Goal: Task Accomplishment & Management: Complete application form

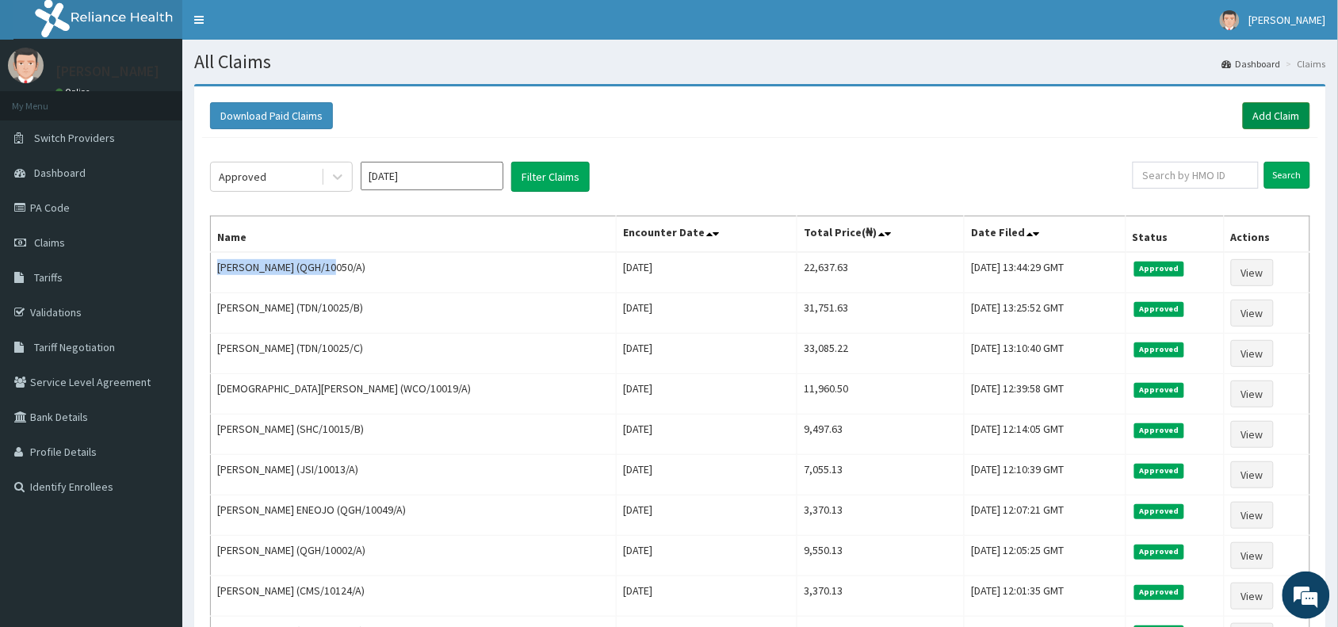
click at [1253, 113] on link "Add Claim" at bounding box center [1275, 115] width 67 height 27
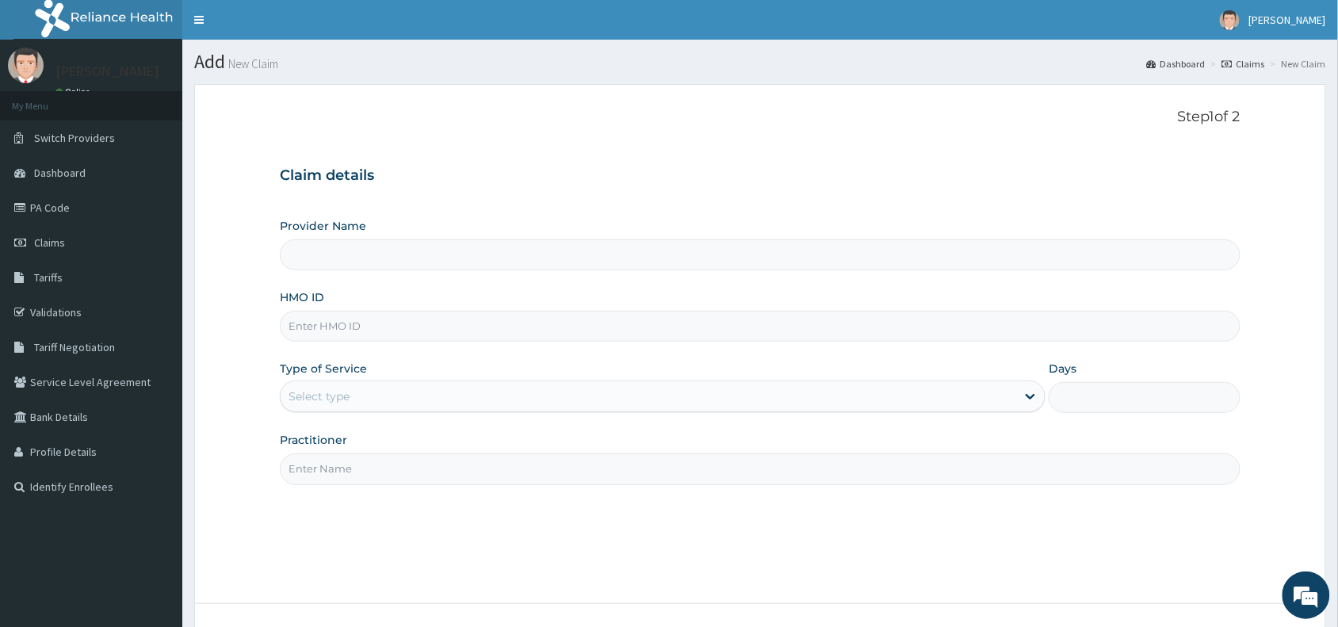
click at [302, 322] on input "HMO ID" at bounding box center [760, 326] width 960 height 31
paste input "CDI/10016/C"
type input "CDI/10016/C"
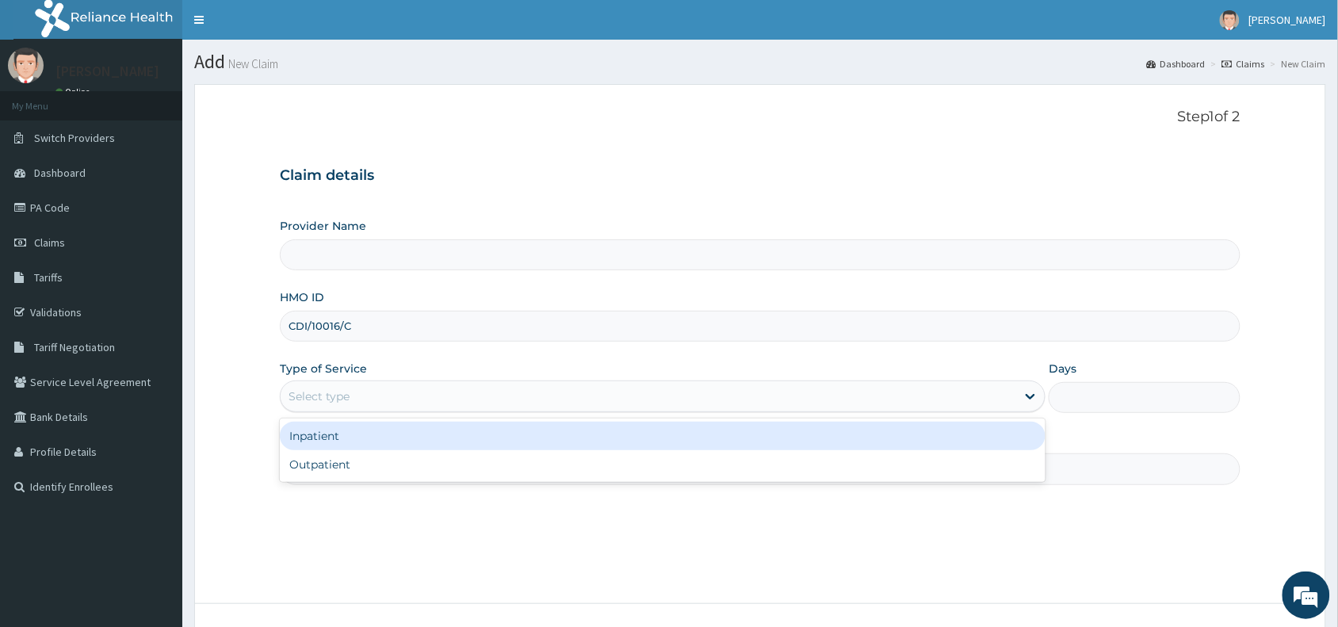
click at [325, 387] on div "Select type" at bounding box center [648, 396] width 735 height 25
type input "Reliance Family Clinics (RFC) - Abuja"
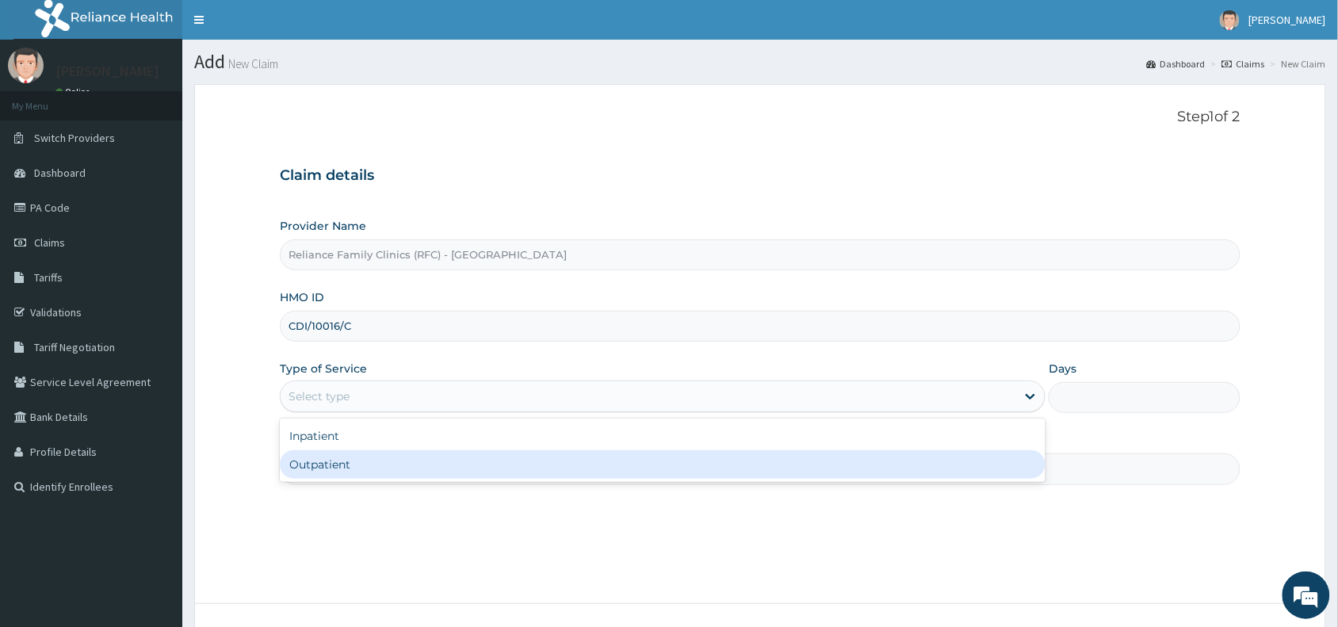
click at [321, 462] on div "Outpatient" at bounding box center [662, 464] width 765 height 29
type input "1"
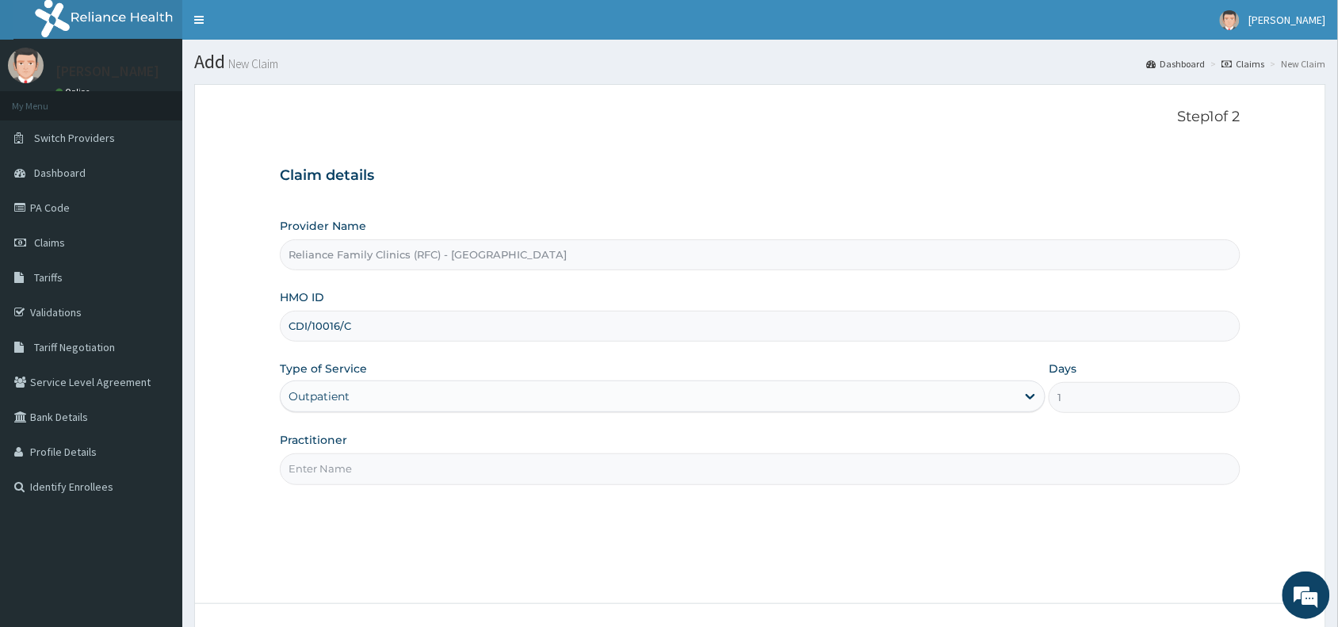
click at [321, 470] on input "Practitioner" at bounding box center [760, 468] width 960 height 31
click at [48, 240] on span "Claims" at bounding box center [49, 242] width 31 height 14
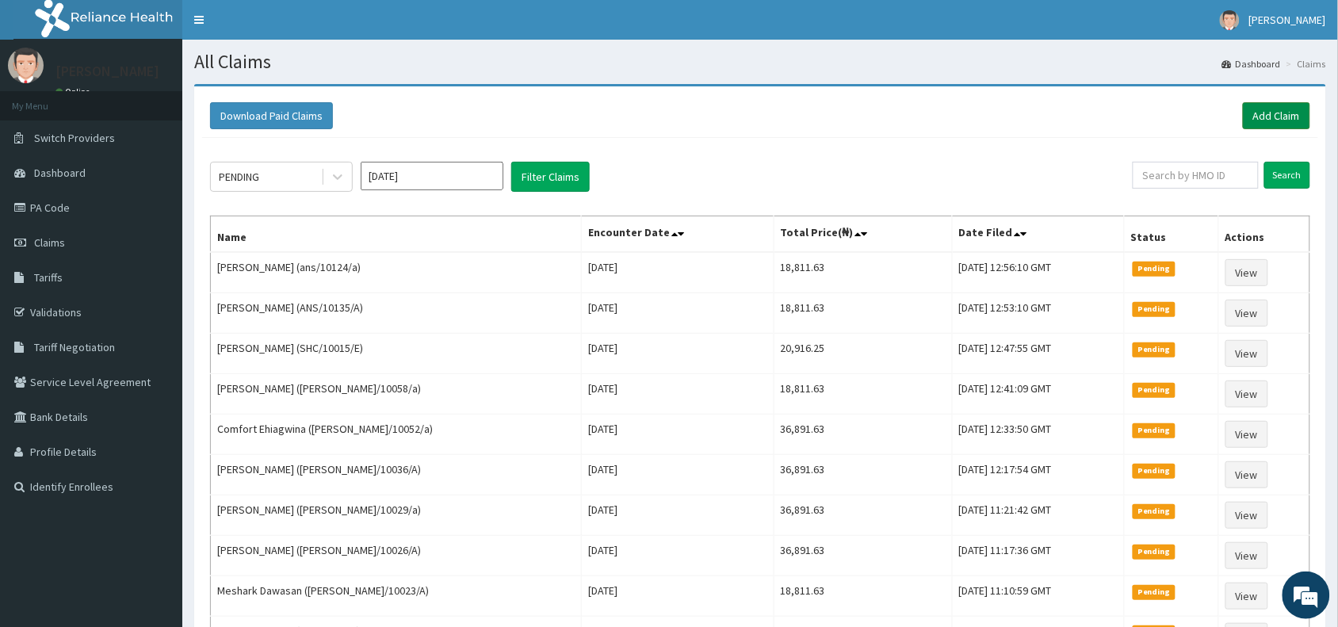
click at [1273, 112] on link "Add Claim" at bounding box center [1275, 115] width 67 height 27
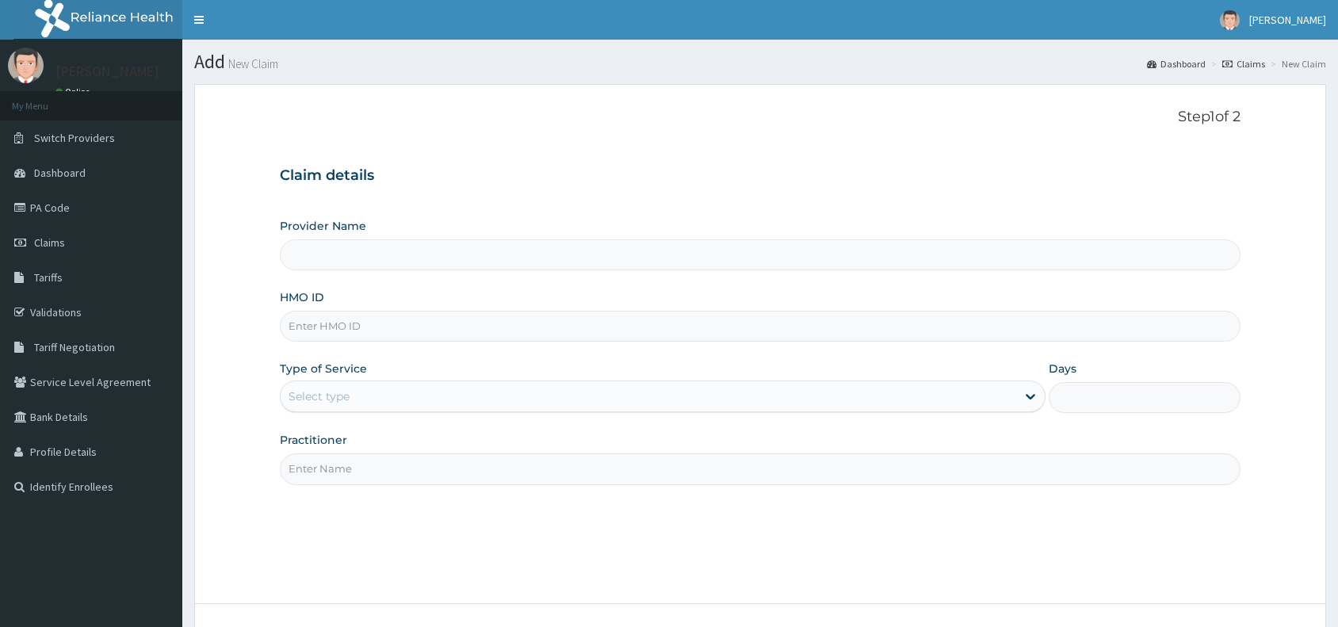
type input "Reliance Family Clinics (RFC) - Abuja"
click at [322, 330] on input "HMO ID" at bounding box center [760, 326] width 960 height 31
paste input "FMI/10230/B"
type input "FMI/10230/B"
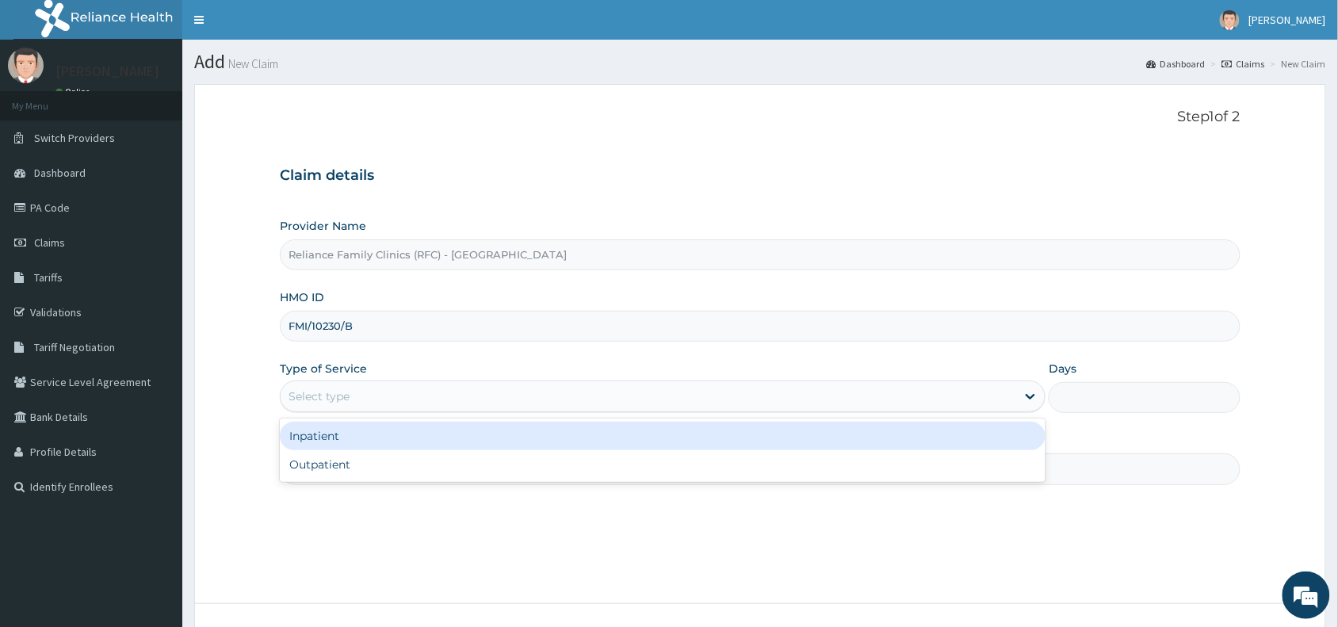
click at [341, 397] on div "Select type" at bounding box center [318, 396] width 61 height 16
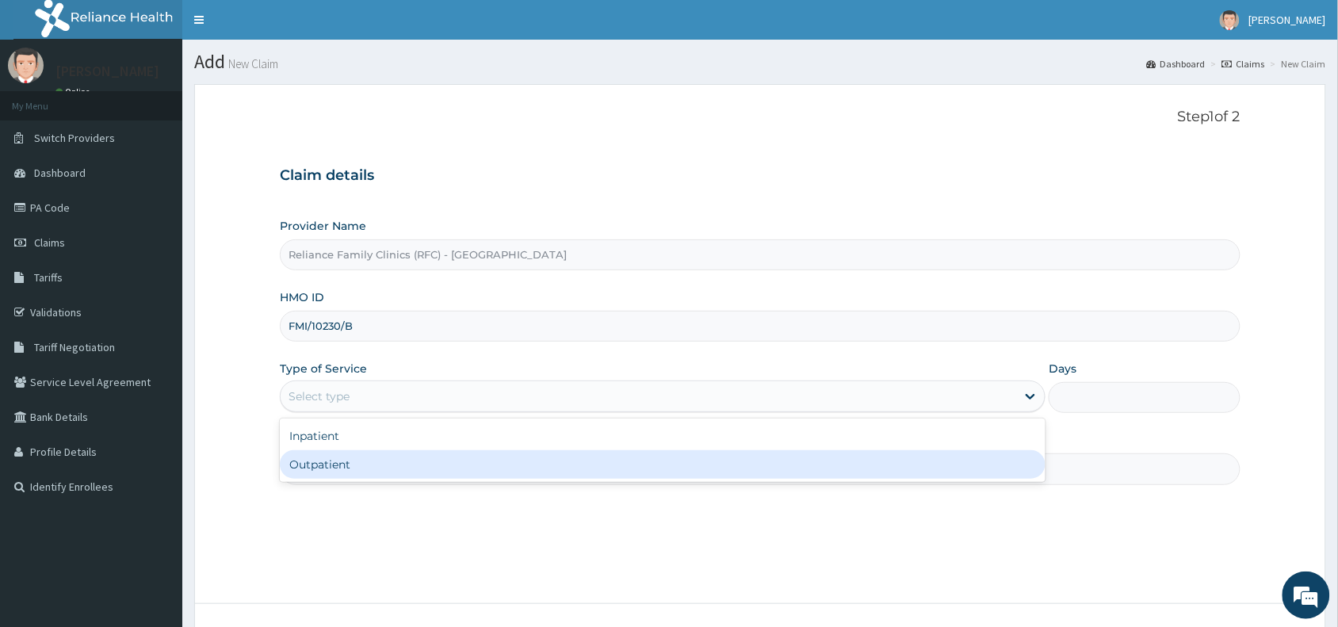
click at [335, 456] on div "Outpatient" at bounding box center [662, 464] width 765 height 29
type input "1"
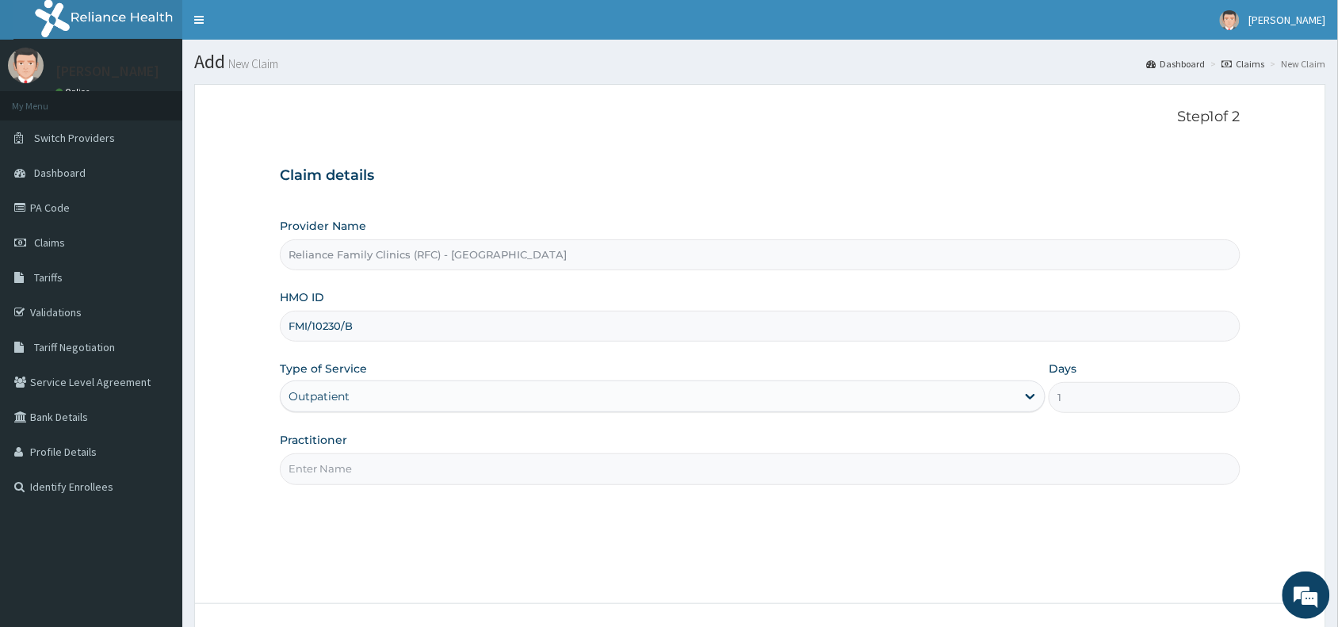
click at [334, 464] on input "Practitioner" at bounding box center [760, 468] width 960 height 31
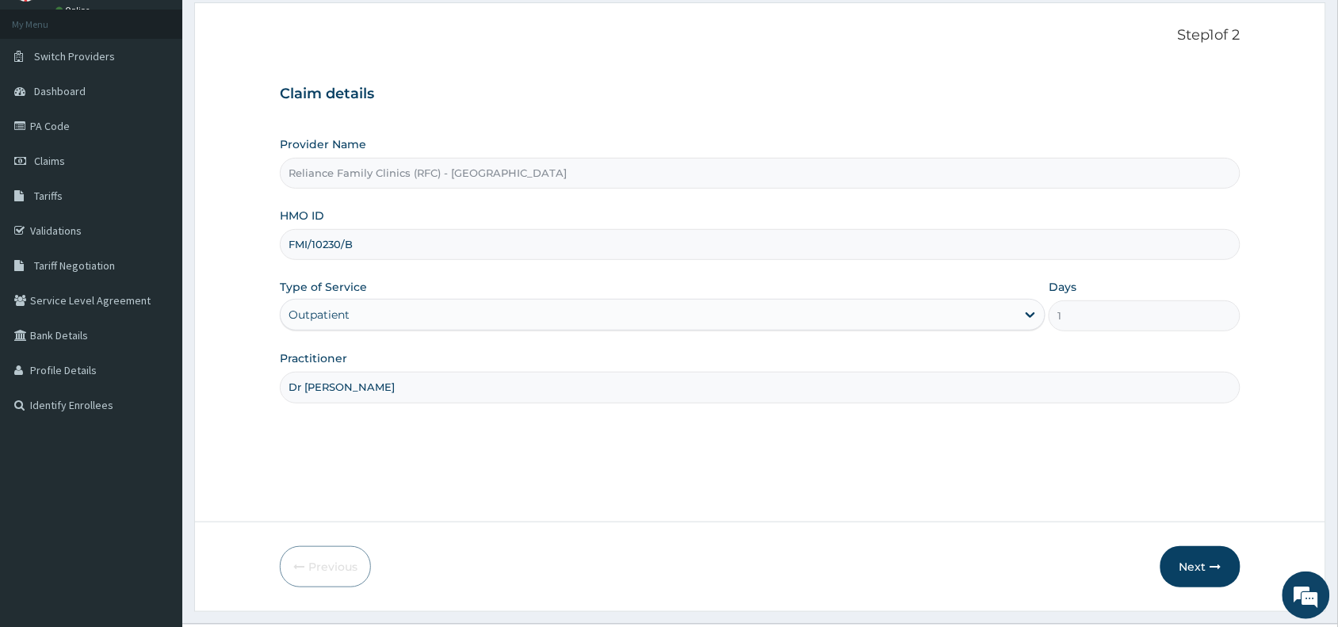
scroll to position [119, 0]
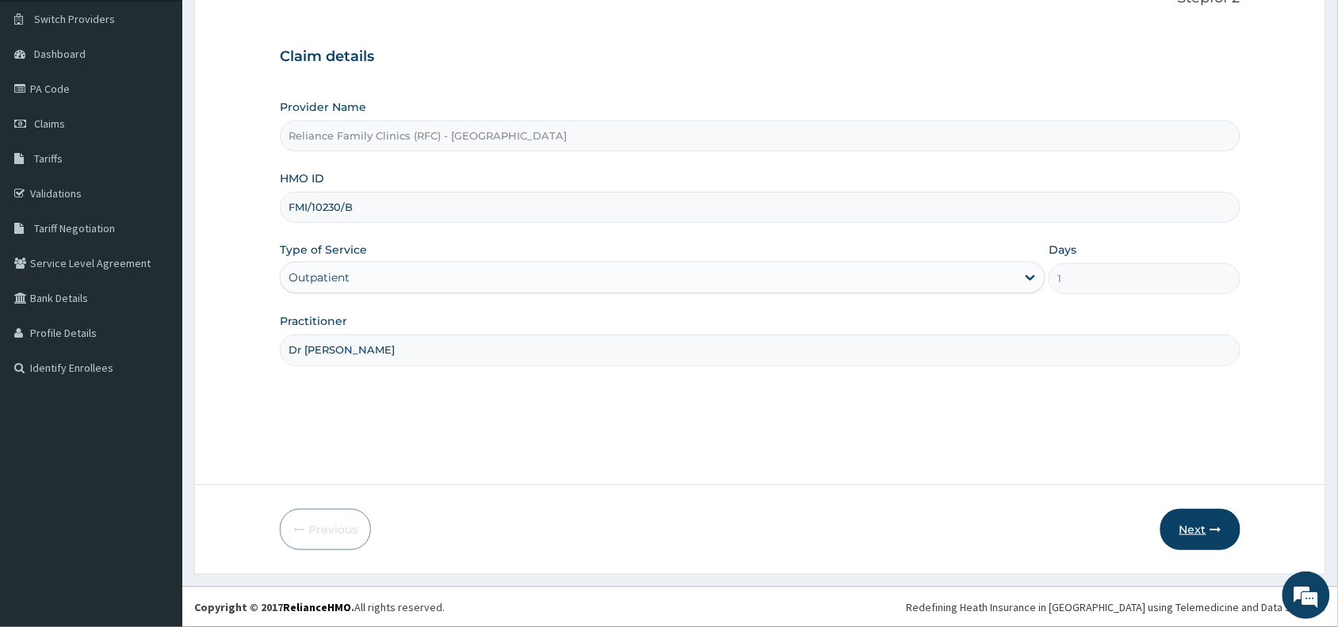
type input "Dr Wini"
click at [1189, 528] on button "Next" at bounding box center [1200, 529] width 80 height 41
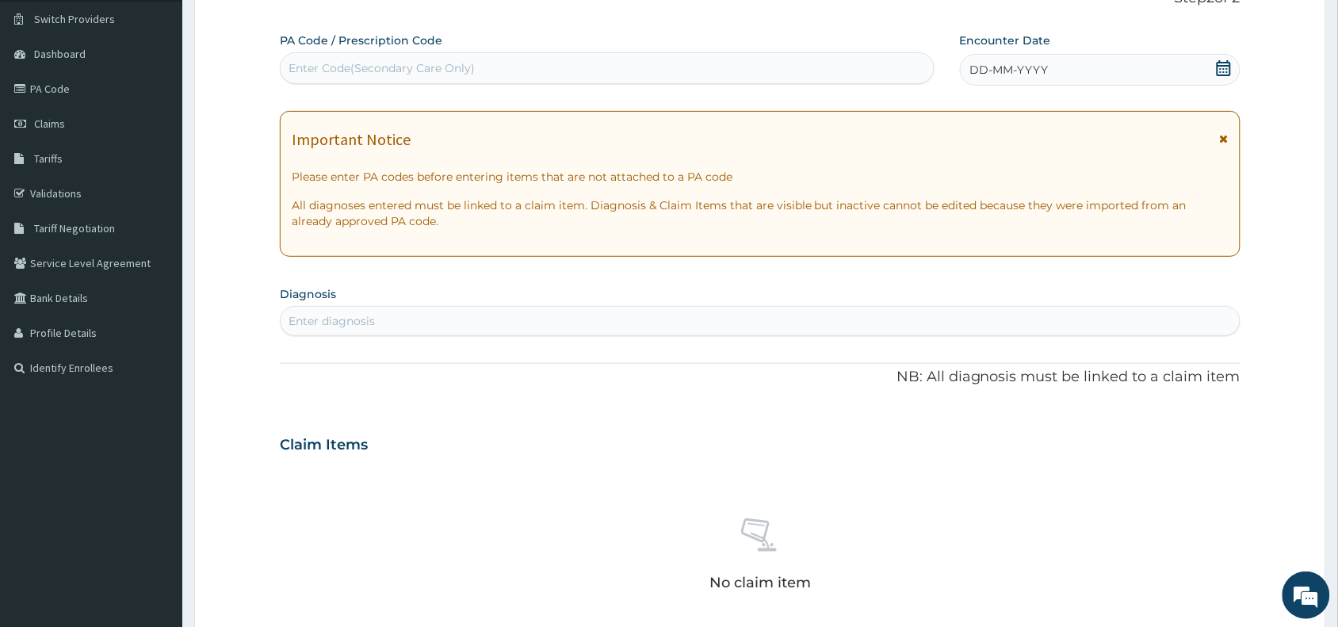
click at [1016, 72] on span "DD-MM-YYYY" at bounding box center [1009, 70] width 78 height 16
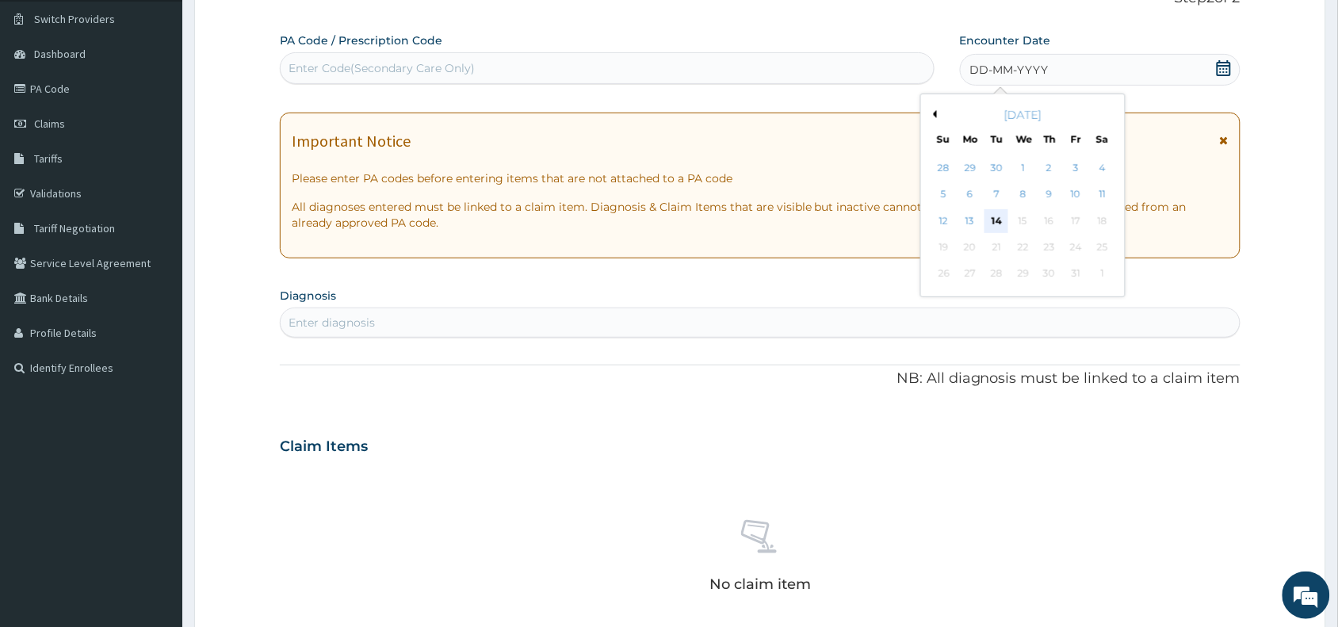
click at [993, 220] on div "14" at bounding box center [996, 221] width 24 height 24
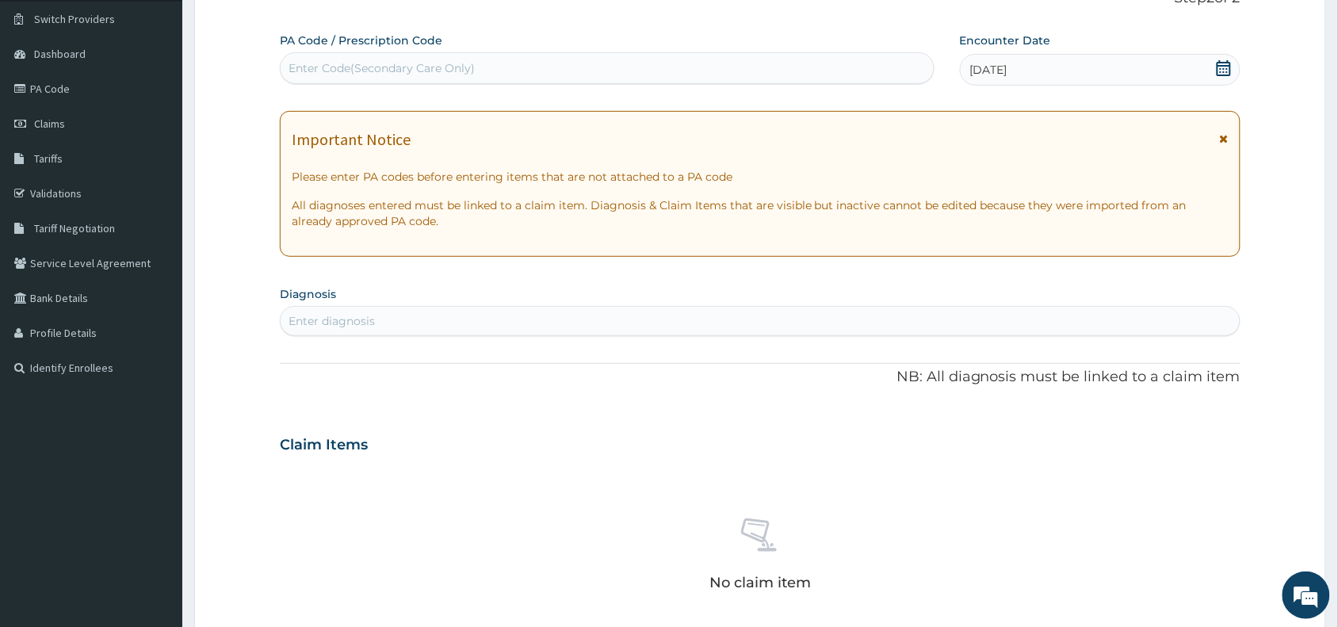
click at [319, 322] on div "Enter diagnosis" at bounding box center [331, 321] width 86 height 16
type input "malaria"
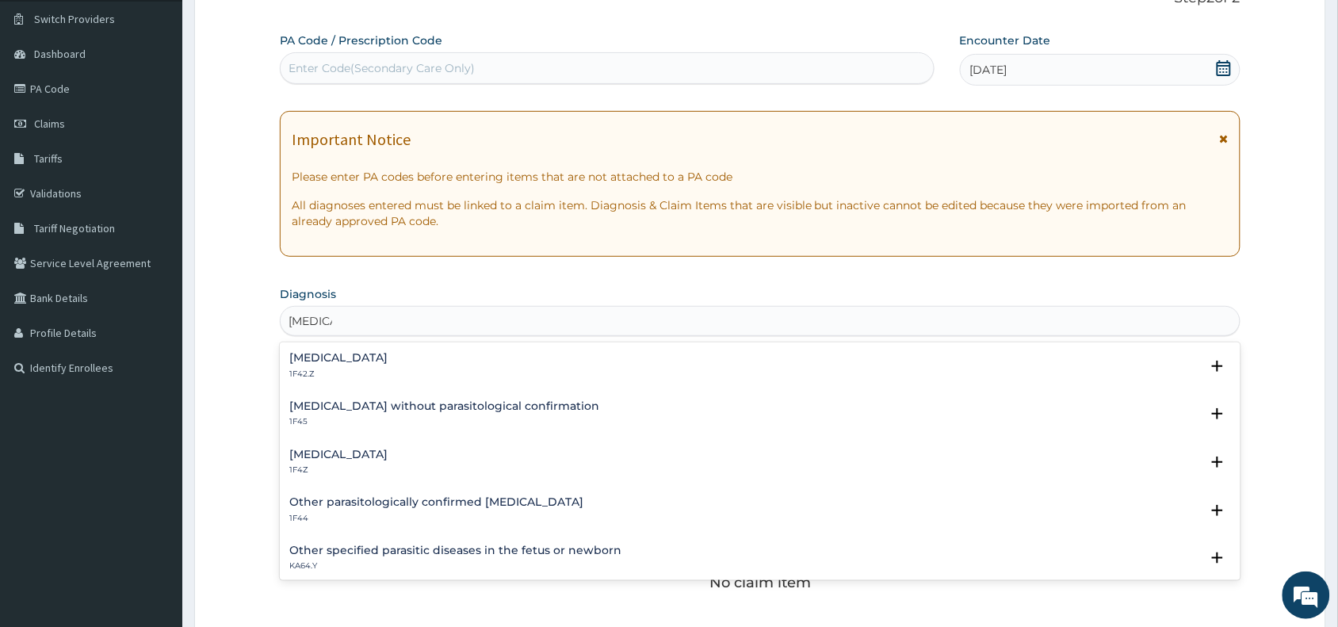
click at [329, 460] on h4 "[MEDICAL_DATA]" at bounding box center [338, 454] width 98 height 12
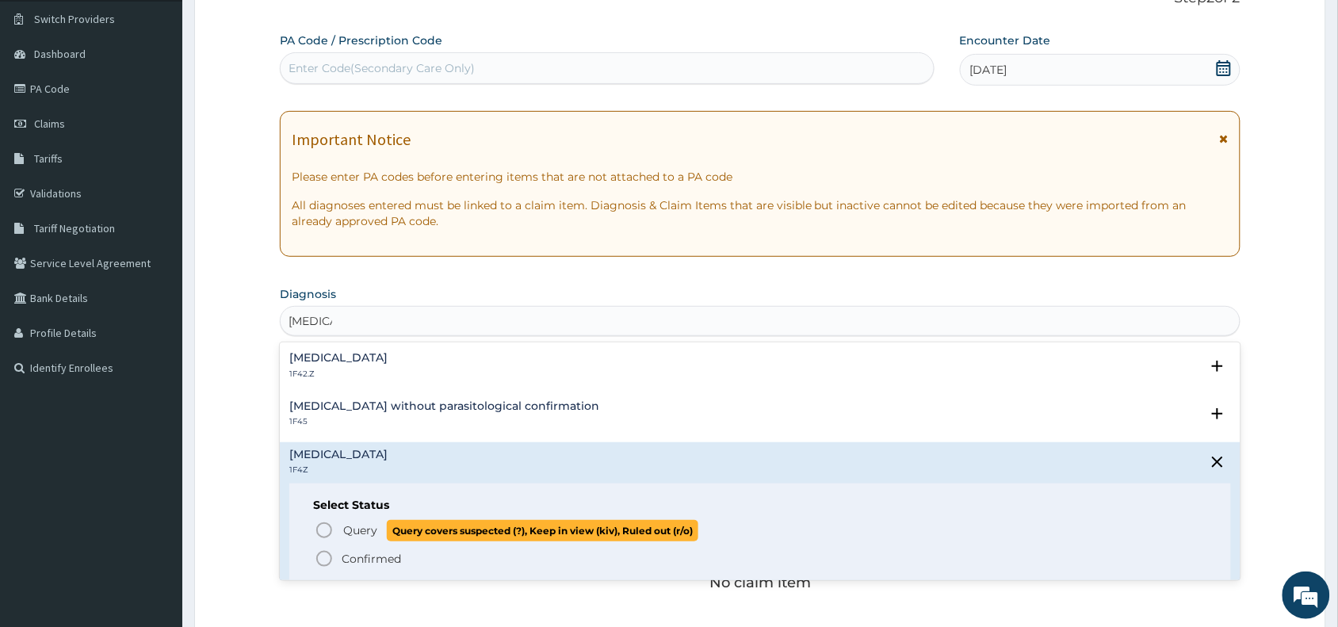
click at [319, 525] on circle "status option query" at bounding box center [324, 530] width 14 height 14
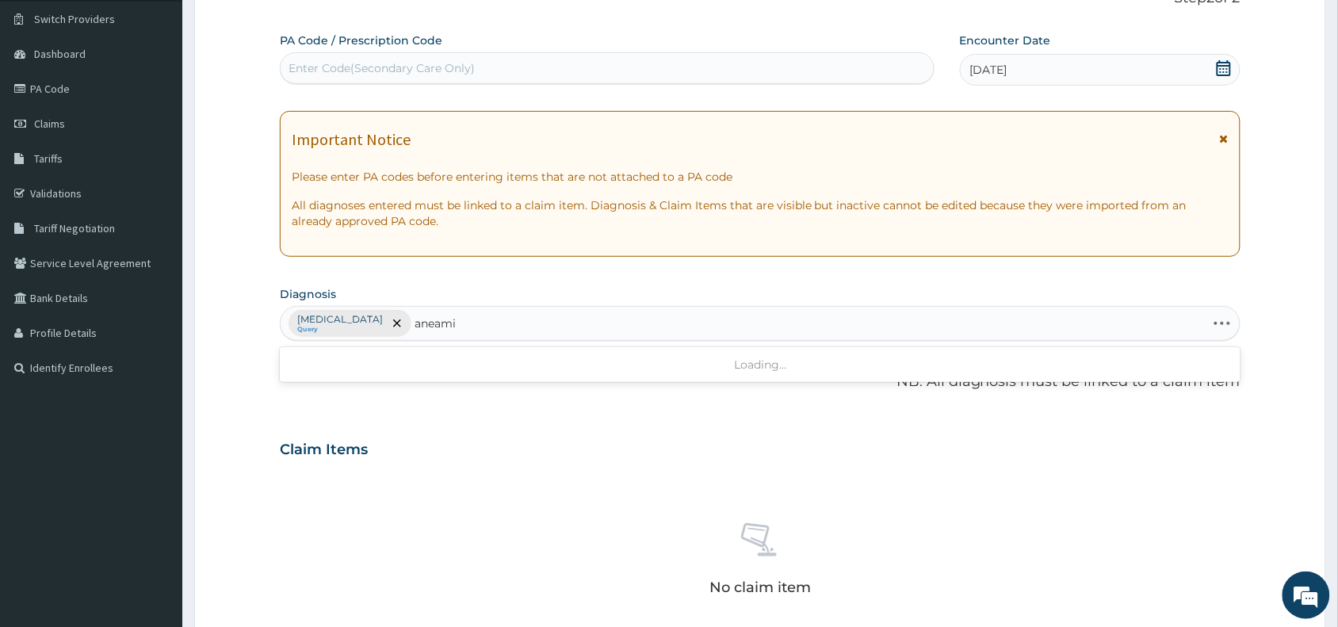
type input "aneamia"
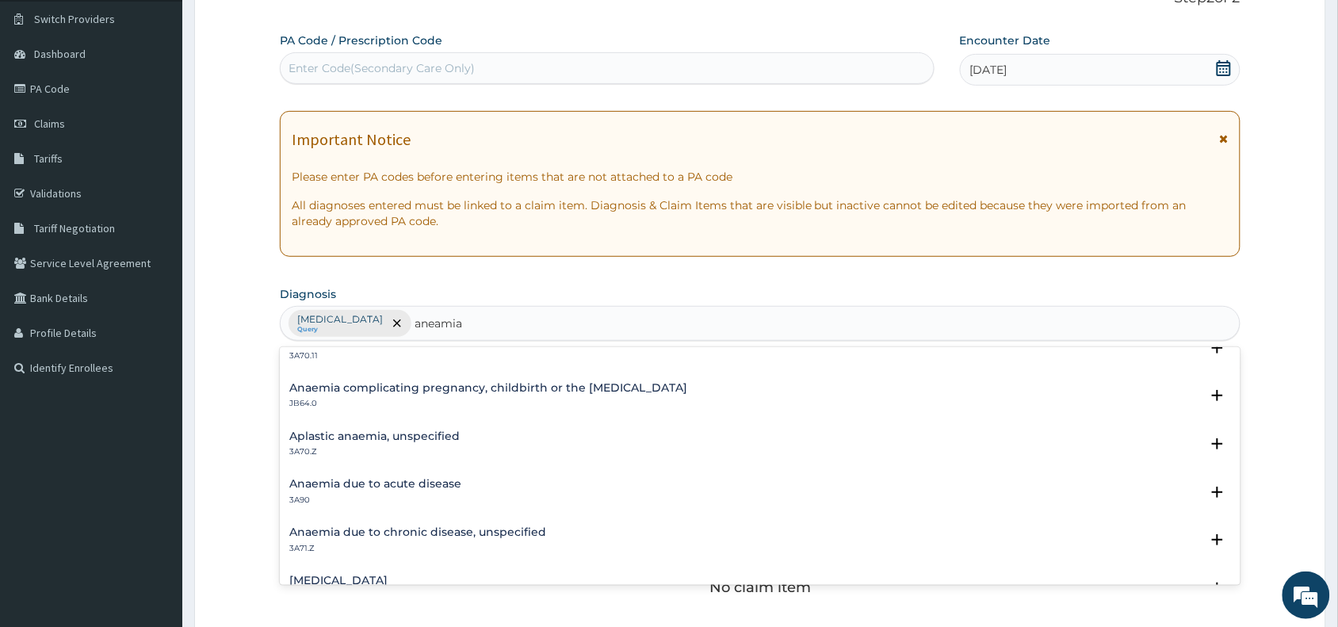
scroll to position [158, 0]
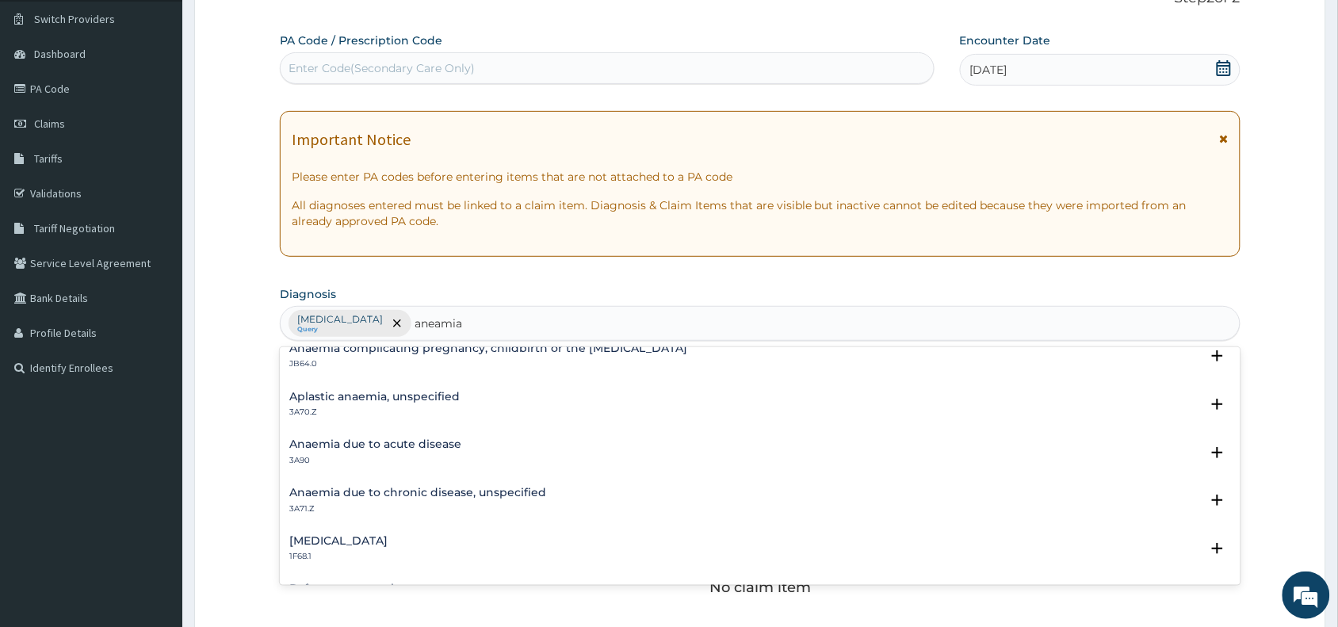
click at [342, 440] on h4 "Anaemia due to acute disease" at bounding box center [375, 444] width 172 height 12
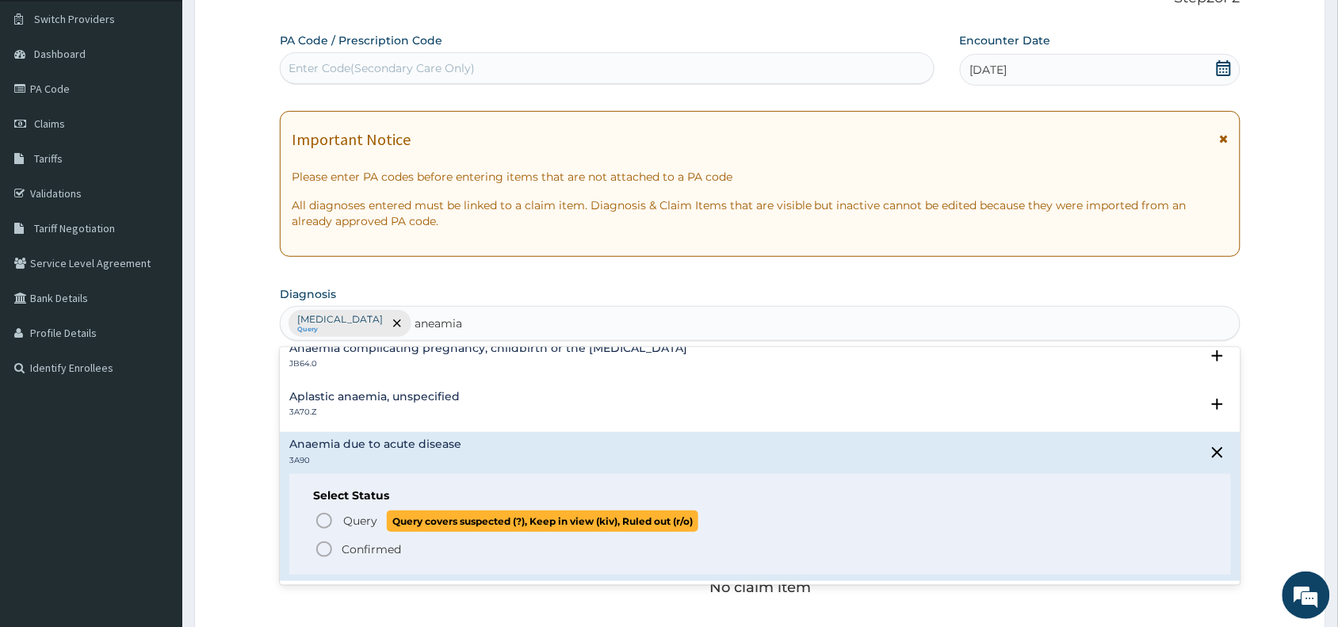
click at [326, 517] on icon "status option query" at bounding box center [324, 520] width 19 height 19
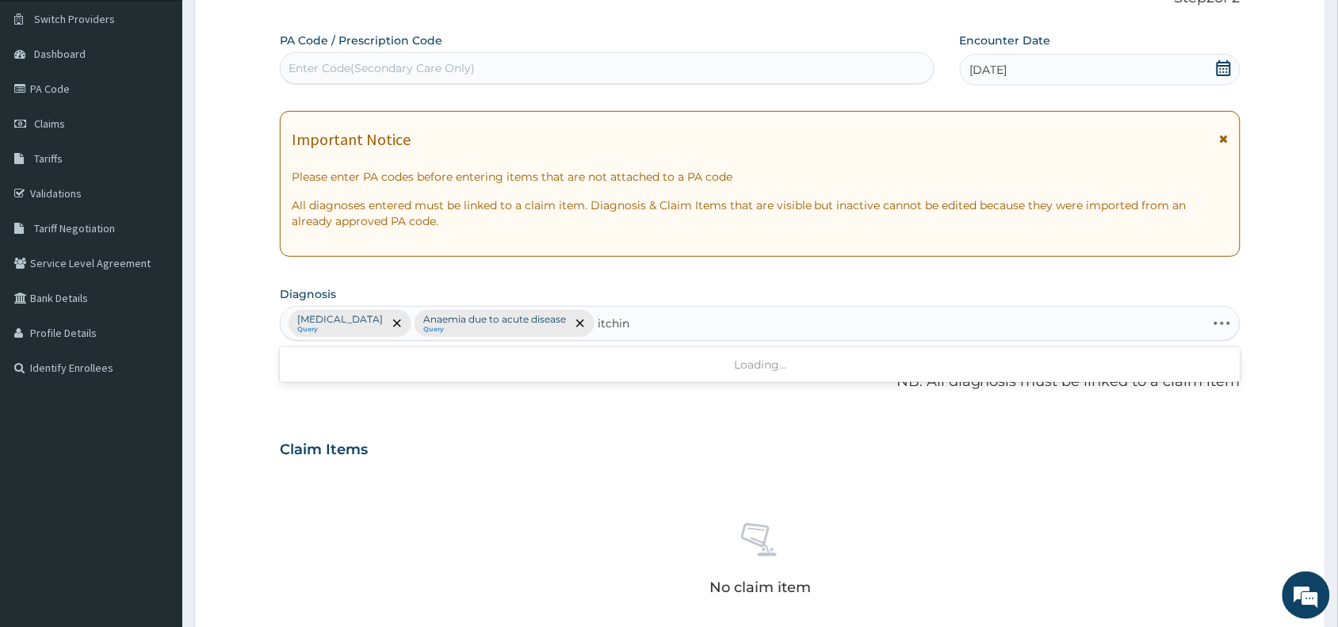
type input "itching"
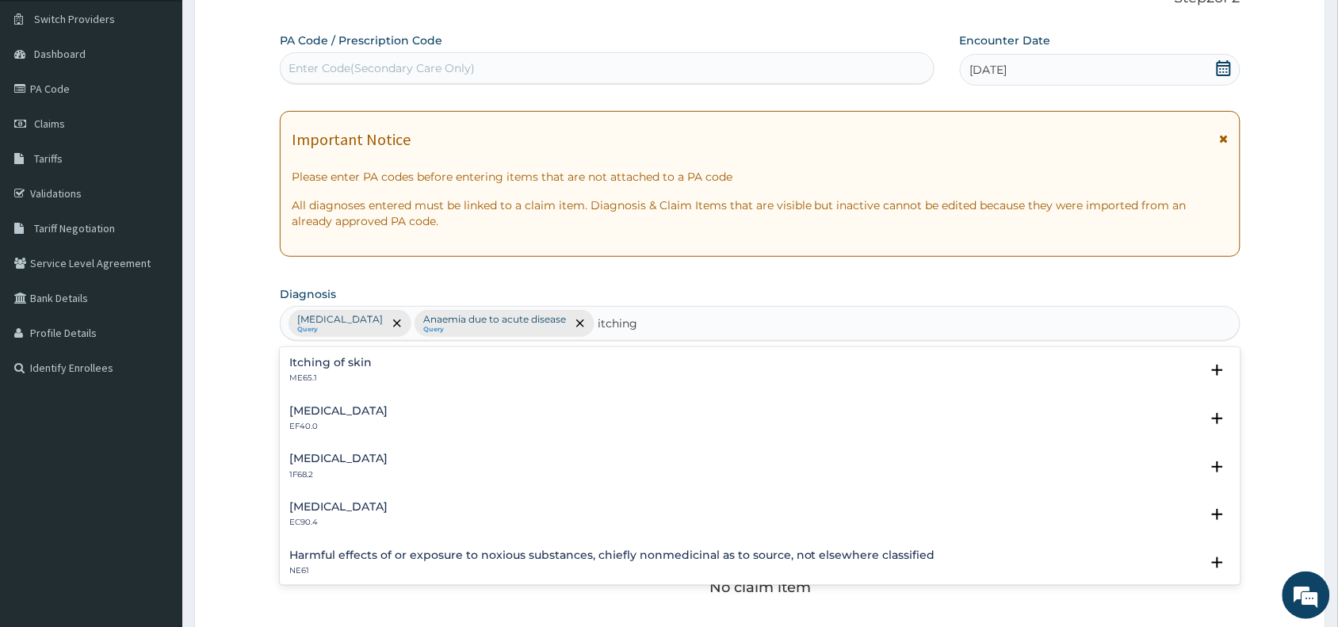
click at [310, 368] on h4 "Itching of skin" at bounding box center [330, 363] width 82 height 12
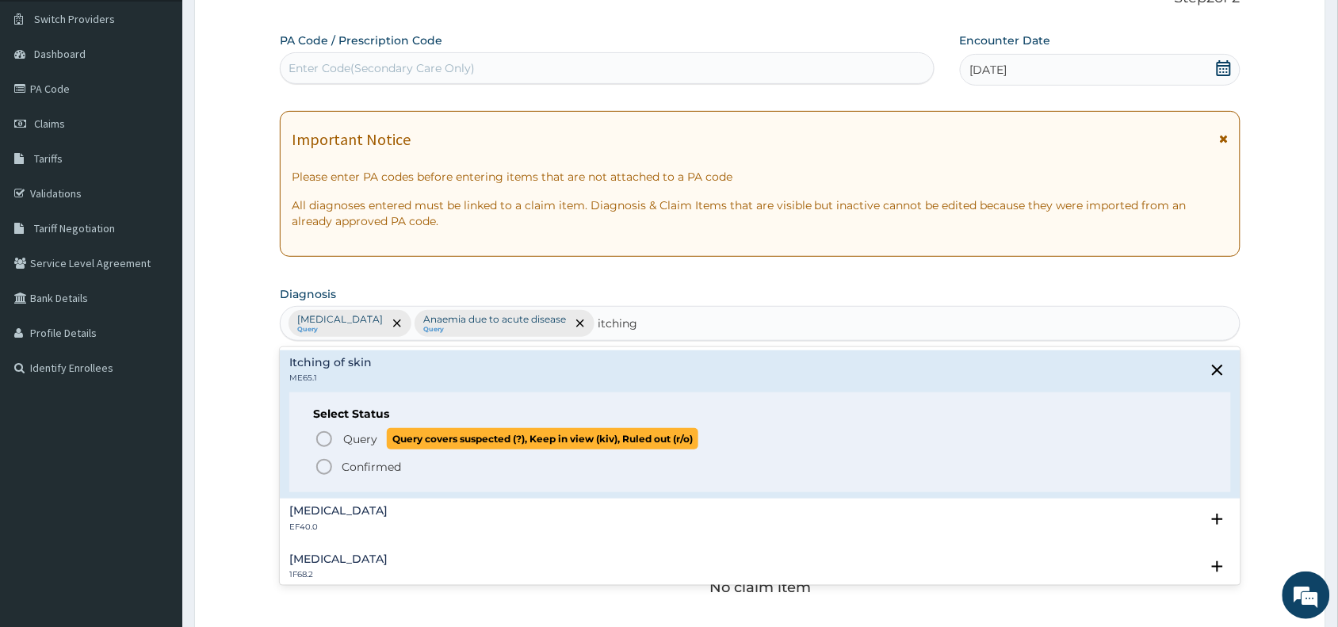
click at [319, 429] on icon "status option query" at bounding box center [324, 438] width 19 height 19
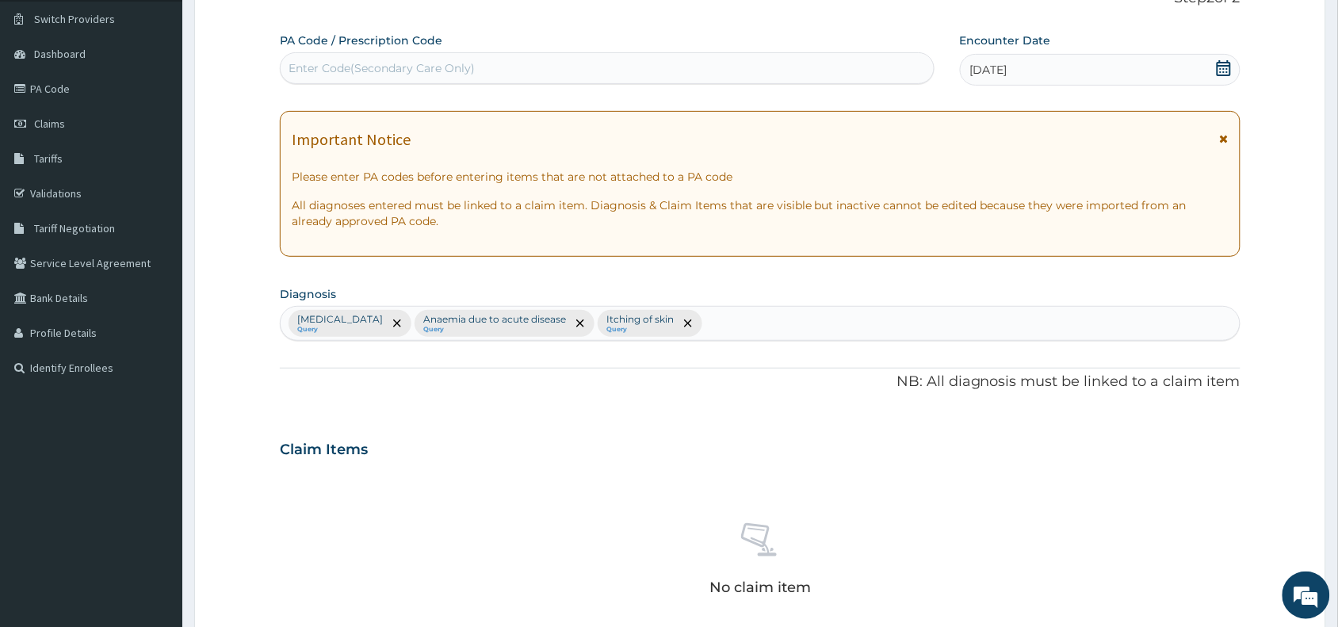
click at [730, 326] on div "Malaria, unspecified Query Anaemia due to acute disease Query Itching of skin Q…" at bounding box center [760, 323] width 959 height 33
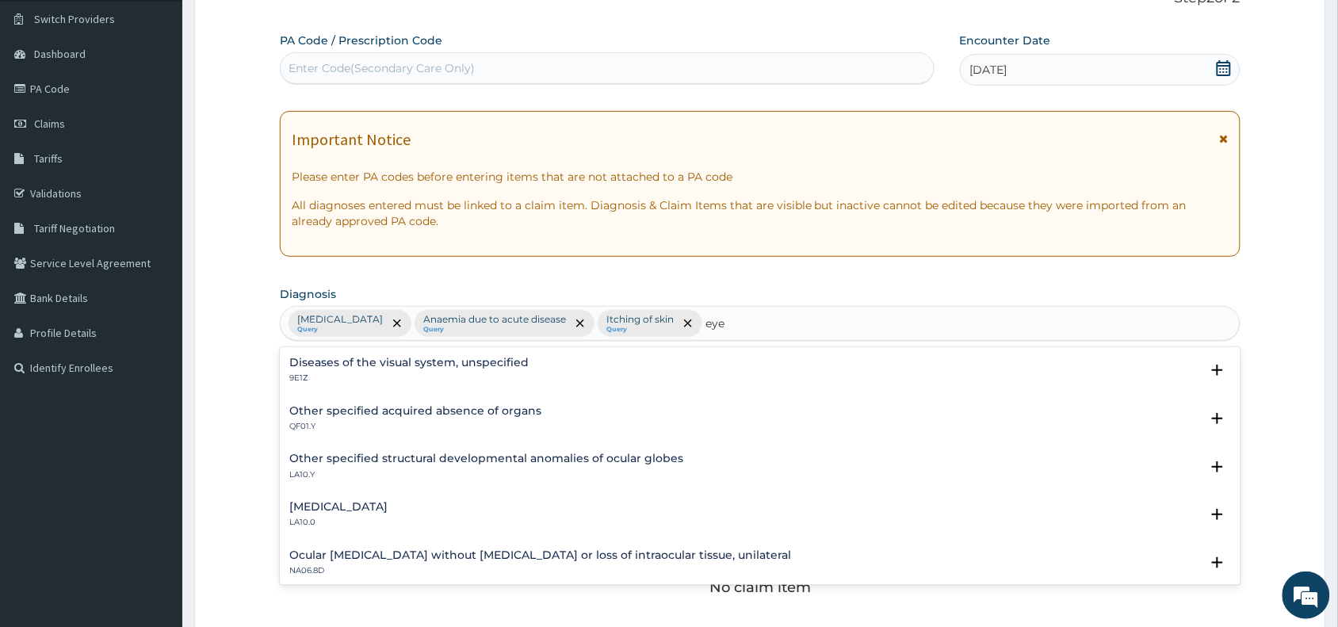
type input "eye"
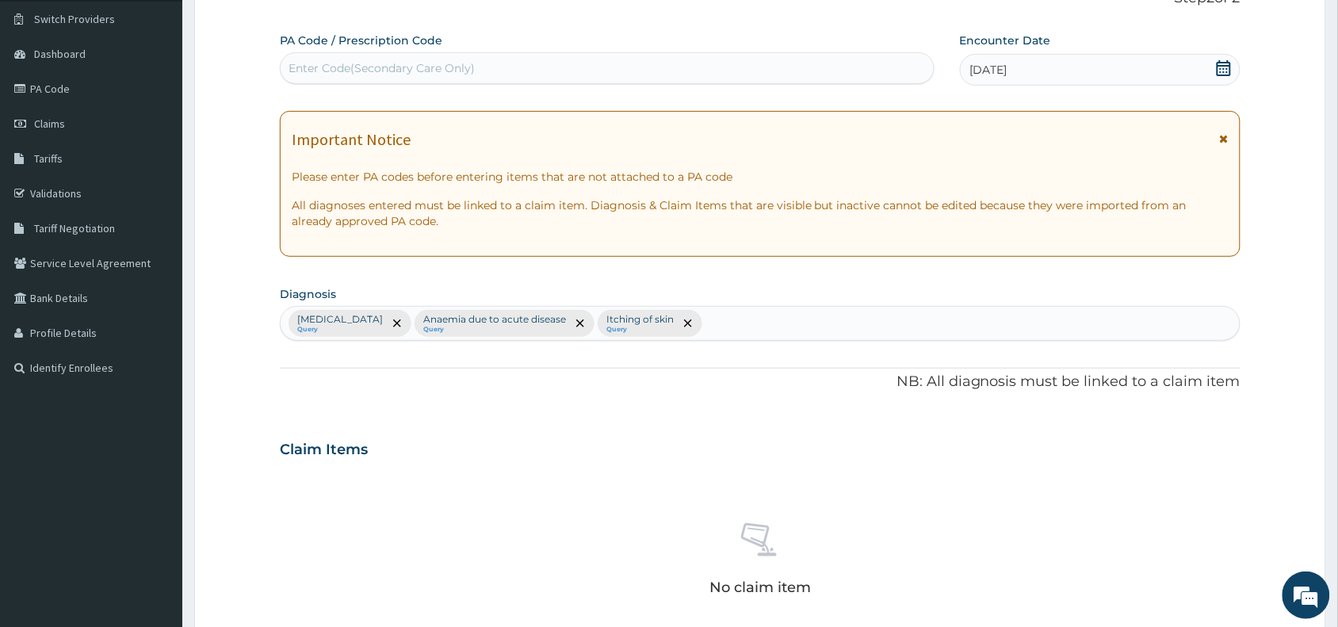
click at [739, 330] on div "Malaria, unspecified Query Anaemia due to acute disease Query Itching of skin Q…" at bounding box center [760, 323] width 959 height 33
type input "tearing of eye"
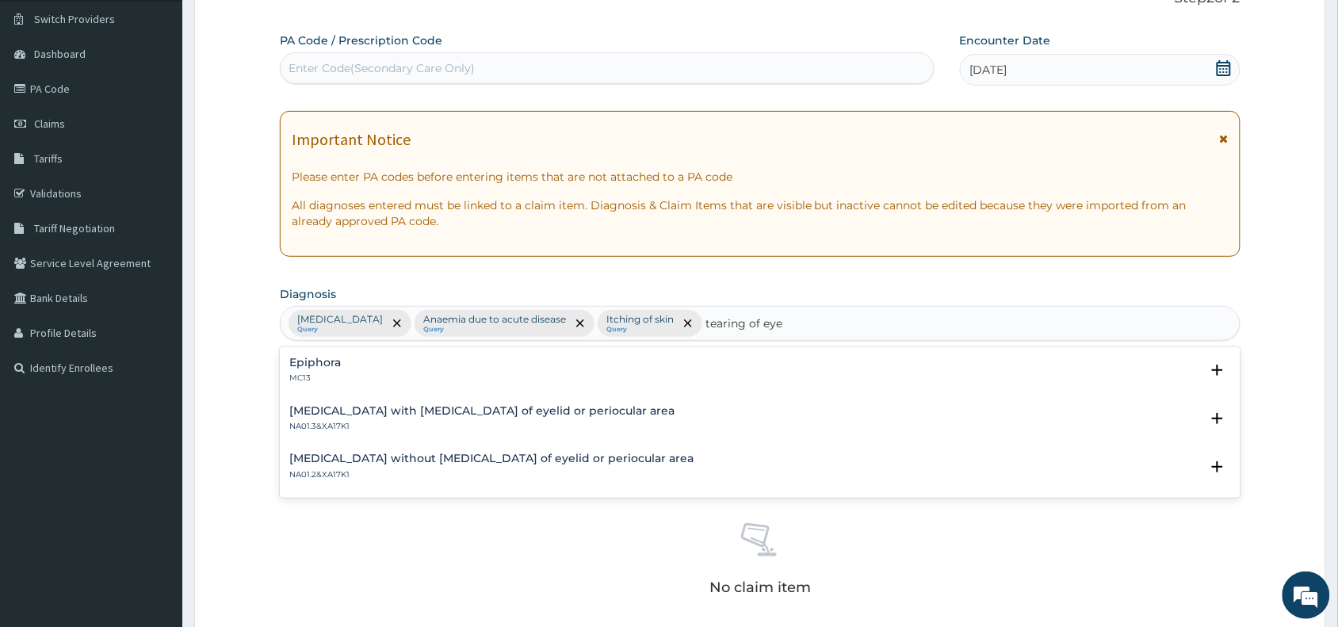
drag, startPoint x: 349, startPoint y: 361, endPoint x: 307, endPoint y: 363, distance: 41.2
click at [307, 363] on div "Epiphora MC13" at bounding box center [759, 371] width 941 height 28
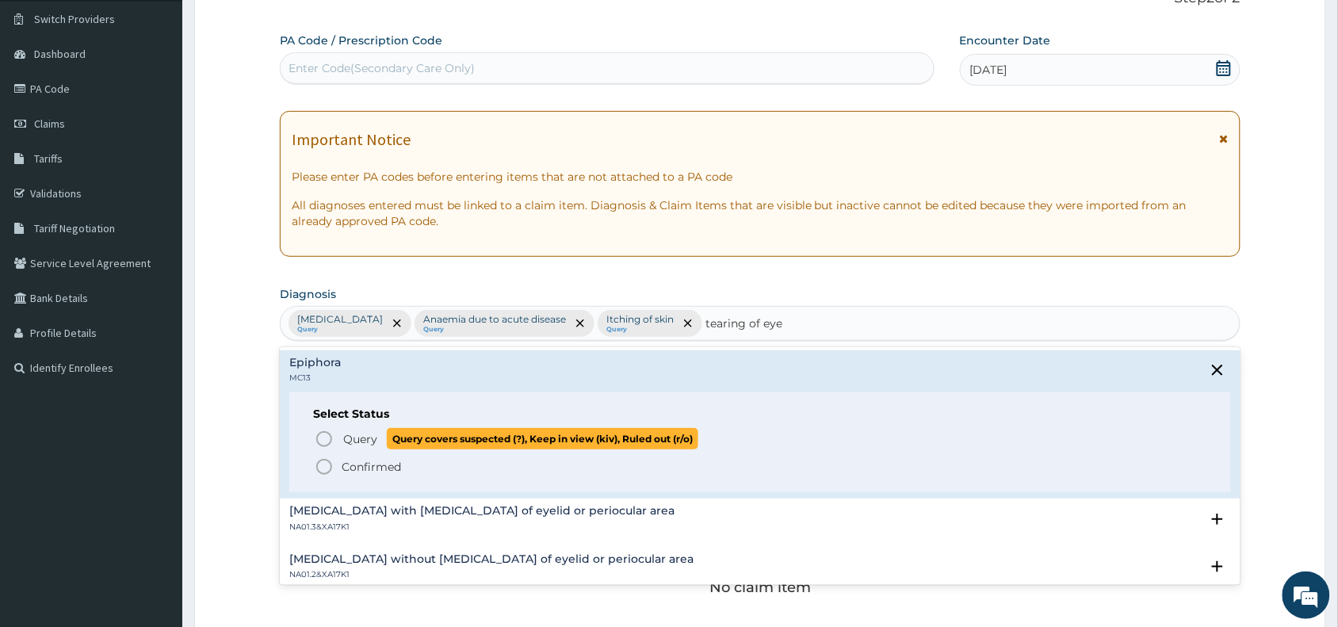
click at [322, 437] on icon "status option query" at bounding box center [324, 438] width 19 height 19
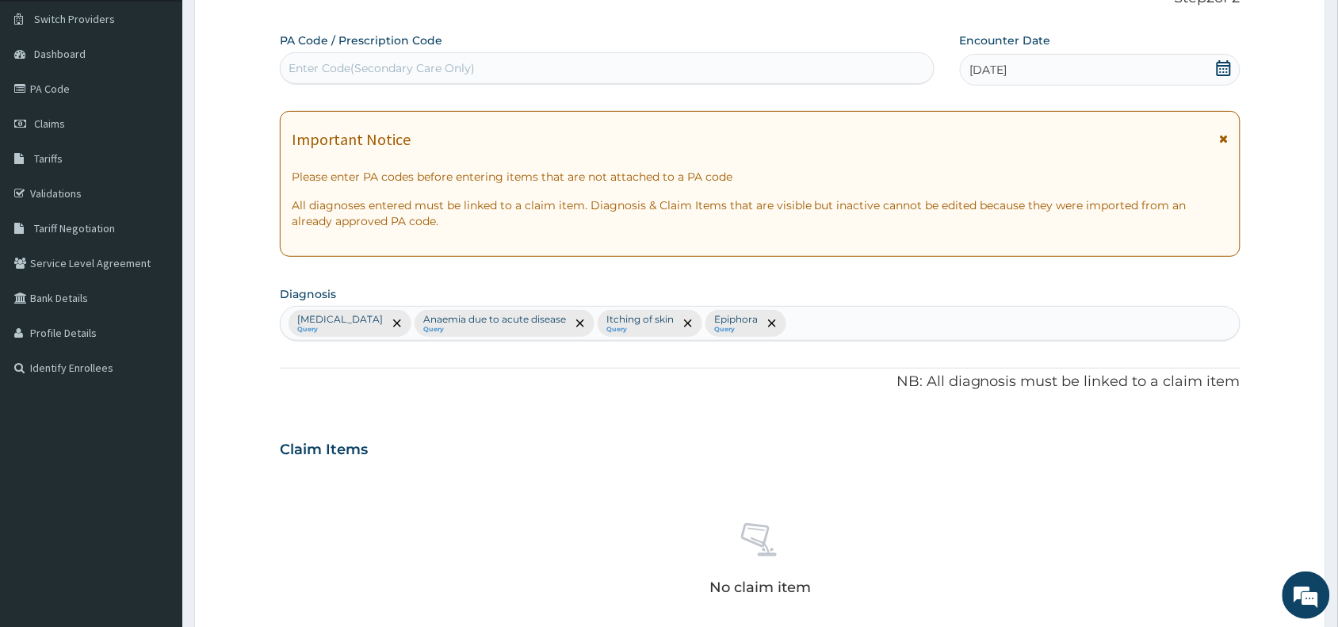
scroll to position [517, 0]
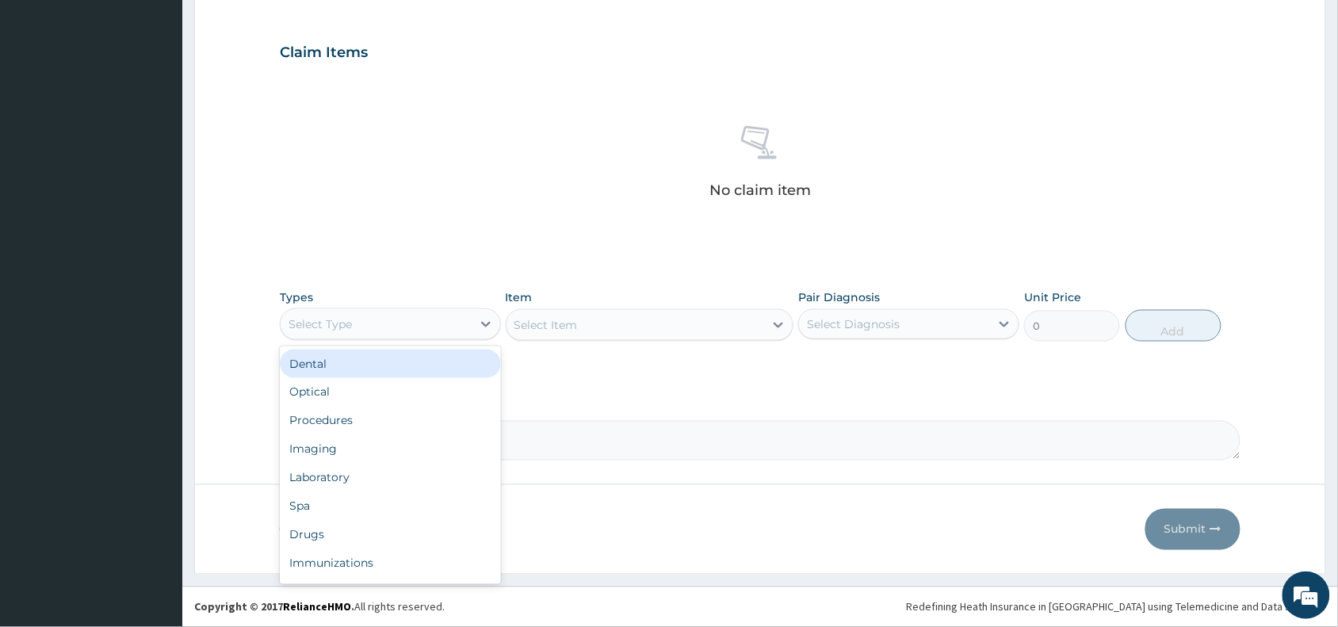
click at [330, 317] on div "Select Type" at bounding box center [319, 324] width 63 height 16
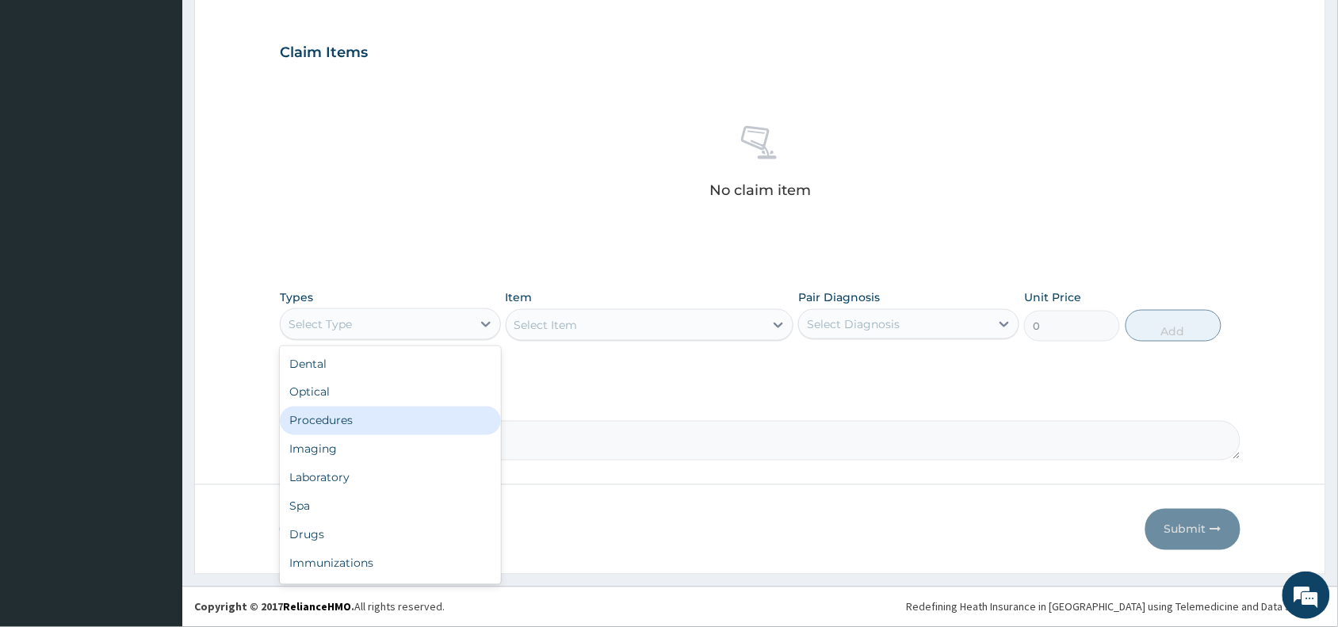
click at [342, 414] on div "Procedures" at bounding box center [390, 420] width 221 height 29
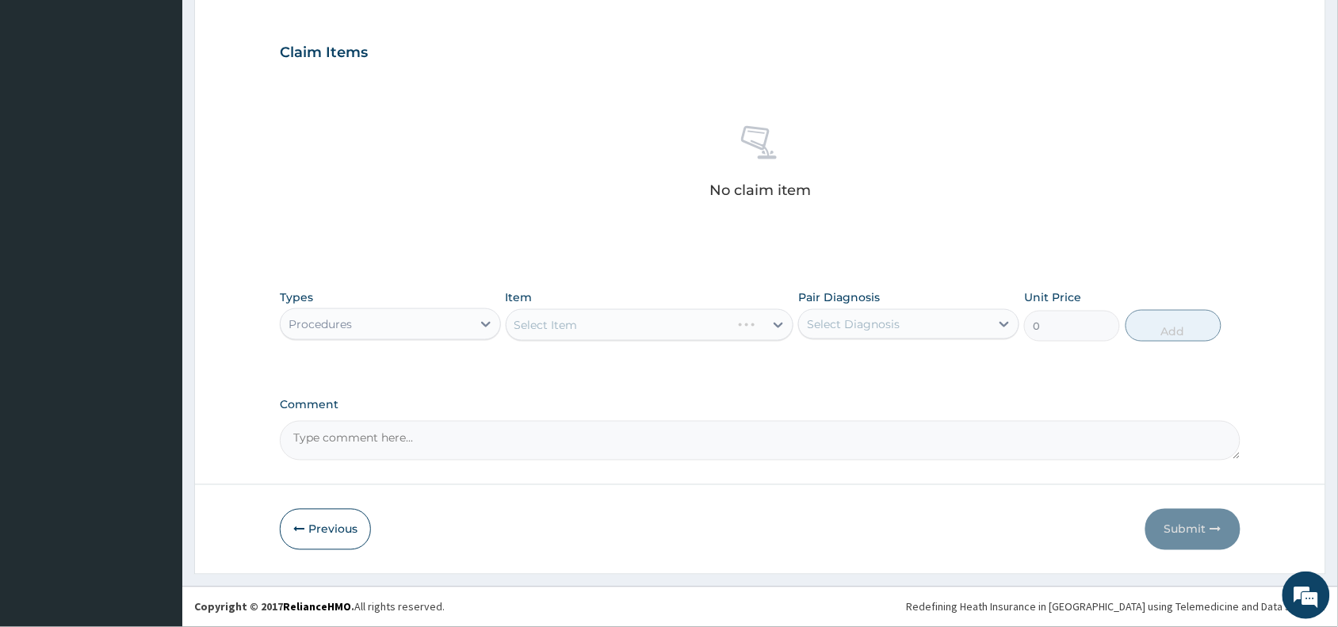
click at [590, 314] on div "Select Item" at bounding box center [650, 325] width 288 height 32
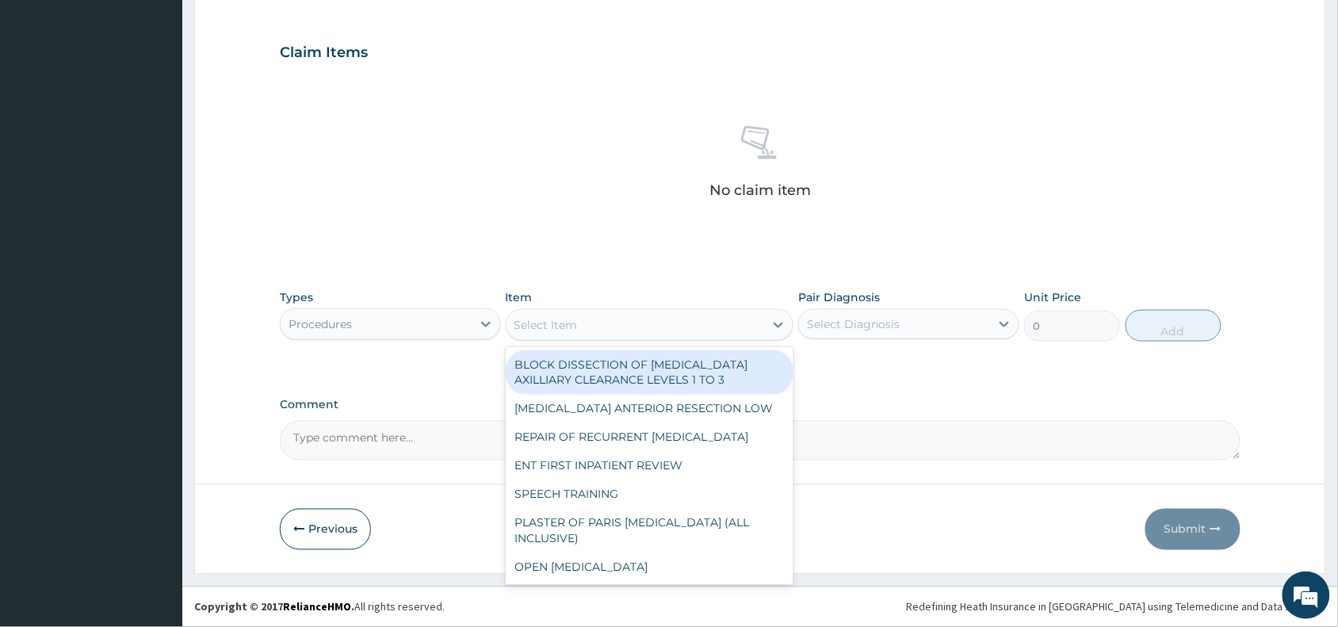
click at [590, 314] on div "Select Item" at bounding box center [635, 324] width 258 height 25
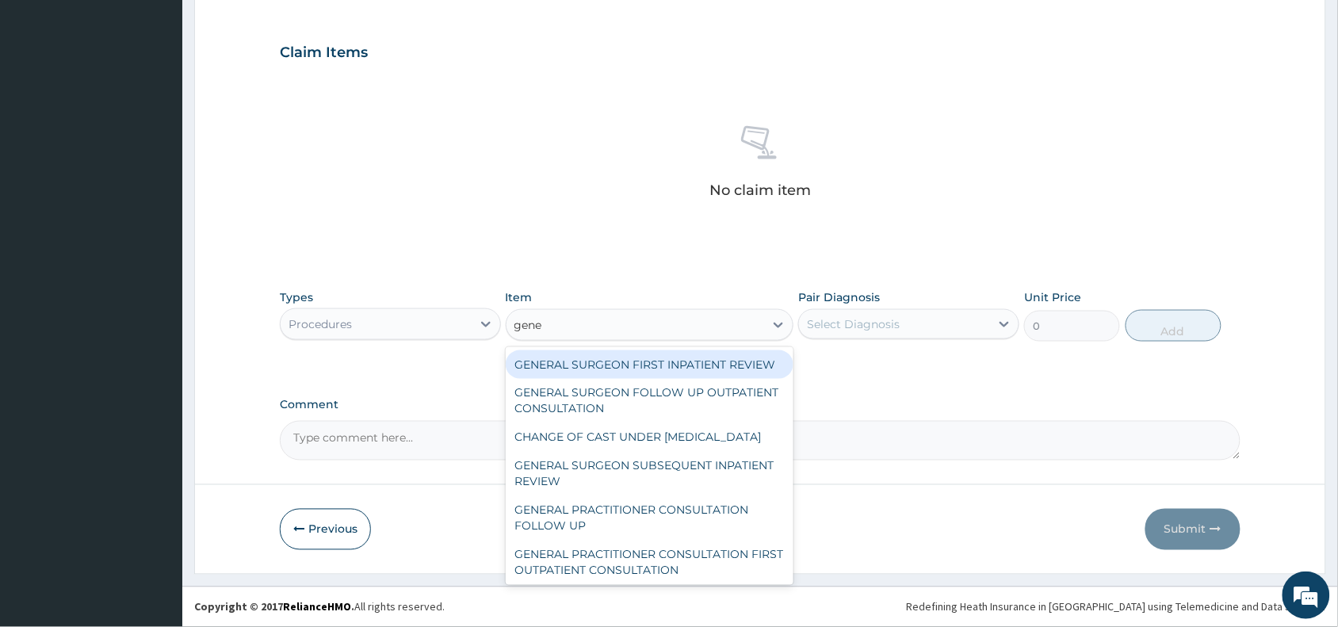
type input "gener"
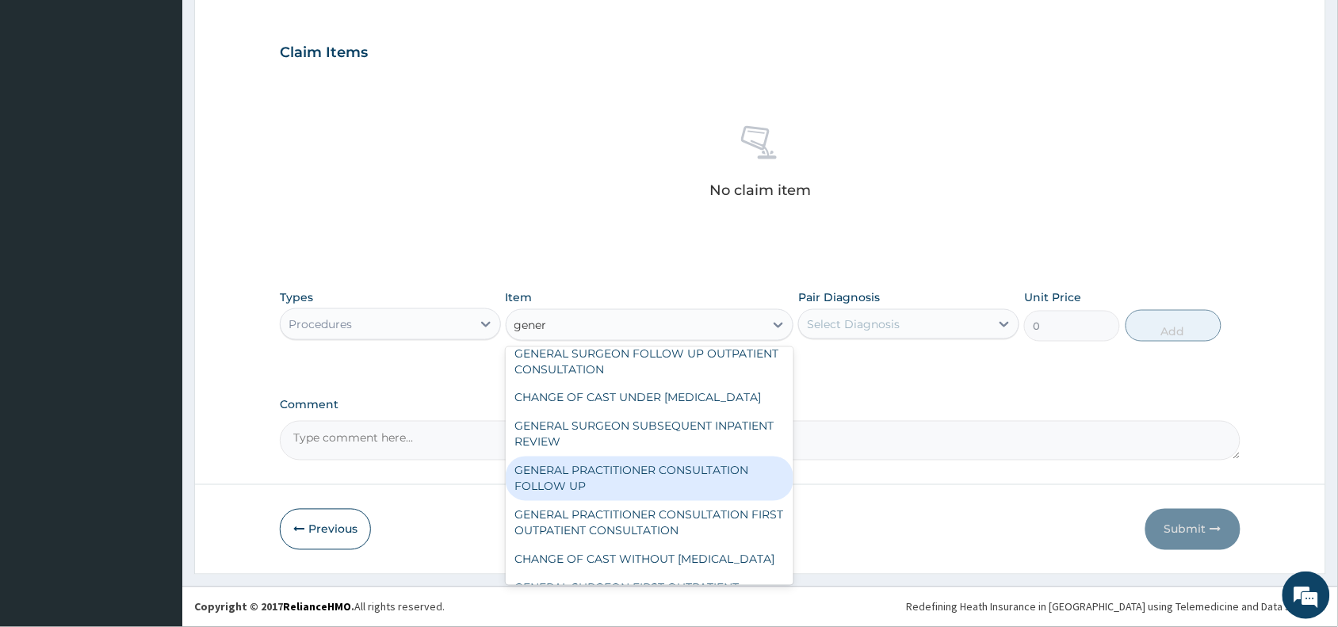
scroll to position [79, 0]
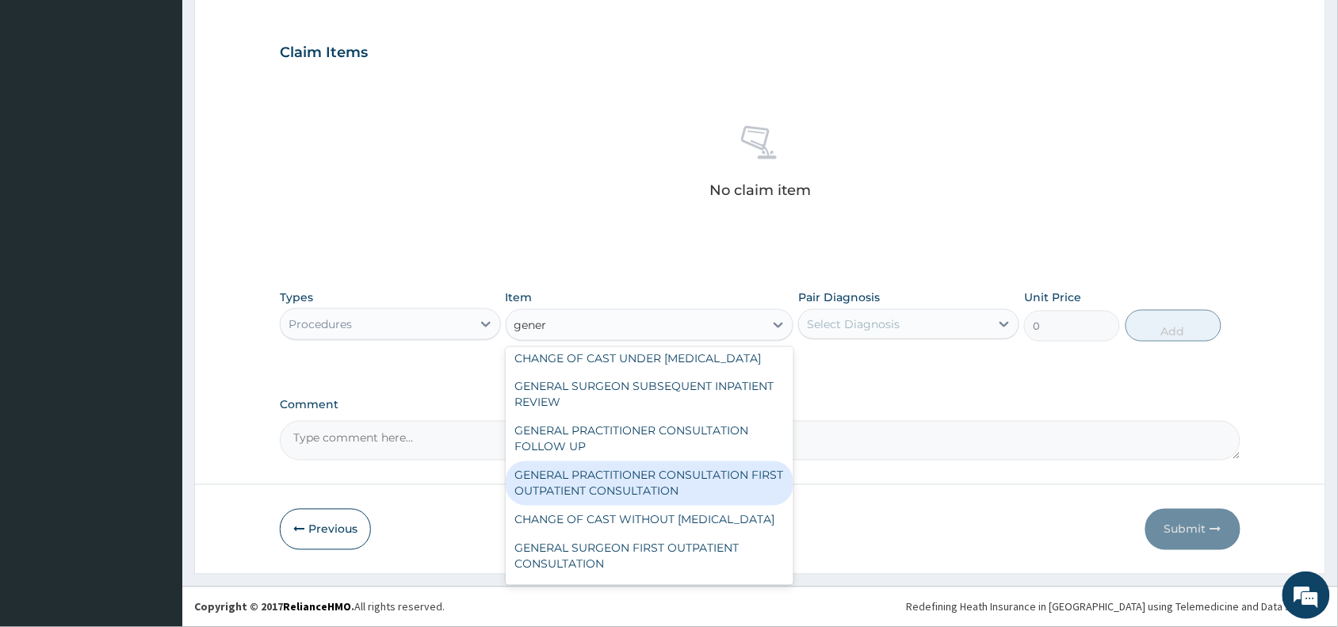
click at [651, 506] on div "GENERAL PRACTITIONER CONSULTATION FIRST OUTPATIENT CONSULTATION" at bounding box center [650, 483] width 288 height 44
type input "3370.125"
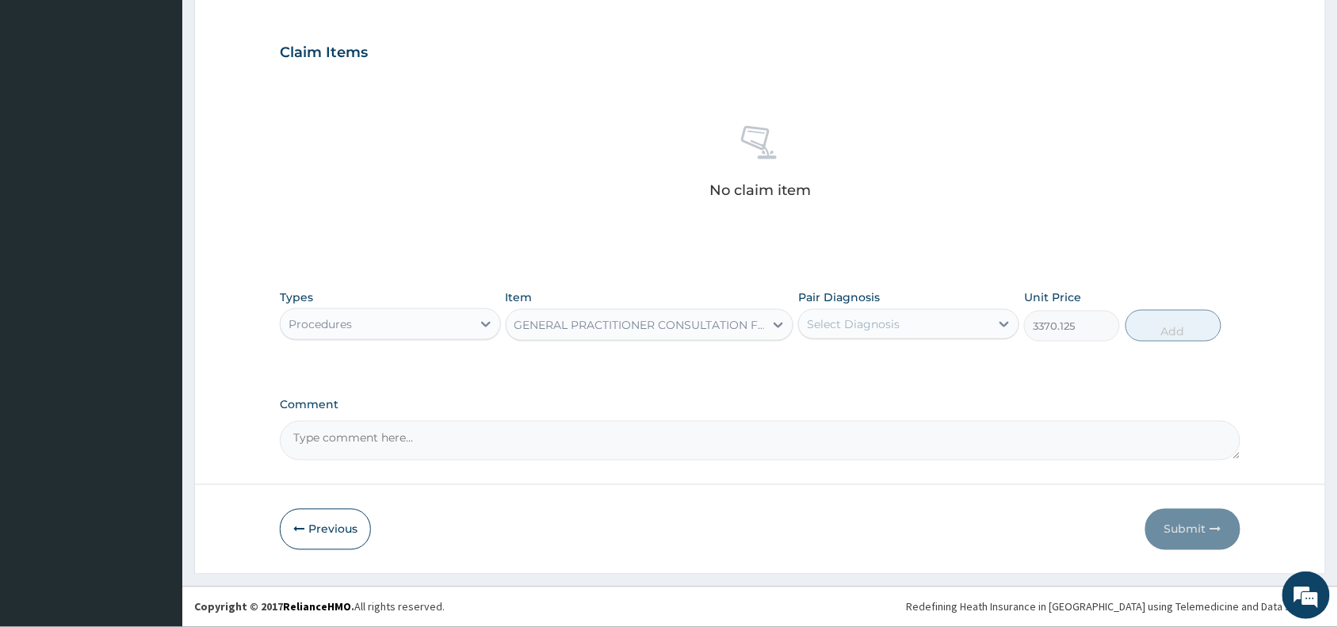
click at [852, 329] on div "Select Diagnosis" at bounding box center [853, 324] width 93 height 16
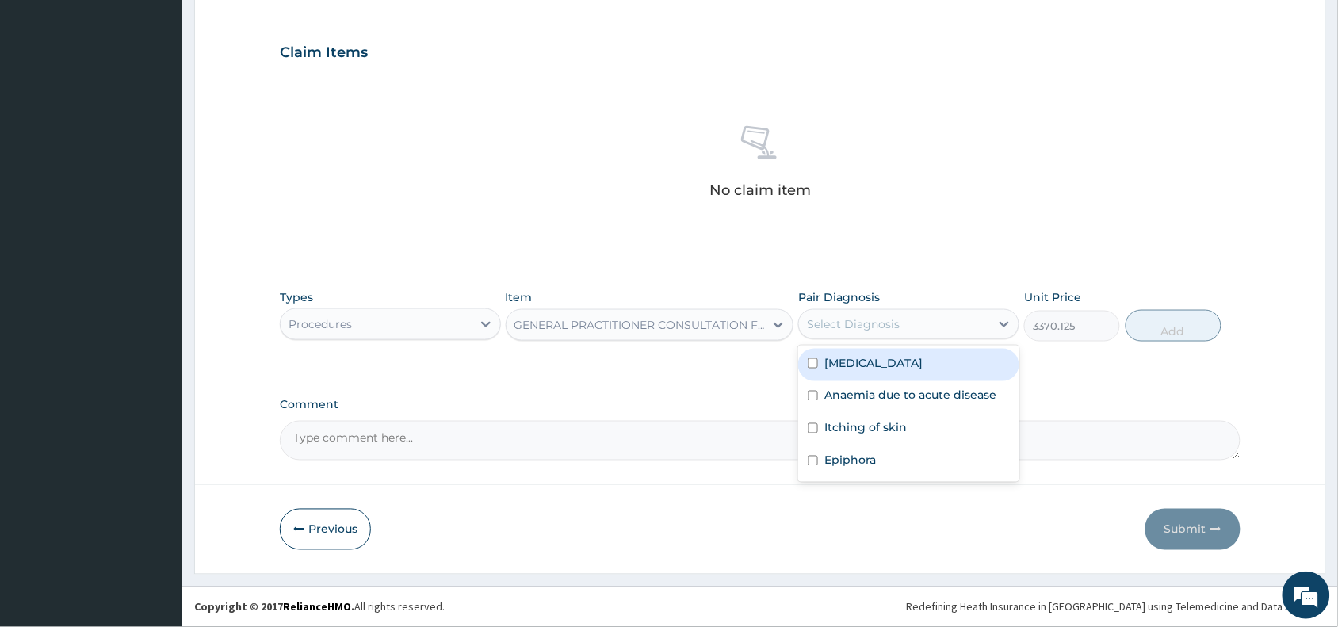
click at [882, 365] on label "[MEDICAL_DATA]" at bounding box center [873, 363] width 98 height 16
checkbox input "true"
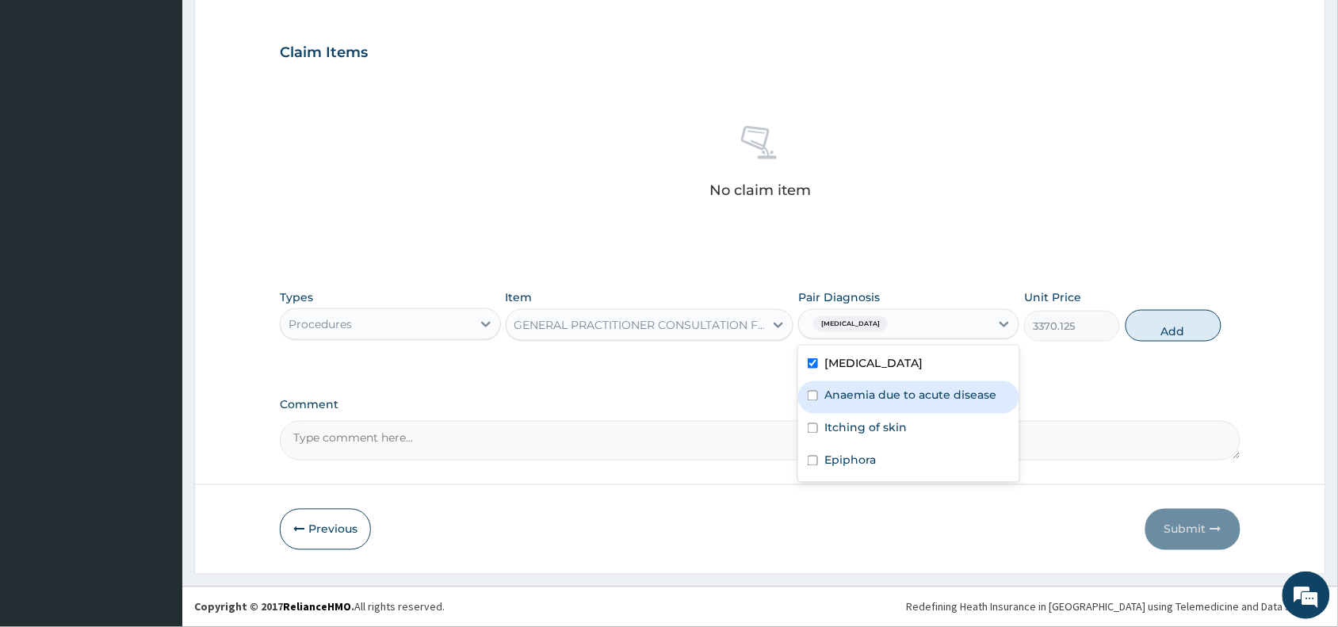
click at [893, 399] on label "Anaemia due to acute disease" at bounding box center [910, 395] width 172 height 16
checkbox input "true"
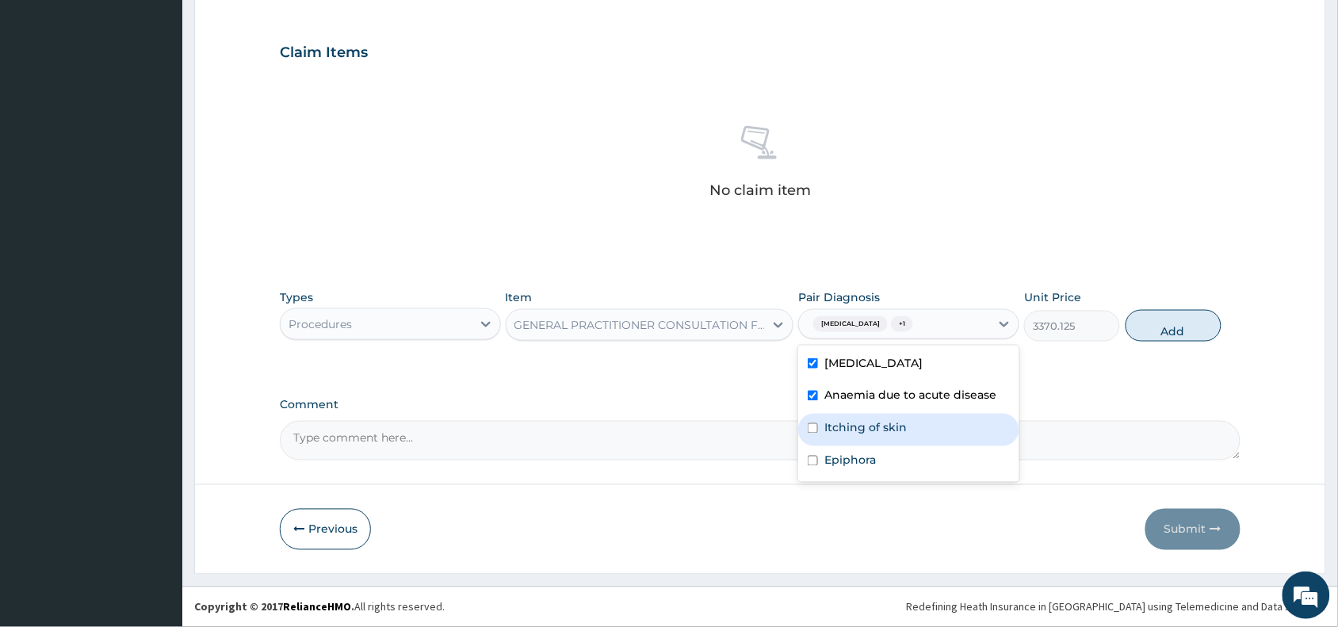
click at [868, 426] on label "Itching of skin" at bounding box center [865, 428] width 82 height 16
checkbox input "true"
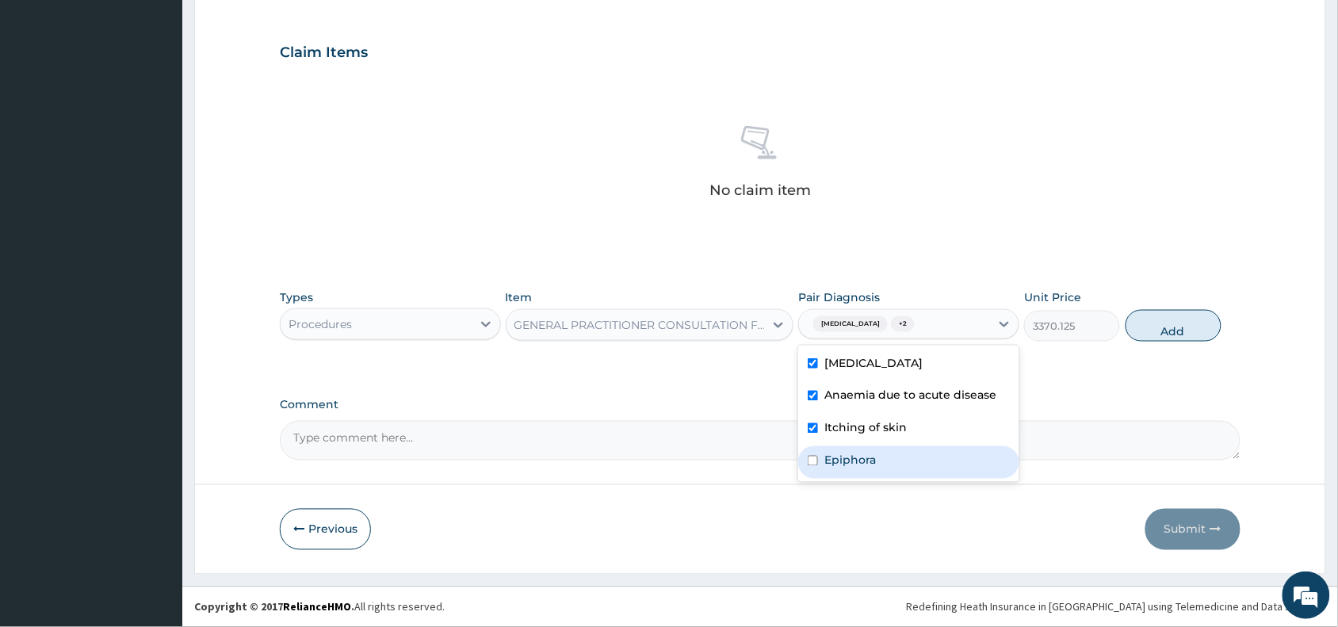
drag, startPoint x: 857, startPoint y: 464, endPoint x: 872, endPoint y: 461, distance: 15.4
click at [862, 464] on label "Epiphora" at bounding box center [850, 460] width 52 height 16
checkbox input "true"
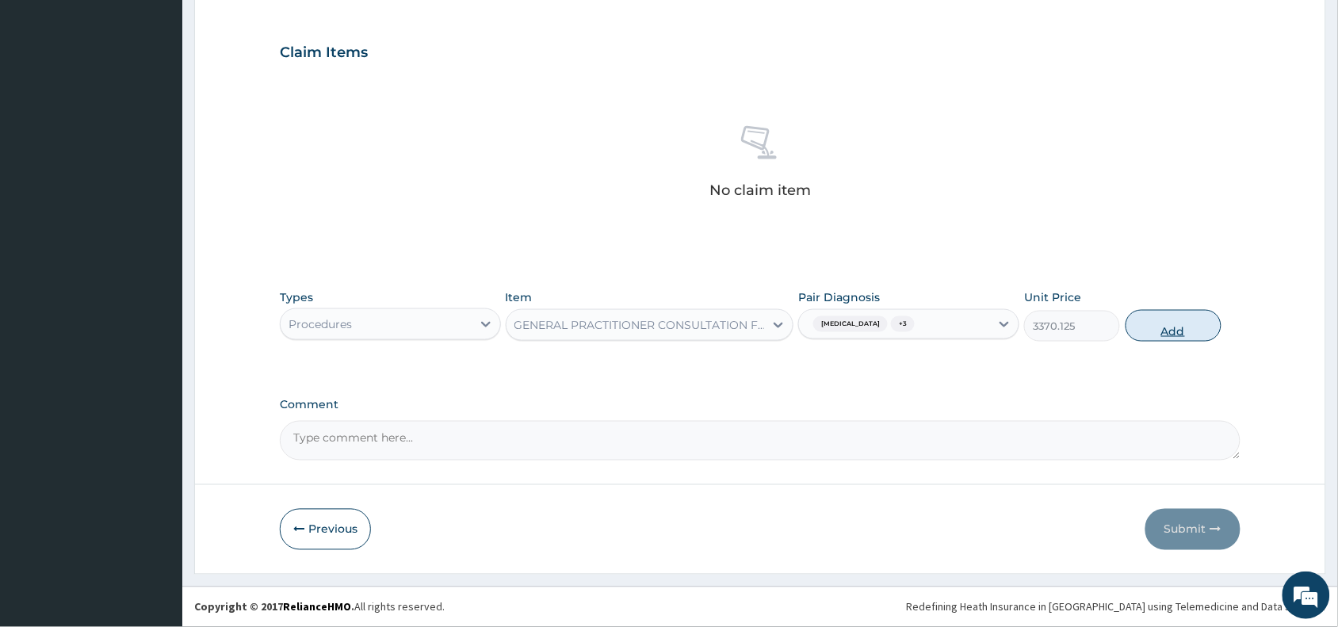
click at [1154, 315] on button "Add" at bounding box center [1173, 326] width 96 height 32
type input "0"
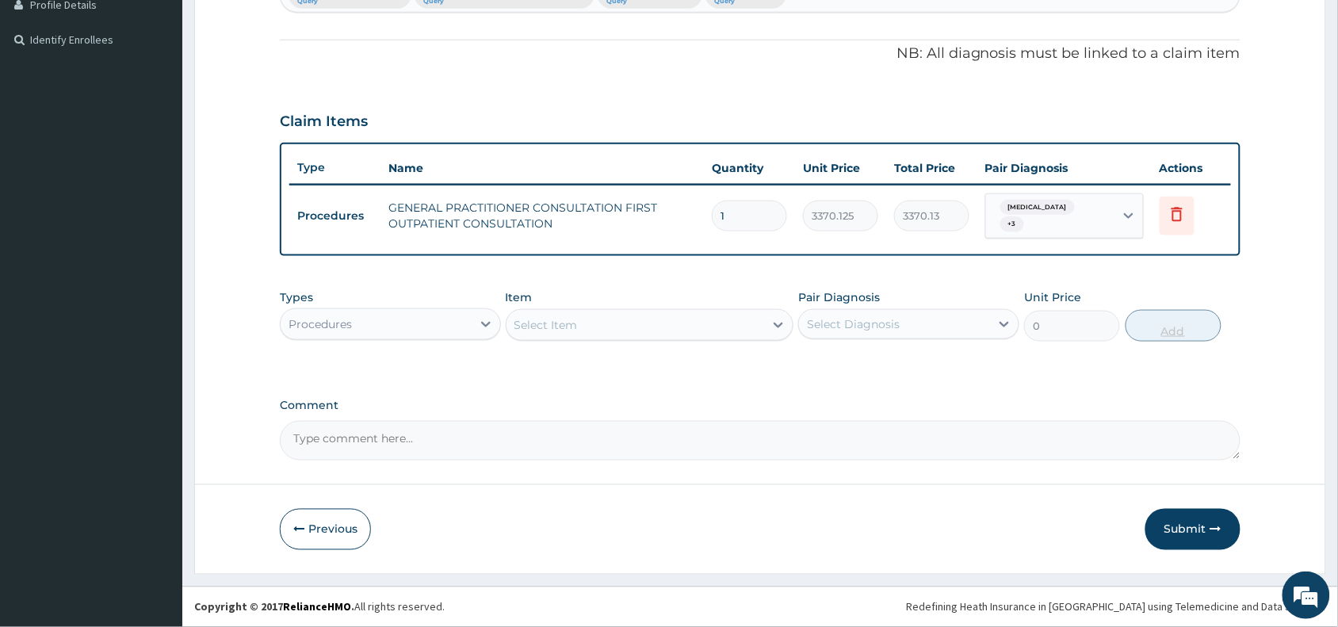
scroll to position [446, 0]
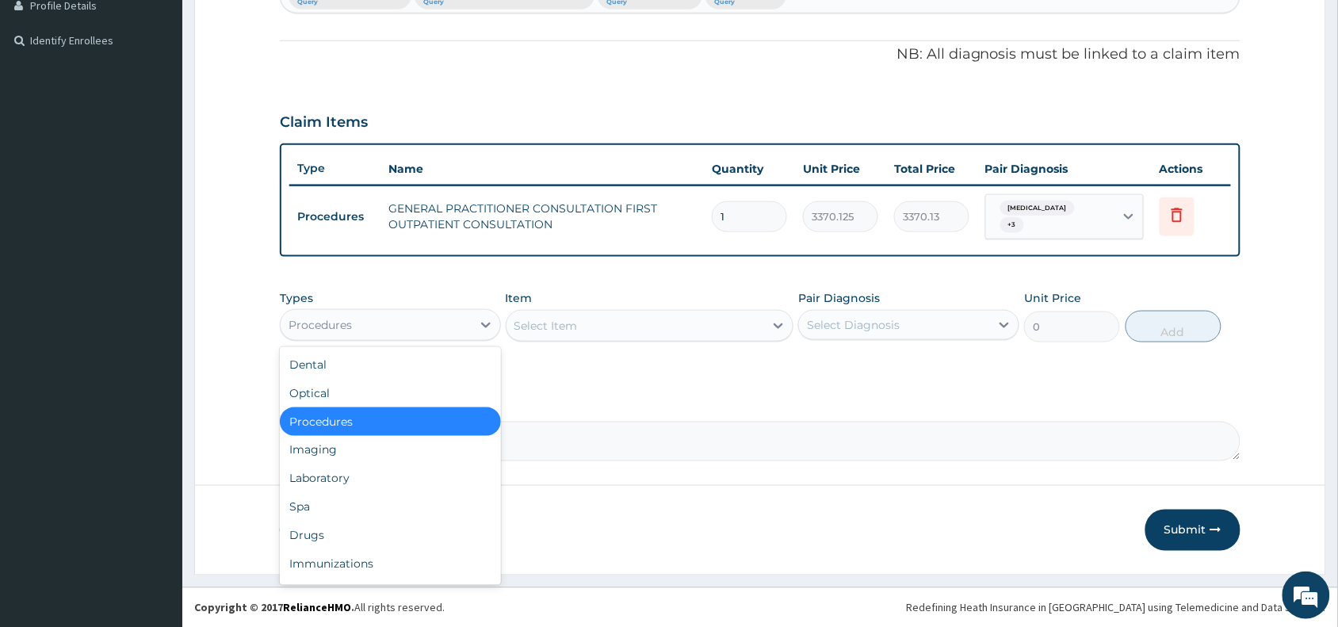
click at [395, 322] on div "Procedures" at bounding box center [376, 324] width 191 height 25
click at [353, 472] on div "Laboratory" at bounding box center [390, 478] width 221 height 29
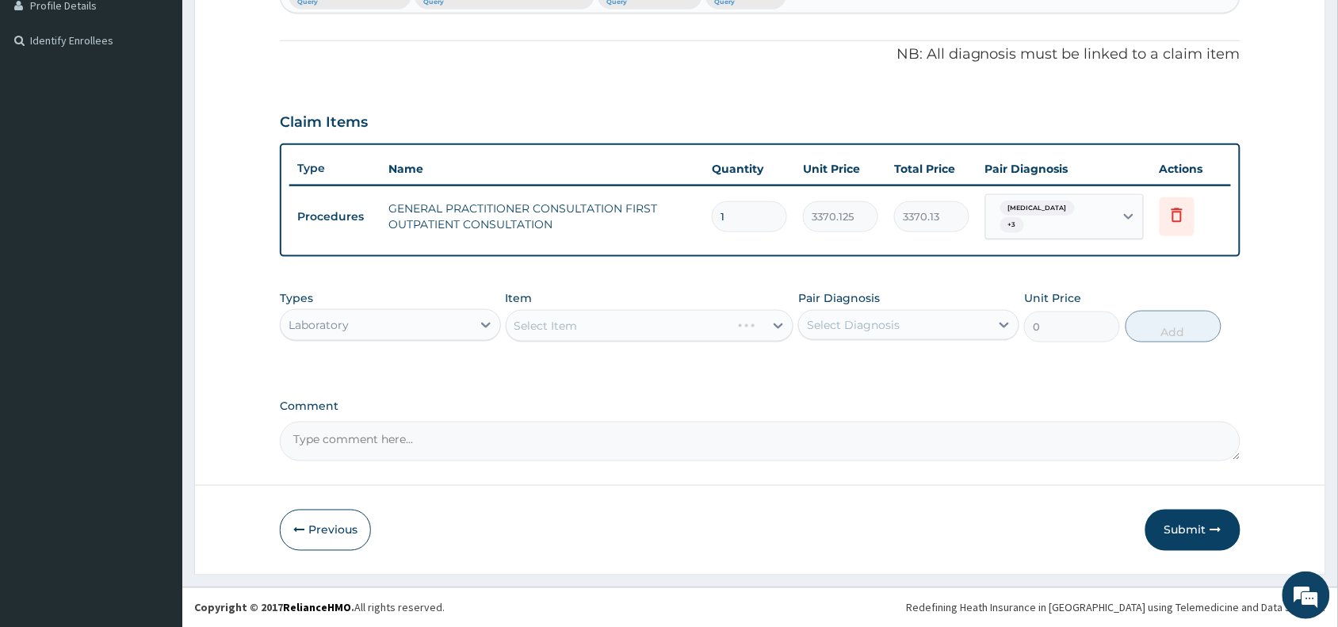
click at [560, 319] on div "Select Item" at bounding box center [650, 326] width 288 height 32
click at [561, 321] on div "Select Item" at bounding box center [650, 326] width 288 height 32
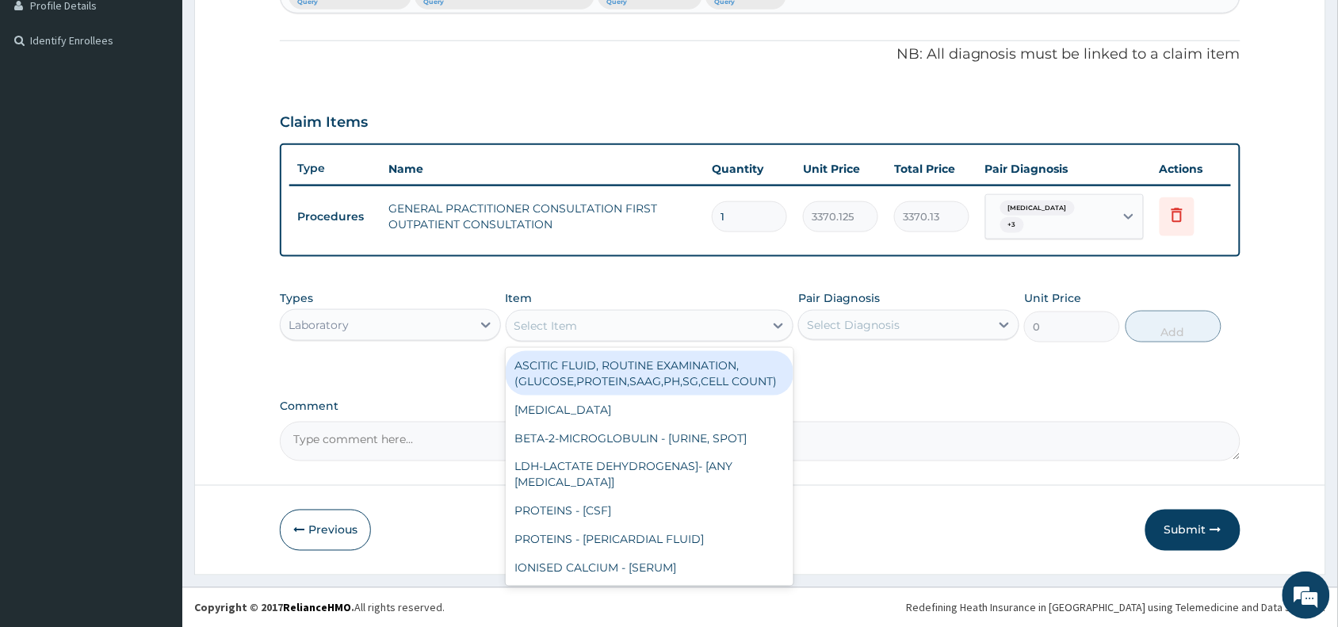
click at [561, 321] on div "Select Item" at bounding box center [545, 326] width 63 height 16
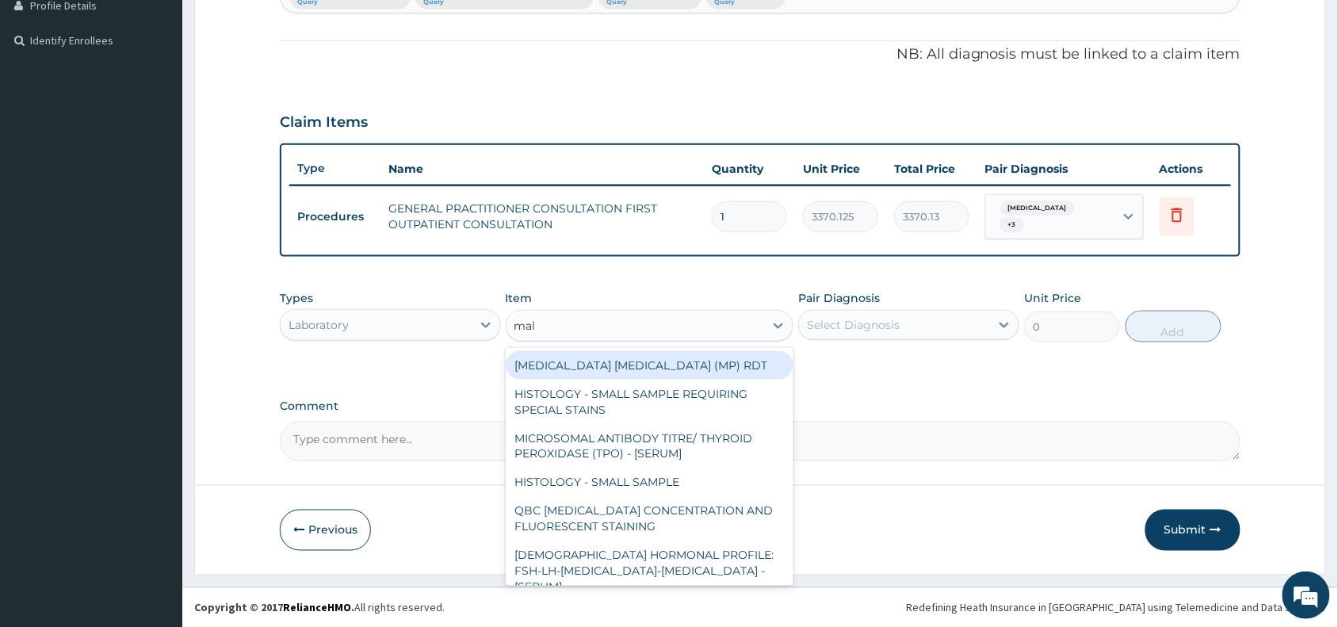
type input "mala"
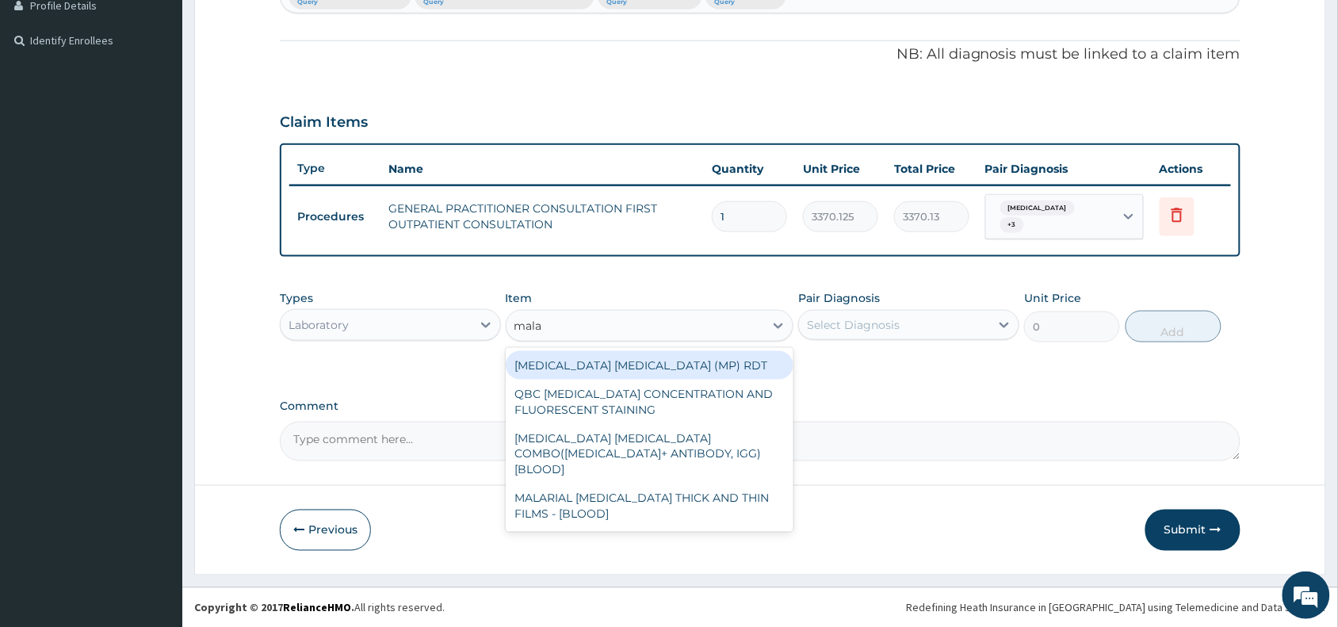
click at [584, 363] on div "[MEDICAL_DATA] [MEDICAL_DATA] (MP) RDT" at bounding box center [650, 365] width 288 height 29
type input "1531.875"
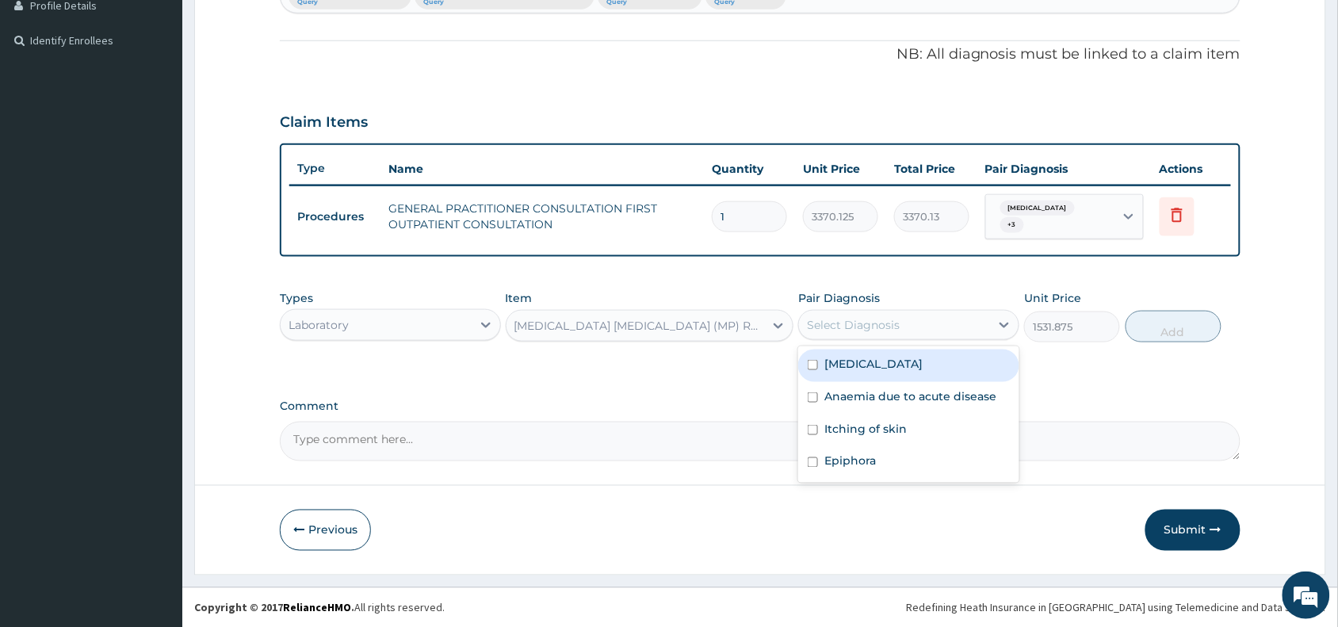
click at [892, 317] on div "Select Diagnosis" at bounding box center [853, 325] width 93 height 16
click at [870, 364] on label "[MEDICAL_DATA]" at bounding box center [873, 364] width 98 height 16
checkbox input "true"
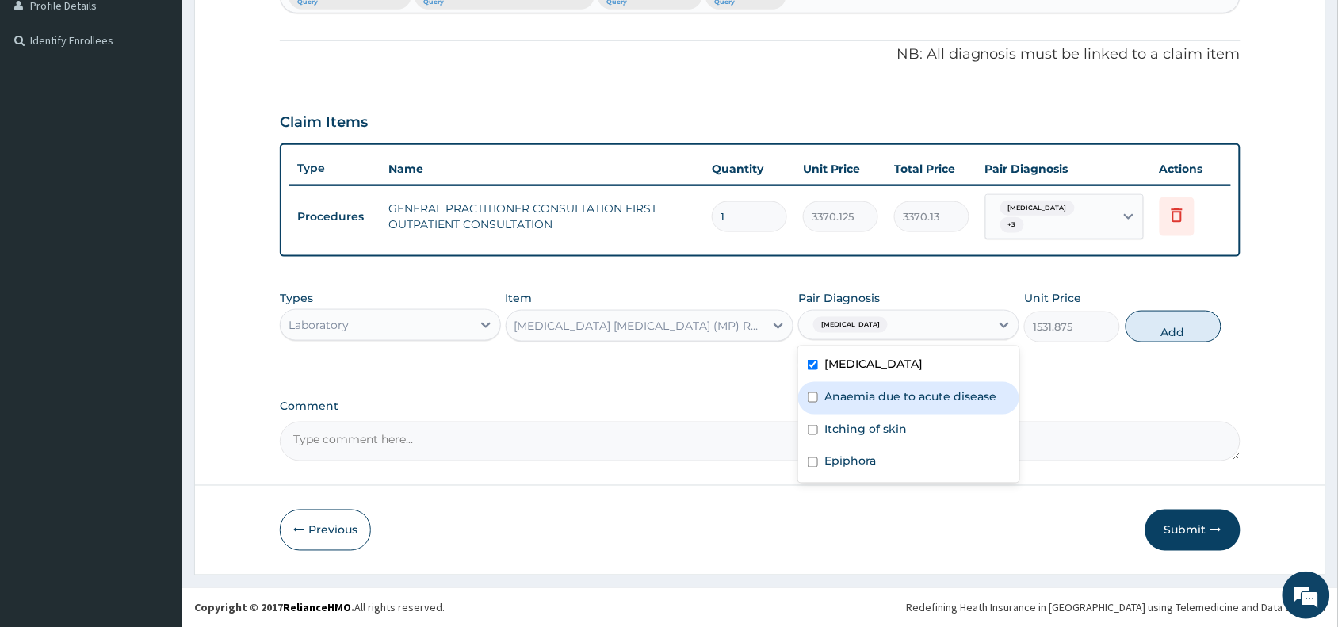
click at [876, 403] on label "Anaemia due to acute disease" at bounding box center [910, 396] width 172 height 16
checkbox input "true"
click at [1185, 322] on button "Add" at bounding box center [1173, 327] width 96 height 32
type input "0"
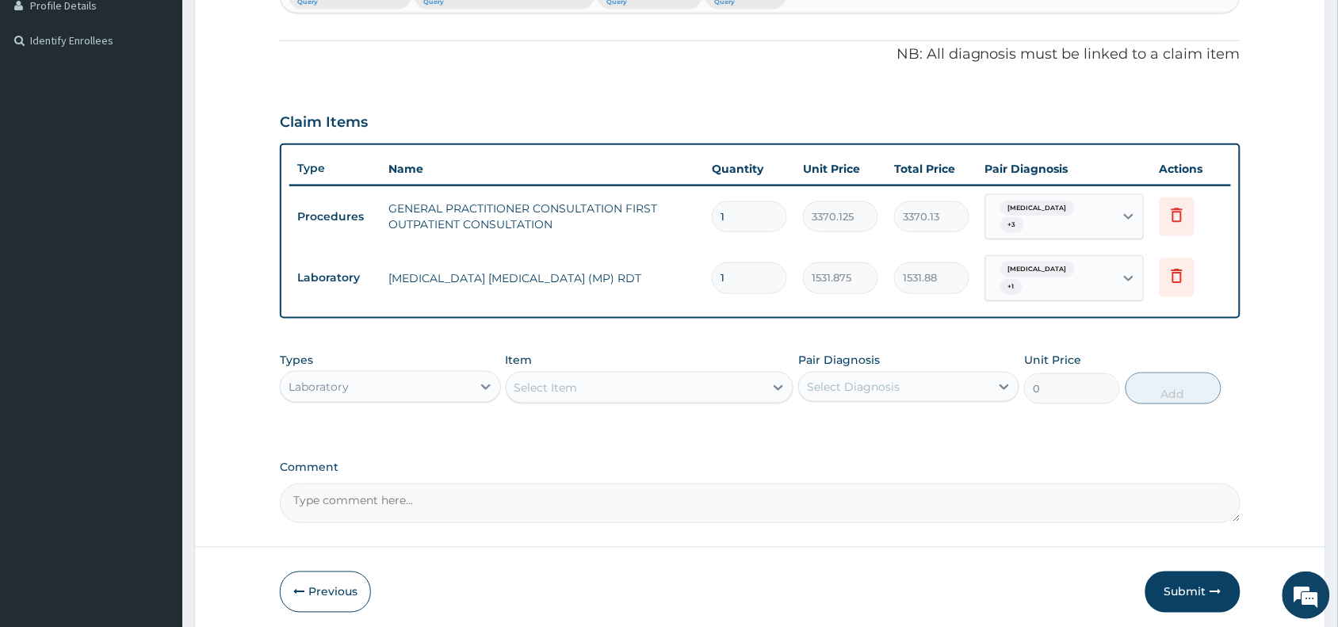
click at [531, 388] on div "Select Item" at bounding box center [545, 388] width 63 height 16
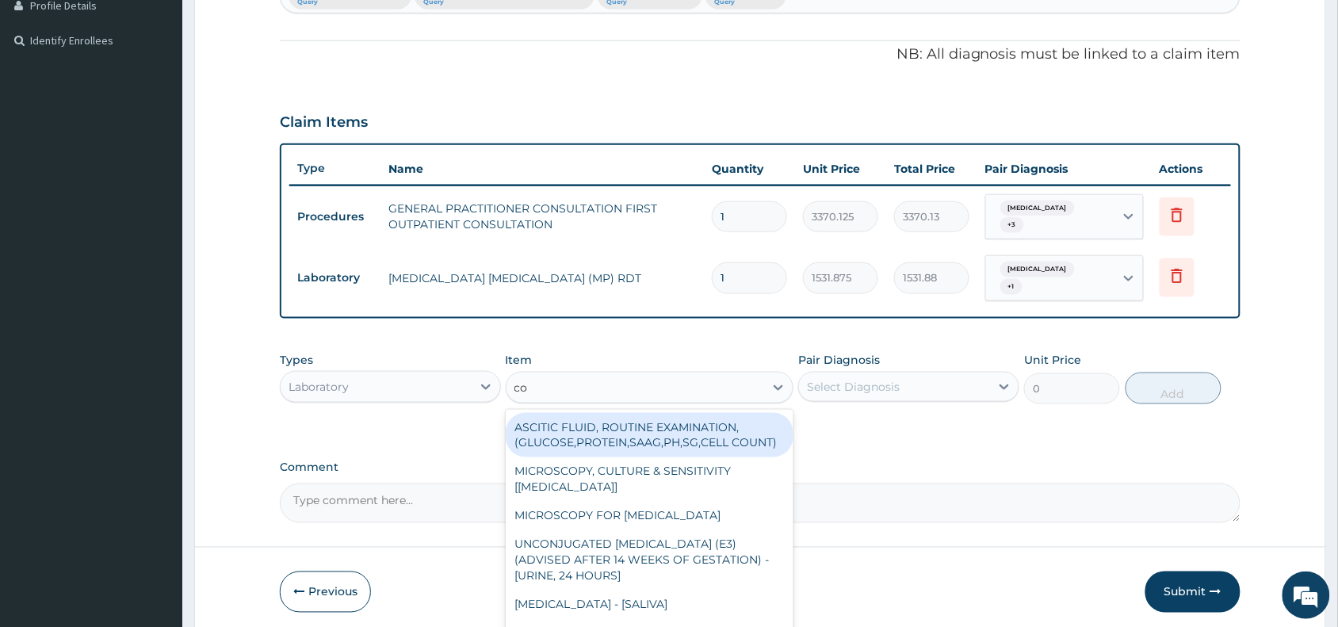
type input "com"
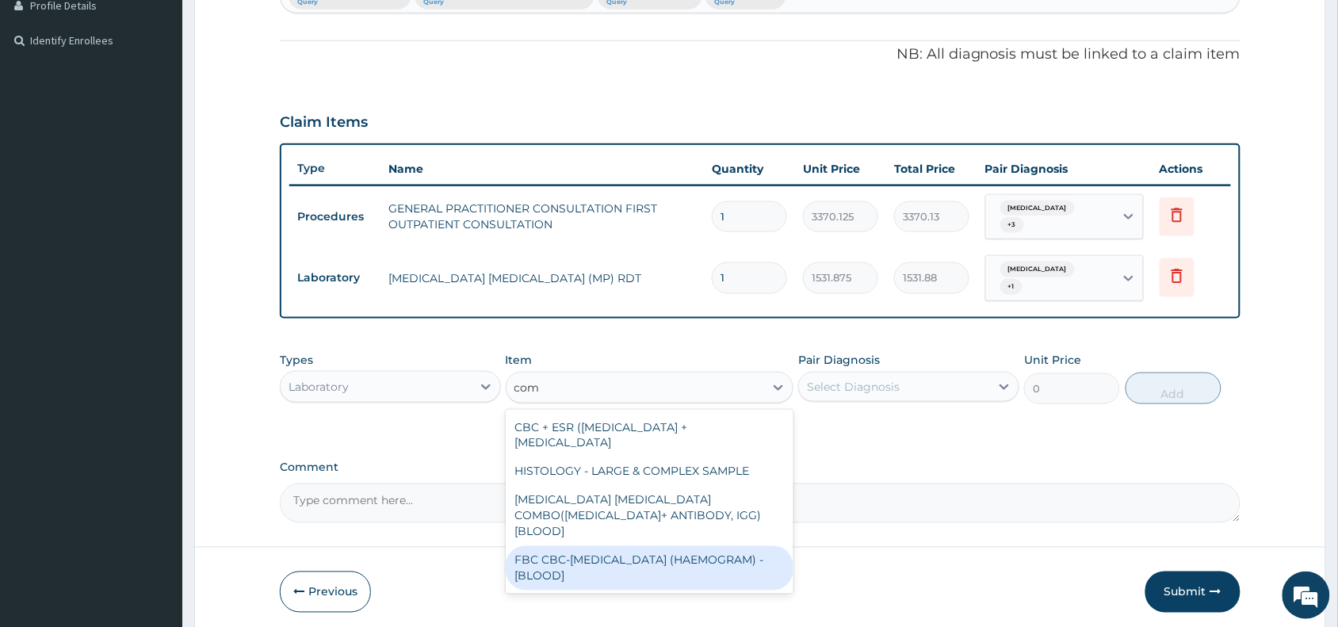
drag, startPoint x: 595, startPoint y: 551, endPoint x: 815, endPoint y: 496, distance: 226.2
click at [603, 551] on div "FBC CBC-[MEDICAL_DATA] (HAEMOGRAM) - [BLOOD]" at bounding box center [650, 568] width 288 height 44
type input "4085"
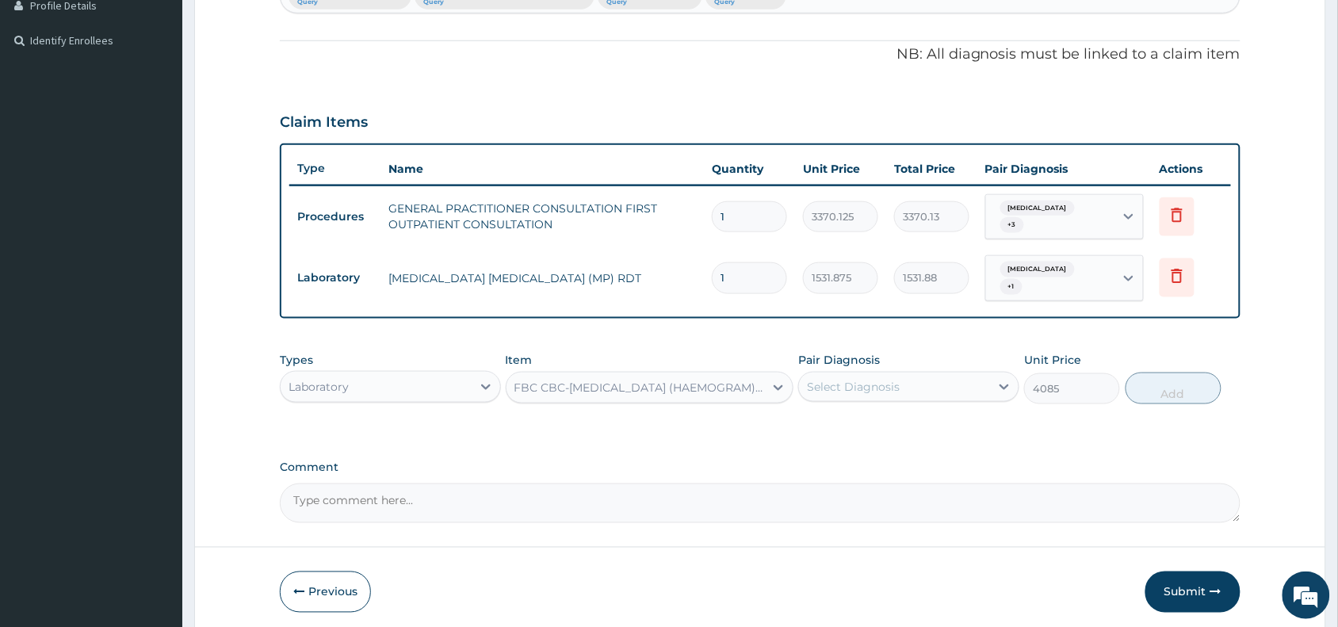
click at [897, 372] on div "Select Diagnosis" at bounding box center [908, 387] width 221 height 30
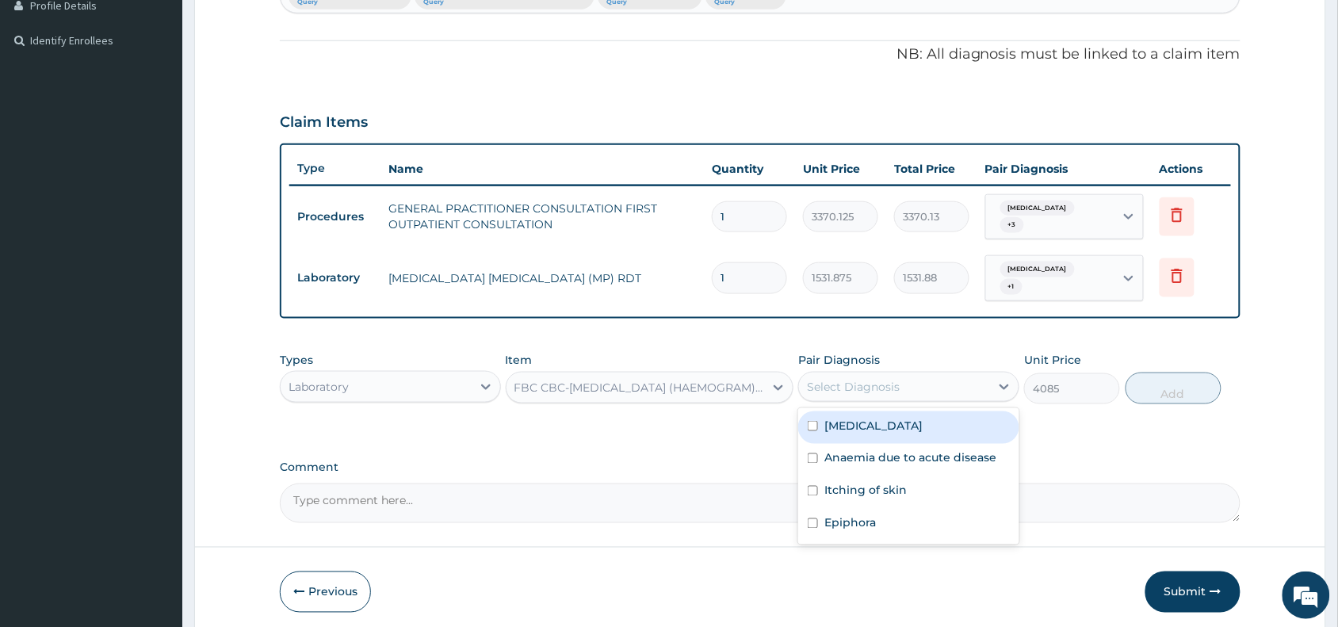
click at [876, 426] on label "Malaria, unspecified" at bounding box center [873, 426] width 98 height 16
checkbox input "true"
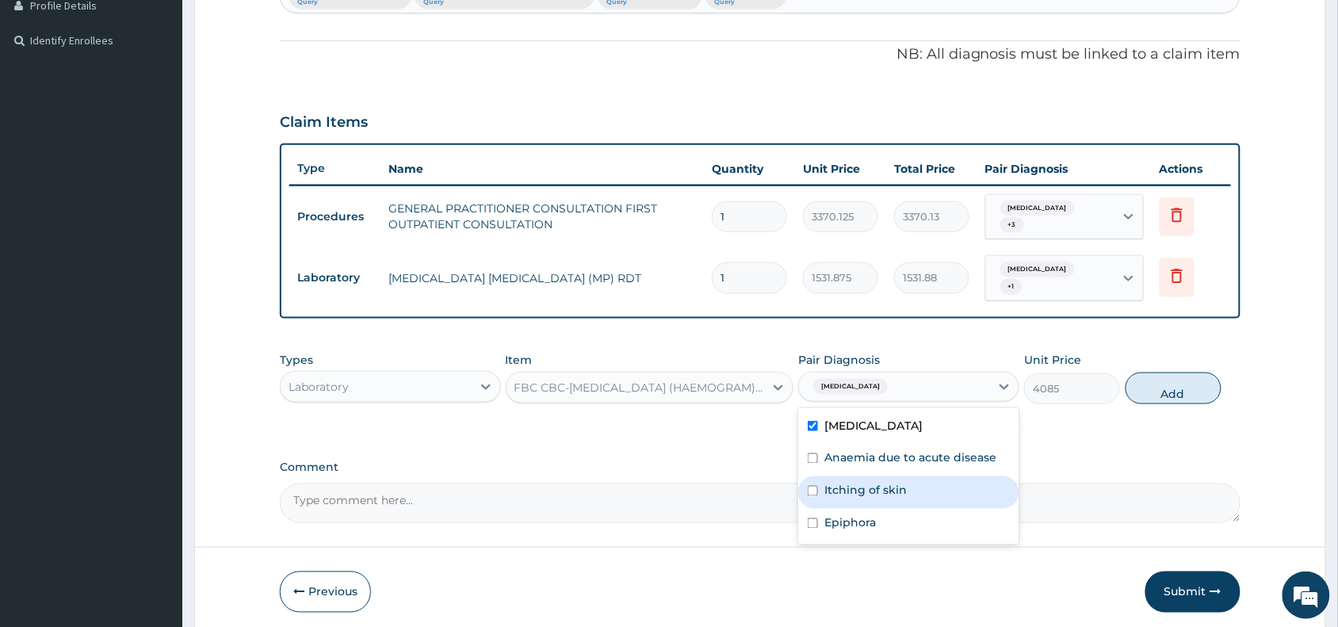
click at [873, 489] on label "Itching of skin" at bounding box center [865, 491] width 82 height 16
checkbox input "true"
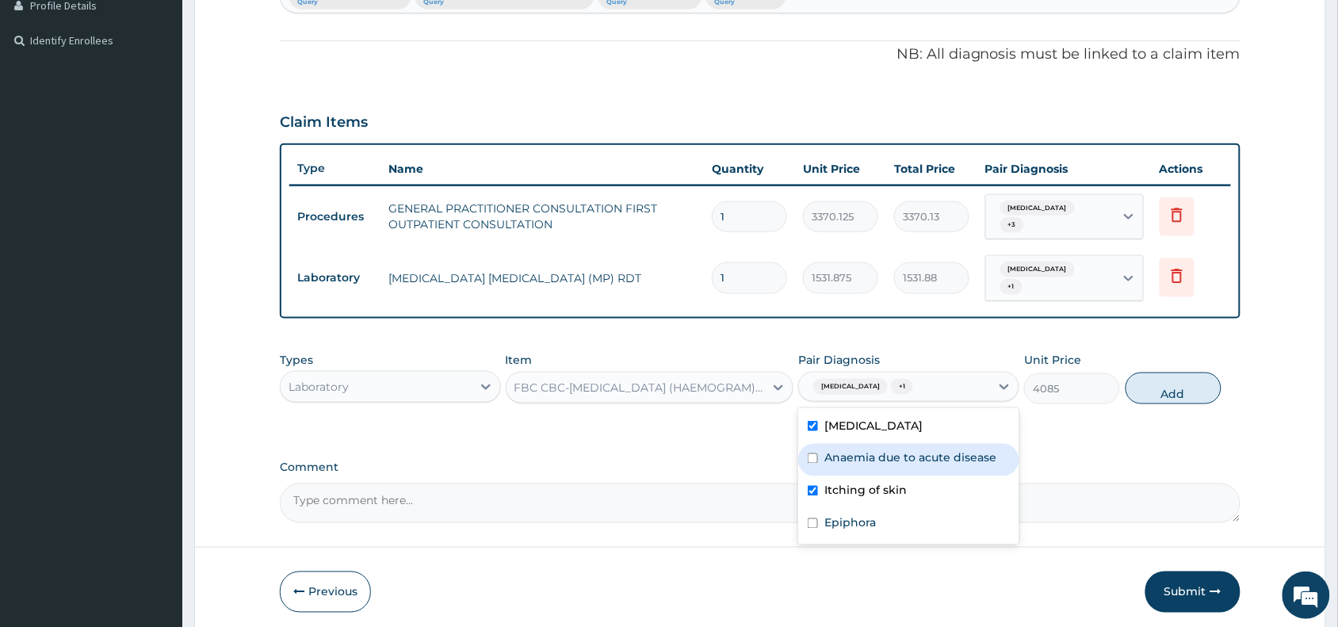
click at [887, 461] on label "Anaemia due to acute disease" at bounding box center [910, 458] width 172 height 16
checkbox input "true"
click at [1174, 387] on button "Add" at bounding box center [1173, 388] width 96 height 32
type input "0"
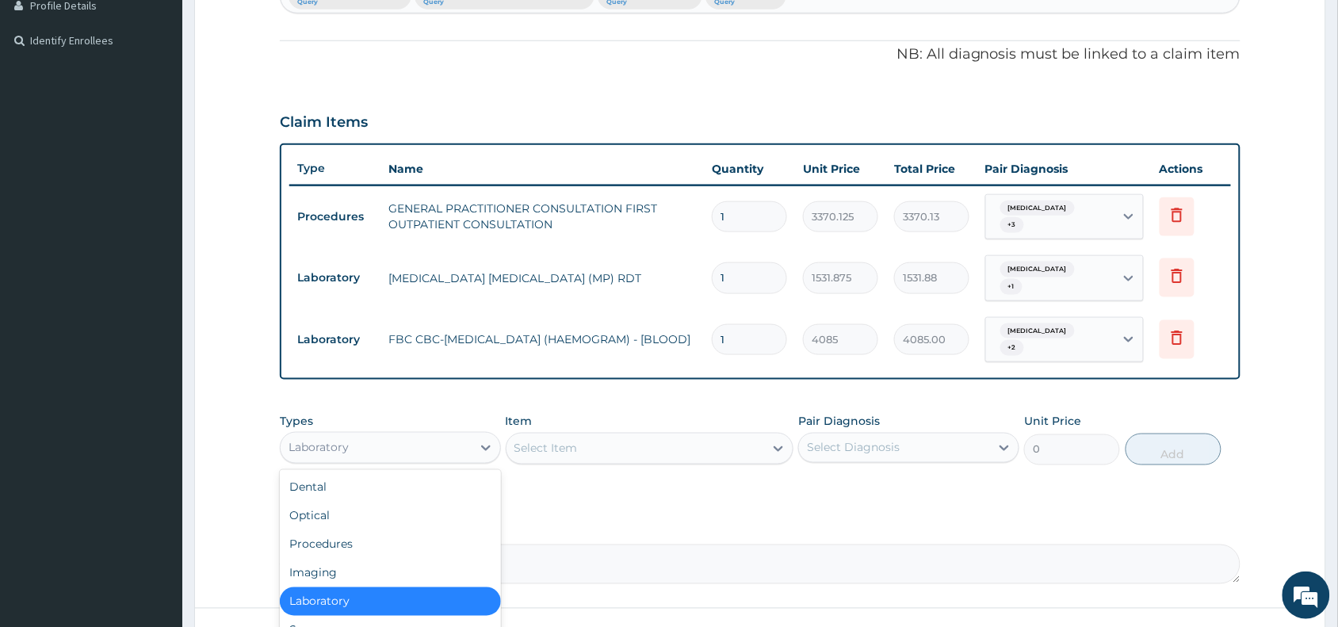
click at [394, 440] on div "Laboratory" at bounding box center [376, 447] width 191 height 25
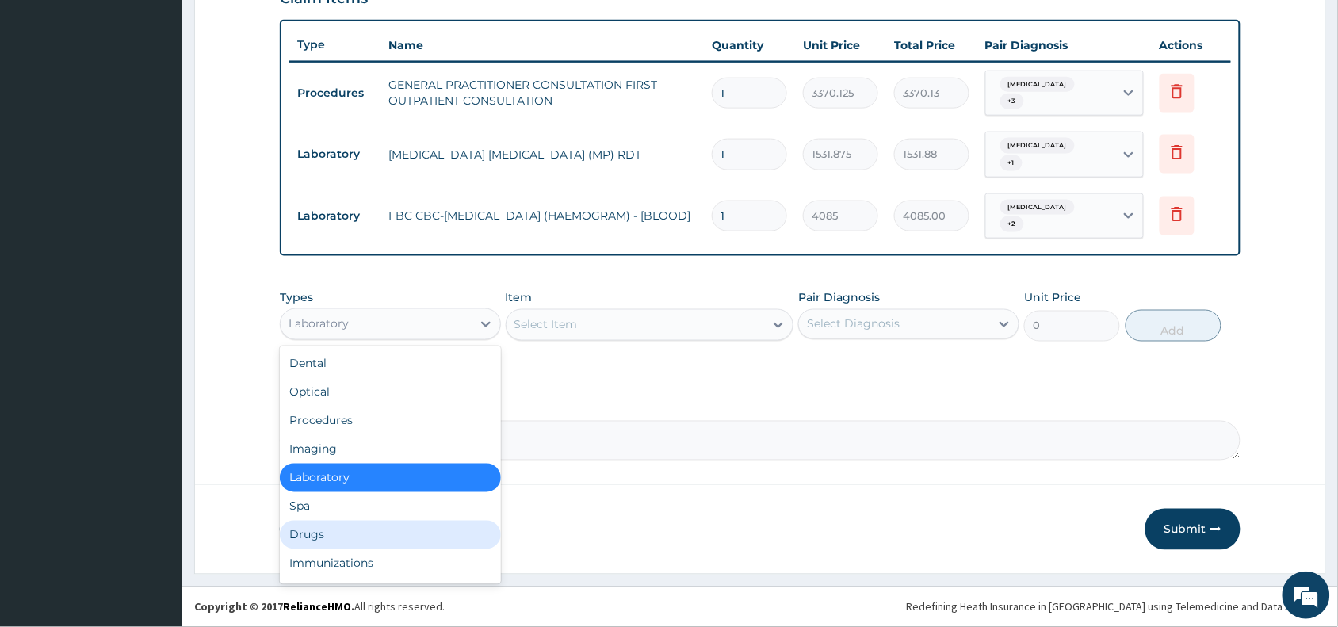
drag, startPoint x: 346, startPoint y: 533, endPoint x: 414, endPoint y: 492, distance: 79.6
click at [346, 531] on div "Drugs" at bounding box center [390, 535] width 221 height 29
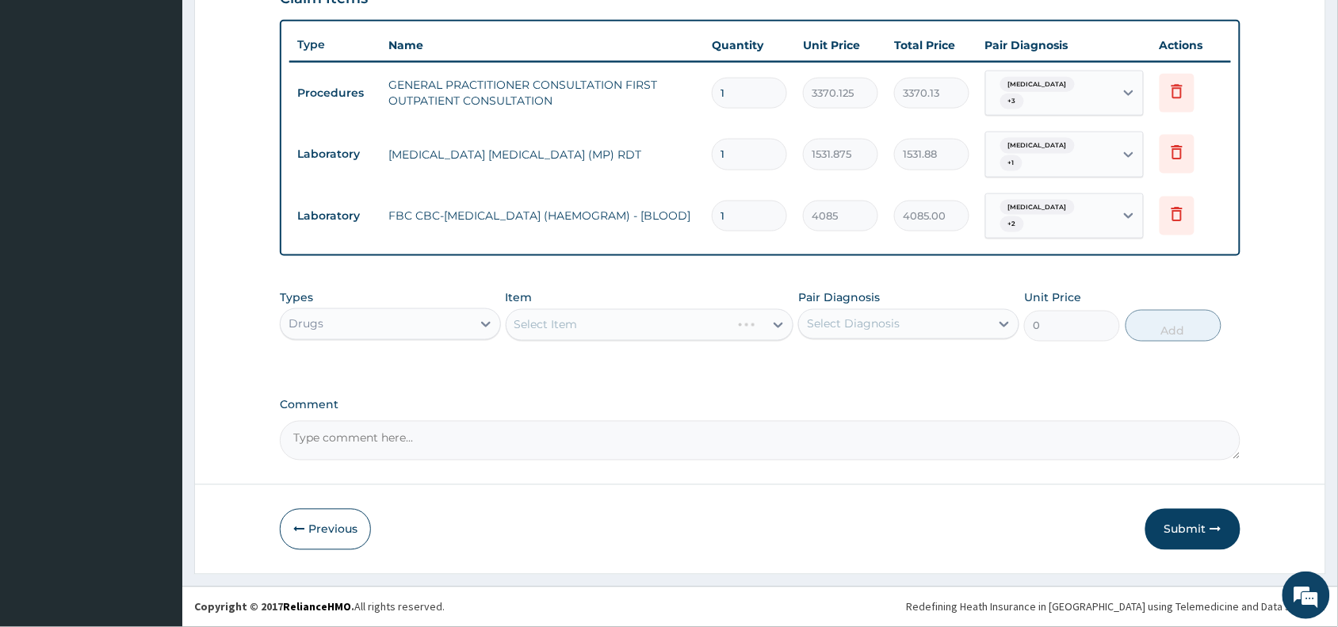
click at [605, 326] on div "Select Item" at bounding box center [650, 325] width 288 height 32
click at [545, 327] on div "Select Item" at bounding box center [545, 325] width 63 height 16
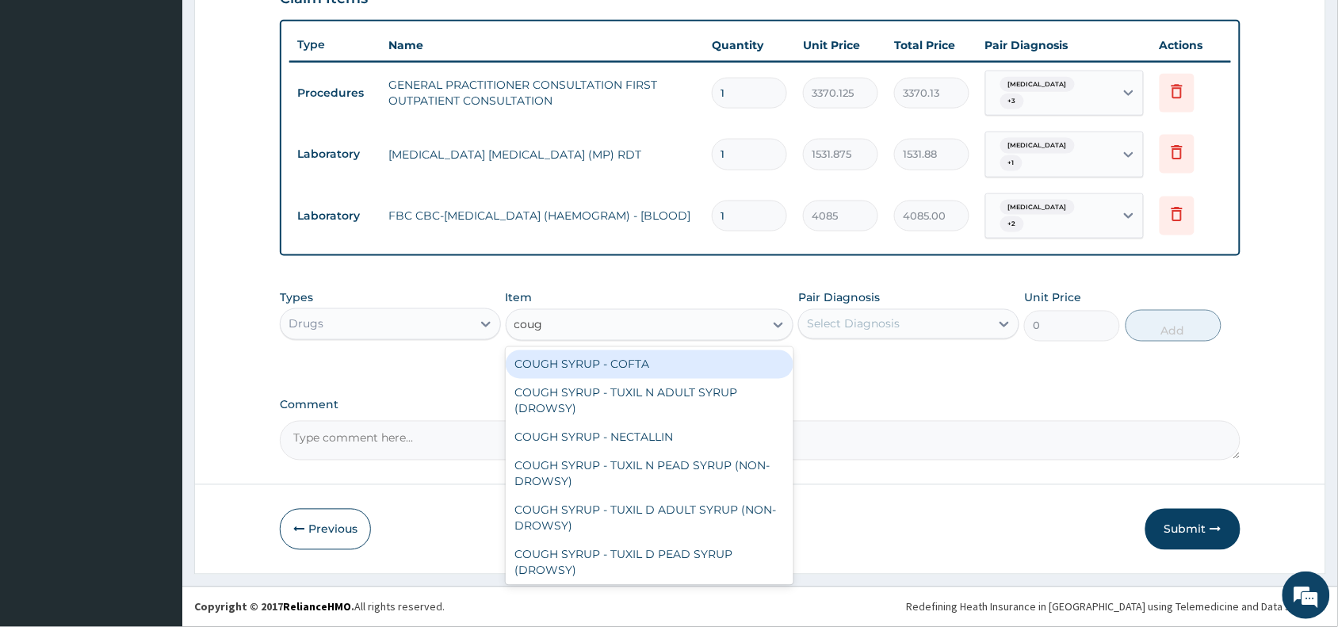
type input "cough"
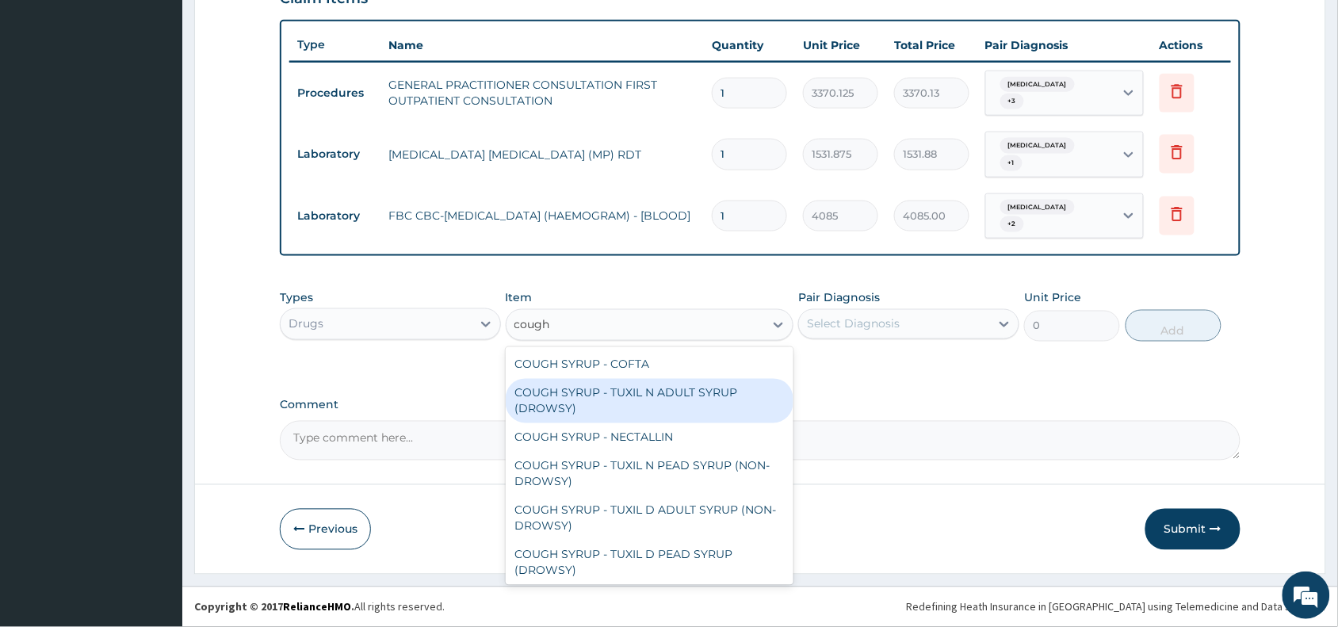
click at [599, 390] on div "COUGH SYRUP - TUXIL N ADULT SYRUP (DROWSY)" at bounding box center [650, 401] width 288 height 44
type input "2000"
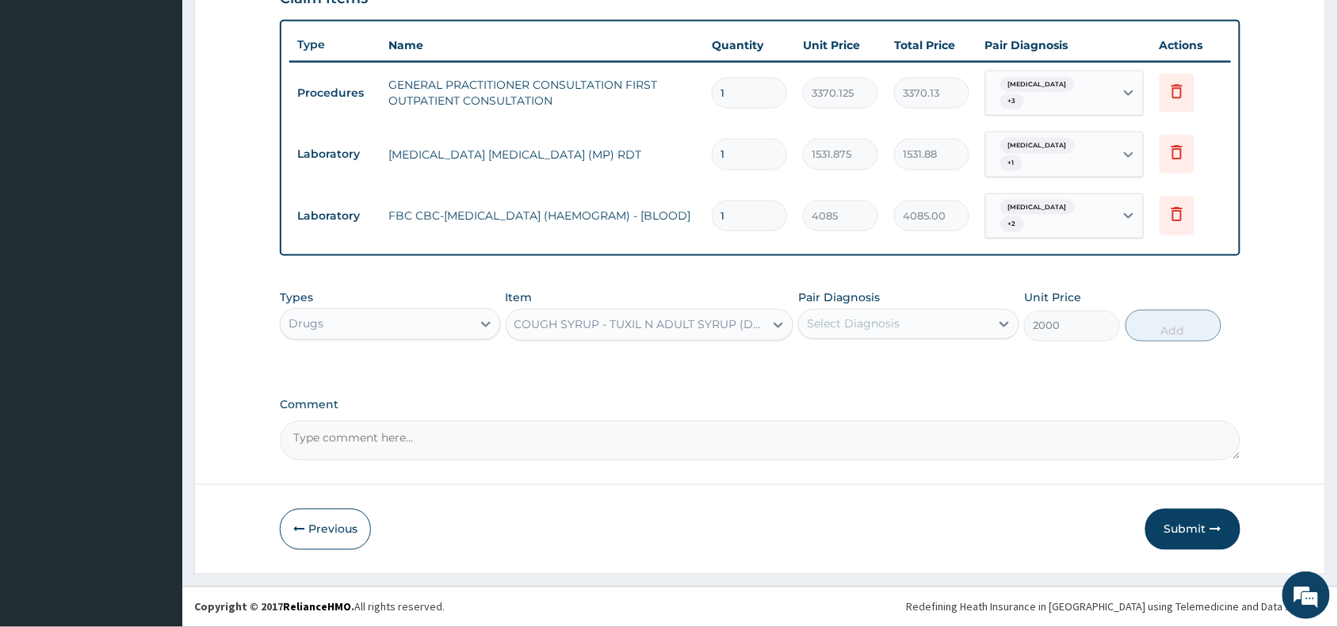
click at [850, 323] on div "Select Diagnosis" at bounding box center [853, 324] width 93 height 16
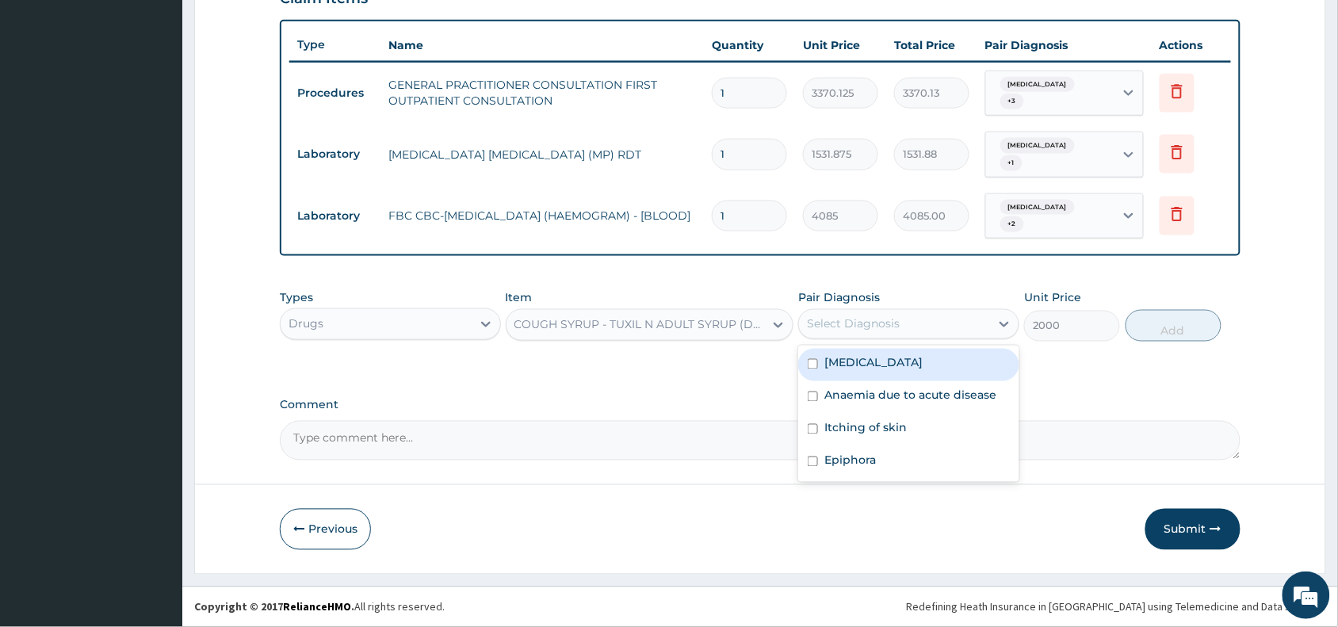
click at [869, 364] on label "Malaria, unspecified" at bounding box center [873, 363] width 98 height 16
checkbox input "true"
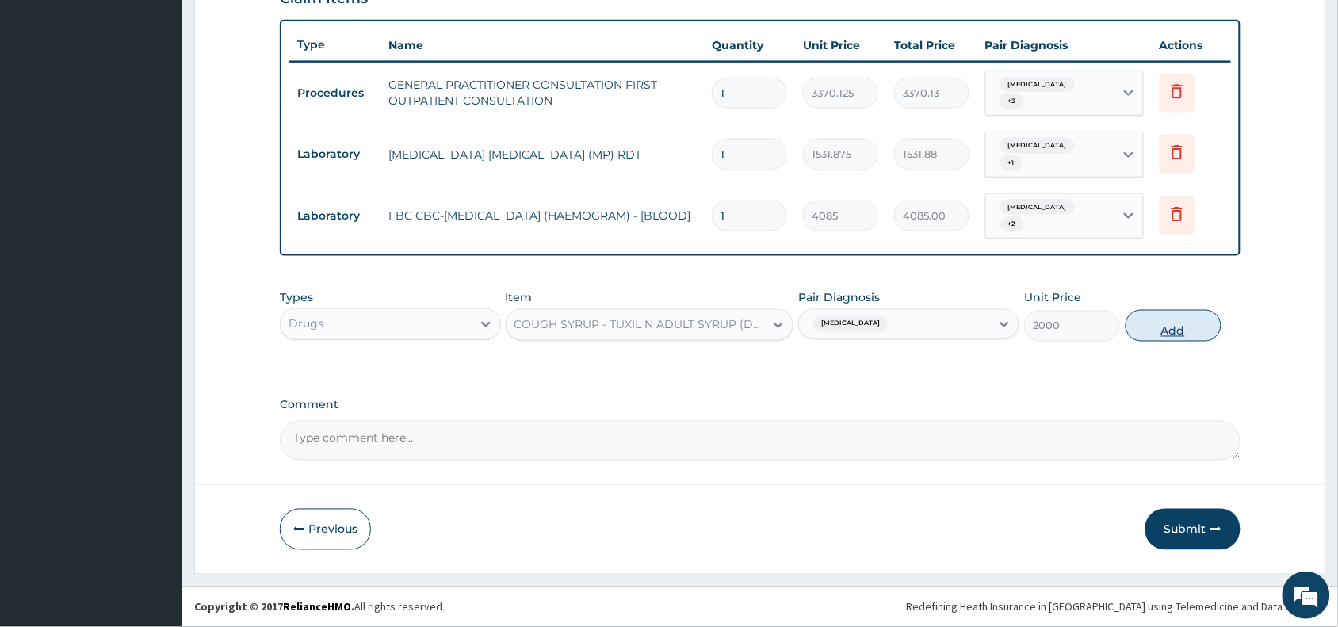
click at [1149, 325] on button "Add" at bounding box center [1173, 326] width 96 height 32
type input "0"
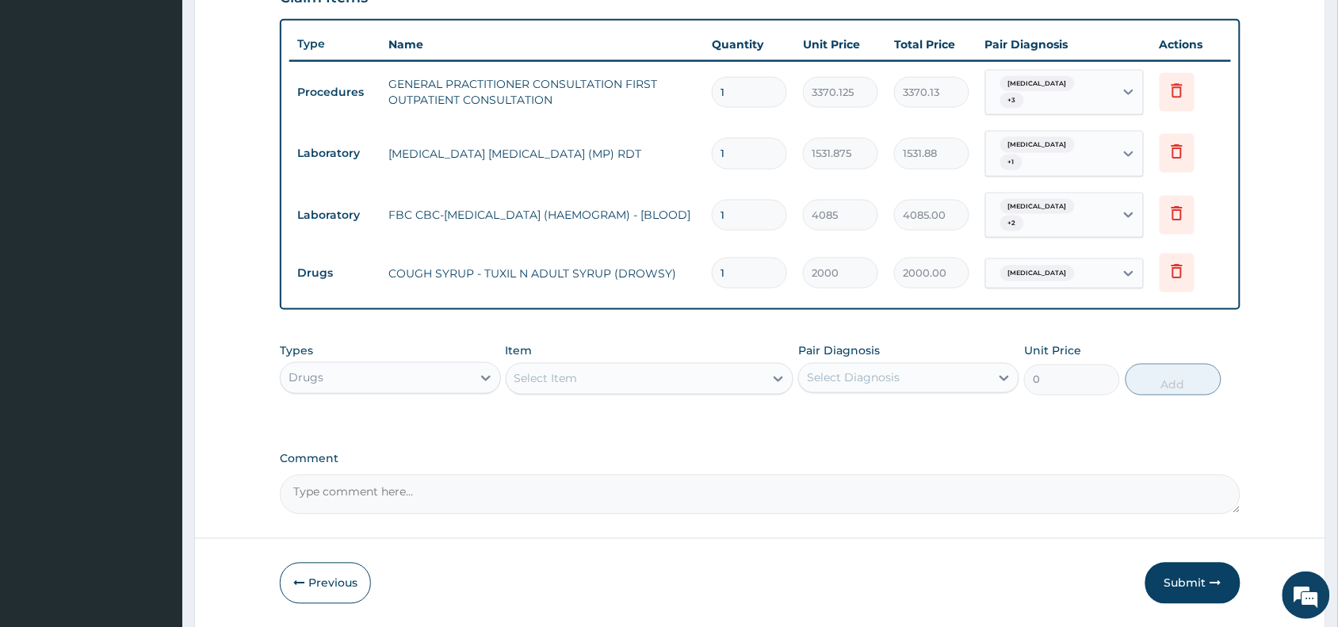
scroll to position [22, 0]
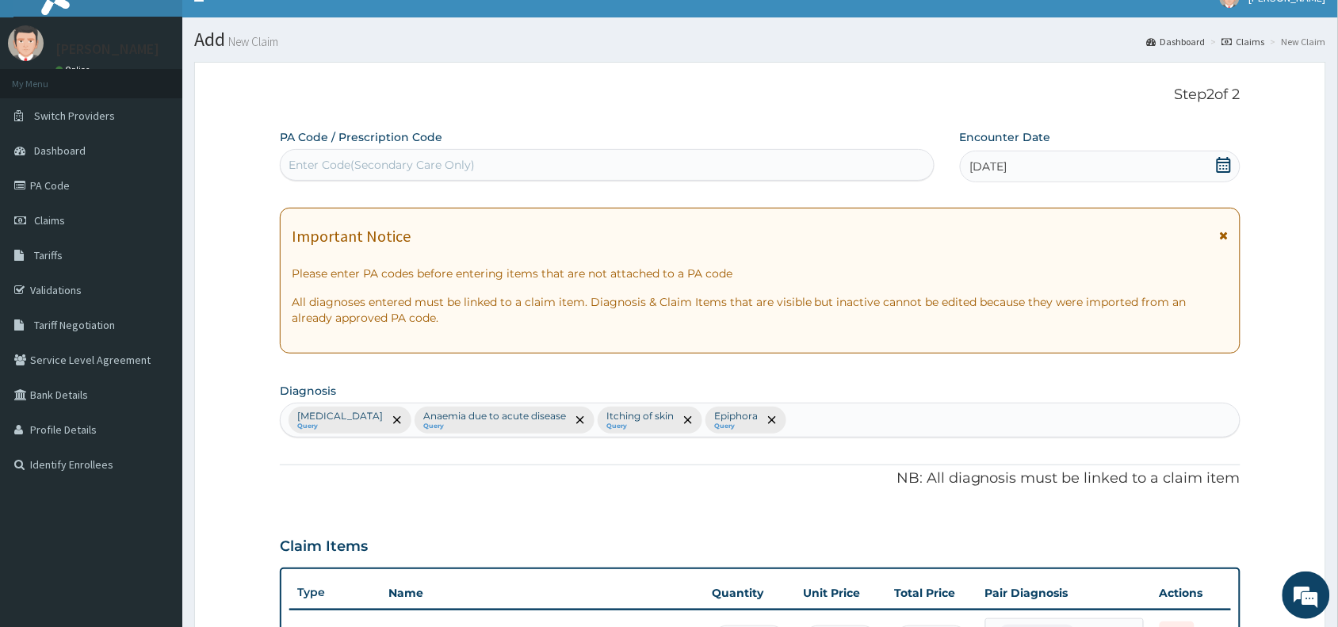
click at [828, 421] on div "Malaria, unspecified Query Anaemia due to acute disease Query Itching of skin Q…" at bounding box center [760, 419] width 959 height 33
type input "cough"
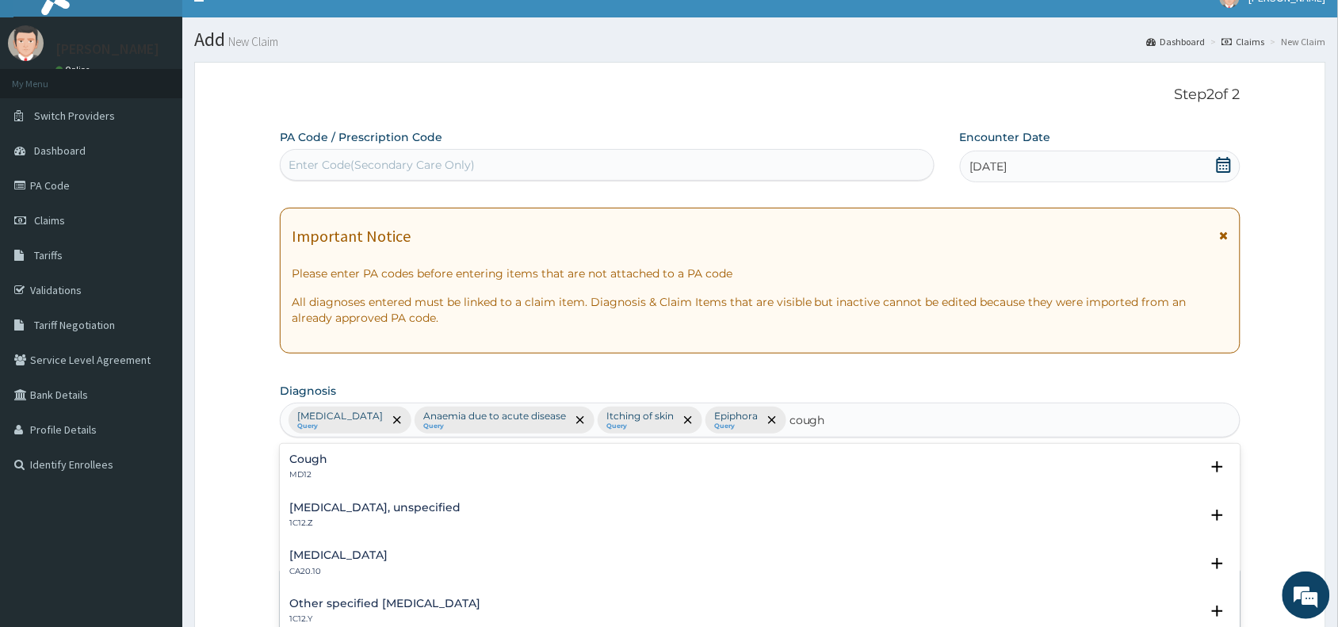
click at [295, 460] on h4 "Cough" at bounding box center [308, 459] width 38 height 12
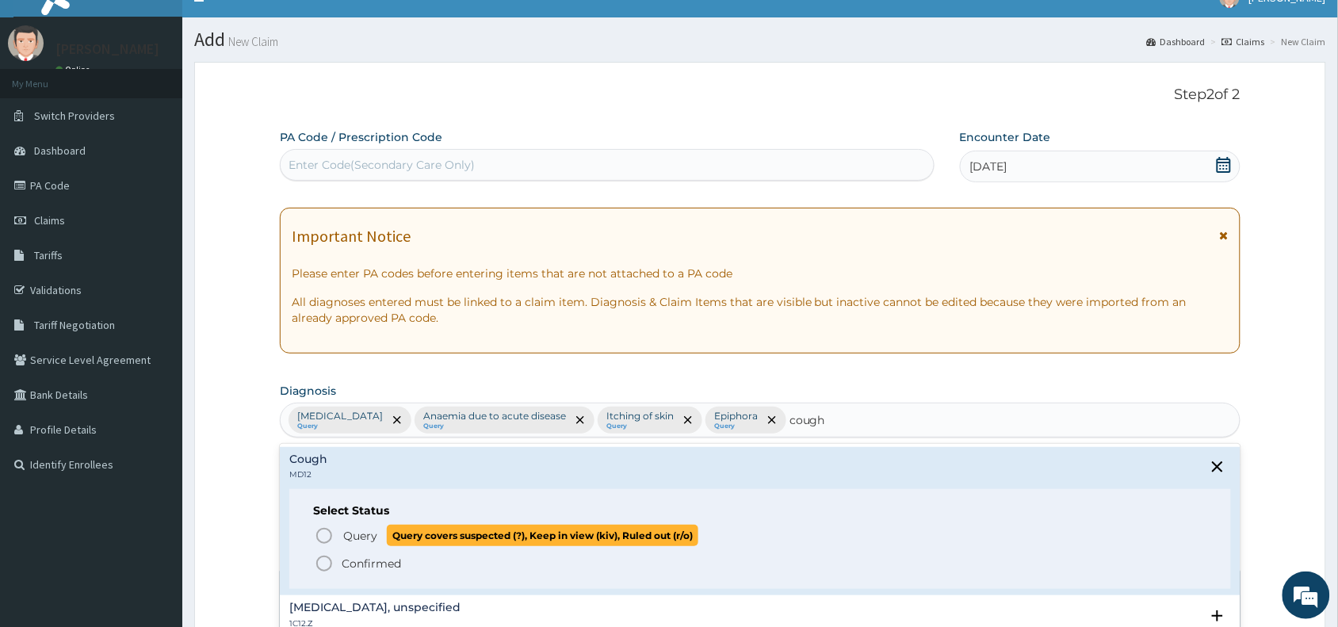
click at [322, 537] on icon "status option query" at bounding box center [324, 535] width 19 height 19
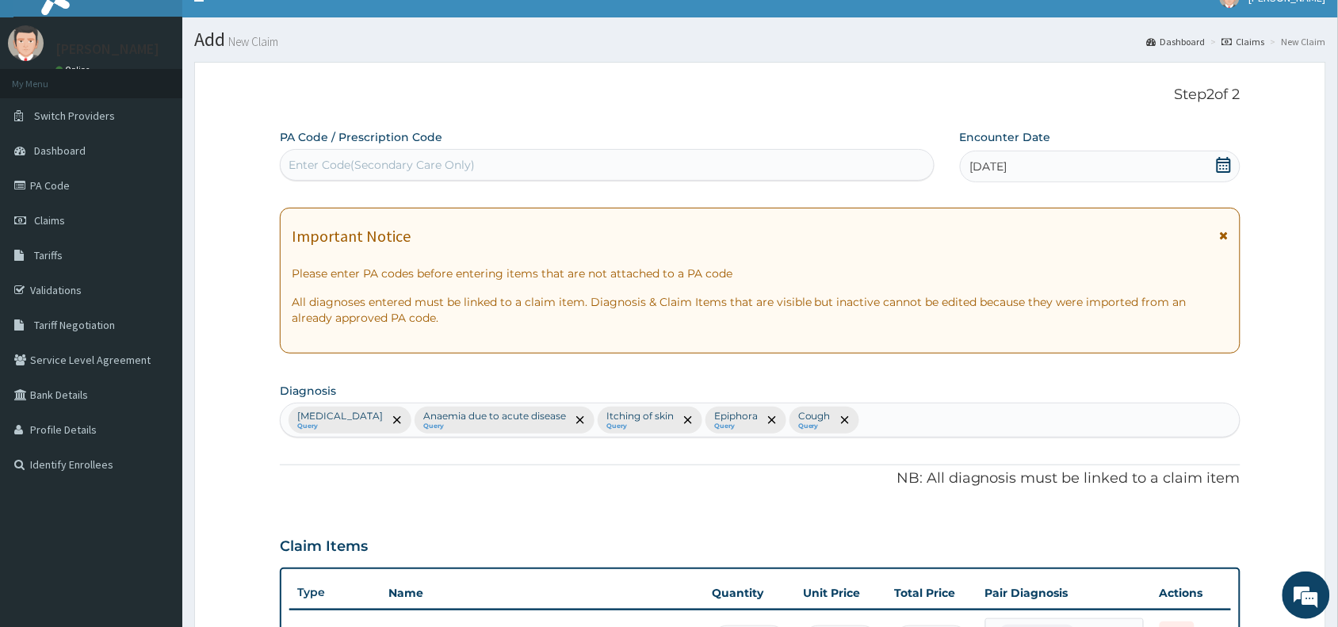
scroll to position [571, 0]
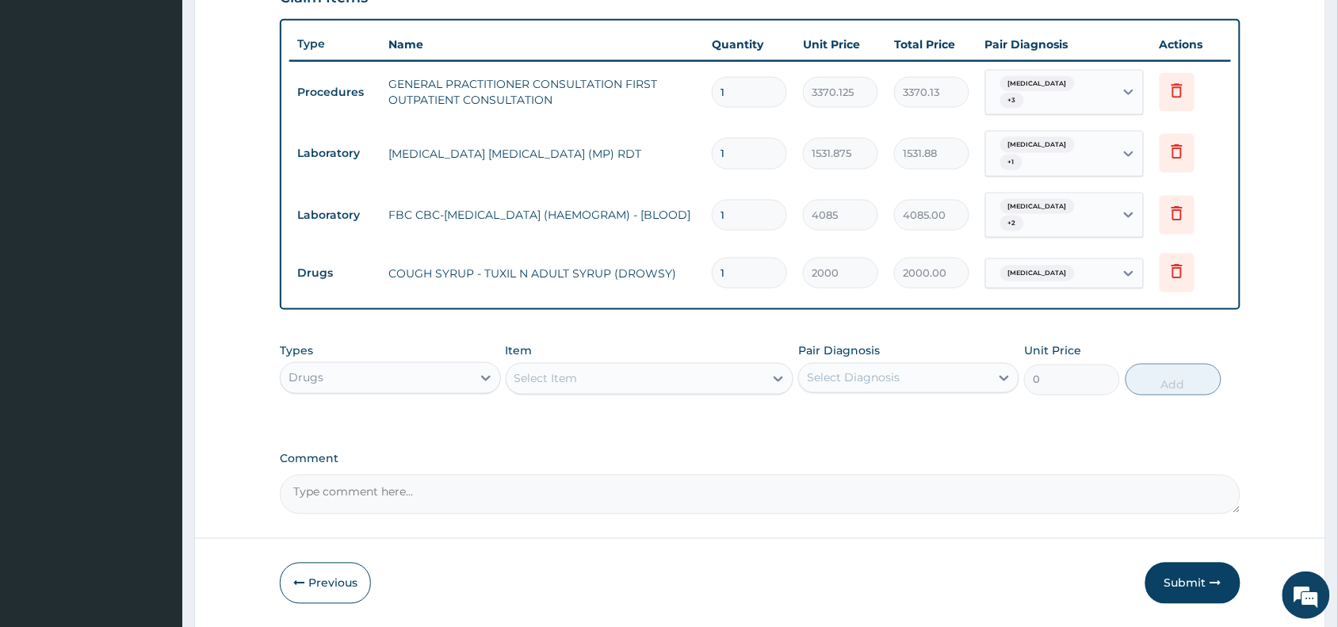
click at [1090, 274] on div "[MEDICAL_DATA]" at bounding box center [1050, 273] width 128 height 27
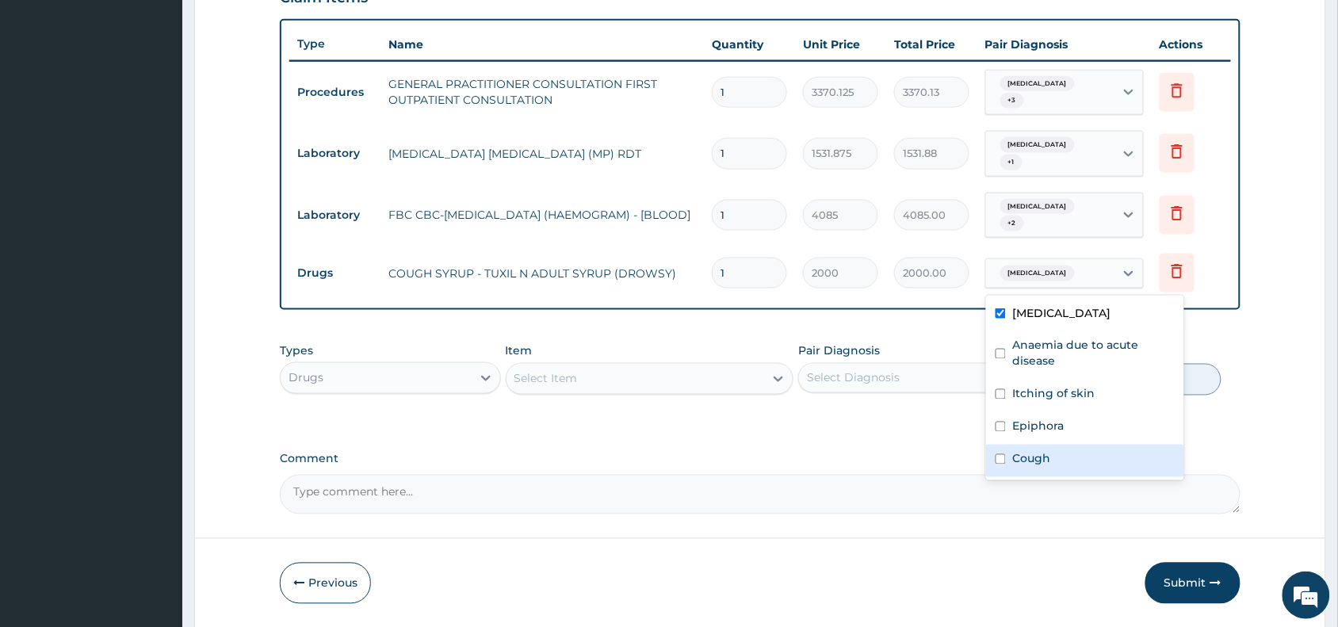
click at [1012, 461] on label "Cough" at bounding box center [1031, 459] width 38 height 16
checkbox input "true"
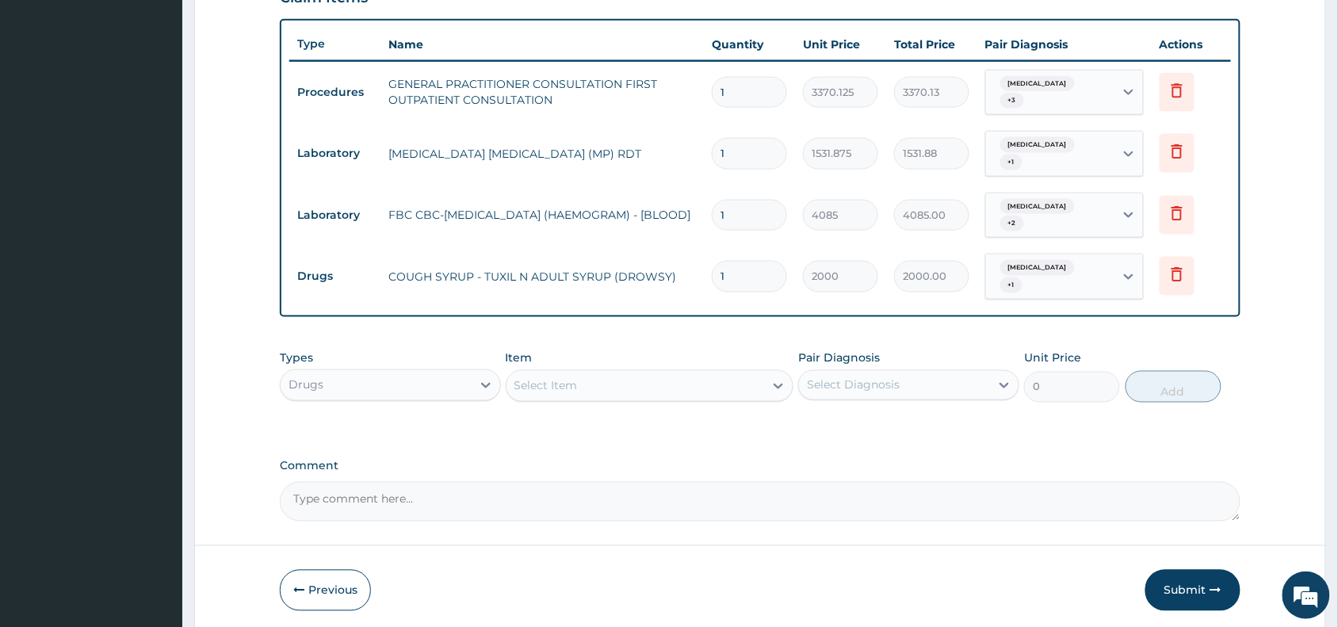
click at [923, 343] on div "Types Drugs Item Select Item Pair Diagnosis Select Diagnosis Unit Price 0 Add" at bounding box center [760, 376] width 960 height 68
click at [532, 380] on div "Select Item" at bounding box center [545, 386] width 63 height 16
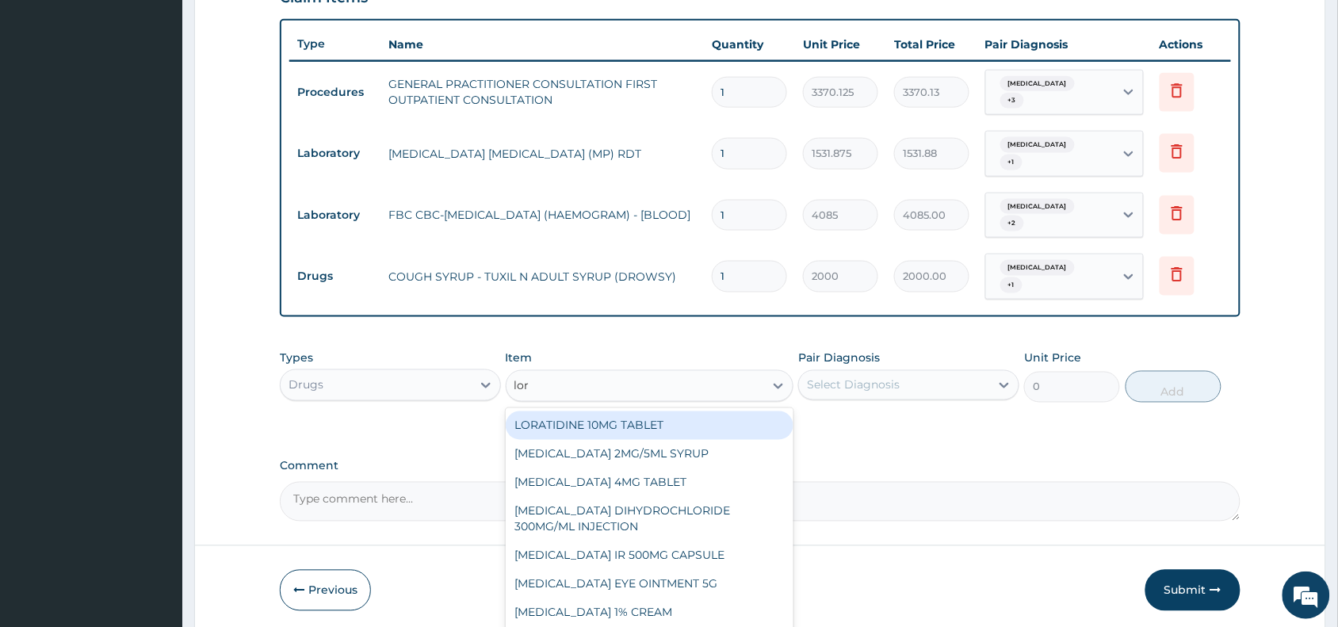
type input "lora"
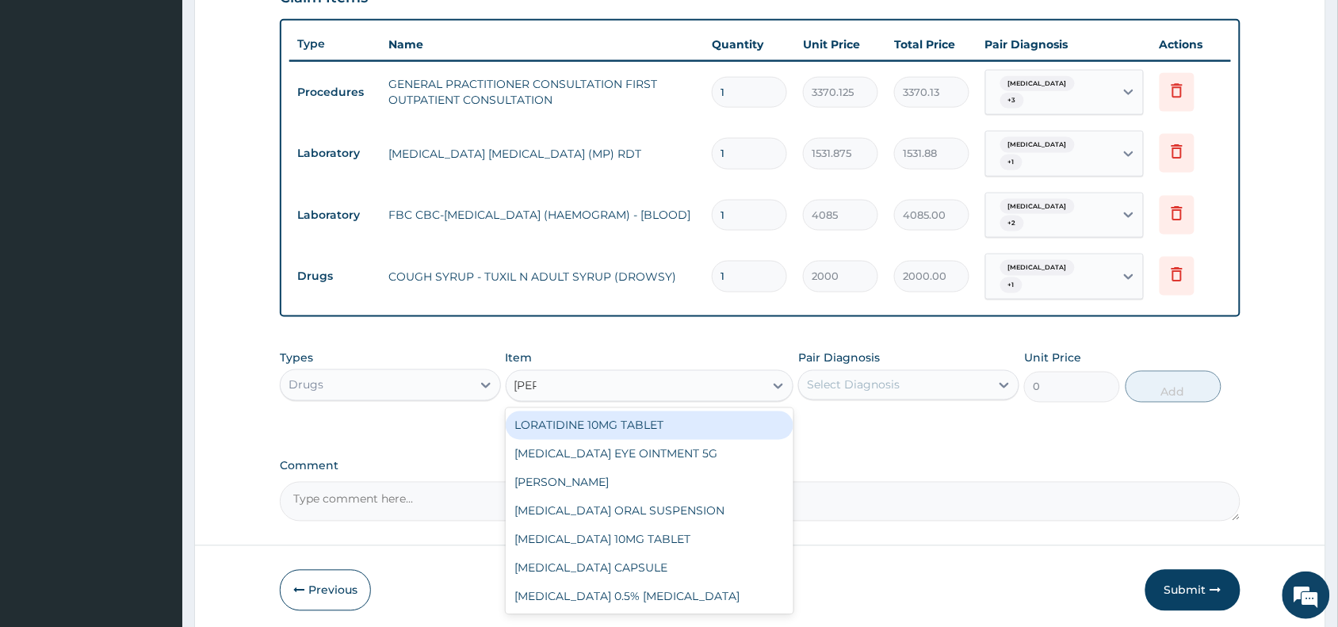
click at [640, 425] on div "LORATIDINE 10MG TABLET" at bounding box center [650, 425] width 288 height 29
type input "96"
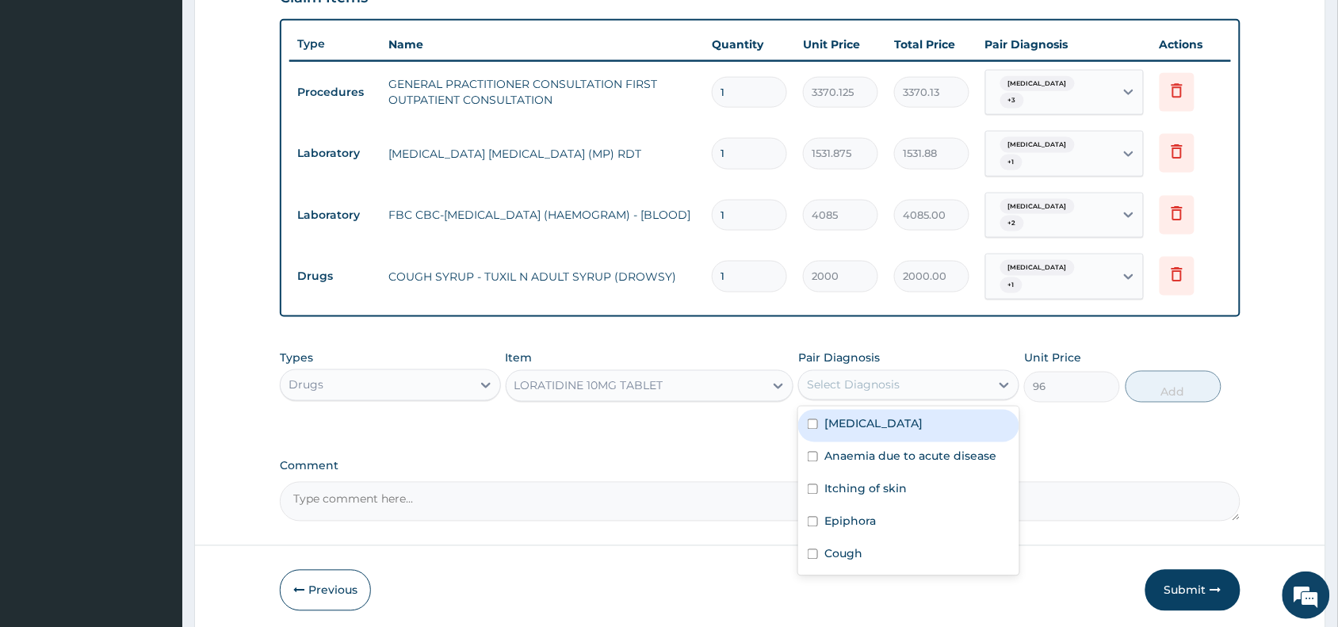
click at [850, 387] on div "Select Diagnosis" at bounding box center [853, 385] width 93 height 16
drag, startPoint x: 850, startPoint y: 426, endPoint x: 846, endPoint y: 466, distance: 39.8
click at [850, 428] on label "[MEDICAL_DATA]" at bounding box center [873, 424] width 98 height 16
checkbox input "true"
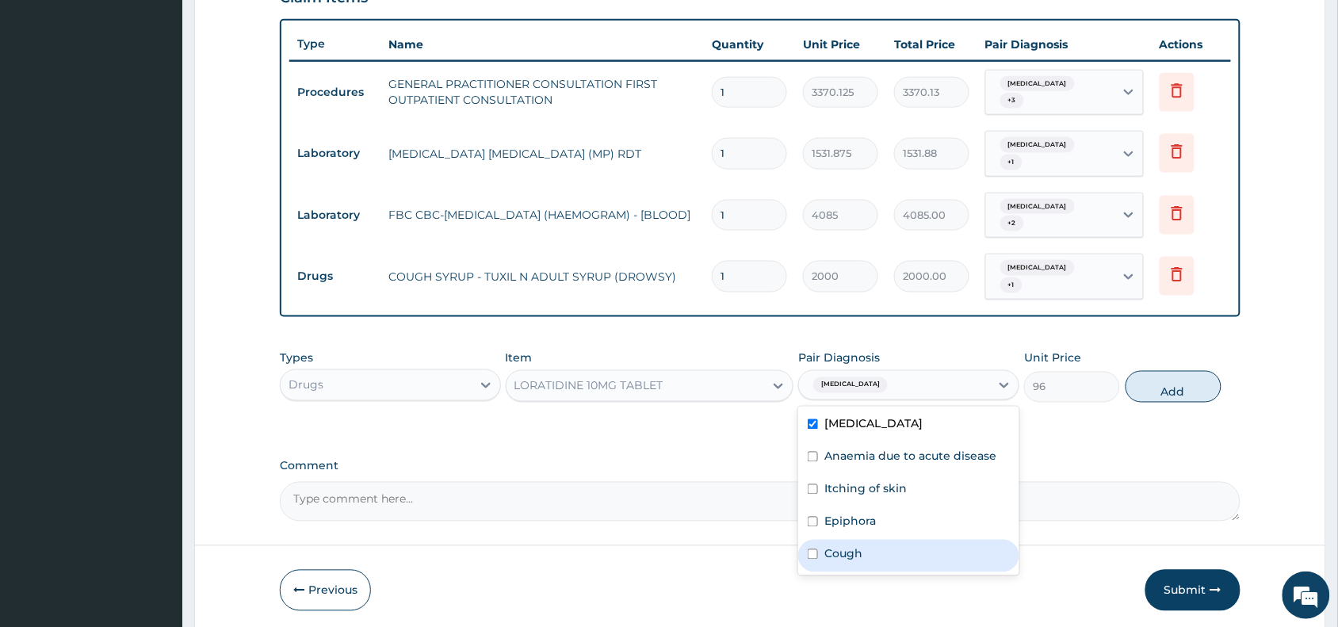
click at [852, 559] on label "Cough" at bounding box center [843, 554] width 38 height 16
checkbox input "true"
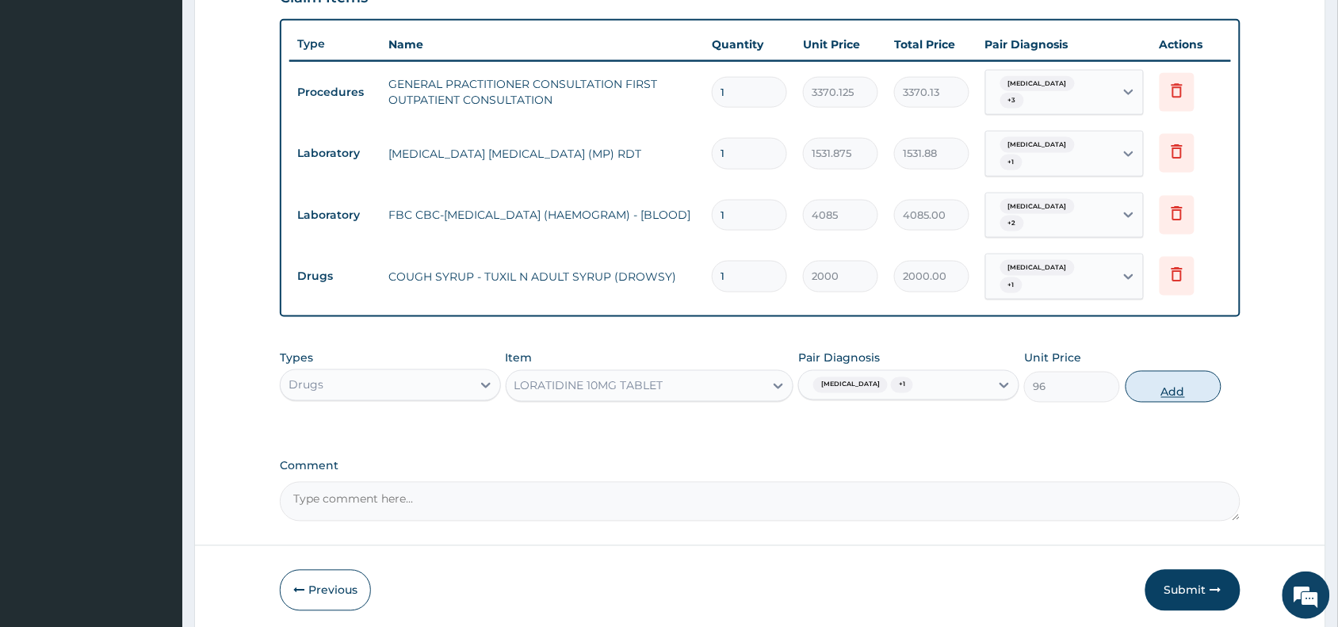
click at [1191, 380] on button "Add" at bounding box center [1173, 387] width 96 height 32
type input "0"
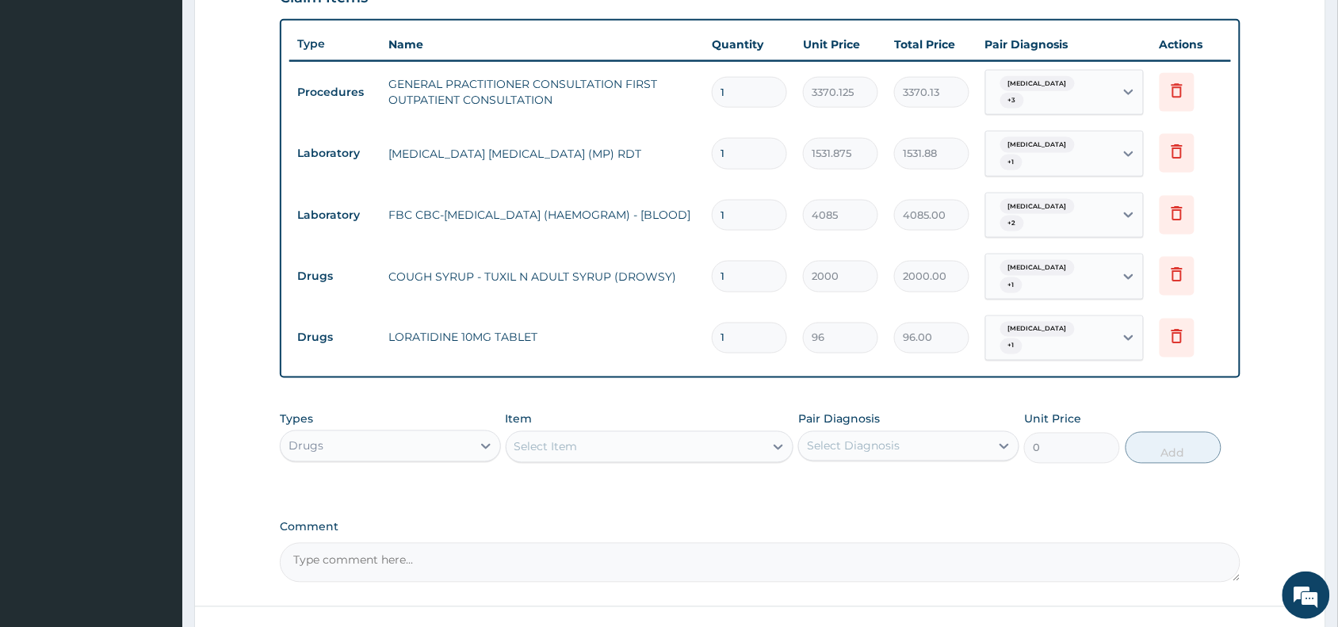
type input "0.00"
type input "5"
type input "480.00"
type input "5"
click at [536, 448] on div "Select Item" at bounding box center [545, 447] width 63 height 16
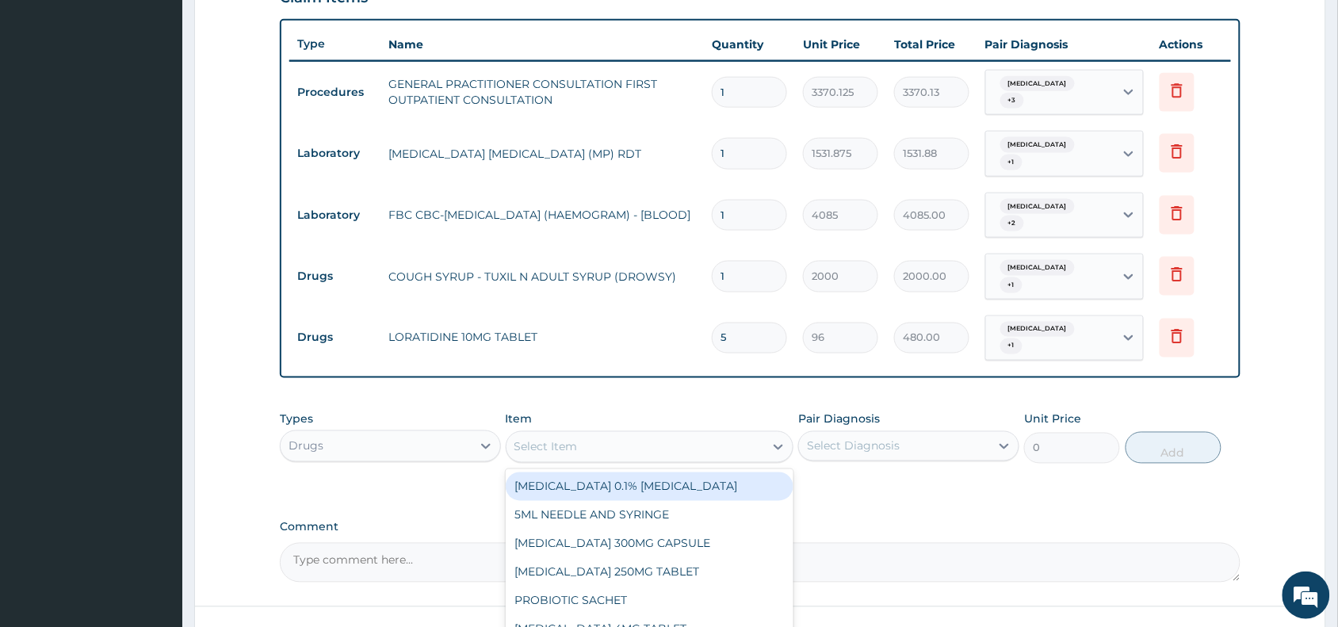
paste input "Allergen"
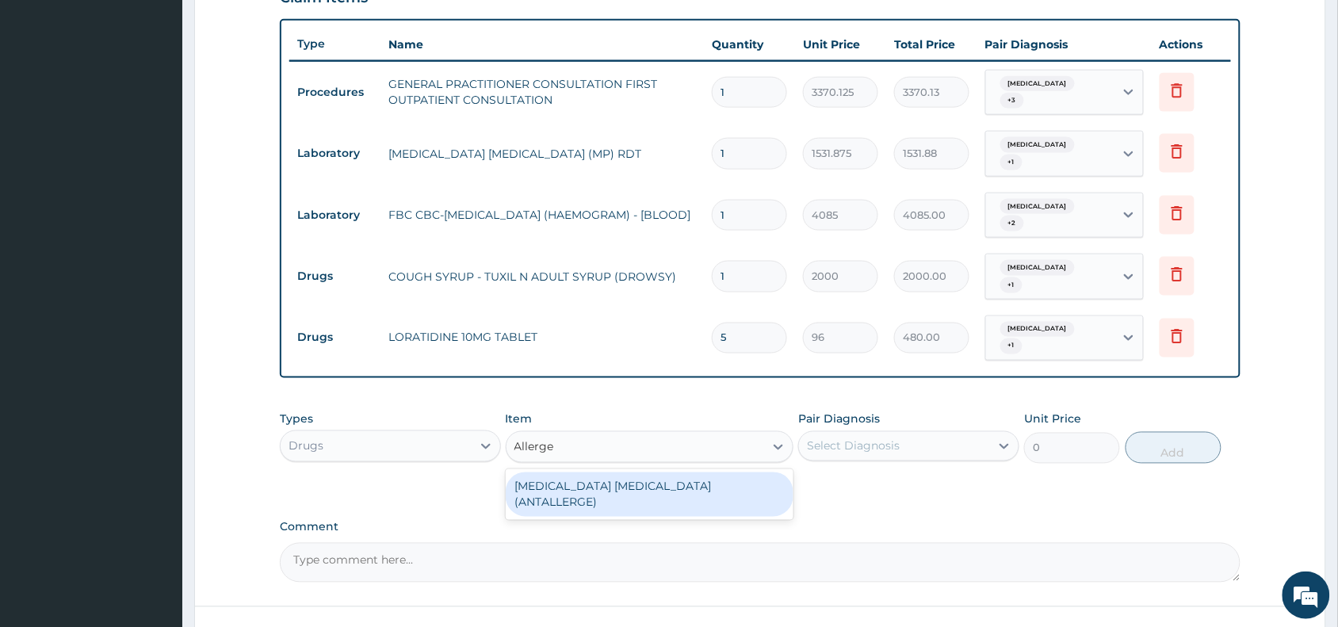
type input "Allerg"
click at [594, 483] on div "[MEDICAL_DATA] [MEDICAL_DATA] (ANTALLERGE)" at bounding box center [650, 494] width 288 height 44
type input "2280"
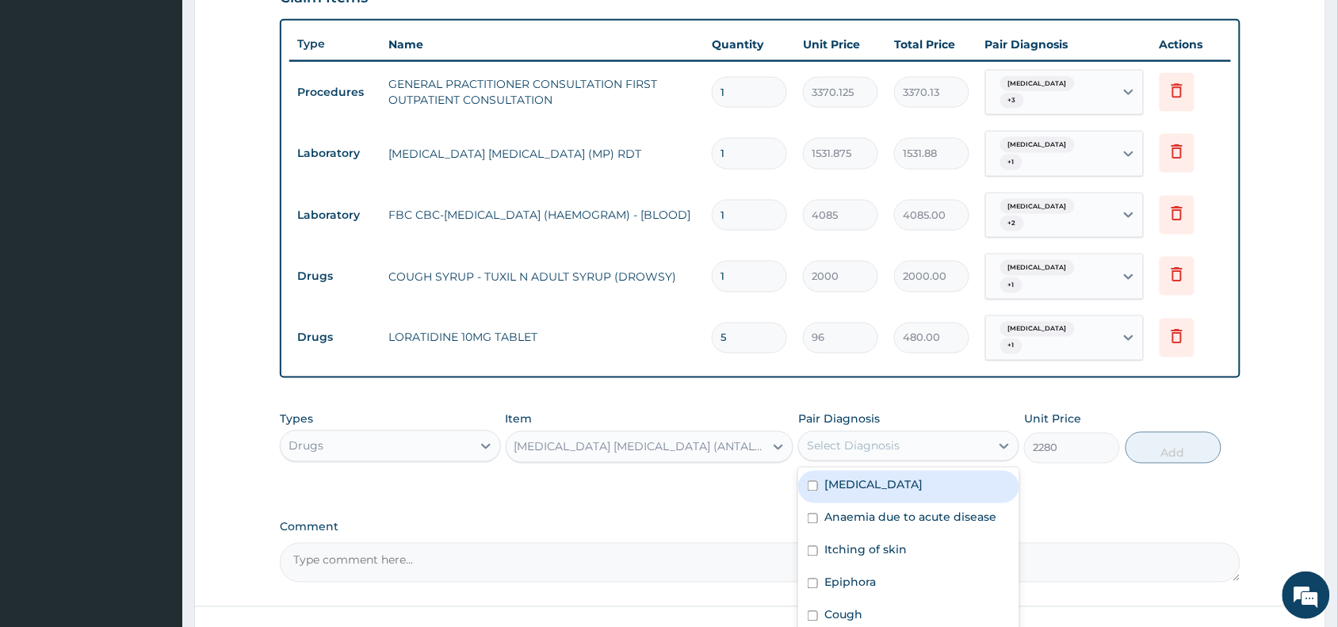
click at [882, 444] on div "Select Diagnosis" at bounding box center [853, 446] width 93 height 16
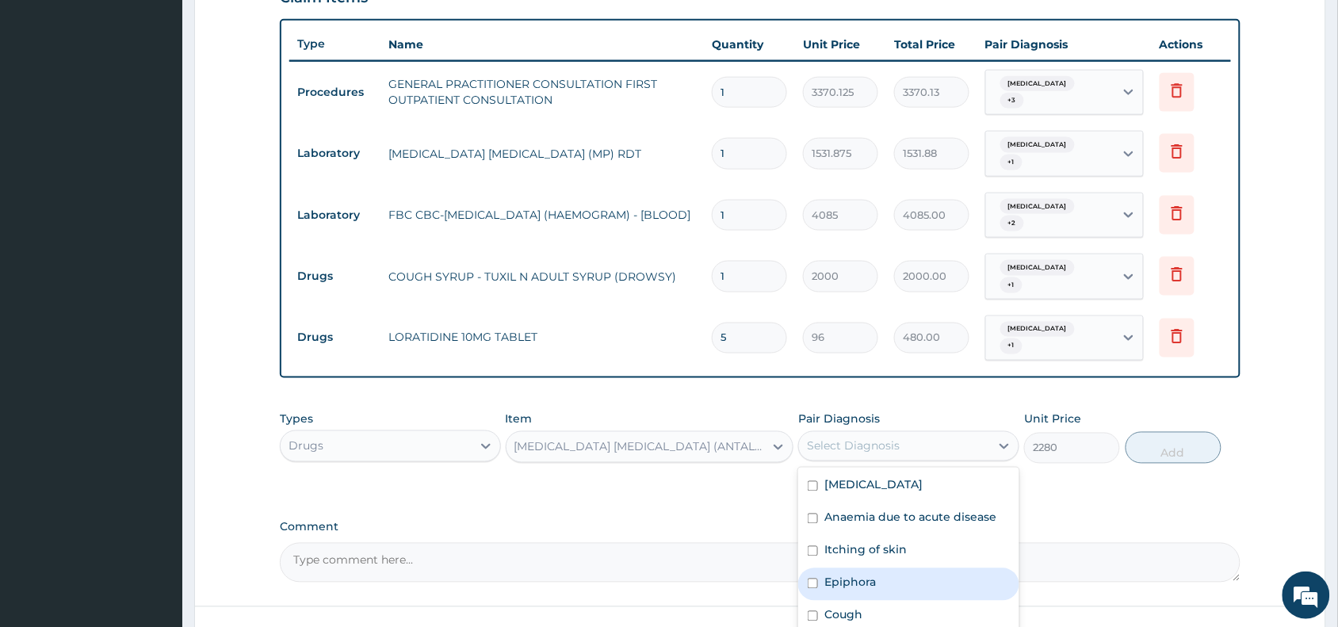
drag, startPoint x: 864, startPoint y: 585, endPoint x: 913, endPoint y: 578, distance: 48.7
click at [868, 582] on label "Epiphora" at bounding box center [850, 582] width 52 height 16
checkbox input "true"
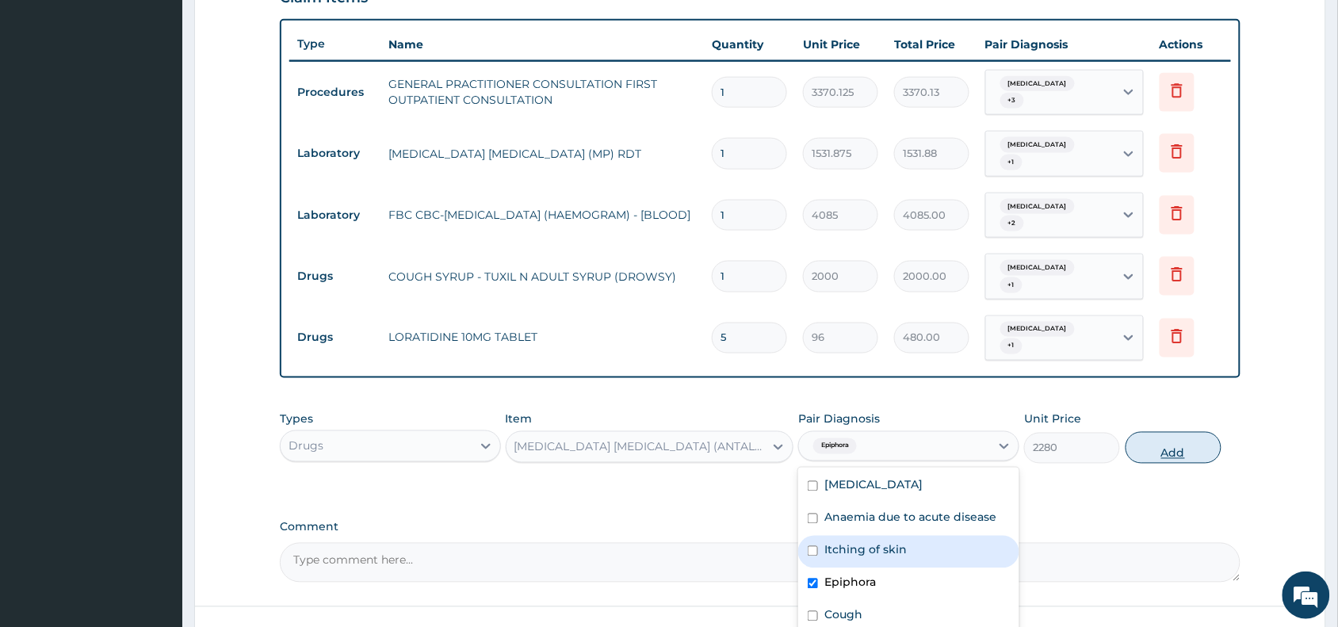
click at [1178, 448] on button "Add" at bounding box center [1173, 448] width 96 height 32
type input "0"
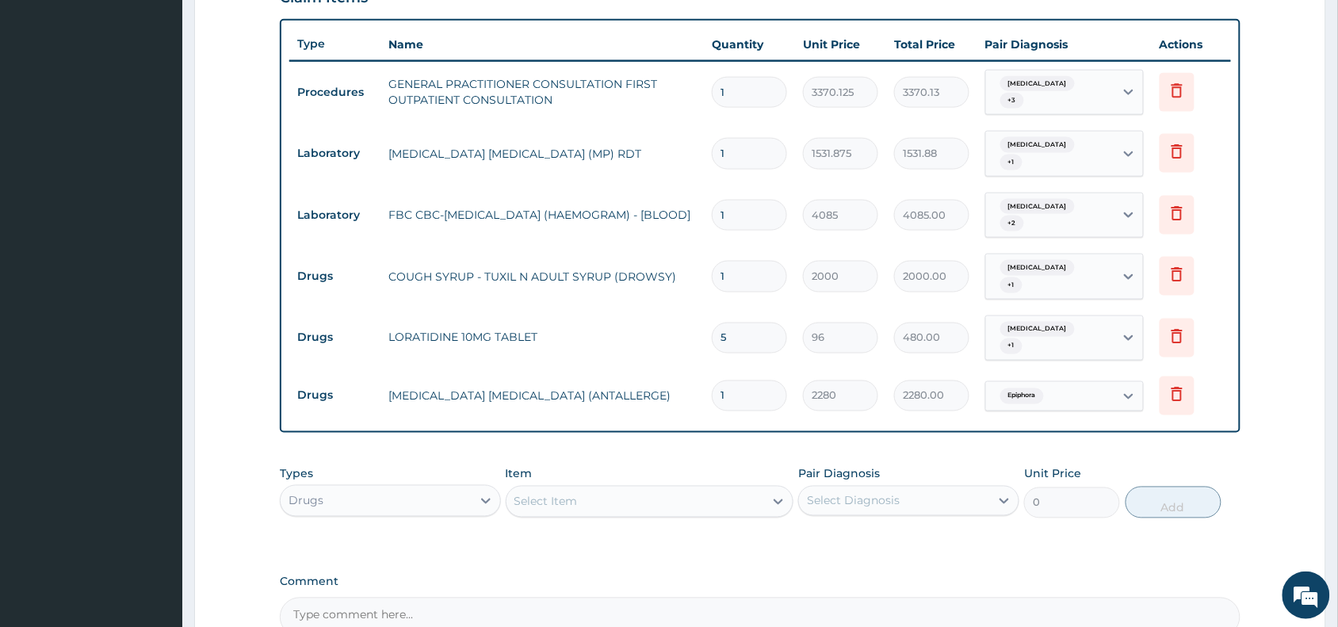
click at [543, 503] on div "Select Item" at bounding box center [545, 502] width 63 height 16
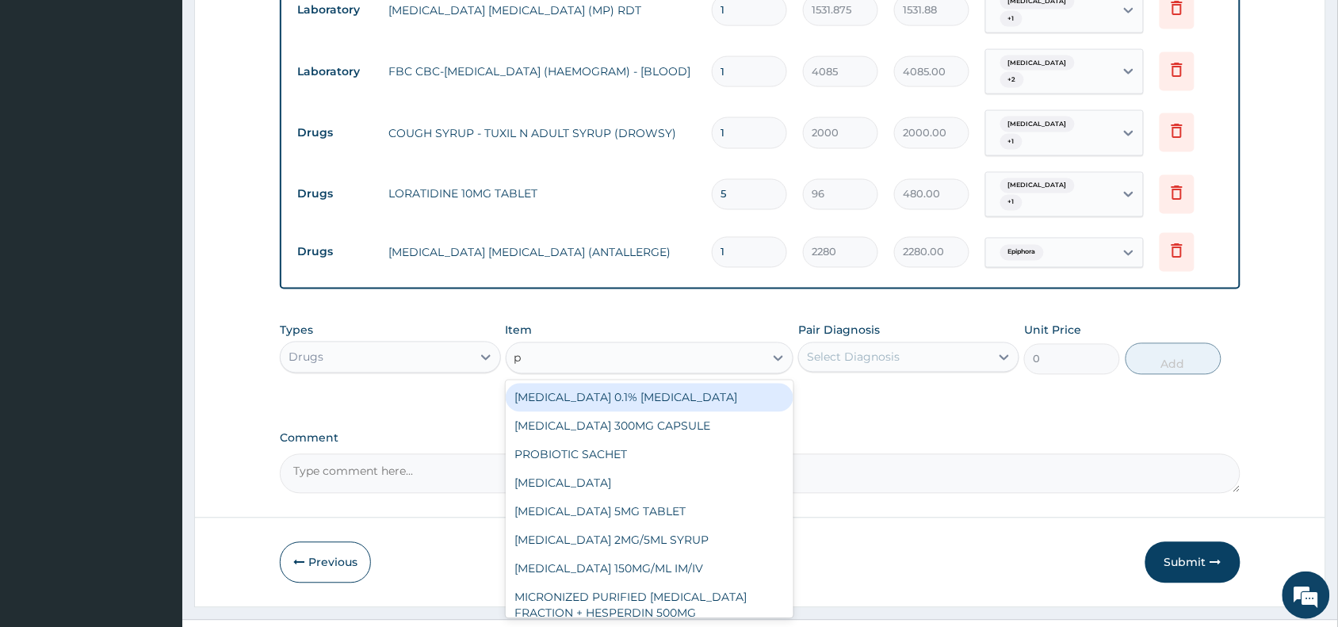
scroll to position [749, 0]
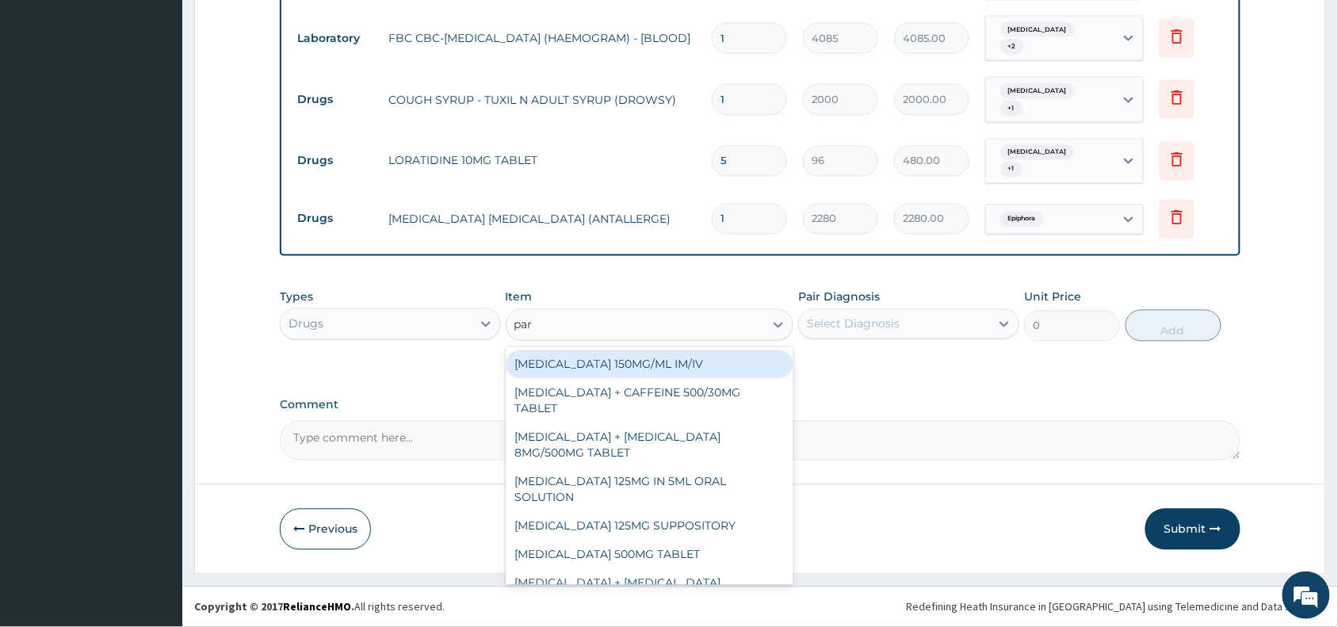
type input "para"
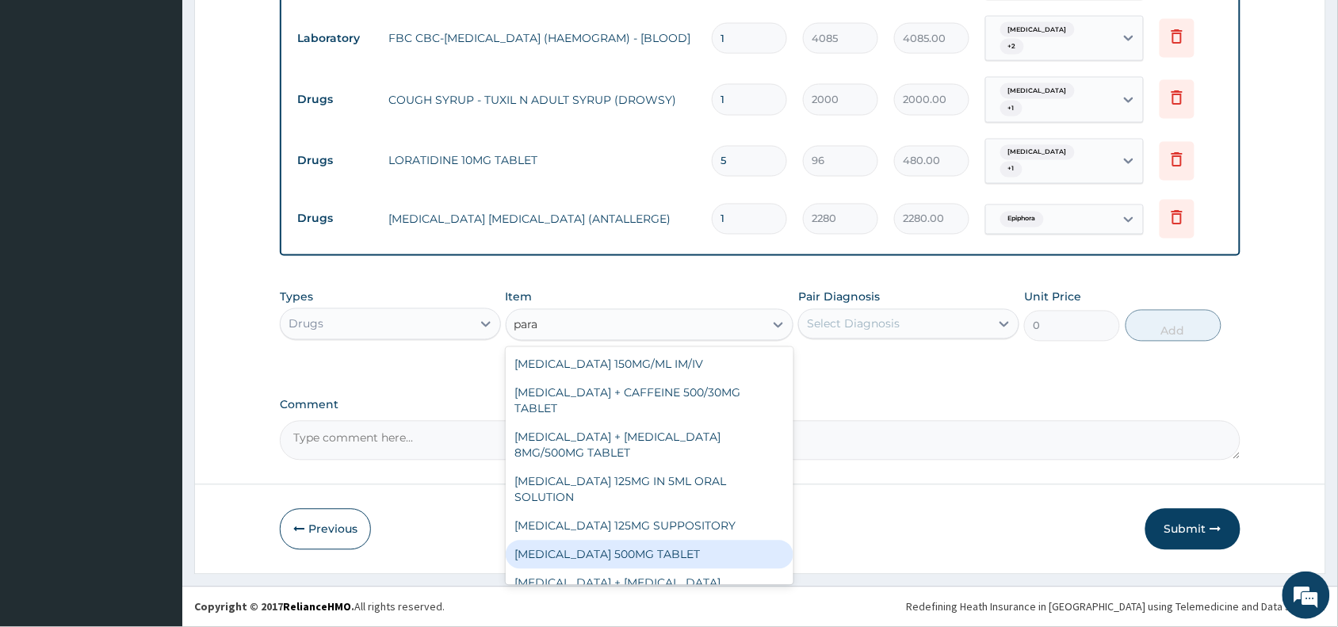
click at [616, 551] on div "[MEDICAL_DATA] 500MG TABLET" at bounding box center [650, 554] width 288 height 29
type input "30"
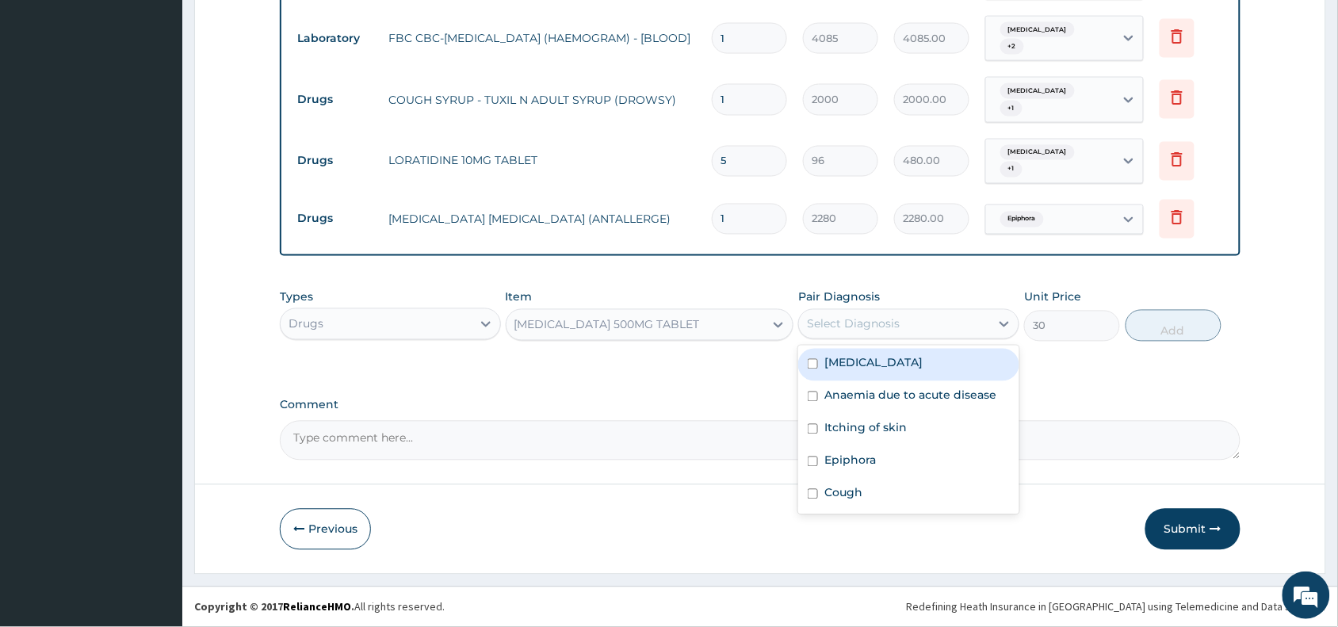
click at [868, 321] on div "Select Diagnosis" at bounding box center [853, 324] width 93 height 16
click at [865, 367] on label "[MEDICAL_DATA]" at bounding box center [873, 363] width 98 height 16
checkbox input "true"
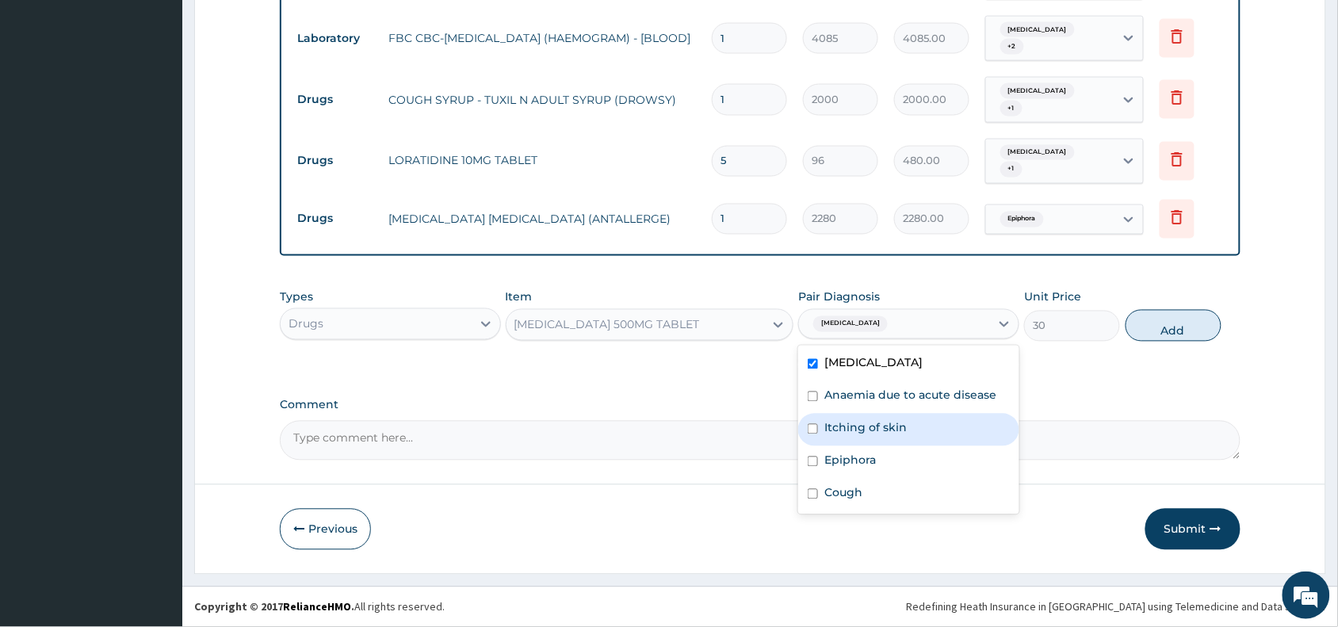
click at [862, 432] on label "Itching of skin" at bounding box center [865, 428] width 82 height 16
checkbox input "true"
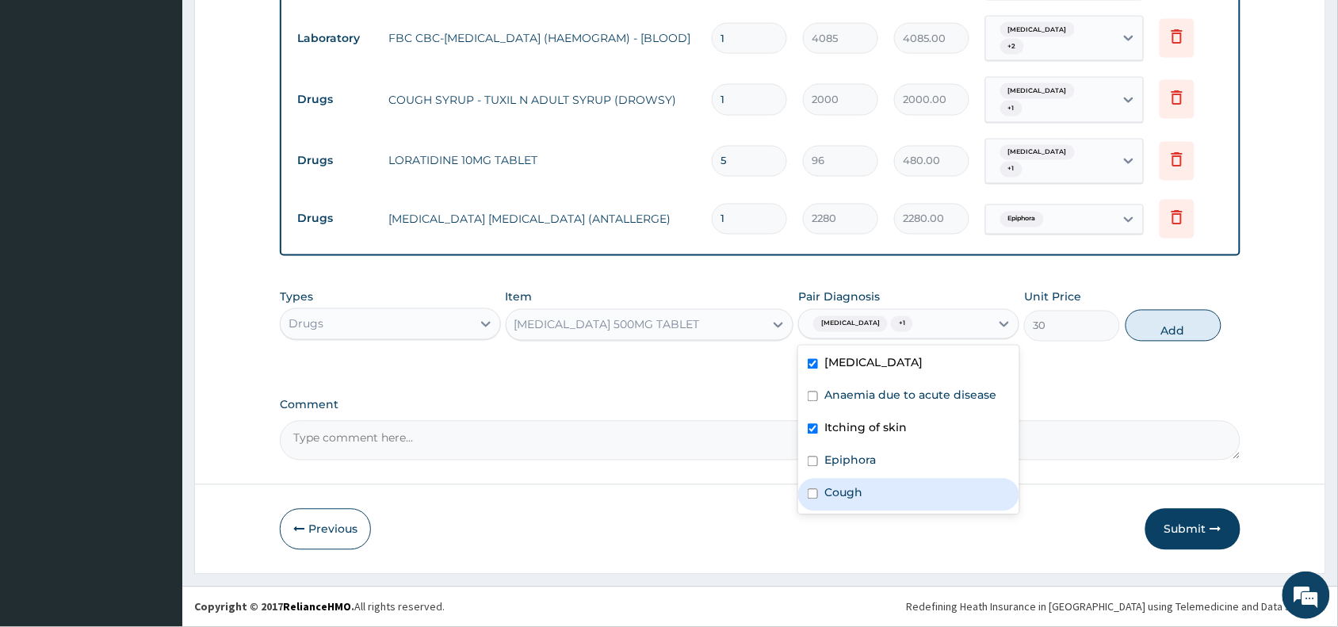
click at [844, 497] on label "Cough" at bounding box center [843, 493] width 38 height 16
checkbox input "true"
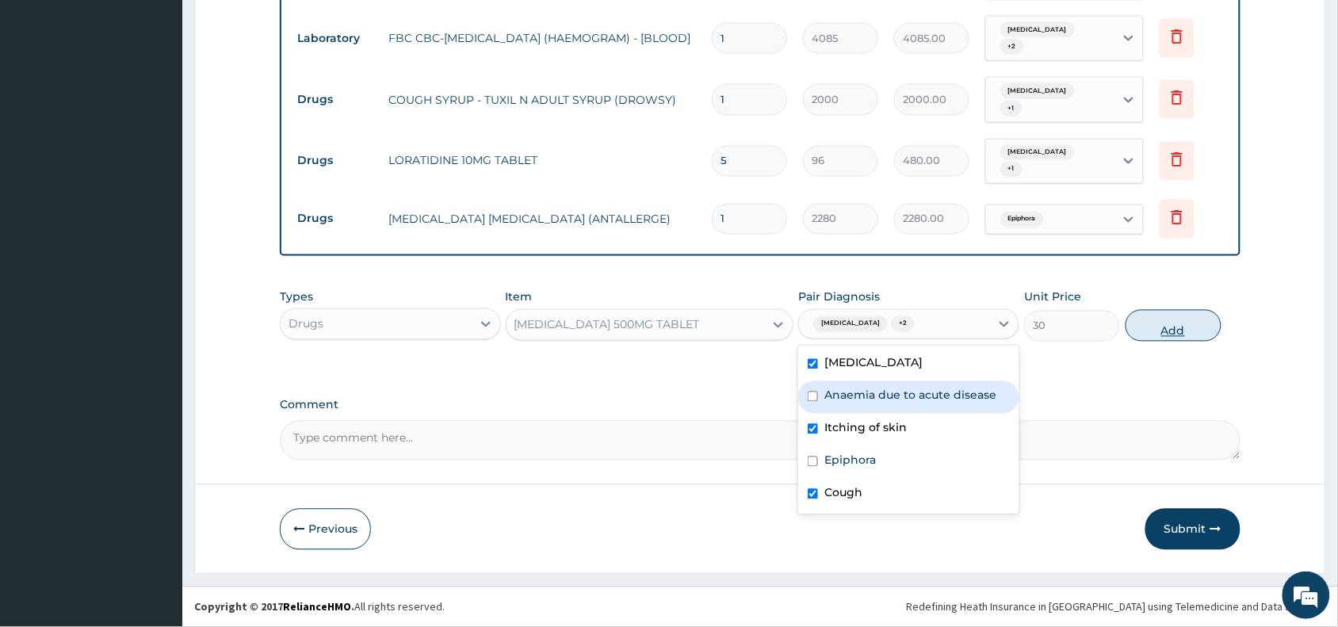
click at [1154, 319] on button "Add" at bounding box center [1173, 326] width 96 height 32
type input "0"
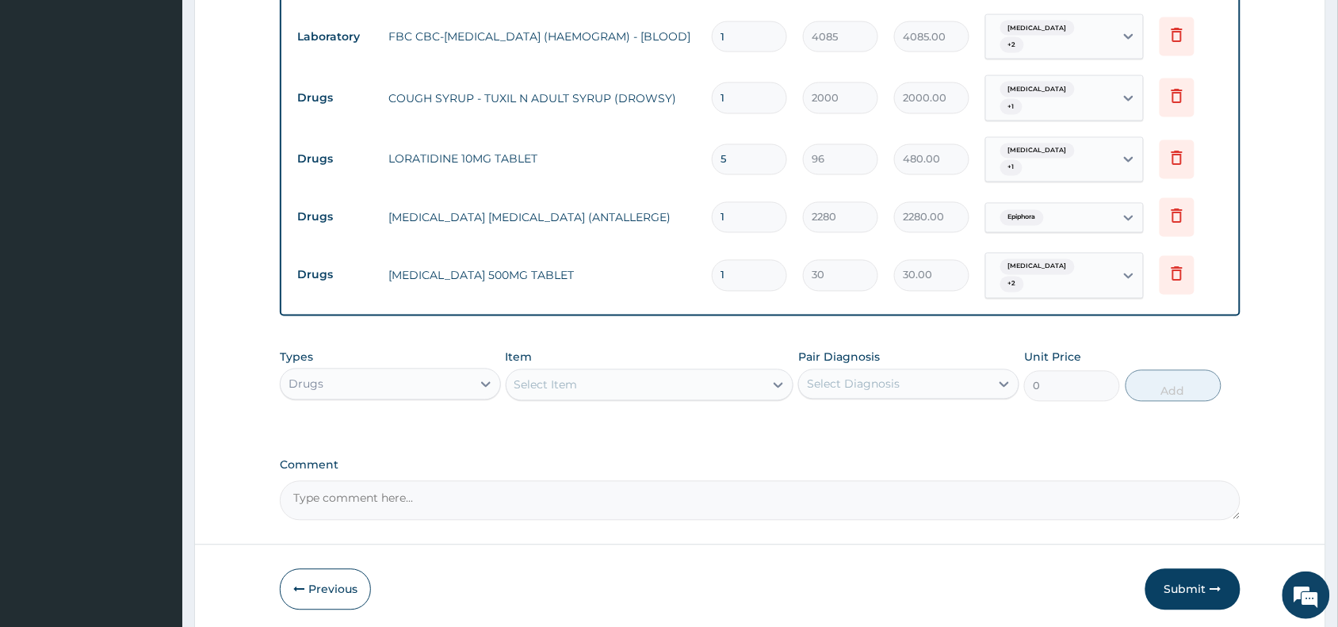
click at [735, 279] on input "1" at bounding box center [749, 275] width 75 height 31
type input "18"
type input "540.00"
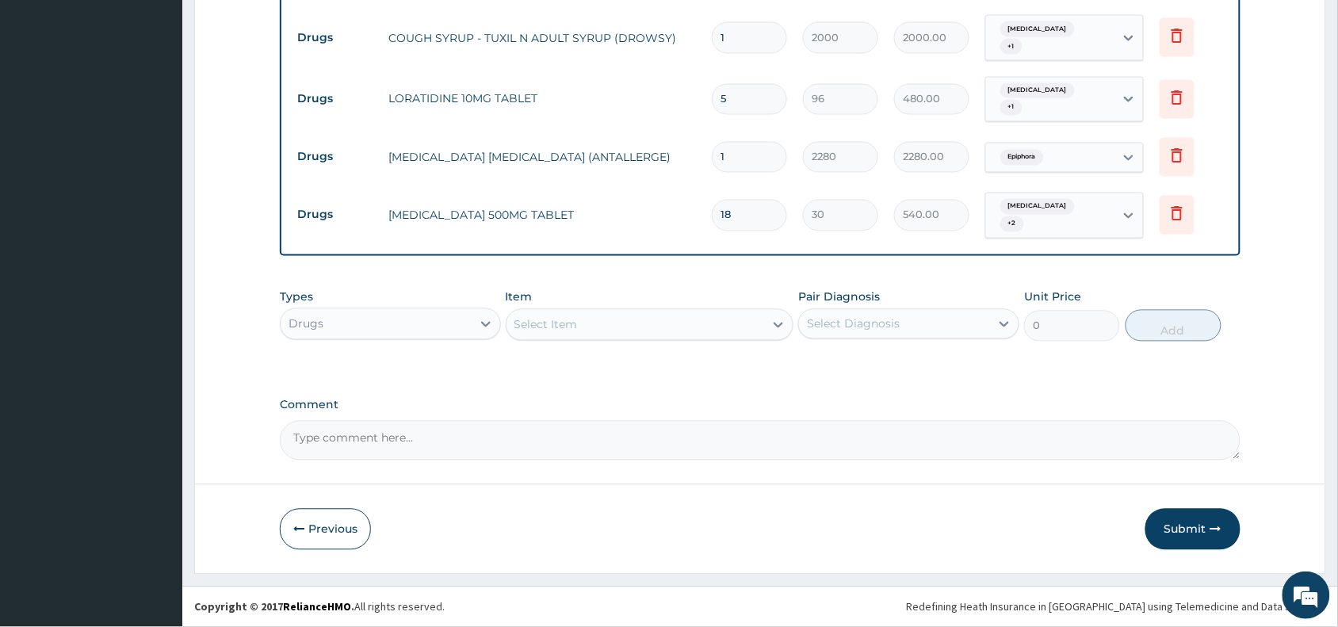
type input "18"
click at [535, 319] on div "Select Item" at bounding box center [545, 325] width 63 height 16
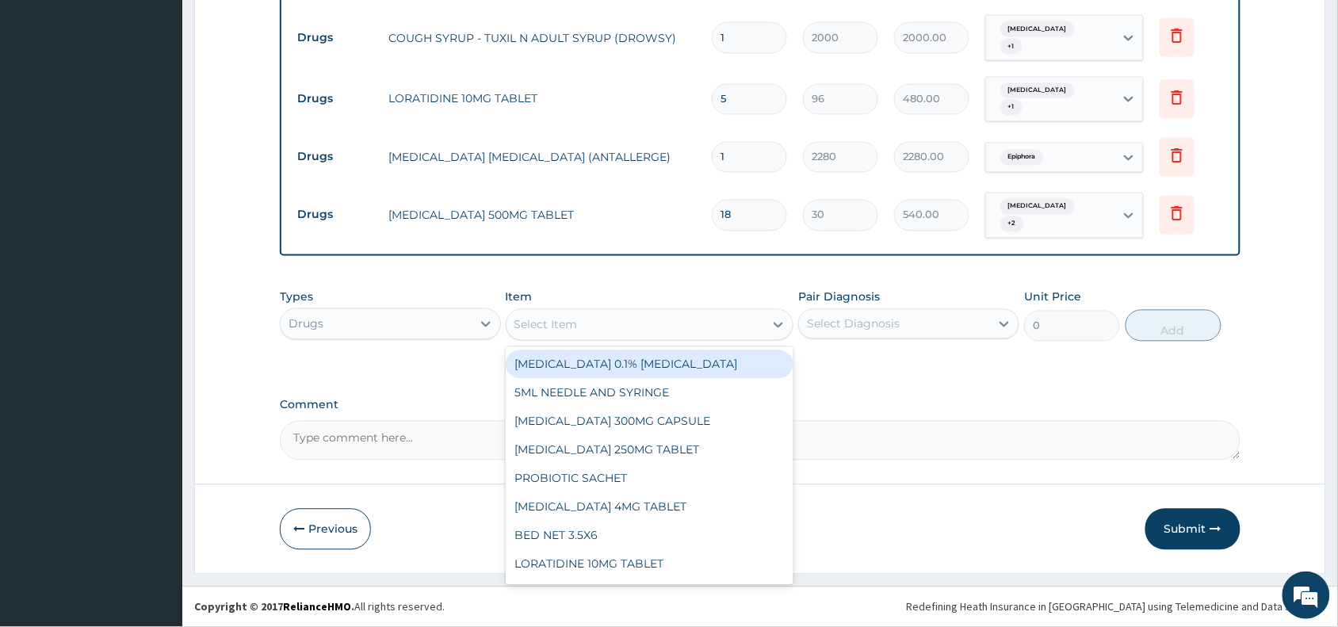
paste input "Fesolate"
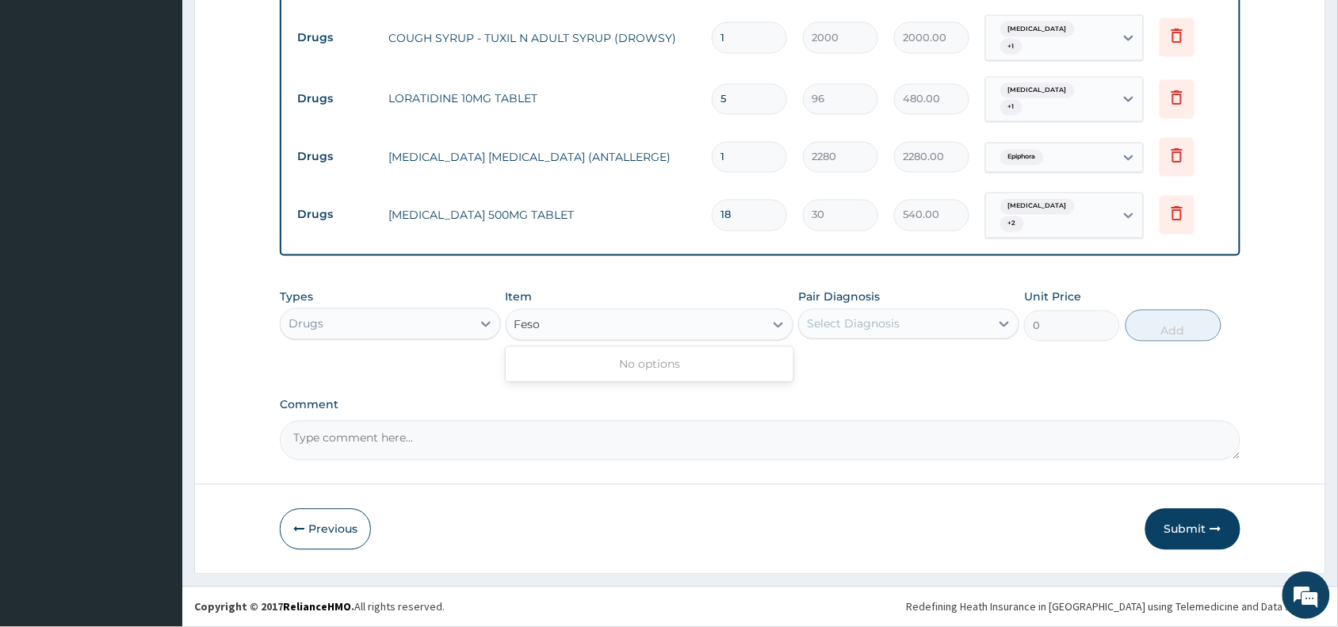
type input "Fes"
drag, startPoint x: 656, startPoint y: 362, endPoint x: 788, endPoint y: 302, distance: 145.4
click at [658, 361] on div "[MEDICAL_DATA] 200MG TABLET (FESULF)" at bounding box center [650, 364] width 288 height 29
type input "30"
click at [854, 321] on div "Select Diagnosis" at bounding box center [853, 324] width 93 height 16
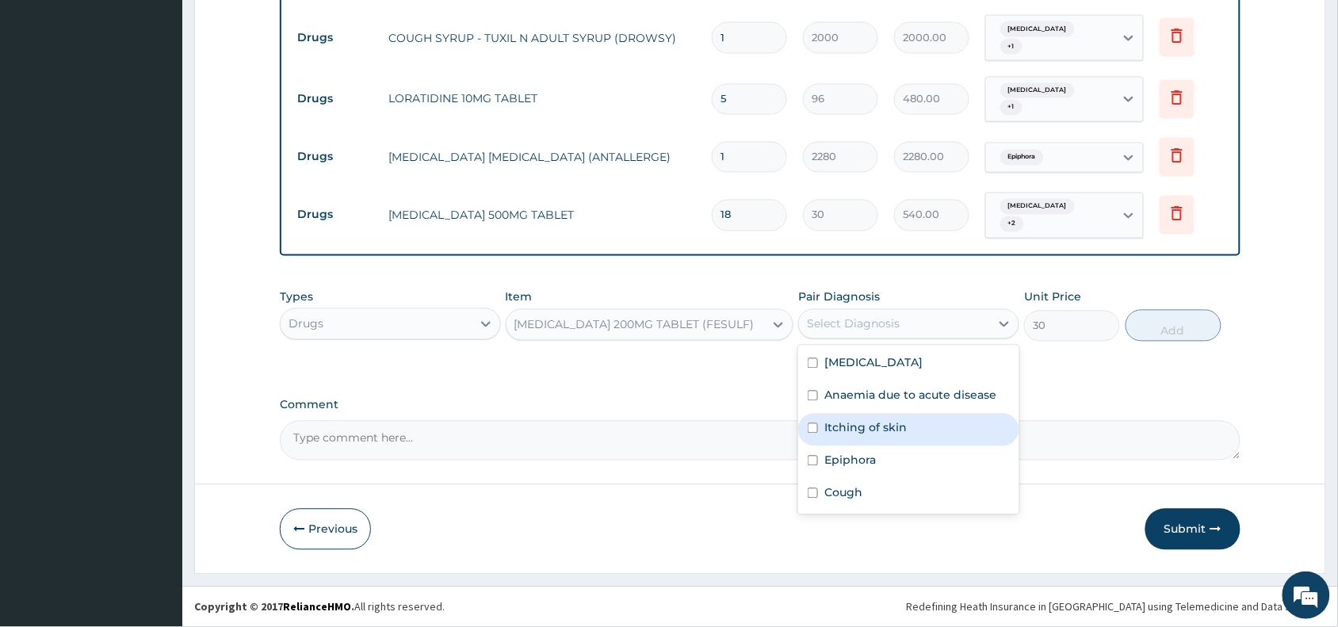
click at [868, 422] on label "Itching of skin" at bounding box center [865, 428] width 82 height 16
checkbox input "true"
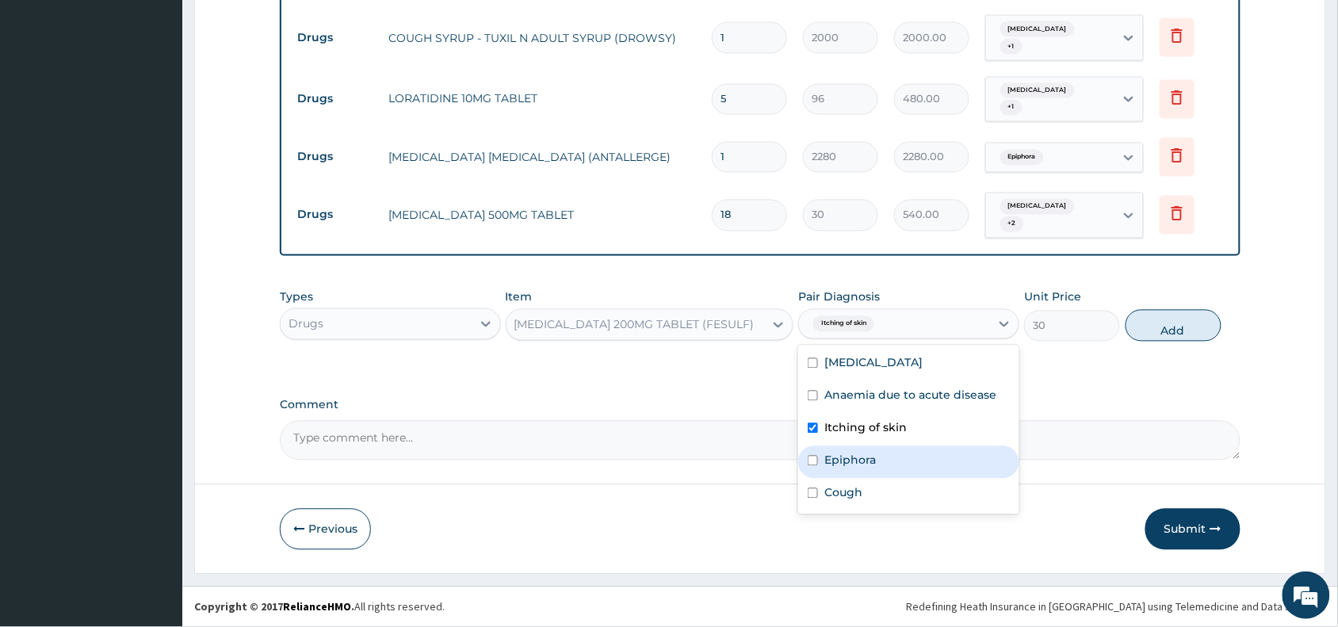
drag, startPoint x: 858, startPoint y: 464, endPoint x: 979, endPoint y: 401, distance: 136.8
click at [861, 461] on label "Epiphora" at bounding box center [850, 460] width 52 height 16
checkbox input "true"
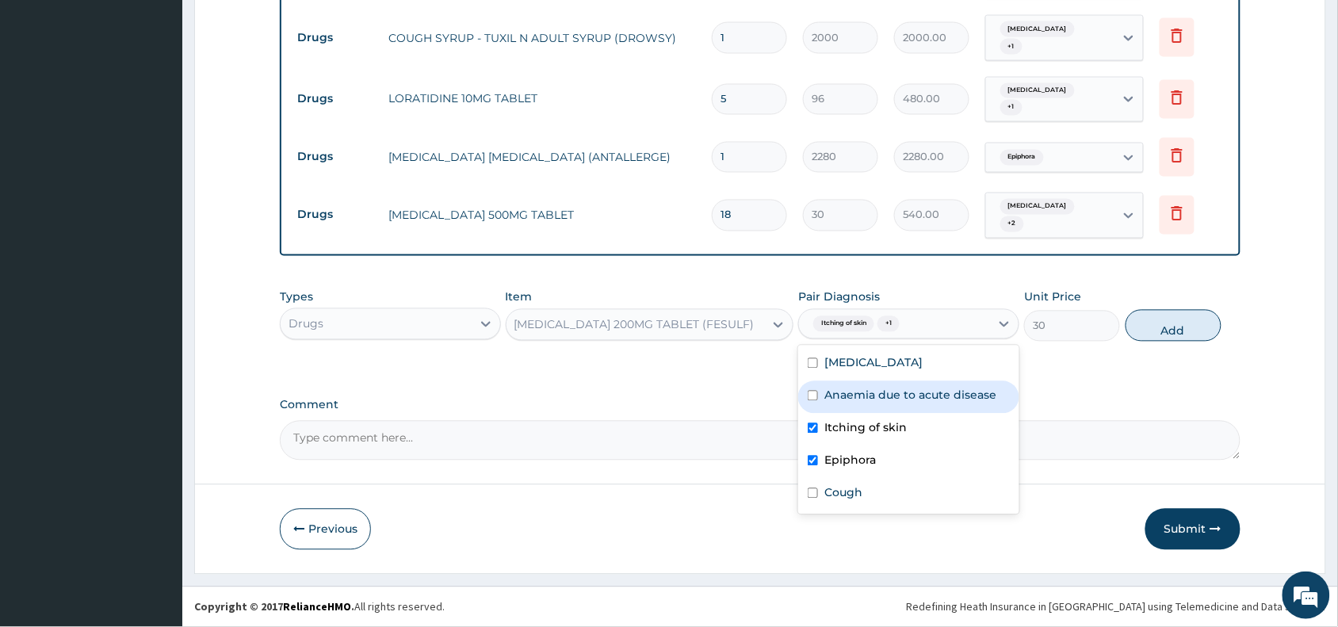
click at [941, 389] on label "Anaemia due to acute disease" at bounding box center [910, 395] width 172 height 16
checkbox input "true"
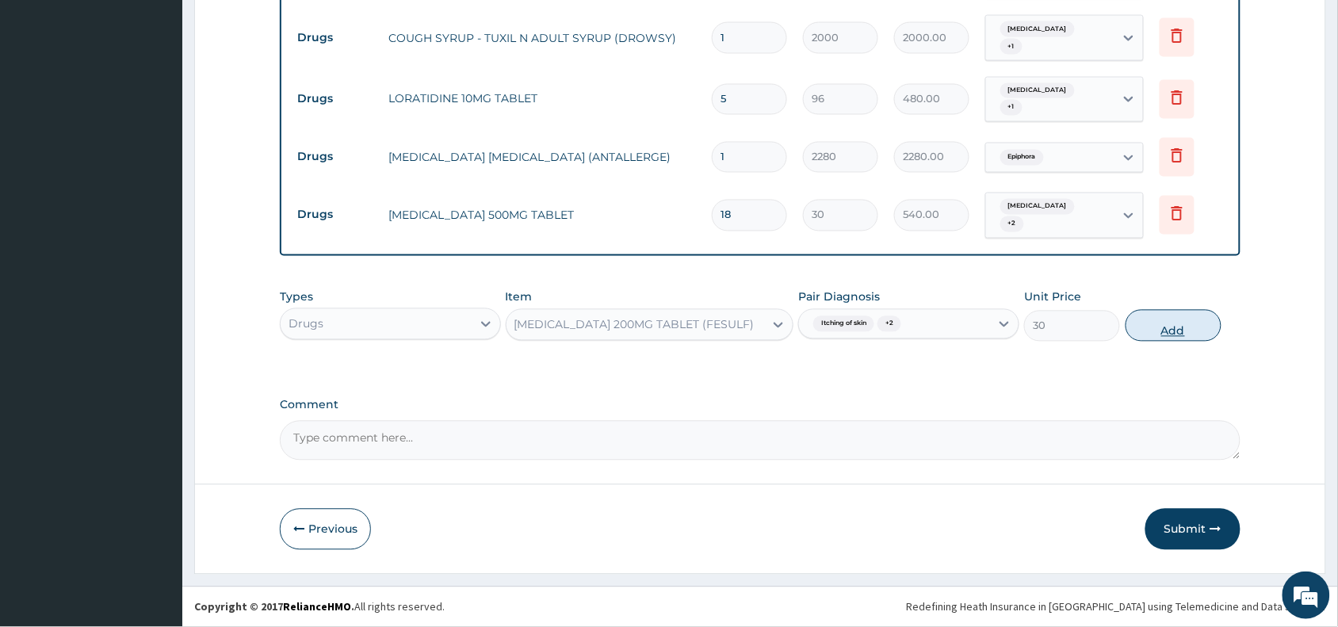
click at [1177, 325] on button "Add" at bounding box center [1173, 326] width 96 height 32
type input "0"
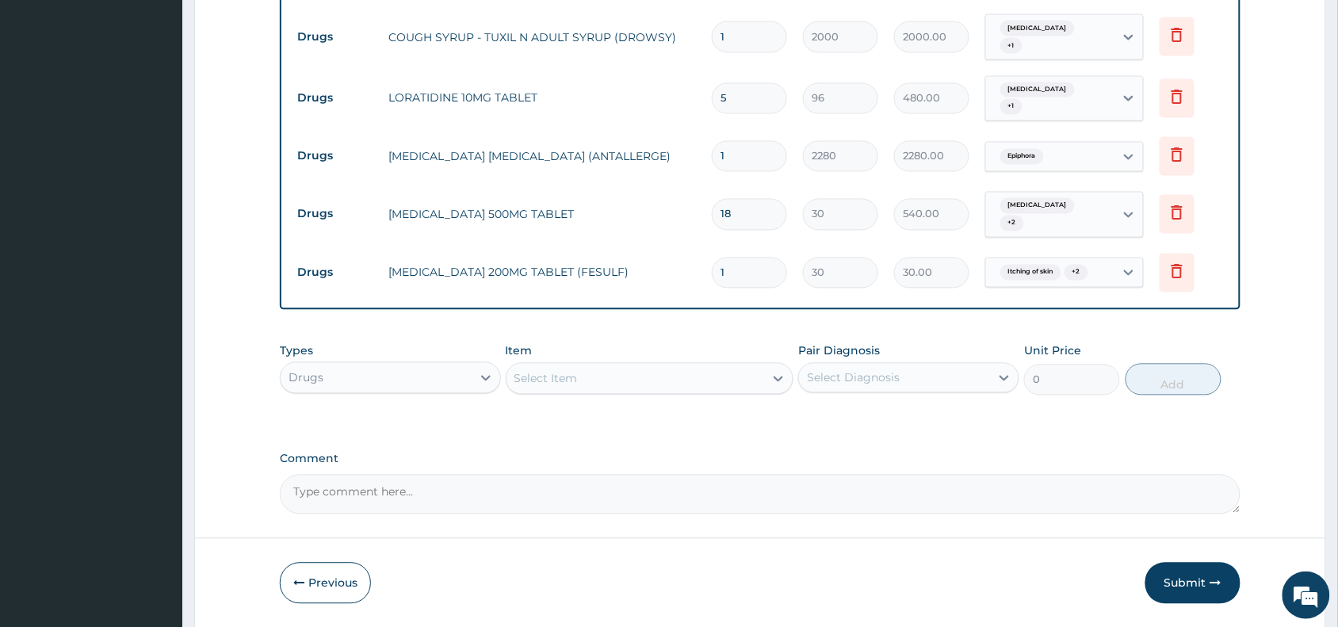
click at [602, 377] on div "Select Item" at bounding box center [635, 378] width 258 height 25
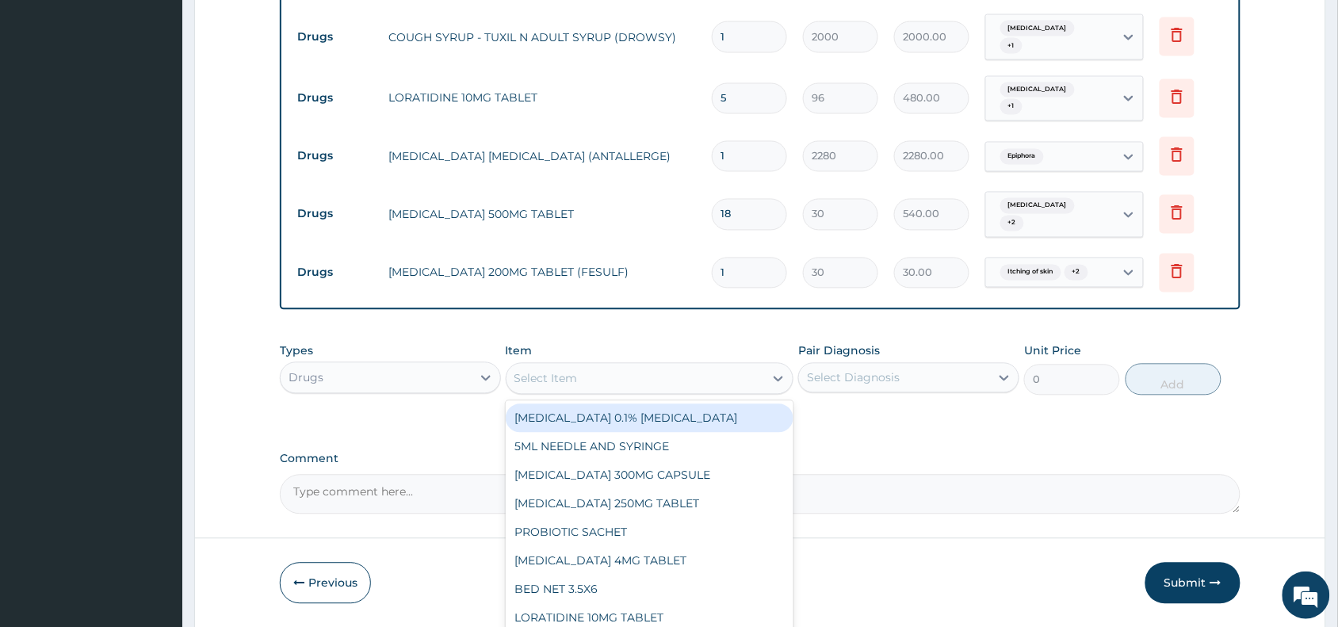
paste input "Astymin"
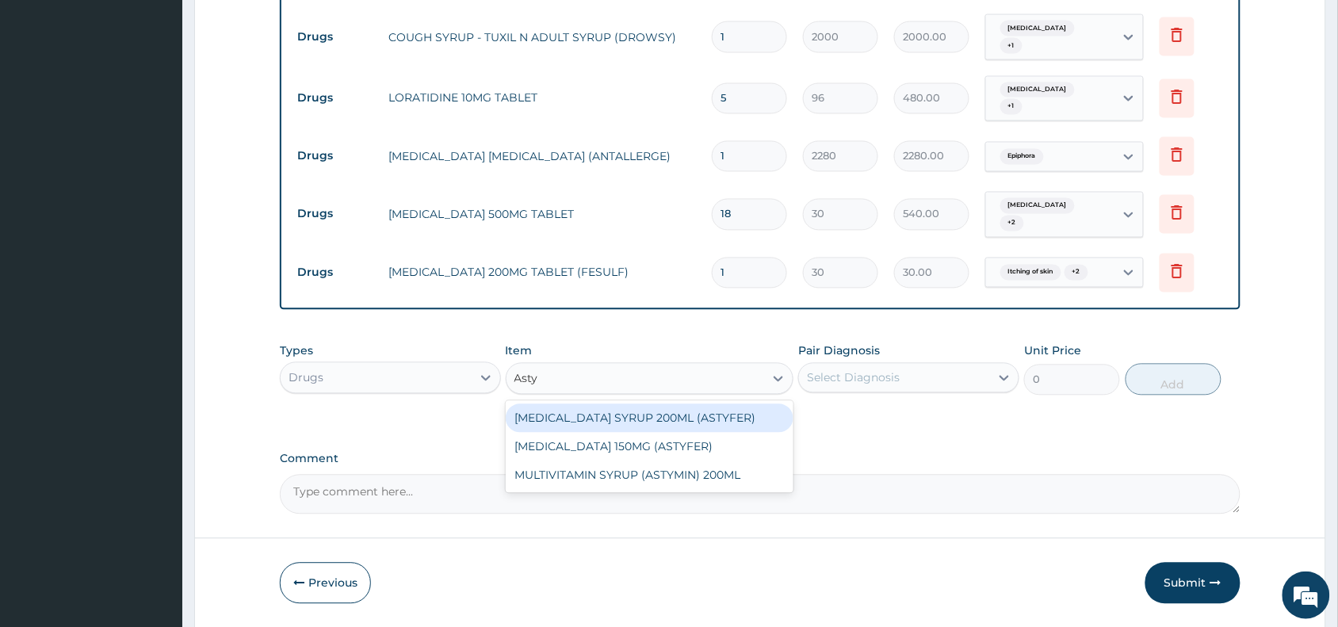
type input "Asty"
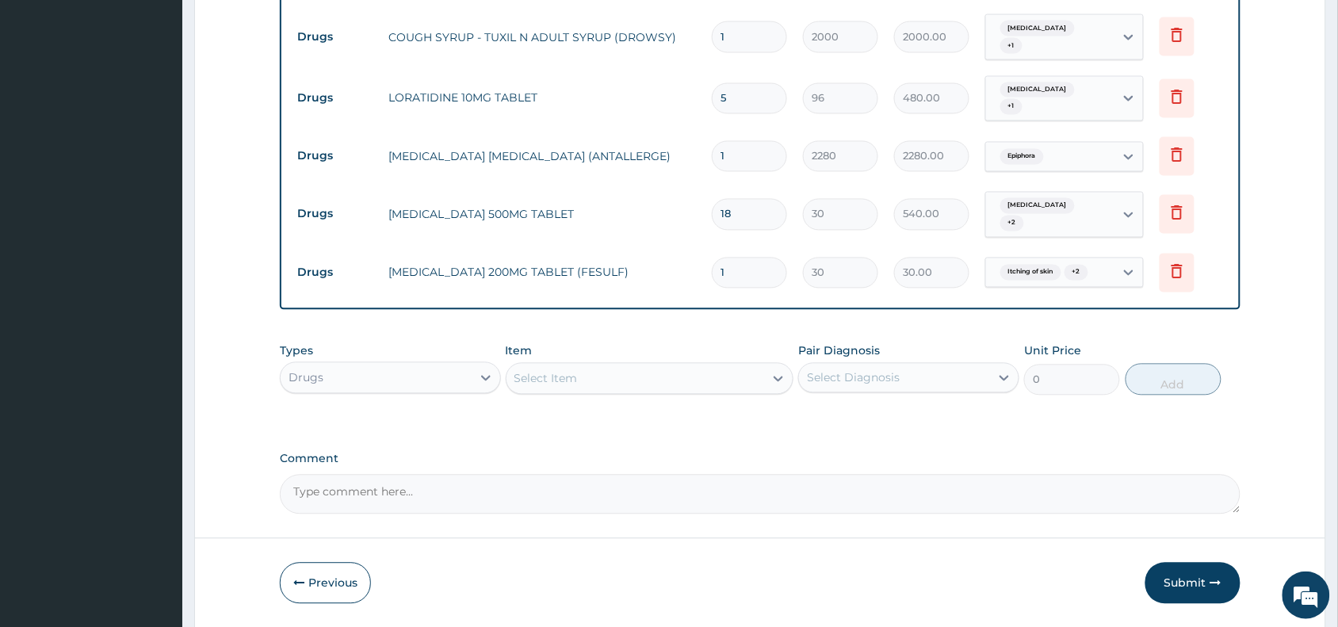
click at [751, 270] on input "1" at bounding box center [749, 273] width 75 height 31
type input "14"
type input "420.00"
type input "14"
click at [1181, 577] on button "Submit" at bounding box center [1192, 583] width 95 height 41
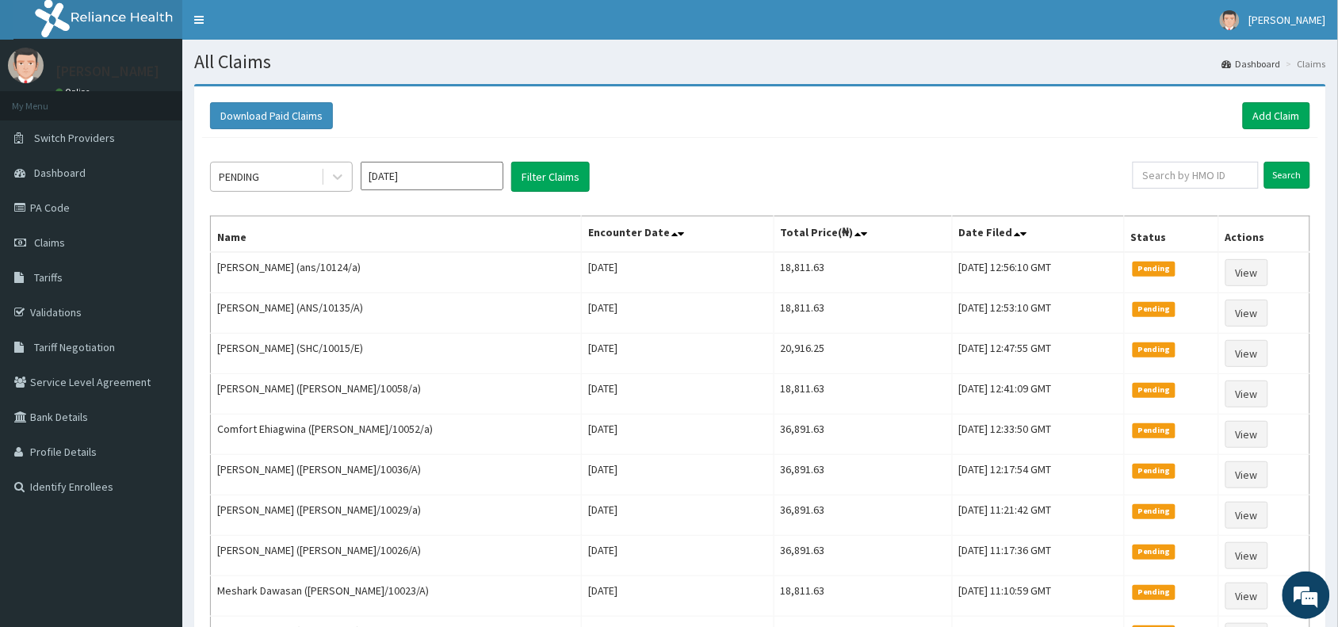
click at [287, 164] on div "PENDING" at bounding box center [266, 176] width 110 height 25
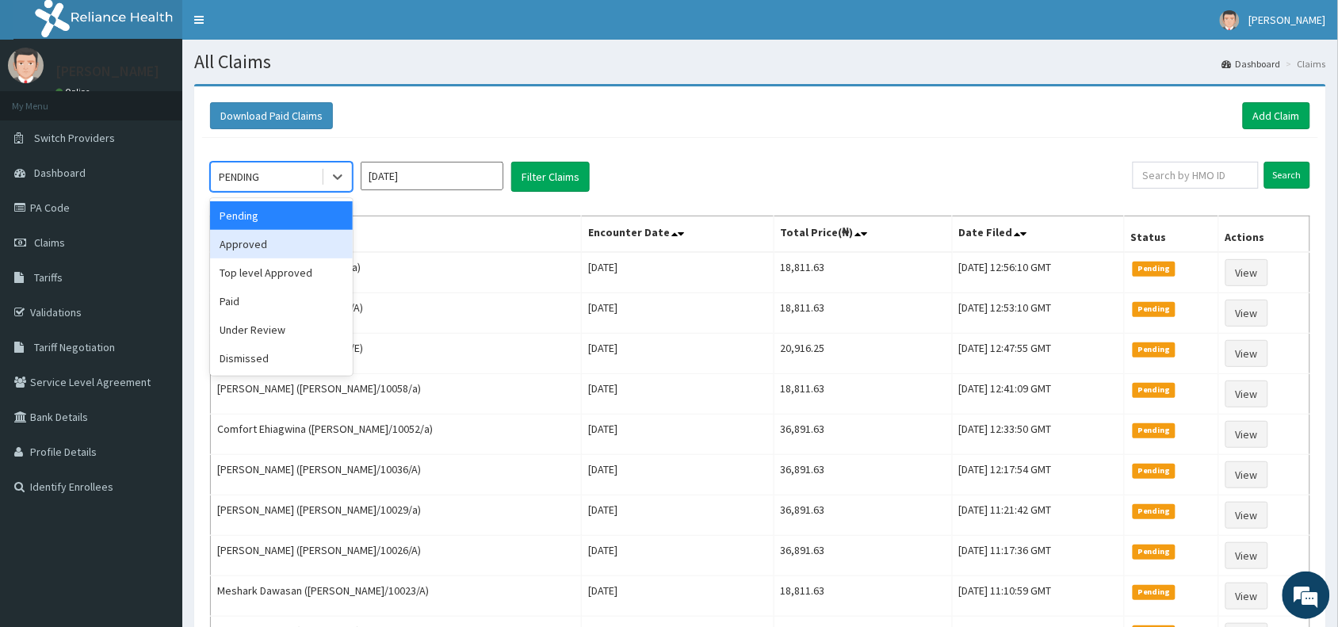
click at [260, 247] on div "Approved" at bounding box center [281, 244] width 143 height 29
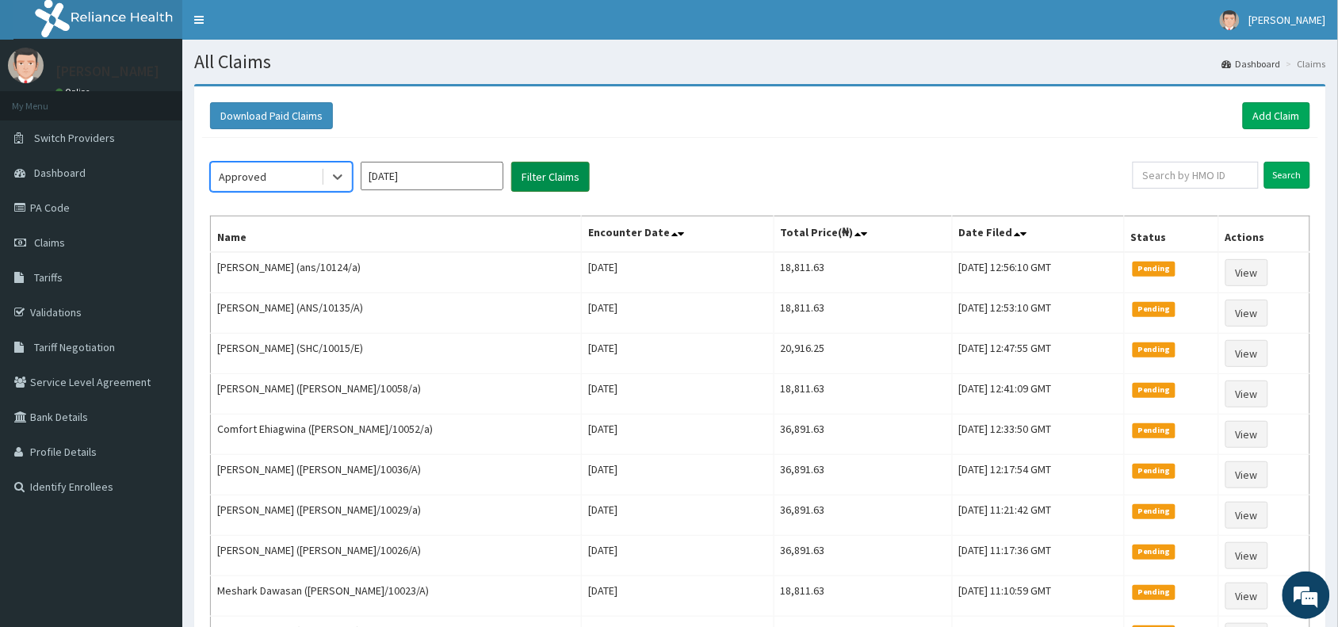
click at [544, 175] on button "Filter Claims" at bounding box center [550, 177] width 78 height 30
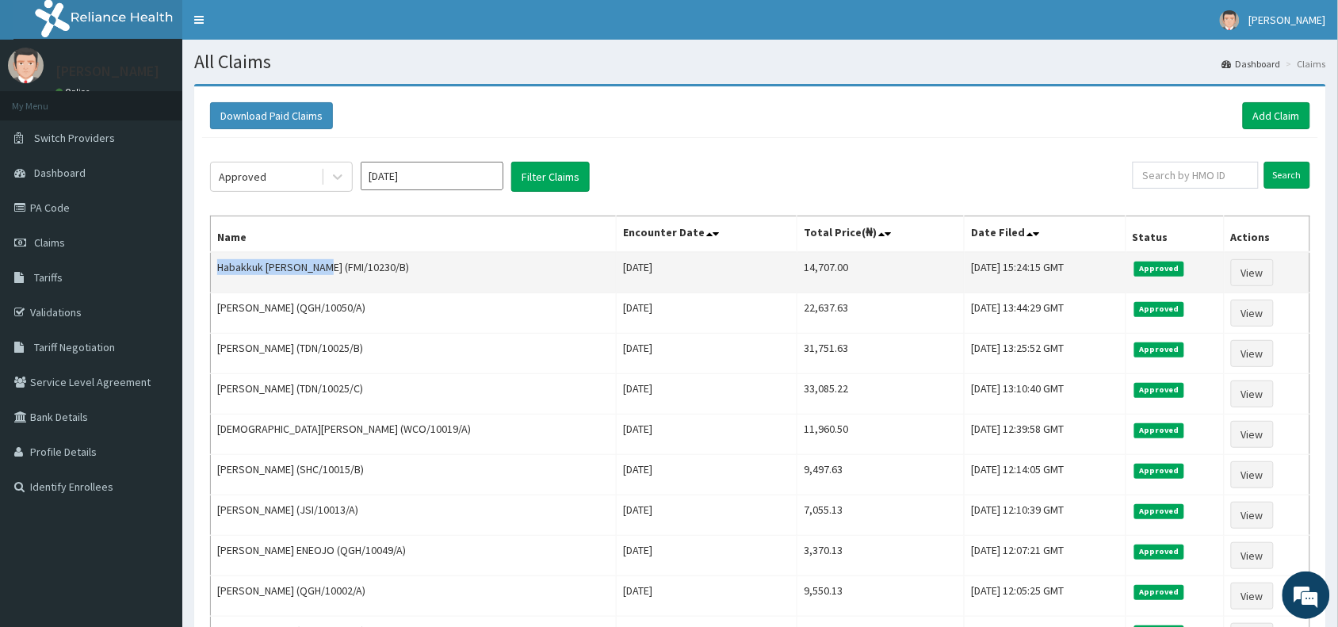
drag, startPoint x: 323, startPoint y: 268, endPoint x: 216, endPoint y: 266, distance: 107.8
click at [216, 266] on td "Habakkuk [PERSON_NAME] (FMI/10230/B)" at bounding box center [414, 272] width 406 height 41
copy td "Habakkuk [PERSON_NAME]"
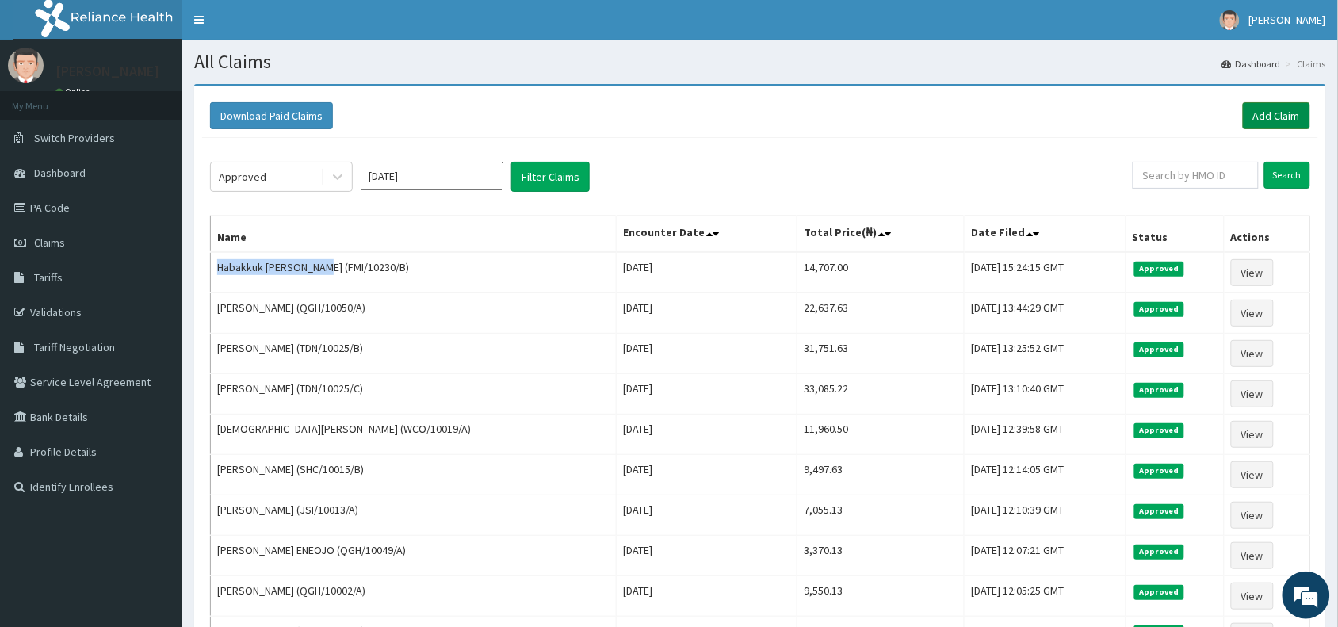
click at [1269, 113] on link "Add Claim" at bounding box center [1275, 115] width 67 height 27
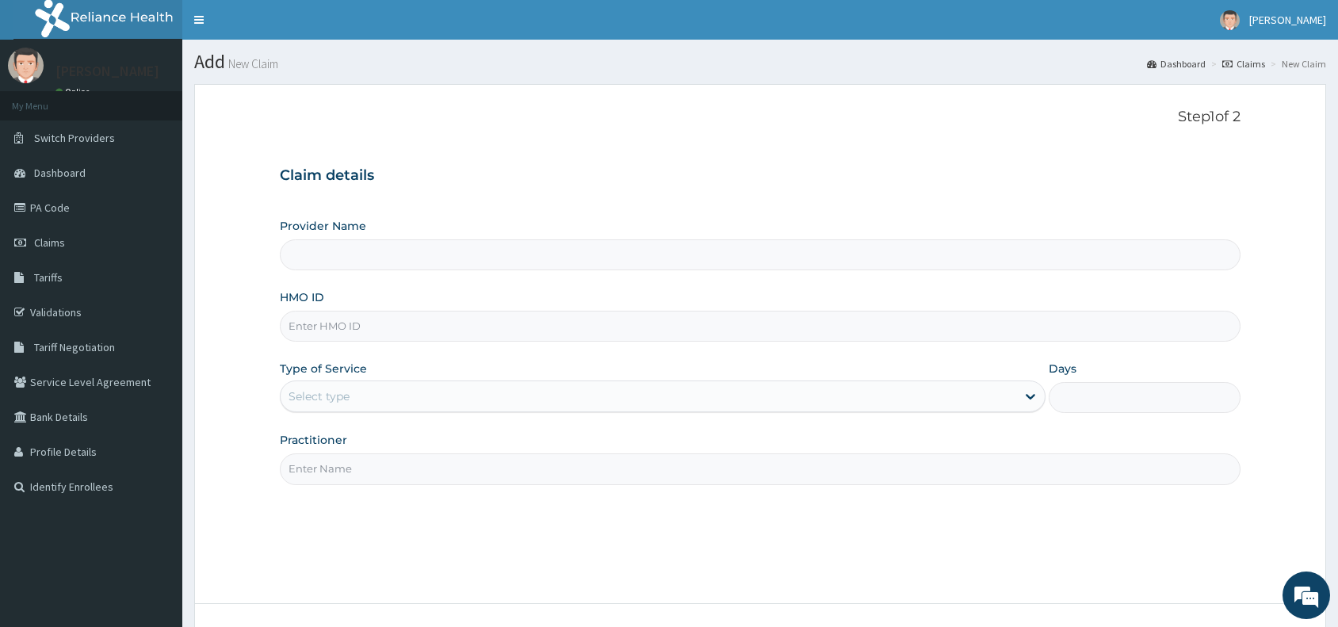
type input "Reliance Family Clinics (RFC) - Abuja"
click at [315, 325] on input "HMO ID" at bounding box center [760, 326] width 960 height 31
paste input "FMI/10267/E"
type input "FMI/10267/E"
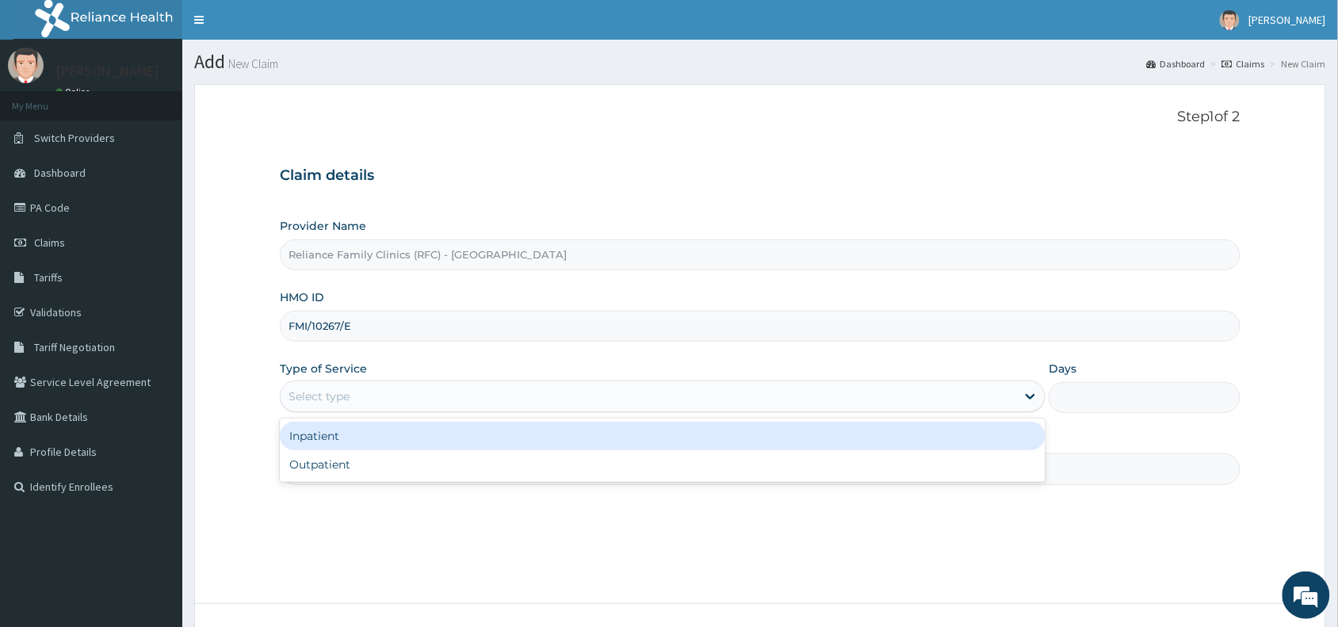
click at [358, 394] on div "Select type" at bounding box center [648, 396] width 735 height 25
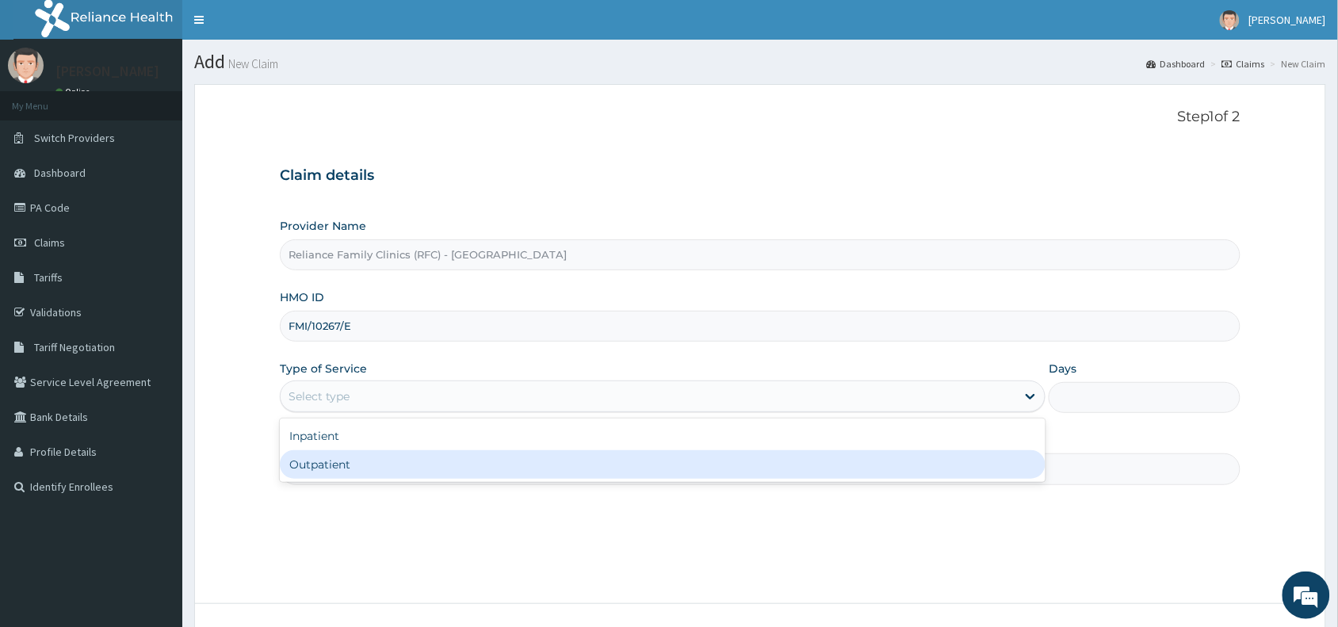
click at [345, 462] on div "Outpatient" at bounding box center [662, 464] width 765 height 29
type input "1"
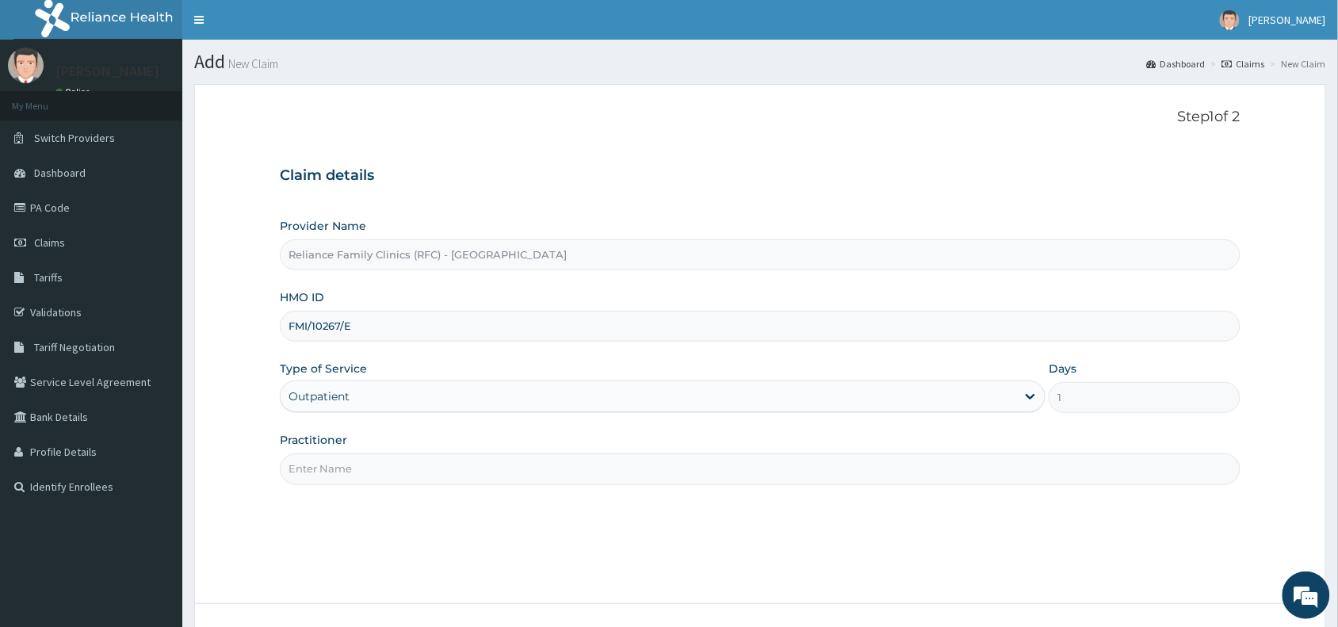
click at [345, 464] on input "Practitioner" at bounding box center [760, 468] width 960 height 31
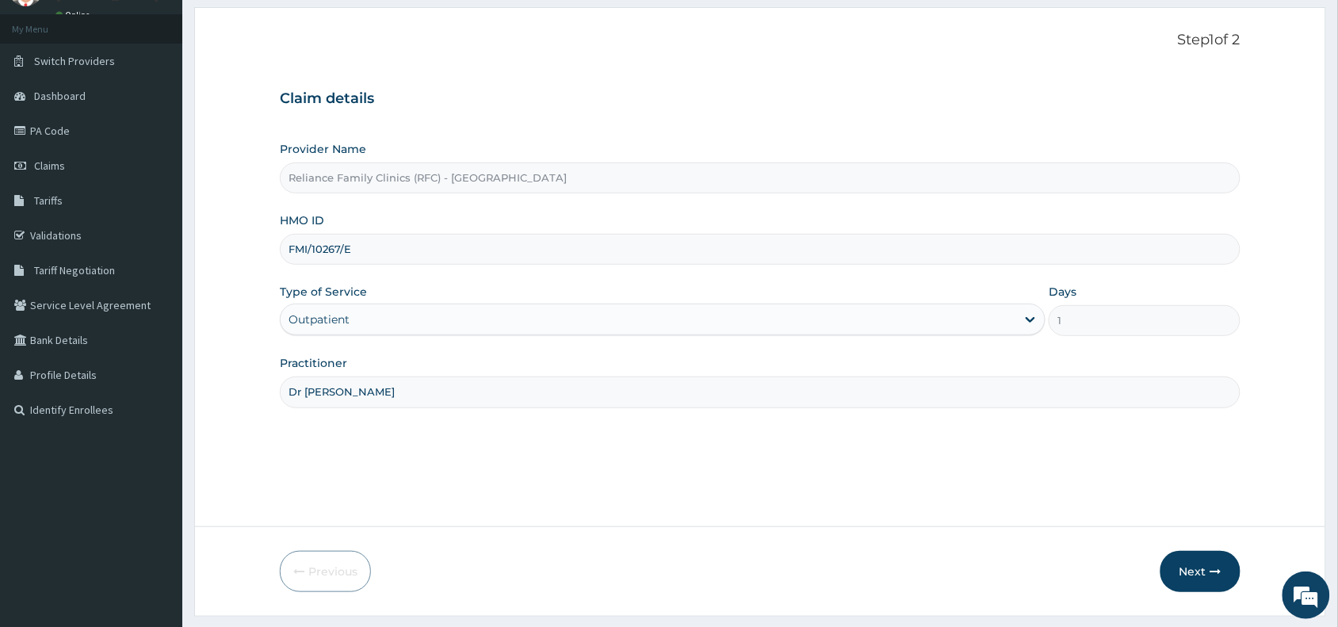
scroll to position [119, 0]
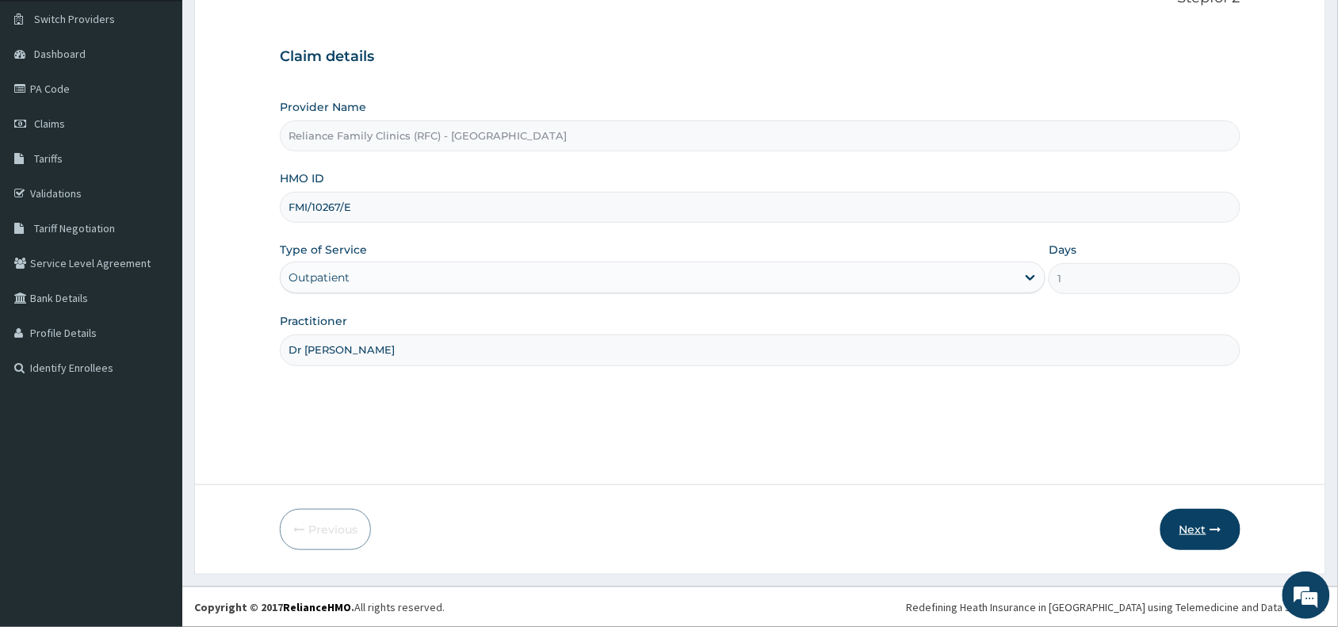
type input "Dr [PERSON_NAME]"
click at [1195, 528] on button "Next" at bounding box center [1200, 529] width 80 height 41
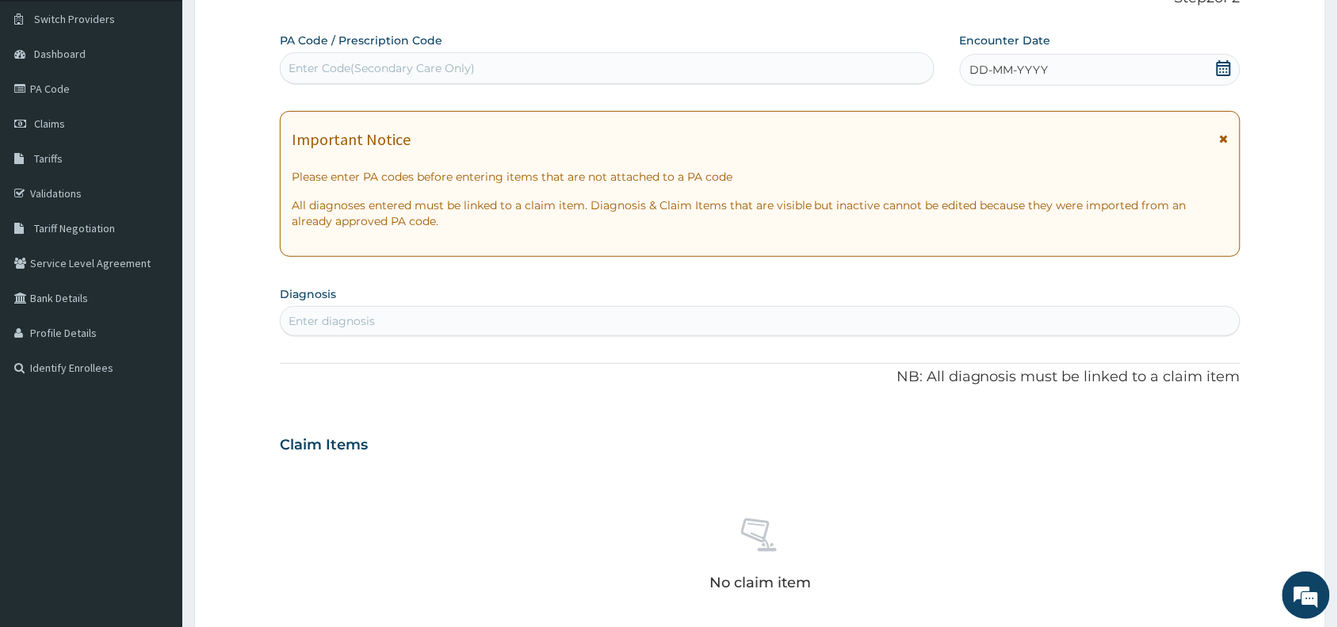
click at [1038, 62] on span "DD-MM-YYYY" at bounding box center [1009, 70] width 78 height 16
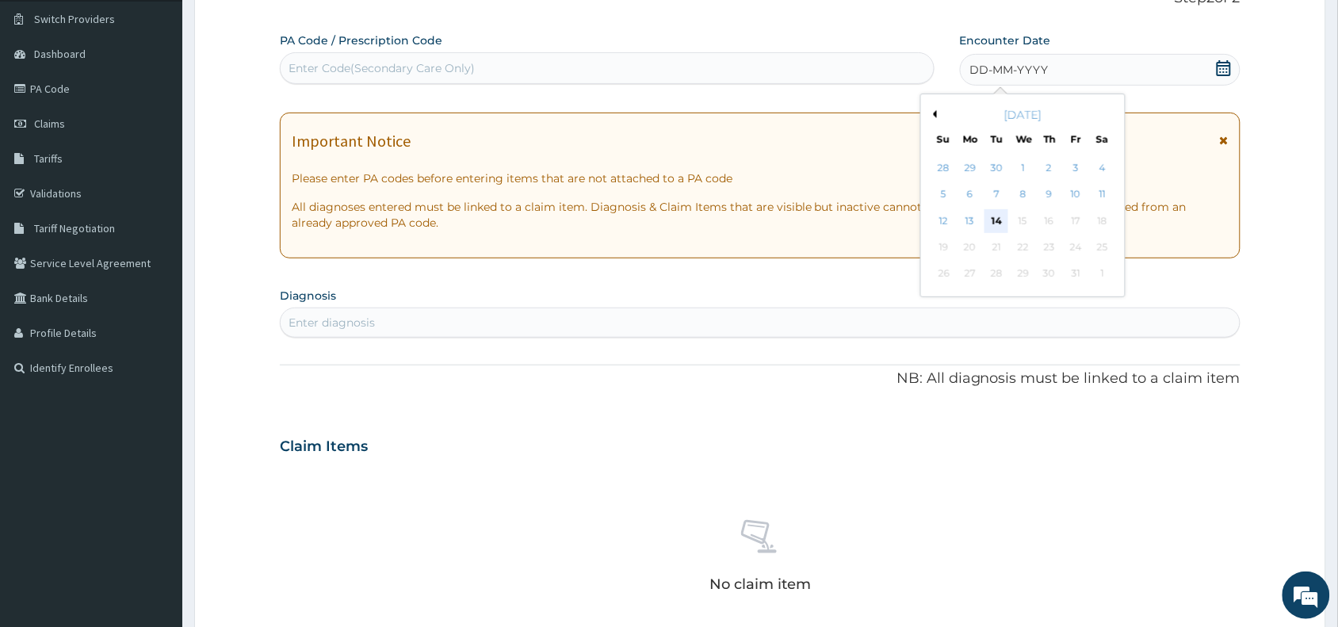
click at [991, 216] on div "14" at bounding box center [996, 221] width 24 height 24
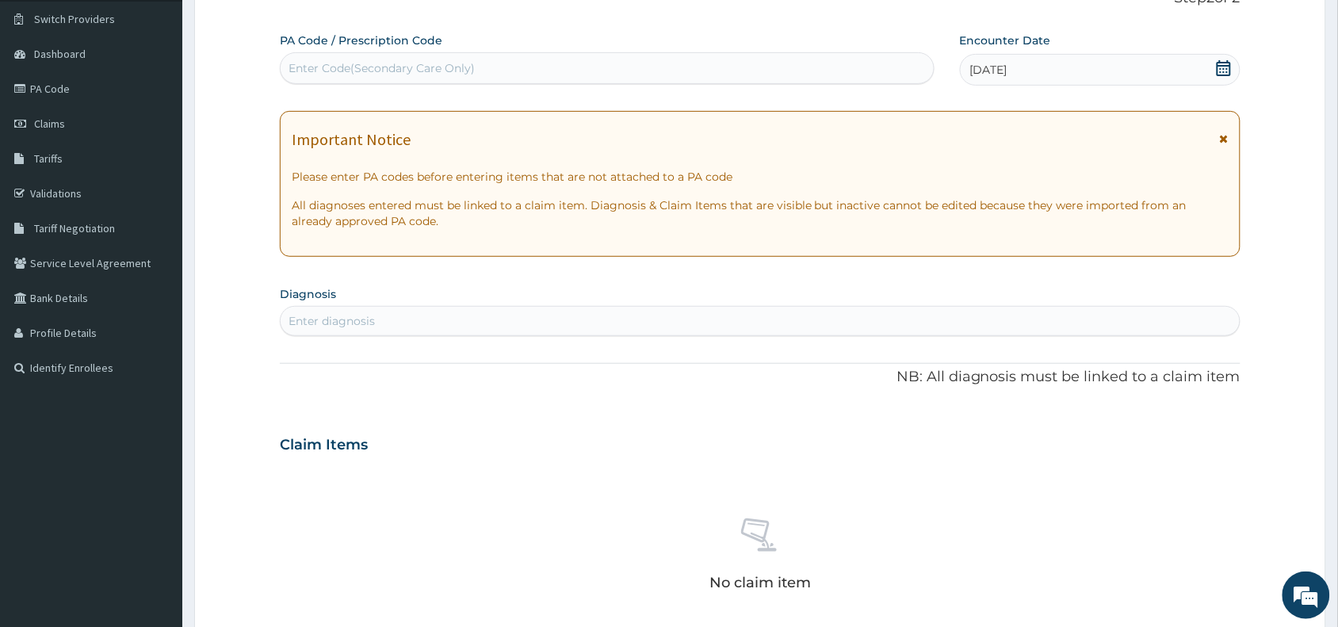
drag, startPoint x: 334, startPoint y: 314, endPoint x: 334, endPoint y: 280, distance: 34.1
click at [334, 315] on div "Enter diagnosis" at bounding box center [331, 321] width 86 height 16
type input "dehydration"
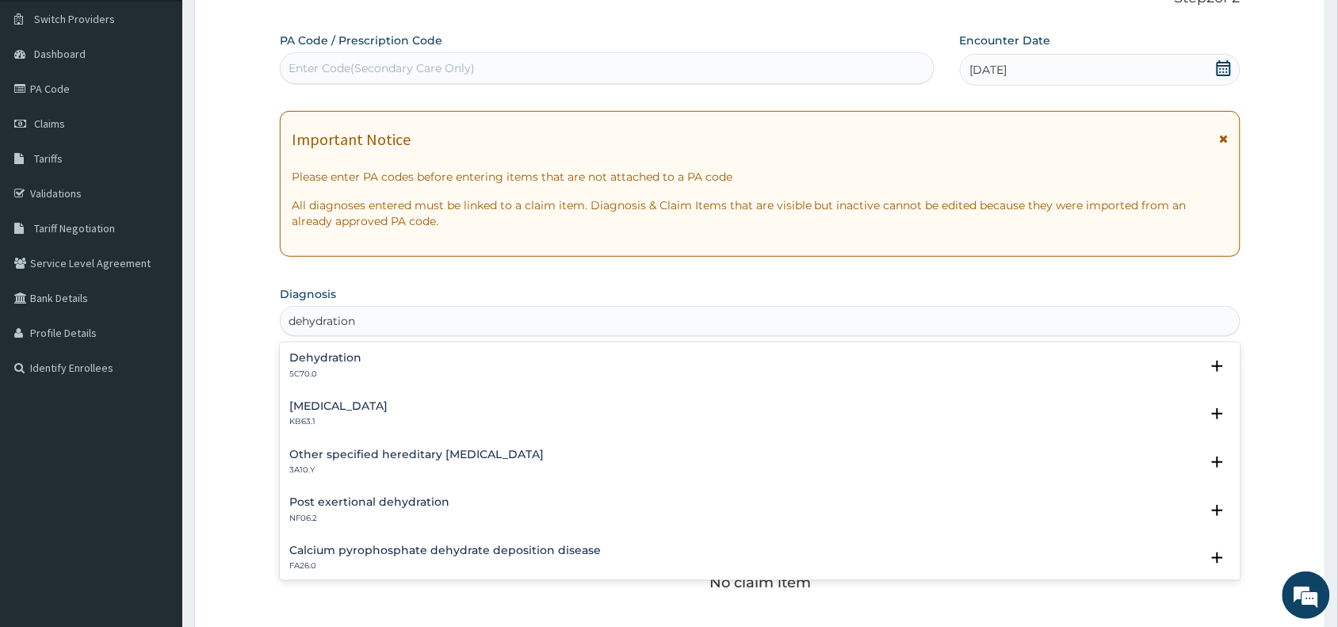
click at [314, 363] on h4 "Dehydration" at bounding box center [325, 358] width 72 height 12
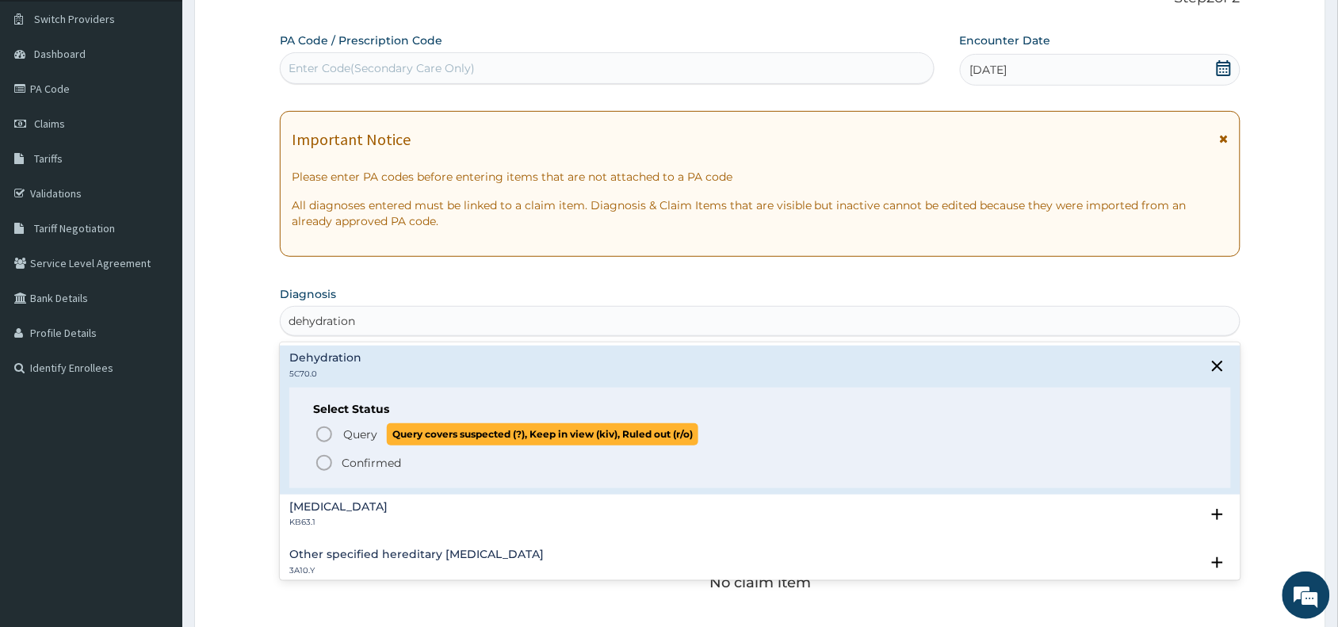
click at [322, 433] on icon "status option query" at bounding box center [324, 434] width 19 height 19
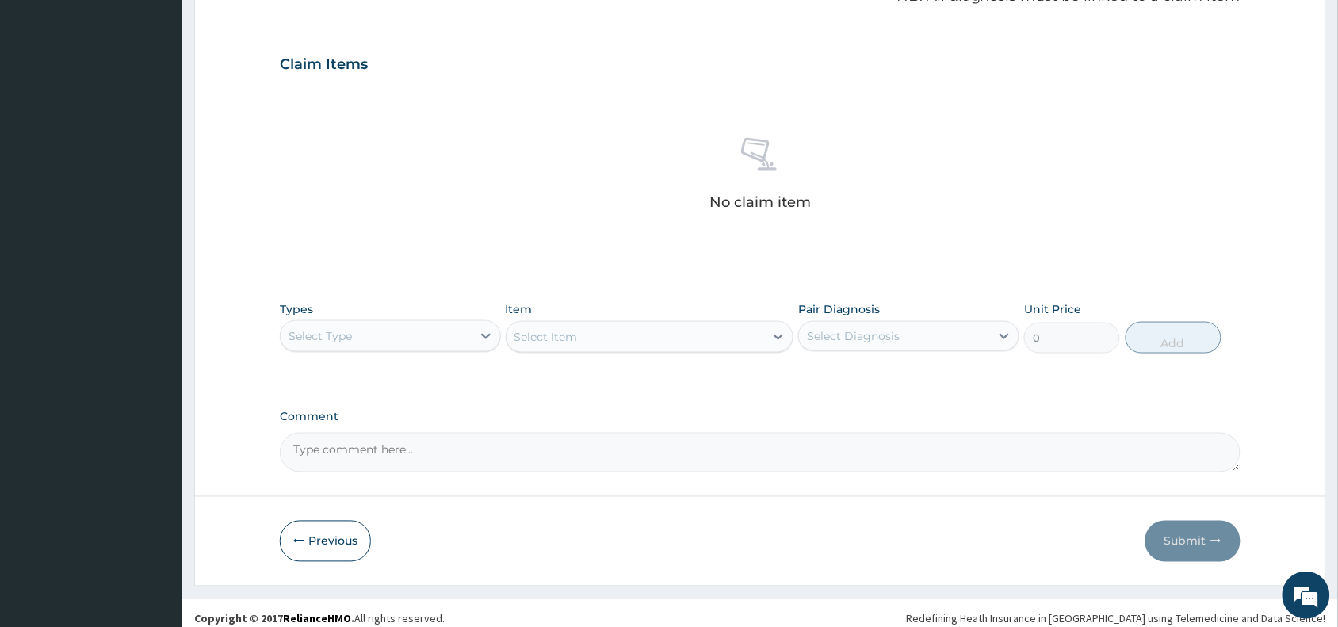
scroll to position [517, 0]
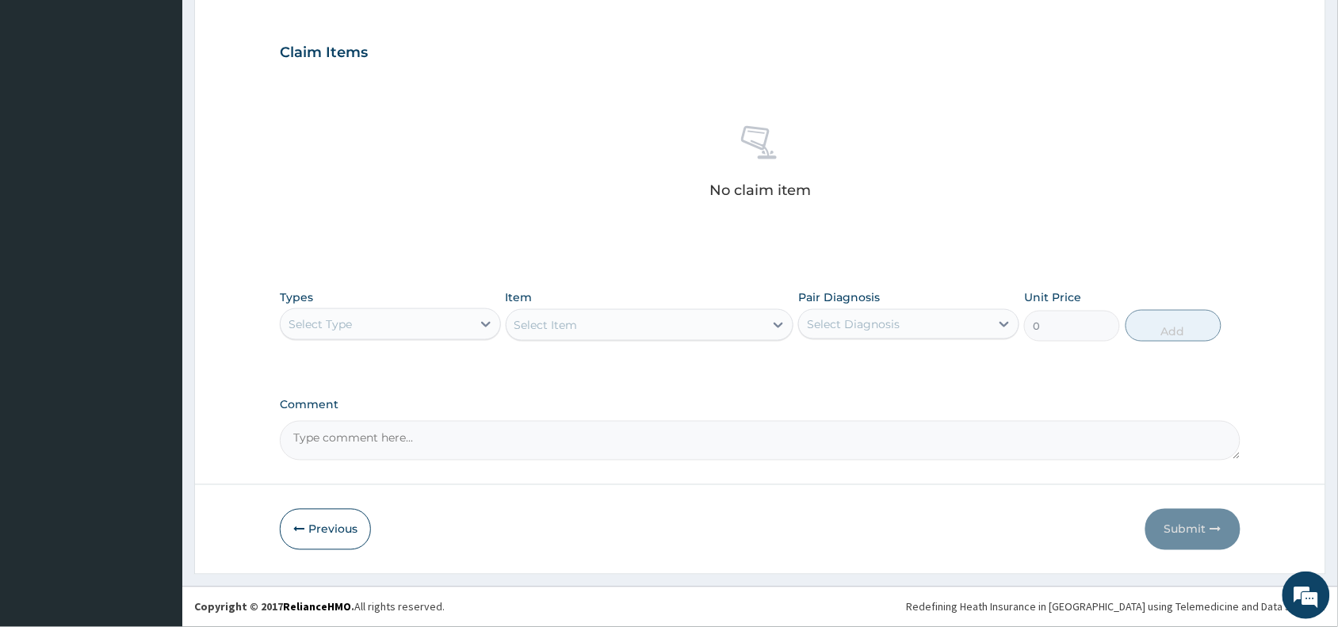
click at [400, 317] on div "Select Type" at bounding box center [376, 323] width 191 height 25
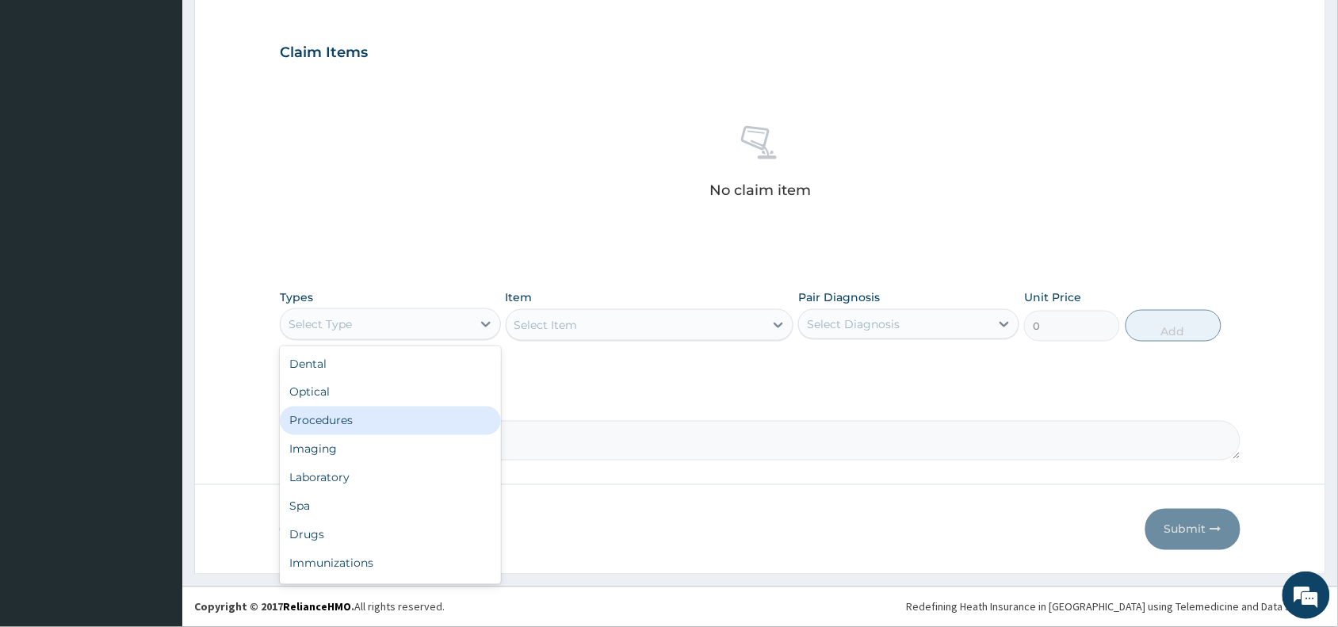
click at [339, 416] on div "Procedures" at bounding box center [390, 420] width 221 height 29
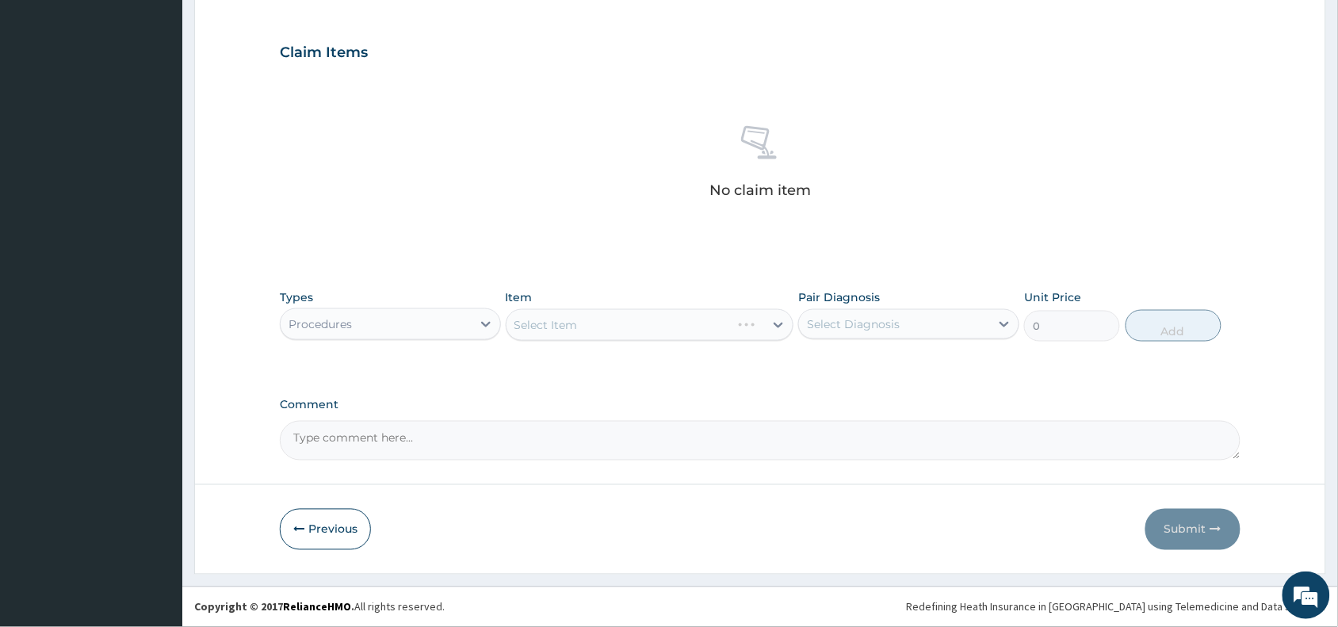
click at [624, 319] on div "Select Item" at bounding box center [650, 325] width 288 height 32
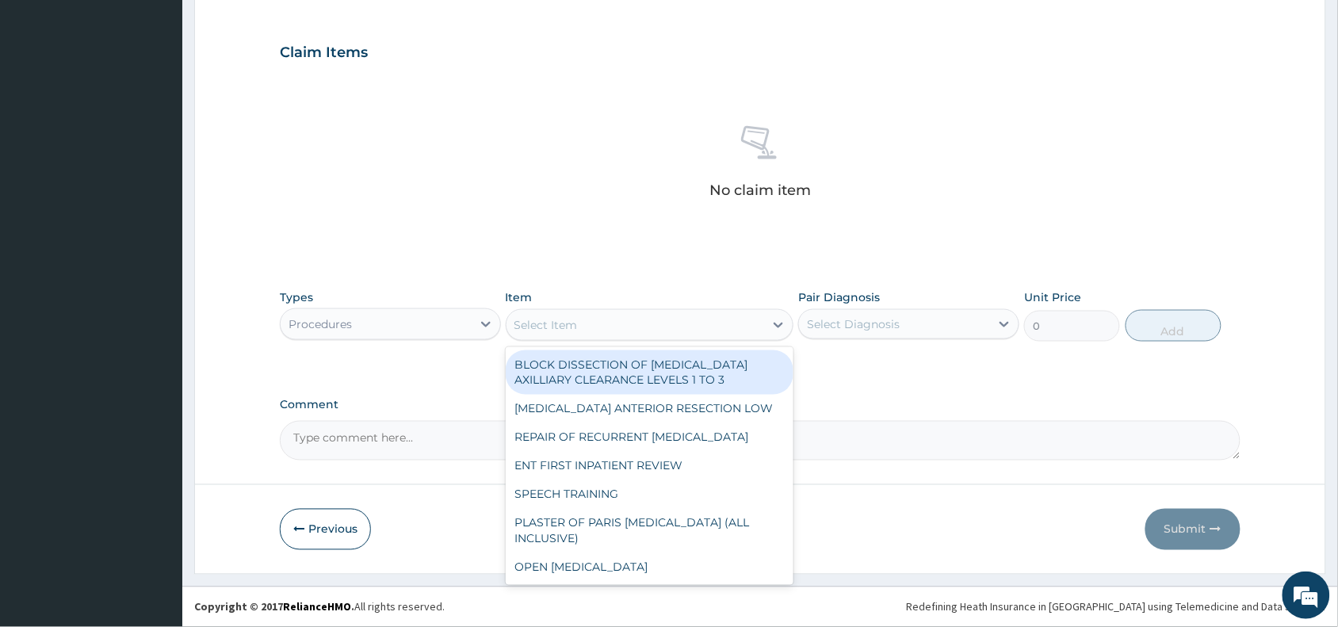
click at [624, 319] on div "Select Item" at bounding box center [635, 324] width 258 height 25
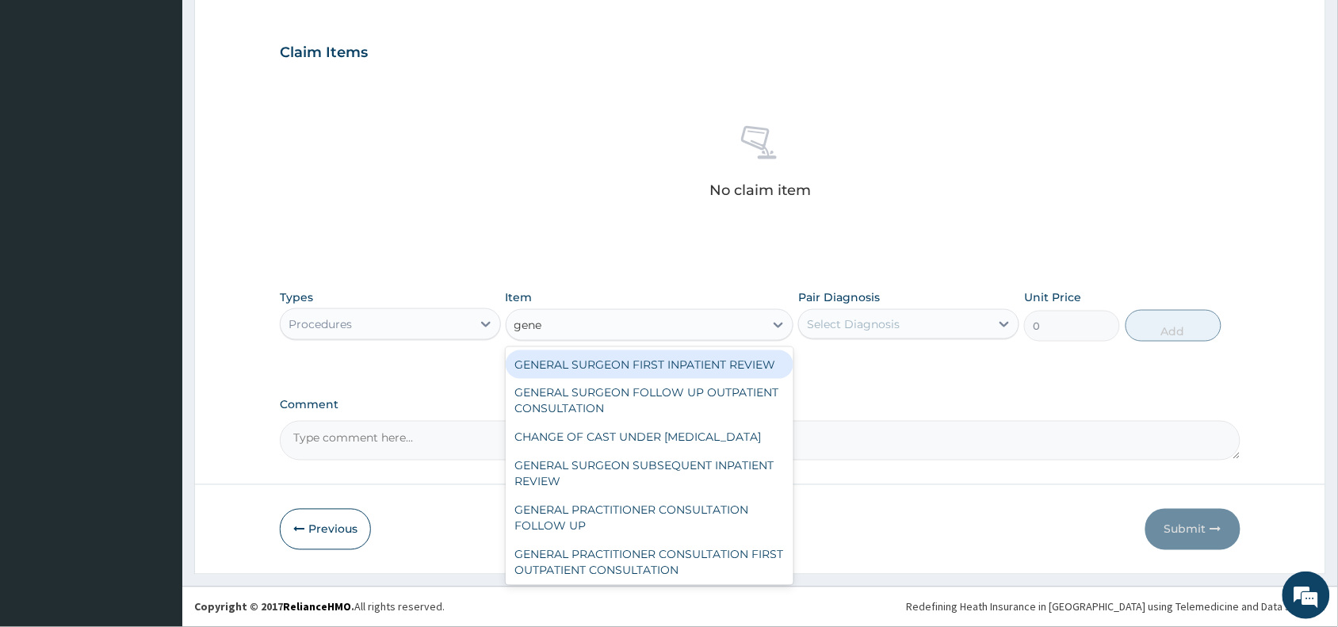
type input "gener"
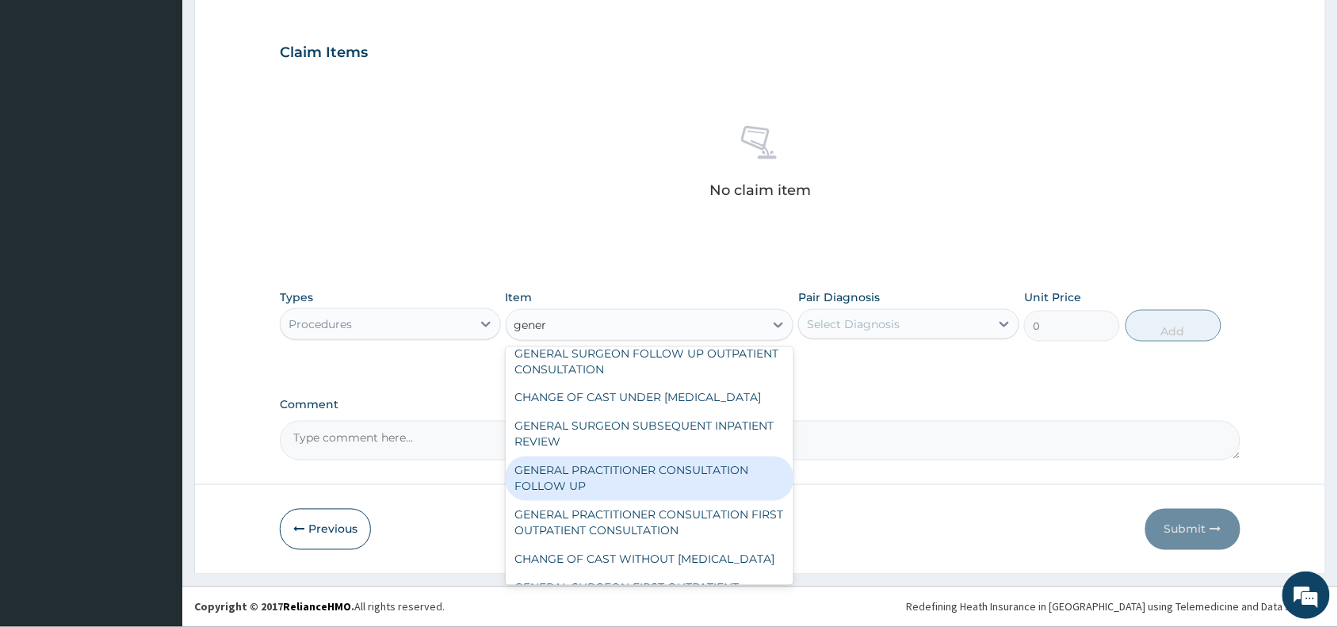
scroll to position [79, 0]
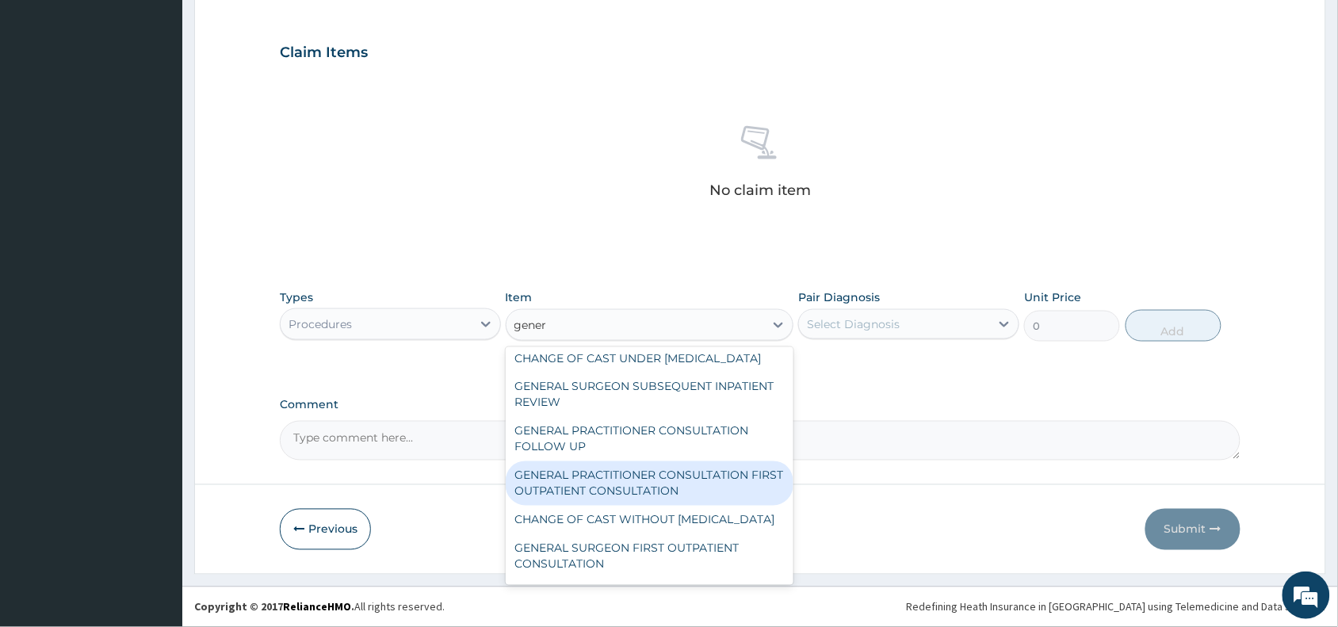
click at [619, 506] on div "GENERAL PRACTITIONER CONSULTATION FIRST OUTPATIENT CONSULTATION" at bounding box center [650, 483] width 288 height 44
type input "3370.125"
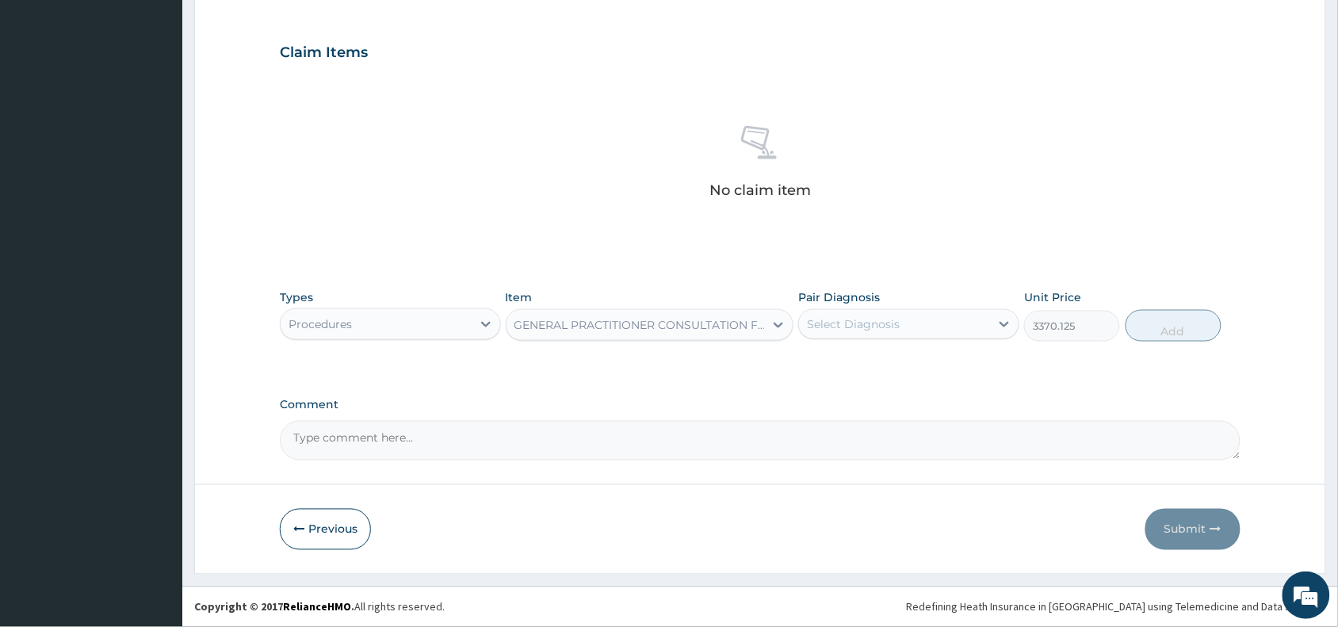
click at [837, 327] on div "Select Diagnosis" at bounding box center [853, 324] width 93 height 16
click at [849, 364] on label "Dehydration" at bounding box center [860, 363] width 72 height 16
checkbox input "true"
click at [1199, 317] on button "Add" at bounding box center [1173, 326] width 96 height 32
type input "0"
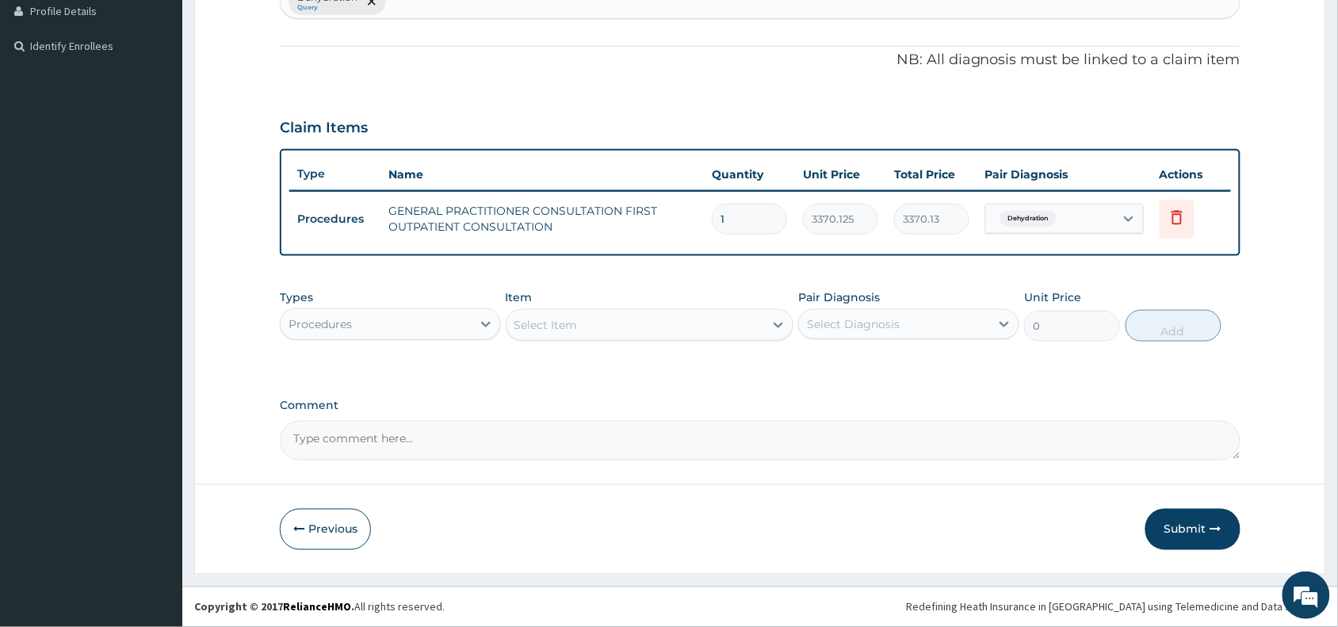
scroll to position [440, 0]
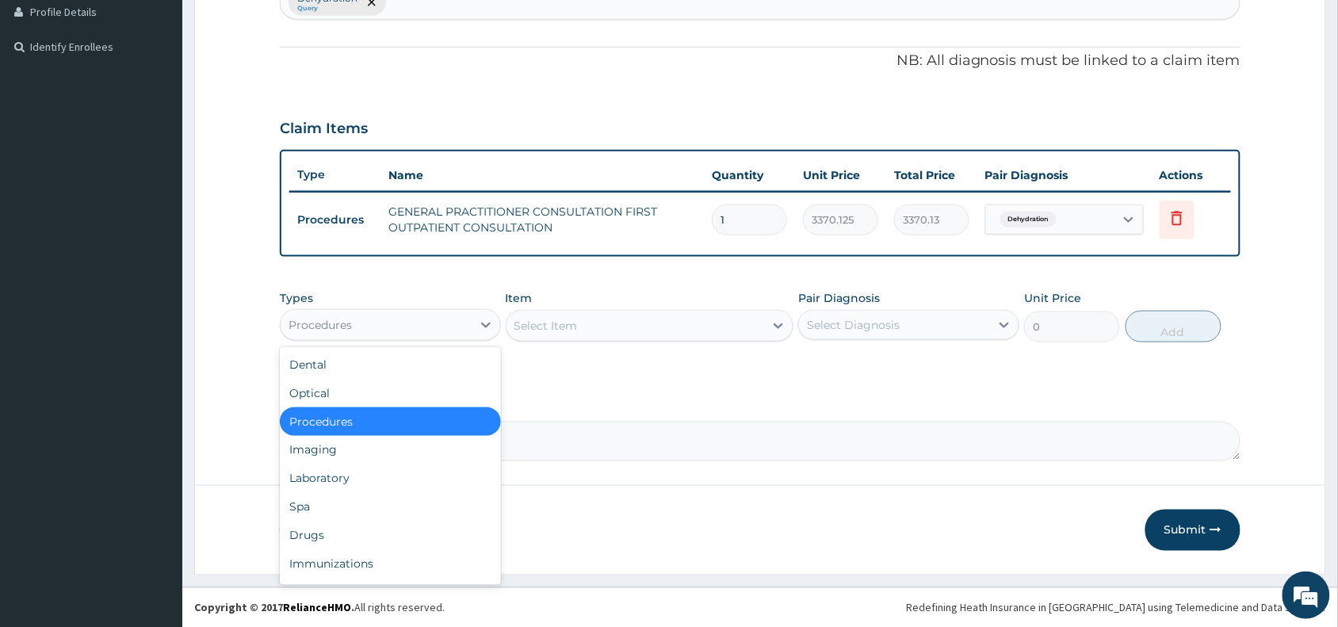
click at [347, 319] on div "Procedures" at bounding box center [319, 325] width 63 height 16
click at [347, 529] on div "Drugs" at bounding box center [390, 535] width 221 height 29
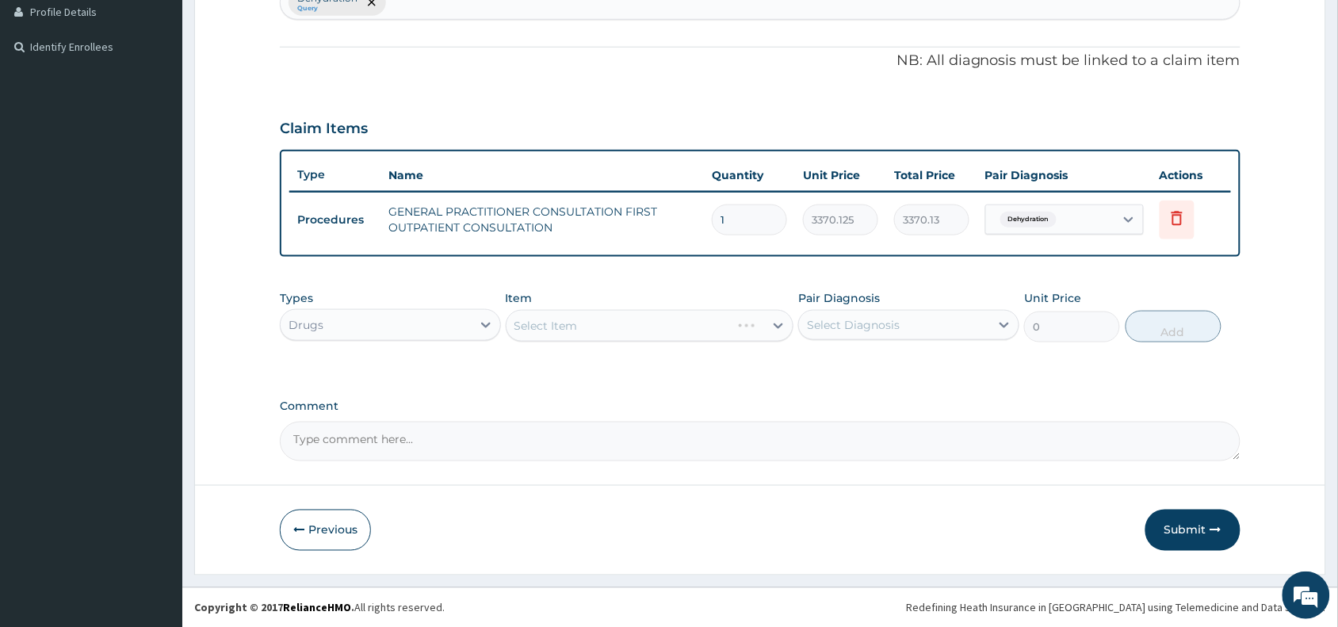
click at [568, 318] on div "Select Item" at bounding box center [650, 326] width 288 height 32
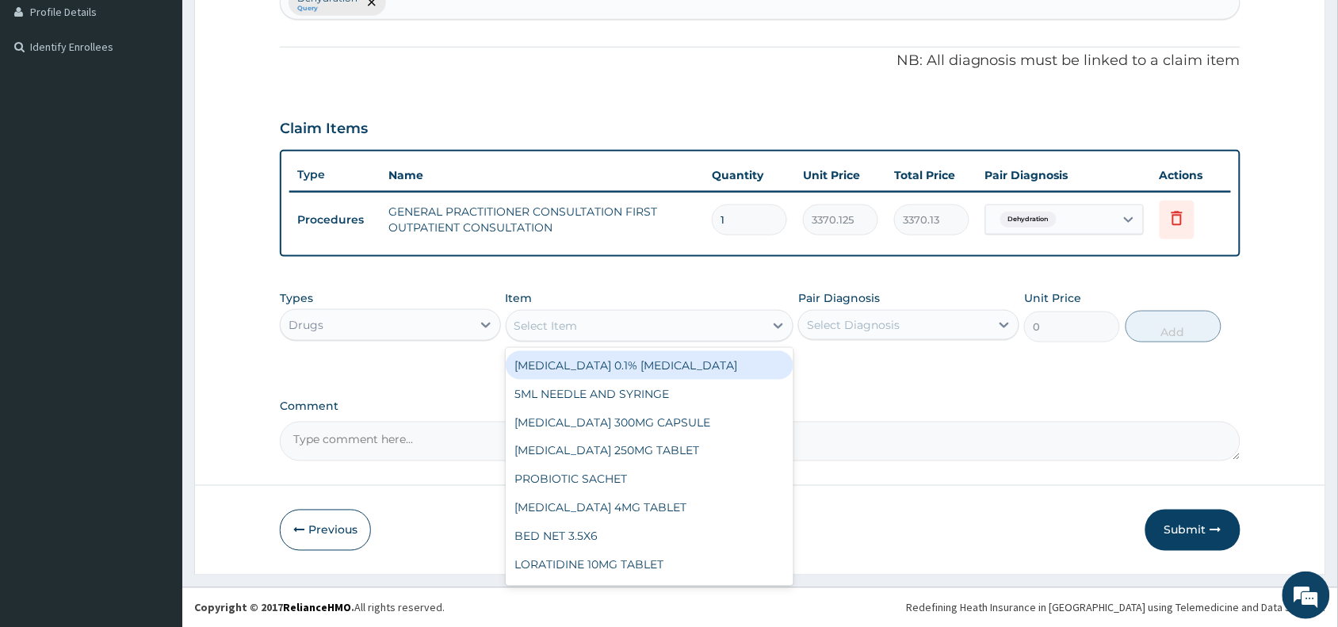
click at [585, 317] on div "Select Item" at bounding box center [635, 325] width 258 height 25
paste input "Ringers"
type input "Ringers"
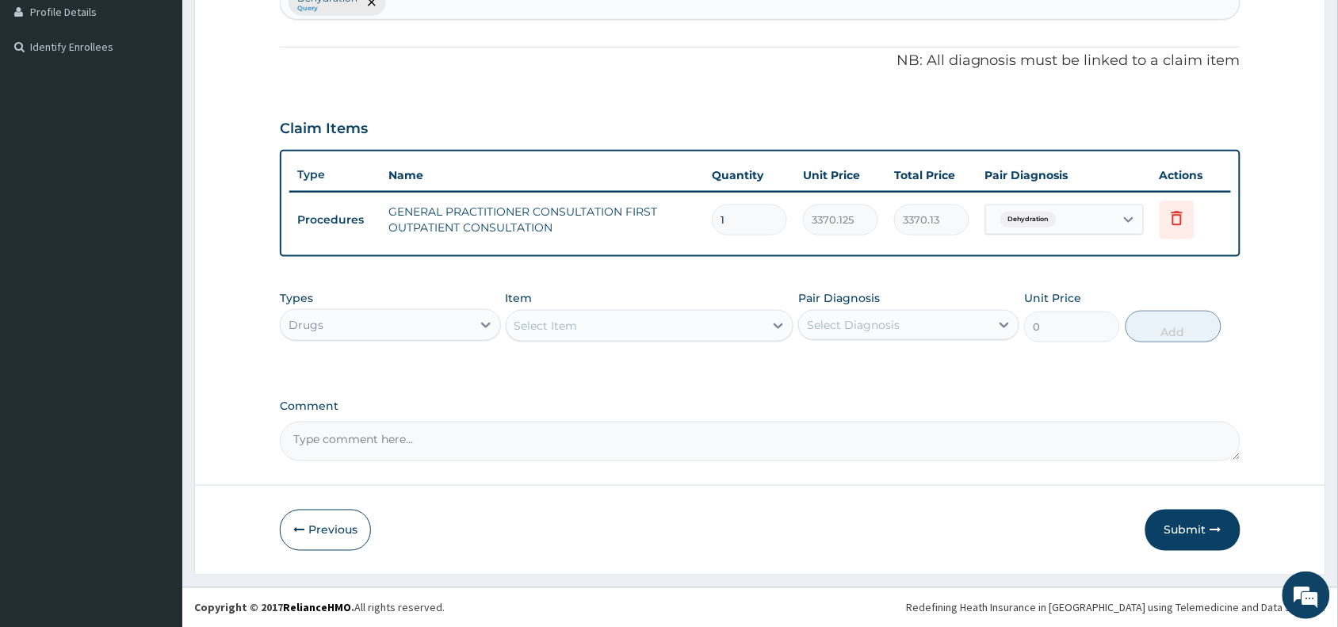
click at [587, 317] on div "Select Item" at bounding box center [635, 325] width 258 height 25
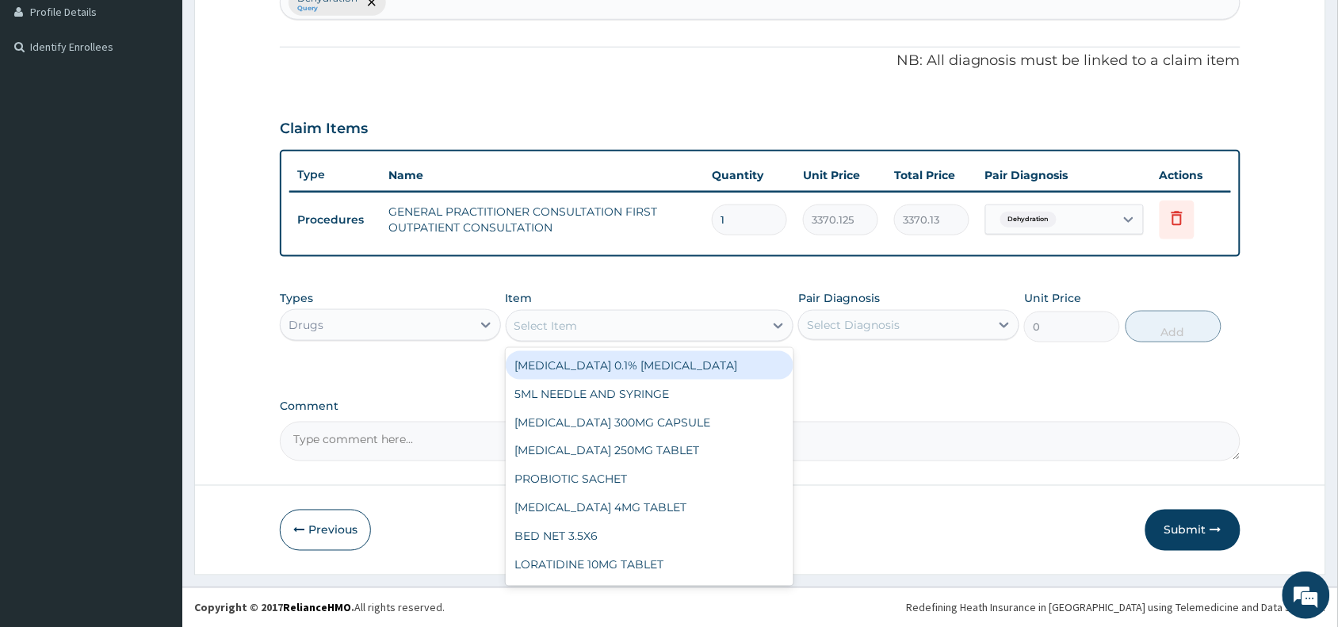
click at [525, 318] on div "Select Item" at bounding box center [545, 326] width 63 height 16
type input "g"
type input "ring"
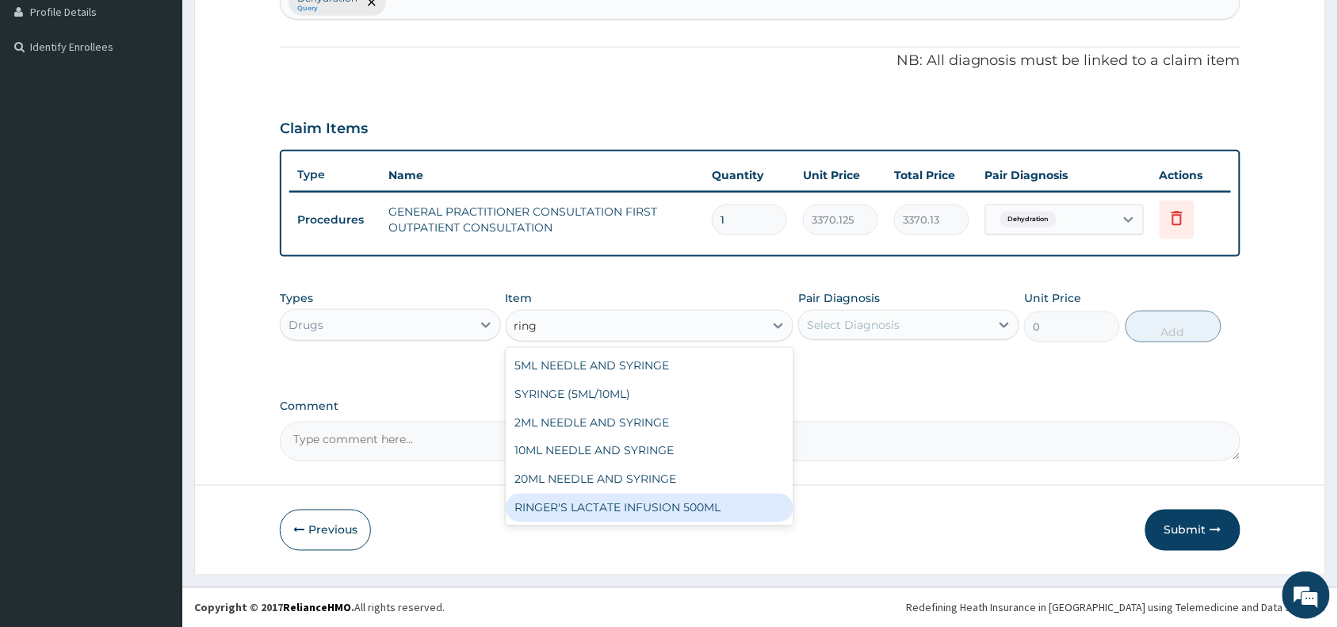
click at [593, 511] on div "RINGER'S LACTATE INFUSION 500ML" at bounding box center [650, 508] width 288 height 29
type input "1080"
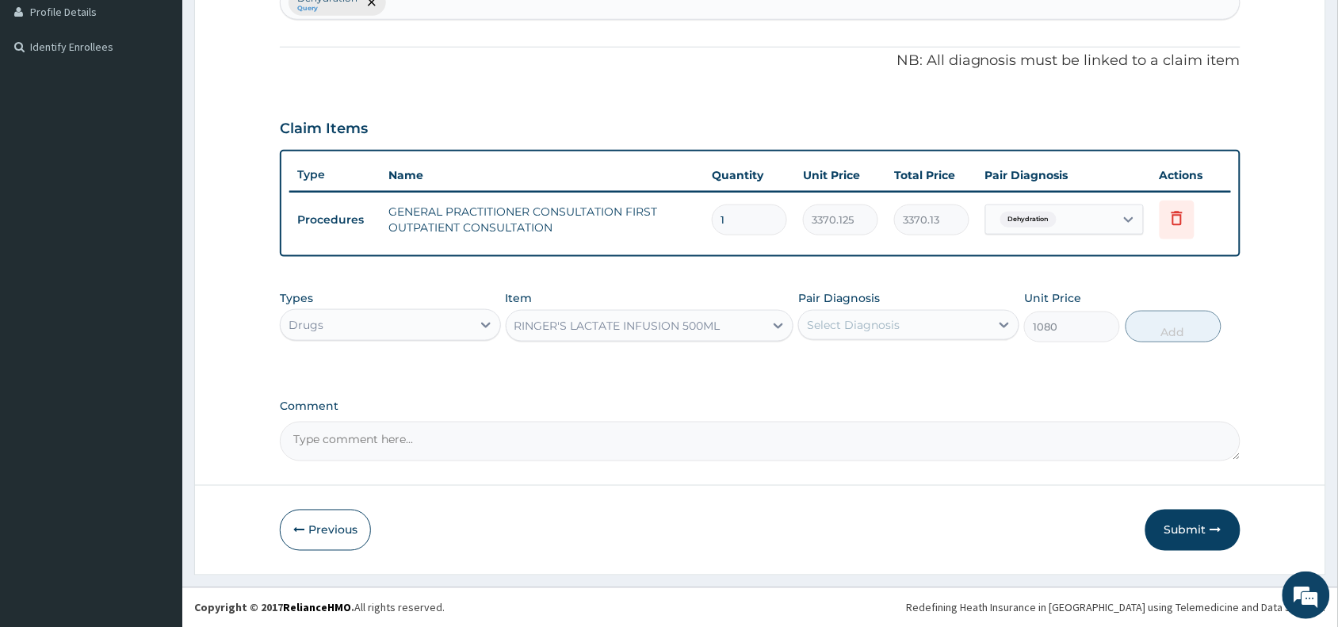
click at [872, 322] on div "Select Diagnosis" at bounding box center [853, 325] width 93 height 16
drag, startPoint x: 866, startPoint y: 365, endPoint x: 1179, endPoint y: 349, distance: 313.4
click at [896, 365] on div "Dehydration" at bounding box center [908, 365] width 221 height 32
checkbox input "true"
click at [1170, 322] on button "Add" at bounding box center [1173, 327] width 96 height 32
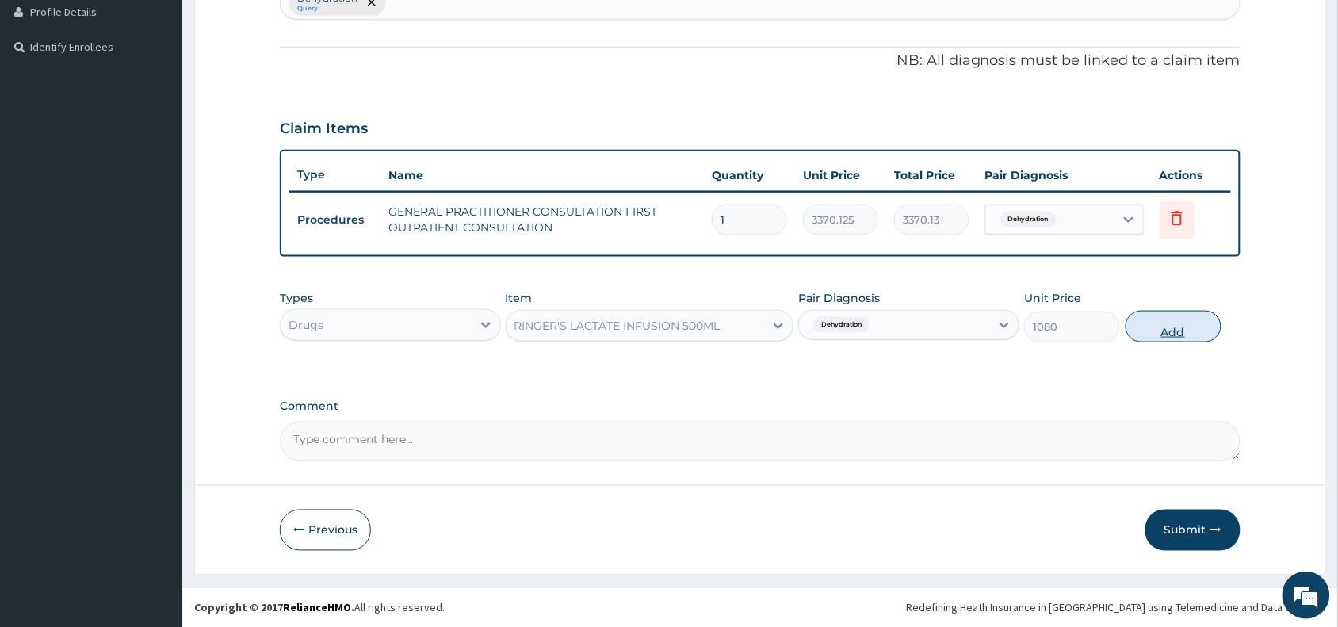
type input "0"
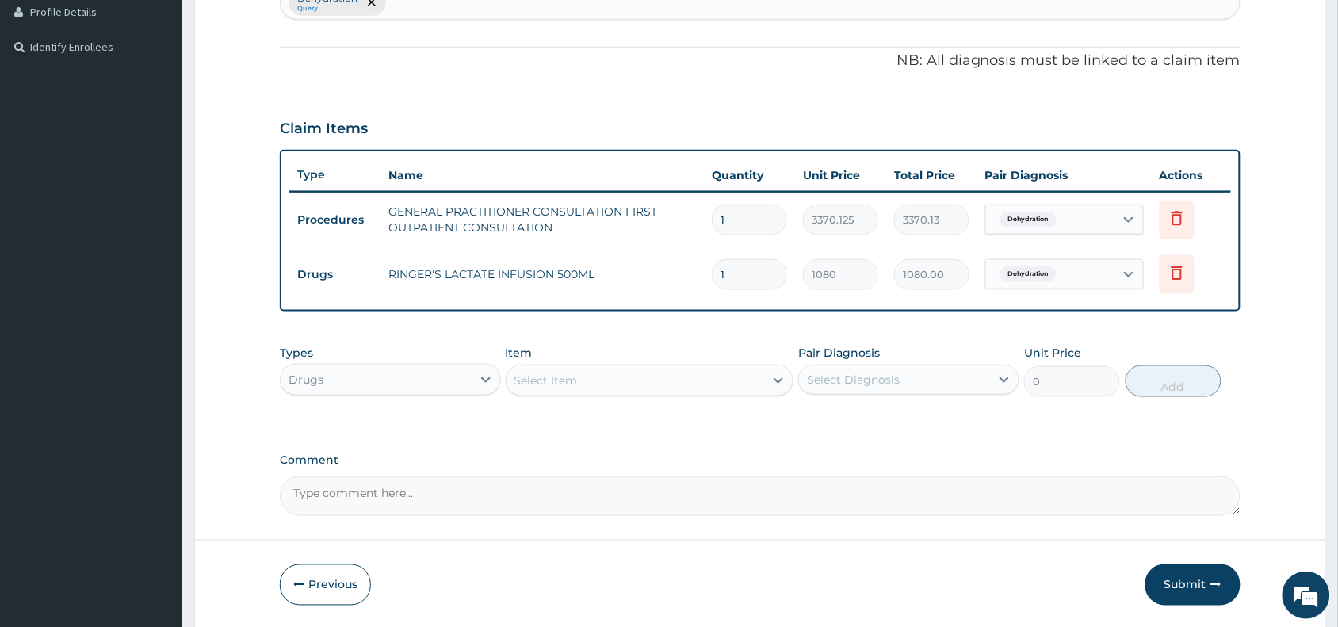
click at [544, 372] on div "Select Item" at bounding box center [545, 380] width 63 height 16
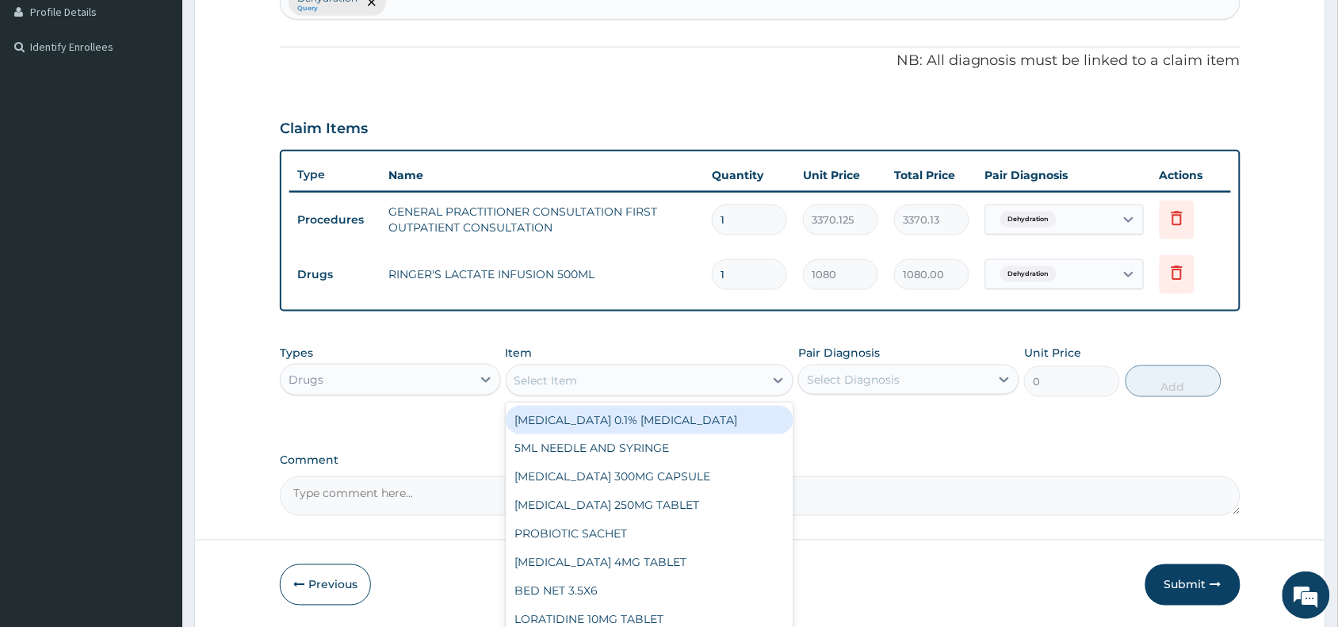
paste input "Dextrose"
type input "Dextrose"
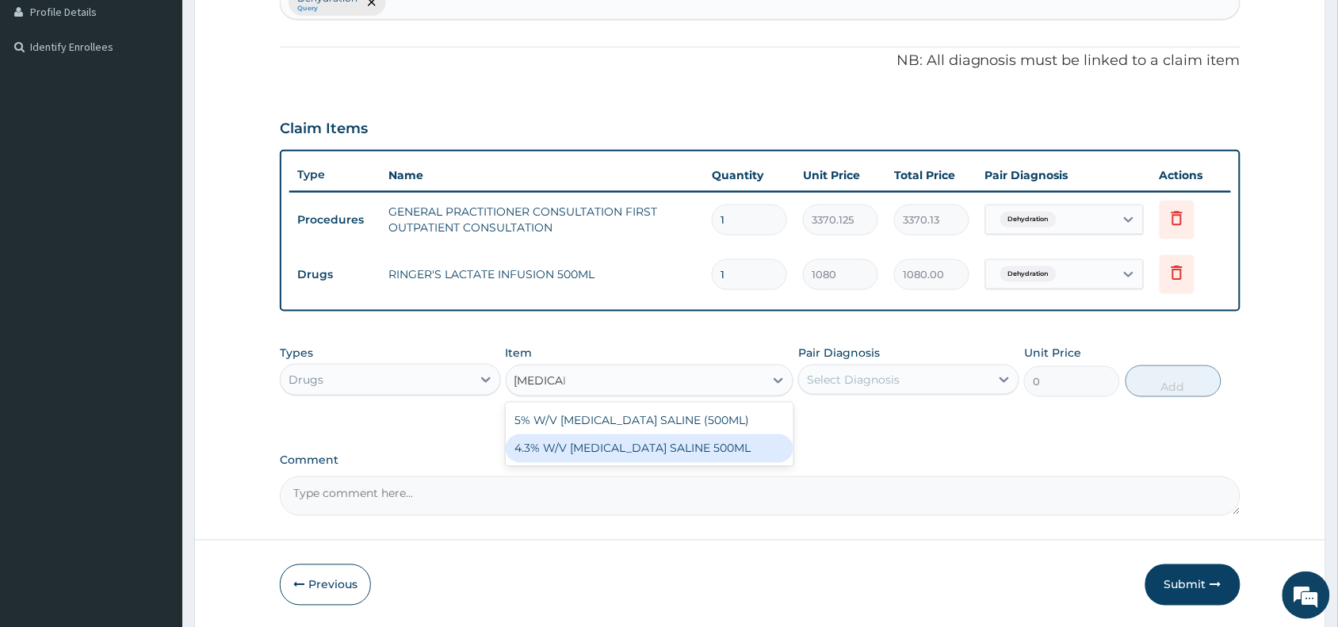
click at [626, 454] on div "4.3% W/V [MEDICAL_DATA] SALINE 500ML" at bounding box center [650, 448] width 288 height 29
type input "1600"
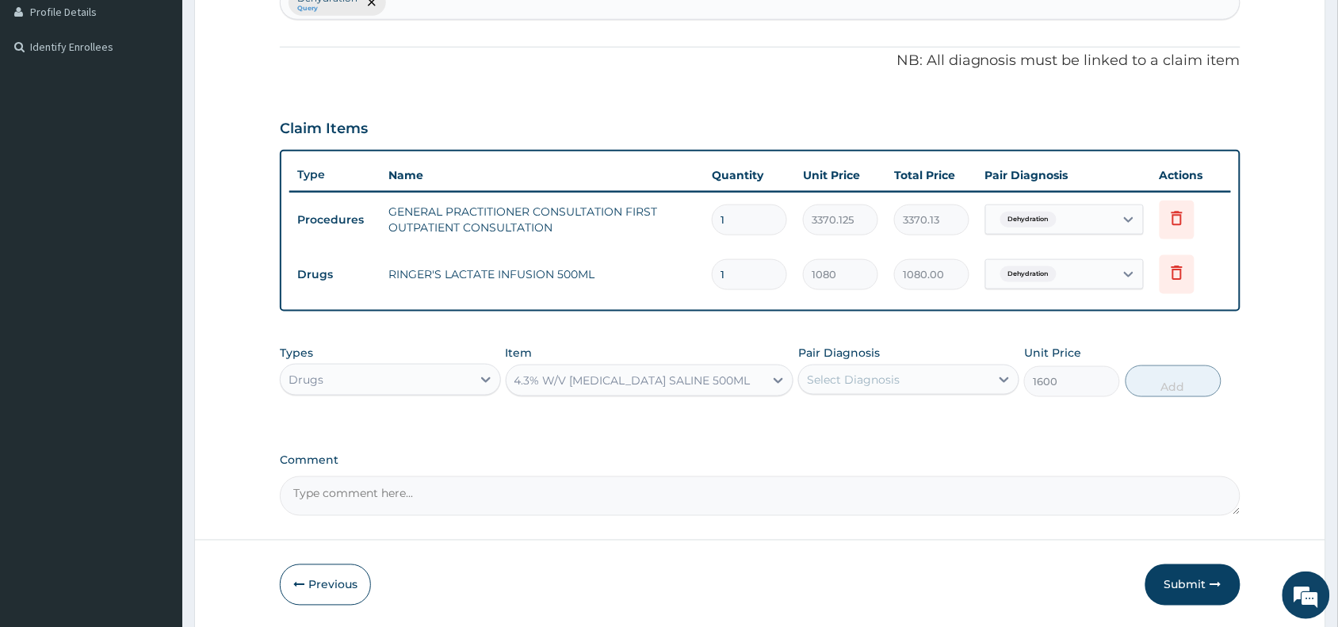
click at [869, 372] on div "Select Diagnosis" at bounding box center [853, 380] width 93 height 16
drag, startPoint x: 889, startPoint y: 426, endPoint x: 949, endPoint y: 418, distance: 60.6
click at [894, 426] on div "Dehydration" at bounding box center [908, 420] width 221 height 32
checkbox input "true"
click at [1174, 386] on button "Add" at bounding box center [1173, 381] width 96 height 32
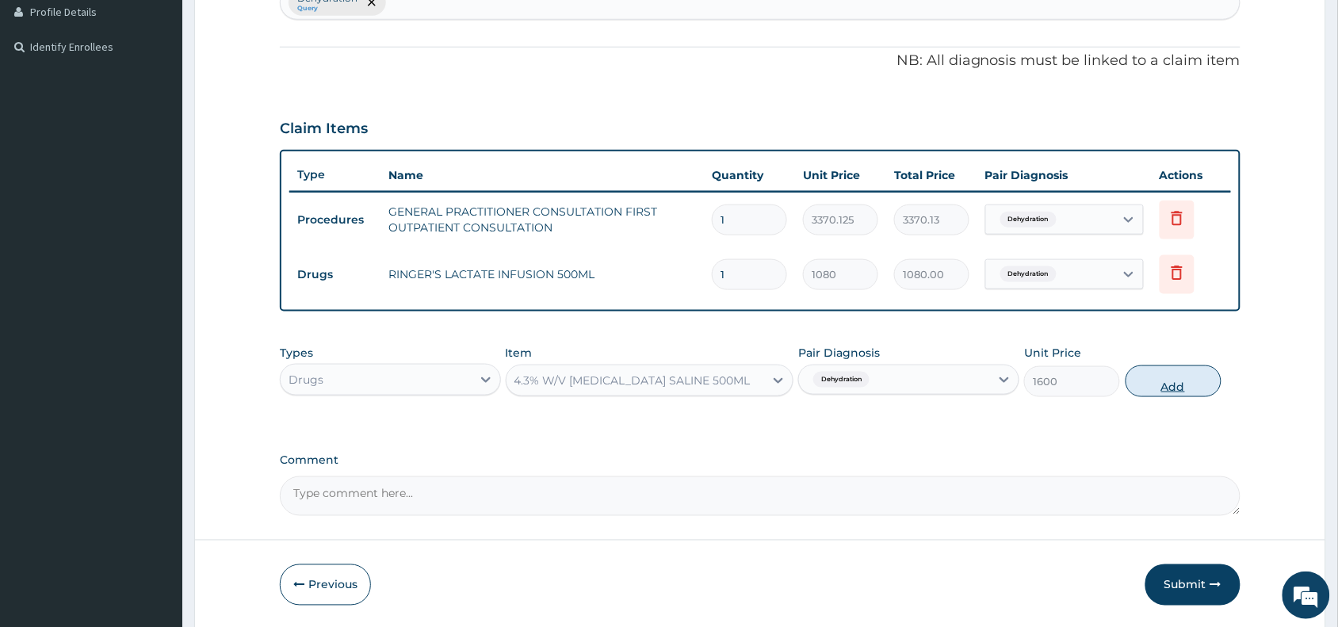
type input "0"
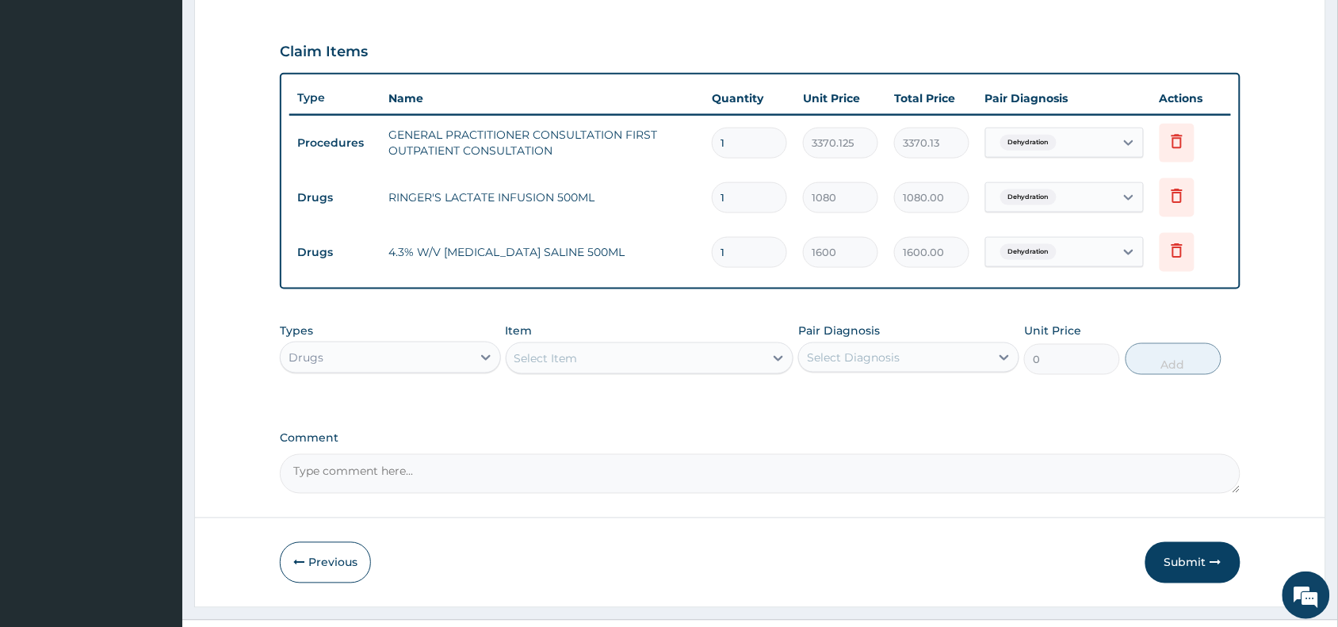
scroll to position [549, 0]
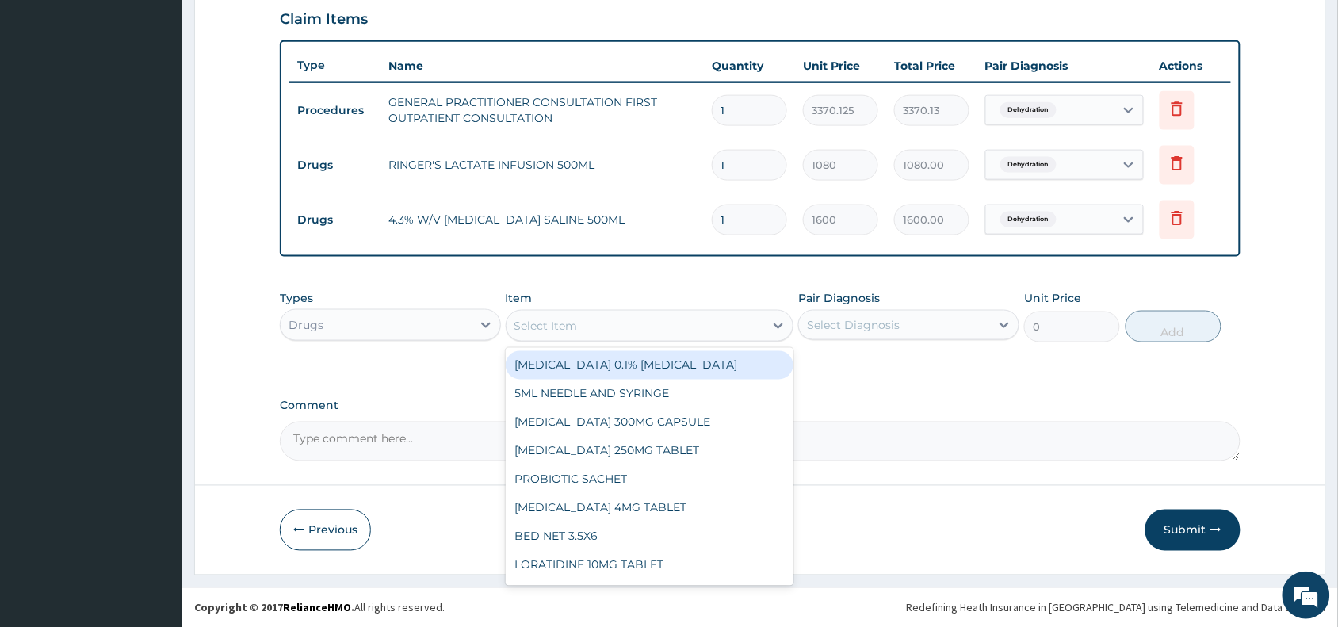
click at [551, 322] on div "Select Item" at bounding box center [545, 326] width 63 height 16
paste input "Promethazine"
type input "Promethazine"
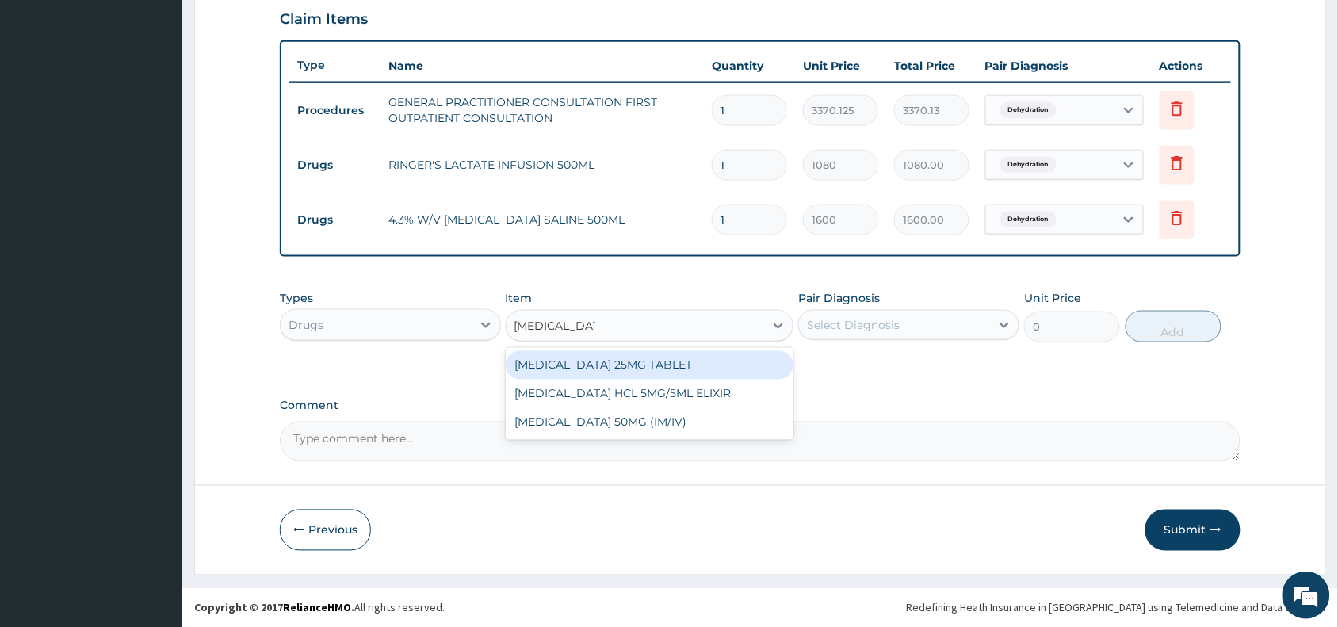
click at [642, 364] on div "[MEDICAL_DATA] 25MG TABLET" at bounding box center [650, 365] width 288 height 29
type input "40"
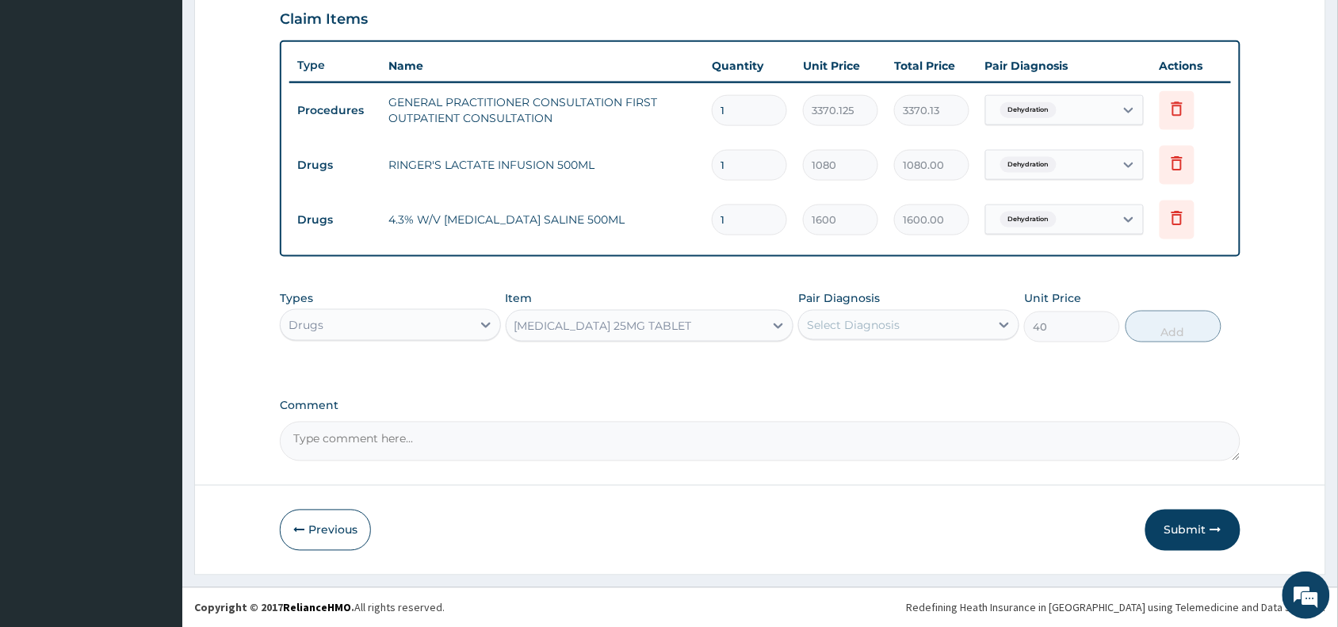
click at [880, 326] on div "Select Diagnosis" at bounding box center [853, 325] width 93 height 16
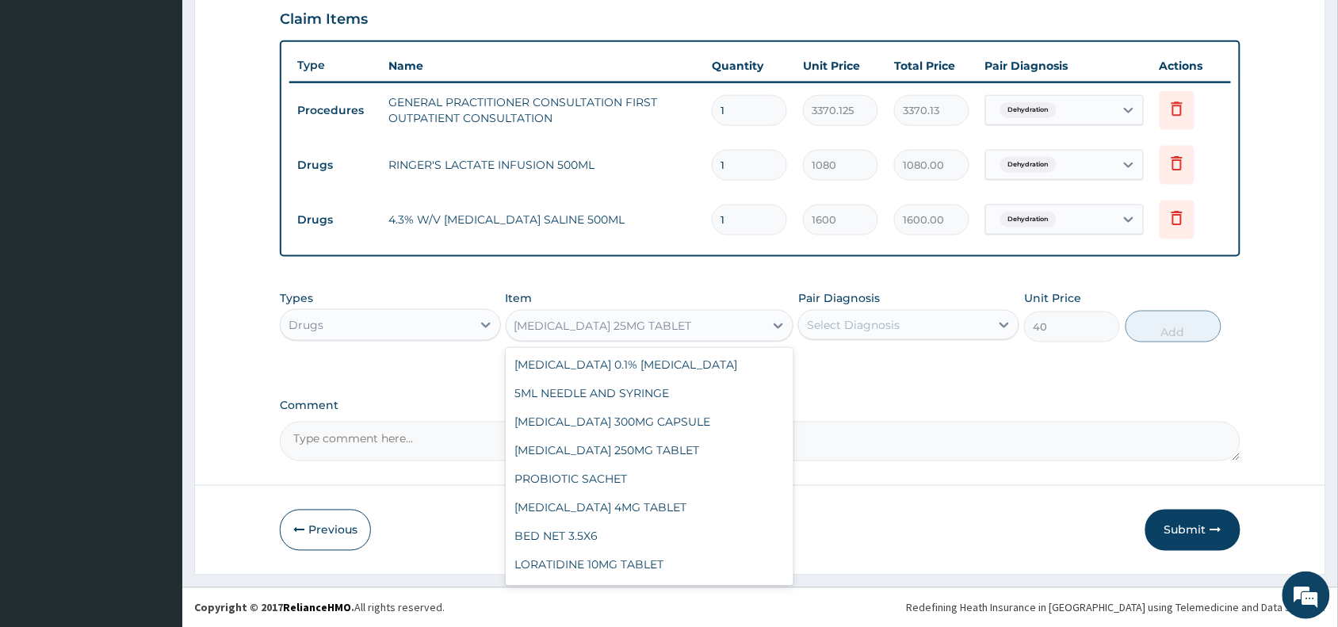
click at [610, 314] on div "PROMETHAZINE 25MG TABLET" at bounding box center [635, 325] width 258 height 25
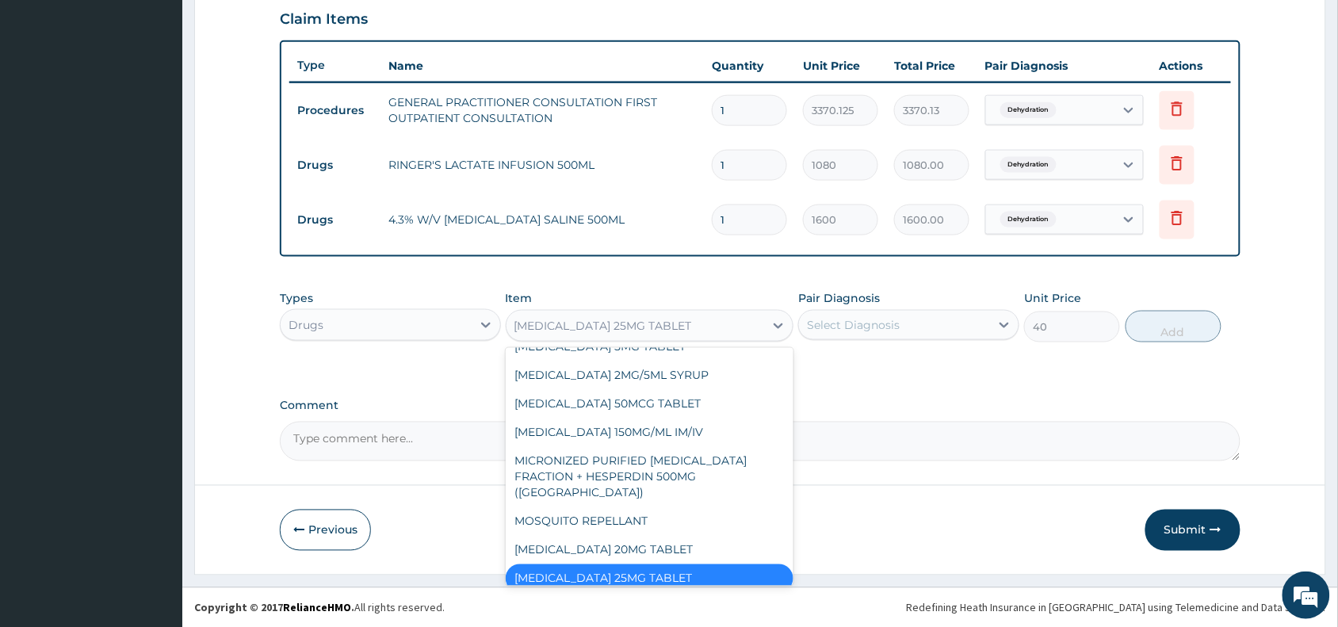
paste input "Promethazine"
type input "Promethazine"
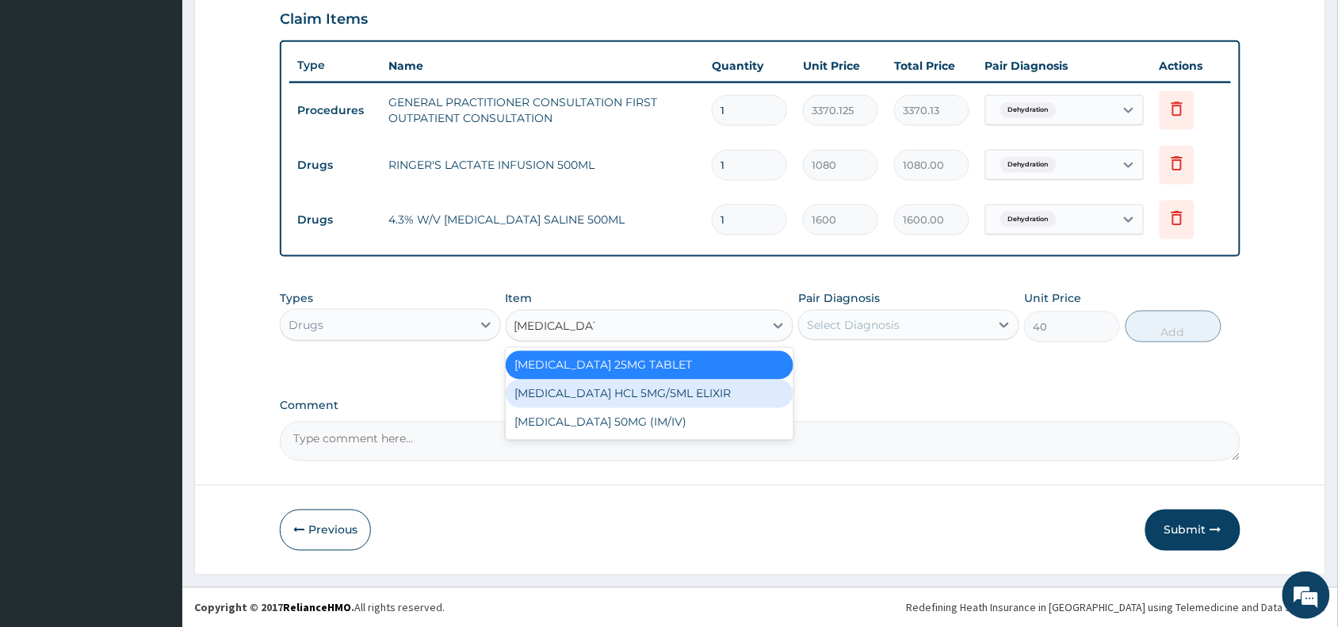
click at [672, 393] on div "[MEDICAL_DATA] HCL 5MG/5ML ELIXIR" at bounding box center [650, 394] width 288 height 29
type input "792"
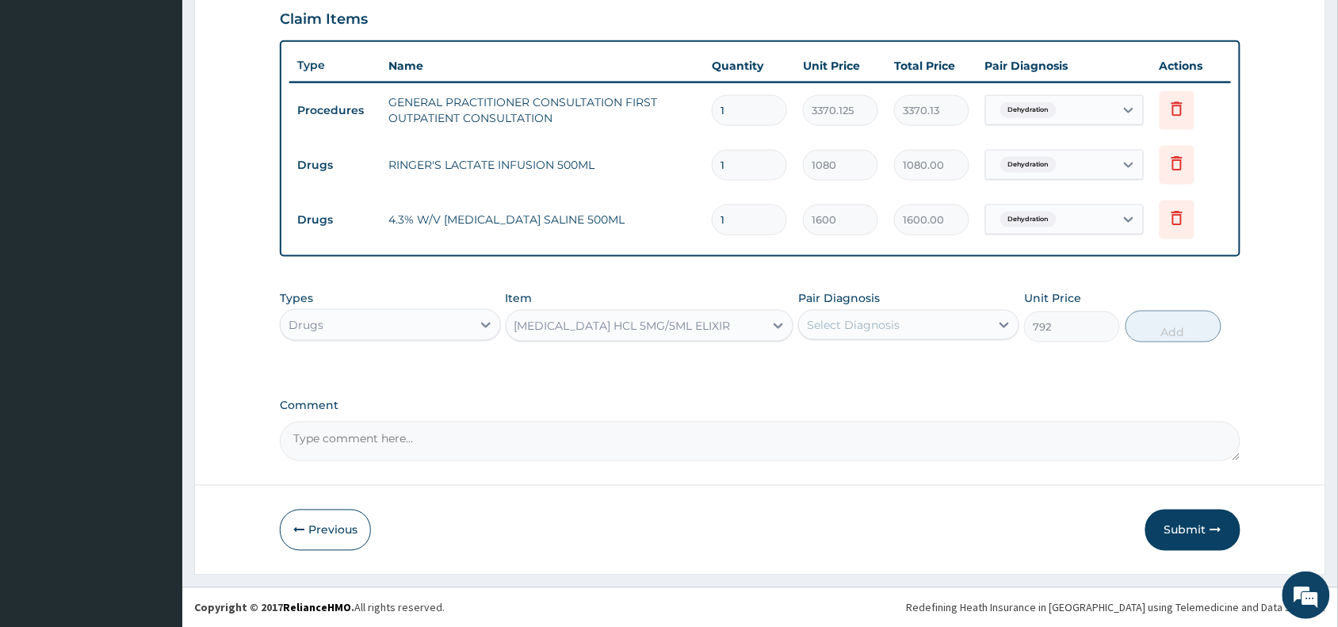
click at [576, 327] on div "[MEDICAL_DATA] HCL 5MG/5ML ELIXIR" at bounding box center [622, 326] width 216 height 16
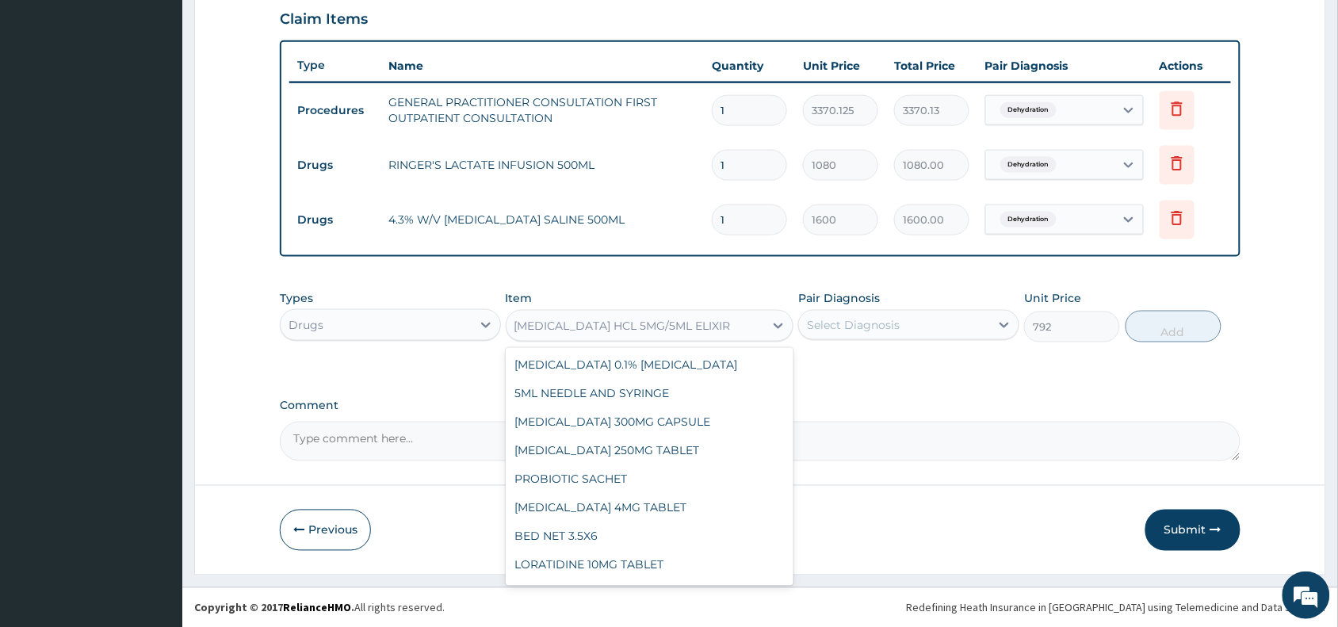
scroll to position [7189, 0]
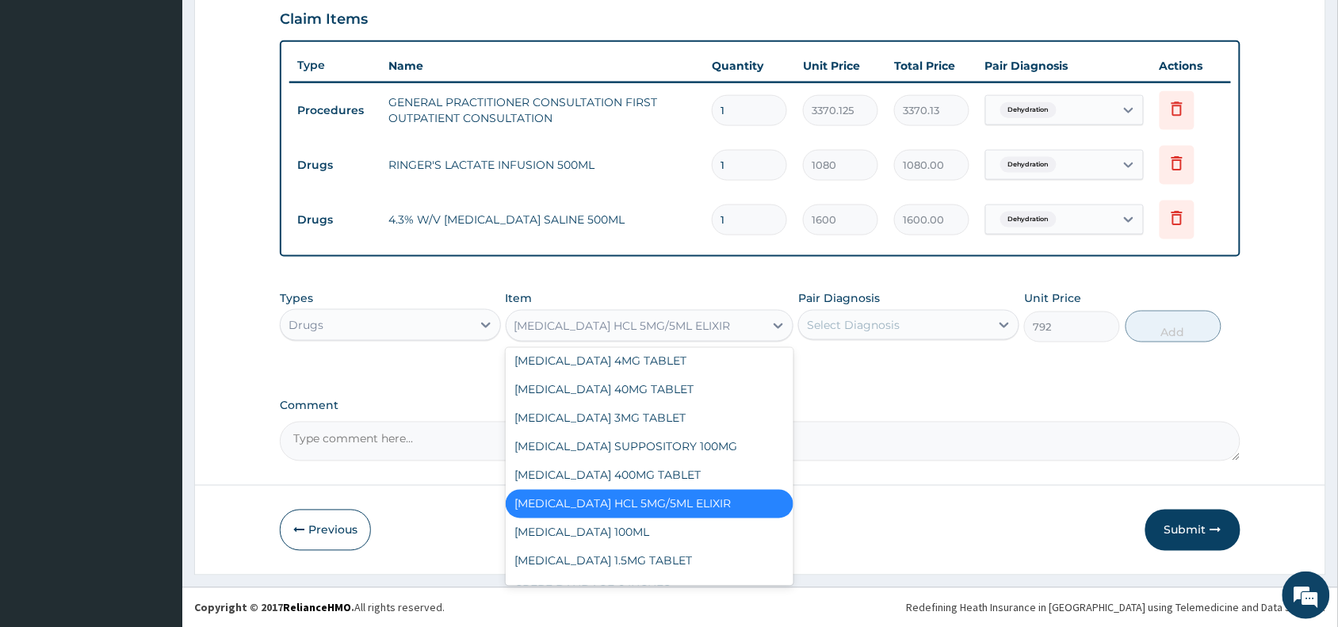
paste input "Promethazine"
type input "Promethazine"
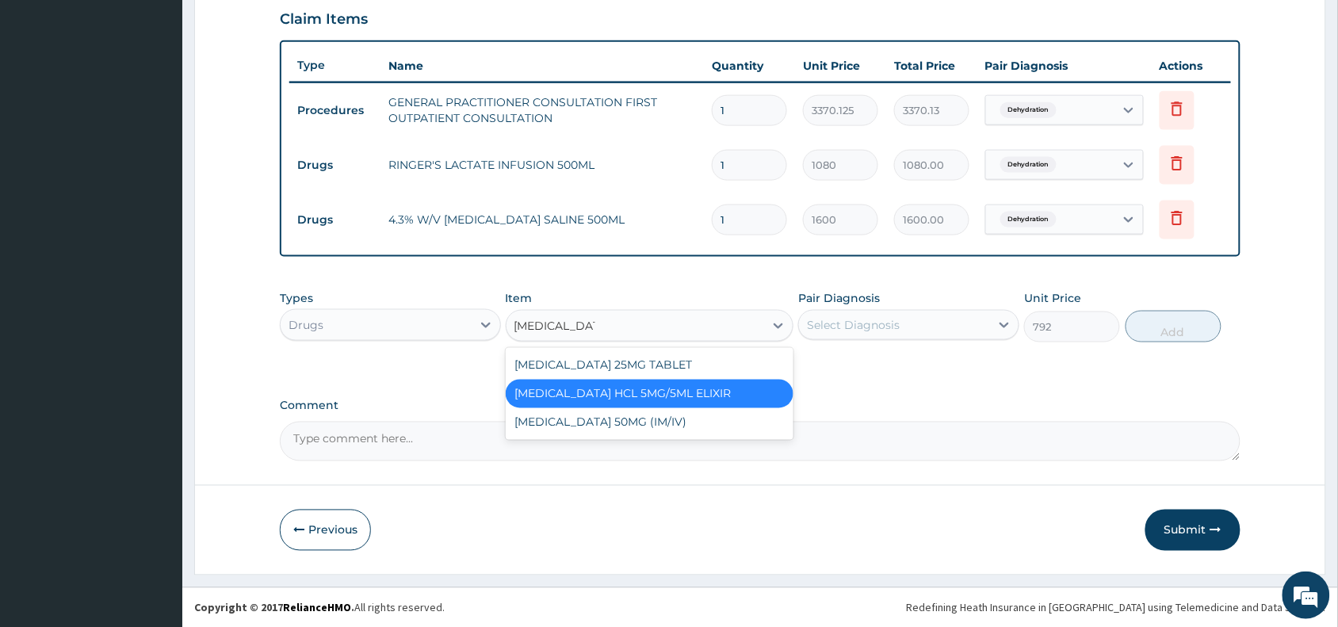
scroll to position [0, 0]
click at [574, 418] on div "PROMETHAZINE 50MG (IM/IV)" at bounding box center [650, 422] width 288 height 29
type input "96"
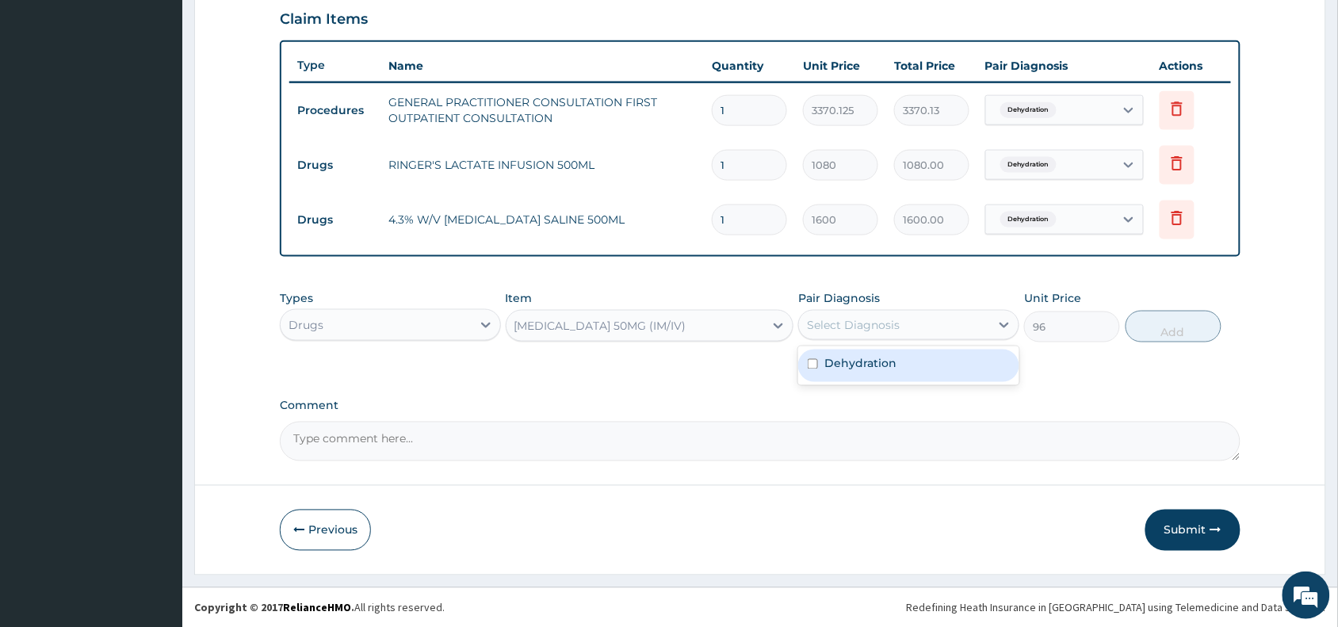
click at [861, 317] on div "Select Diagnosis" at bounding box center [853, 325] width 93 height 16
click at [885, 365] on label "Dehydration" at bounding box center [860, 364] width 72 height 16
checkbox input "true"
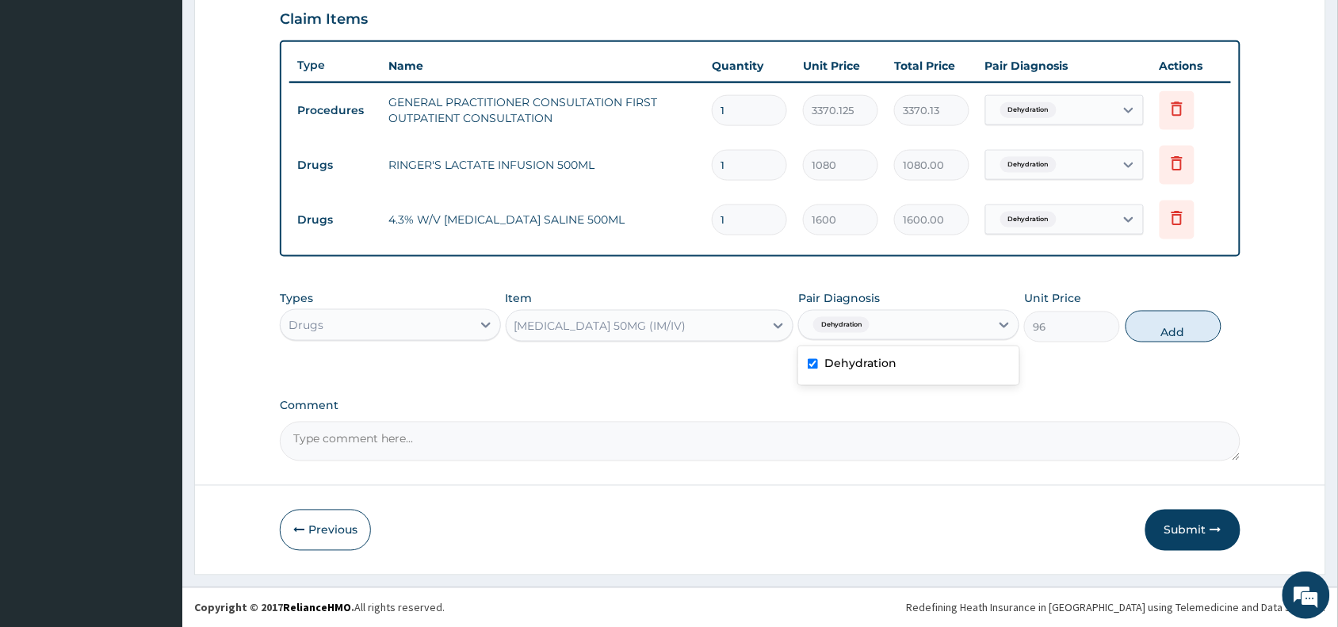
click at [1150, 325] on button "Add" at bounding box center [1173, 327] width 96 height 32
type input "0"
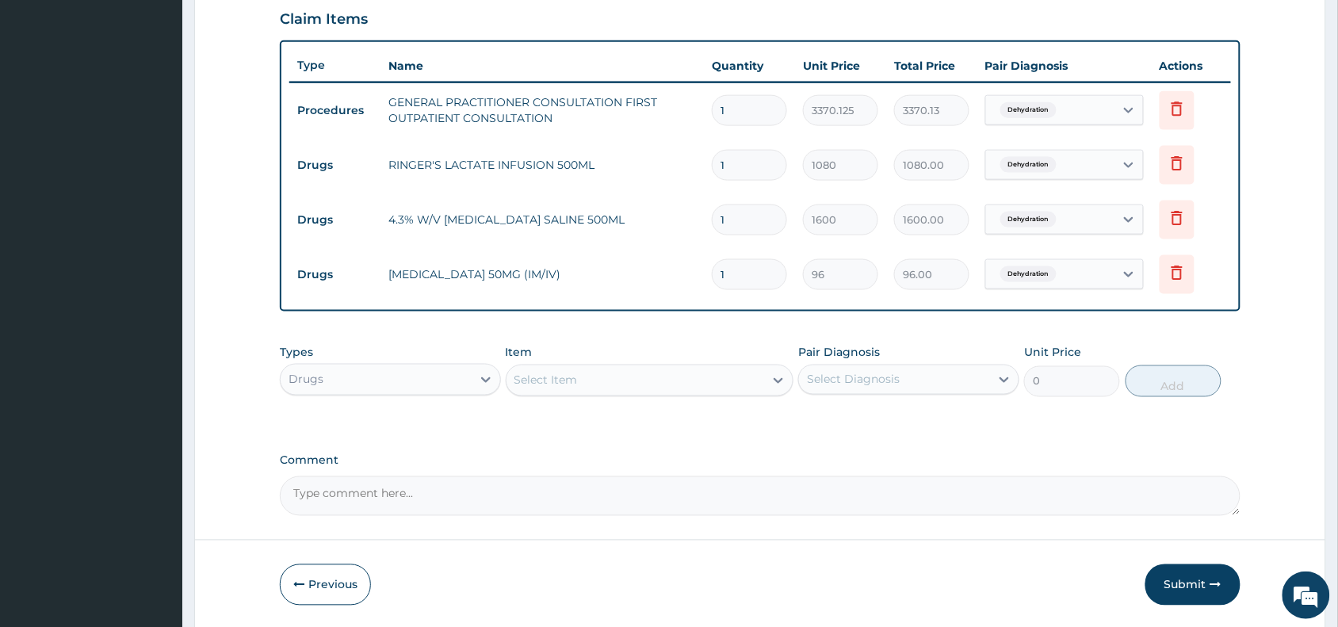
scroll to position [2, 0]
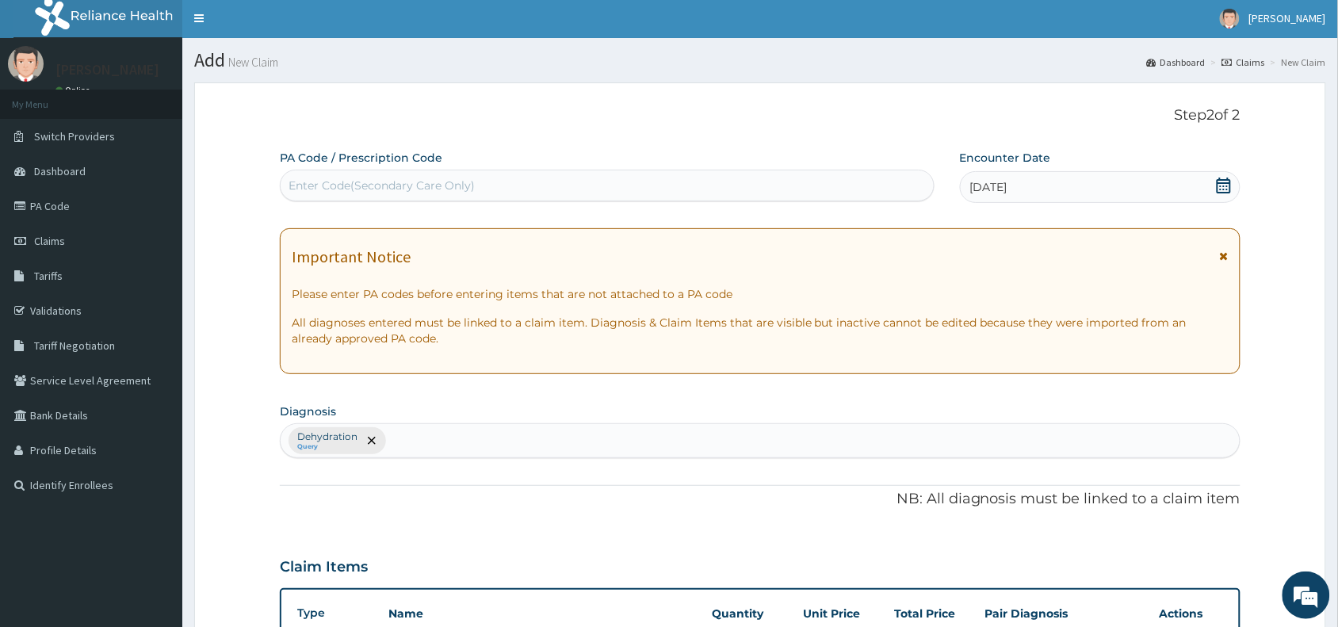
click at [436, 433] on div "Dehydration Query" at bounding box center [760, 440] width 959 height 33
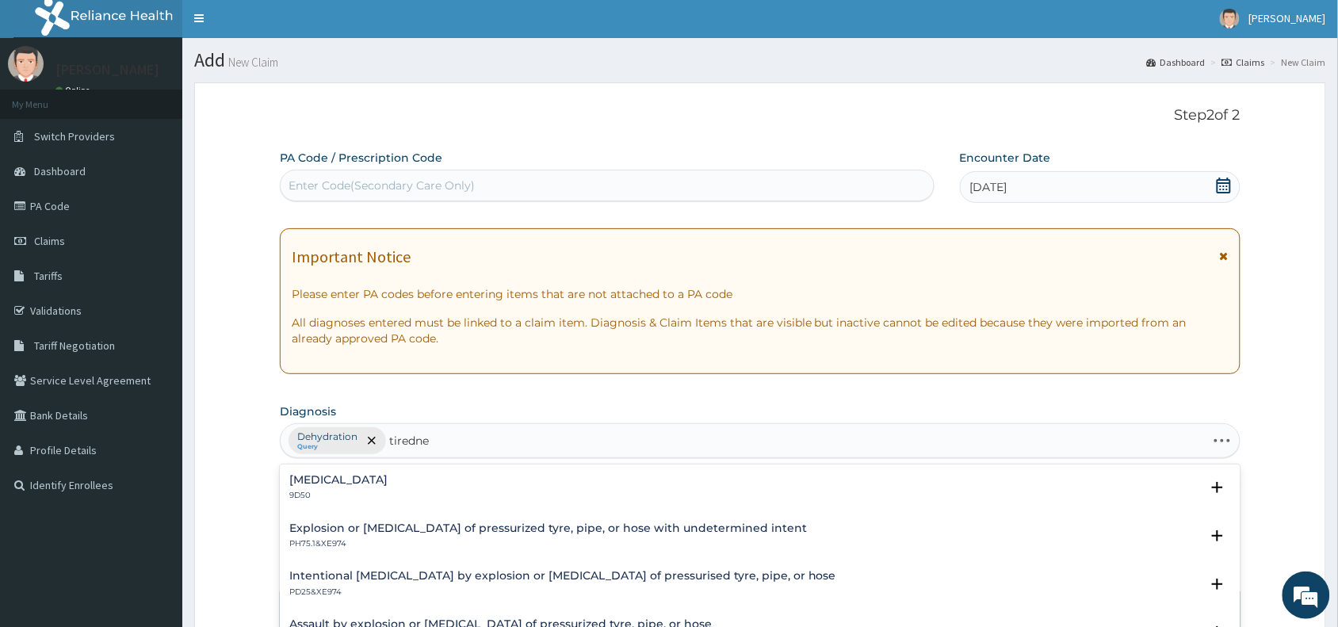
type input "tirednes"
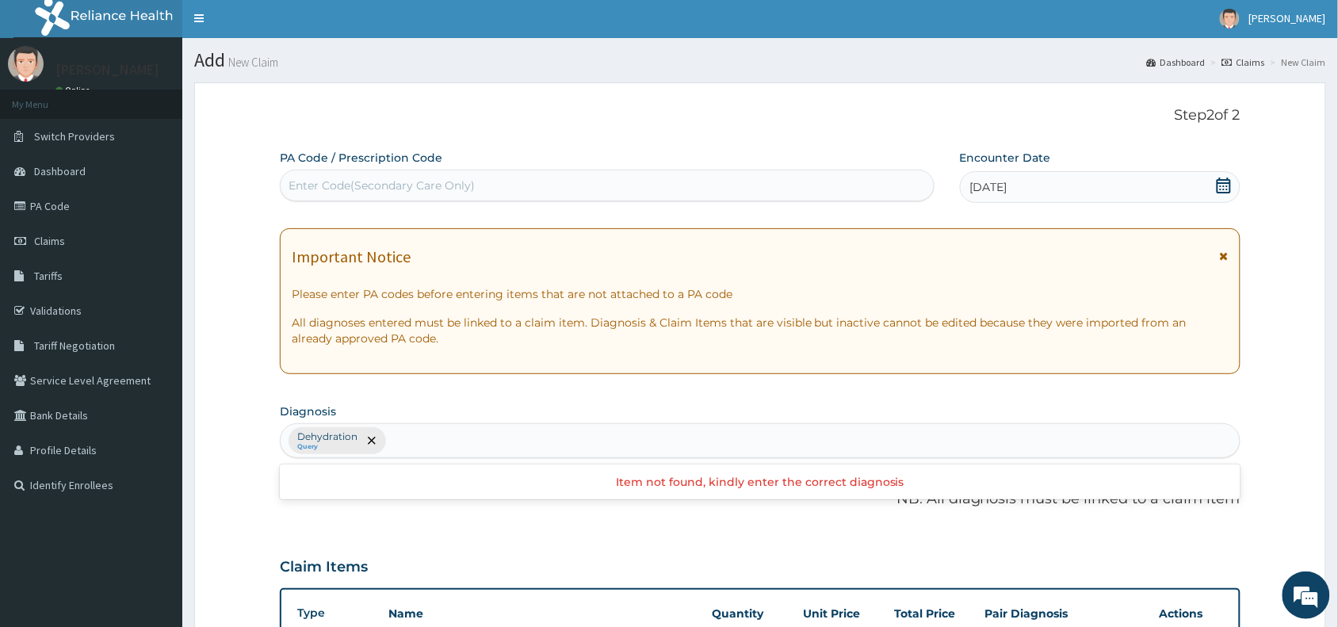
click at [445, 440] on div "Dehydration Query" at bounding box center [760, 440] width 959 height 33
type input "vomit"
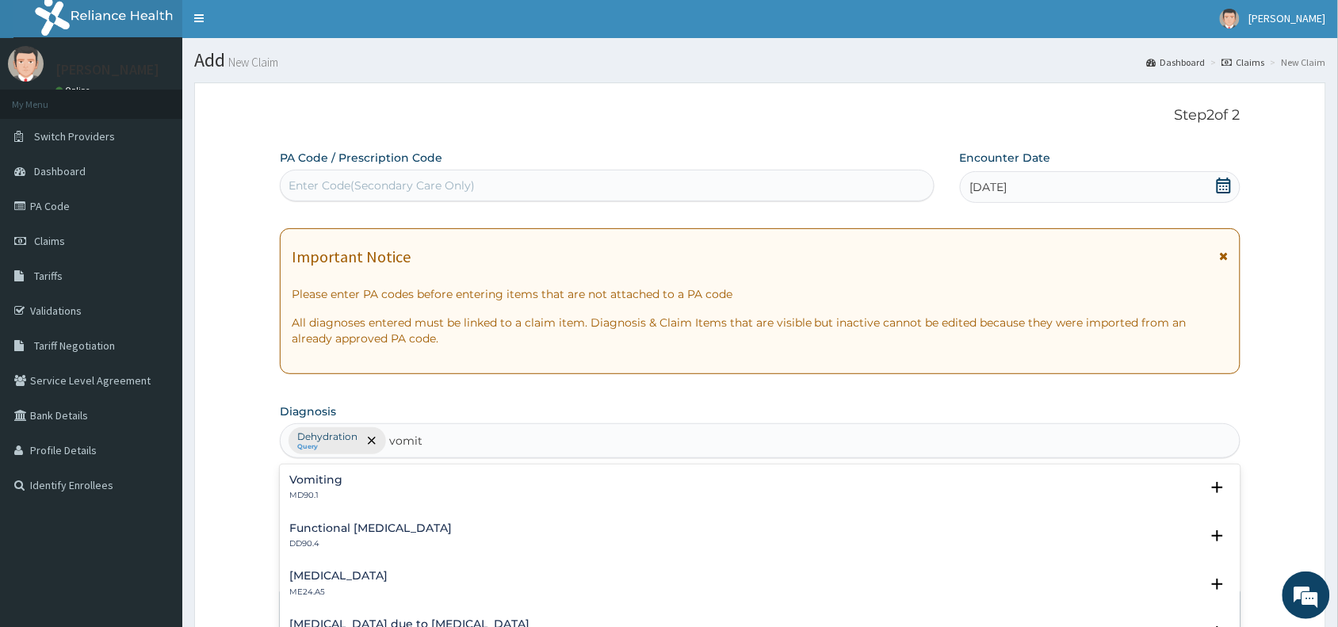
click at [322, 481] on h4 "Vomiting" at bounding box center [315, 480] width 53 height 12
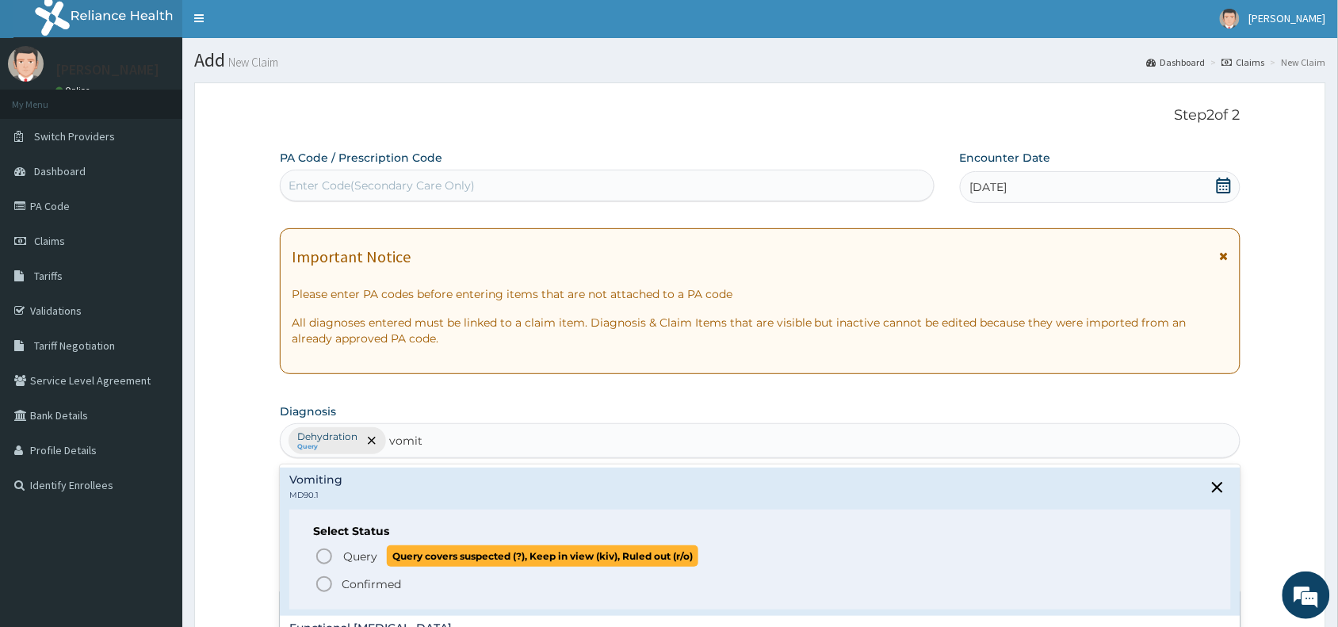
click at [322, 551] on icon "status option query" at bounding box center [324, 556] width 19 height 19
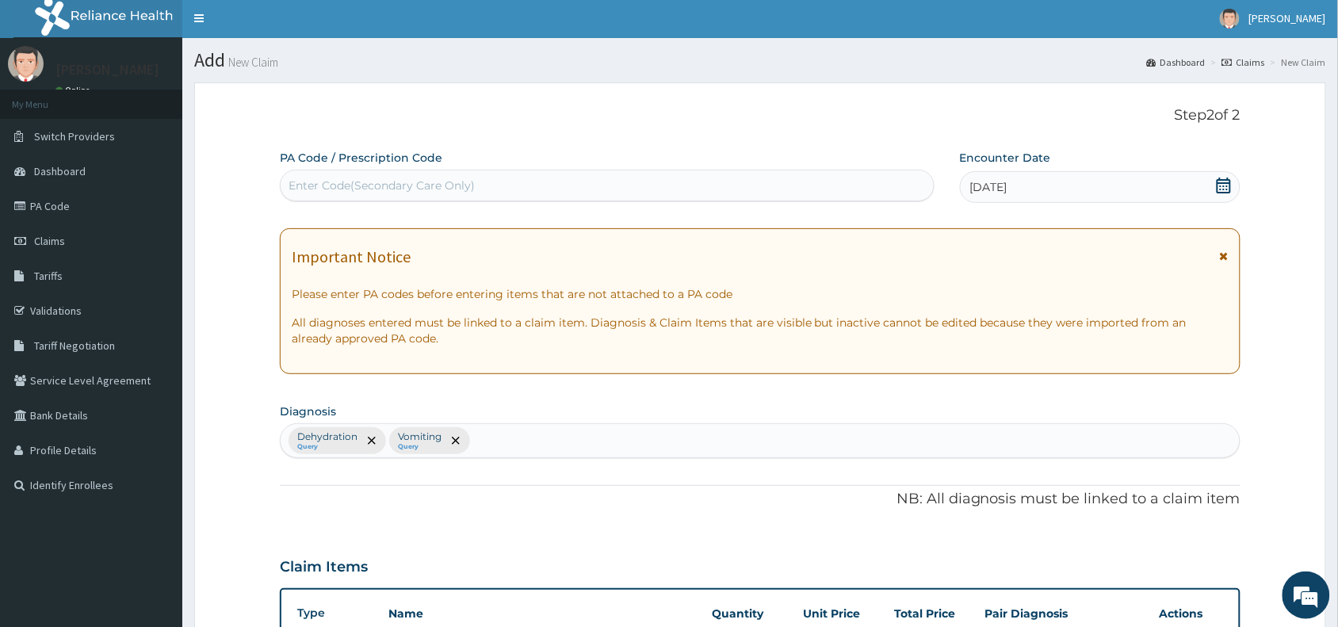
scroll to position [549, 0]
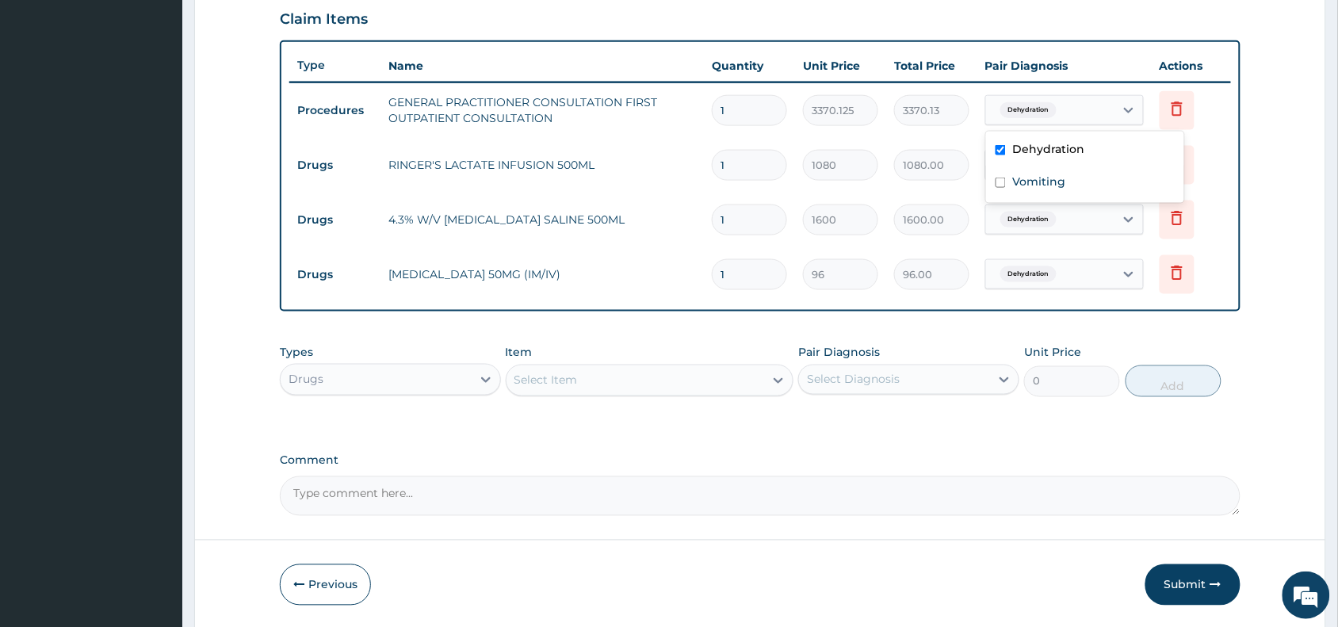
click at [1088, 95] on div "Dehydration" at bounding box center [1064, 110] width 158 height 30
click at [1048, 182] on label "Vomiting" at bounding box center [1038, 182] width 53 height 16
checkbox input "true"
click at [1079, 216] on div "Dehydration" at bounding box center [1050, 219] width 128 height 27
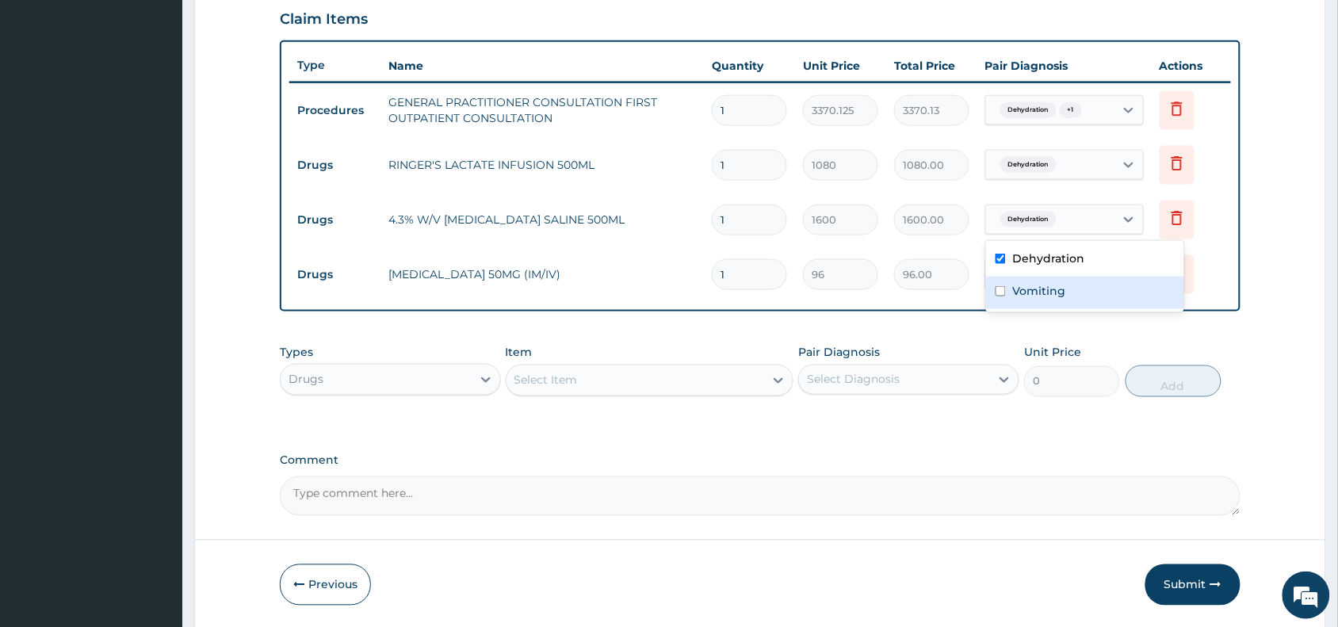
click at [1032, 286] on label "Vomiting" at bounding box center [1038, 291] width 53 height 16
checkbox input "true"
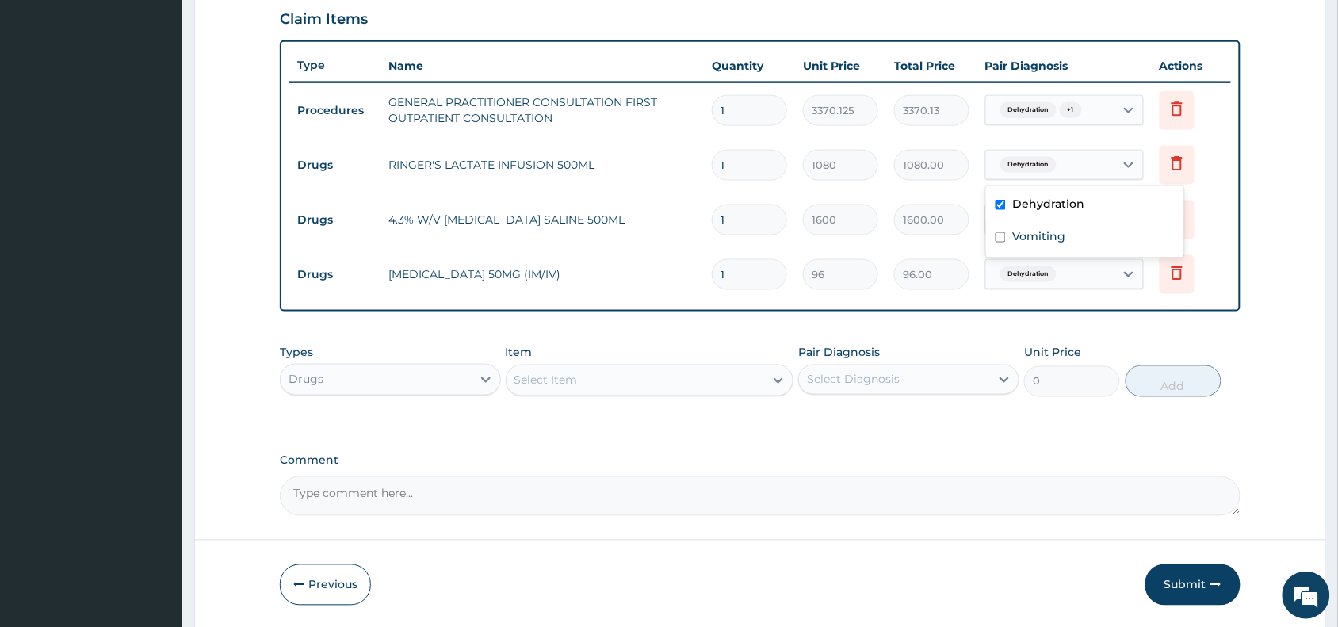
click at [1082, 163] on div "Dehydration" at bounding box center [1050, 164] width 128 height 27
click at [1029, 235] on label "Vomiting" at bounding box center [1038, 236] width 53 height 16
checkbox input "true"
click at [1080, 267] on div "Dehydration" at bounding box center [1050, 274] width 128 height 27
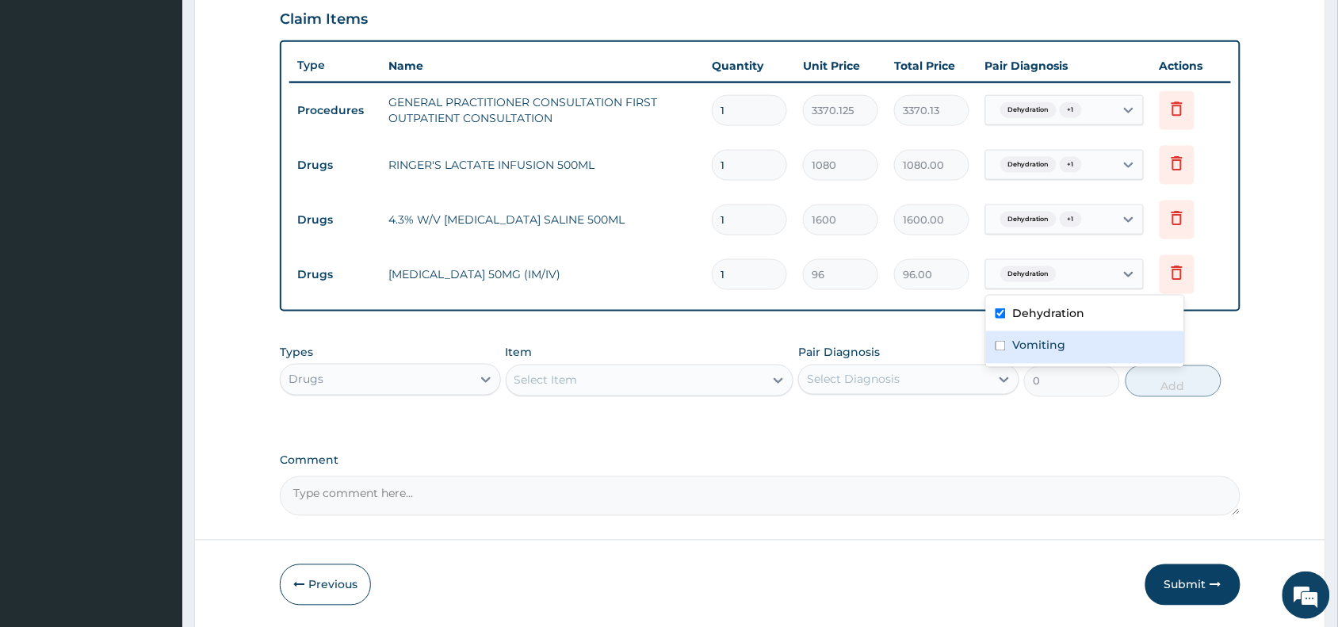
click at [1022, 349] on label "Vomiting" at bounding box center [1038, 346] width 53 height 16
checkbox input "true"
click at [933, 331] on div "PA Code / Prescription Code Enter Code(Secondary Care Only) Encounter Date 14-1…" at bounding box center [760, 59] width 960 height 914
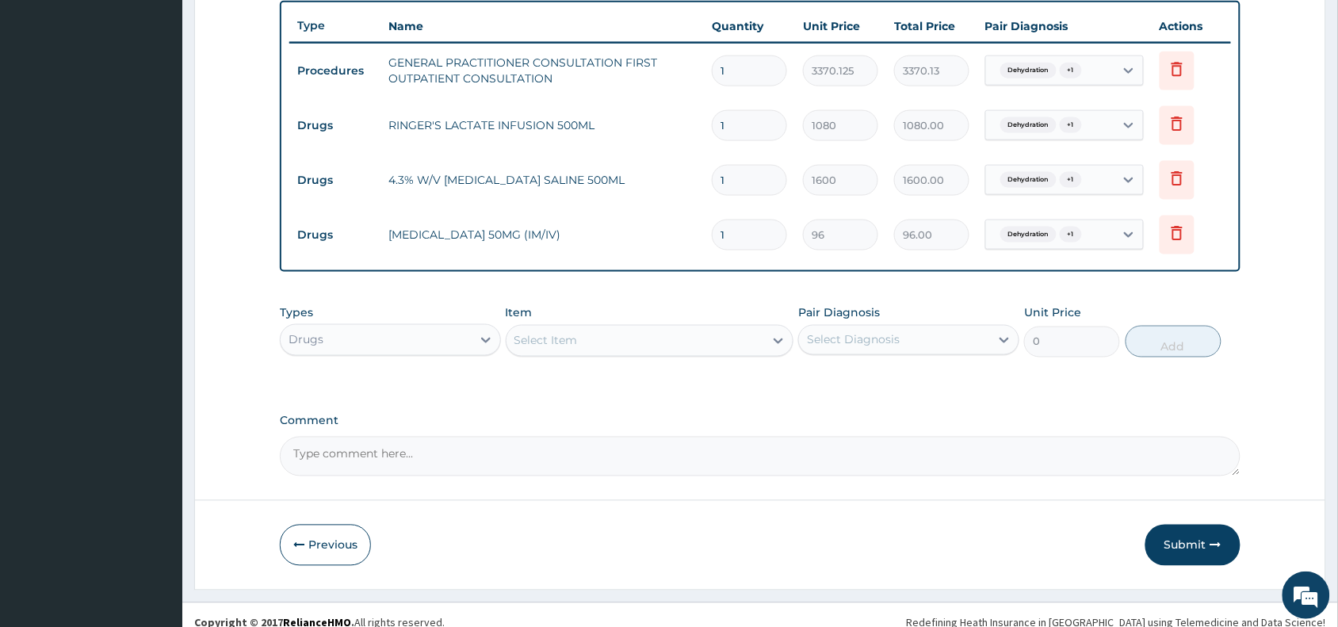
scroll to position [604, 0]
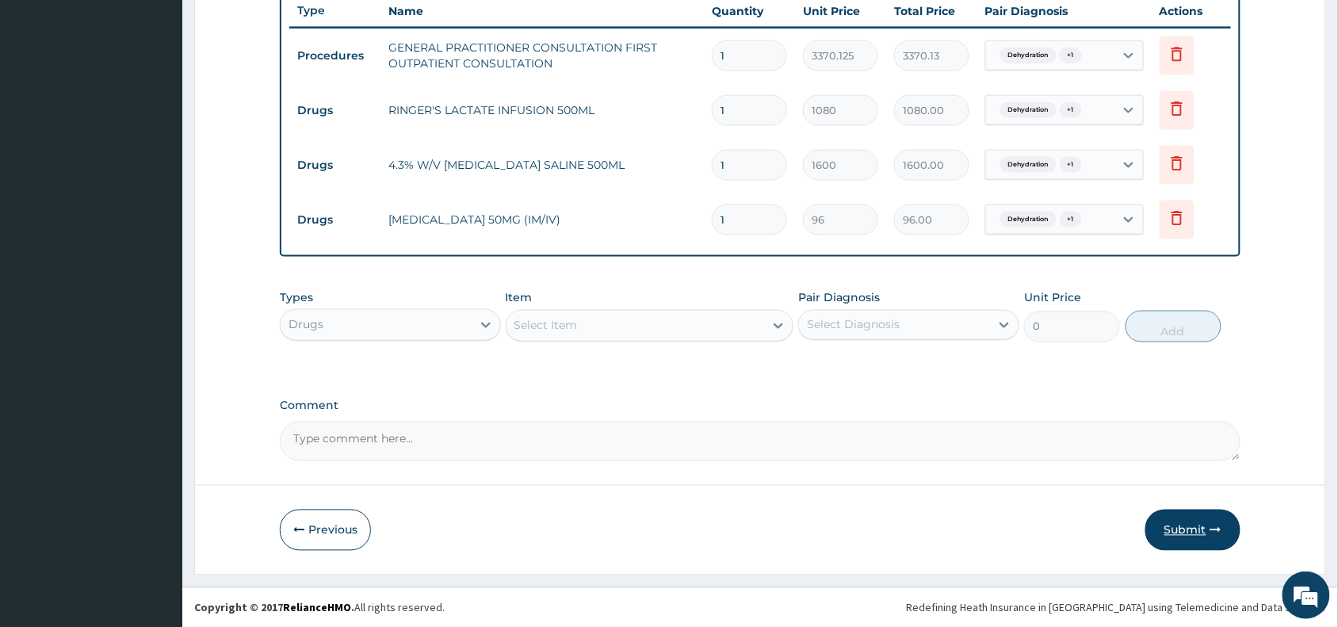
click at [1197, 529] on button "Submit" at bounding box center [1192, 529] width 95 height 41
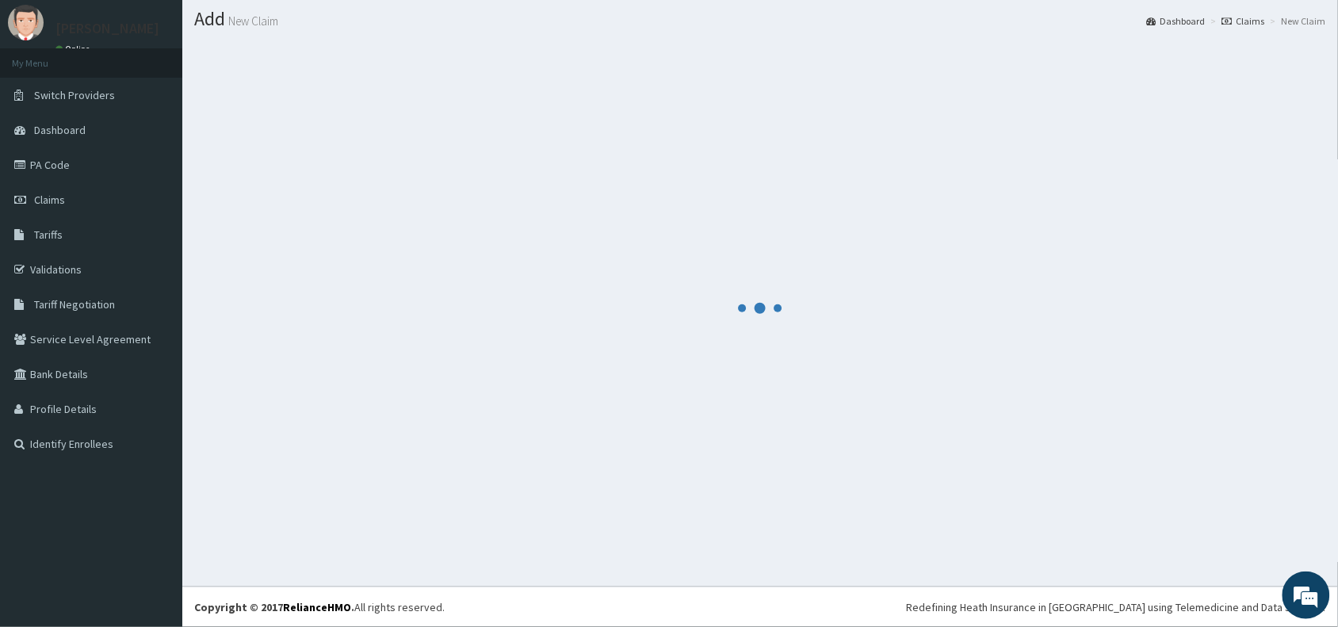
scroll to position [42, 0]
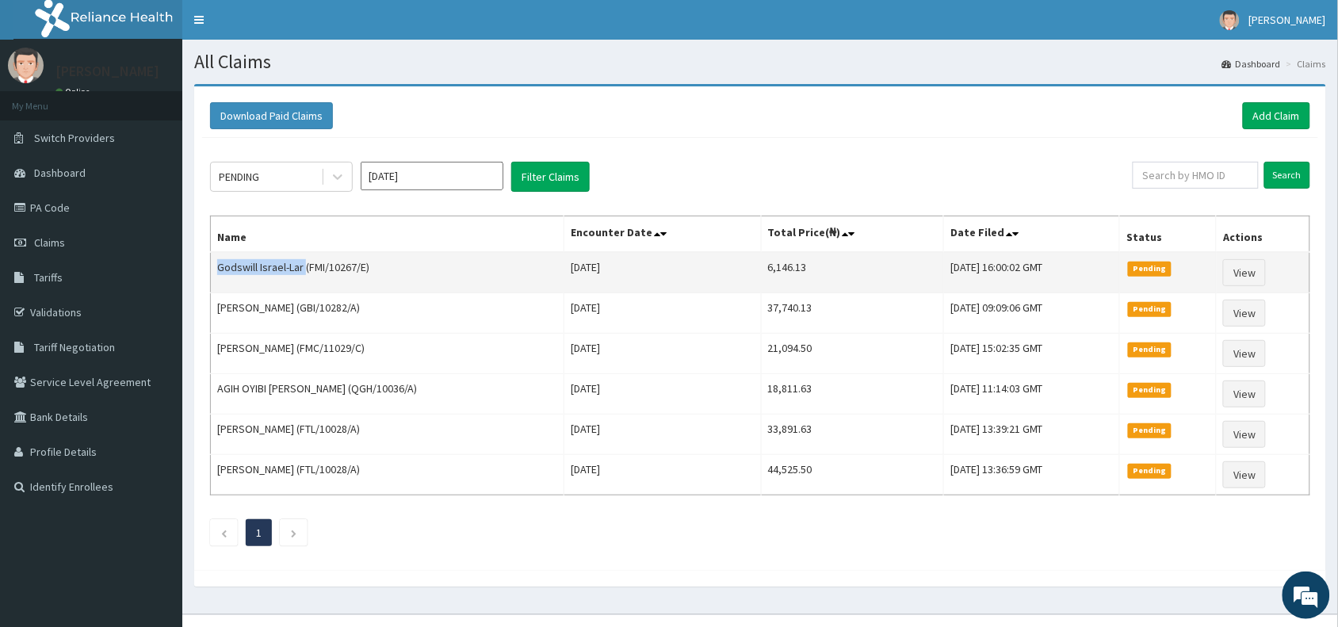
drag, startPoint x: 305, startPoint y: 265, endPoint x: 219, endPoint y: 261, distance: 86.5
click at [219, 261] on td "Godswill Israel-Lar (FMI/10267/E)" at bounding box center [387, 272] width 353 height 41
copy td "Godswill Israel-Lar"
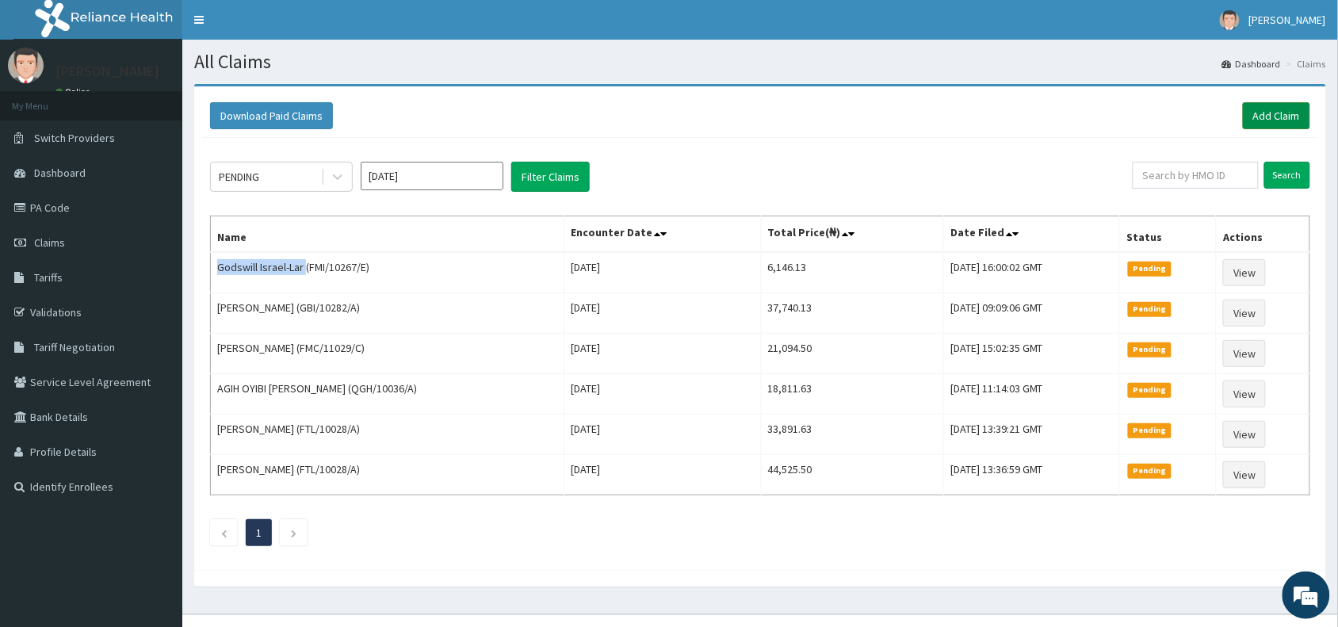
click at [1278, 117] on link "Add Claim" at bounding box center [1275, 115] width 67 height 27
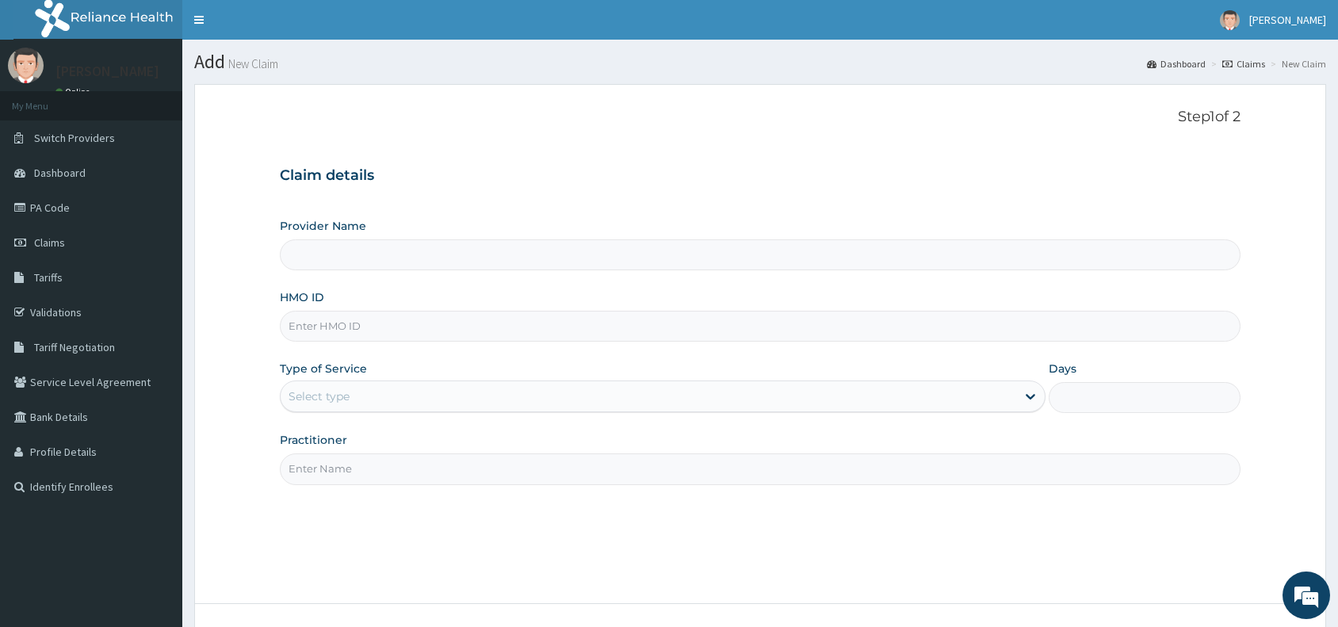
type input "Reliance Family Clinics (RFC) - Abuja"
click at [322, 326] on input "HMO ID" at bounding box center [760, 326] width 960 height 31
paste input "FMI/10230/F"
type input "FMI/10230/F"
click at [323, 404] on div "Select type" at bounding box center [318, 396] width 61 height 16
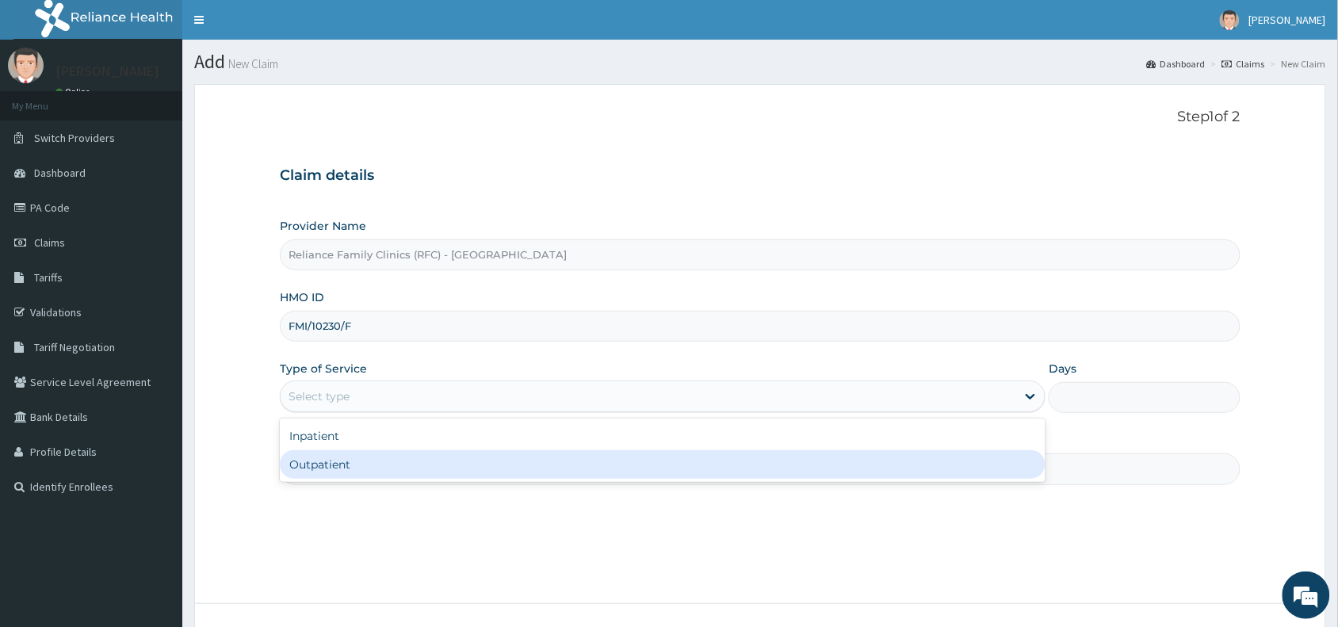
click at [314, 465] on div "Outpatient" at bounding box center [662, 464] width 765 height 29
type input "1"
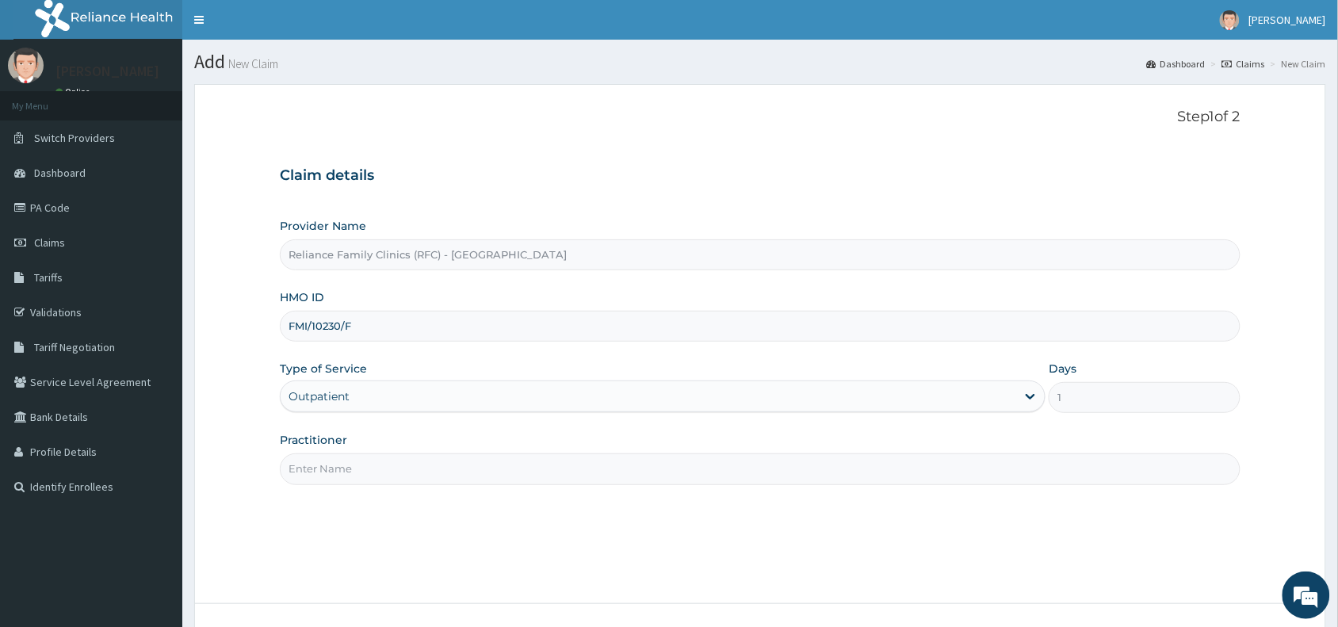
click at [314, 465] on input "Practitioner" at bounding box center [760, 468] width 960 height 31
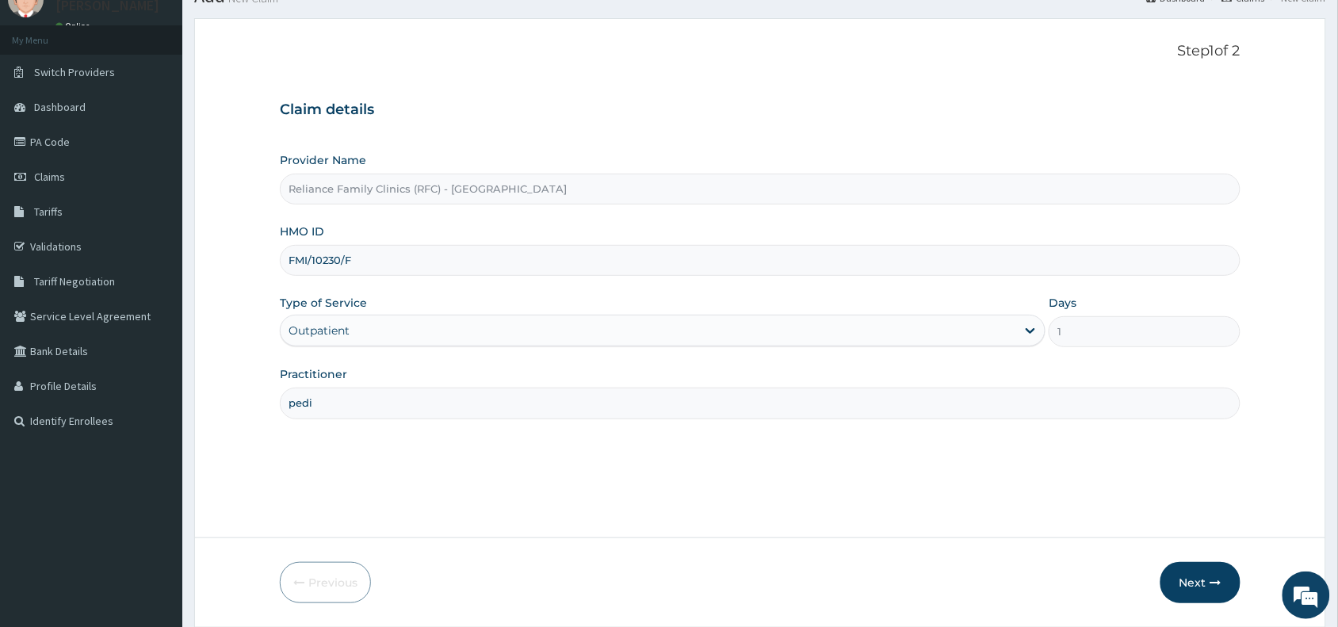
scroll to position [119, 0]
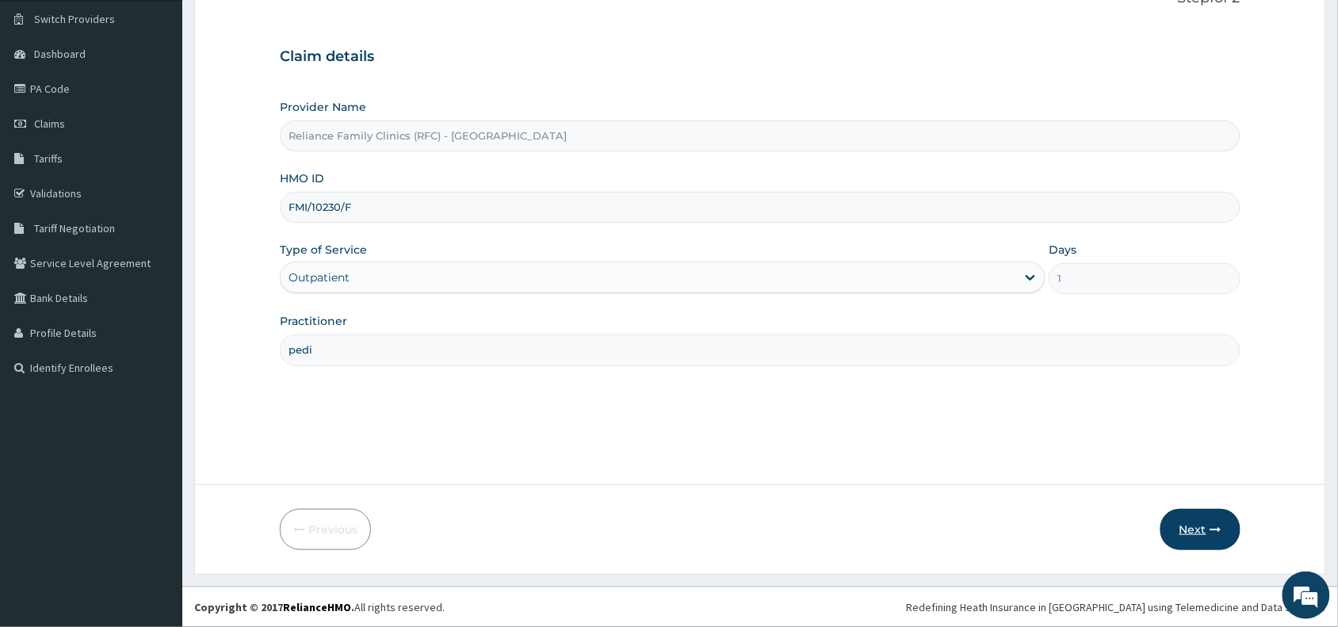
type input "pedi"
click at [1204, 531] on button "Next" at bounding box center [1200, 529] width 80 height 41
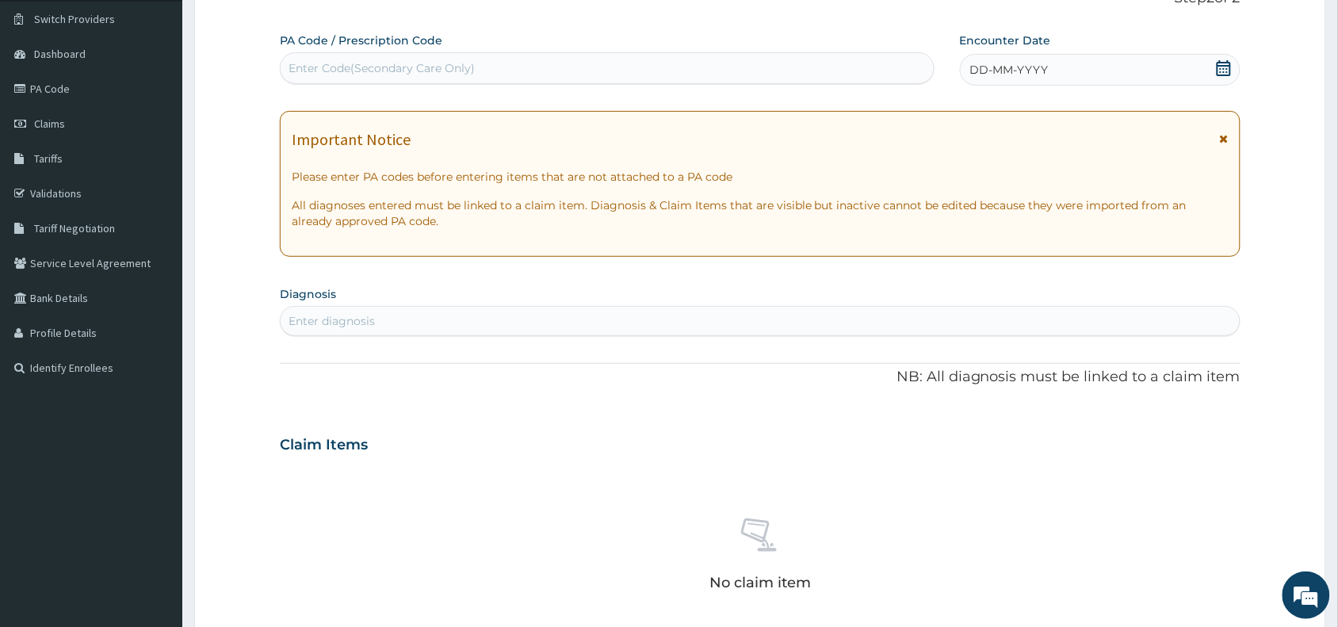
click at [375, 65] on div "Enter Code(Secondary Care Only)" at bounding box center [381, 68] width 186 height 16
paste input "PA/AD88B2"
type input "PA/AD88B2"
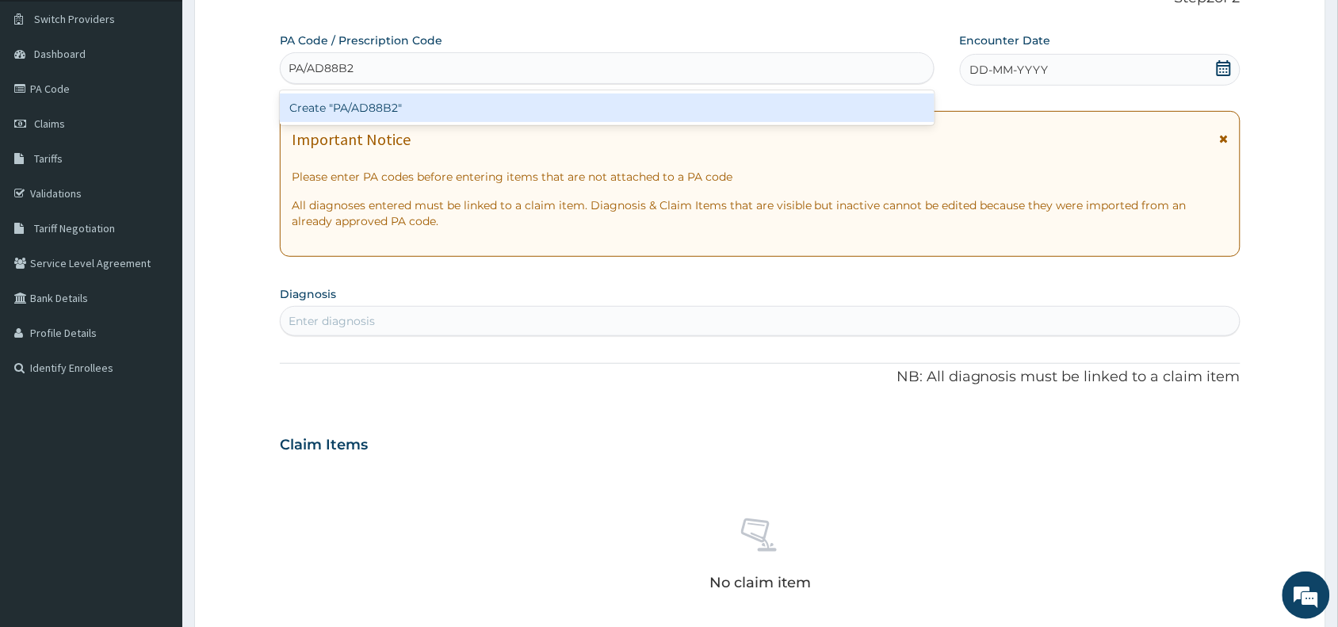
click at [426, 101] on div "Create "PA/AD88B2"" at bounding box center [607, 108] width 655 height 29
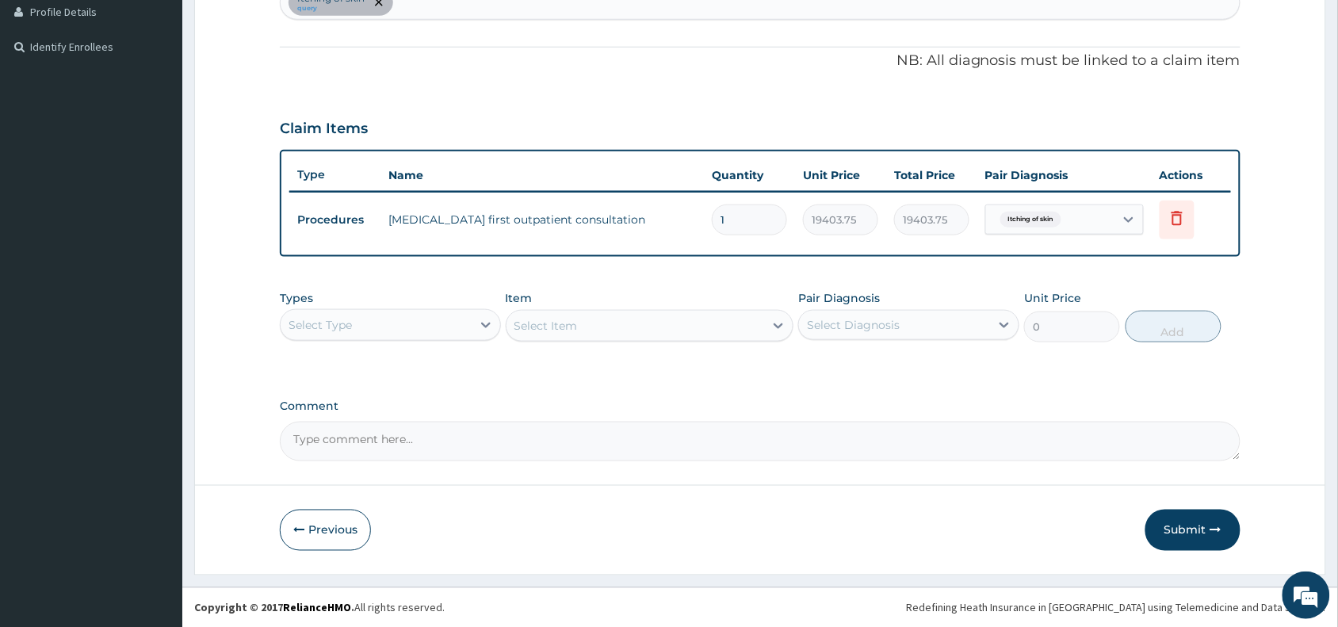
scroll to position [436, 0]
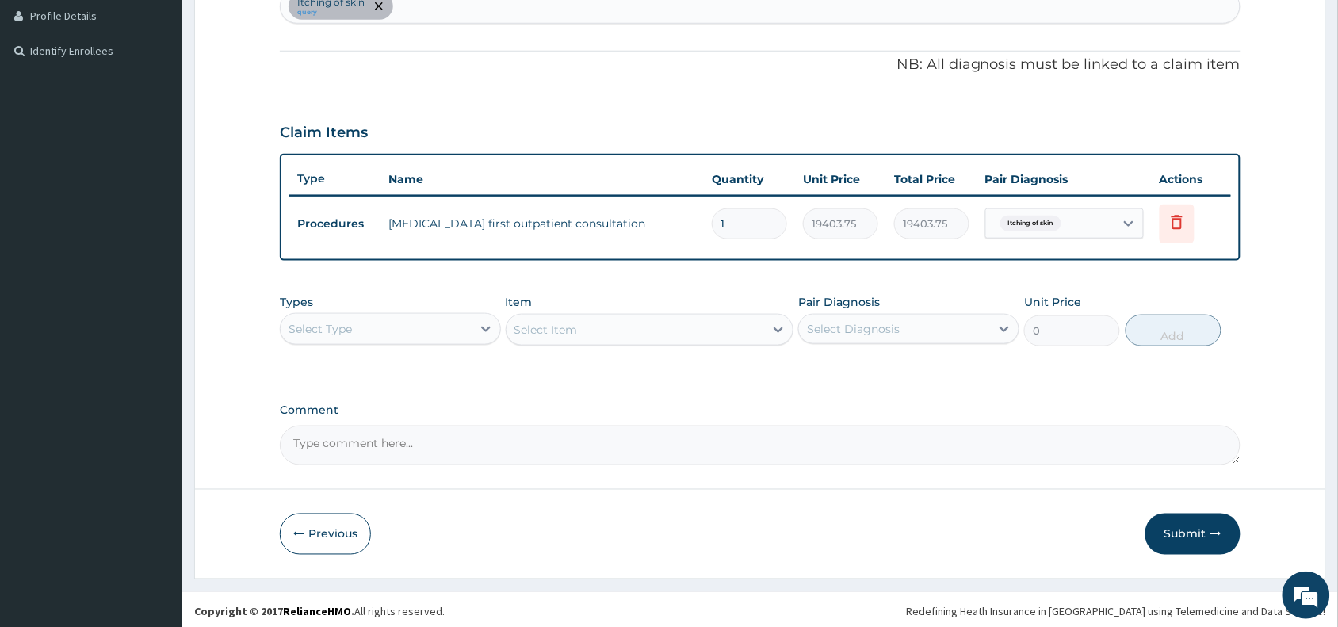
click at [429, 1] on div "Itching of skin query" at bounding box center [760, 6] width 959 height 33
type input "cough"
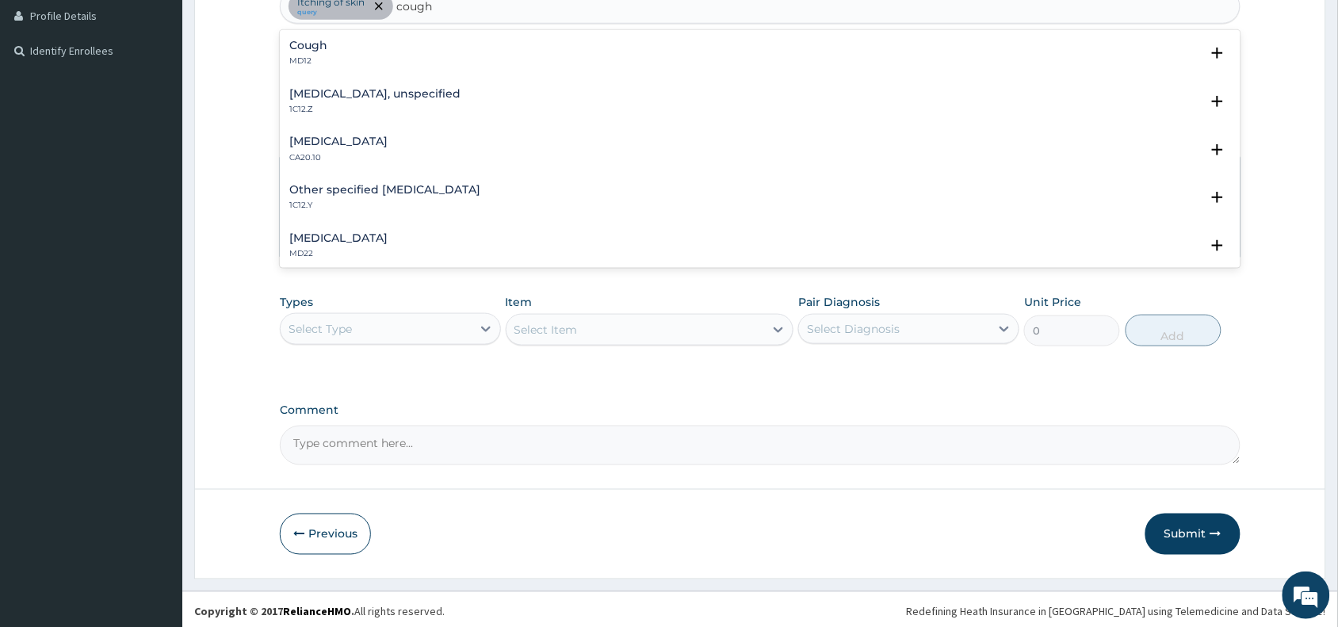
click at [313, 44] on h4 "Cough" at bounding box center [308, 46] width 38 height 12
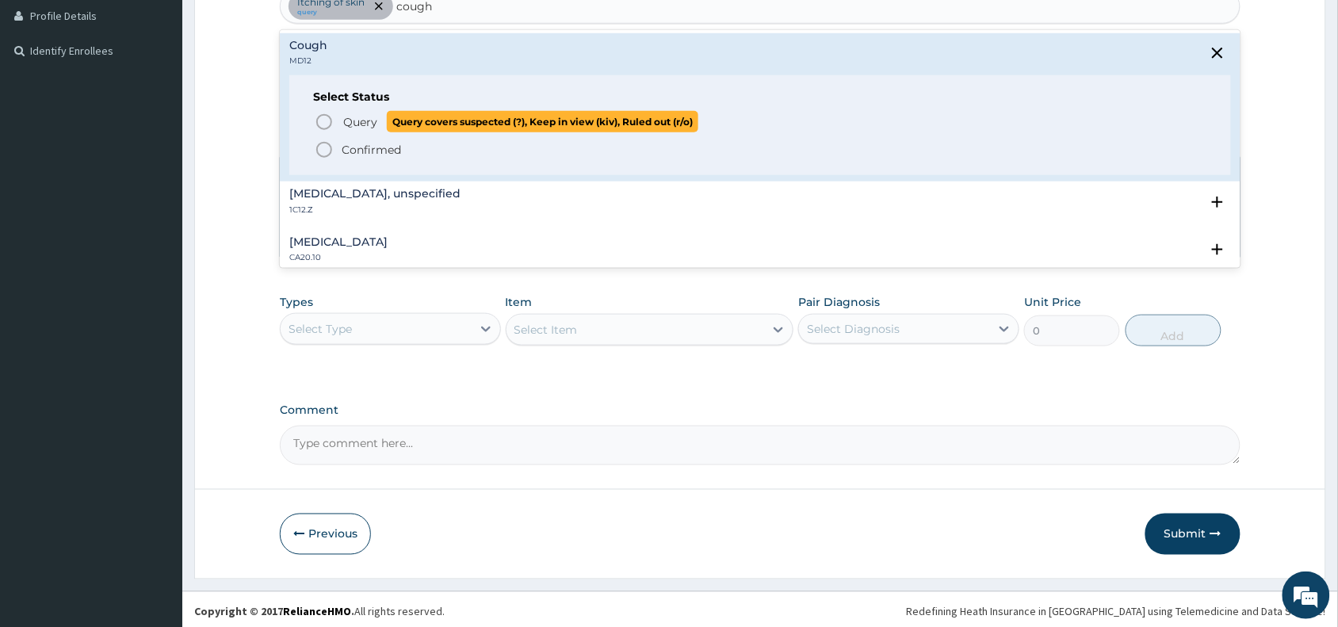
click at [325, 120] on icon "status option query" at bounding box center [324, 122] width 19 height 19
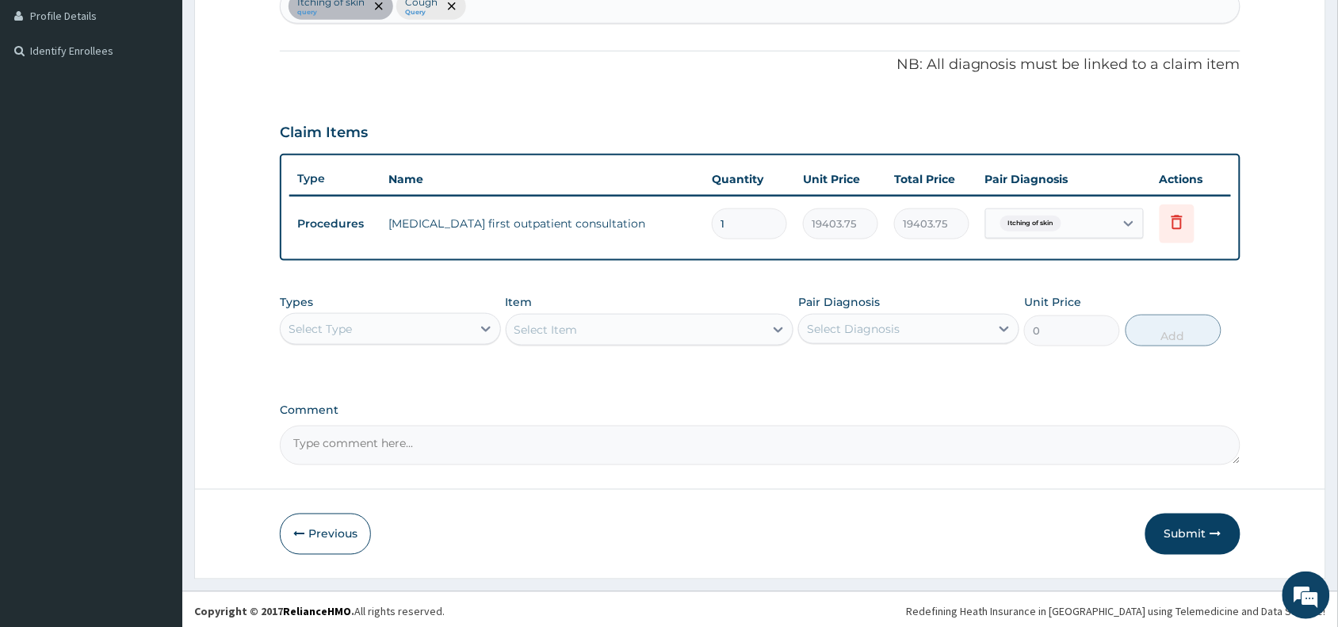
click at [379, 321] on div "Select Type" at bounding box center [376, 328] width 191 height 25
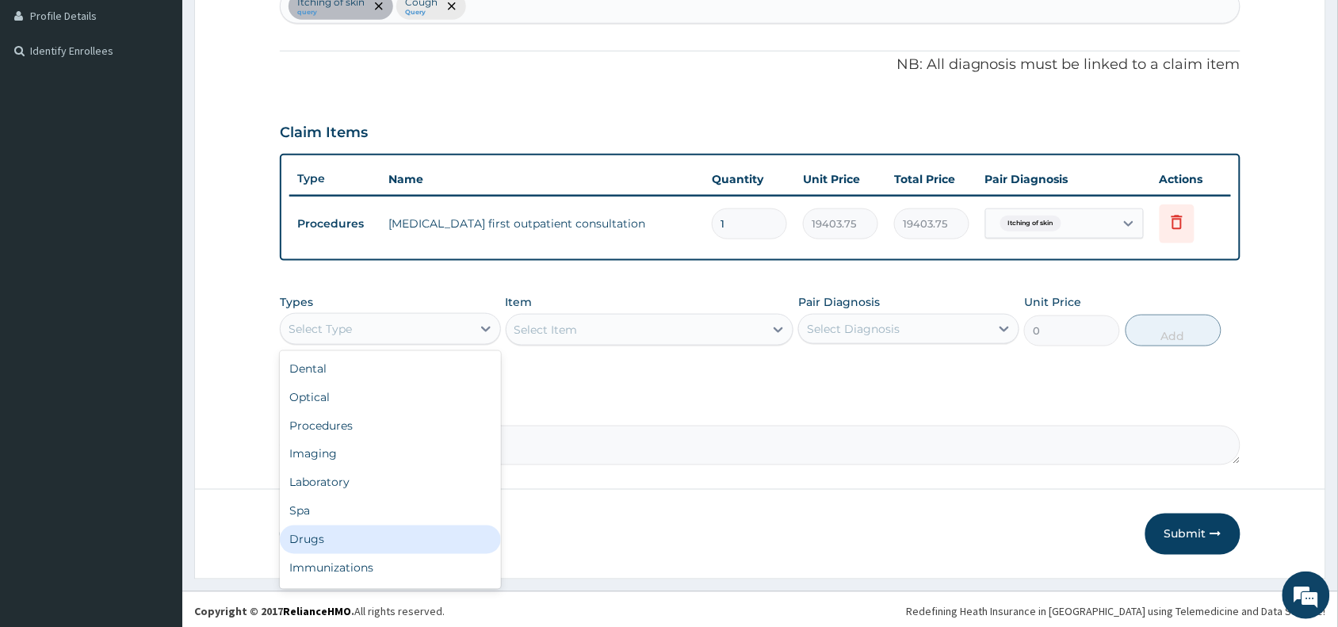
drag, startPoint x: 334, startPoint y: 540, endPoint x: 469, endPoint y: 436, distance: 170.1
click at [334, 540] on div "Drugs" at bounding box center [390, 539] width 221 height 29
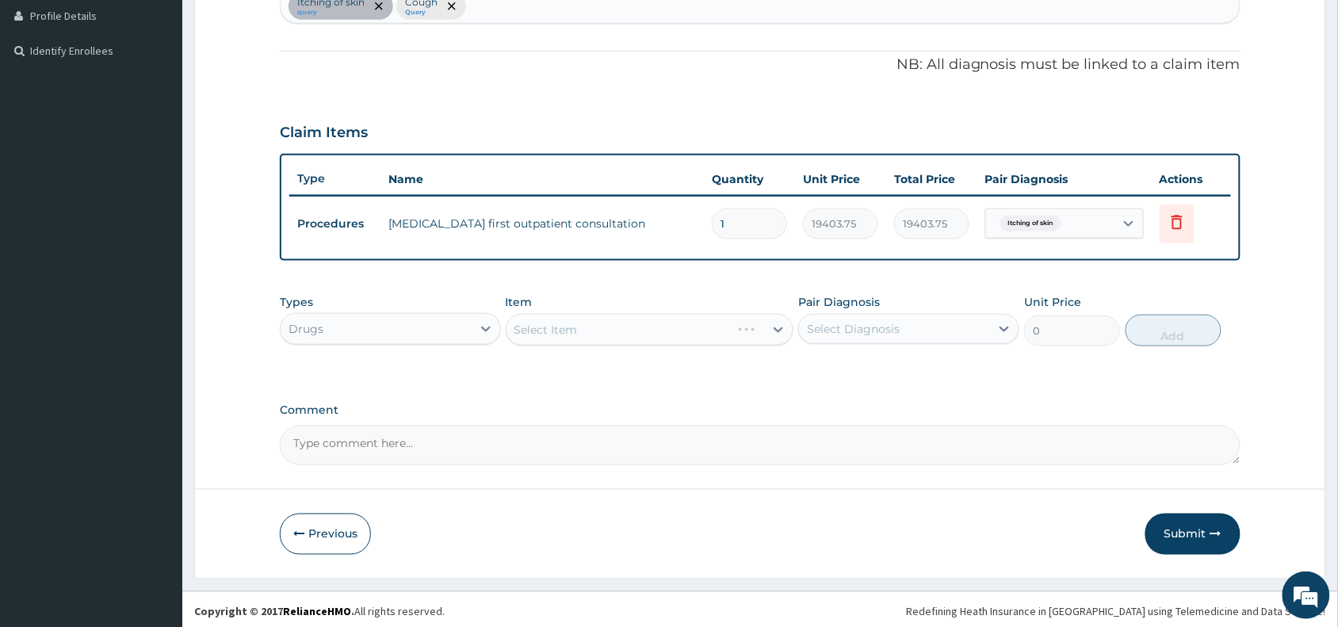
click at [561, 333] on div "Select Item" at bounding box center [650, 330] width 288 height 32
click at [563, 331] on div "Select Item" at bounding box center [650, 330] width 288 height 32
click at [580, 325] on div "Select Item" at bounding box center [650, 330] width 288 height 32
click at [580, 325] on div "Select Item" at bounding box center [635, 329] width 258 height 25
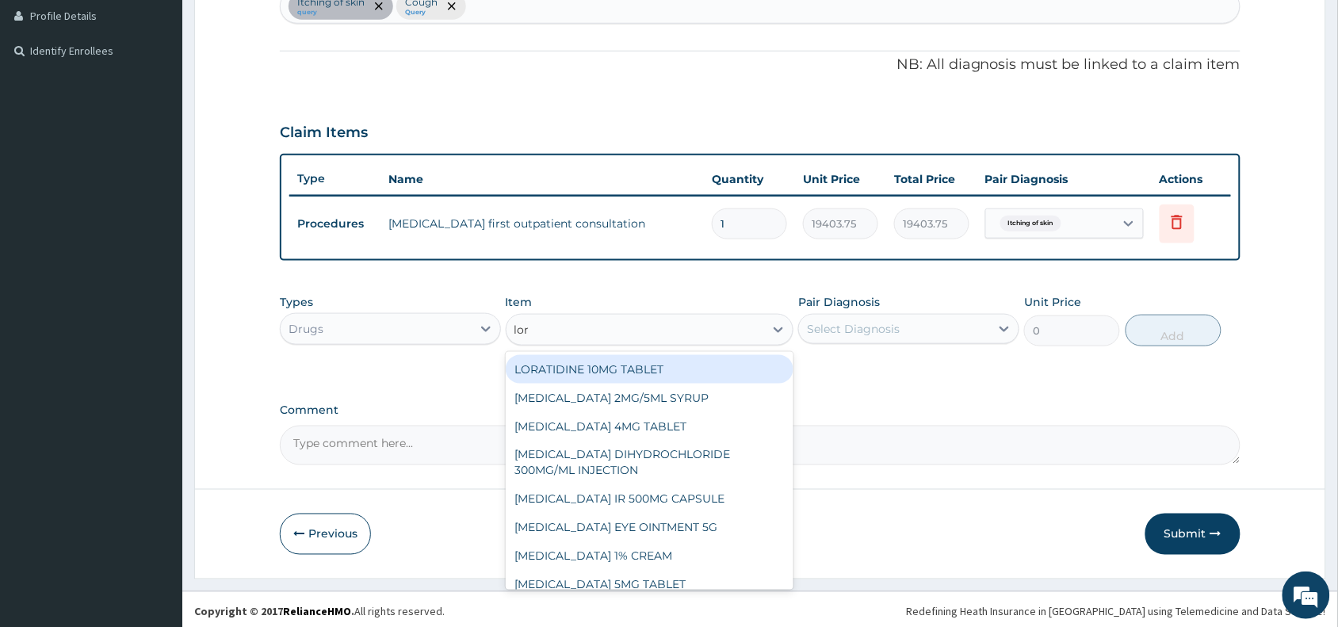
type input "lora"
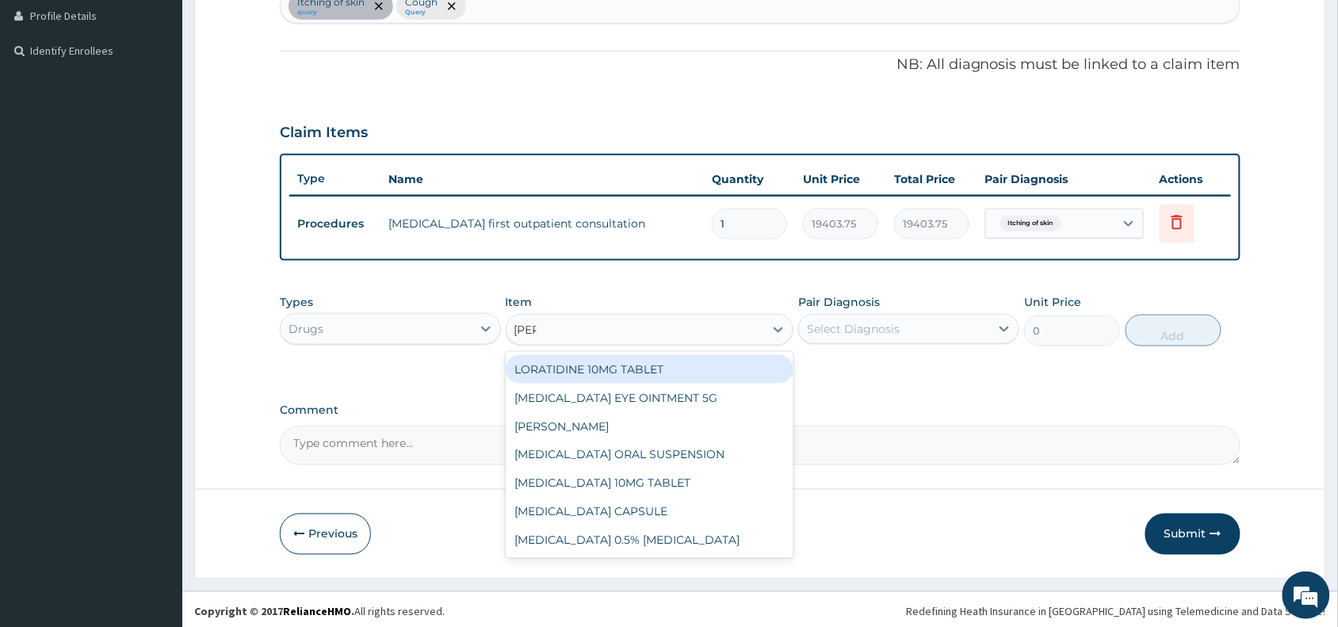
click at [624, 370] on div "LORATIDINE 10MG TABLET" at bounding box center [650, 369] width 288 height 29
type input "96"
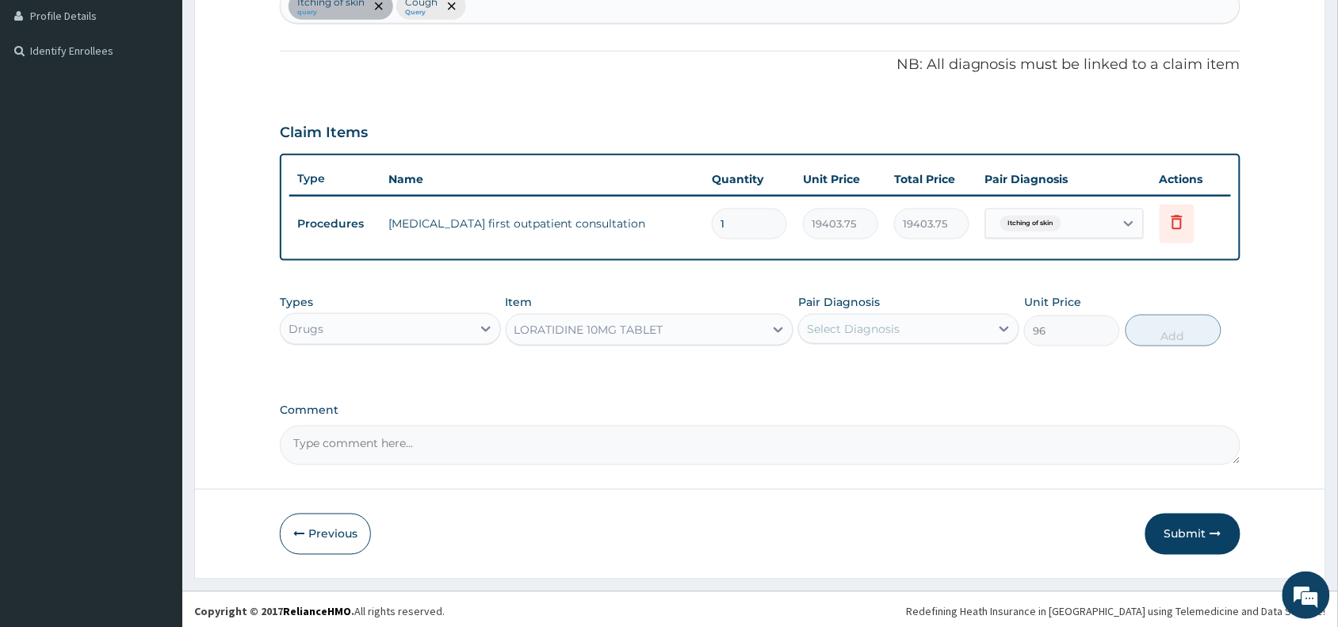
click at [844, 326] on div "Select Diagnosis" at bounding box center [853, 329] width 93 height 16
click at [870, 367] on label "Itching of skin" at bounding box center [865, 368] width 82 height 16
checkbox input "true"
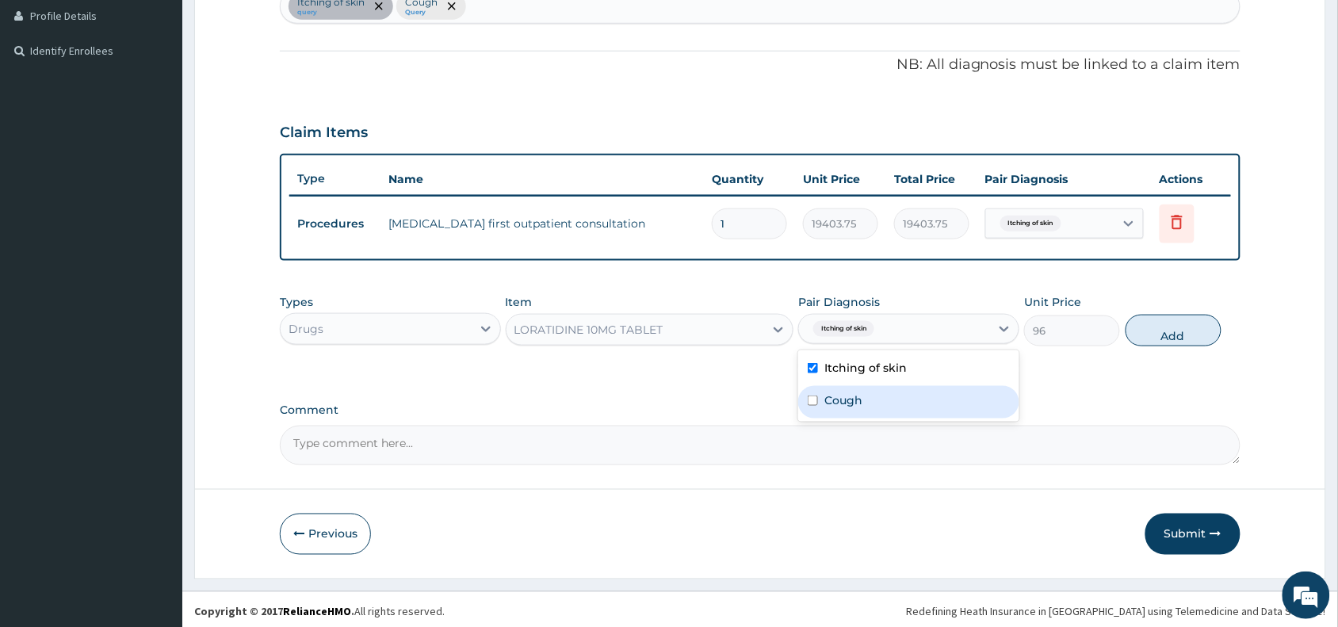
click at [858, 403] on label "Cough" at bounding box center [843, 400] width 38 height 16
checkbox input "true"
click button "Add"
type input "0"
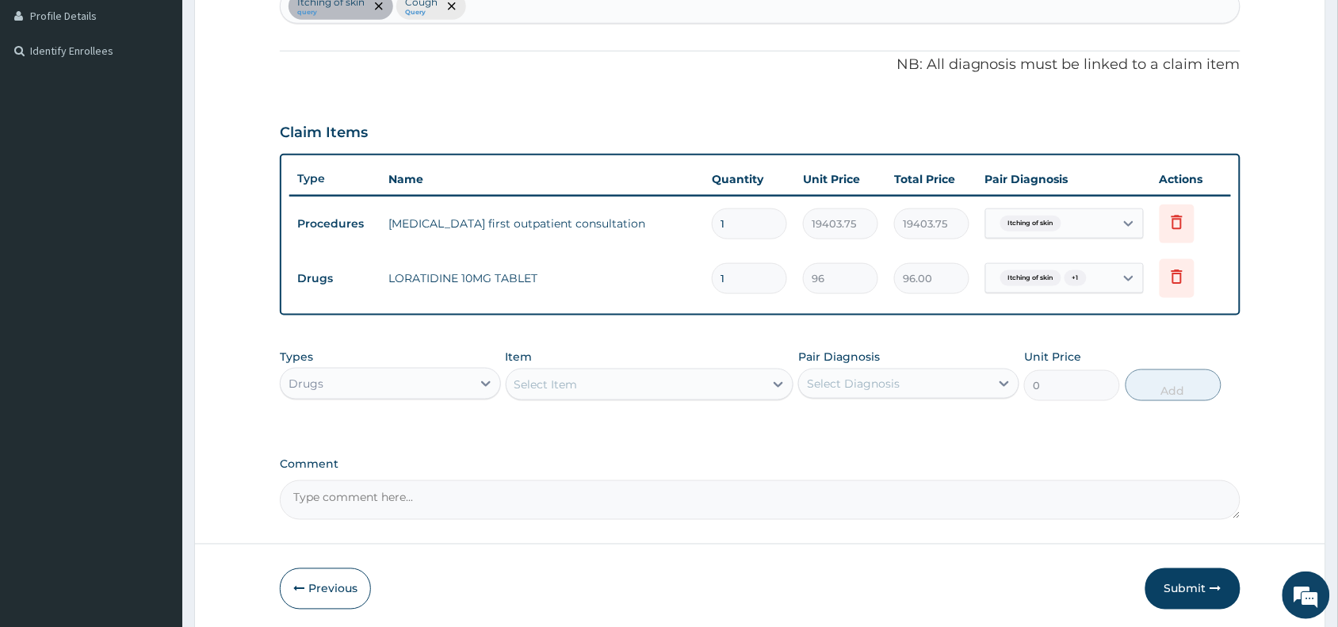
type input "0.00"
type input "5"
type input "480.00"
type input "5"
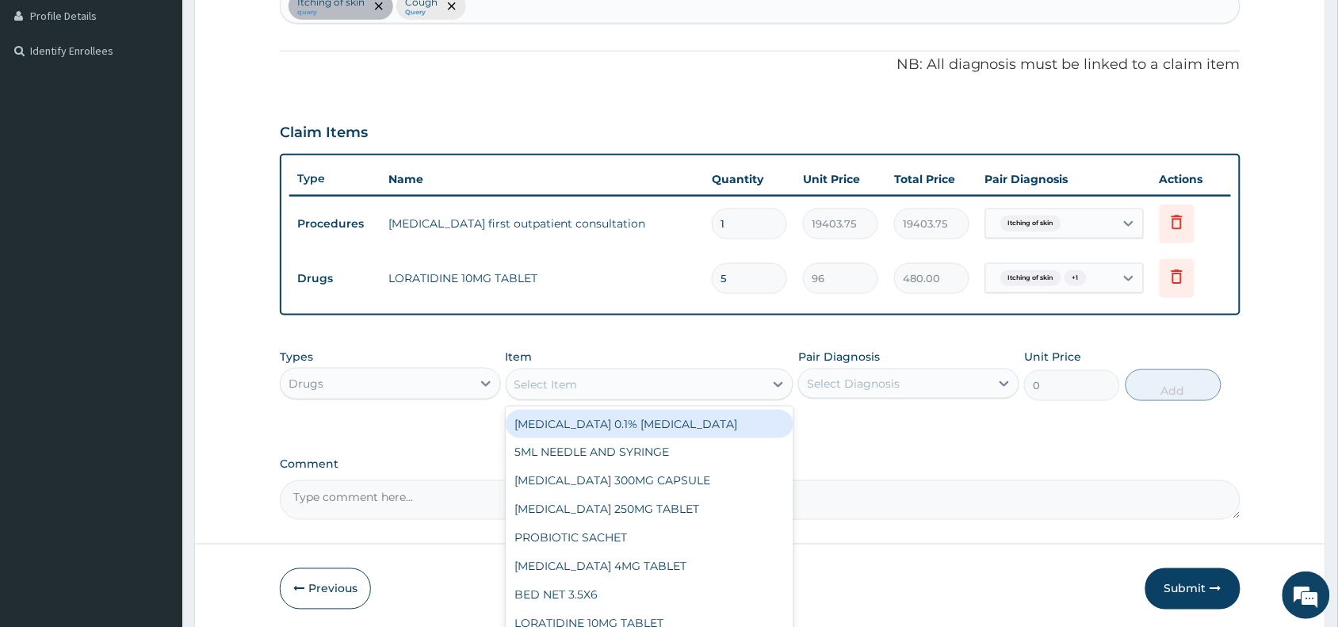
click div "Select Item"
paste input "SPERSALLERG"
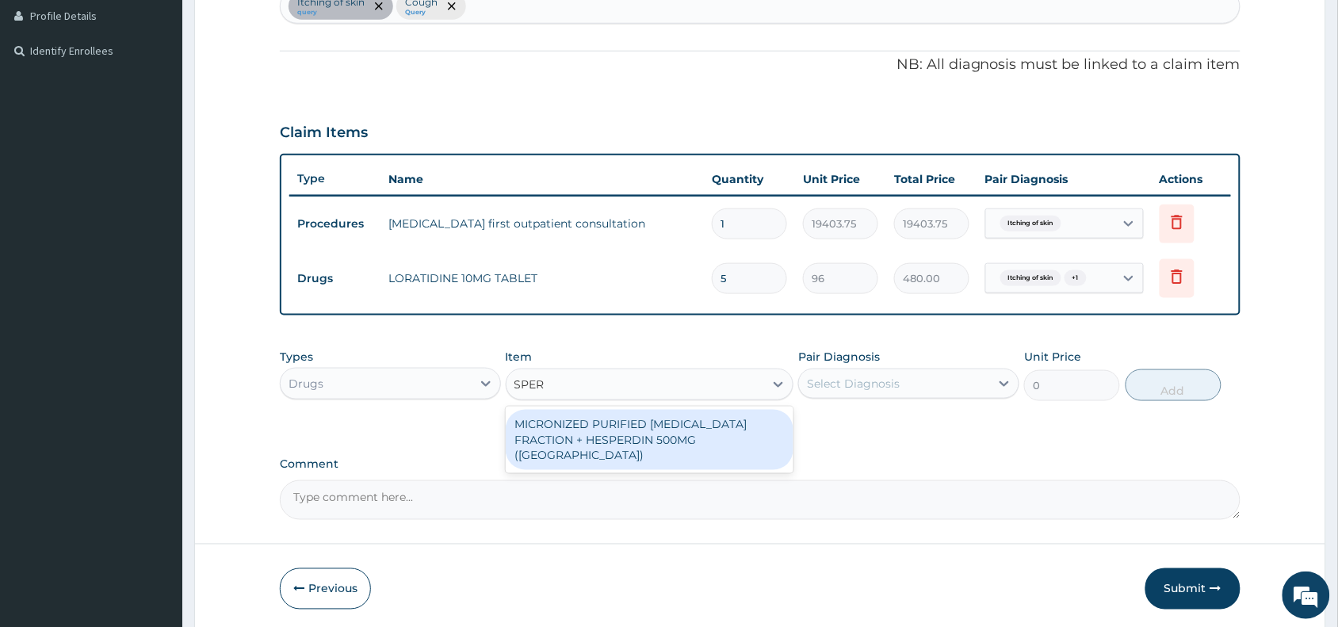
type input "SPE"
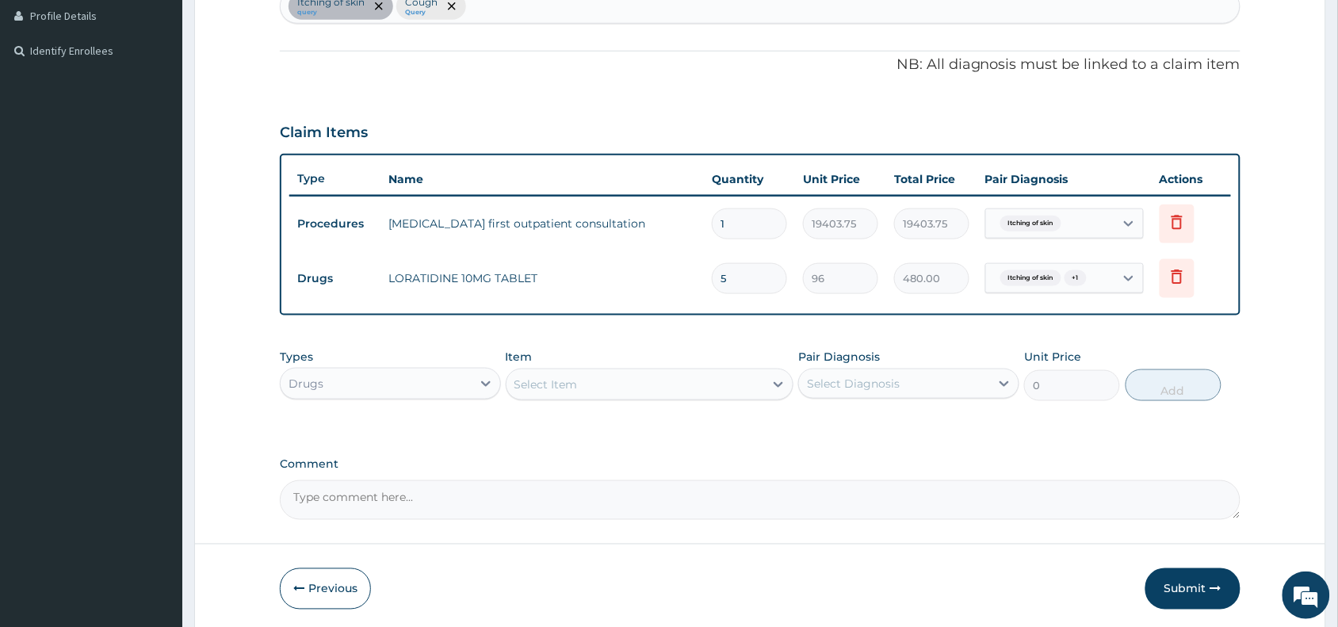
click div "Select Item"
paste input "SPERSALLERG"
type input "SPER"
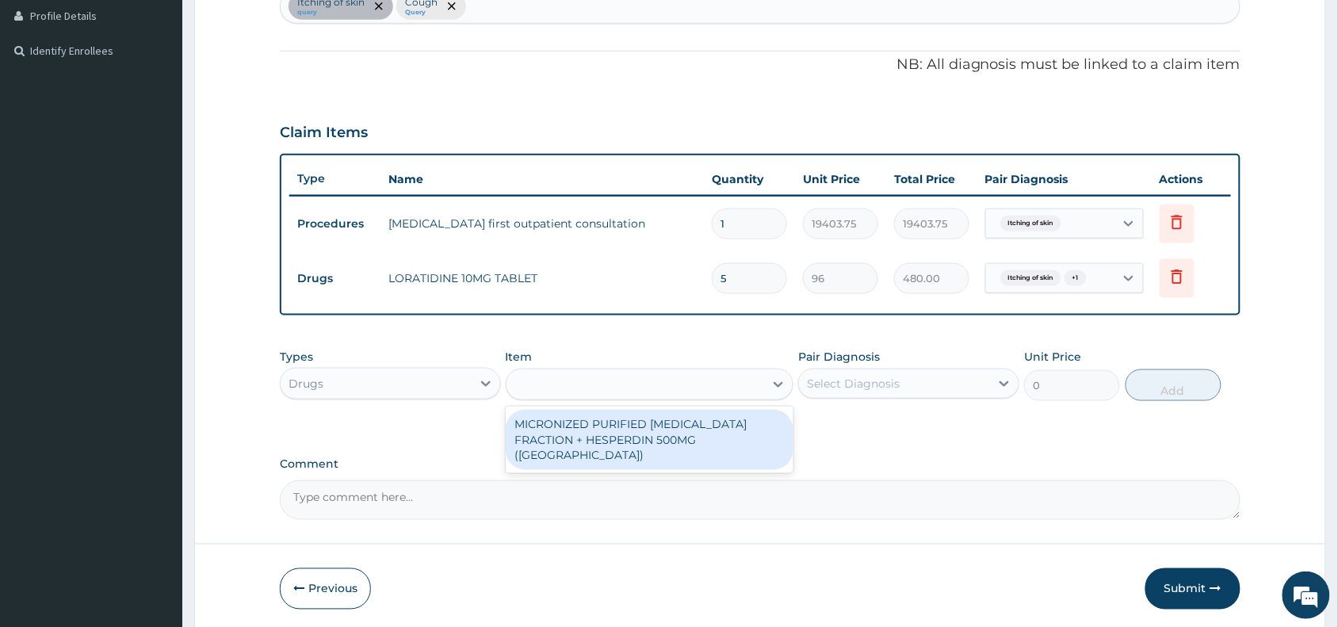
click div "SPER"
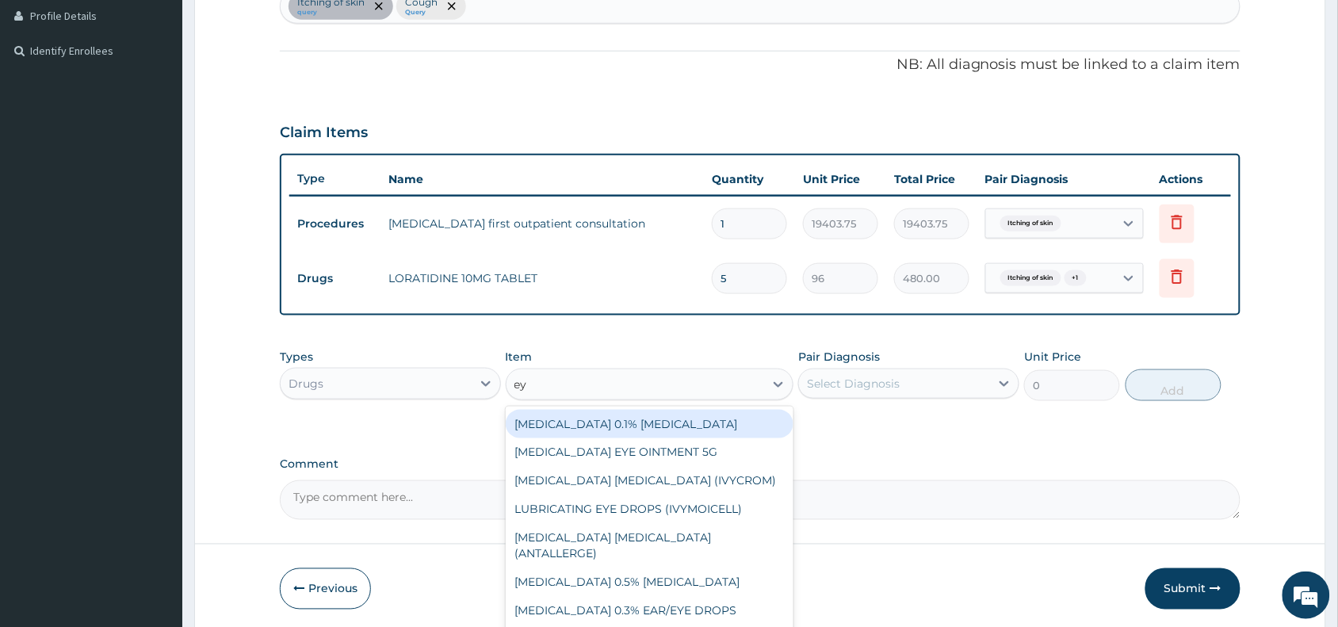
type input "eye"
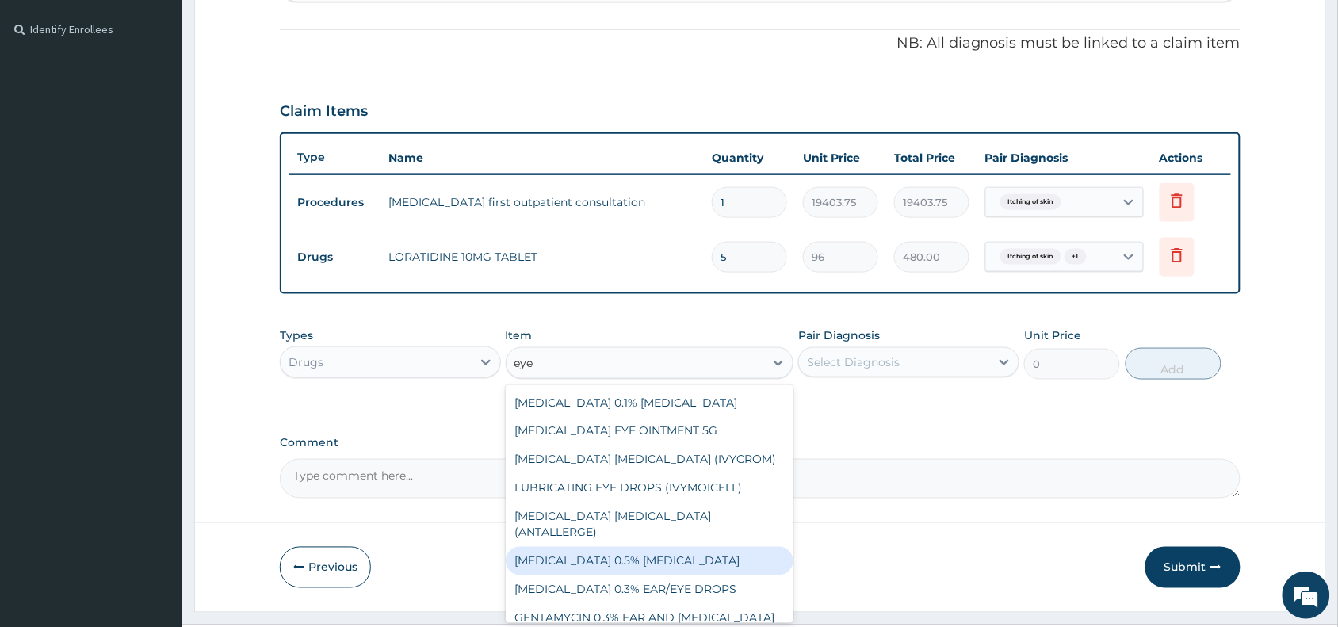
scroll to position [475, 0]
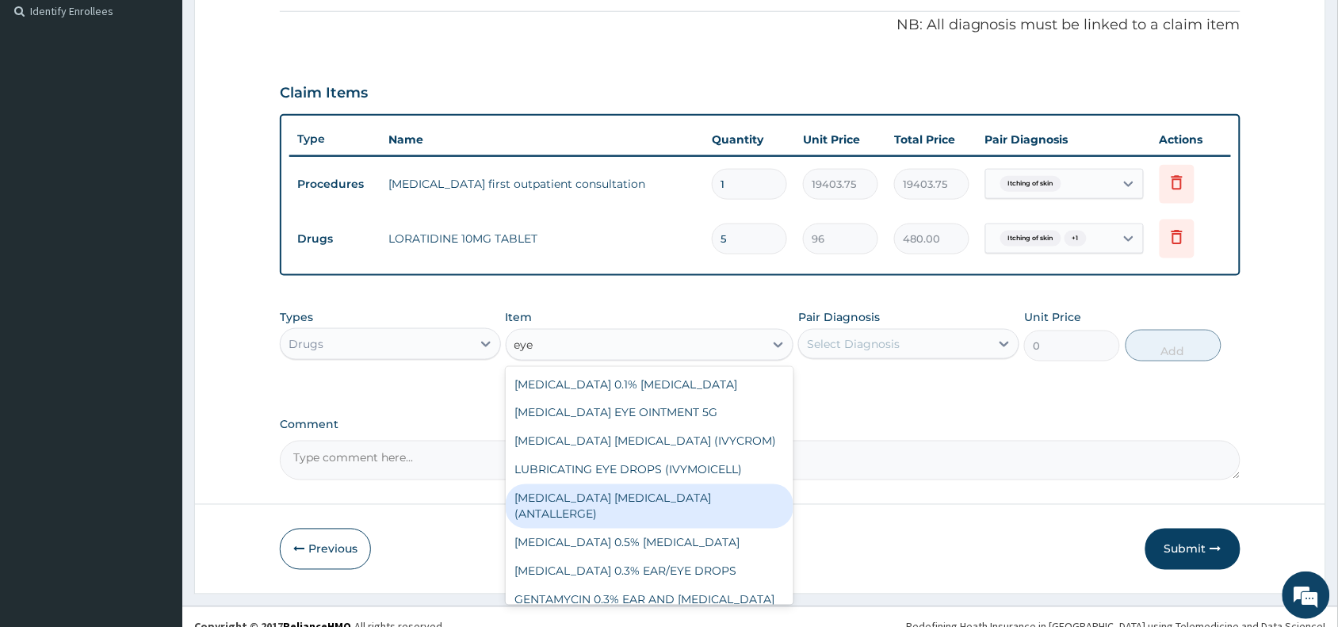
click div "ANTIHISTAMINE EYE DROP (ANTALLERGE)"
type input "2280"
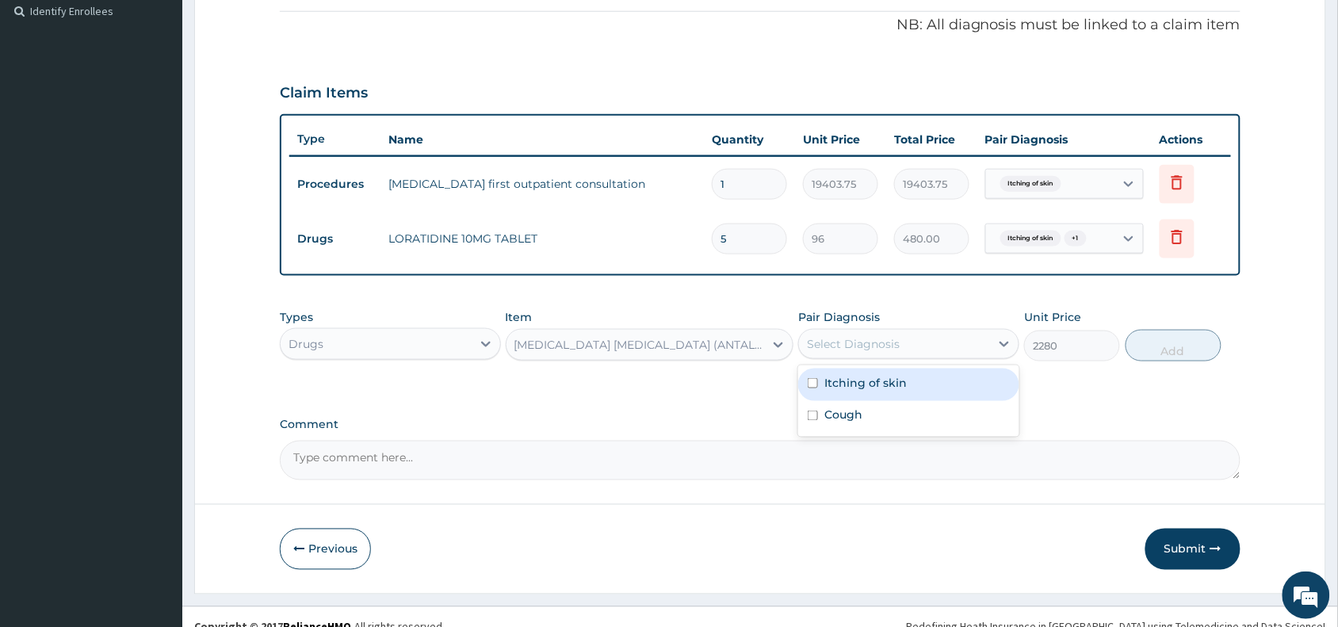
click div "Select Diagnosis"
click label "Itching of skin"
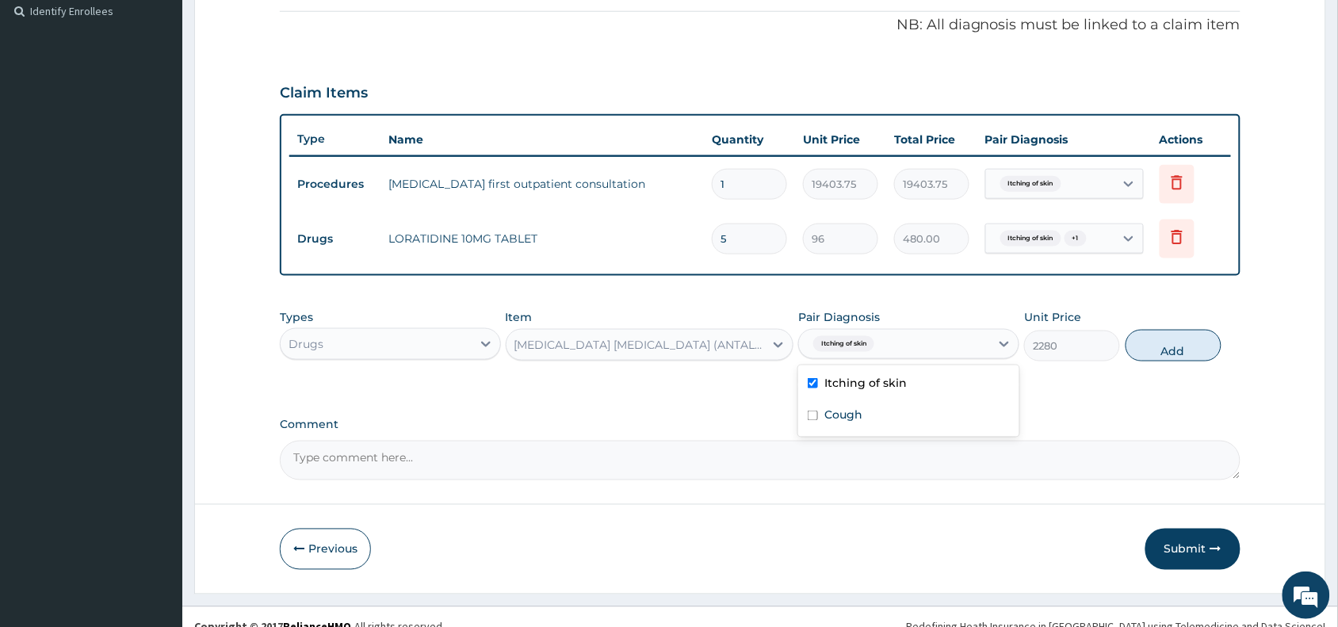
click label "Itching of skin"
checkbox input "false"
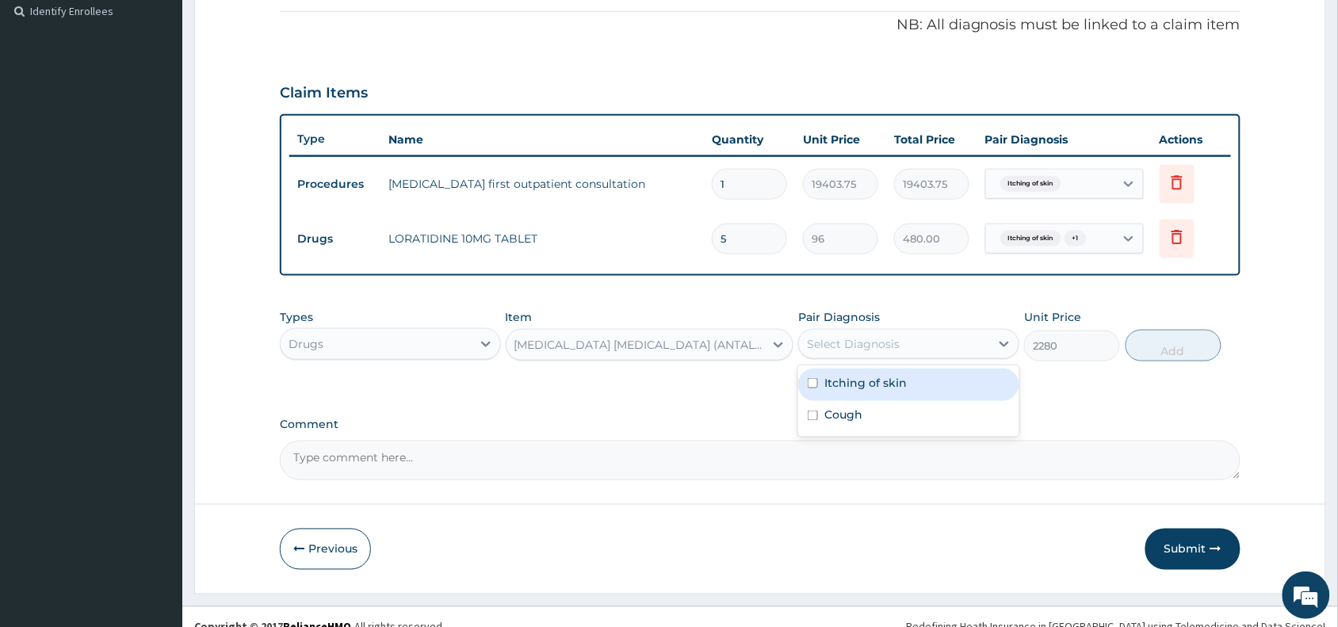
scroll to position [0, 0]
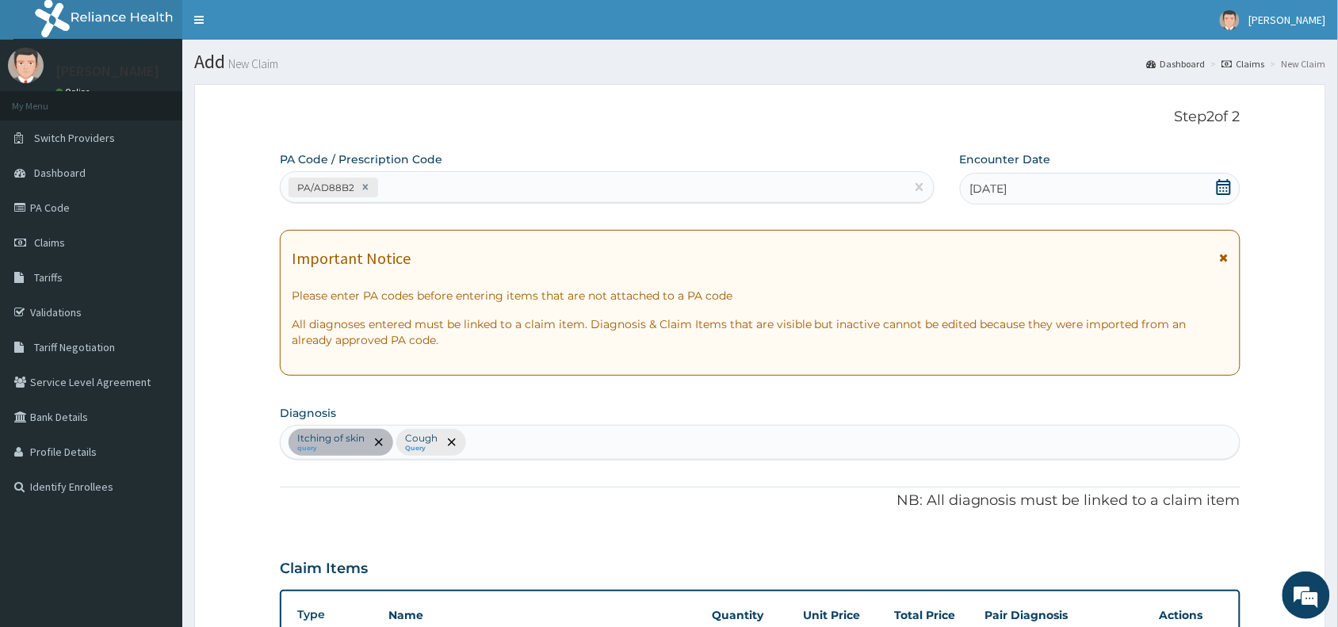
click div "Itching of skin query Cough Query"
type input "eye"
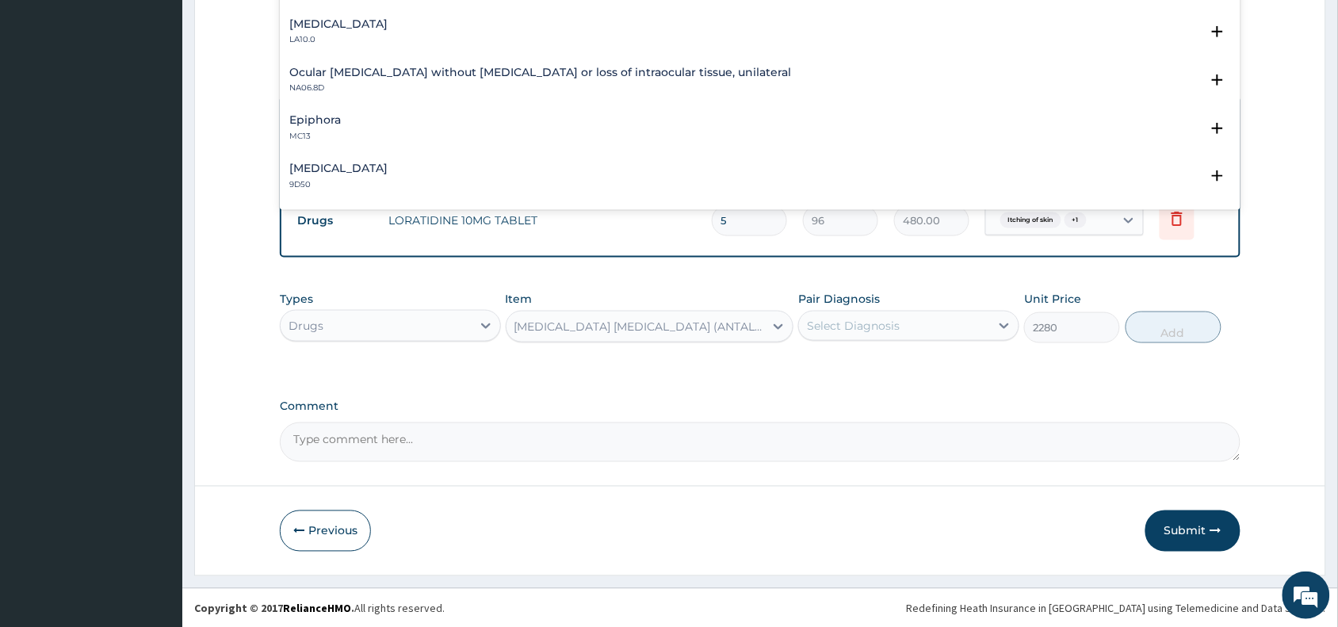
scroll to position [119, 0]
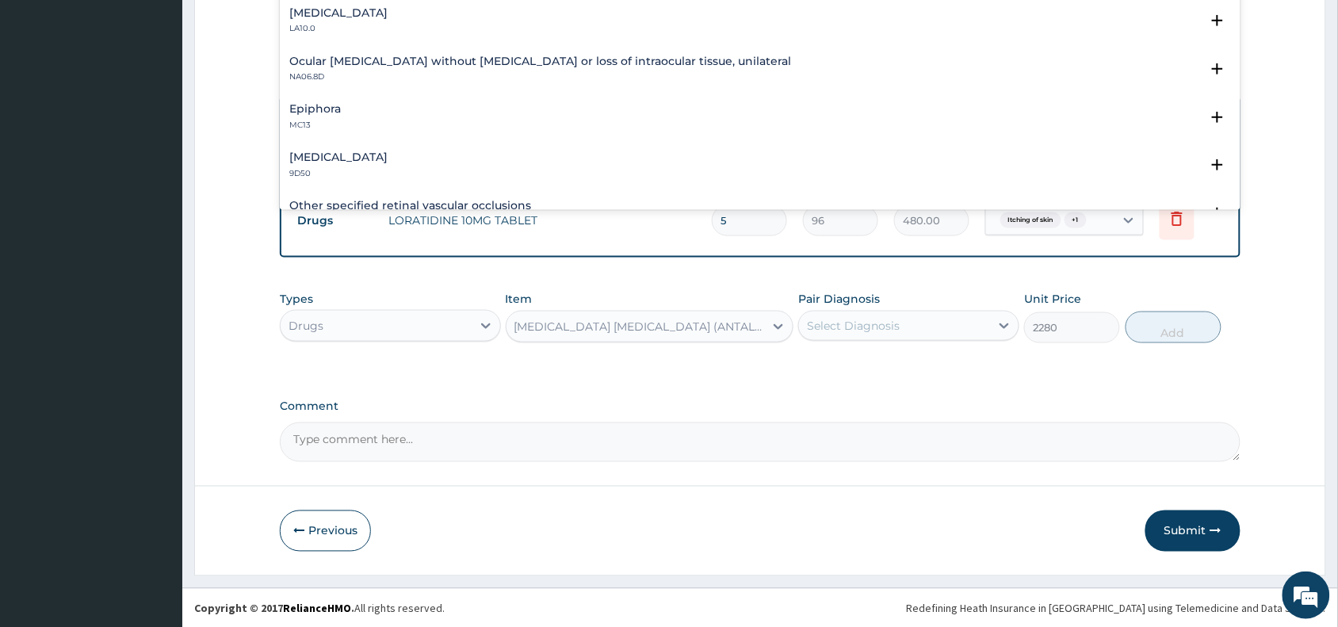
click h4 "Epiphora"
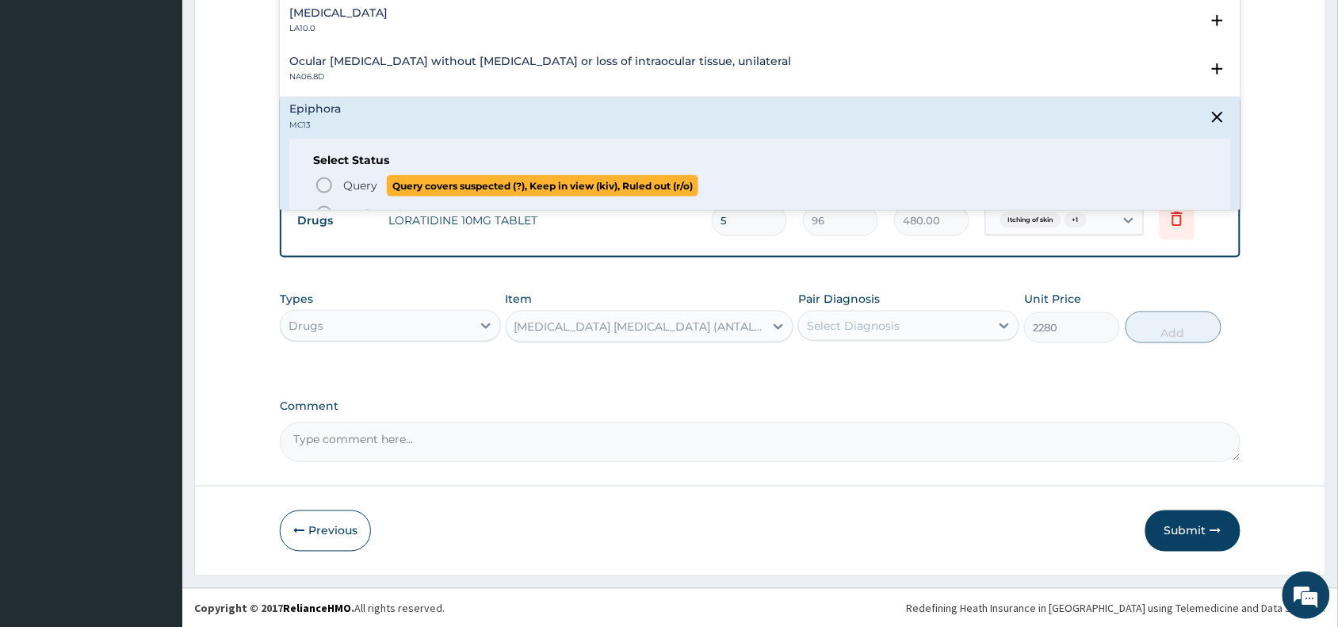
click icon "status option query"
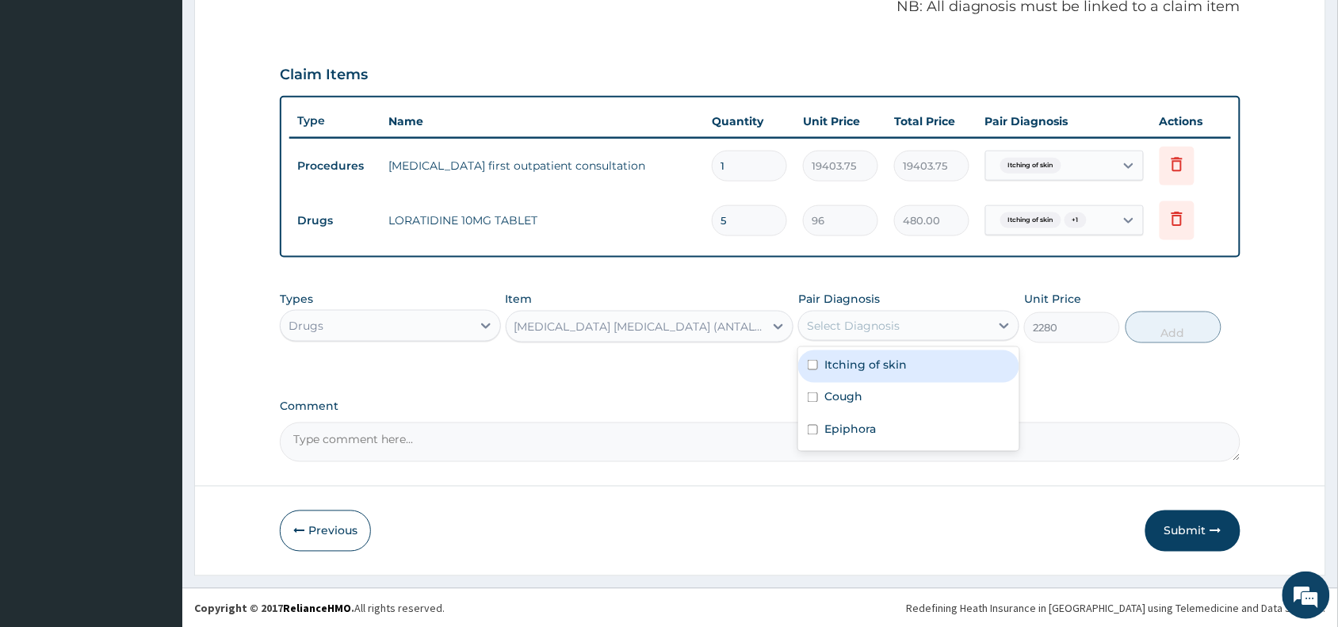
click div "Select Diagnosis"
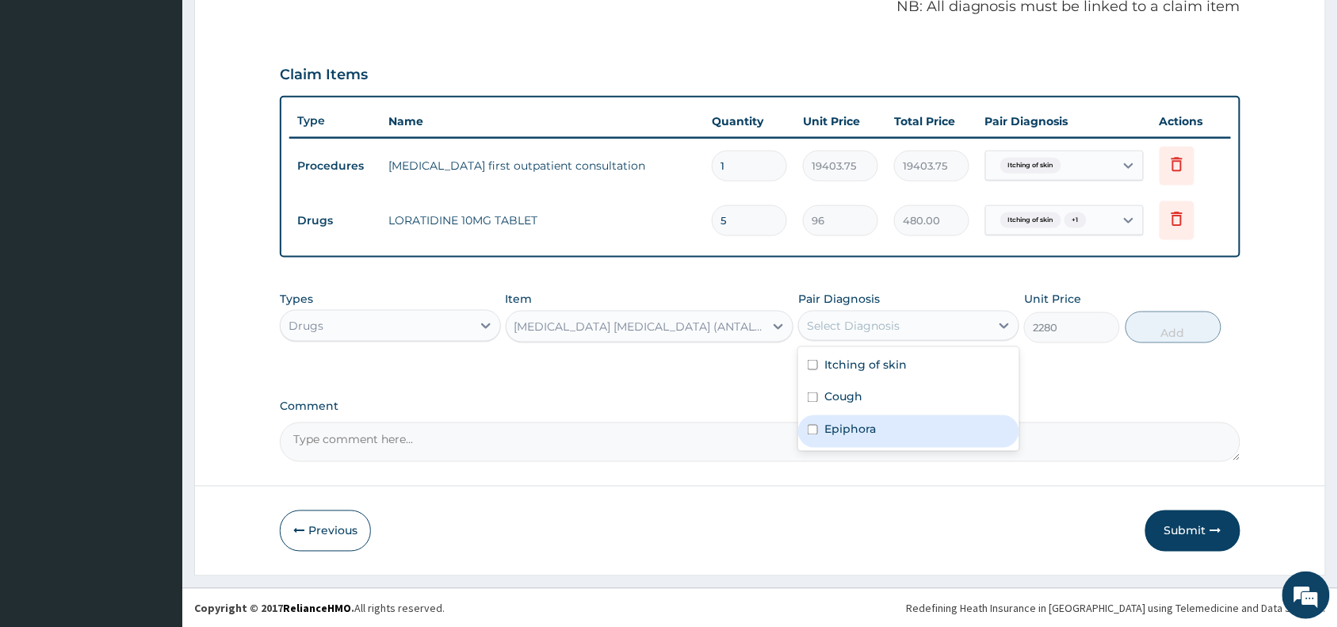
click label "Epiphora"
checkbox input "true"
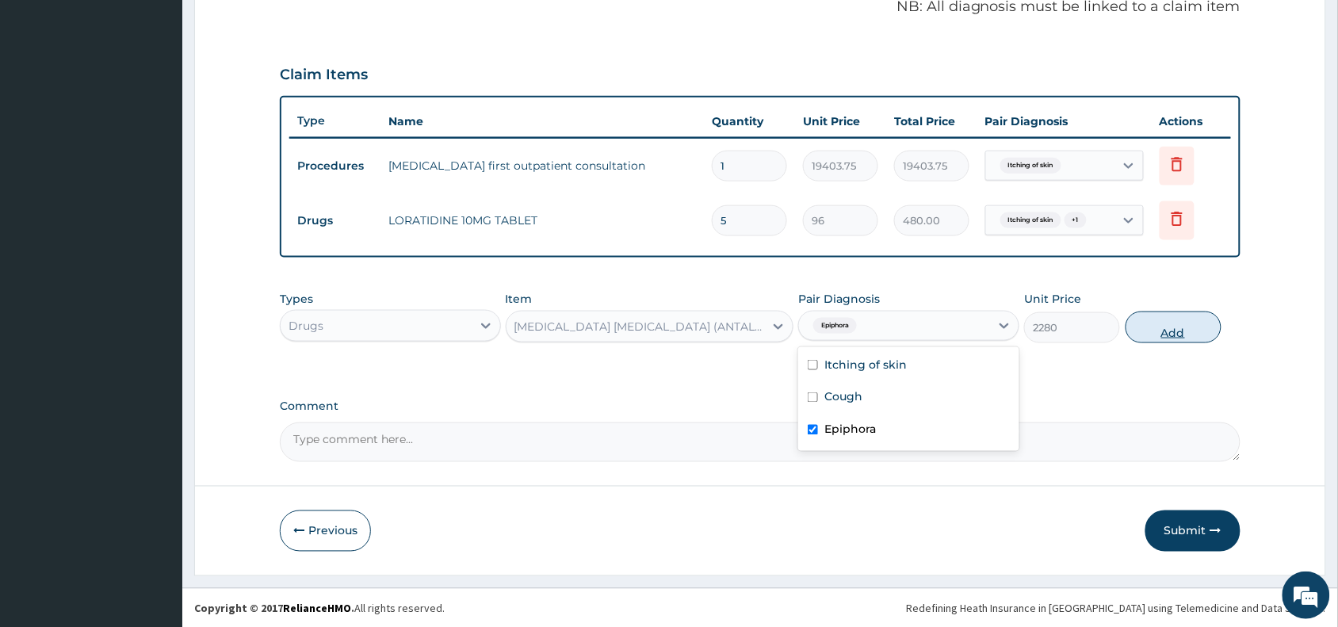
click button "Add"
type input "0"
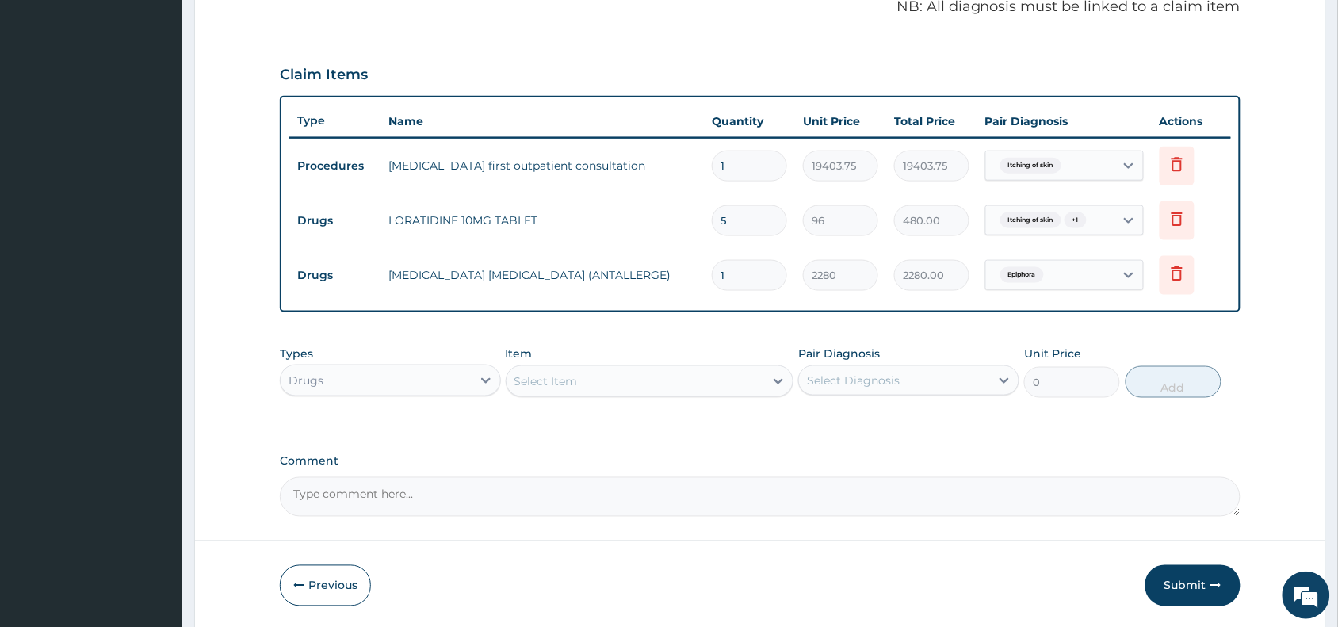
click div "Select Item"
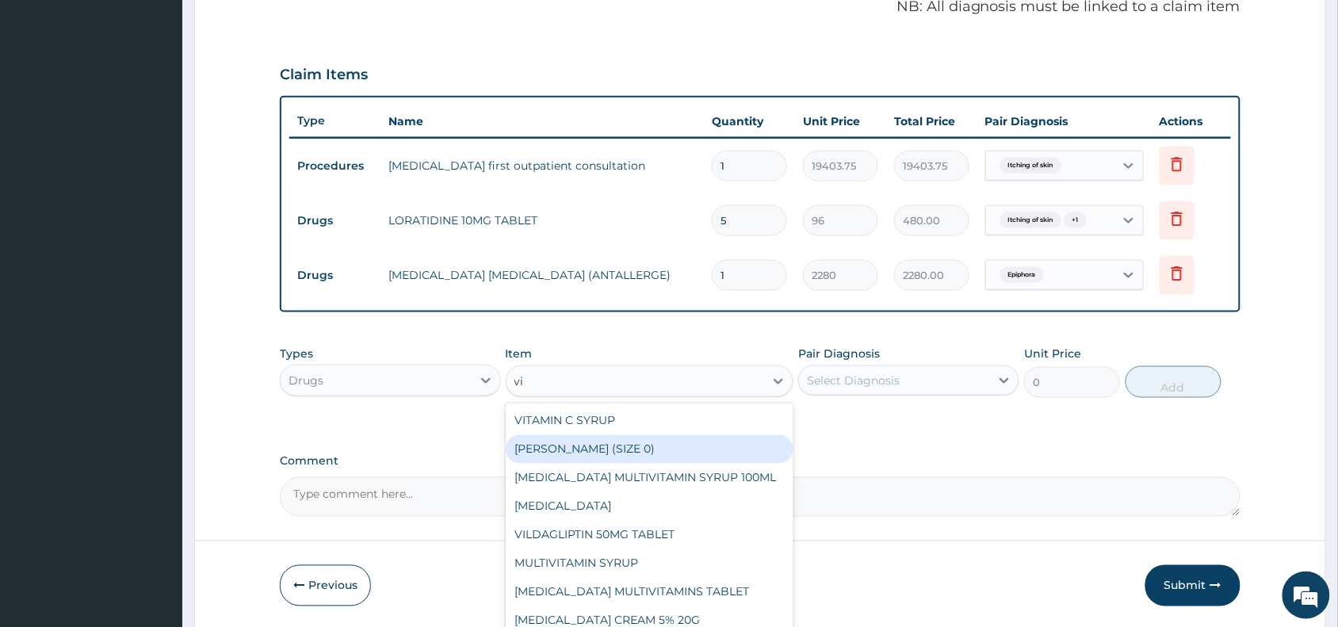
type input "vit"
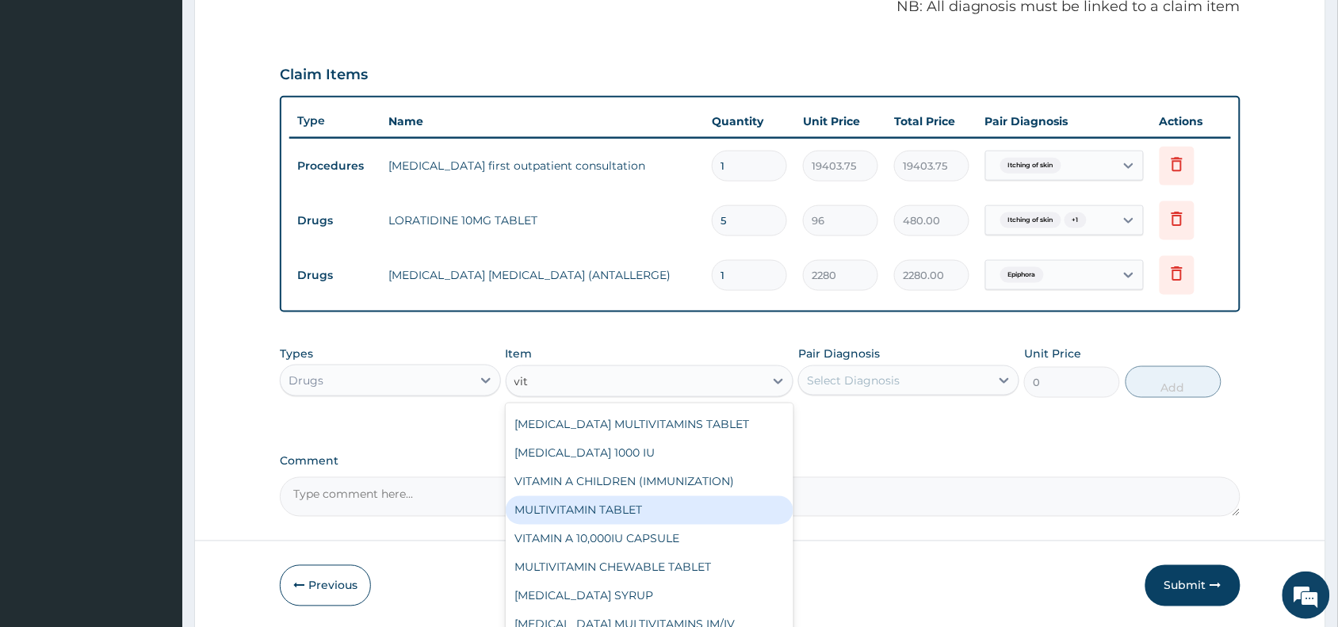
scroll to position [139, 0]
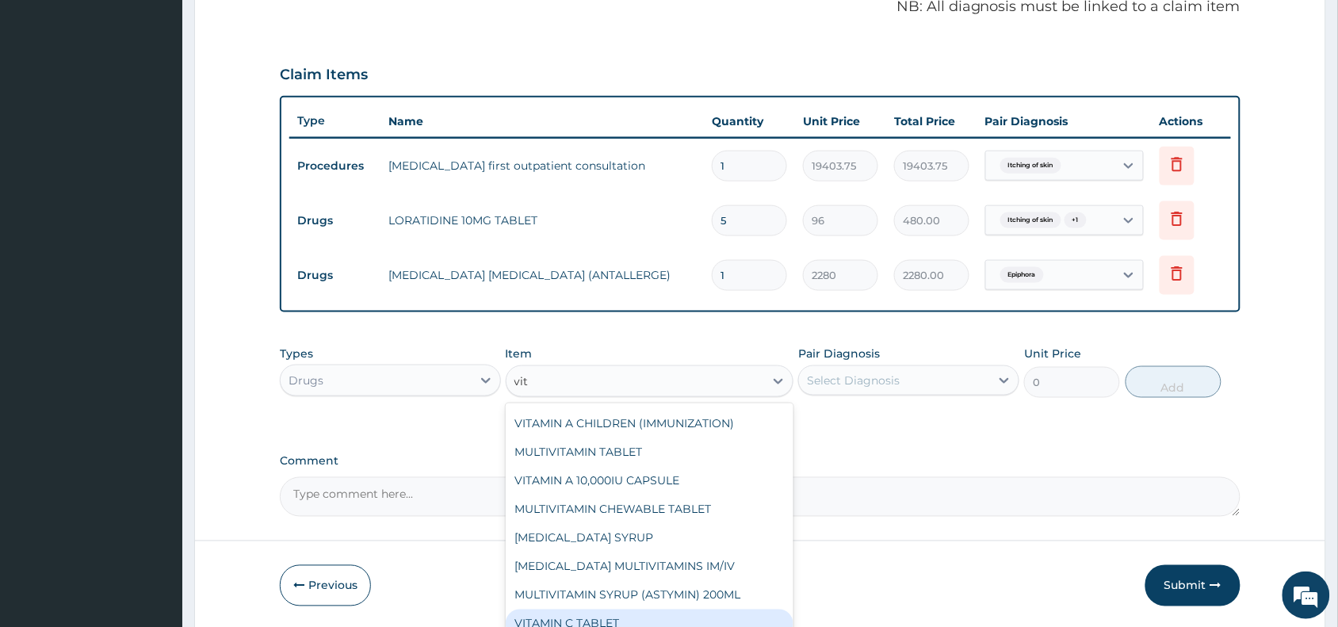
click div "VITAMIN C TABLET"
type input "20"
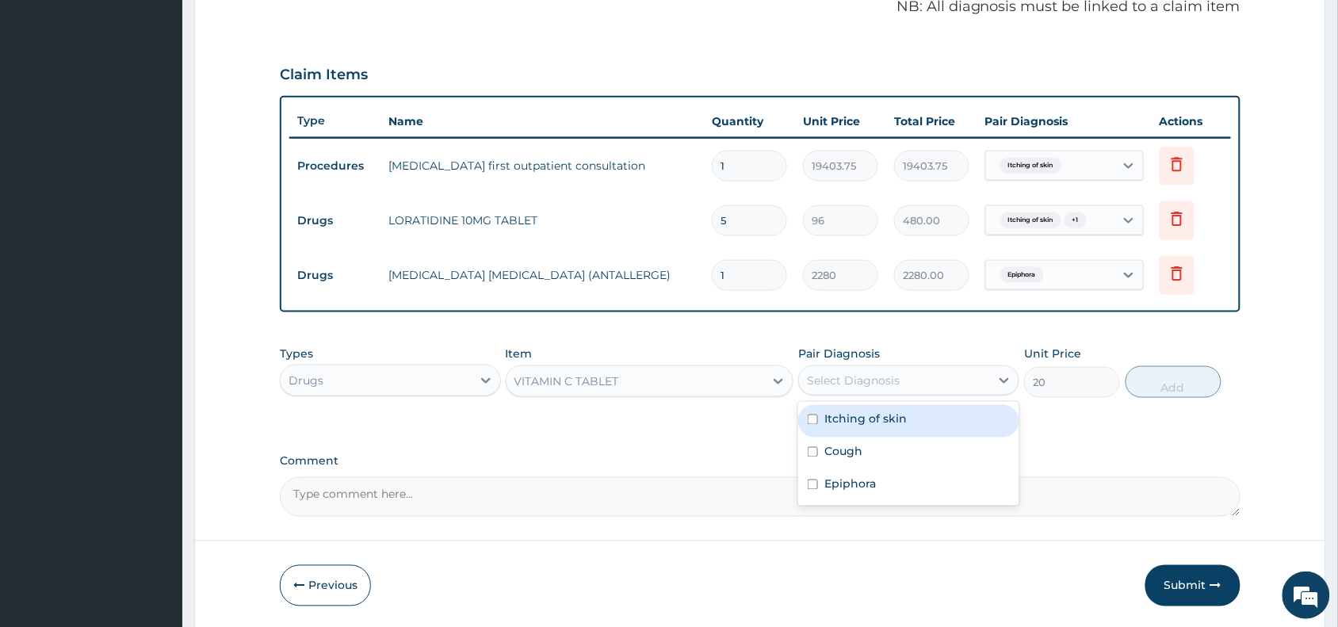
click div "Select Diagnosis"
click label "Cough"
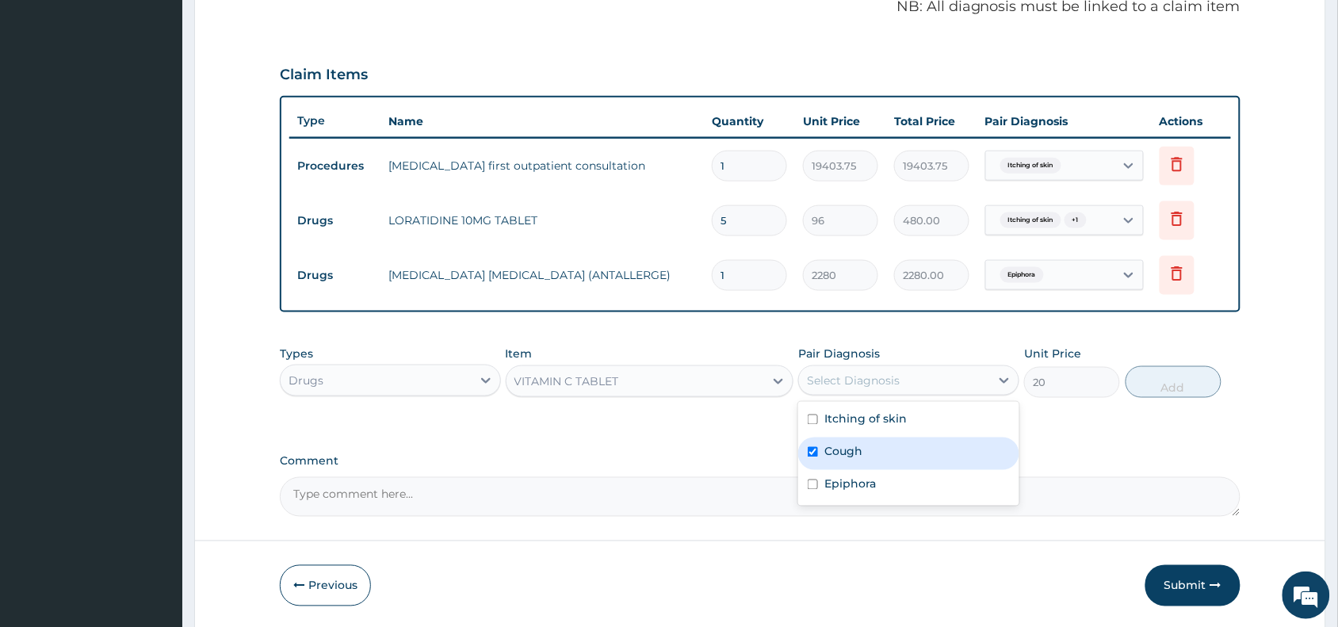
checkbox input "true"
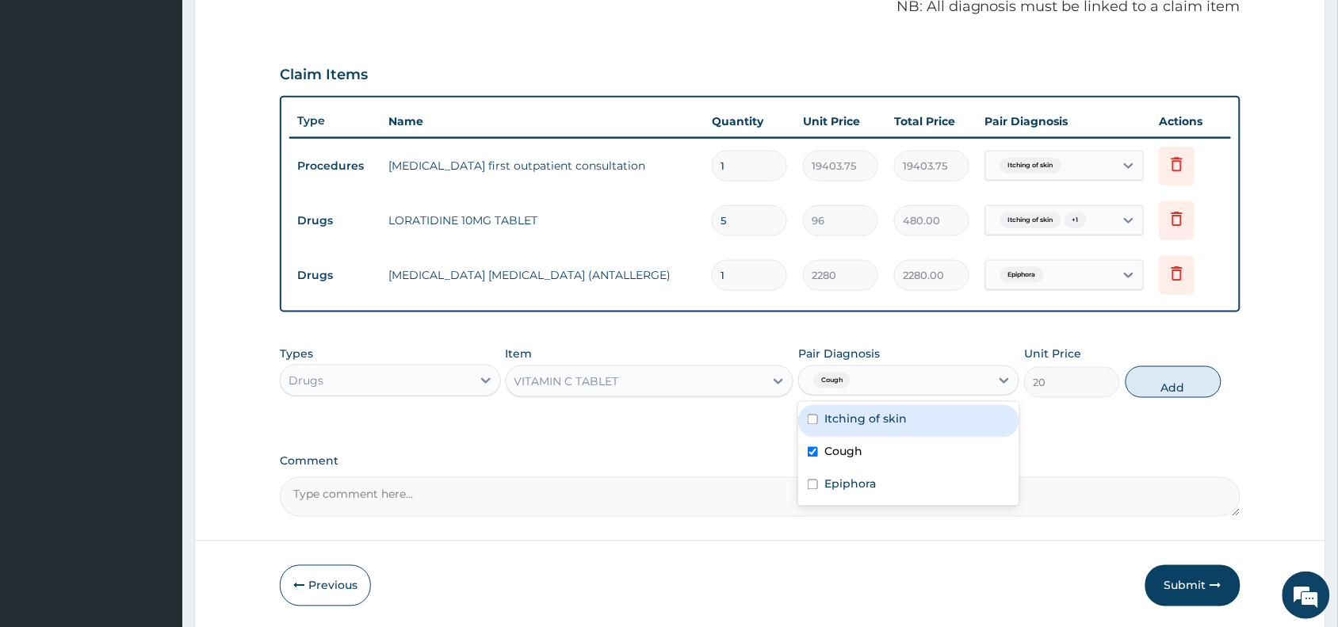
click div "Itching of skin"
checkbox input "true"
click button "Add"
type input "0"
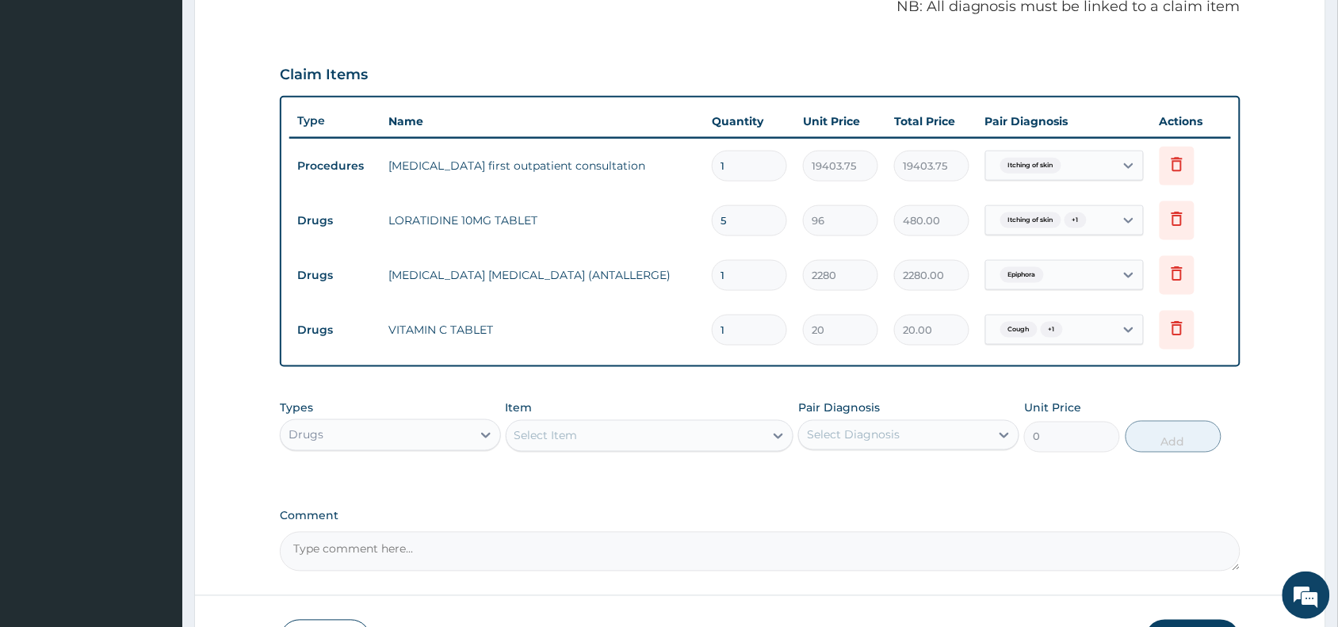
type input "14"
type input "280.00"
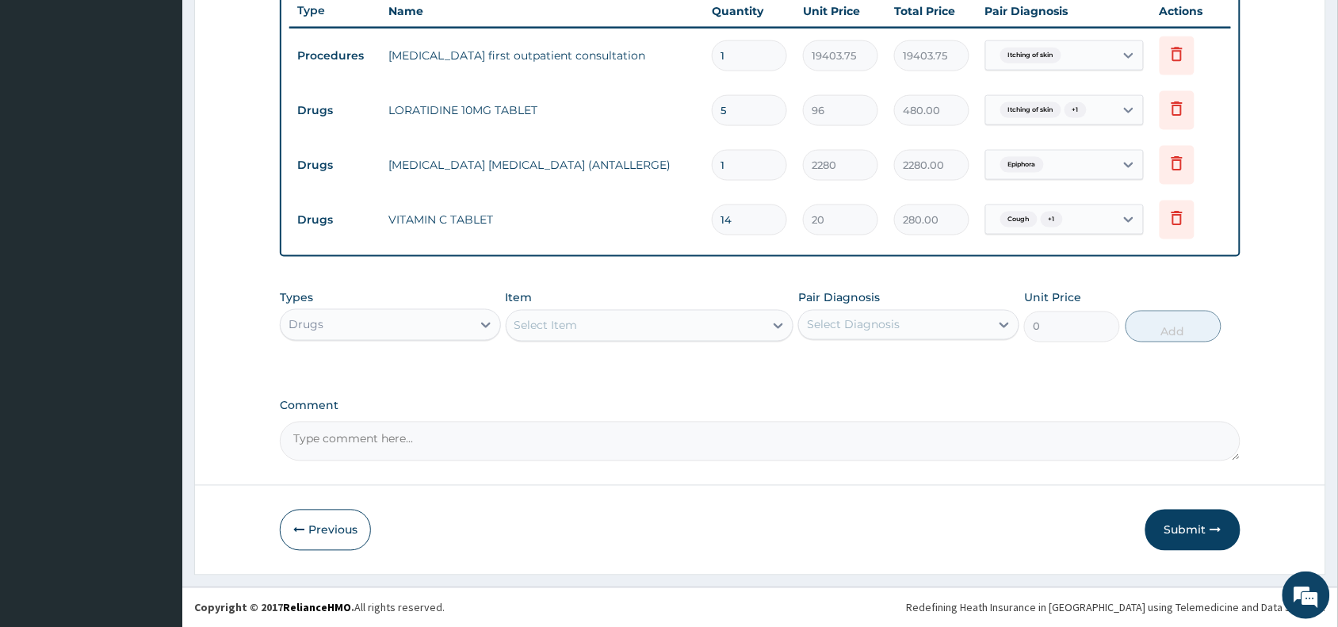
type input "14"
click button "Submit"
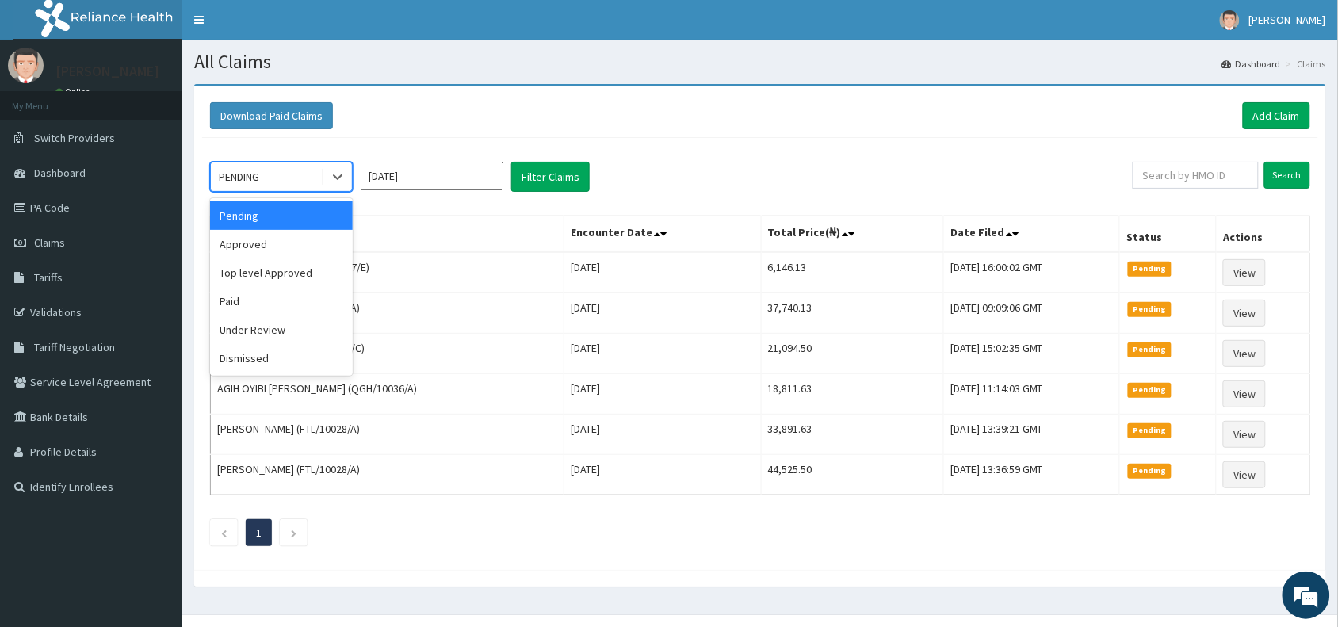
click at [267, 179] on div "PENDING" at bounding box center [266, 176] width 110 height 25
click at [262, 246] on div "Approved" at bounding box center [281, 244] width 143 height 29
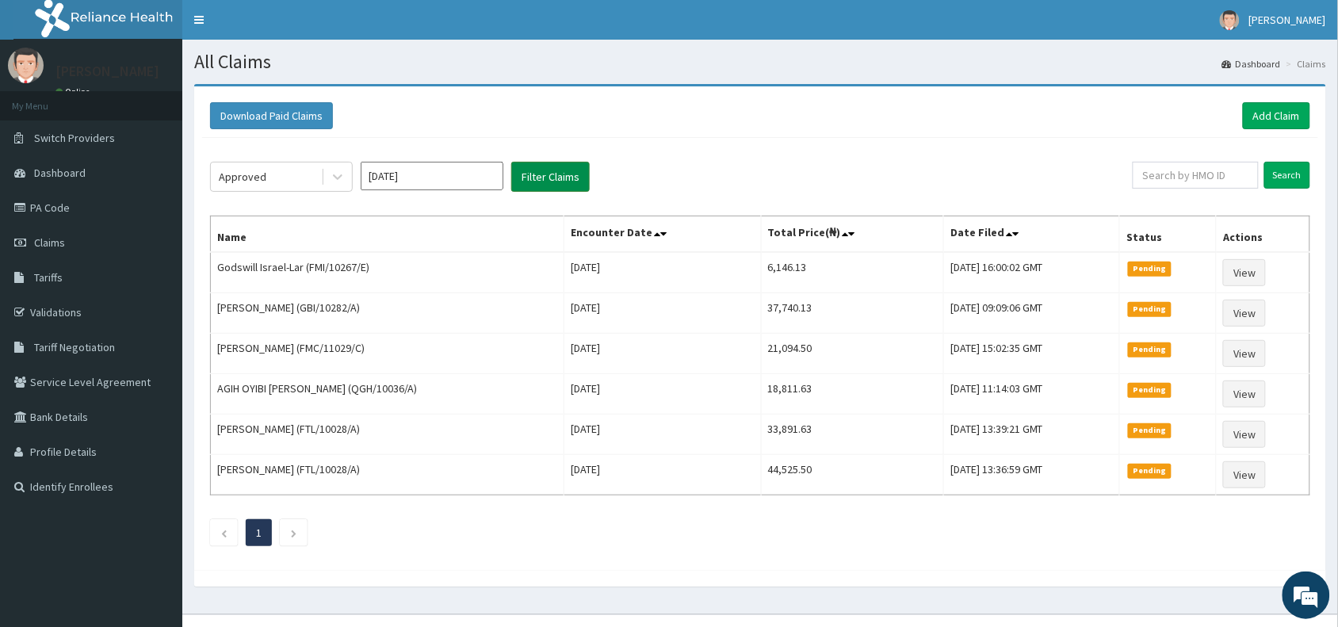
click at [560, 178] on button "Filter Claims" at bounding box center [550, 177] width 78 height 30
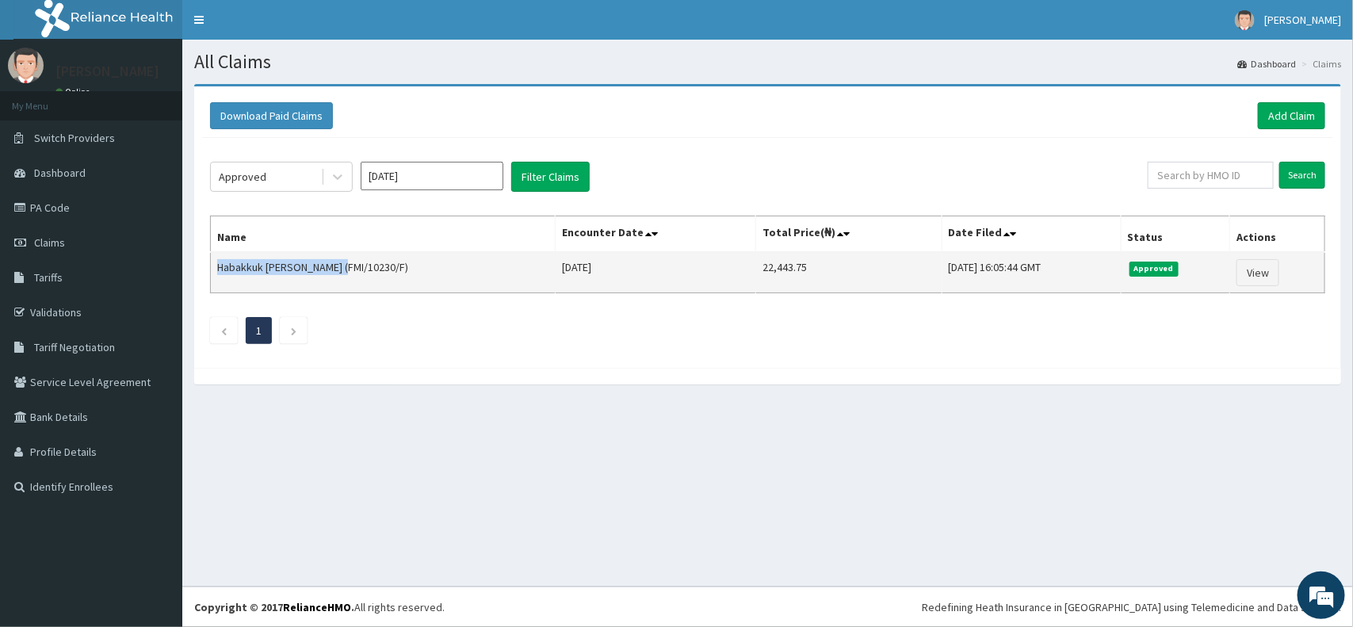
drag, startPoint x: 337, startPoint y: 267, endPoint x: 216, endPoint y: 260, distance: 120.7
click at [216, 260] on td "Habakkuk [PERSON_NAME] (FMI/10230/F)" at bounding box center [383, 272] width 345 height 41
copy td "Habakkuk [PERSON_NAME]"
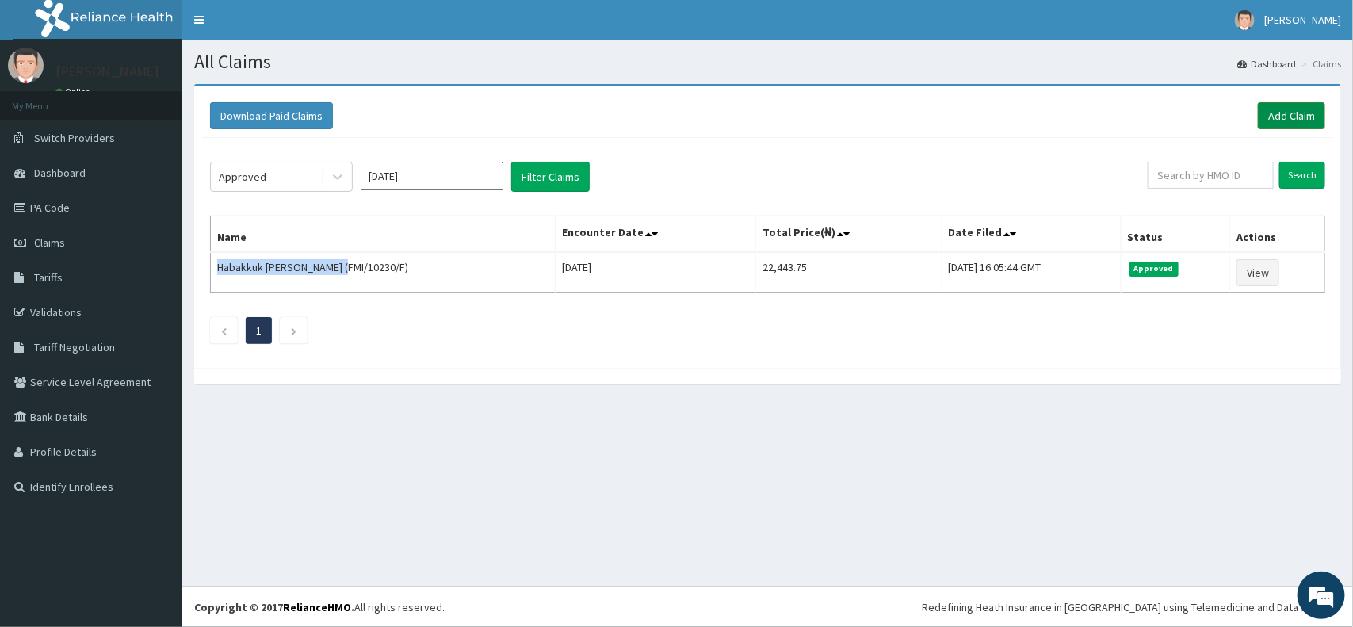
click at [1284, 117] on link "Add Claim" at bounding box center [1290, 115] width 67 height 27
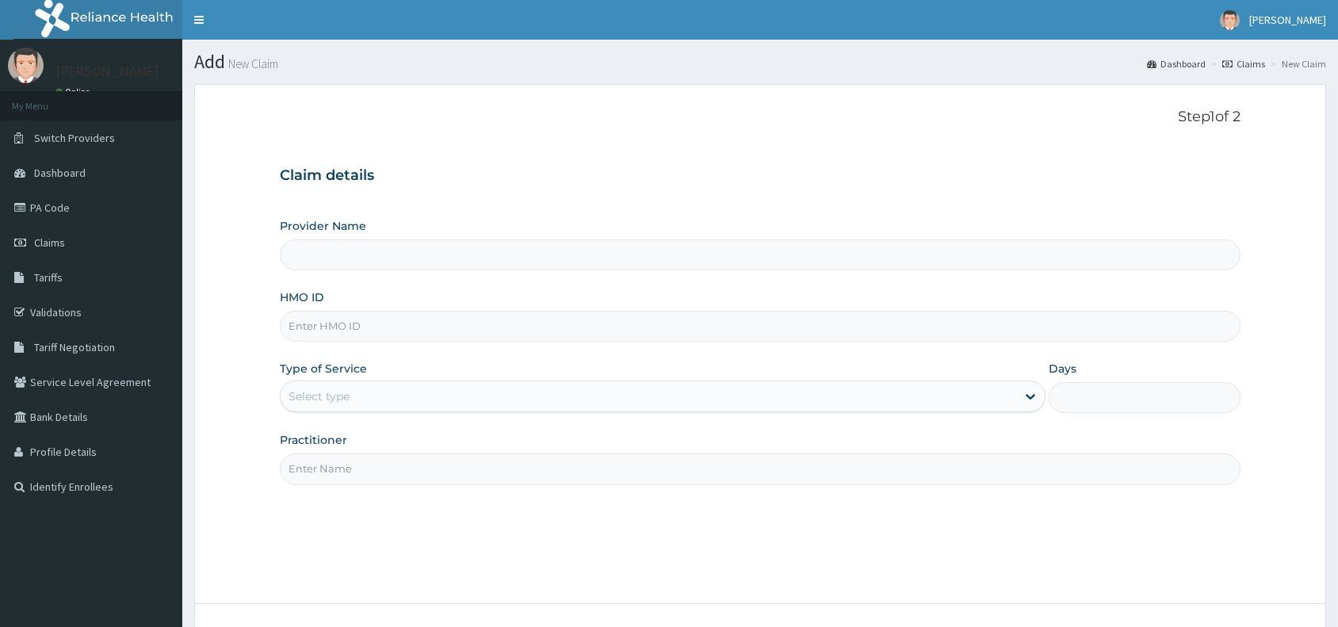
type input "Reliance Family Clinics (RFC) - [GEOGRAPHIC_DATA]"
click at [306, 334] on input "HMO ID" at bounding box center [760, 326] width 960 height 31
paste input "CDI/10016/C"
type input "CDI/10016/C"
click at [339, 396] on div "Select type" at bounding box center [318, 396] width 61 height 16
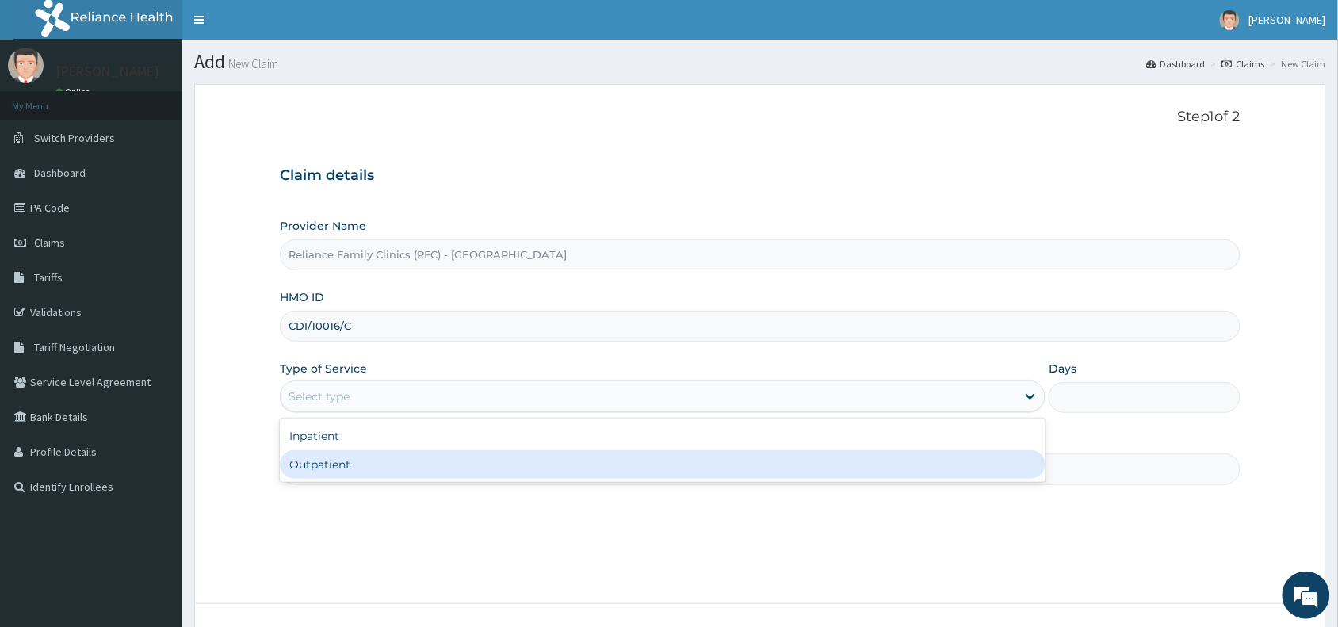
click at [334, 468] on div "Outpatient" at bounding box center [662, 464] width 765 height 29
type input "1"
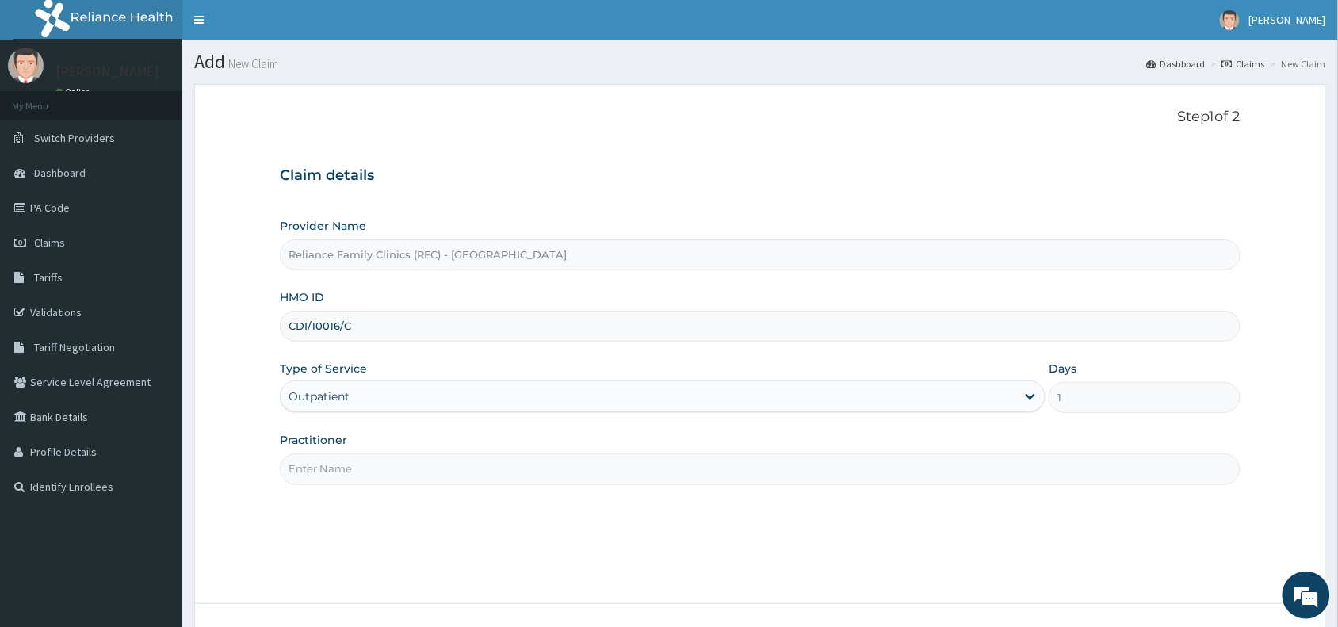
click at [338, 482] on input "Practitioner" at bounding box center [760, 468] width 960 height 31
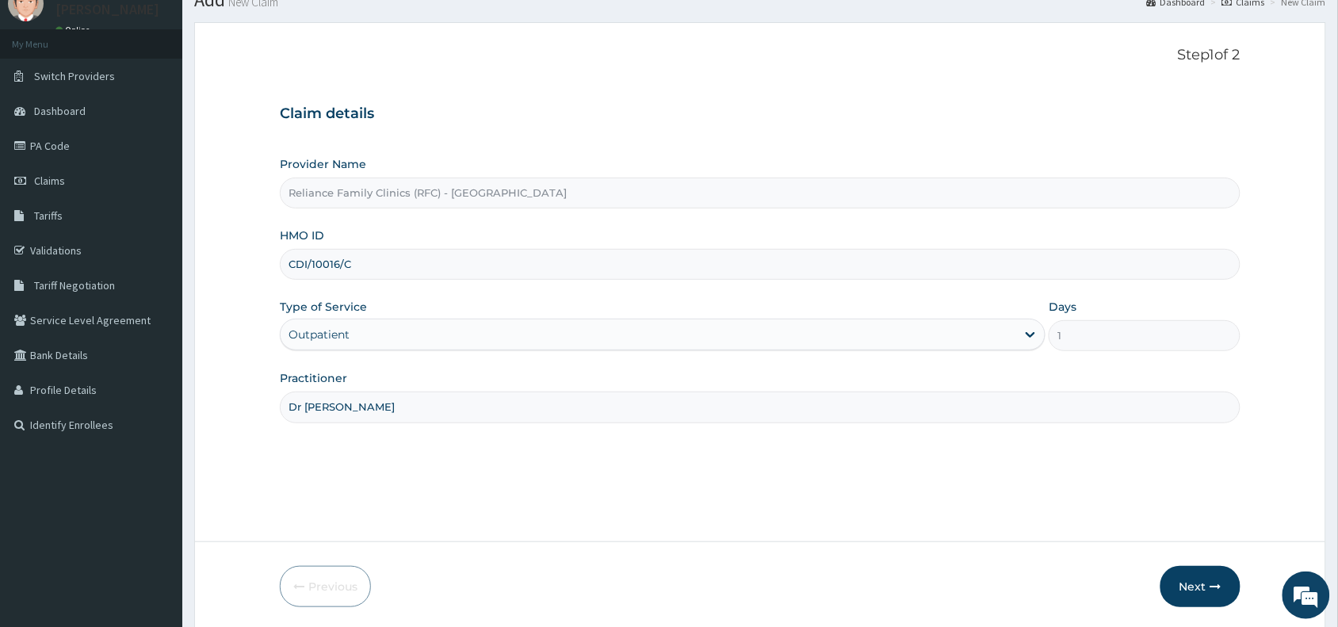
scroll to position [119, 0]
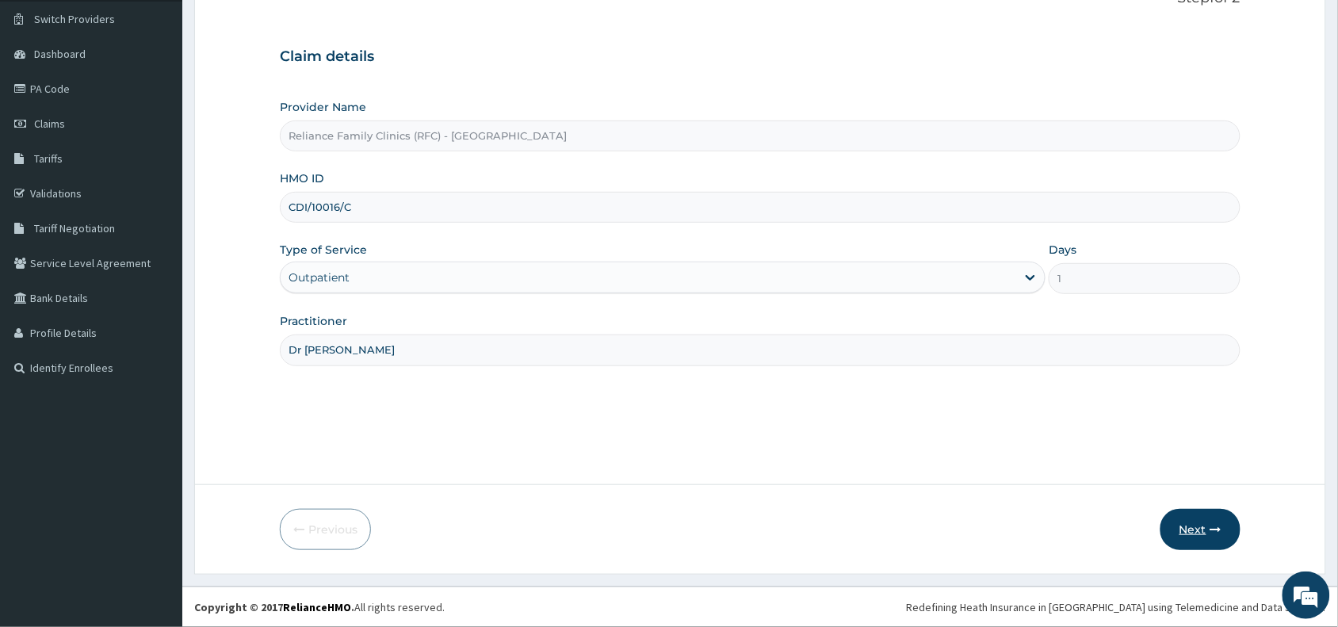
type input "Dr [PERSON_NAME]"
click at [1198, 536] on button "Next" at bounding box center [1200, 529] width 80 height 41
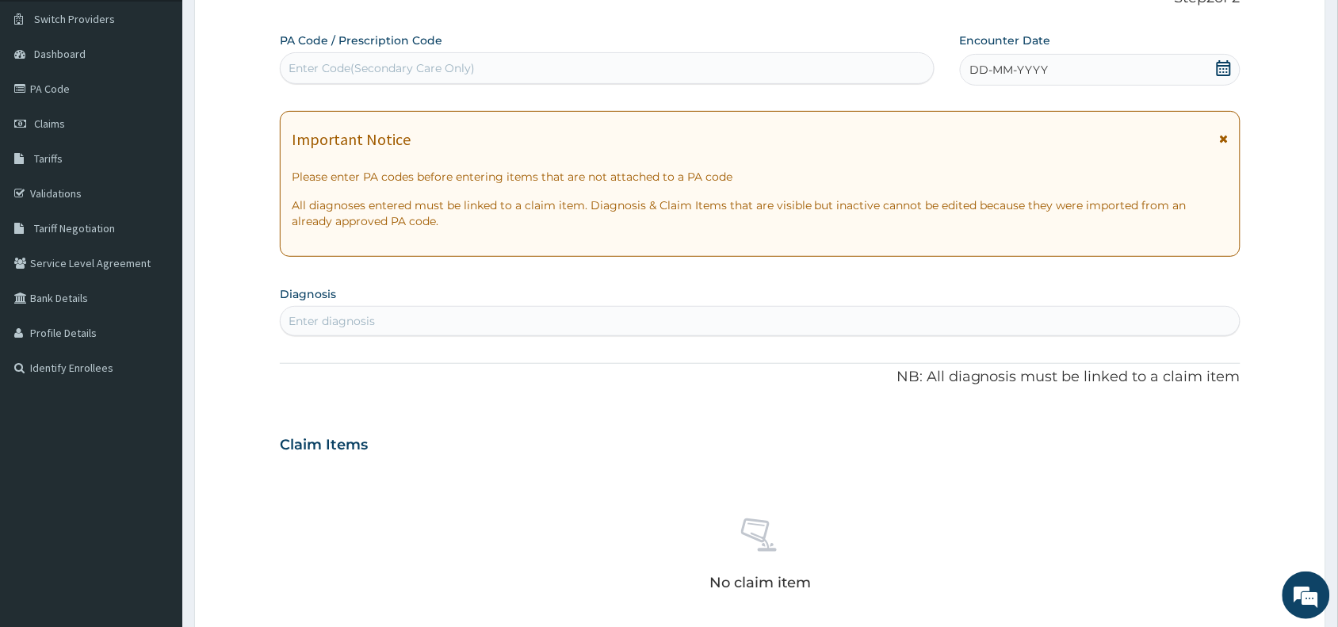
click at [409, 67] on div "Enter Code(Secondary Care Only)" at bounding box center [381, 68] width 186 height 16
paste input "PA/E21BC4"
type input "PA/E21BC4"
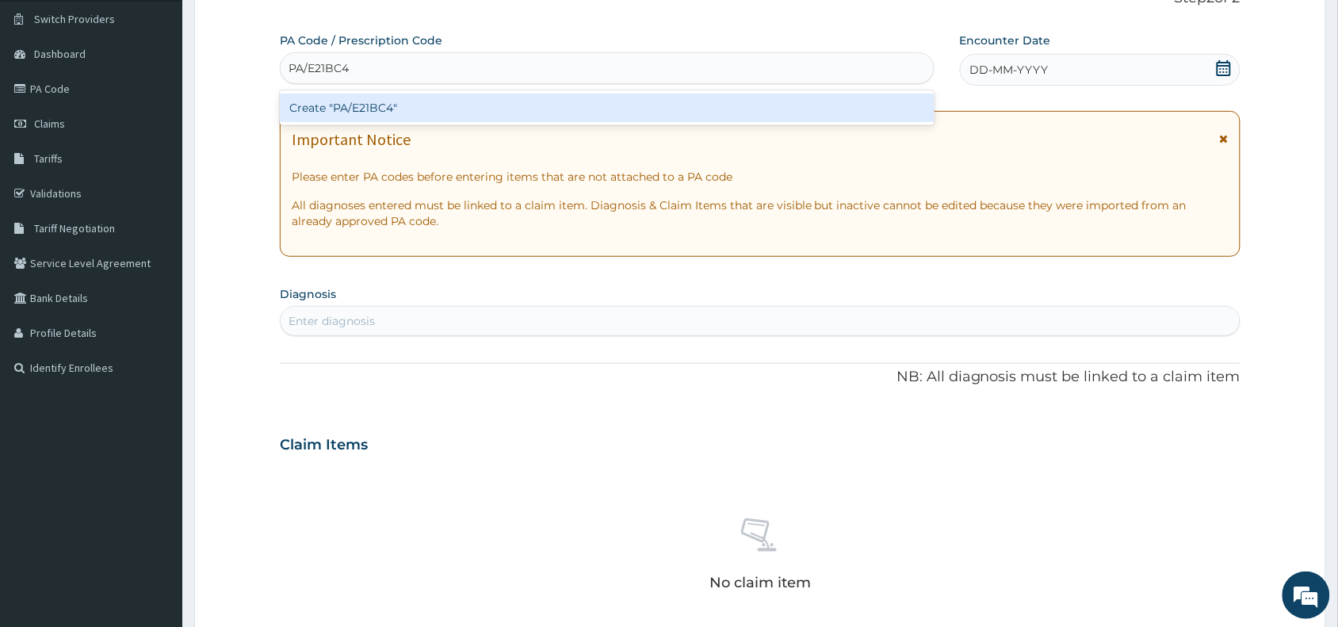
click at [400, 103] on div "Create "PA/E21BC4"" at bounding box center [607, 108] width 655 height 29
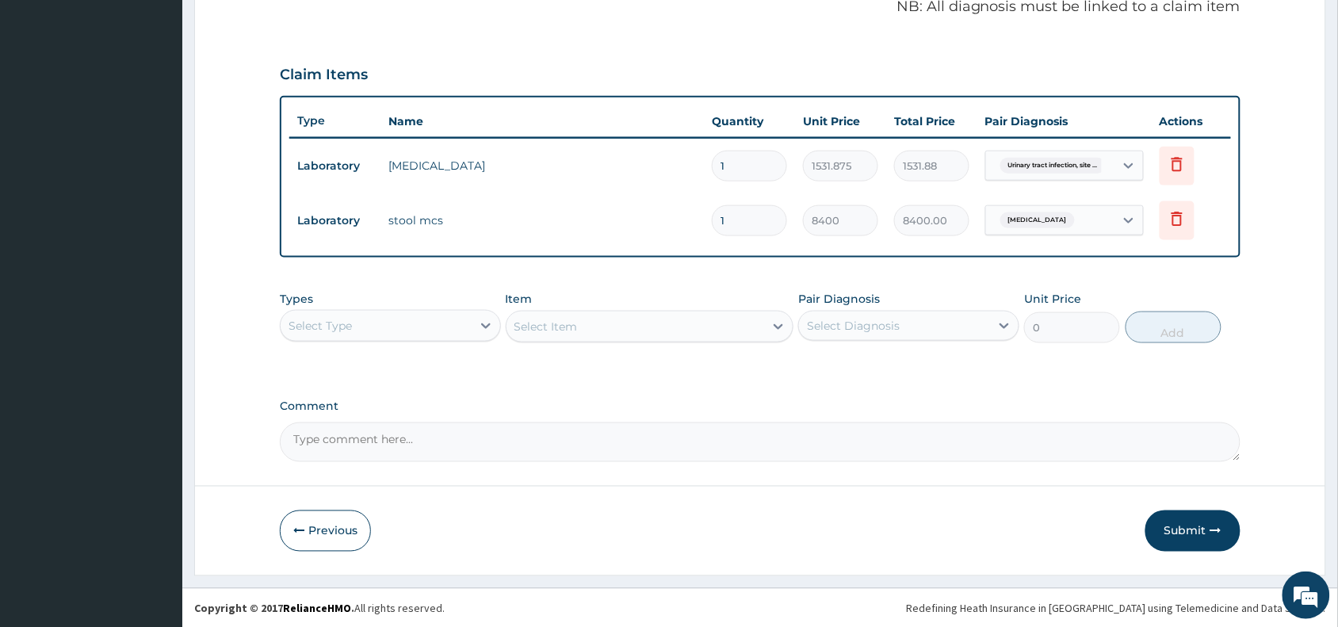
scroll to position [0, 0]
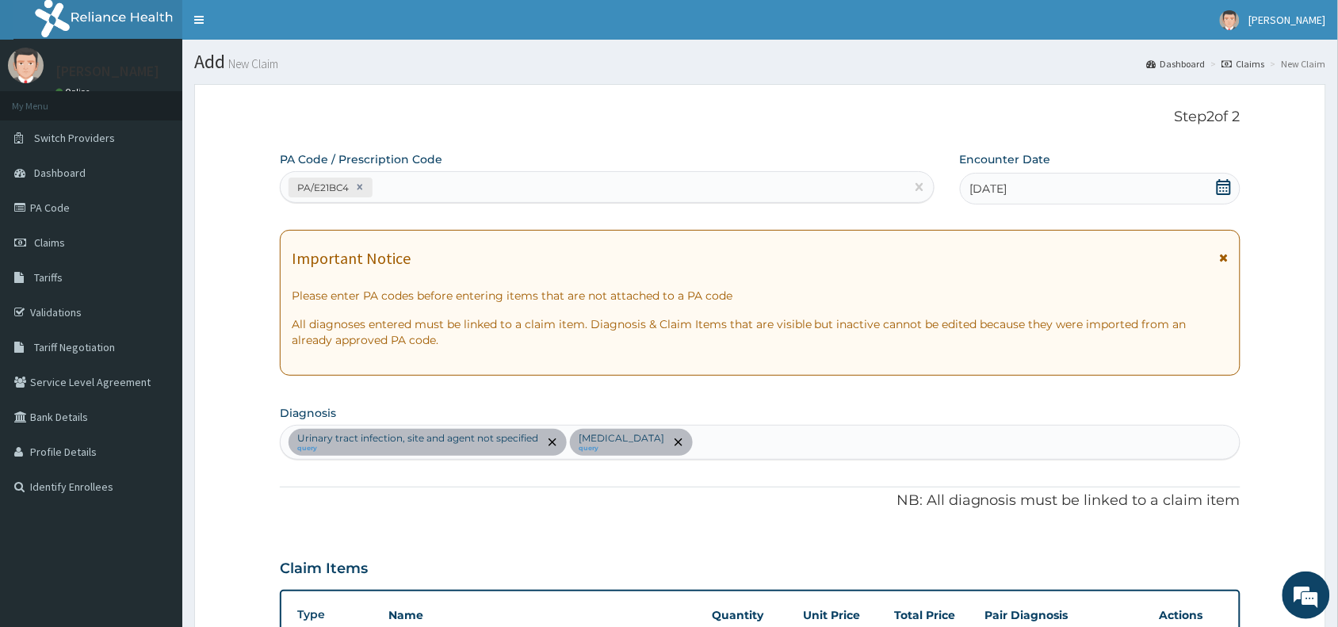
click at [746, 442] on div "[MEDICAL_DATA], site and agent not specified query [MEDICAL_DATA] query" at bounding box center [760, 442] width 959 height 33
type input "[MEDICAL_DATA]"
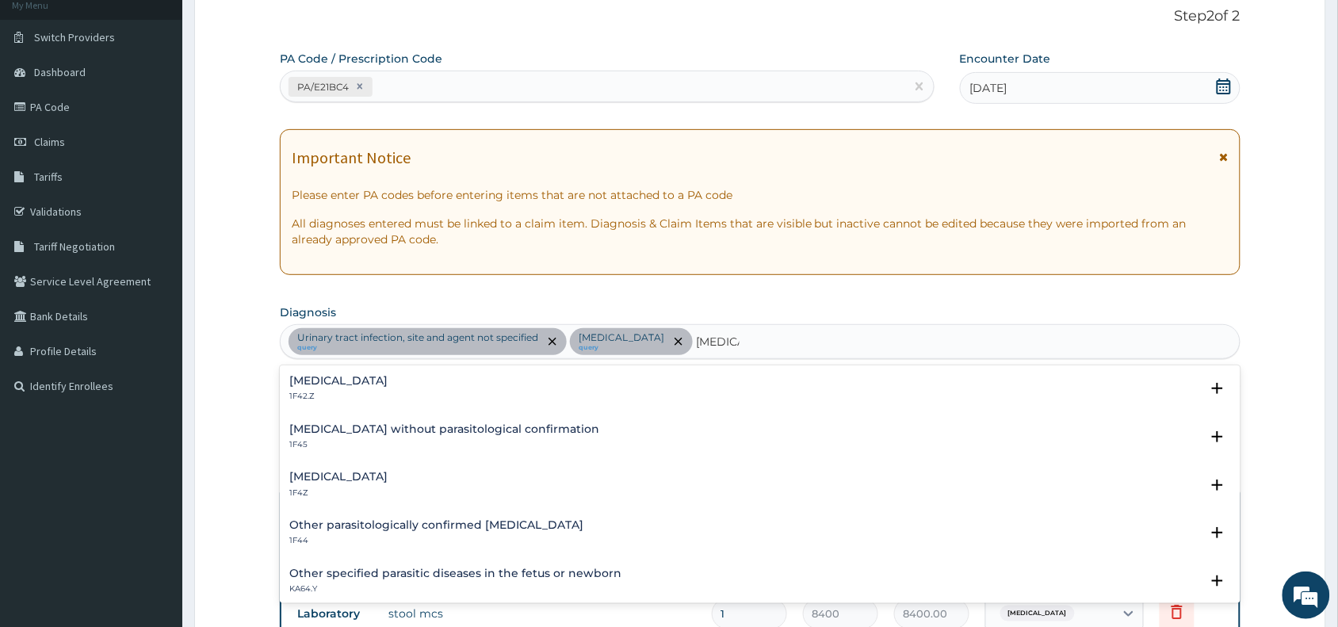
scroll to position [119, 0]
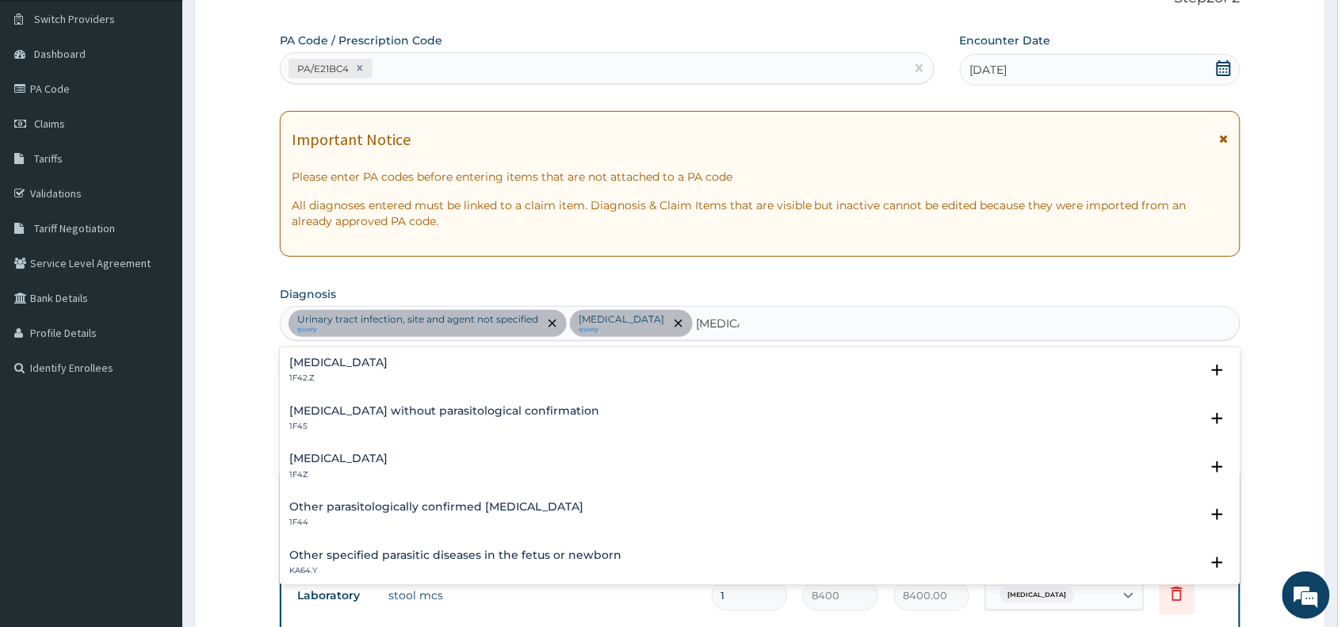
click at [399, 449] on div "[MEDICAL_DATA] 1F4Z Select Status Query Query covers suspected (?), Keep in vie…" at bounding box center [760, 470] width 960 height 48
click at [377, 457] on h4 "[MEDICAL_DATA]" at bounding box center [338, 458] width 98 height 12
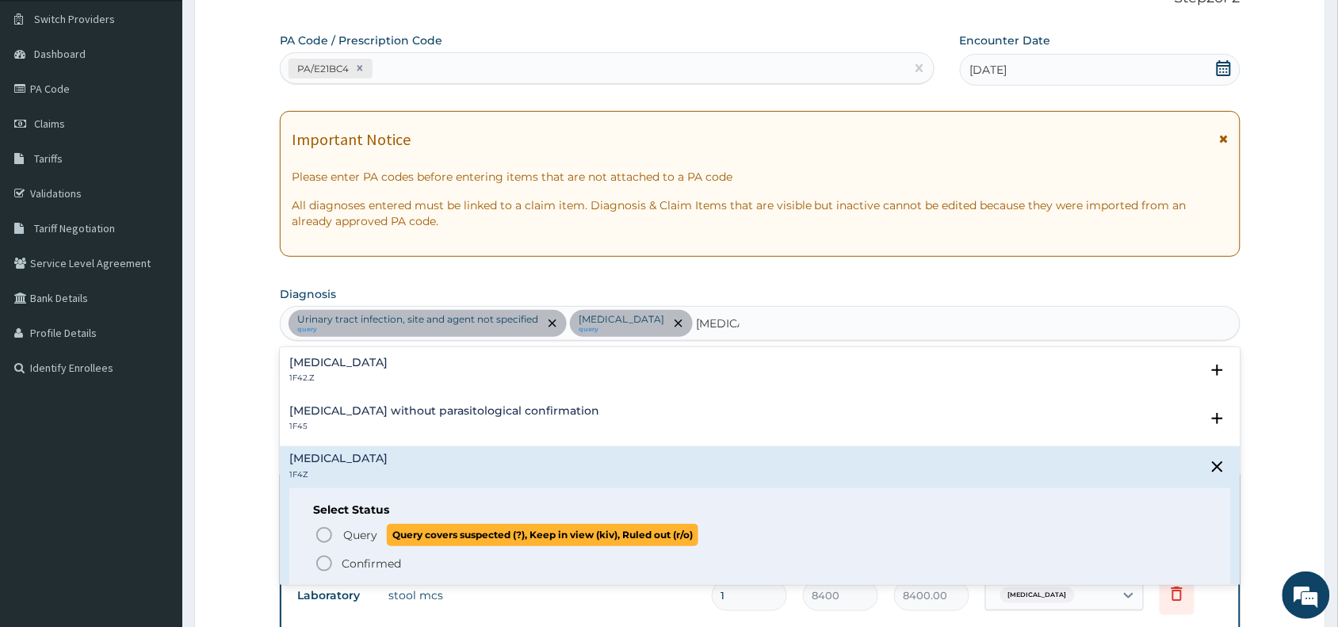
click at [322, 532] on icon "status option query" at bounding box center [324, 534] width 19 height 19
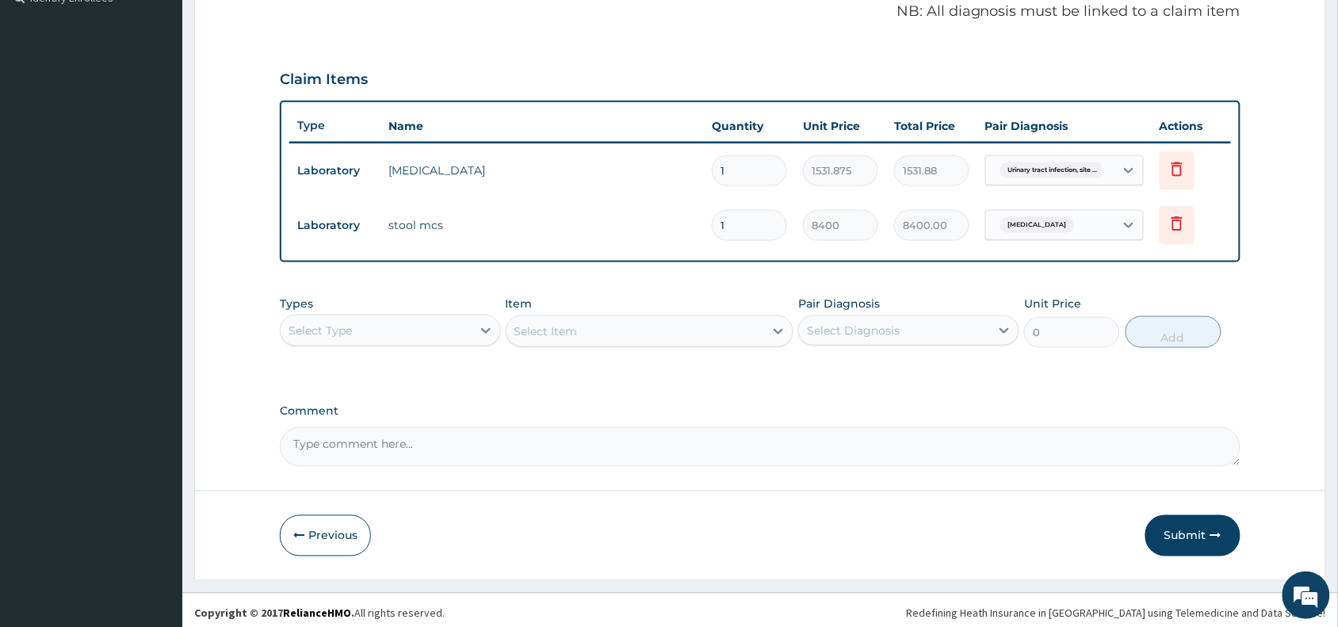
scroll to position [494, 0]
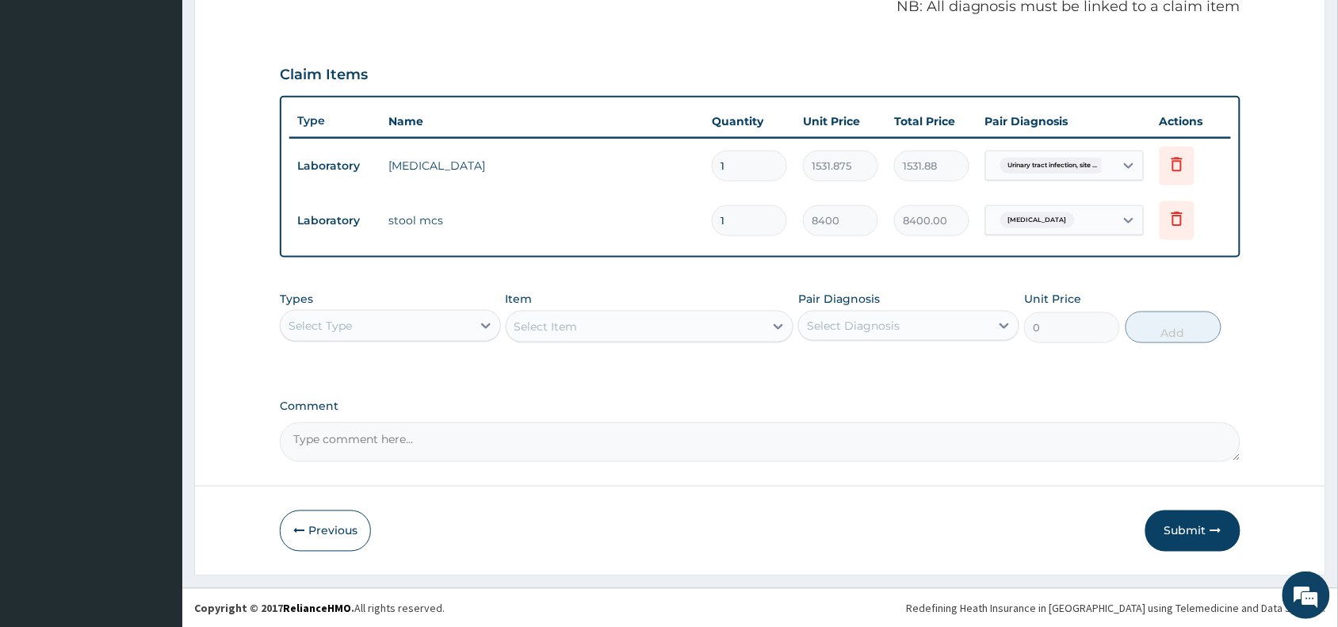
click at [413, 322] on div "Select Type" at bounding box center [376, 325] width 191 height 25
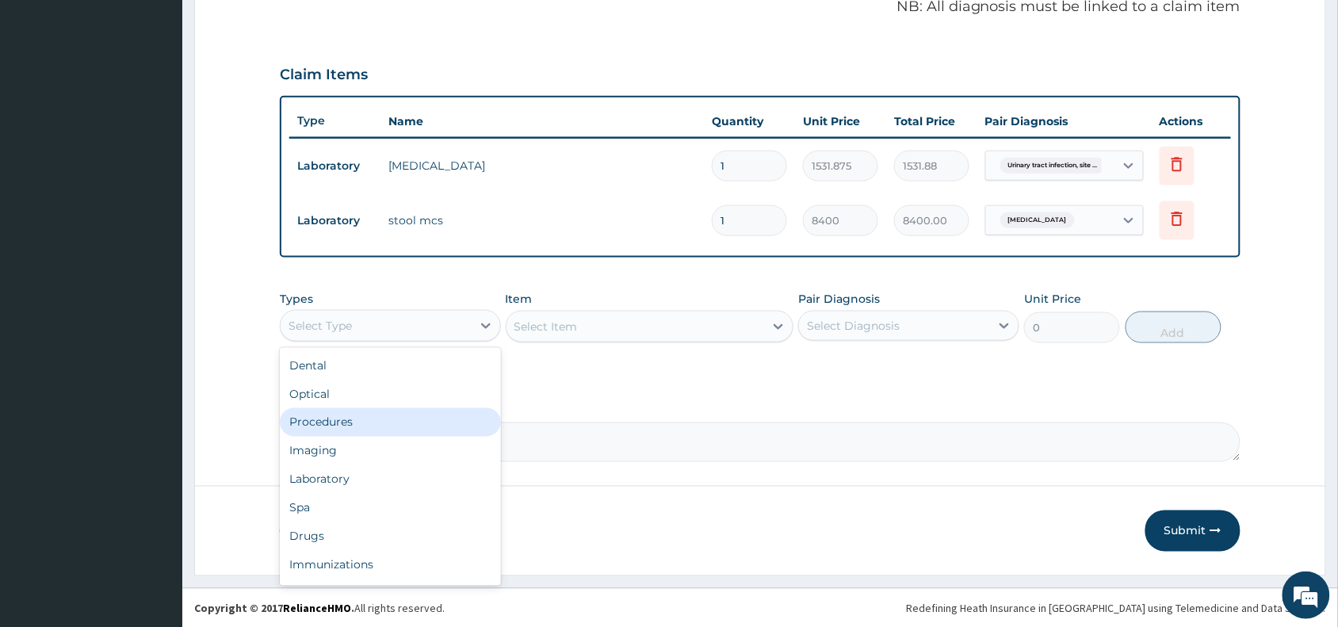
click at [307, 421] on div "Procedures" at bounding box center [390, 422] width 221 height 29
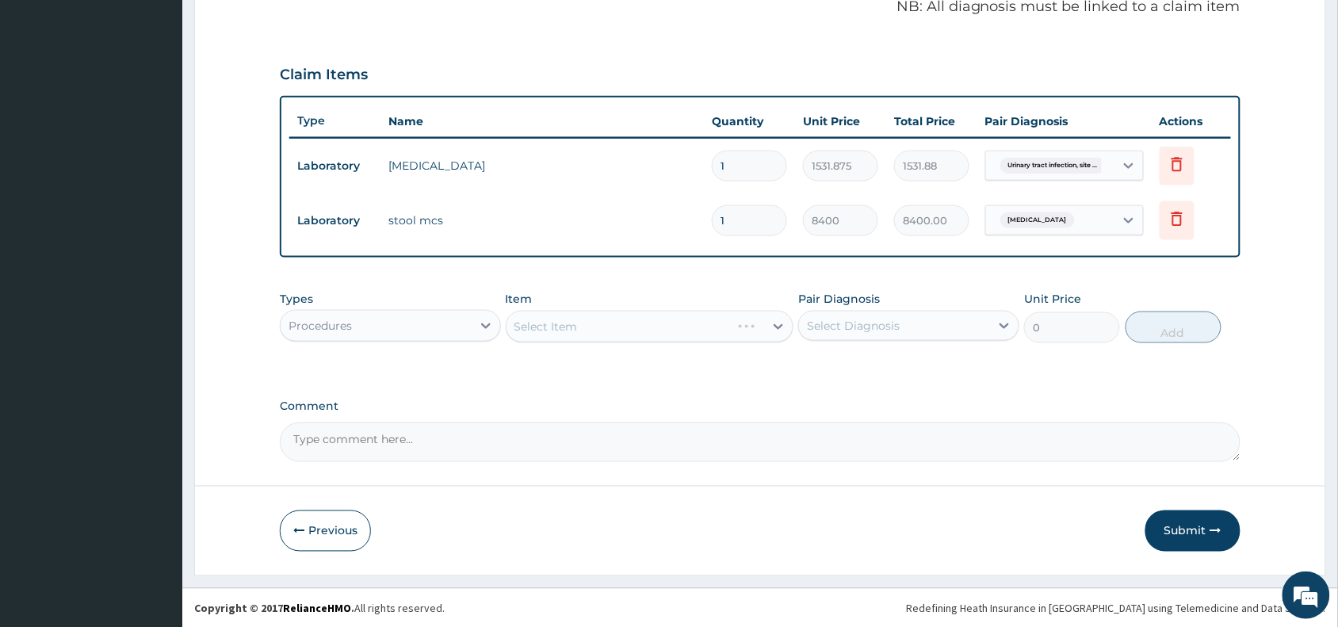
click at [571, 327] on div "Select Item" at bounding box center [650, 327] width 288 height 32
click at [582, 313] on div "Select Item" at bounding box center [650, 327] width 288 height 32
click at [589, 322] on div "Select Item" at bounding box center [650, 327] width 288 height 32
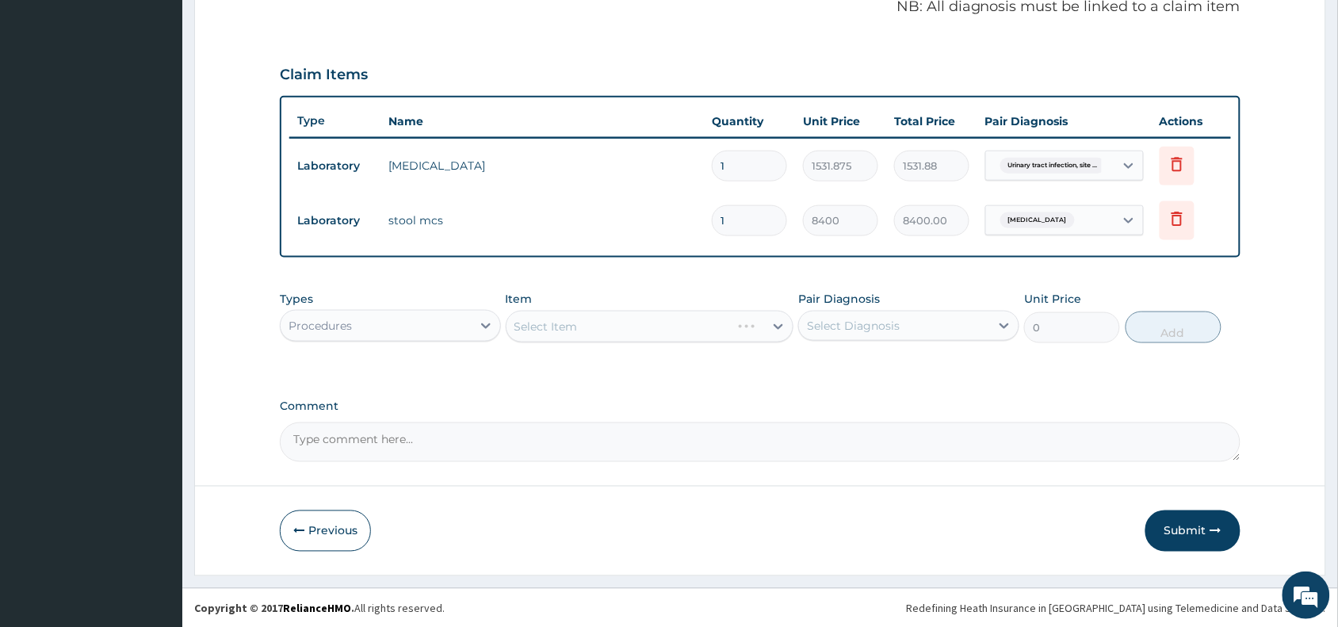
click at [589, 322] on div "Select Item" at bounding box center [650, 327] width 288 height 32
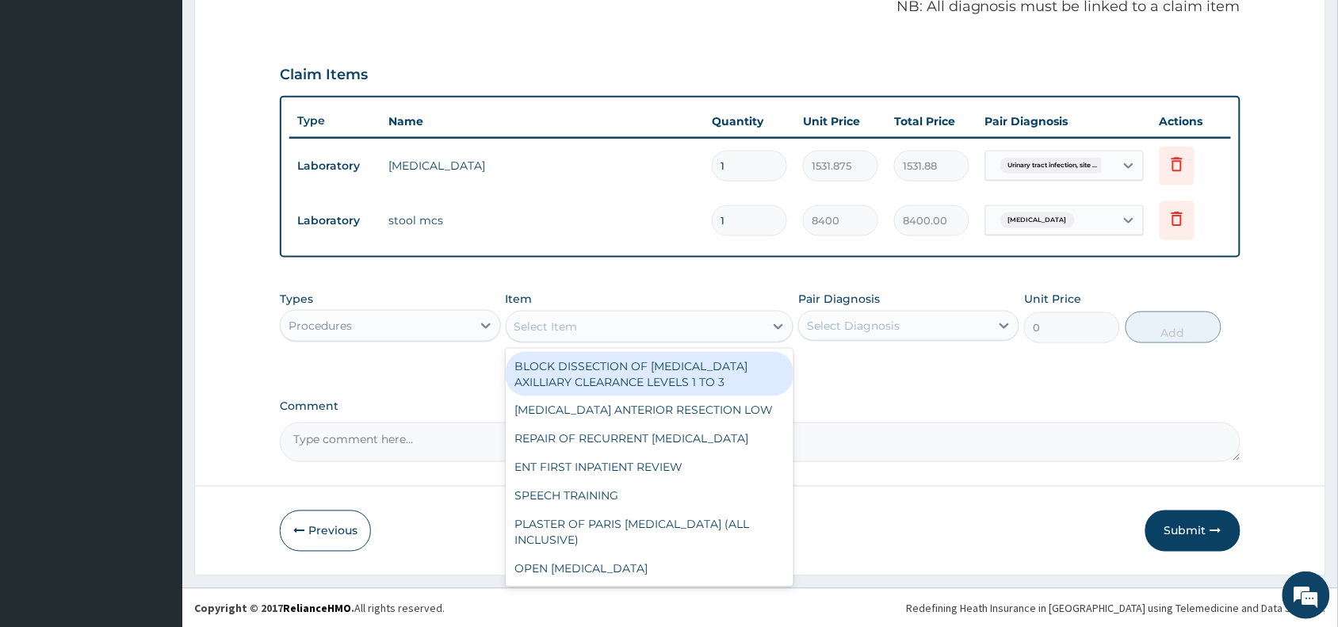
click at [589, 322] on div "Select Item" at bounding box center [635, 326] width 258 height 25
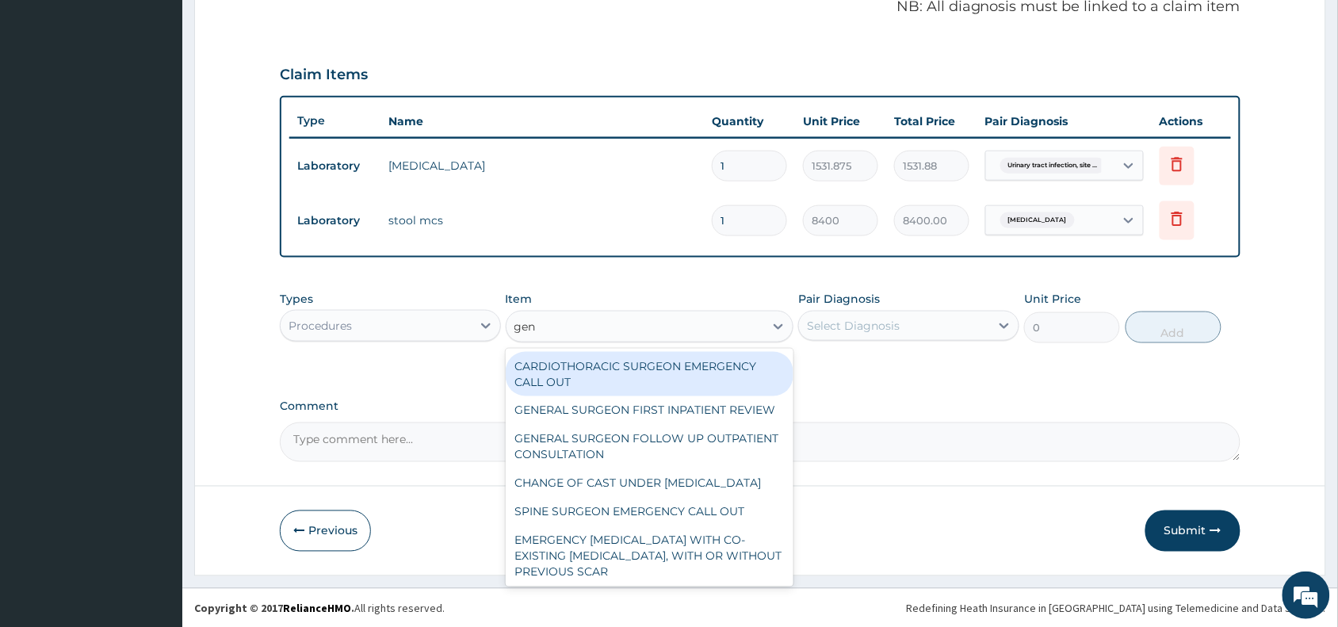
type input "gene"
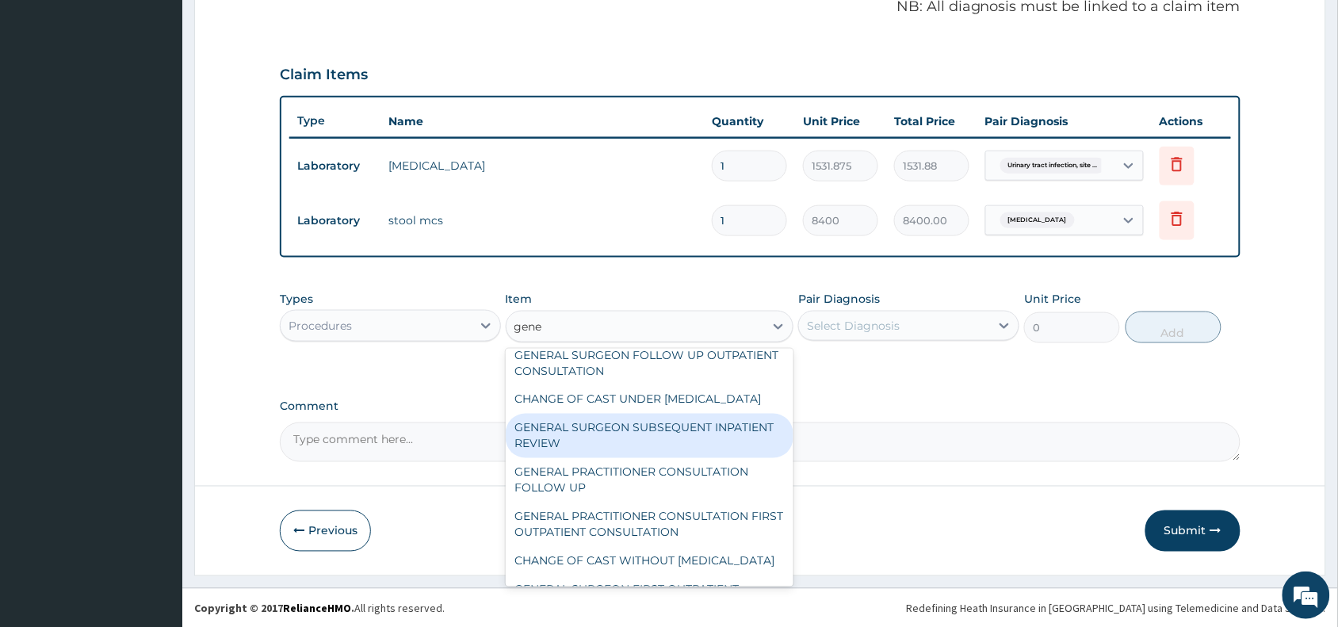
scroll to position [79, 0]
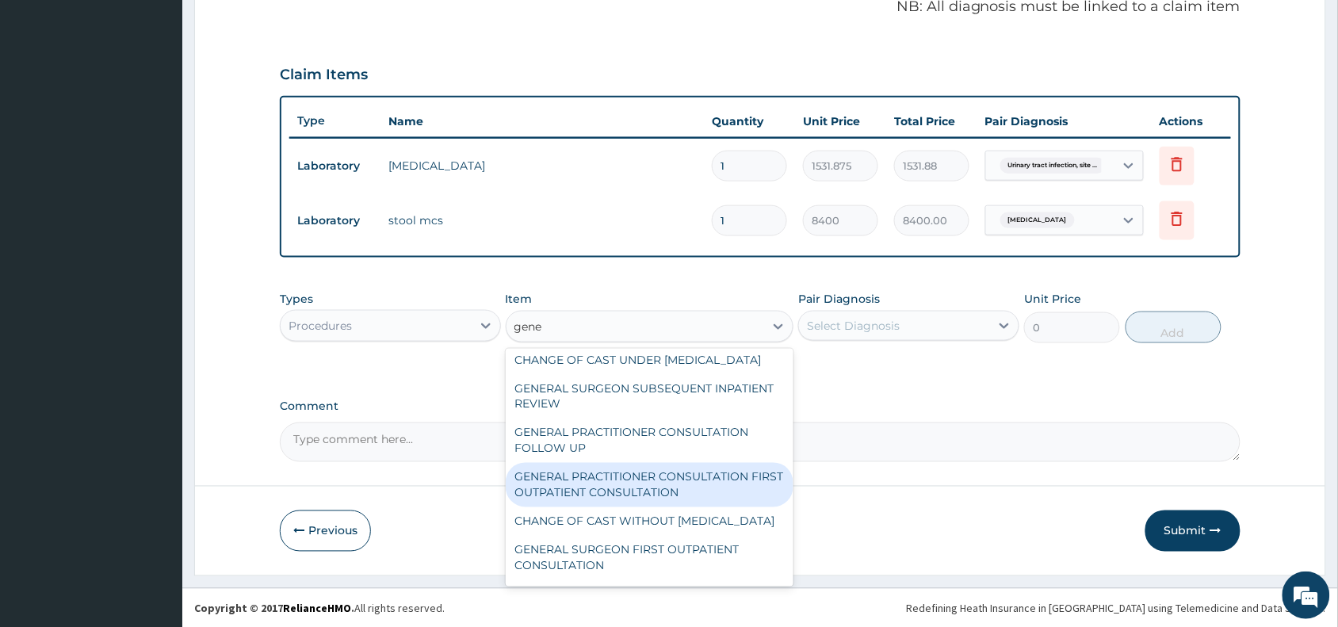
click at [682, 507] on div "GENERAL PRACTITIONER CONSULTATION FIRST OUTPATIENT CONSULTATION" at bounding box center [650, 485] width 288 height 44
type input "3370.125"
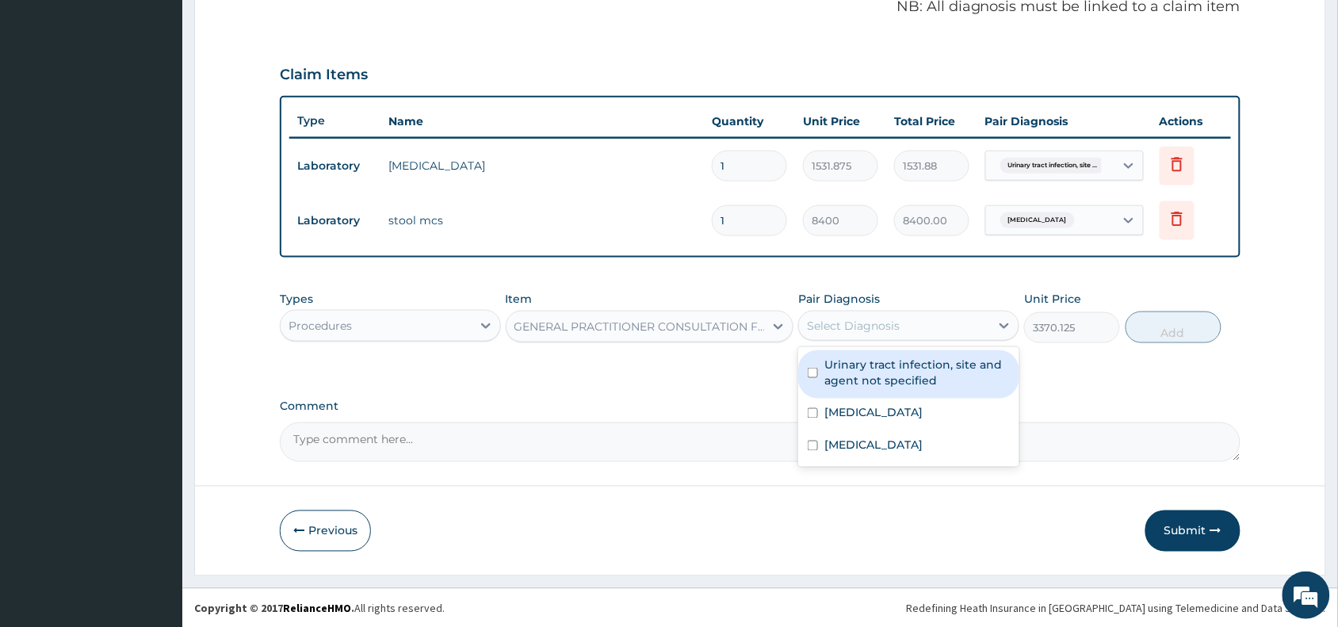
click at [896, 326] on div "Select Diagnosis" at bounding box center [853, 326] width 93 height 16
drag, startPoint x: 907, startPoint y: 373, endPoint x: 899, endPoint y: 413, distance: 40.4
click at [908, 380] on label "Urinary tract infection, site and agent not specified" at bounding box center [916, 373] width 185 height 32
checkbox input "true"
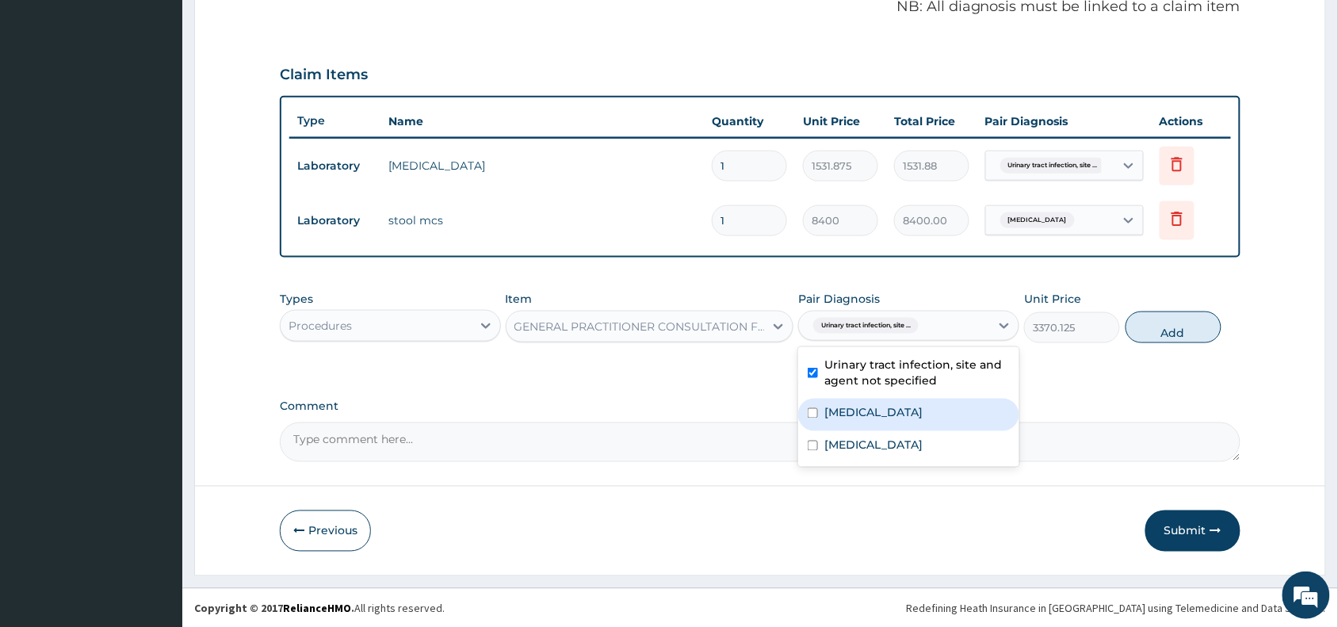
click at [898, 414] on label "[MEDICAL_DATA]" at bounding box center [873, 413] width 98 height 16
checkbox input "true"
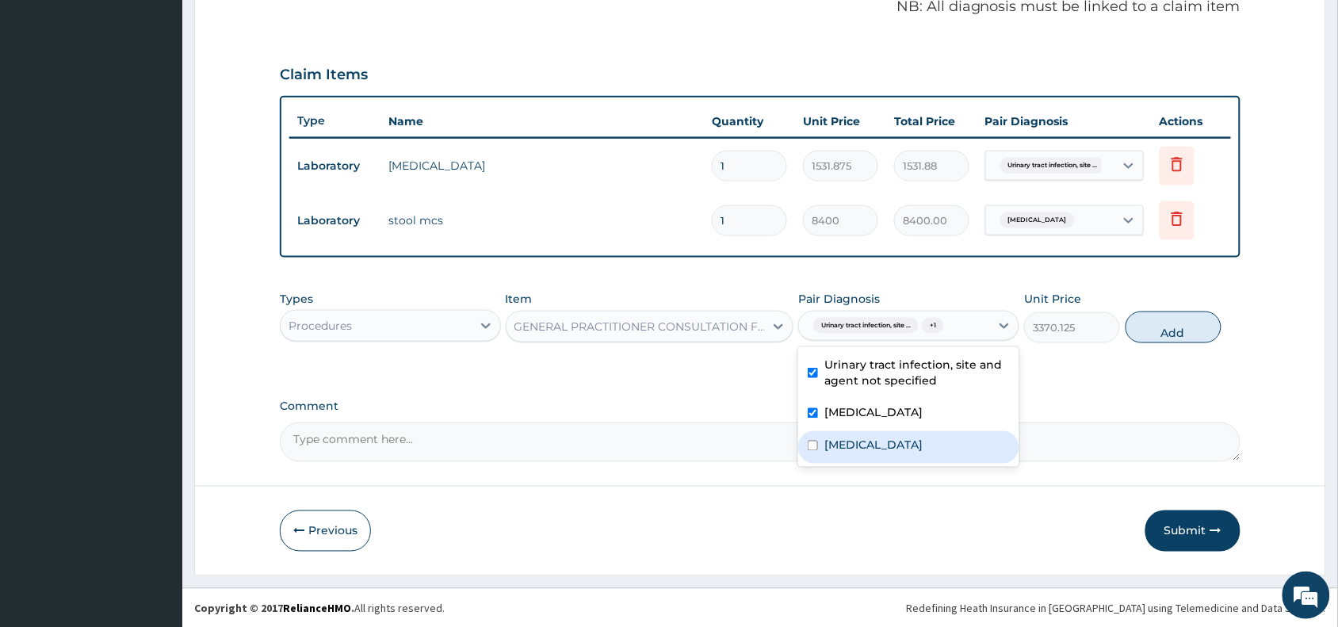
drag, startPoint x: 902, startPoint y: 456, endPoint x: 979, endPoint y: 449, distance: 77.9
click at [916, 456] on div "[MEDICAL_DATA]" at bounding box center [908, 447] width 221 height 32
checkbox input "true"
click at [1150, 317] on button "Add" at bounding box center [1173, 327] width 96 height 32
type input "0"
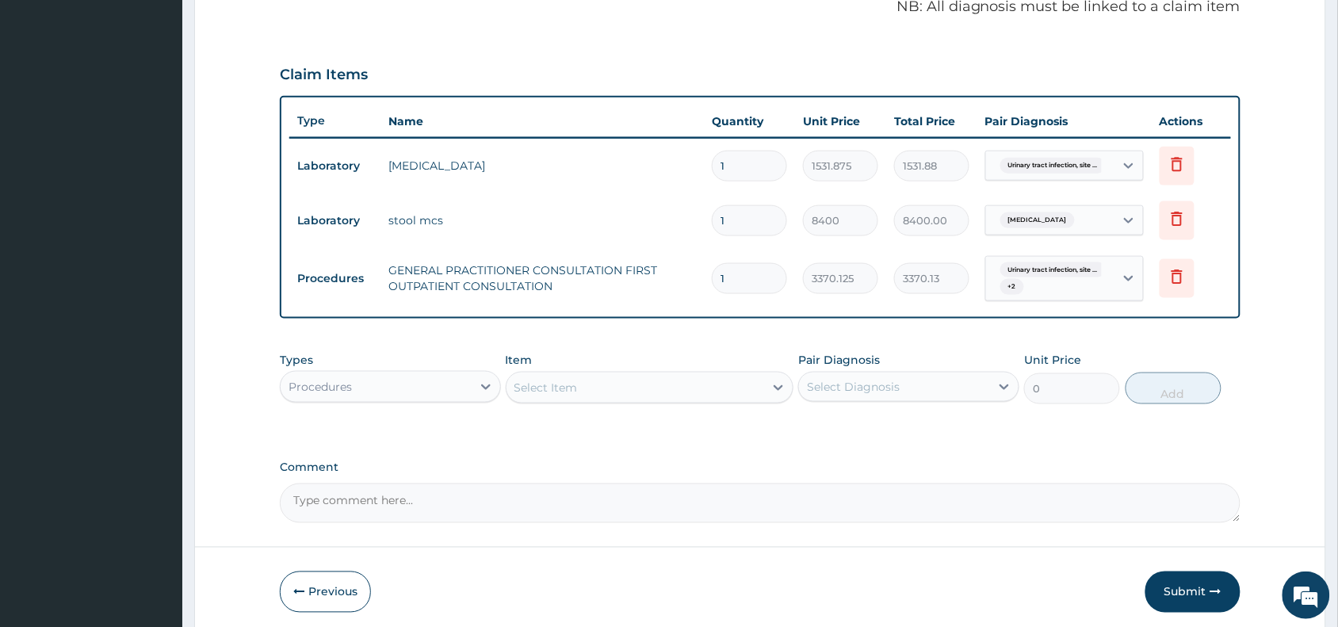
click at [541, 383] on div "Select Item" at bounding box center [545, 388] width 63 height 16
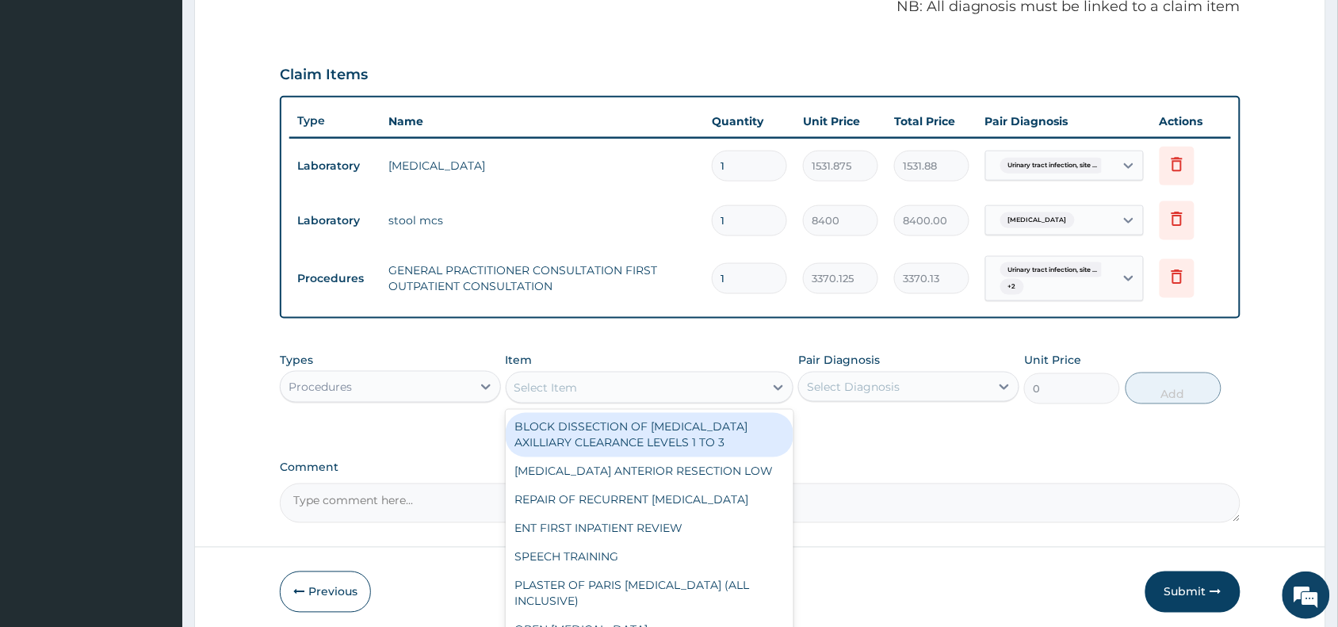
click at [418, 387] on div "Procedures" at bounding box center [376, 386] width 191 height 25
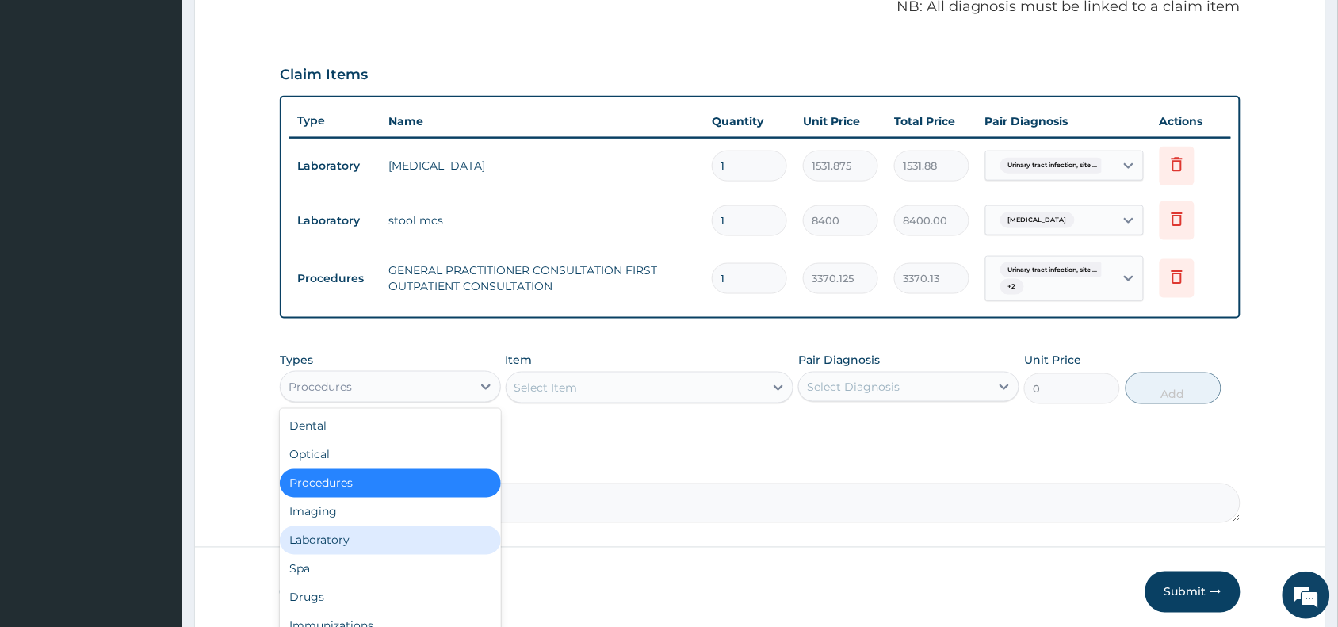
click at [369, 540] on div "Laboratory" at bounding box center [390, 540] width 221 height 29
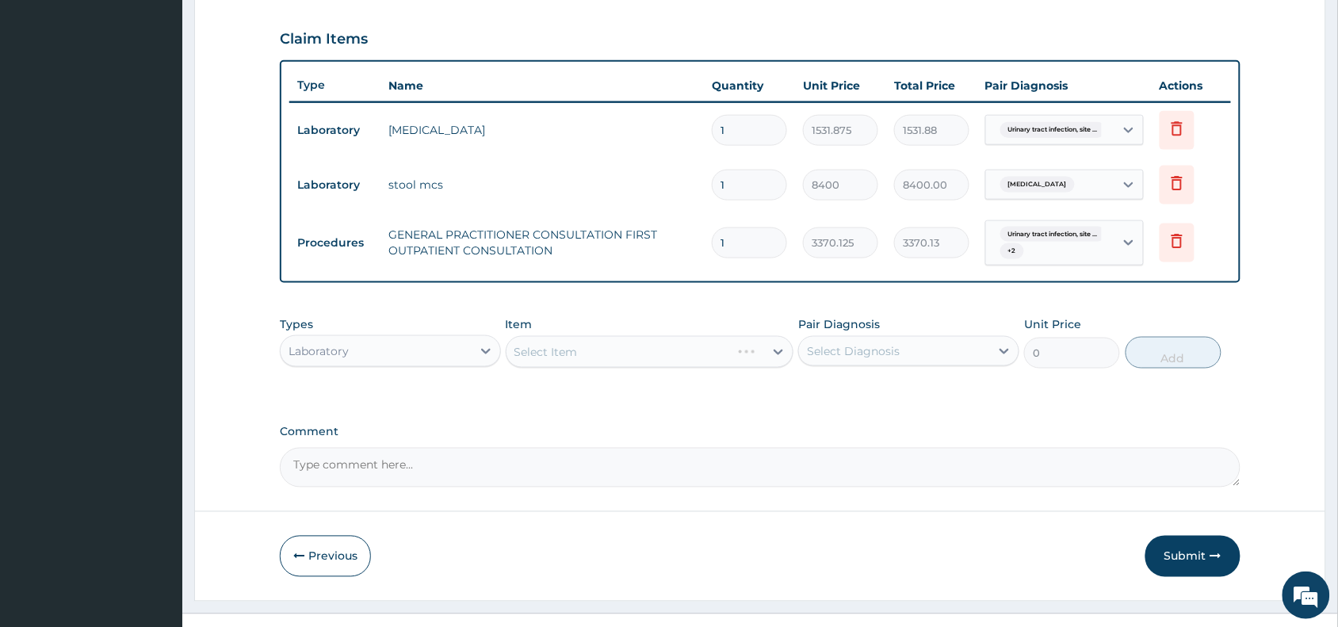
scroll to position [556, 0]
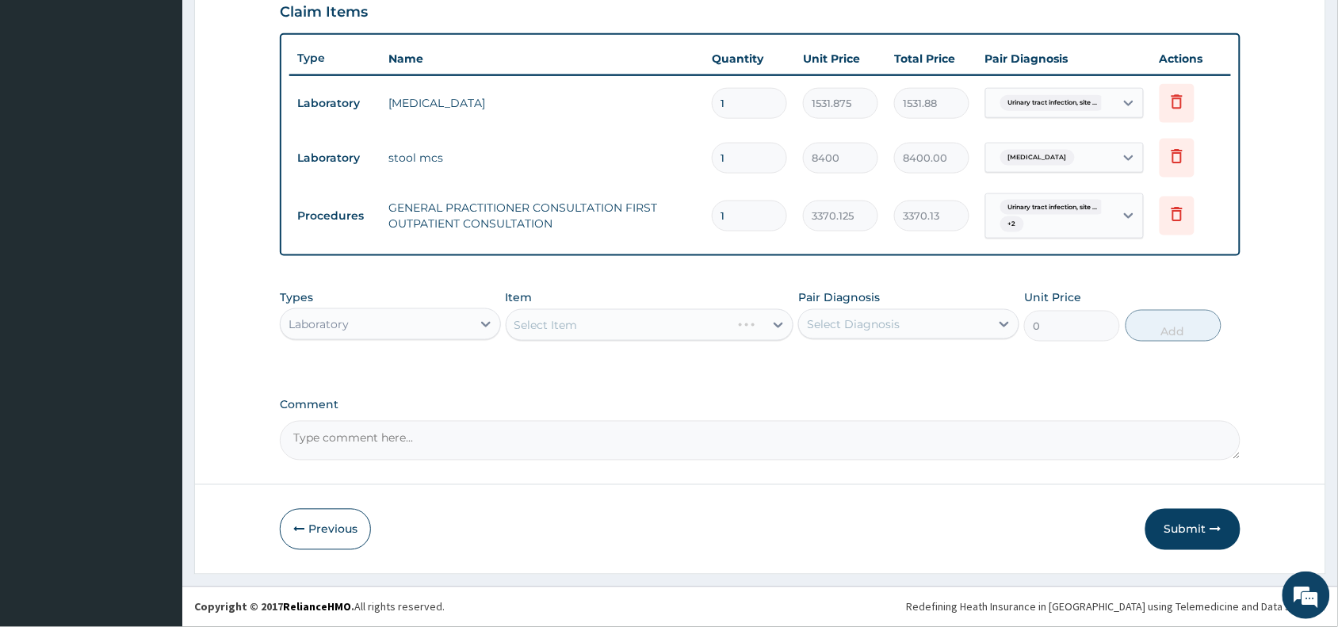
click at [571, 319] on div "Select Item" at bounding box center [650, 325] width 288 height 32
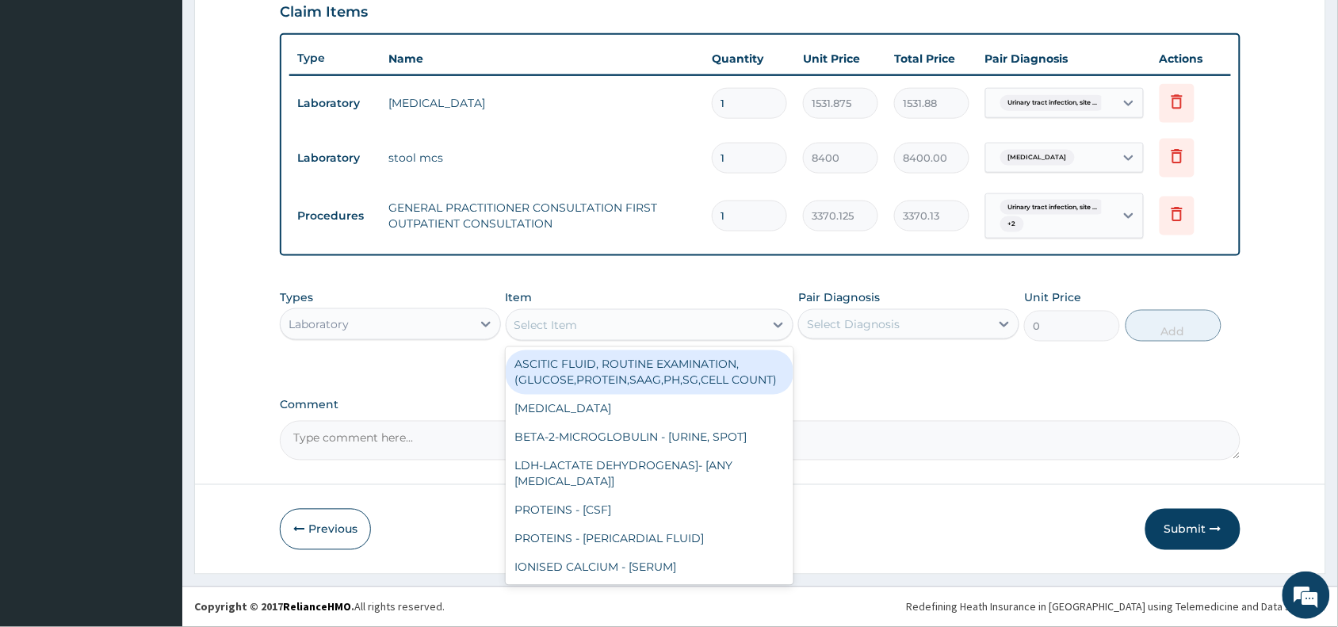
click at [574, 318] on div "Select Item" at bounding box center [545, 325] width 63 height 16
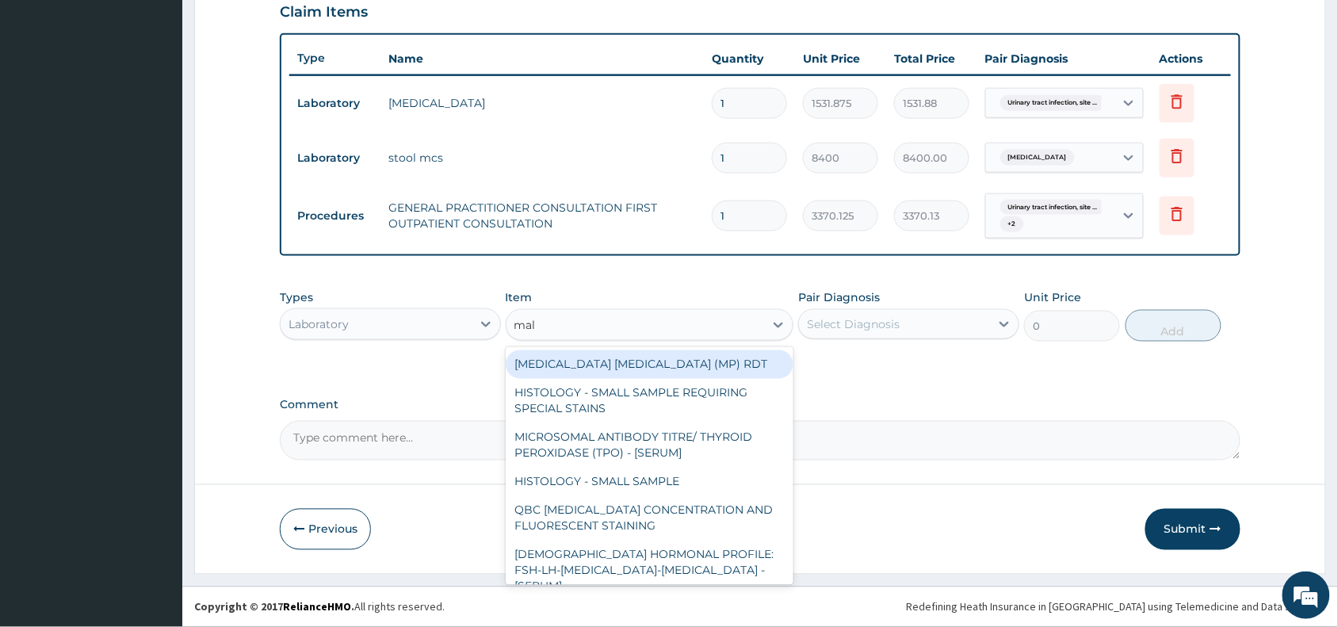
type input "mala"
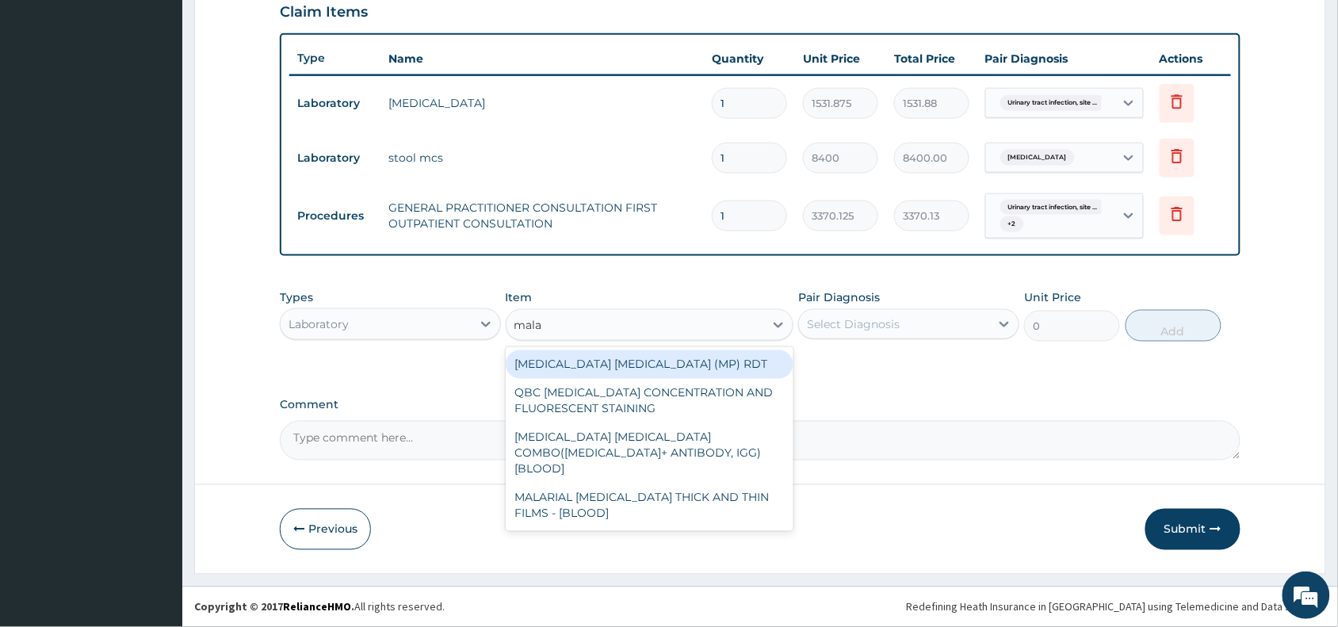
click at [588, 361] on div "[MEDICAL_DATA] [MEDICAL_DATA] (MP) RDT" at bounding box center [650, 364] width 288 height 29
type input "1531.875"
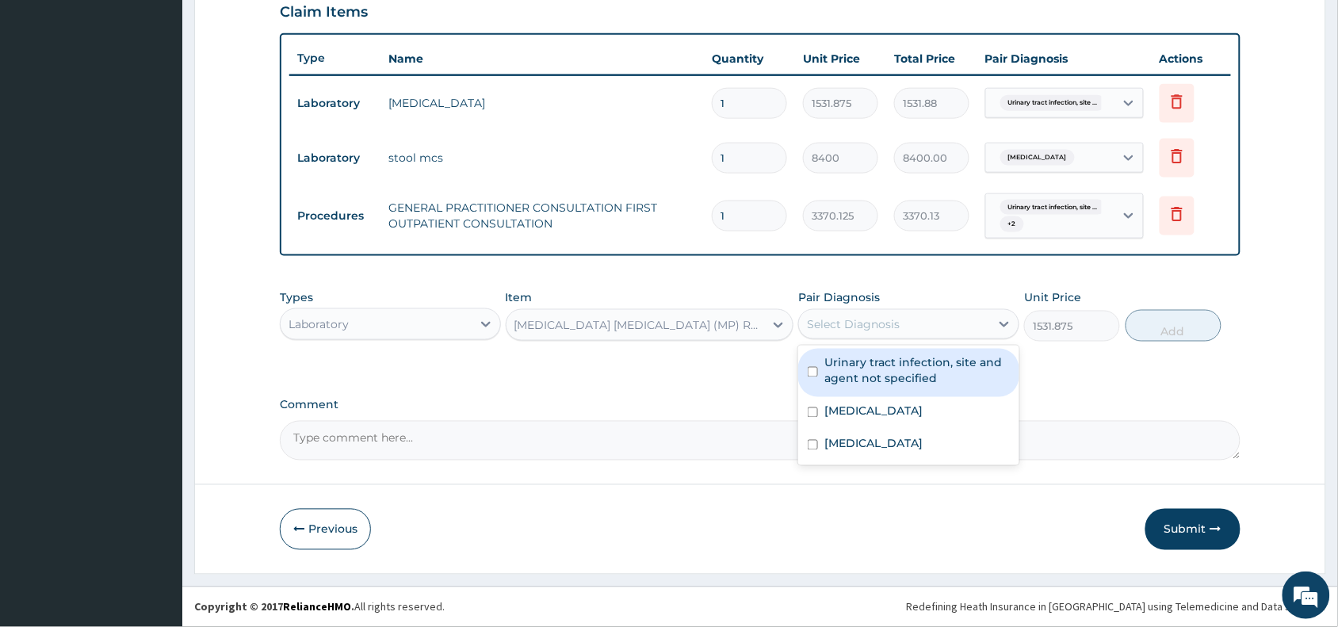
click at [874, 326] on div "Select Diagnosis" at bounding box center [853, 324] width 93 height 16
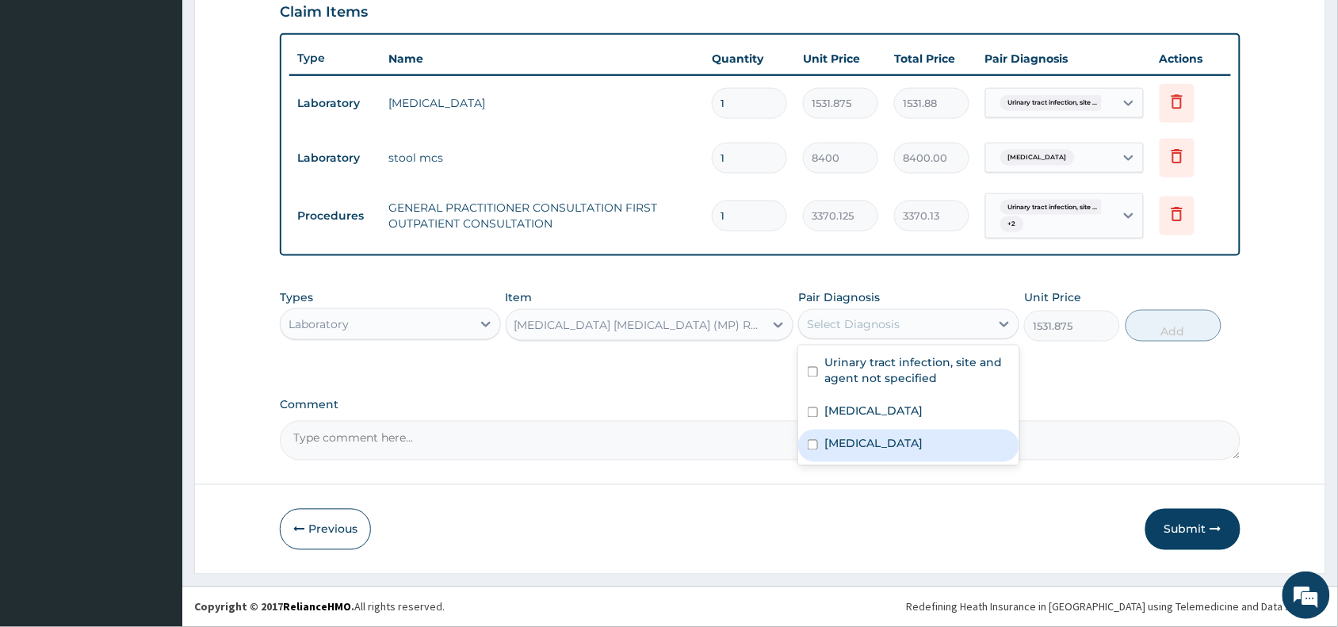
drag, startPoint x: 872, startPoint y: 446, endPoint x: 945, endPoint y: 430, distance: 75.4
click at [890, 442] on label "[MEDICAL_DATA]" at bounding box center [873, 444] width 98 height 16
checkbox input "true"
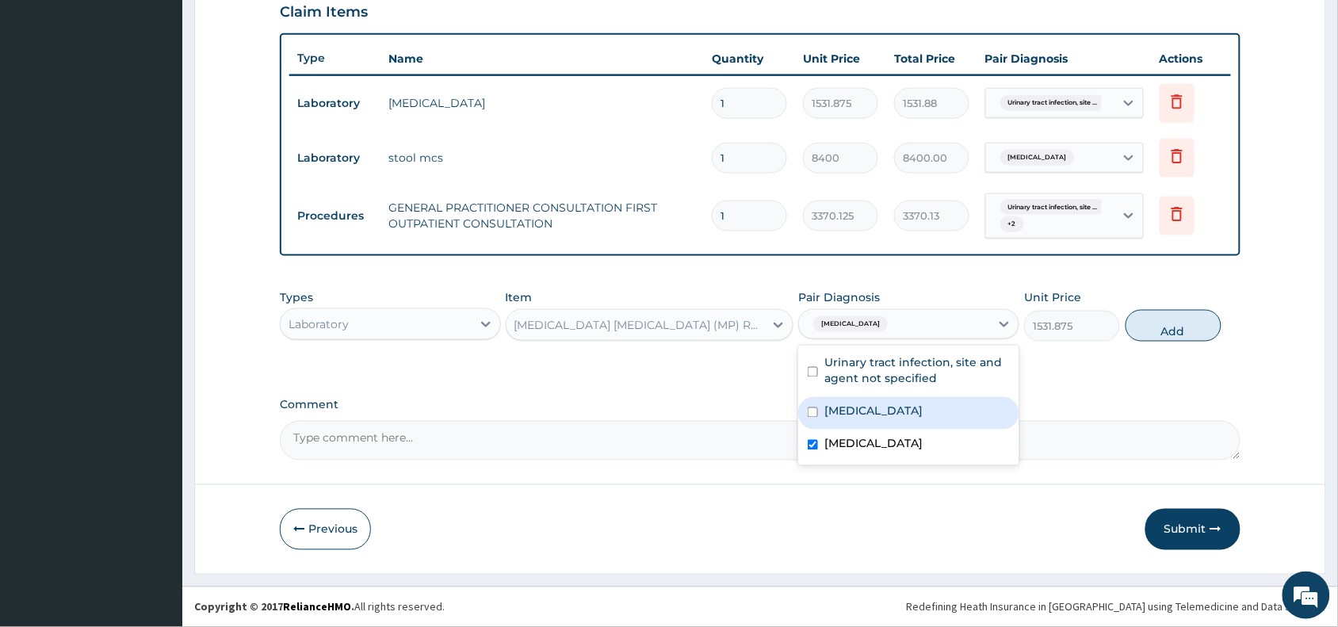
click at [922, 403] on label "[MEDICAL_DATA]" at bounding box center [873, 411] width 98 height 16
checkbox input "true"
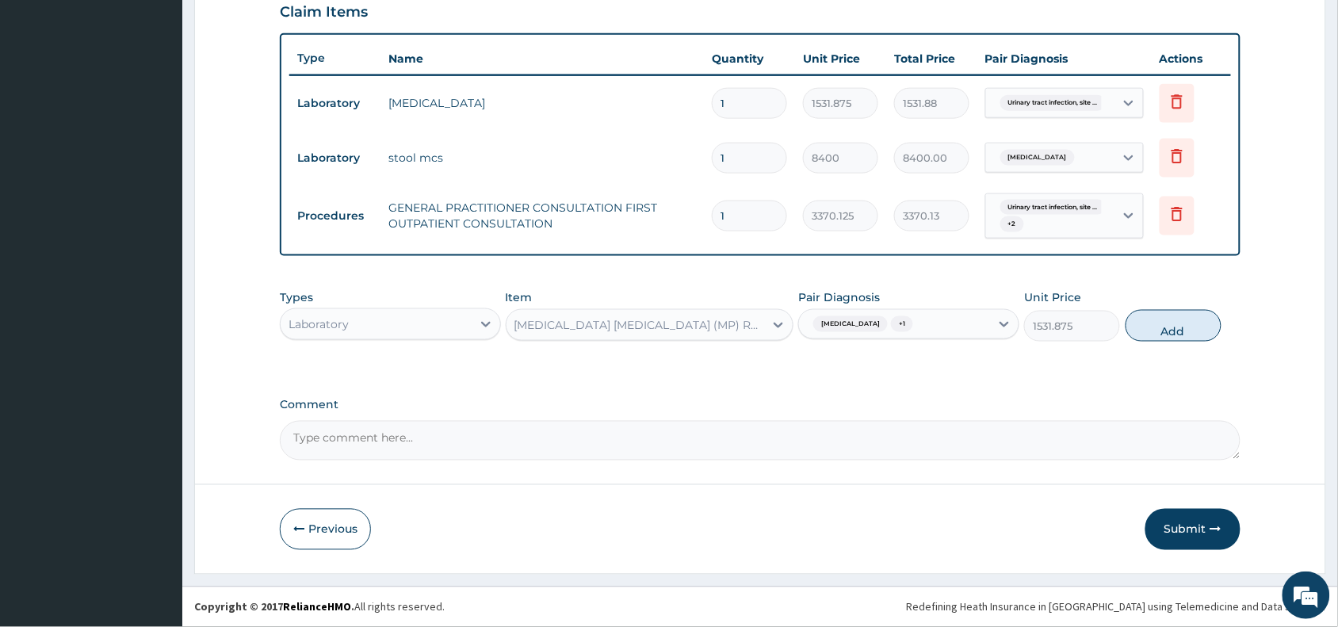
drag, startPoint x: 1154, startPoint y: 321, endPoint x: 960, endPoint y: 378, distance: 202.3
click at [1155, 321] on button "Add" at bounding box center [1173, 326] width 96 height 32
type input "0"
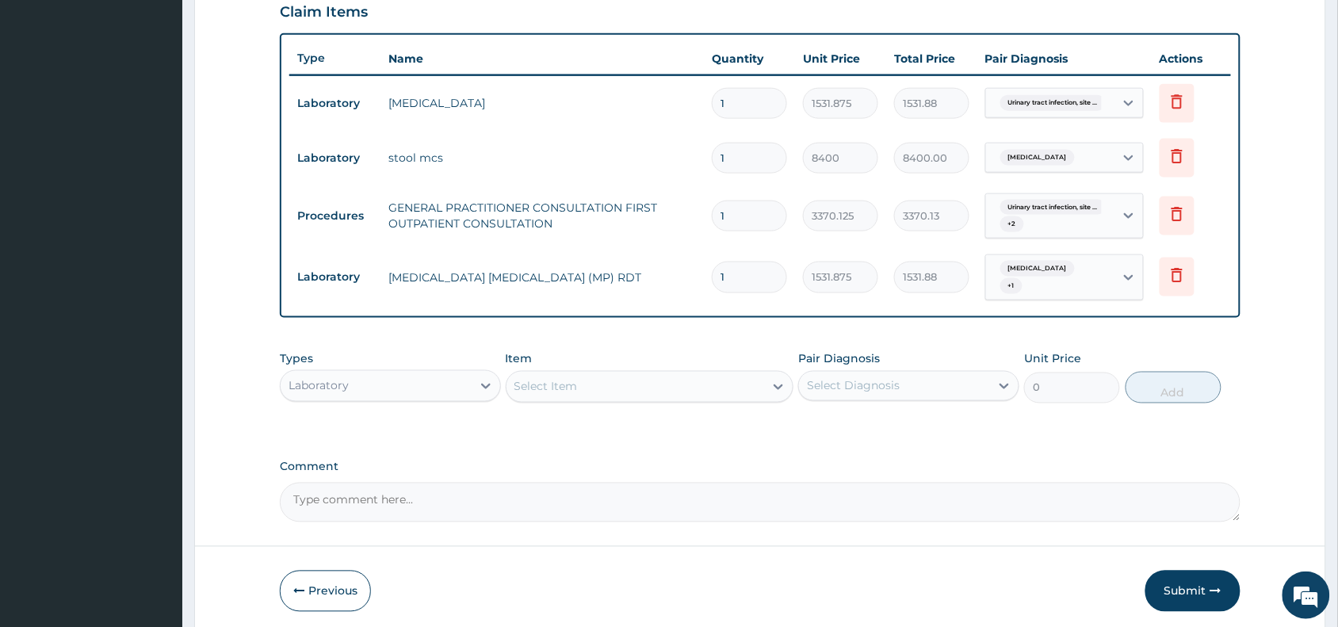
click at [567, 367] on div "Item Select Item" at bounding box center [650, 377] width 288 height 52
click at [557, 383] on div "Select Item" at bounding box center [545, 387] width 63 height 16
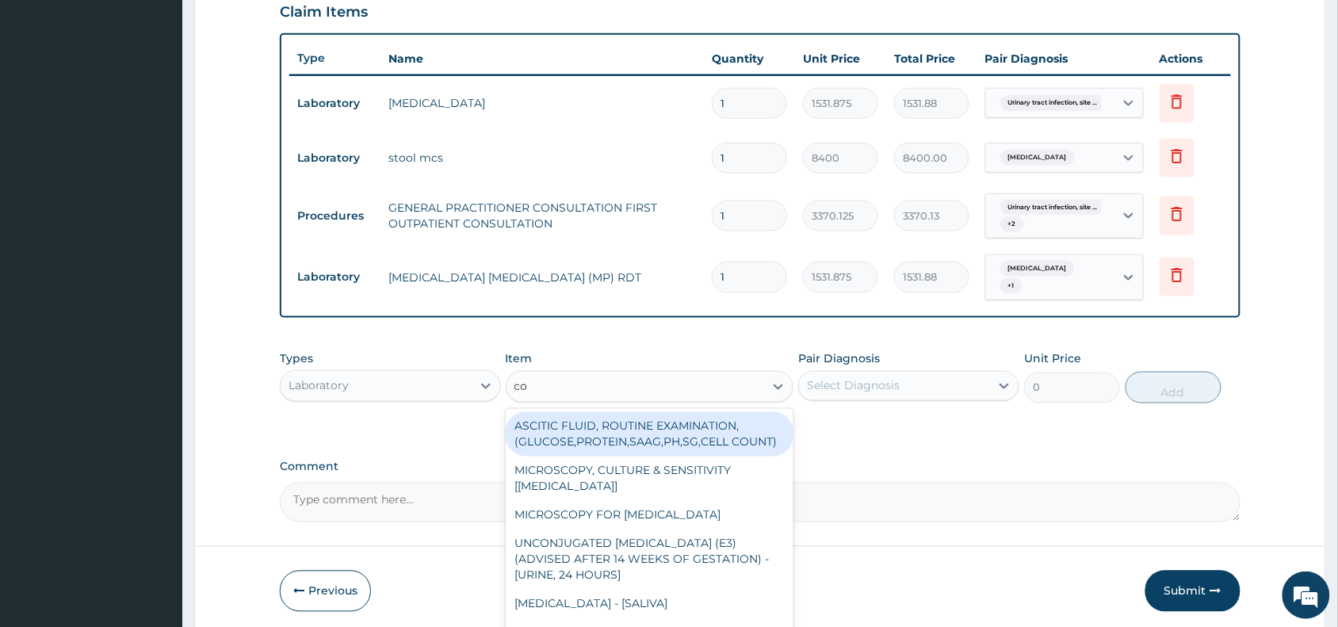
type input "com"
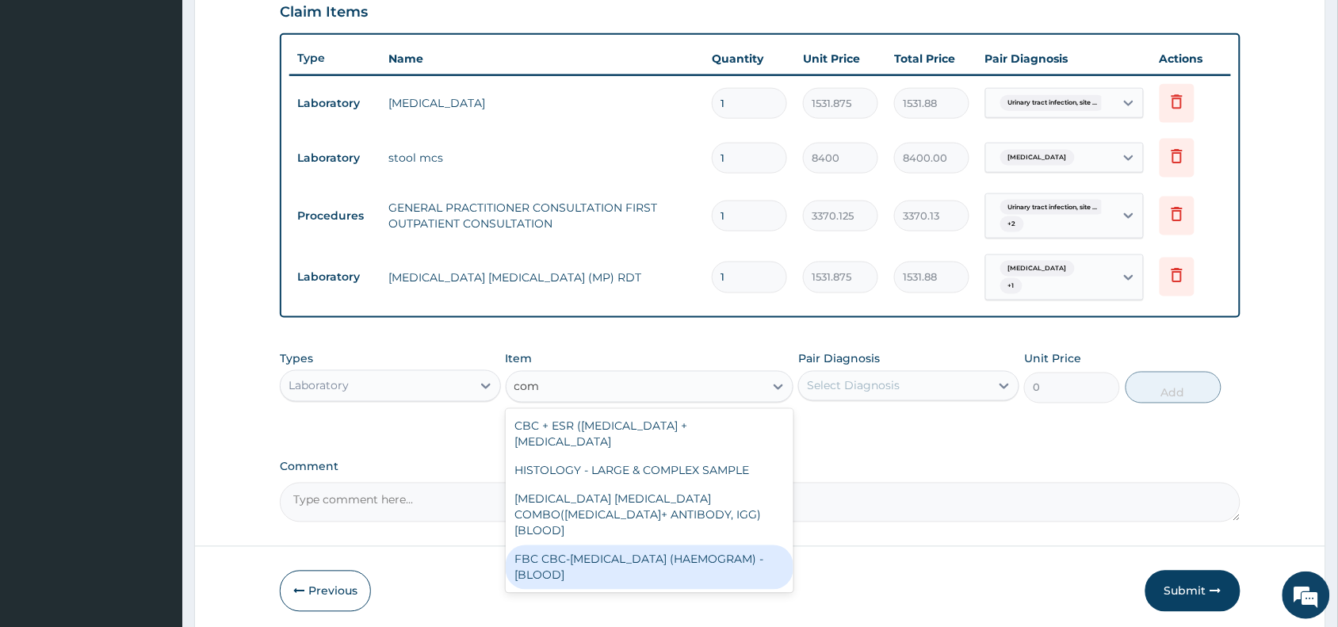
click at [626, 551] on div "FBC CBC-[MEDICAL_DATA] (HAEMOGRAM) - [BLOOD]" at bounding box center [650, 567] width 288 height 44
type input "4085"
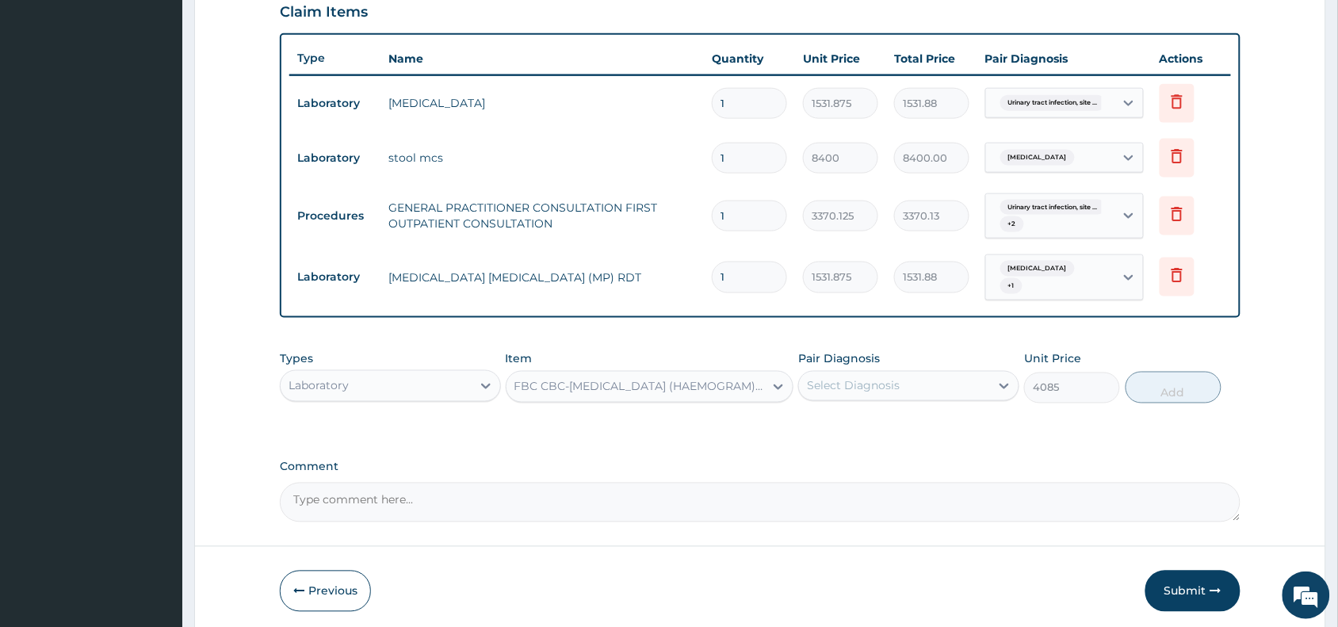
click at [914, 373] on div "Select Diagnosis" at bounding box center [894, 385] width 191 height 25
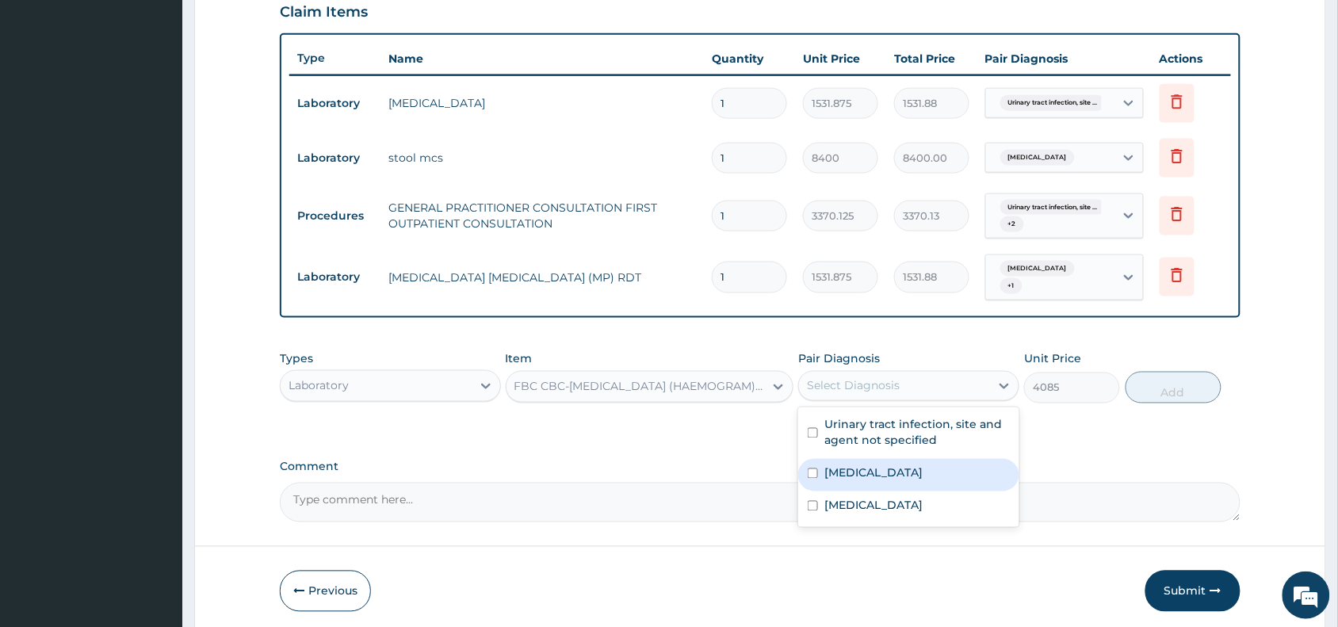
click at [861, 474] on label "[MEDICAL_DATA]" at bounding box center [873, 473] width 98 height 16
checkbox input "true"
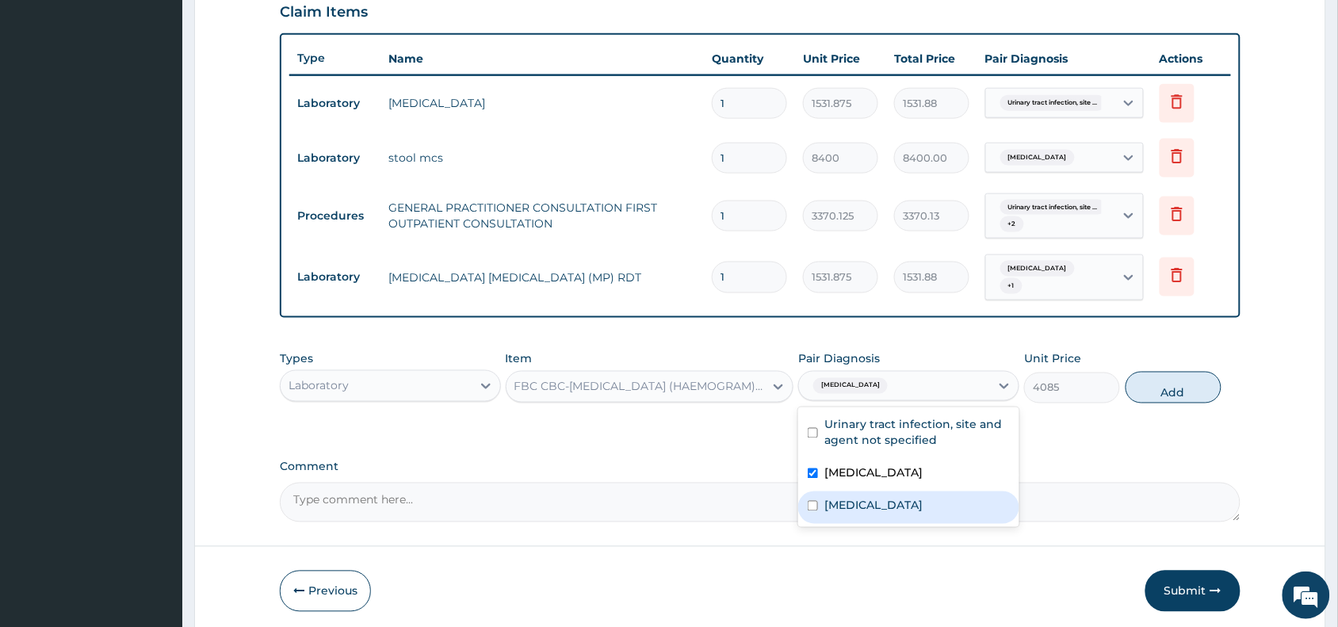
drag, startPoint x: 858, startPoint y: 509, endPoint x: 998, endPoint y: 472, distance: 144.9
click at [861, 509] on label "[MEDICAL_DATA]" at bounding box center [873, 506] width 98 height 16
checkbox input "true"
click at [1158, 392] on button "Add" at bounding box center [1173, 388] width 96 height 32
type input "0"
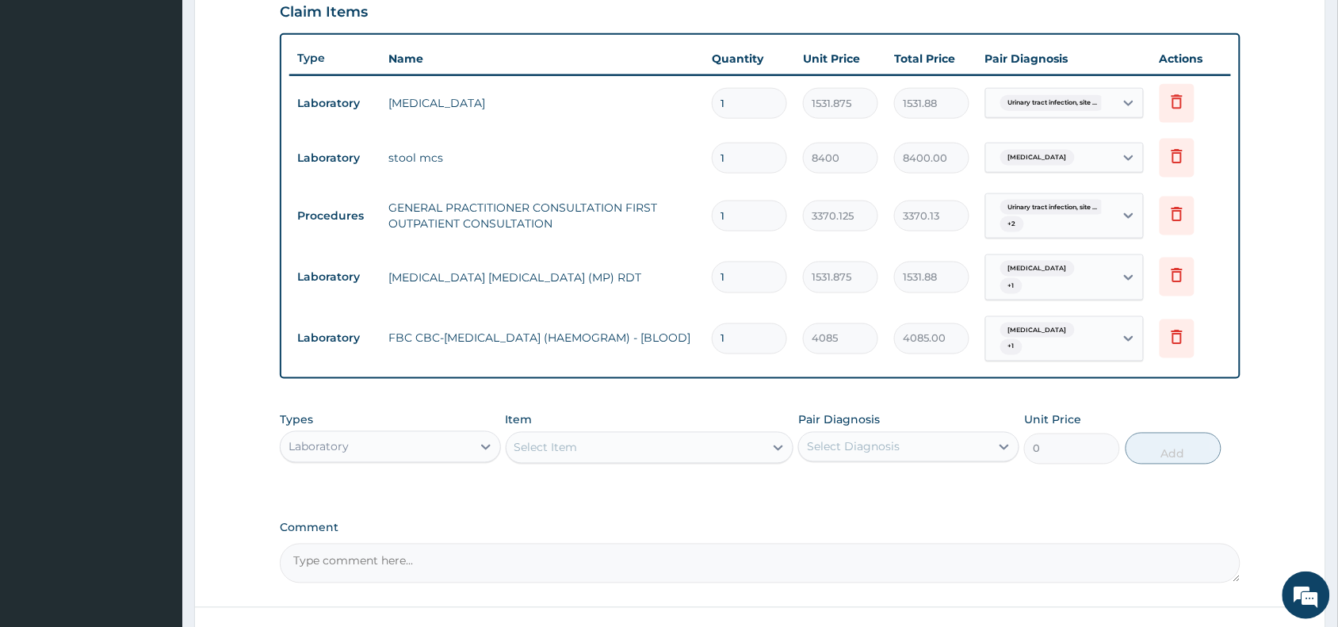
scroll to position [680, 0]
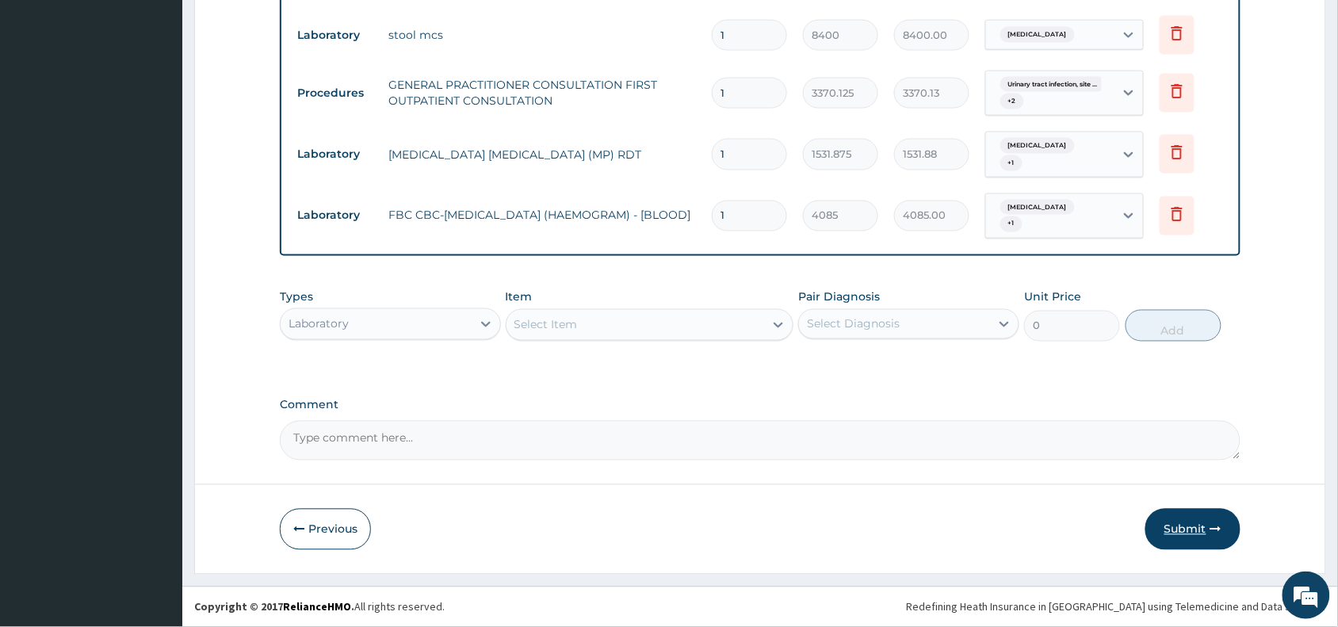
click at [1193, 532] on button "Submit" at bounding box center [1192, 529] width 95 height 41
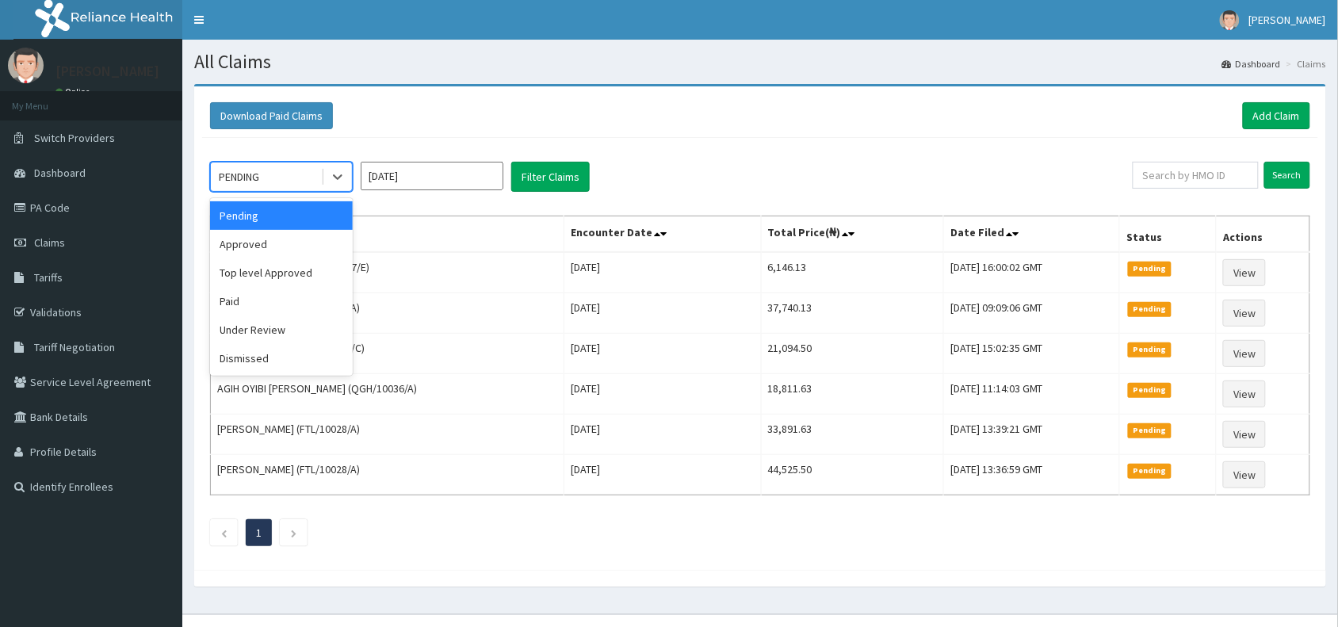
click at [270, 178] on div "PENDING" at bounding box center [266, 176] width 110 height 25
click at [262, 244] on div "Approved" at bounding box center [281, 244] width 143 height 29
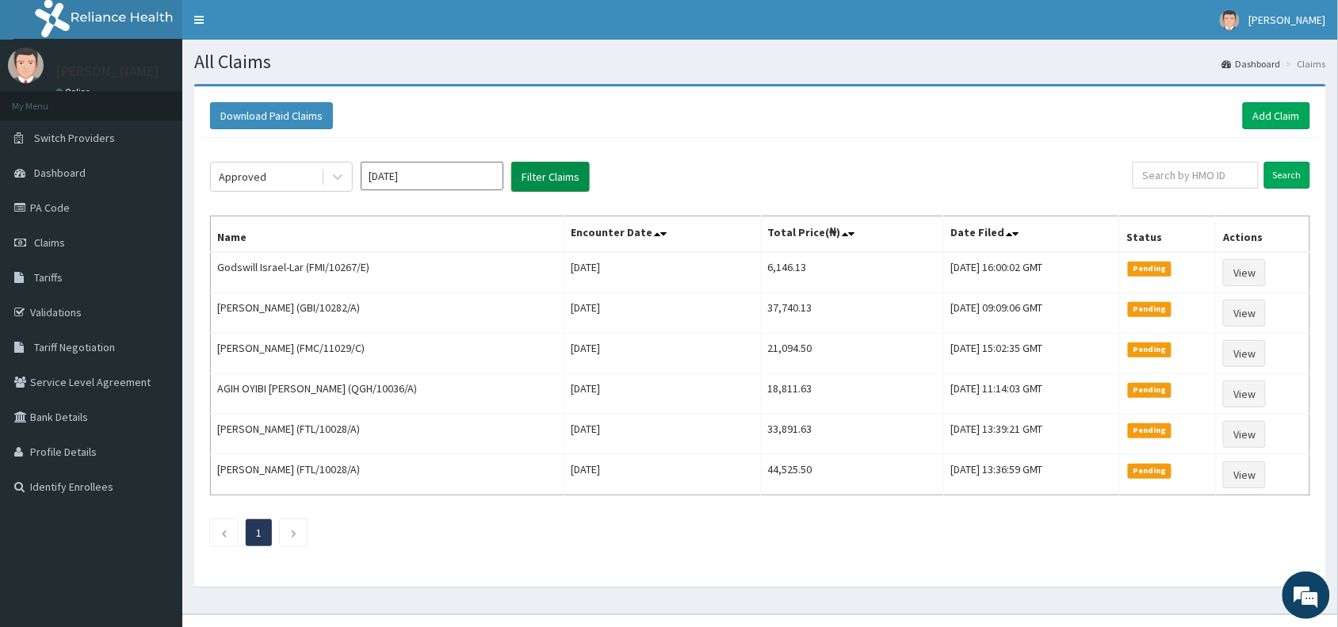
click at [547, 165] on button "Filter Claims" at bounding box center [550, 177] width 78 height 30
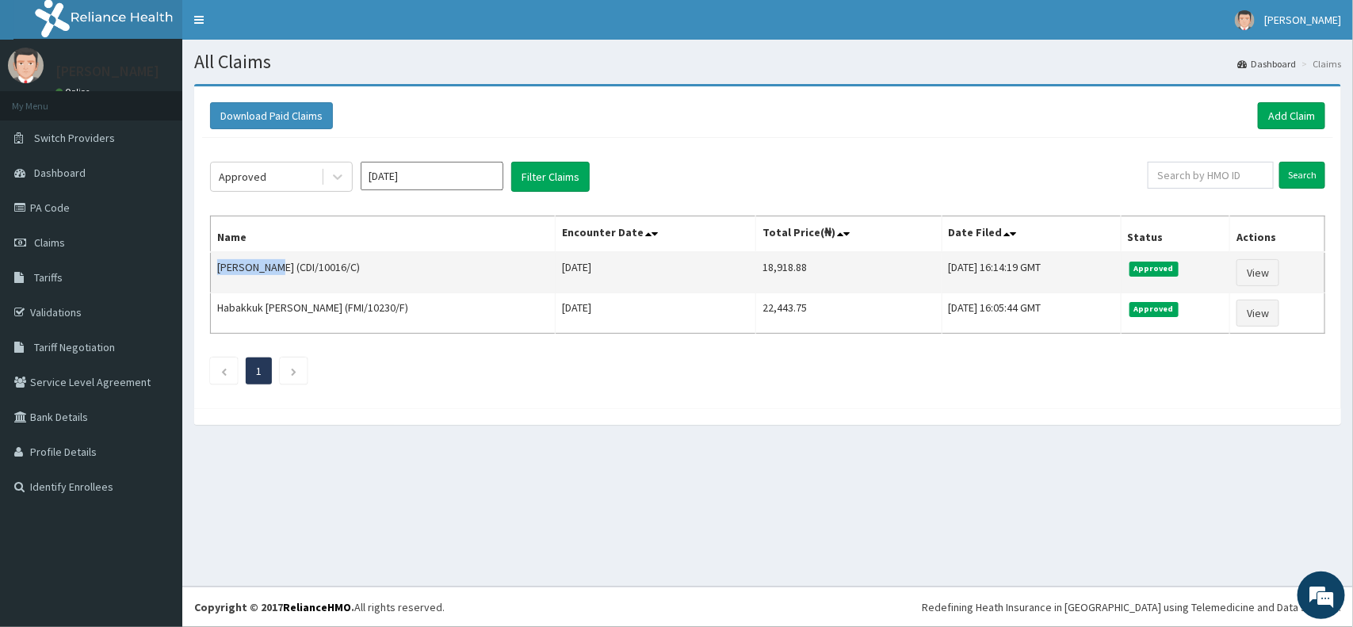
drag, startPoint x: 269, startPoint y: 268, endPoint x: 215, endPoint y: 276, distance: 55.2
click at [215, 276] on td "[PERSON_NAME] (CDI/10016/C)" at bounding box center [383, 272] width 345 height 41
copy td "[PERSON_NAME]"
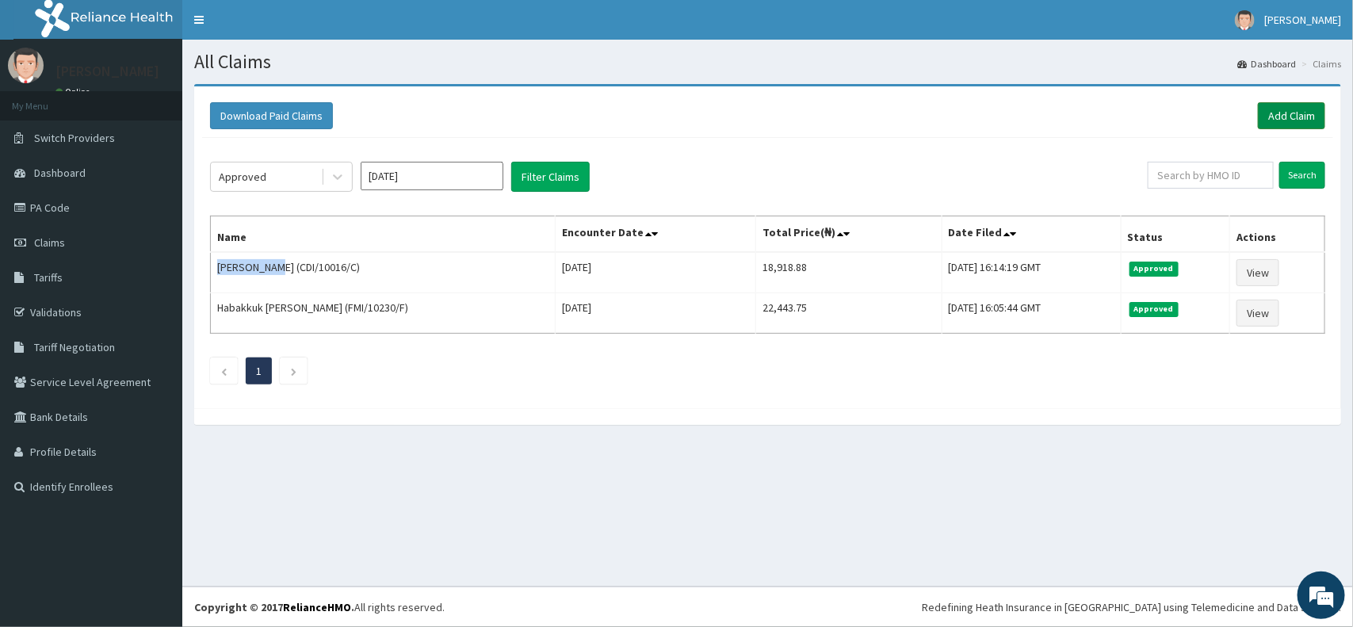
click at [1288, 115] on link "Add Claim" at bounding box center [1290, 115] width 67 height 27
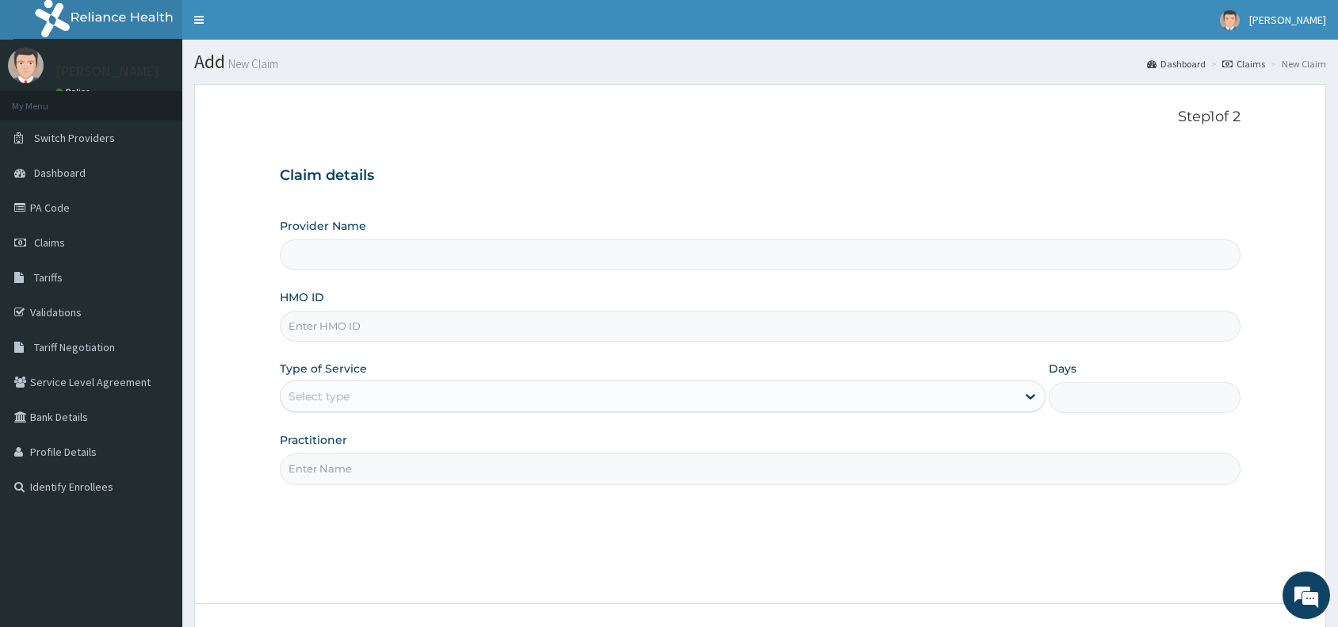
type input "Reliance Family Clinics (RFC) - [GEOGRAPHIC_DATA]"
click at [318, 327] on input "HMO ID" at bounding box center [760, 326] width 960 height 31
paste input "CDI/10016/A"
type input "CDI/10016/A"
click at [325, 399] on div "Select type" at bounding box center [318, 396] width 61 height 16
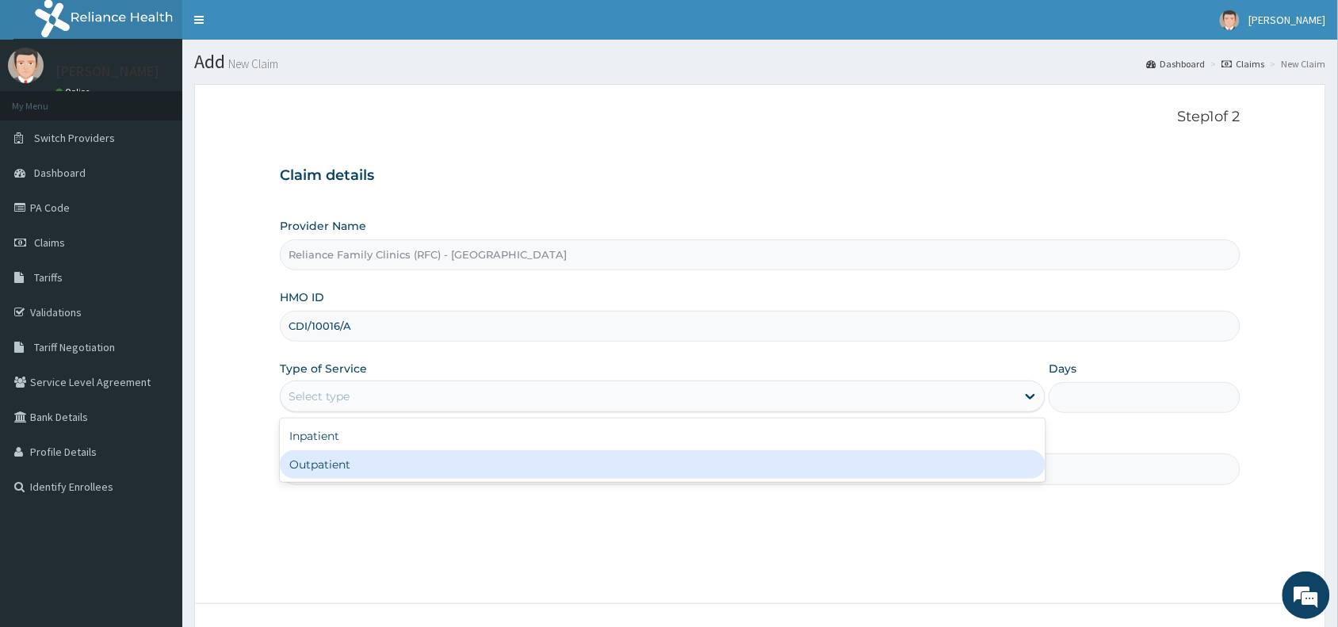
click at [339, 460] on div "Outpatient" at bounding box center [662, 464] width 765 height 29
type input "1"
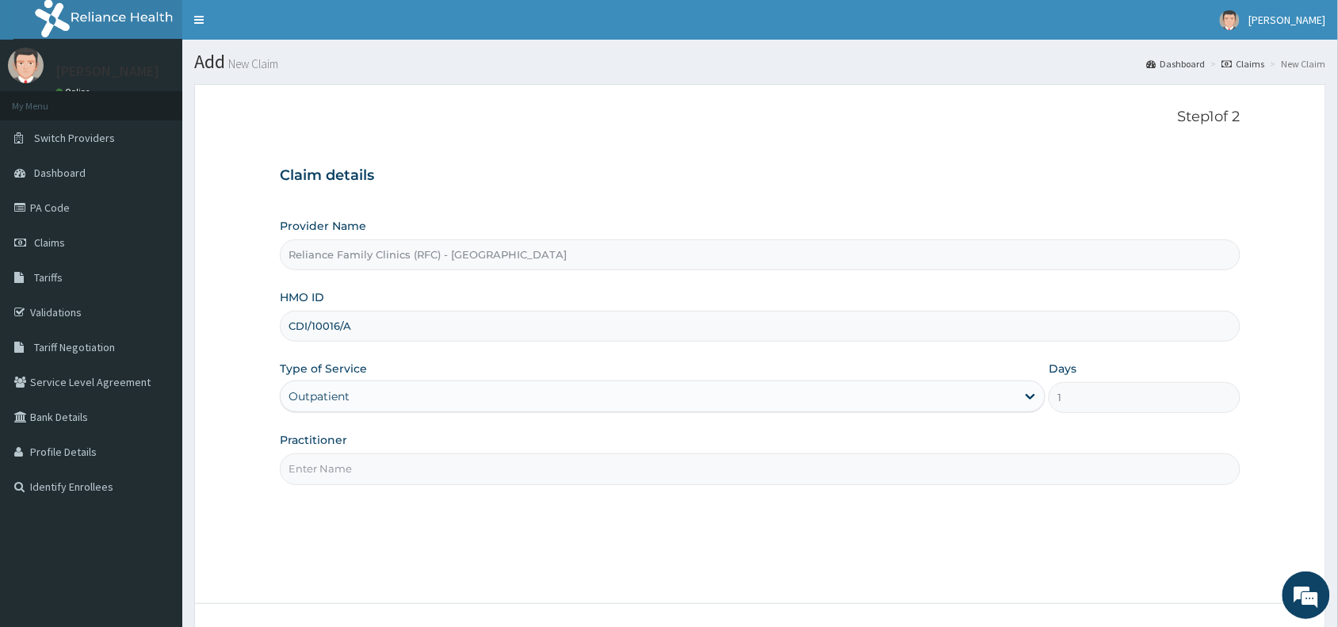
click at [341, 478] on input "Practitioner" at bounding box center [760, 468] width 960 height 31
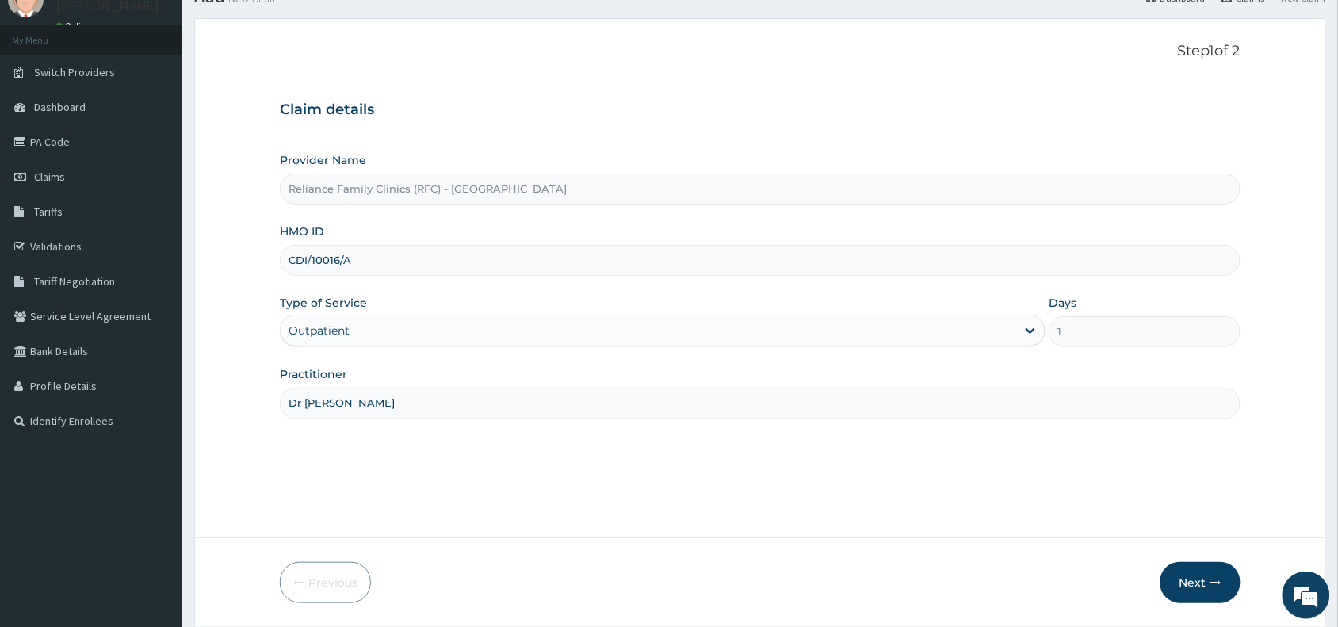
scroll to position [119, 0]
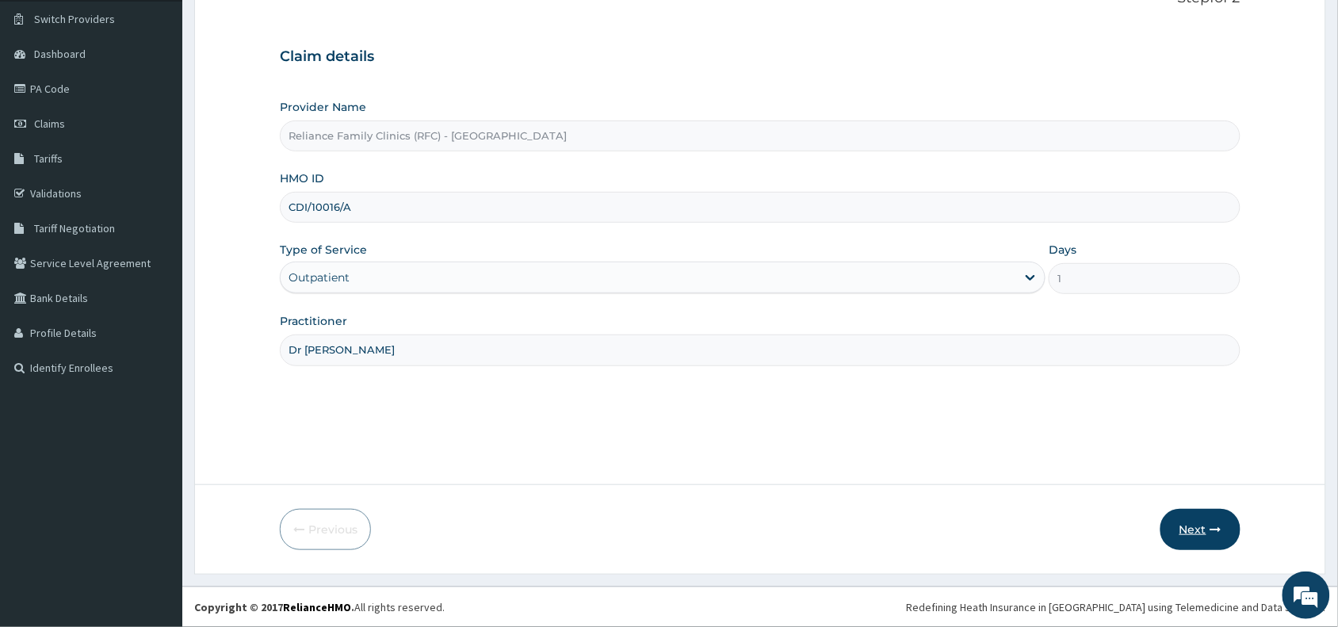
type input "Dr [PERSON_NAME]"
click at [1200, 529] on button "Next" at bounding box center [1200, 529] width 80 height 41
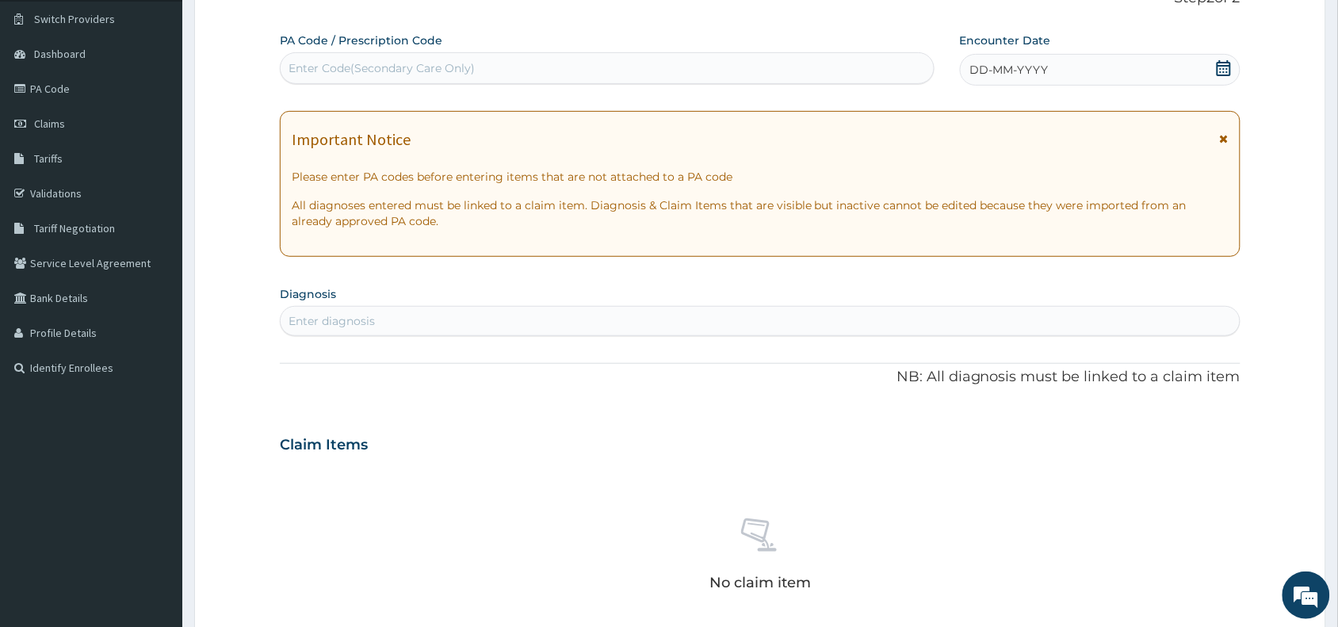
click at [369, 63] on div "Enter Code(Secondary Care Only)" at bounding box center [381, 68] width 186 height 16
paste input "PA/85B17F"
type input "PA/85B17F"
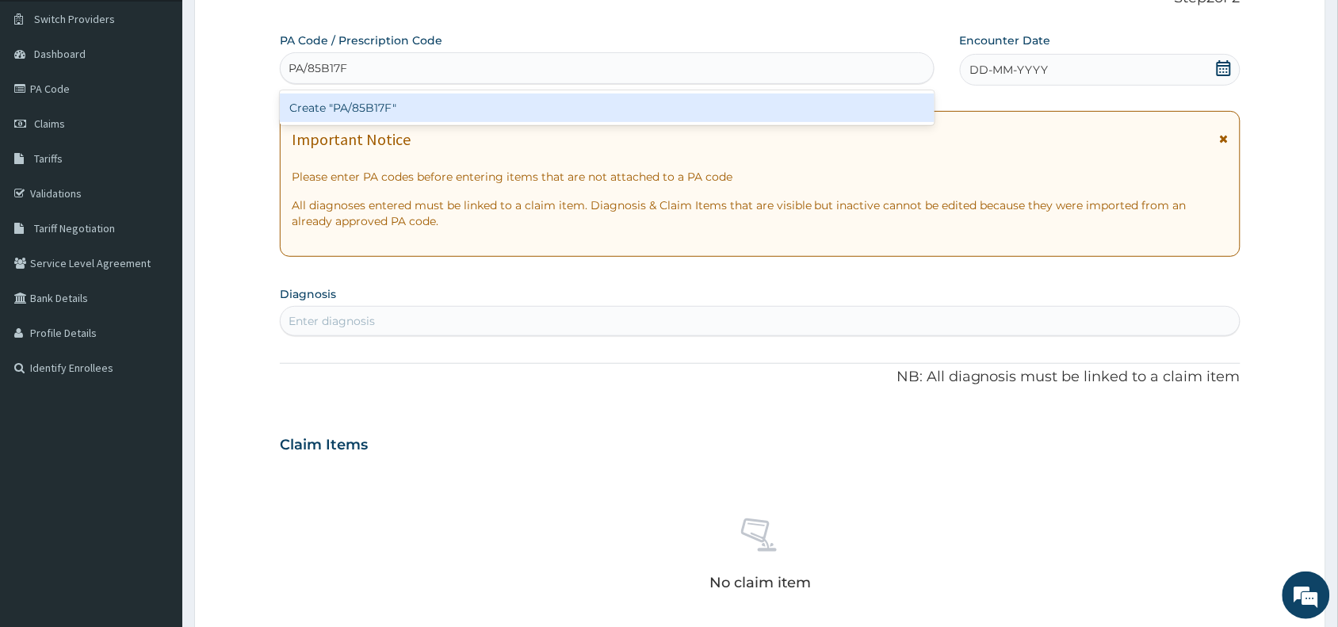
click at [371, 109] on div "Create "PA/85B17F"" at bounding box center [607, 108] width 655 height 29
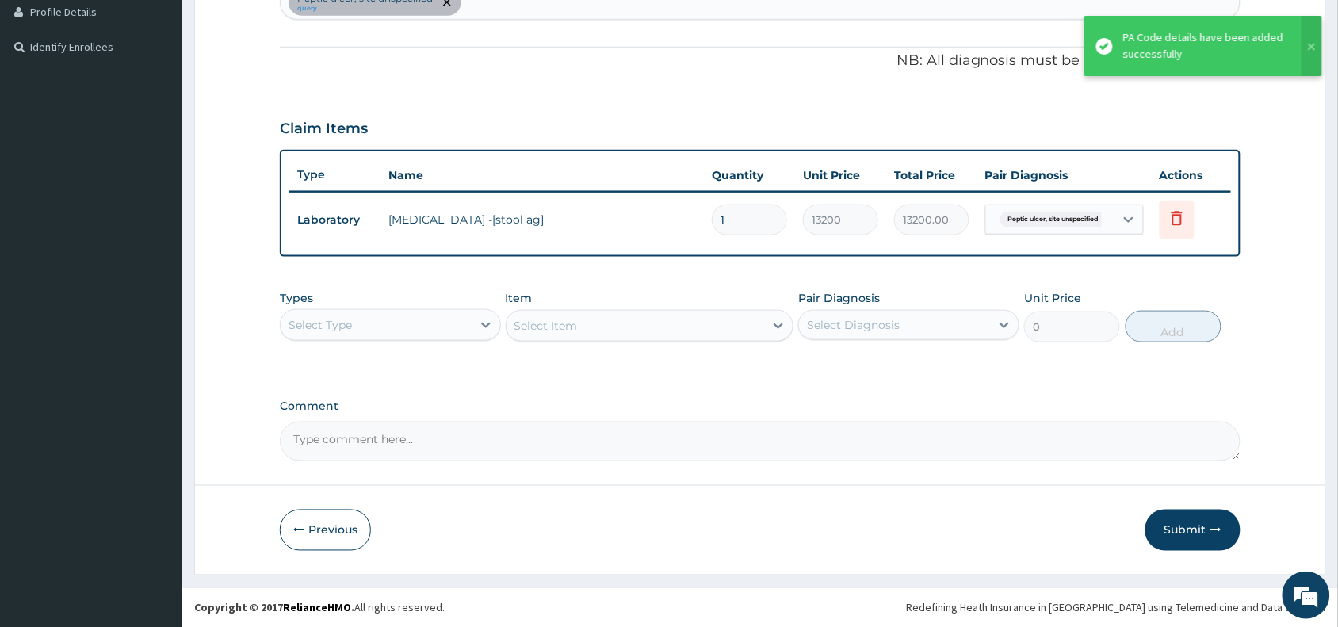
scroll to position [436, 0]
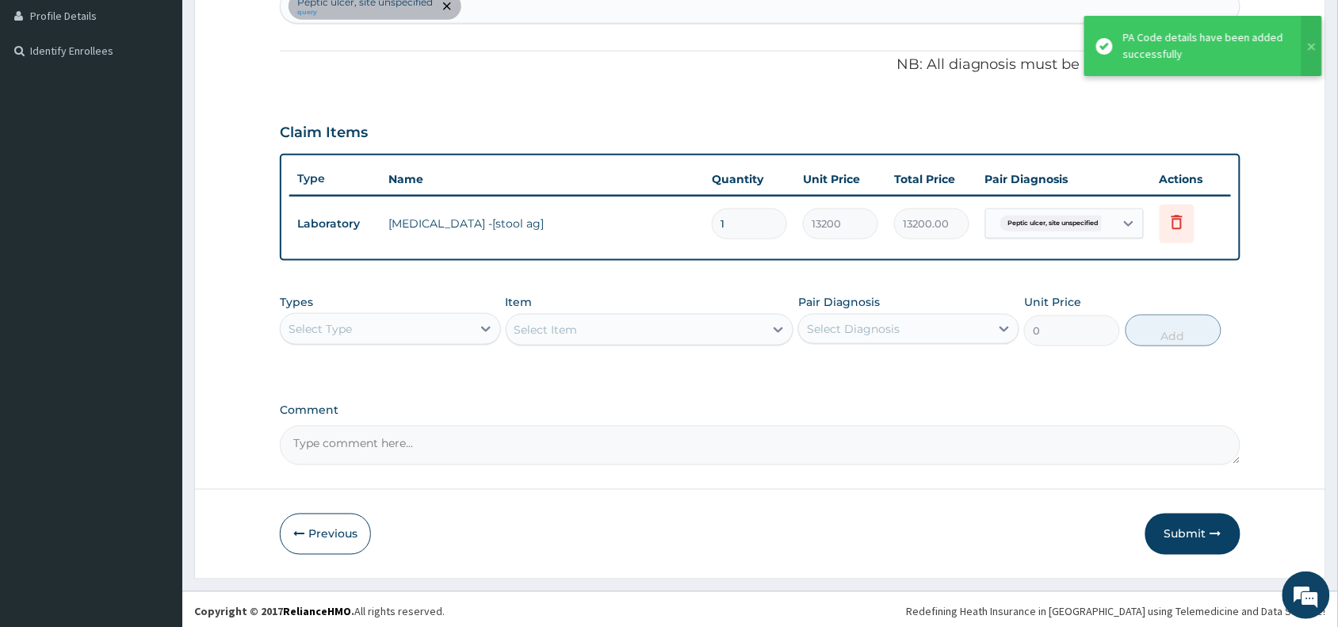
click at [489, 9] on div "[MEDICAL_DATA], site unspecified query" at bounding box center [760, 6] width 959 height 33
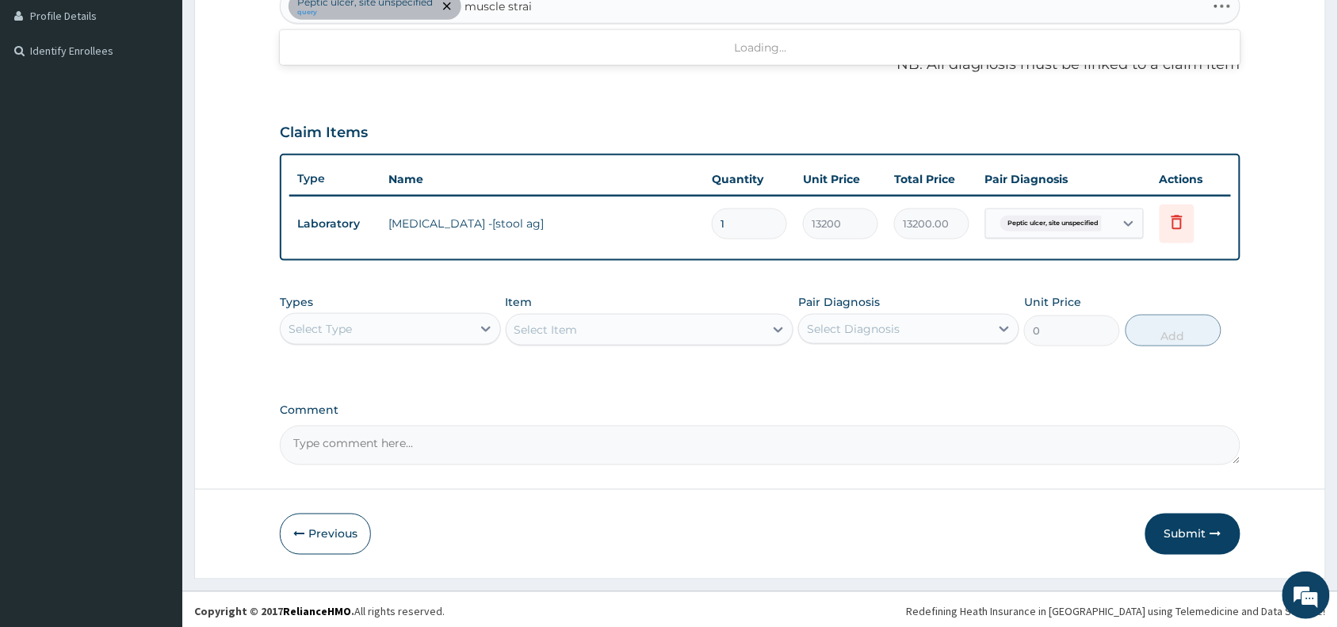
type input "muscle strain"
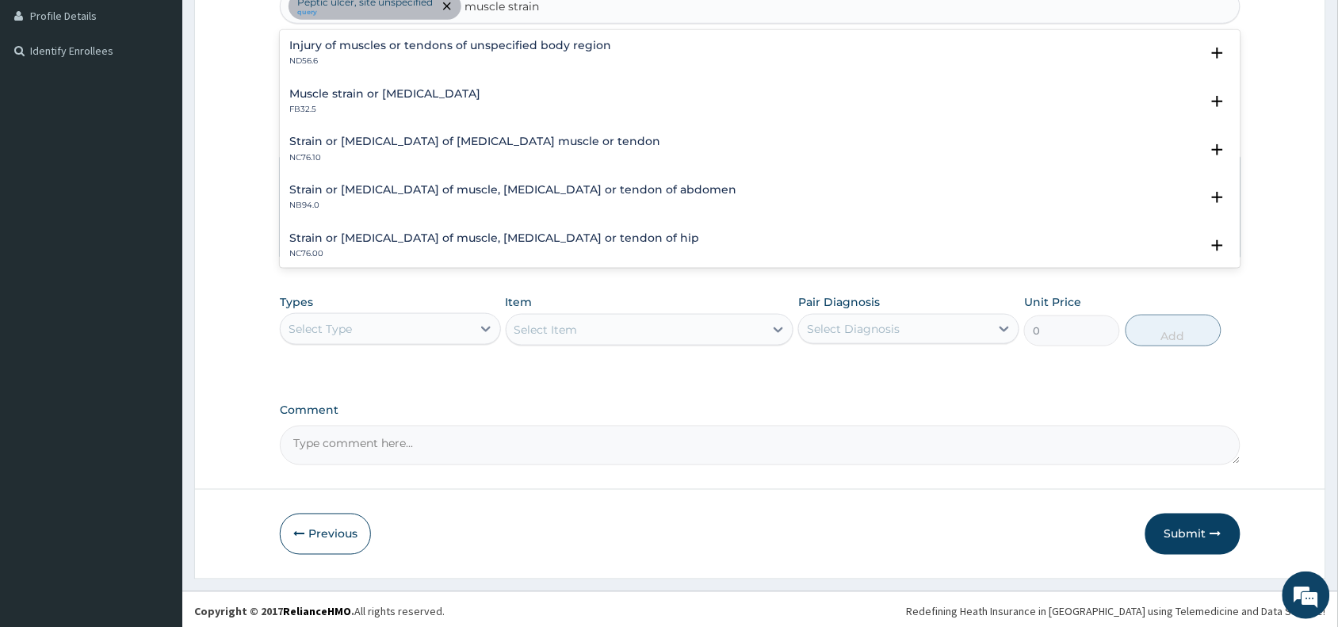
click at [326, 99] on h4 "Muscle strain or [MEDICAL_DATA]" at bounding box center [384, 94] width 191 height 12
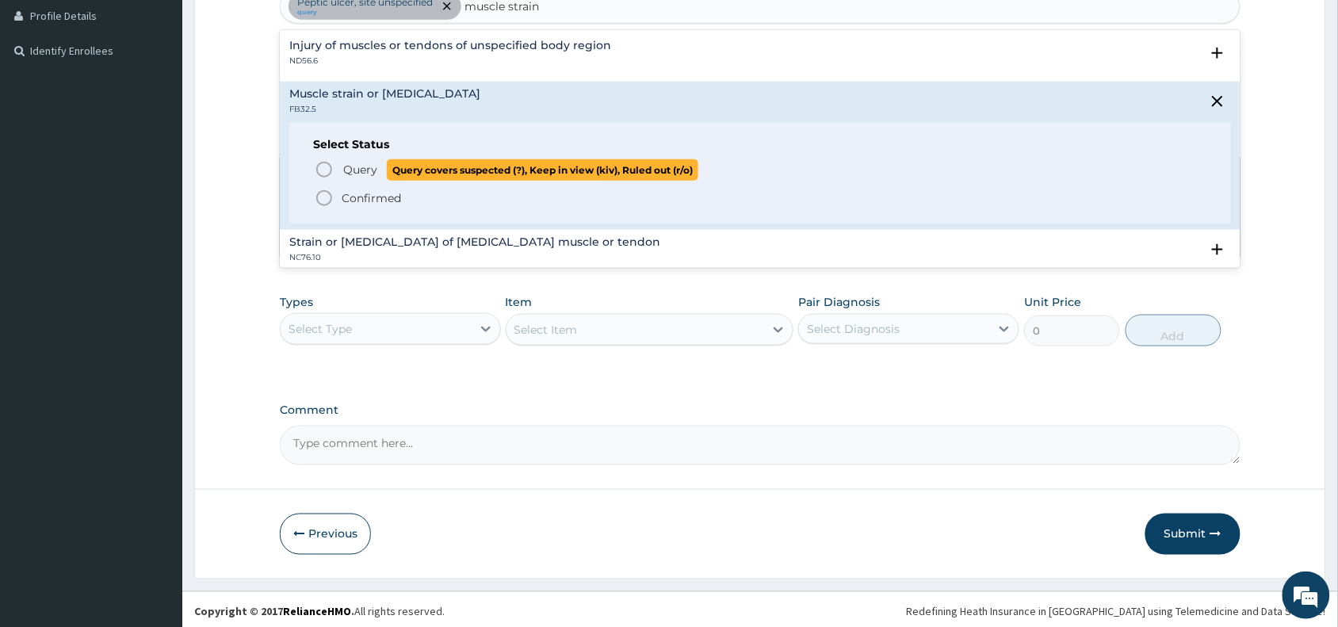
click at [325, 171] on icon "status option query" at bounding box center [324, 169] width 19 height 19
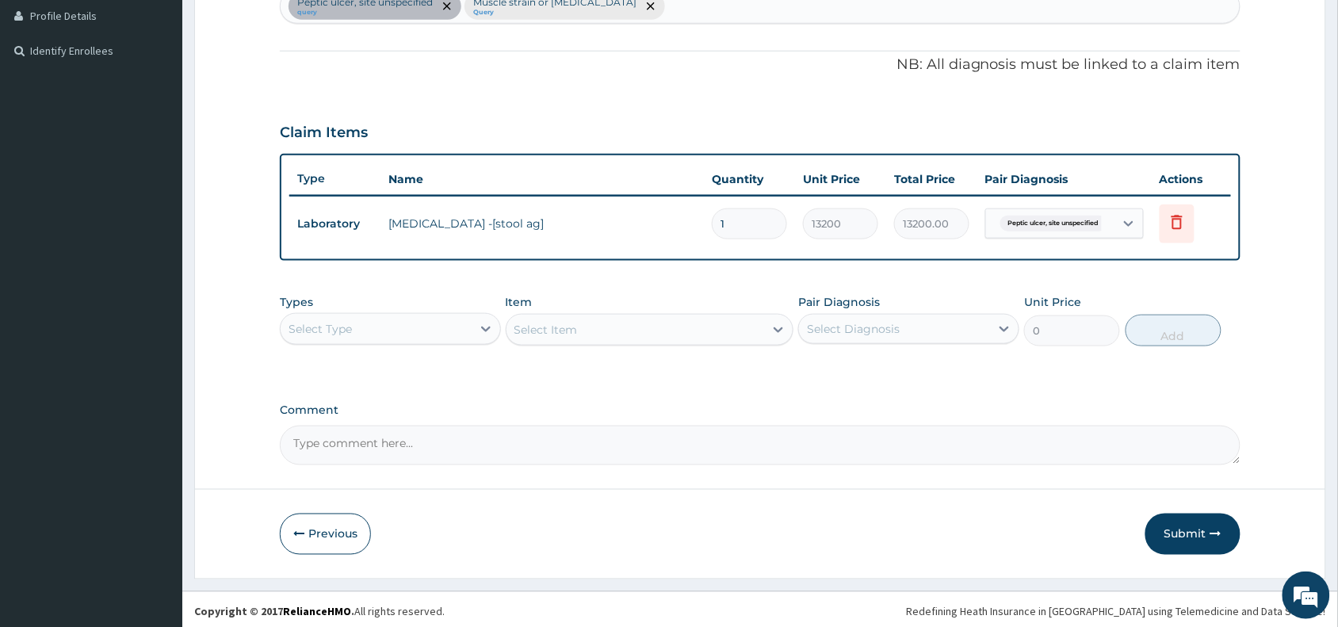
click at [361, 323] on div "Select Type" at bounding box center [376, 328] width 191 height 25
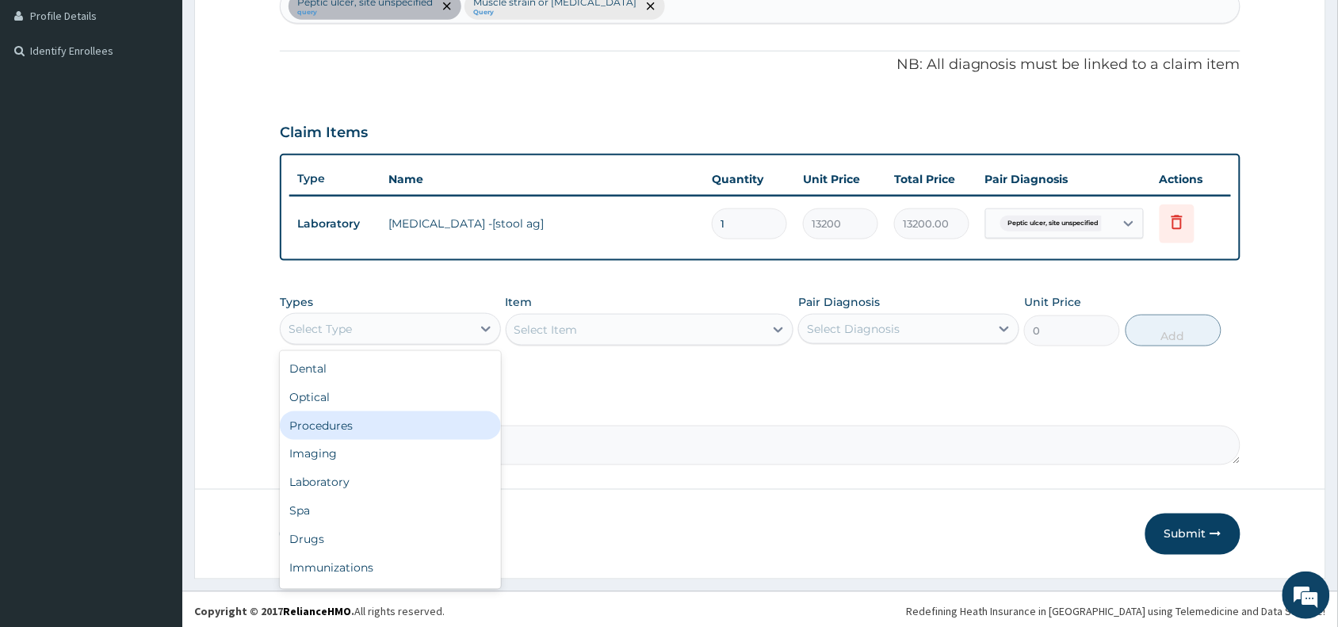
click at [325, 428] on div "Procedures" at bounding box center [390, 425] width 221 height 29
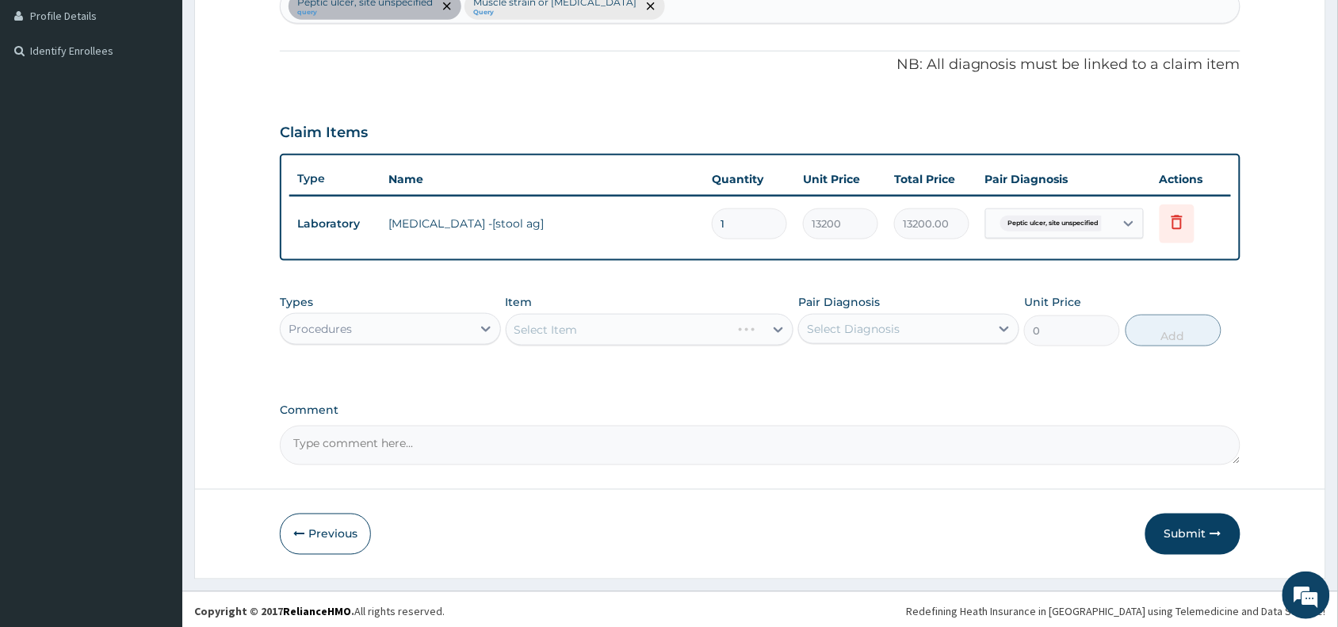
click at [571, 326] on div "Select Item" at bounding box center [650, 330] width 288 height 32
click at [628, 4] on div "[MEDICAL_DATA], site unspecified query Muscle strain or [MEDICAL_DATA] Query" at bounding box center [760, 6] width 959 height 33
type input "[MEDICAL_DATA]"
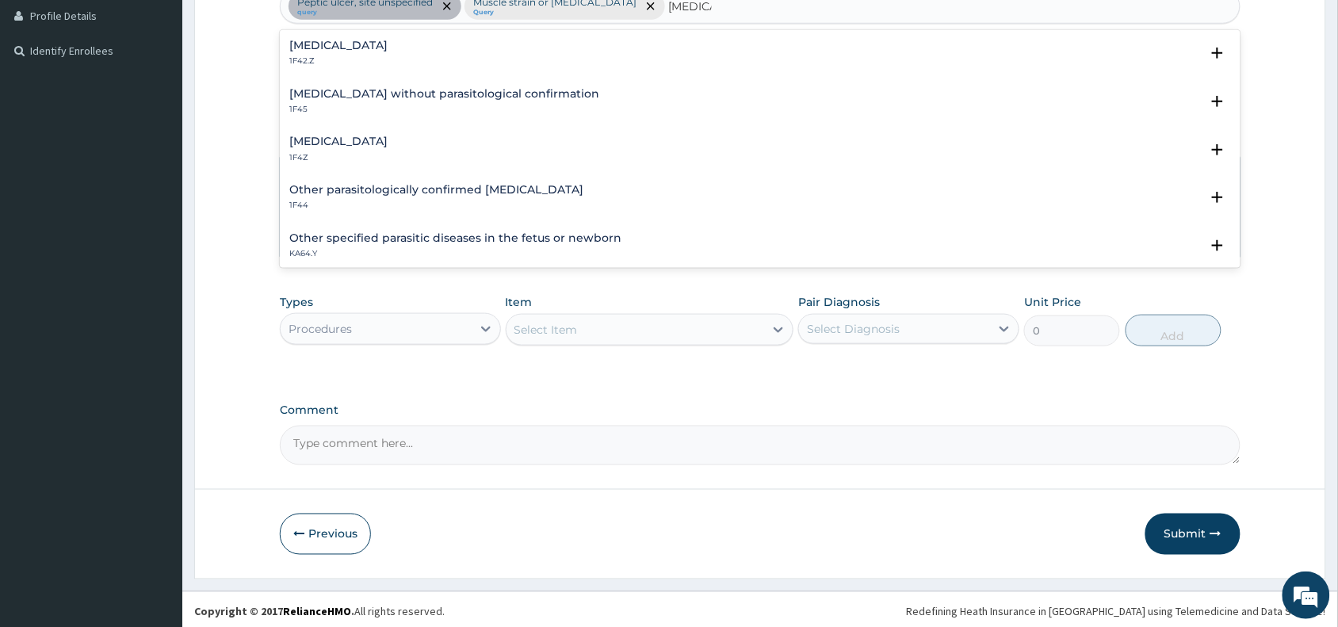
click at [313, 139] on h4 "[MEDICAL_DATA]" at bounding box center [338, 141] width 98 height 12
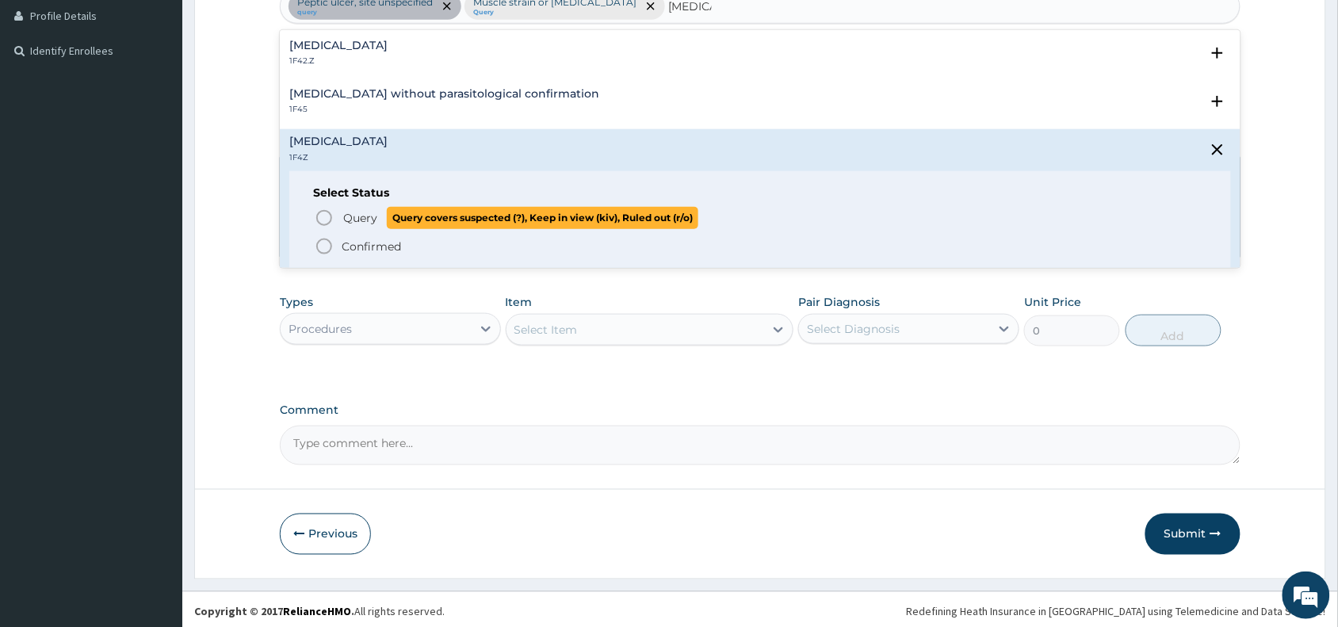
click at [326, 219] on icon "status option query" at bounding box center [324, 217] width 19 height 19
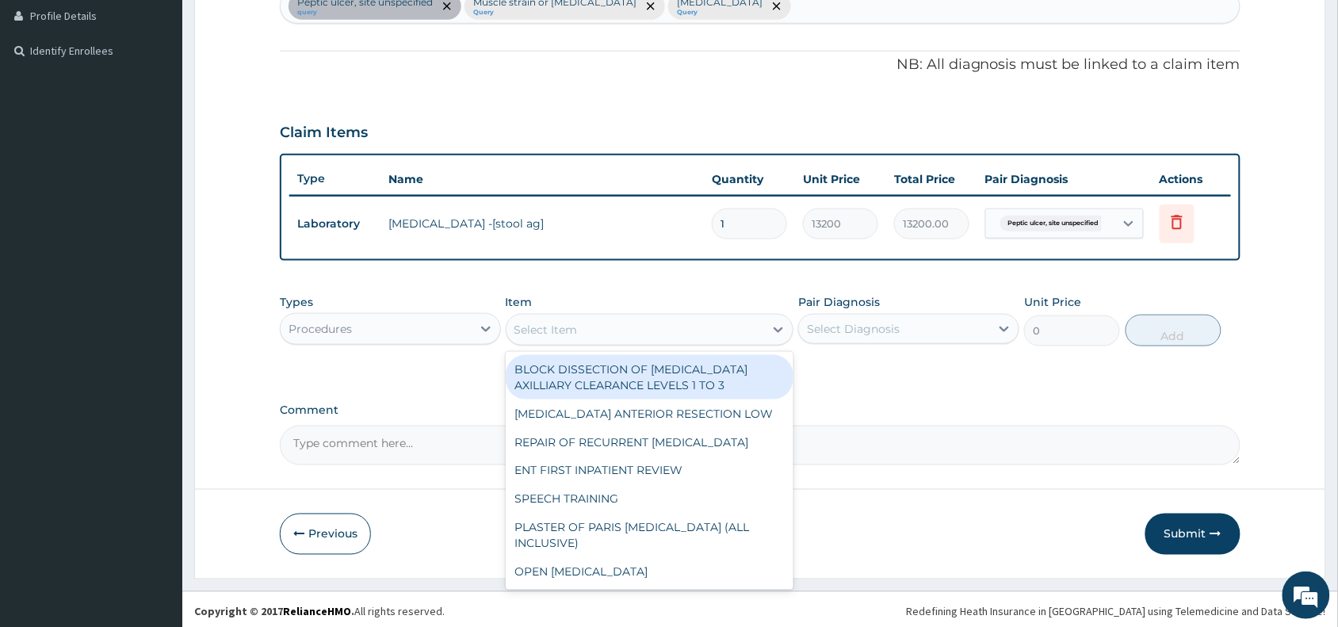
click at [598, 325] on div "Select Item" at bounding box center [635, 329] width 258 height 25
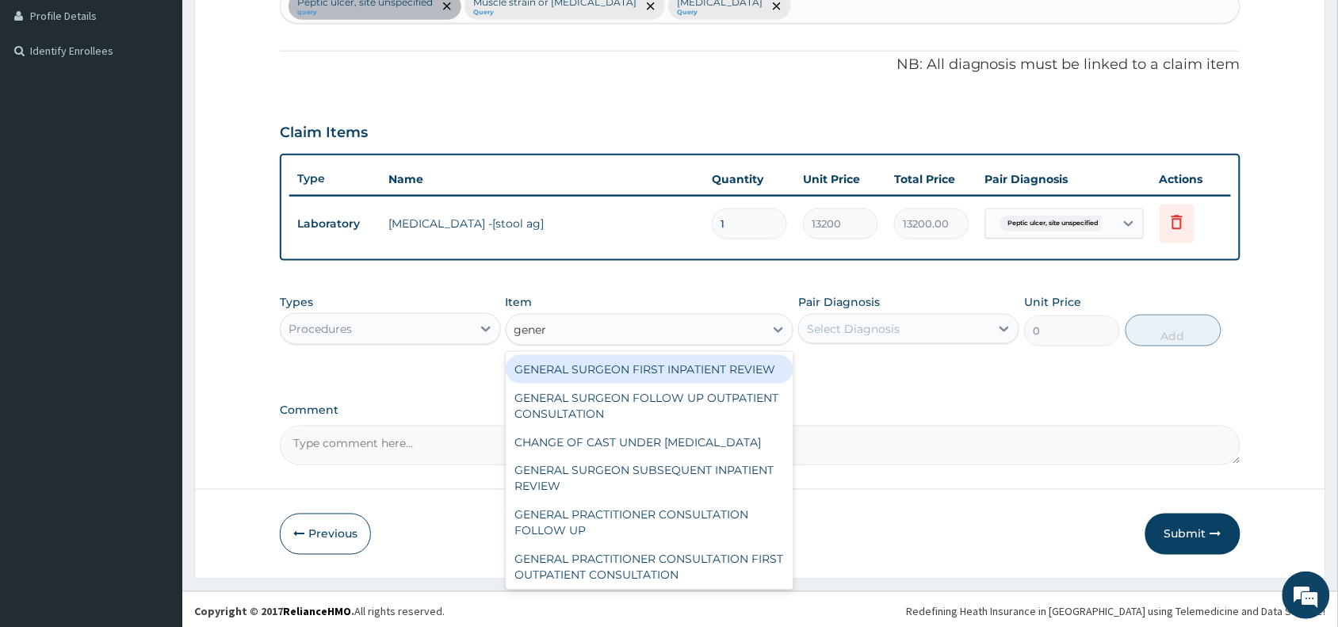
type input "genera"
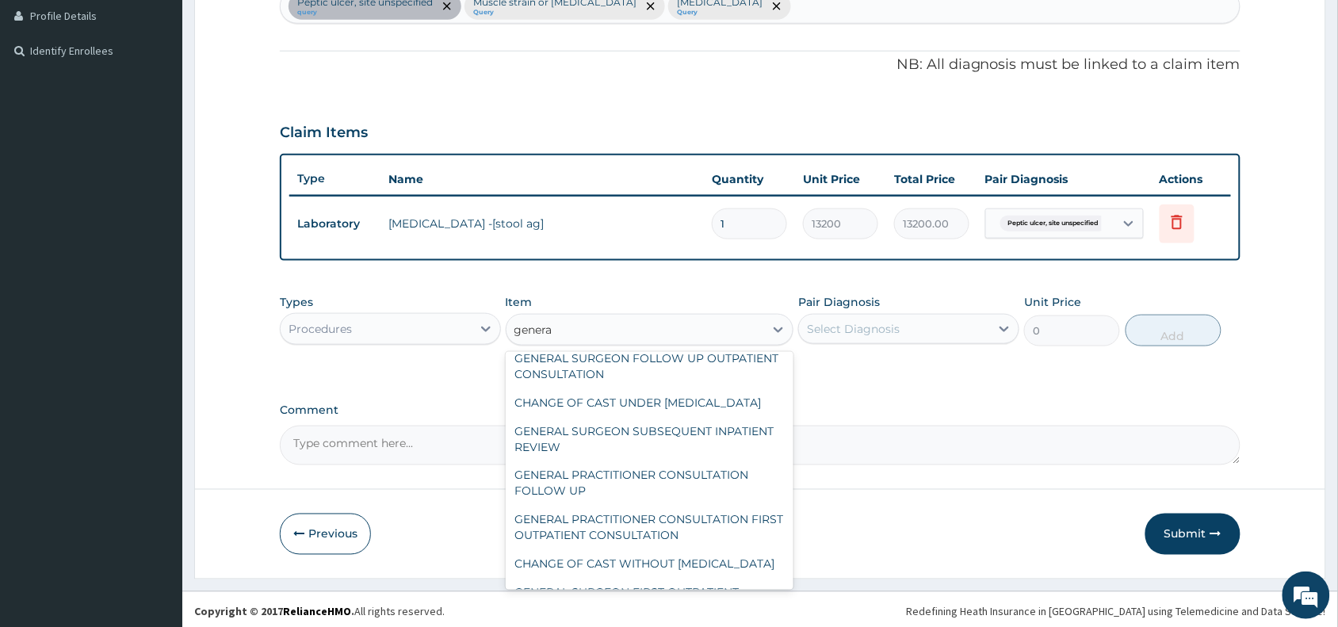
scroll to position [79, 0]
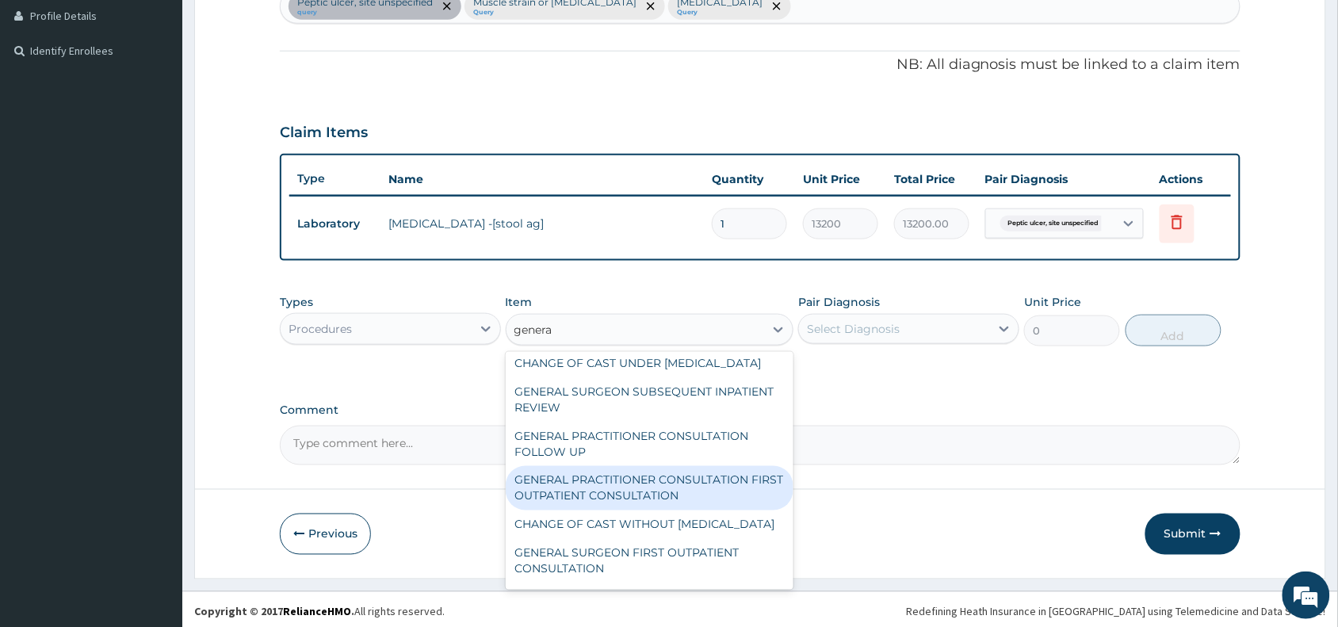
drag, startPoint x: 651, startPoint y: 525, endPoint x: 874, endPoint y: 437, distance: 239.4
click at [679, 510] on div "GENERAL PRACTITIONER CONSULTATION FIRST OUTPATIENT CONSULTATION" at bounding box center [650, 488] width 288 height 44
type input "3370.125"
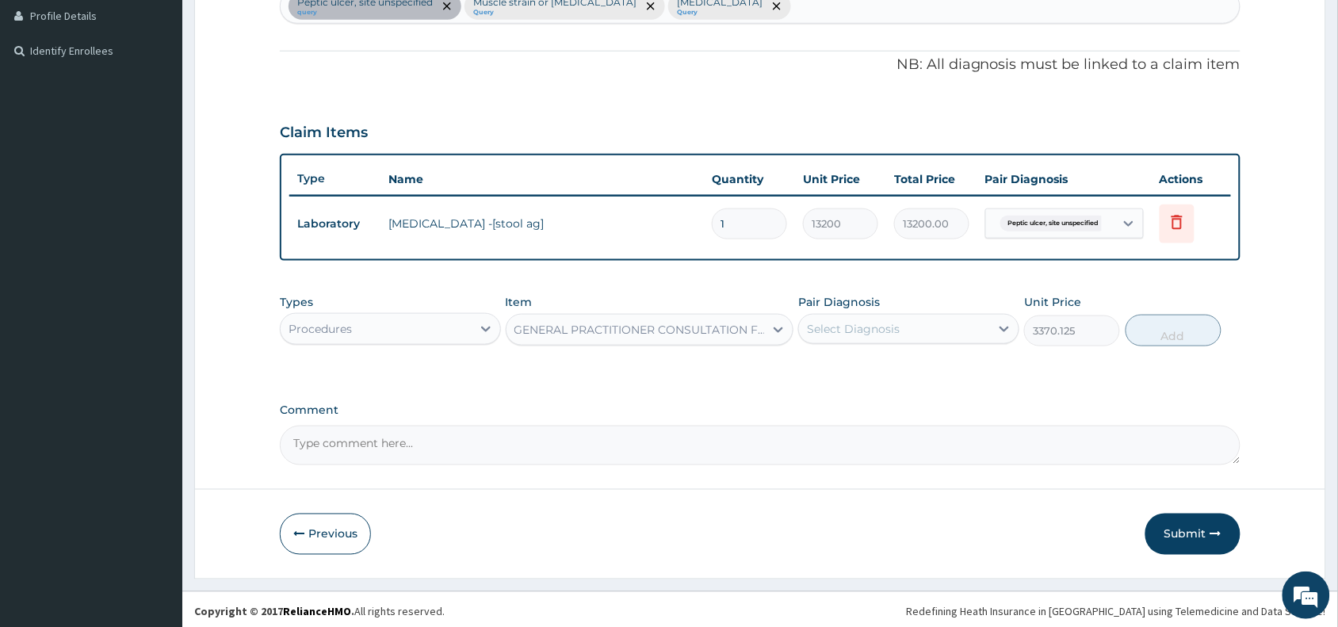
click at [948, 314] on div "Select Diagnosis" at bounding box center [908, 329] width 221 height 30
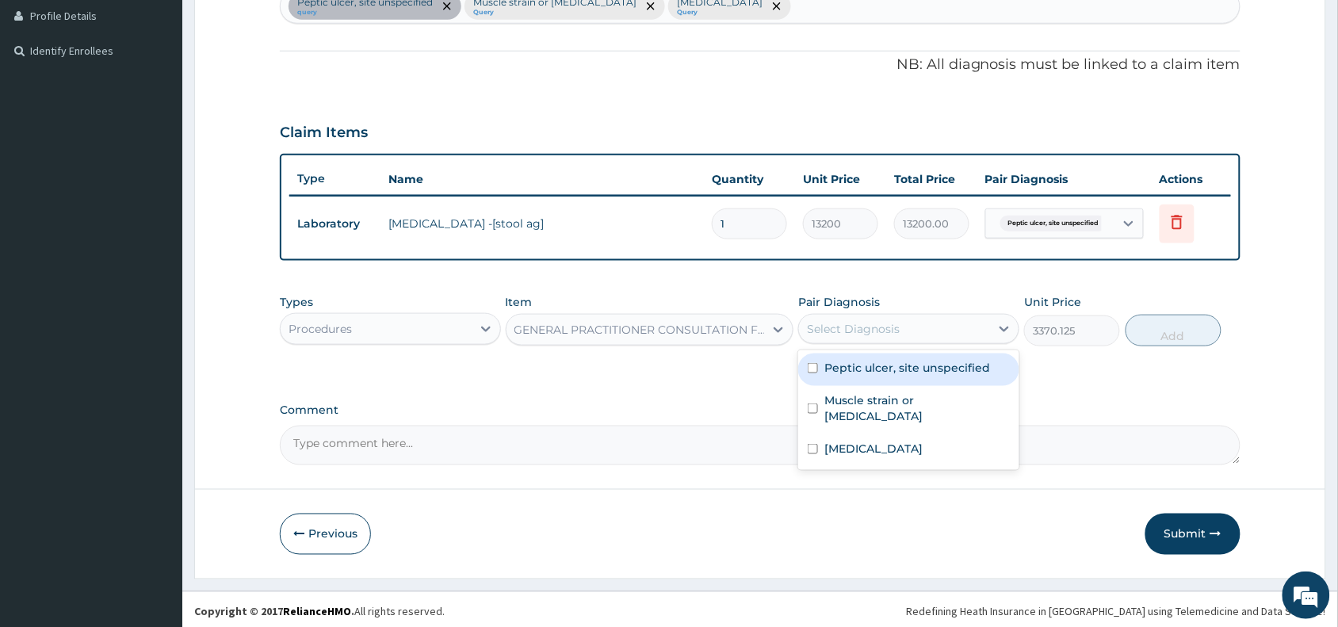
click at [918, 366] on label "Peptic ulcer, site unspecified" at bounding box center [907, 368] width 166 height 16
checkbox input "true"
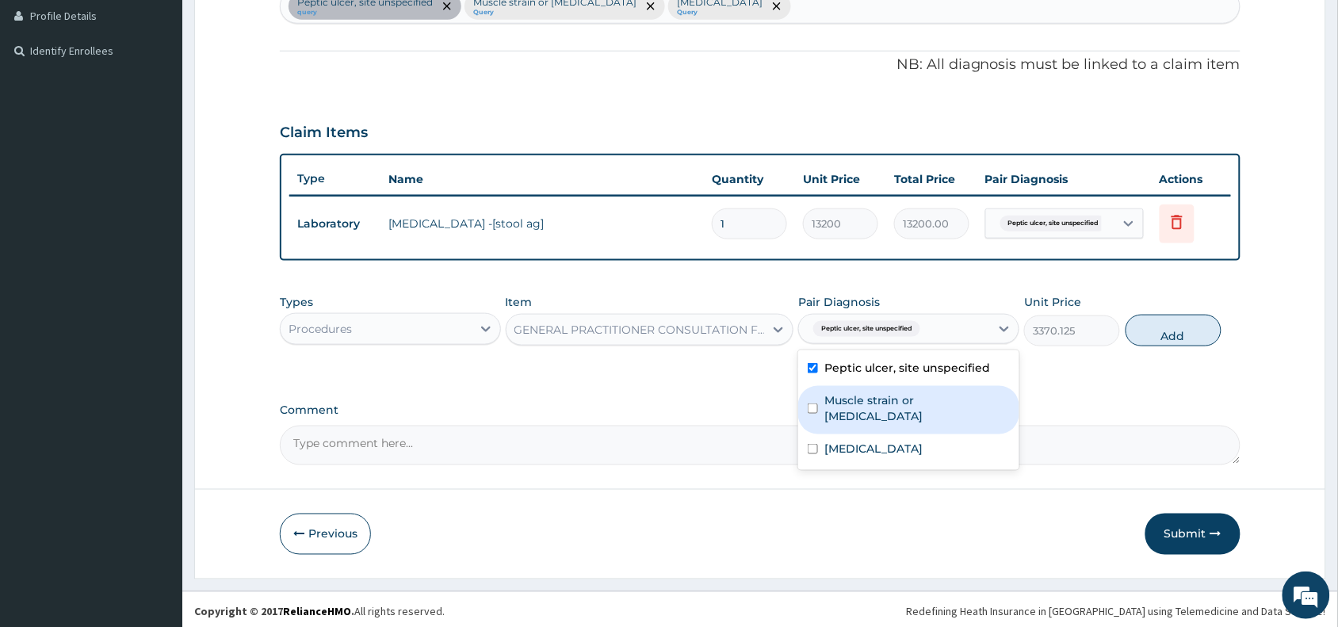
click at [900, 404] on label "Muscle strain or [MEDICAL_DATA]" at bounding box center [916, 408] width 185 height 32
checkbox input "true"
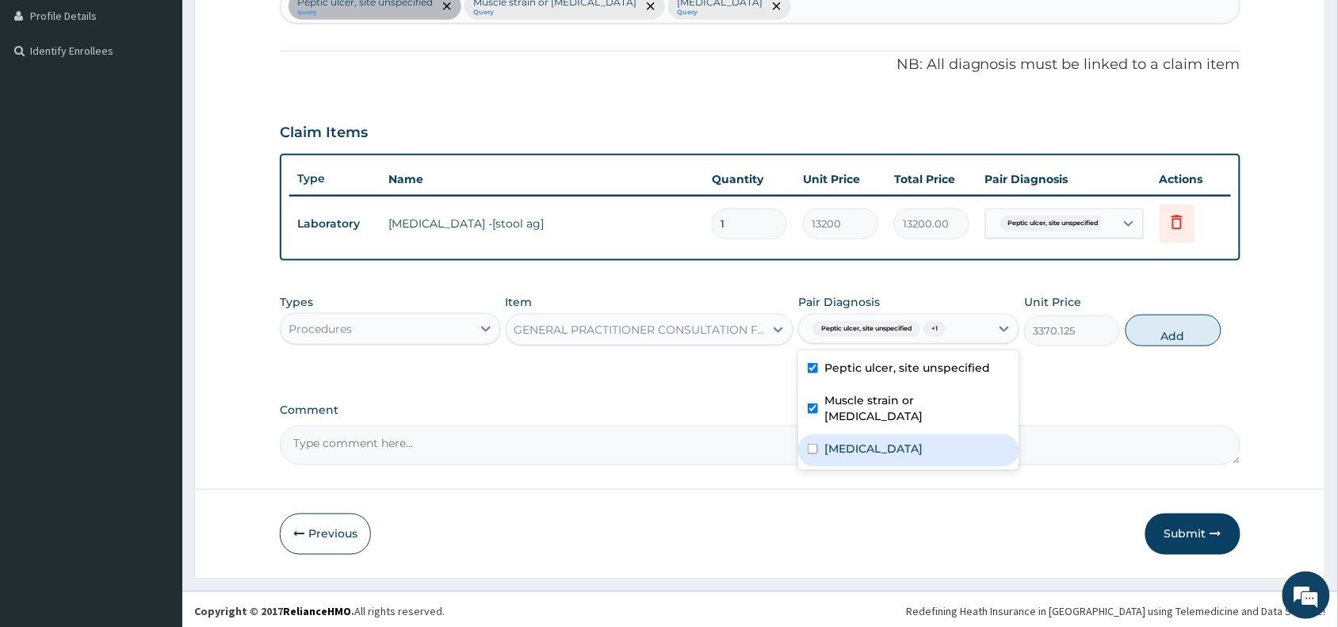
click at [885, 441] on div "[MEDICAL_DATA]" at bounding box center [908, 450] width 221 height 32
checkbox input "true"
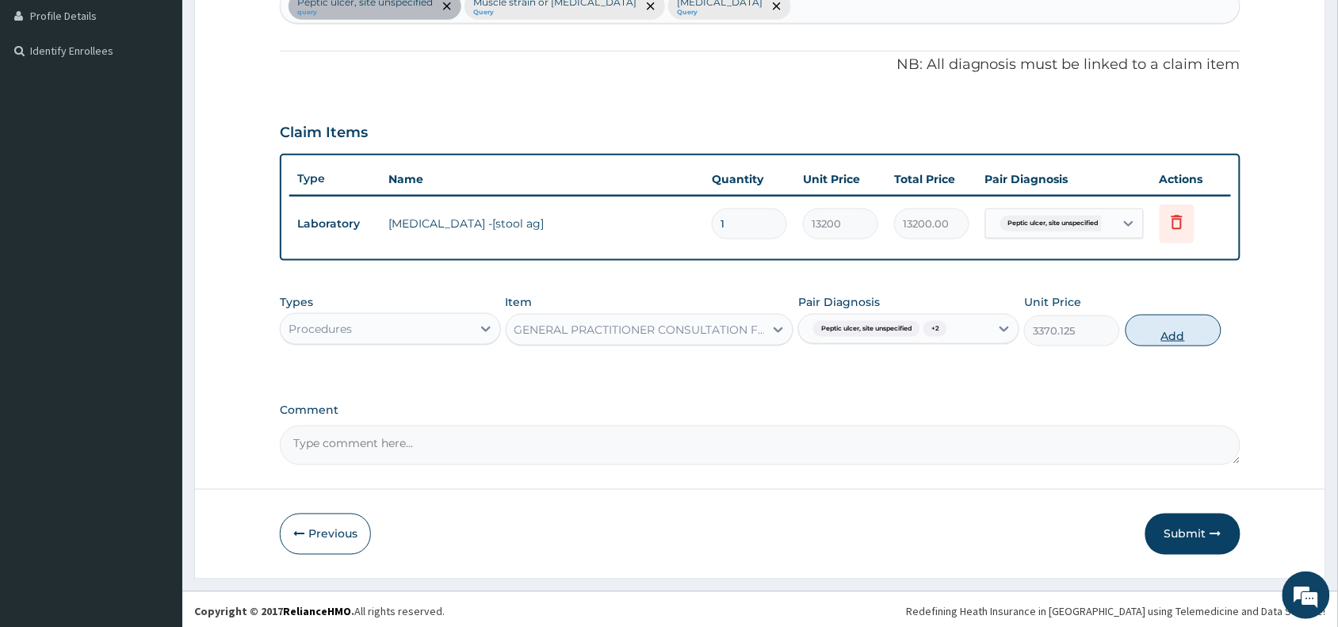
click at [1157, 338] on button "Add" at bounding box center [1173, 331] width 96 height 32
type input "0"
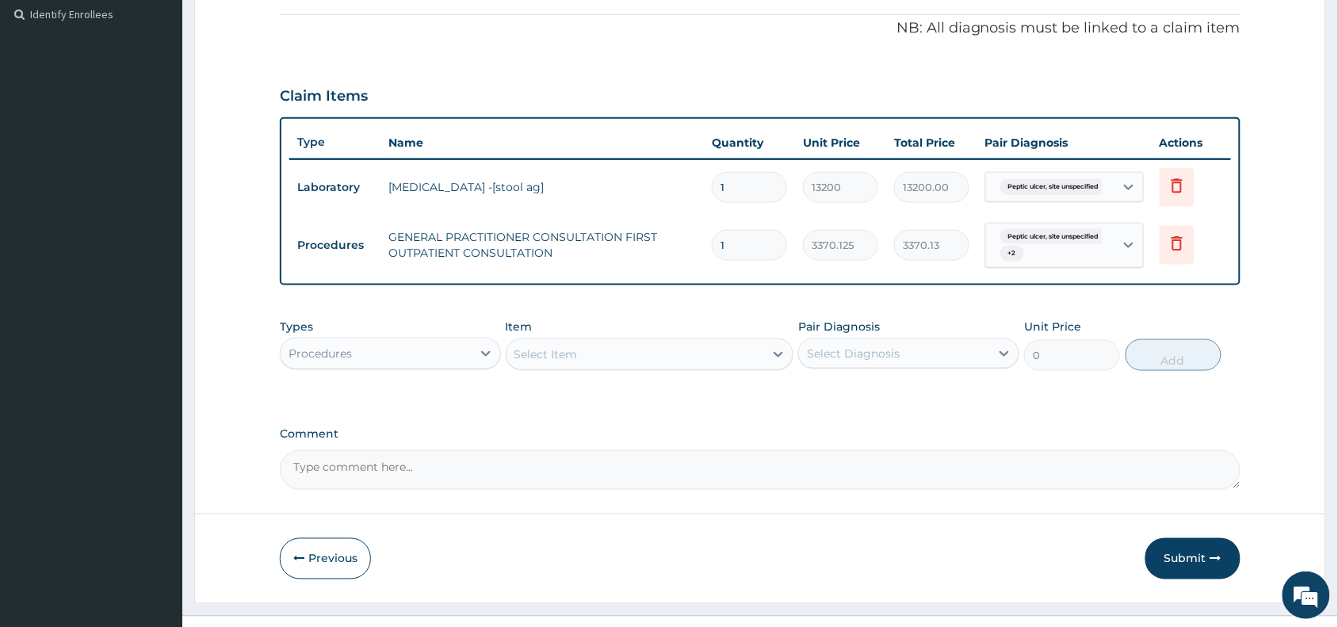
scroll to position [502, 0]
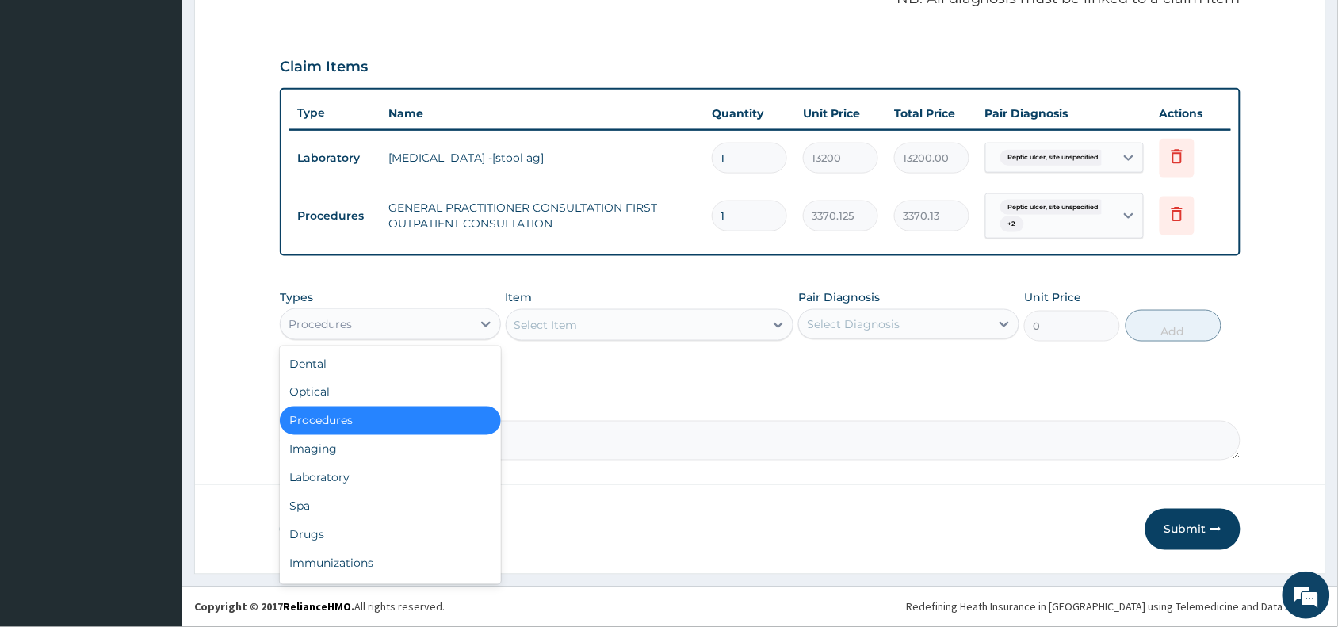
click at [363, 327] on div "Procedures" at bounding box center [376, 323] width 191 height 25
click at [330, 470] on div "Laboratory" at bounding box center [390, 478] width 221 height 29
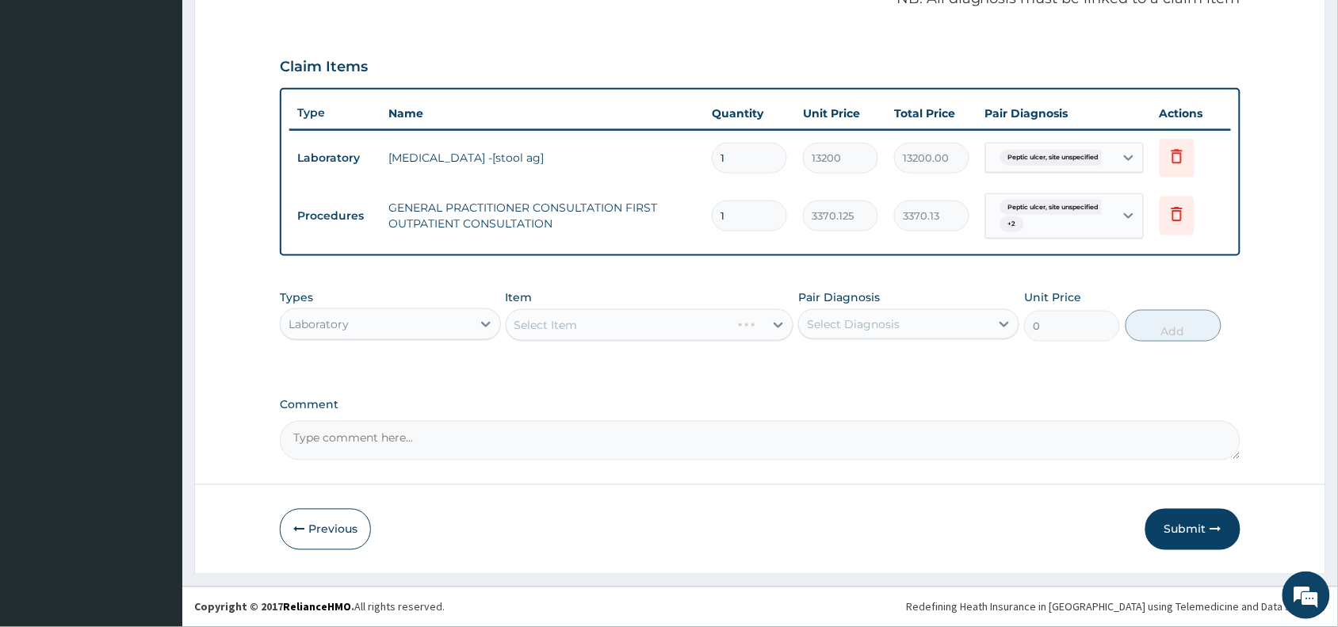
click at [602, 327] on div "Select Item" at bounding box center [650, 325] width 288 height 32
click at [609, 326] on div "Select Item" at bounding box center [650, 325] width 288 height 32
click at [609, 326] on div "Select Item" at bounding box center [635, 324] width 258 height 25
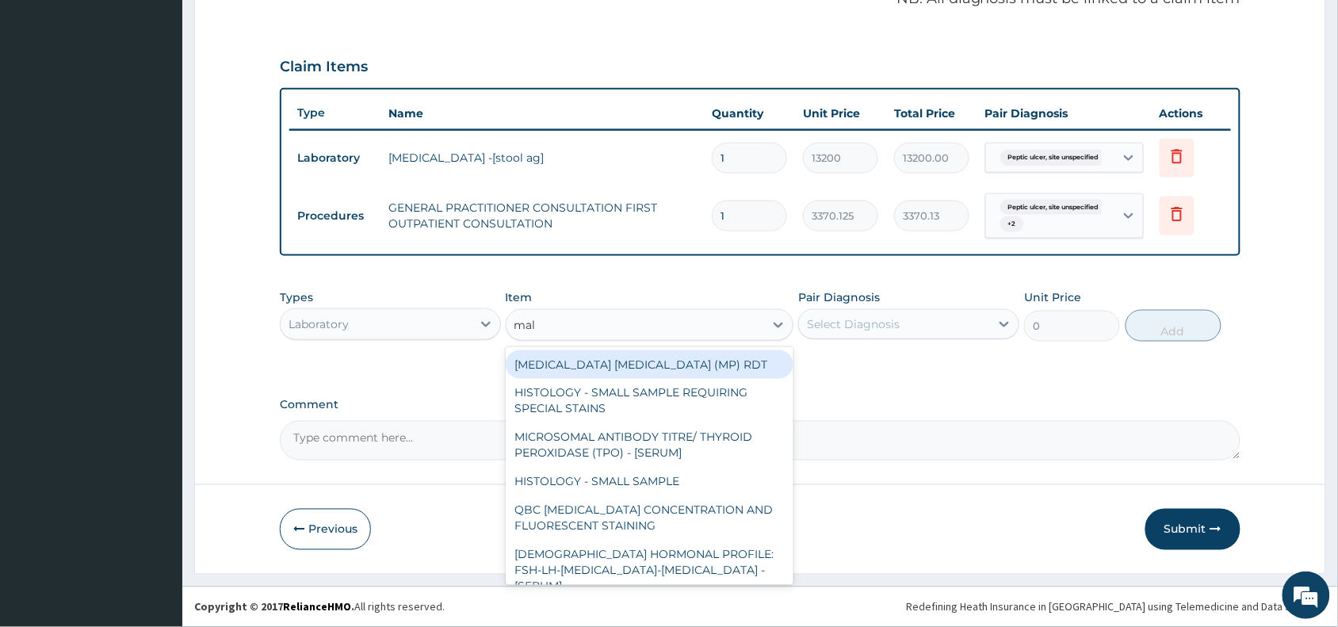
type input "mala"
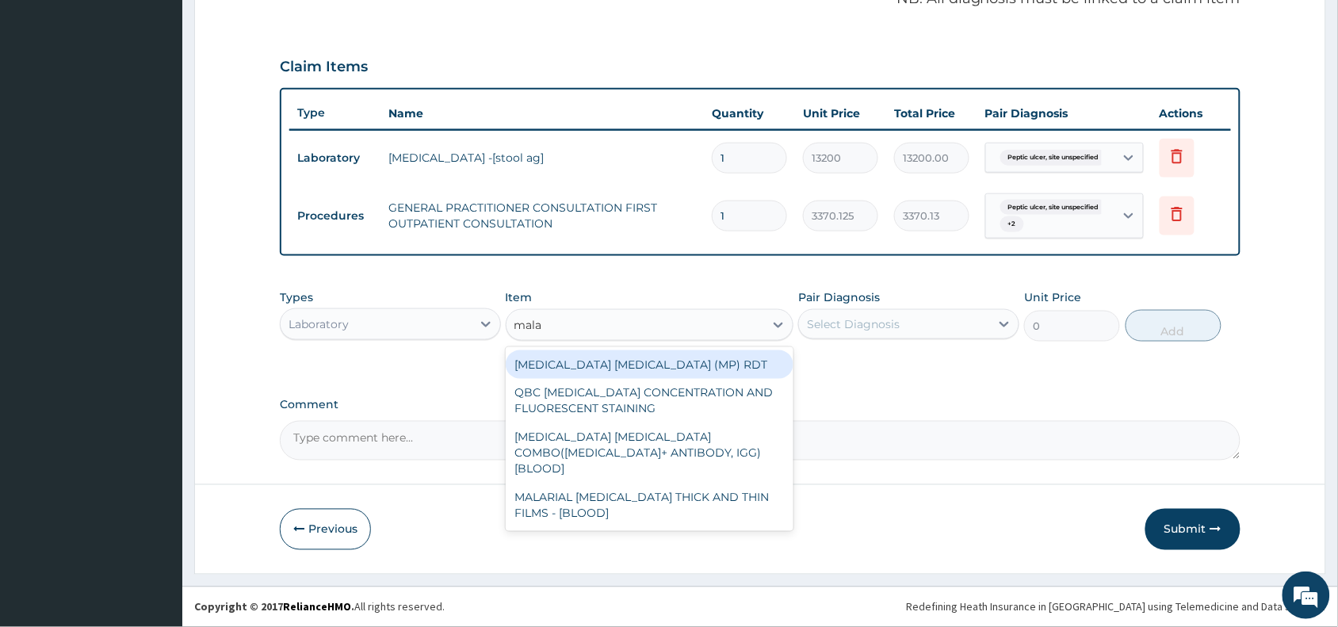
click at [651, 366] on div "[MEDICAL_DATA] [MEDICAL_DATA] (MP) RDT" at bounding box center [650, 364] width 288 height 29
type input "1531.875"
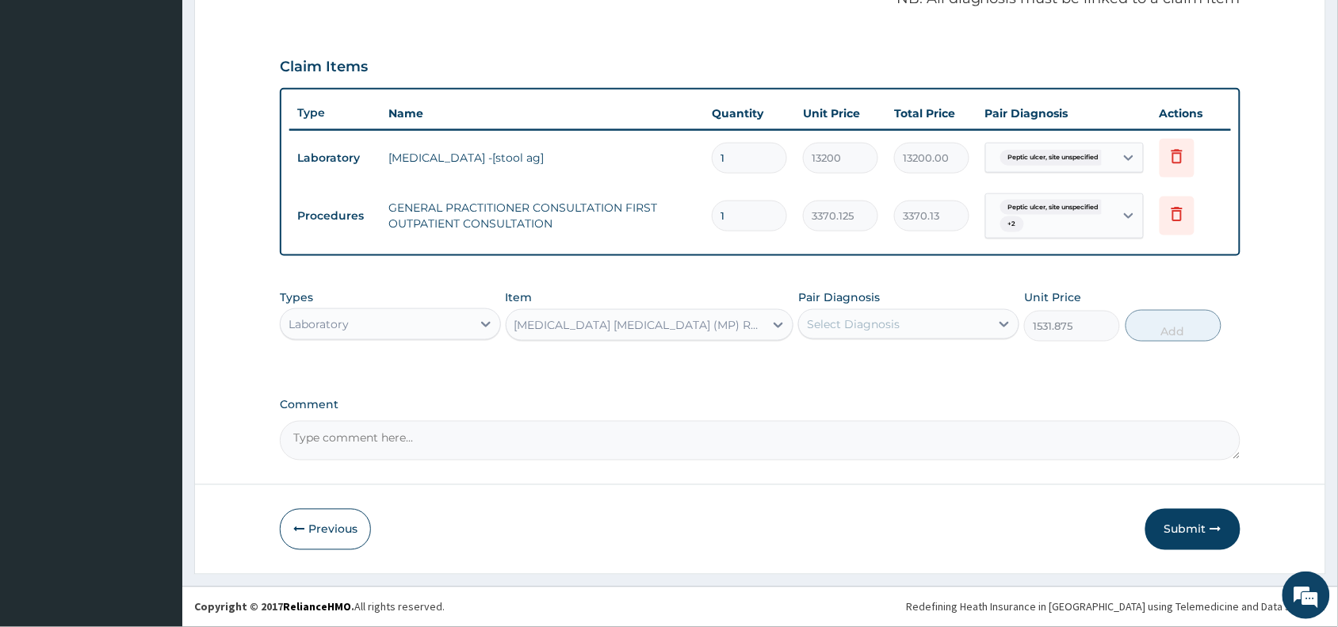
click at [838, 322] on div "Select Diagnosis" at bounding box center [853, 324] width 93 height 16
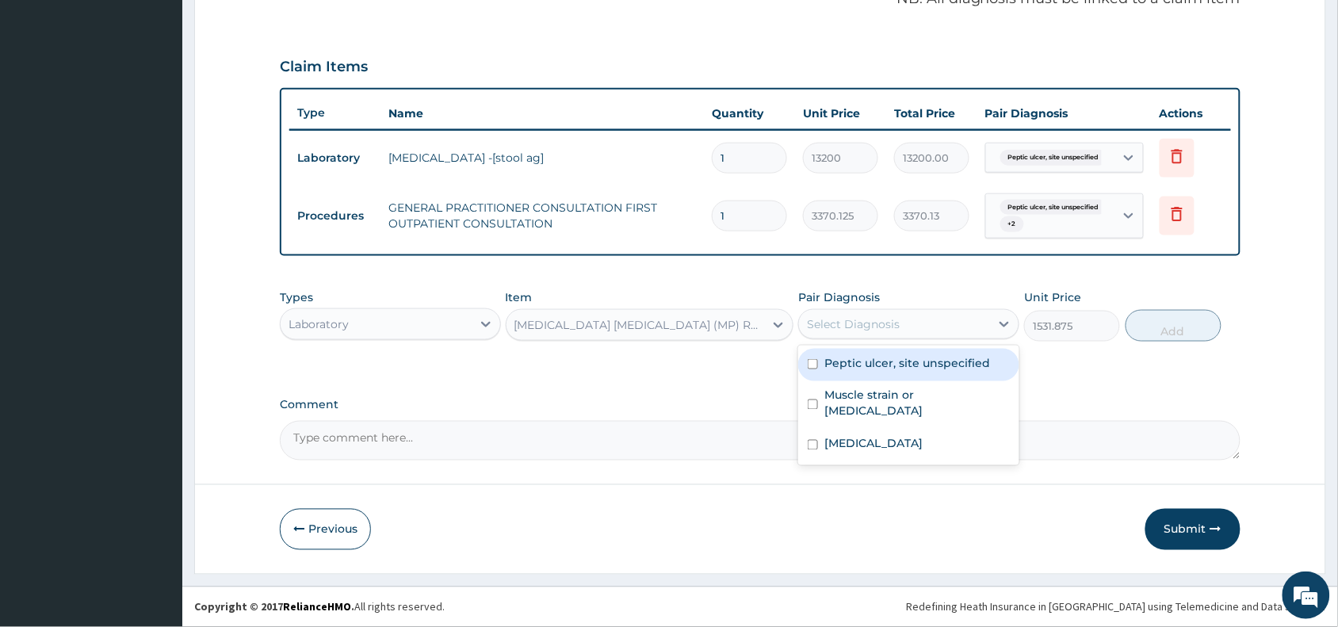
click at [849, 355] on label "Peptic ulcer, site unspecified" at bounding box center [907, 363] width 166 height 16
checkbox input "true"
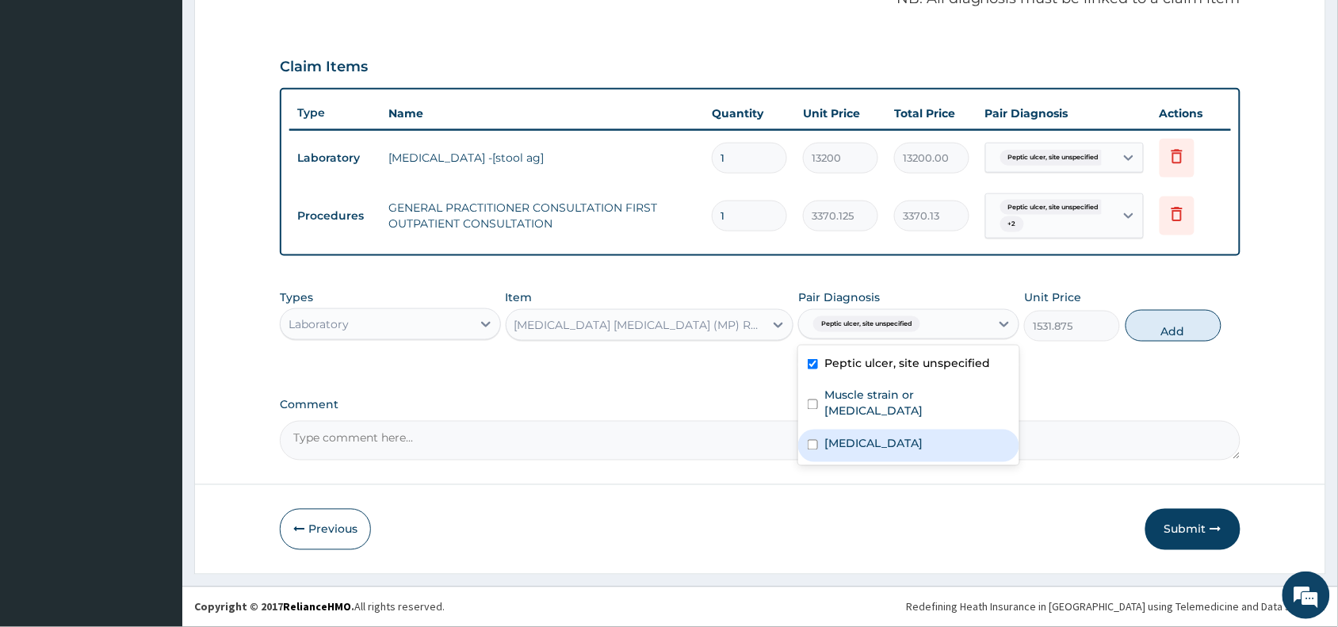
click at [857, 438] on div "[MEDICAL_DATA]" at bounding box center [908, 445] width 221 height 32
checkbox input "true"
click at [860, 366] on label "Peptic ulcer, site unspecified" at bounding box center [907, 363] width 166 height 16
checkbox input "false"
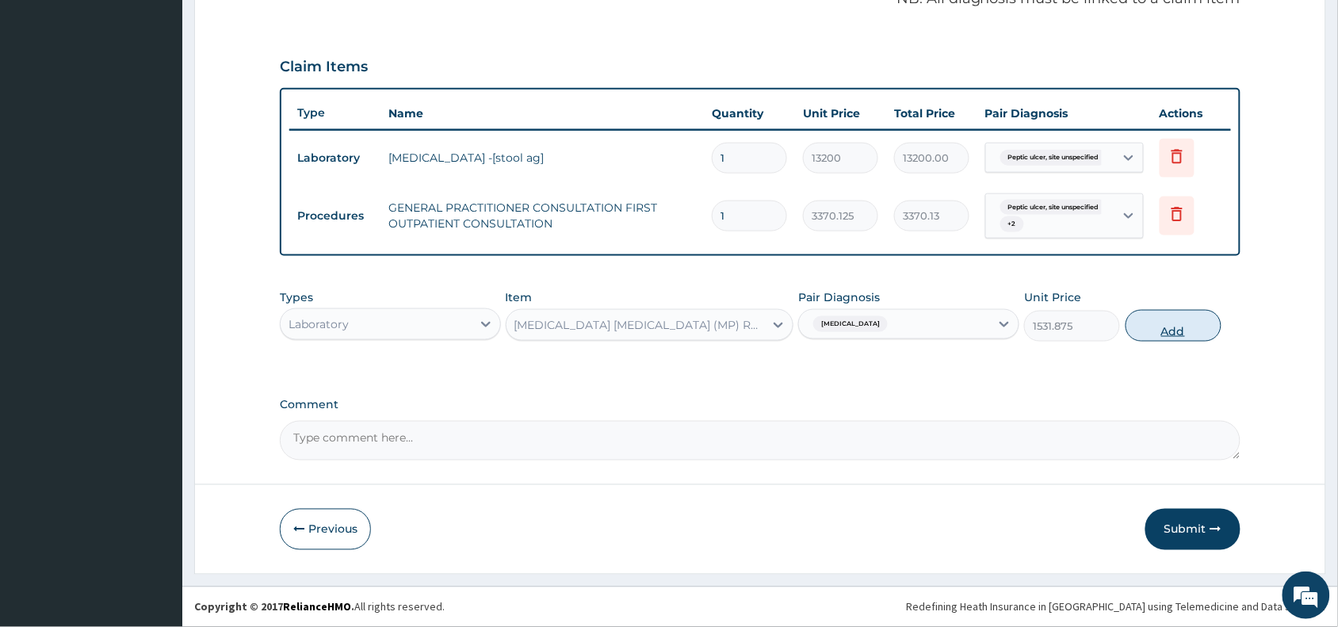
click at [1174, 311] on button "Add" at bounding box center [1173, 326] width 96 height 32
type input "0"
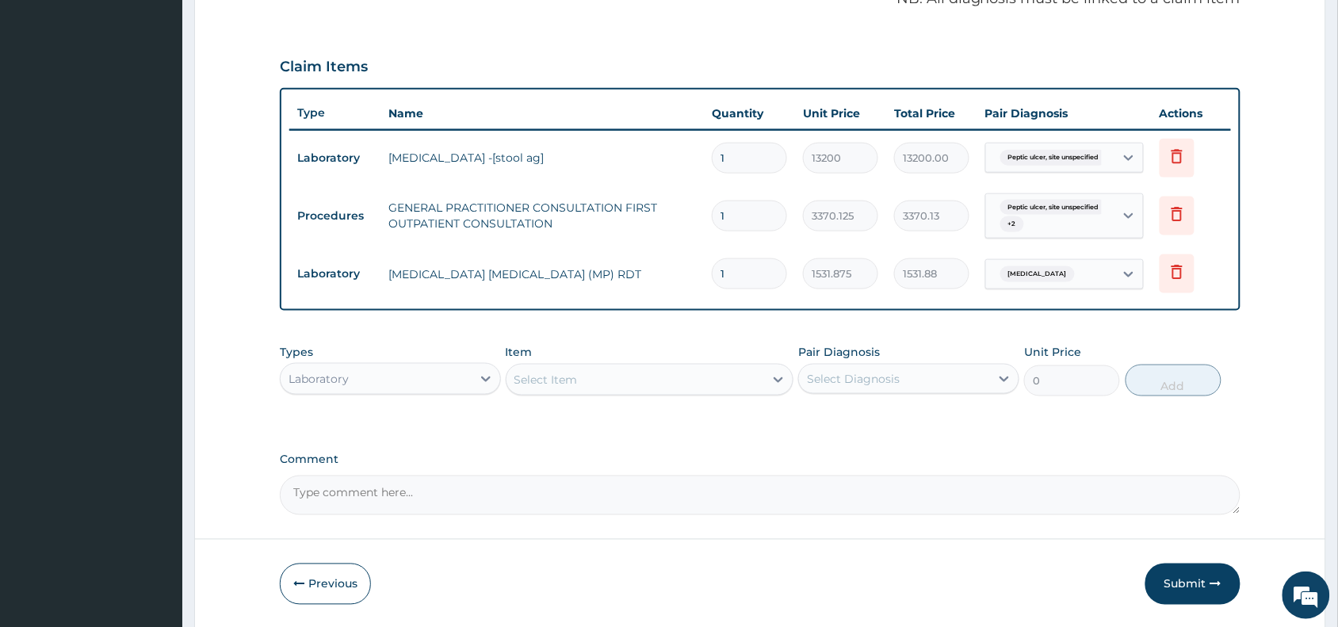
click at [563, 376] on div "Select Item" at bounding box center [545, 380] width 63 height 16
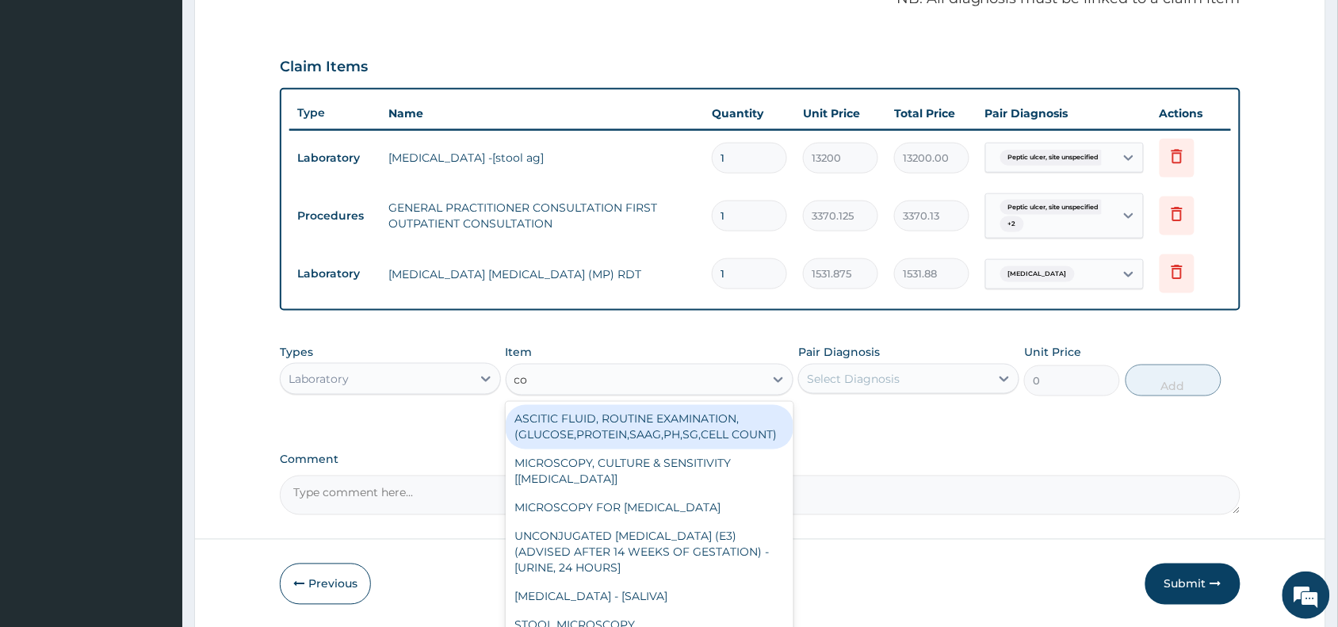
type input "com"
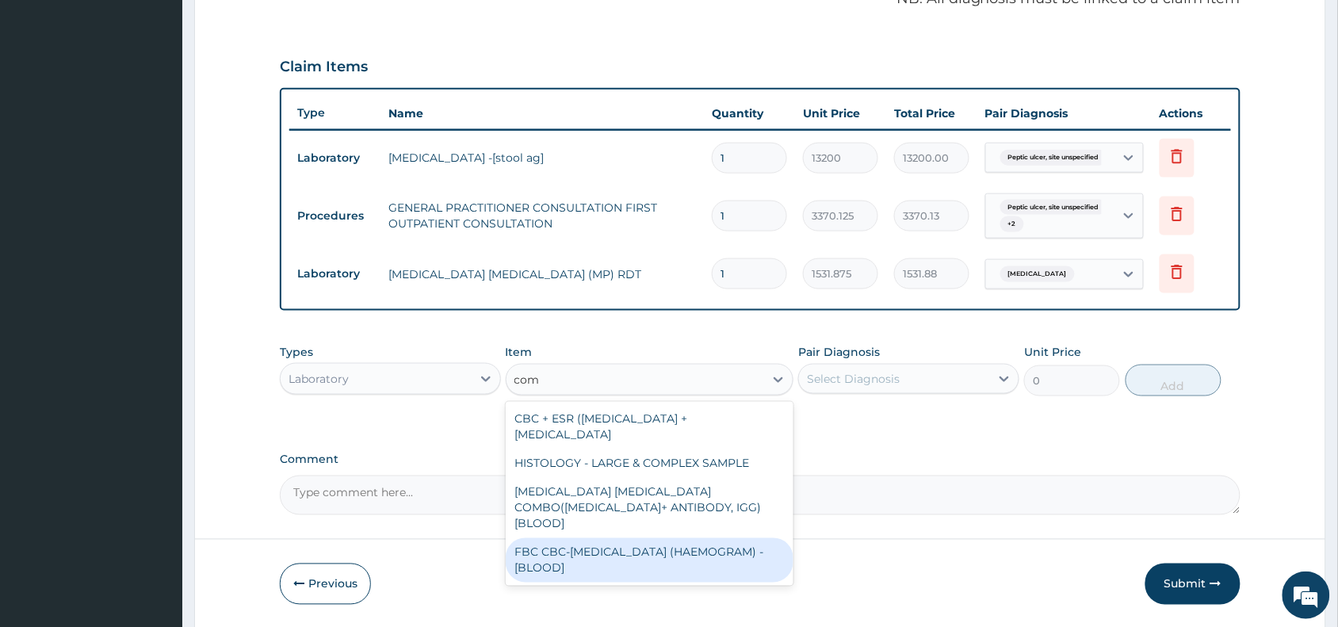
click at [600, 548] on div "FBC CBC-[MEDICAL_DATA] (HAEMOGRAM) - [BLOOD]" at bounding box center [650, 560] width 288 height 44
type input "4085"
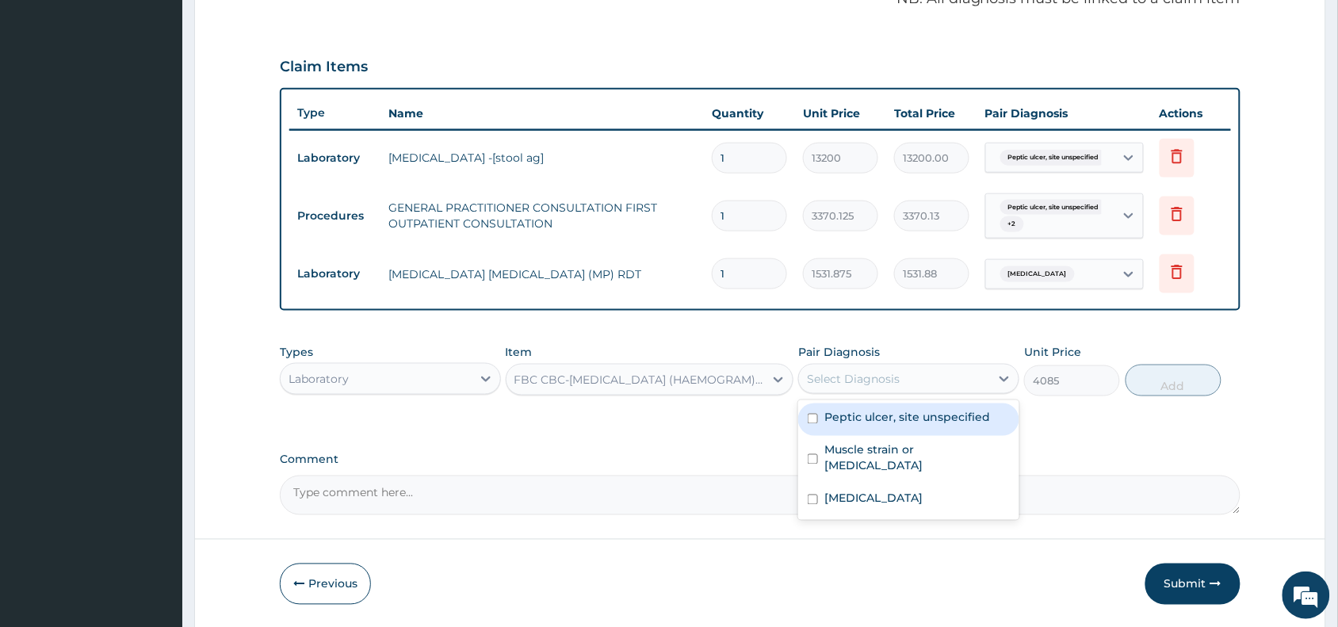
click at [849, 382] on div "Select Diagnosis" at bounding box center [853, 379] width 93 height 16
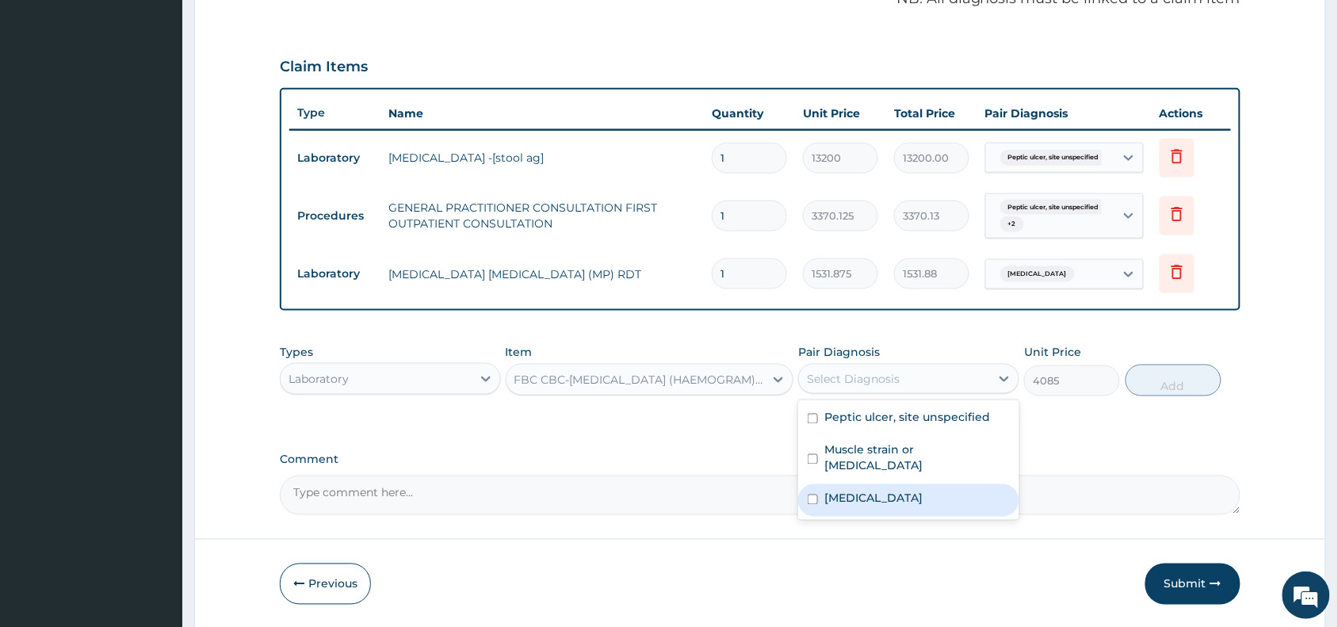
click at [856, 490] on label "[MEDICAL_DATA]" at bounding box center [873, 498] width 98 height 16
checkbox input "true"
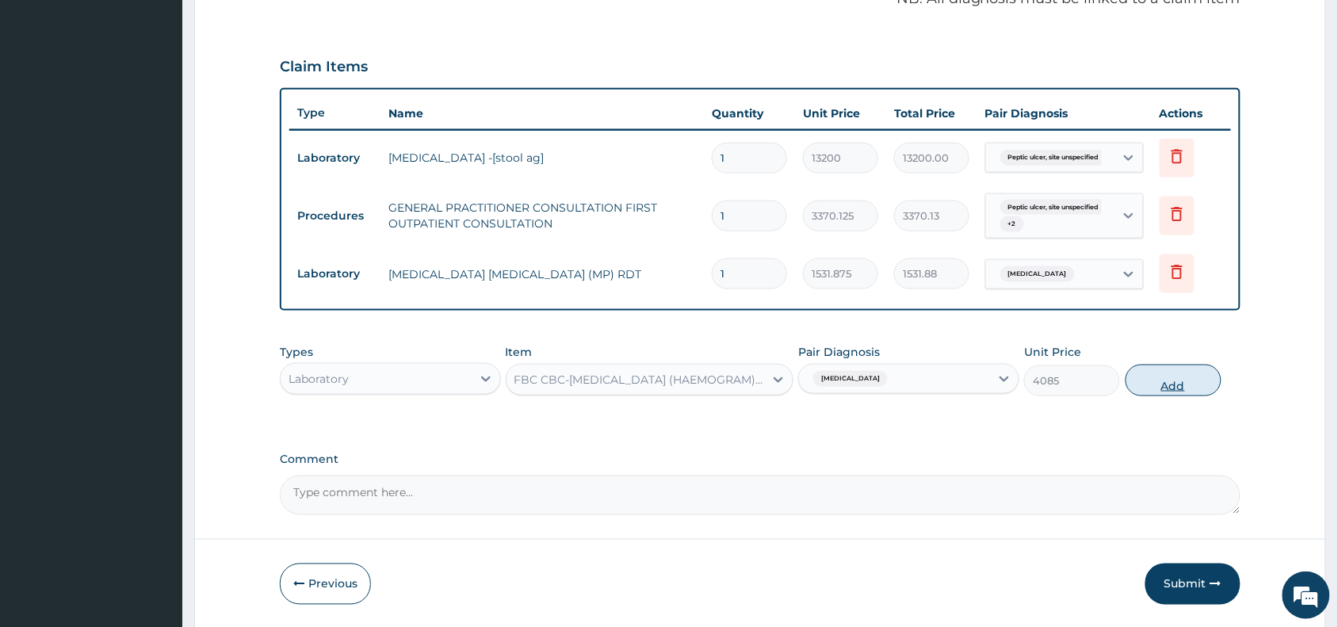
click at [1146, 379] on button "Add" at bounding box center [1173, 380] width 96 height 32
type input "0"
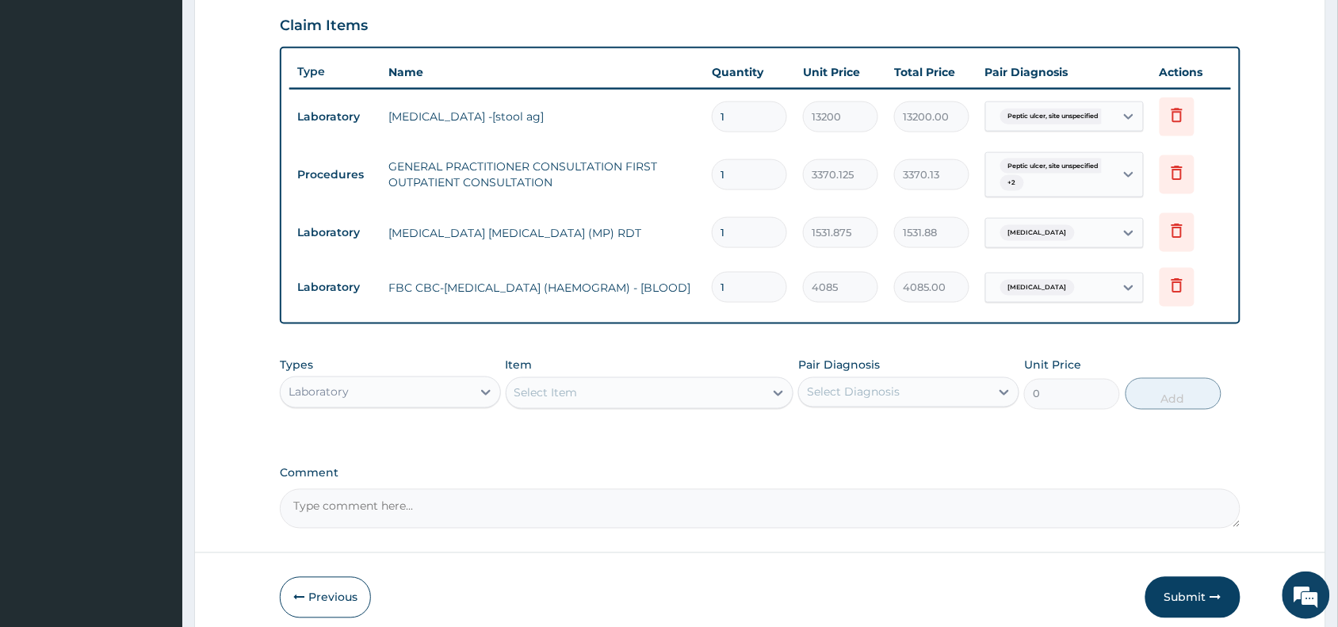
scroll to position [611, 0]
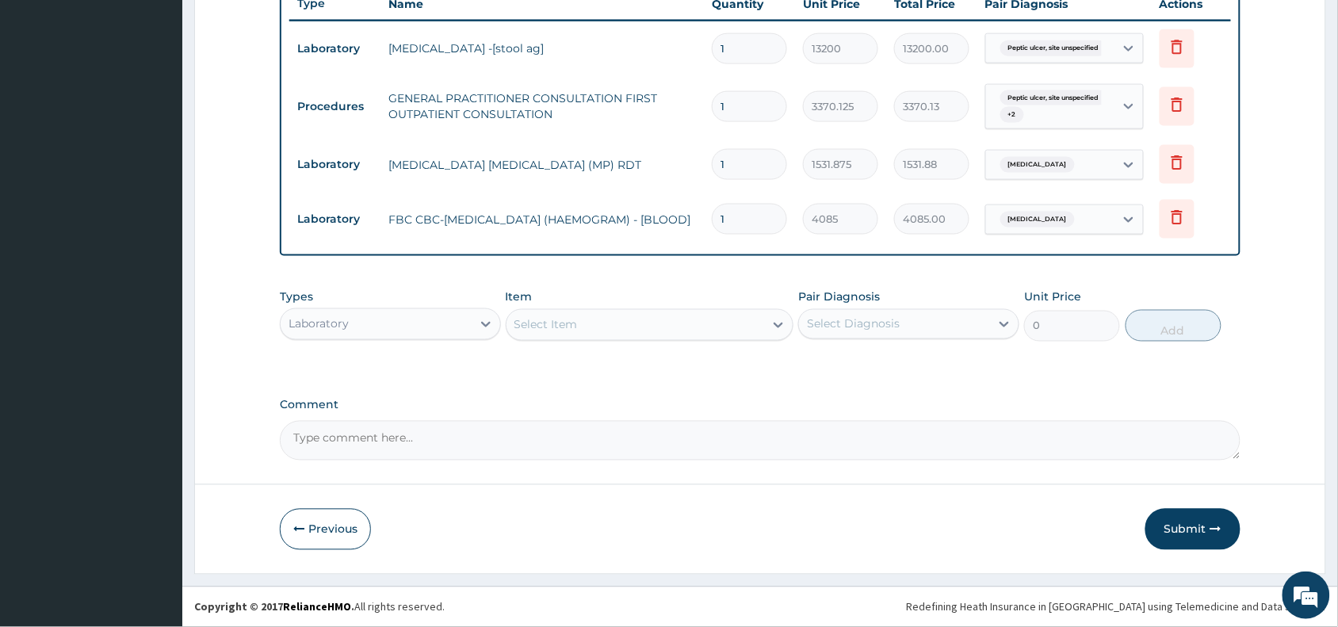
click at [359, 314] on div "Laboratory" at bounding box center [376, 323] width 191 height 25
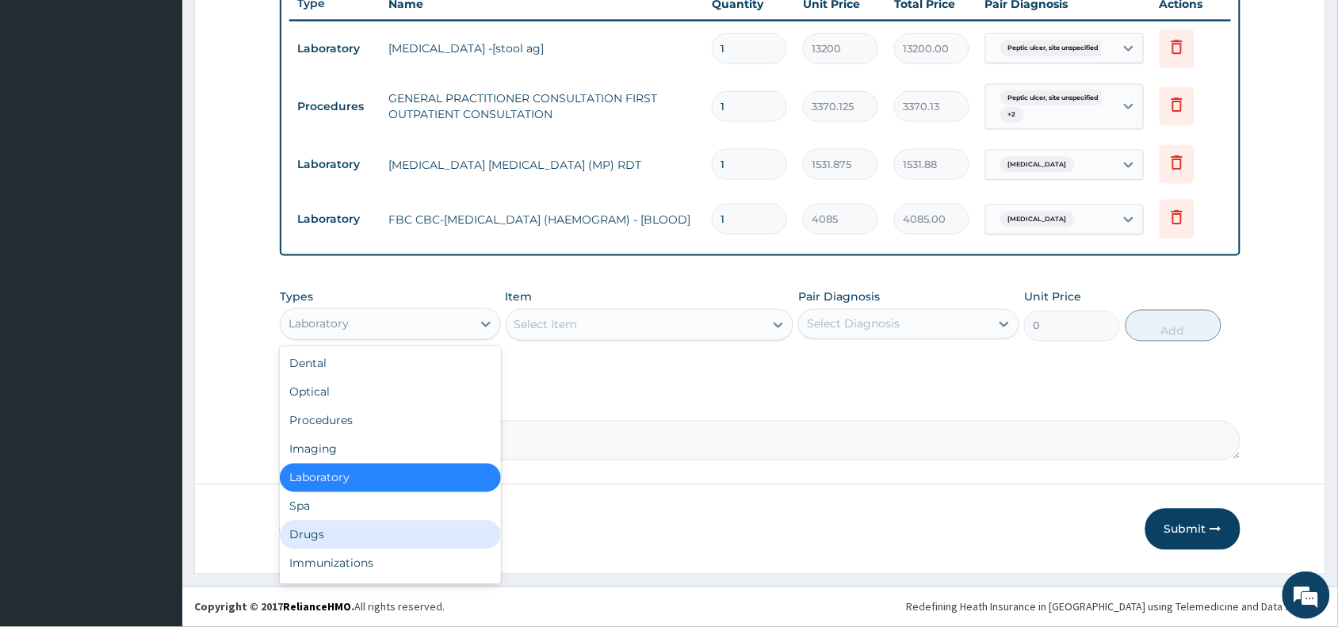
drag, startPoint x: 326, startPoint y: 536, endPoint x: 449, endPoint y: 490, distance: 132.2
click at [327, 536] on div "Drugs" at bounding box center [390, 535] width 221 height 29
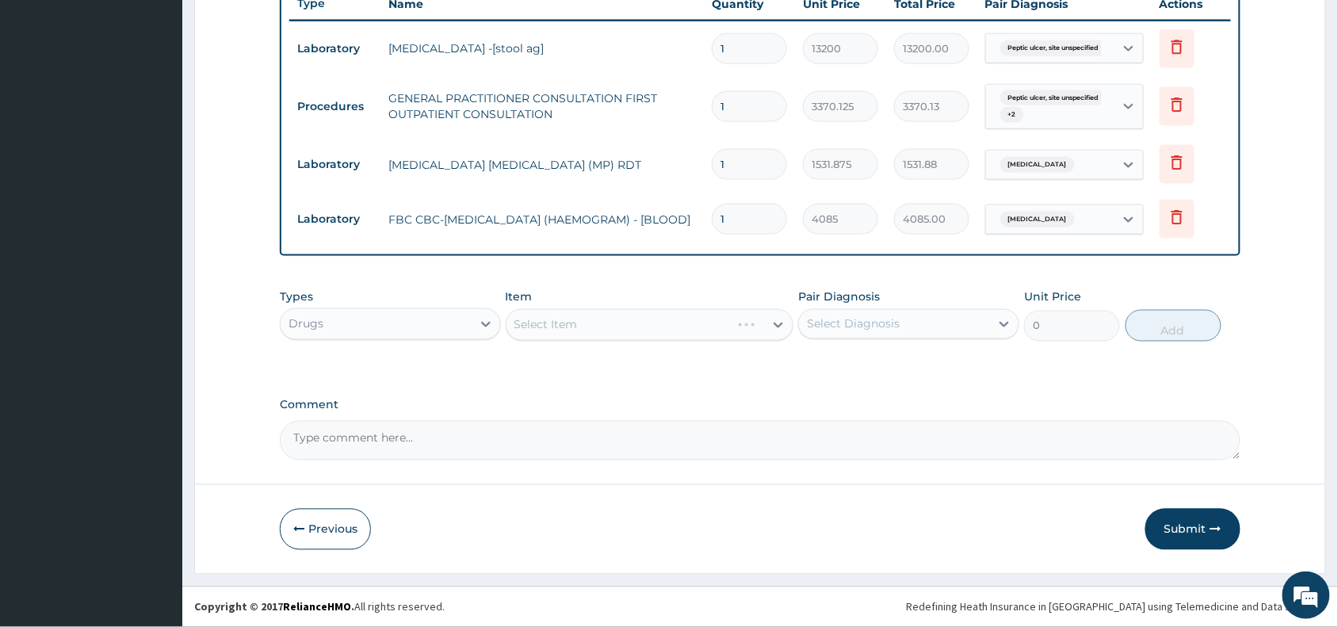
click at [571, 313] on div "Select Item" at bounding box center [650, 325] width 288 height 32
click at [572, 318] on div "Select Item" at bounding box center [650, 325] width 288 height 32
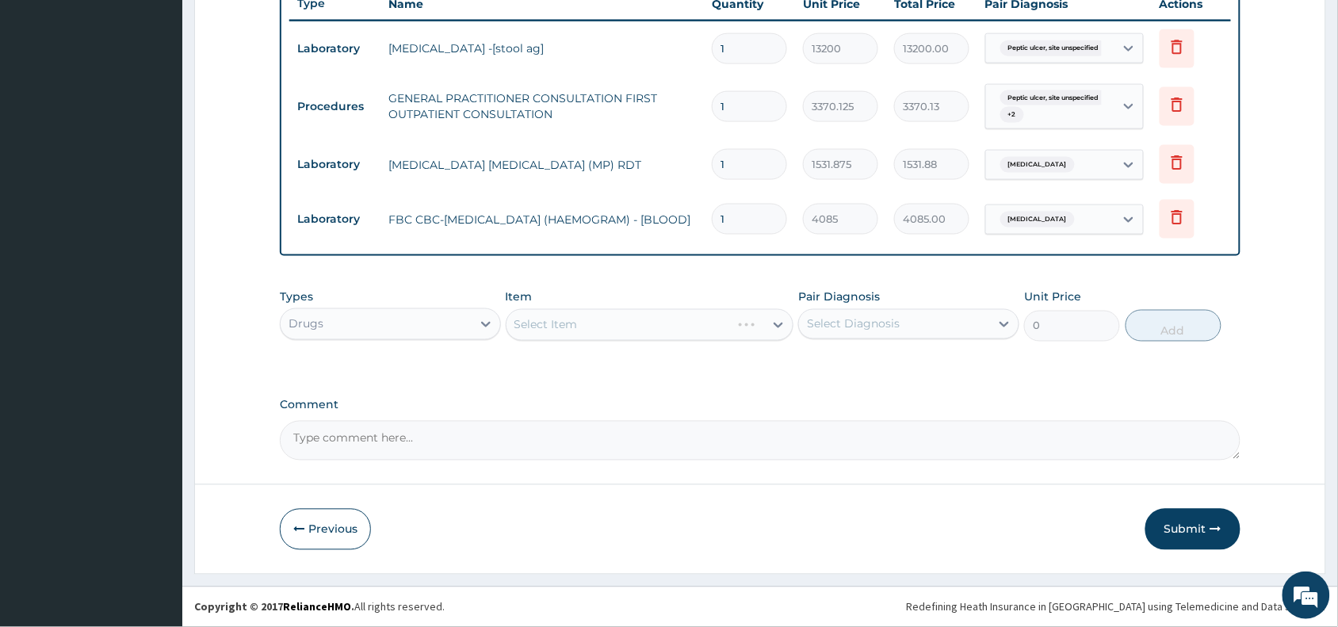
click at [572, 318] on div "Select Item" at bounding box center [650, 325] width 288 height 32
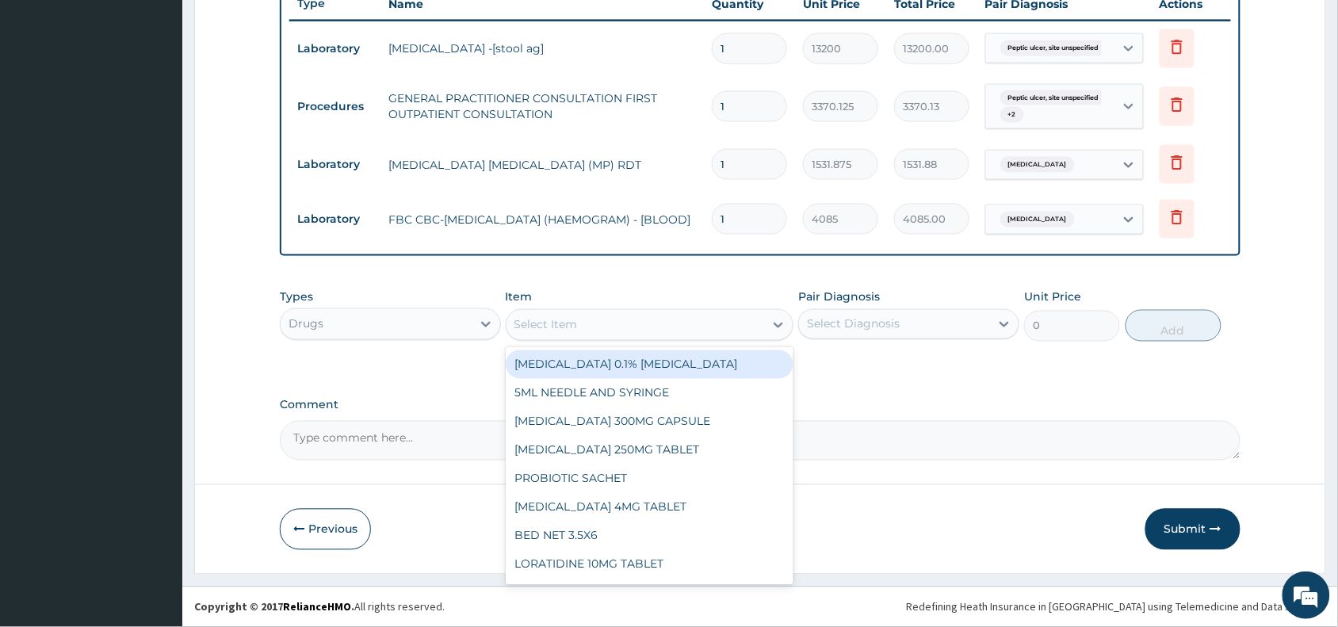
click at [572, 318] on div "Select Item" at bounding box center [545, 325] width 63 height 16
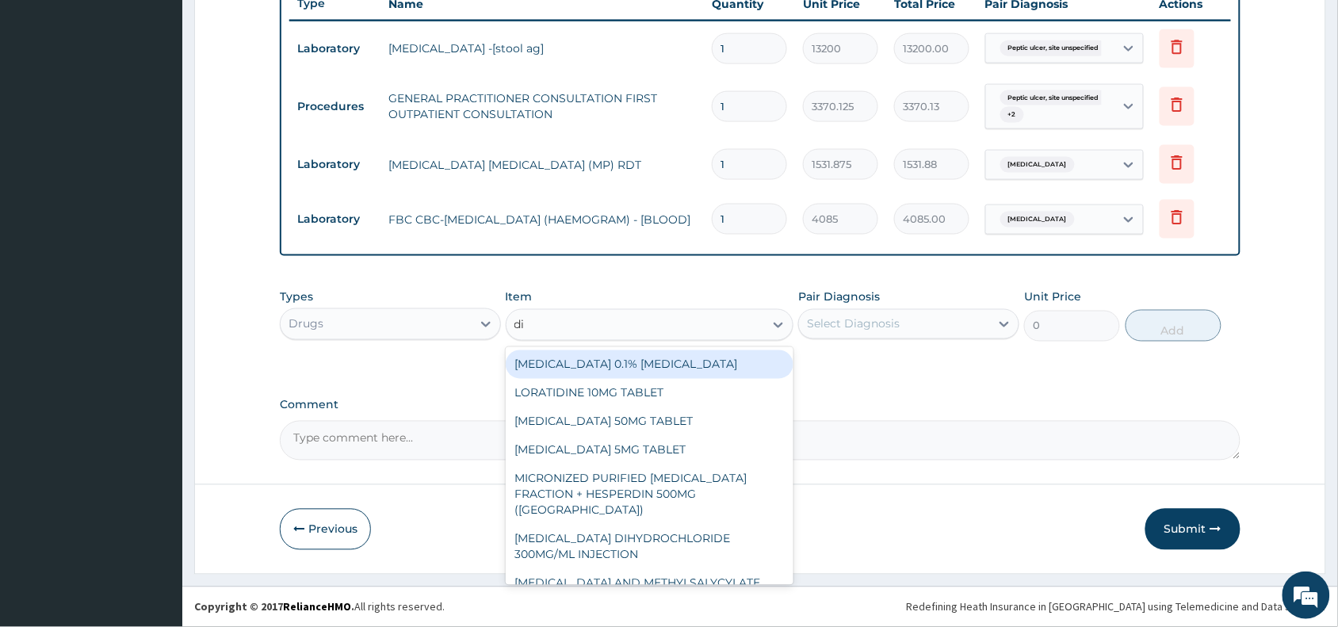
type input "dic"
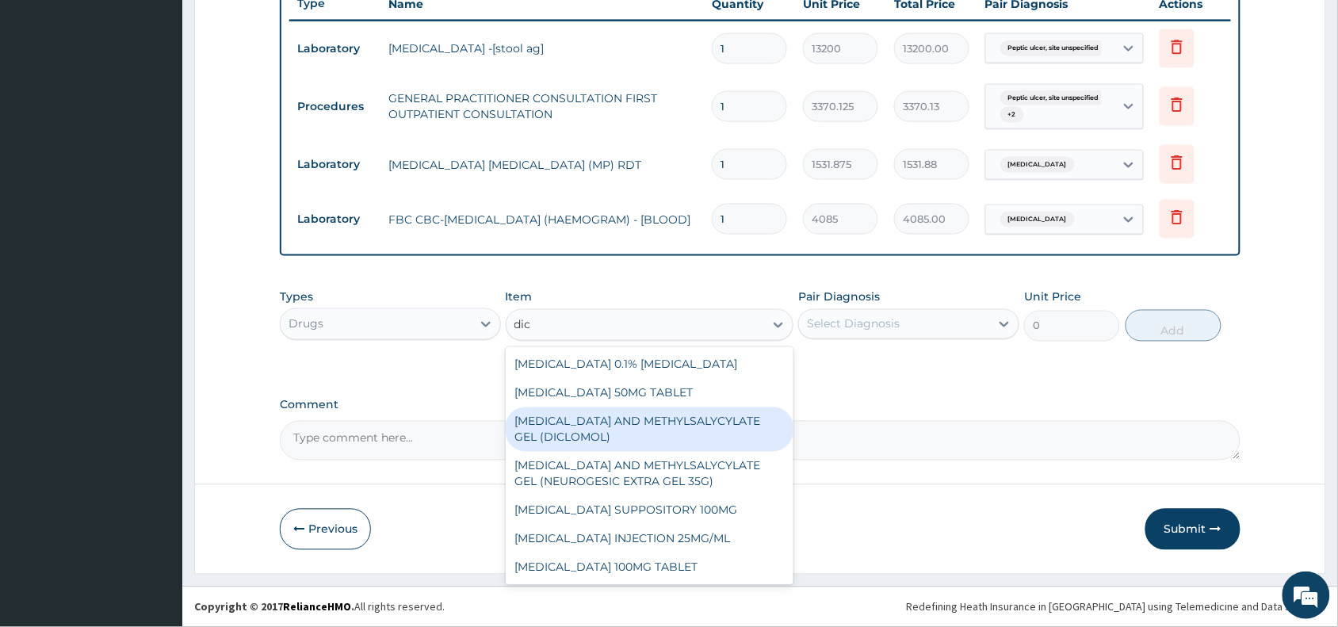
drag, startPoint x: 587, startPoint y: 434, endPoint x: 615, endPoint y: 436, distance: 27.8
click at [588, 436] on div "[MEDICAL_DATA] AND METHYLSALYCYLATE GEL (DICLOMOL)" at bounding box center [650, 429] width 288 height 44
type input "1437.5"
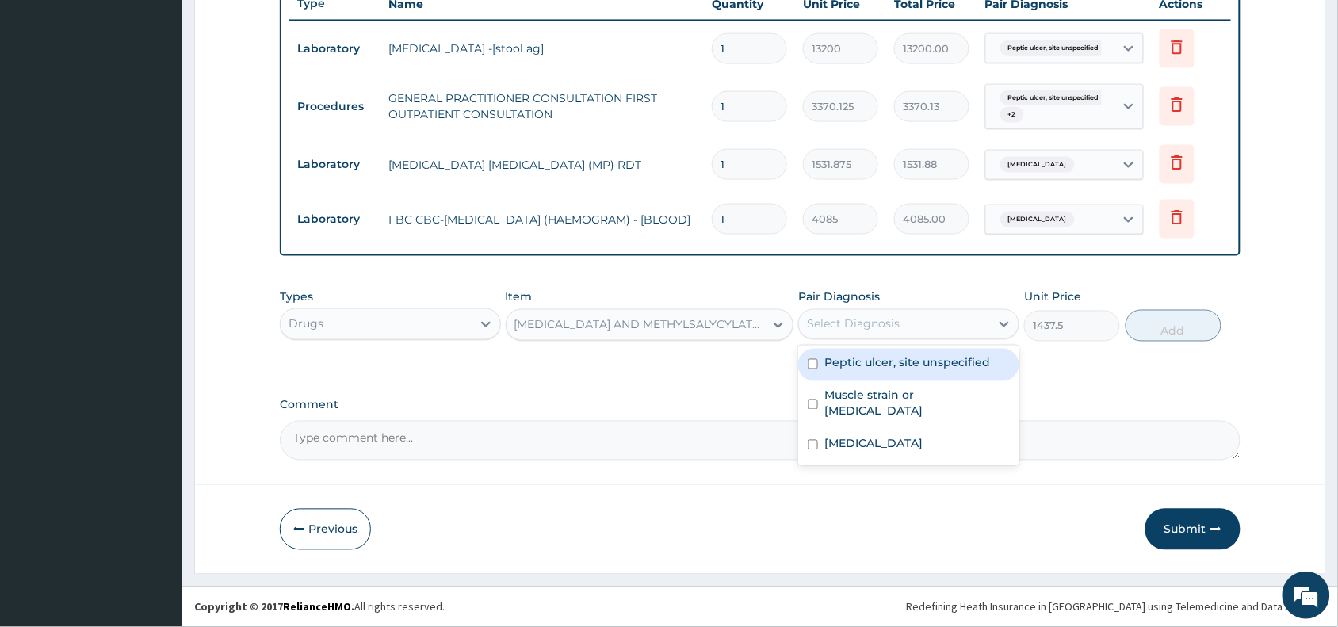
click at [840, 317] on div "Select Diagnosis" at bounding box center [853, 324] width 93 height 16
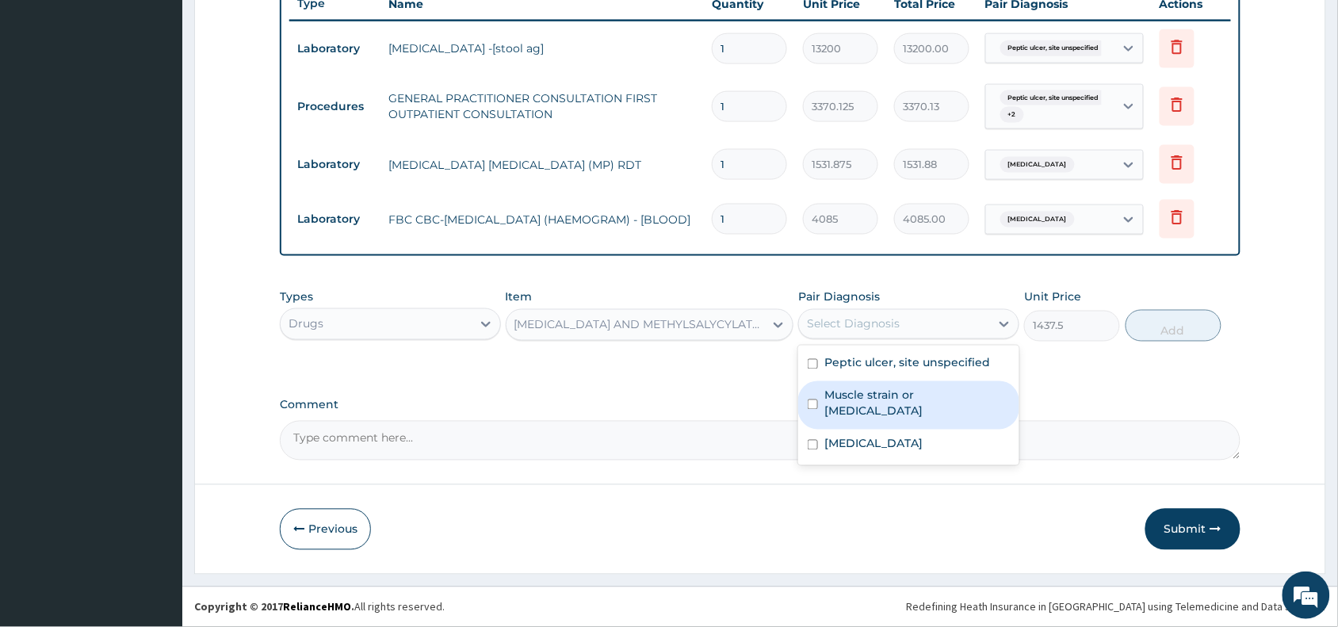
click at [861, 402] on label "Muscle strain or [MEDICAL_DATA]" at bounding box center [916, 403] width 185 height 32
checkbox input "true"
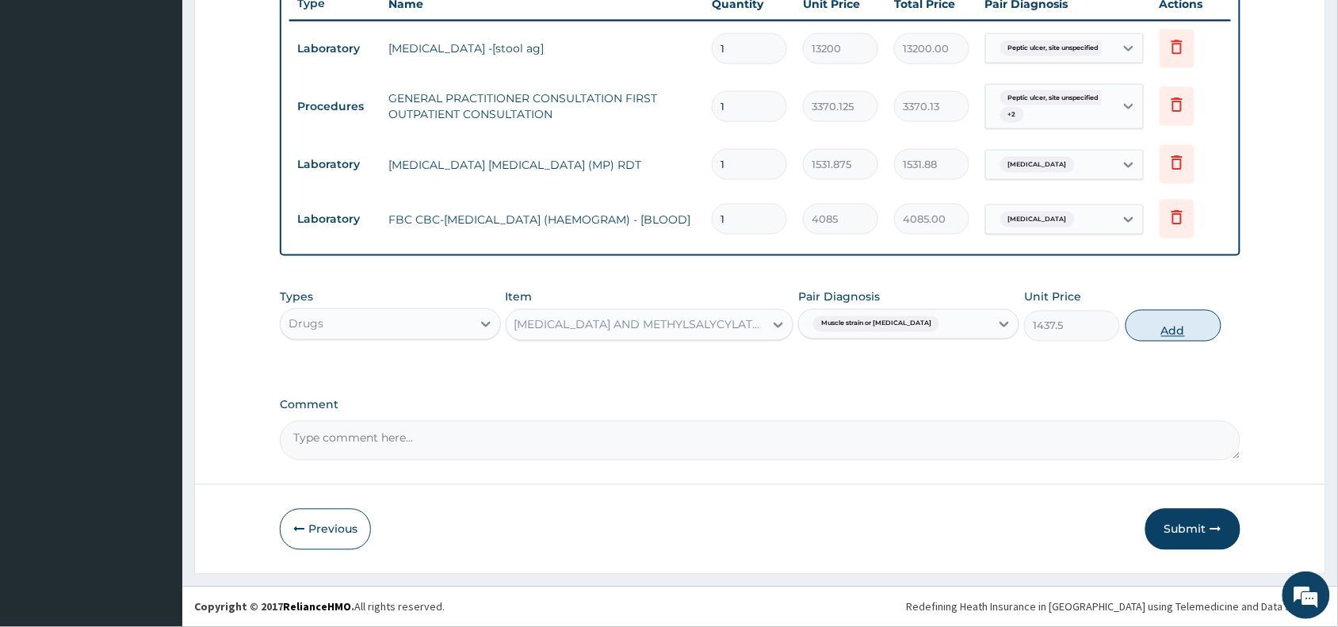
click at [1185, 323] on button "Add" at bounding box center [1173, 326] width 96 height 32
type input "0"
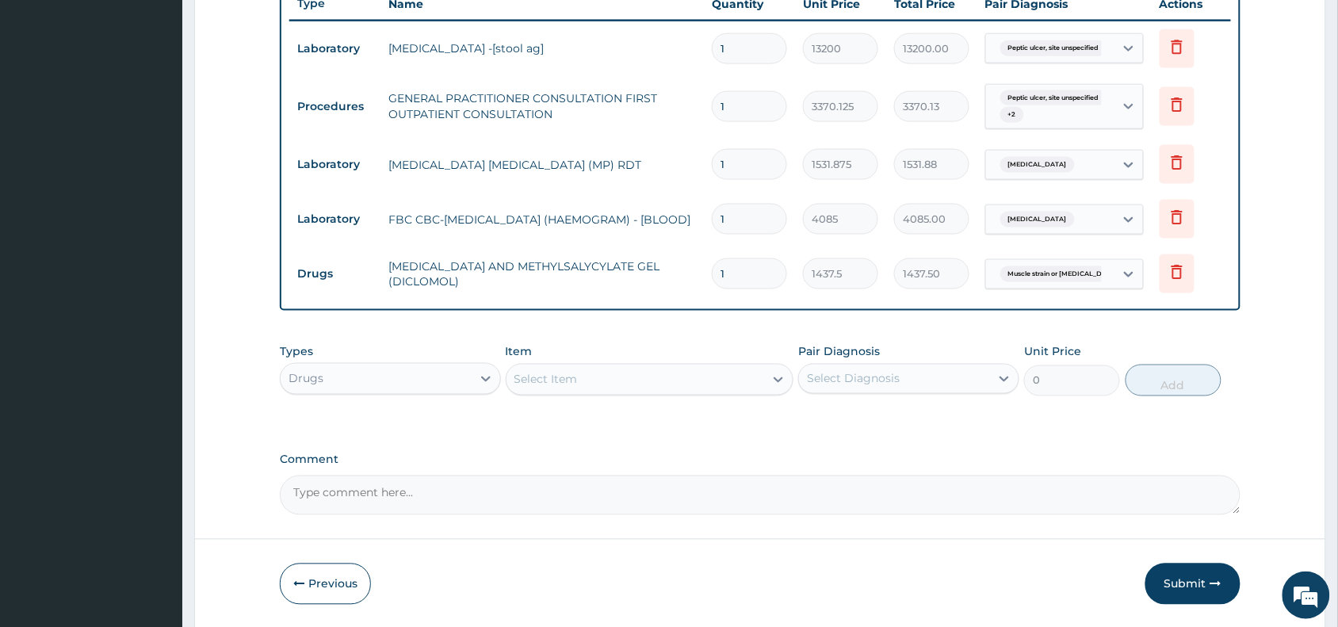
click at [525, 372] on div "Select Item" at bounding box center [545, 380] width 63 height 16
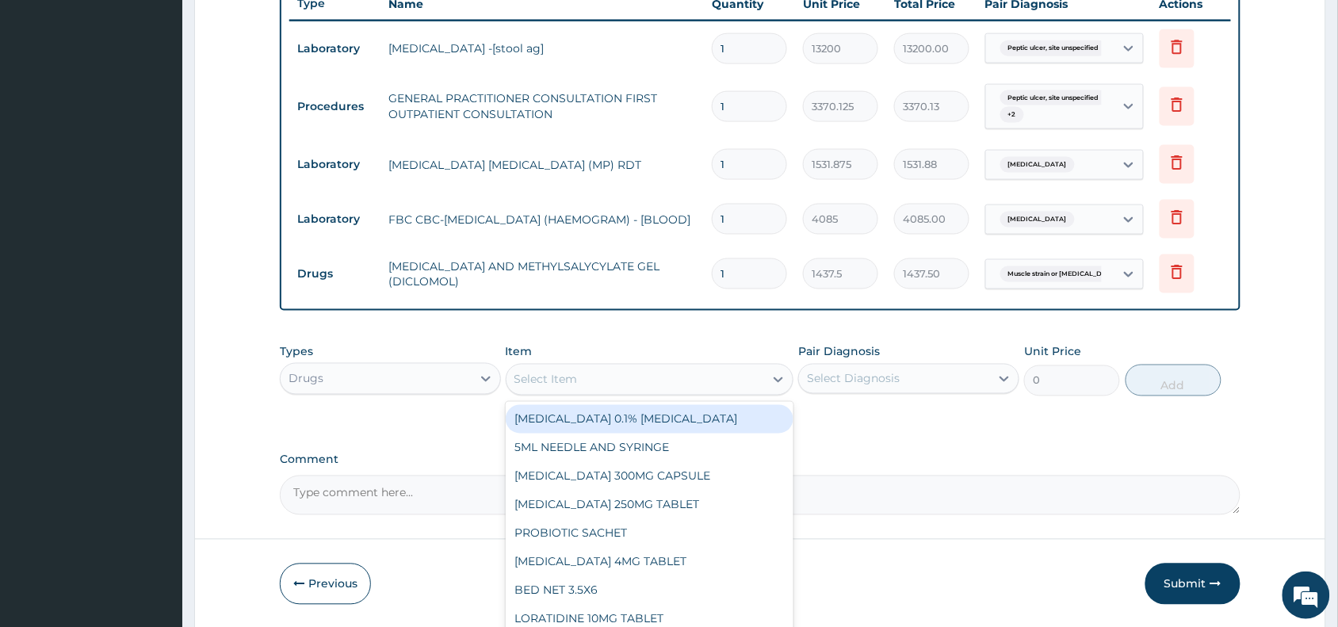
paste input "Fesolate"
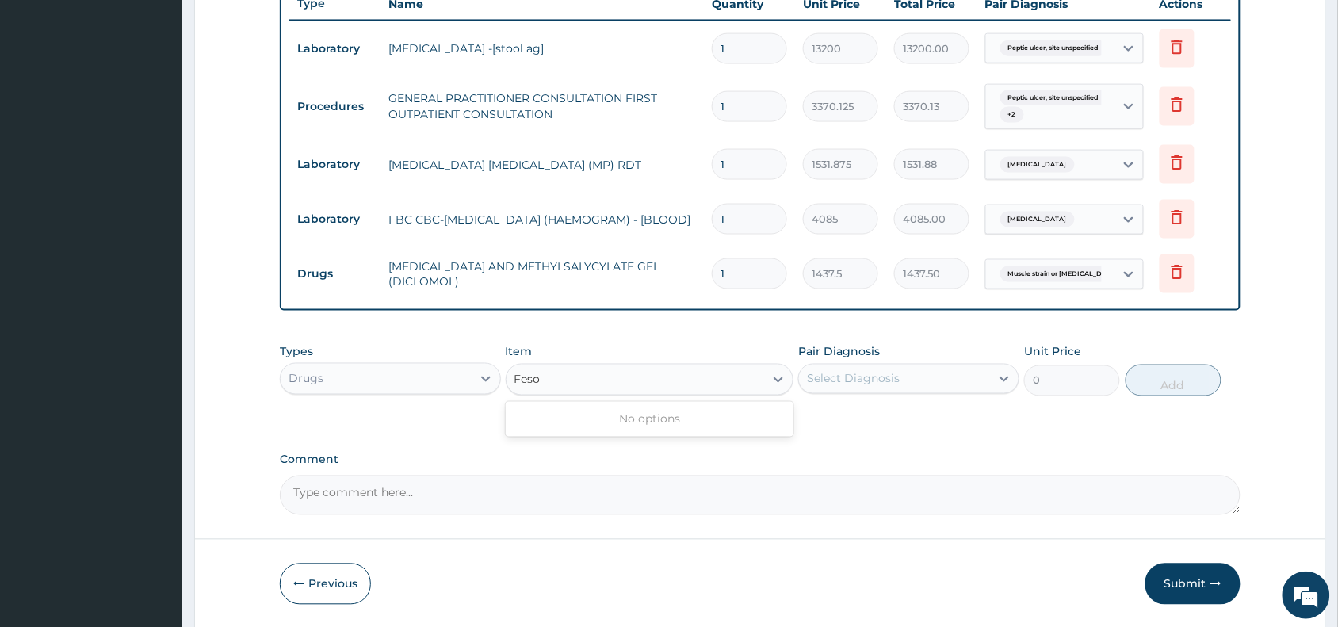
type input "Fes"
click at [635, 421] on div "[MEDICAL_DATA] 200MG TABLET (FESULF)" at bounding box center [650, 419] width 288 height 29
type input "30"
click at [838, 374] on div "Select Diagnosis" at bounding box center [853, 379] width 93 height 16
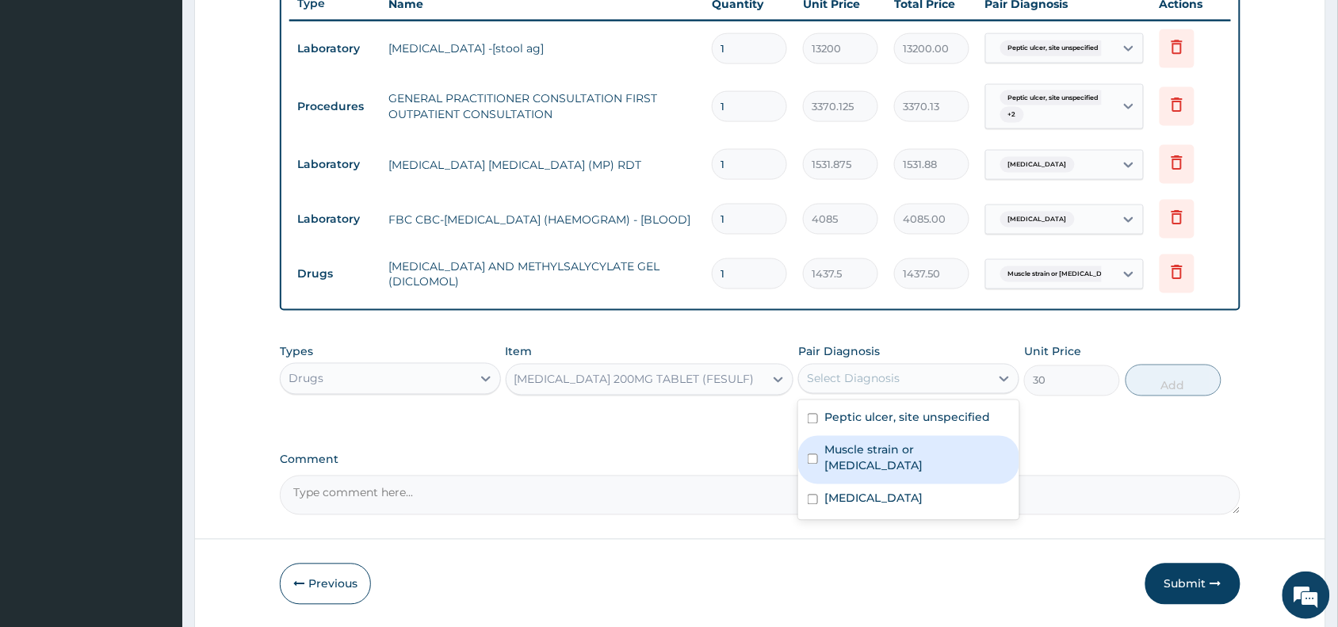
click at [858, 453] on label "Muscle strain or [MEDICAL_DATA]" at bounding box center [916, 458] width 185 height 32
checkbox input "true"
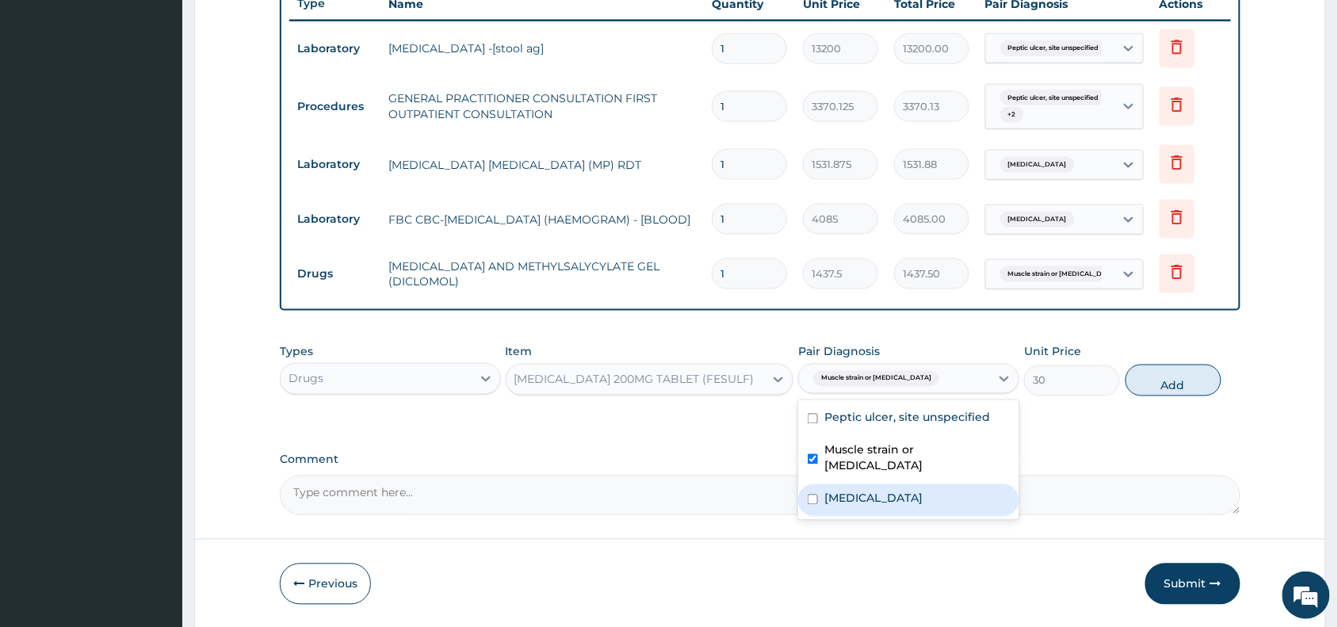
drag, startPoint x: 862, startPoint y: 481, endPoint x: 1013, endPoint y: 468, distance: 151.2
click at [872, 490] on label "[MEDICAL_DATA]" at bounding box center [873, 498] width 98 height 16
checkbox input "true"
click at [1169, 379] on button "Add" at bounding box center [1173, 380] width 96 height 32
type input "0"
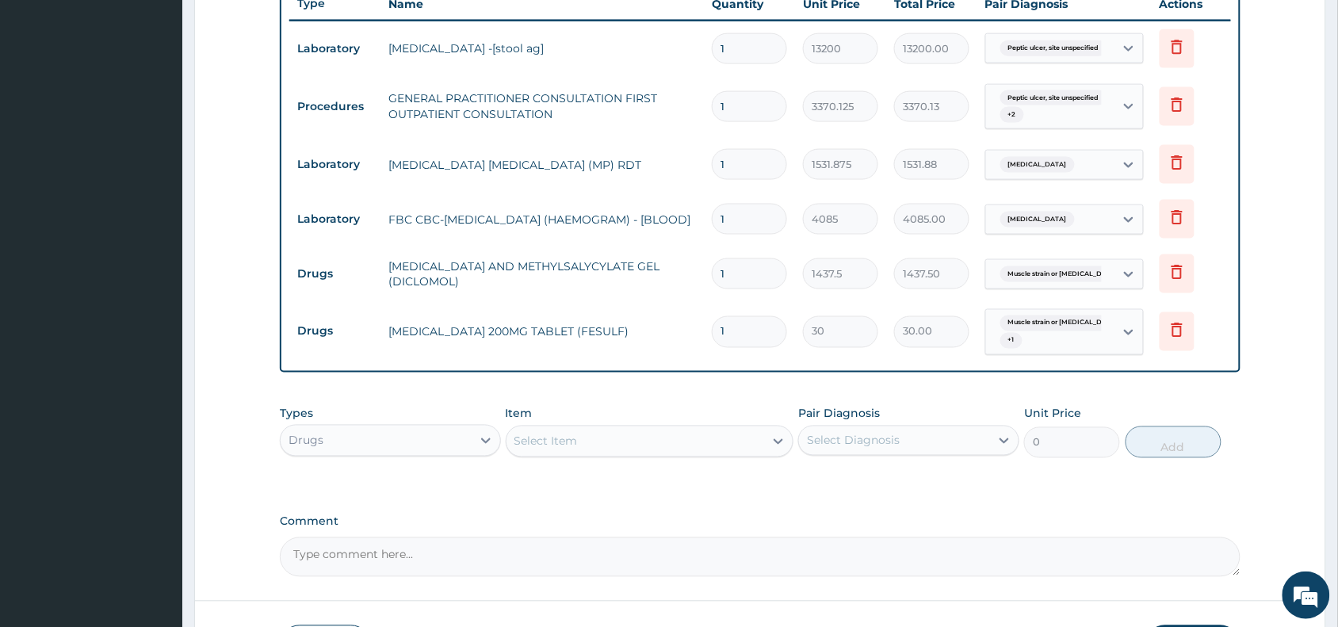
click at [565, 441] on div "Select Item" at bounding box center [545, 441] width 63 height 16
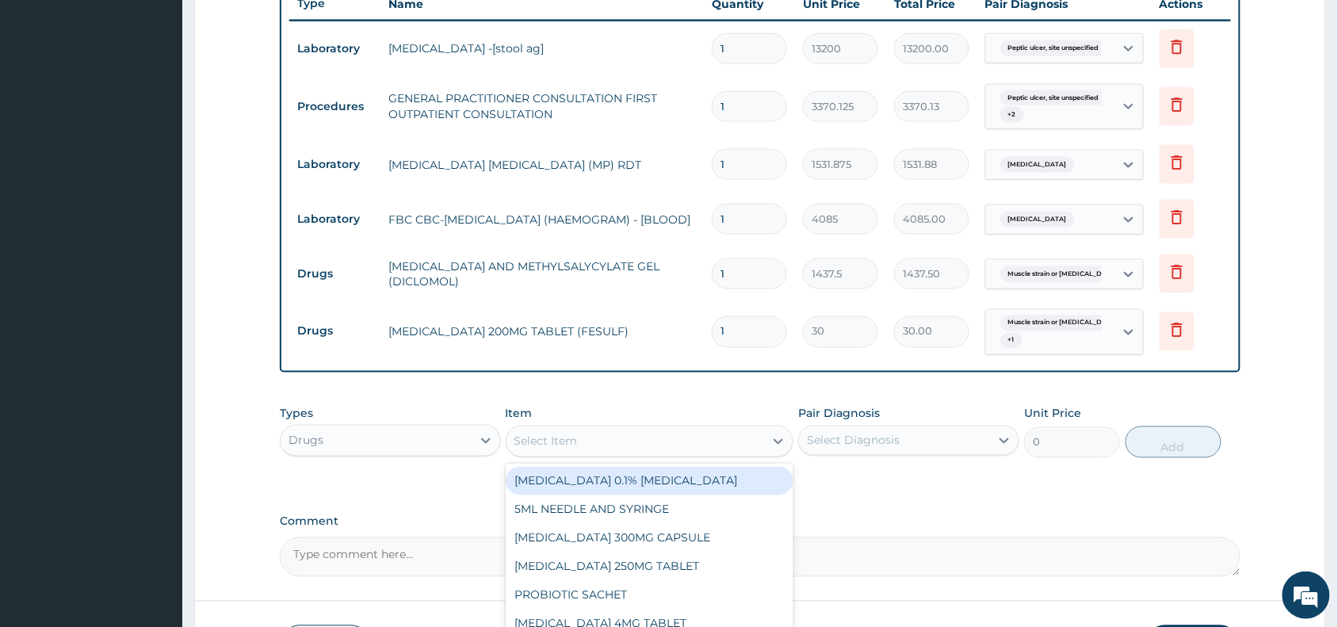
paste input "Mistmag"
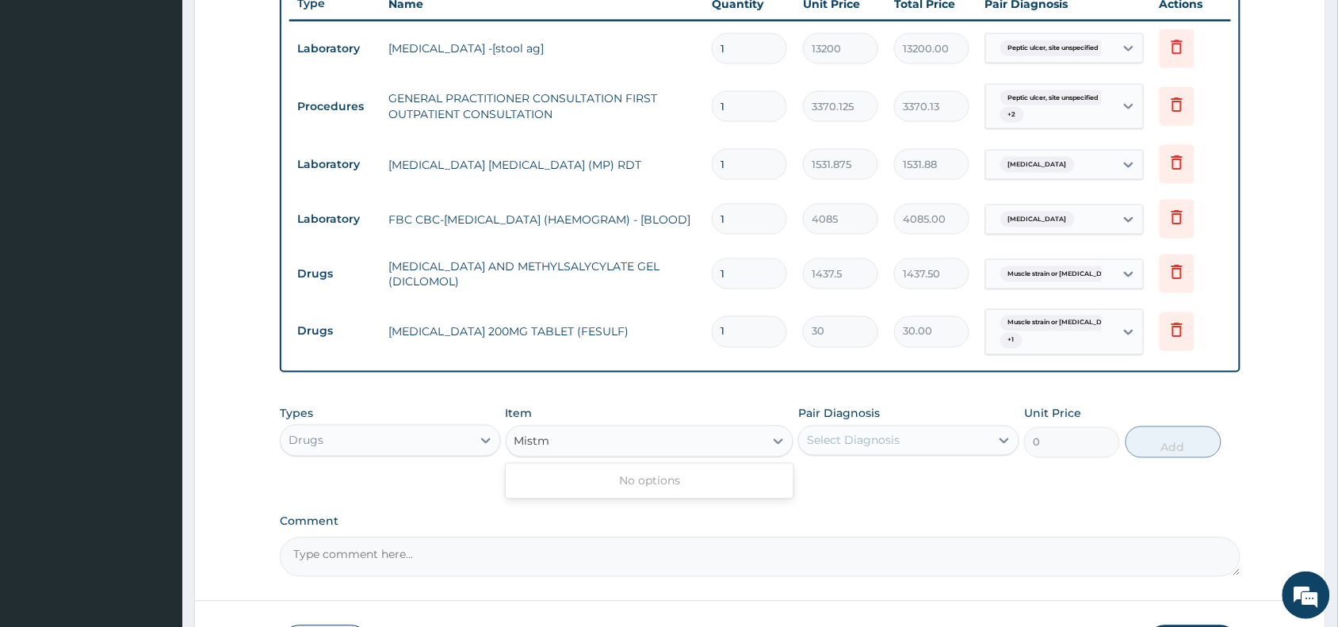
type input "Mist"
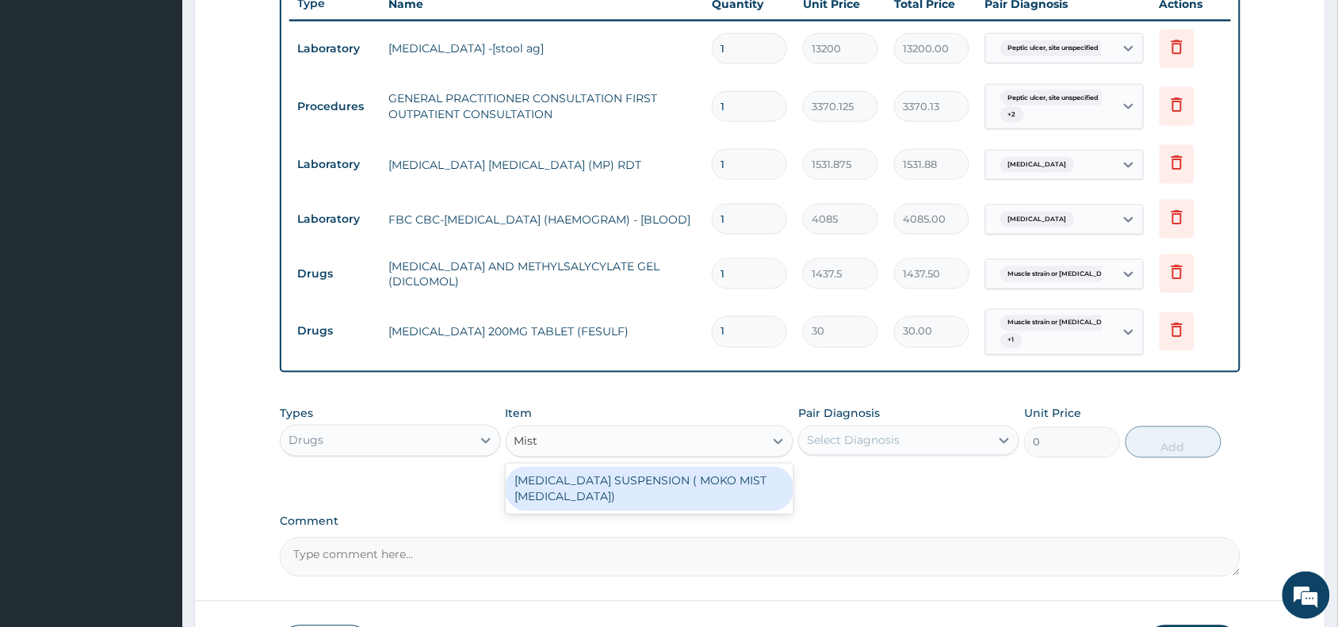
click at [605, 490] on div "[MEDICAL_DATA] SUSPENSION ( MOKO MIST [MEDICAL_DATA])" at bounding box center [650, 489] width 288 height 44
type input "924"
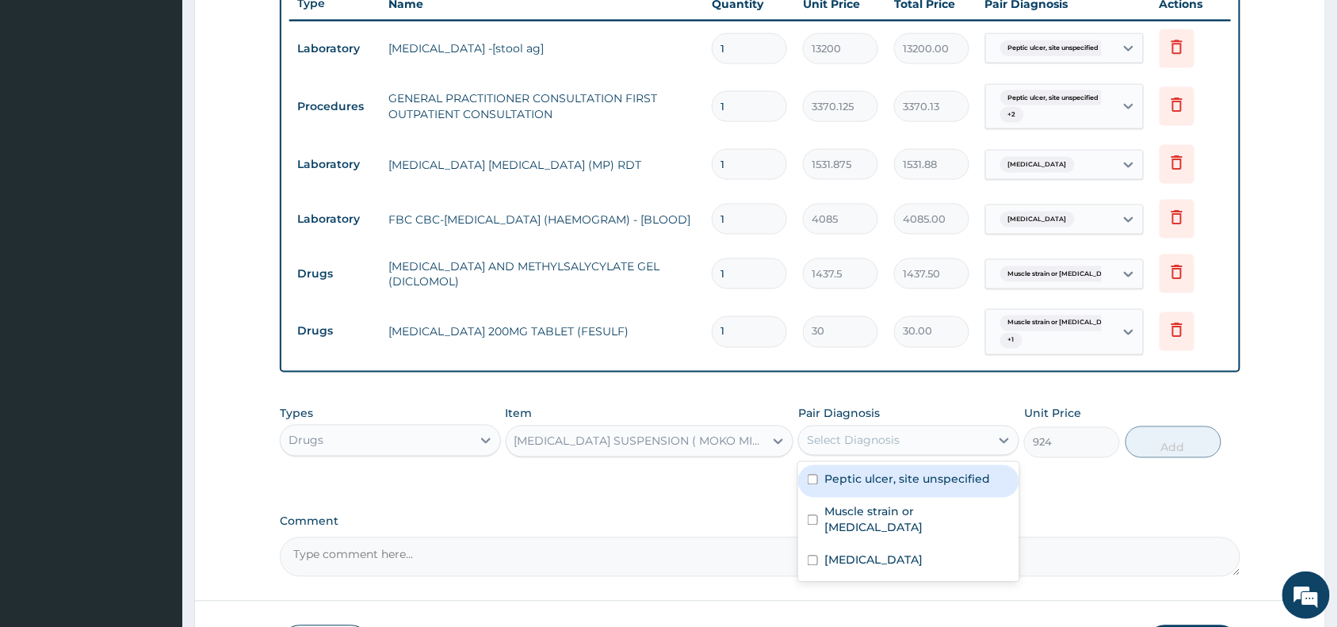
click at [849, 437] on div "Select Diagnosis" at bounding box center [853, 441] width 93 height 16
click at [902, 473] on label "Peptic ulcer, site unspecified" at bounding box center [907, 479] width 166 height 16
checkbox input "true"
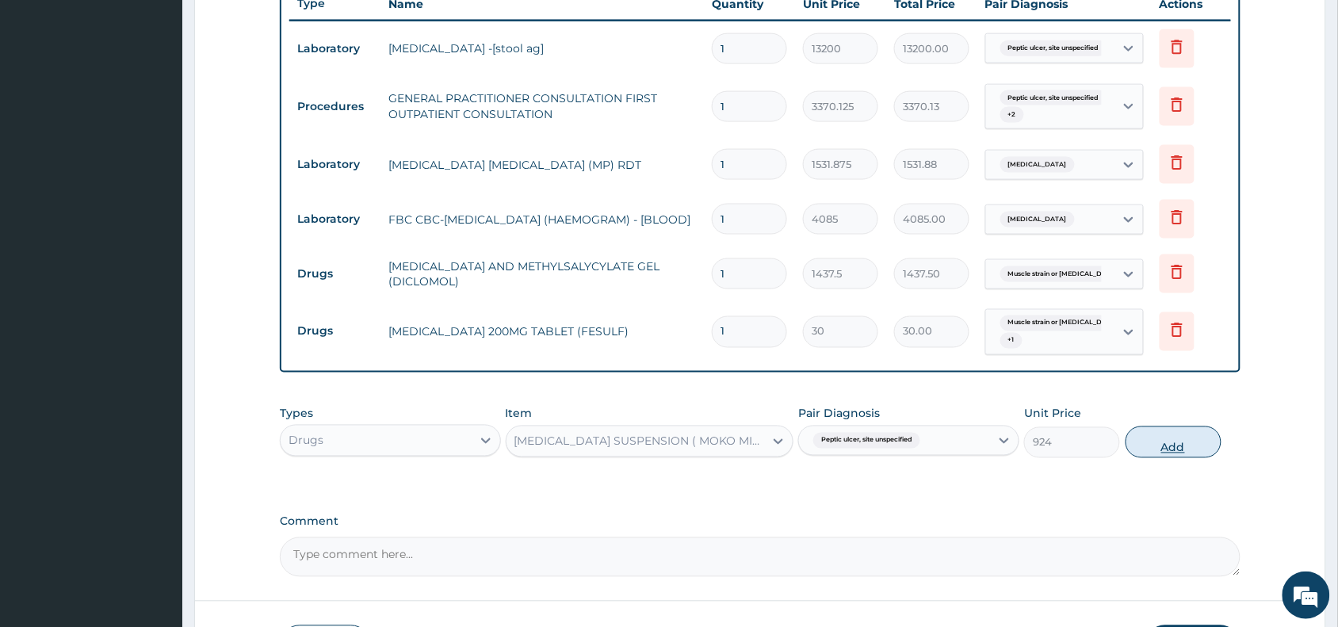
click at [1163, 448] on button "Add" at bounding box center [1173, 442] width 96 height 32
type input "0"
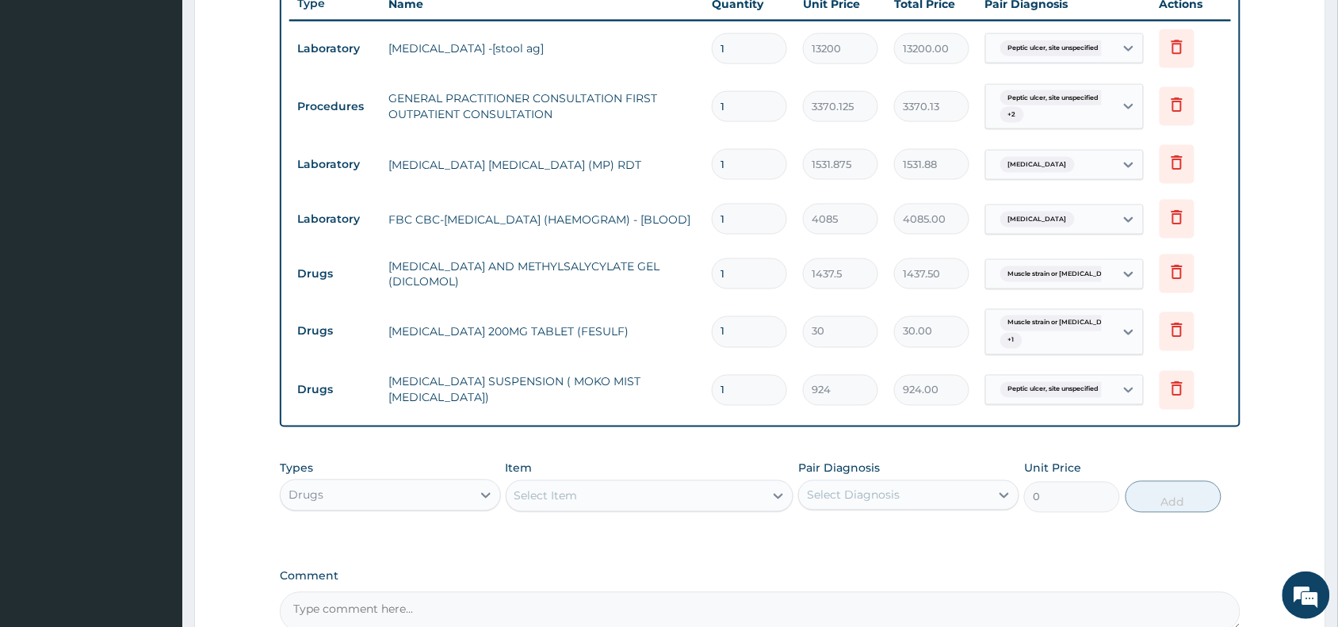
click at [738, 334] on input "1" at bounding box center [749, 331] width 75 height 31
type input "14"
type input "420.00"
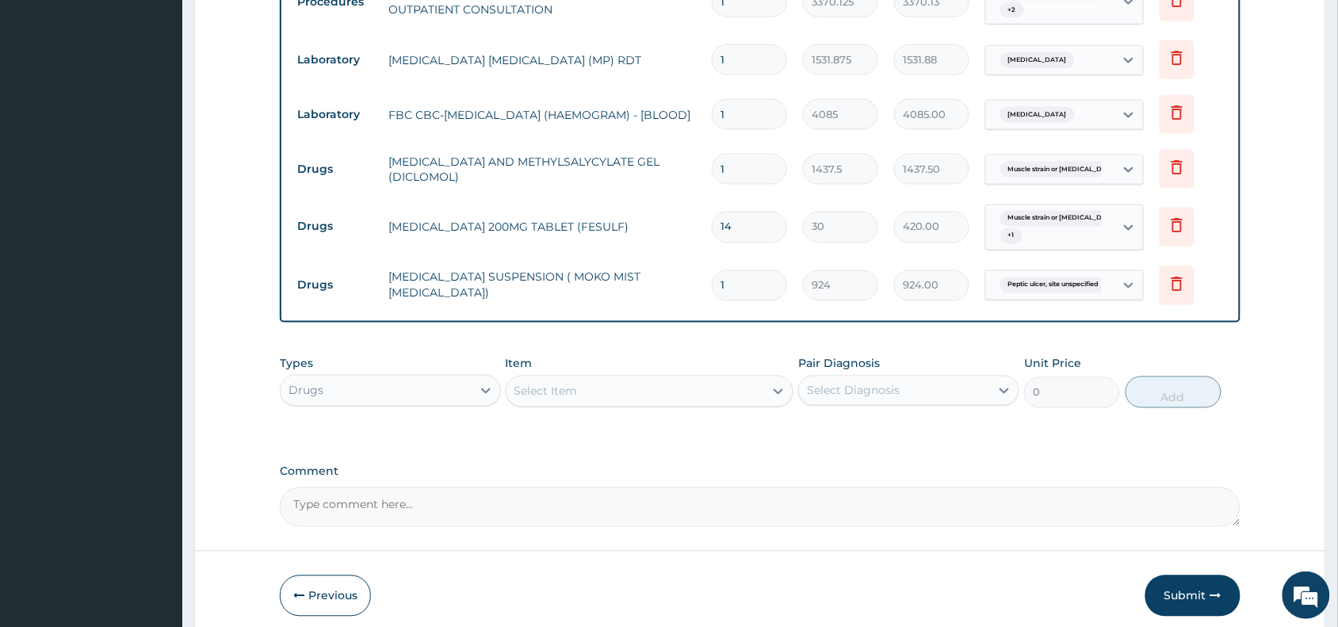
scroll to position [782, 0]
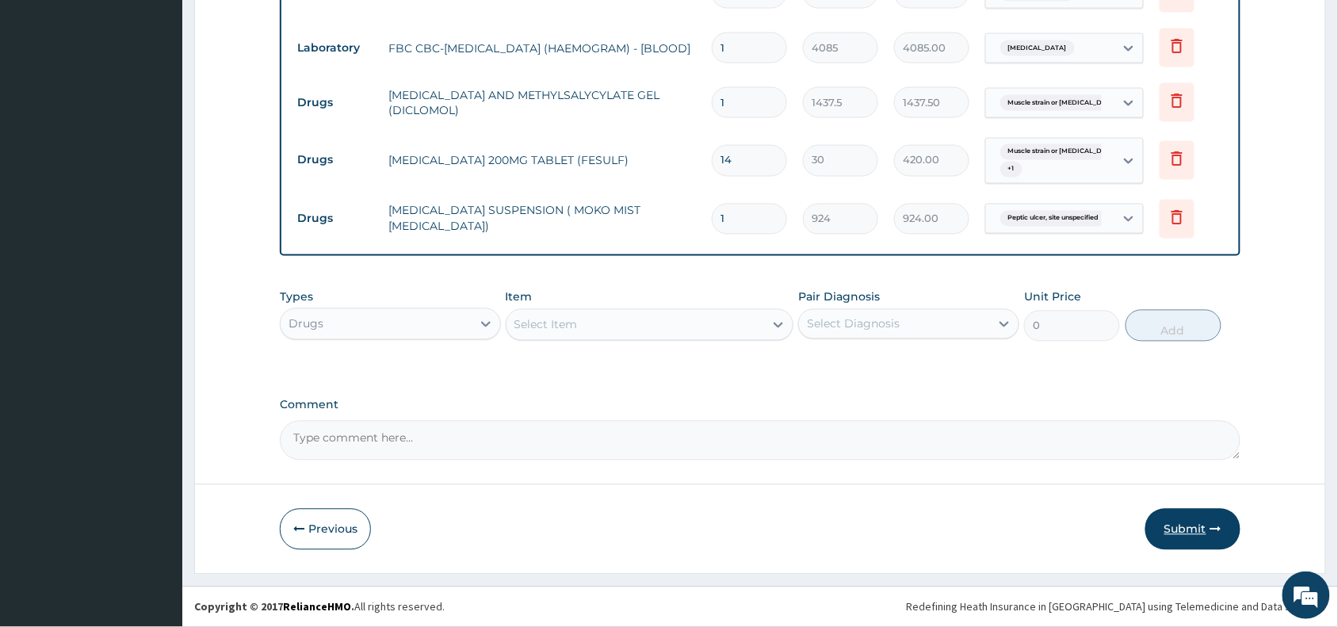
type input "14"
click at [1185, 528] on button "Submit" at bounding box center [1192, 529] width 95 height 41
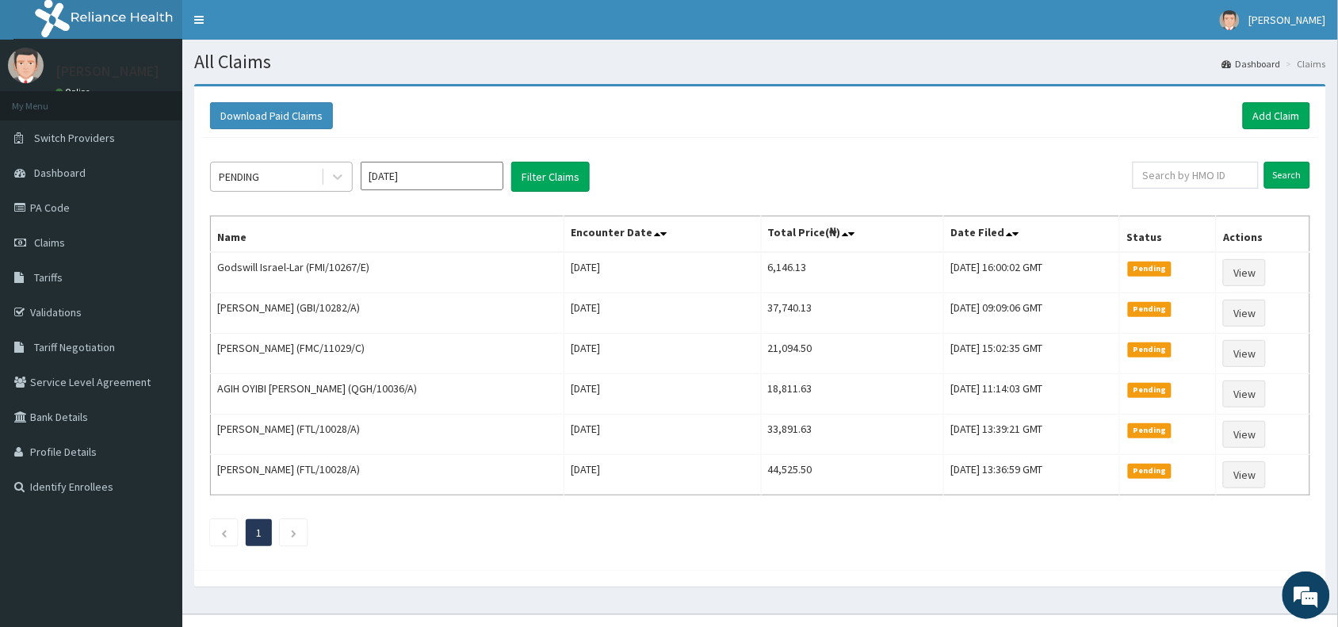
click at [250, 178] on div "PENDING" at bounding box center [239, 177] width 40 height 16
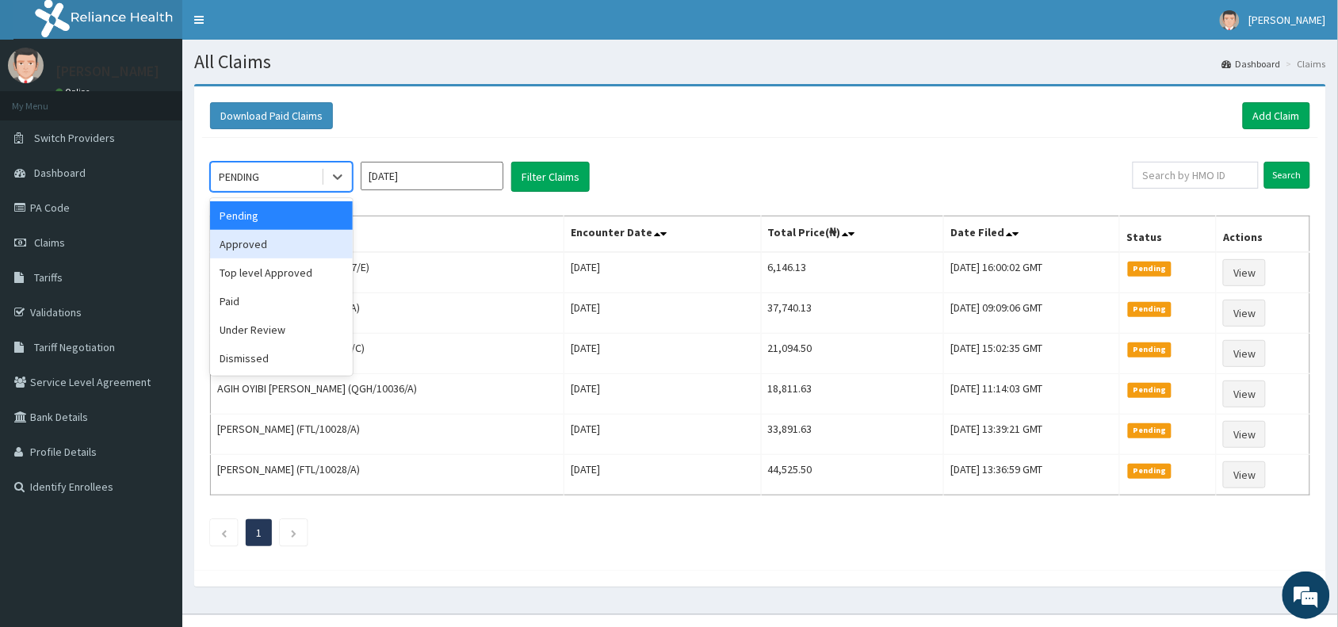
click at [252, 242] on div "Approved" at bounding box center [281, 244] width 143 height 29
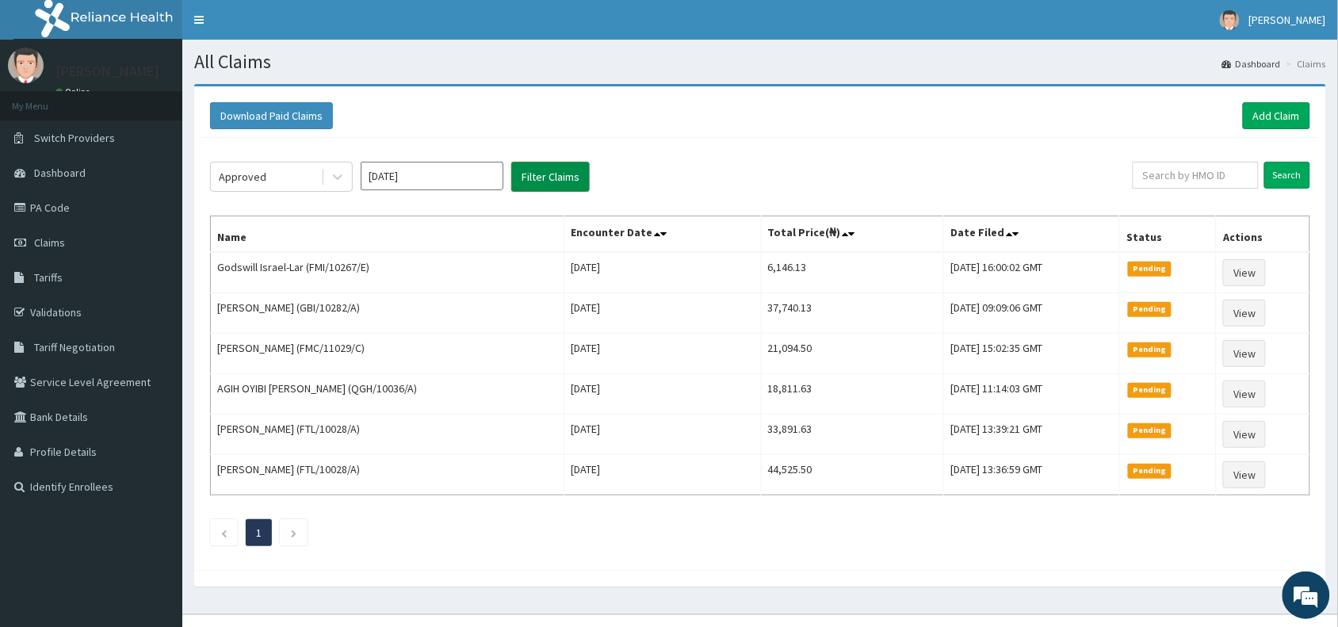
click at [547, 185] on button "Filter Claims" at bounding box center [550, 177] width 78 height 30
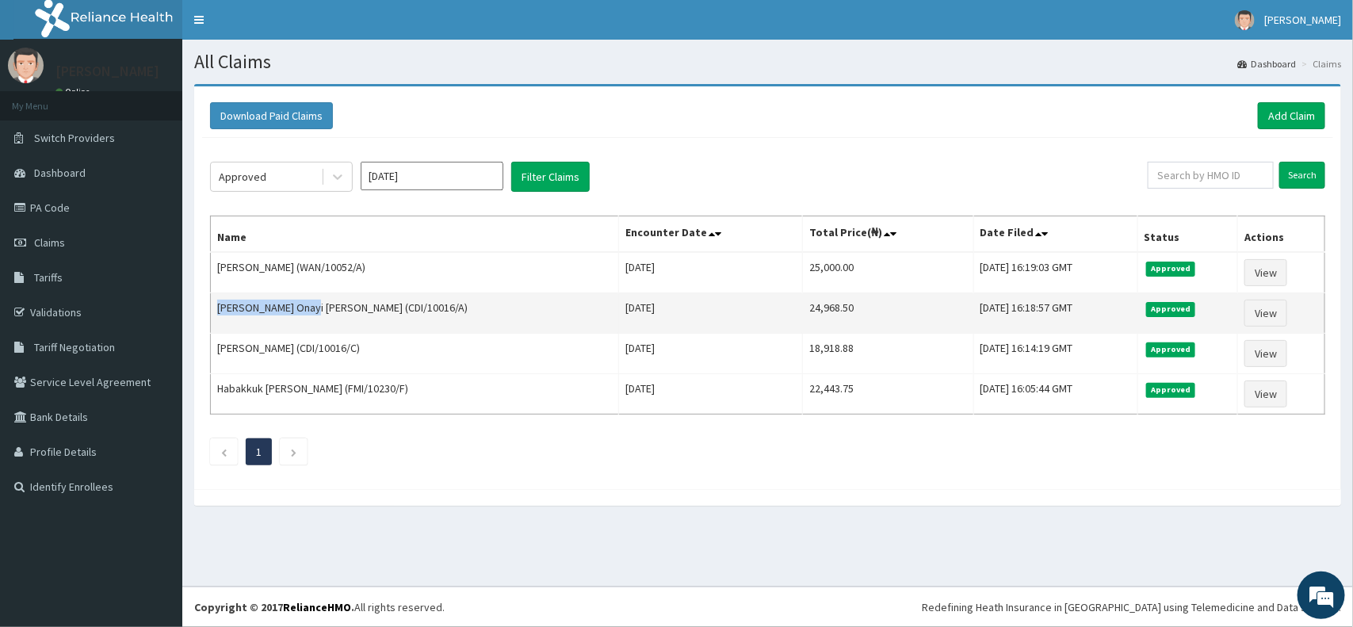
drag, startPoint x: 306, startPoint y: 307, endPoint x: 216, endPoint y: 317, distance: 90.8
click at [216, 317] on td "[PERSON_NAME] Onayi [PERSON_NAME] (CDI/10016/A)" at bounding box center [415, 313] width 408 height 40
copy td "[PERSON_NAME] Onayi [PERSON_NAME]"
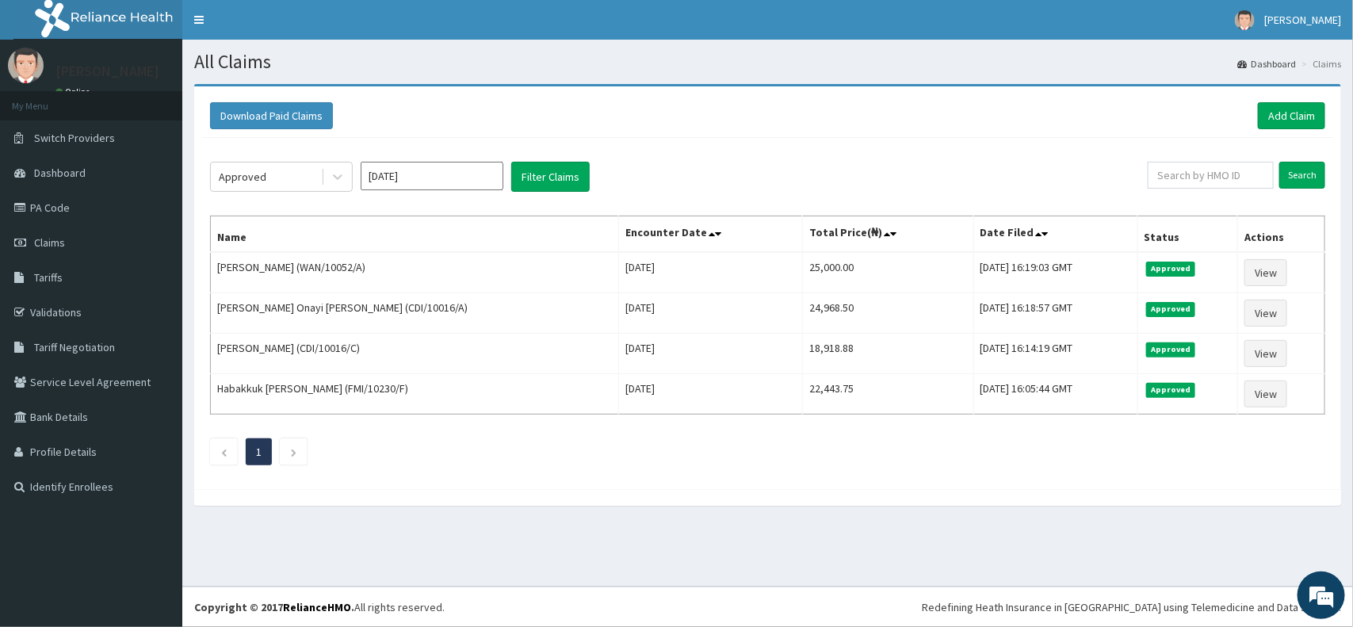
click at [620, 145] on div "Approved [DATE] Filter Claims Search Name Encounter Date Total Price(₦) Date Fi…" at bounding box center [767, 309] width 1131 height 343
click at [1285, 107] on link "Add Claim" at bounding box center [1290, 115] width 67 height 27
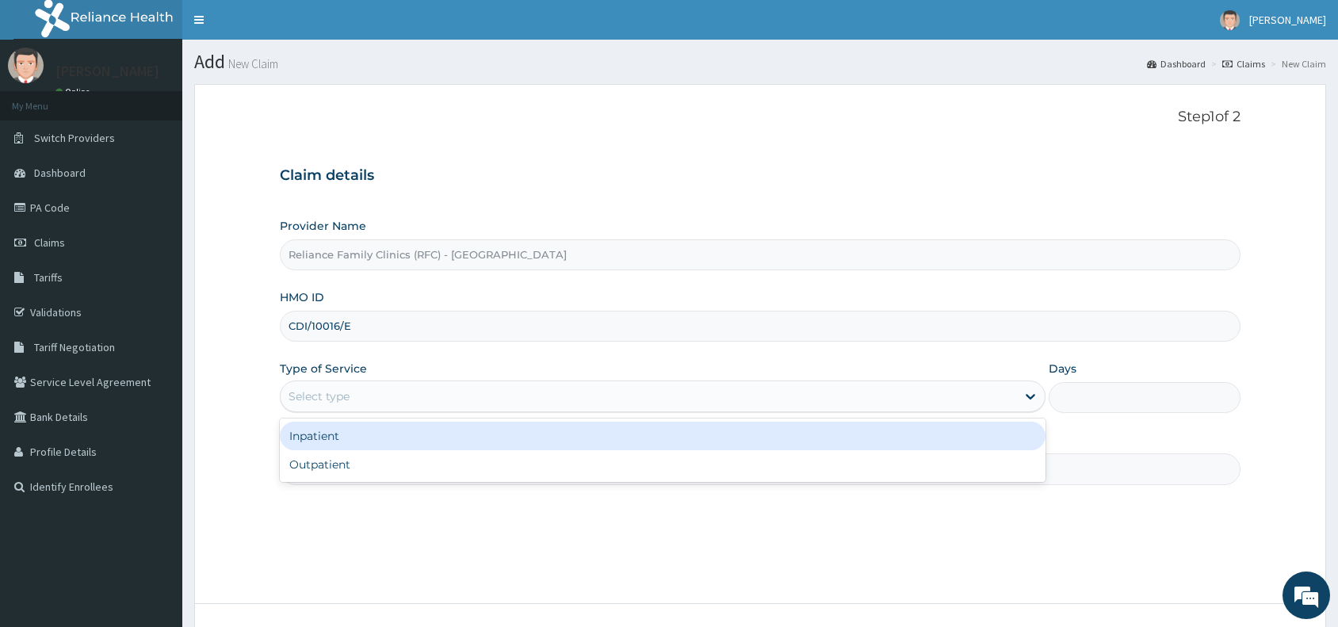
click at [329, 400] on div "Select type" at bounding box center [318, 396] width 61 height 16
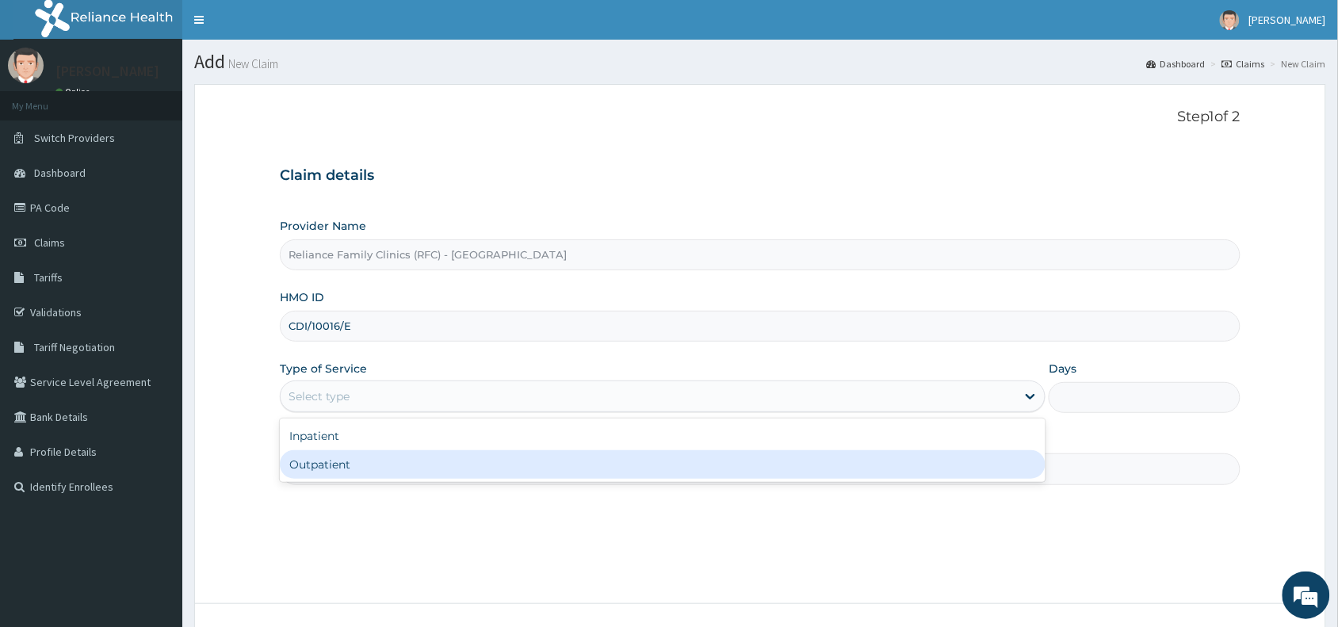
click at [330, 474] on div "Outpatient" at bounding box center [662, 464] width 765 height 29
type input "1"
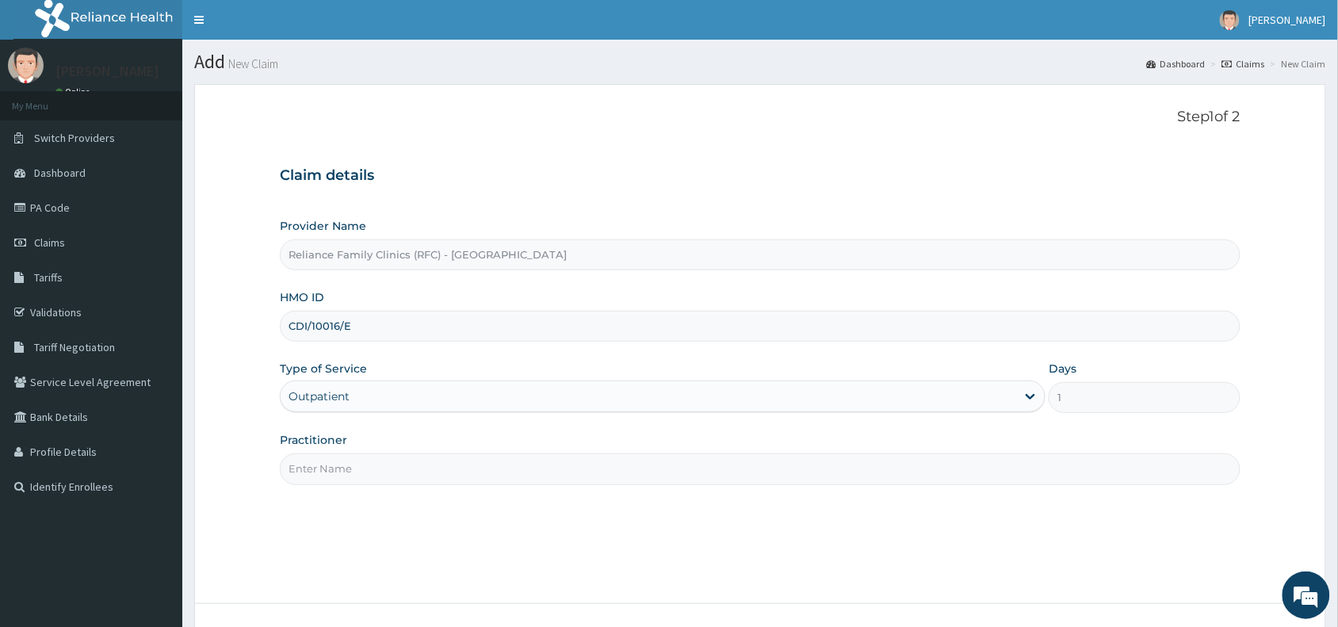
click at [329, 474] on input "Practitioner" at bounding box center [760, 468] width 960 height 31
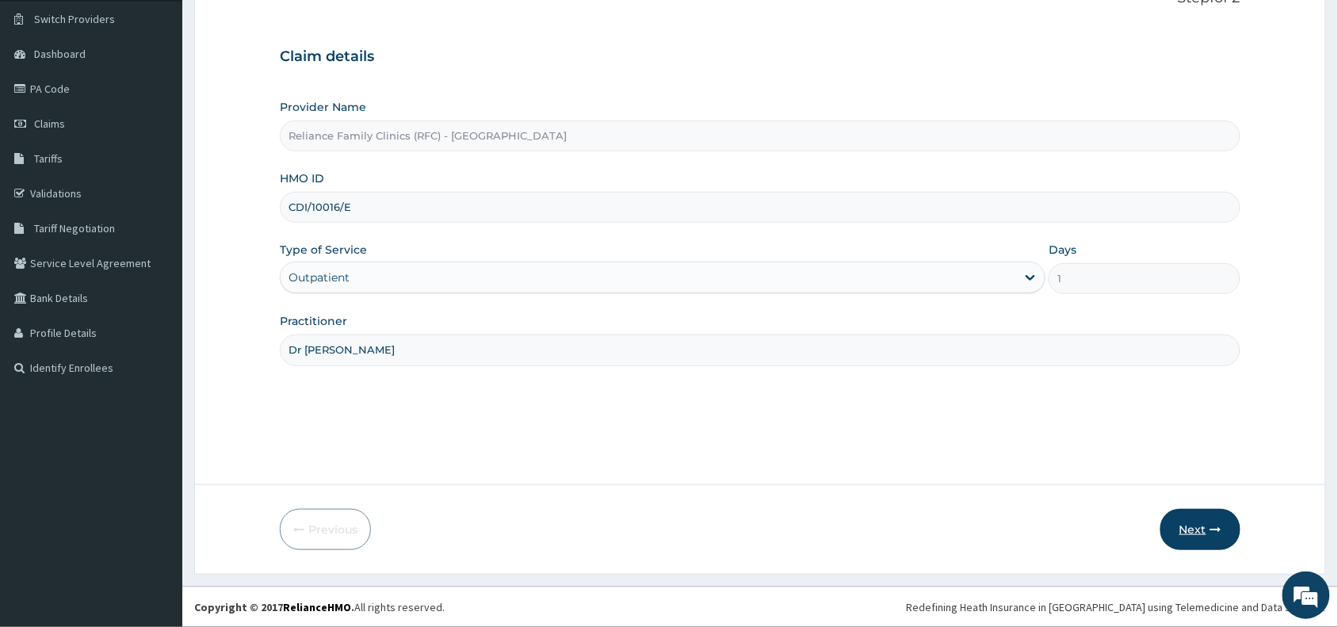
type input "Dr [PERSON_NAME]"
click at [1190, 533] on button "Next" at bounding box center [1200, 529] width 80 height 41
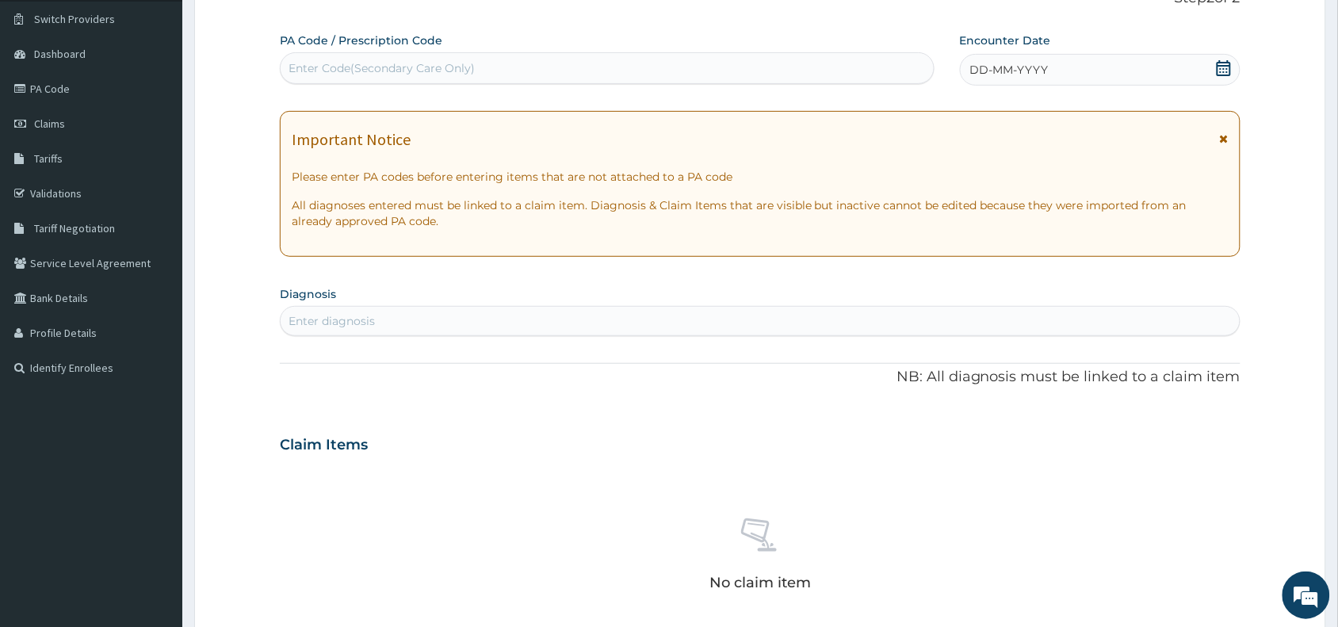
click at [1043, 60] on div "DD-MM-YYYY" at bounding box center [1100, 70] width 281 height 32
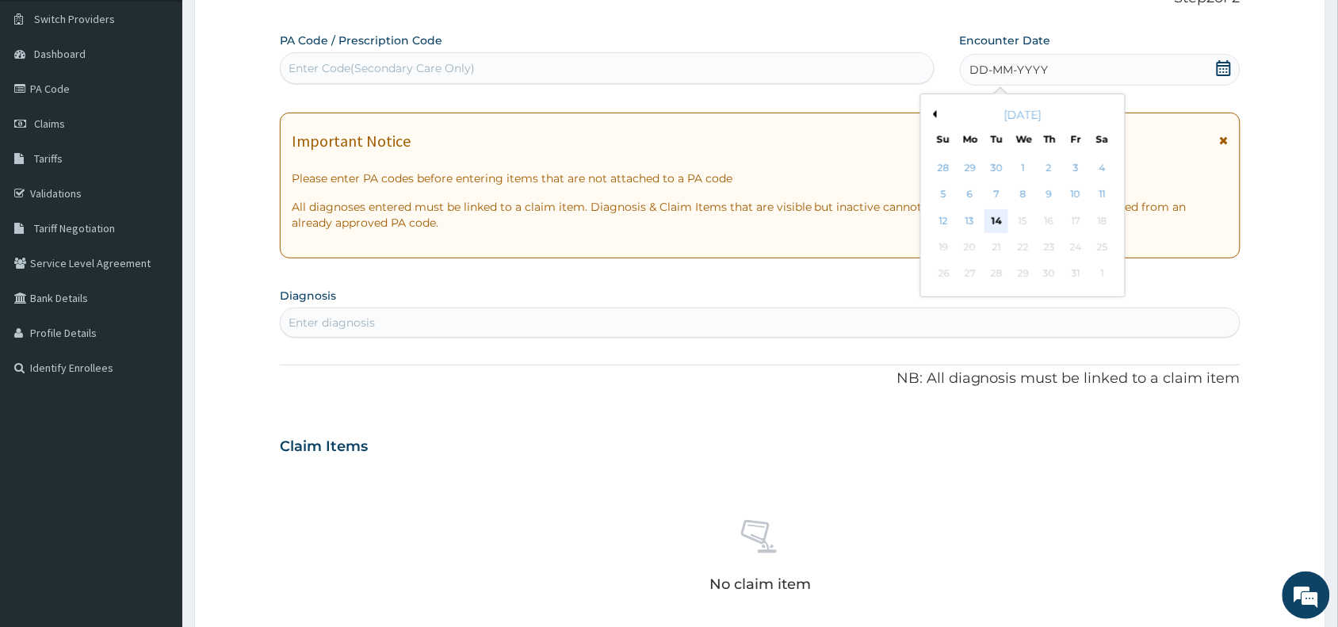
click at [996, 216] on div "14" at bounding box center [996, 221] width 24 height 24
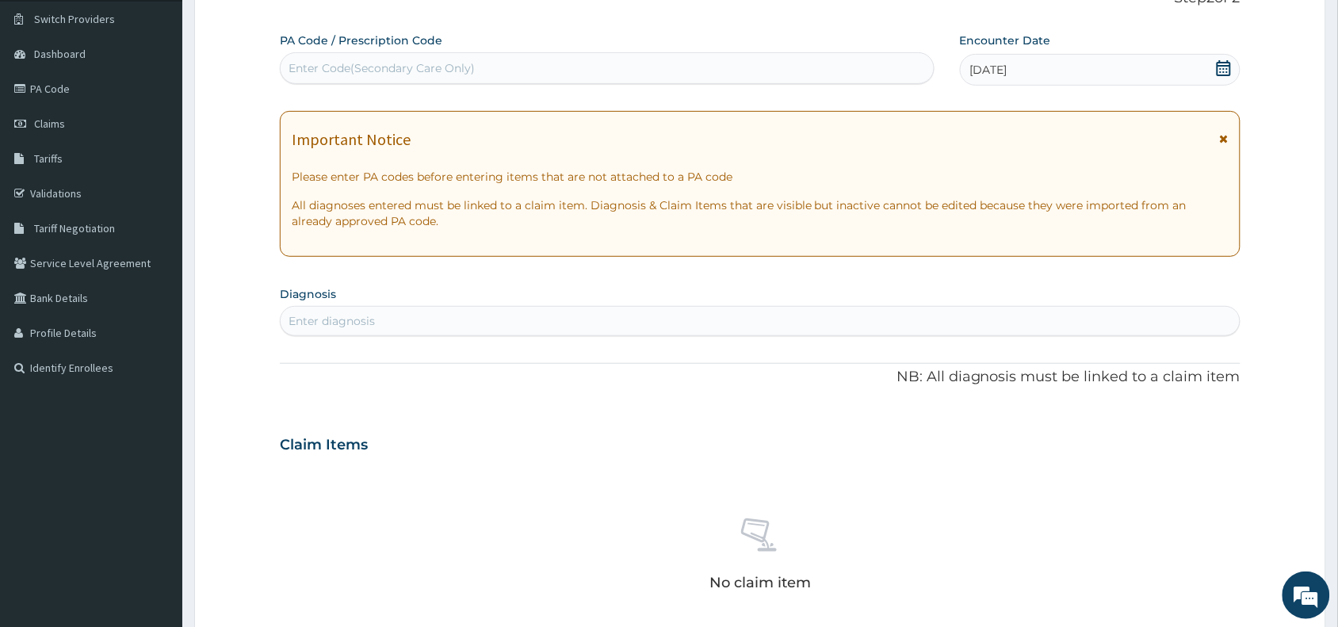
click at [315, 317] on div "Enter diagnosis" at bounding box center [331, 321] width 86 height 16
type input "[MEDICAL_DATA]"
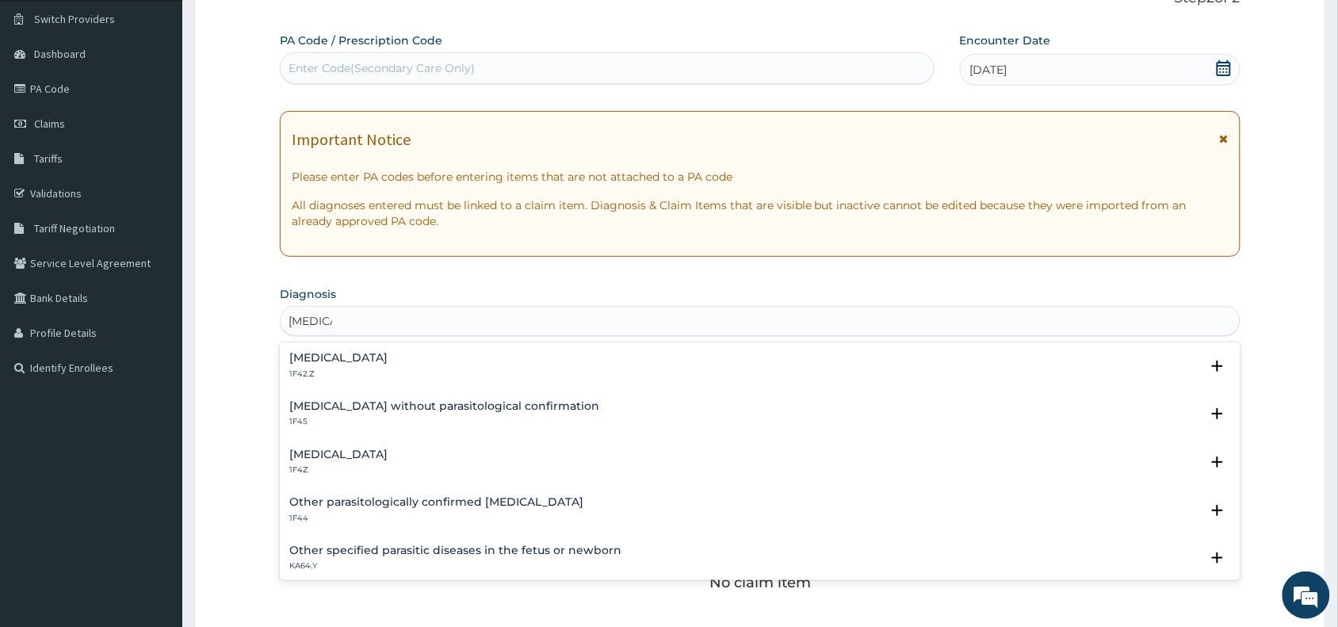
click at [334, 452] on h4 "[MEDICAL_DATA]" at bounding box center [338, 454] width 98 height 12
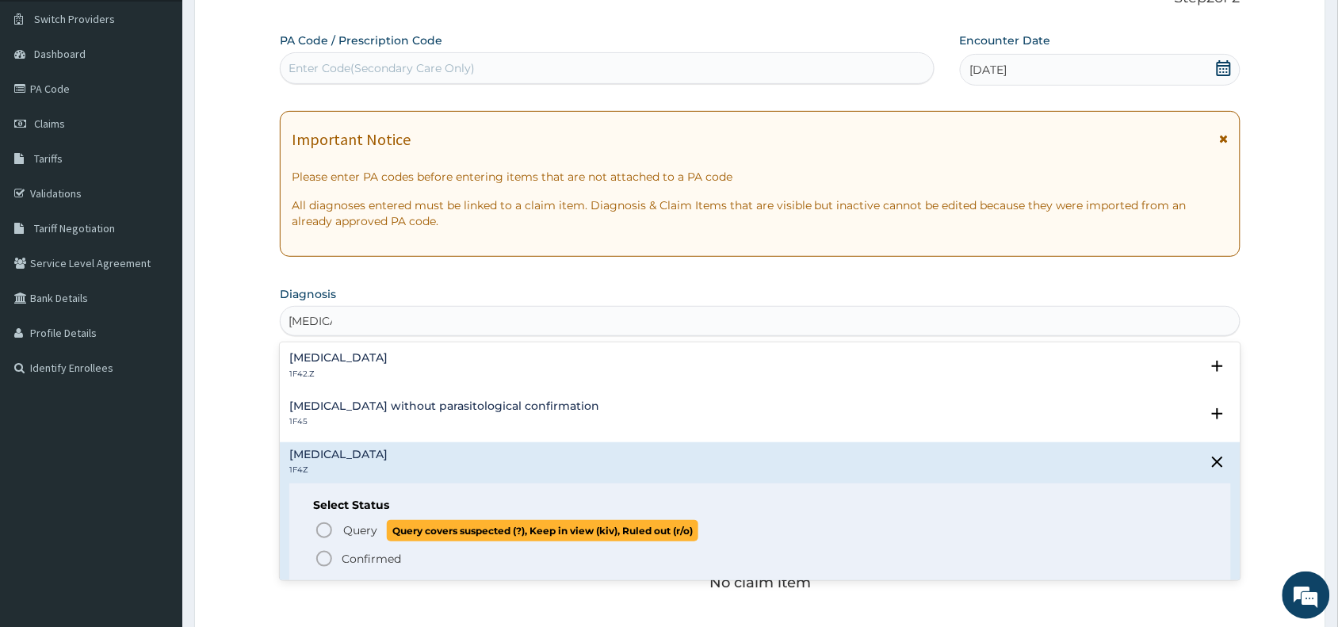
drag, startPoint x: 323, startPoint y: 532, endPoint x: 418, endPoint y: 414, distance: 150.5
click at [323, 531] on icon "status option query" at bounding box center [324, 530] width 19 height 19
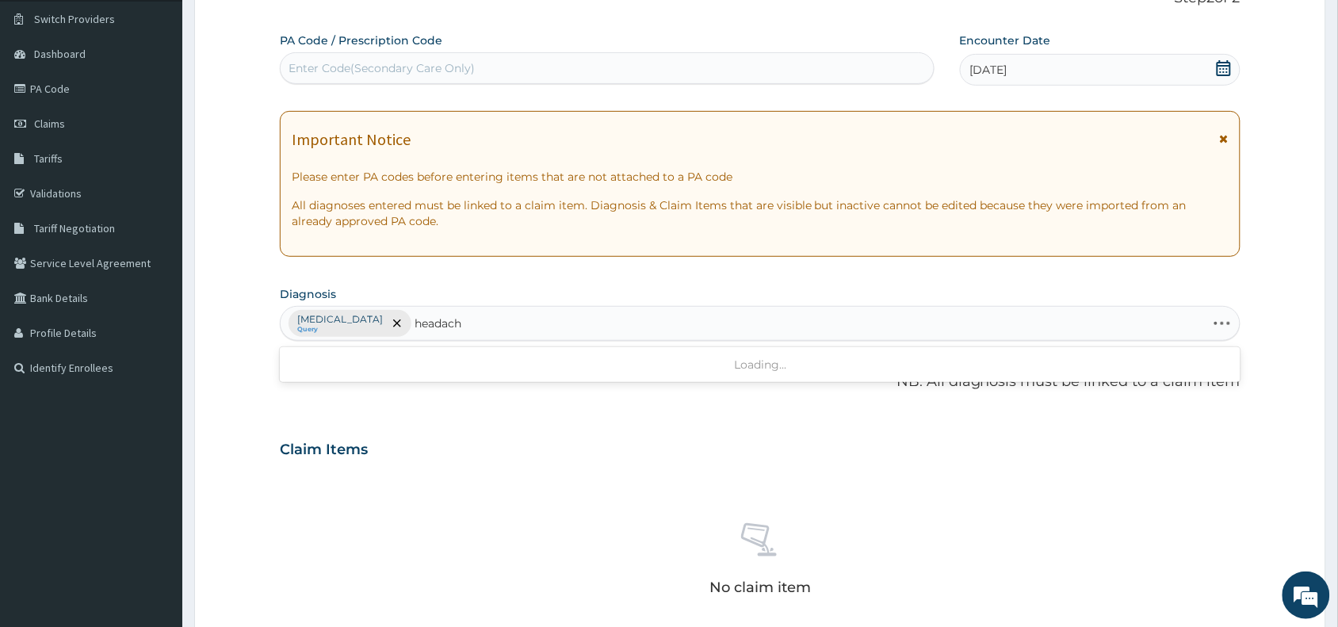
type input "headache"
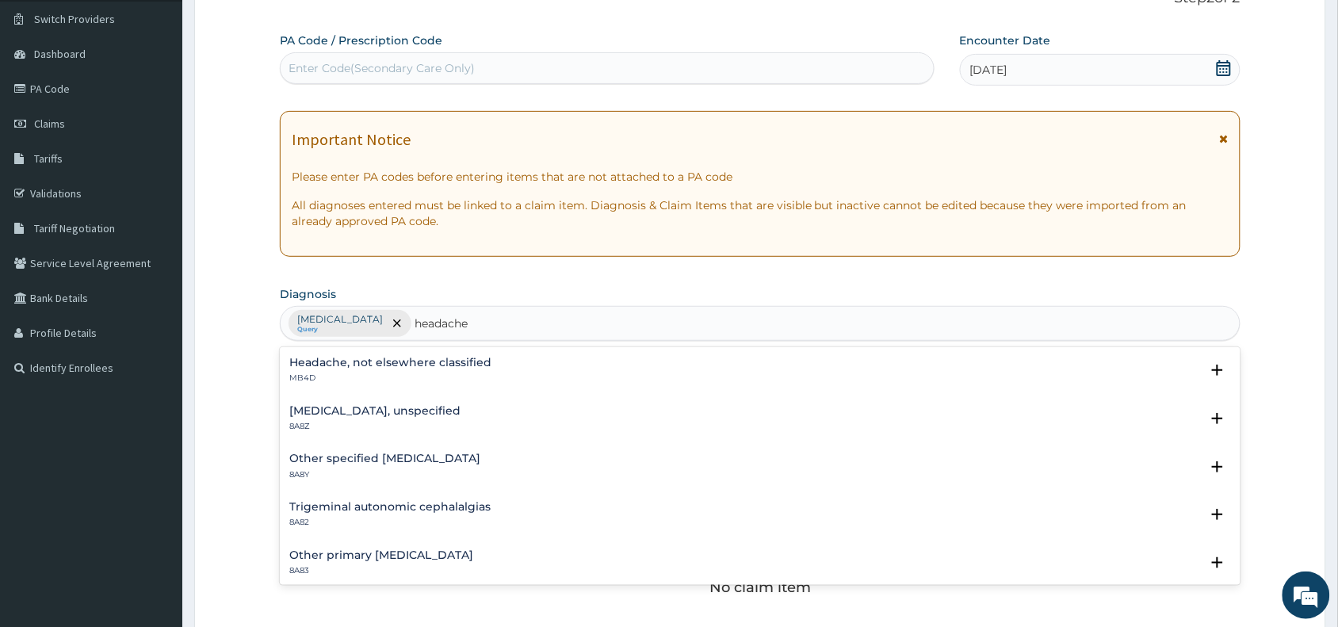
click at [318, 364] on h4 "Headache, not elsewhere classified" at bounding box center [390, 363] width 202 height 12
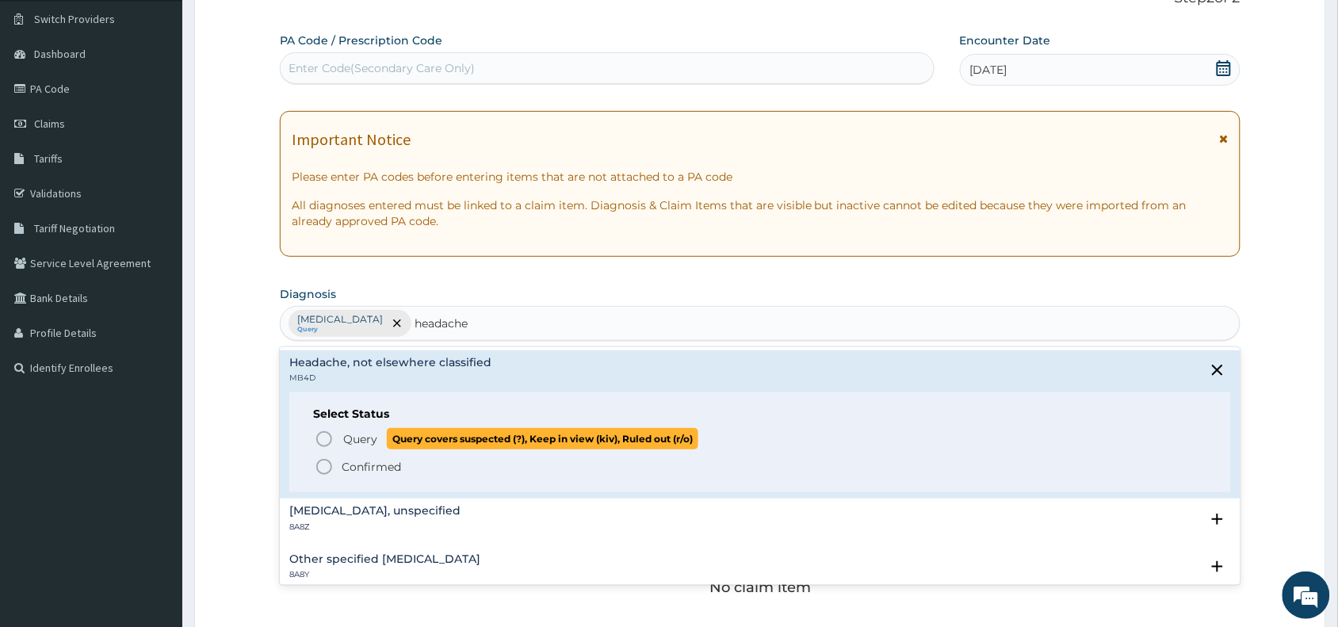
click at [326, 440] on icon "status option query" at bounding box center [324, 438] width 19 height 19
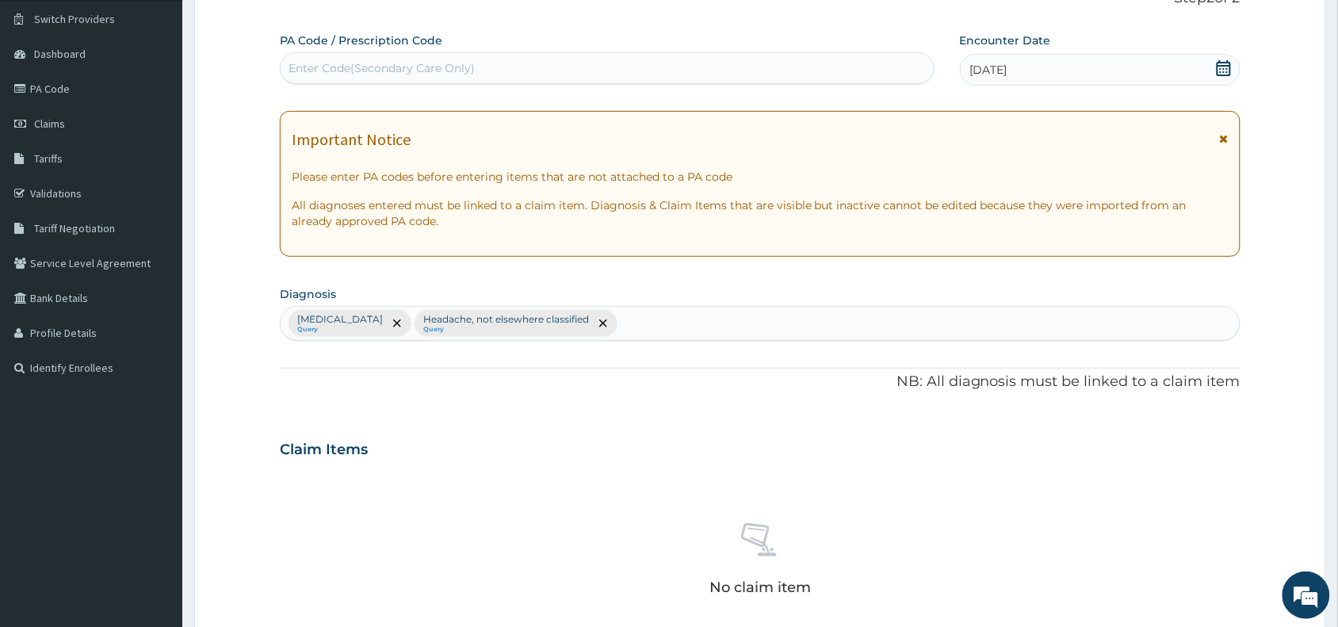
scroll to position [517, 0]
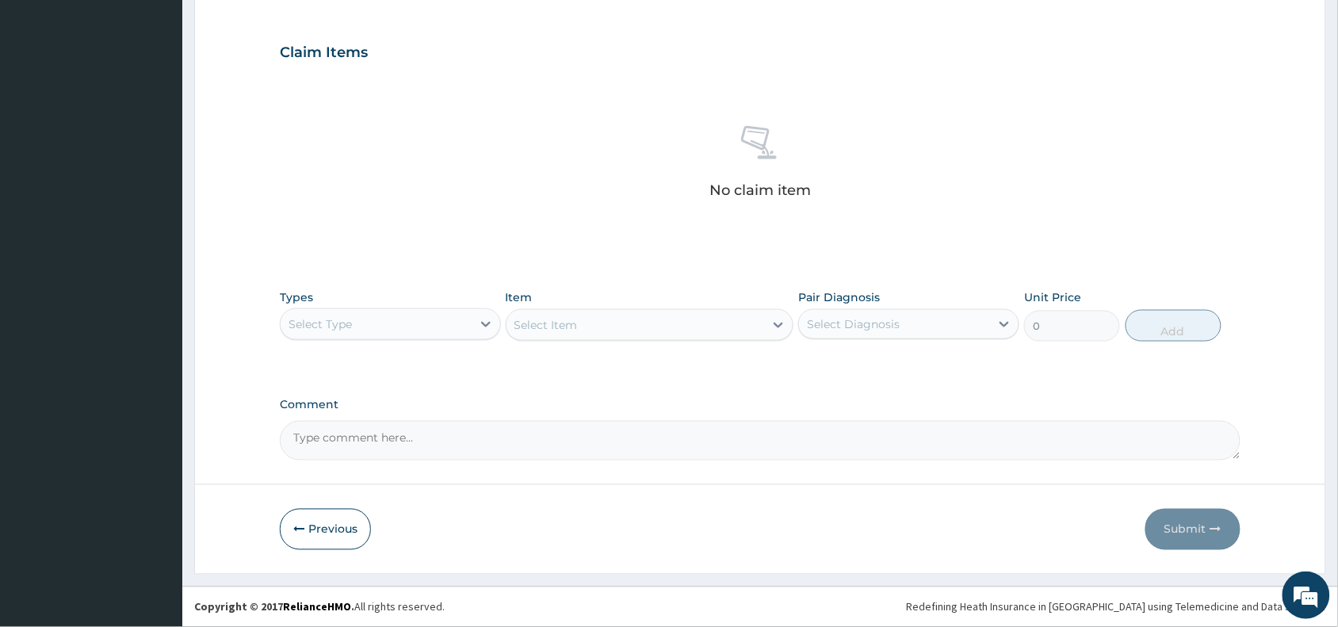
click at [396, 330] on div "Select Type" at bounding box center [376, 323] width 191 height 25
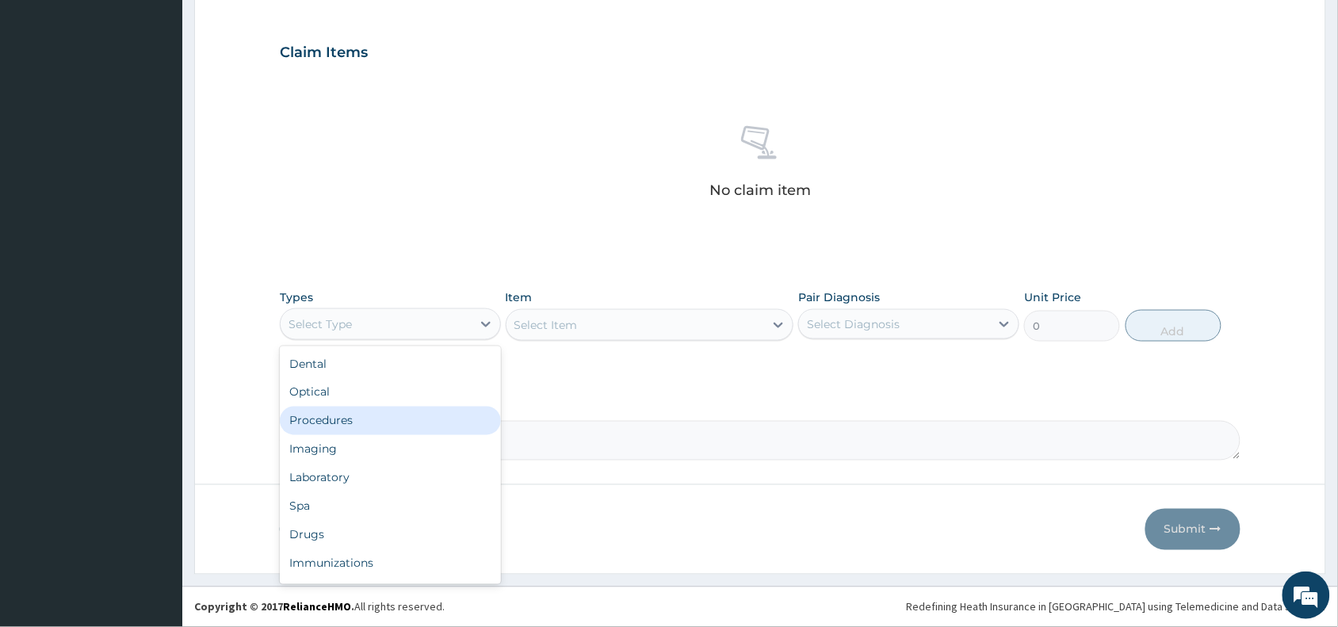
click at [311, 424] on div "Procedures" at bounding box center [390, 420] width 221 height 29
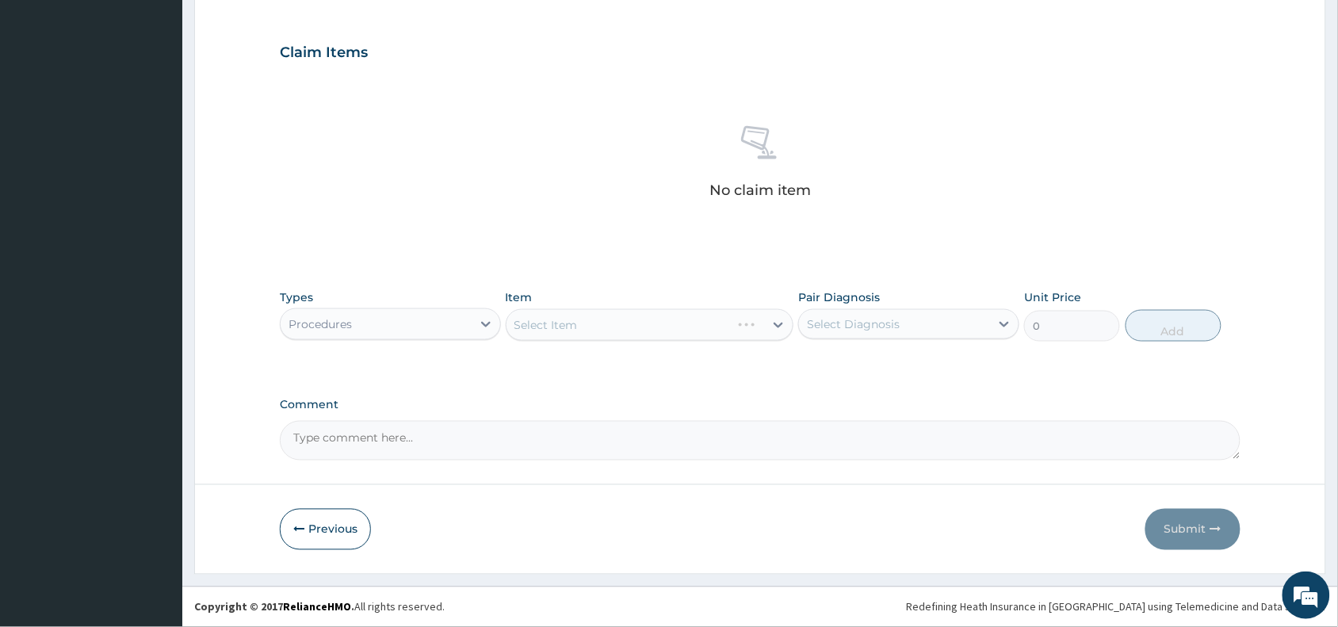
click at [616, 317] on div "Select Item" at bounding box center [650, 325] width 288 height 32
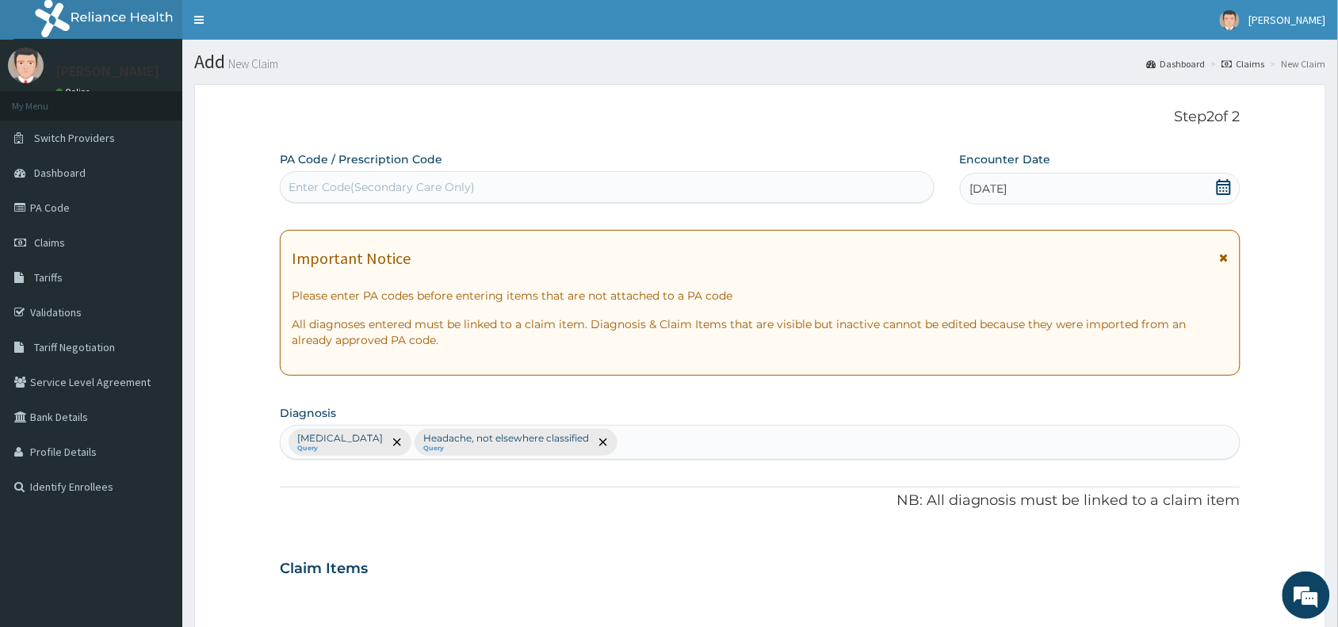
click at [648, 440] on div "[MEDICAL_DATA] Query Headache, not elsewhere classified Query" at bounding box center [760, 442] width 959 height 33
type input "uti"
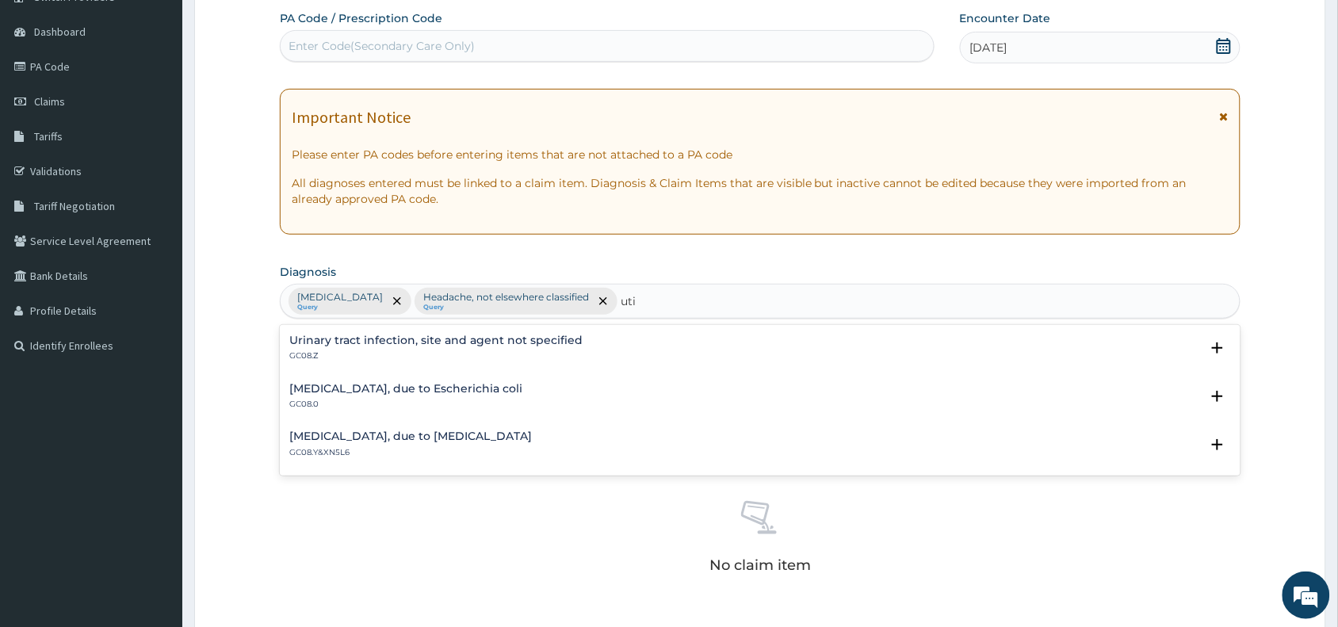
scroll to position [158, 0]
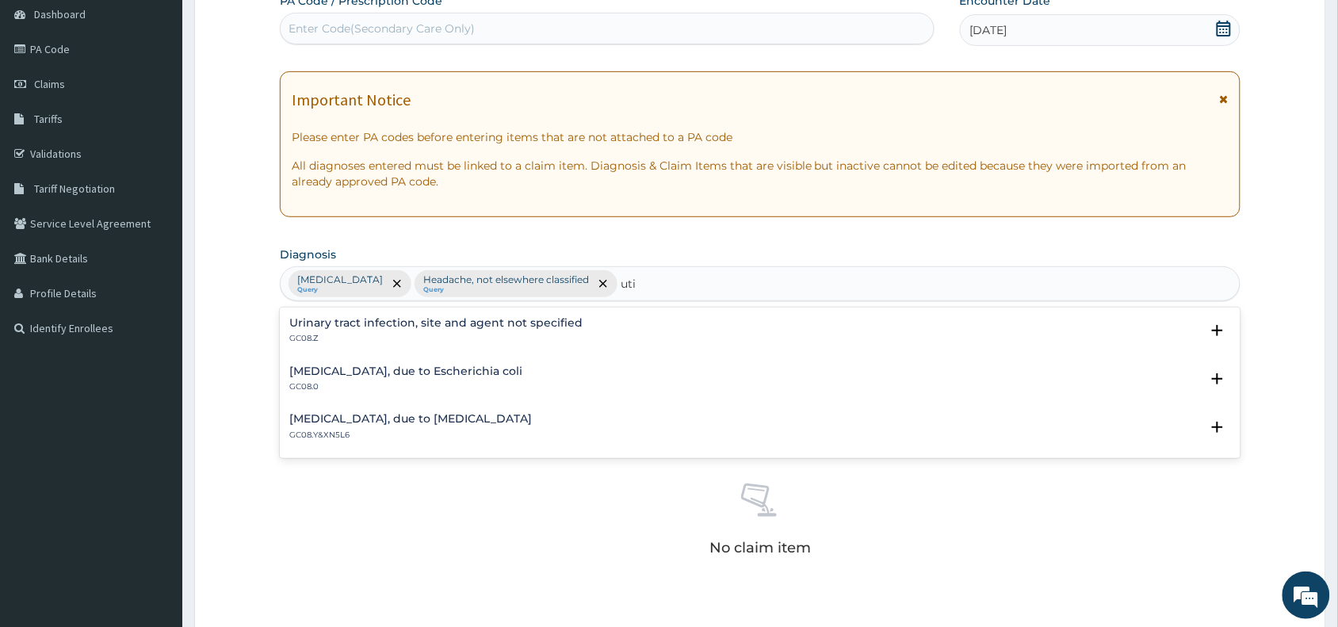
click at [355, 326] on h4 "Urinary tract infection, site and agent not specified" at bounding box center [435, 323] width 293 height 12
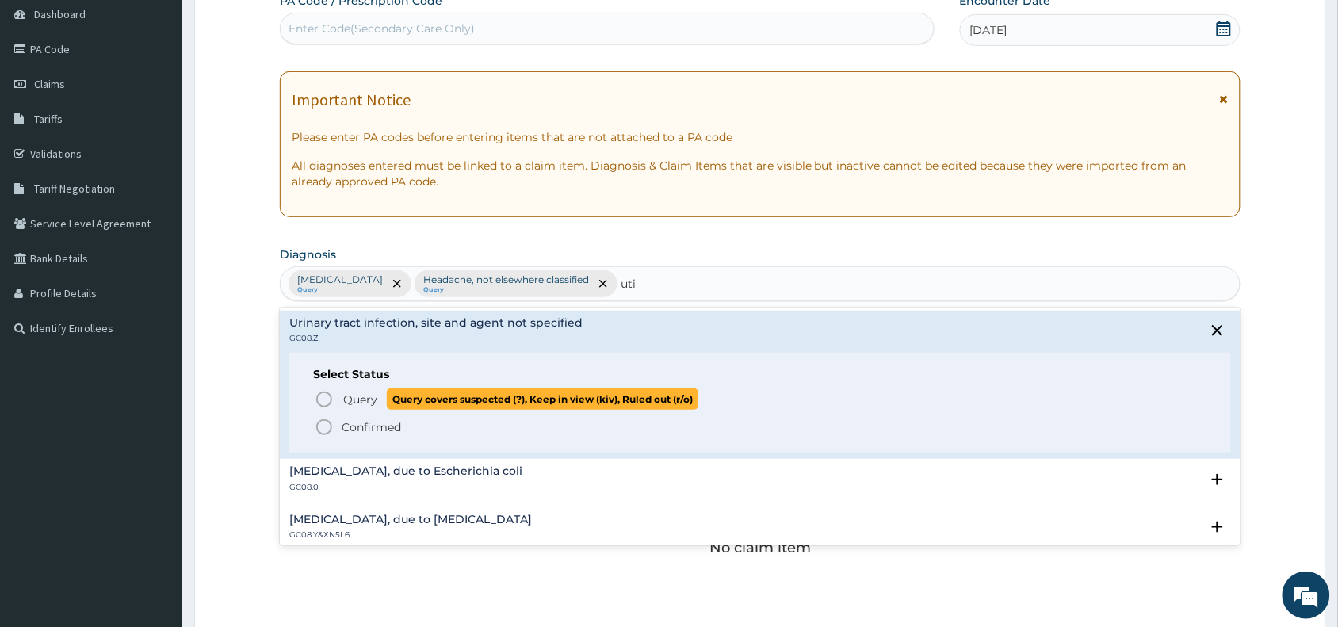
click at [321, 402] on icon "status option query" at bounding box center [324, 399] width 19 height 19
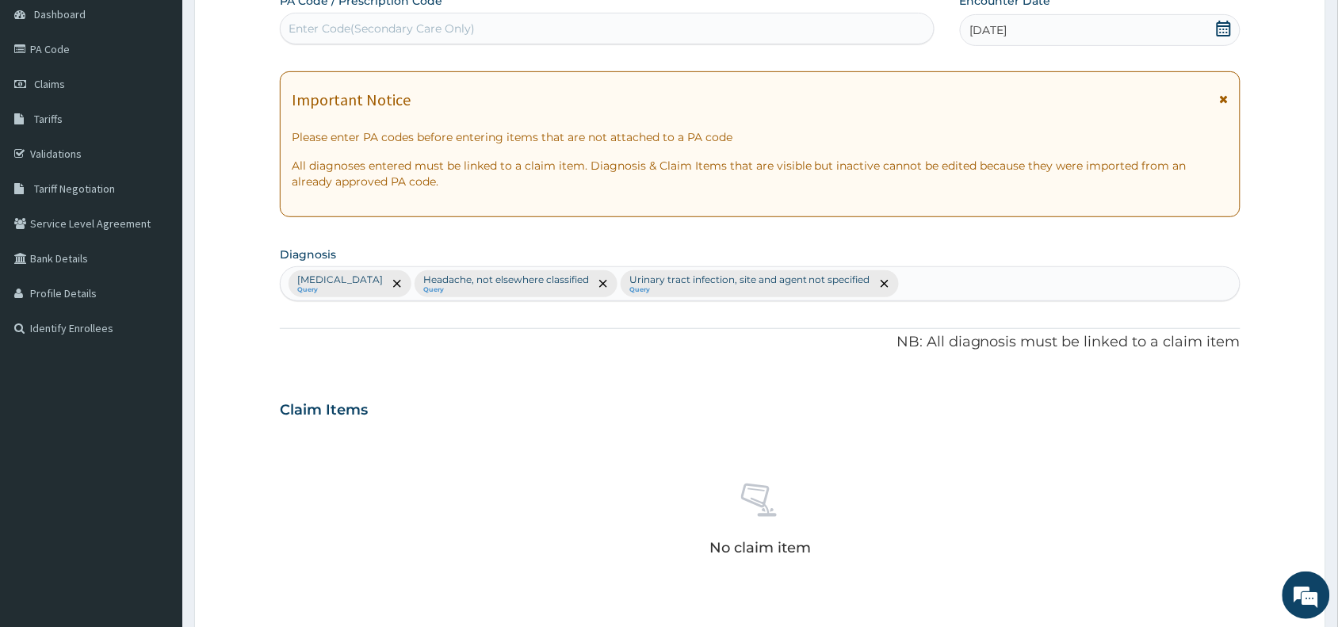
click at [1337, 503] on section "Step 2 of 2 PA Code / Prescription Code Enter Code(Secondary Care Only) Encount…" at bounding box center [759, 428] width 1155 height 1029
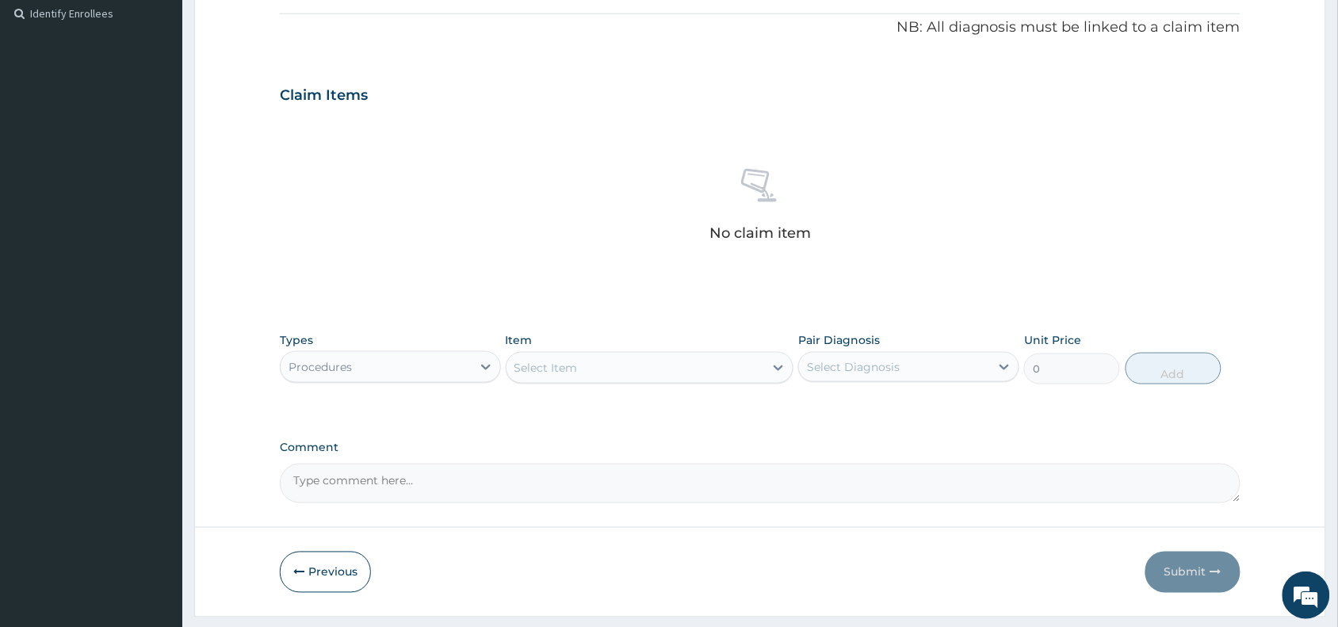
scroll to position [517, 0]
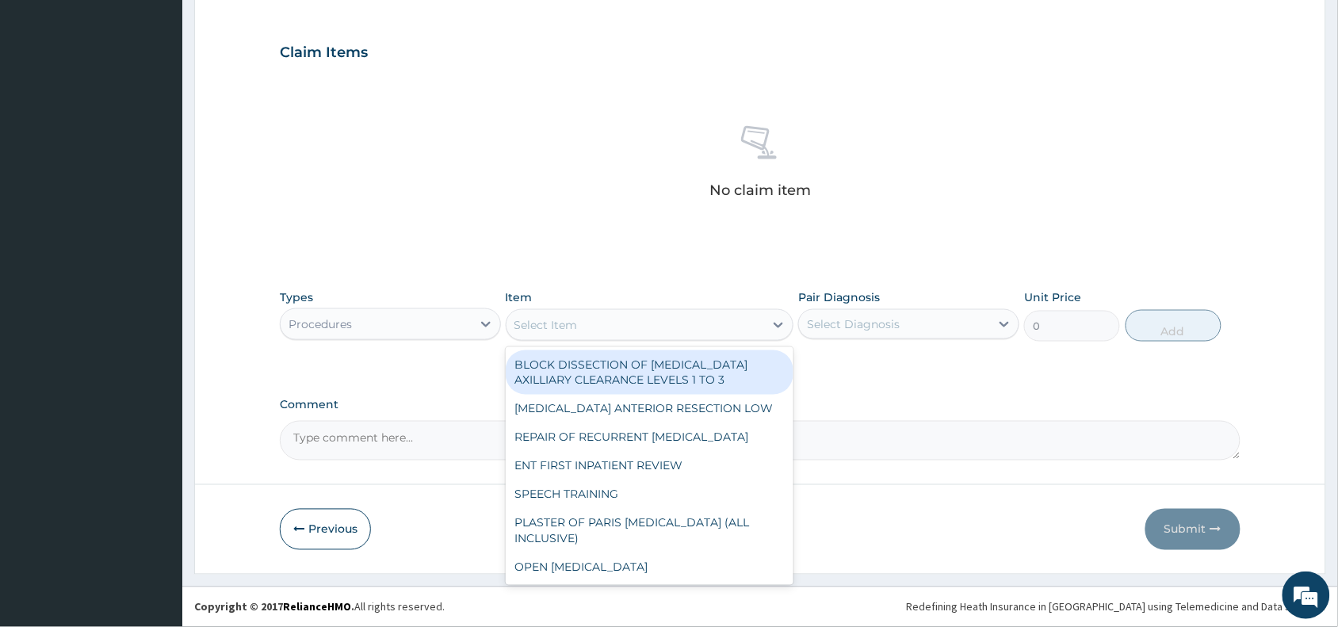
click at [565, 322] on div "Select Item" at bounding box center [545, 325] width 63 height 16
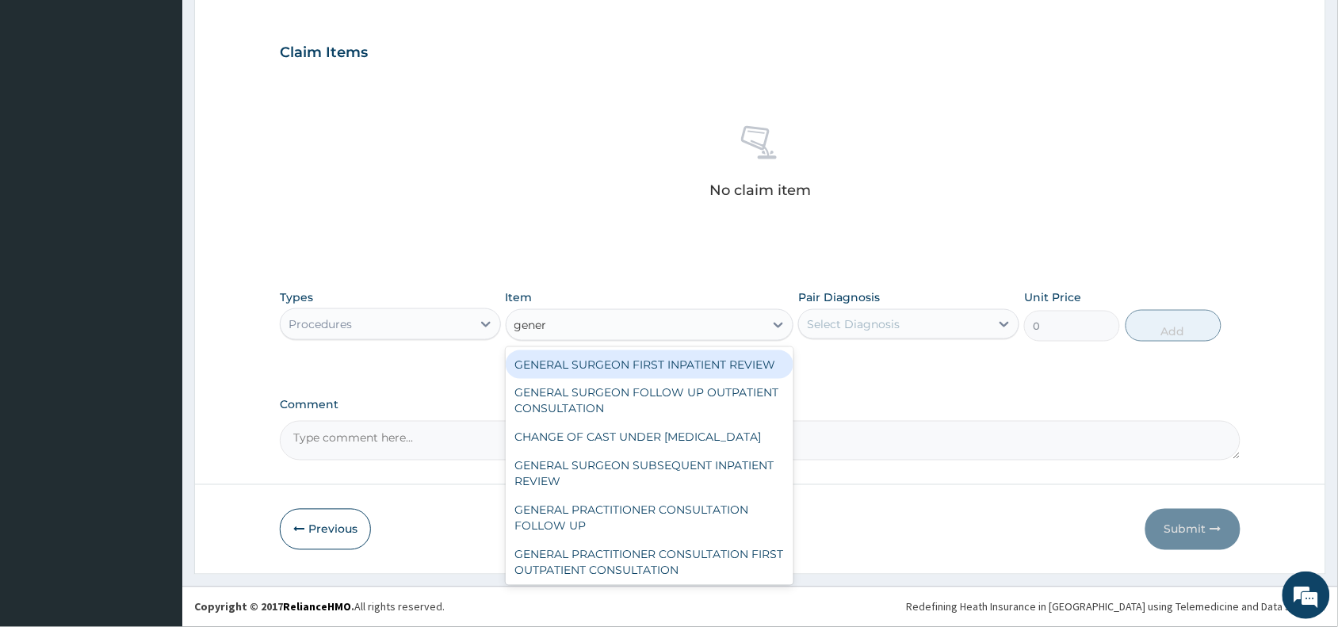
type input "genera"
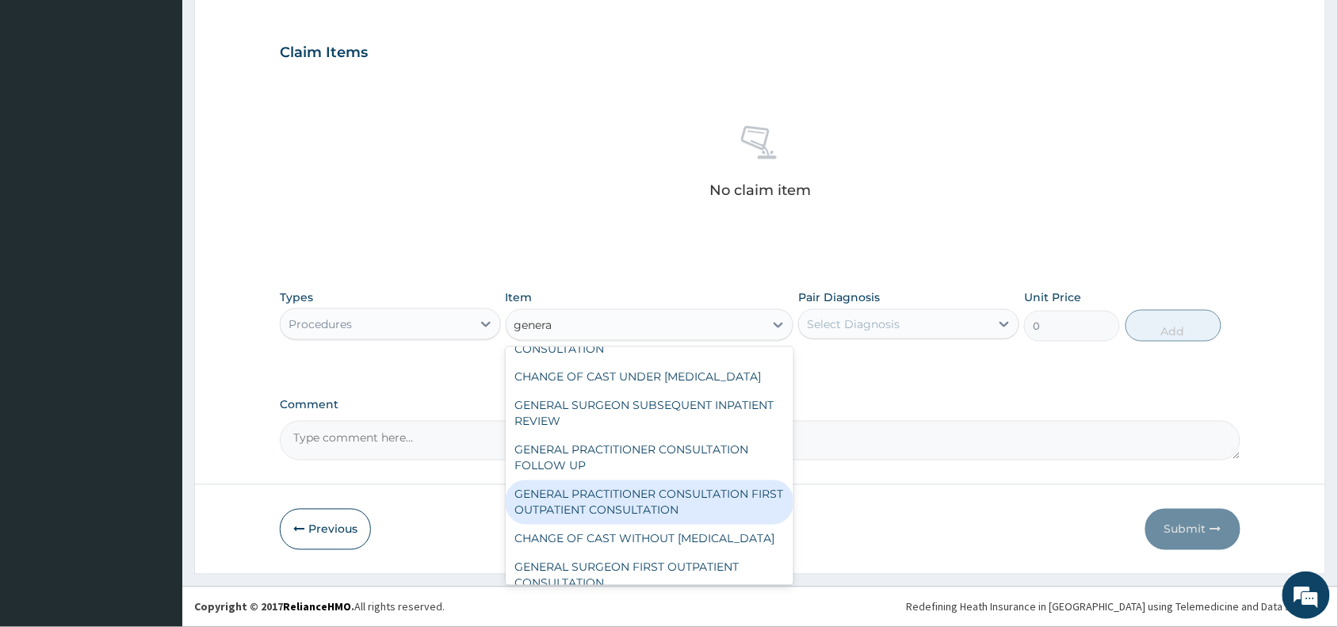
scroll to position [79, 0]
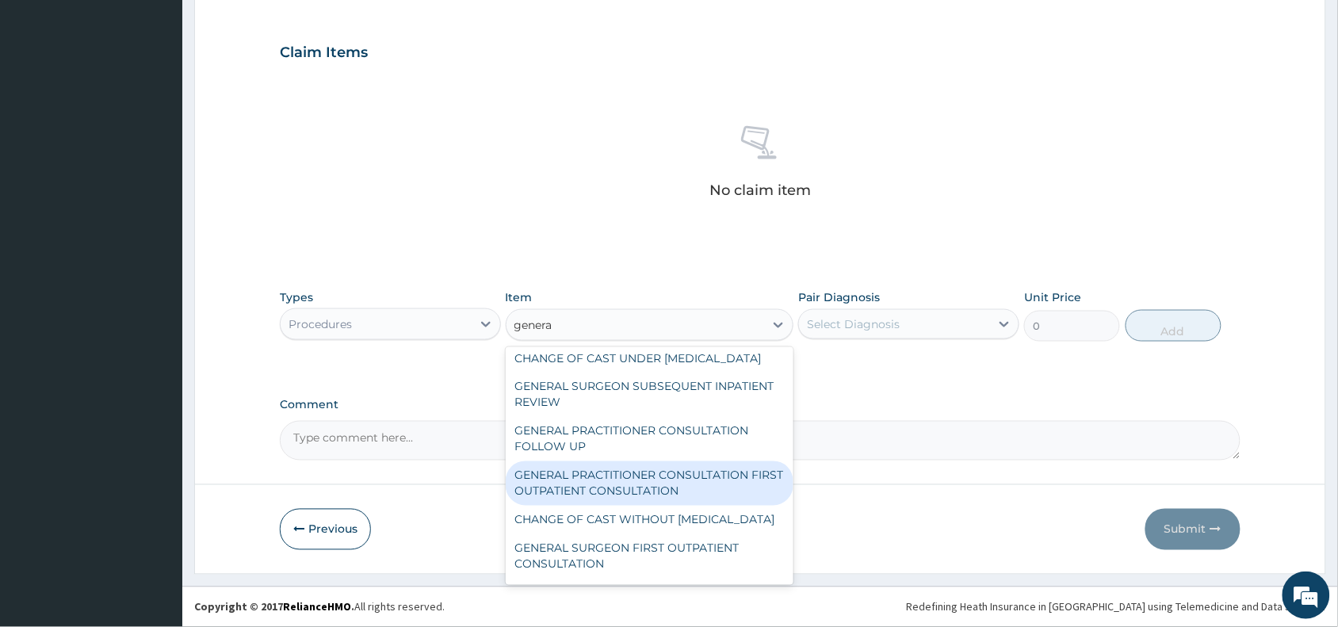
drag, startPoint x: 651, startPoint y: 516, endPoint x: 805, endPoint y: 418, distance: 182.4
click at [651, 506] on div "GENERAL PRACTITIONER CONSULTATION FIRST OUTPATIENT CONSULTATION" at bounding box center [650, 483] width 288 height 44
type input "3370.125"
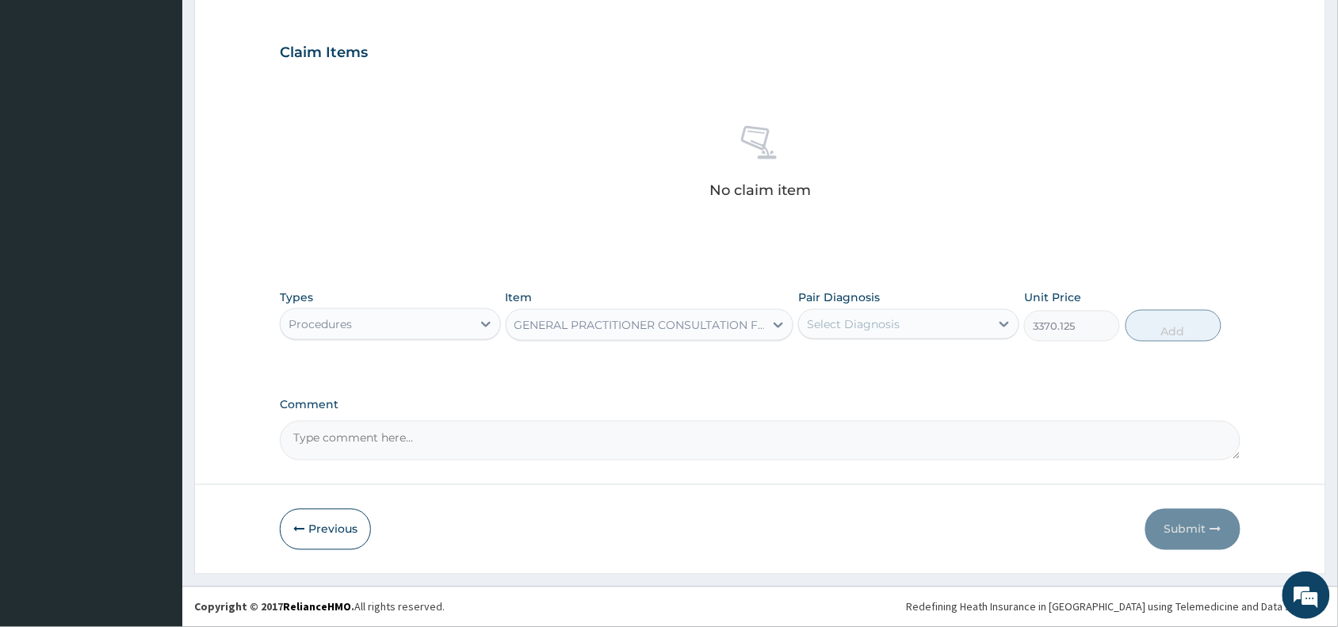
click at [873, 325] on div "Select Diagnosis" at bounding box center [853, 324] width 93 height 16
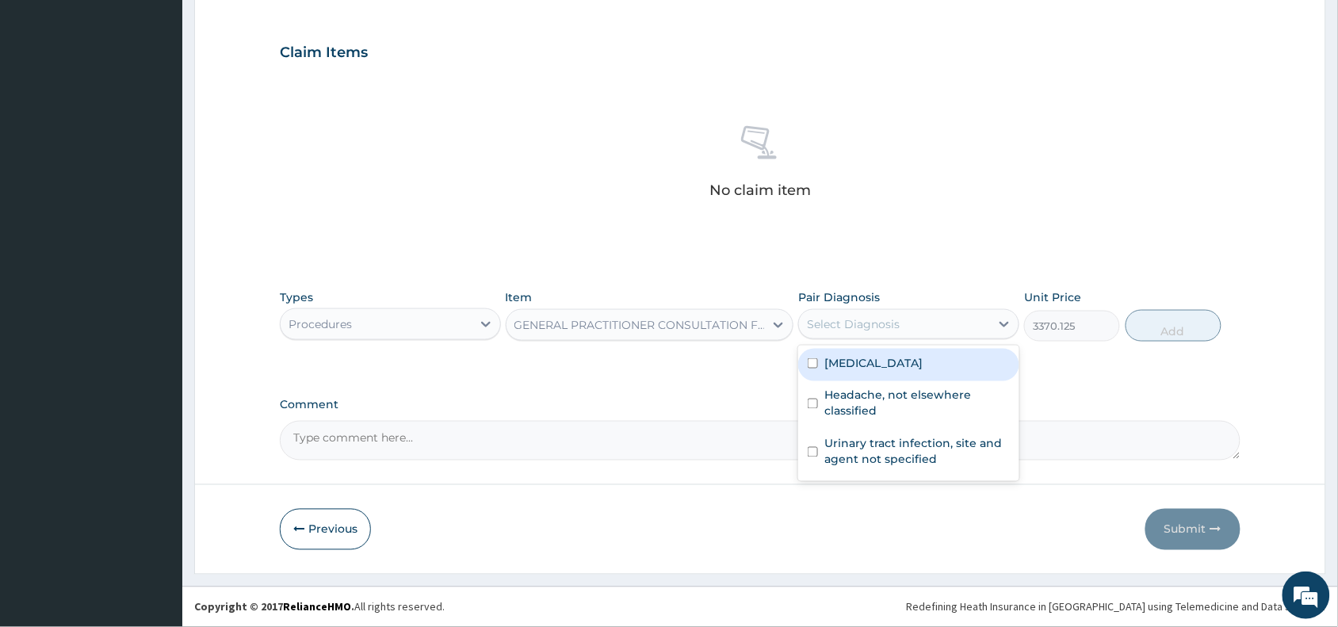
click at [880, 361] on label "Malaria, unspecified" at bounding box center [873, 363] width 98 height 16
checkbox input "true"
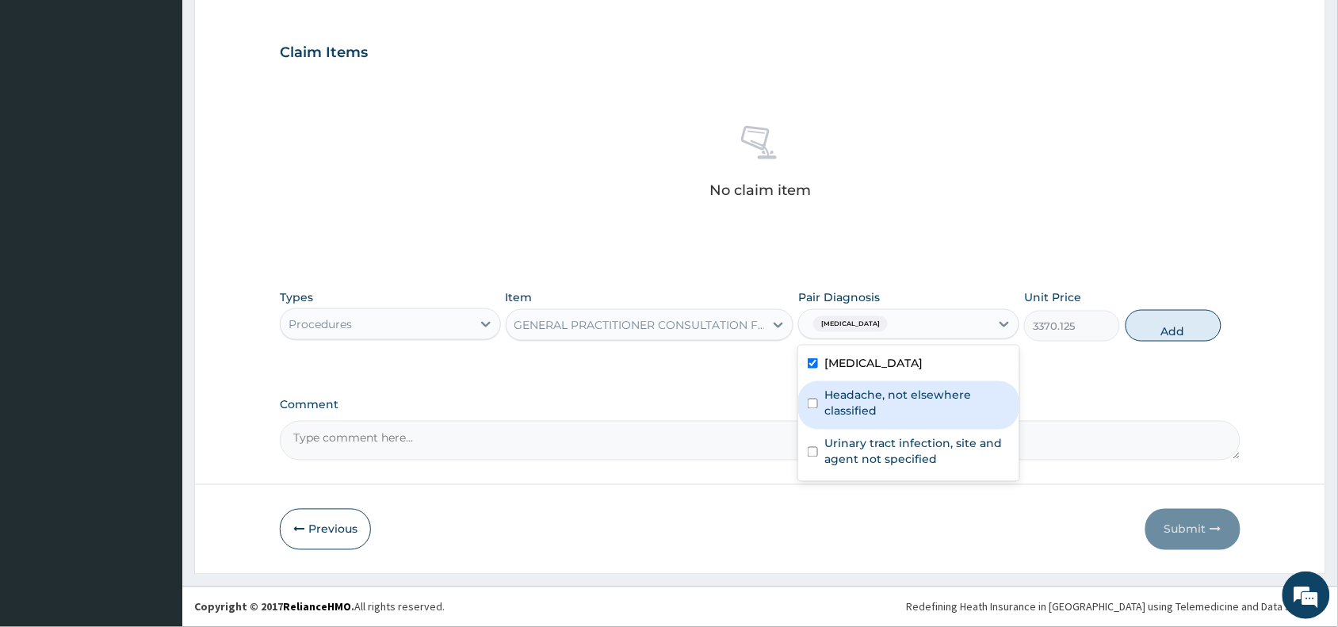
click at [883, 392] on label "Headache, not elsewhere classified" at bounding box center [916, 403] width 185 height 32
checkbox input "true"
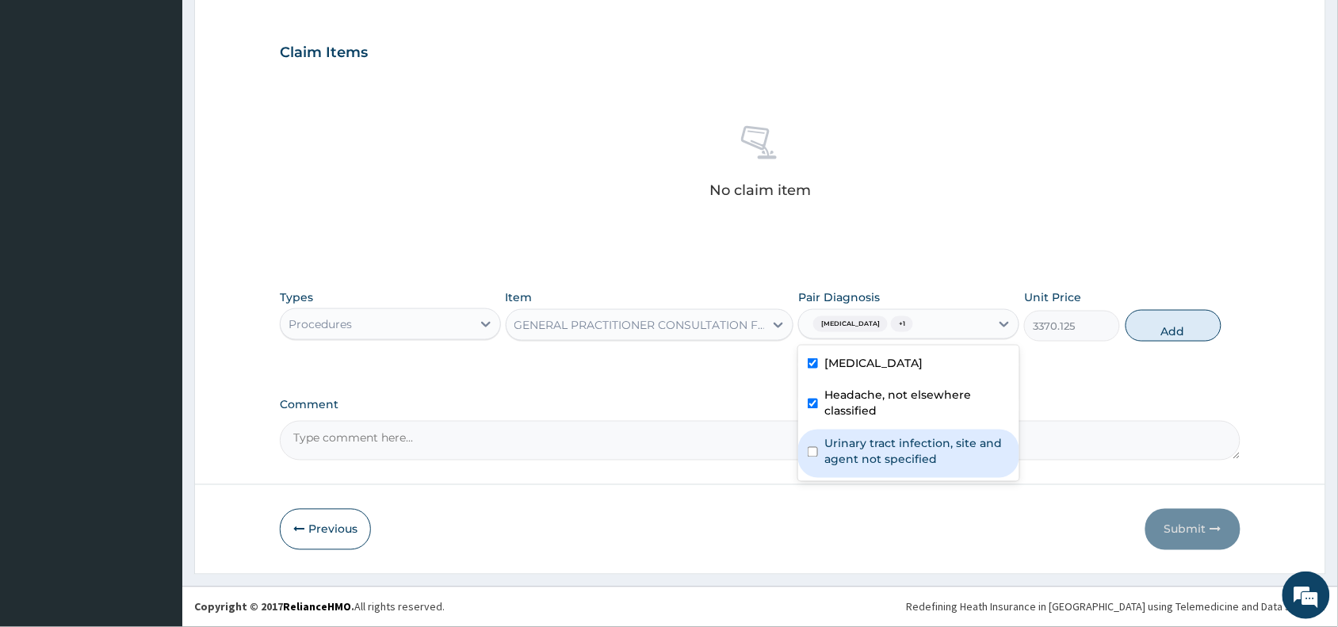
drag, startPoint x: 886, startPoint y: 438, endPoint x: 1025, endPoint y: 403, distance: 143.2
click at [887, 440] on label "Urinary tract infection, site and agent not specified" at bounding box center [916, 452] width 185 height 32
checkbox input "true"
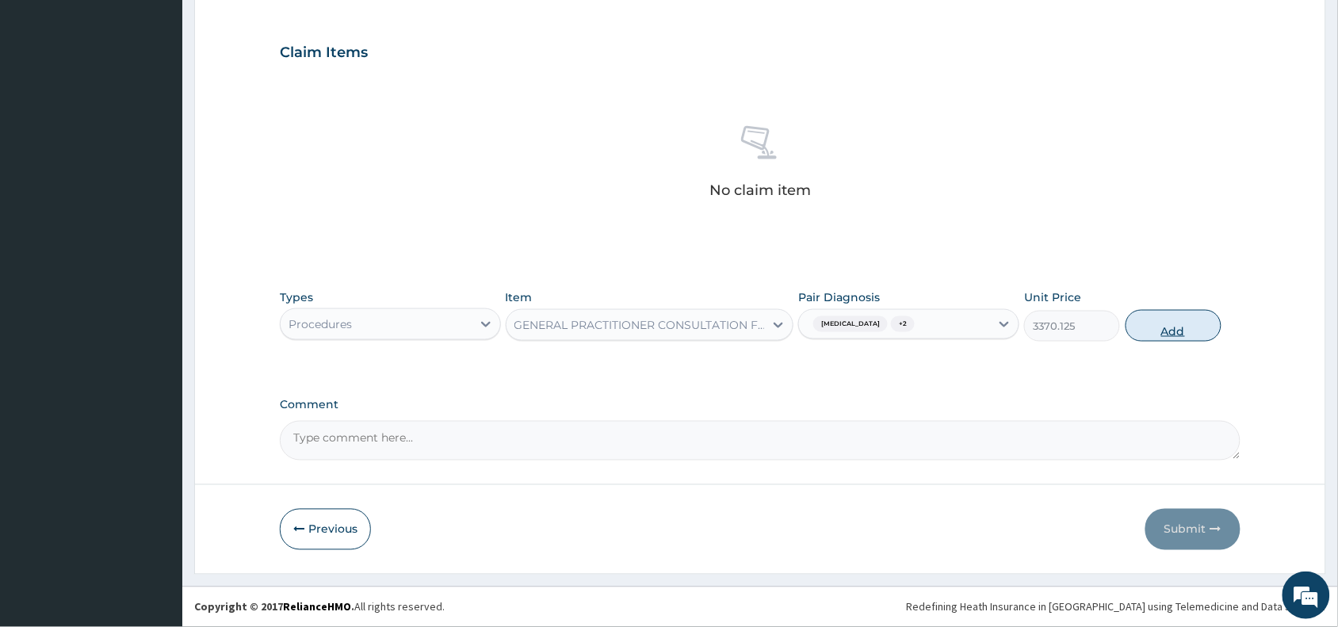
click at [1154, 330] on button "Add" at bounding box center [1173, 326] width 96 height 32
type input "0"
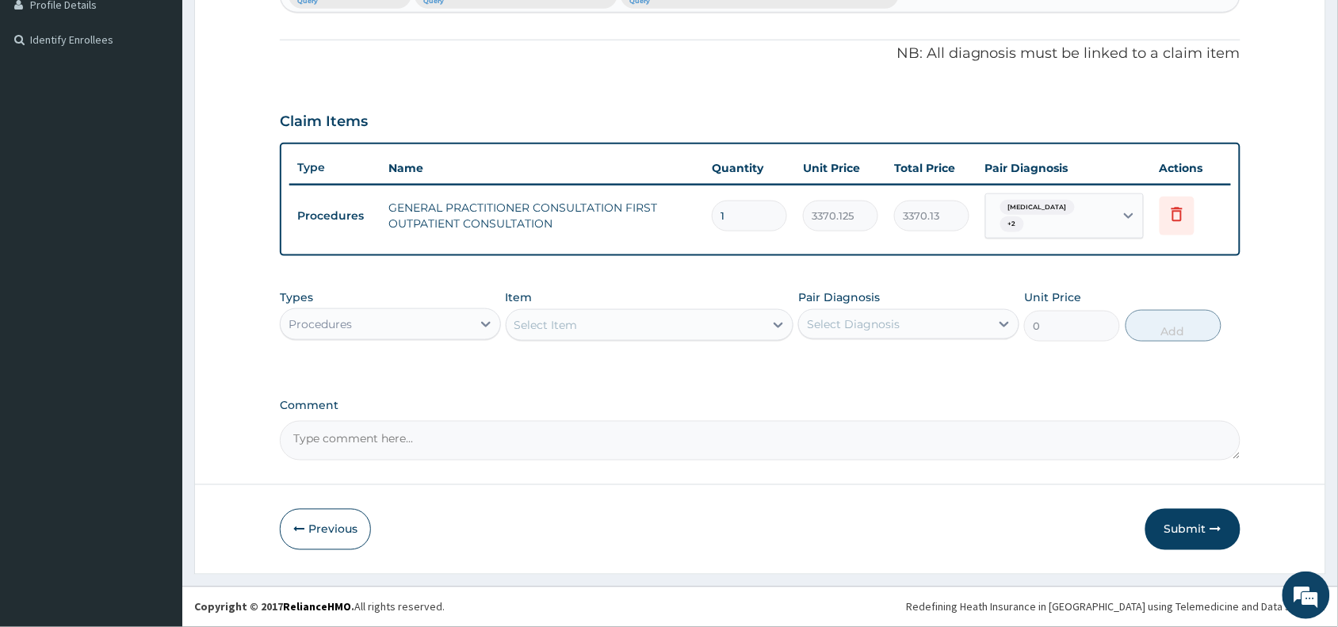
scroll to position [446, 0]
click at [380, 319] on div "Procedures" at bounding box center [376, 324] width 191 height 25
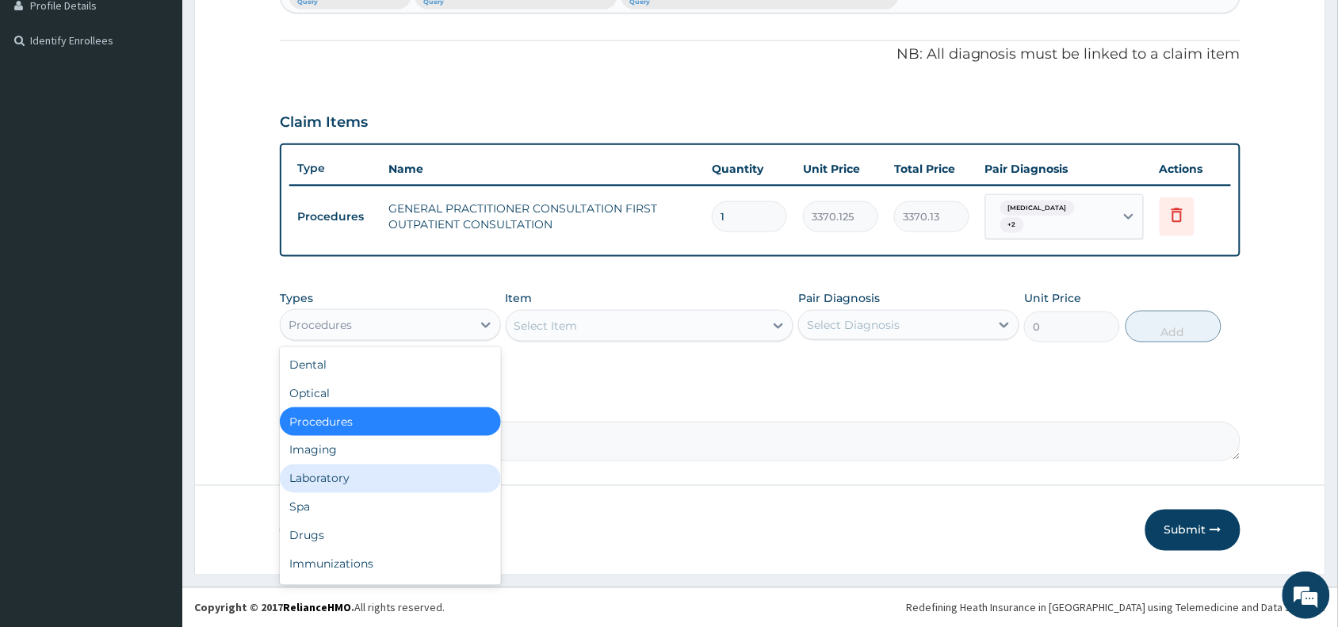
click at [345, 480] on div "Laboratory" at bounding box center [390, 478] width 221 height 29
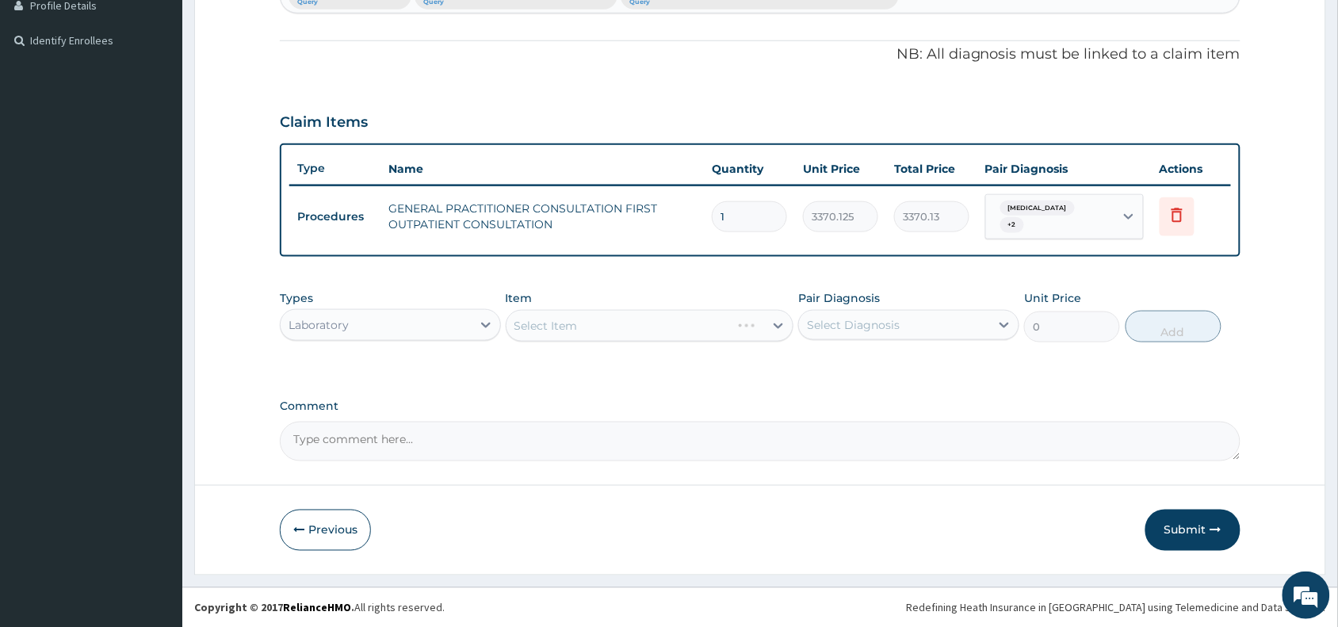
click at [567, 322] on div "Select Item" at bounding box center [650, 326] width 288 height 32
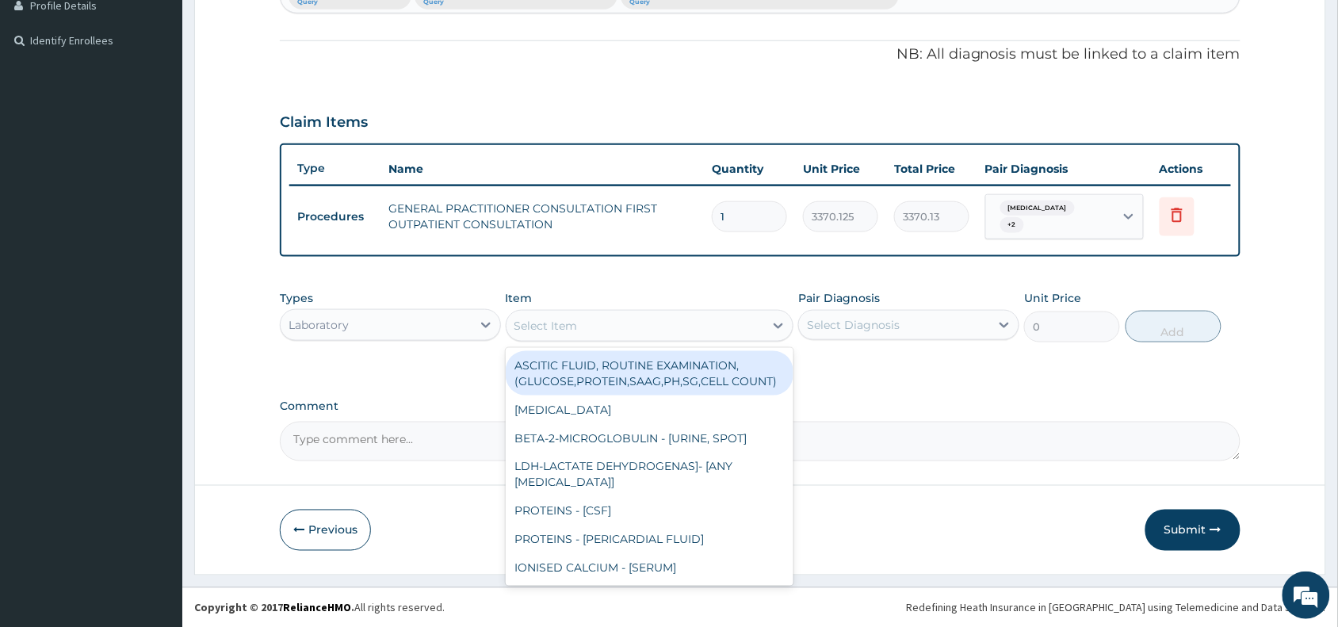
click at [567, 322] on div "Select Item" at bounding box center [545, 326] width 63 height 16
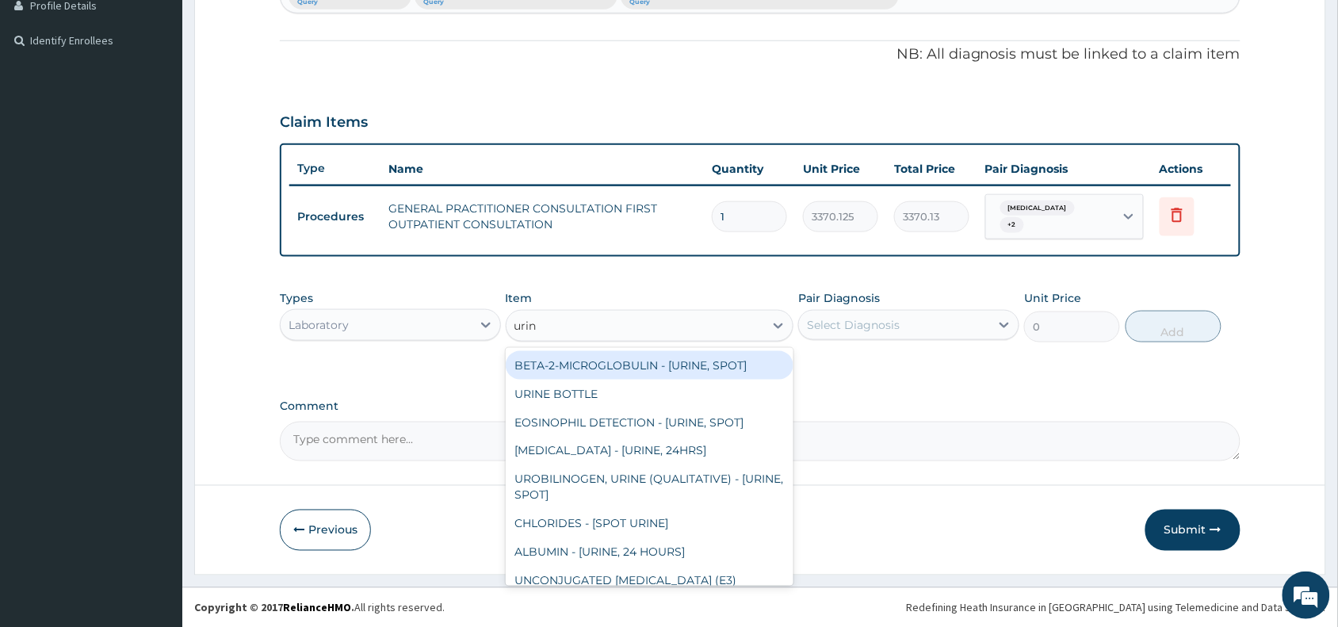
type input "urina"
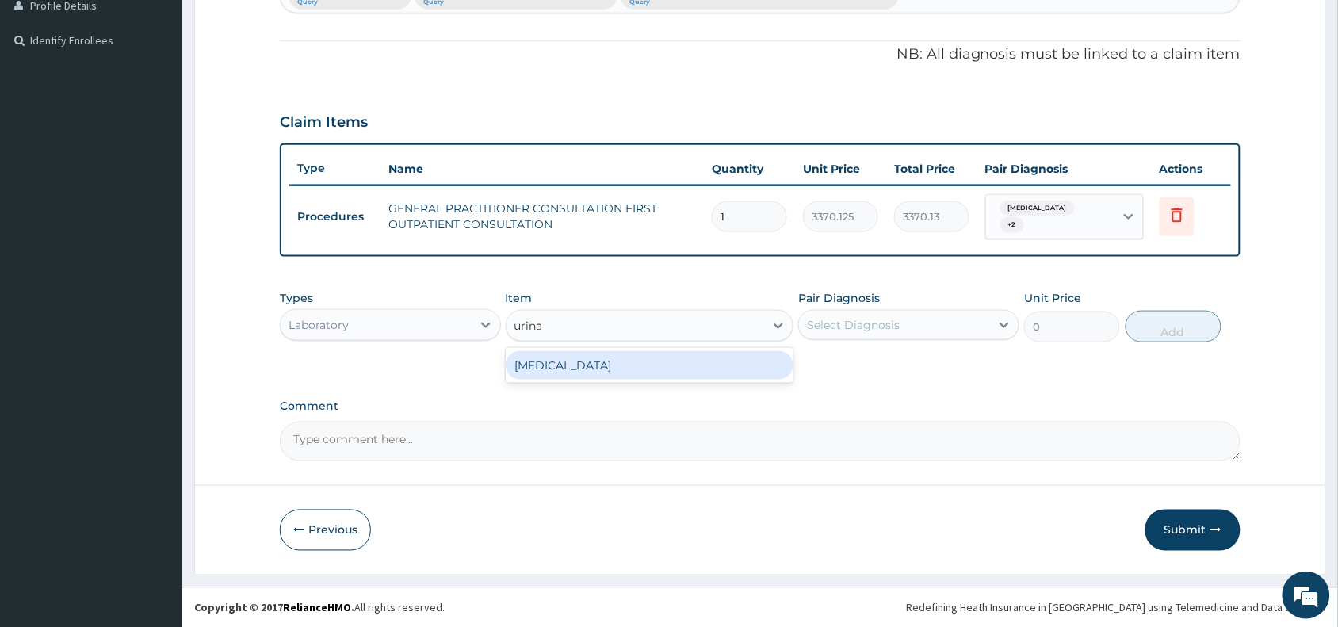
click at [582, 355] on div "[MEDICAL_DATA]" at bounding box center [650, 365] width 288 height 29
type input "1531.875"
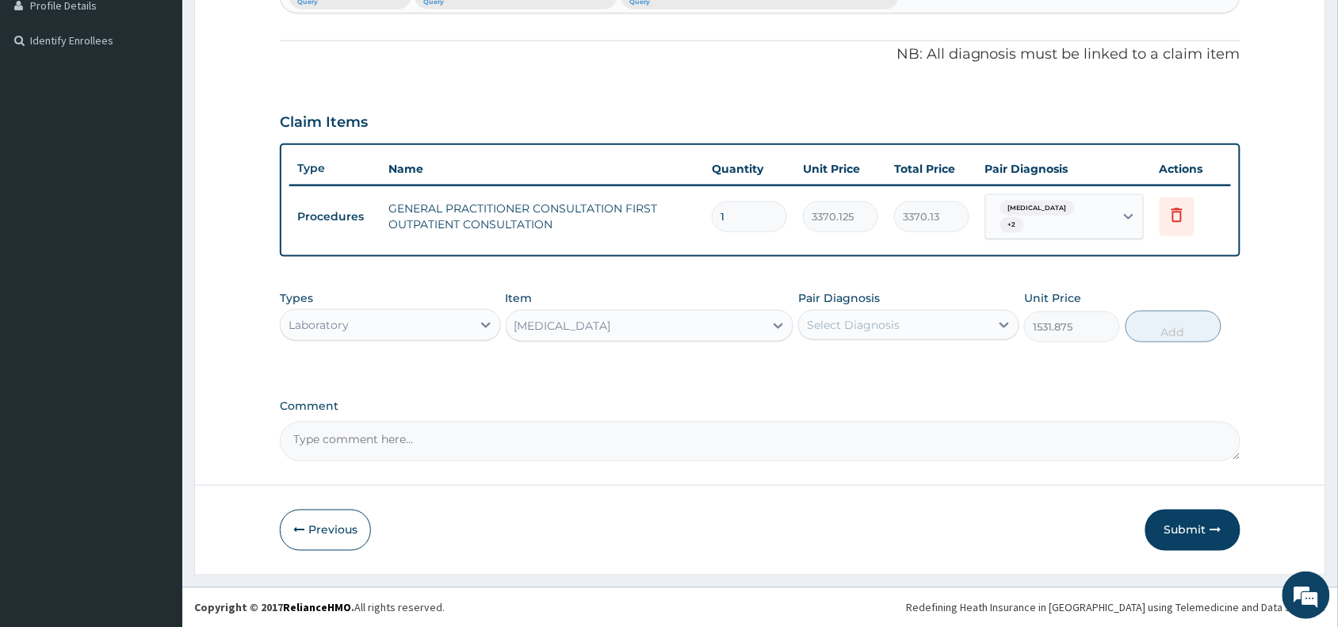
click at [880, 319] on div "Select Diagnosis" at bounding box center [853, 325] width 93 height 16
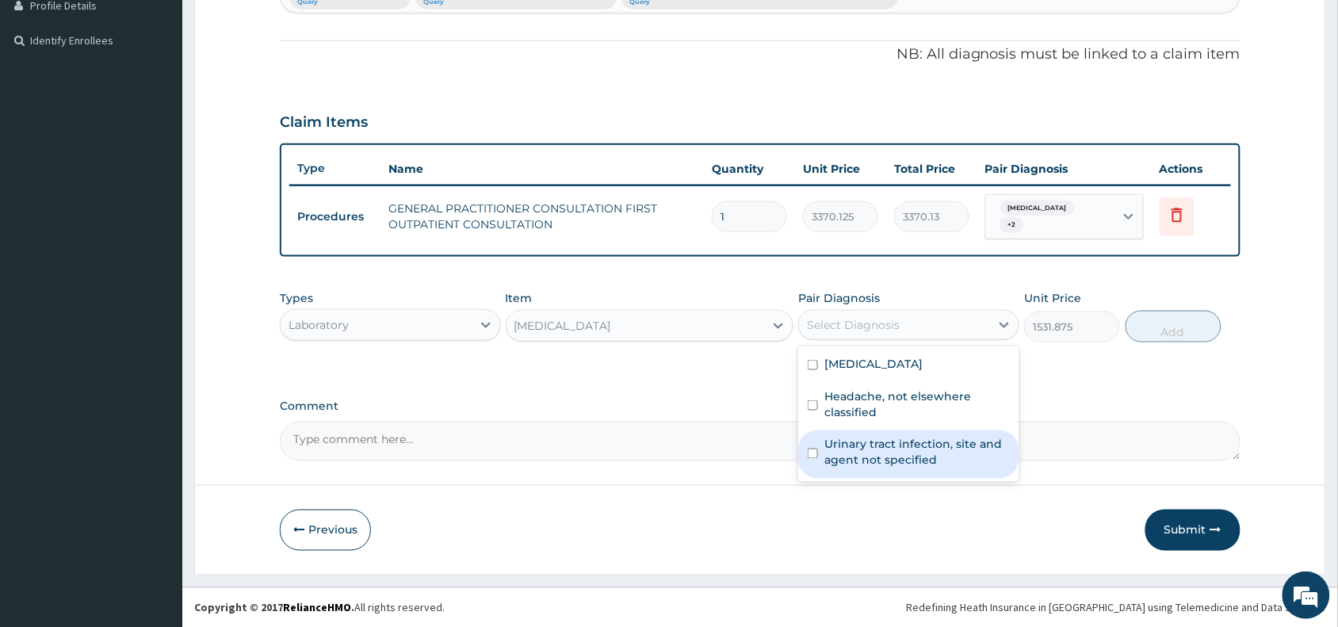
click at [898, 457] on label "Urinary tract infection, site and agent not specified" at bounding box center [916, 453] width 185 height 32
checkbox input "true"
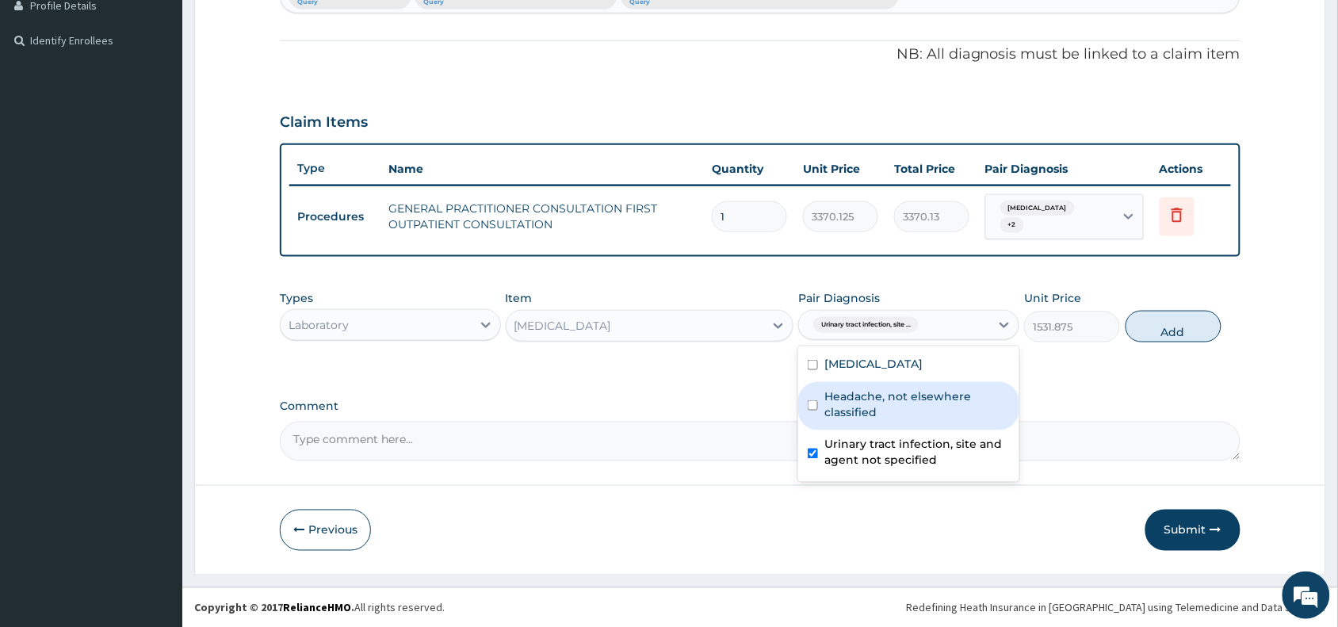
click at [1166, 342] on div "Types Laboratory Item URINALYSIS Pair Diagnosis option Urinary tract infection,…" at bounding box center [760, 316] width 960 height 68
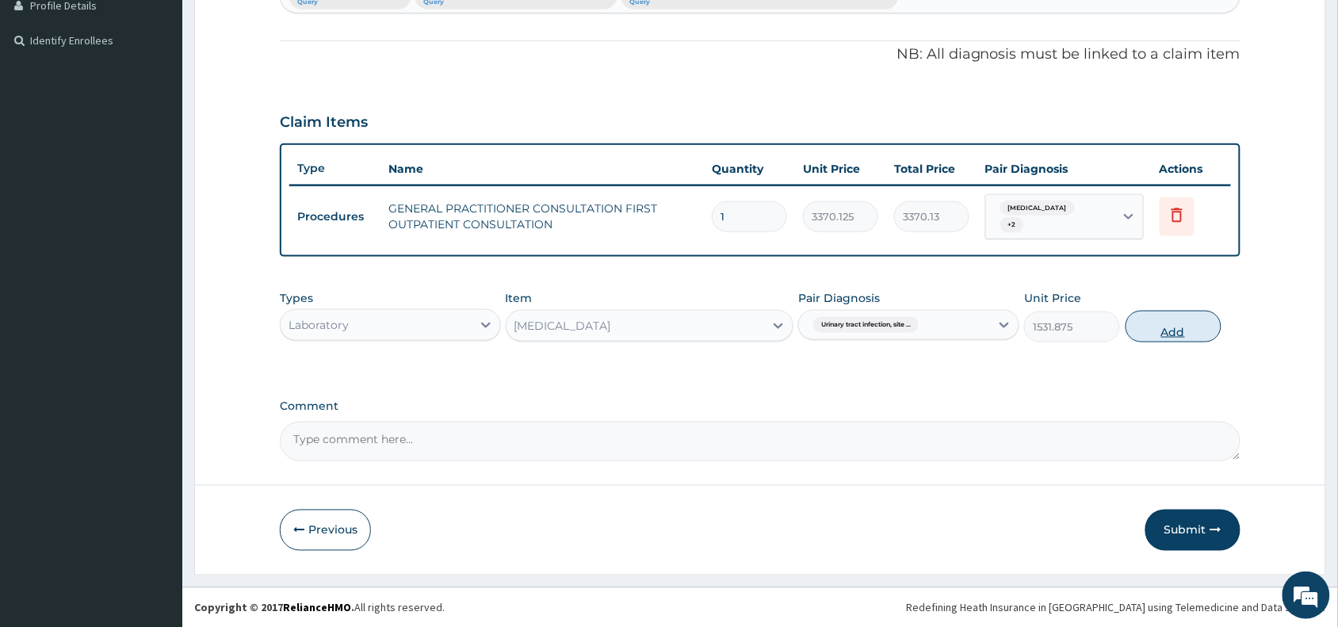
click at [1159, 325] on button "Add" at bounding box center [1173, 327] width 96 height 32
type input "0"
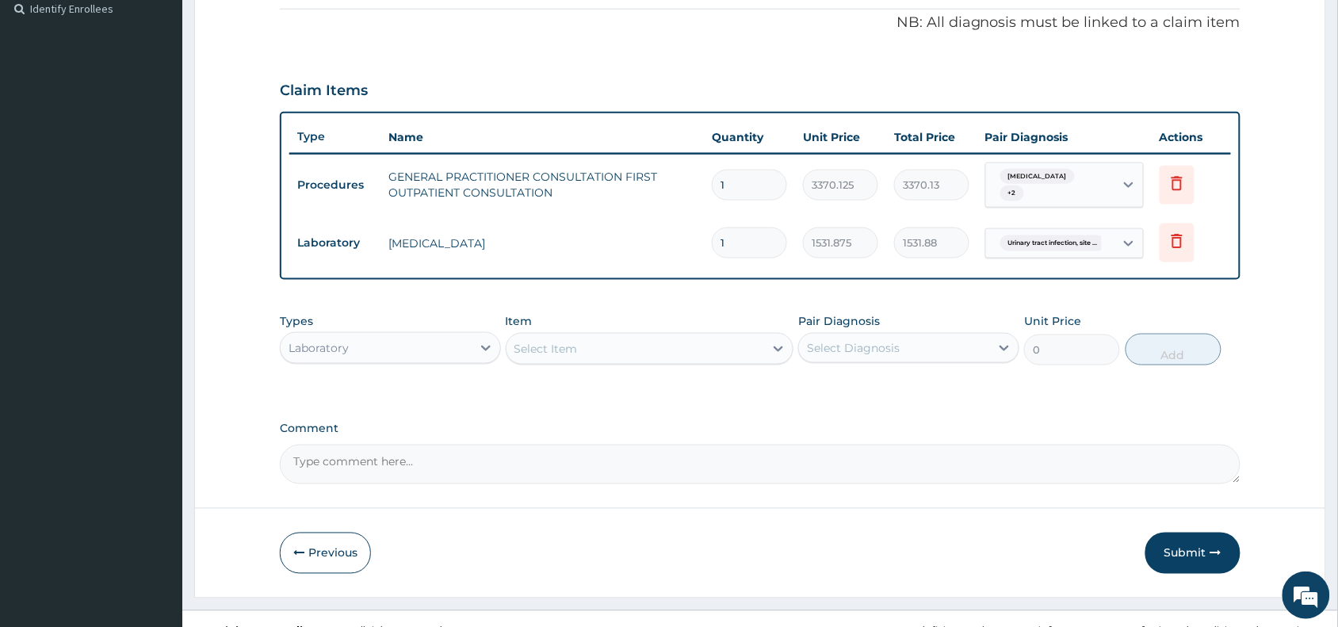
scroll to position [502, 0]
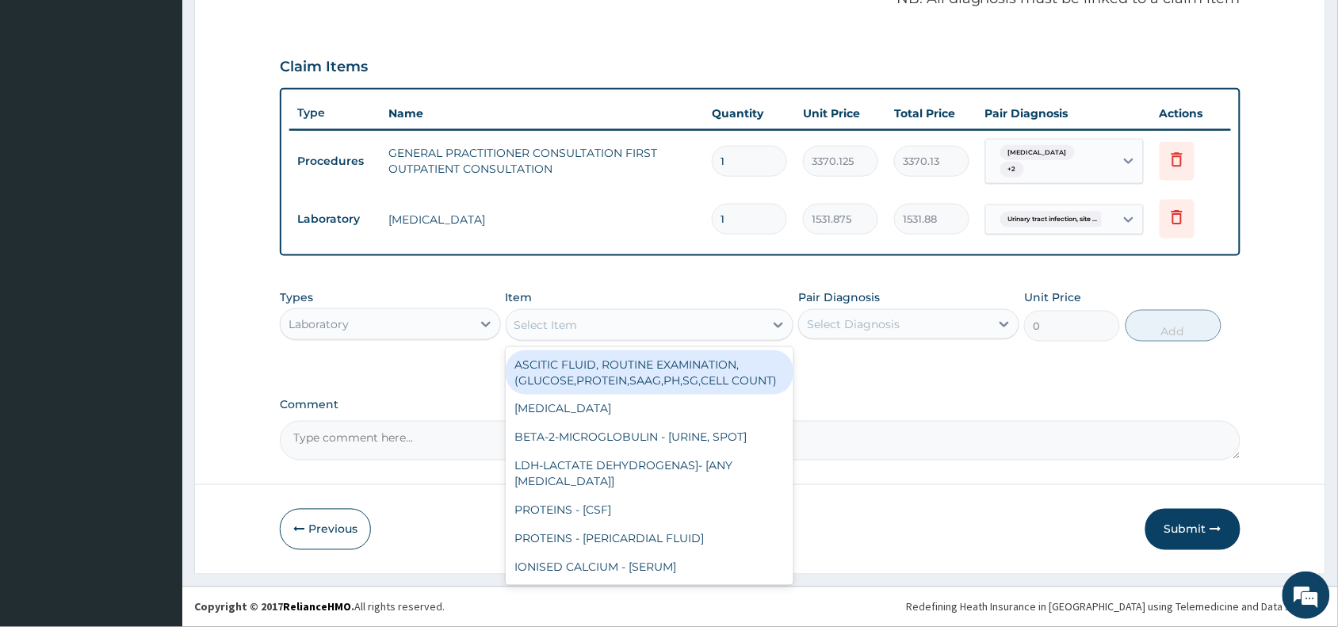
click at [615, 313] on div "Select Item" at bounding box center [635, 324] width 258 height 25
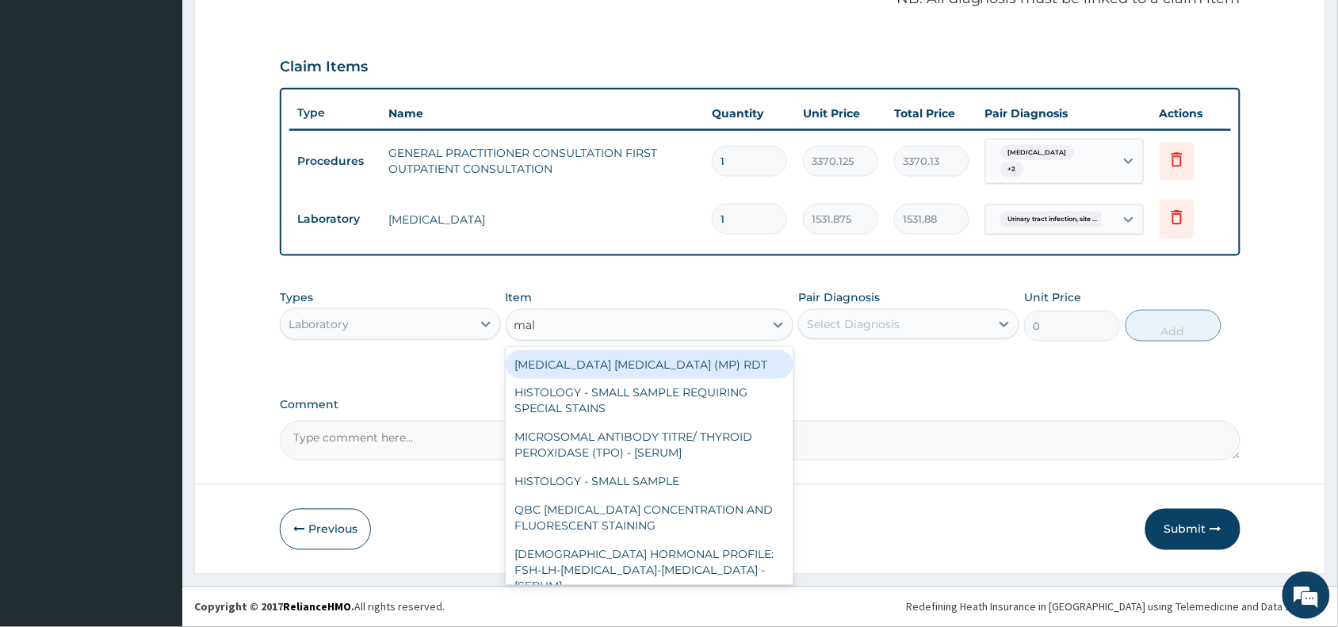
type input "mala"
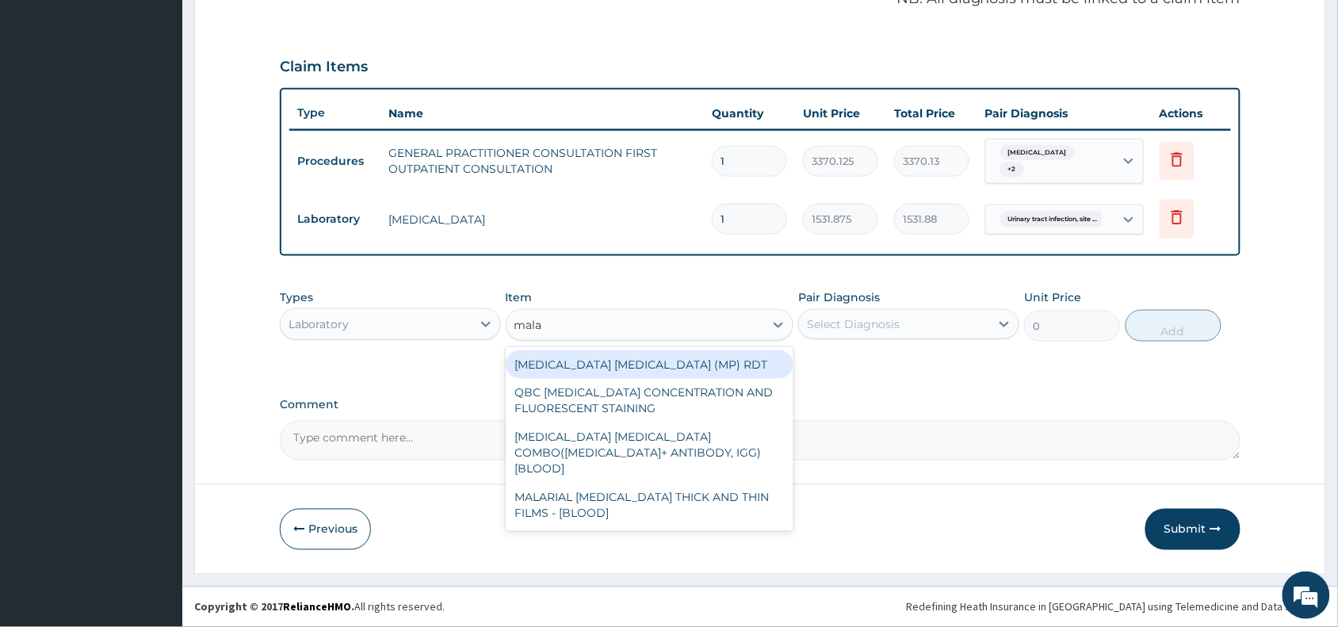
click at [655, 369] on div "[MEDICAL_DATA] [MEDICAL_DATA] (MP) RDT" at bounding box center [650, 364] width 288 height 29
type input "1531.875"
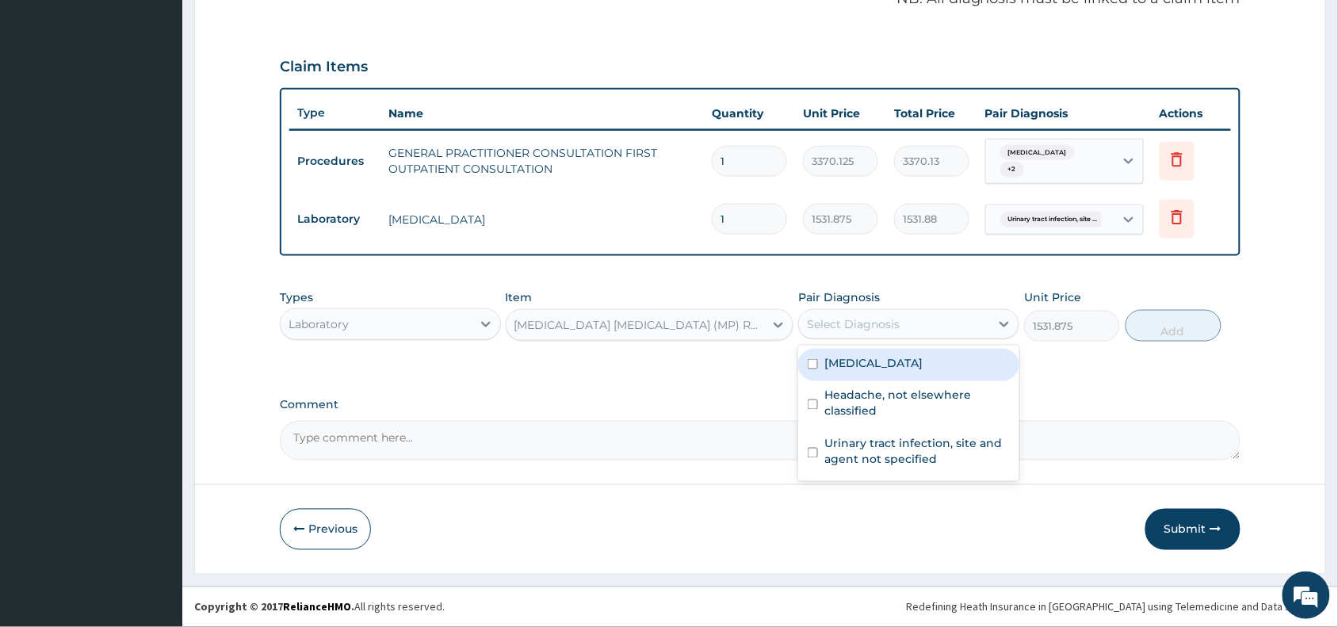
click at [882, 322] on div "Select Diagnosis" at bounding box center [853, 324] width 93 height 16
click at [887, 361] on label "[MEDICAL_DATA]" at bounding box center [873, 363] width 98 height 16
checkbox input "true"
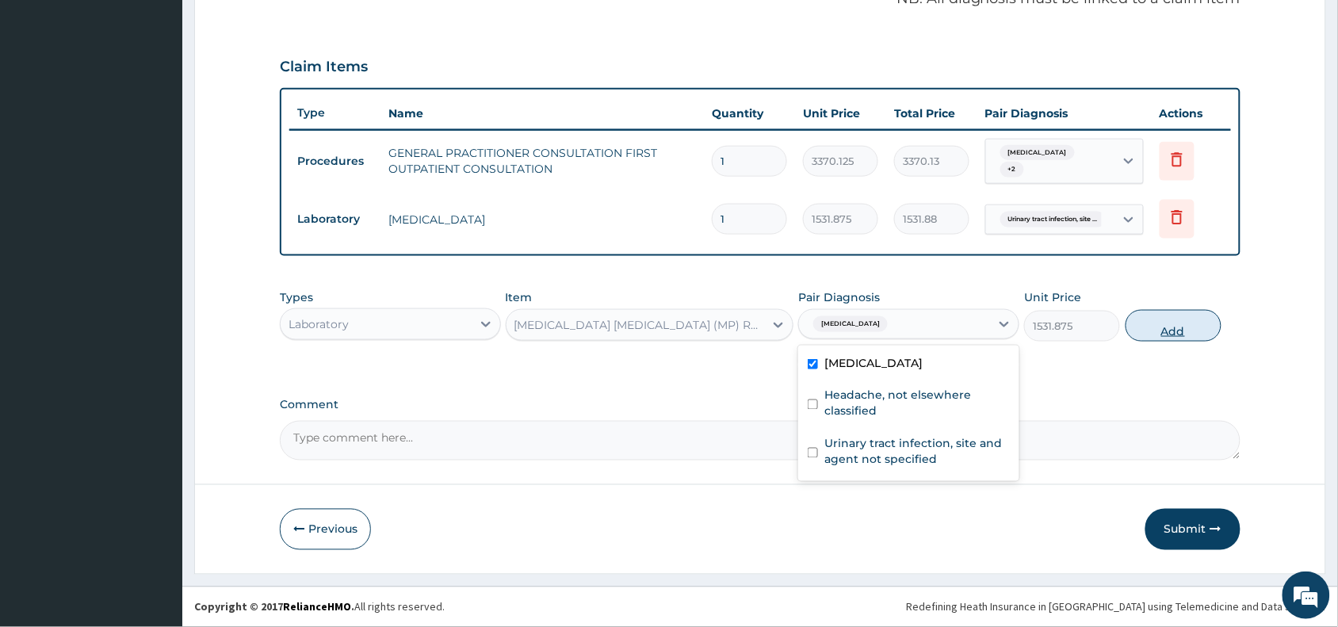
click at [1169, 326] on button "Add" at bounding box center [1173, 326] width 96 height 32
type input "0"
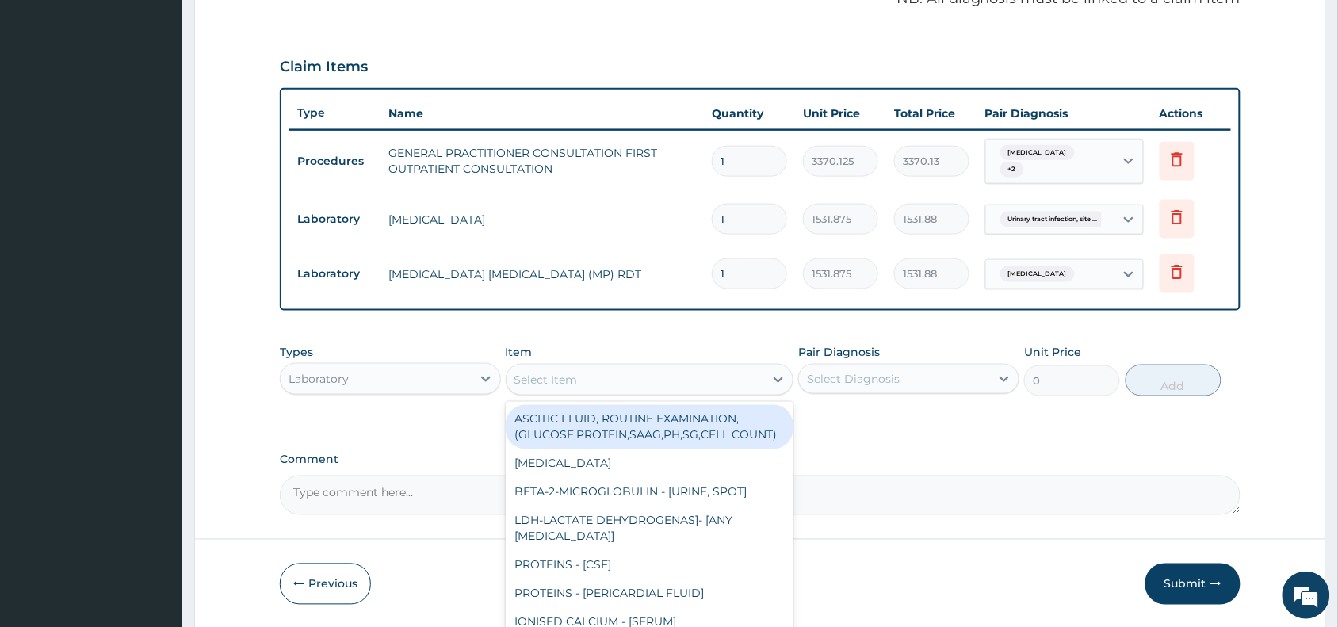
click at [525, 377] on div "Select Item" at bounding box center [545, 380] width 63 height 16
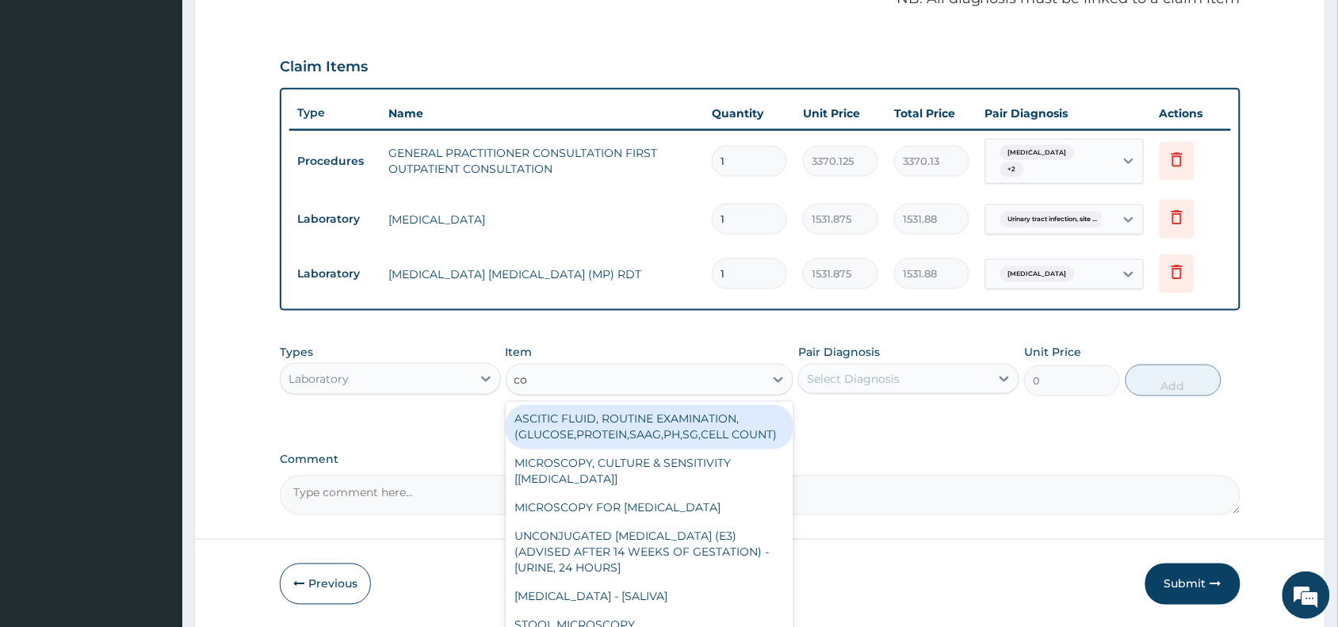
type input "com"
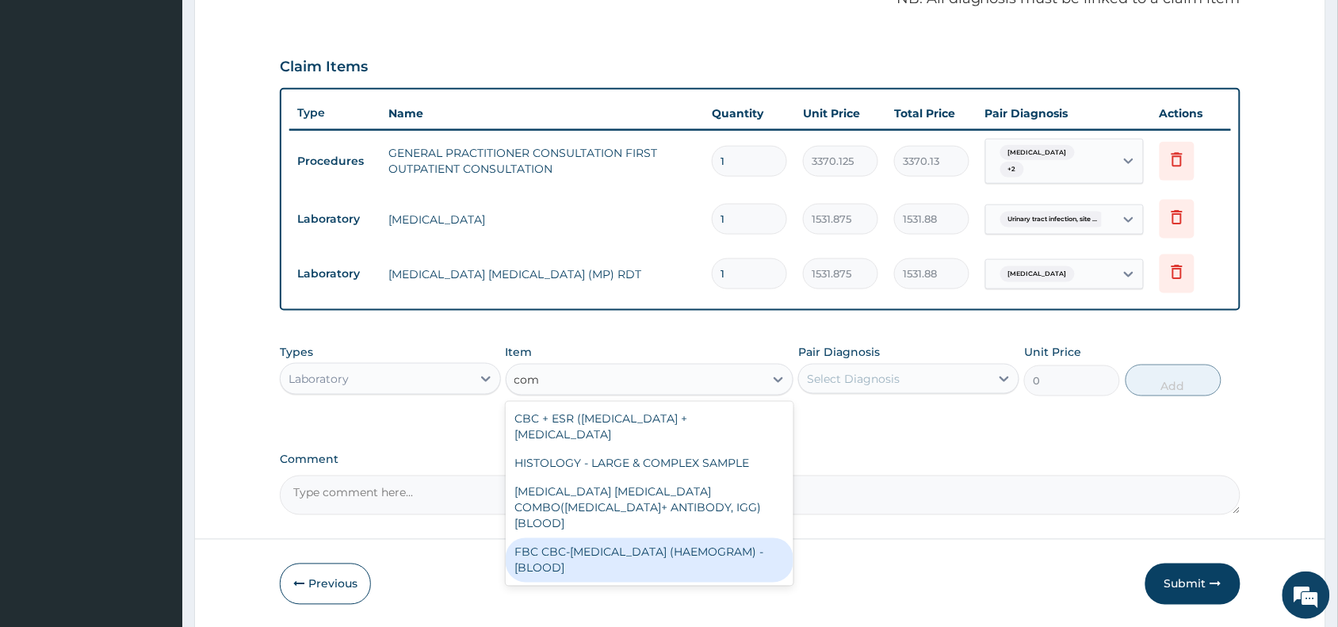
click at [540, 538] on div "FBC CBC-COMPLETE BLOOD COUNT (HAEMOGRAM) - [BLOOD]" at bounding box center [650, 560] width 288 height 44
type input "4085"
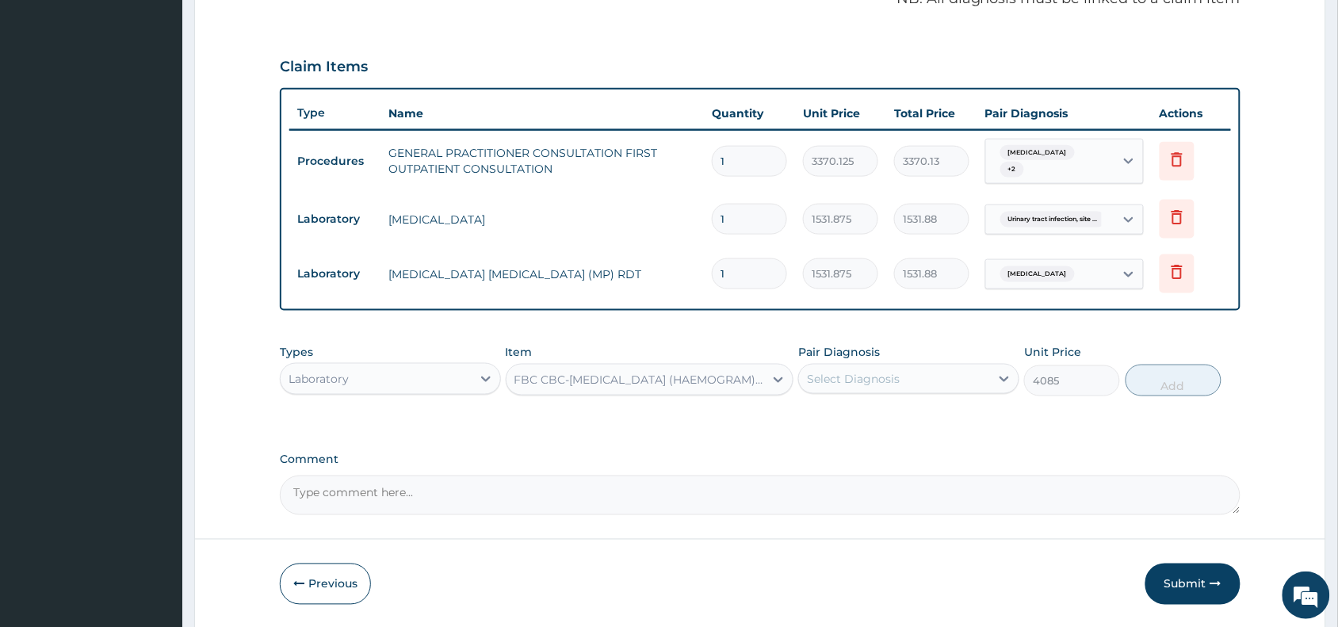
click at [854, 367] on div "Select Diagnosis" at bounding box center [894, 378] width 191 height 25
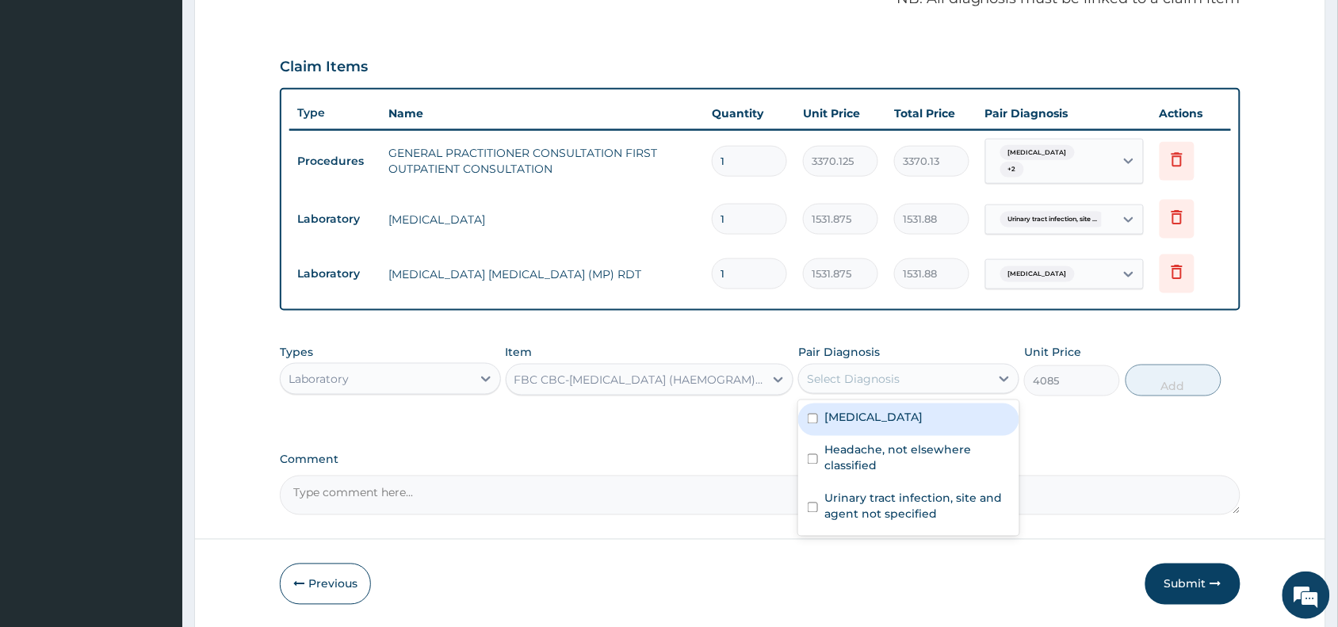
click at [876, 412] on label "Malaria, unspecified" at bounding box center [873, 418] width 98 height 16
checkbox input "true"
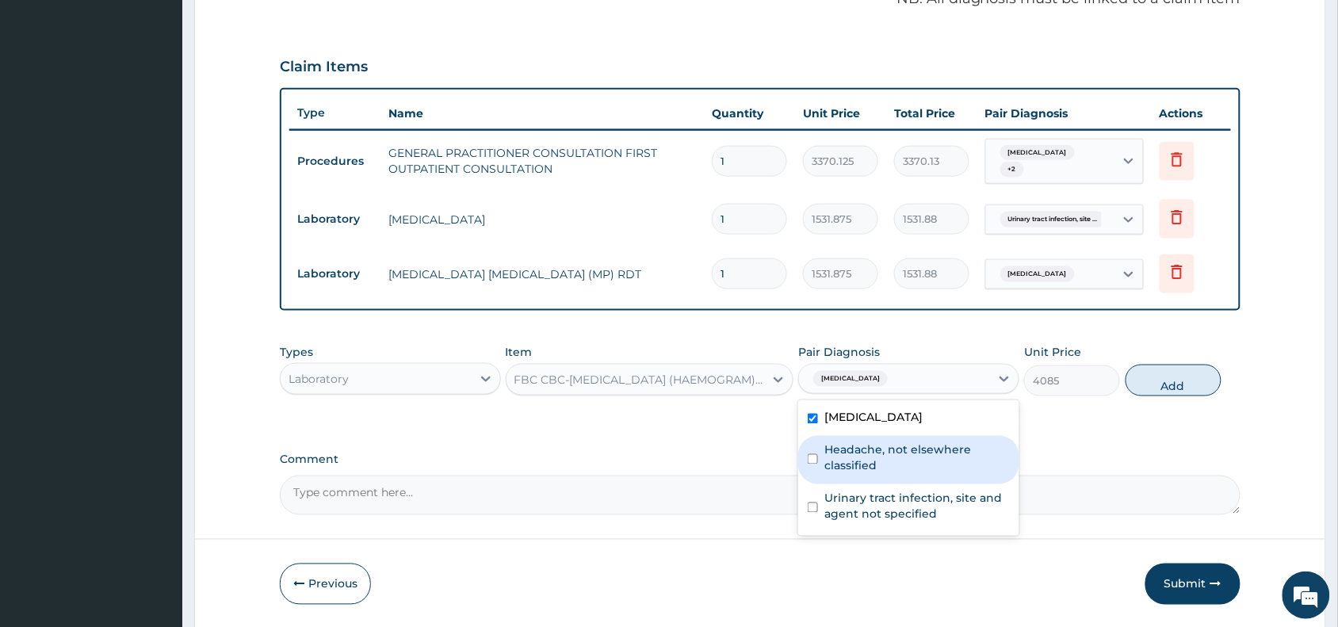
click at [884, 464] on label "Headache, not elsewhere classified" at bounding box center [916, 458] width 185 height 32
checkbox input "true"
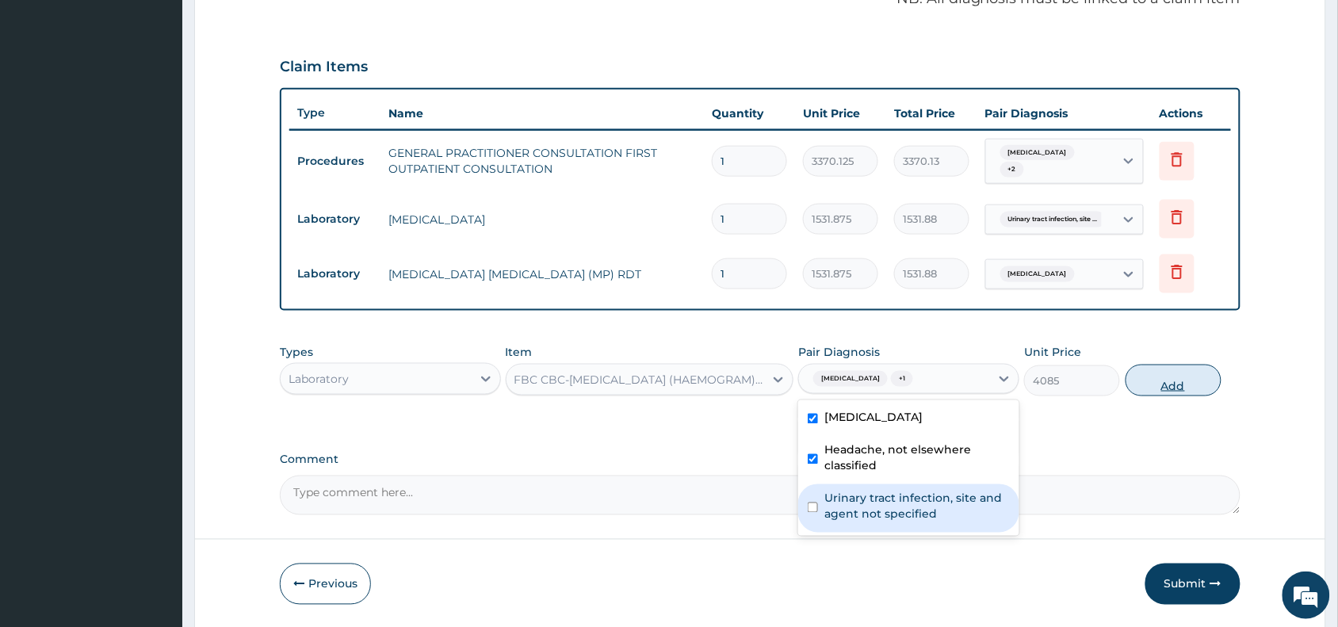
click at [1167, 379] on button "Add" at bounding box center [1173, 380] width 96 height 32
type input "0"
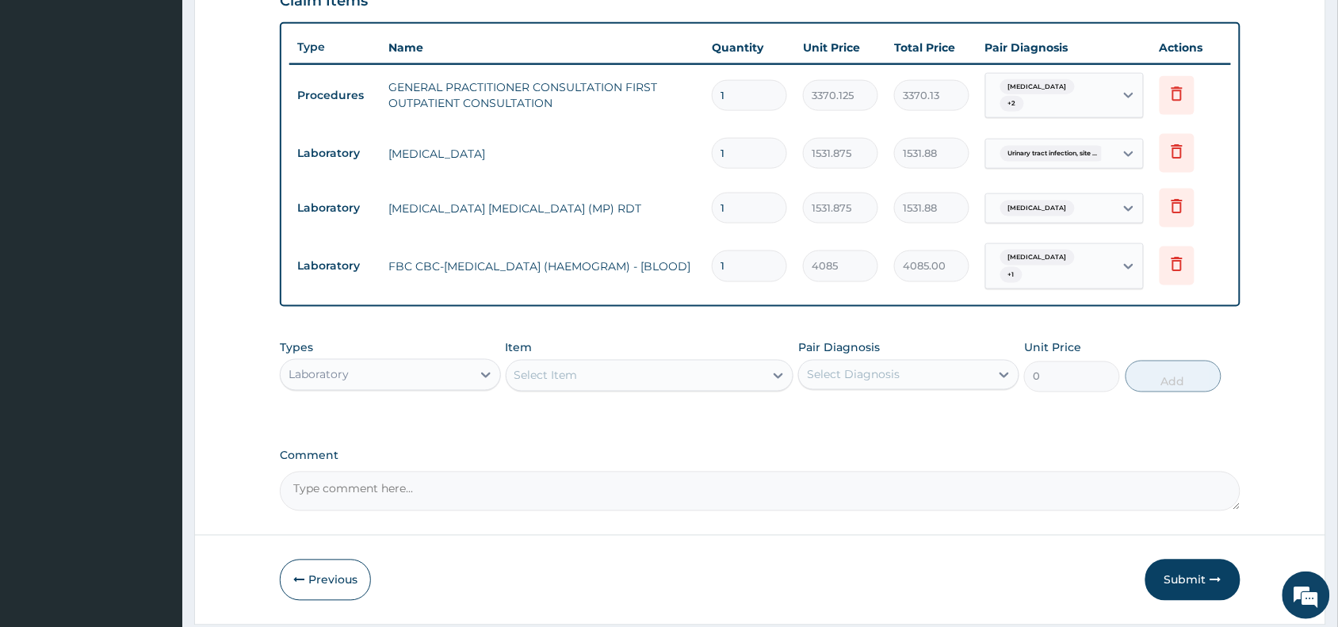
scroll to position [618, 0]
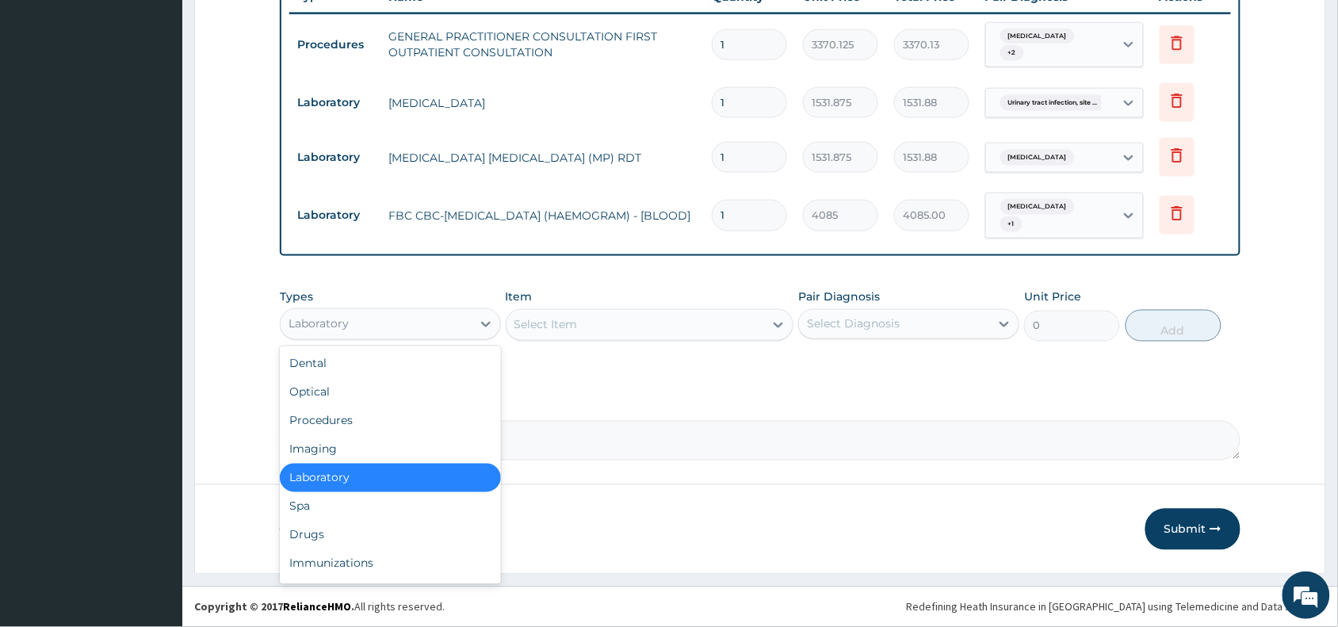
click at [402, 321] on div "Laboratory" at bounding box center [376, 323] width 191 height 25
drag, startPoint x: 327, startPoint y: 536, endPoint x: 410, endPoint y: 472, distance: 105.1
click at [330, 535] on div "Drugs" at bounding box center [390, 535] width 221 height 29
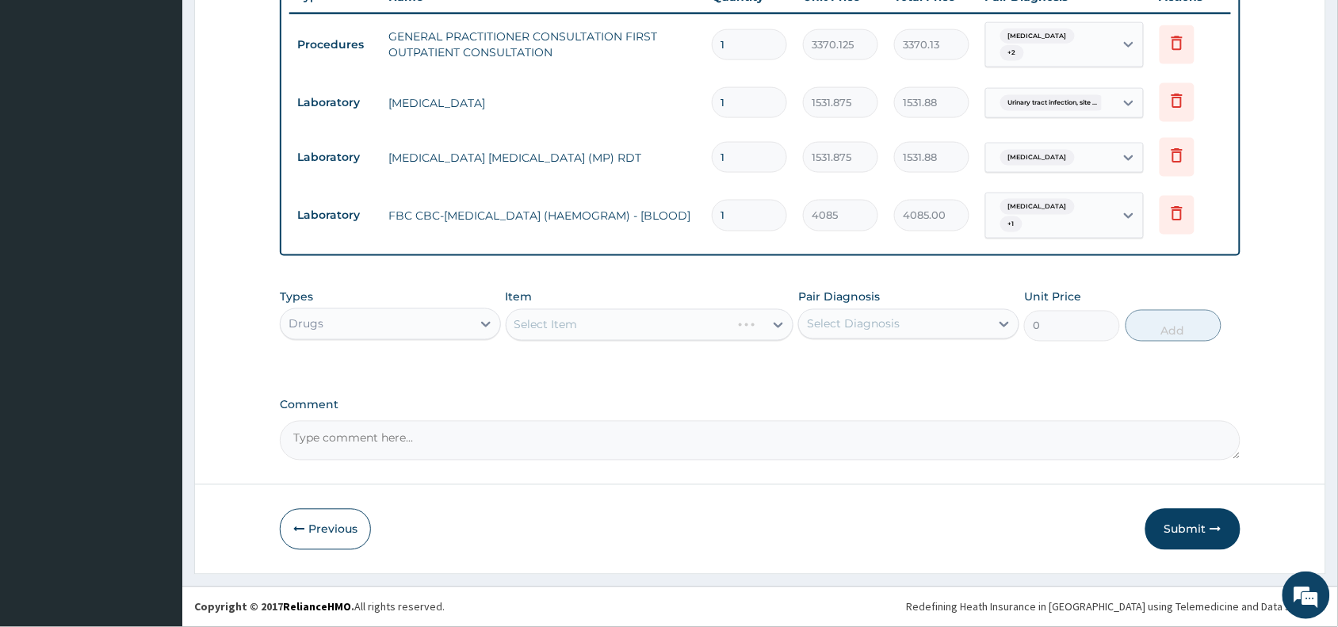
click at [551, 319] on div "Select Item" at bounding box center [650, 325] width 288 height 32
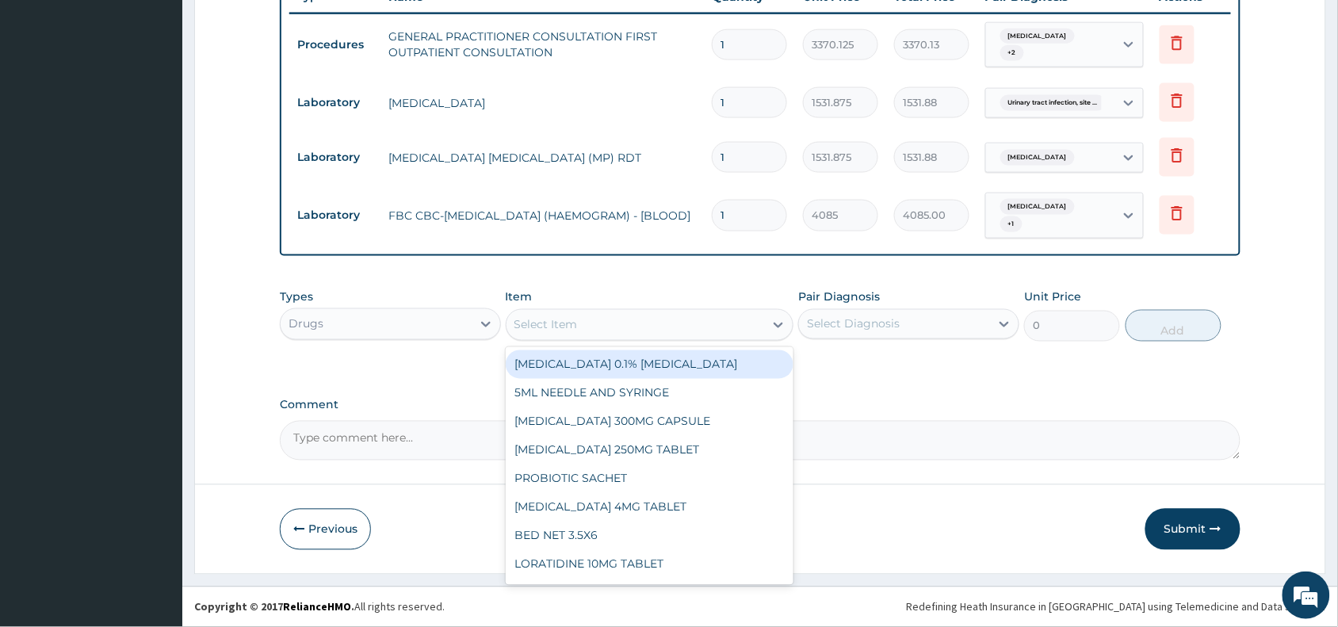
click at [571, 323] on div "Select Item" at bounding box center [545, 325] width 63 height 16
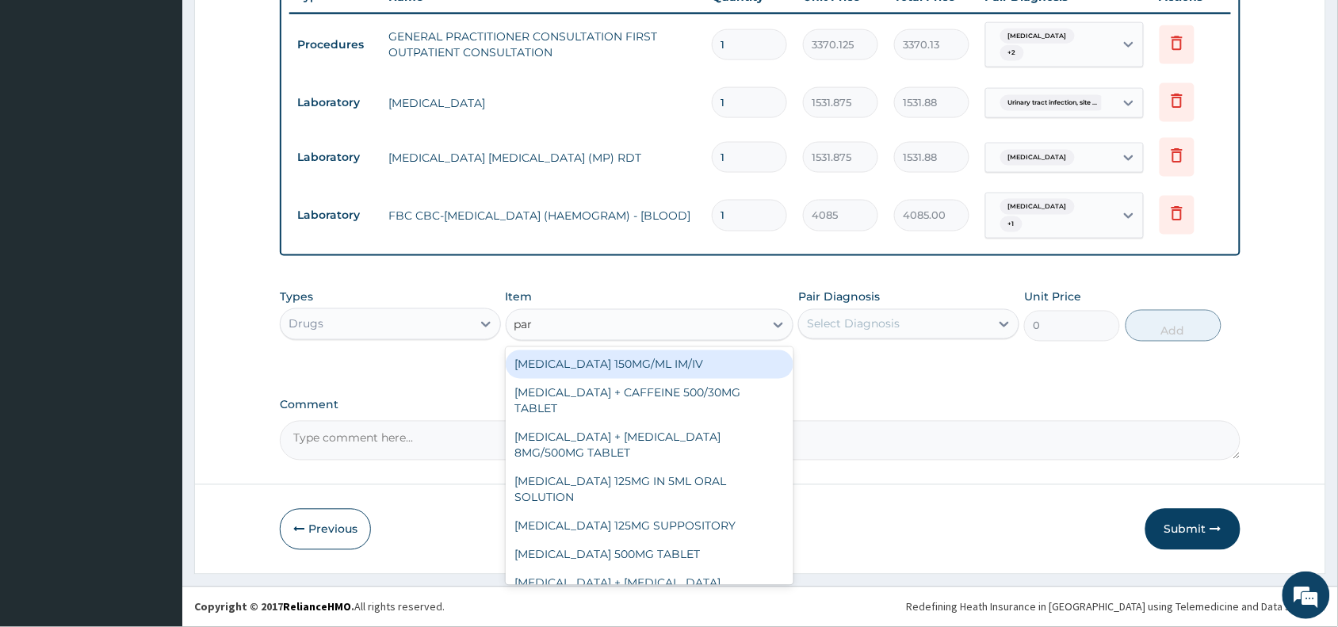
type input "para"
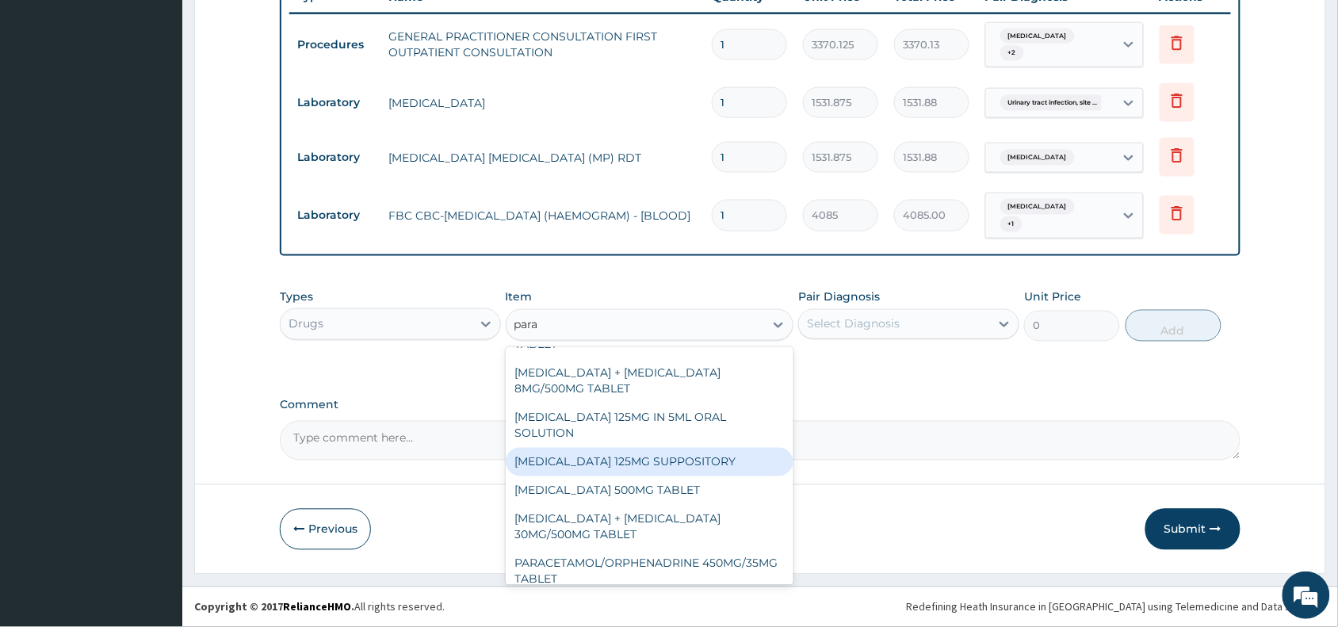
scroll to position [25, 0]
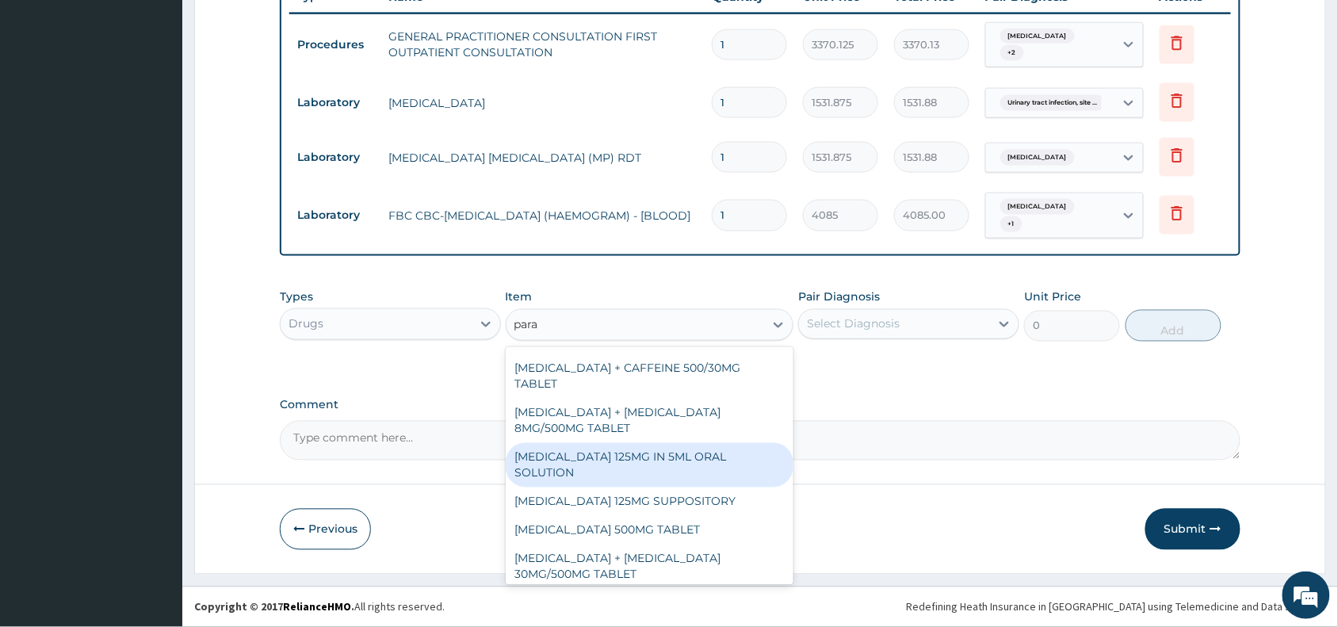
click at [658, 464] on div "PARACETAMOL 125MG IN 5ML ORAL SOLUTION" at bounding box center [650, 465] width 288 height 44
type input "1032"
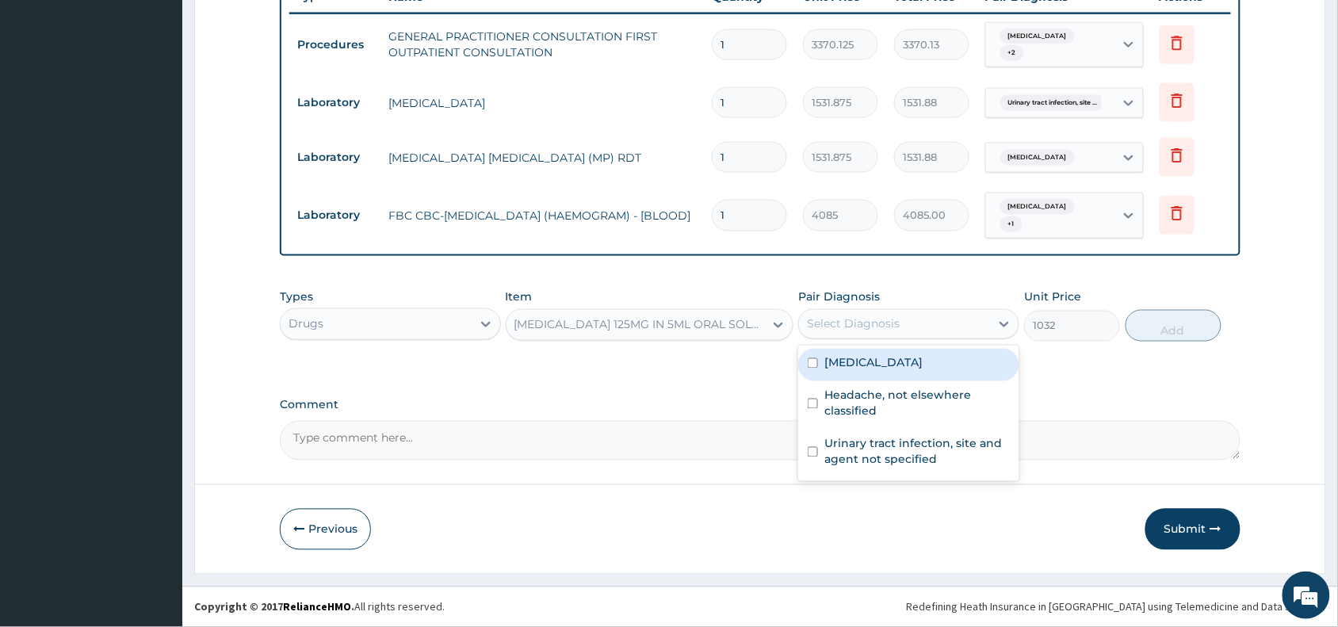
click at [880, 322] on div "Select Diagnosis" at bounding box center [853, 324] width 93 height 16
click at [890, 362] on label "Malaria, unspecified" at bounding box center [873, 363] width 98 height 16
checkbox input "true"
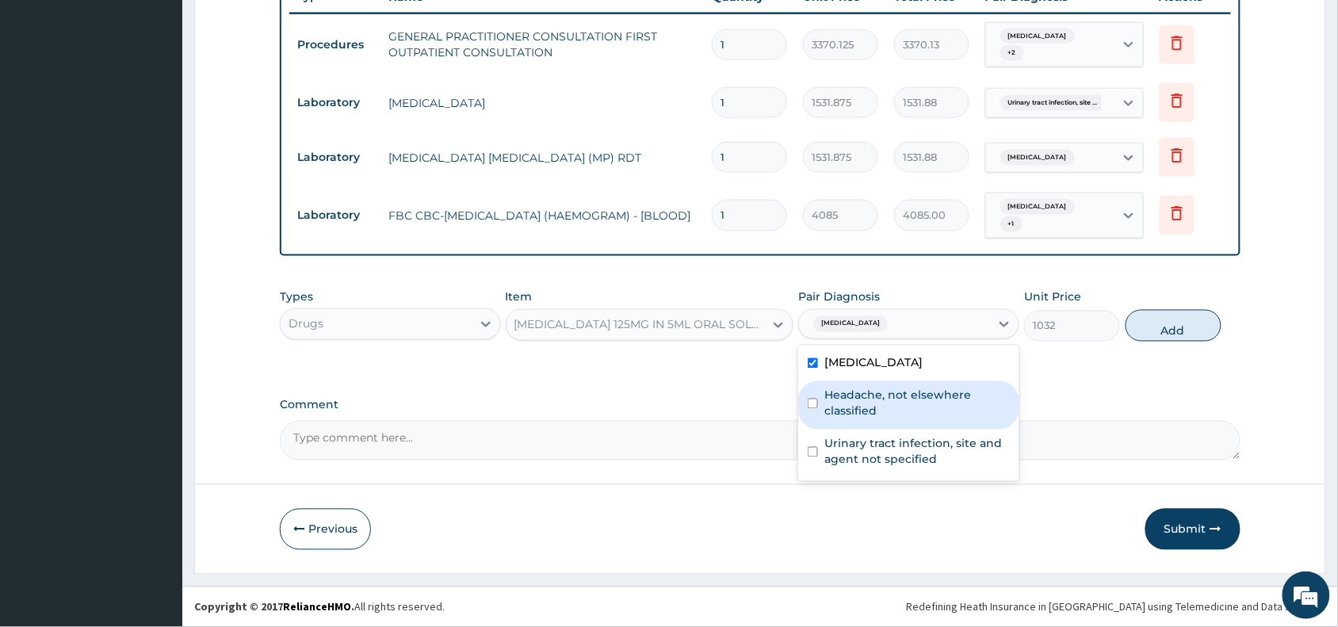
click at [869, 396] on label "Headache, not elsewhere classified" at bounding box center [916, 403] width 185 height 32
checkbox input "true"
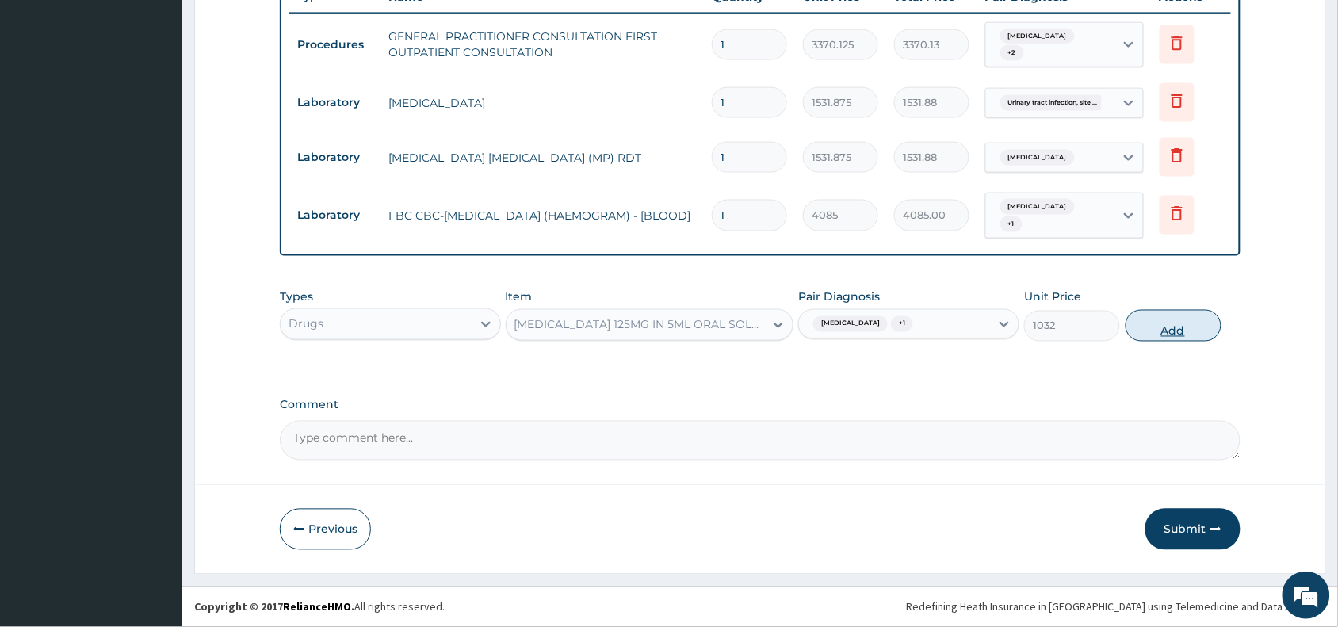
click at [1155, 322] on button "Add" at bounding box center [1173, 326] width 96 height 32
type input "0"
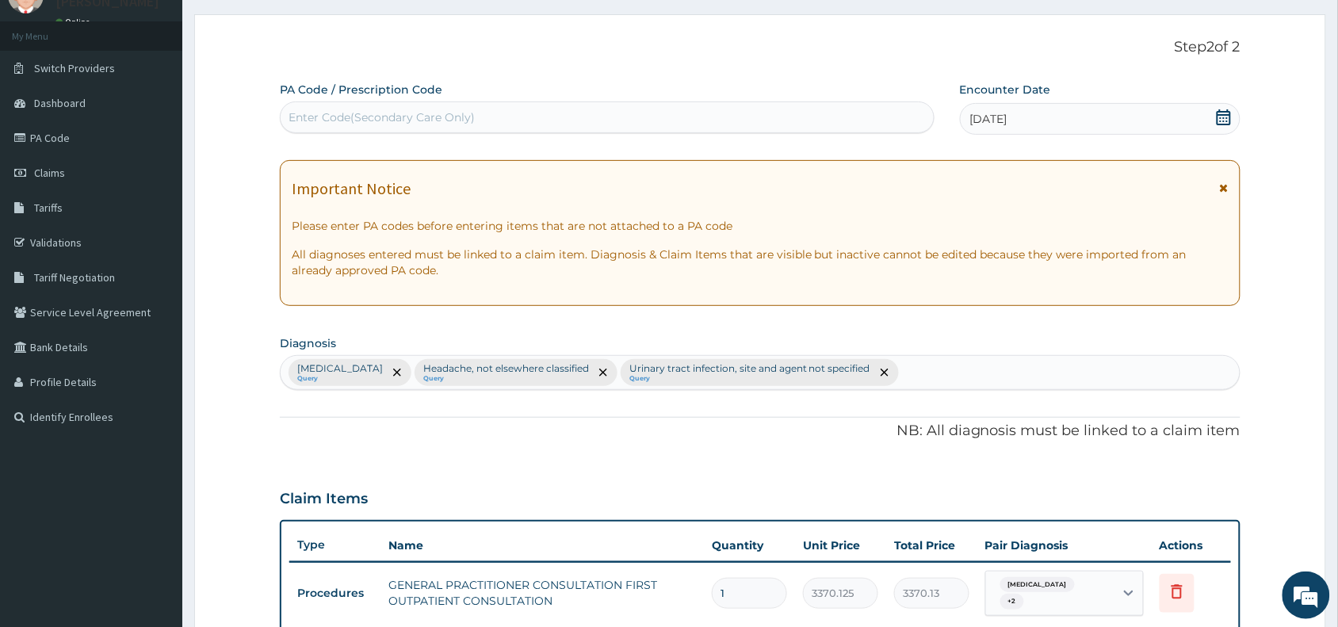
scroll to position [618, 0]
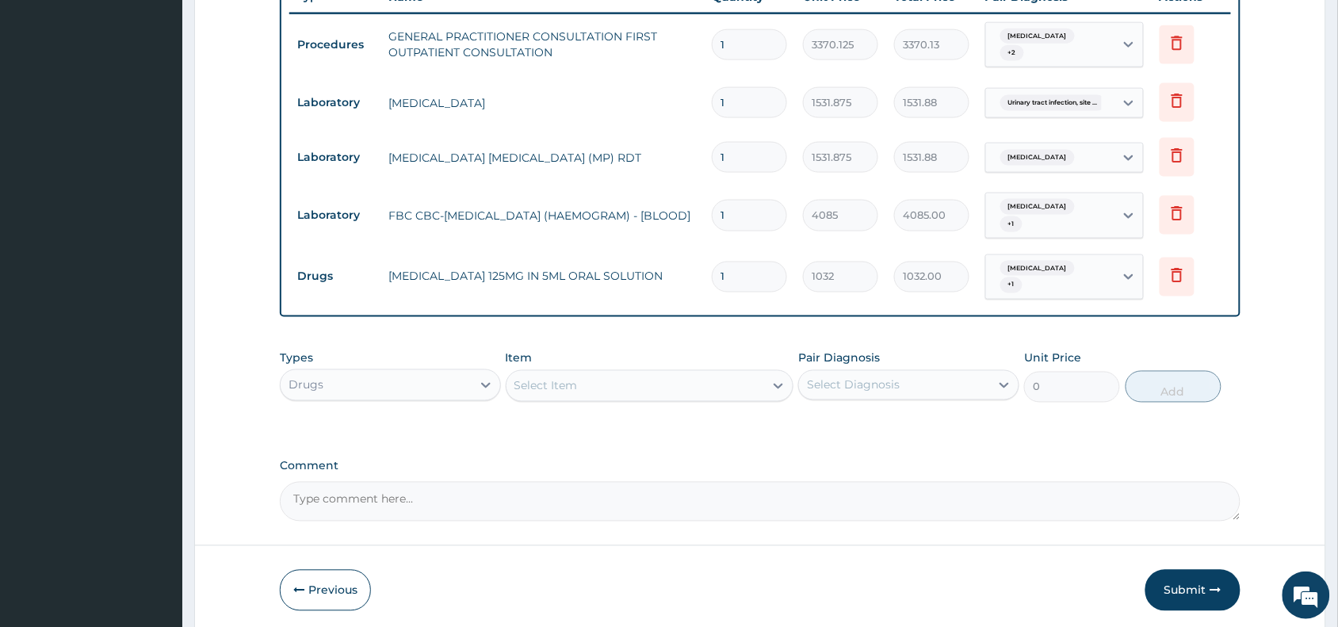
click at [531, 378] on div "Select Item" at bounding box center [545, 386] width 63 height 16
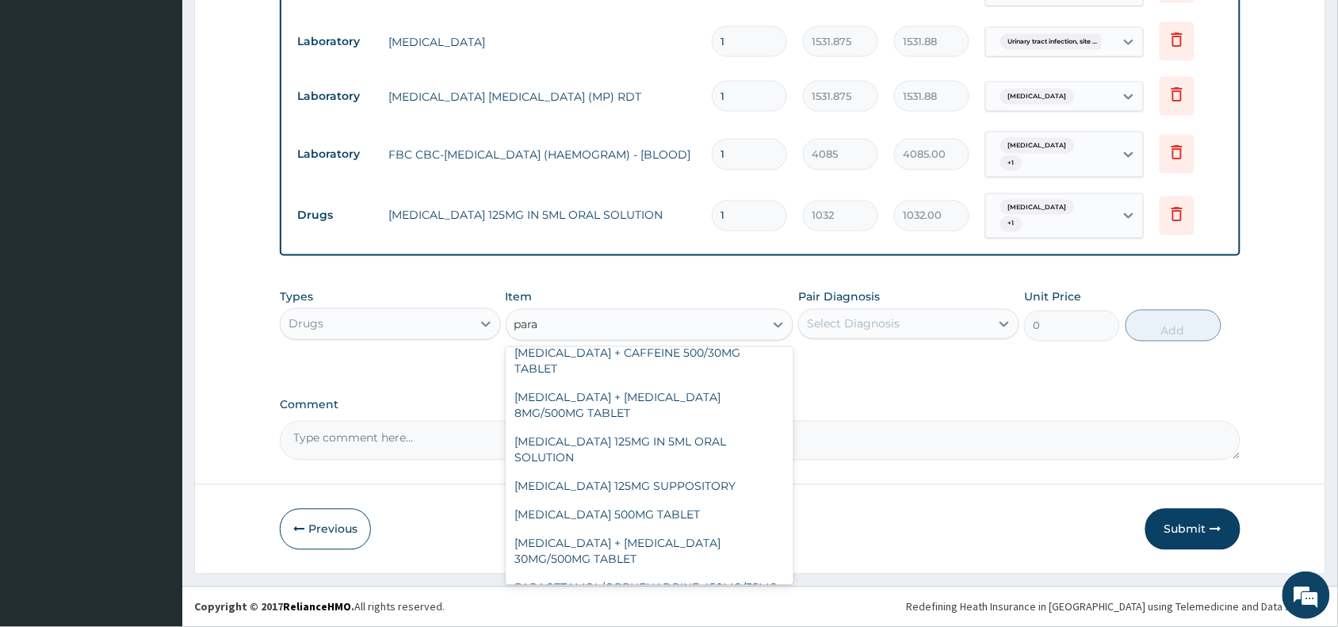
scroll to position [104, 0]
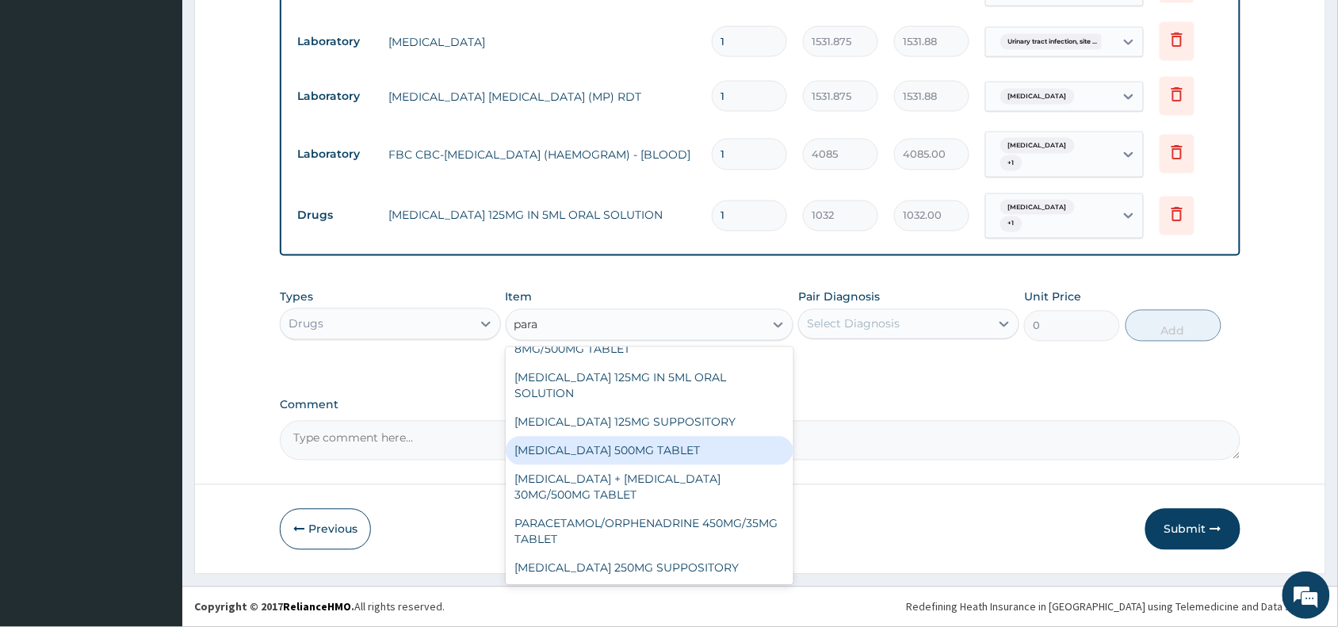
type input "para"
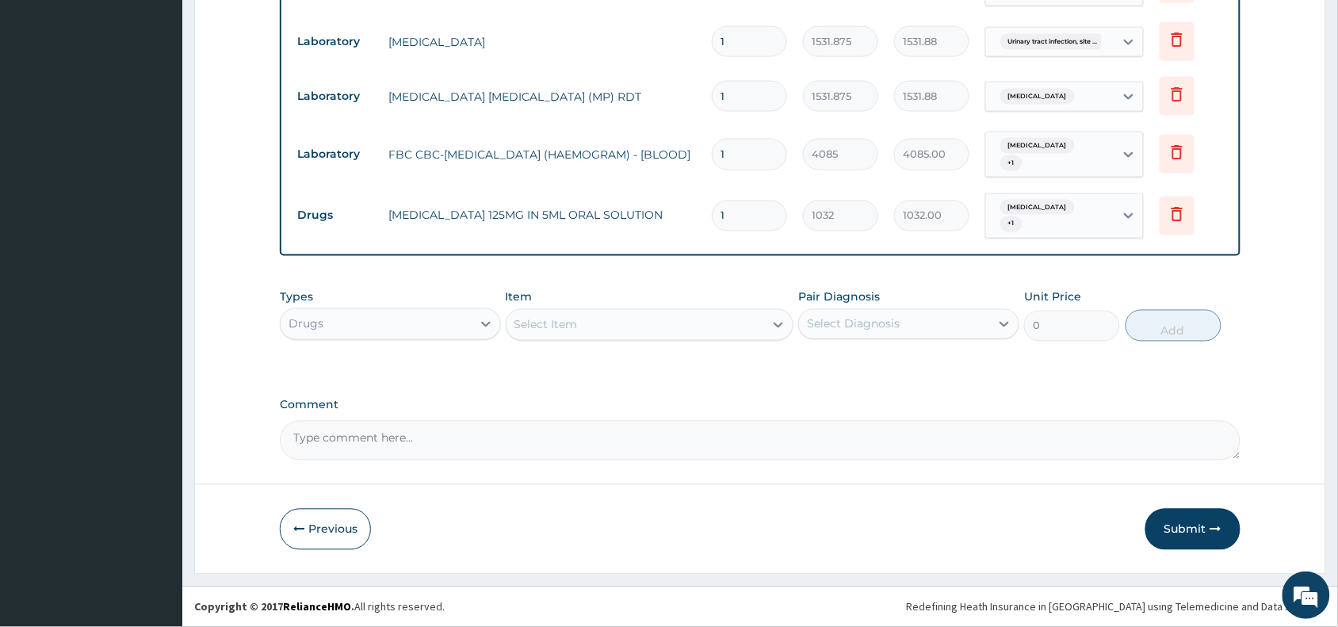
click at [1196, 531] on button "Submit" at bounding box center [1192, 529] width 95 height 41
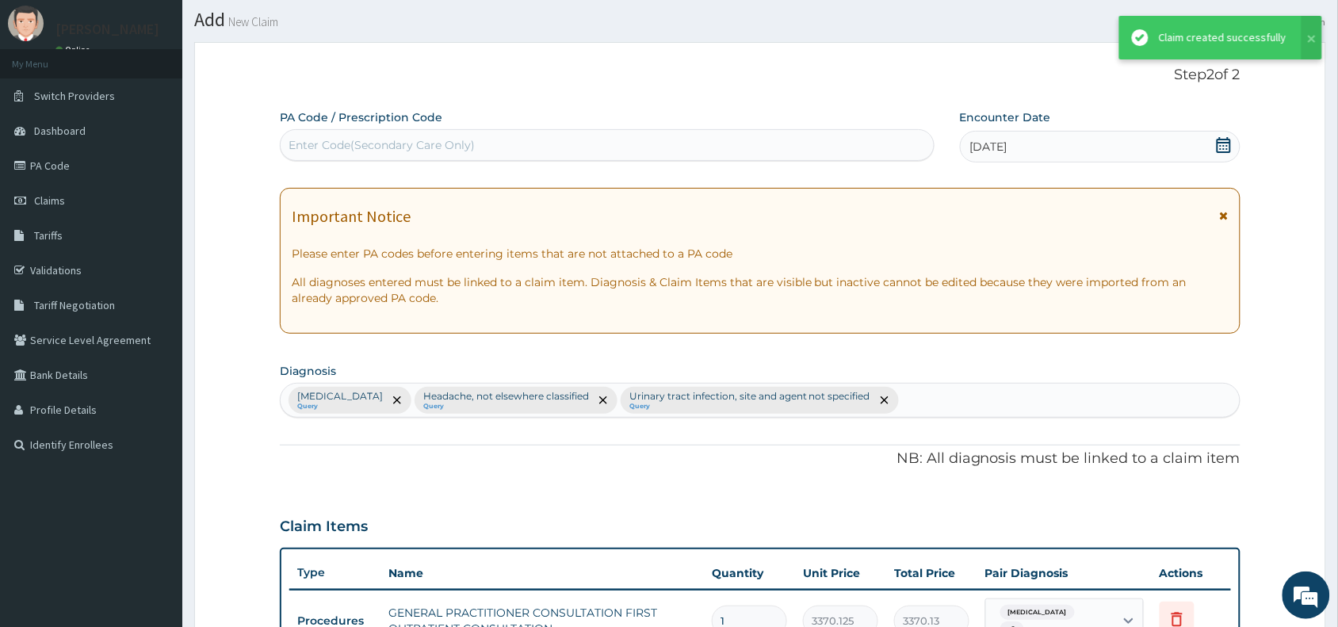
scroll to position [680, 0]
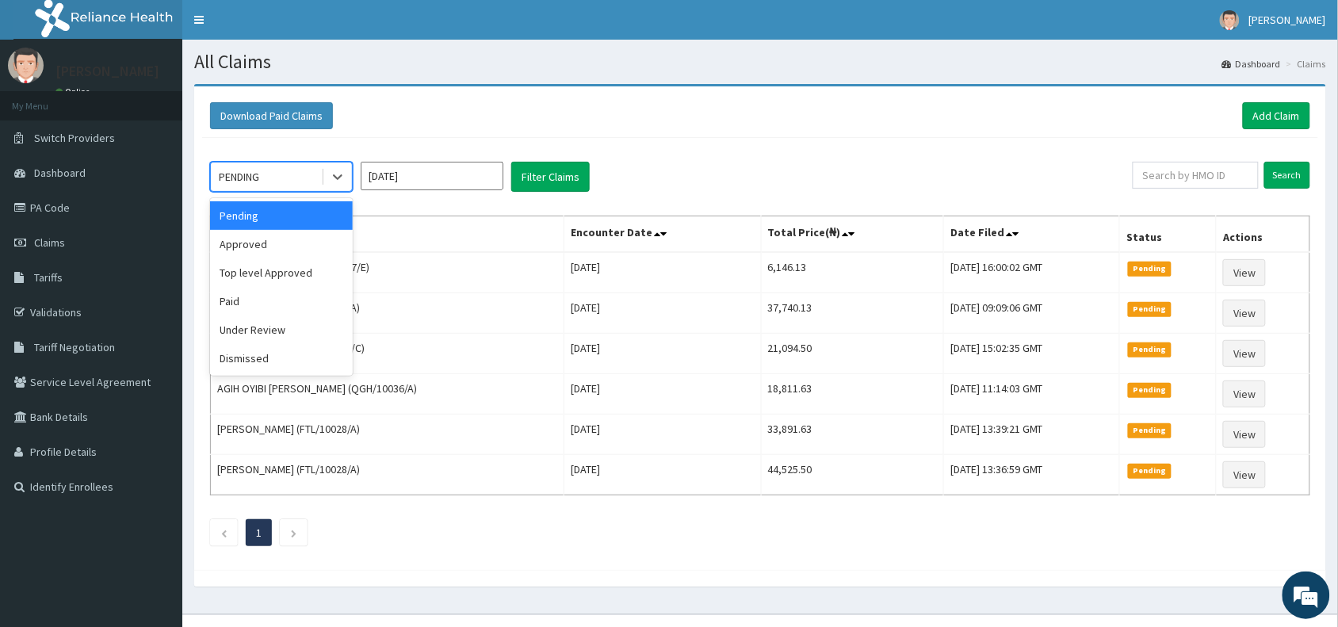
click at [262, 173] on div "PENDING" at bounding box center [266, 176] width 110 height 25
click at [270, 243] on div "Approved" at bounding box center [281, 244] width 143 height 29
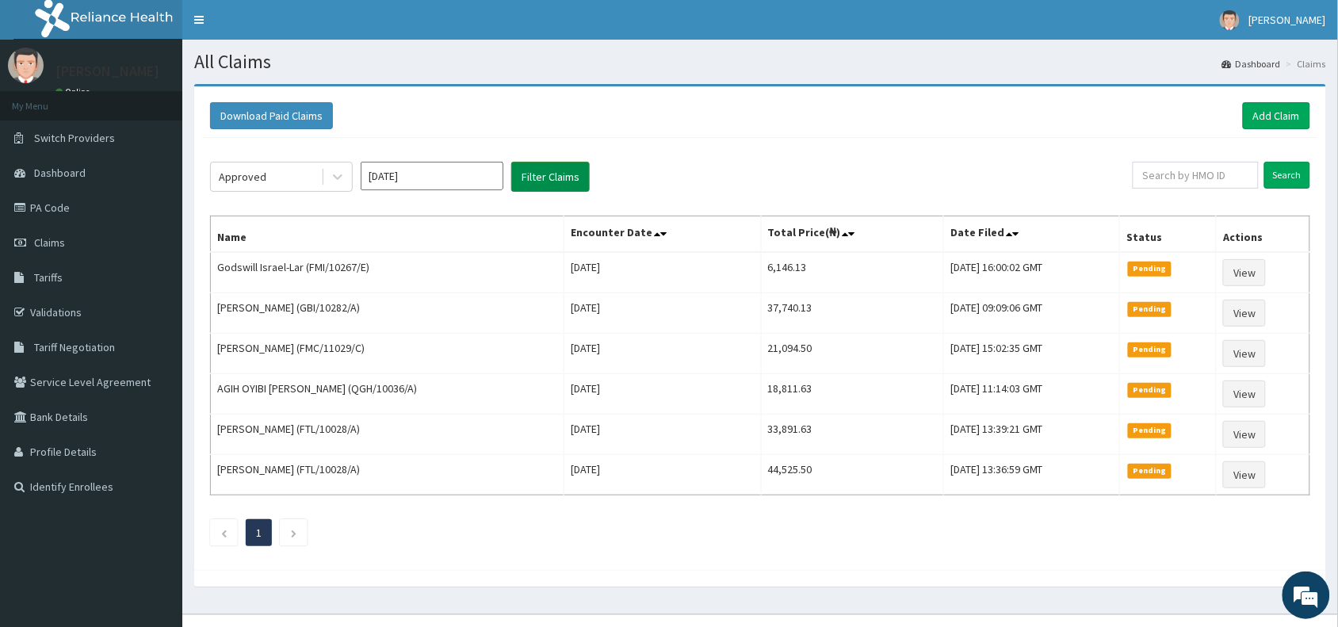
click at [536, 172] on button "Filter Claims" at bounding box center [550, 177] width 78 height 30
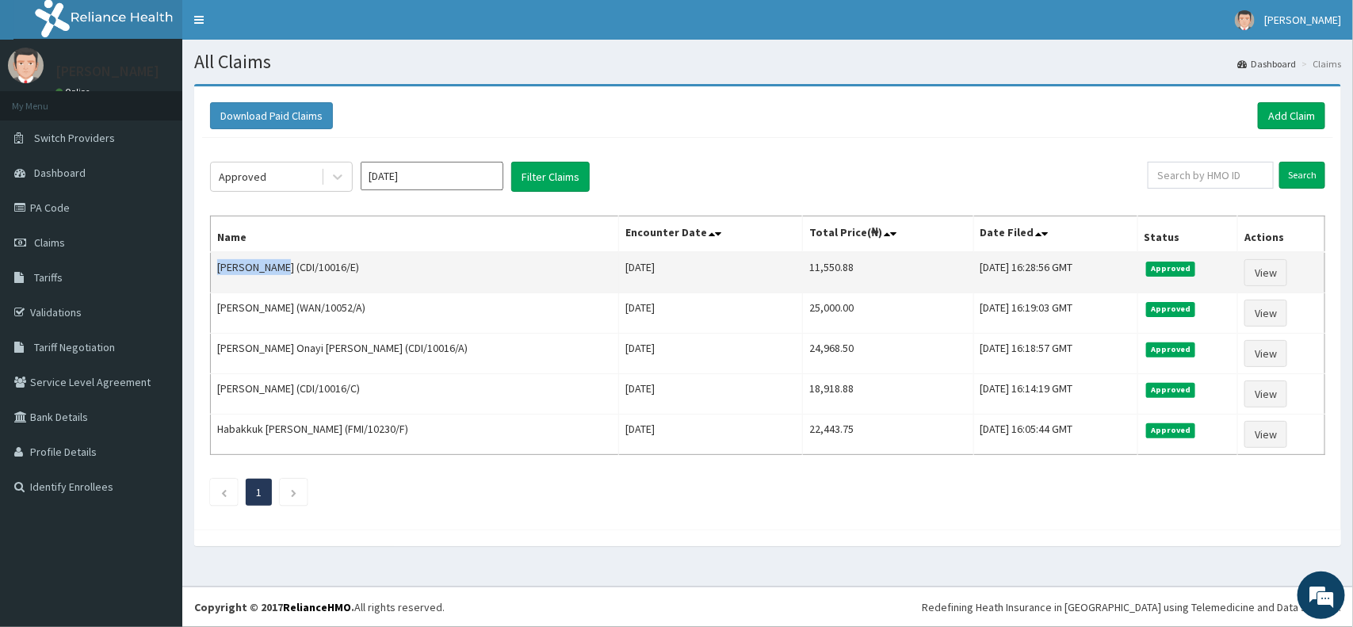
drag, startPoint x: 274, startPoint y: 269, endPoint x: 216, endPoint y: 272, distance: 57.9
click at [216, 272] on td "Khalid Yusuf (CDI/10016/E)" at bounding box center [415, 272] width 408 height 41
copy td "Khalid Yusuf"
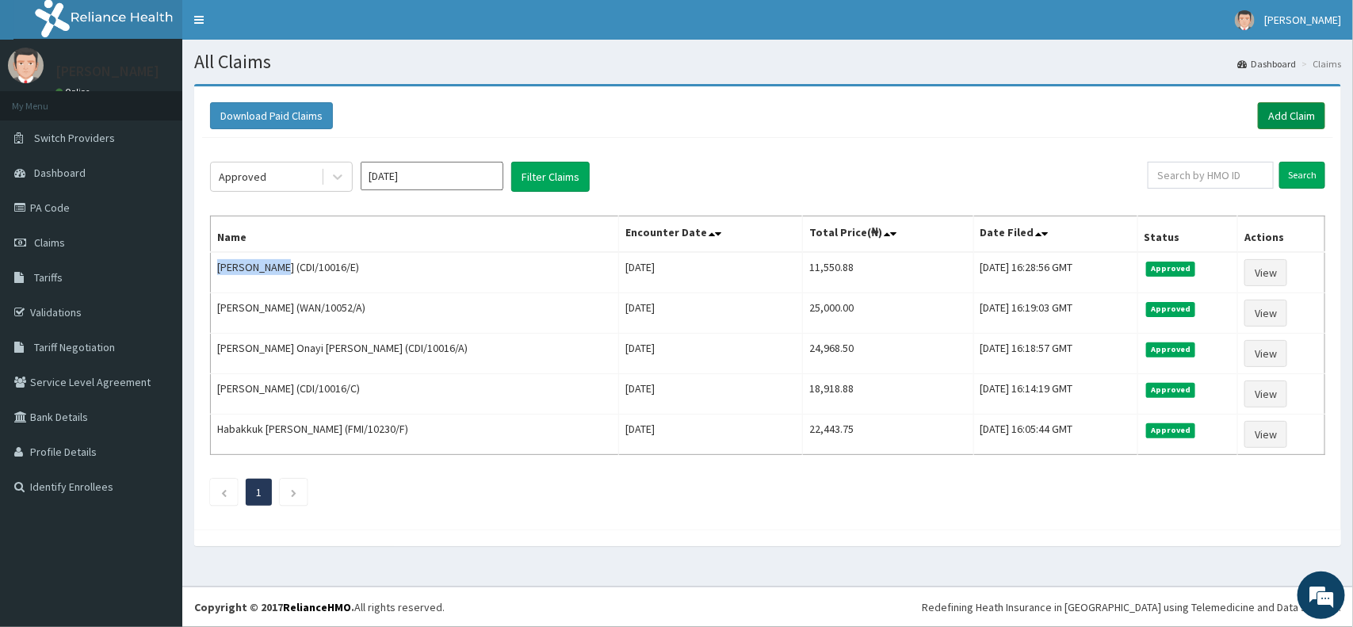
click at [1300, 119] on link "Add Claim" at bounding box center [1290, 115] width 67 height 27
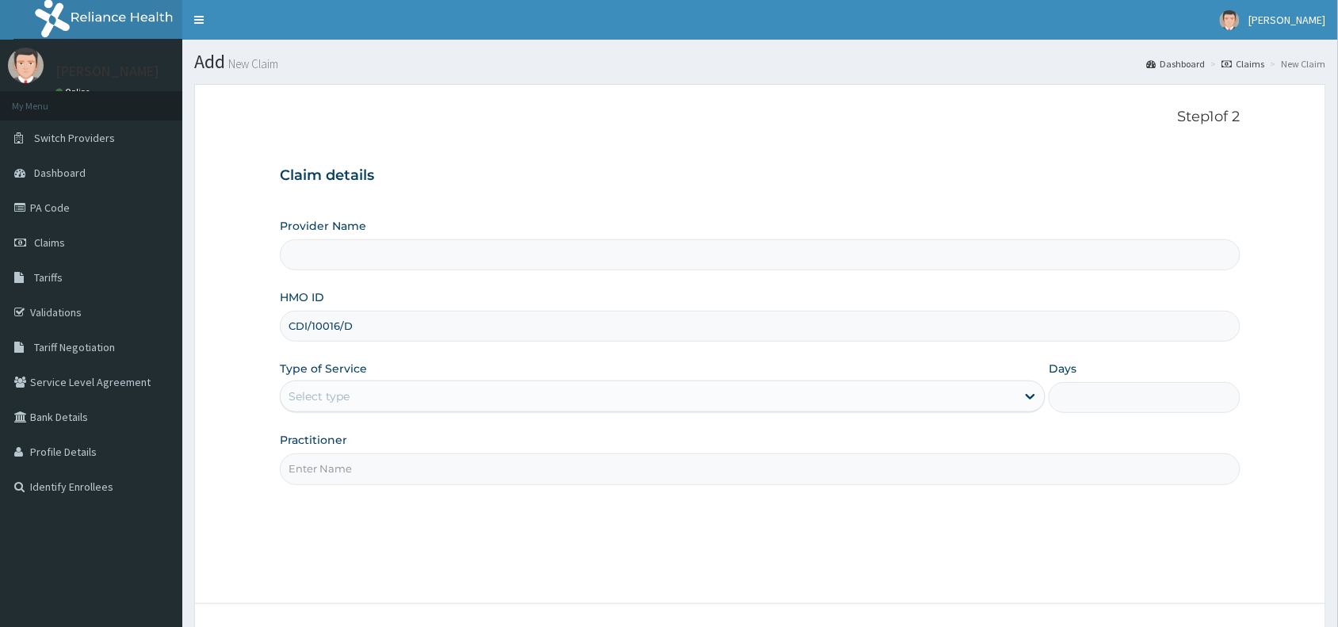
type input "CDI/10016/D"
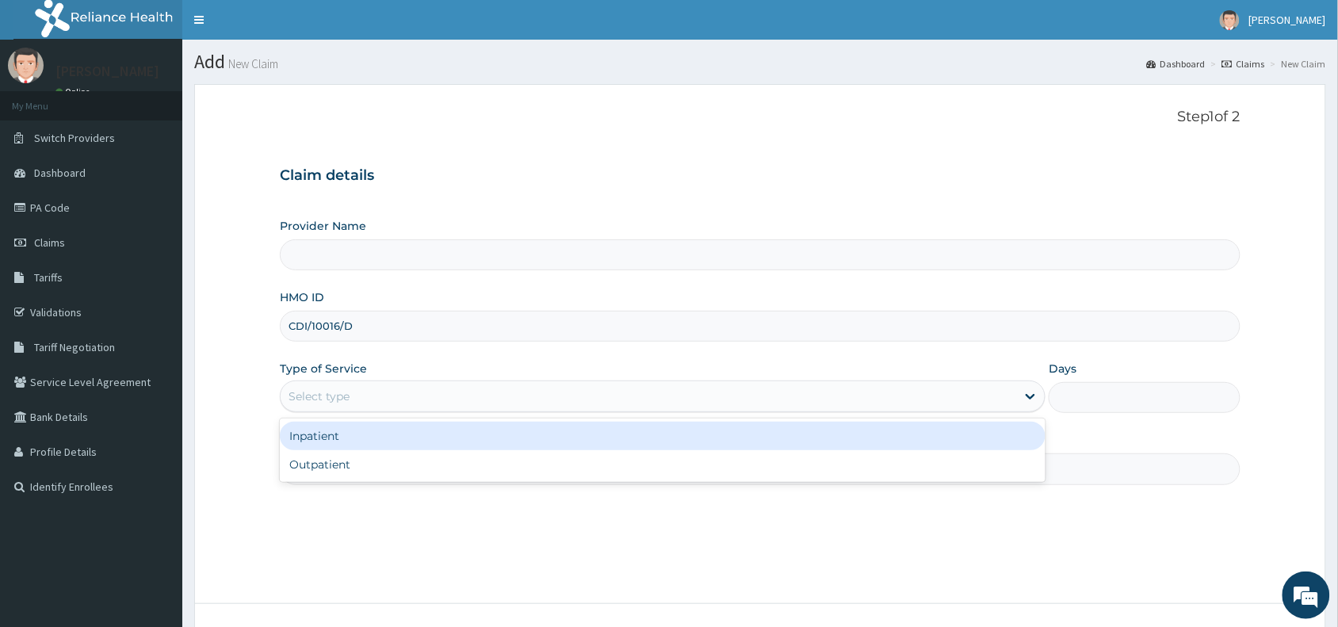
type input "Reliance Family Clinics (RFC) - [GEOGRAPHIC_DATA]"
click at [303, 396] on div "Select type" at bounding box center [318, 396] width 61 height 16
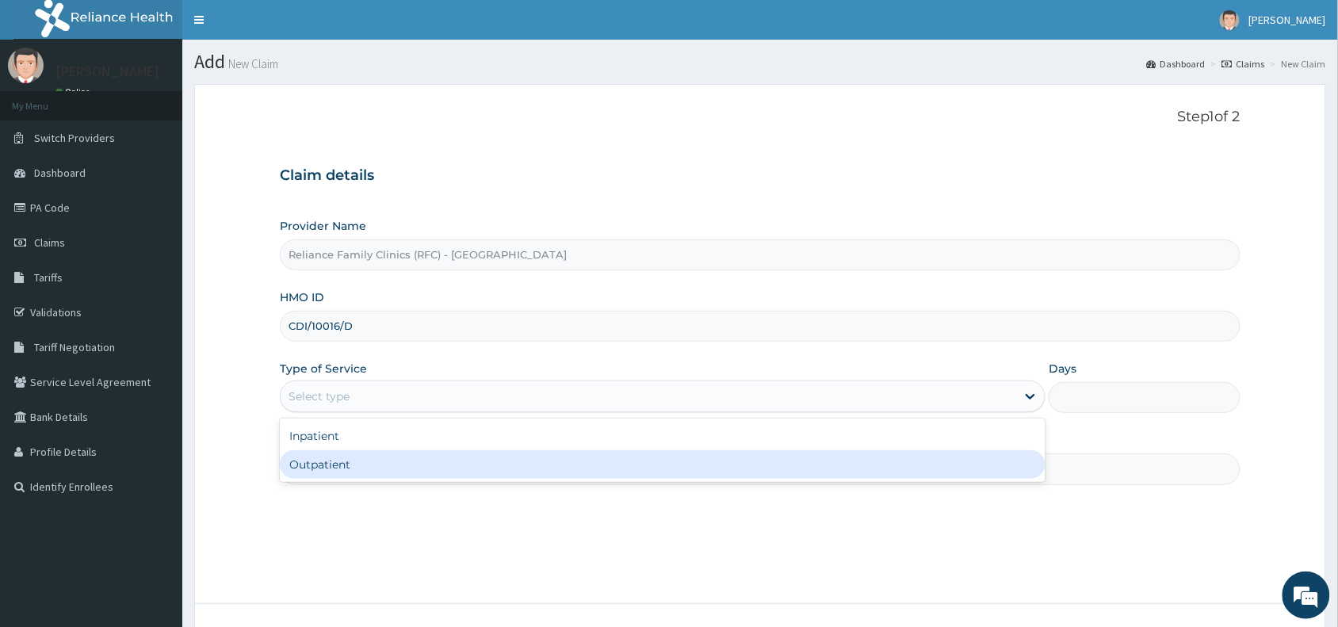
click at [314, 464] on div "Outpatient" at bounding box center [662, 464] width 765 height 29
type input "1"
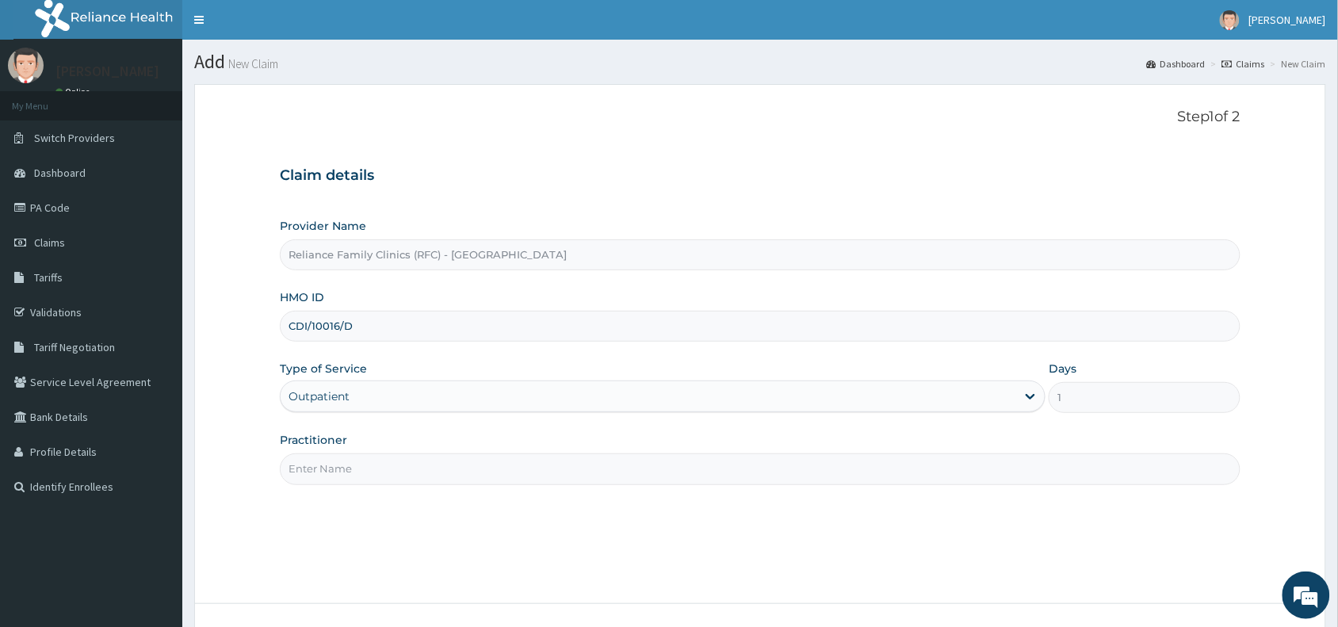
click at [349, 473] on input "Practitioner" at bounding box center [760, 468] width 960 height 31
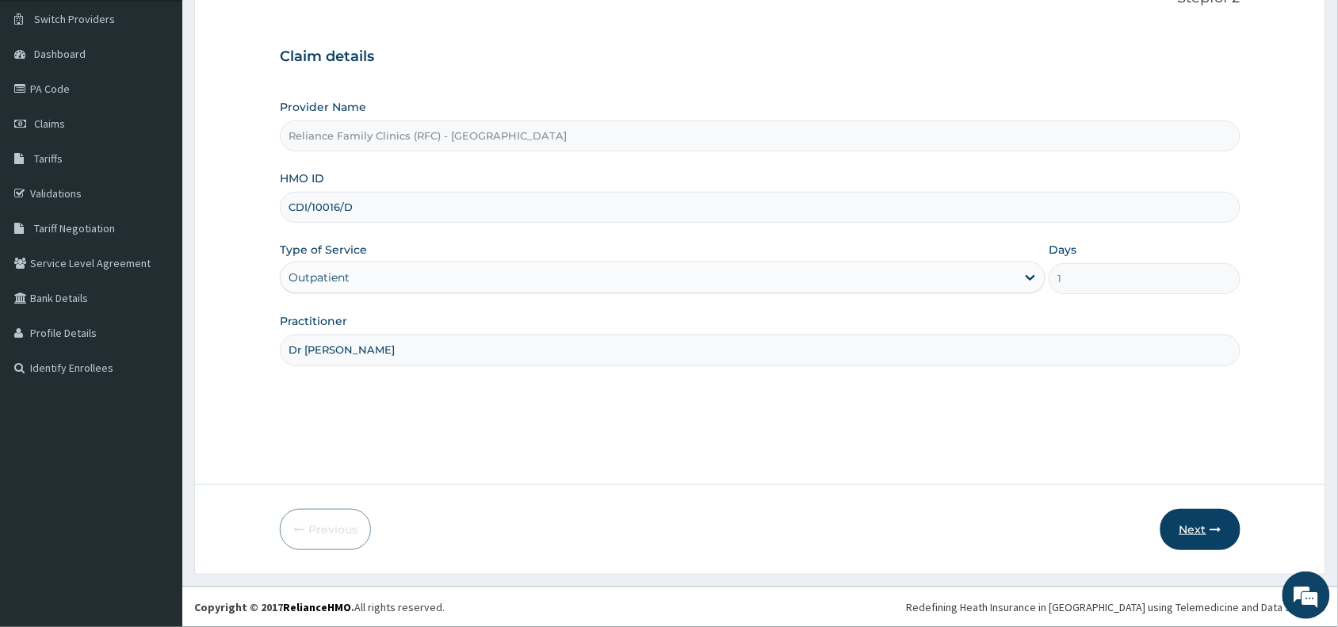
type input "Dr [PERSON_NAME]"
click at [1206, 523] on button "Next" at bounding box center [1200, 529] width 80 height 41
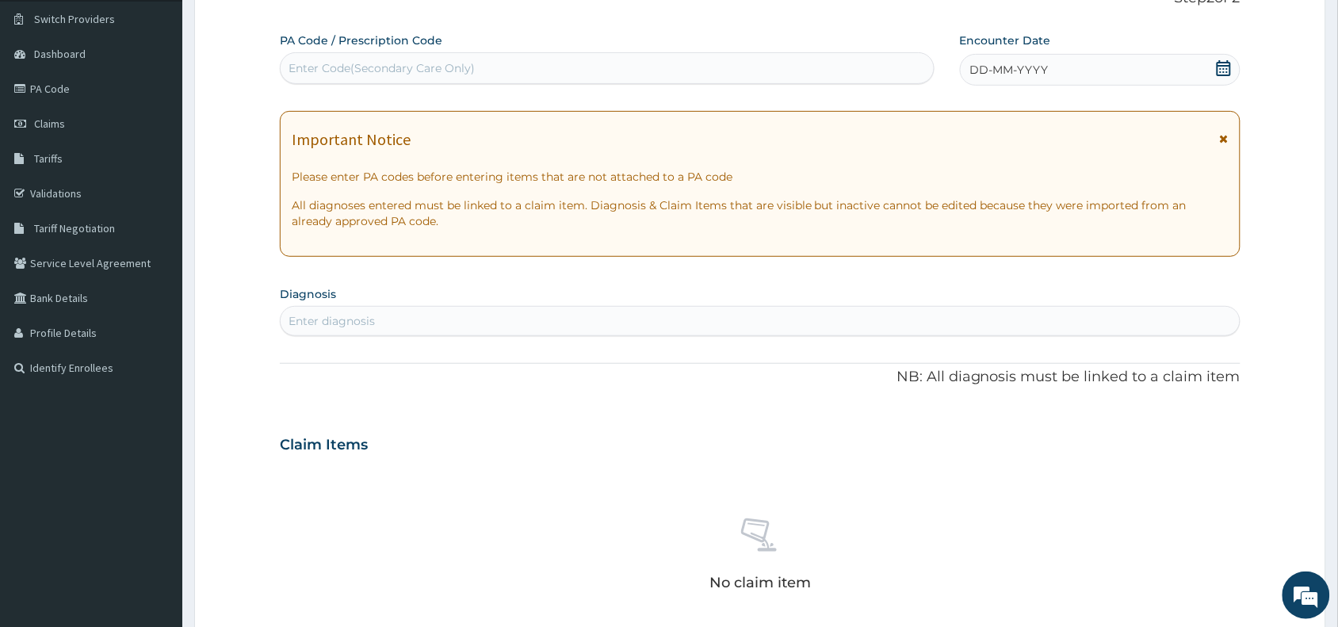
click at [1060, 72] on div "DD-MM-YYYY" at bounding box center [1100, 70] width 281 height 32
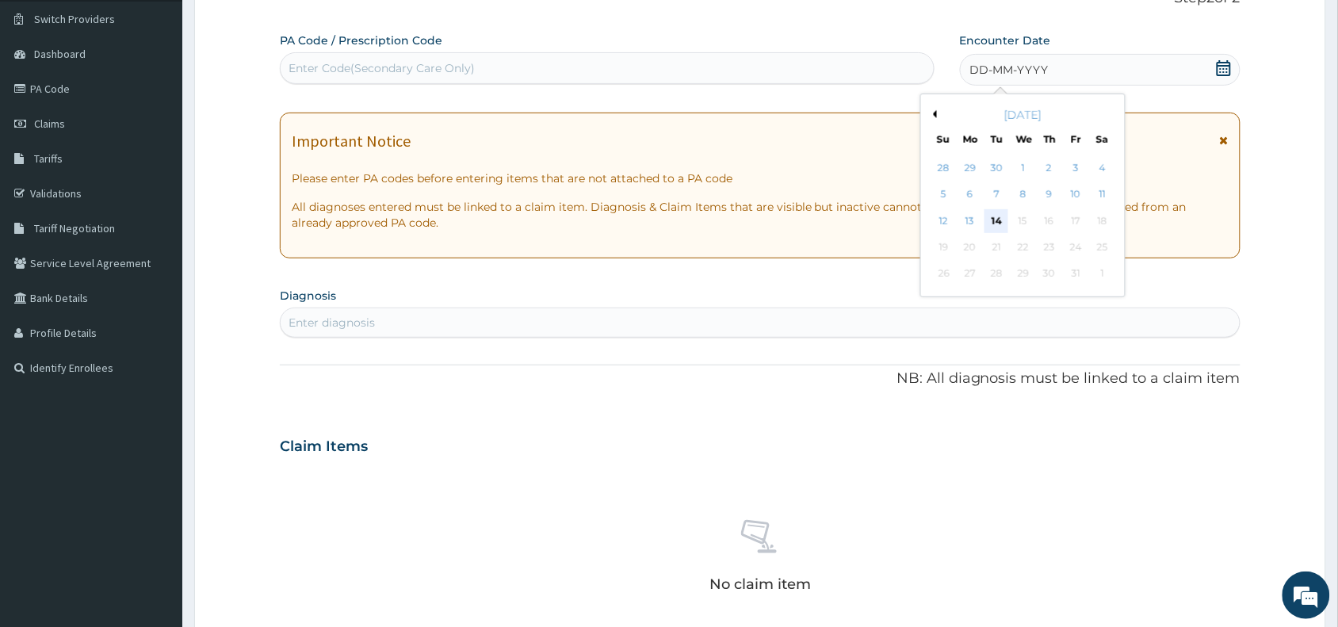
click at [994, 218] on div "14" at bounding box center [996, 221] width 24 height 24
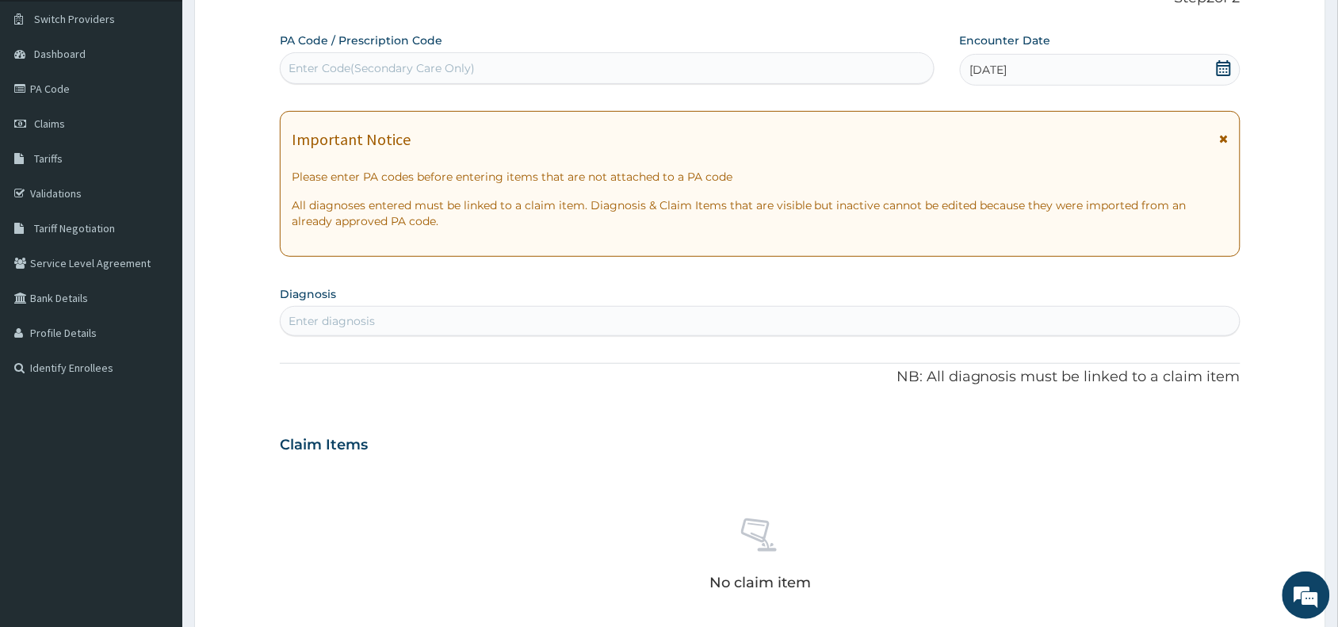
click at [309, 319] on div "Enter diagnosis" at bounding box center [331, 321] width 86 height 16
type input "uti"
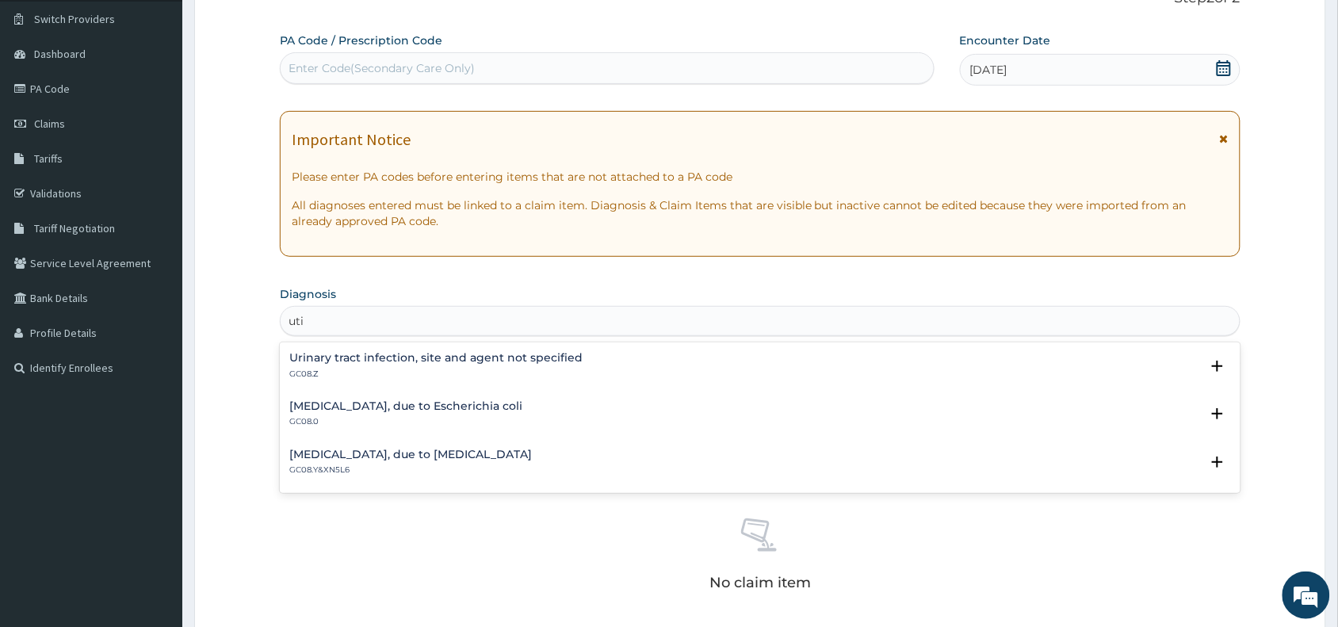
click at [343, 367] on div "[MEDICAL_DATA], site and agent not specified GC08.Z" at bounding box center [435, 366] width 293 height 28
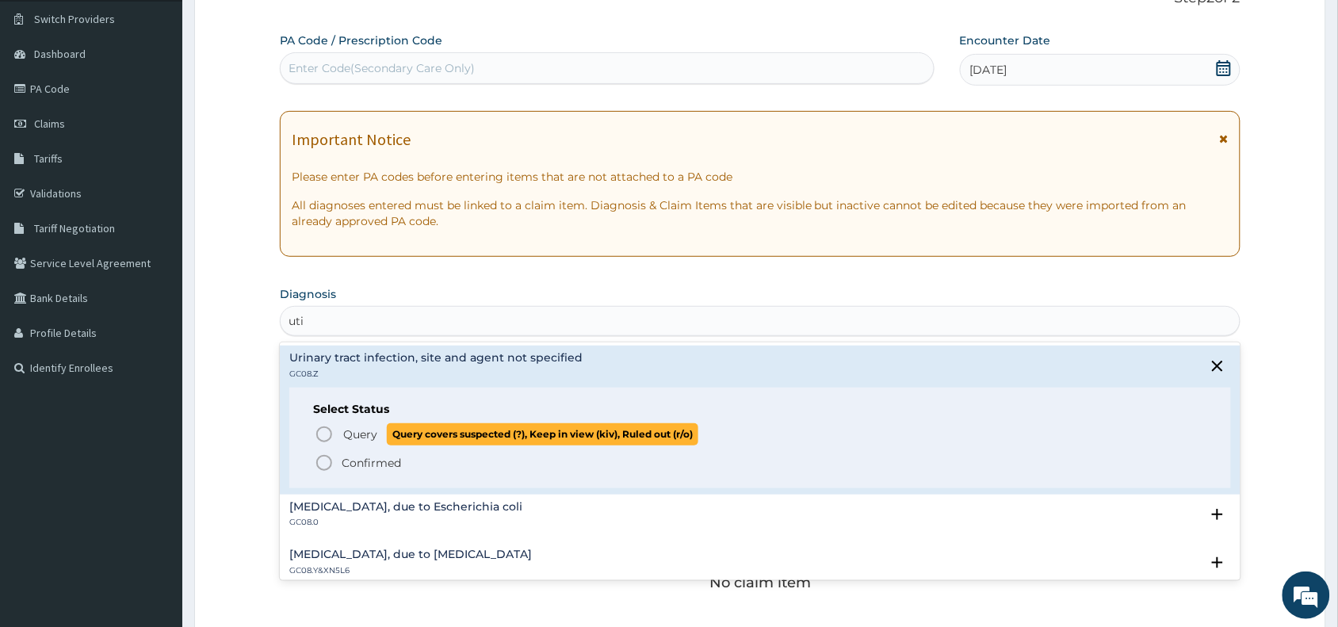
drag, startPoint x: 322, startPoint y: 434, endPoint x: 342, endPoint y: 420, distance: 24.4
click at [322, 433] on icon "status option query" at bounding box center [324, 434] width 19 height 19
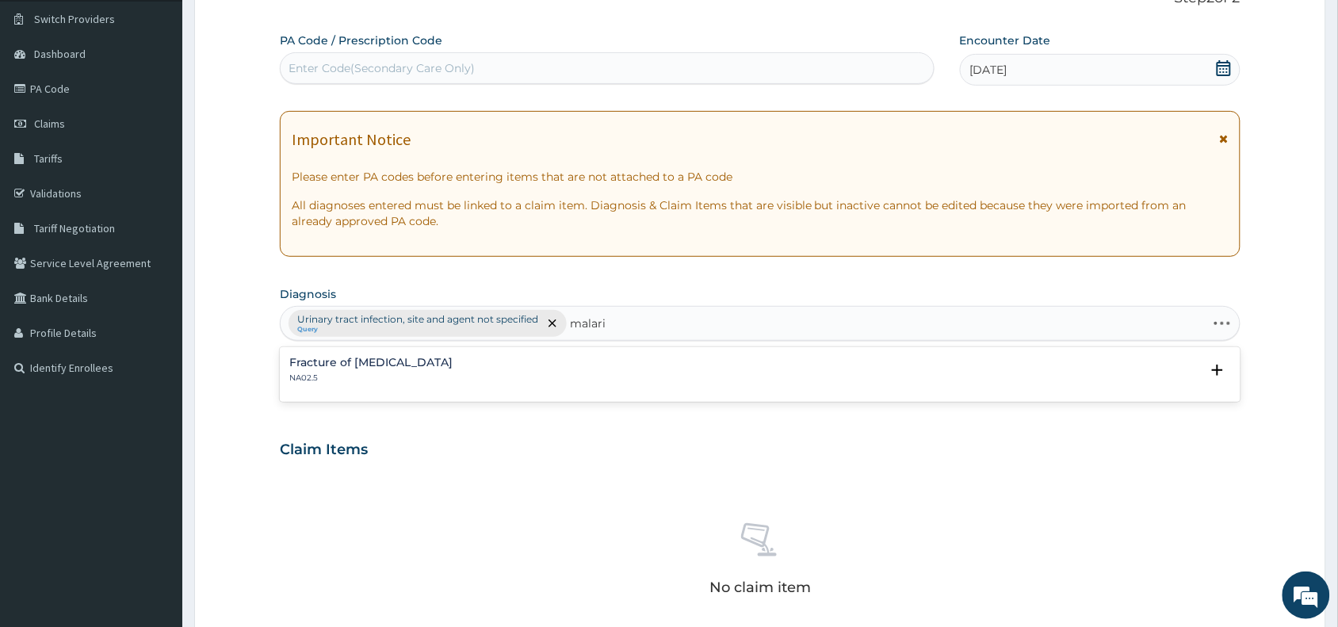
type input "[MEDICAL_DATA]"
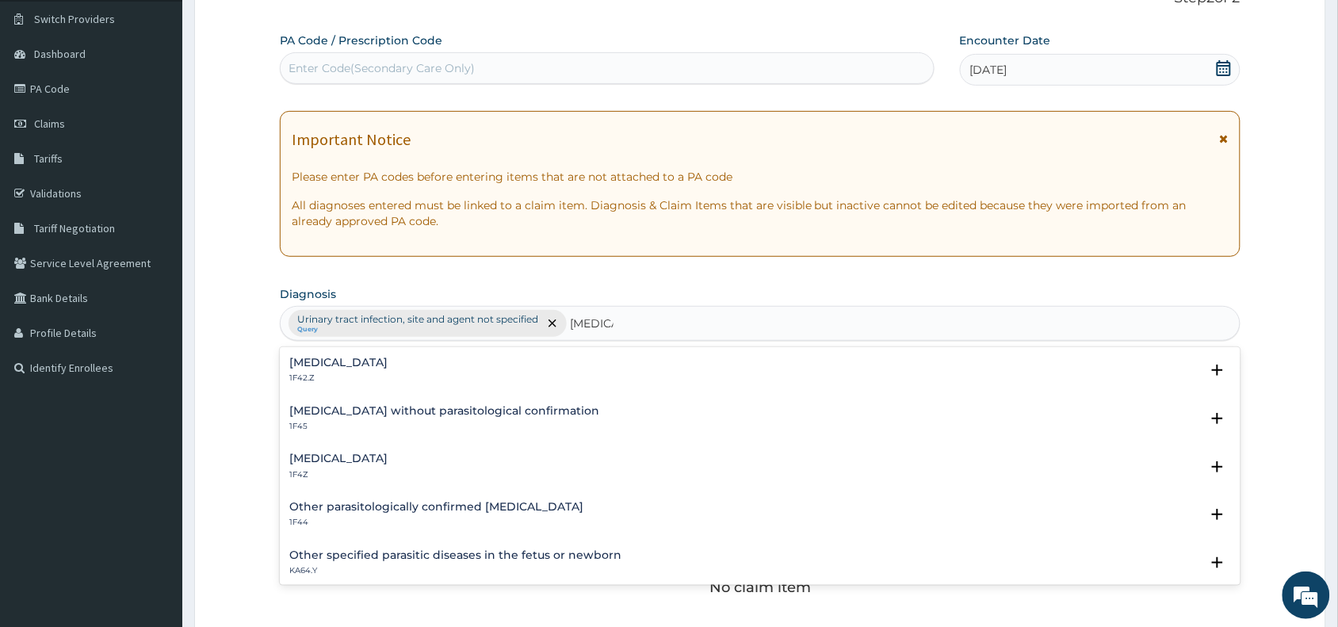
click at [345, 458] on h4 "[MEDICAL_DATA]" at bounding box center [338, 458] width 98 height 12
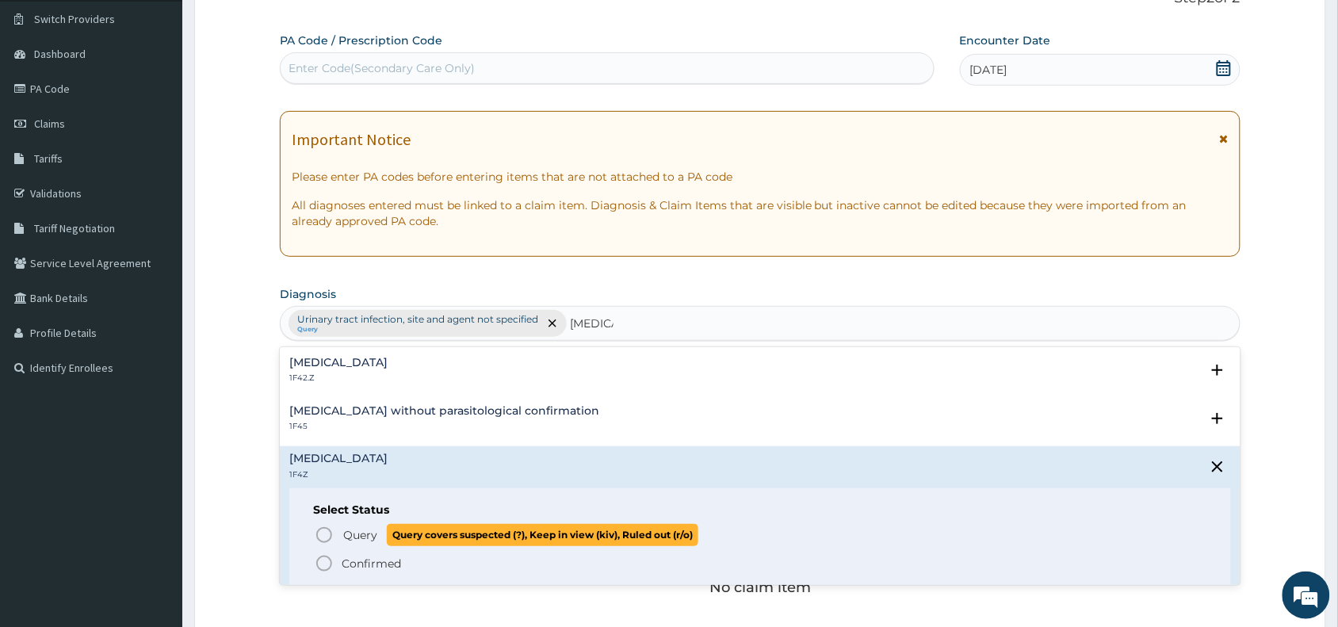
click at [325, 536] on icon "status option query" at bounding box center [324, 534] width 19 height 19
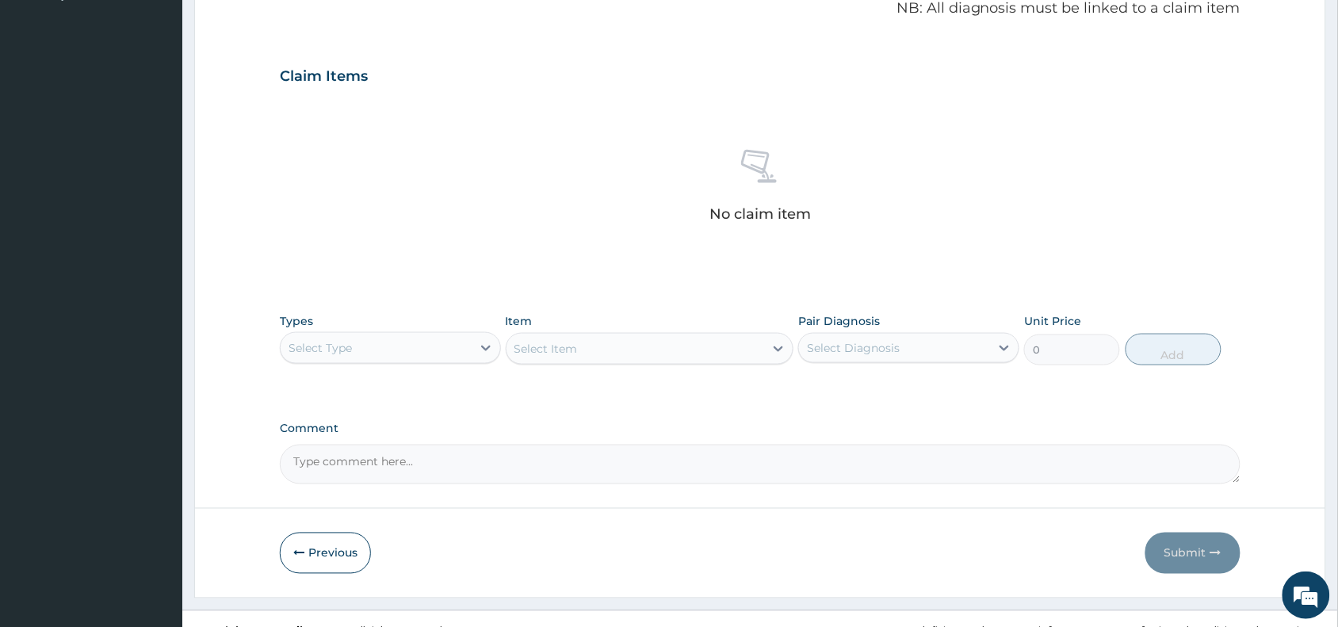
scroll to position [517, 0]
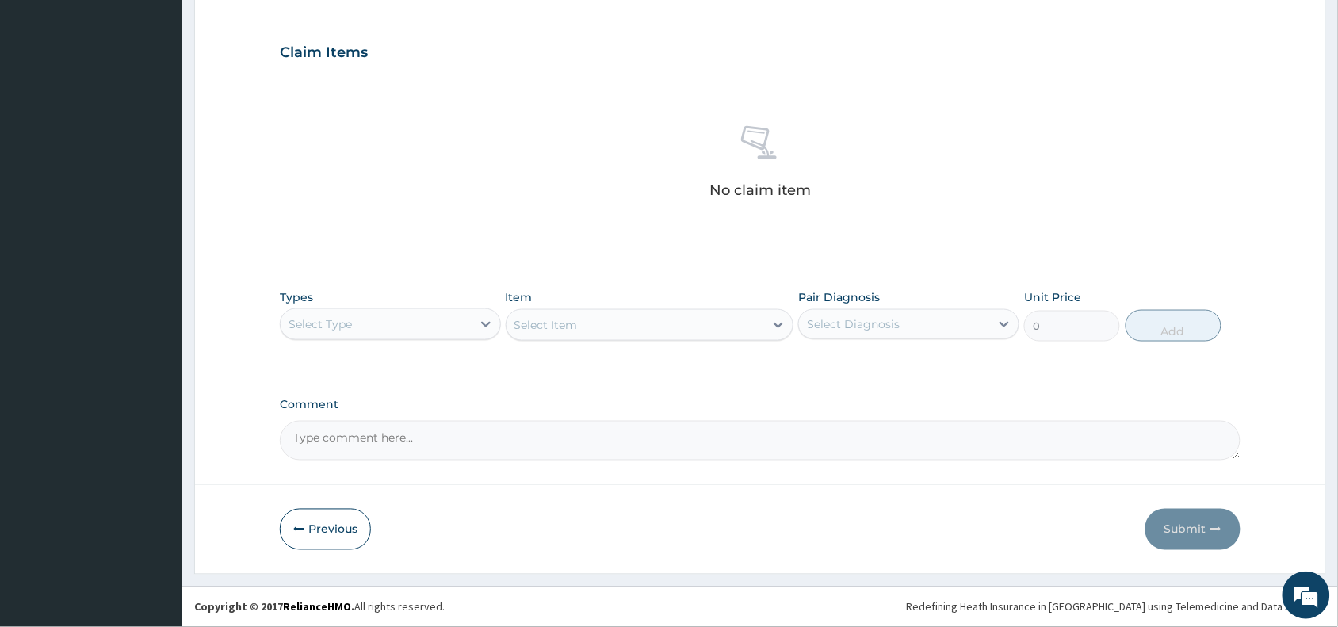
click at [446, 327] on div "Select Type" at bounding box center [376, 323] width 191 height 25
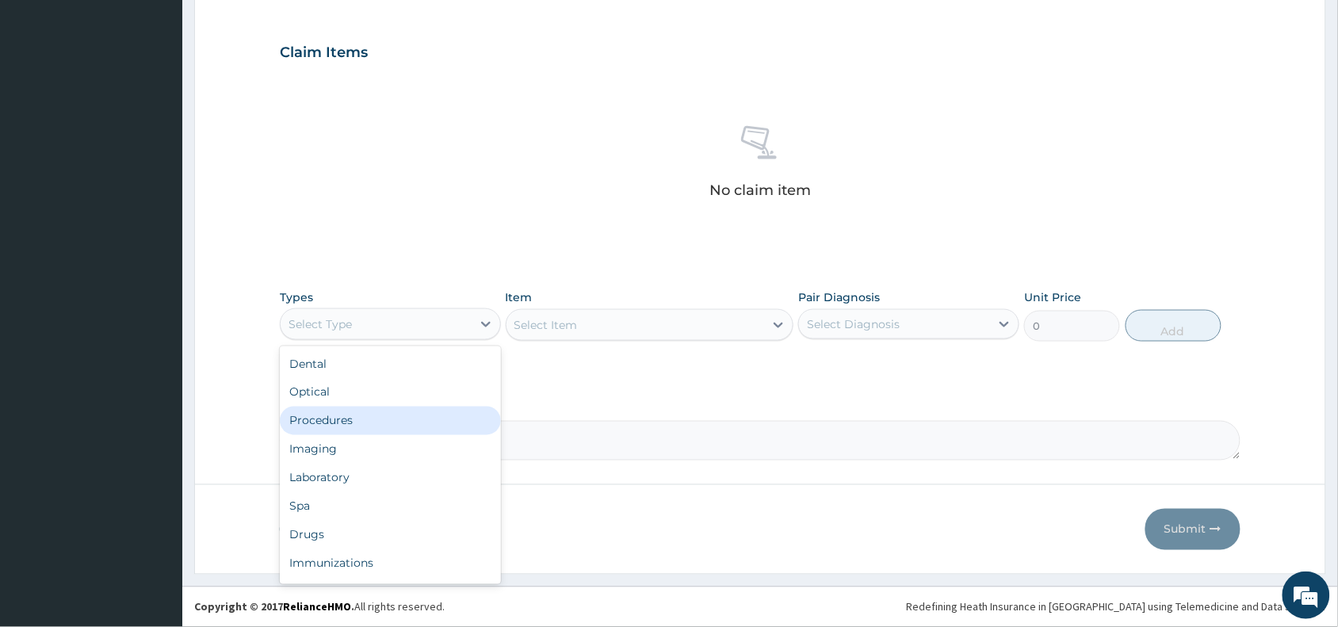
click at [372, 424] on div "Procedures" at bounding box center [390, 420] width 221 height 29
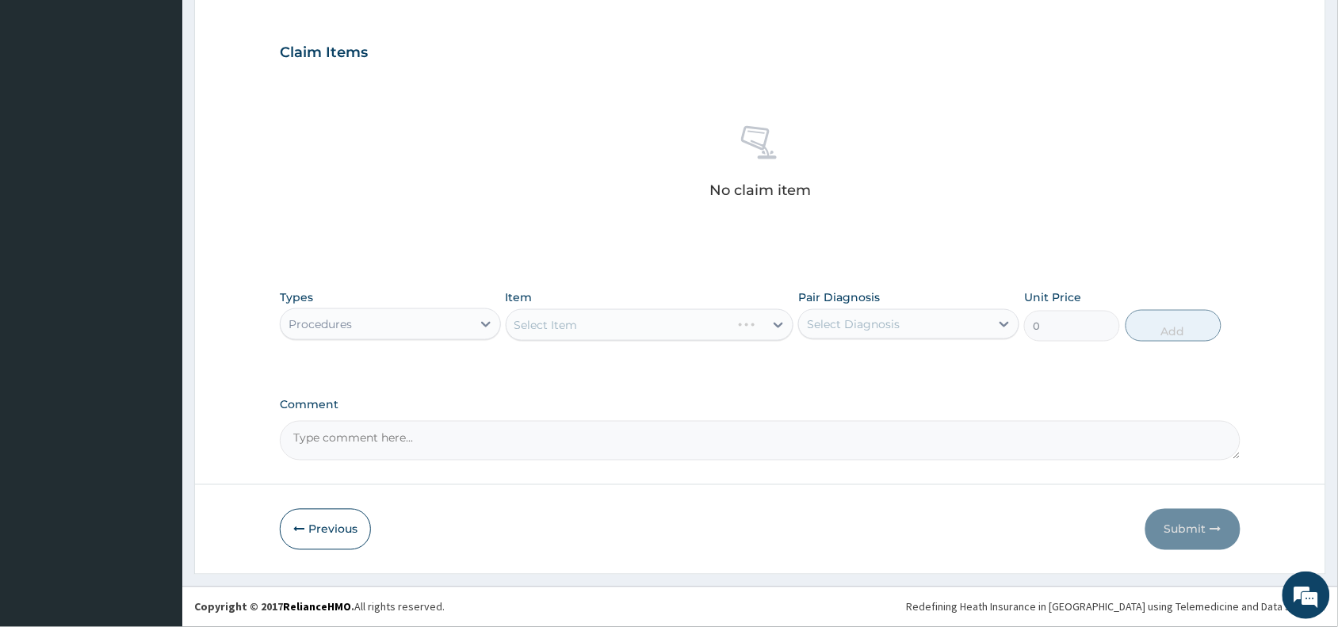
click at [616, 326] on div "Select Item" at bounding box center [650, 325] width 288 height 32
click at [620, 319] on div "Select Item" at bounding box center [650, 325] width 288 height 32
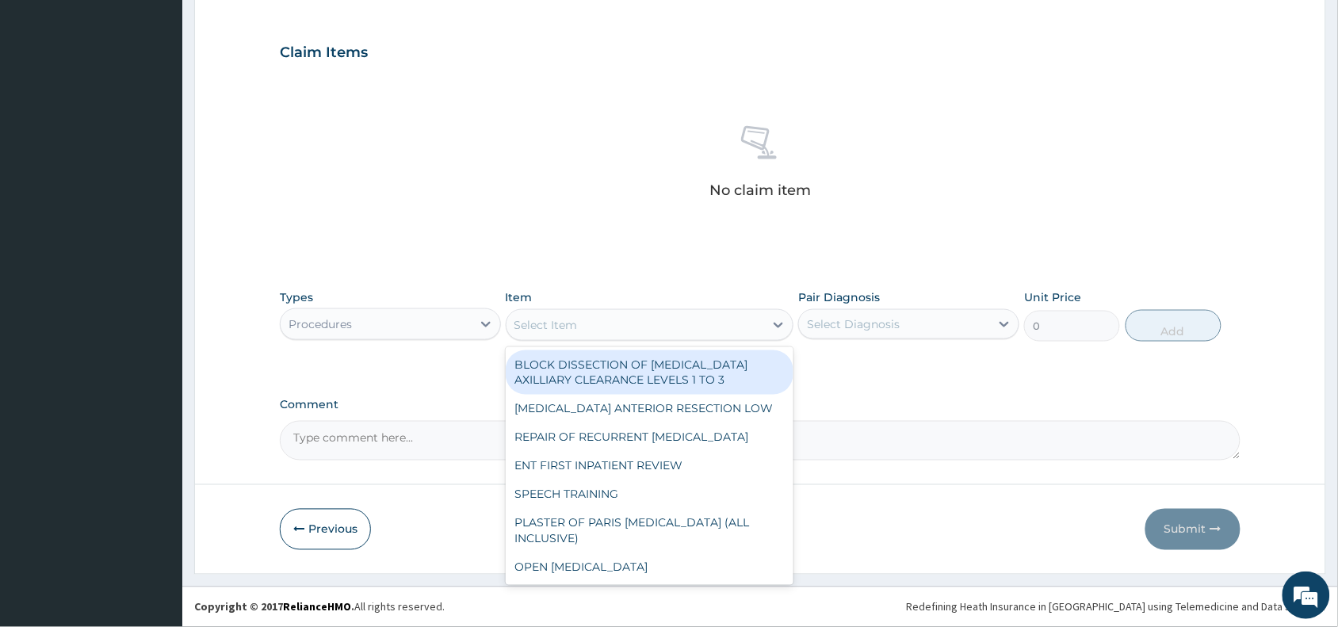
click at [620, 319] on div "Select Item" at bounding box center [635, 324] width 258 height 25
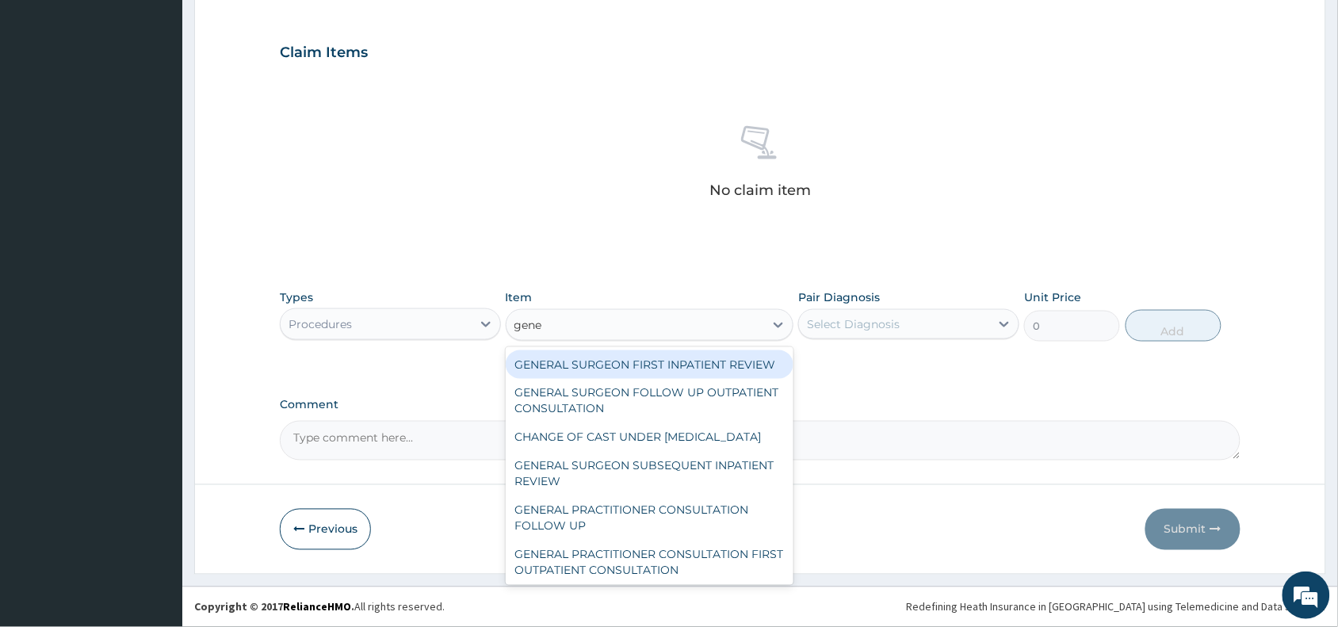
type input "gener"
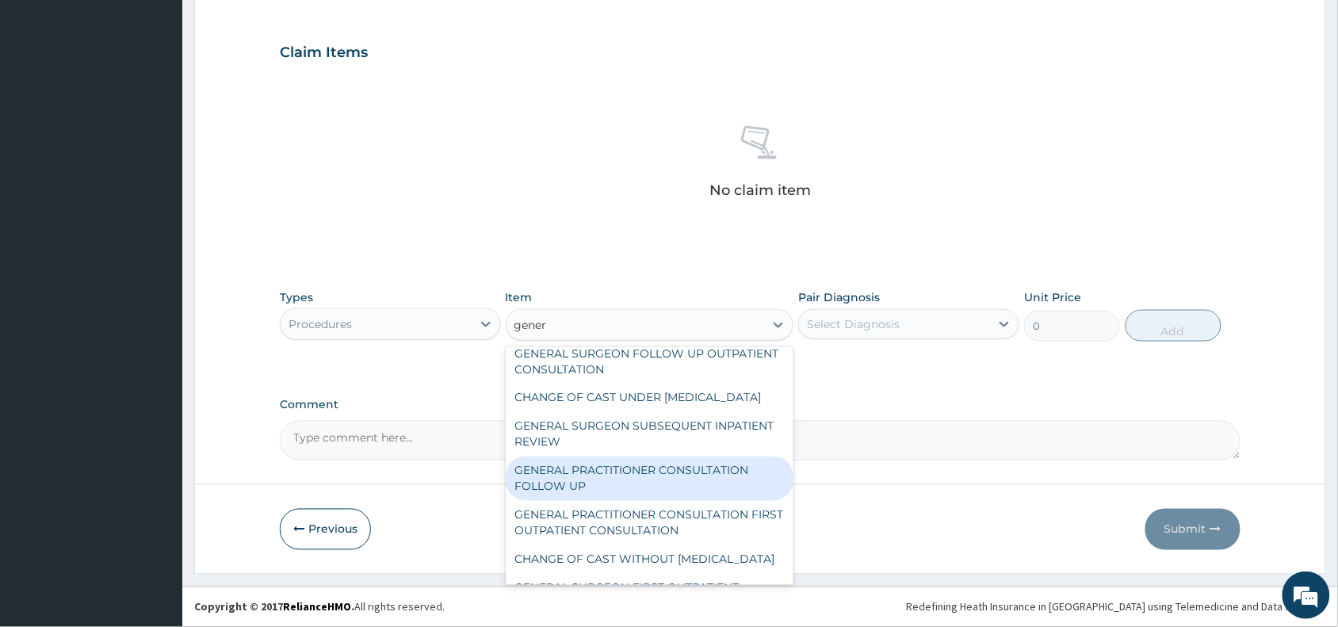
scroll to position [79, 0]
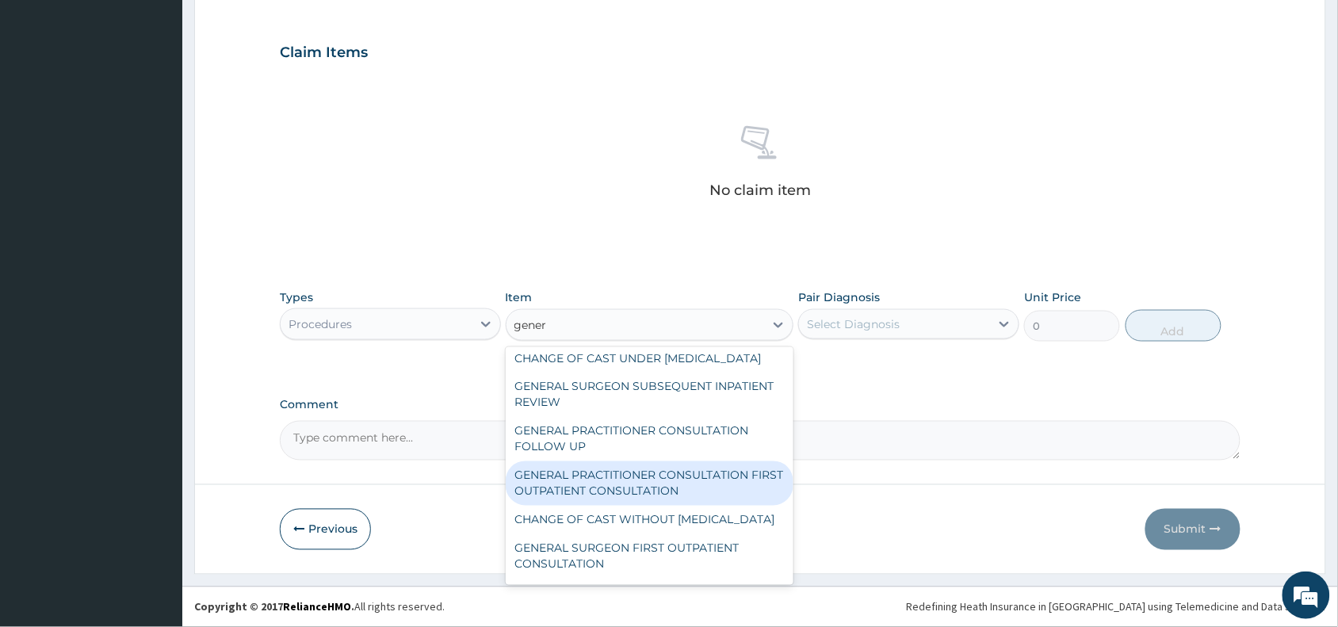
click at [589, 506] on div "GENERAL PRACTITIONER CONSULTATION FIRST OUTPATIENT CONSULTATION" at bounding box center [650, 483] width 288 height 44
type input "3370.125"
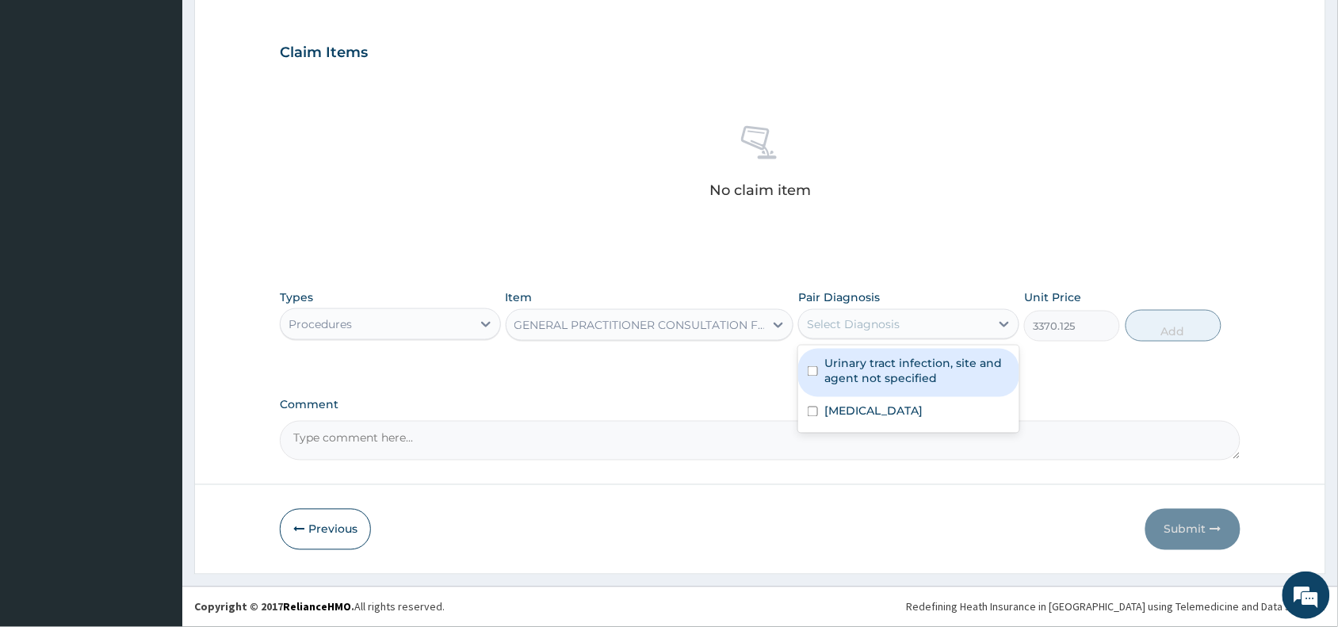
click at [866, 316] on div "Select Diagnosis" at bounding box center [853, 324] width 93 height 16
click at [865, 370] on label "Urinary tract infection, site and agent not specified" at bounding box center [916, 371] width 185 height 32
checkbox input "true"
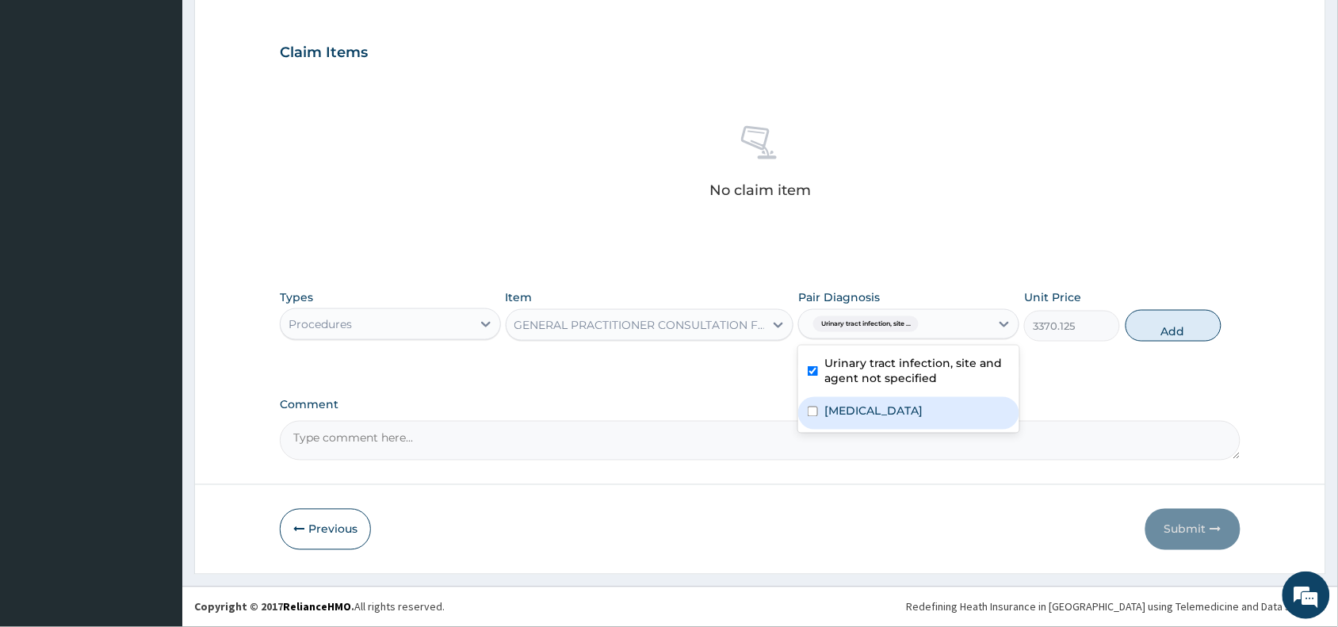
click at [868, 424] on div "Malaria, unspecified" at bounding box center [908, 413] width 221 height 32
checkbox input "true"
click at [1162, 326] on button "Add" at bounding box center [1173, 326] width 96 height 32
type input "0"
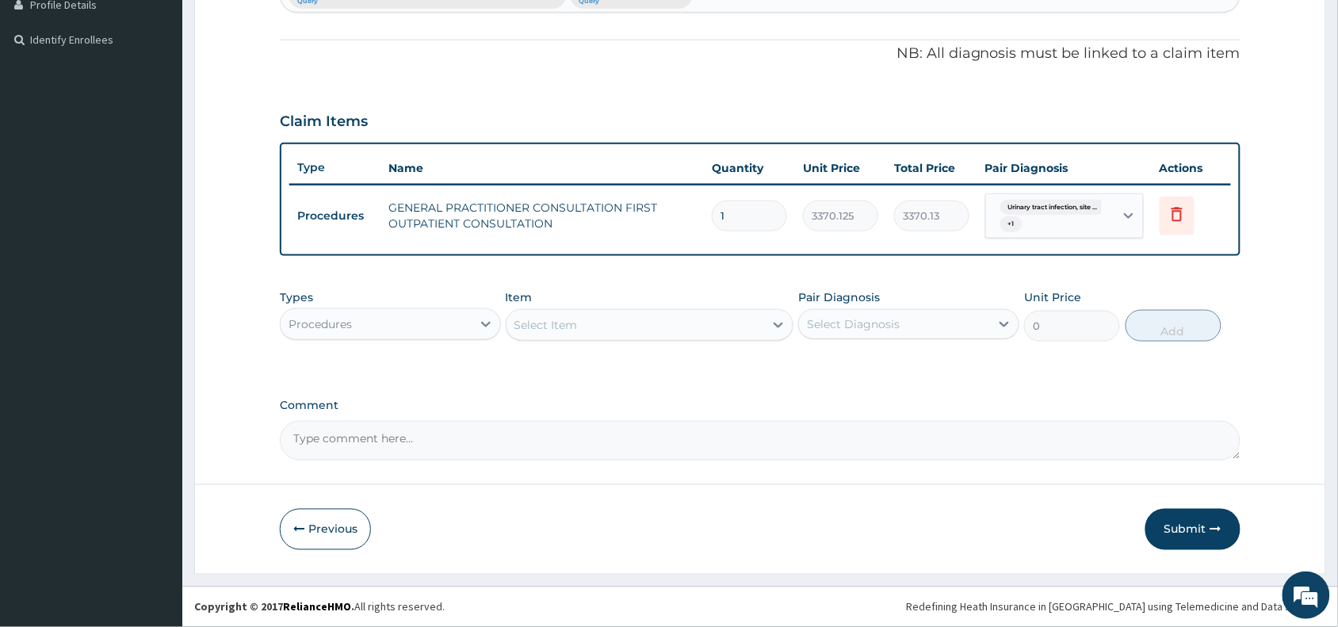
scroll to position [446, 0]
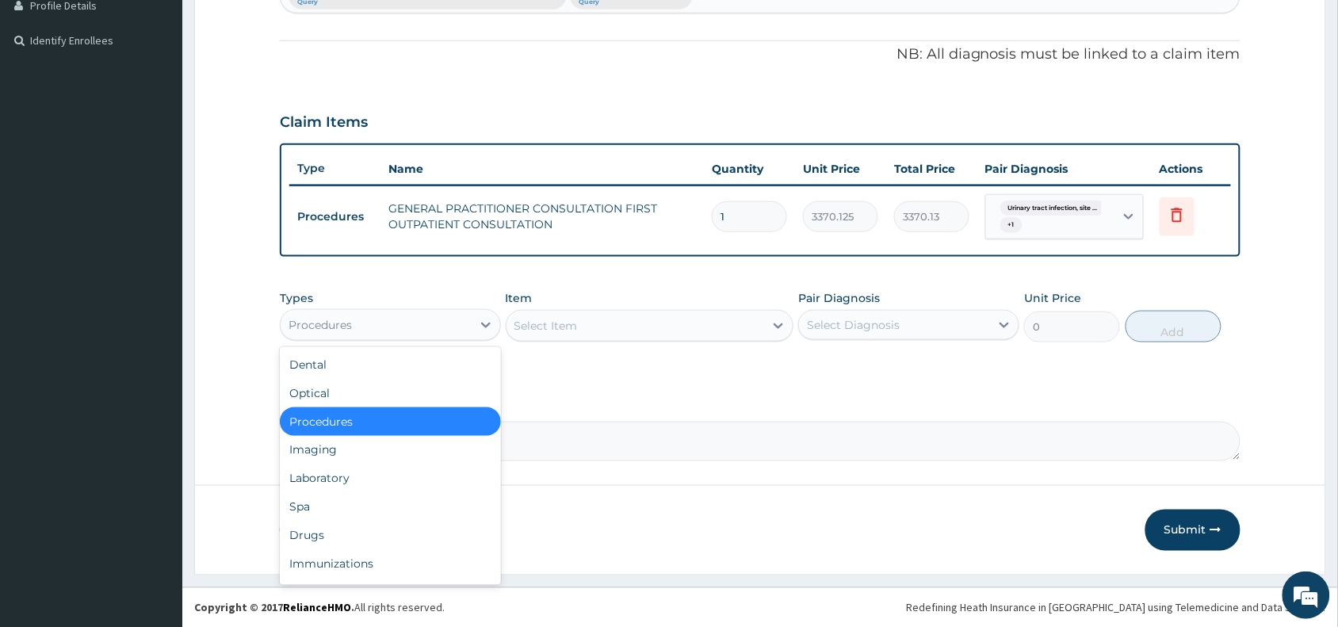
click at [392, 313] on div "Procedures" at bounding box center [376, 324] width 191 height 25
click at [345, 478] on div "Laboratory" at bounding box center [390, 478] width 221 height 29
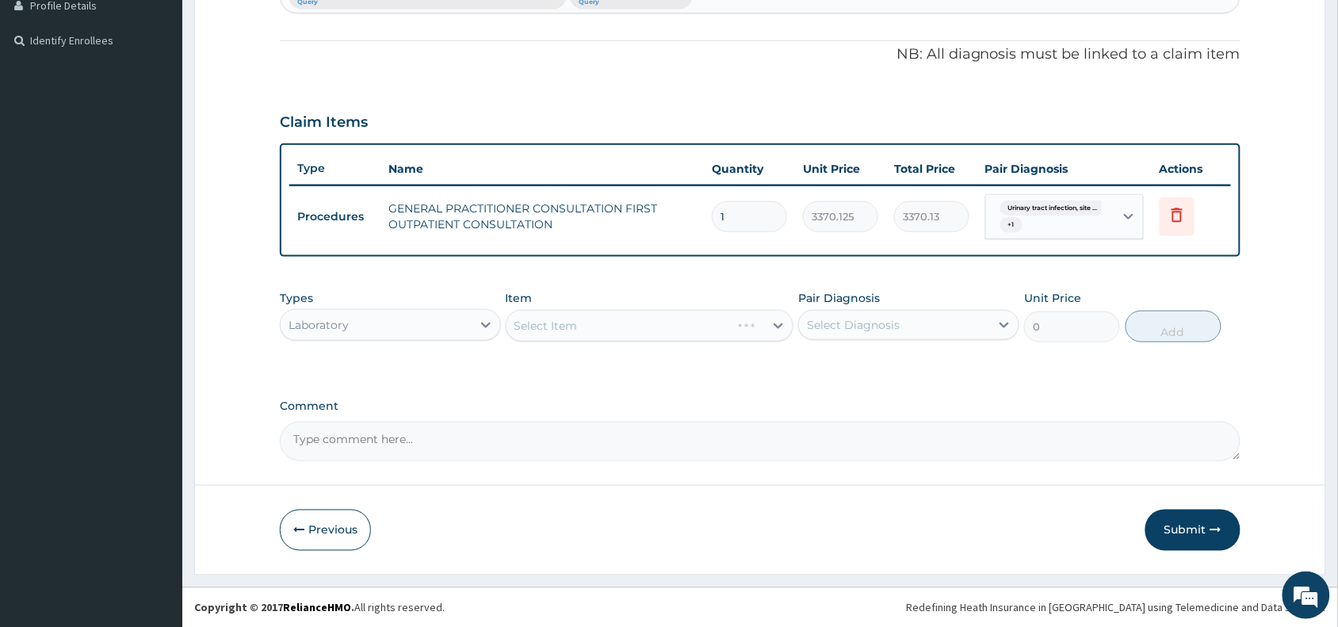
click at [582, 321] on div "Select Item" at bounding box center [650, 326] width 288 height 32
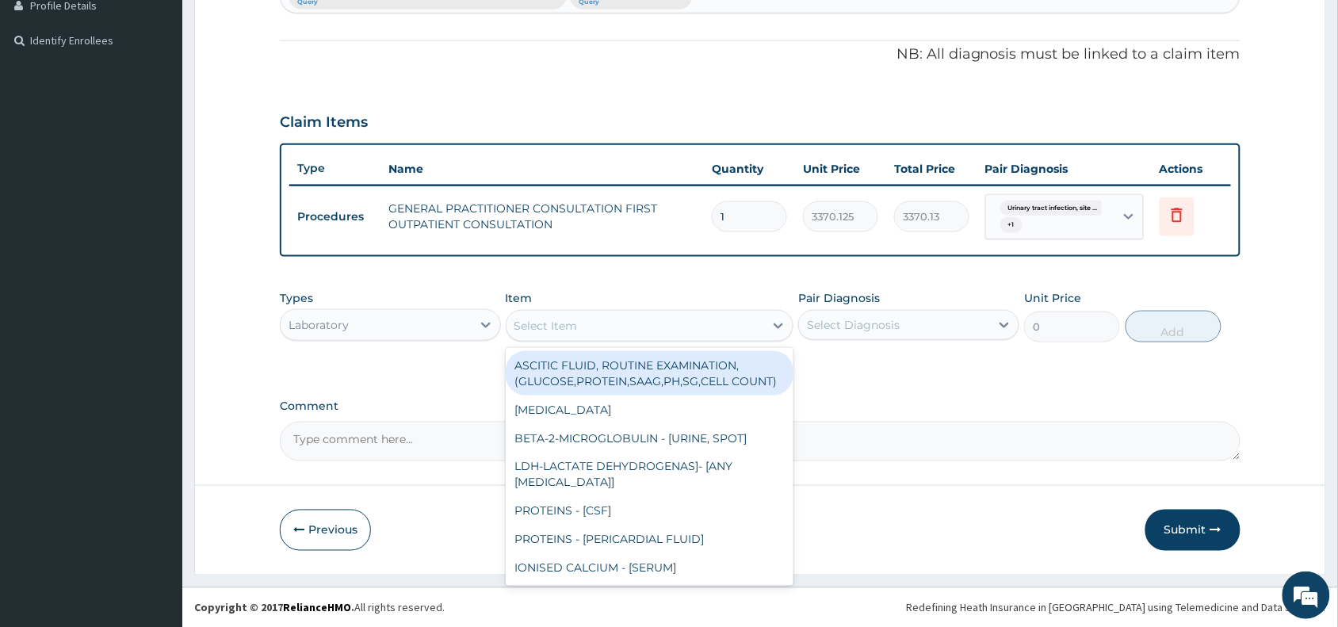
click at [583, 323] on div "Select Item" at bounding box center [635, 325] width 258 height 25
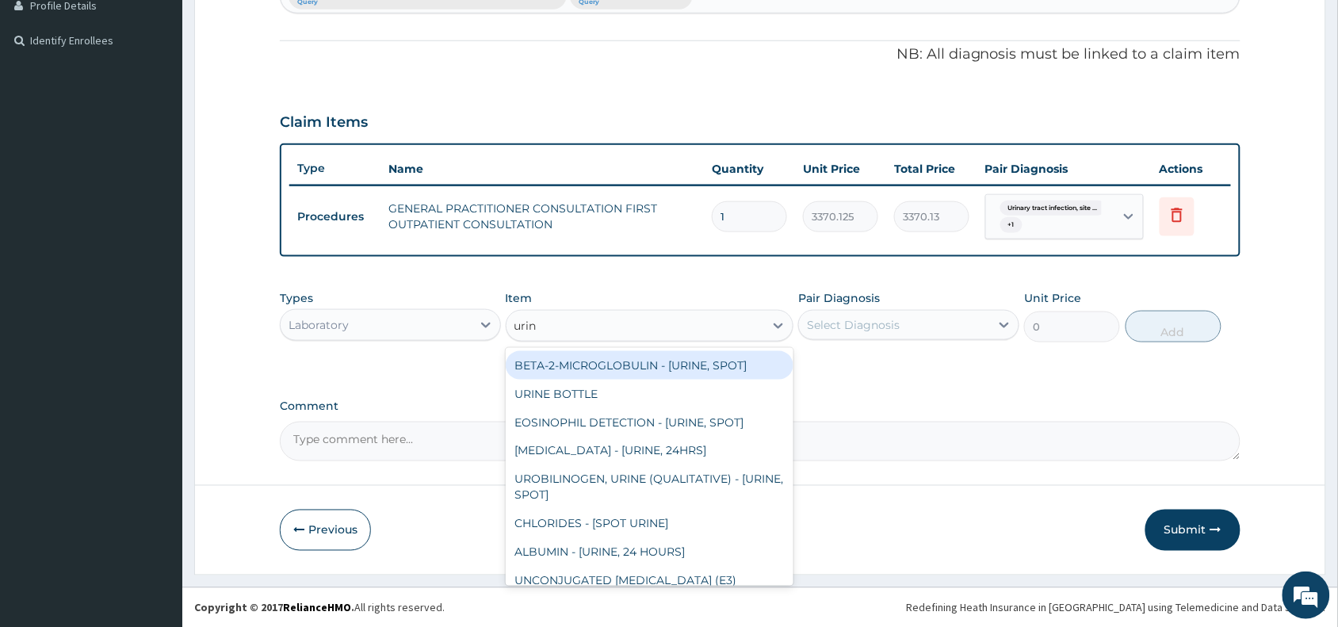
type input "urina"
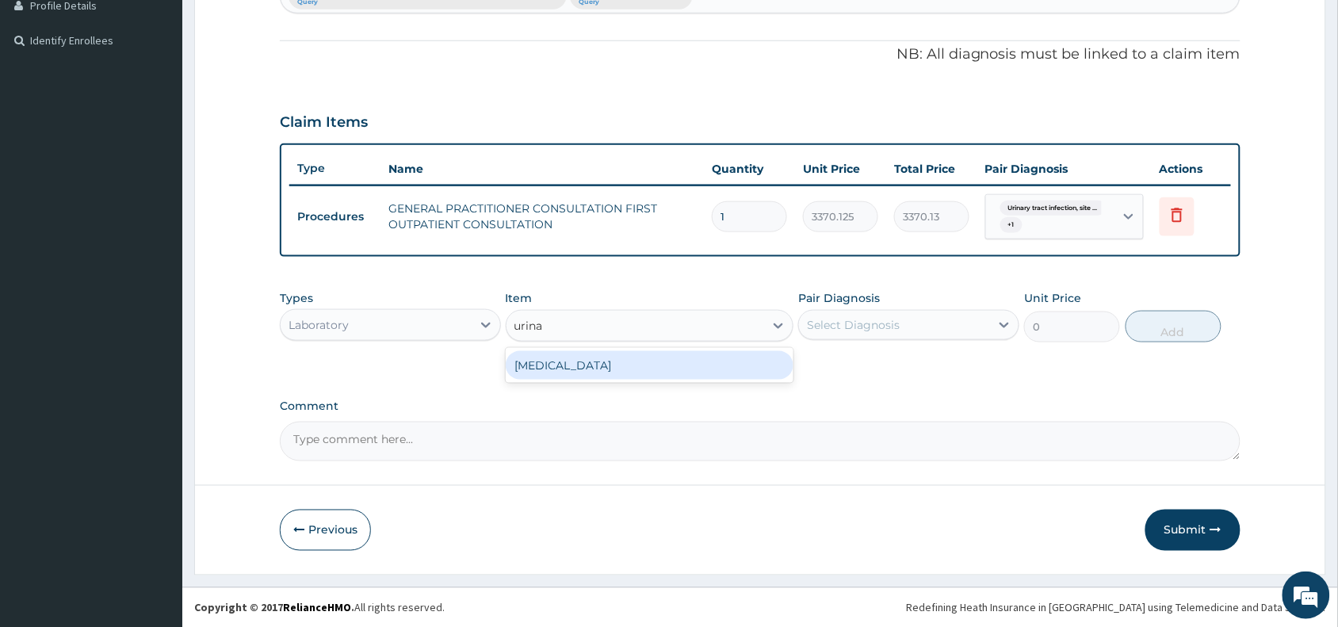
click at [590, 369] on div "URINALYSIS" at bounding box center [650, 365] width 288 height 29
type input "1531.875"
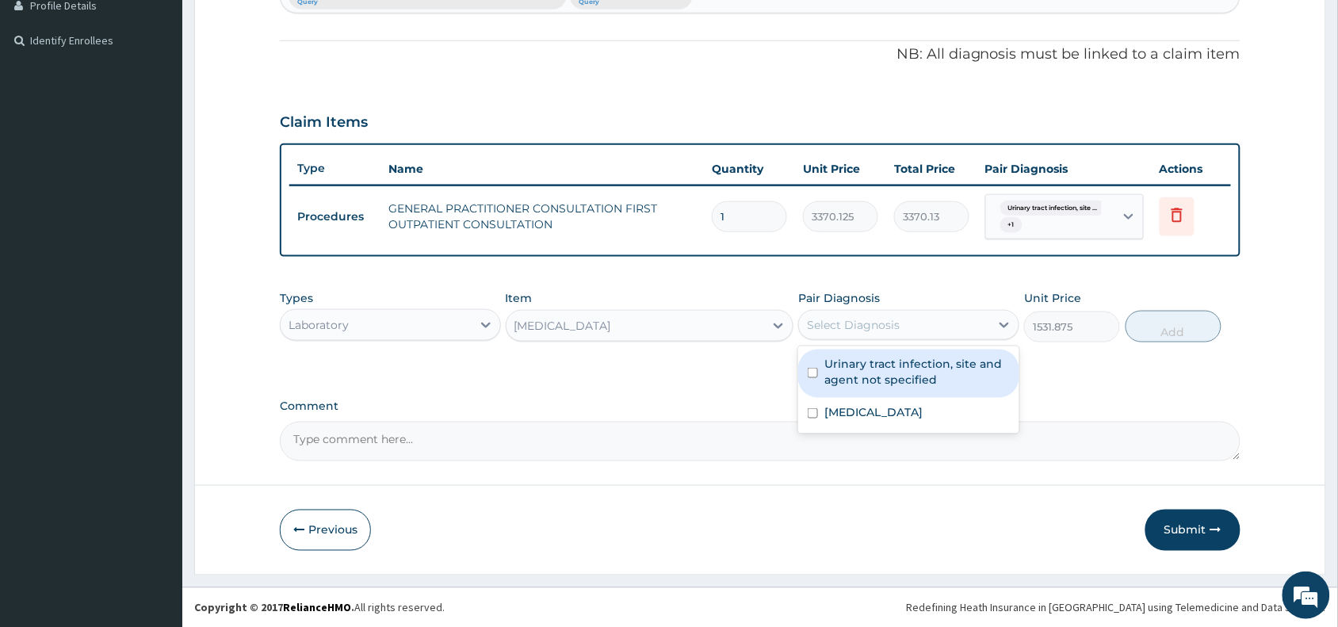
click at [842, 321] on div "Select Diagnosis" at bounding box center [853, 325] width 93 height 16
click at [868, 361] on label "Urinary tract infection, site and agent not specified" at bounding box center [916, 372] width 185 height 32
checkbox input "true"
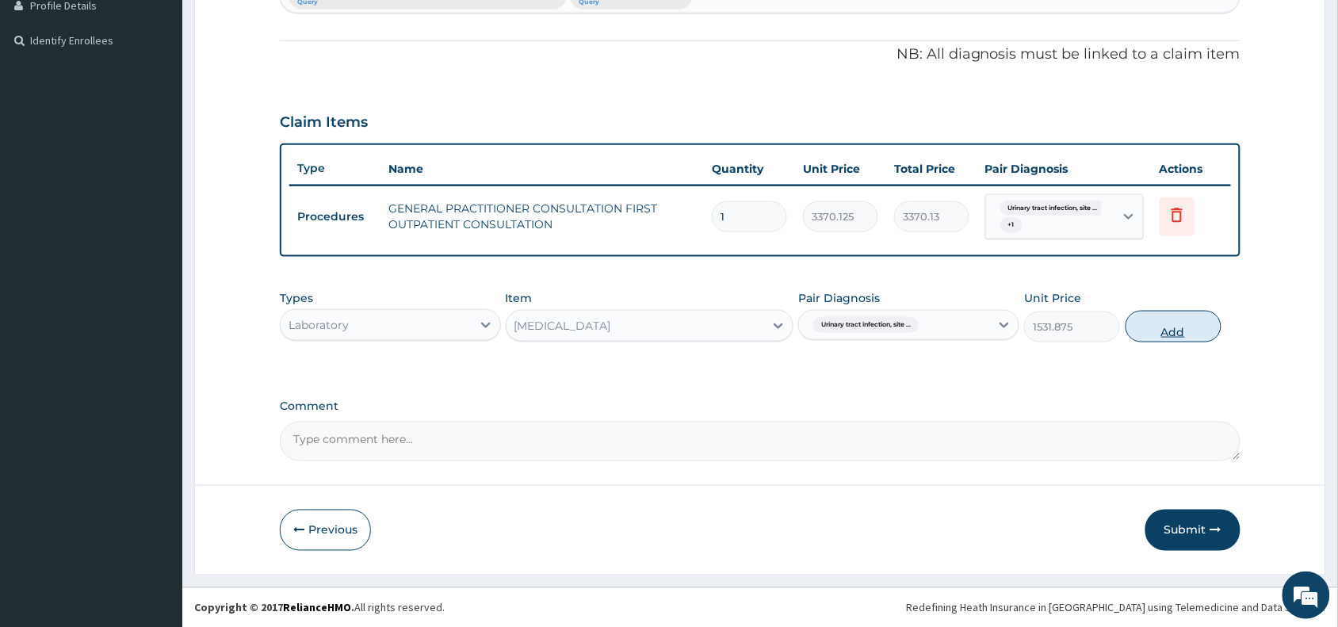
click at [1178, 327] on button "Add" at bounding box center [1173, 327] width 96 height 32
type input "0"
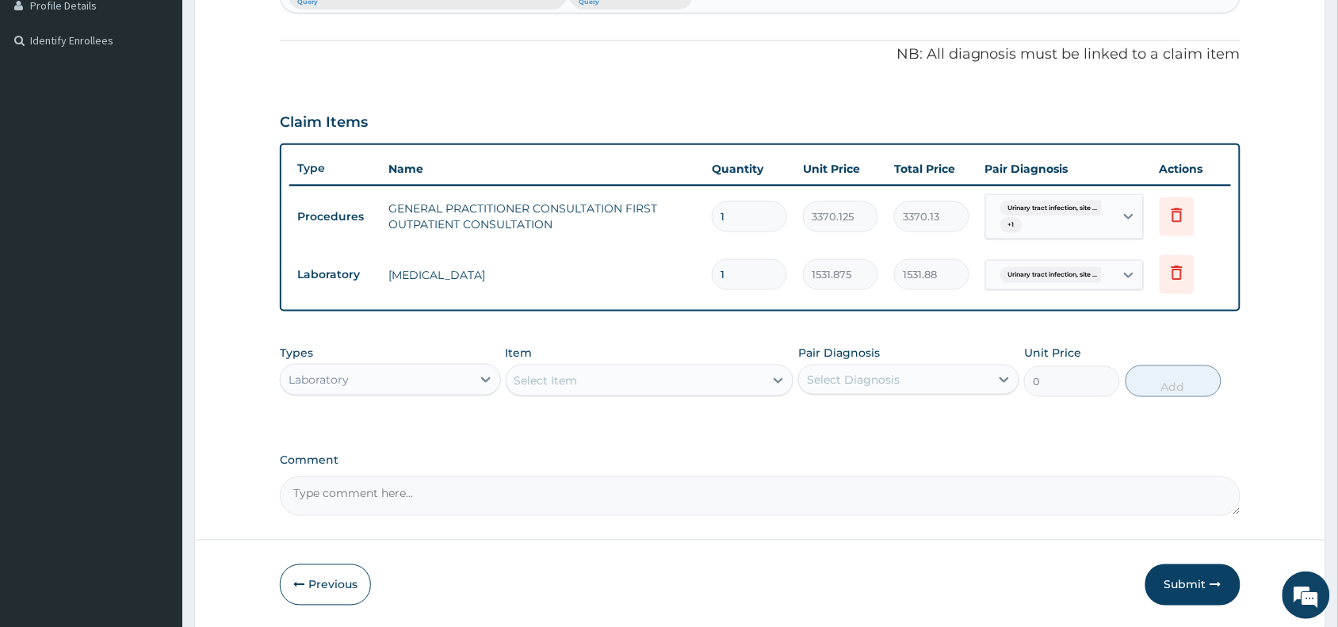
click at [555, 373] on div "Select Item" at bounding box center [545, 380] width 63 height 16
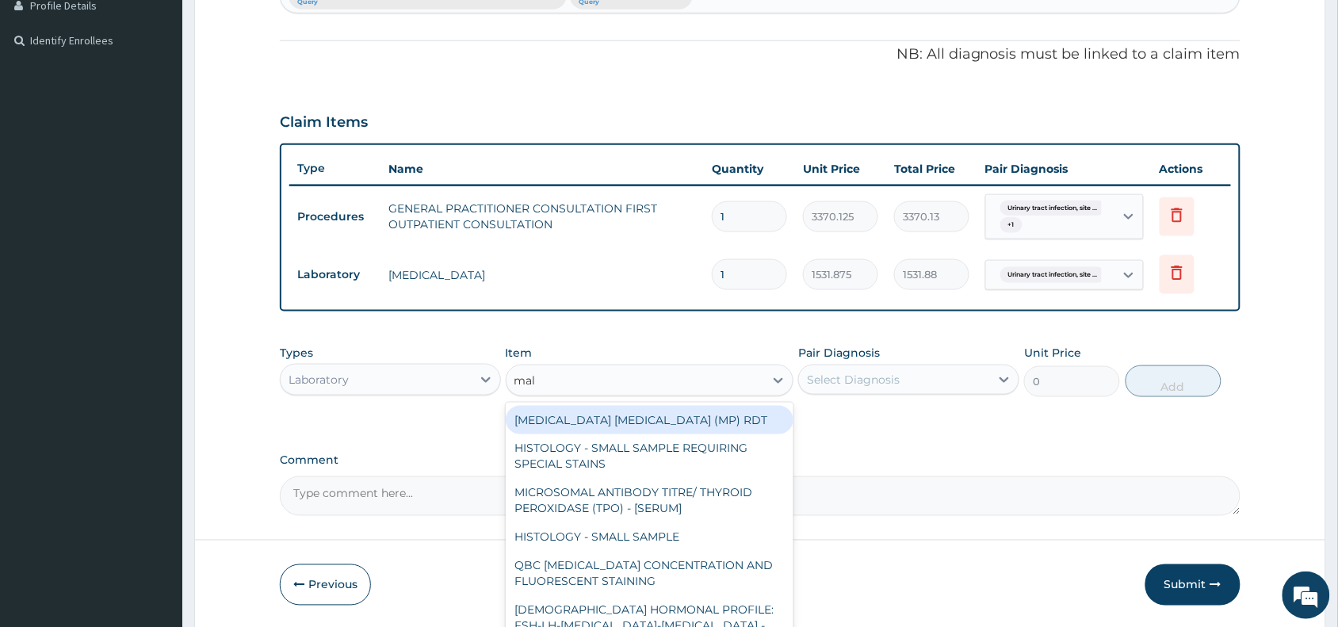
type input "mala"
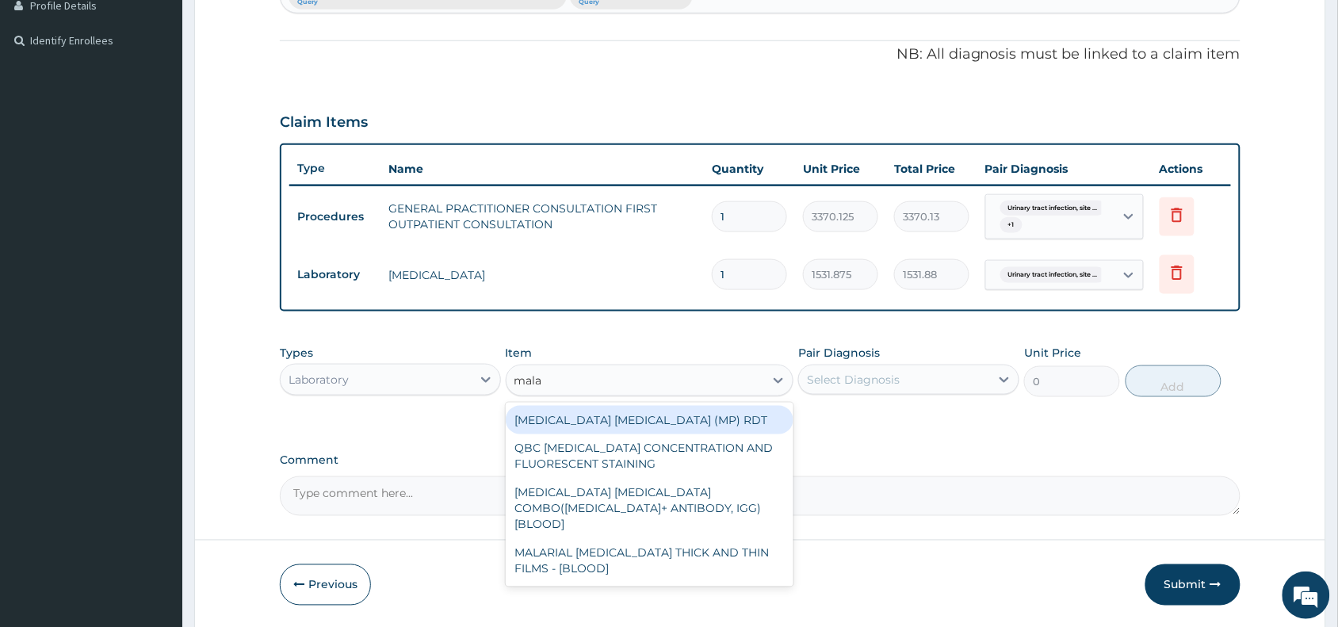
click at [596, 416] on div "MALARIA PARASITE (MP) RDT" at bounding box center [650, 420] width 288 height 29
type input "1531.875"
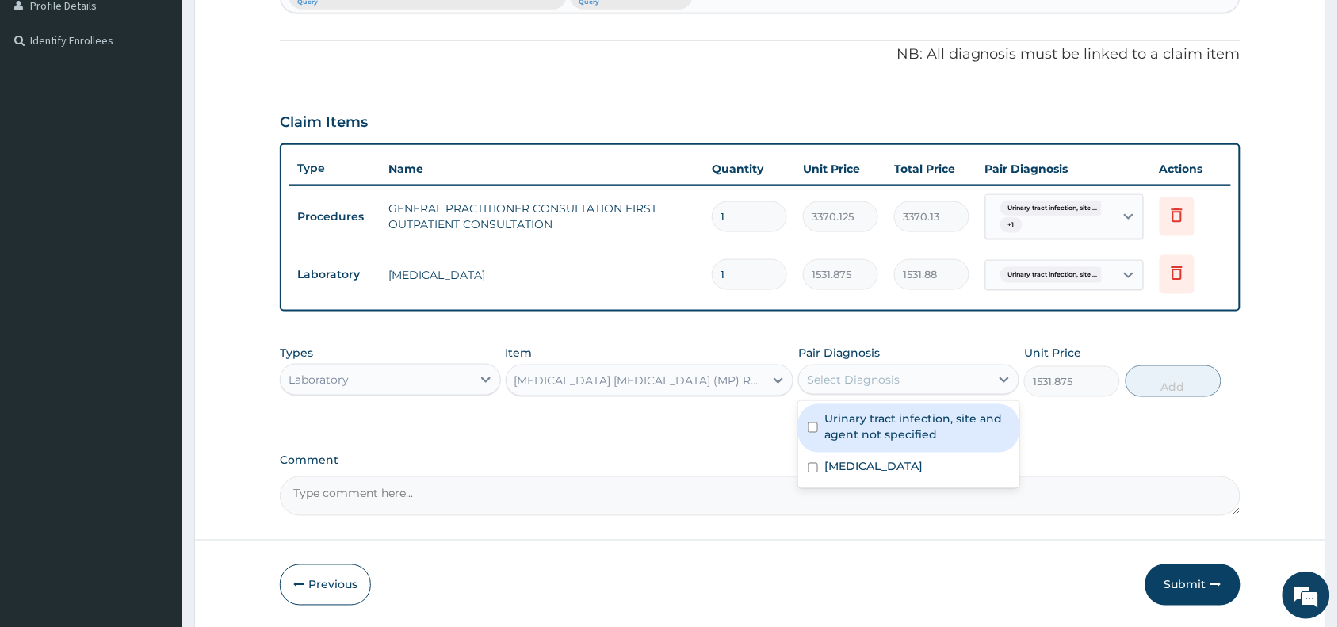
click at [846, 379] on div "Select Diagnosis" at bounding box center [853, 380] width 93 height 16
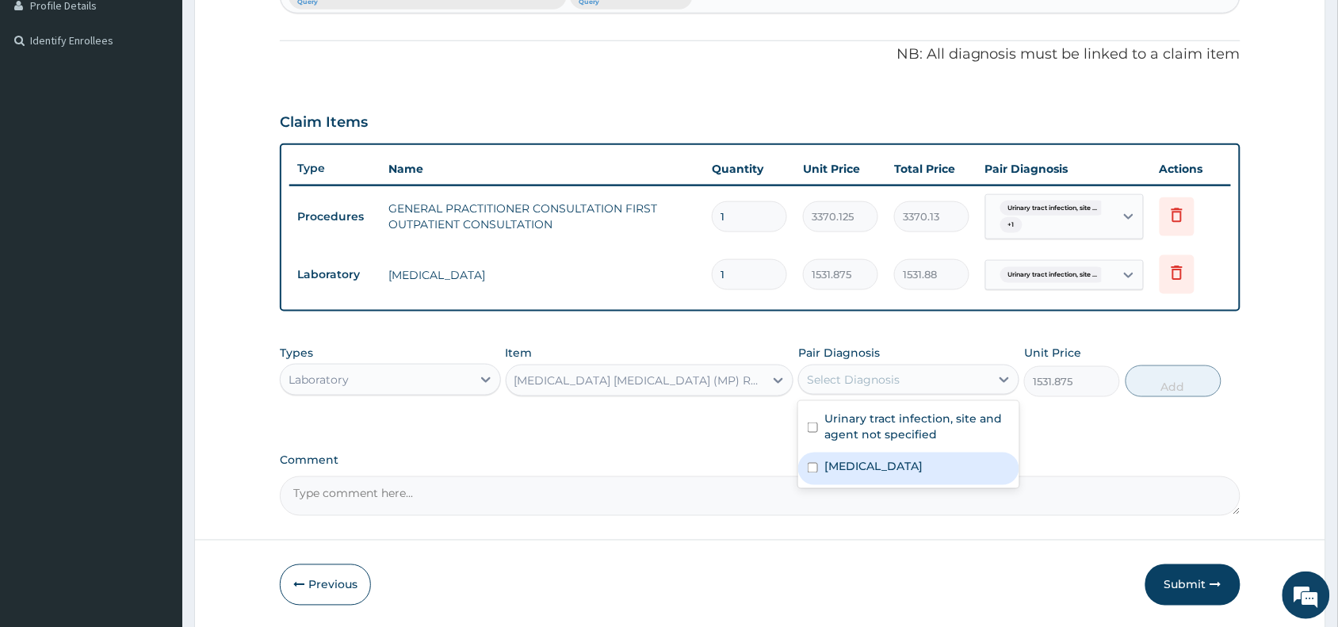
click at [857, 470] on label "Malaria, unspecified" at bounding box center [873, 467] width 98 height 16
checkbox input "true"
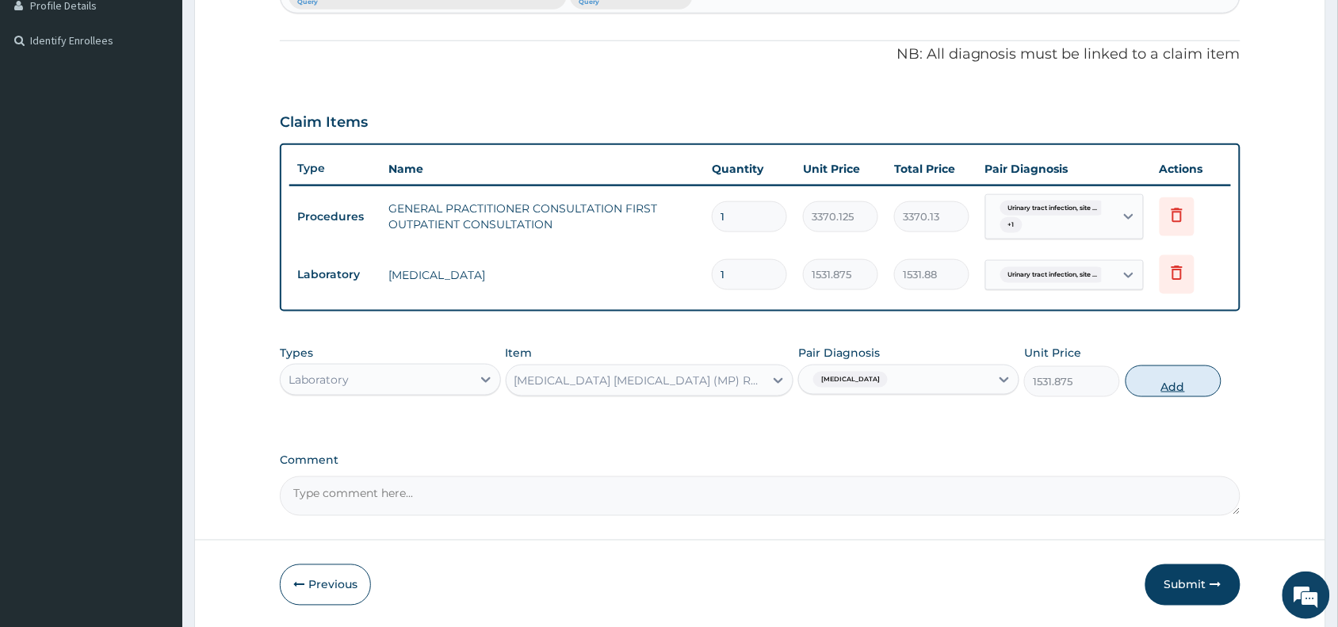
click at [1166, 375] on button "Add" at bounding box center [1173, 381] width 96 height 32
type input "0"
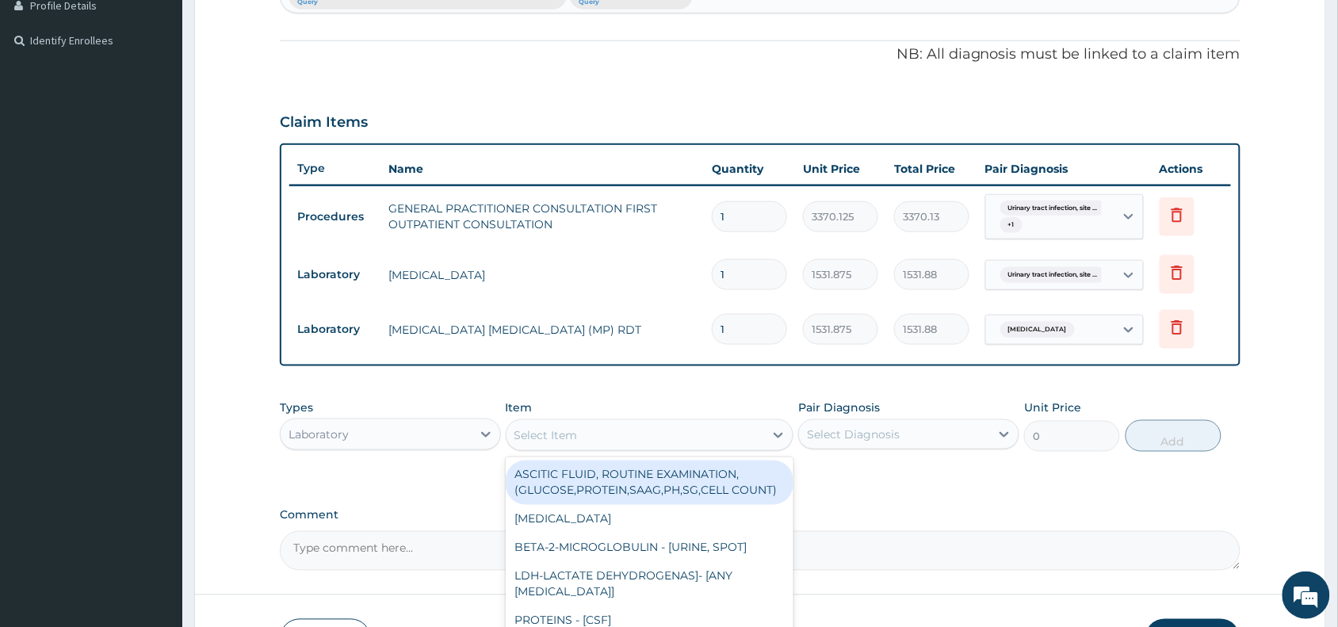
click at [543, 441] on div "Select Item" at bounding box center [545, 435] width 63 height 16
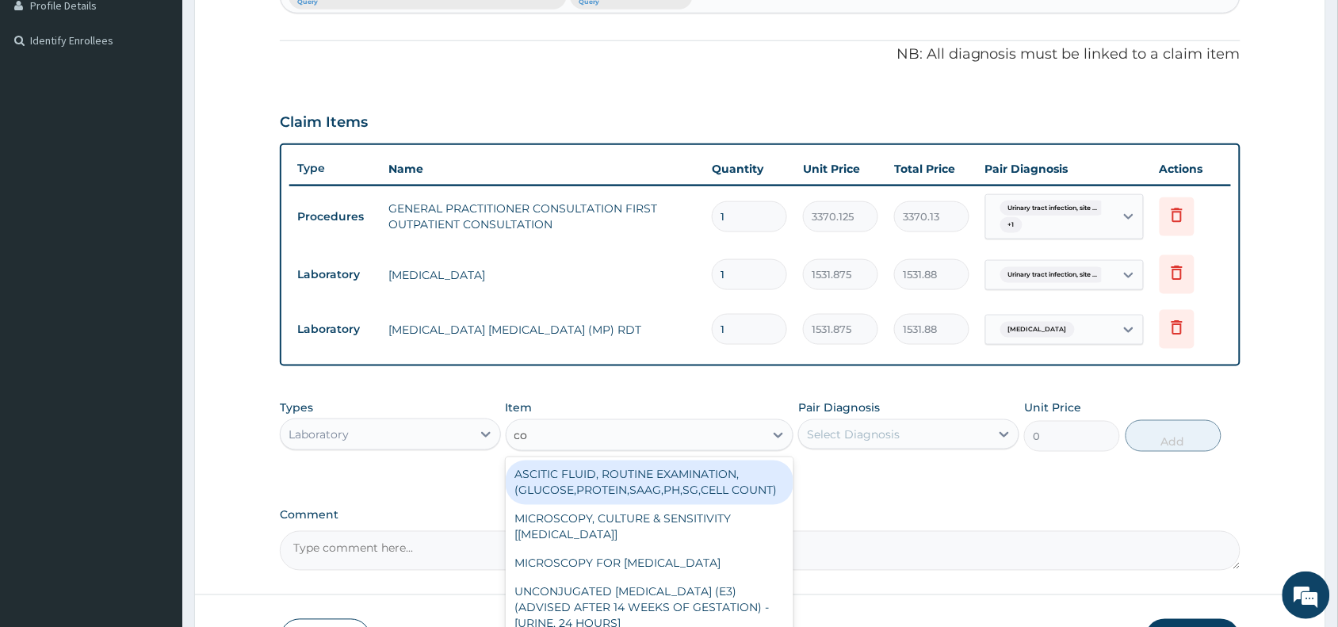
type input "com"
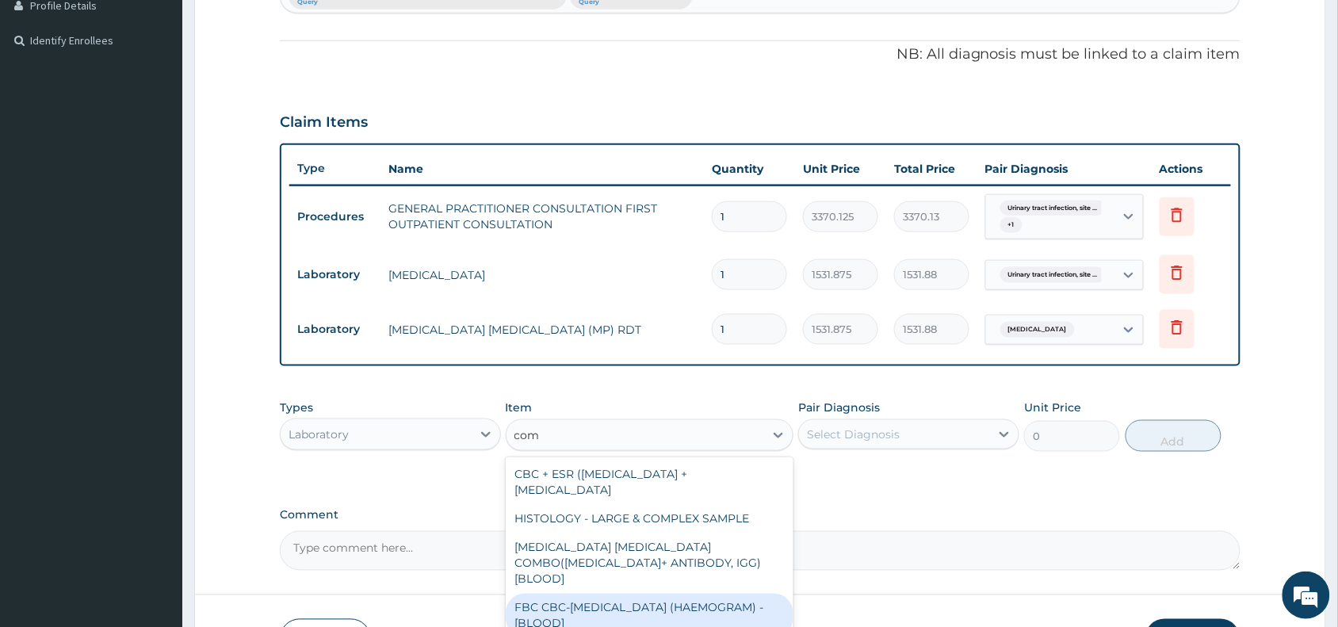
drag, startPoint x: 623, startPoint y: 598, endPoint x: 802, endPoint y: 471, distance: 219.4
click at [628, 595] on div "FBC CBC-COMPLETE BLOOD COUNT (HAEMOGRAM) - [BLOOD]" at bounding box center [650, 615] width 288 height 44
type input "4085"
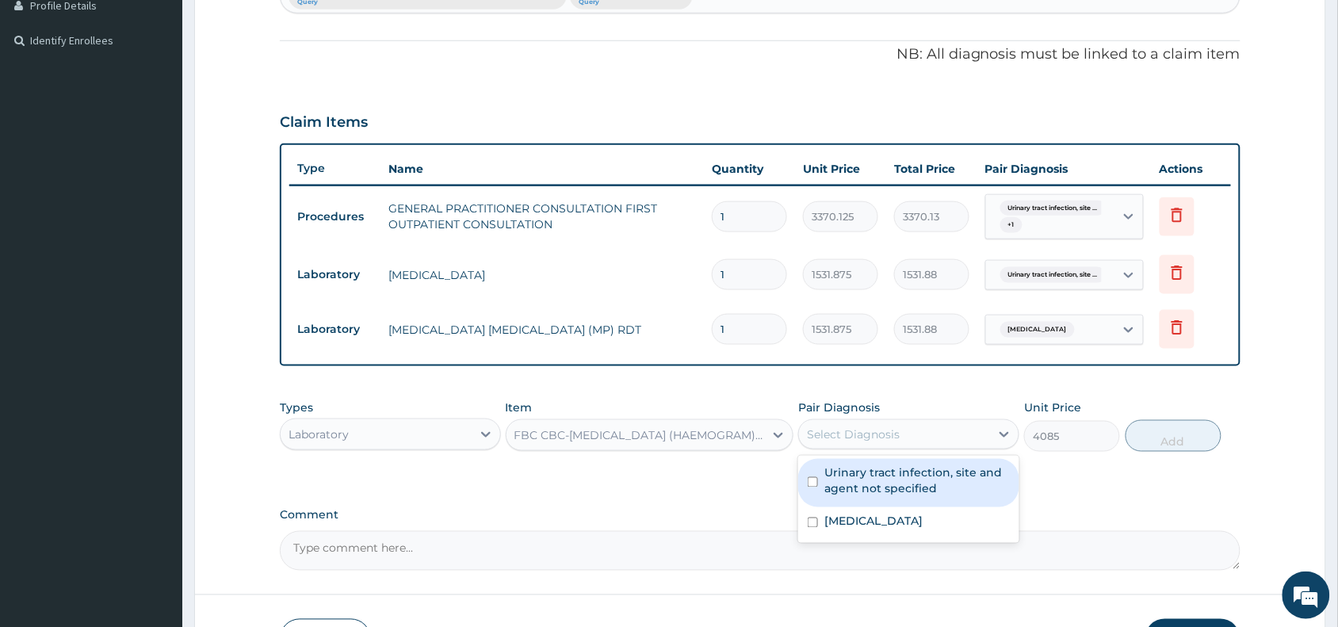
click at [865, 432] on div "Select Diagnosis" at bounding box center [853, 434] width 93 height 16
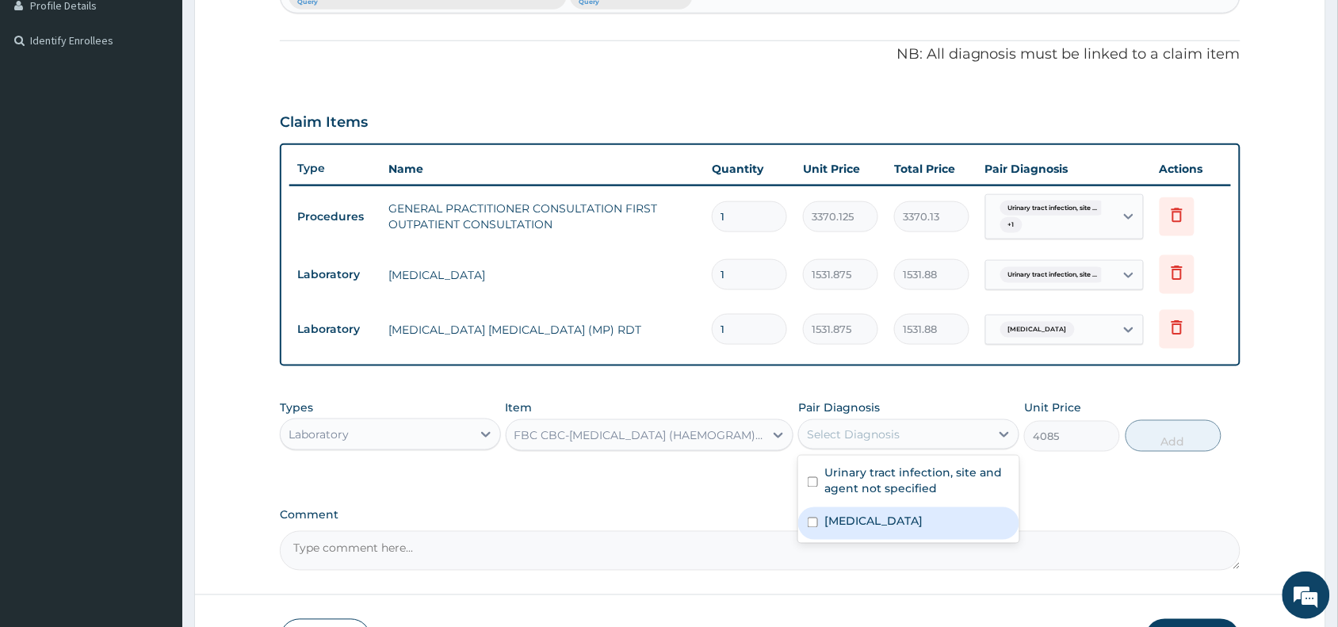
drag, startPoint x: 868, startPoint y: 523, endPoint x: 964, endPoint y: 490, distance: 100.7
click at [873, 520] on label "Malaria, unspecified" at bounding box center [873, 521] width 98 height 16
checkbox input "true"
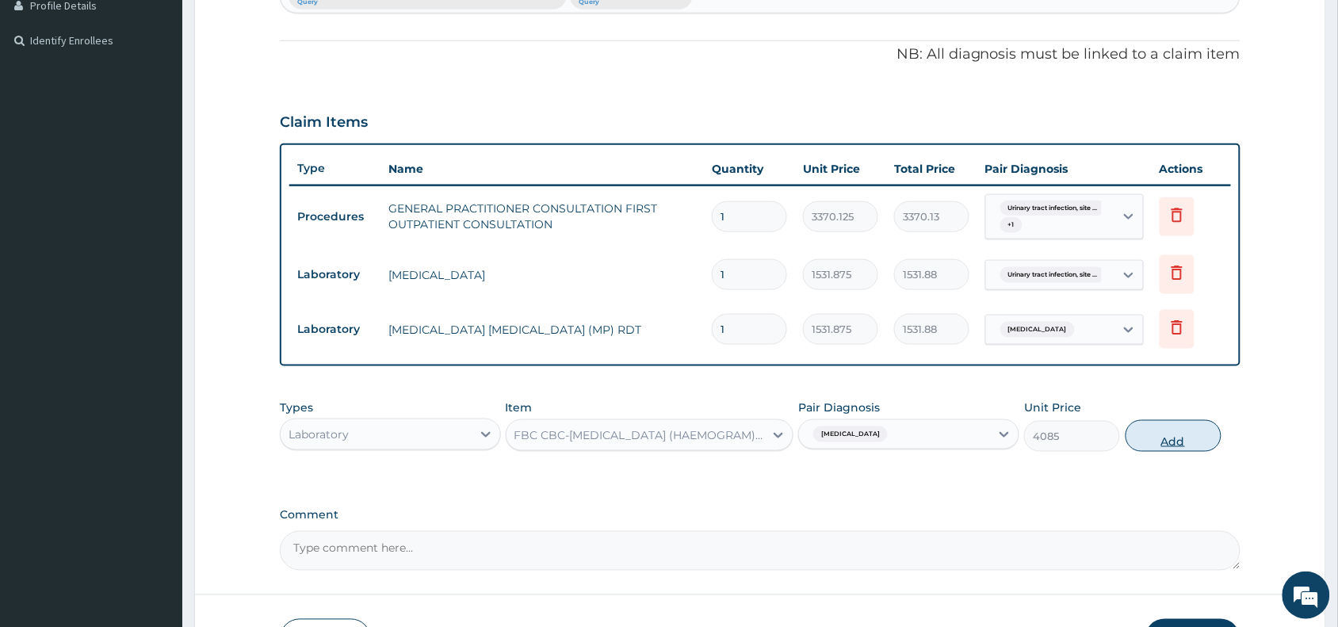
click at [1182, 437] on button "Add" at bounding box center [1173, 436] width 96 height 32
type input "0"
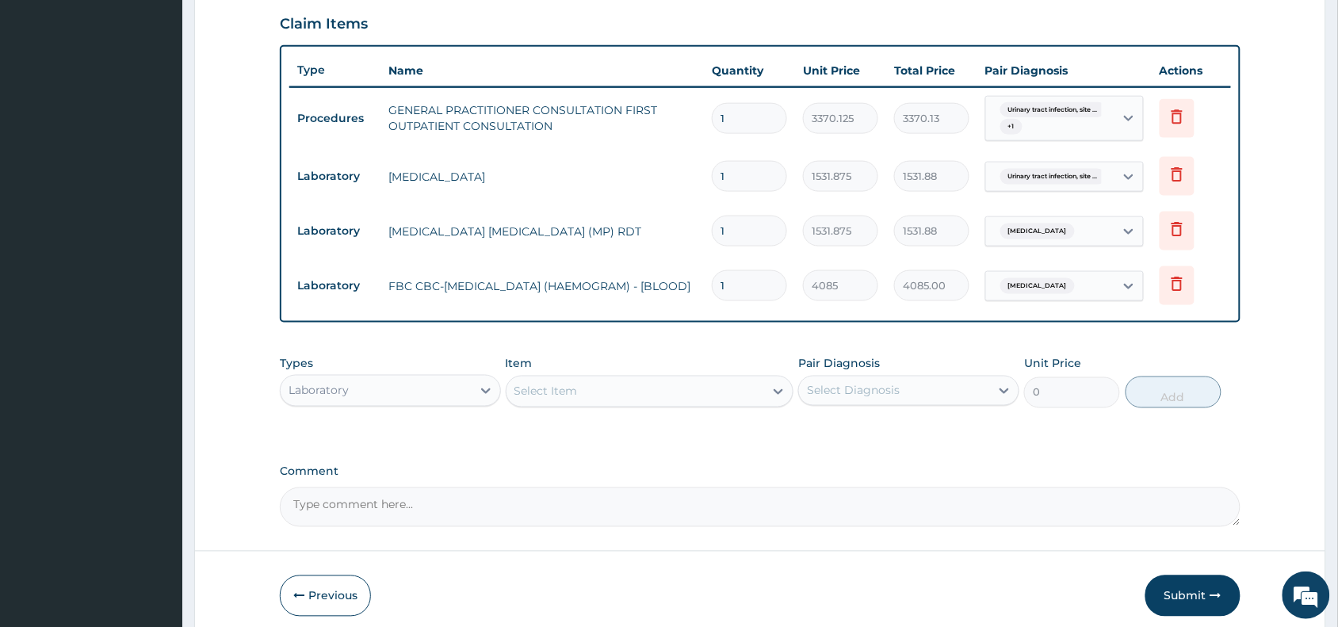
scroll to position [611, 0]
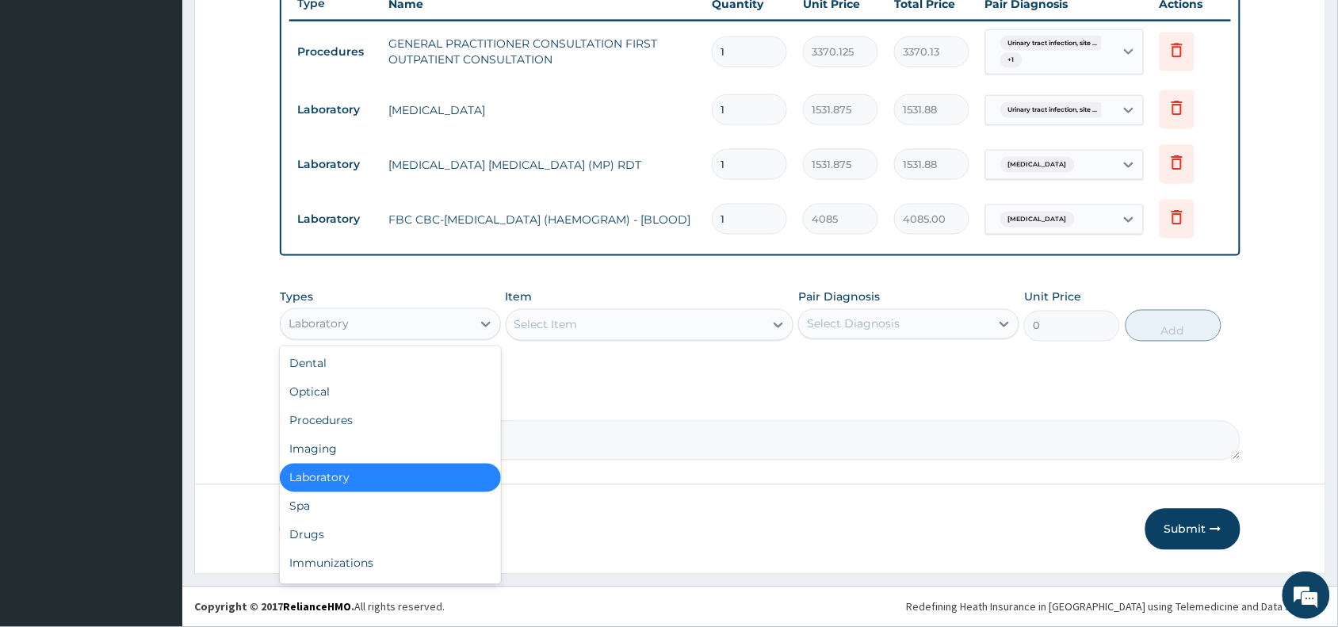
click at [424, 321] on div "Laboratory" at bounding box center [376, 323] width 191 height 25
click at [350, 541] on div "Drugs" at bounding box center [390, 535] width 221 height 29
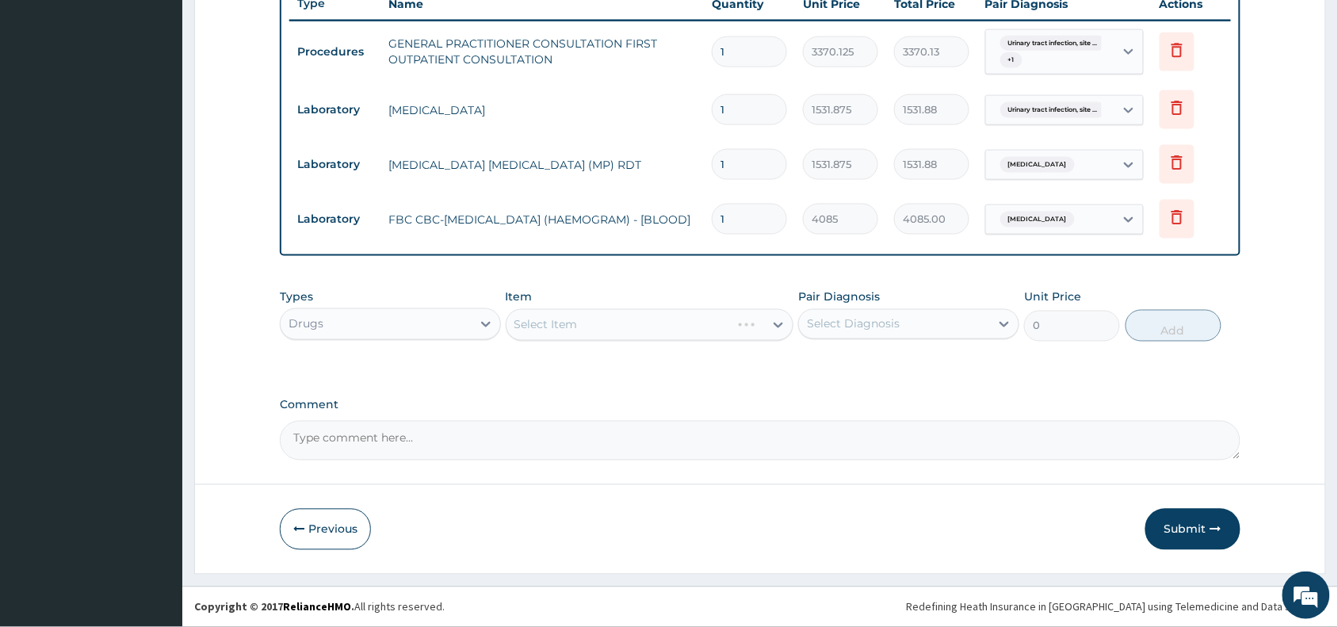
click at [548, 311] on div "Select Item" at bounding box center [650, 325] width 288 height 32
click at [565, 329] on div "Select Item" at bounding box center [650, 325] width 288 height 32
click at [589, 321] on div "Select Item" at bounding box center [650, 325] width 288 height 32
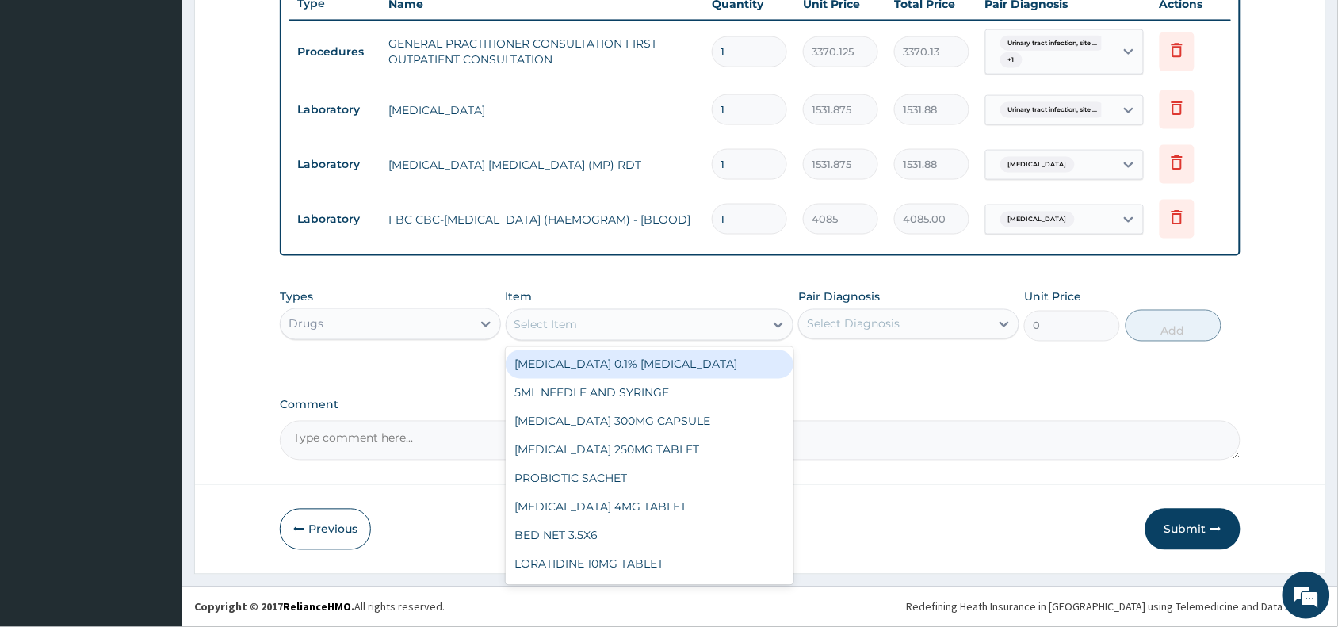
click at [589, 321] on div "Select Item" at bounding box center [635, 324] width 258 height 25
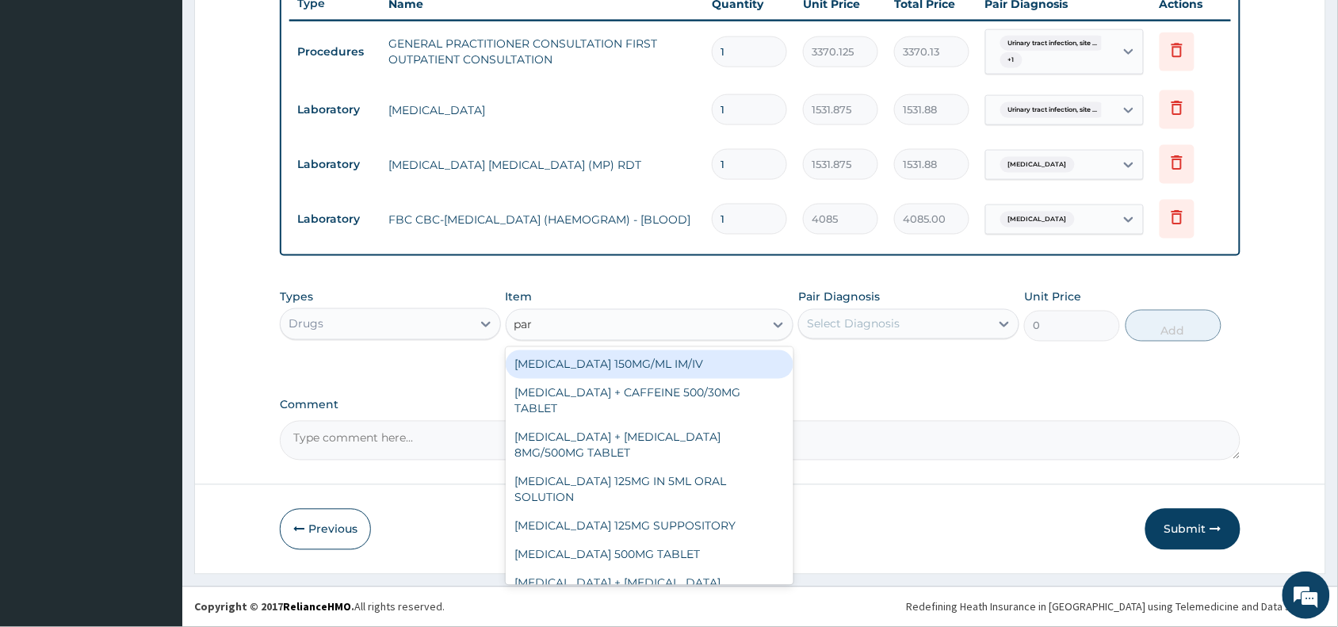
type input "para"
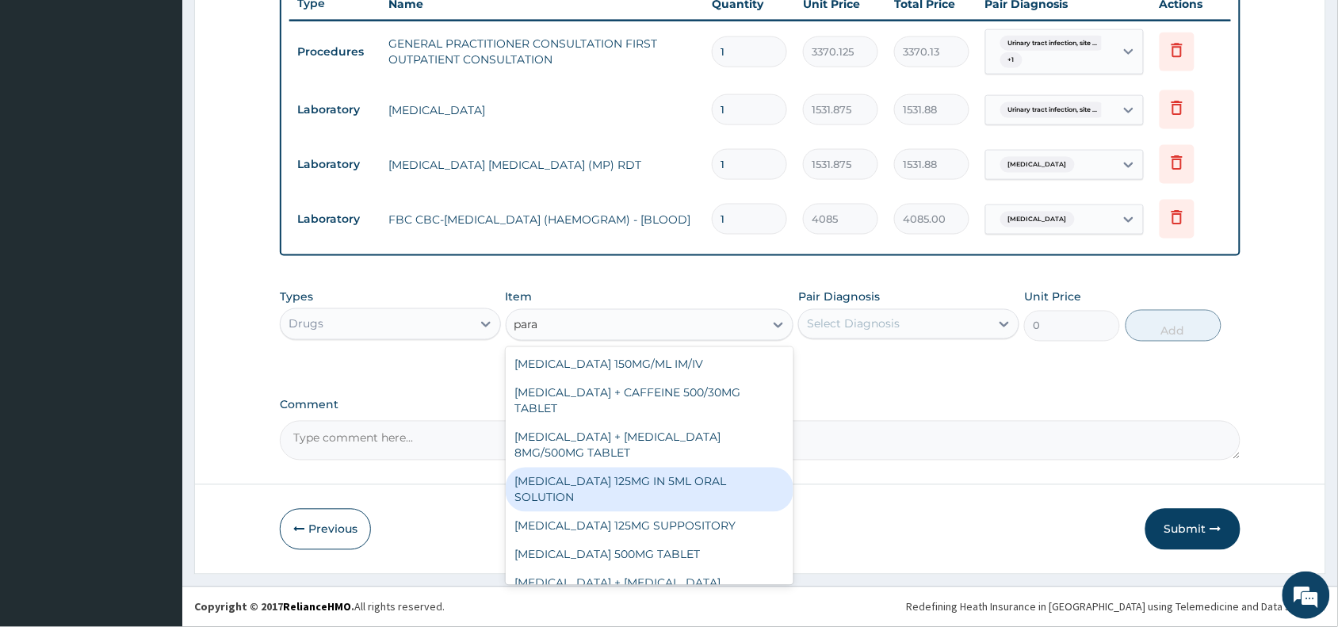
click at [579, 496] on div "PARACETAMOL 125MG IN 5ML ORAL SOLUTION" at bounding box center [650, 490] width 288 height 44
type input "1032"
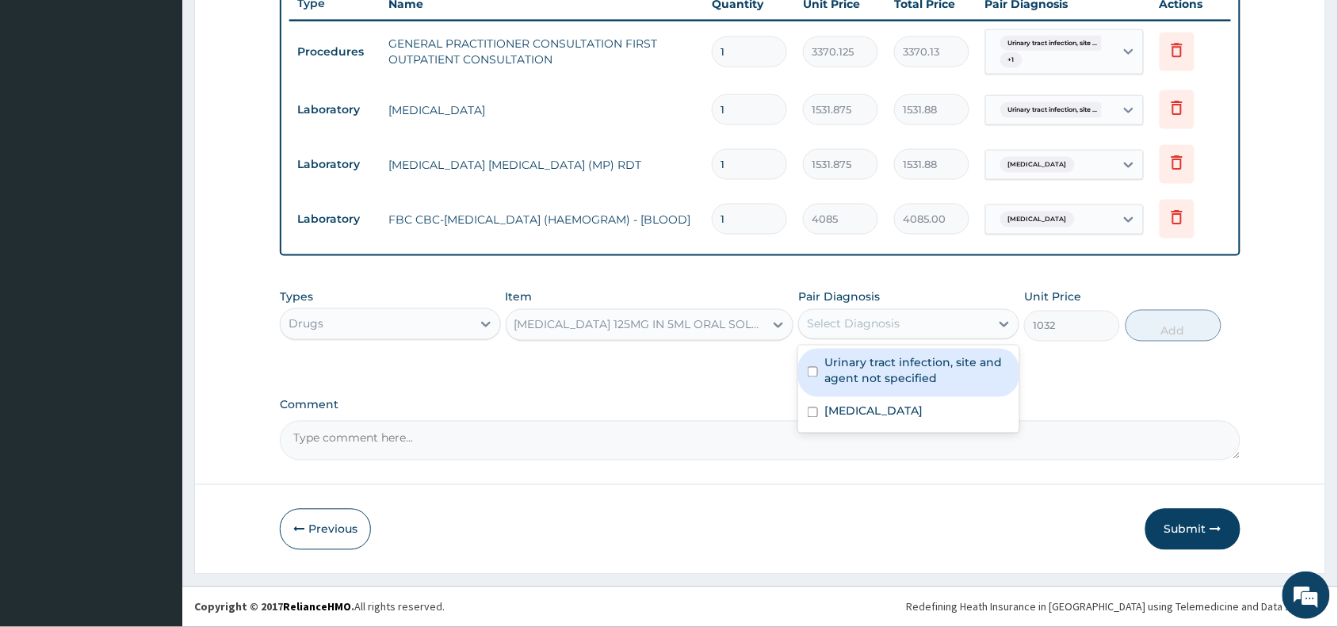
click at [884, 325] on div "Select Diagnosis" at bounding box center [853, 324] width 93 height 16
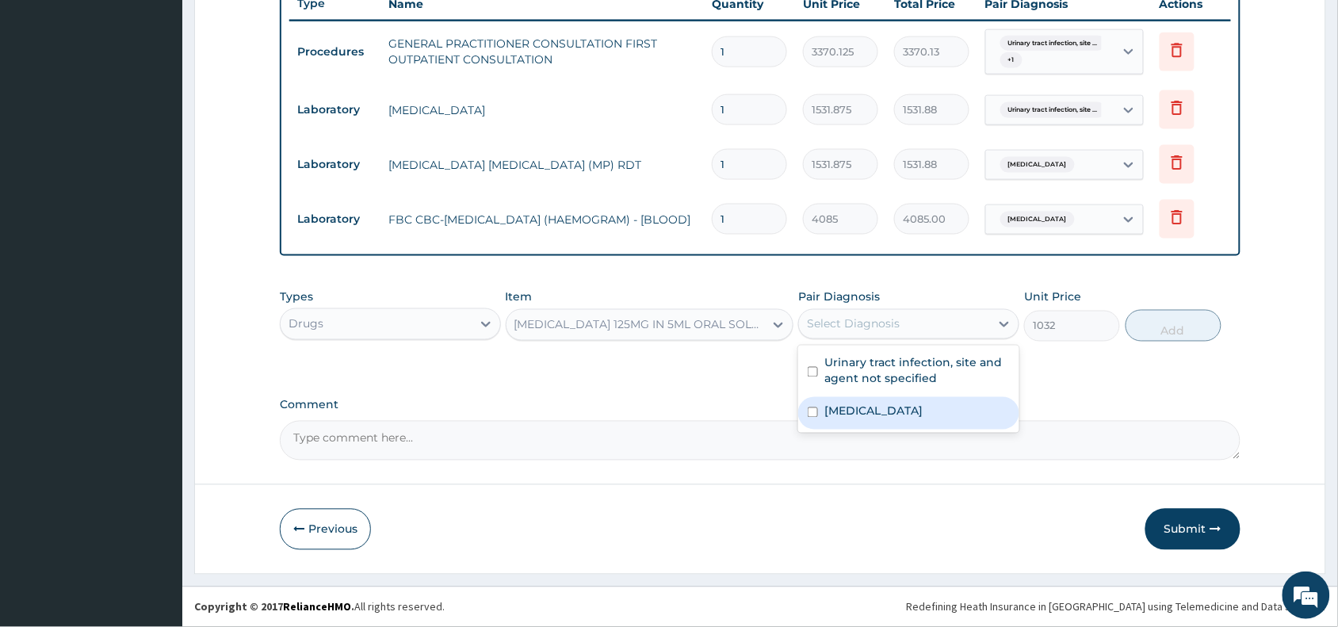
click at [876, 418] on label "Malaria, unspecified" at bounding box center [873, 411] width 98 height 16
checkbox input "true"
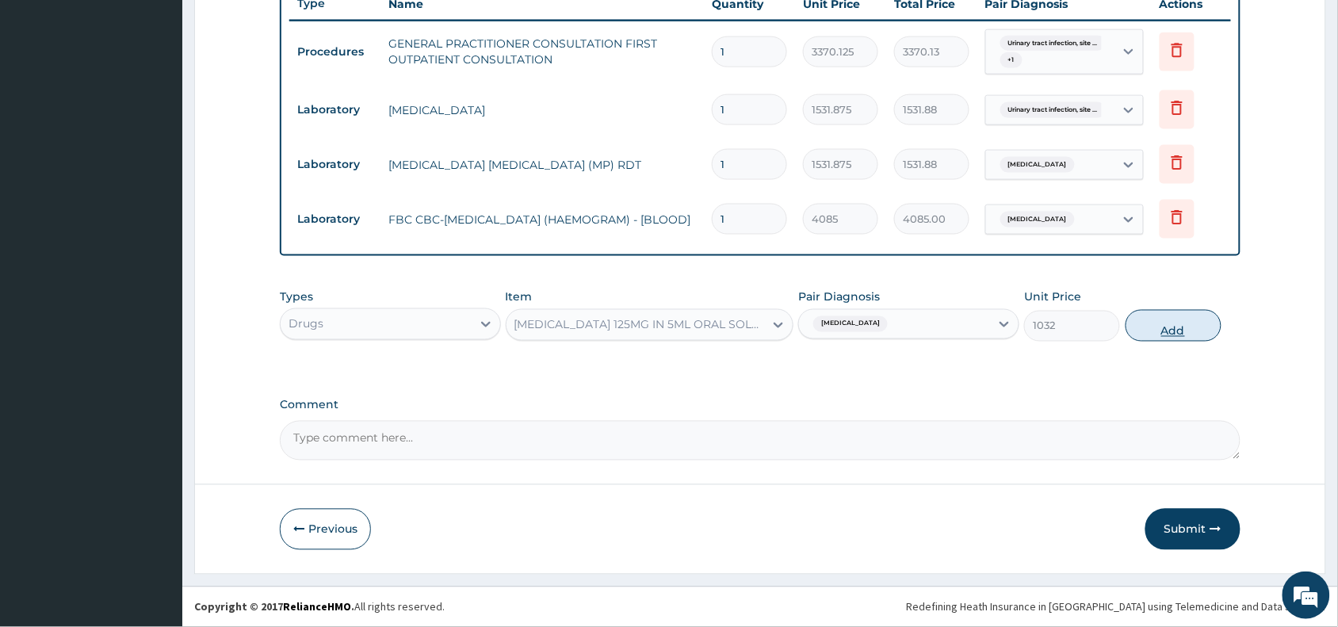
click at [1166, 314] on button "Add" at bounding box center [1173, 326] width 96 height 32
type input "0"
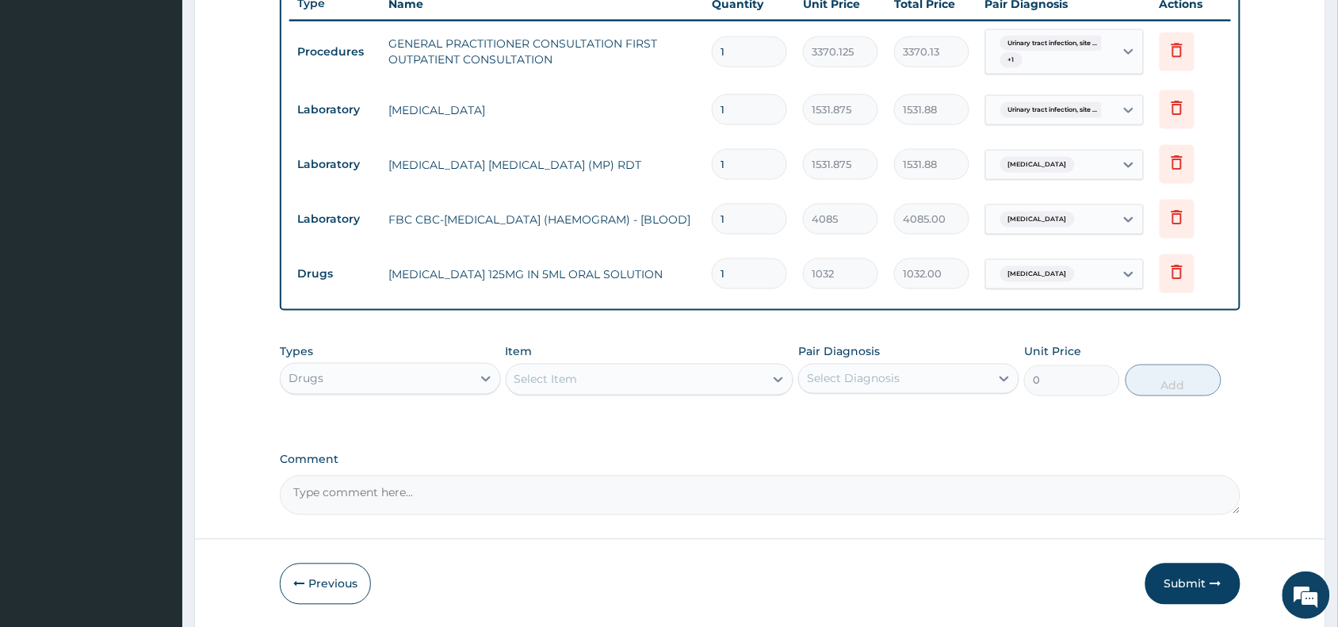
scroll to position [666, 0]
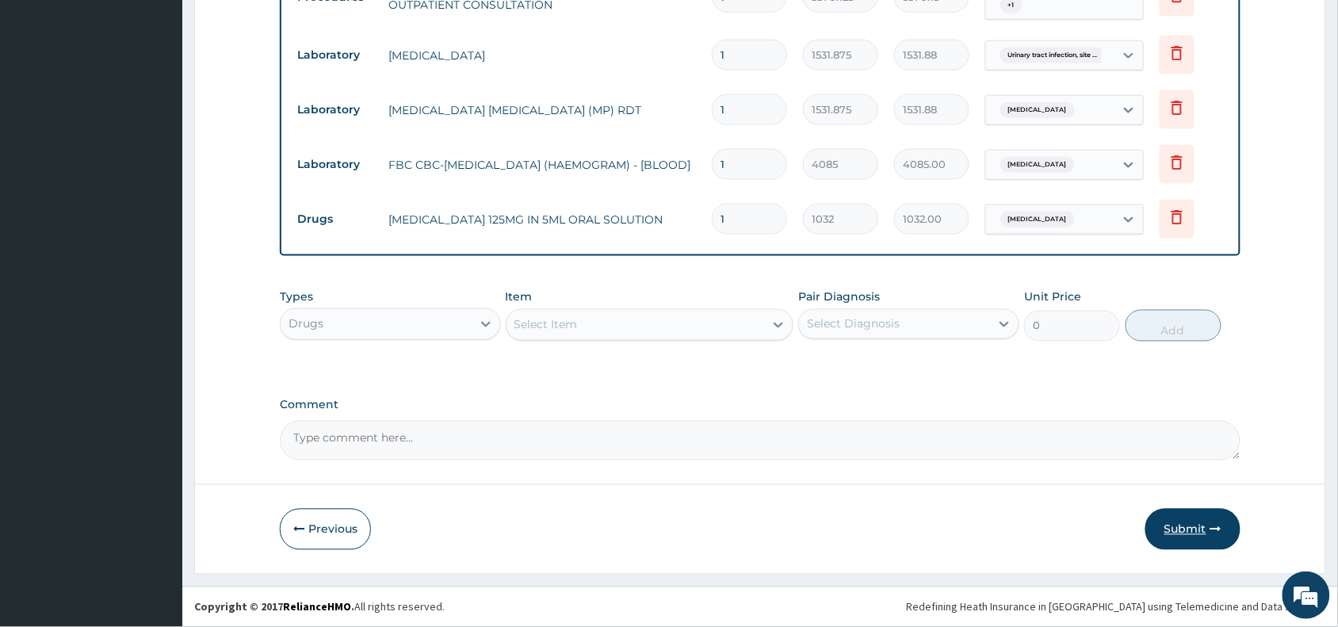
click at [1190, 528] on button "Submit" at bounding box center [1192, 529] width 95 height 41
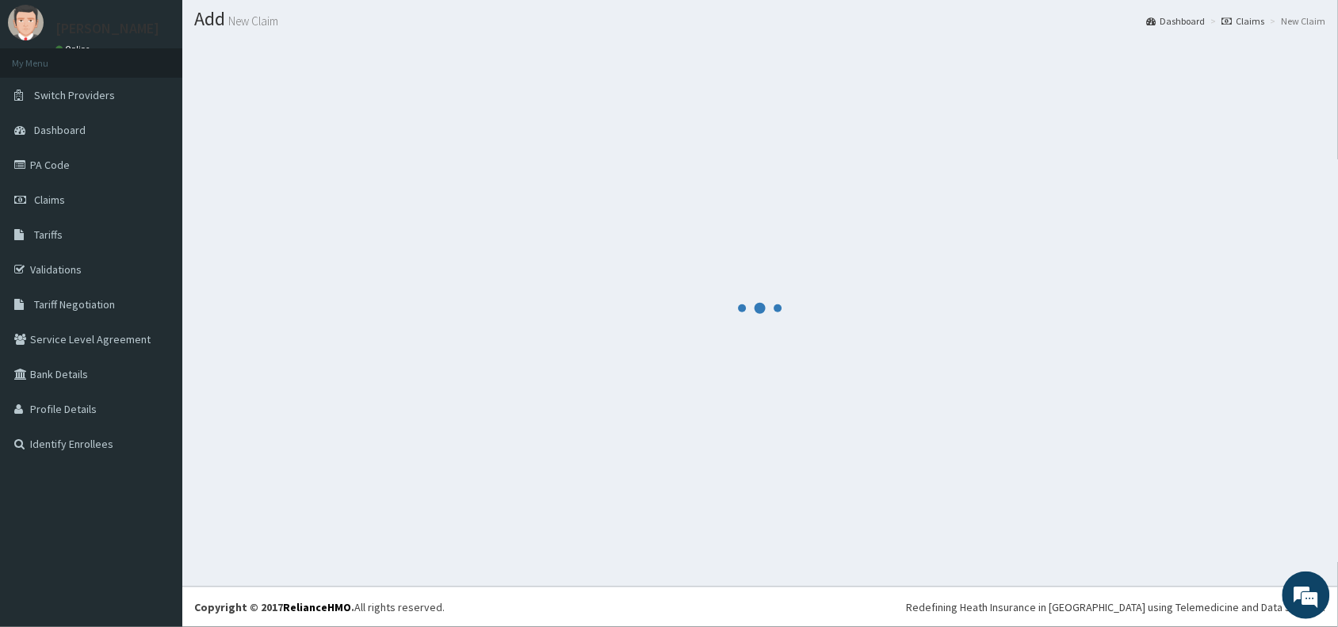
scroll to position [42, 0]
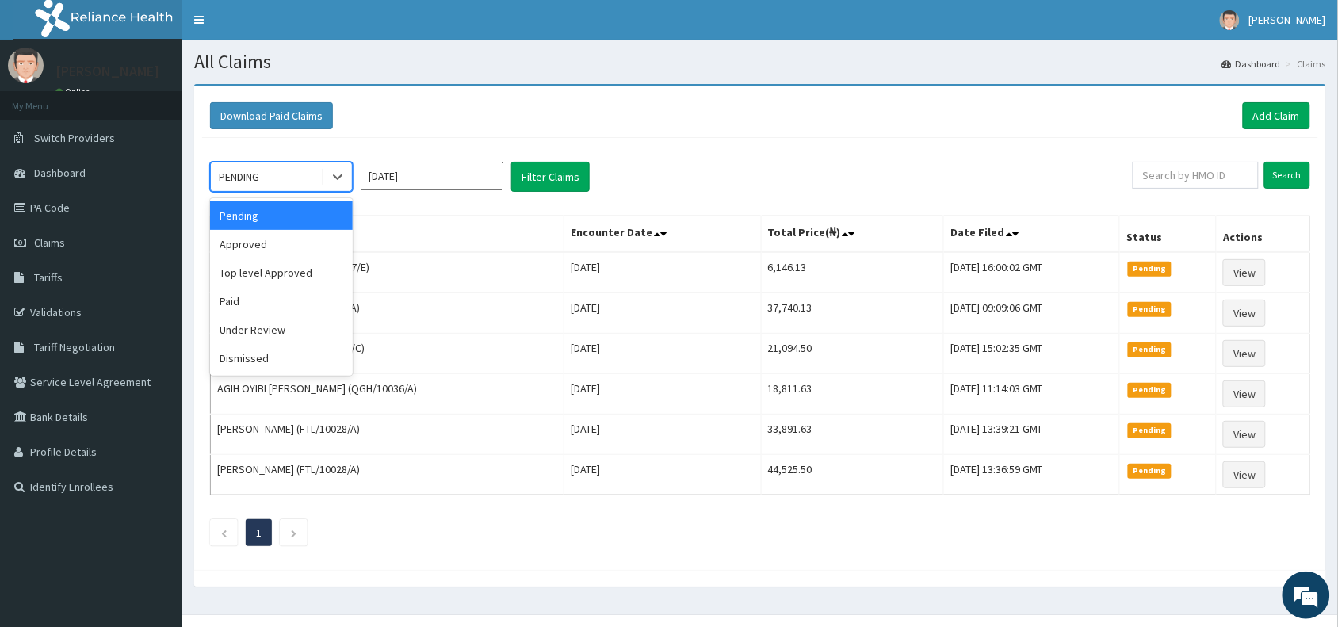
click at [259, 173] on div "PENDING" at bounding box center [239, 177] width 40 height 16
drag, startPoint x: 272, startPoint y: 244, endPoint x: 288, endPoint y: 239, distance: 16.5
click at [273, 242] on div "Approved" at bounding box center [281, 244] width 143 height 29
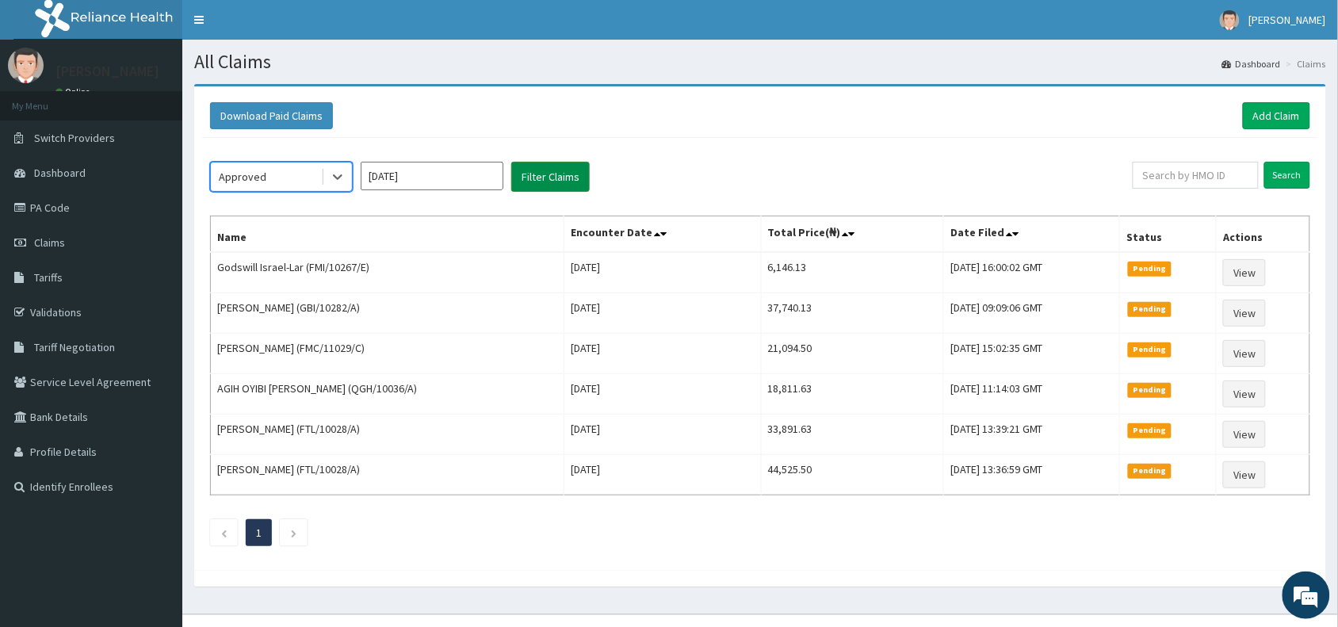
click at [559, 169] on button "Filter Claims" at bounding box center [550, 177] width 78 height 30
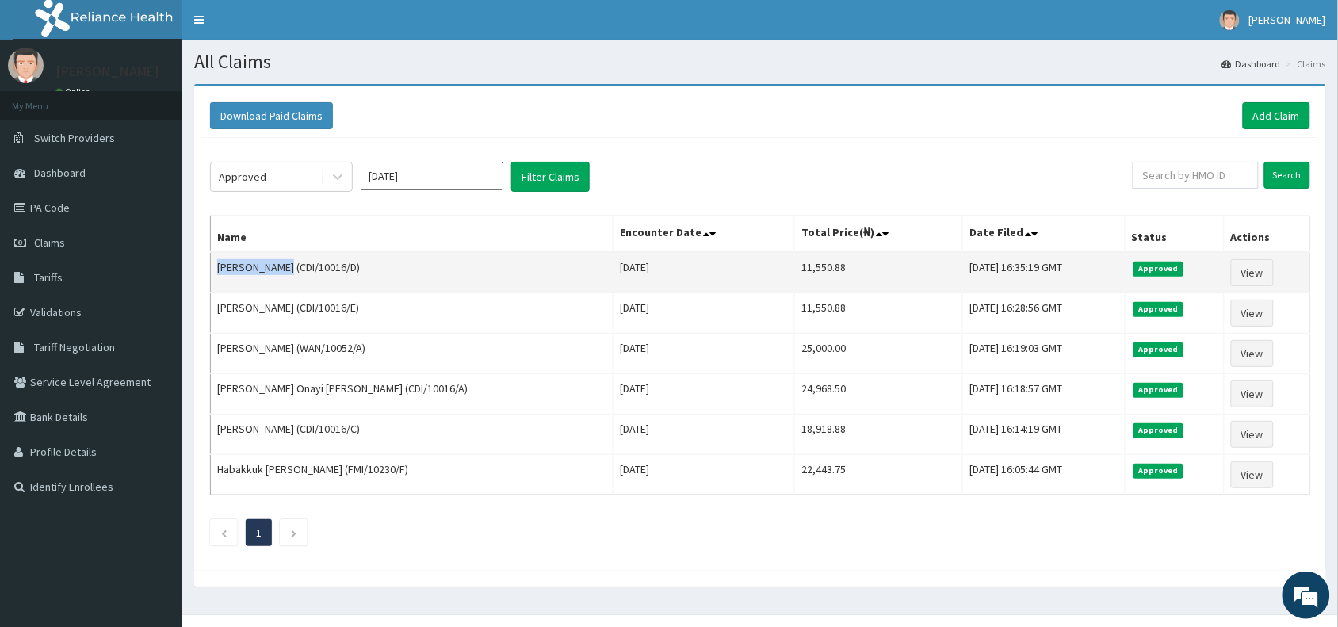
drag, startPoint x: 283, startPoint y: 266, endPoint x: 212, endPoint y: 273, distance: 71.7
click at [212, 273] on td "[PERSON_NAME] (CDI/10016/D)" at bounding box center [412, 272] width 403 height 41
copy td "[PERSON_NAME]"
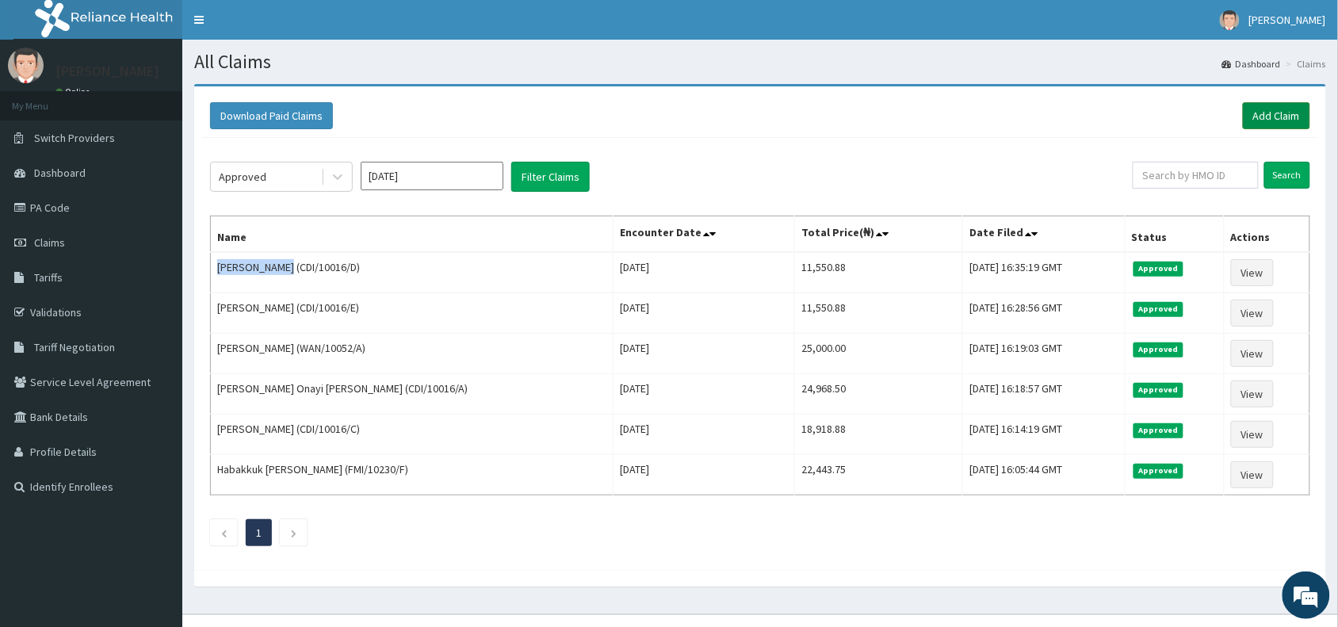
click at [1261, 113] on link "Add Claim" at bounding box center [1275, 115] width 67 height 27
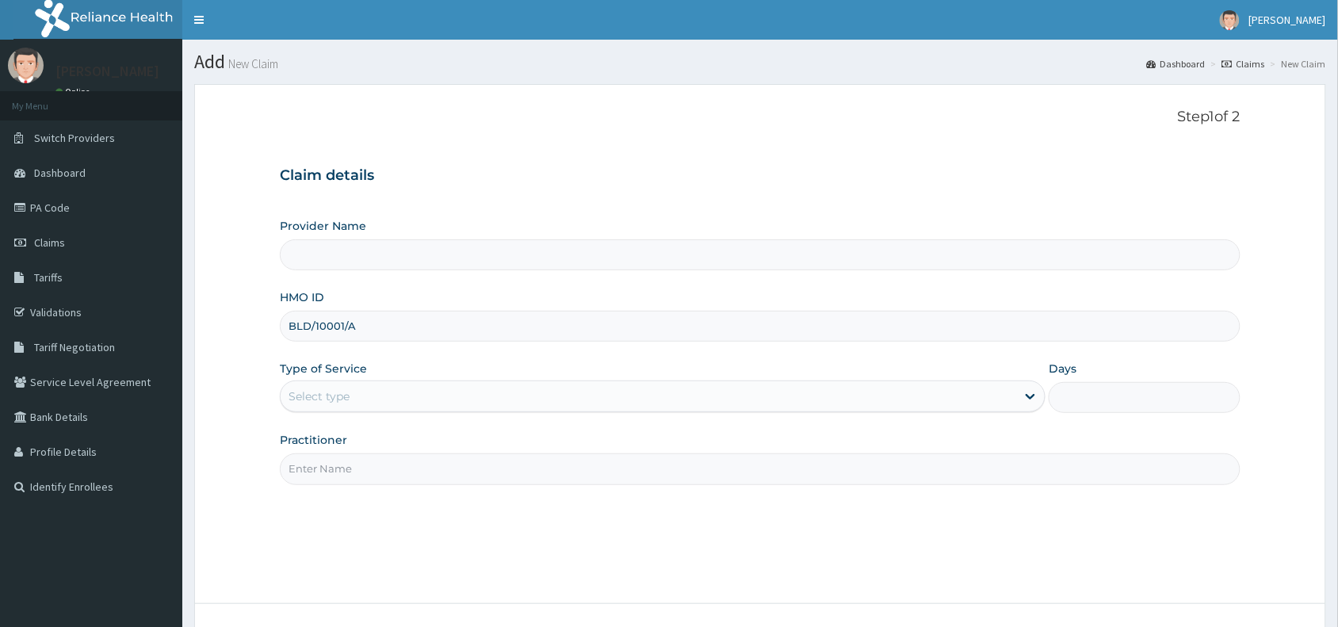
type input "Reliance Family Clinics (RFC) - [GEOGRAPHIC_DATA]"
click at [311, 334] on input "BLD/10001/A" at bounding box center [760, 326] width 960 height 31
type input "BLD/10001/A"
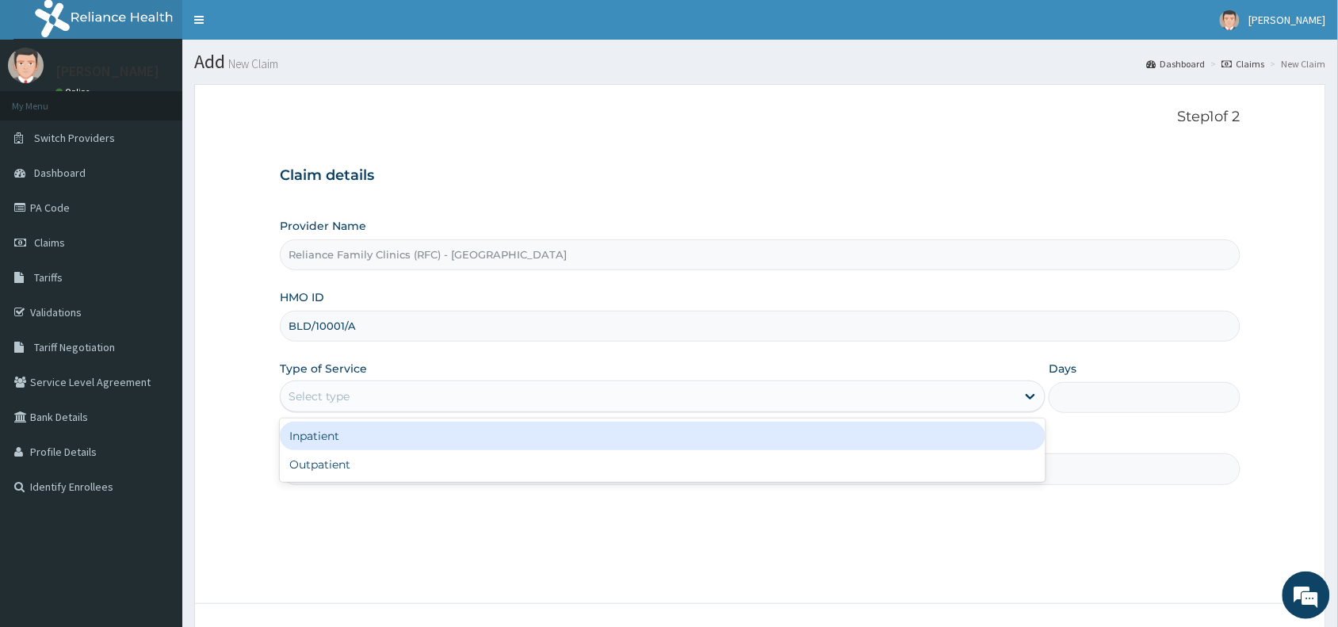
click at [303, 391] on div "Select type" at bounding box center [318, 396] width 61 height 16
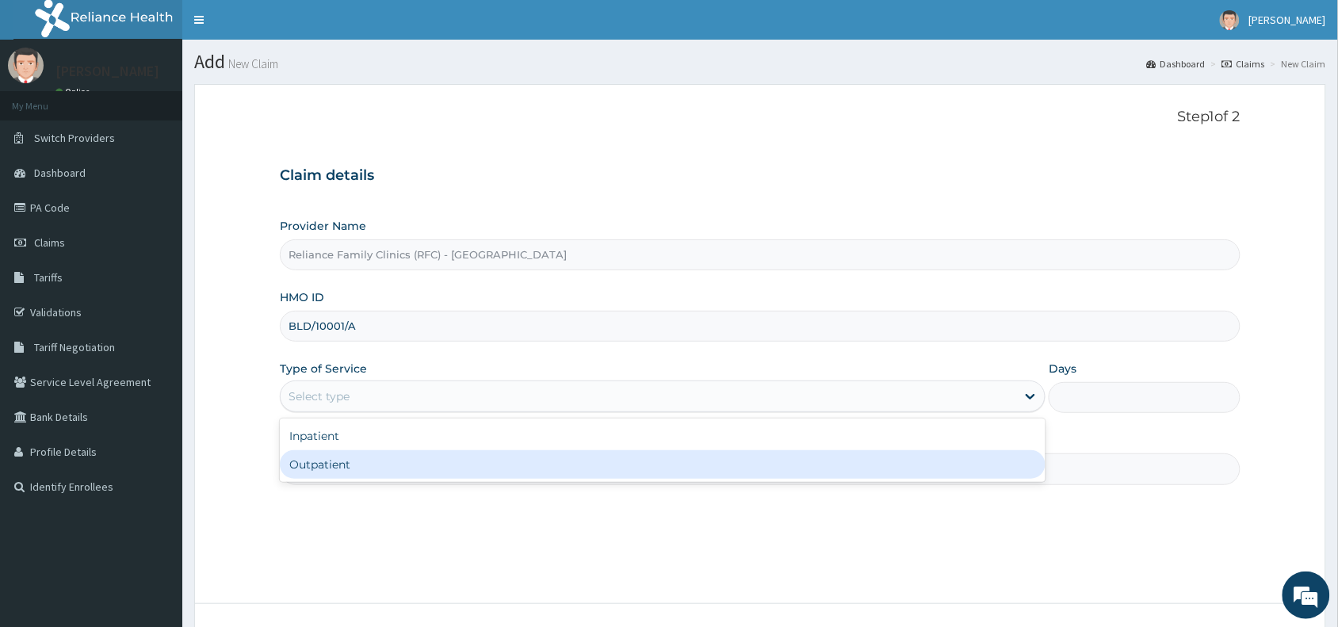
click at [317, 466] on div "Outpatient" at bounding box center [662, 464] width 765 height 29
type input "1"
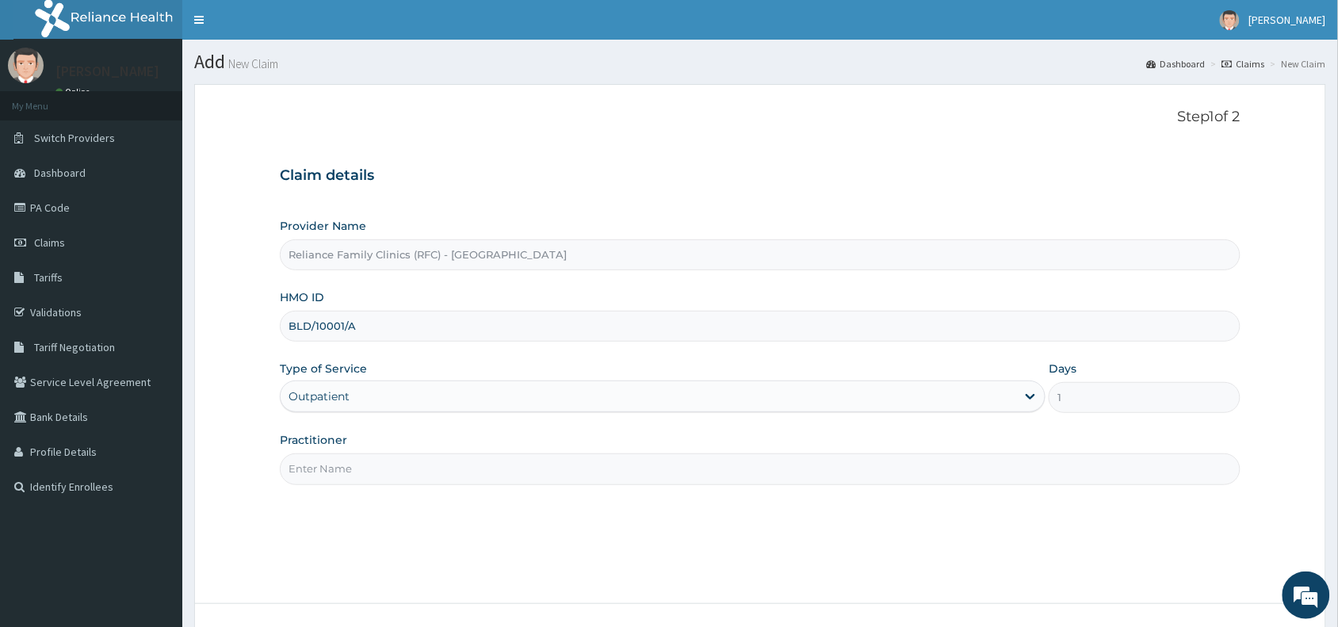
click at [317, 466] on input "Practitioner" at bounding box center [760, 468] width 960 height 31
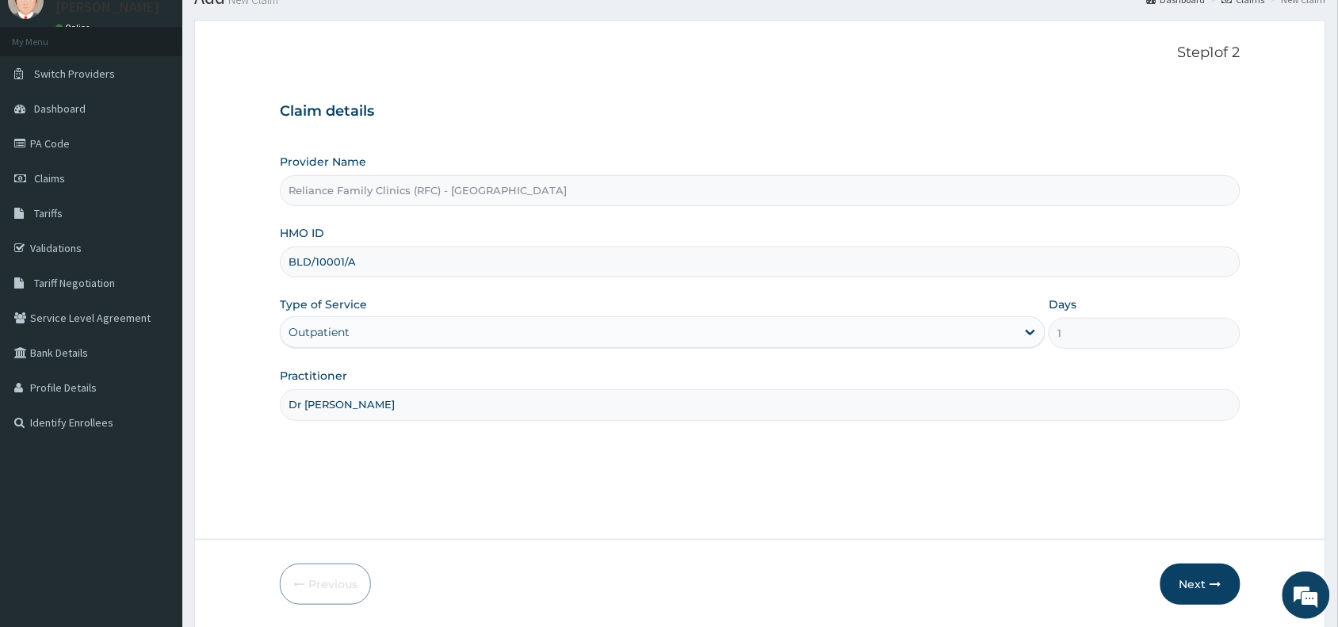
scroll to position [119, 0]
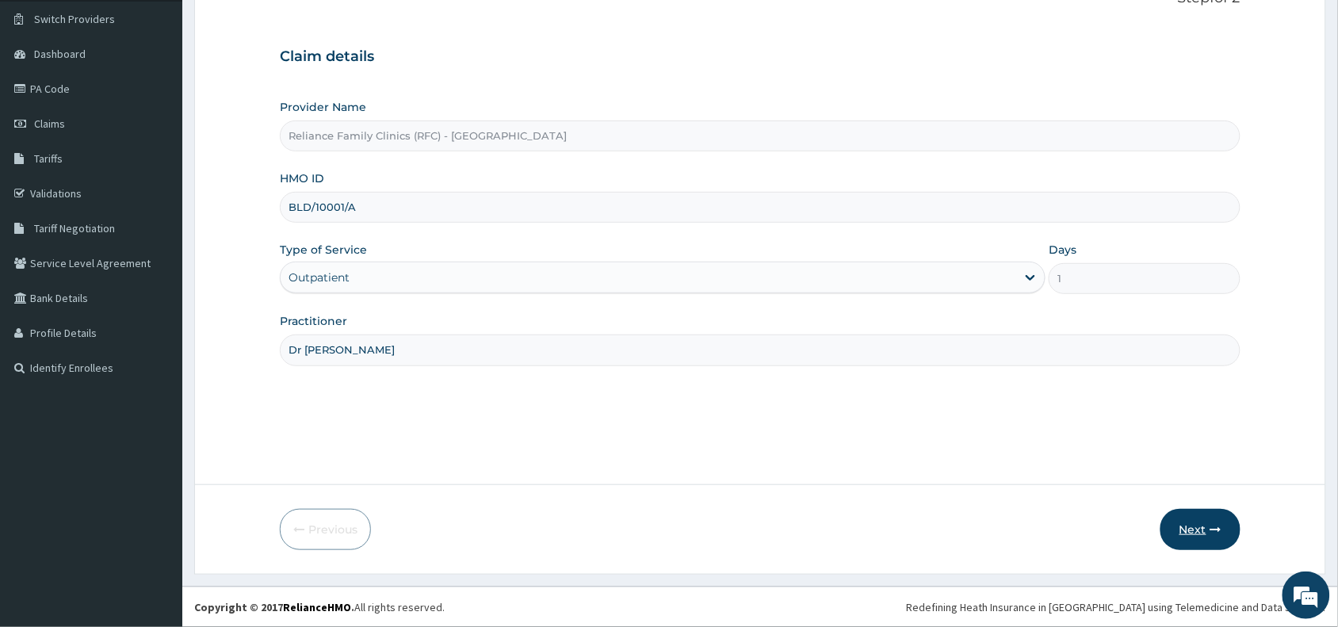
type input "Dr [PERSON_NAME]"
click at [1194, 532] on button "Next" at bounding box center [1200, 529] width 80 height 41
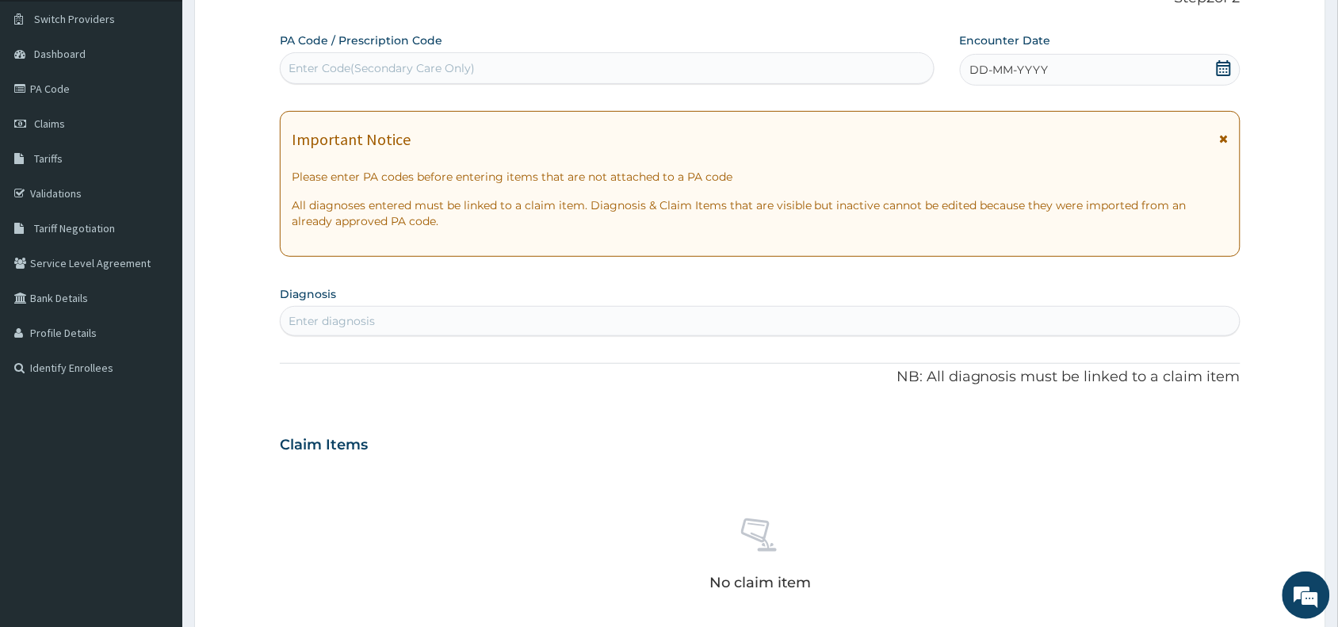
click at [400, 74] on div "Enter Code(Secondary Care Only)" at bounding box center [381, 68] width 186 height 16
paste input "PA/99AA85"
type input "PA/99AA85"
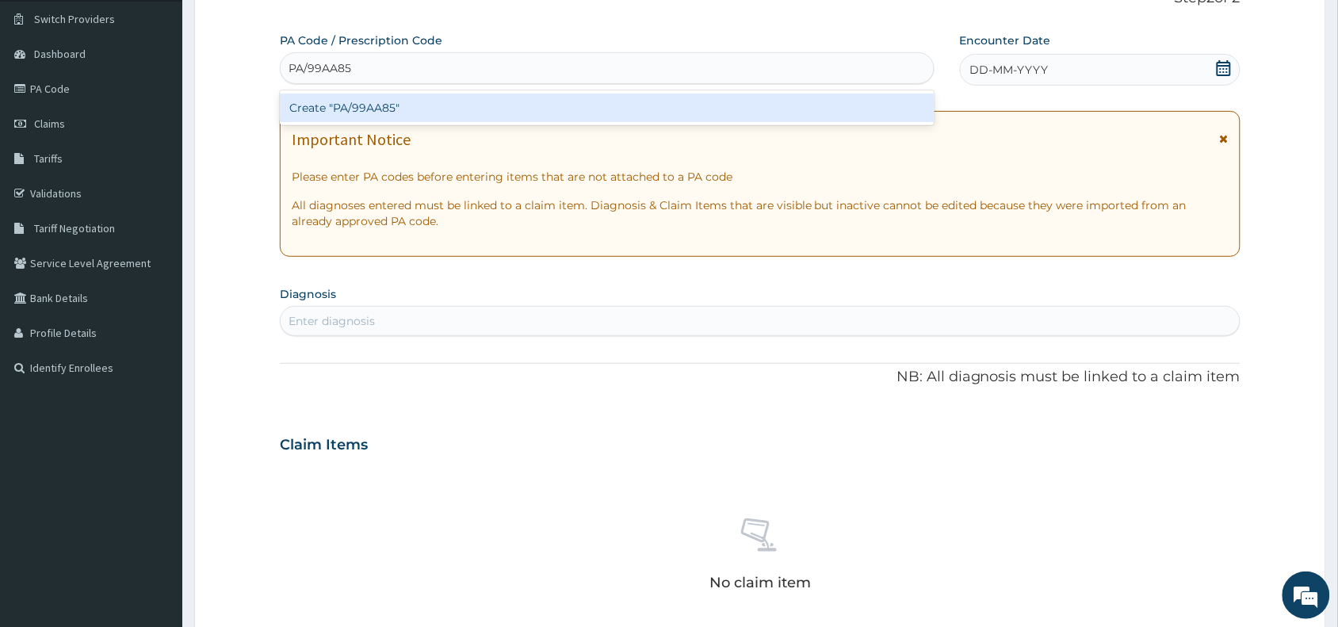
click at [406, 99] on div "Create "PA/99AA85"" at bounding box center [607, 108] width 655 height 29
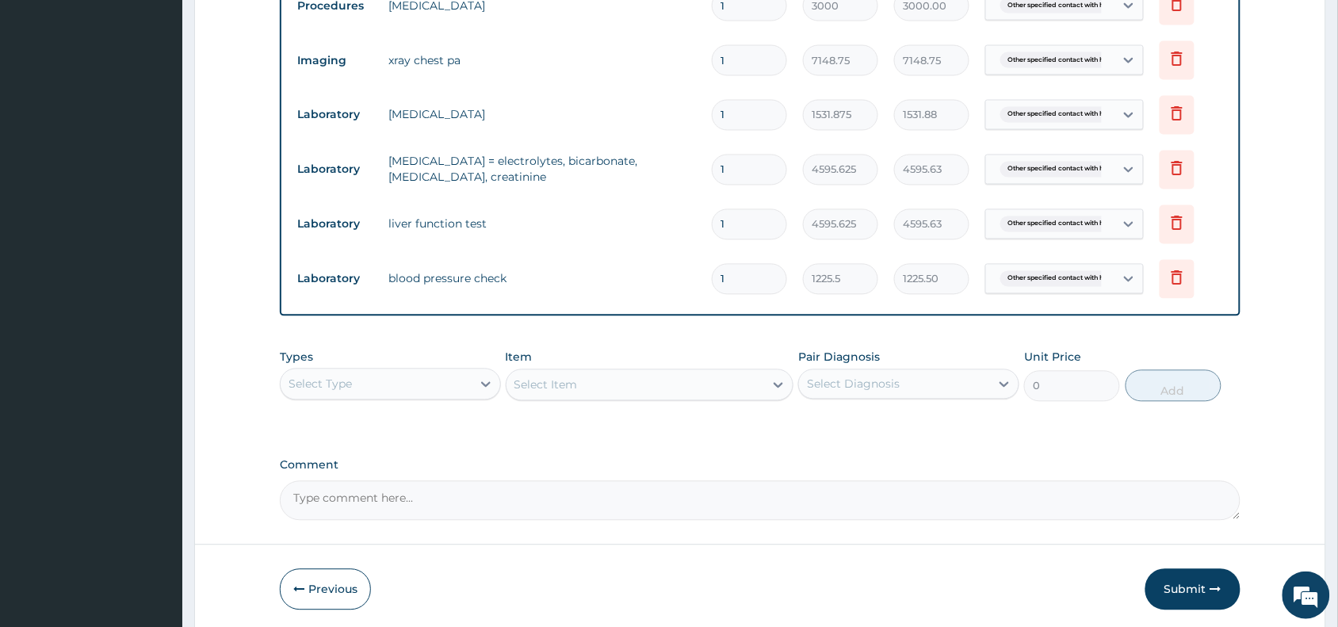
scroll to position [877, 0]
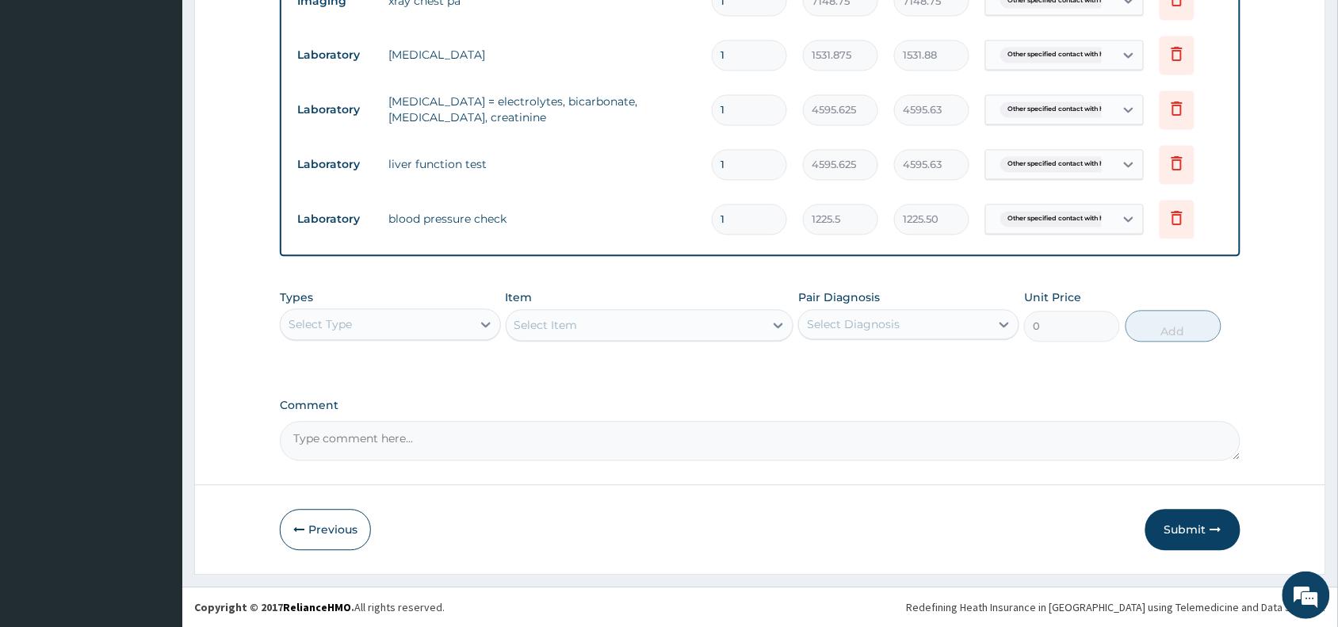
click at [341, 313] on div "Select Type" at bounding box center [376, 324] width 191 height 25
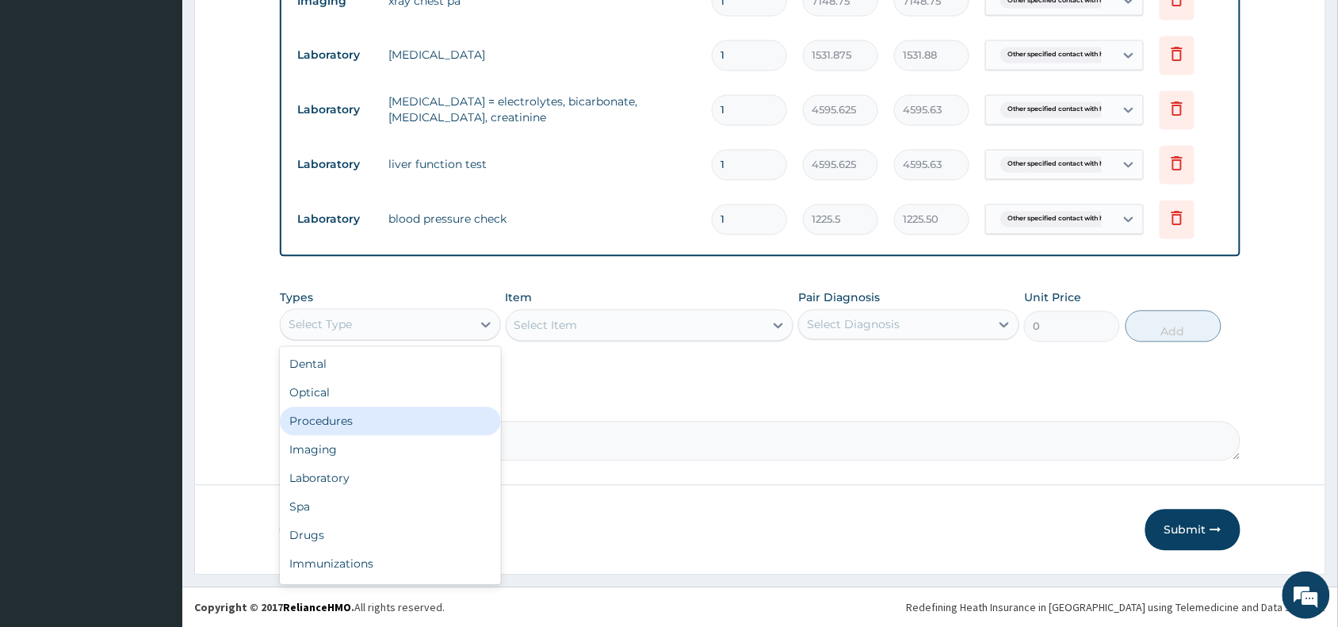
click at [302, 418] on div "Procedures" at bounding box center [390, 421] width 221 height 29
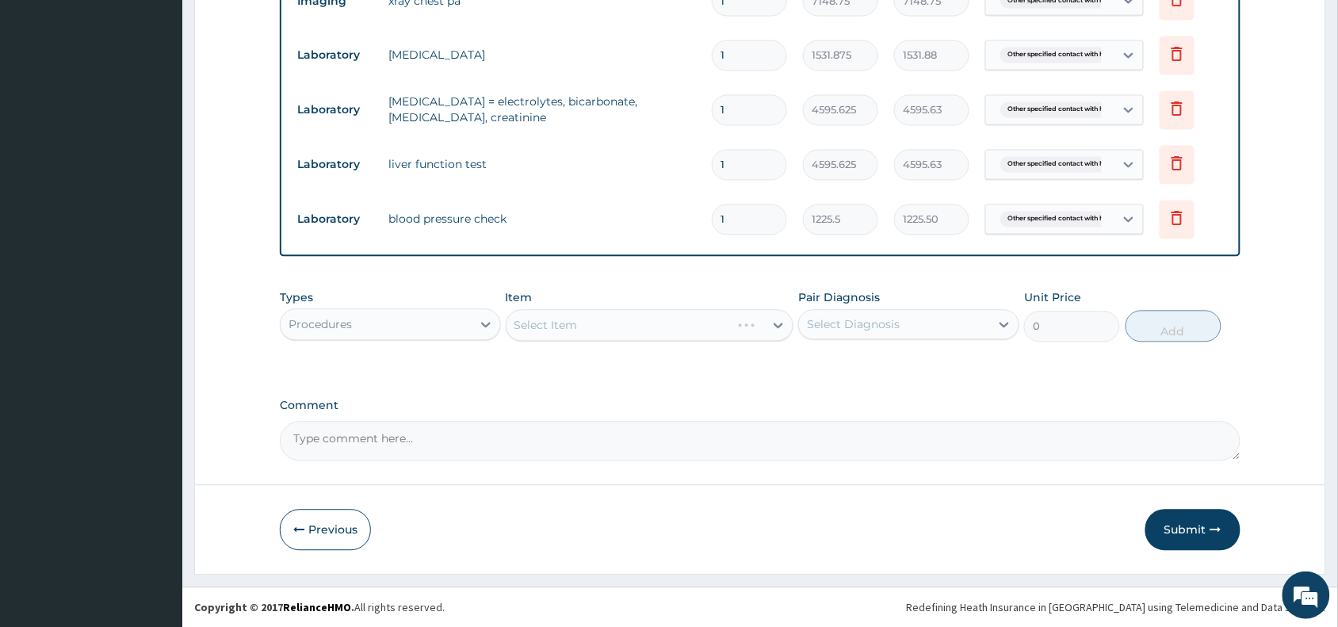
click at [571, 326] on div "Select Item" at bounding box center [650, 326] width 288 height 32
click at [578, 319] on div "Select Item" at bounding box center [650, 326] width 288 height 32
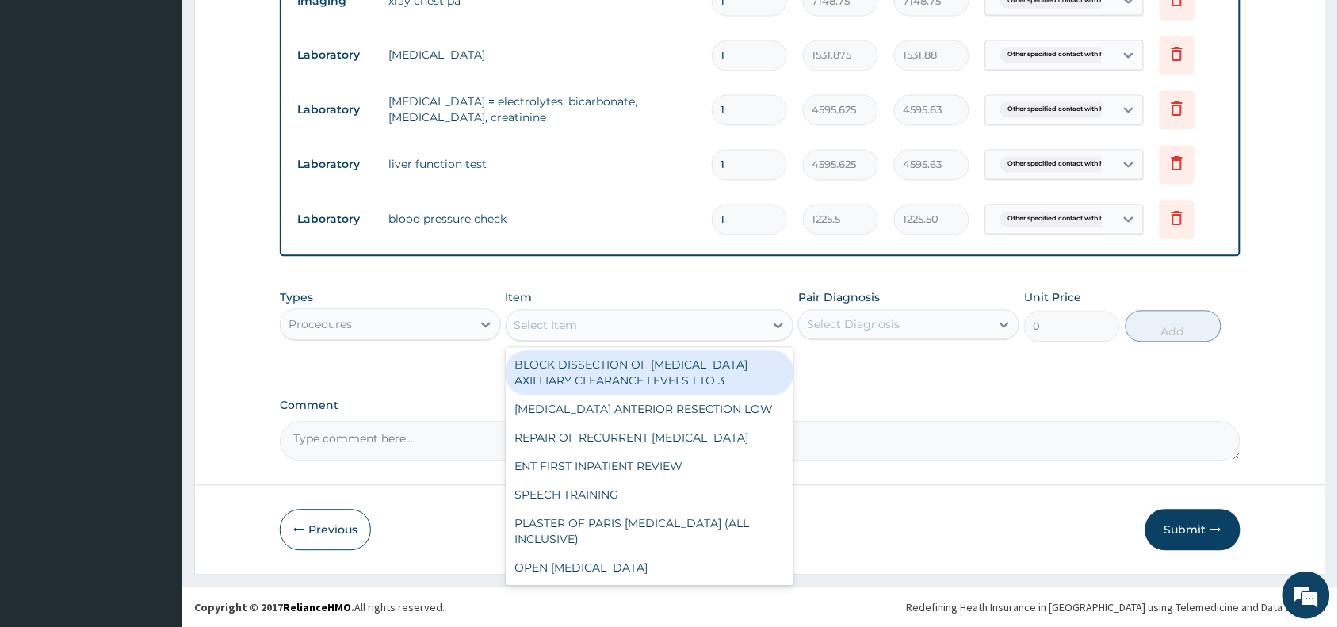
click at [578, 319] on div "Select Item" at bounding box center [635, 325] width 258 height 25
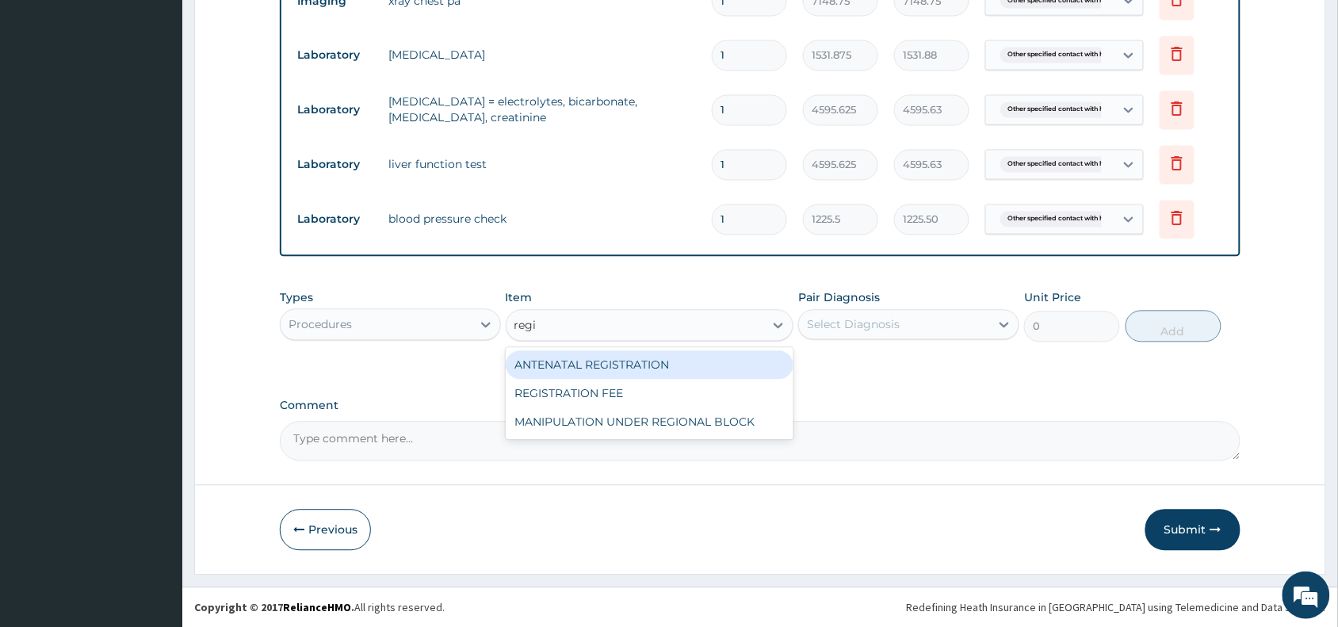
type input "regis"
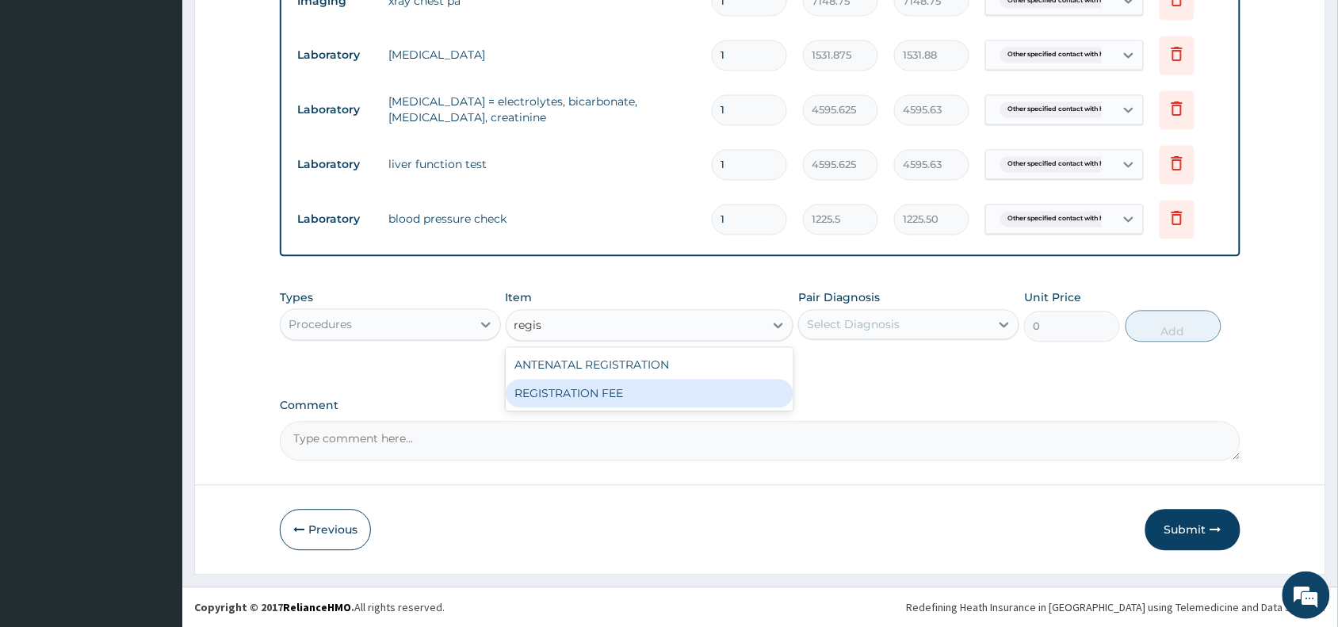
click at [591, 386] on div "REGISTRATION FEE" at bounding box center [650, 394] width 288 height 29
type input "2042.5"
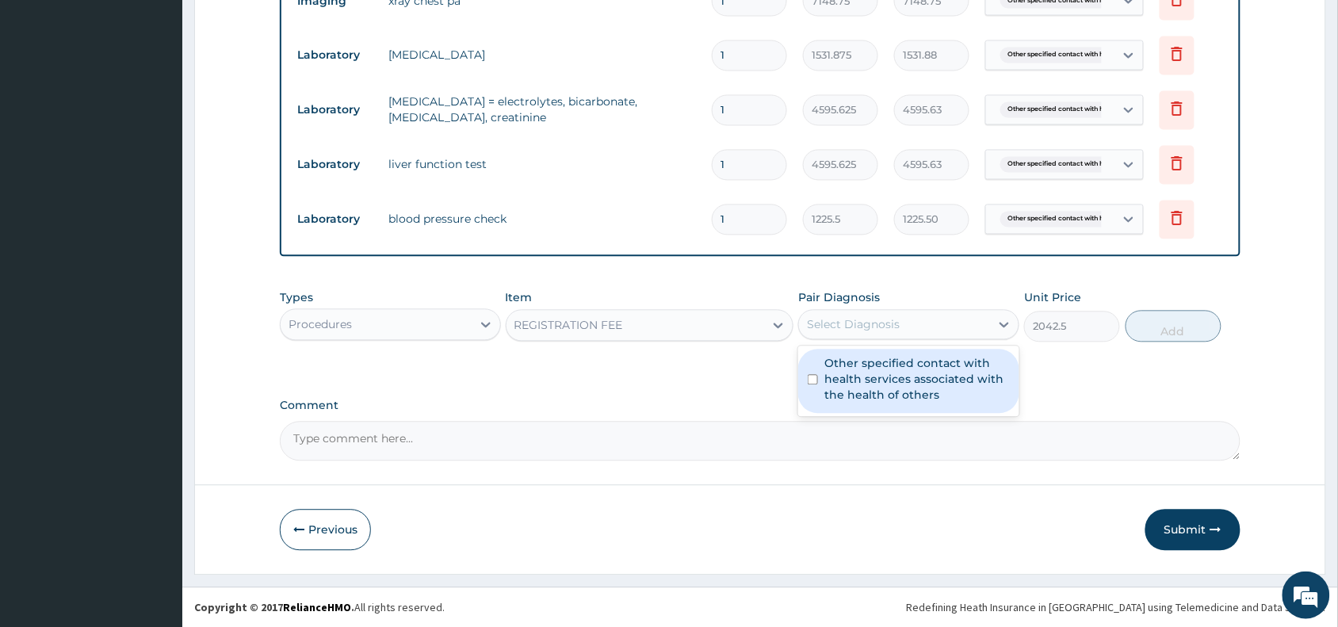
click at [833, 322] on div "Select Diagnosis" at bounding box center [853, 325] width 93 height 16
click at [836, 369] on label "Other specified contact with health services associated with the health of othe…" at bounding box center [916, 380] width 185 height 48
checkbox input "true"
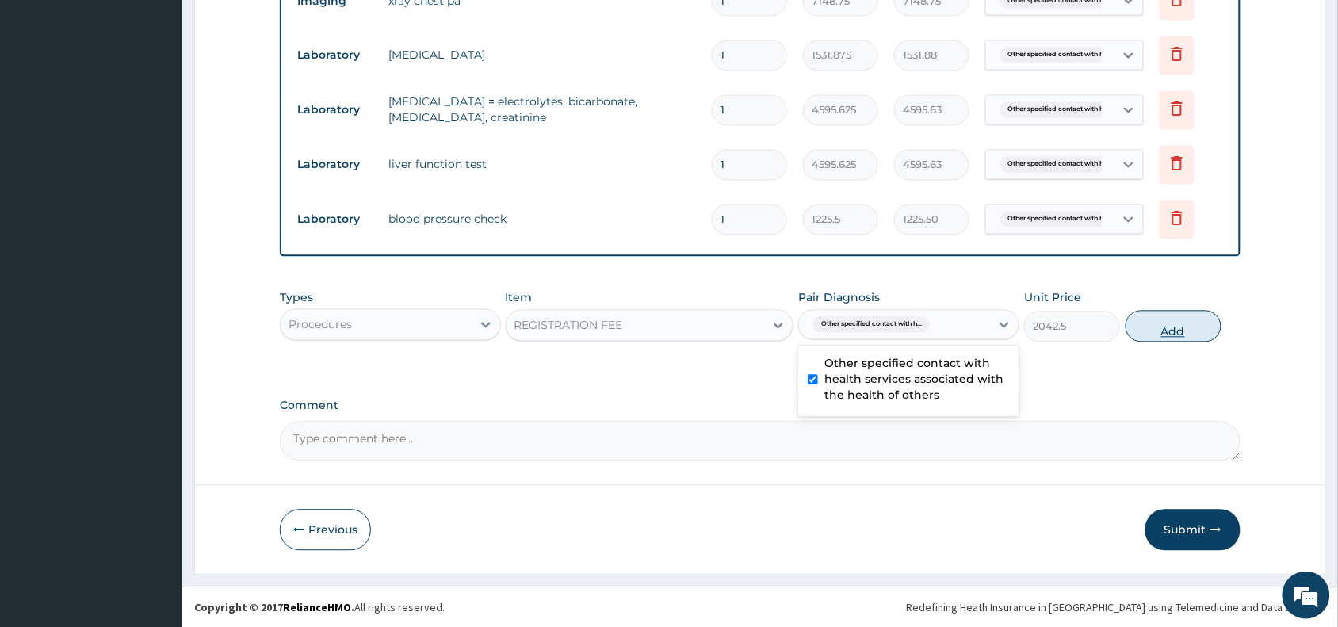
click at [1174, 333] on button "Add" at bounding box center [1173, 327] width 96 height 32
type input "0"
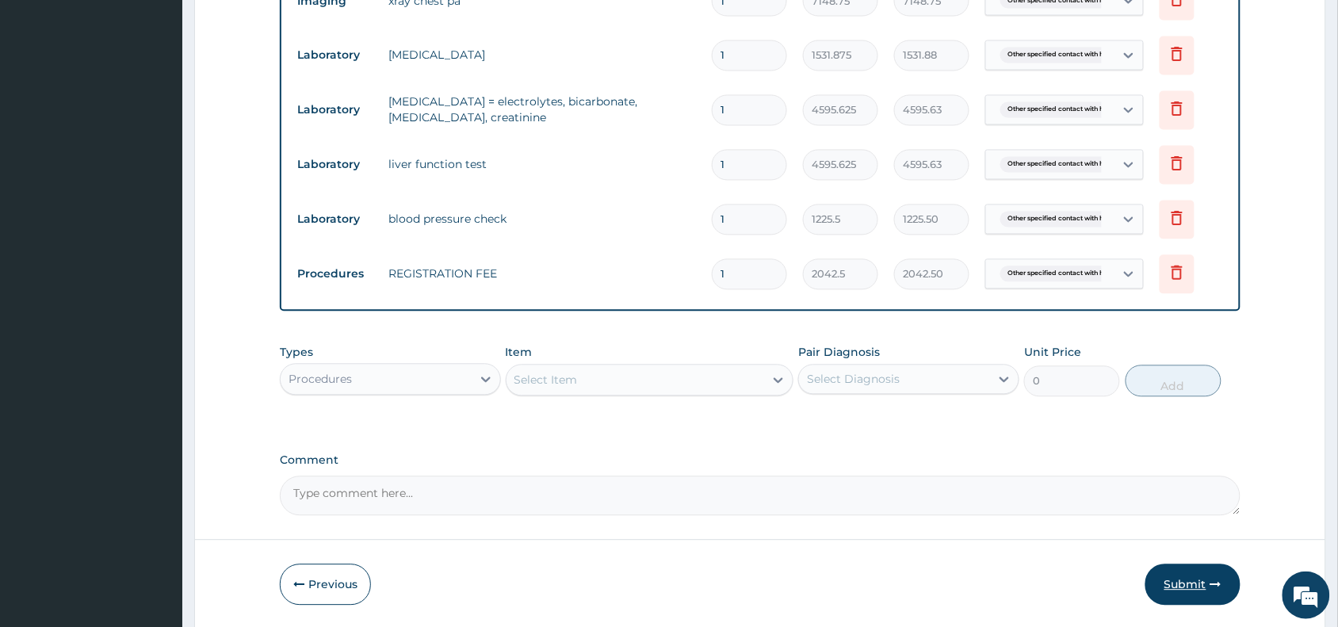
click at [1185, 572] on button "Submit" at bounding box center [1192, 584] width 95 height 41
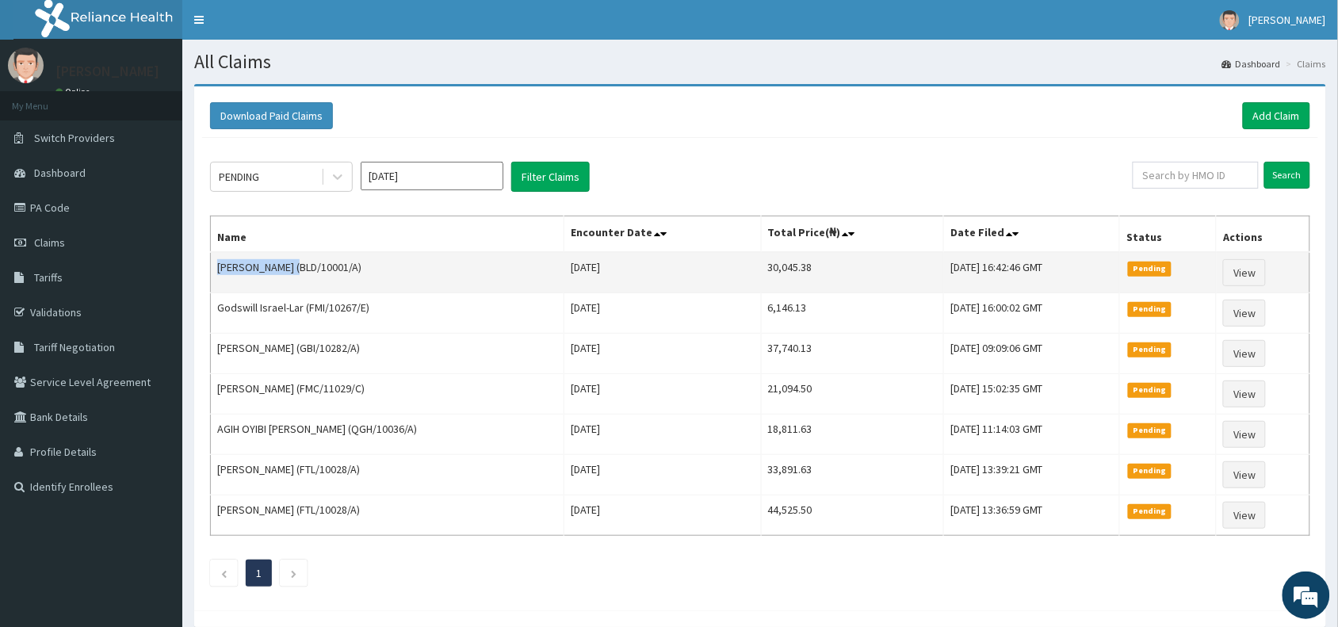
drag, startPoint x: 303, startPoint y: 270, endPoint x: 219, endPoint y: 278, distance: 84.4
click at [219, 278] on td "[PERSON_NAME] (BLD/10001/A)" at bounding box center [387, 272] width 353 height 41
copy td "[PERSON_NAME]"
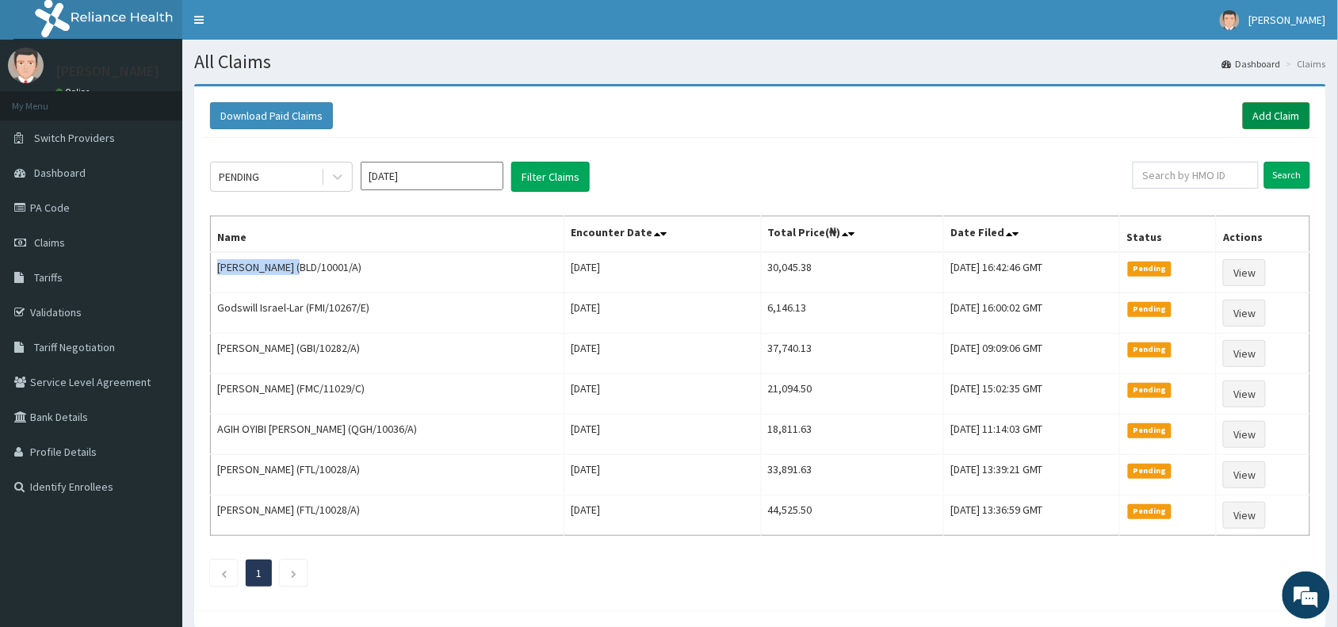
click at [1277, 109] on link "Add Claim" at bounding box center [1275, 115] width 67 height 27
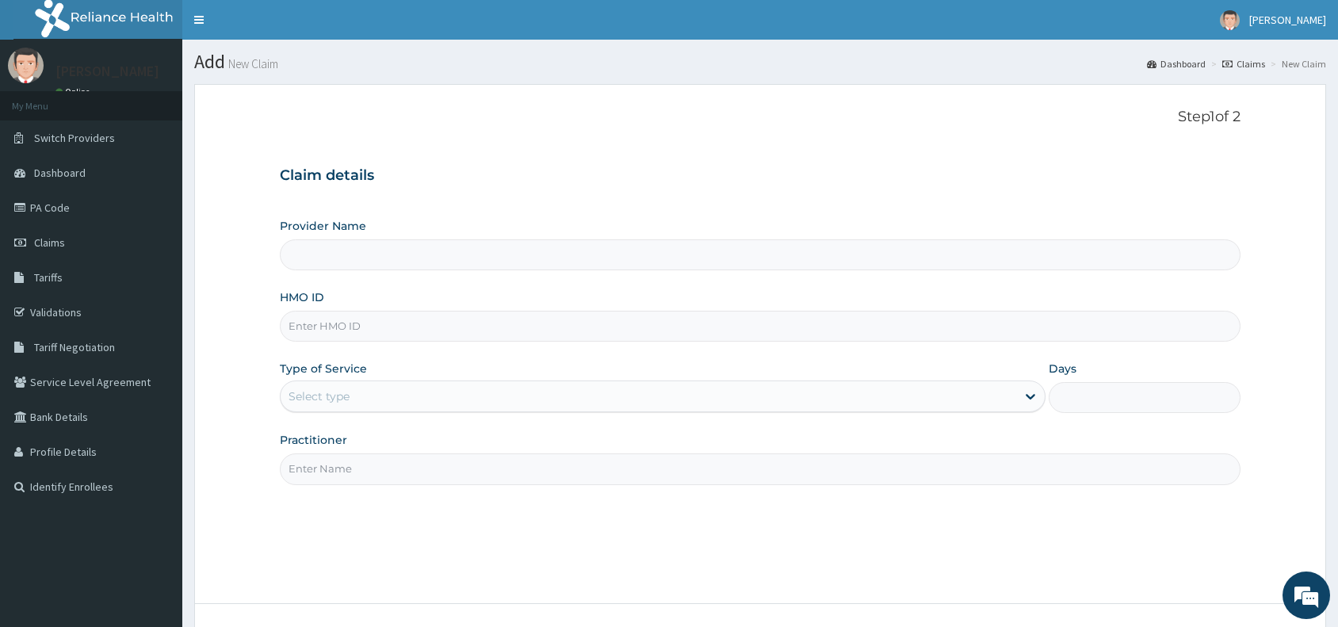
type input "Reliance Family Clinics (RFC) - [GEOGRAPHIC_DATA]"
click at [315, 338] on input "HMO ID" at bounding box center [760, 326] width 960 height 31
paste input "BLD/10001/A"
type input "BLD/10001/A"
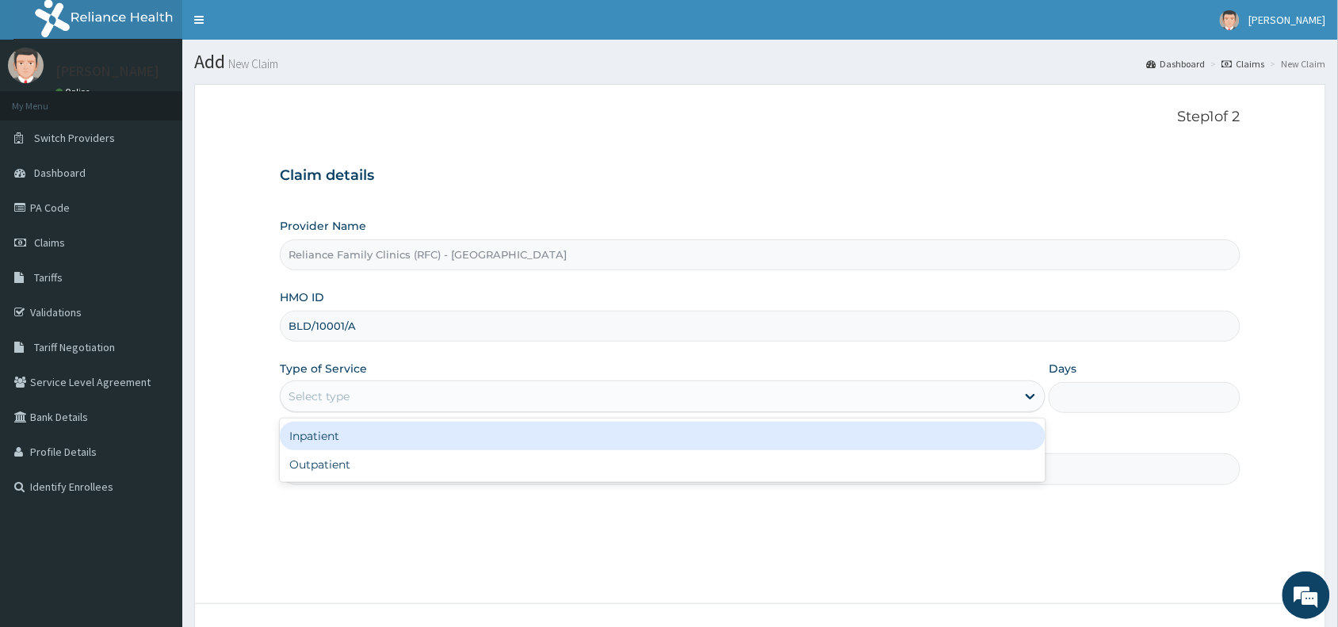
click at [322, 391] on div "Select type" at bounding box center [318, 396] width 61 height 16
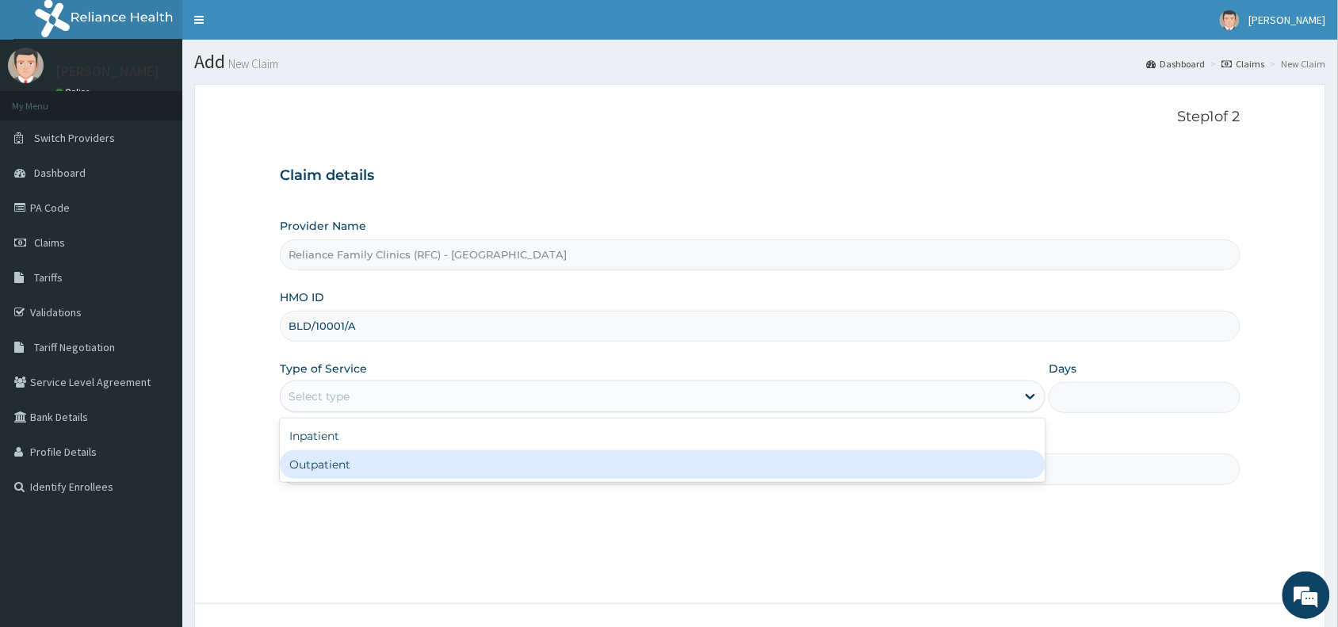
click at [326, 469] on div "Outpatient" at bounding box center [662, 464] width 765 height 29
type input "1"
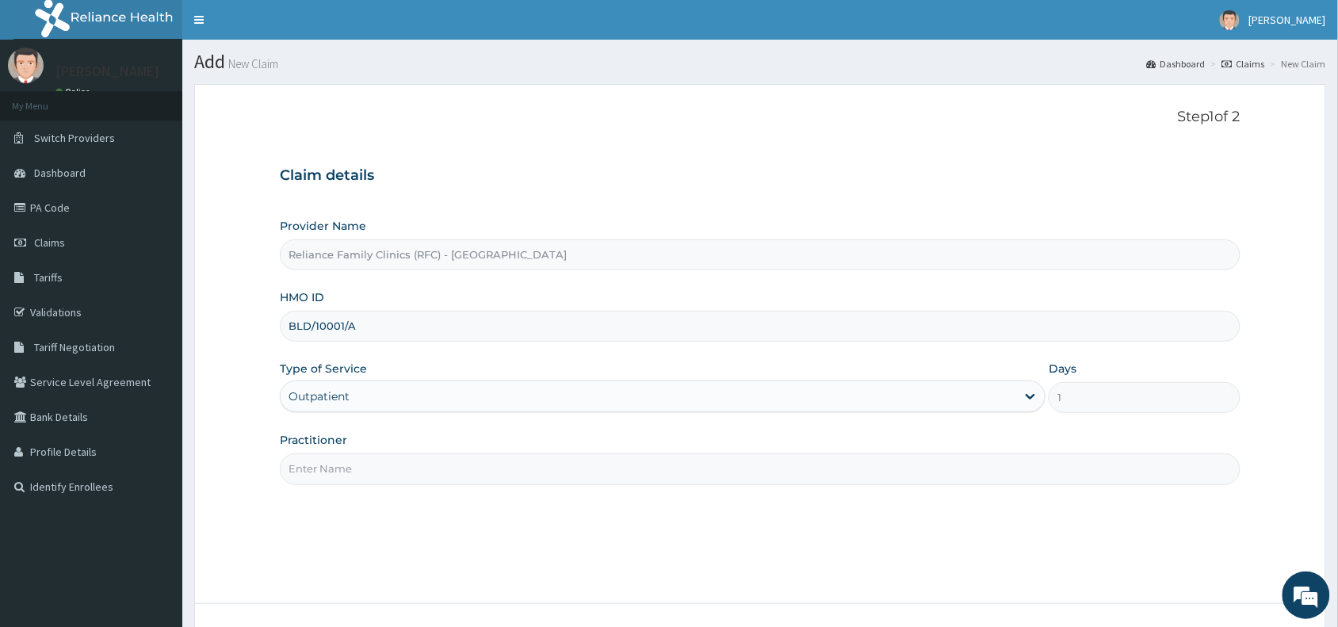
click at [309, 470] on input "Practitioner" at bounding box center [760, 468] width 960 height 31
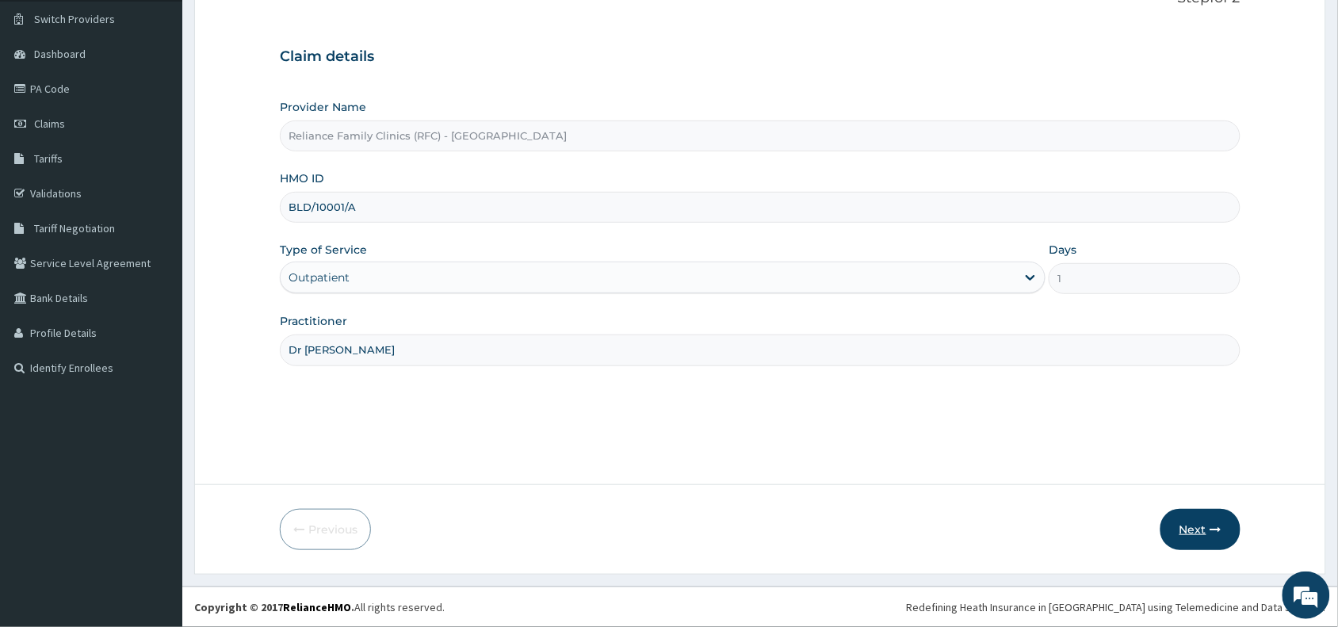
type input "Dr wini"
click at [1196, 532] on button "Next" at bounding box center [1200, 529] width 80 height 41
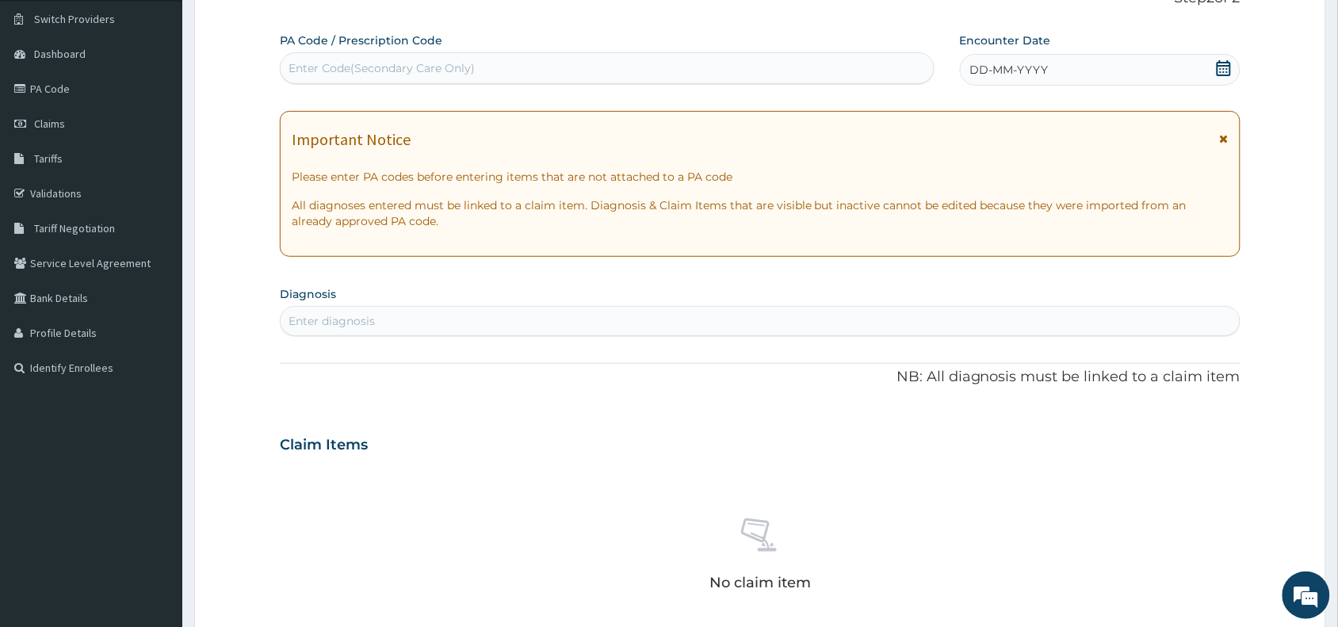
click at [1038, 71] on span "DD-MM-YYYY" at bounding box center [1009, 70] width 78 height 16
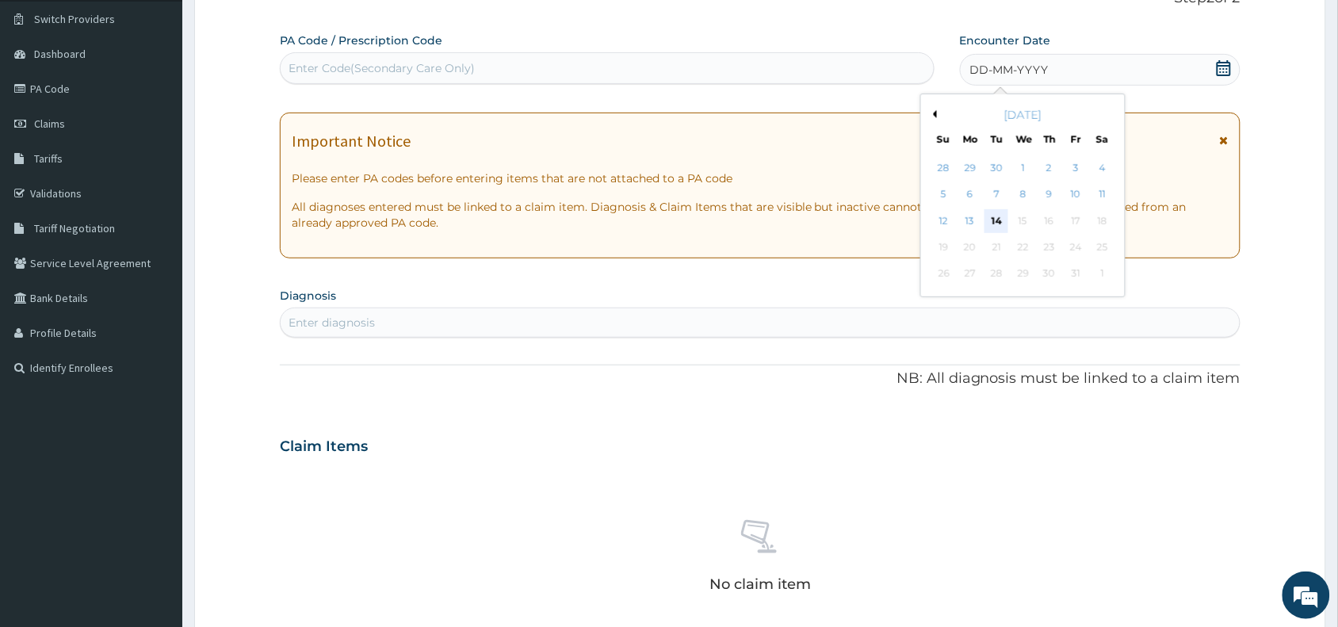
click at [997, 222] on div "14" at bounding box center [996, 221] width 24 height 24
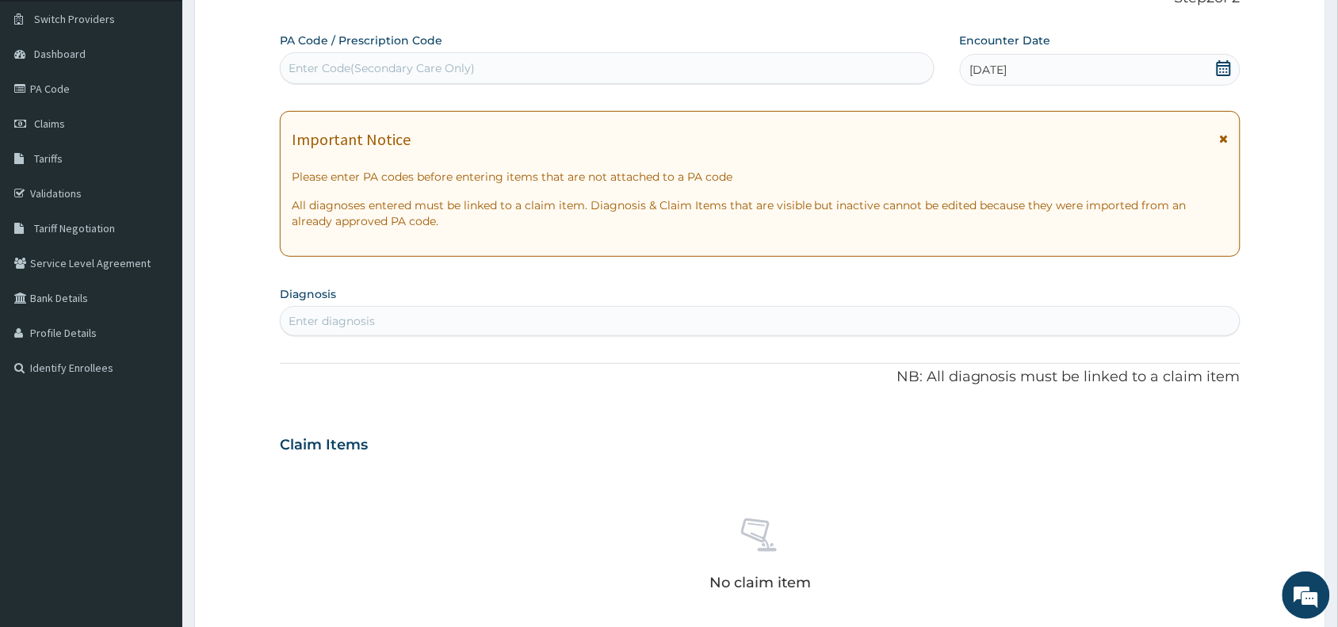
click at [345, 311] on div "Enter diagnosis" at bounding box center [760, 320] width 959 height 25
type input "cough"
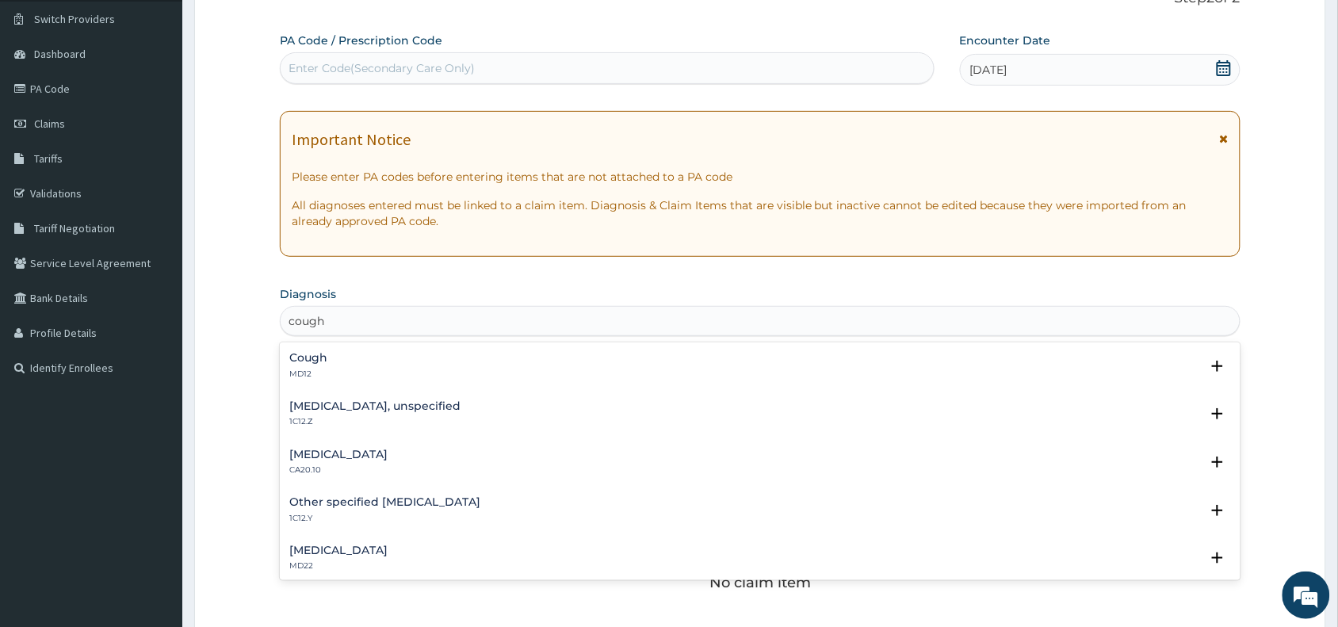
click at [307, 366] on div "Cough MD12" at bounding box center [308, 366] width 38 height 28
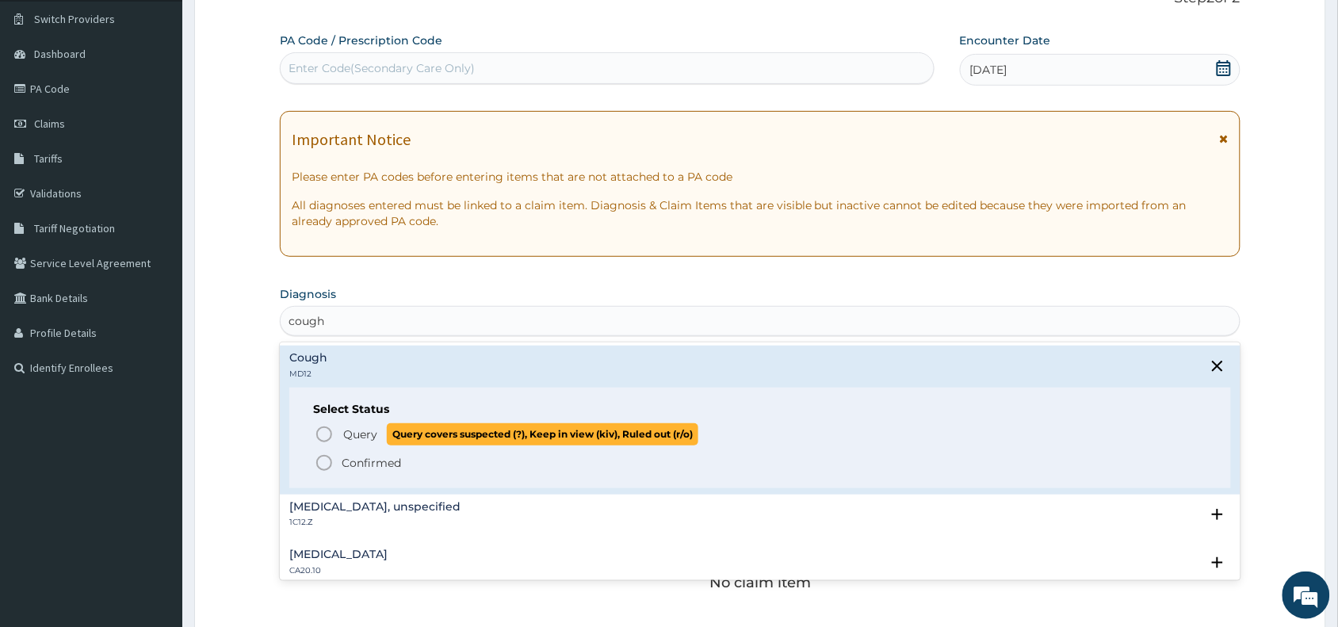
click at [322, 432] on icon "status option query" at bounding box center [324, 434] width 19 height 19
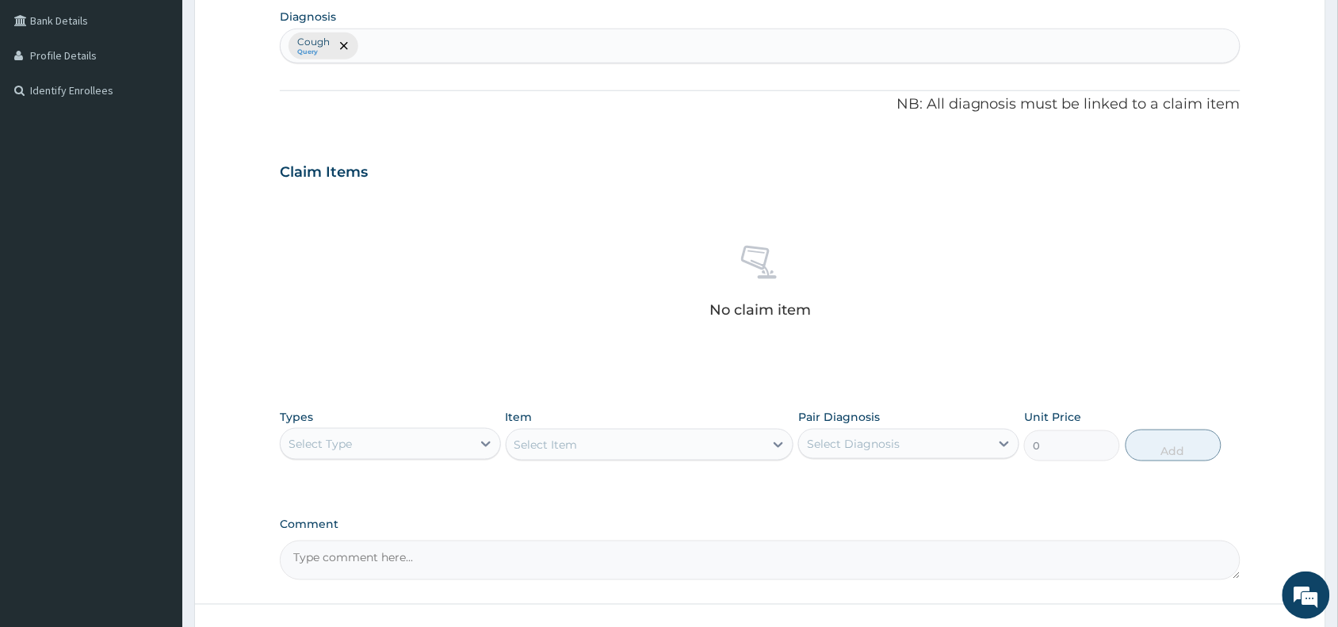
scroll to position [517, 0]
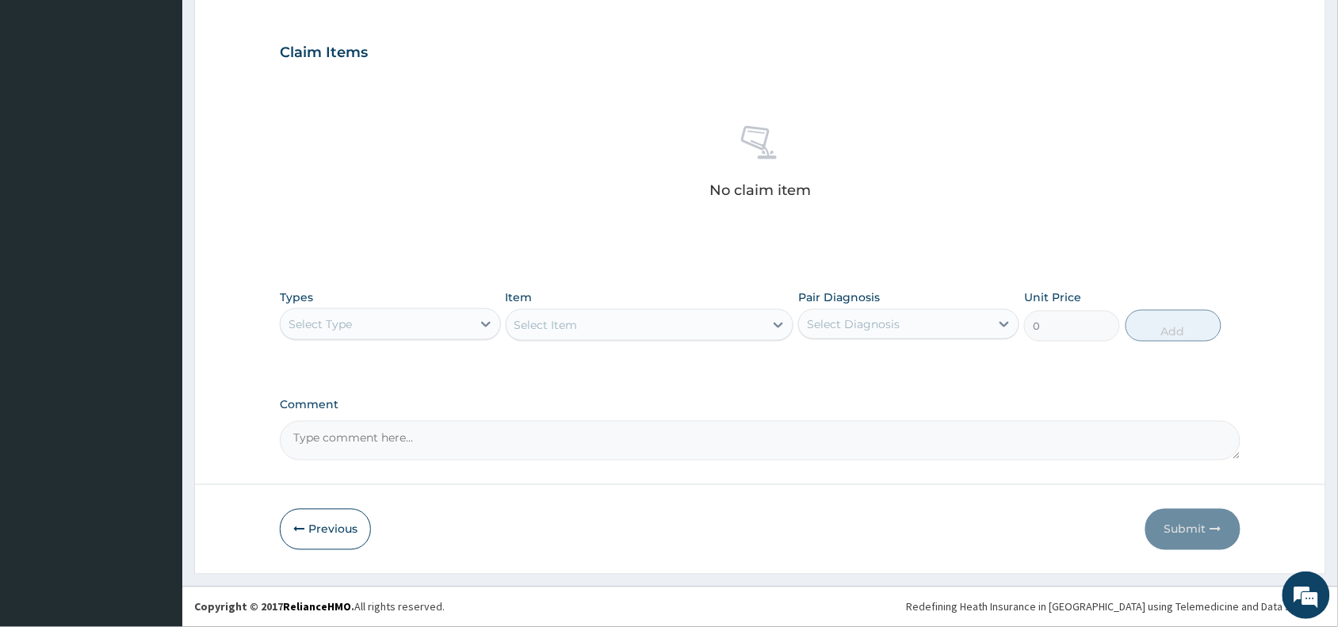
click at [357, 322] on div "Select Type" at bounding box center [376, 323] width 191 height 25
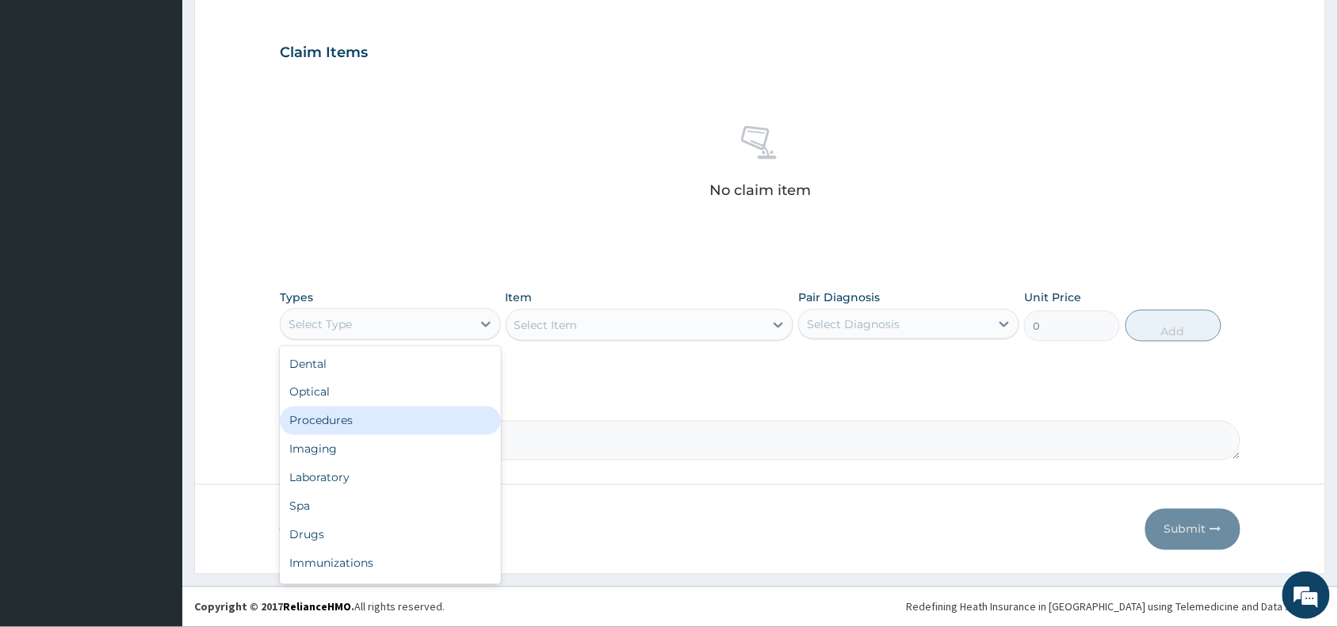
click at [354, 421] on div "Procedures" at bounding box center [390, 420] width 221 height 29
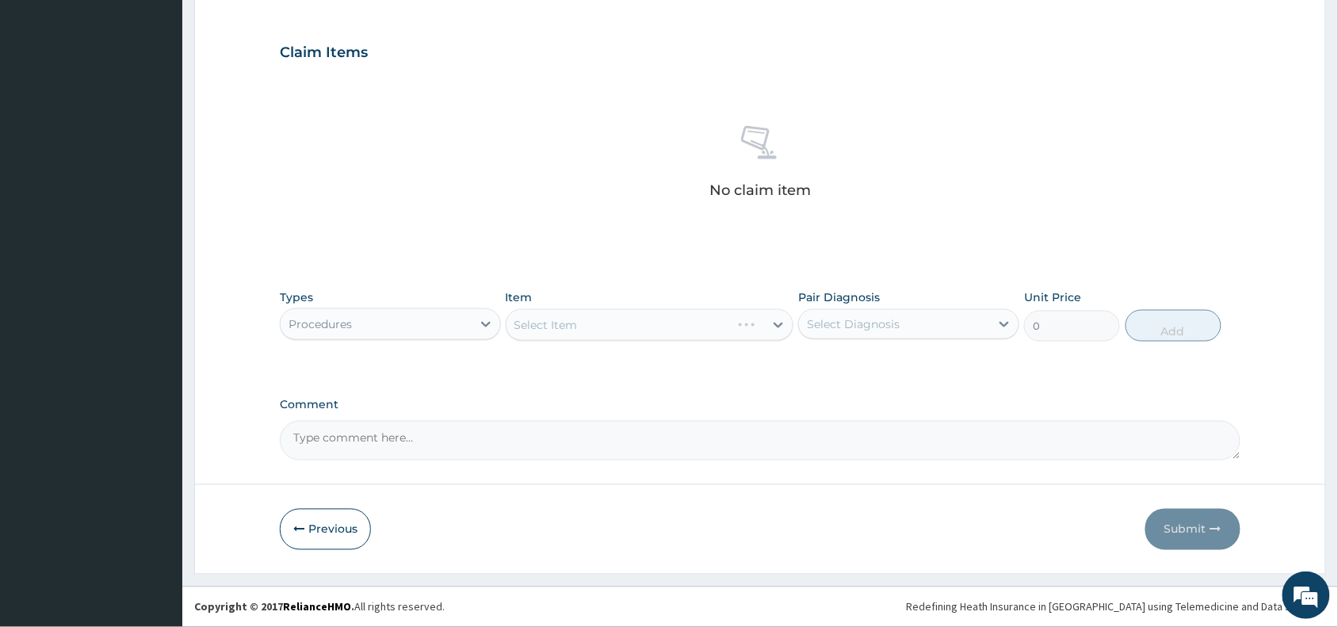
click at [609, 326] on div "Select Item" at bounding box center [650, 325] width 288 height 32
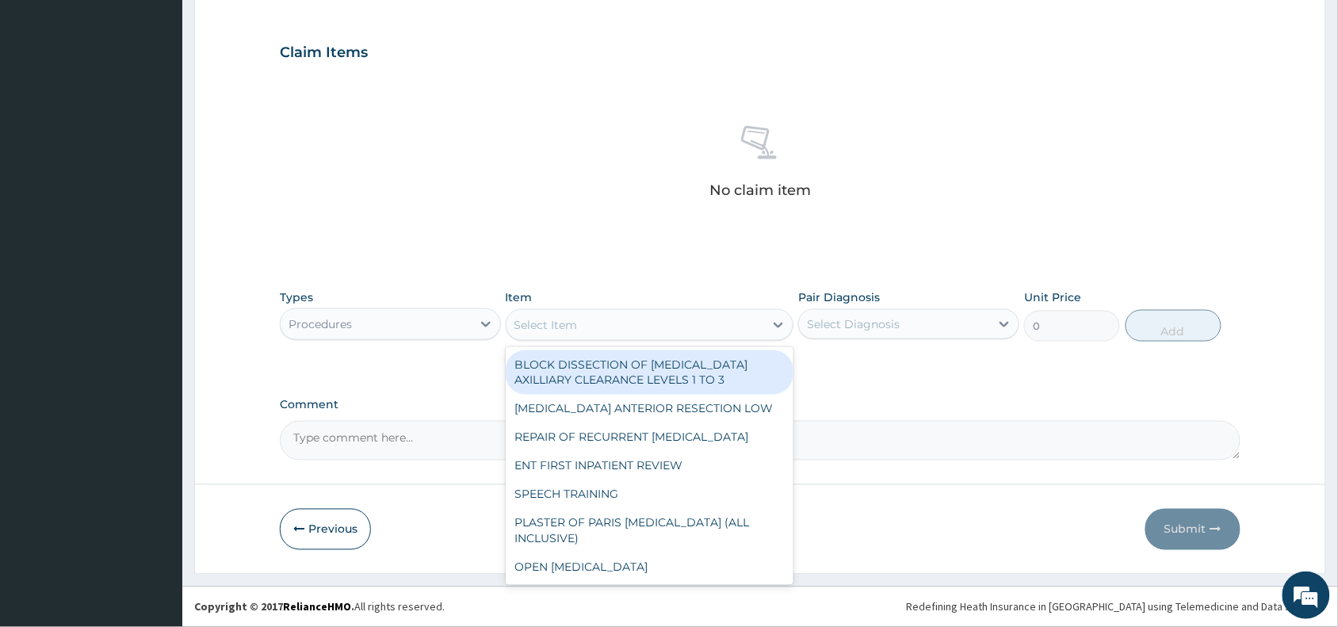
click at [609, 326] on div "Select Item" at bounding box center [635, 324] width 258 height 25
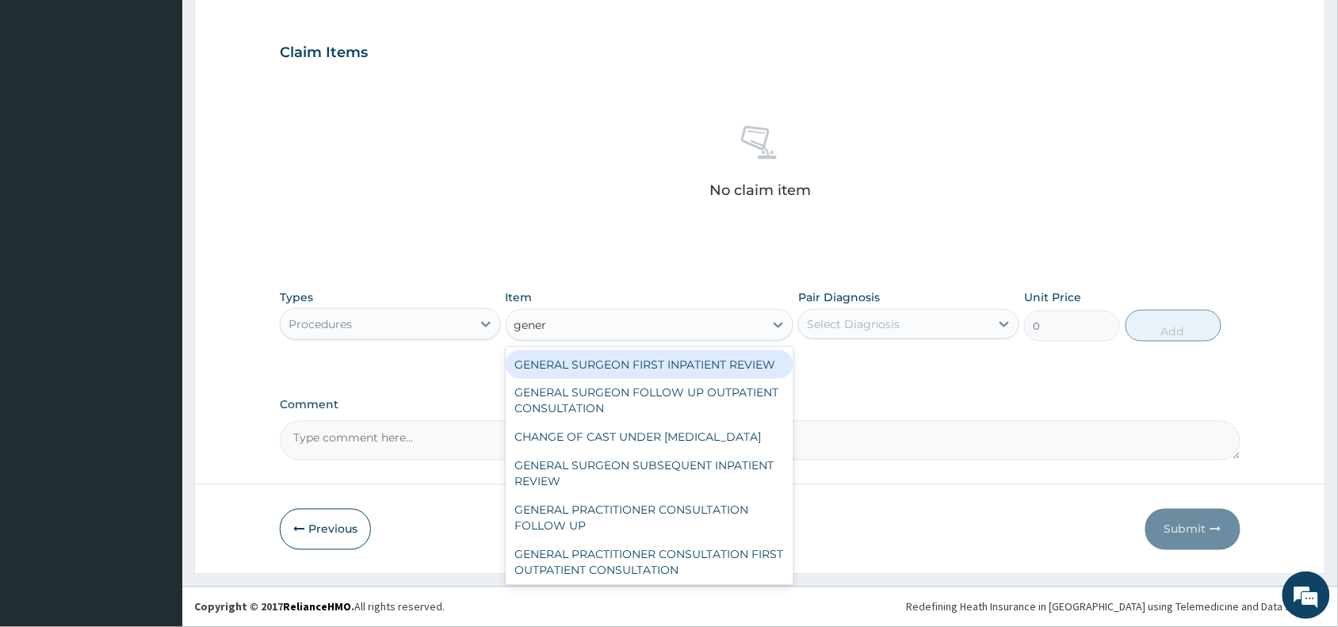
type input "genera"
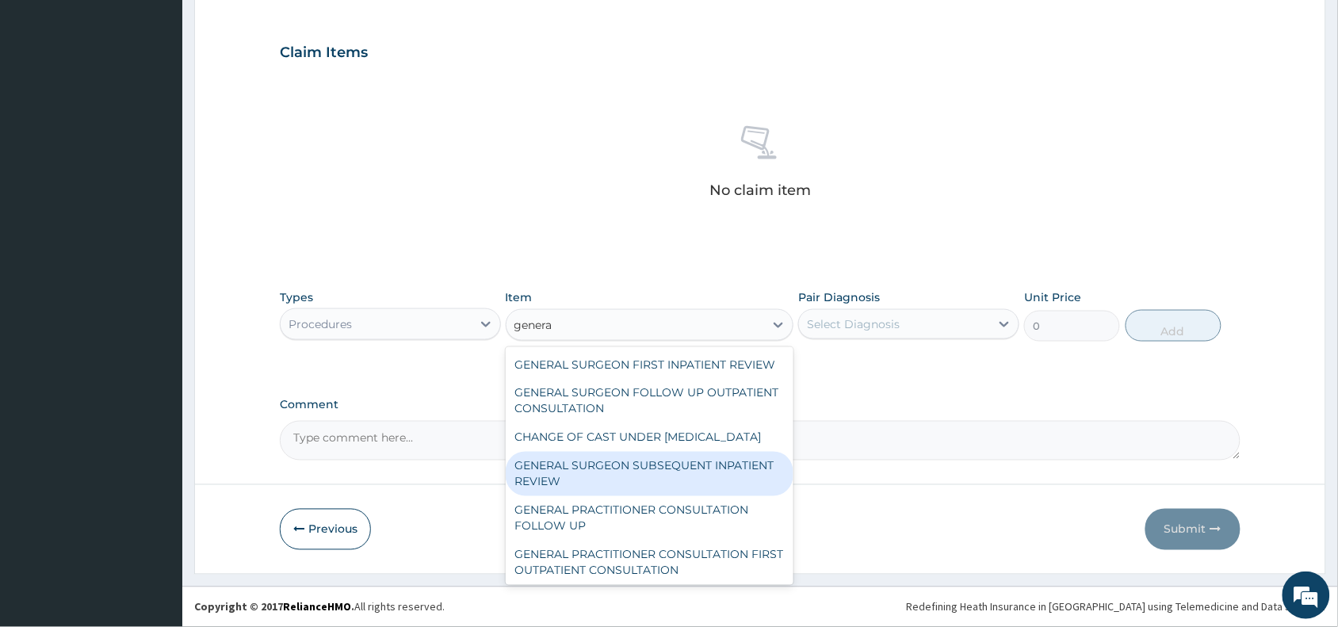
scroll to position [196, 0]
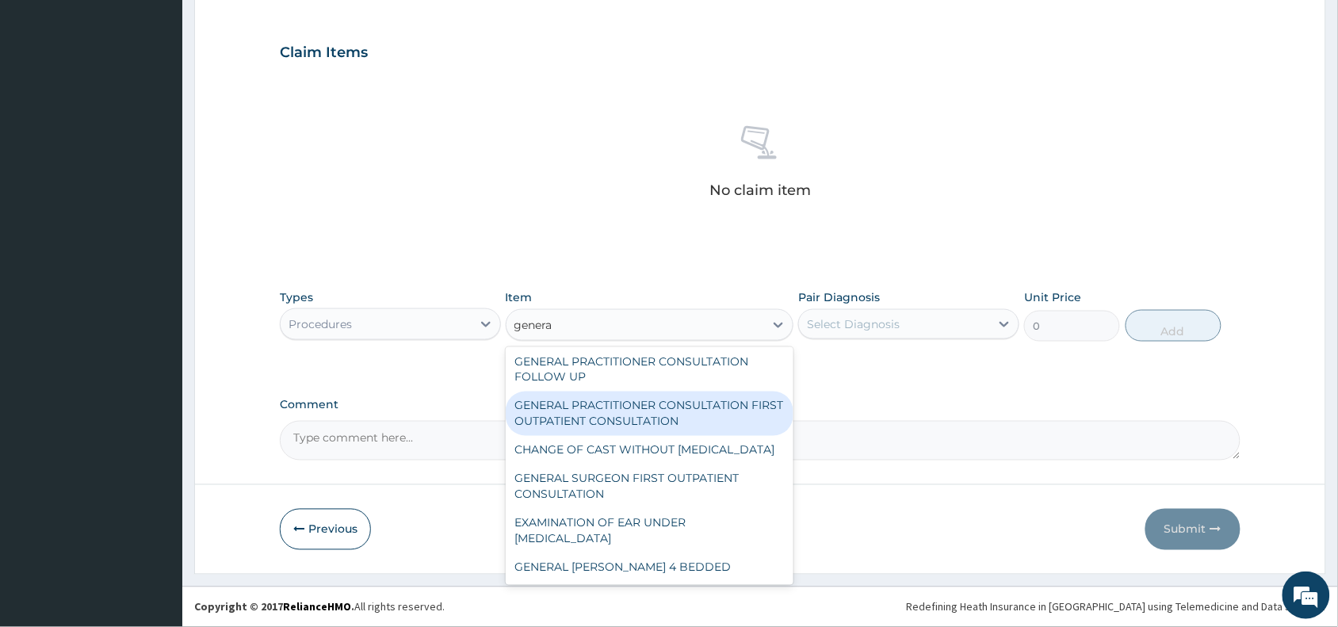
click at [662, 406] on div "GENERAL PRACTITIONER CONSULTATION FIRST OUTPATIENT CONSULTATION" at bounding box center [650, 413] width 288 height 44
type input "3370.125"
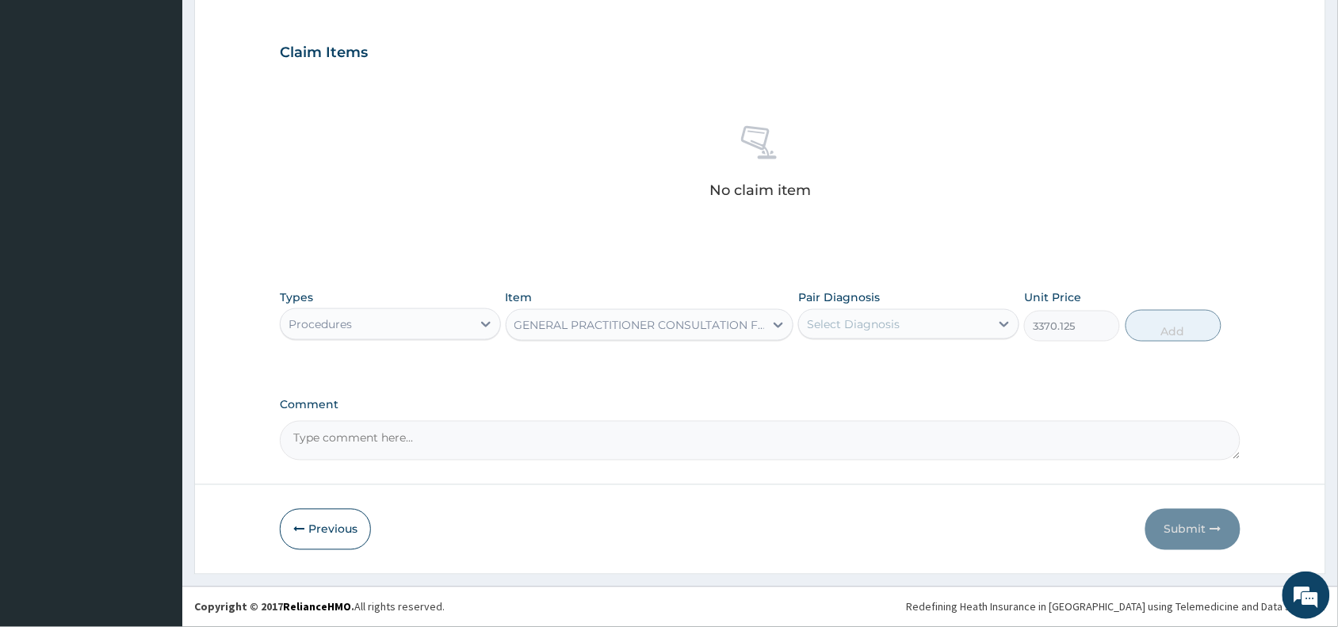
click at [842, 322] on div "Select Diagnosis" at bounding box center [853, 324] width 93 height 16
click at [853, 364] on label "Cough" at bounding box center [843, 363] width 38 height 16
checkbox input "true"
click at [1169, 321] on button "Add" at bounding box center [1173, 326] width 96 height 32
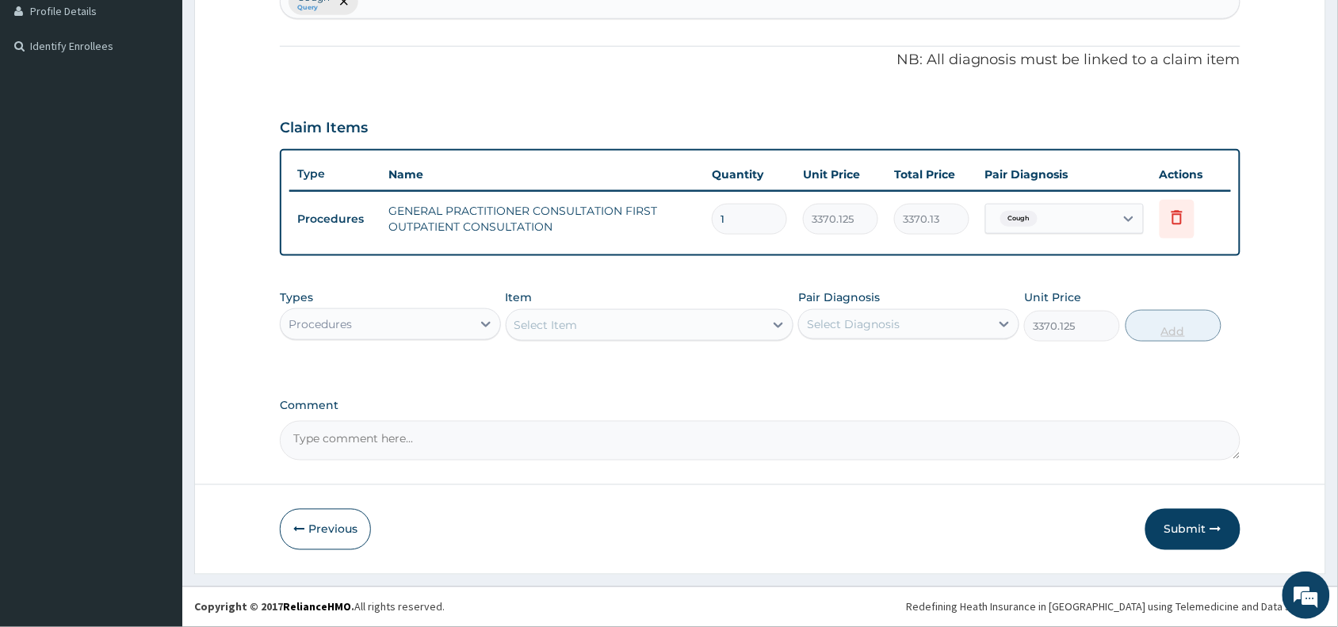
type input "0"
click at [409, 315] on div "Procedures" at bounding box center [376, 324] width 191 height 25
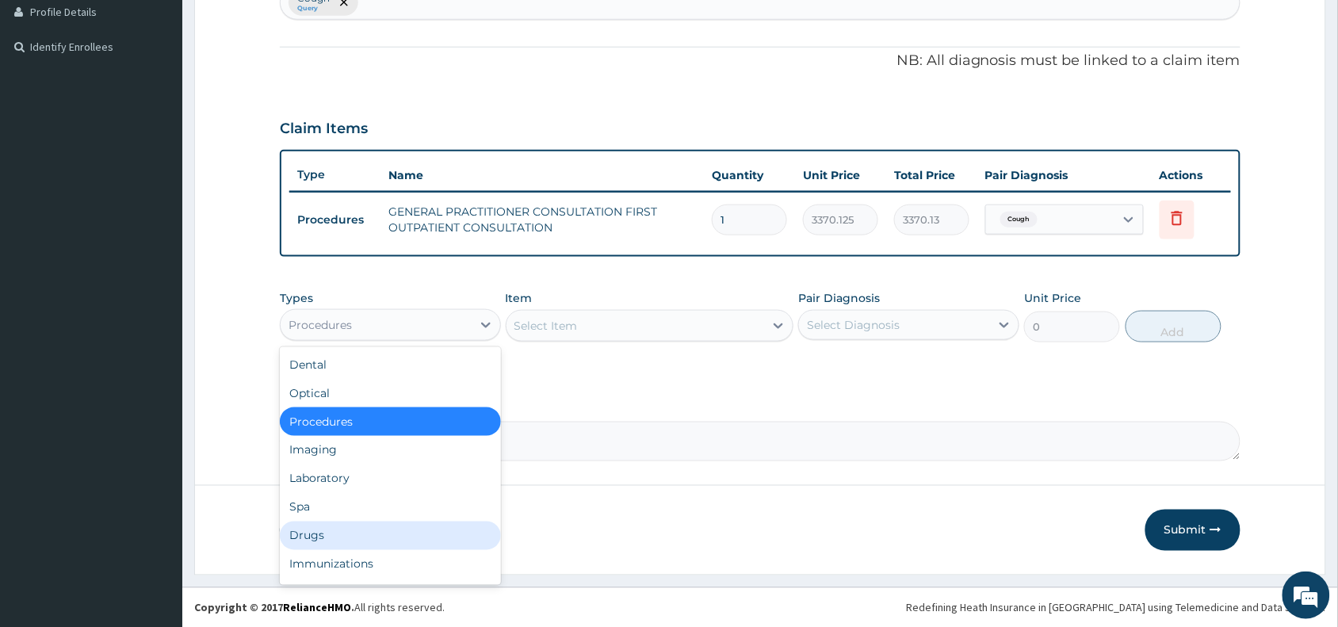
click at [311, 531] on div "Drugs" at bounding box center [390, 535] width 221 height 29
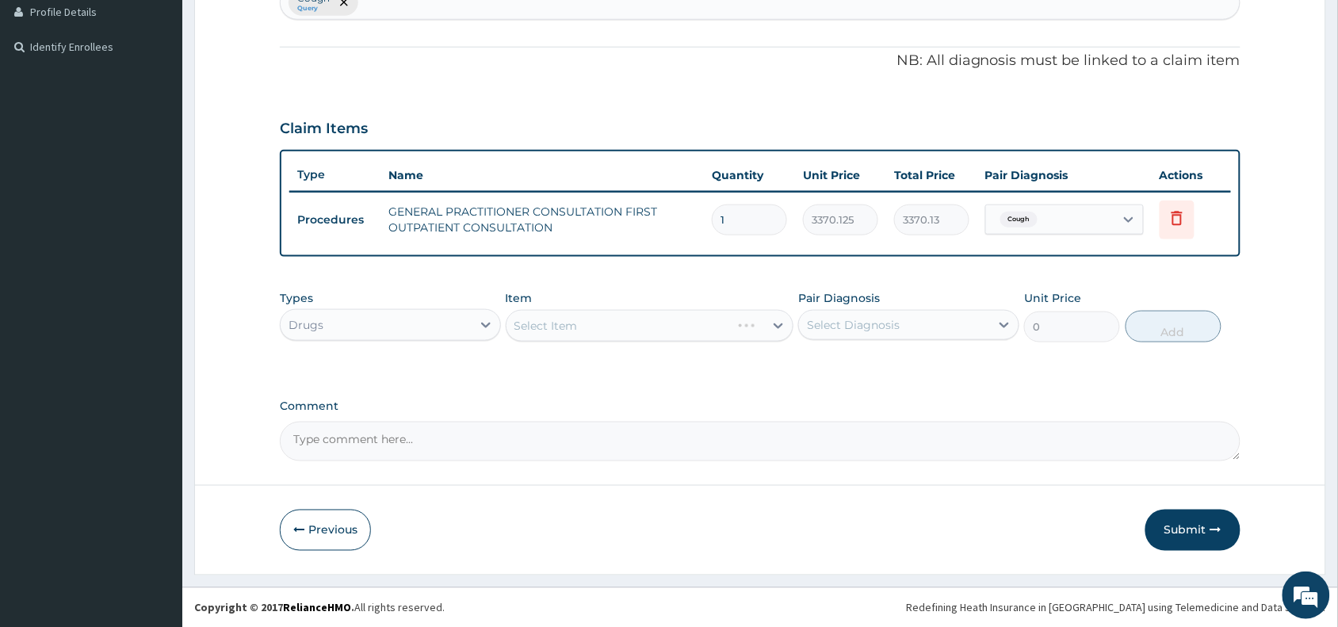
click at [590, 317] on div "Select Item" at bounding box center [650, 326] width 288 height 32
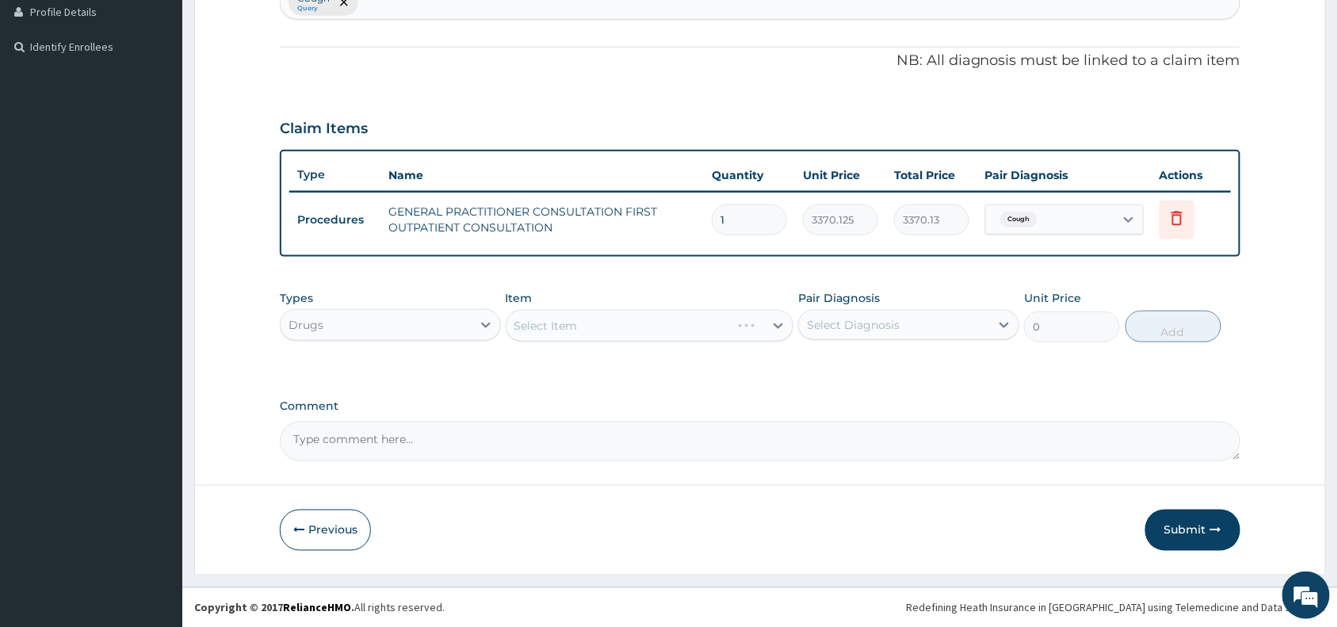
click at [590, 317] on div "Select Item" at bounding box center [650, 326] width 288 height 32
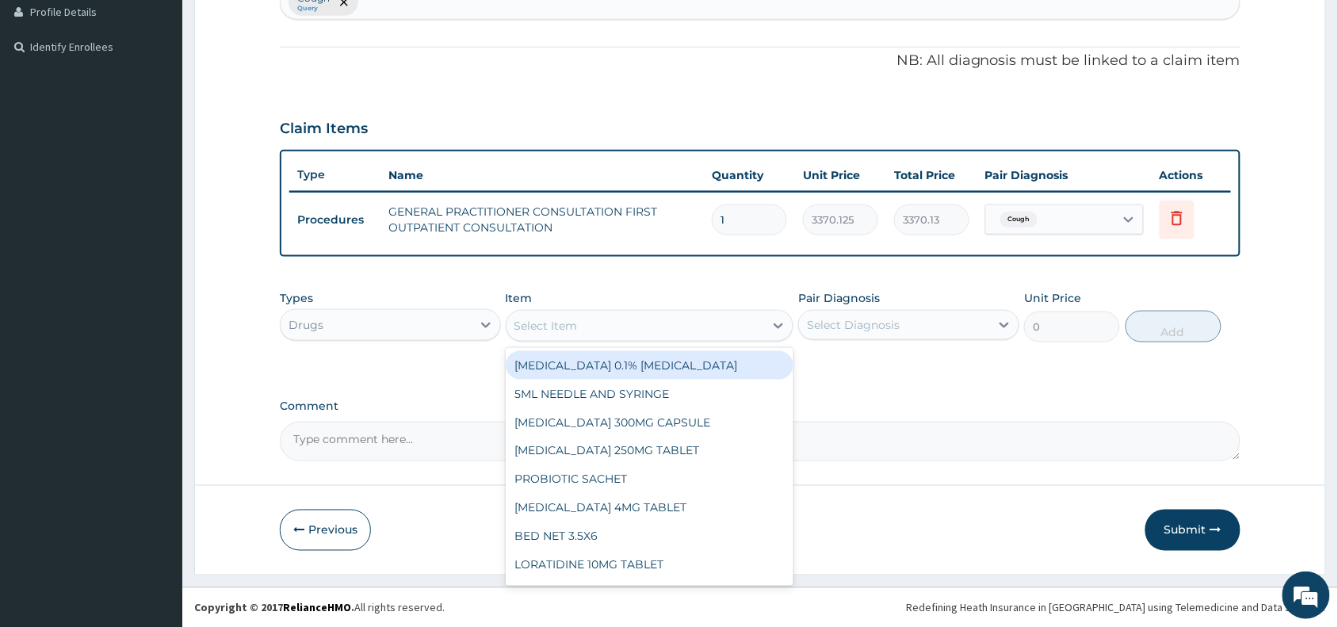
click at [590, 317] on div "Select Item" at bounding box center [635, 325] width 258 height 25
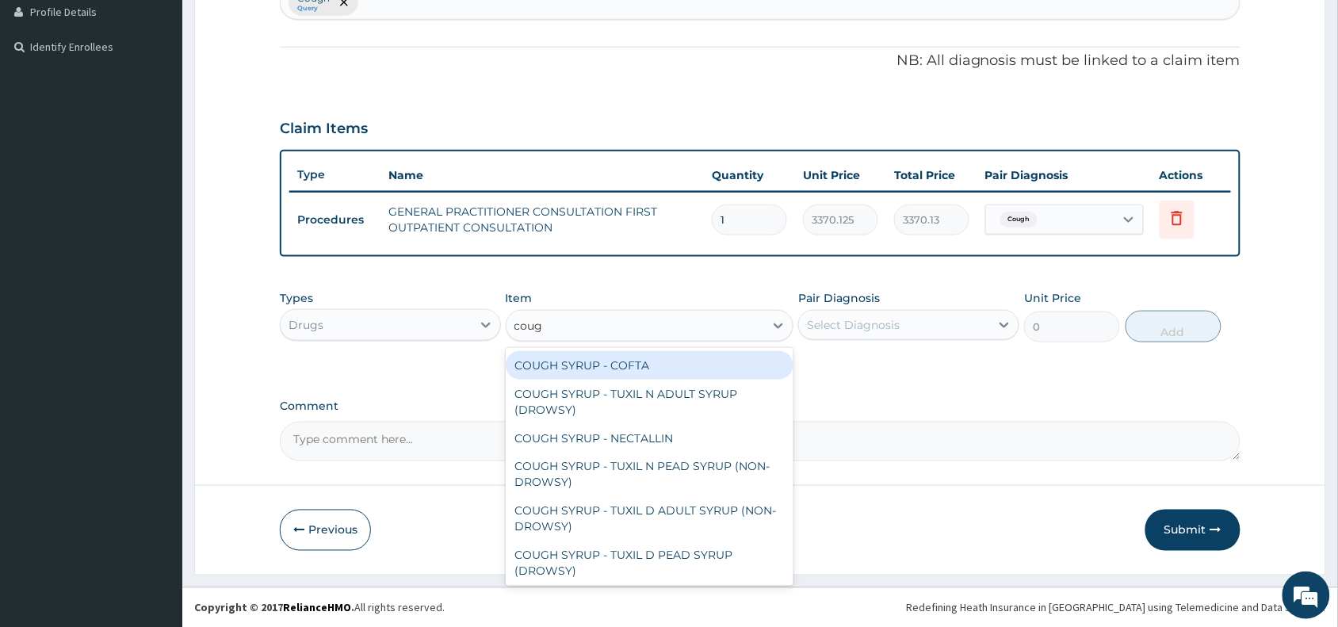
type input "cough"
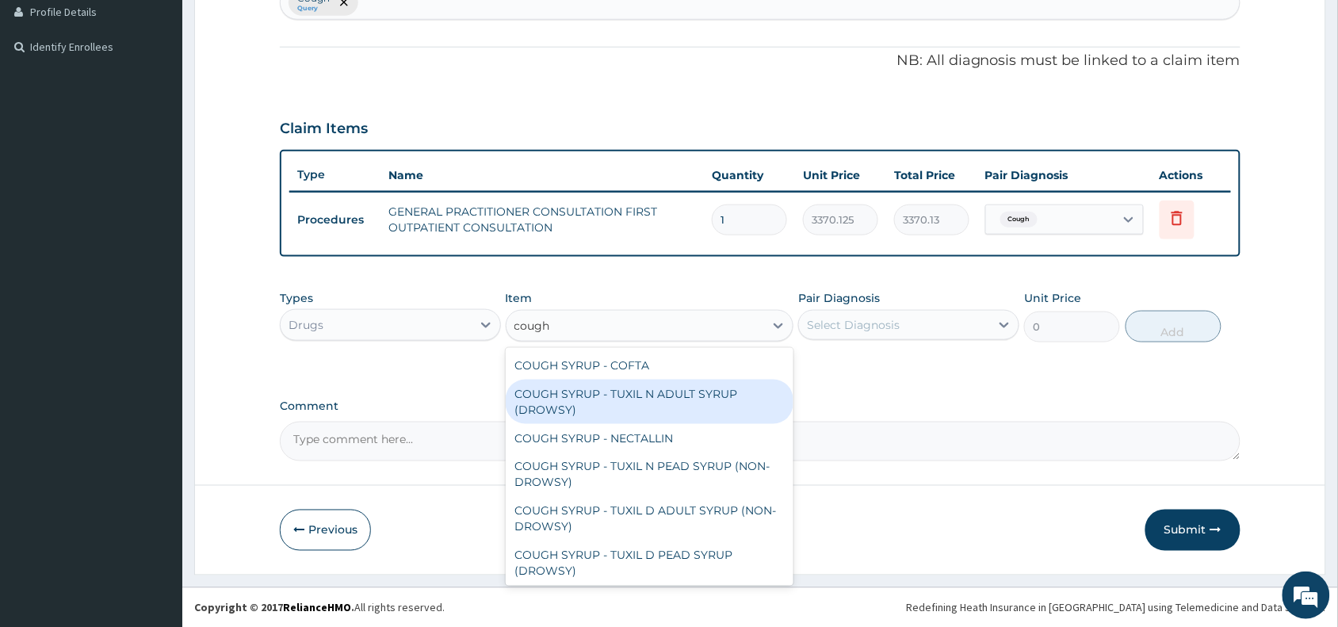
click at [608, 406] on div "COUGH SYRUP - TUXIL N ADULT SYRUP (DROWSY)" at bounding box center [650, 402] width 288 height 44
type input "2000"
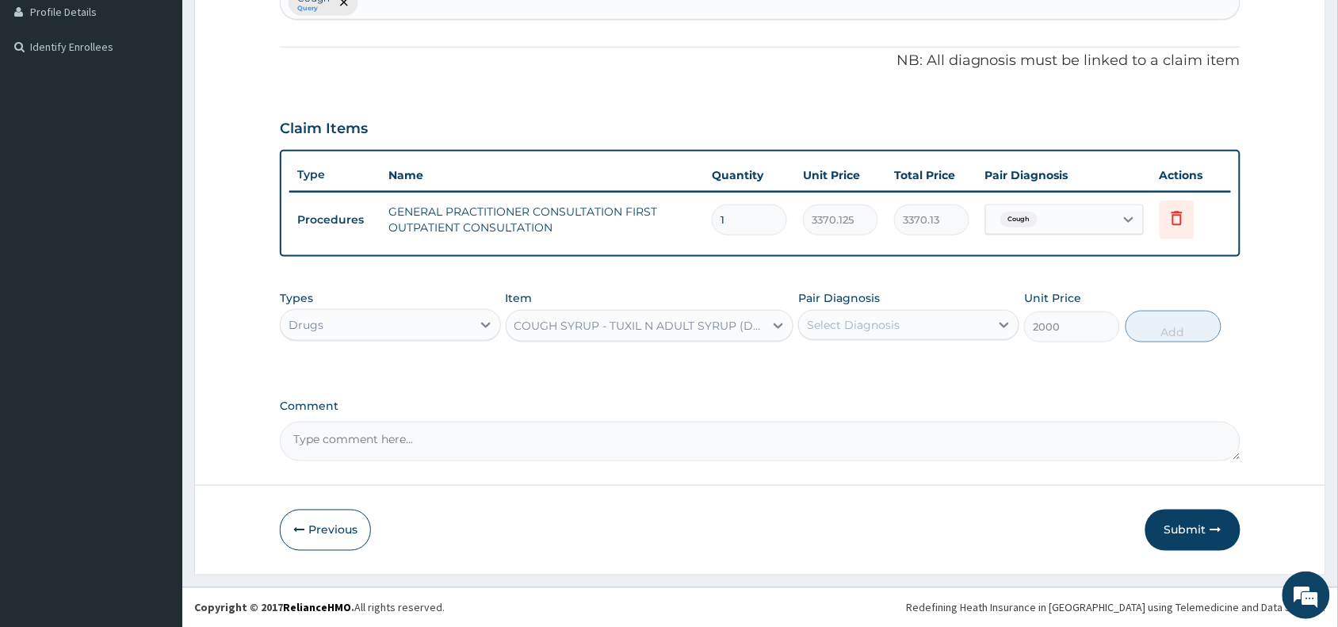
click at [917, 322] on div "Select Diagnosis" at bounding box center [894, 324] width 191 height 25
click at [902, 358] on div "Cough" at bounding box center [908, 365] width 221 height 32
checkbox input "true"
click at [1183, 315] on button "Add" at bounding box center [1173, 327] width 96 height 32
type input "0"
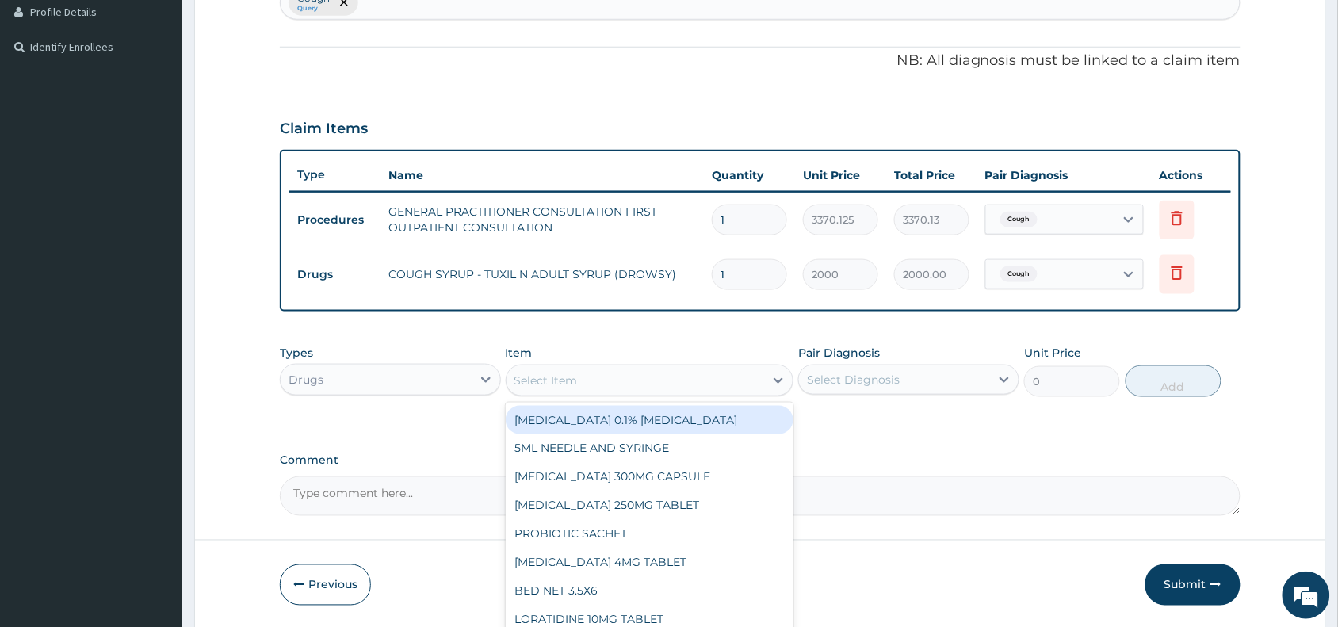
click at [569, 368] on div "Select Item" at bounding box center [635, 380] width 258 height 25
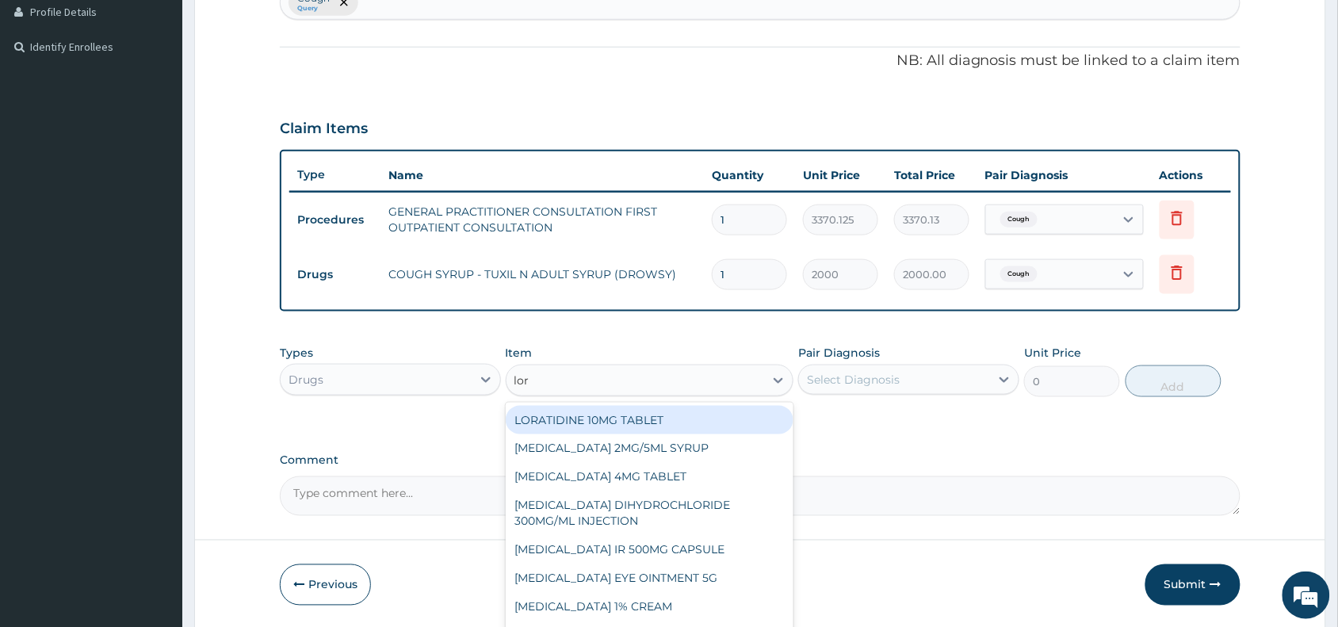
type input "lora"
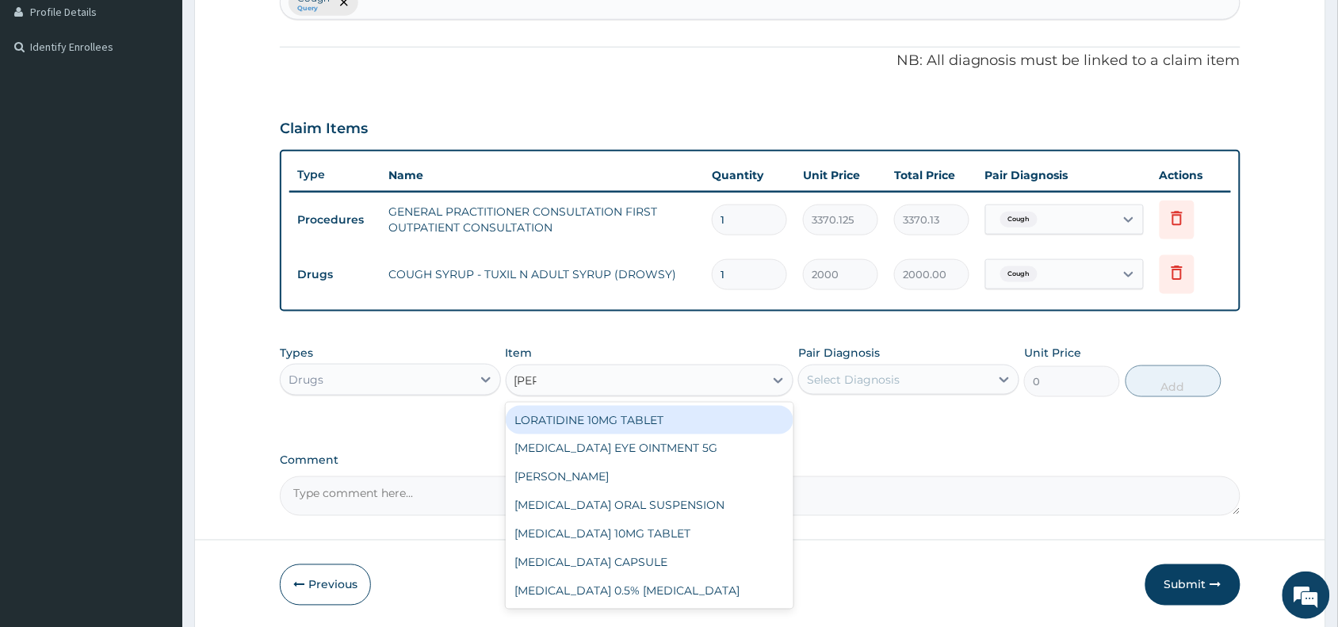
drag, startPoint x: 691, startPoint y: 426, endPoint x: 735, endPoint y: 417, distance: 45.2
click at [691, 425] on div "LORATIDINE 10MG TABLET" at bounding box center [650, 420] width 288 height 29
type input "96"
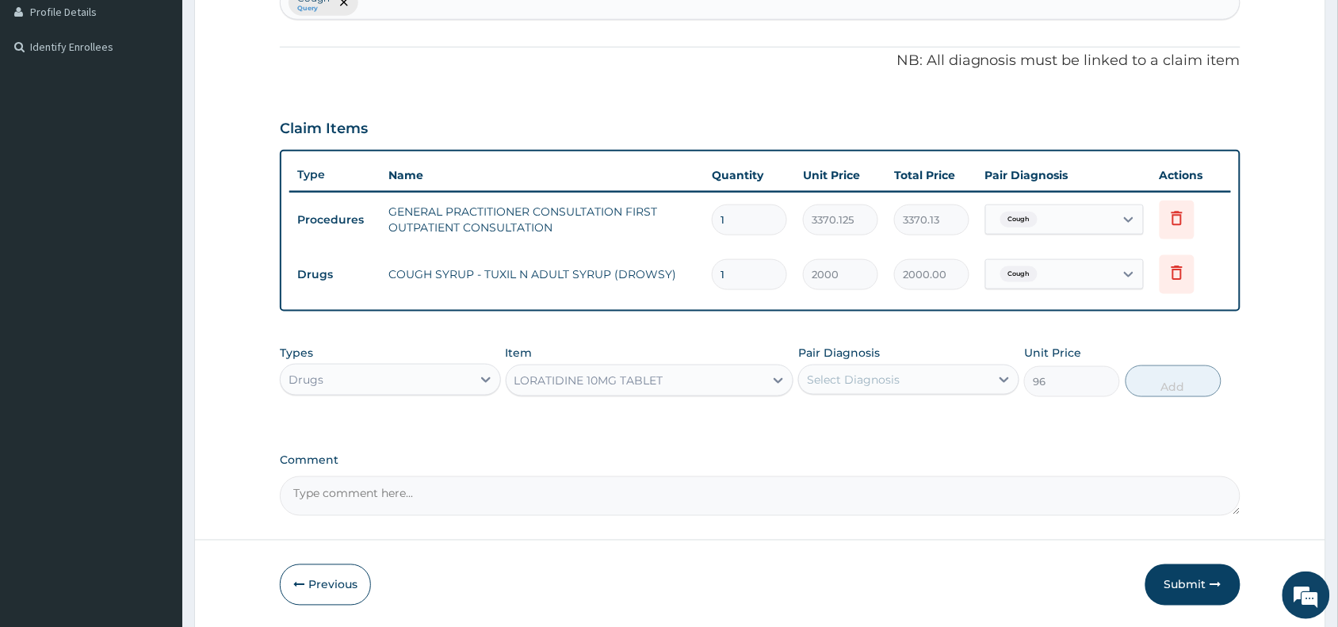
click at [844, 380] on div "Select Diagnosis" at bounding box center [853, 380] width 93 height 16
click at [844, 418] on label "Cough" at bounding box center [843, 418] width 38 height 16
checkbox input "true"
click at [1193, 383] on button "Add" at bounding box center [1173, 381] width 96 height 32
type input "0"
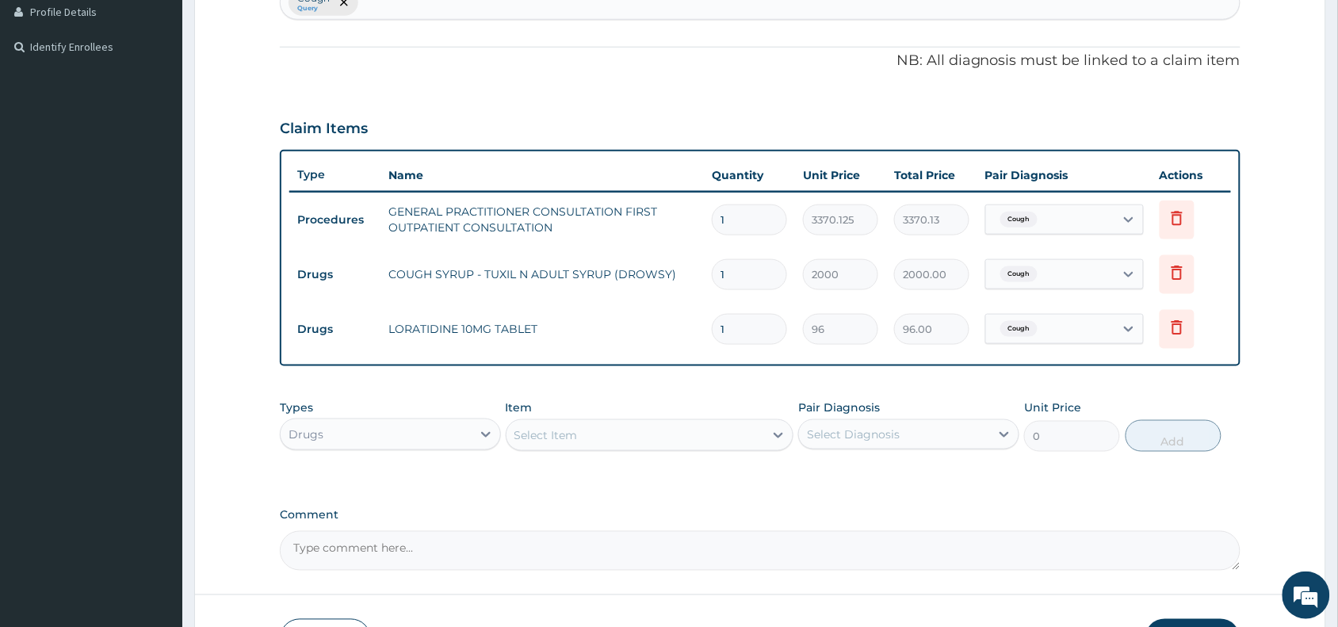
scroll to position [549, 0]
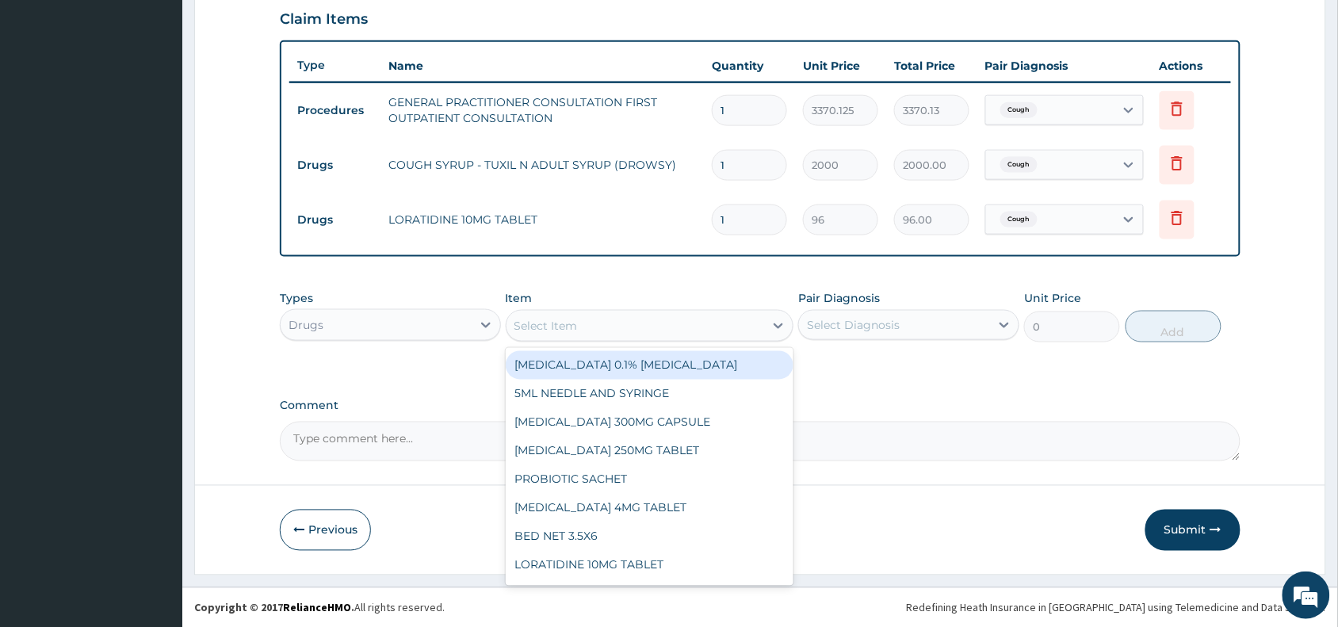
click at [528, 322] on div "Select Item" at bounding box center [545, 326] width 63 height 16
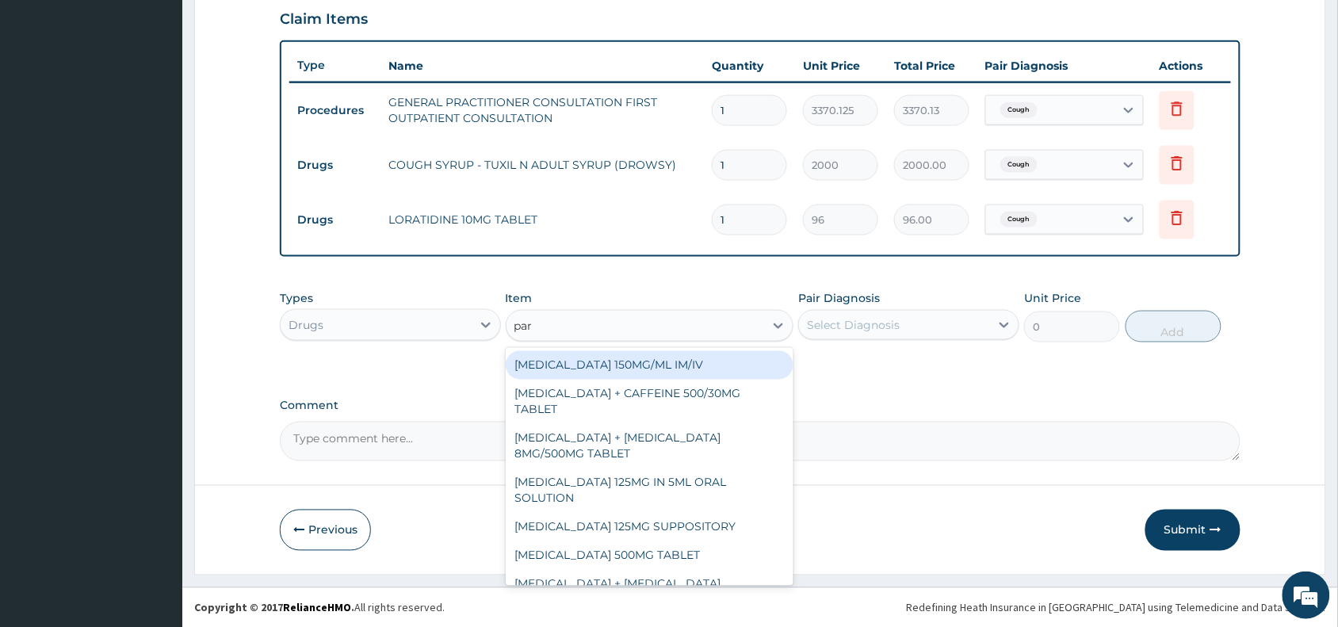
type input "para"
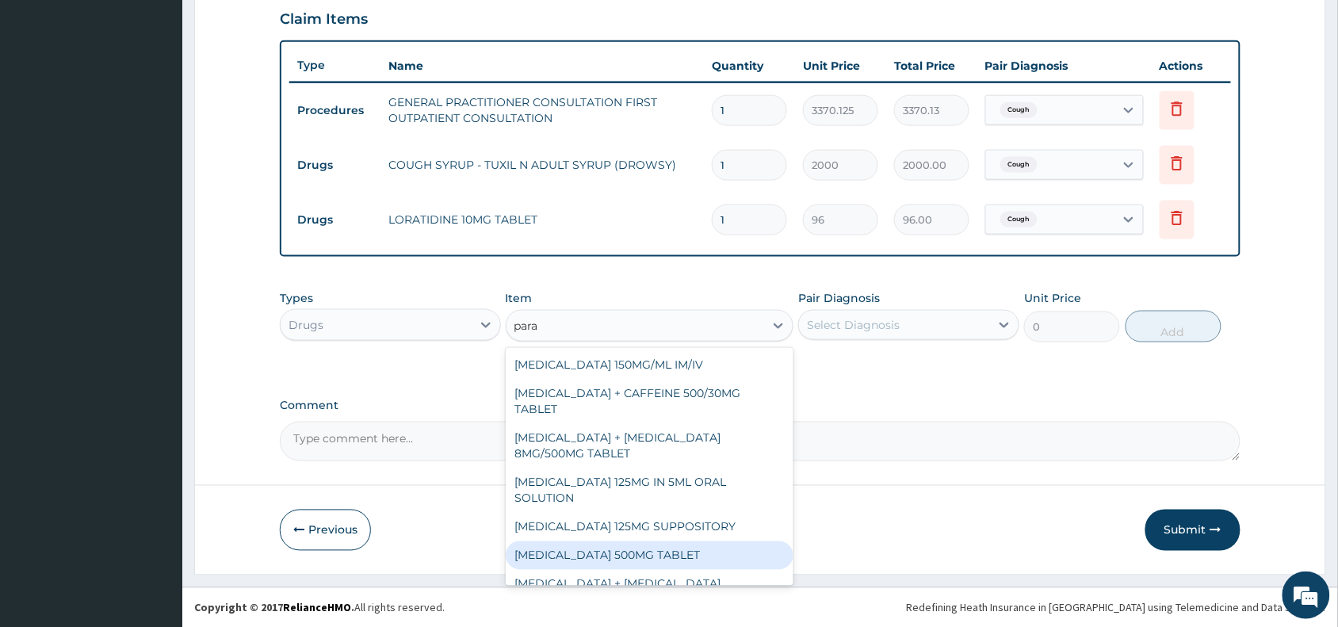
click at [685, 548] on div "[MEDICAL_DATA] 500MG TABLET" at bounding box center [650, 555] width 288 height 29
type input "30"
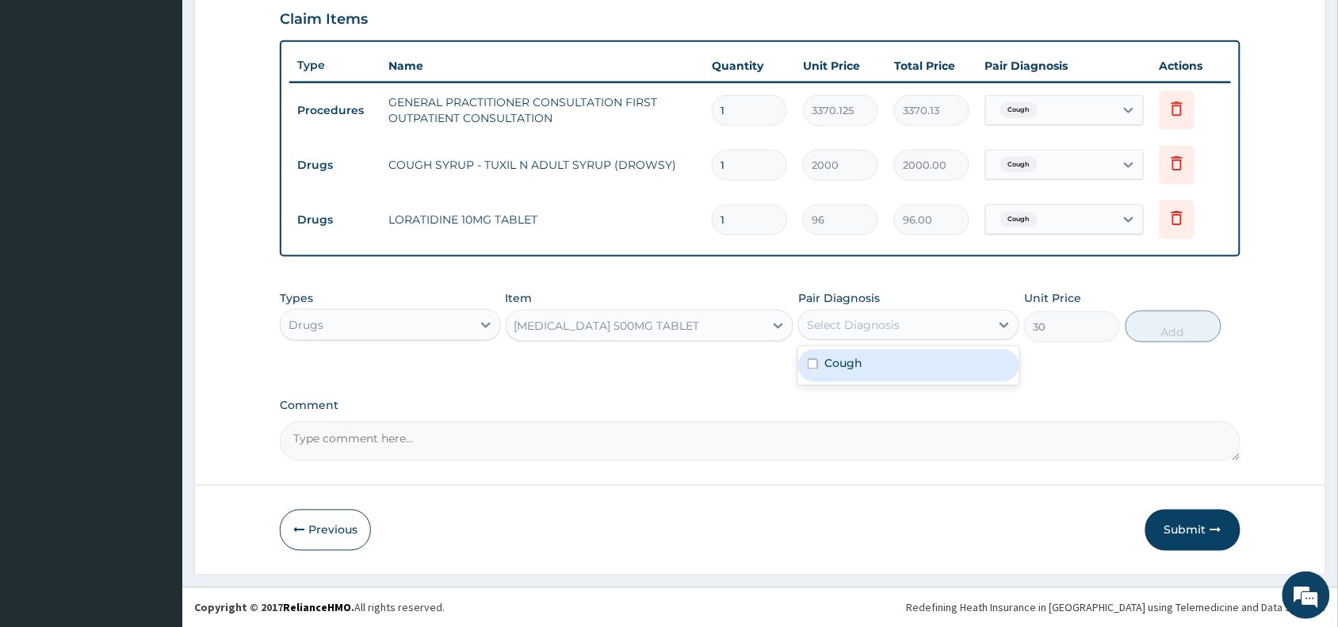
click at [914, 318] on div "Select Diagnosis" at bounding box center [894, 324] width 191 height 25
click at [896, 370] on div "Cough" at bounding box center [908, 365] width 221 height 32
checkbox input "true"
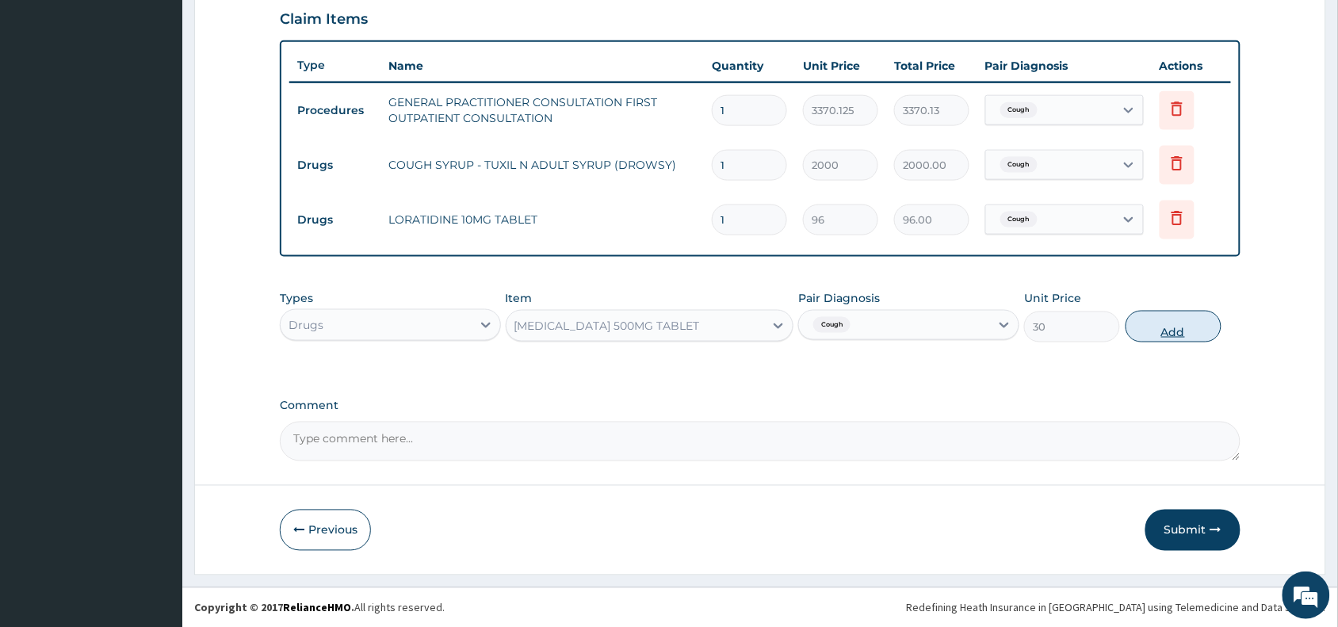
click at [1159, 321] on button "Add" at bounding box center [1173, 327] width 96 height 32
type input "0"
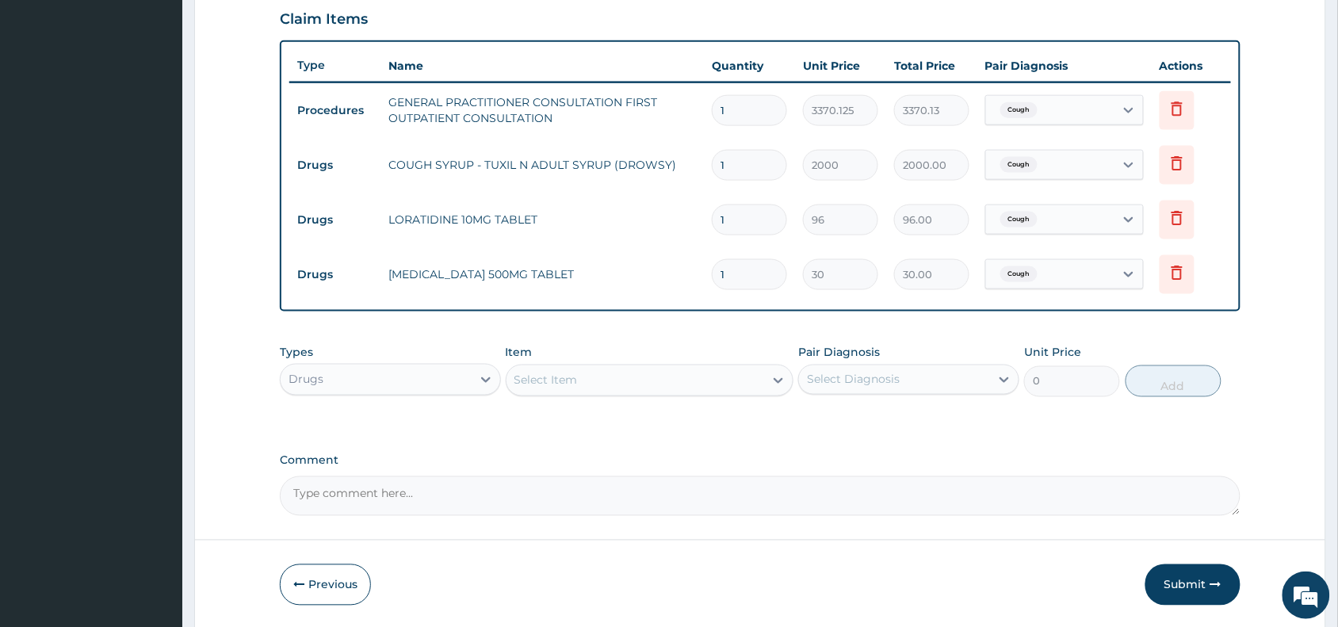
click at [761, 220] on input "1" at bounding box center [749, 219] width 75 height 31
type input "0.00"
type input "5"
type input "480.00"
type input "5"
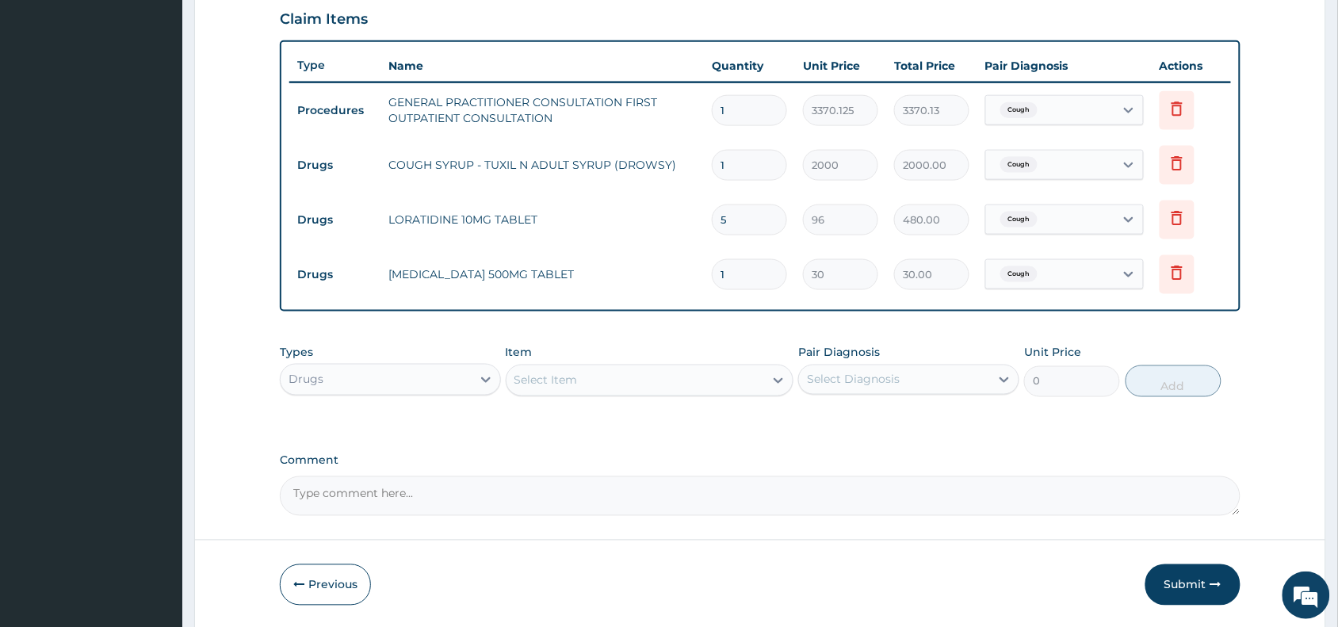
click at [753, 275] on input "1" at bounding box center [749, 274] width 75 height 31
type input "18"
type input "540.00"
type input "18"
click at [1190, 577] on button "Submit" at bounding box center [1192, 584] width 95 height 41
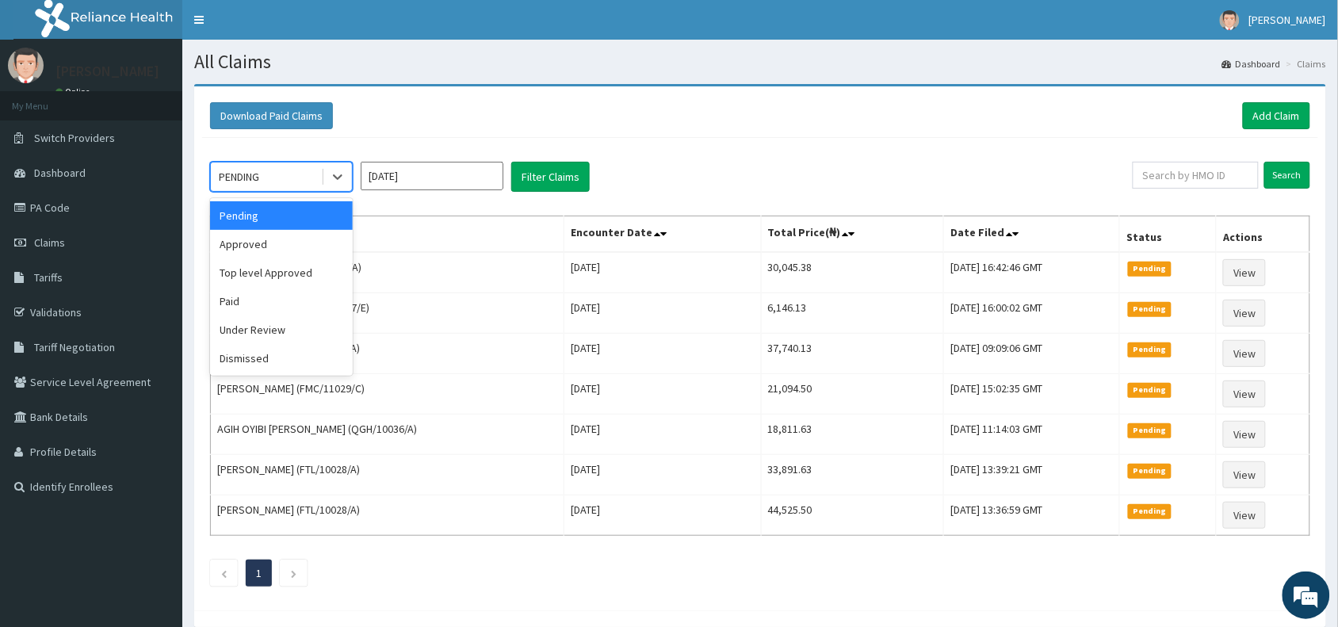
click at [265, 169] on div "PENDING" at bounding box center [266, 176] width 110 height 25
click at [259, 247] on div "Approved" at bounding box center [281, 244] width 143 height 29
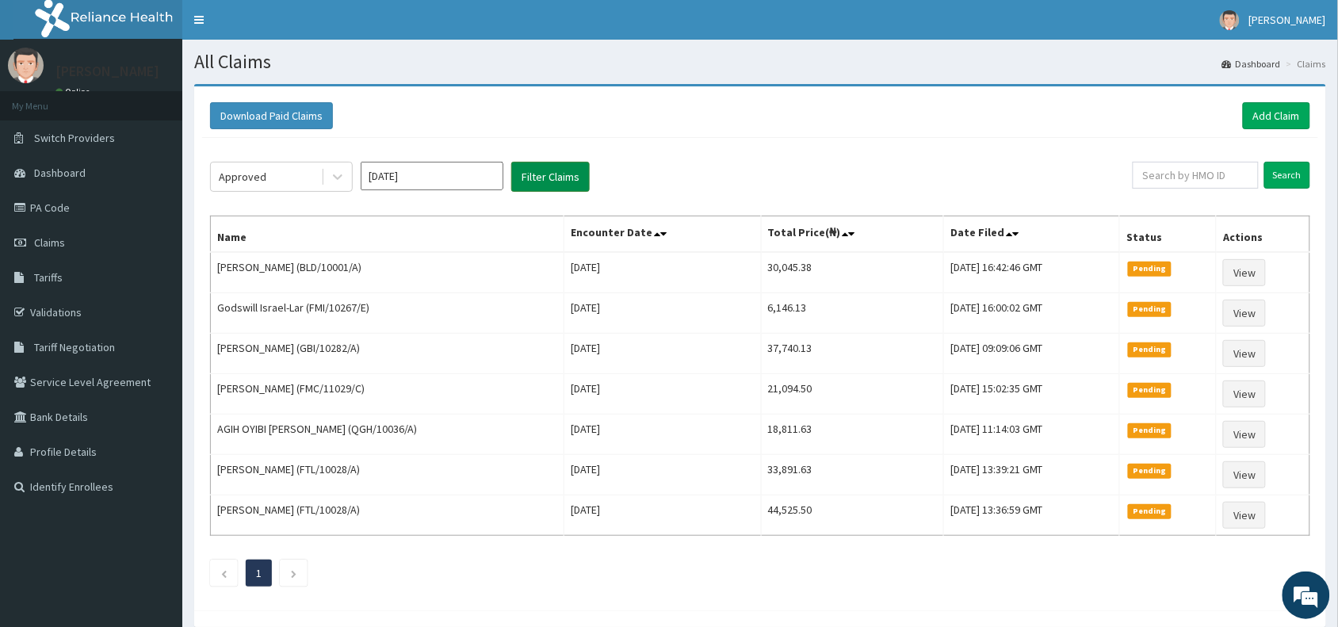
click at [544, 179] on button "Filter Claims" at bounding box center [550, 177] width 78 height 30
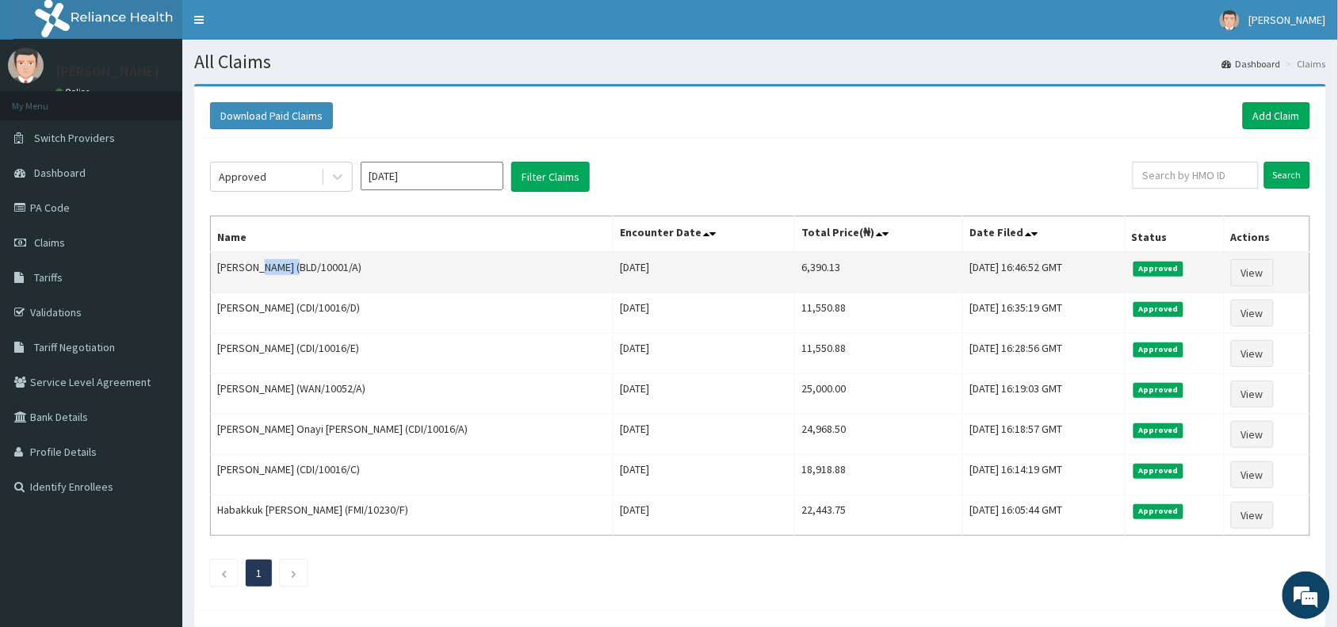
drag, startPoint x: 303, startPoint y: 266, endPoint x: 263, endPoint y: 262, distance: 40.6
click at [263, 262] on td "ABDULFATAI MUSA (BLD/10001/A)" at bounding box center [412, 272] width 403 height 41
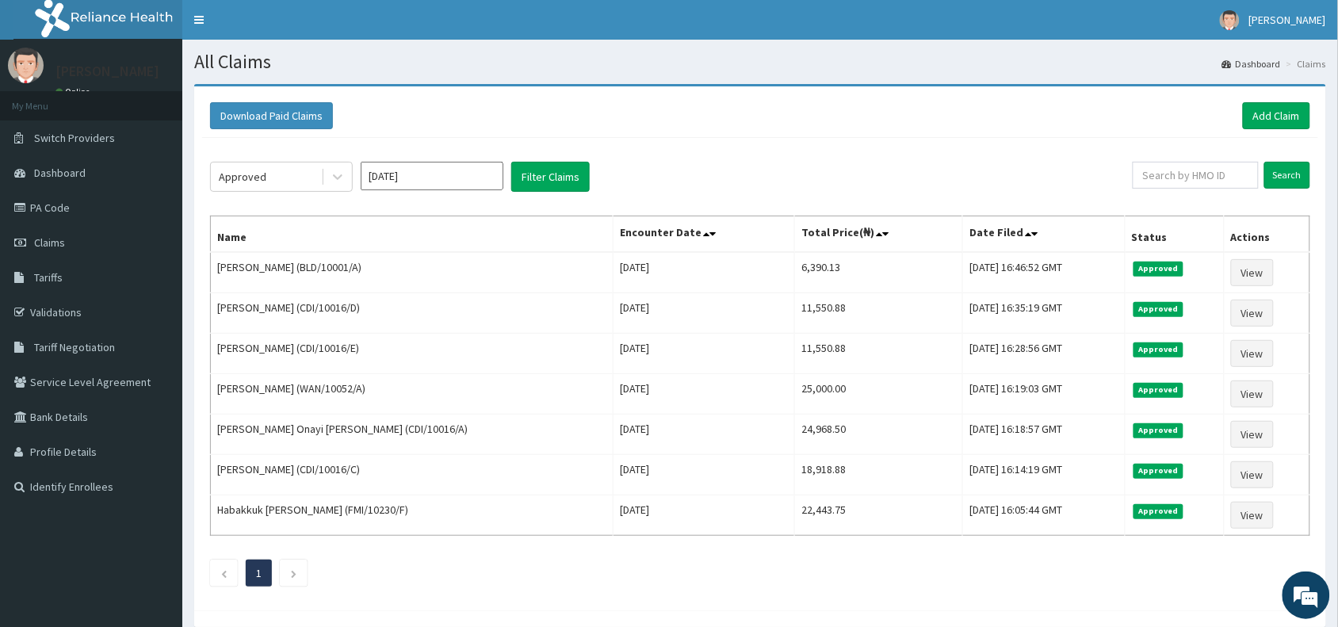
click at [663, 132] on div "Download Paid Claims Add Claim" at bounding box center [760, 116] width 1116 height 44
click at [1265, 116] on link "Add Claim" at bounding box center [1275, 115] width 67 height 27
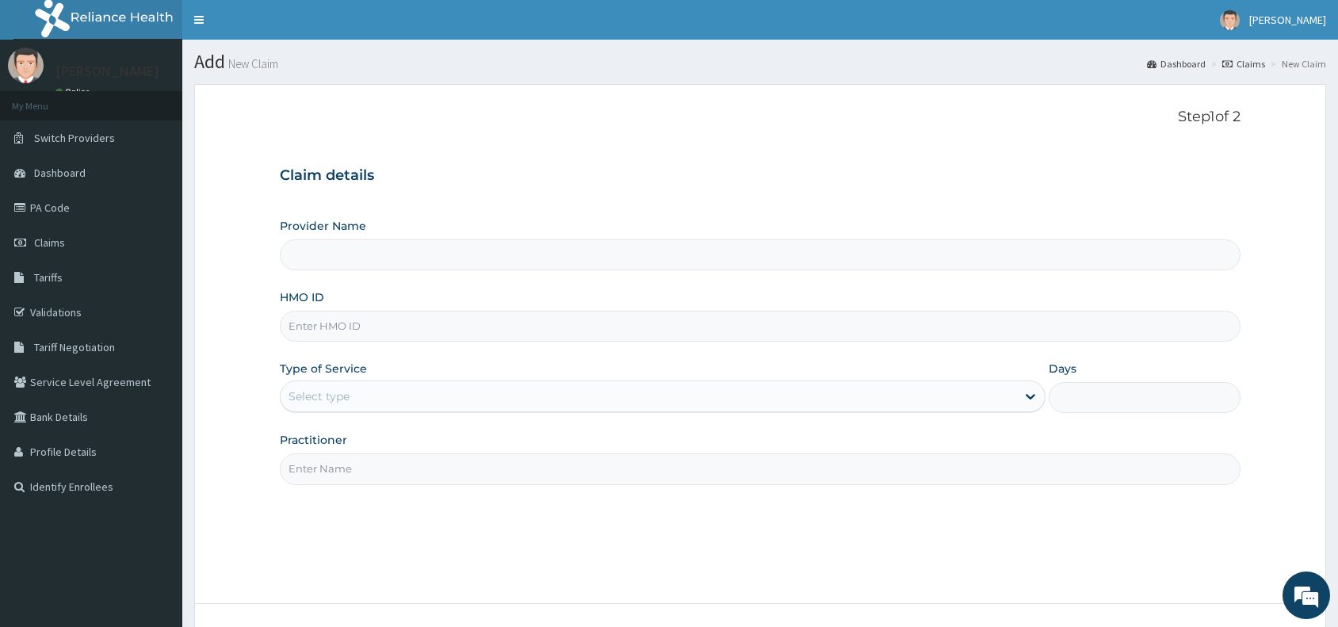
type input "Reliance Family Clinics (RFC) - [GEOGRAPHIC_DATA]"
click at [353, 322] on input "HMO ID" at bounding box center [760, 326] width 960 height 31
paste input "FMI/10224/B"
type input "FMI/10224/B"
click at [323, 396] on div "Select type" at bounding box center [318, 396] width 61 height 16
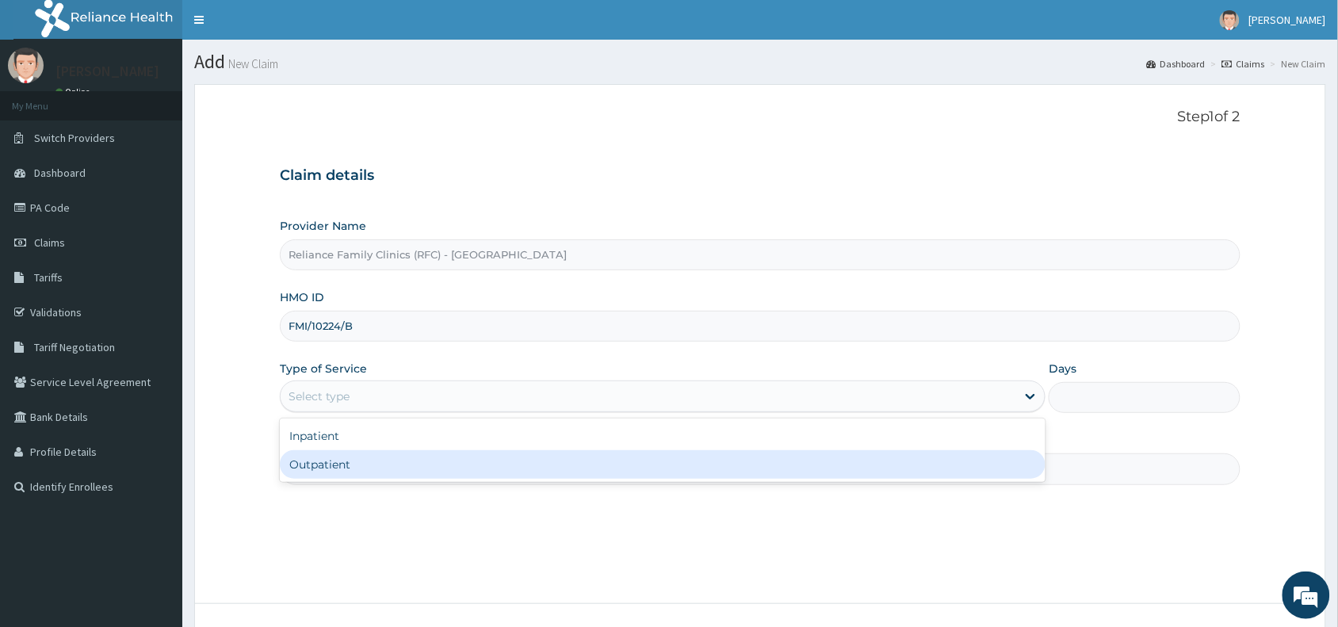
click at [311, 472] on div "Outpatient" at bounding box center [662, 464] width 765 height 29
type input "1"
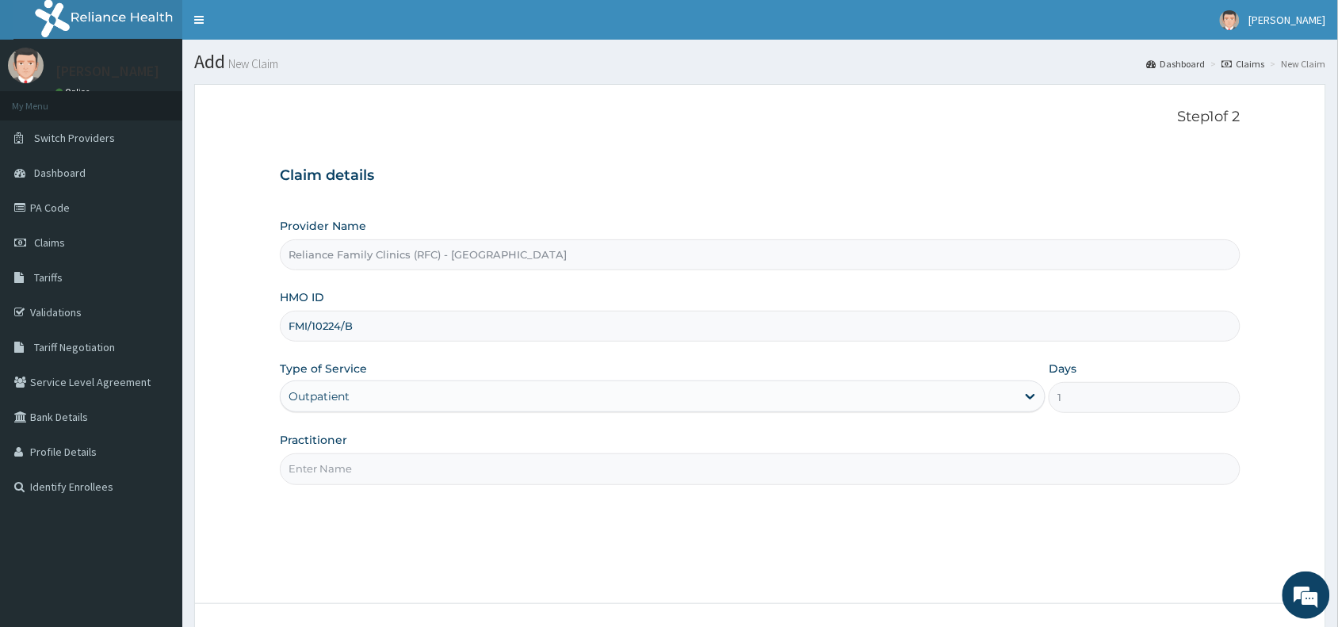
click at [326, 464] on input "Practitioner" at bounding box center [760, 468] width 960 height 31
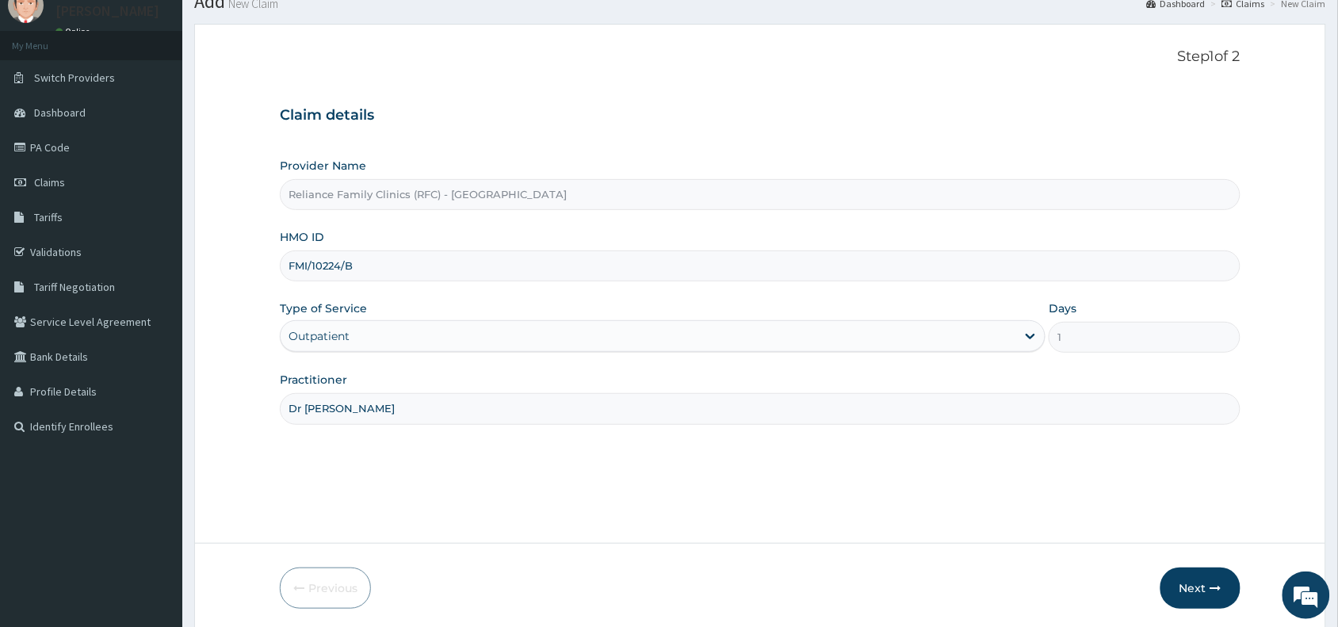
scroll to position [119, 0]
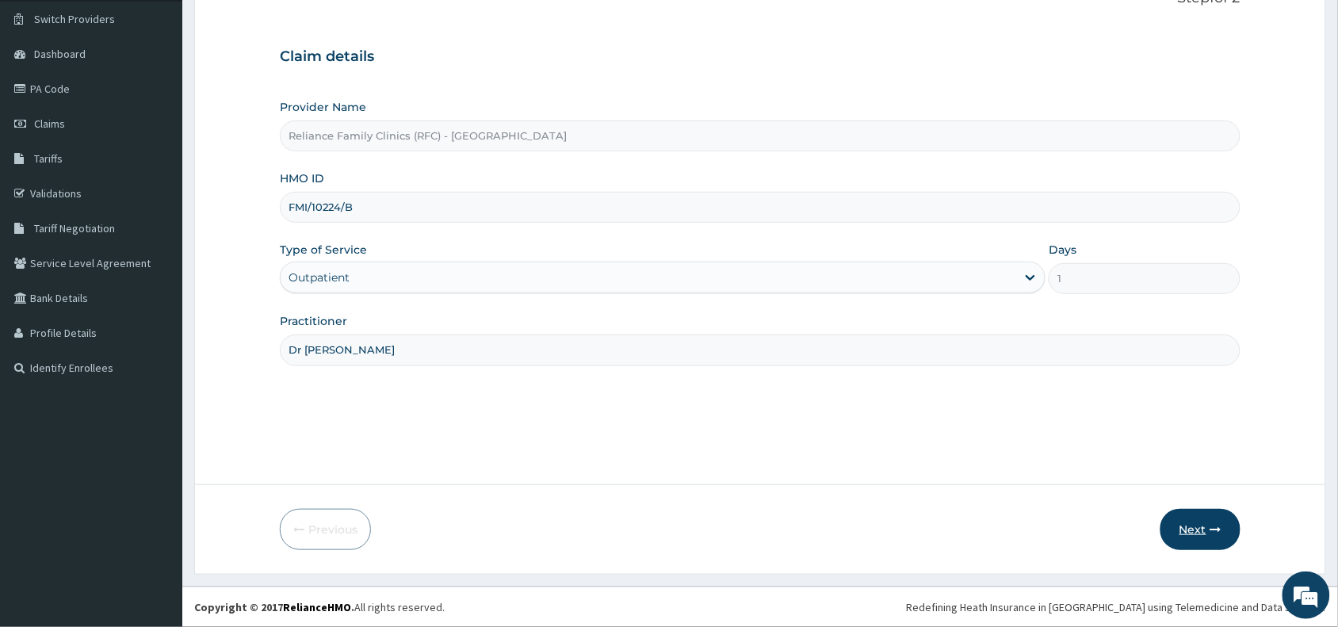
type input "Dr [PERSON_NAME]"
click at [1190, 527] on button "Next" at bounding box center [1200, 529] width 80 height 41
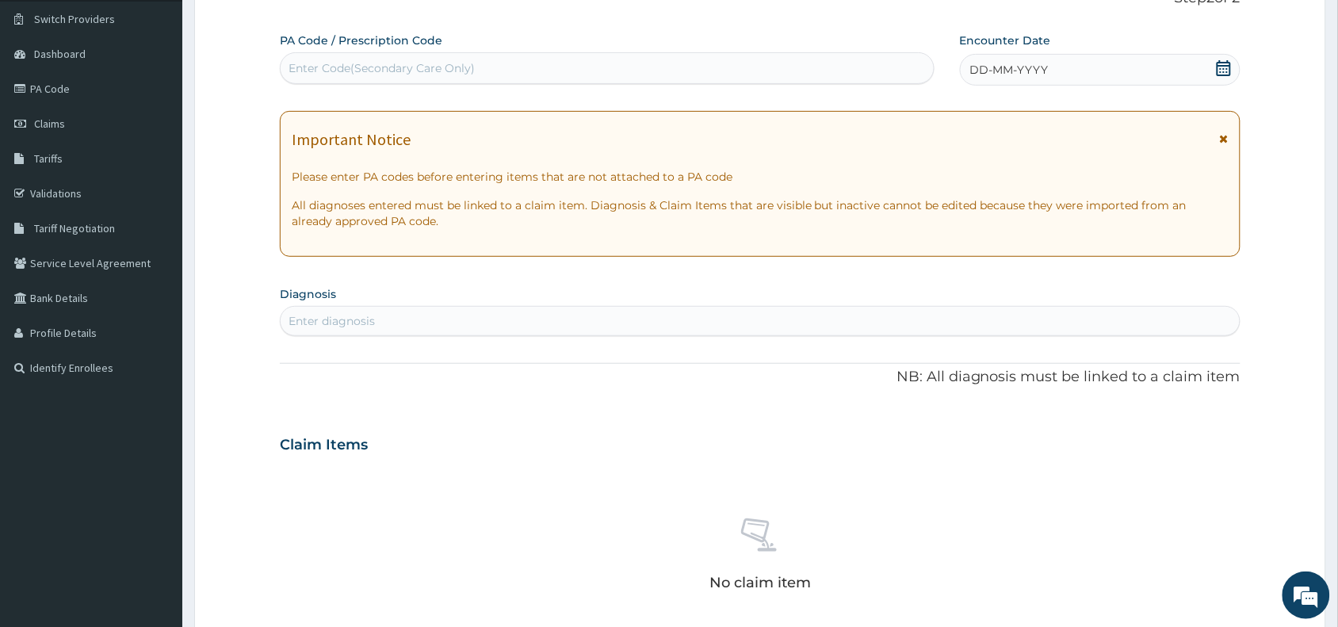
click at [983, 64] on span "DD-MM-YYYY" at bounding box center [1009, 70] width 78 height 16
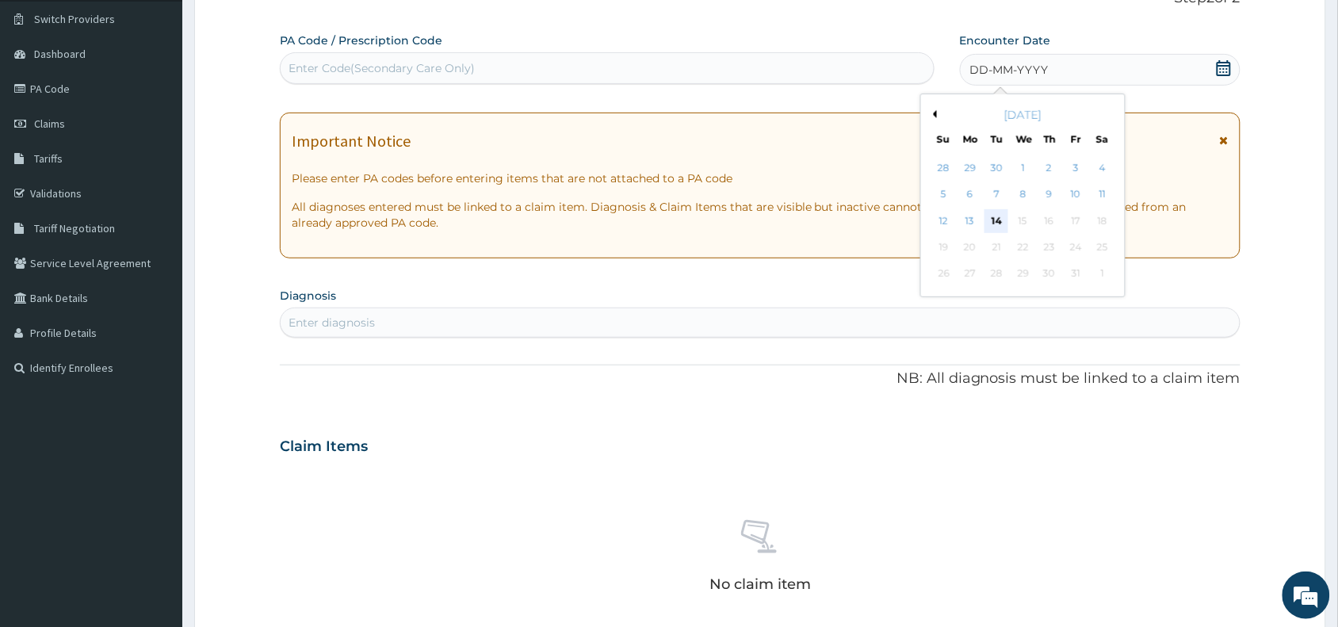
click at [1001, 222] on div "14" at bounding box center [996, 221] width 24 height 24
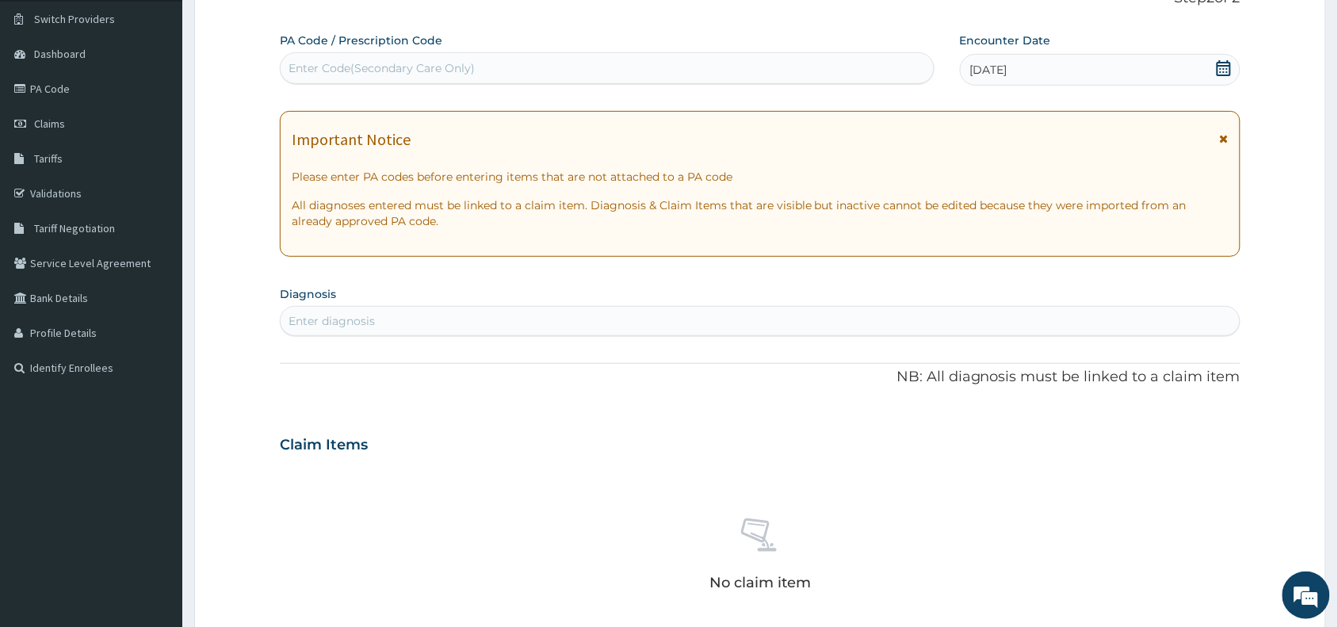
click at [309, 325] on div "Enter diagnosis" at bounding box center [331, 321] width 86 height 16
type input "sore throat"
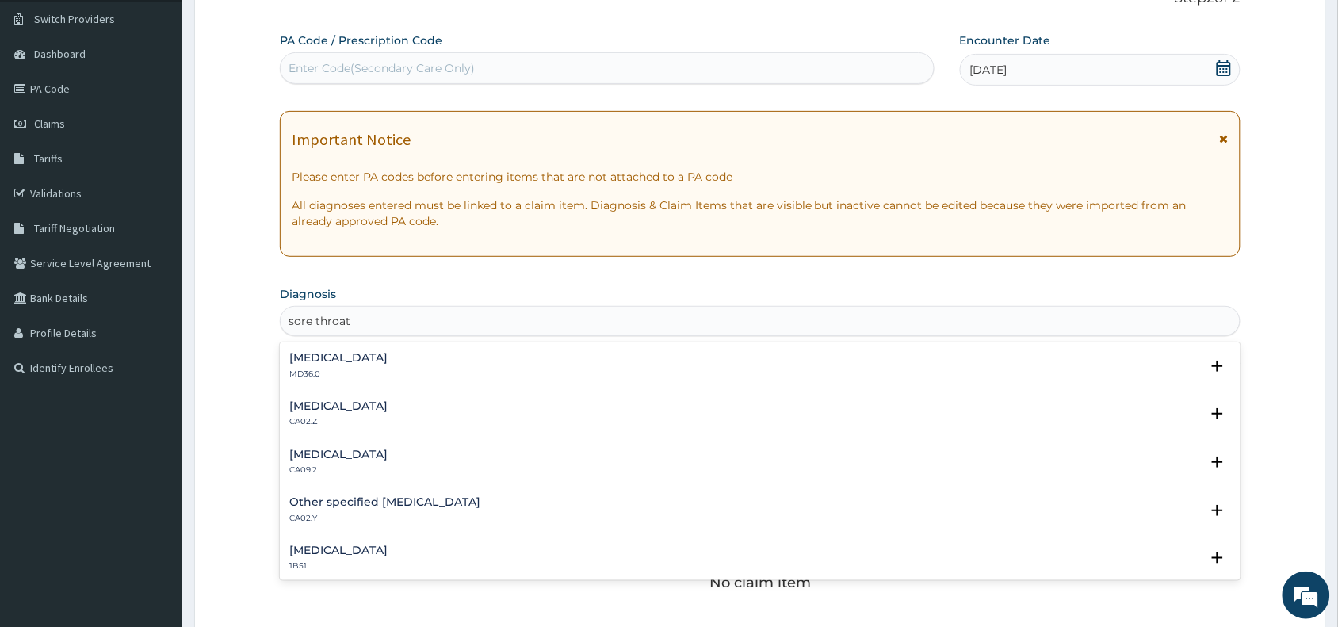
click at [321, 361] on h4 "[MEDICAL_DATA]" at bounding box center [338, 358] width 98 height 12
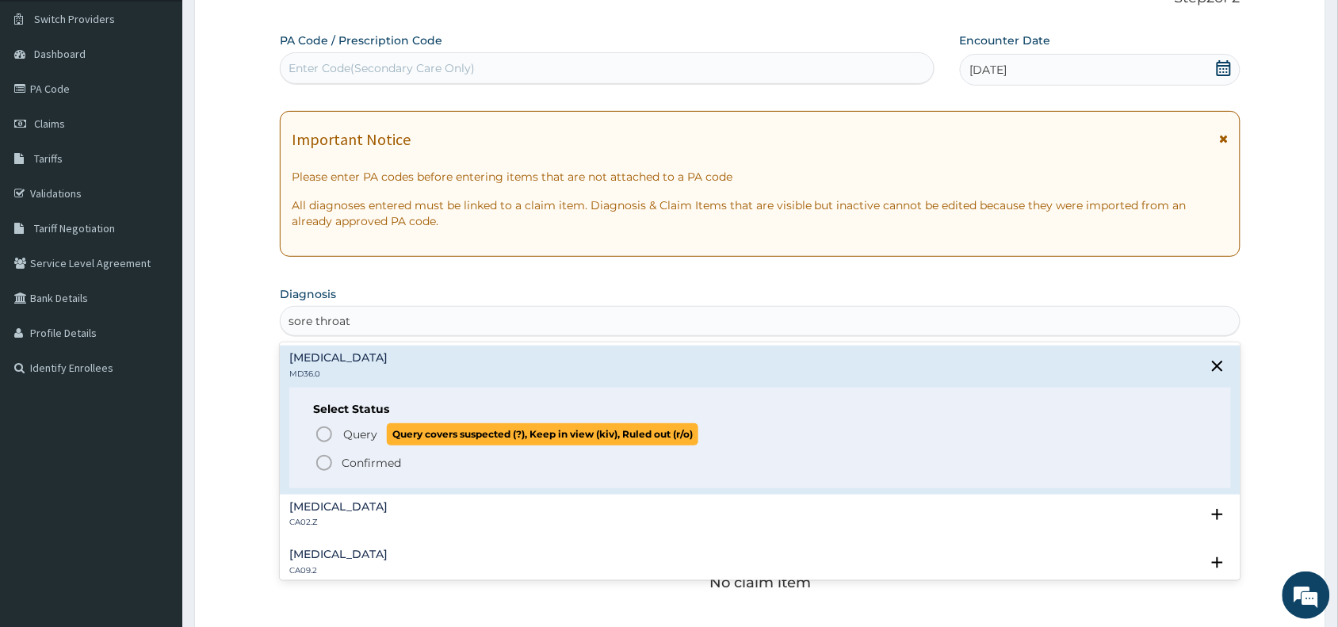
click at [322, 433] on icon "status option query" at bounding box center [324, 434] width 19 height 19
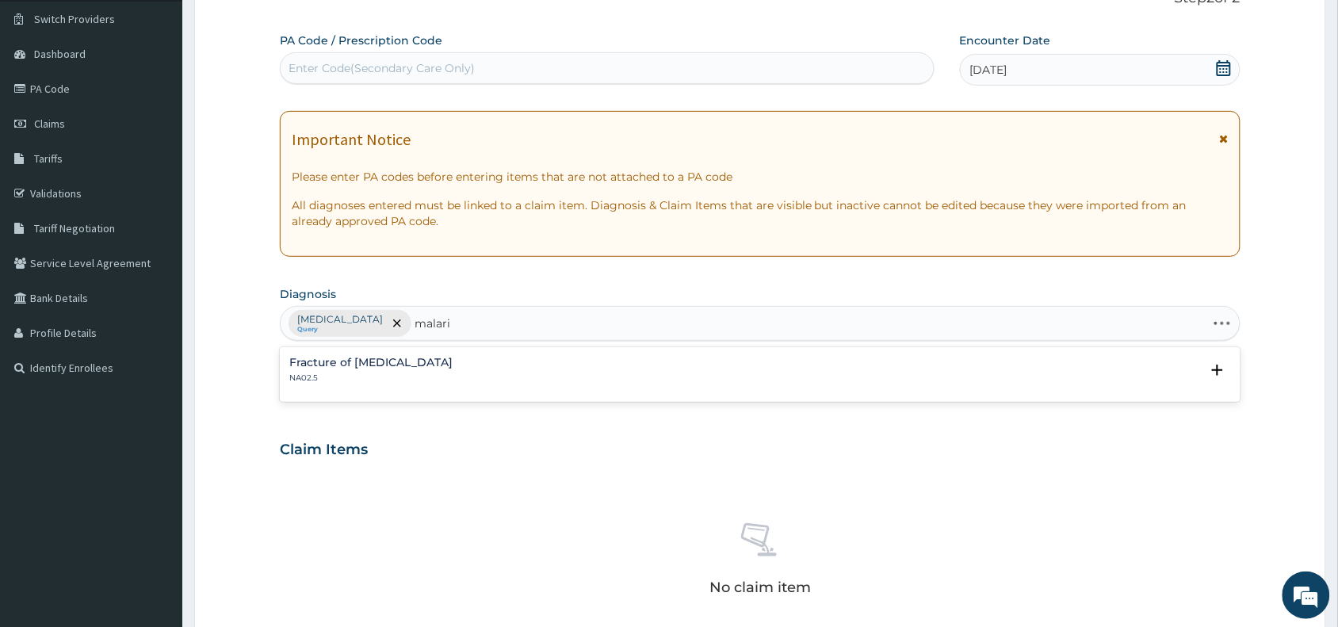
type input "[MEDICAL_DATA]"
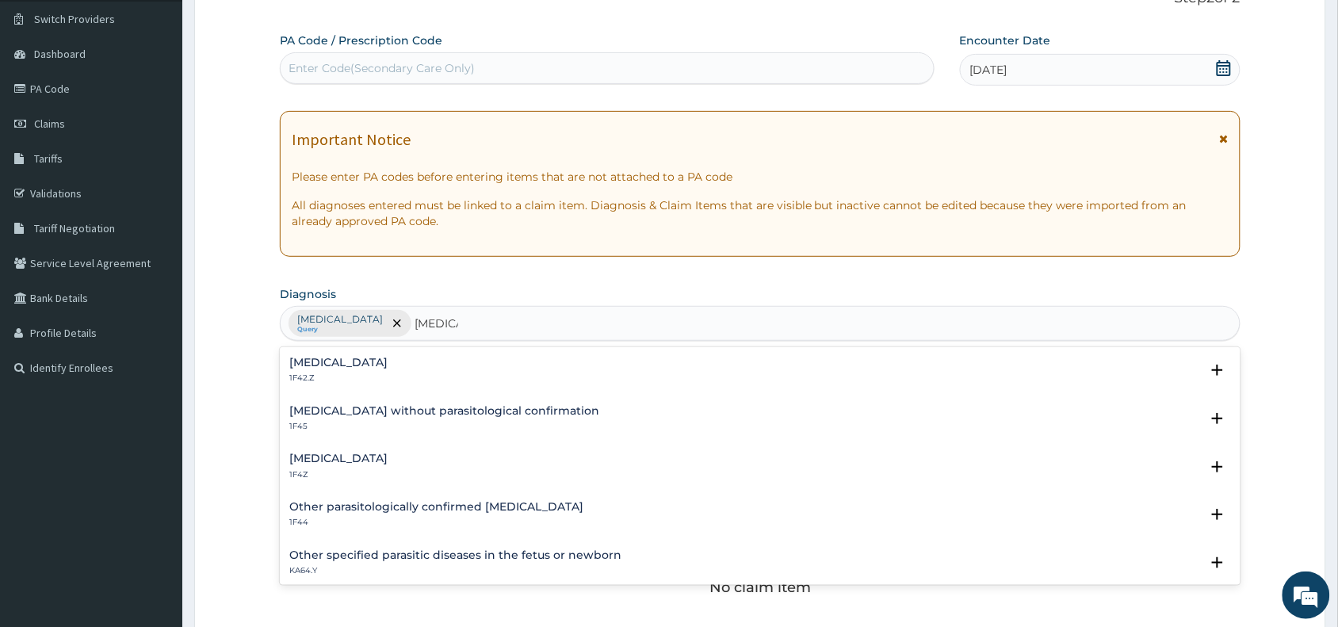
click at [318, 464] on h4 "[MEDICAL_DATA]" at bounding box center [338, 458] width 98 height 12
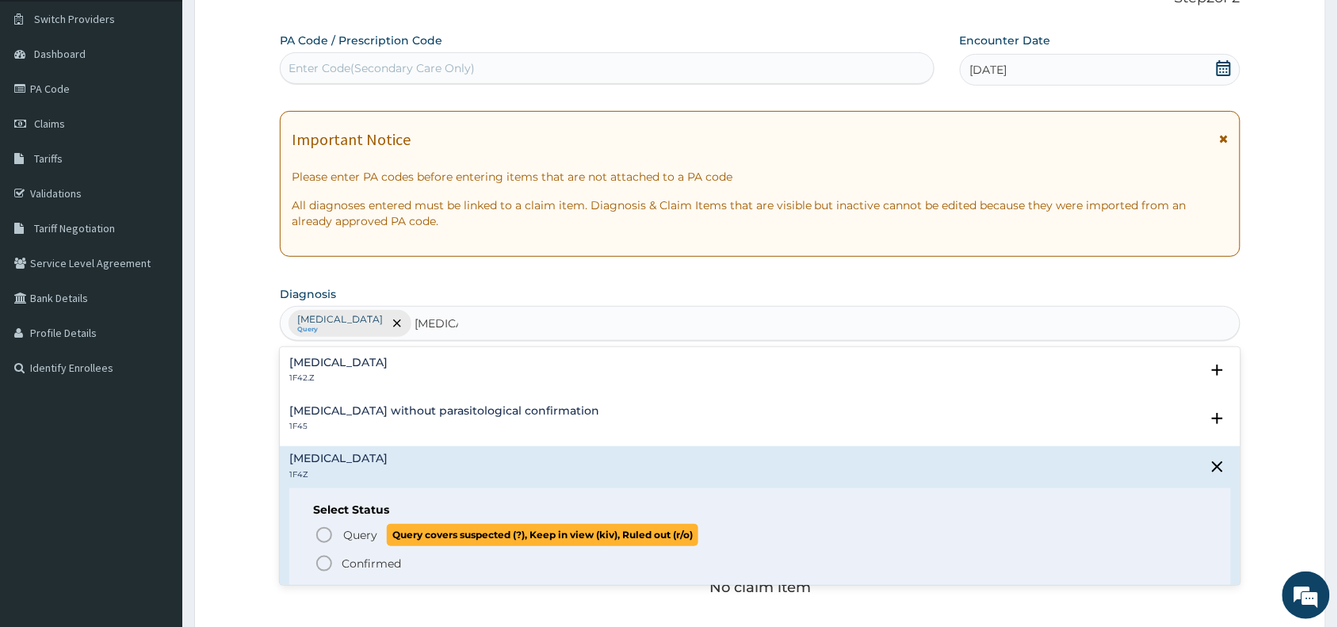
click at [326, 535] on icon "status option query" at bounding box center [324, 534] width 19 height 19
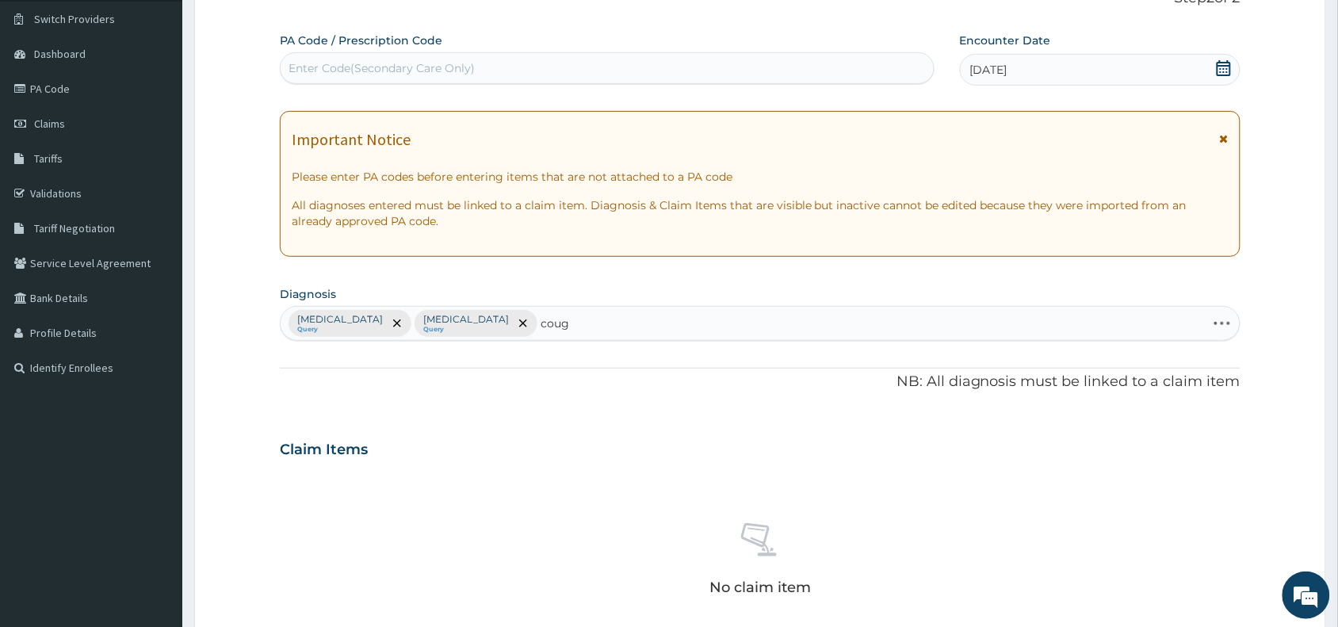
type input "cough"
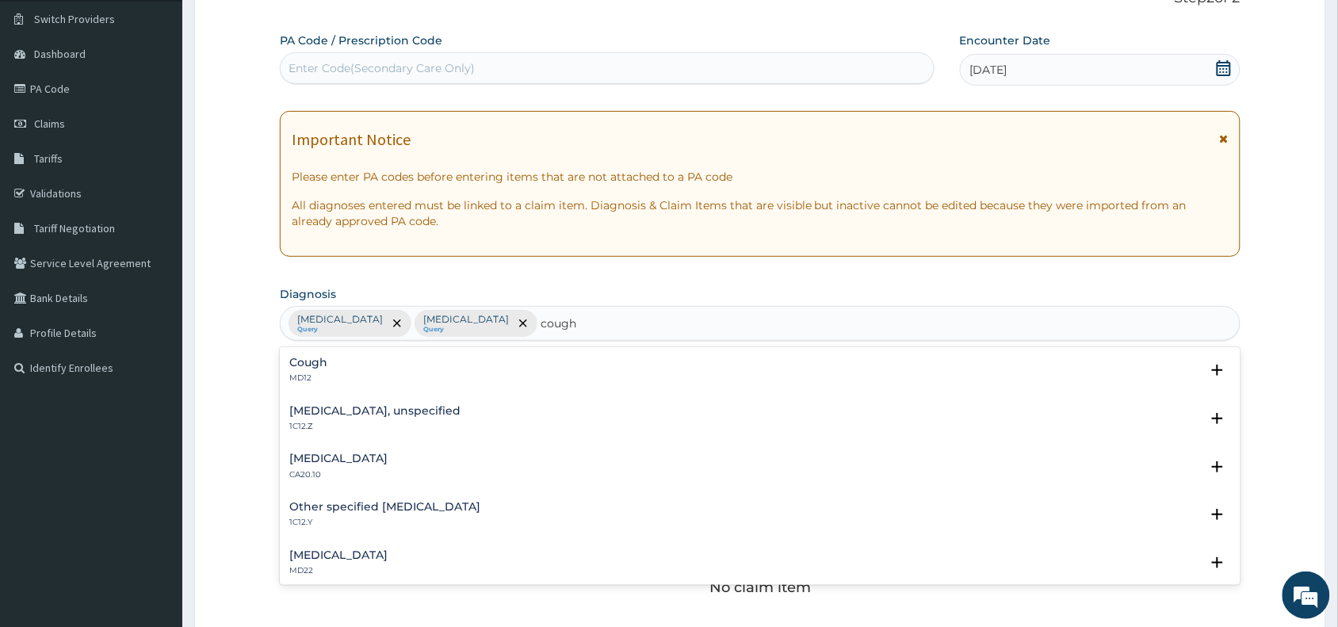
click at [315, 365] on h4 "Cough" at bounding box center [308, 363] width 38 height 12
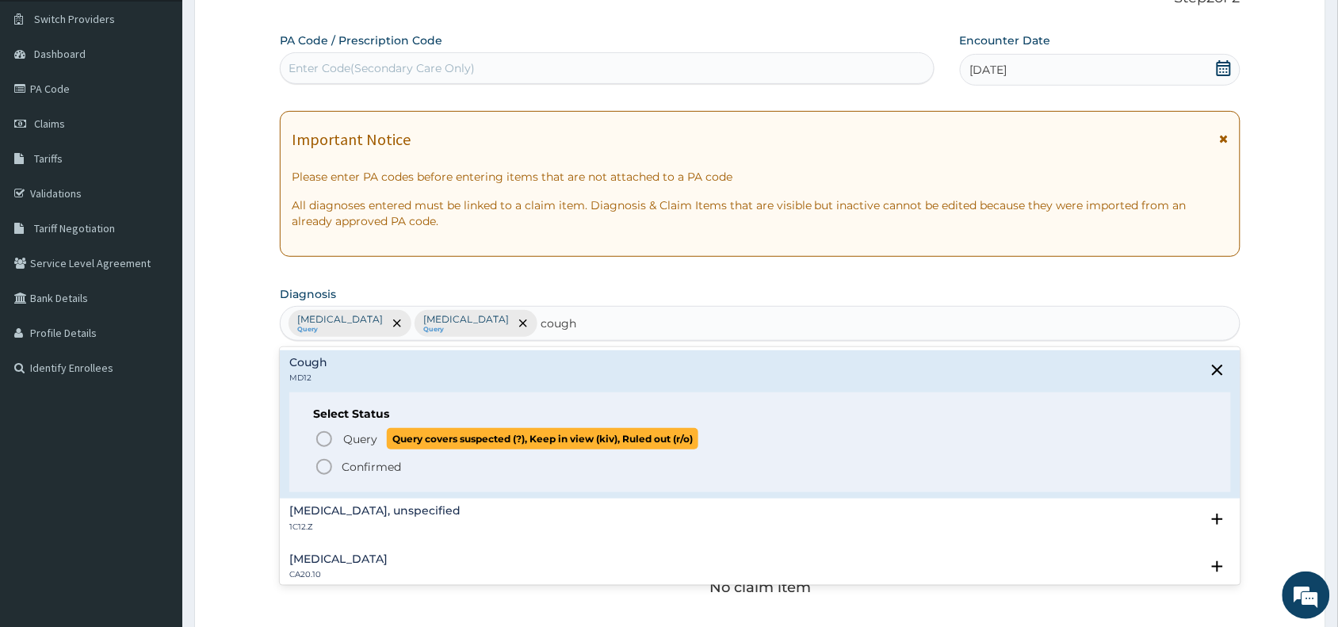
click at [319, 438] on icon "status option query" at bounding box center [324, 438] width 19 height 19
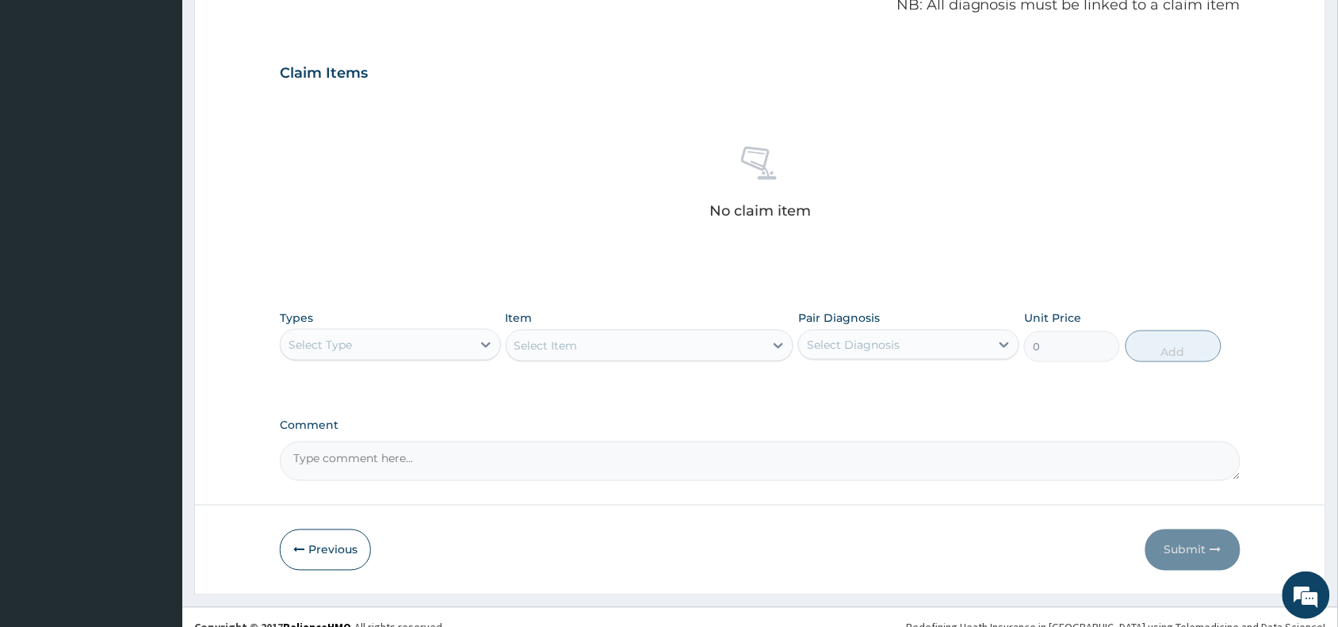
scroll to position [517, 0]
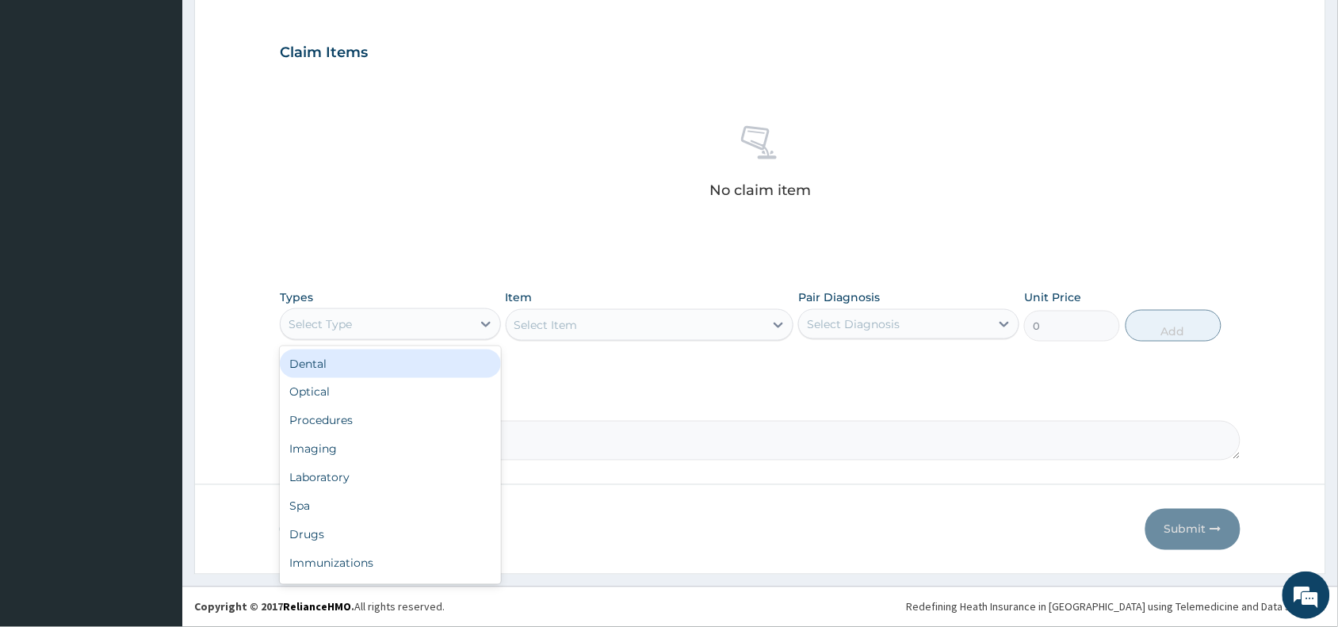
click at [357, 315] on div "Select Type" at bounding box center [376, 323] width 191 height 25
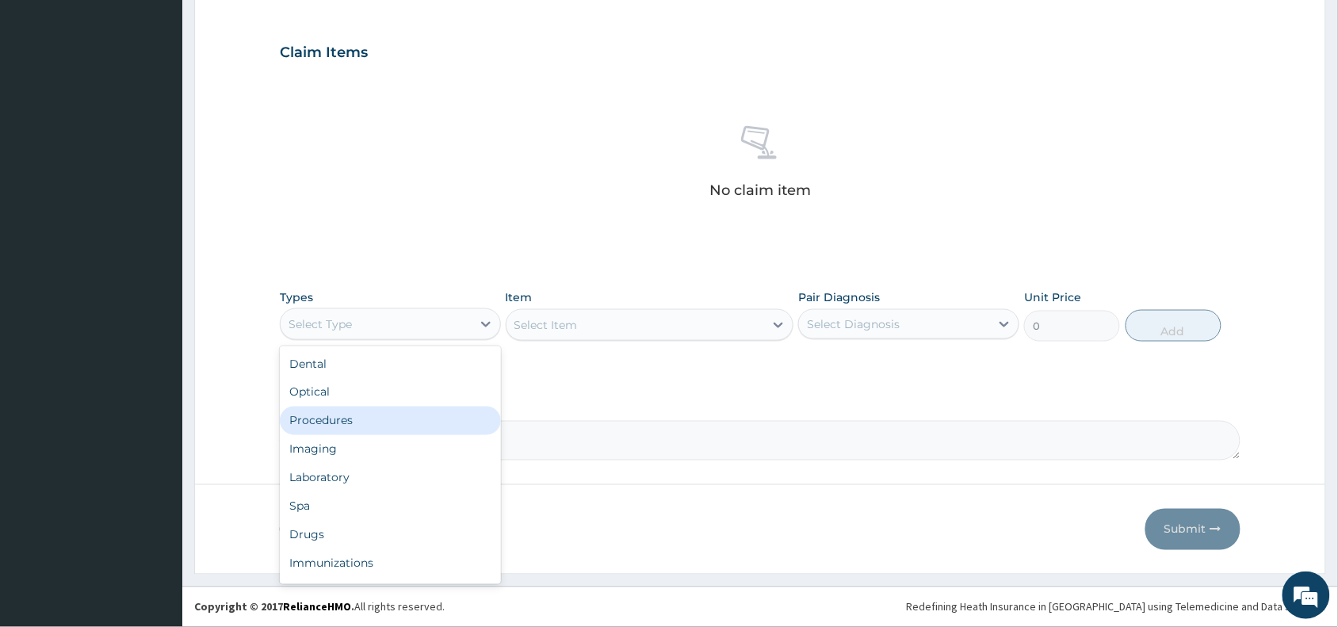
click at [323, 426] on div "Procedures" at bounding box center [390, 420] width 221 height 29
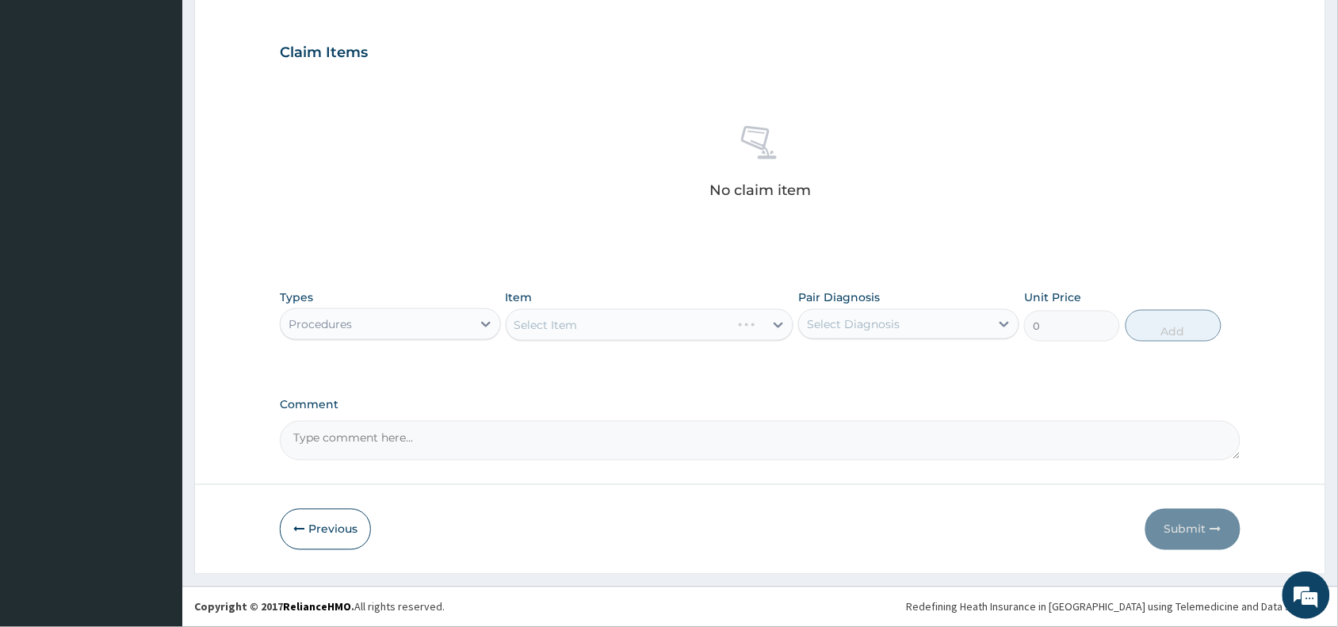
click at [586, 326] on div "Select Item" at bounding box center [650, 325] width 288 height 32
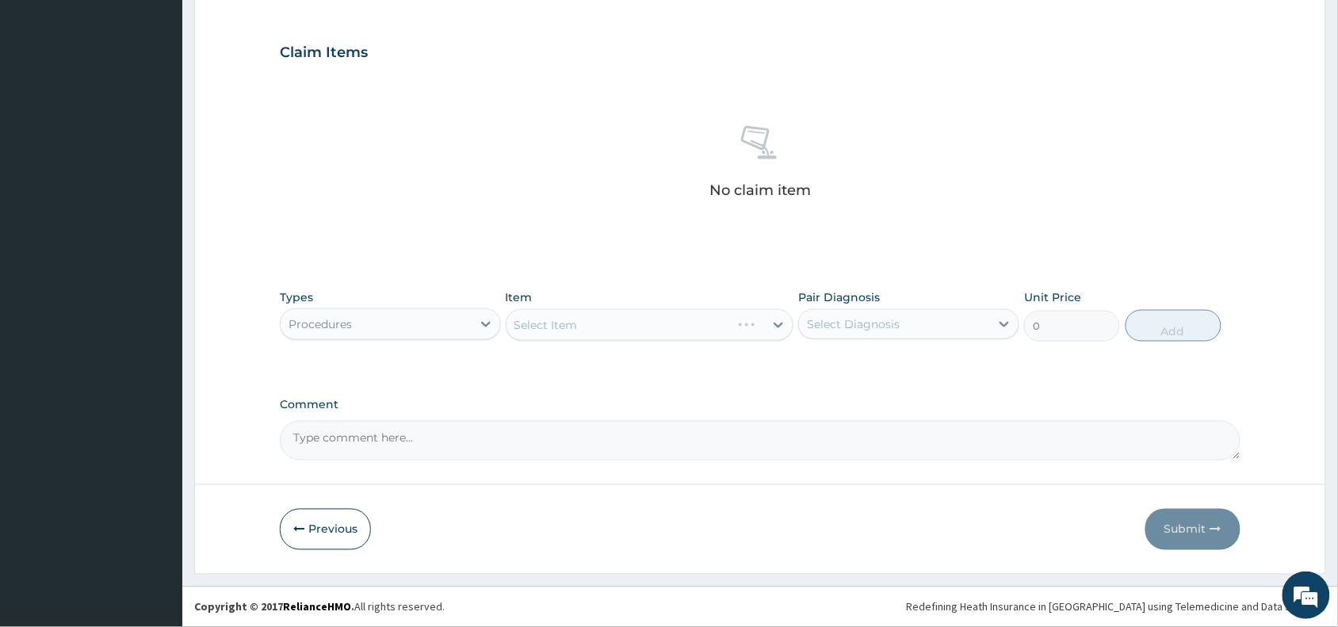
click at [608, 326] on div "Select Item" at bounding box center [650, 325] width 288 height 32
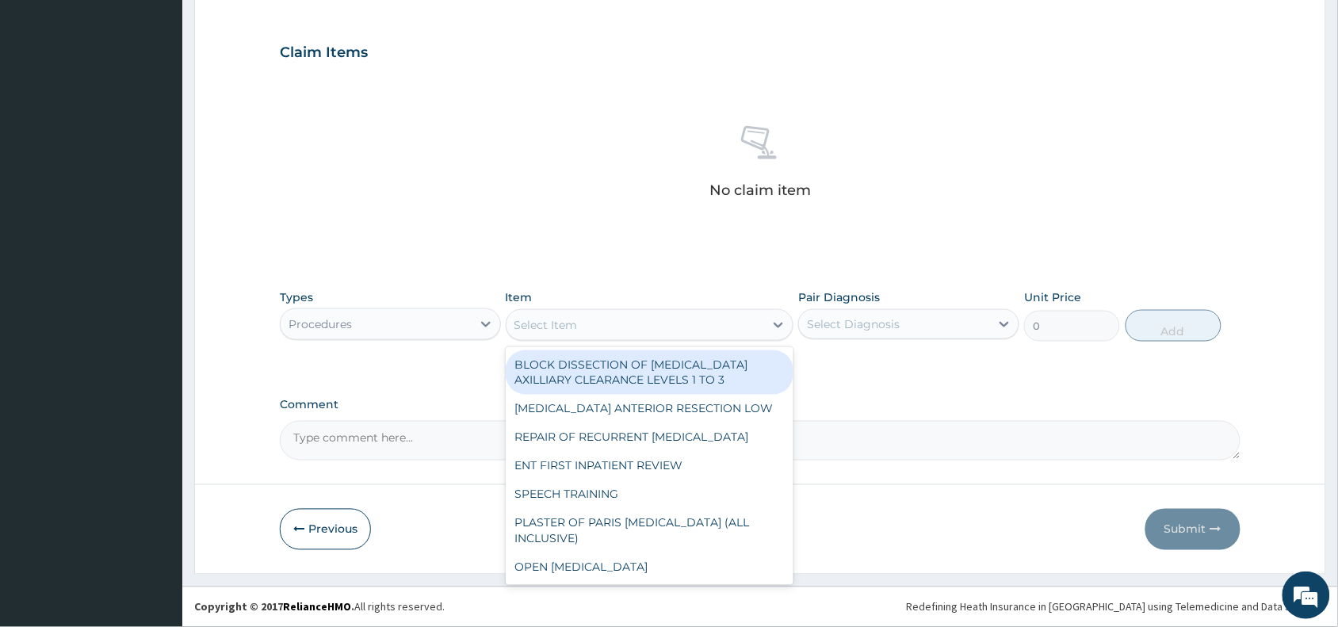
click at [608, 326] on div "Select Item" at bounding box center [635, 324] width 258 height 25
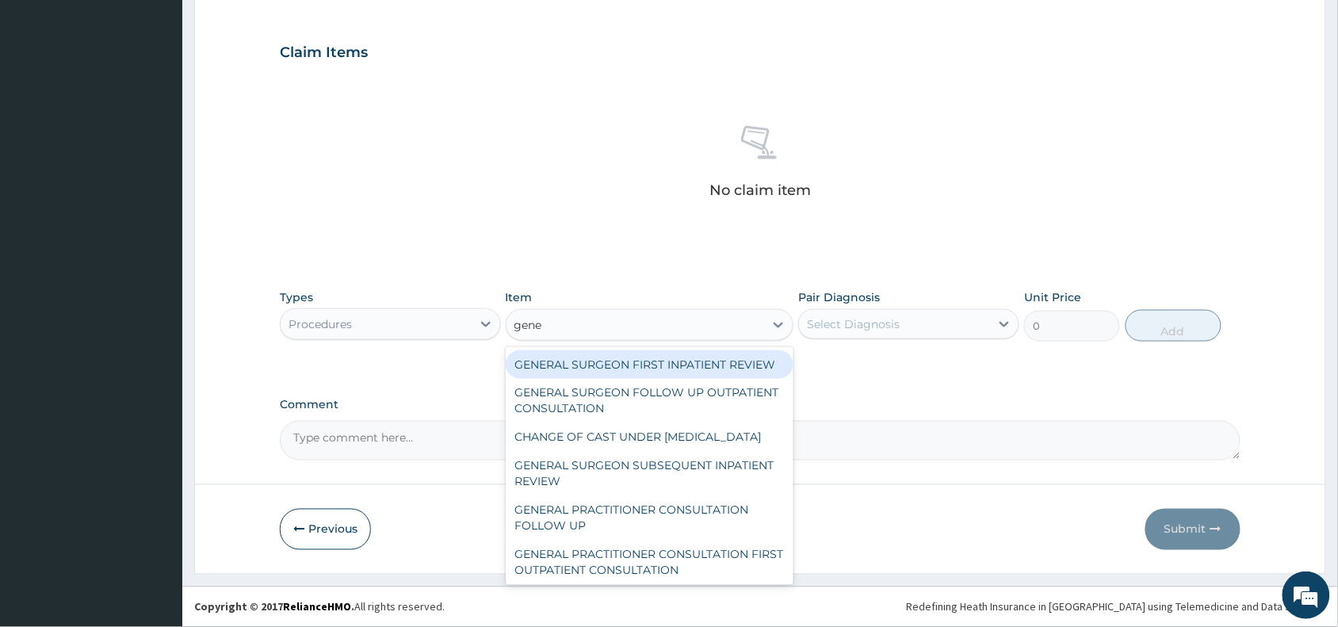
type input "gener"
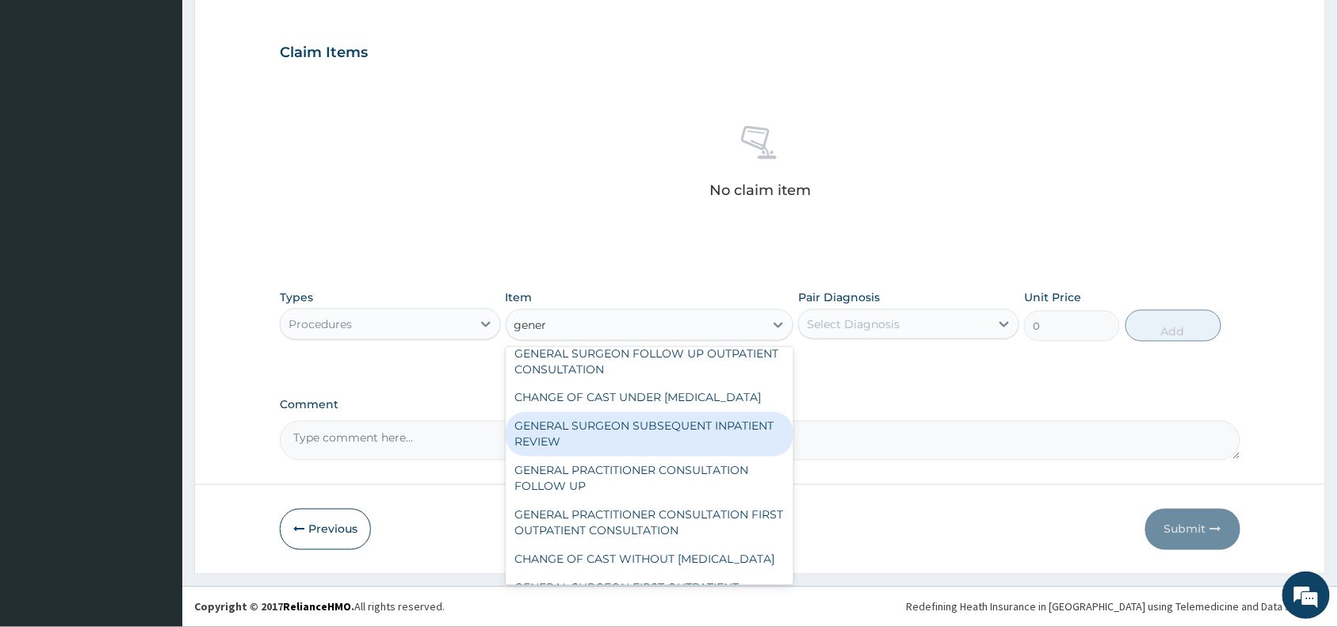
scroll to position [79, 0]
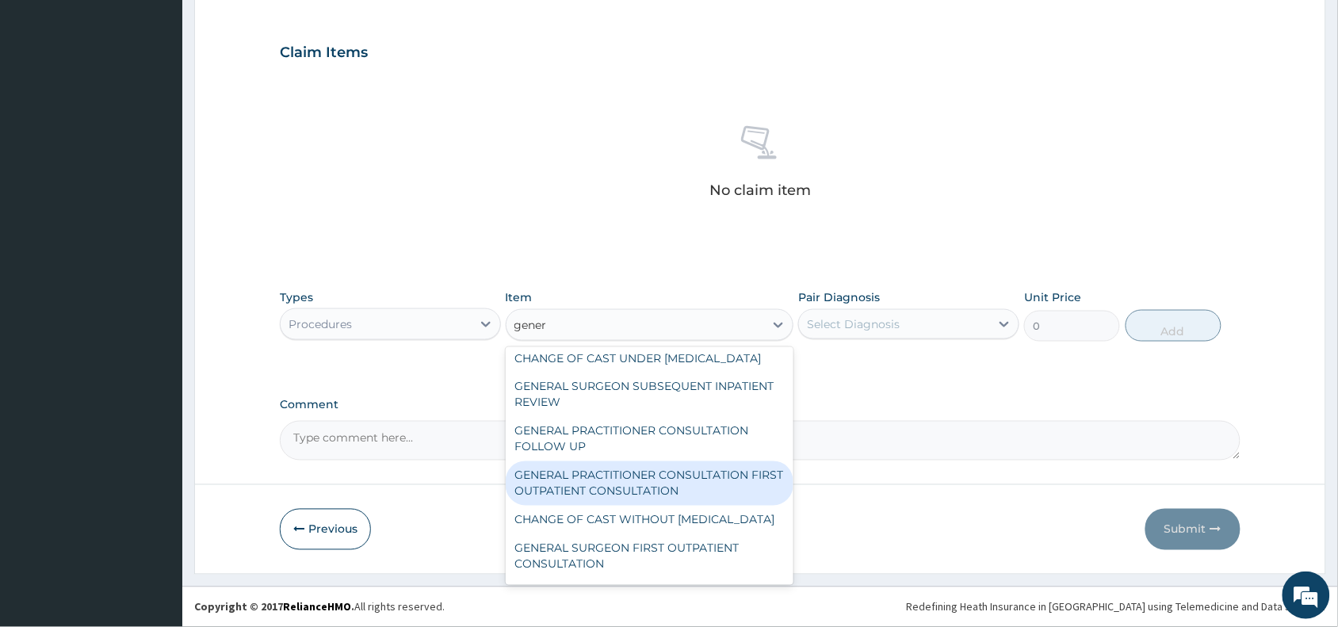
drag, startPoint x: 636, startPoint y: 520, endPoint x: 723, endPoint y: 457, distance: 107.3
click at [636, 506] on div "GENERAL PRACTITIONER CONSULTATION FIRST OUTPATIENT CONSULTATION" at bounding box center [650, 483] width 288 height 44
type input "3370.125"
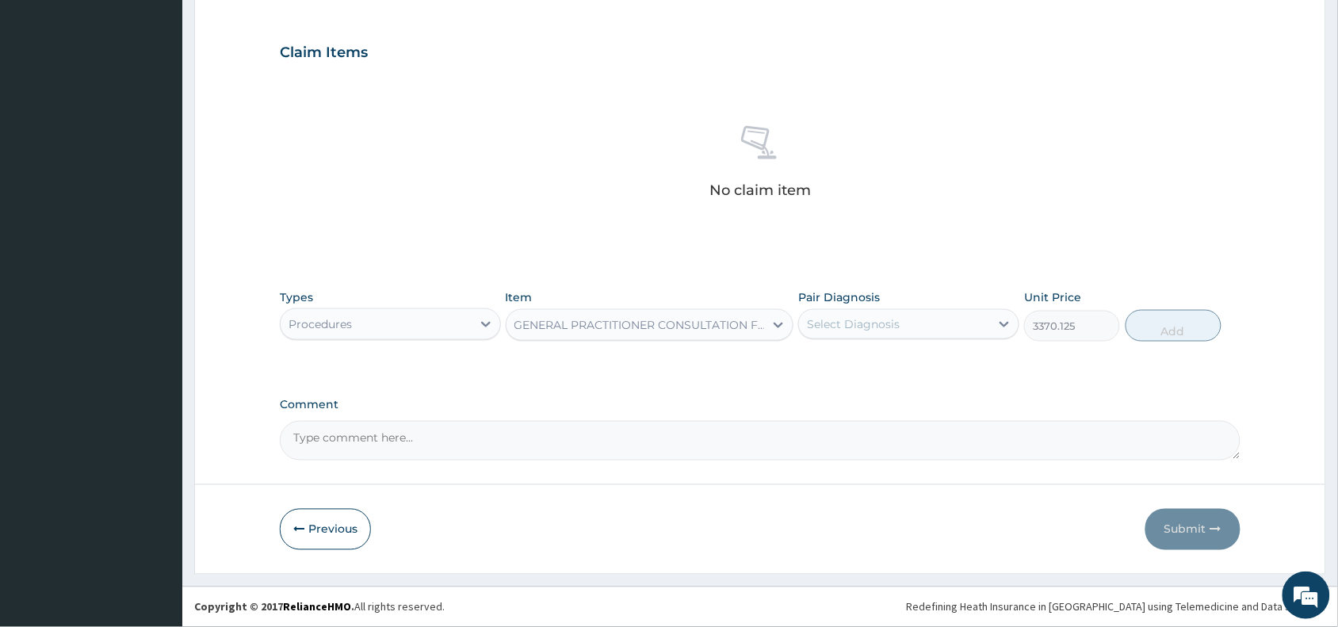
click at [866, 321] on div "Select Diagnosis" at bounding box center [853, 324] width 93 height 16
drag, startPoint x: 866, startPoint y: 368, endPoint x: 866, endPoint y: 381, distance: 12.7
click at [866, 371] on div "Pain in throat" at bounding box center [908, 365] width 221 height 32
checkbox input "true"
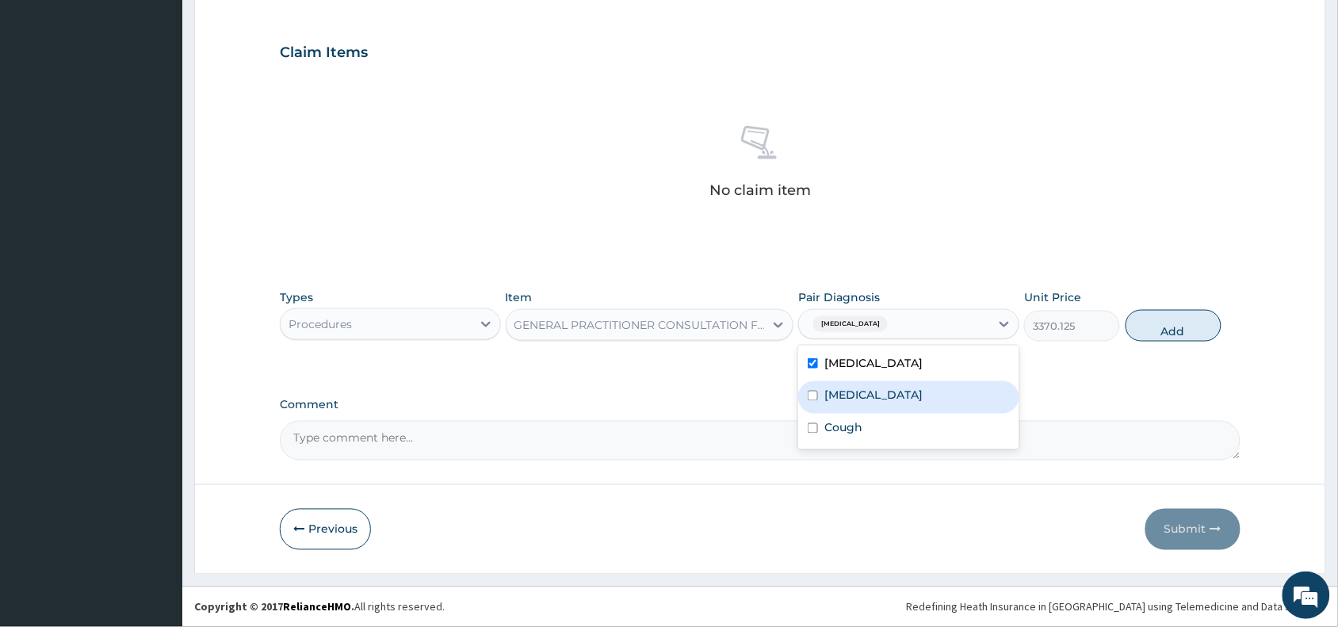
click at [868, 400] on label "Malaria, unspecified" at bounding box center [873, 395] width 98 height 16
checkbox input "true"
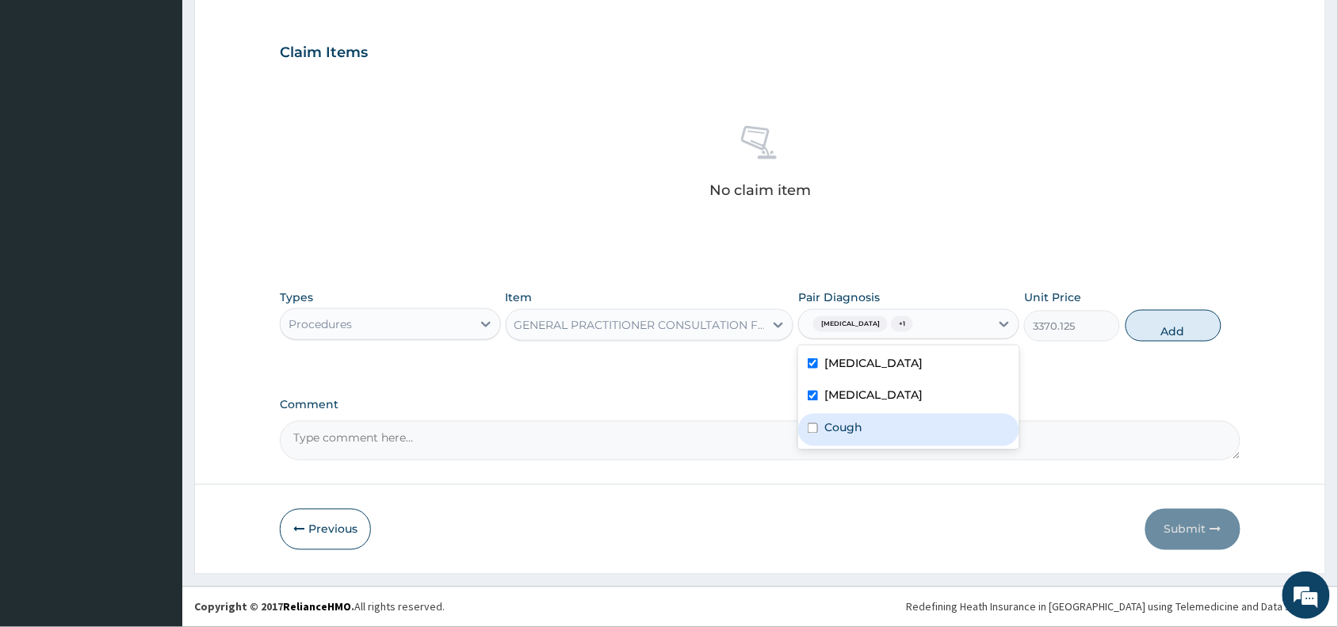
drag, startPoint x: 860, startPoint y: 436, endPoint x: 1007, endPoint y: 403, distance: 151.1
click at [869, 429] on div "Cough" at bounding box center [908, 430] width 221 height 32
checkbox input "true"
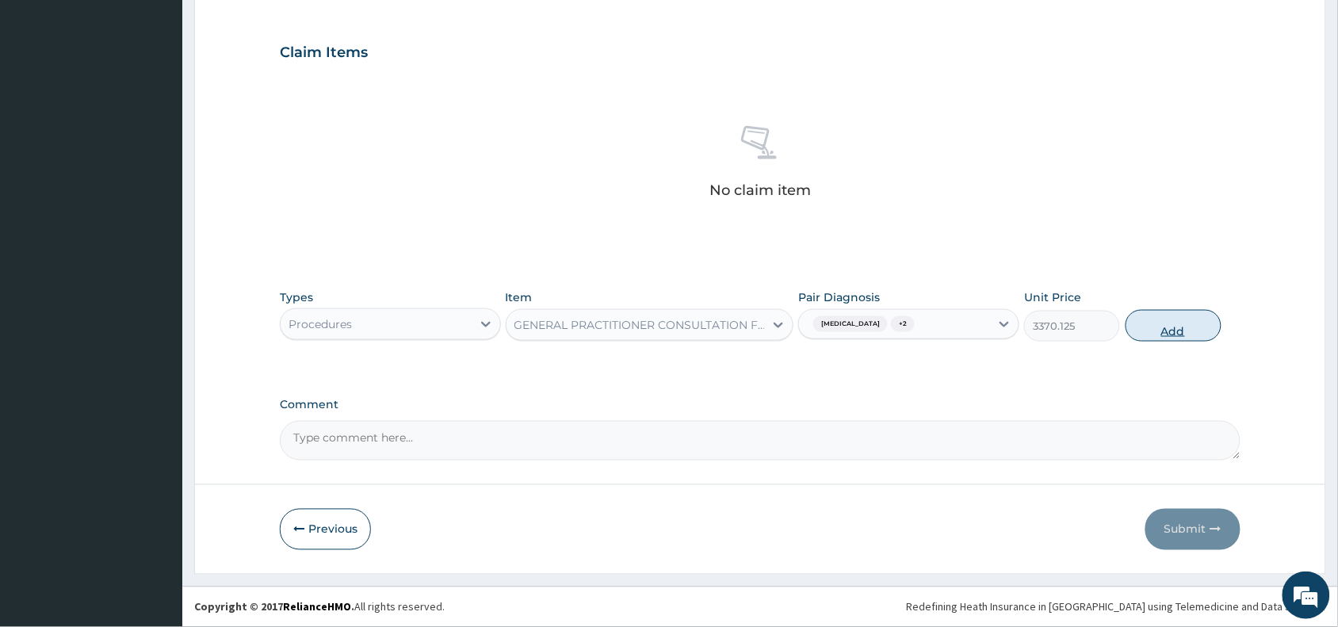
click at [1174, 330] on button "Add" at bounding box center [1173, 326] width 96 height 32
type input "0"
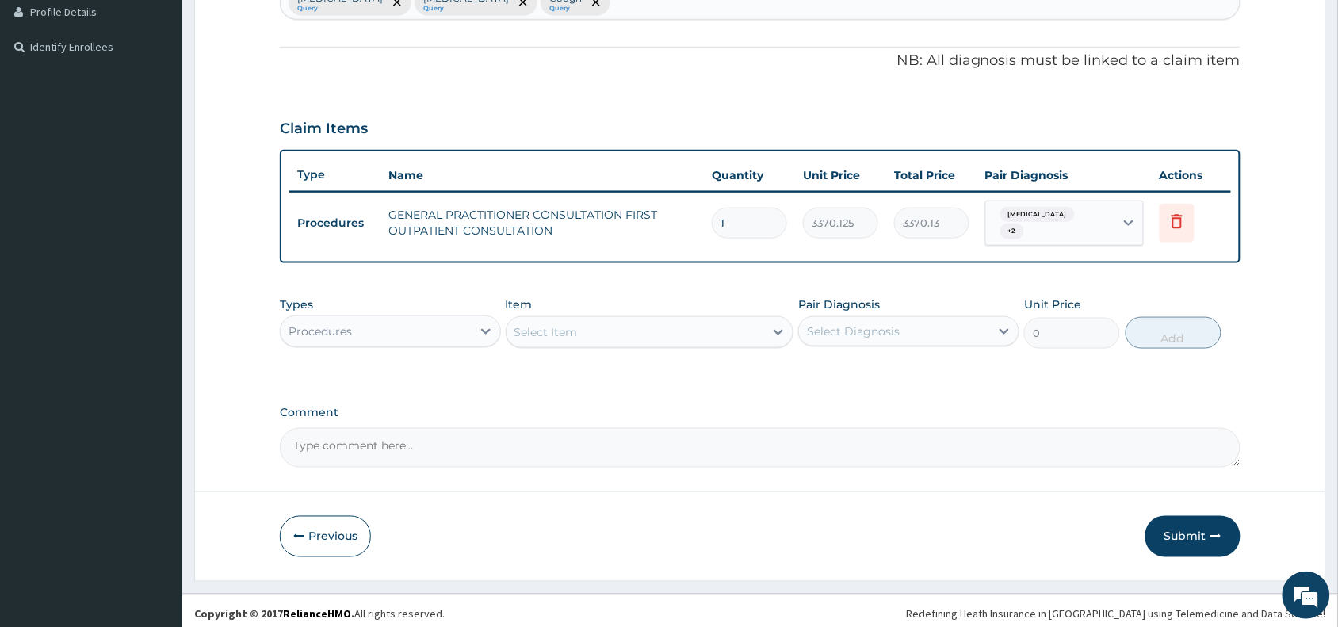
click at [402, 321] on div "Procedures" at bounding box center [376, 331] width 191 height 25
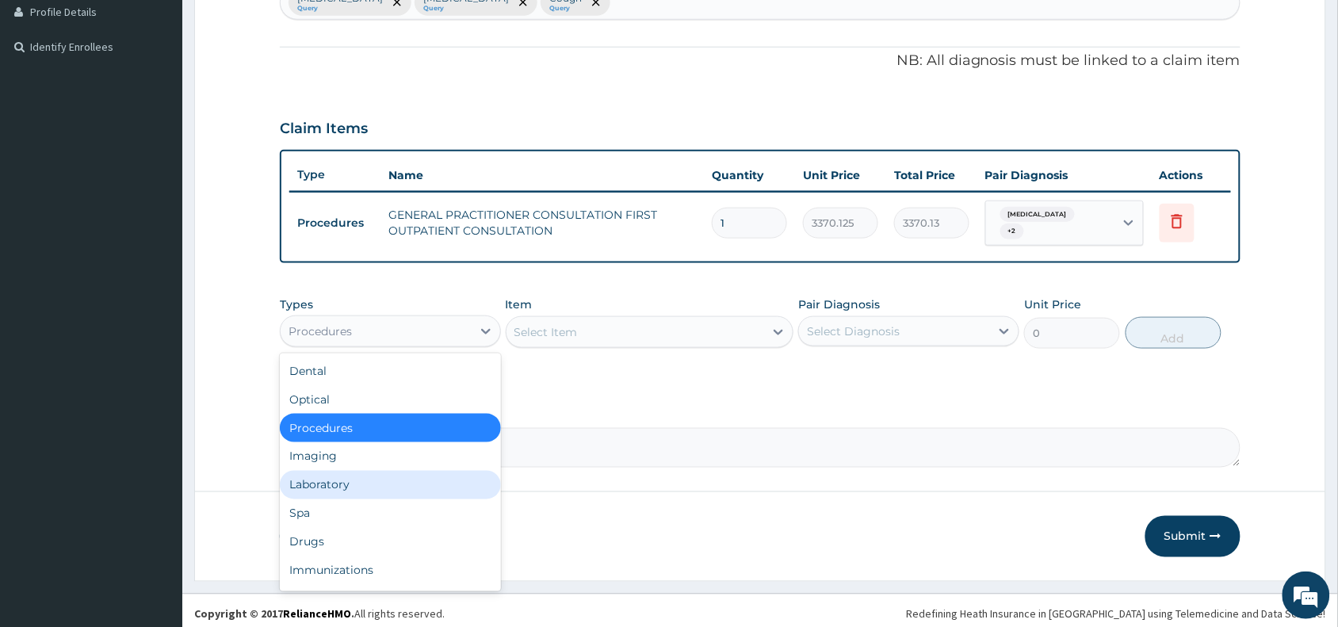
click at [343, 474] on div "Laboratory" at bounding box center [390, 485] width 221 height 29
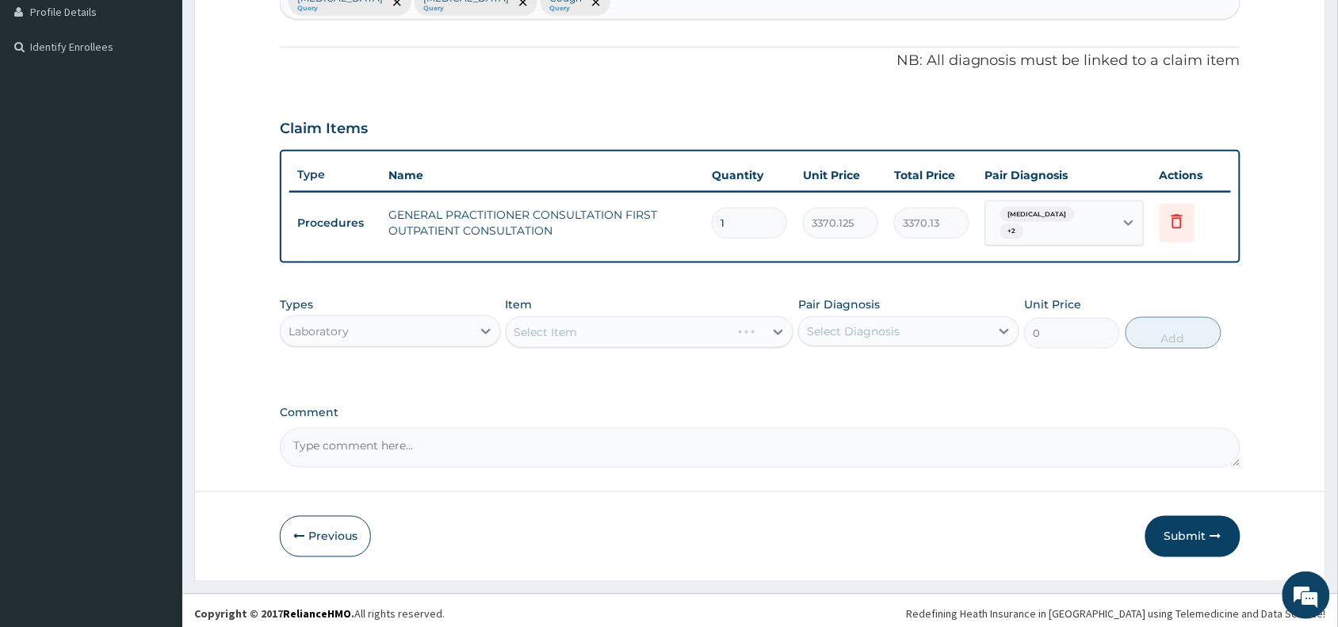
click at [609, 321] on div "Select Item" at bounding box center [650, 332] width 288 height 32
click at [615, 319] on div "Select Item" at bounding box center [650, 332] width 288 height 32
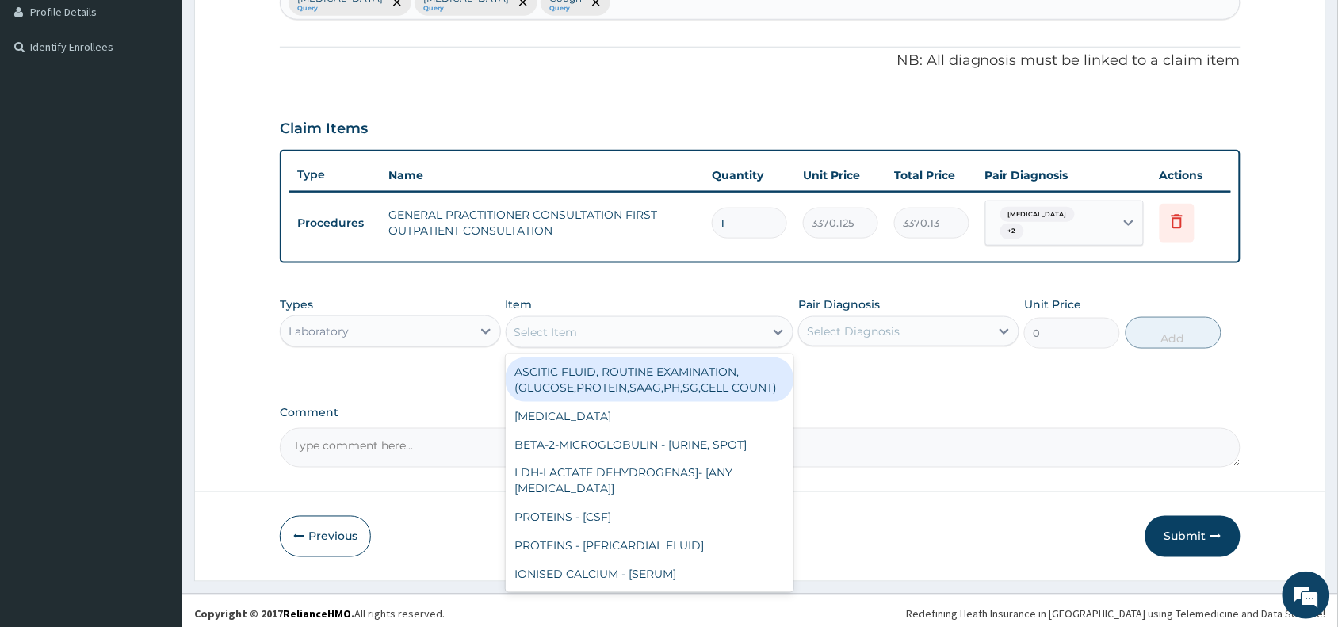
click at [615, 319] on div "Select Item" at bounding box center [635, 331] width 258 height 25
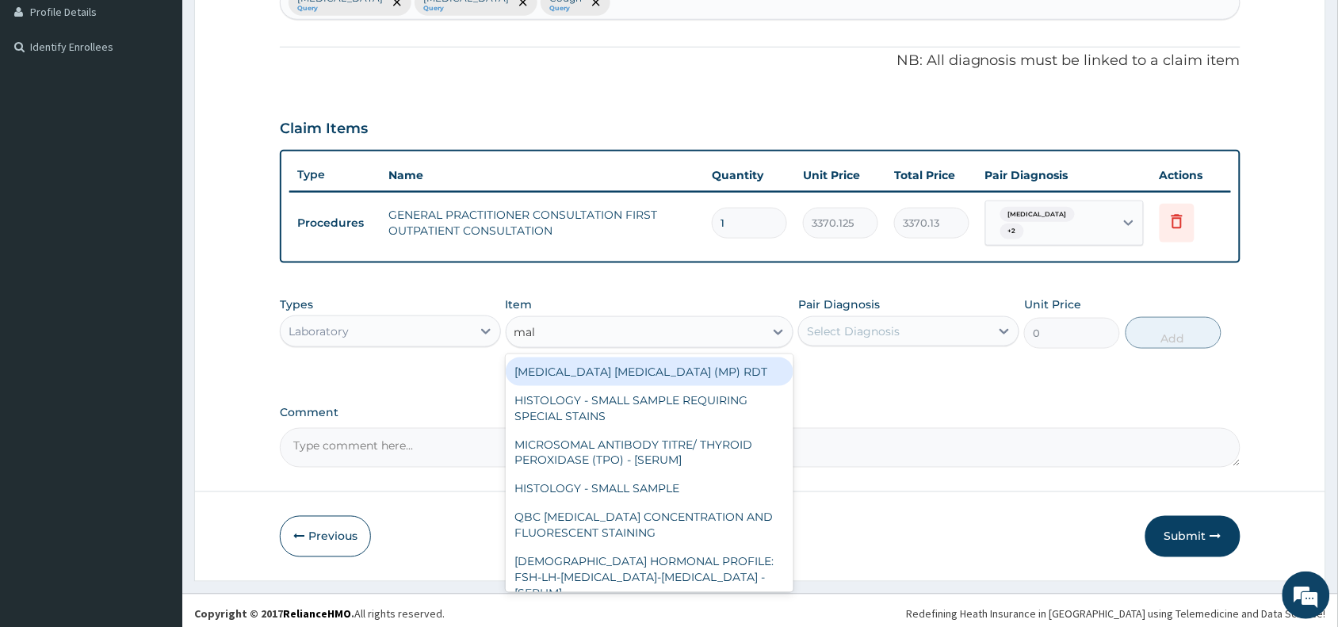
type input "mala"
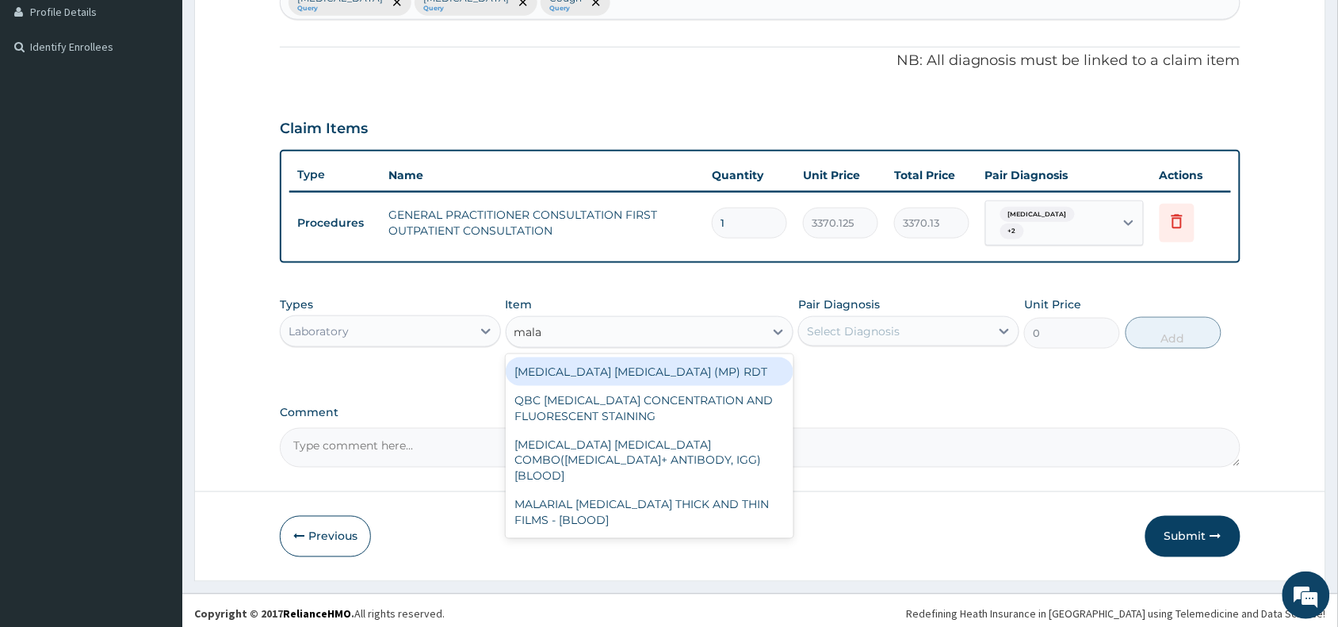
click at [626, 370] on div "MALARIA PARASITE (MP) RDT" at bounding box center [650, 371] width 288 height 29
type input "1531.875"
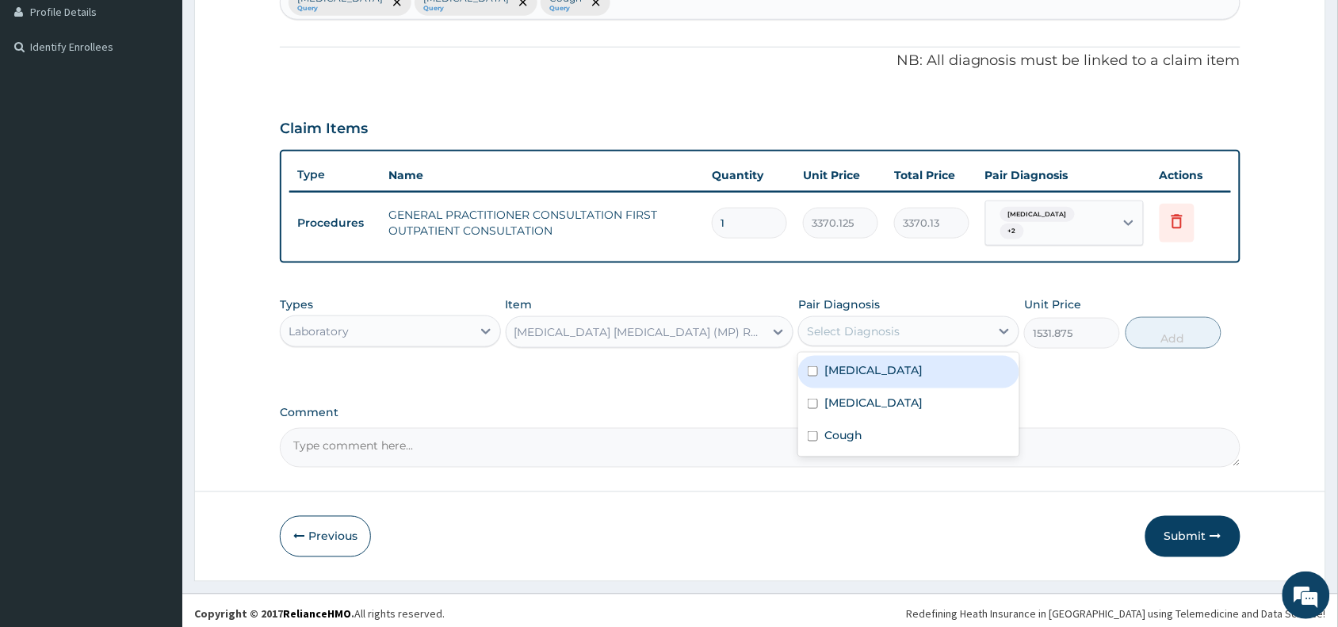
click at [834, 319] on div "Select Diagnosis" at bounding box center [894, 331] width 191 height 25
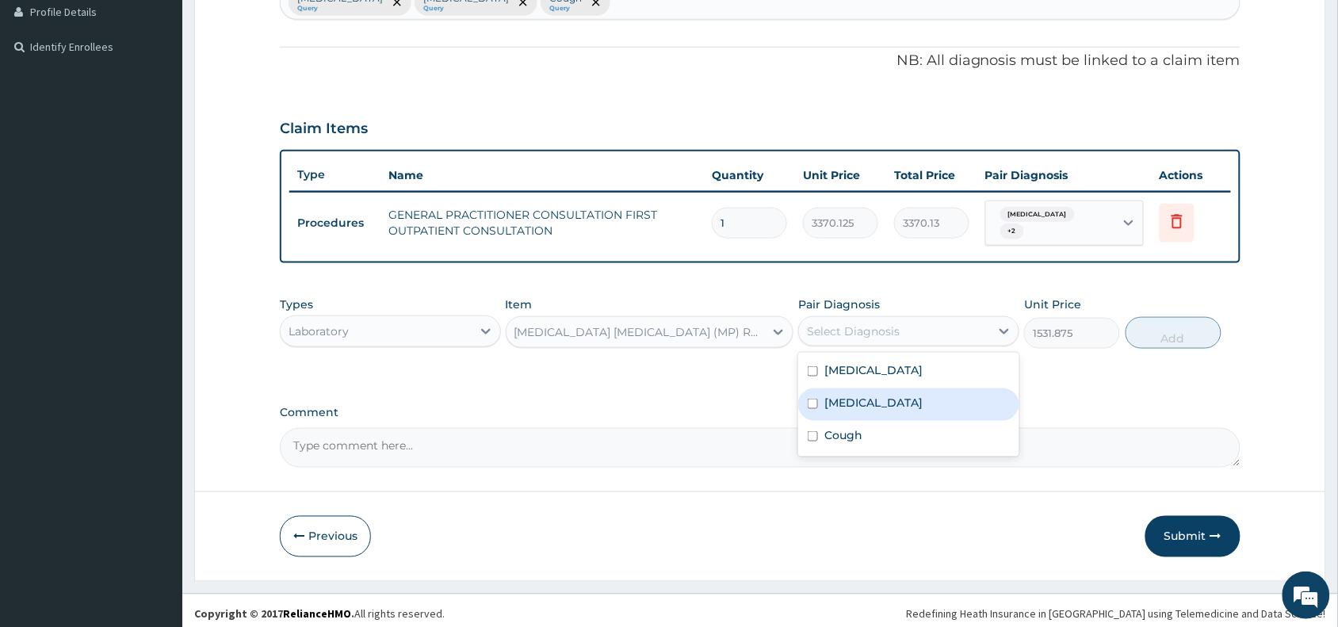
click at [877, 398] on label "Malaria, unspecified" at bounding box center [873, 403] width 98 height 16
checkbox input "true"
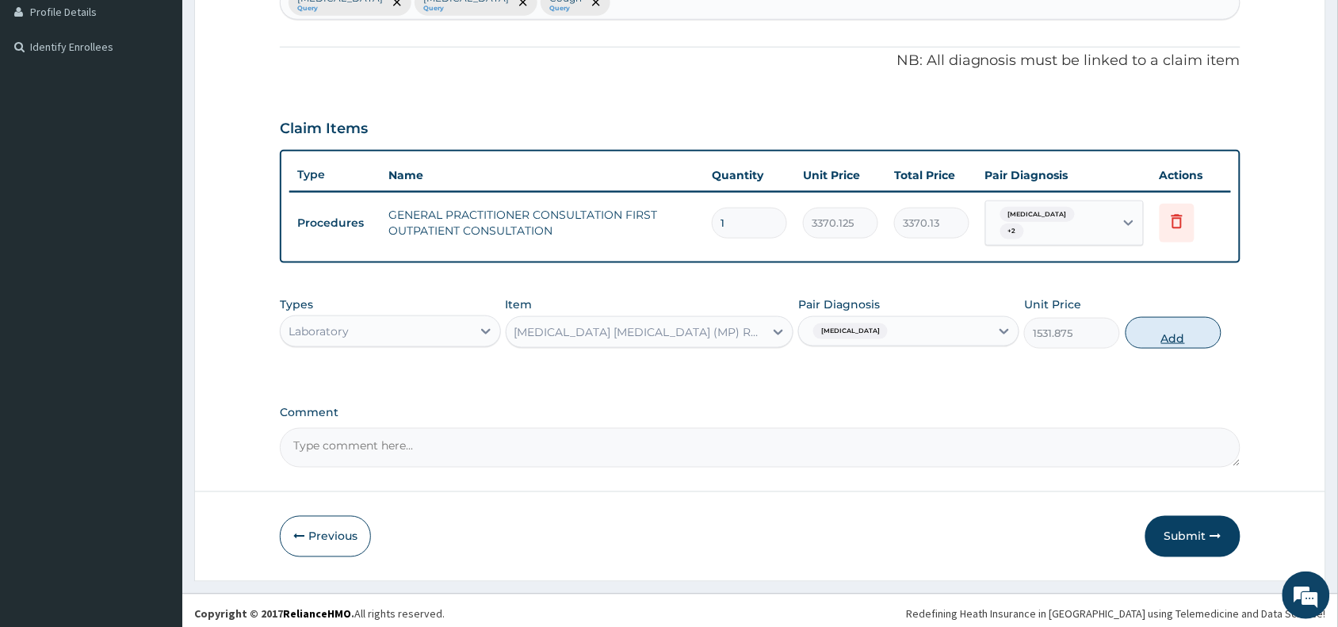
click at [1166, 317] on button "Add" at bounding box center [1173, 333] width 96 height 32
type input "0"
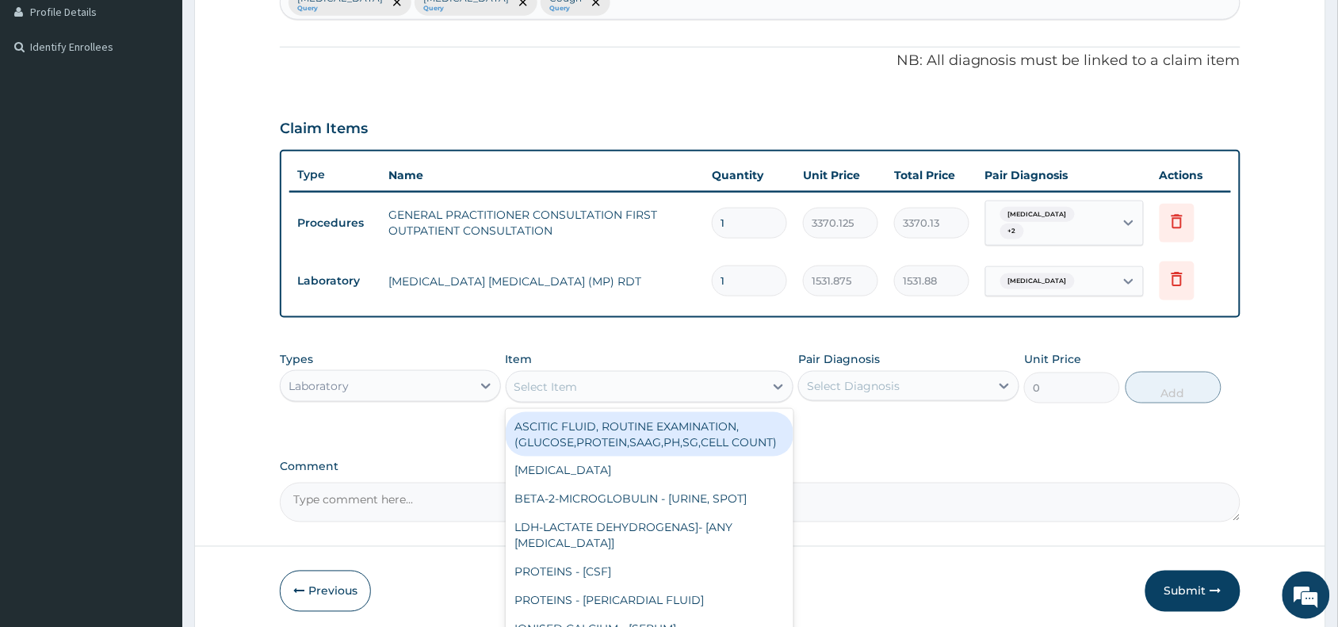
click at [578, 385] on div "Select Item" at bounding box center [635, 386] width 258 height 25
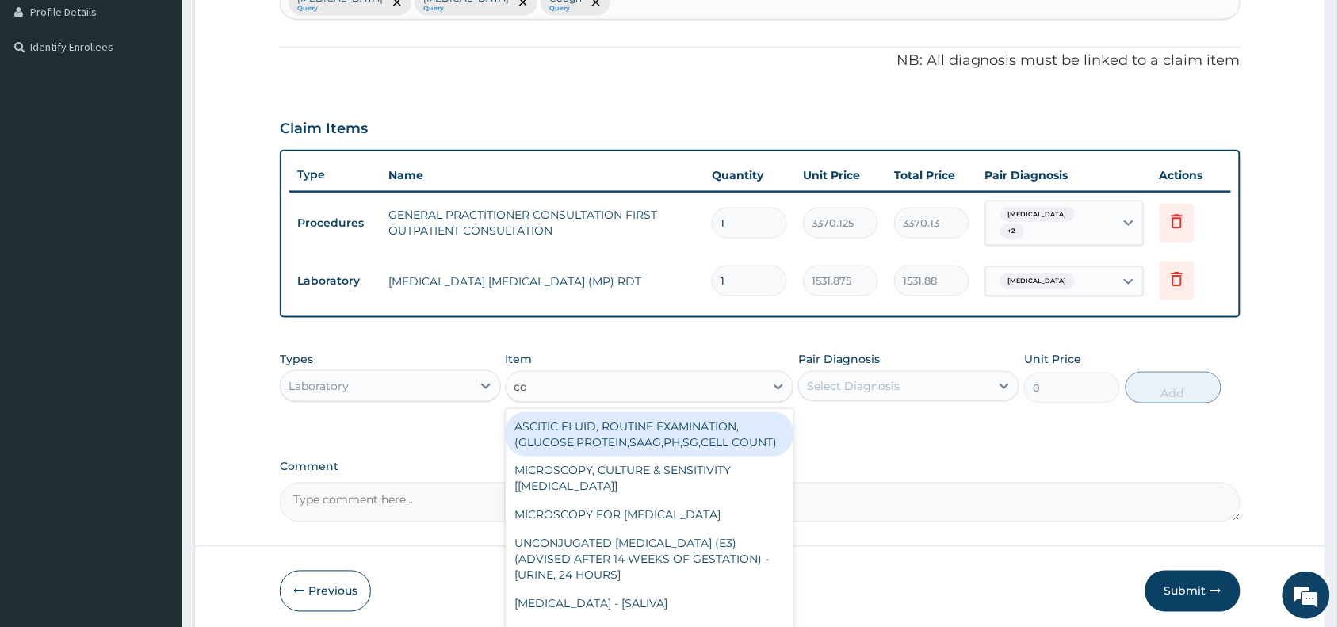
type input "com"
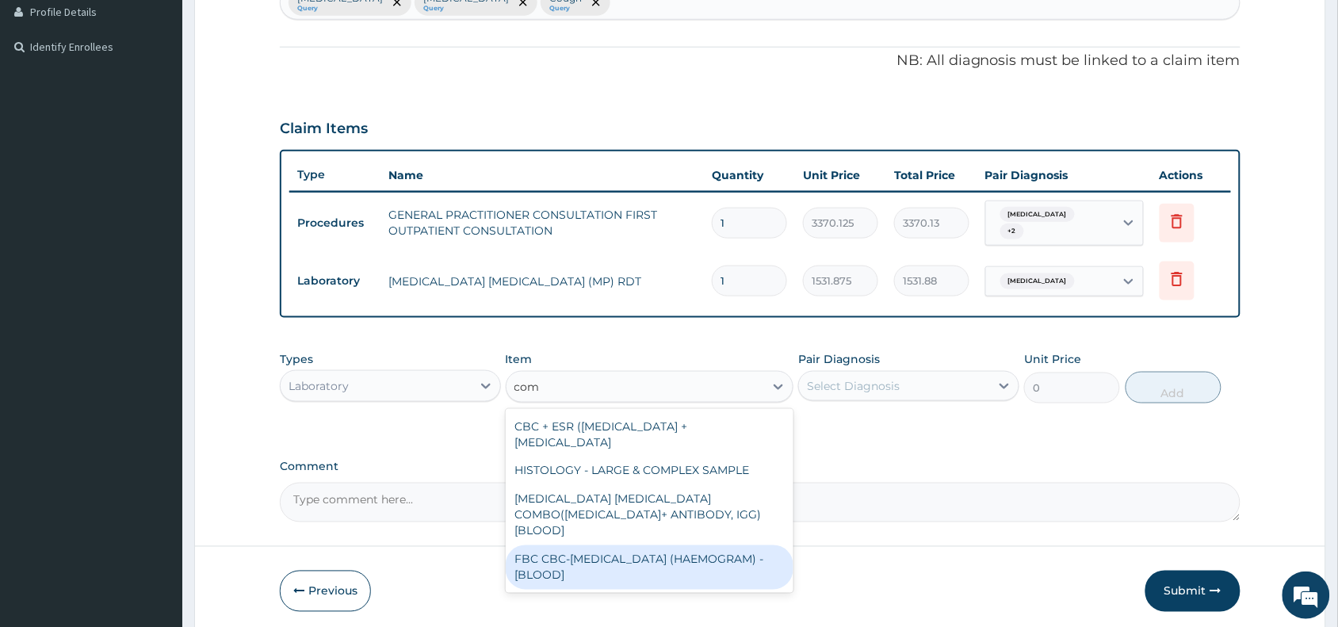
drag, startPoint x: 568, startPoint y: 541, endPoint x: 670, endPoint y: 525, distance: 102.8
click at [572, 545] on div "FBC CBC-COMPLETE BLOOD COUNT (HAEMOGRAM) - [BLOOD]" at bounding box center [650, 567] width 288 height 44
type input "4085"
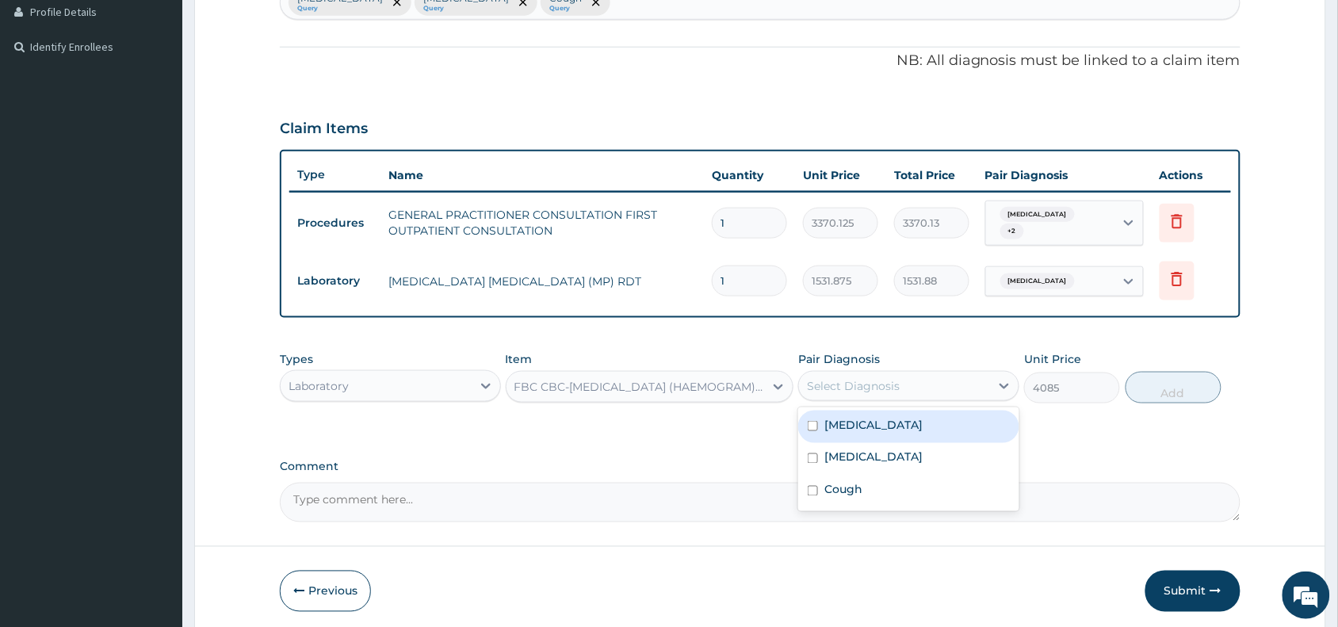
click at [890, 378] on div "Select Diagnosis" at bounding box center [853, 386] width 93 height 16
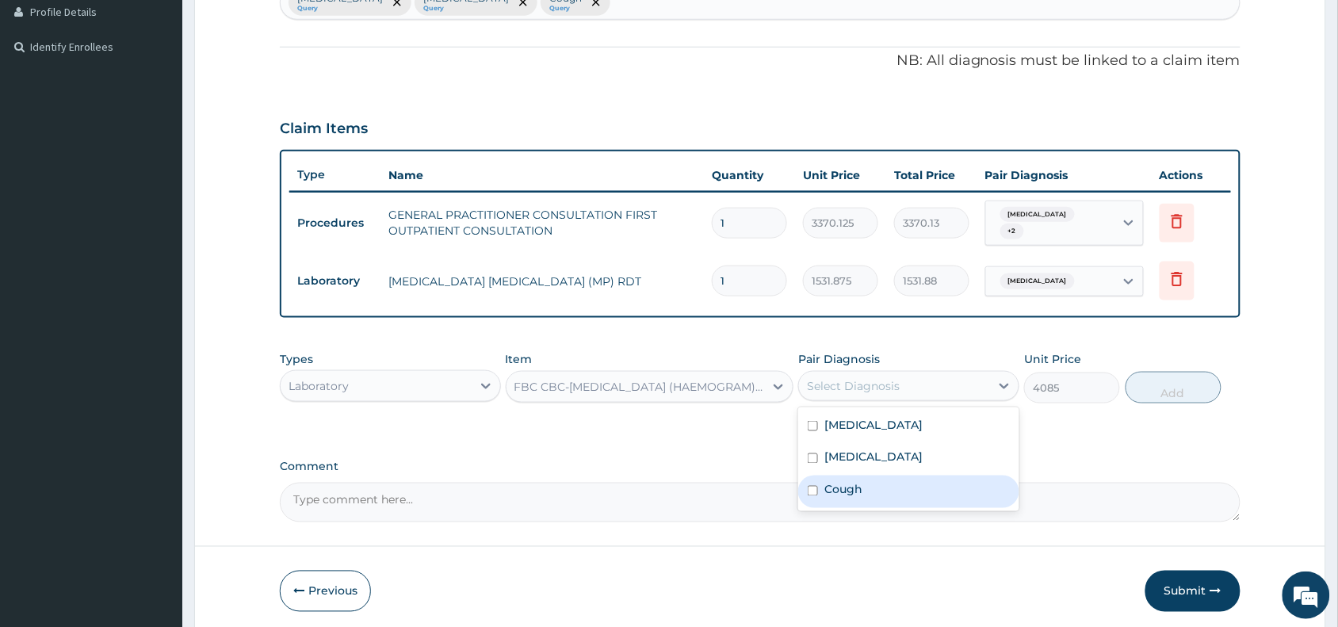
click at [870, 482] on div "Cough" at bounding box center [908, 491] width 221 height 32
checkbox input "true"
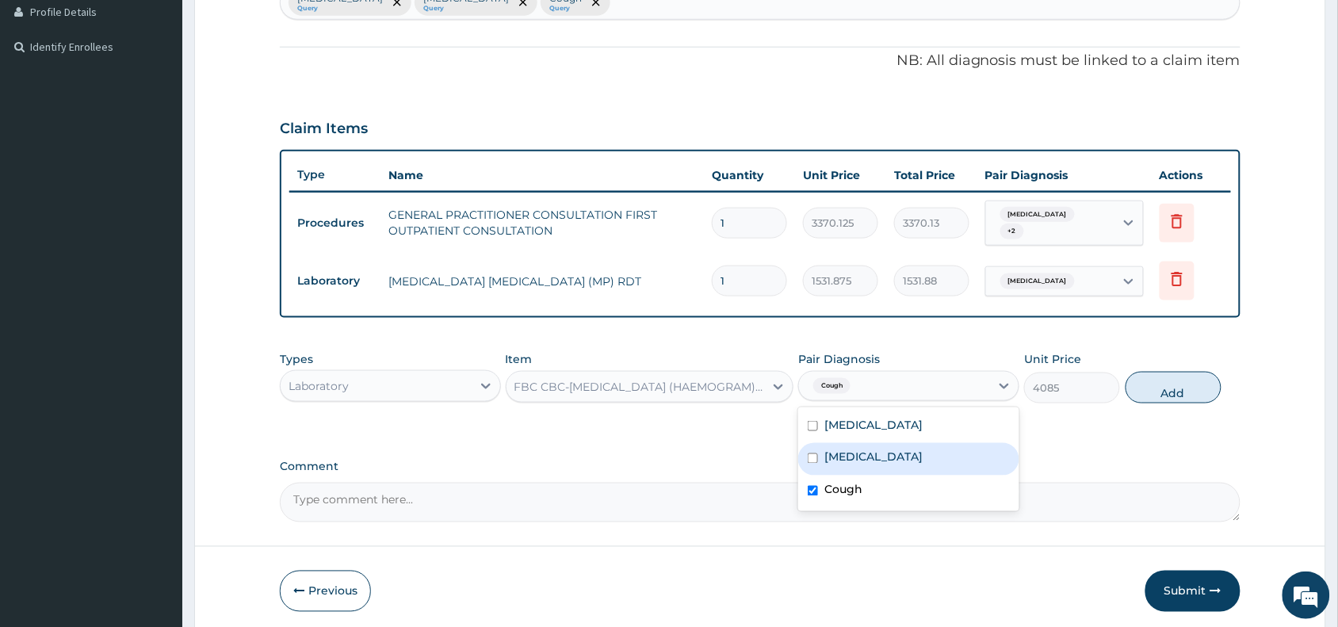
click at [896, 449] on label "Malaria, unspecified" at bounding box center [873, 457] width 98 height 16
checkbox input "true"
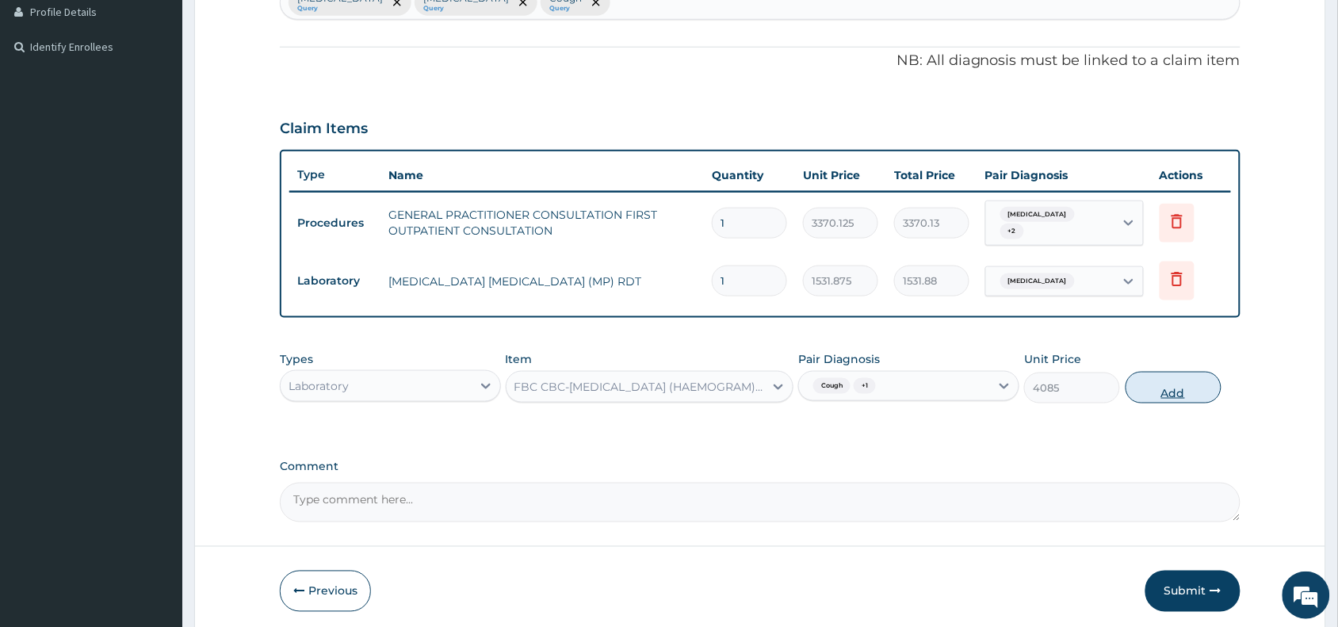
click at [1204, 372] on button "Add" at bounding box center [1173, 388] width 96 height 32
type input "0"
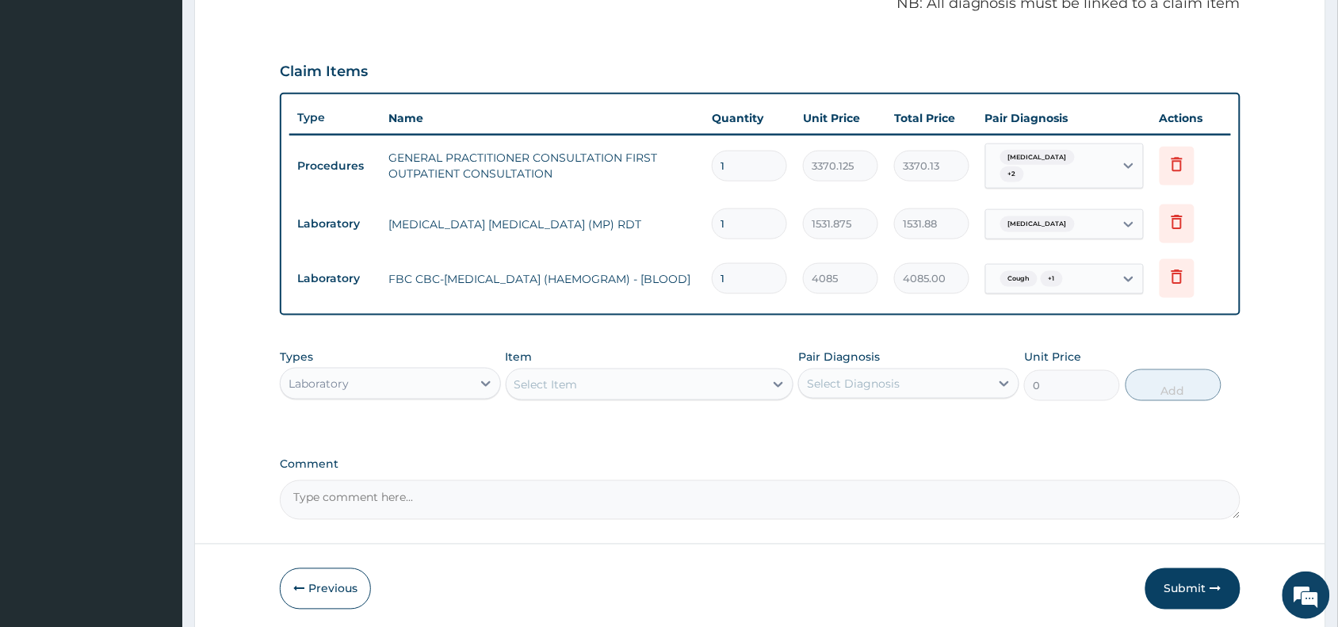
scroll to position [549, 0]
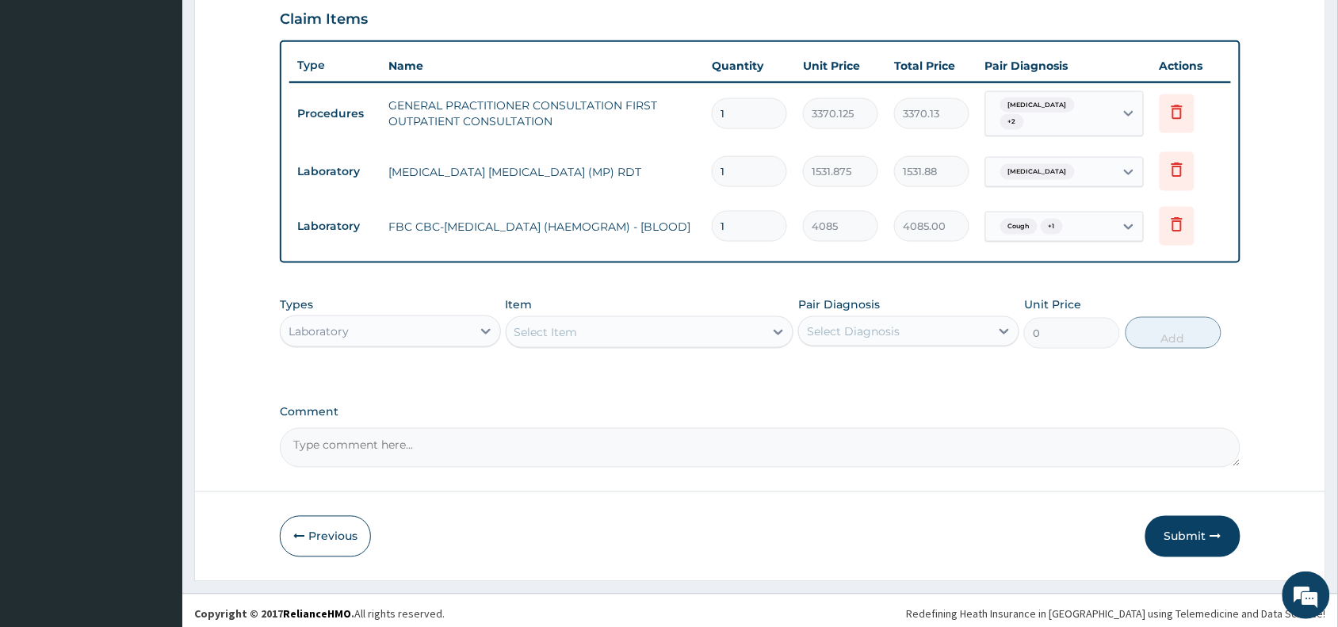
click at [358, 330] on div "Laboratory" at bounding box center [376, 331] width 191 height 25
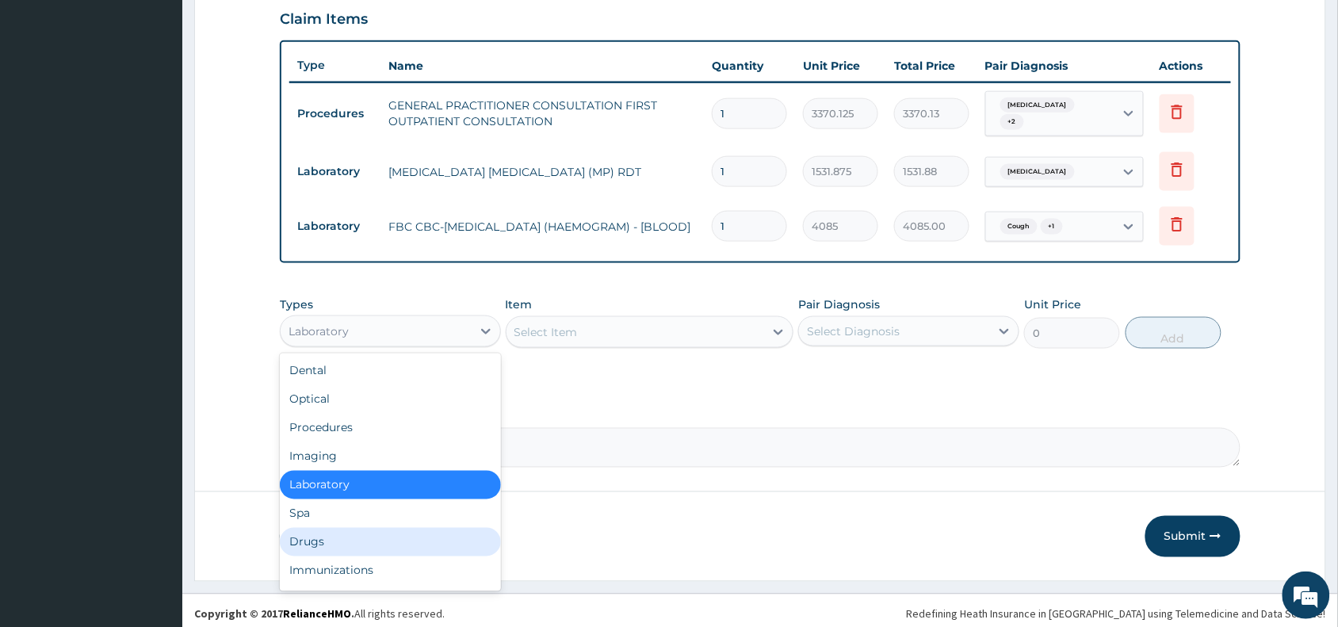
click at [307, 535] on div "Drugs" at bounding box center [390, 542] width 221 height 29
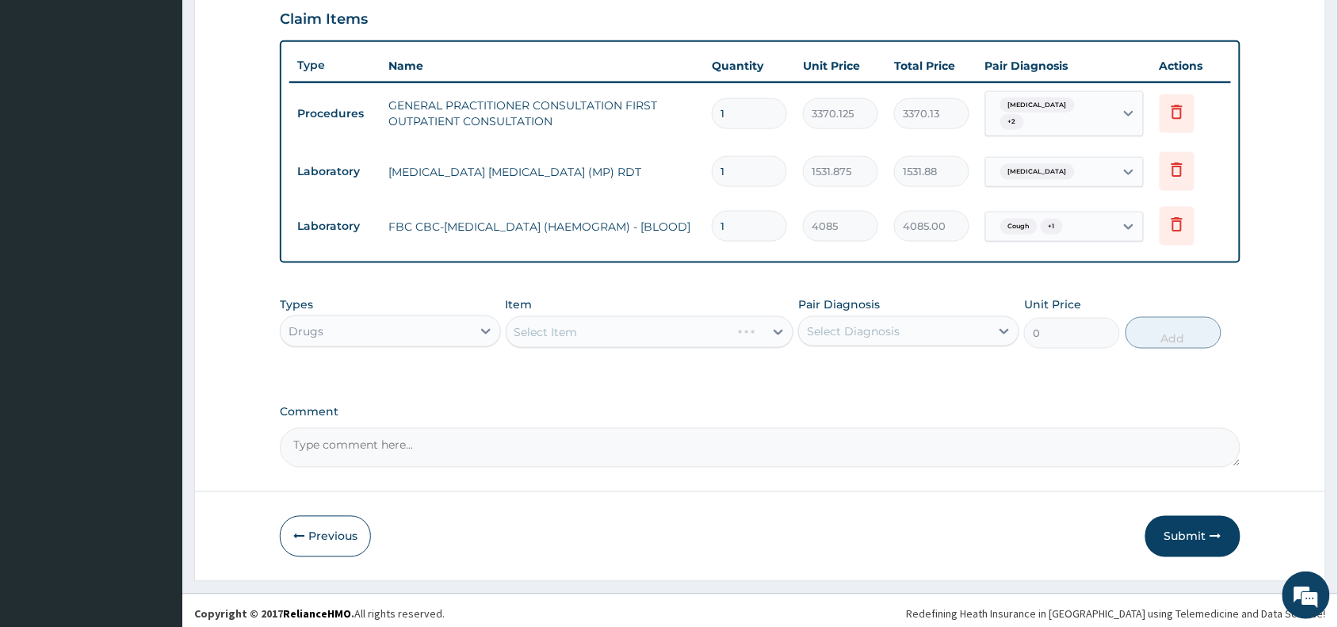
click at [623, 322] on div "Select Item" at bounding box center [650, 332] width 288 height 32
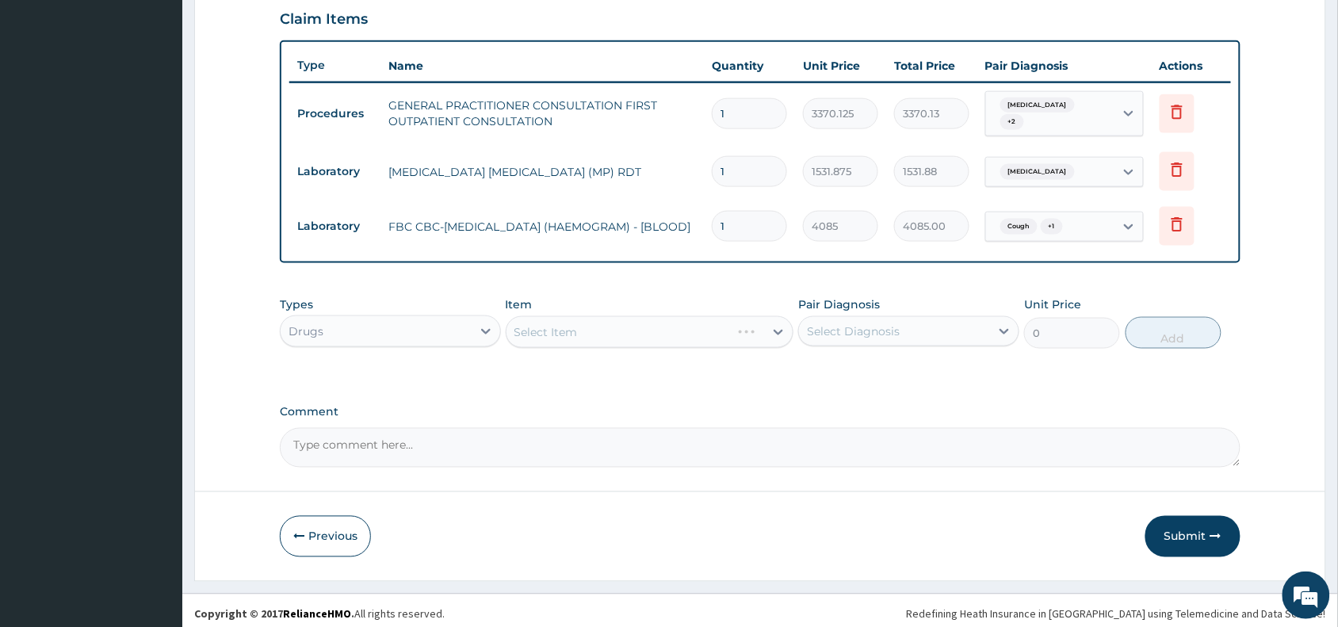
click at [593, 325] on div "Select Item" at bounding box center [650, 332] width 288 height 32
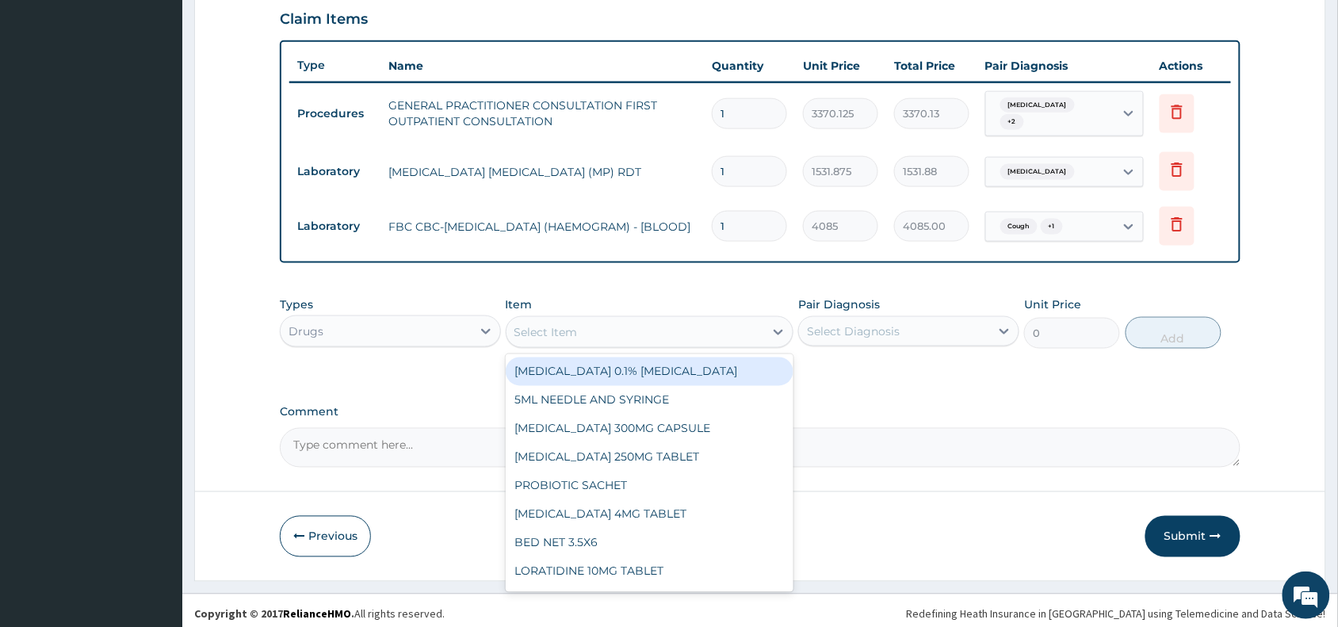
click at [593, 325] on div "Select Item" at bounding box center [635, 331] width 258 height 25
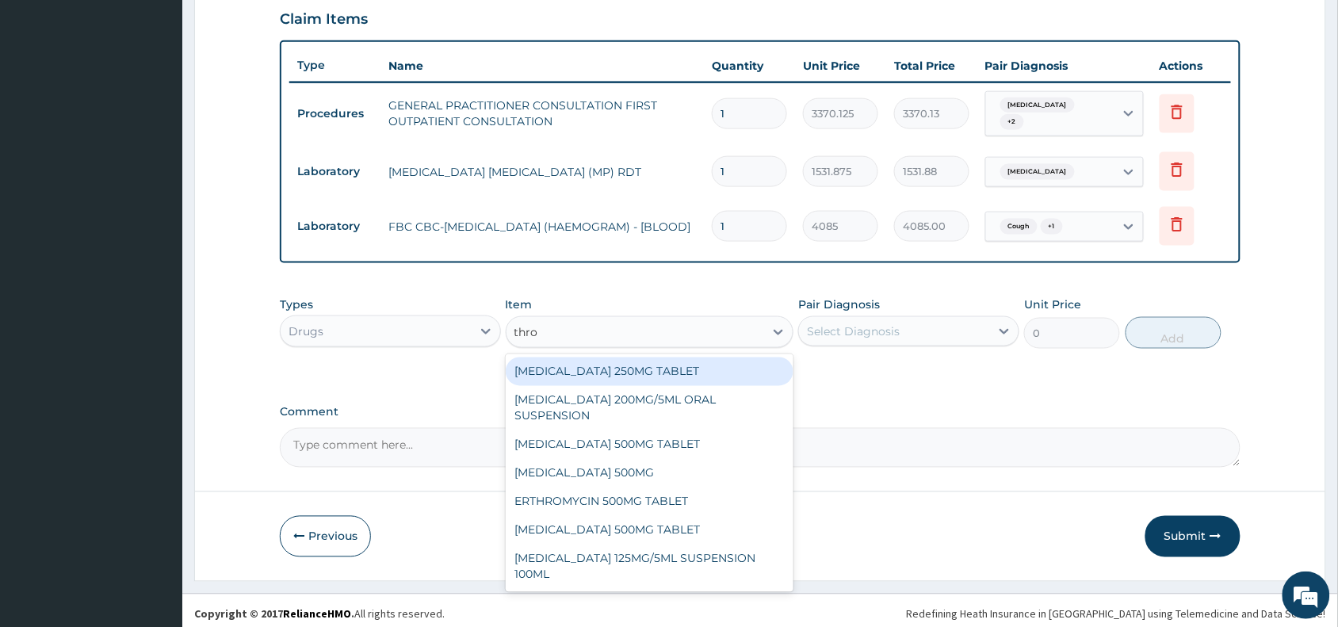
type input "throa"
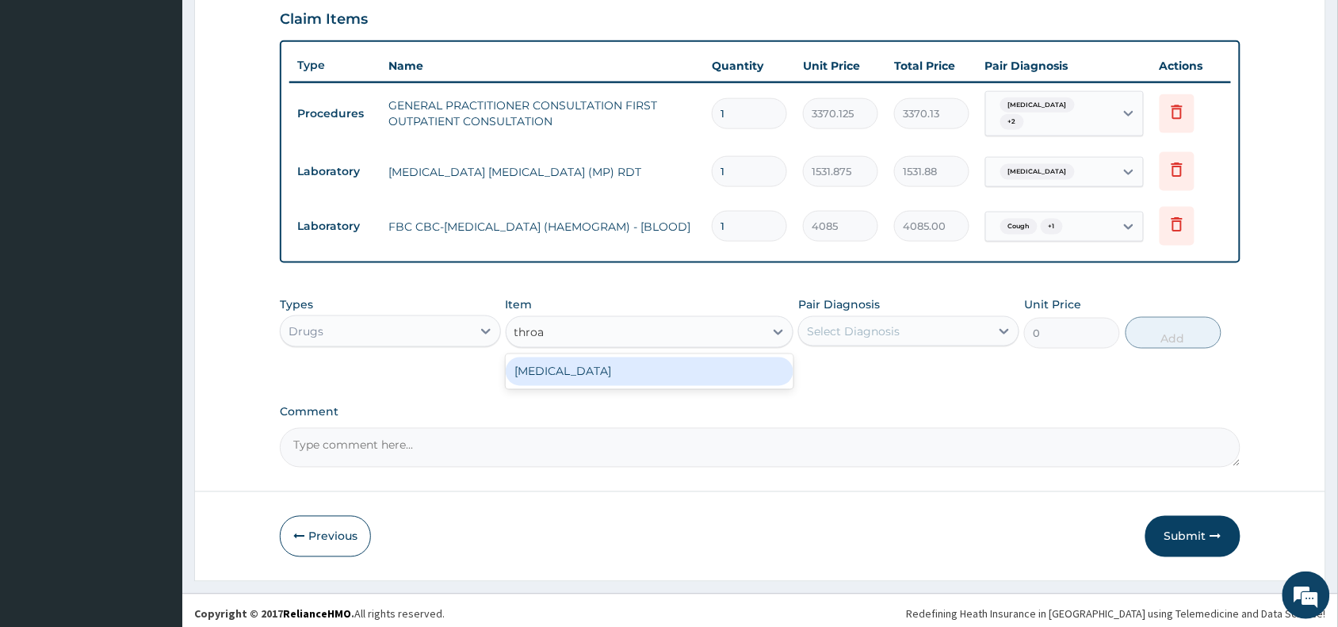
click at [628, 376] on div "THROAT LOZENGE" at bounding box center [650, 371] width 288 height 29
type input "96"
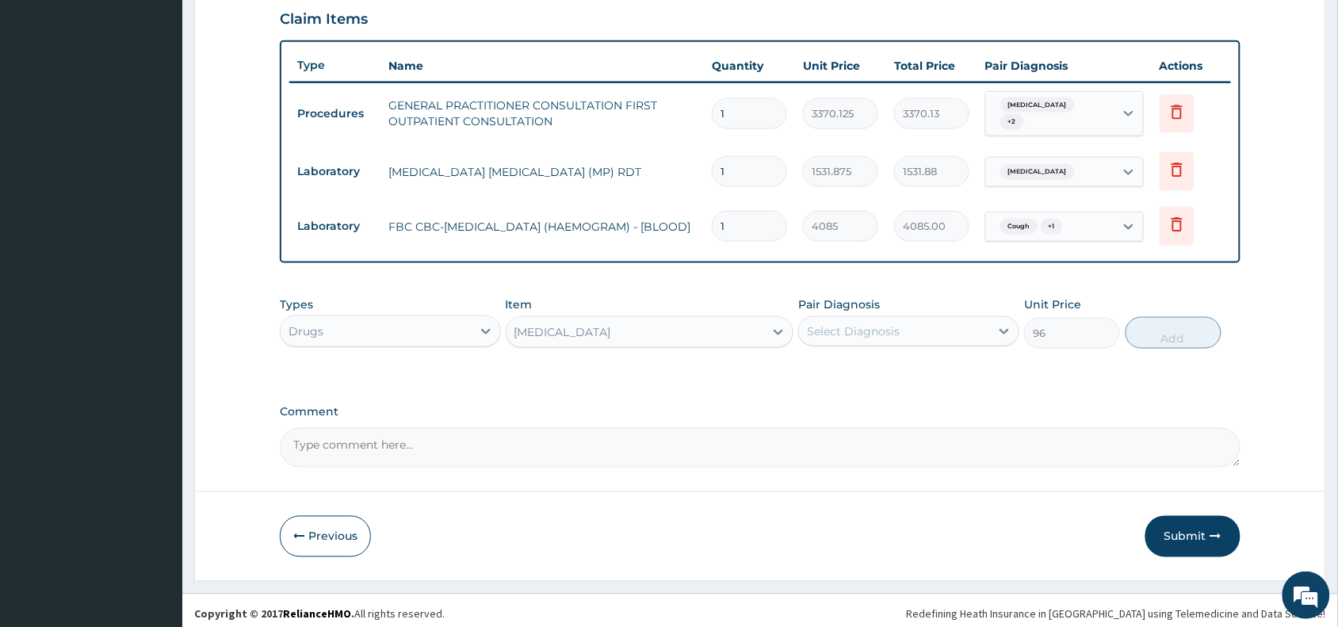
click at [901, 330] on div "Select Diagnosis" at bounding box center [894, 331] width 191 height 25
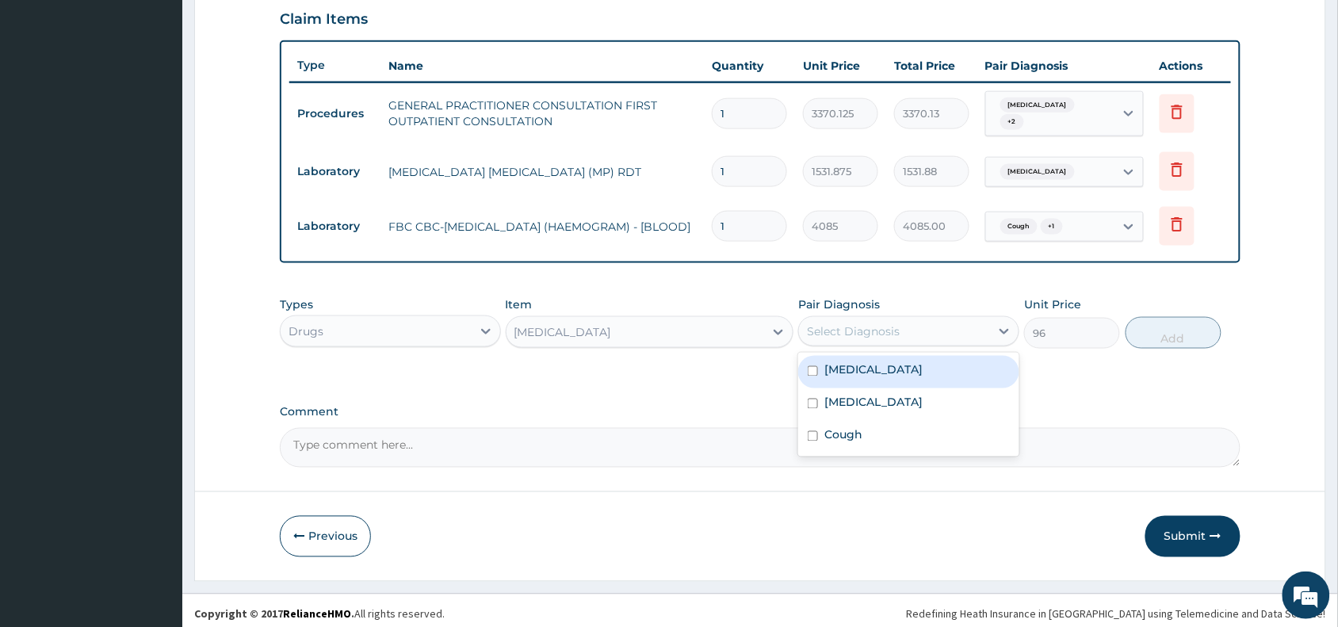
click at [901, 363] on div "Pain in throat" at bounding box center [908, 372] width 221 height 32
checkbox input "true"
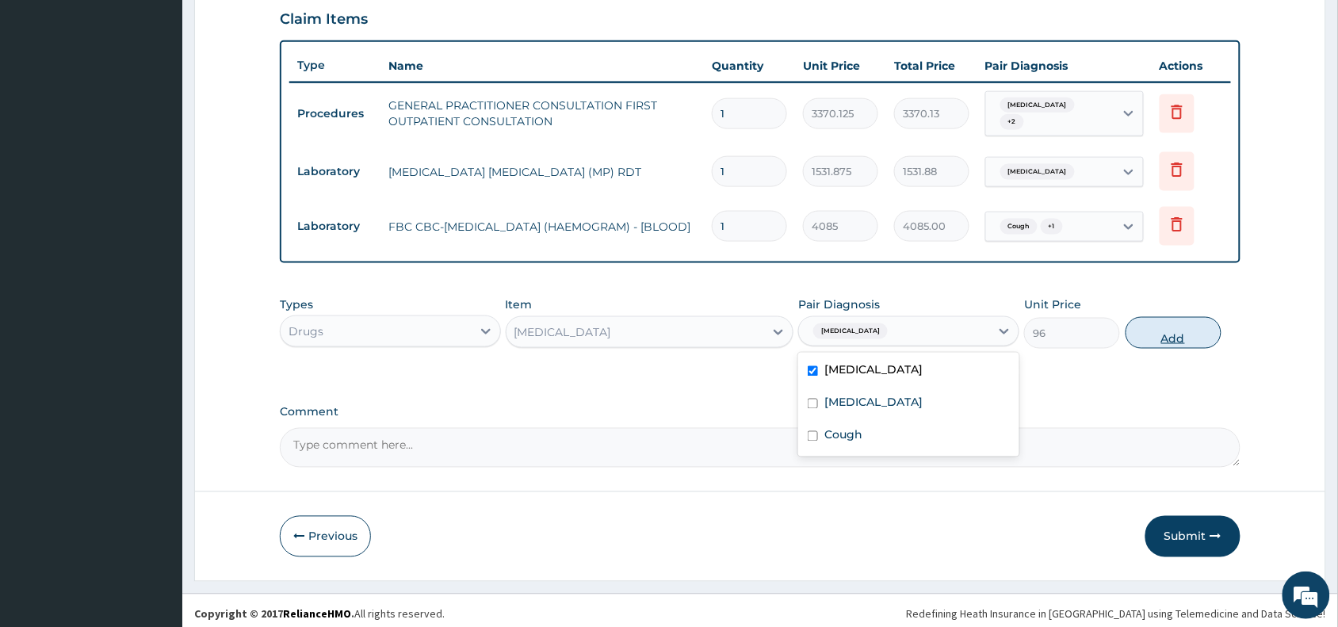
click at [1177, 327] on button "Add" at bounding box center [1173, 333] width 96 height 32
type input "0"
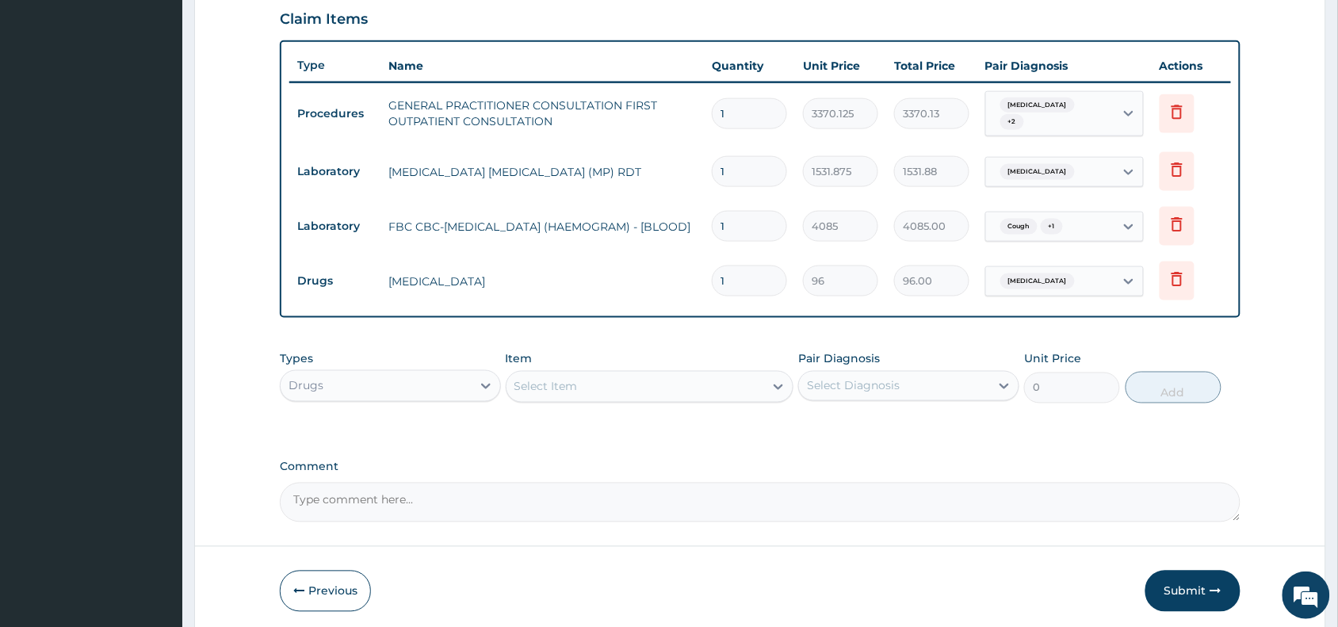
click at [544, 379] on div "Select Item" at bounding box center [545, 387] width 63 height 16
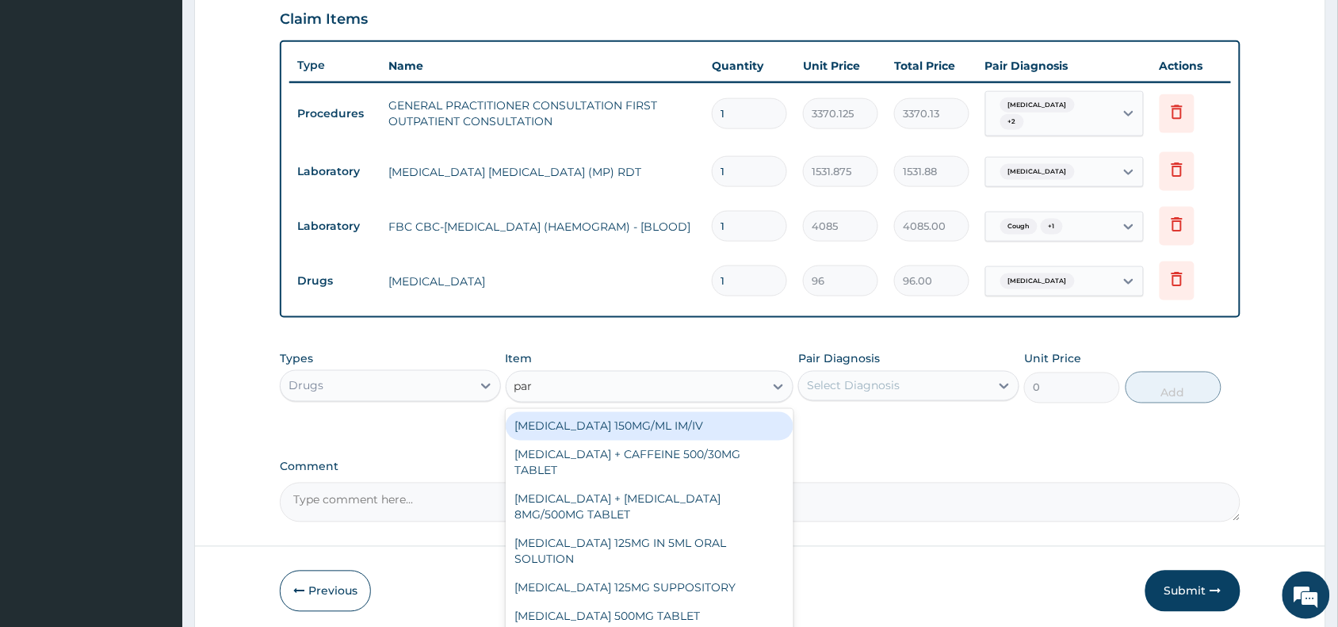
type input "para"
click at [616, 412] on div "[MEDICAL_DATA] 150MG/ML IM/IV" at bounding box center [650, 426] width 288 height 29
type input "300"
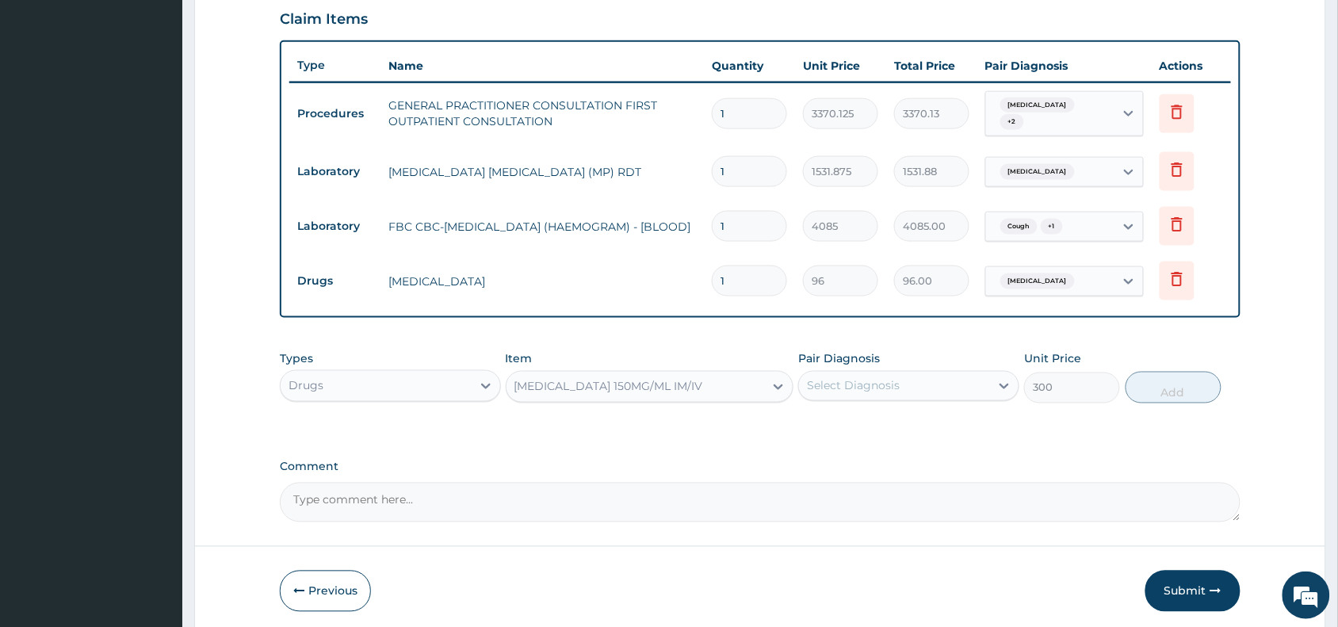
click at [872, 378] on div "Select Diagnosis" at bounding box center [853, 386] width 93 height 16
click at [880, 449] on label "Malaria, unspecified" at bounding box center [873, 457] width 98 height 16
checkbox input "true"
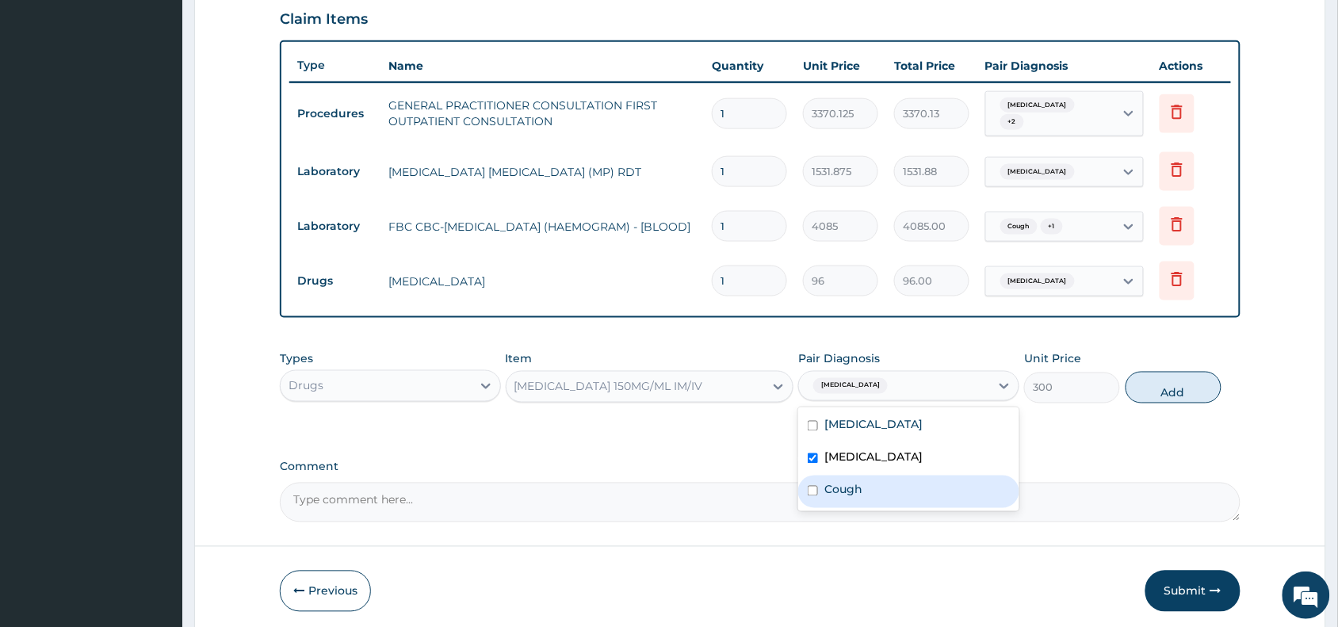
drag, startPoint x: 861, startPoint y: 475, endPoint x: 1074, endPoint y: 420, distance: 219.5
click at [862, 476] on div "Cough" at bounding box center [908, 491] width 221 height 32
checkbox input "true"
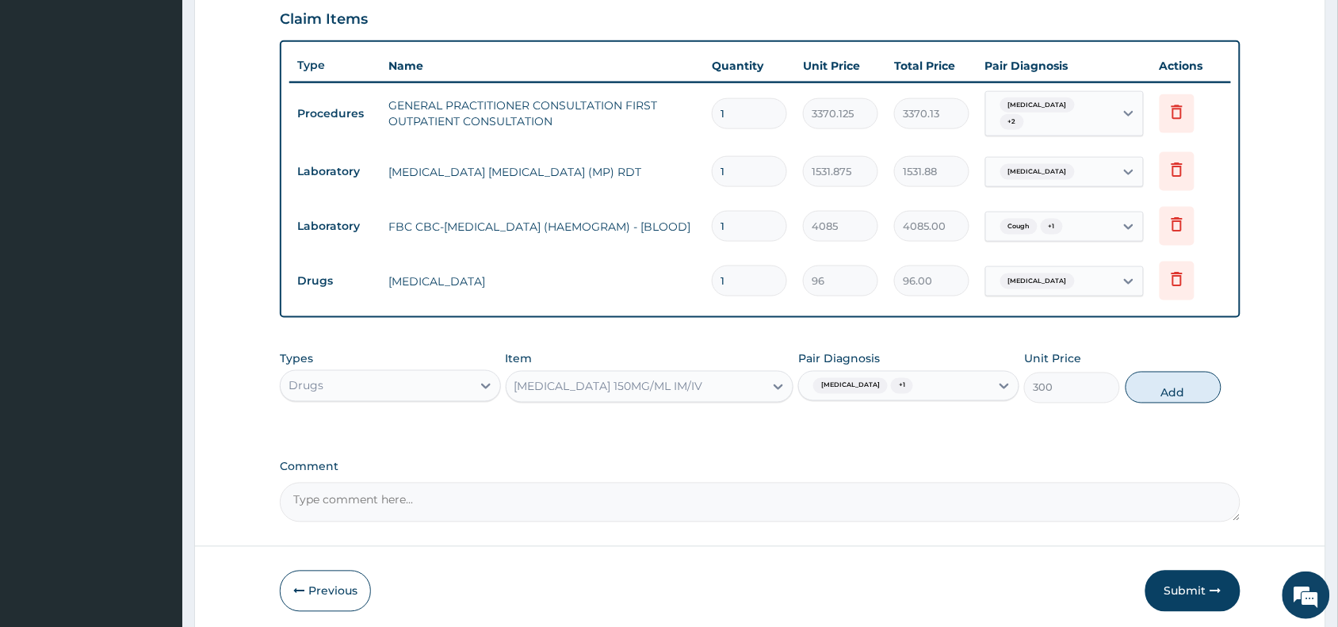
drag, startPoint x: 1169, startPoint y: 369, endPoint x: 1067, endPoint y: 371, distance: 102.2
click at [1170, 372] on button "Add" at bounding box center [1173, 388] width 96 height 32
type input "0"
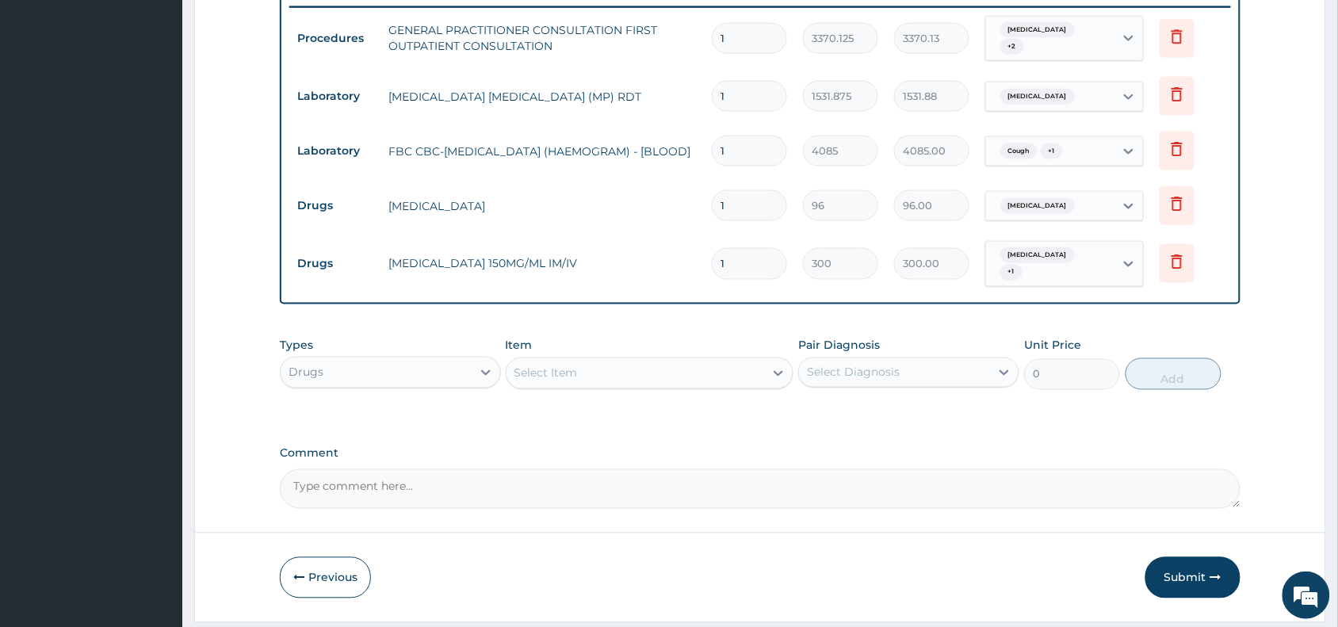
scroll to position [666, 0]
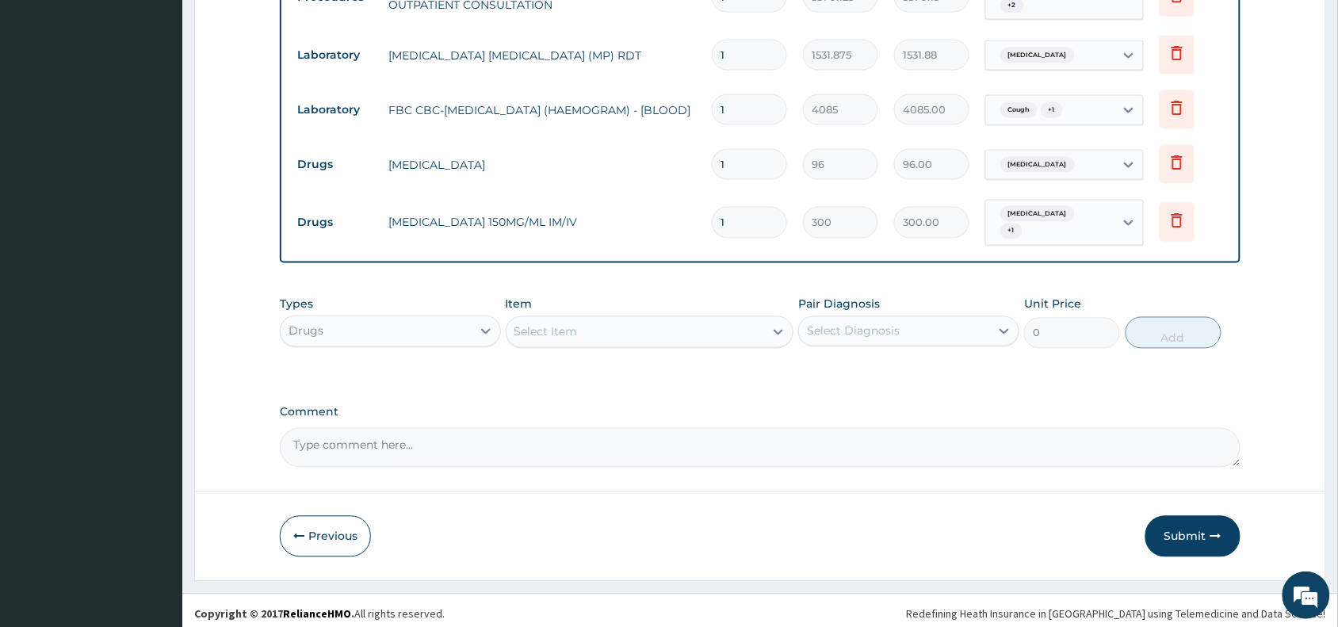
click at [559, 324] on div "Select Item" at bounding box center [545, 332] width 63 height 16
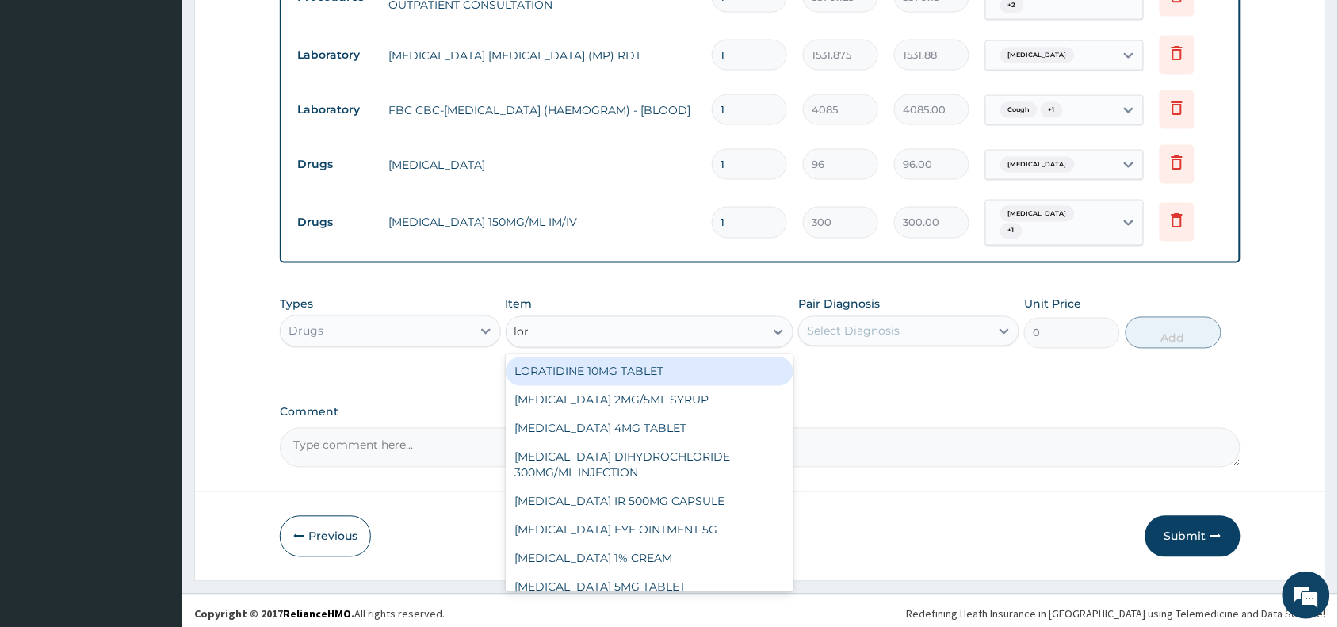
type input "lora"
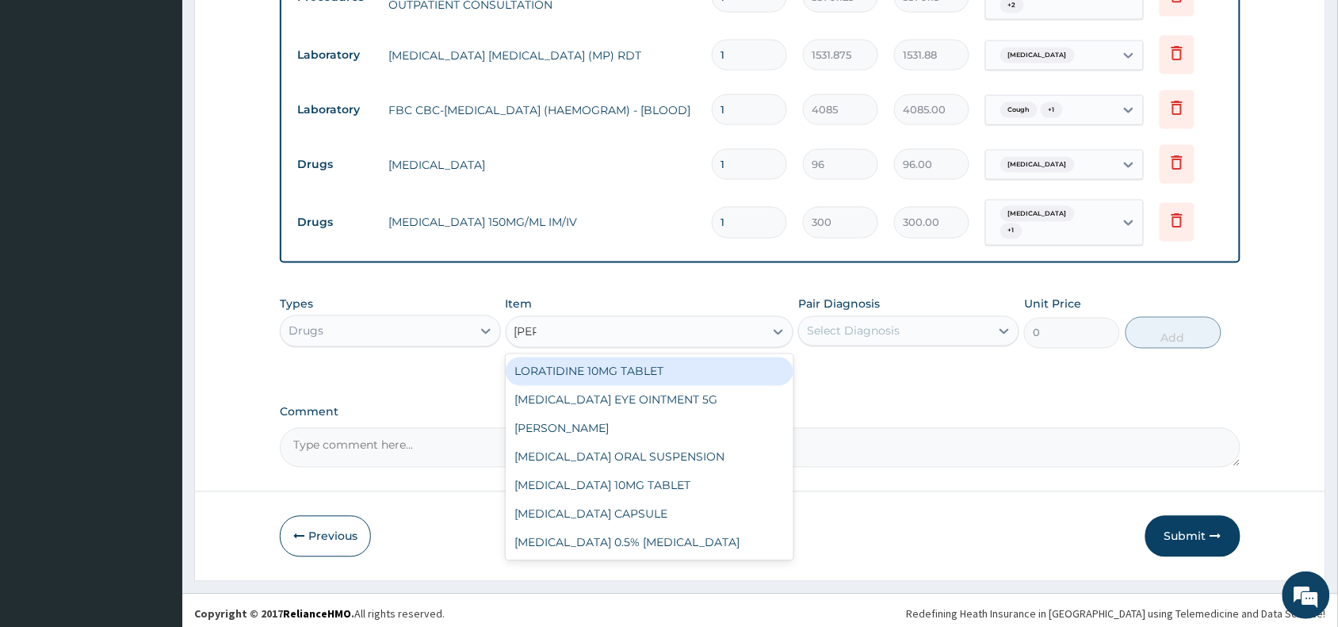
click at [599, 369] on div "LORATIDINE 10MG TABLET" at bounding box center [650, 371] width 288 height 29
type input "96"
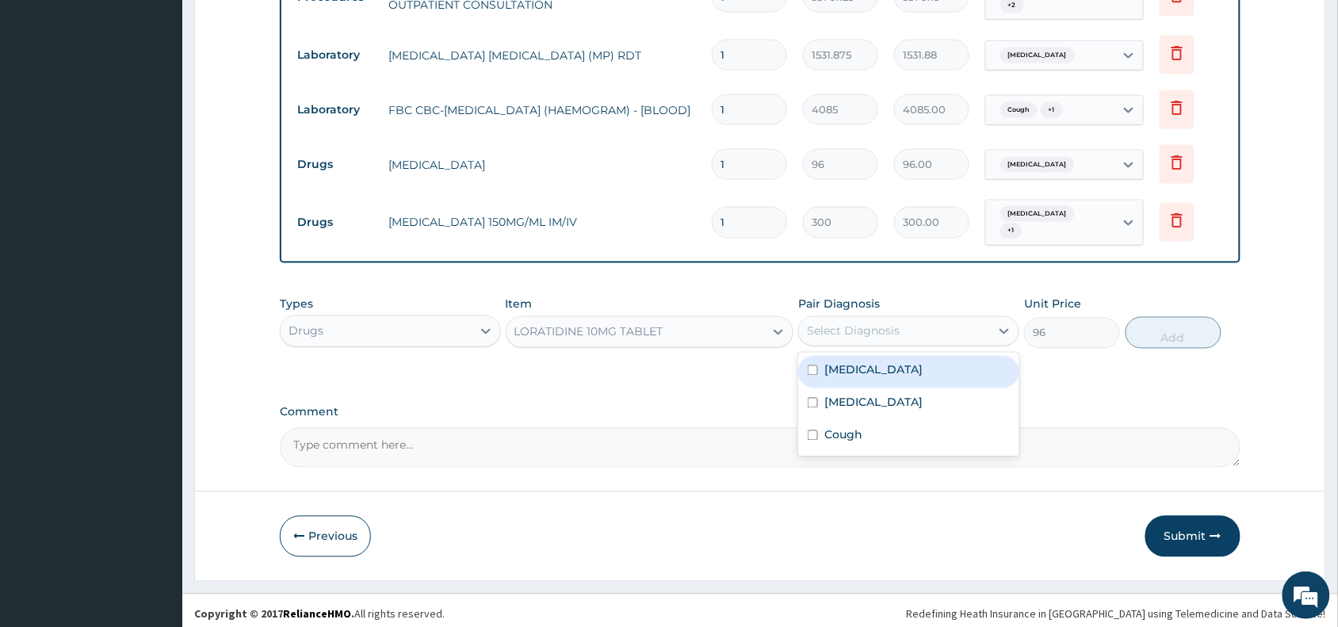
click at [845, 323] on div "Select Diagnosis" at bounding box center [853, 331] width 93 height 16
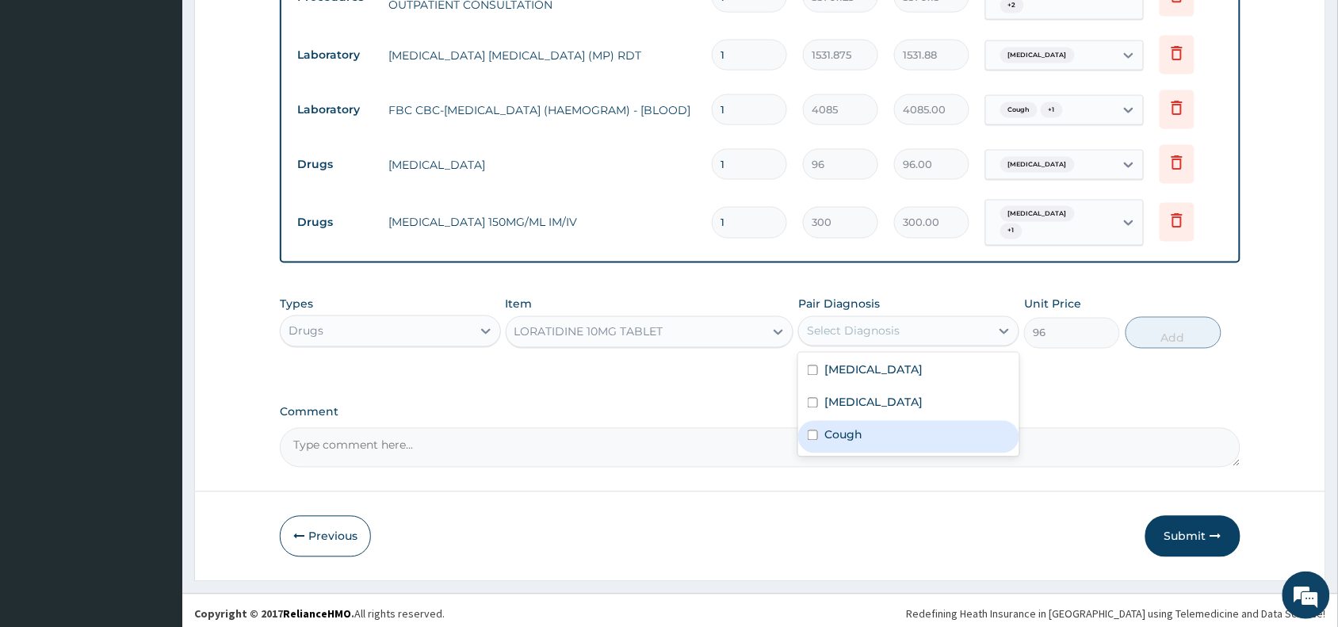
drag, startPoint x: 876, startPoint y: 430, endPoint x: 965, endPoint y: 410, distance: 91.1
click at [877, 432] on div "Cough" at bounding box center [908, 437] width 221 height 32
checkbox input "true"
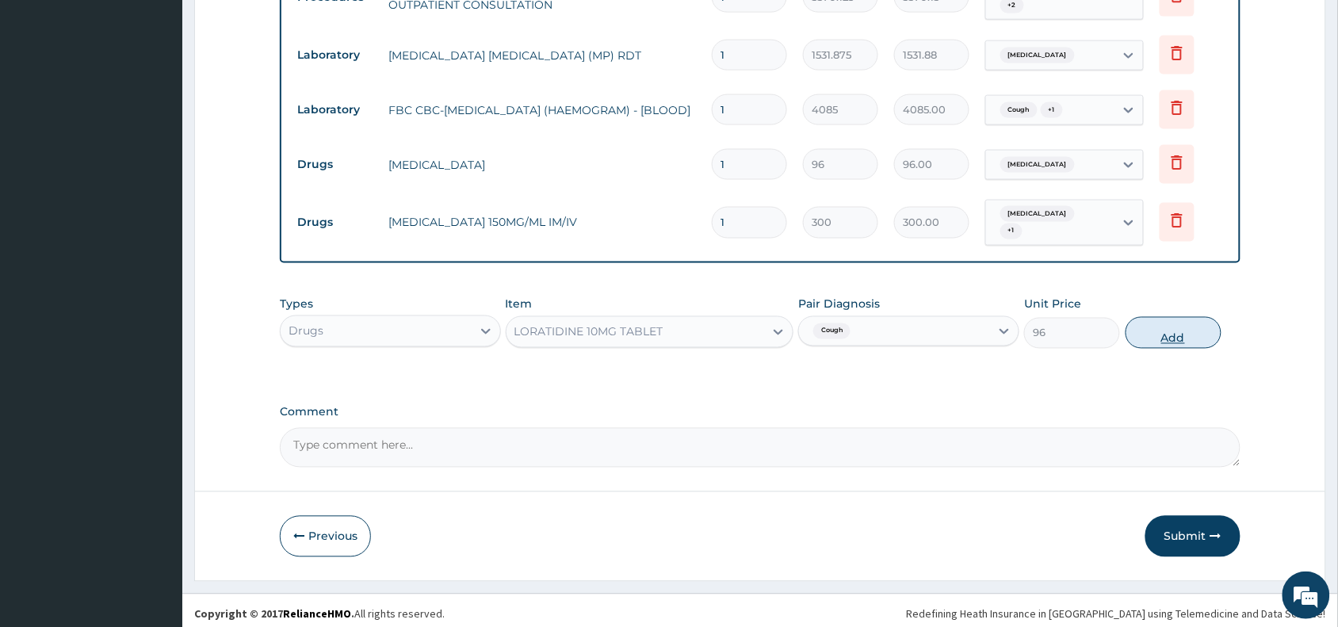
click at [1177, 326] on button "Add" at bounding box center [1173, 333] width 96 height 32
type input "0"
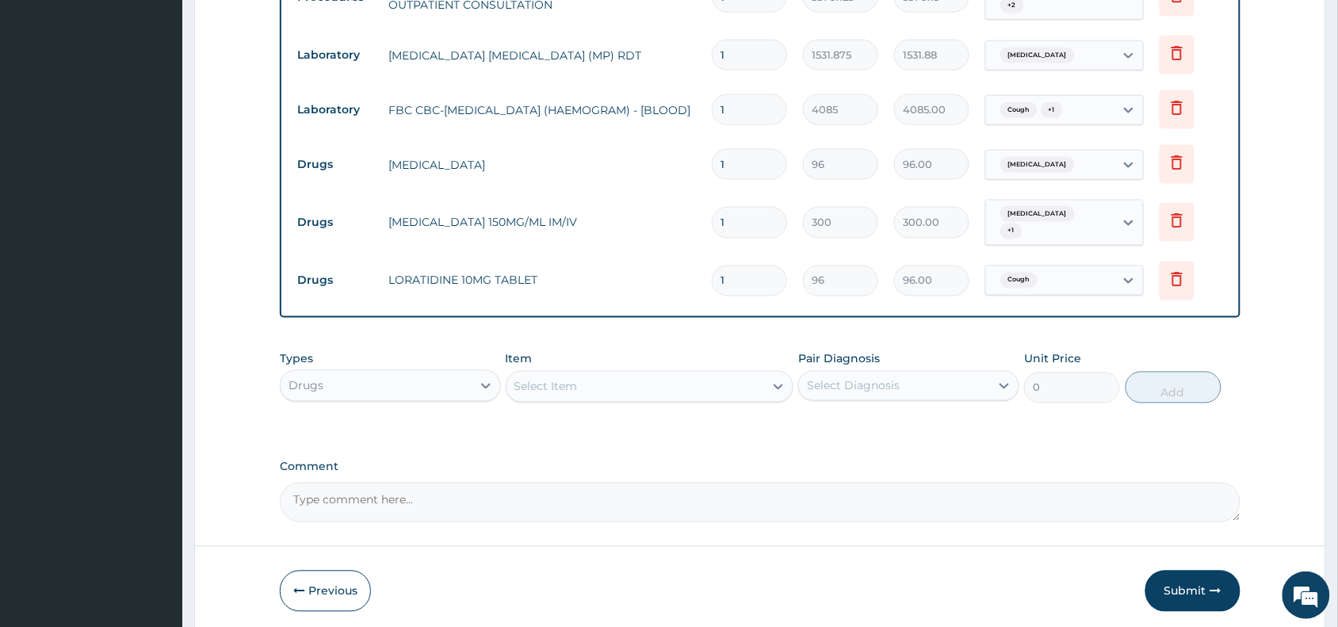
click at [551, 379] on div "Select Item" at bounding box center [545, 387] width 63 height 16
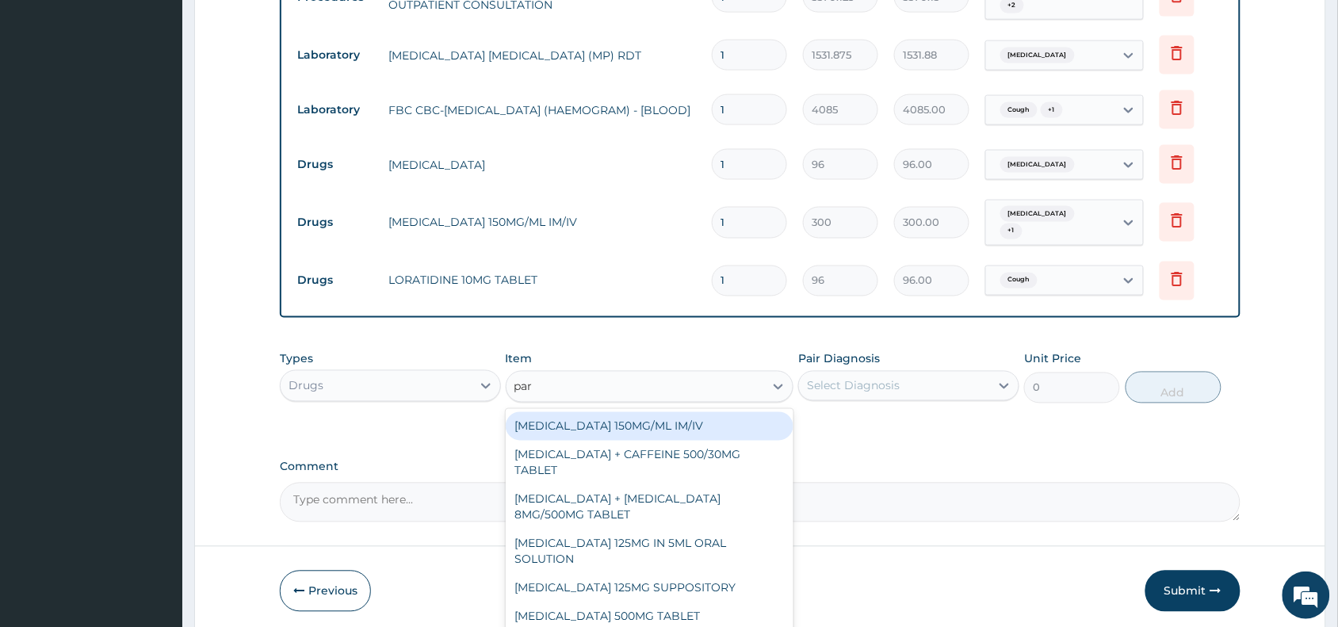
type input "para"
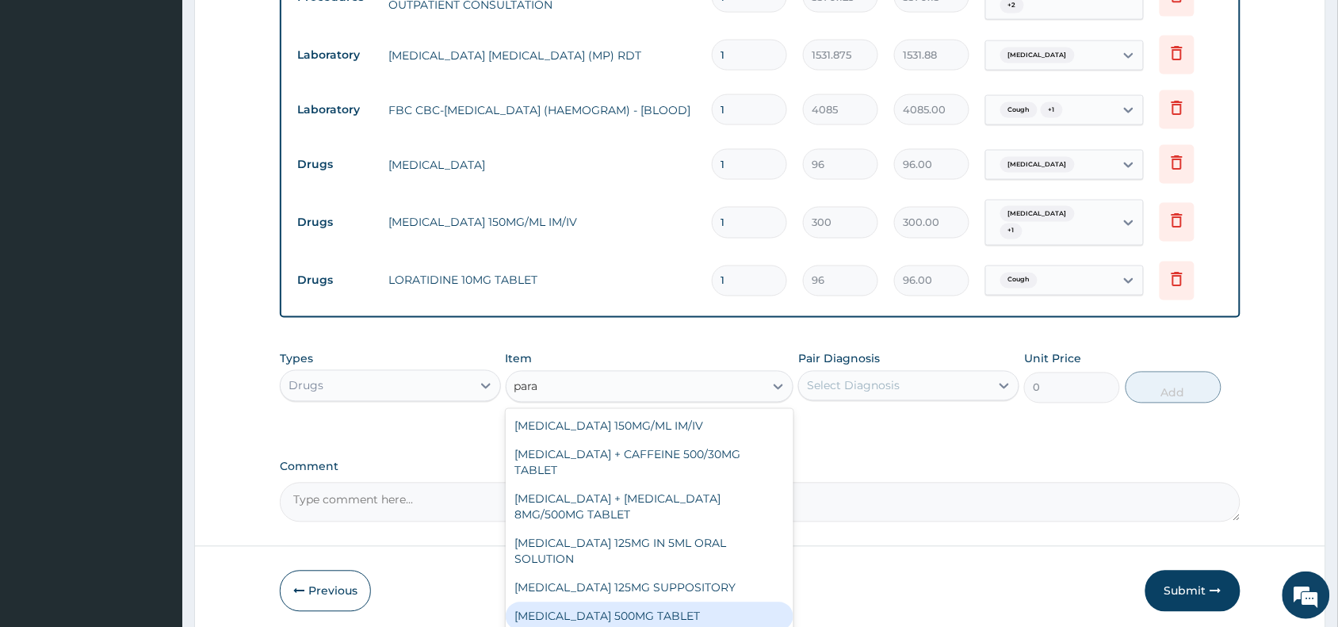
click at [623, 607] on div "[MEDICAL_DATA] 500MG TABLET" at bounding box center [650, 616] width 288 height 29
type input "30"
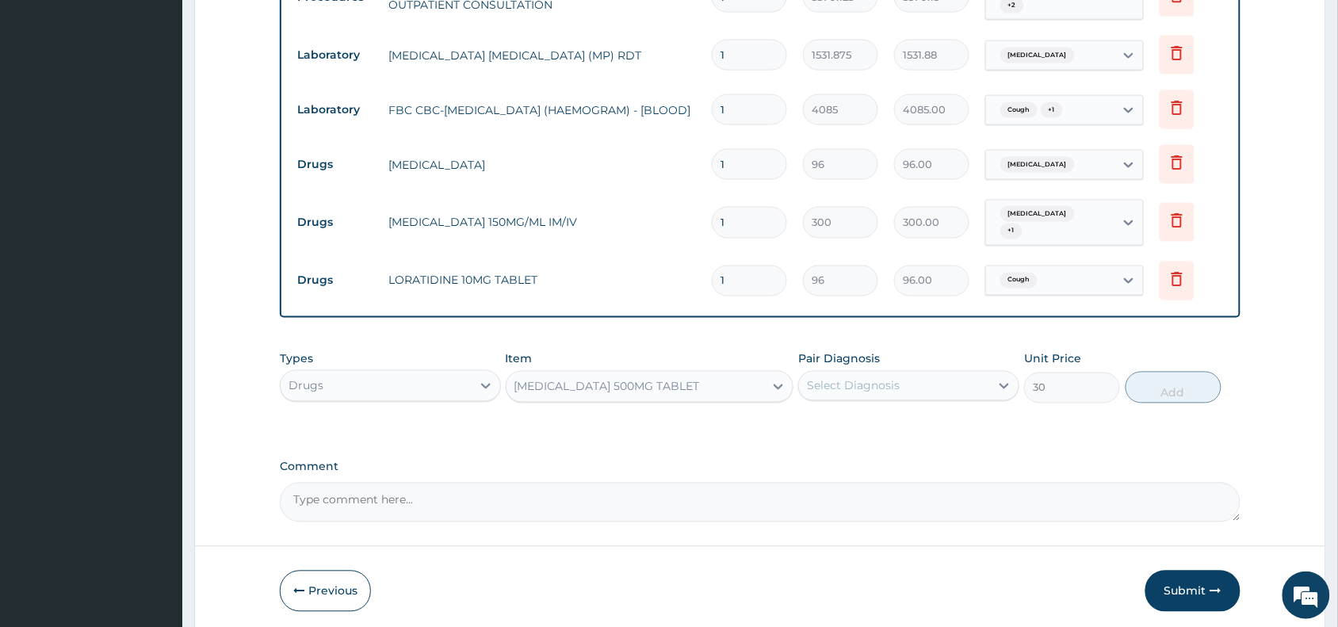
click at [858, 381] on div "Select Diagnosis" at bounding box center [853, 386] width 93 height 16
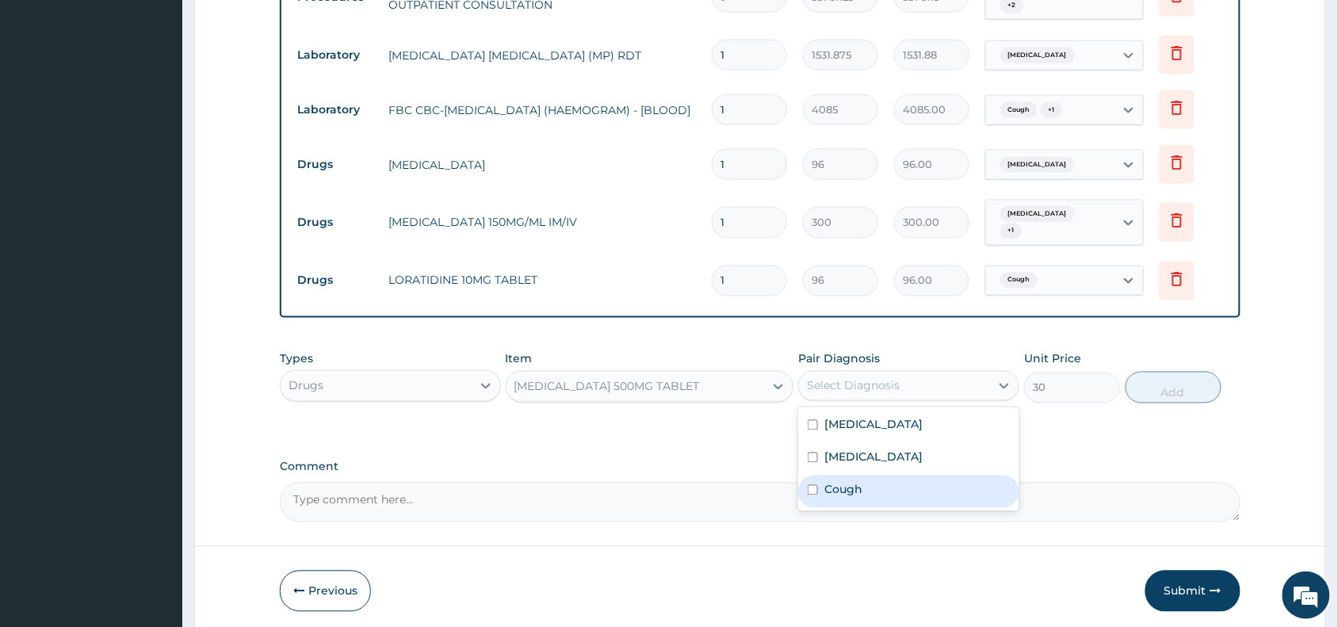
click at [857, 482] on label "Cough" at bounding box center [843, 490] width 38 height 16
checkbox input "true"
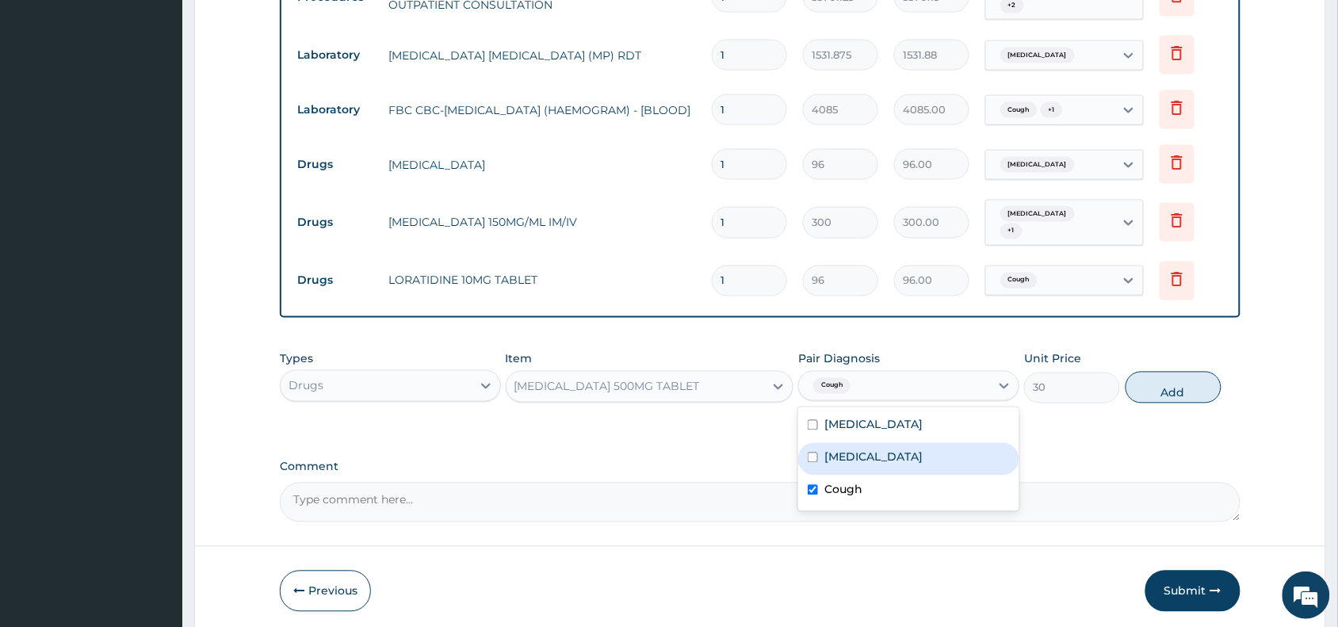
drag, startPoint x: 896, startPoint y: 452, endPoint x: 1071, endPoint y: 414, distance: 179.4
click at [910, 449] on label "Malaria, unspecified" at bounding box center [873, 457] width 98 height 16
checkbox input "true"
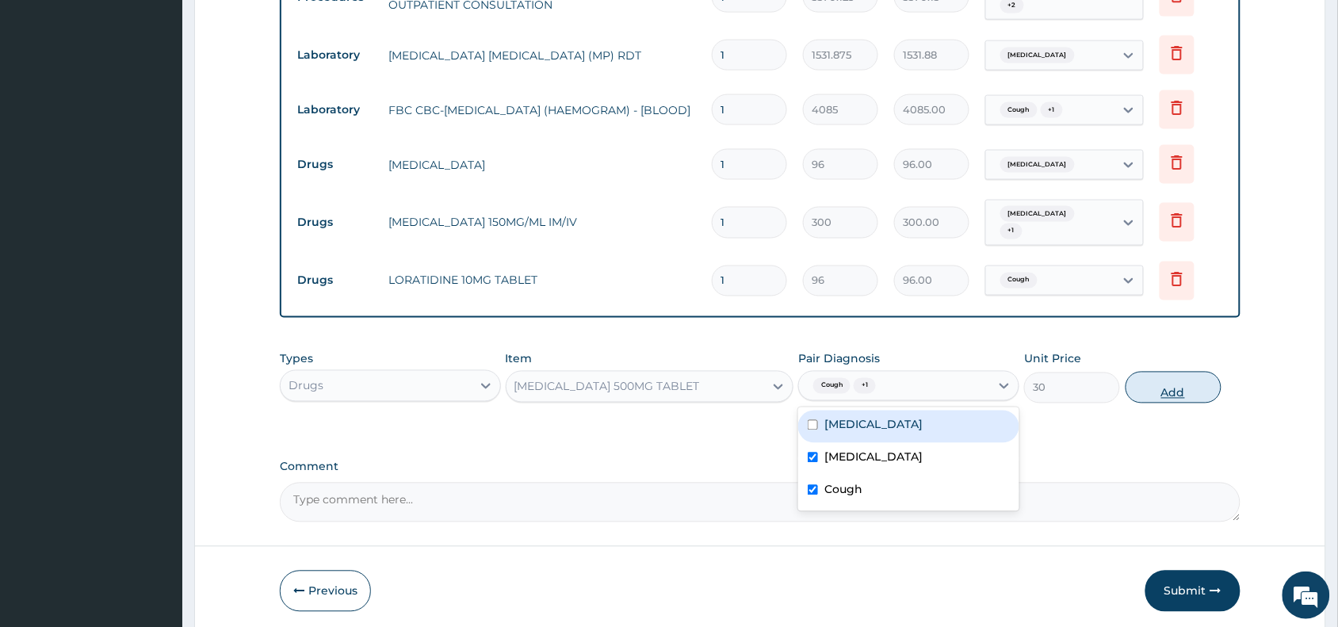
click at [1175, 378] on button "Add" at bounding box center [1173, 388] width 96 height 32
type input "0"
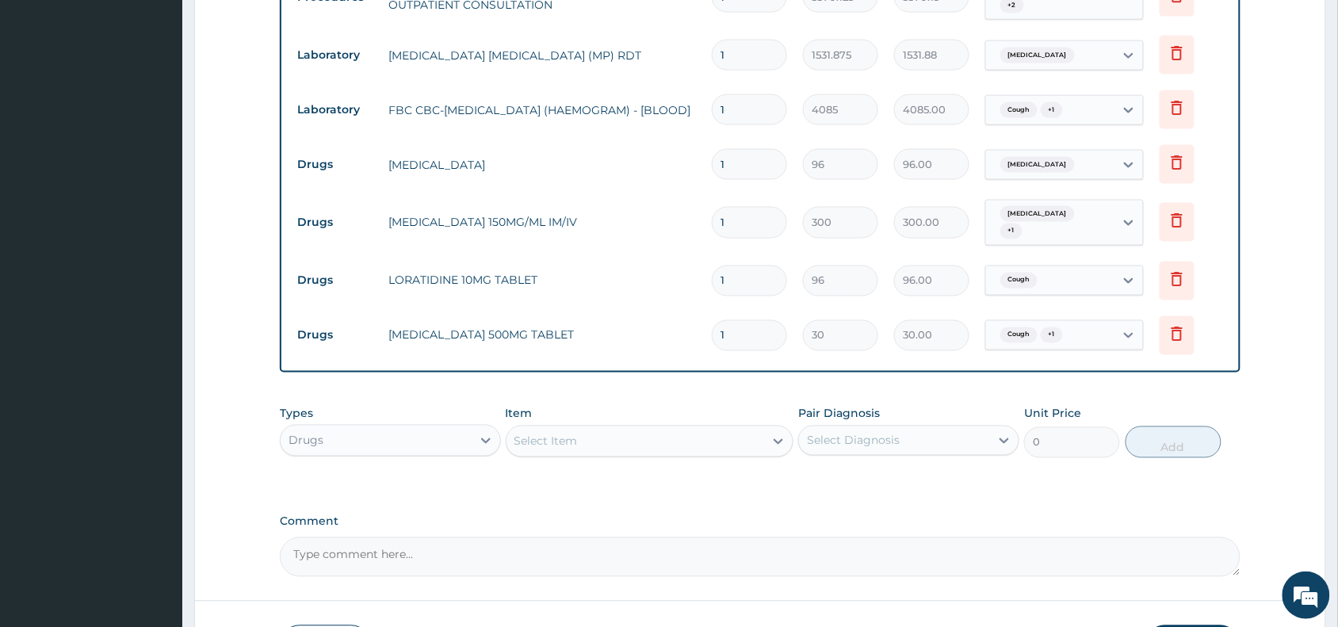
click at [749, 281] on input "1" at bounding box center [749, 280] width 75 height 31
type input "0.00"
type input "5"
type input "480.00"
type input "5"
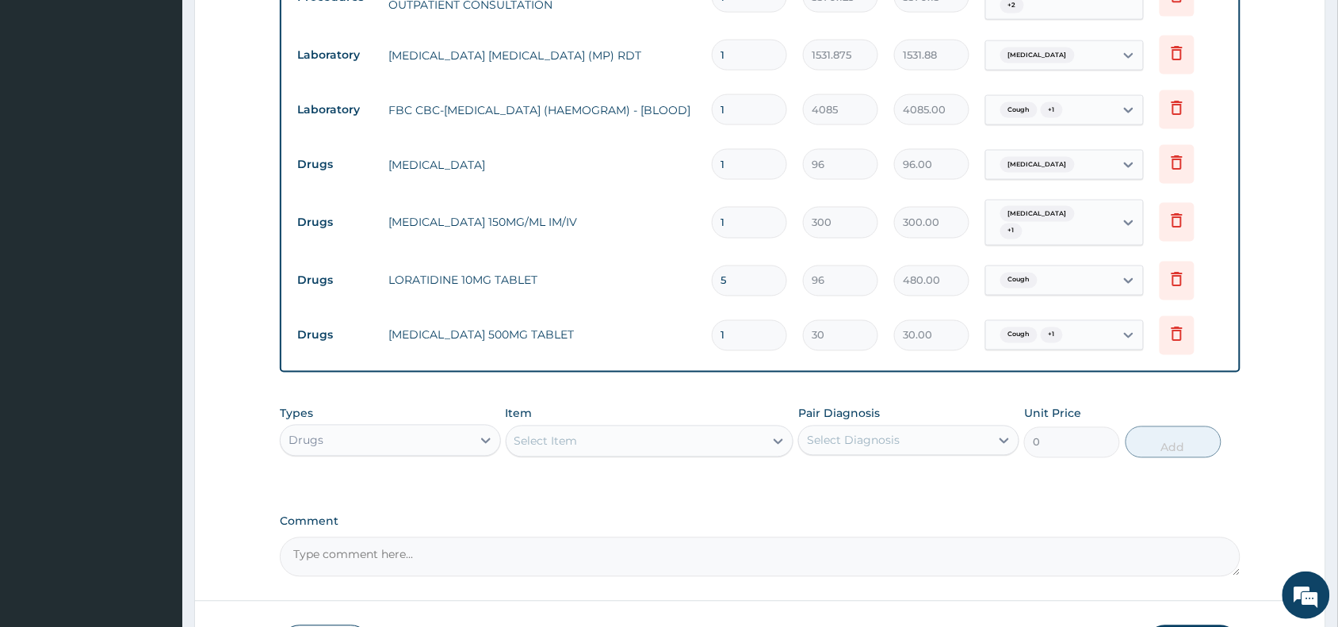
click at [739, 331] on input "1" at bounding box center [749, 335] width 75 height 31
type input "18"
type input "540.00"
type input "18"
click at [733, 156] on input "1" at bounding box center [749, 164] width 75 height 31
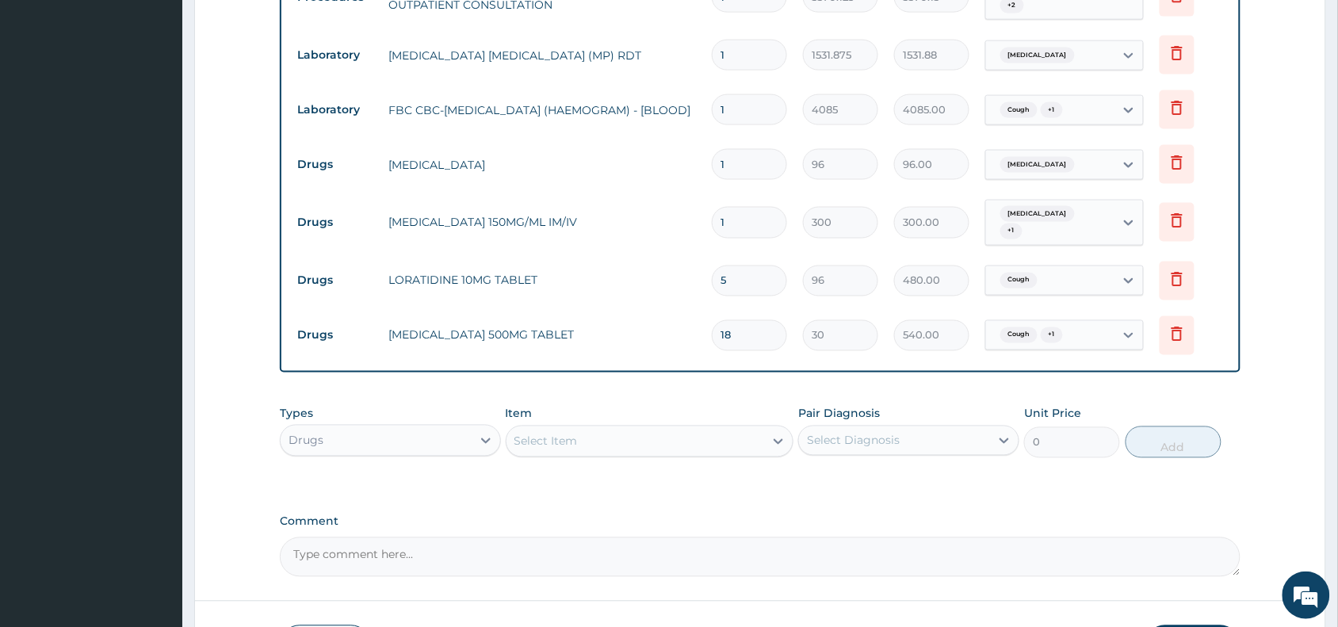
type input "0.00"
type input "6"
type input "576.00"
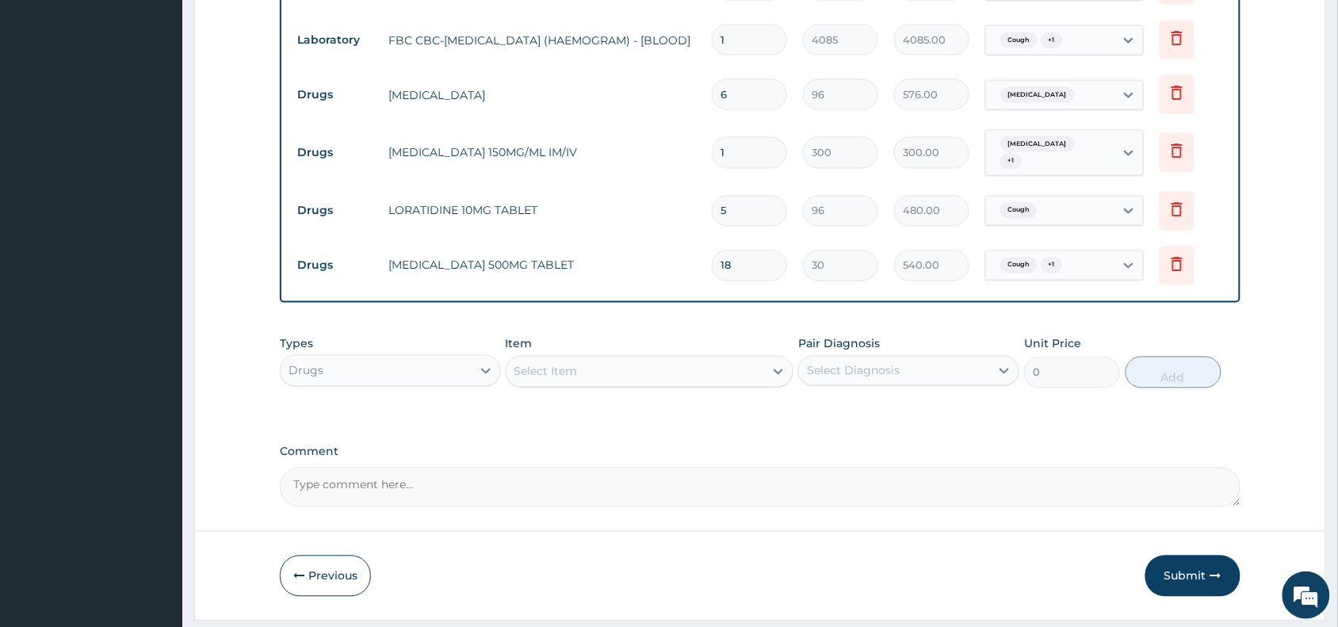
scroll to position [775, 0]
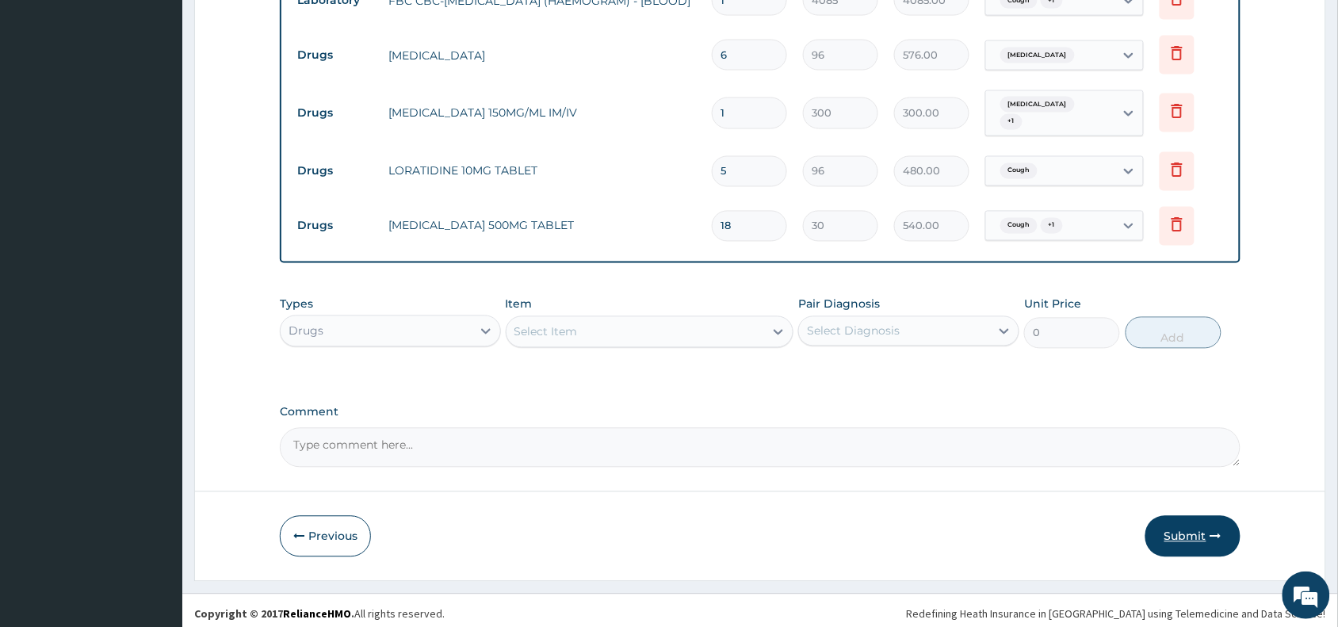
type input "6"
click at [1201, 536] on button "Submit" at bounding box center [1192, 536] width 95 height 41
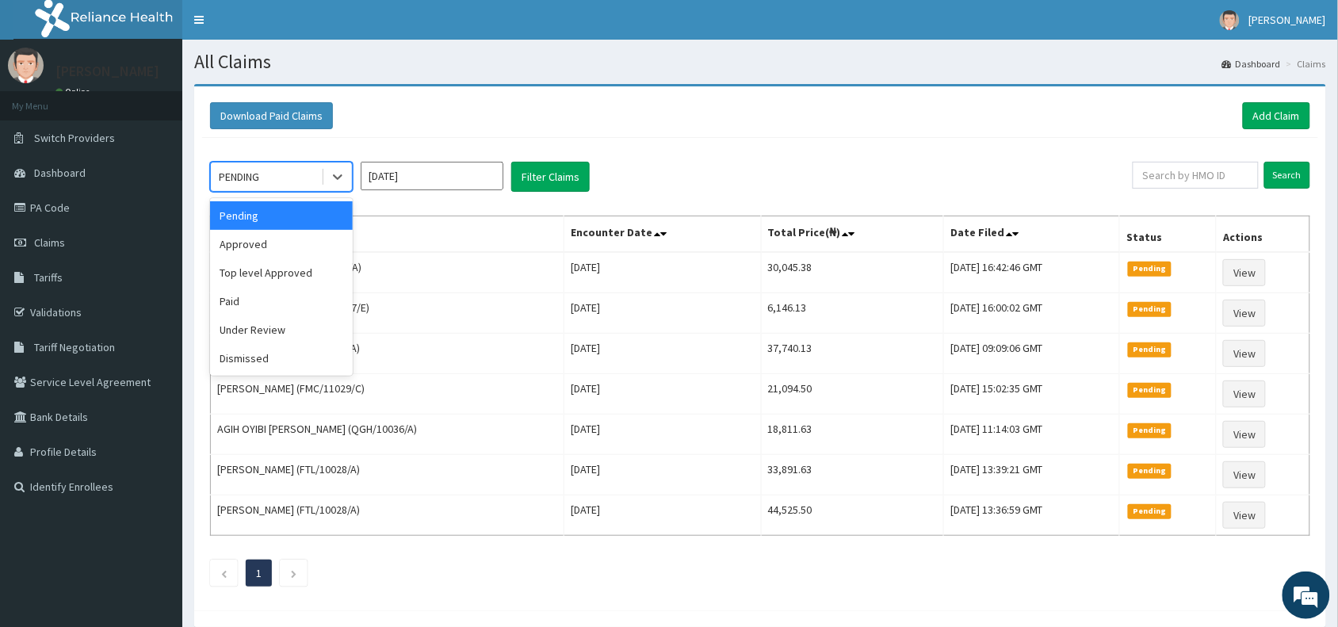
click at [288, 177] on div "PENDING" at bounding box center [266, 176] width 110 height 25
drag, startPoint x: 272, startPoint y: 246, endPoint x: 469, endPoint y: 202, distance: 202.2
click at [273, 244] on div "Approved" at bounding box center [281, 244] width 143 height 29
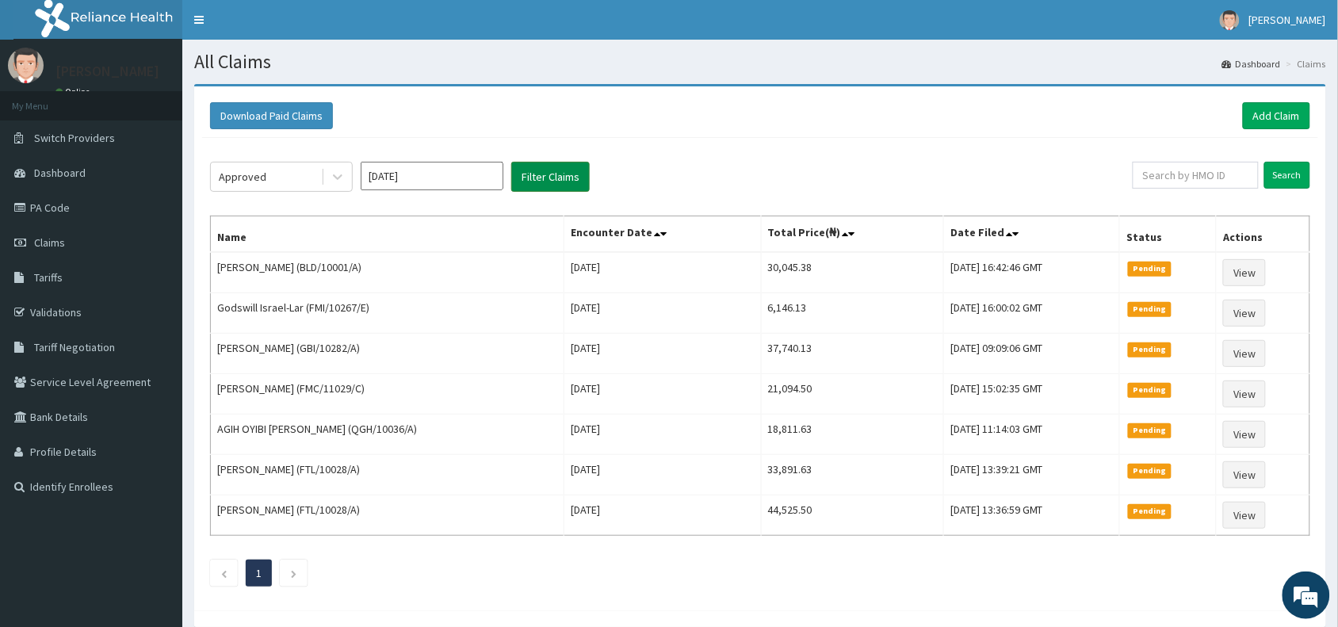
click at [553, 180] on button "Filter Claims" at bounding box center [550, 177] width 78 height 30
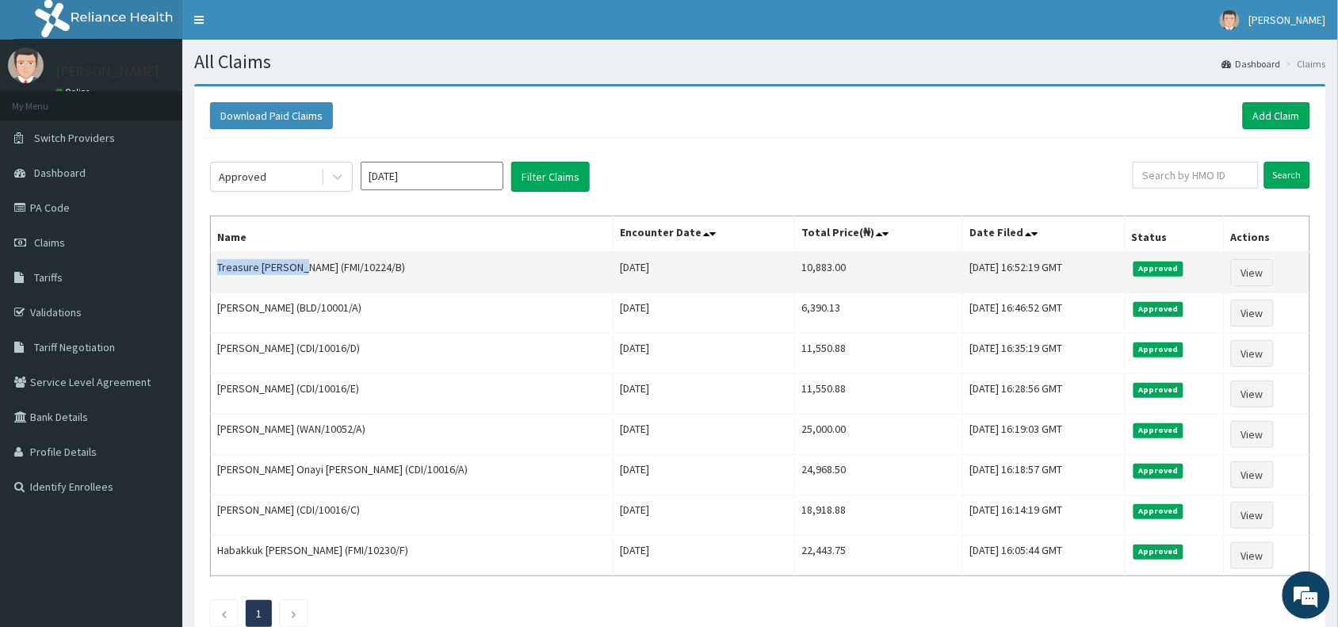
drag, startPoint x: 300, startPoint y: 268, endPoint x: 216, endPoint y: 275, distance: 84.3
click at [216, 275] on td "Treasure [PERSON_NAME] (FMI/10224/B)" at bounding box center [412, 272] width 403 height 41
copy td "Treasure [PERSON_NAME]"
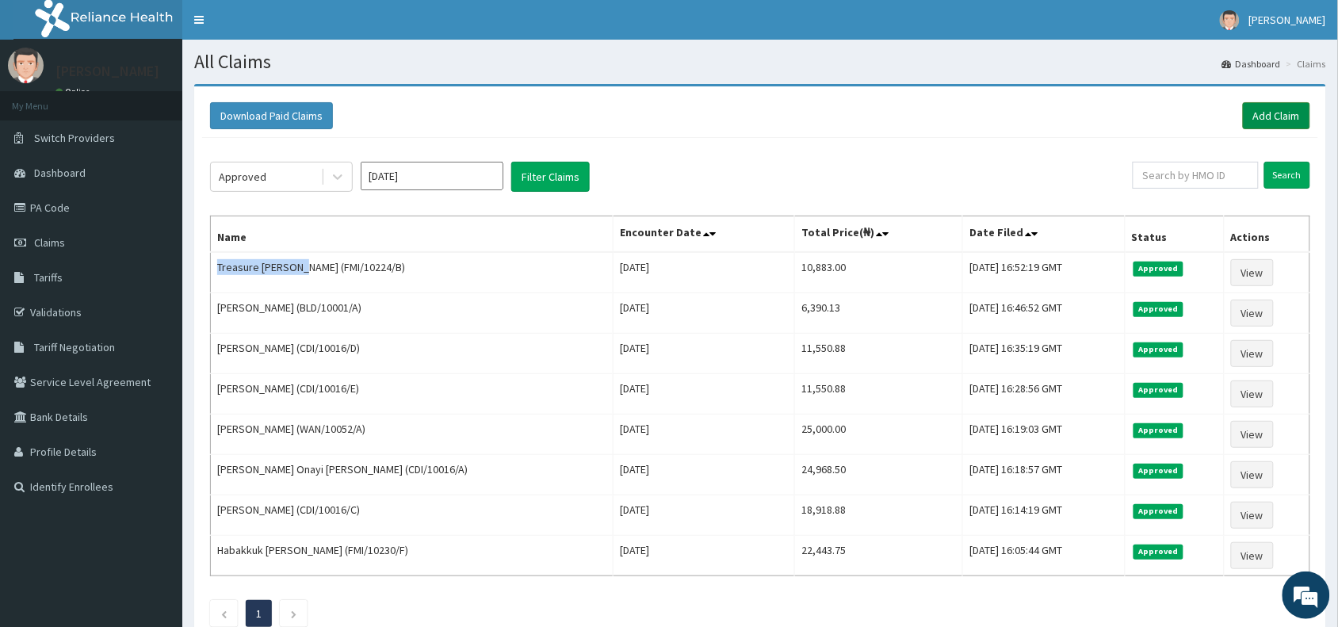
click at [1286, 112] on link "Add Claim" at bounding box center [1275, 115] width 67 height 27
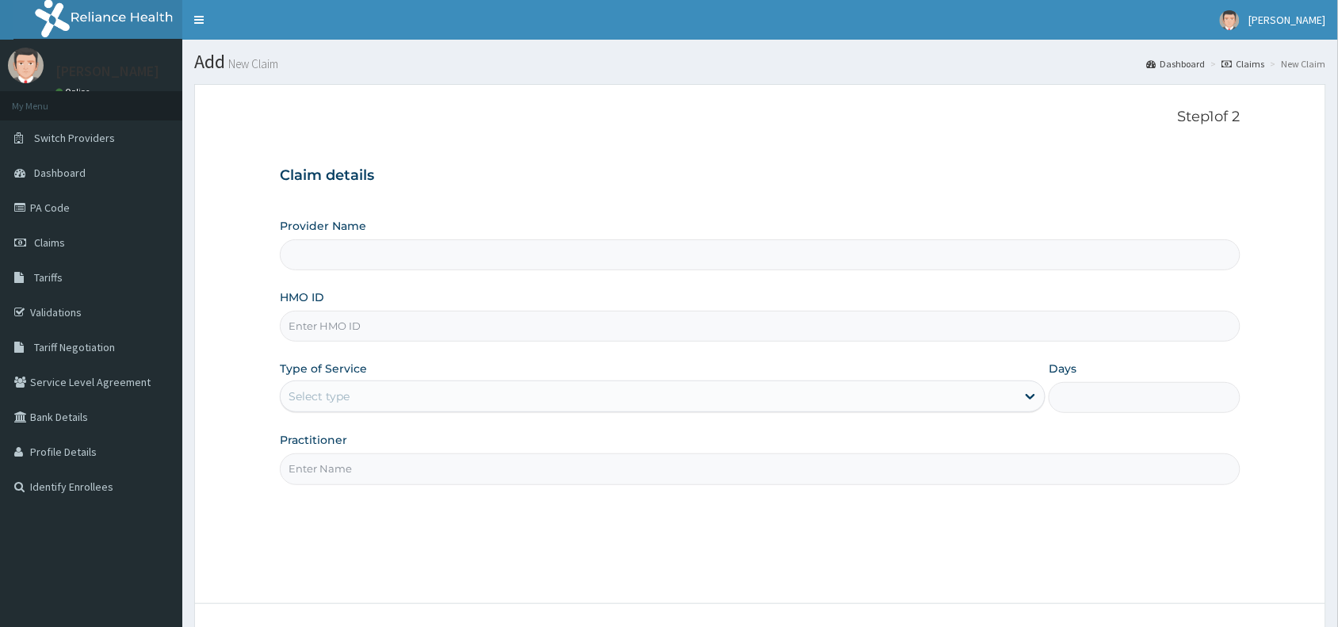
click at [319, 330] on input "HMO ID" at bounding box center [760, 326] width 960 height 31
paste input "CDI/10016/C"
type input "CDI/10016/C"
type input "Reliance Family Clinics (RFC) - [GEOGRAPHIC_DATA]"
type input "CDI/10016/C"
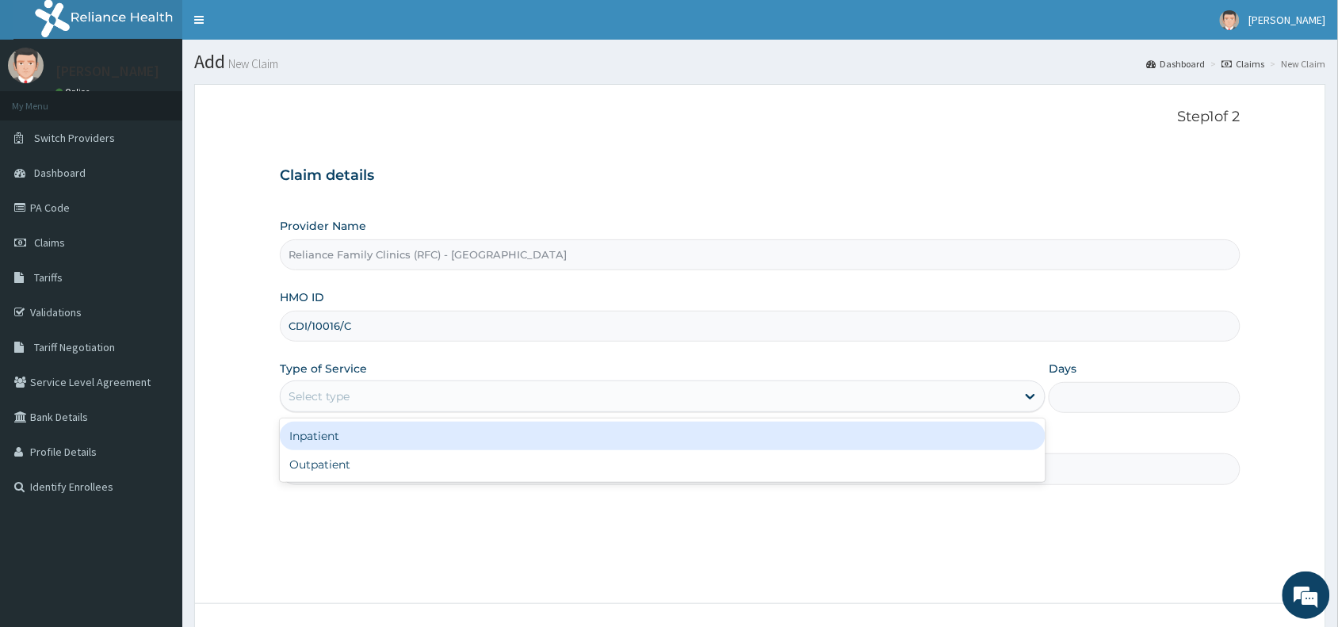
click at [342, 393] on div "Select type" at bounding box center [318, 396] width 61 height 16
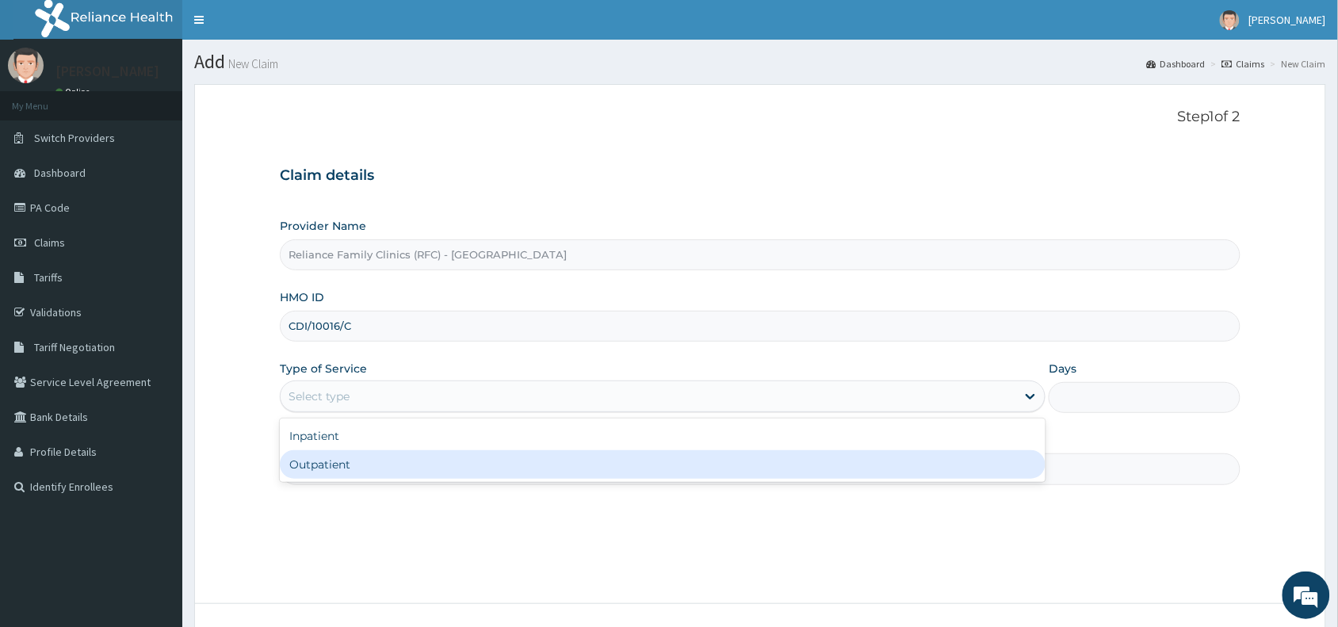
click at [326, 464] on div "Outpatient" at bounding box center [662, 464] width 765 height 29
type input "1"
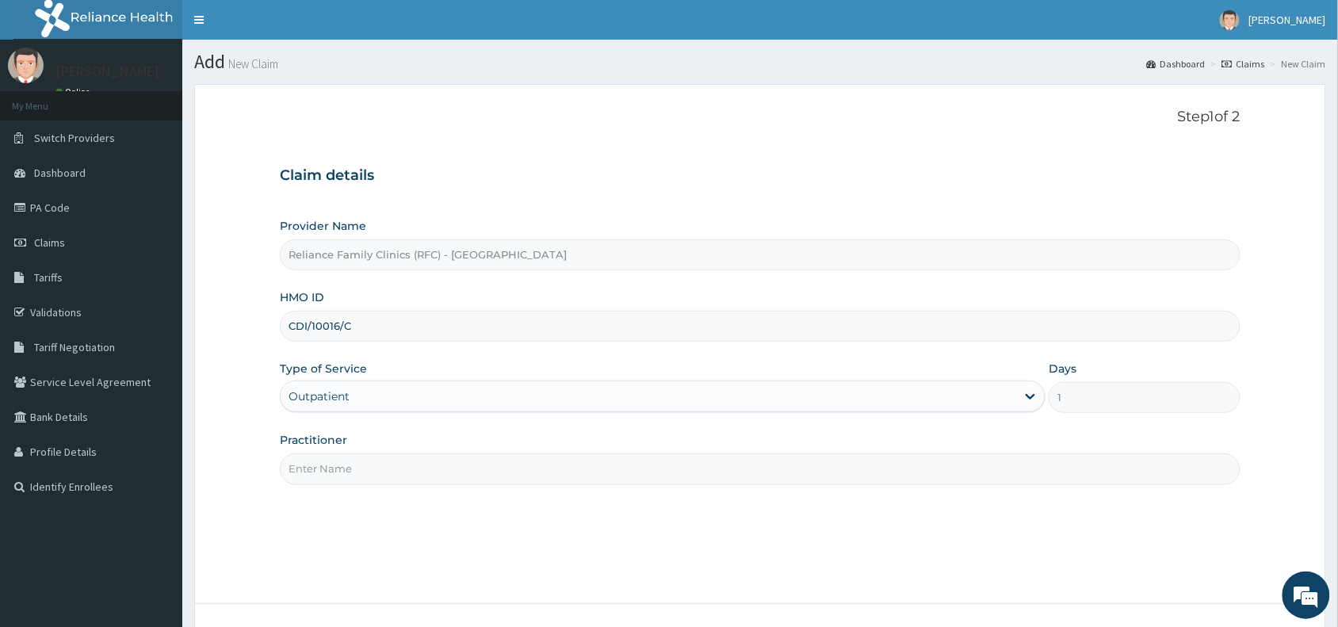
click at [326, 464] on input "Practitioner" at bounding box center [760, 468] width 960 height 31
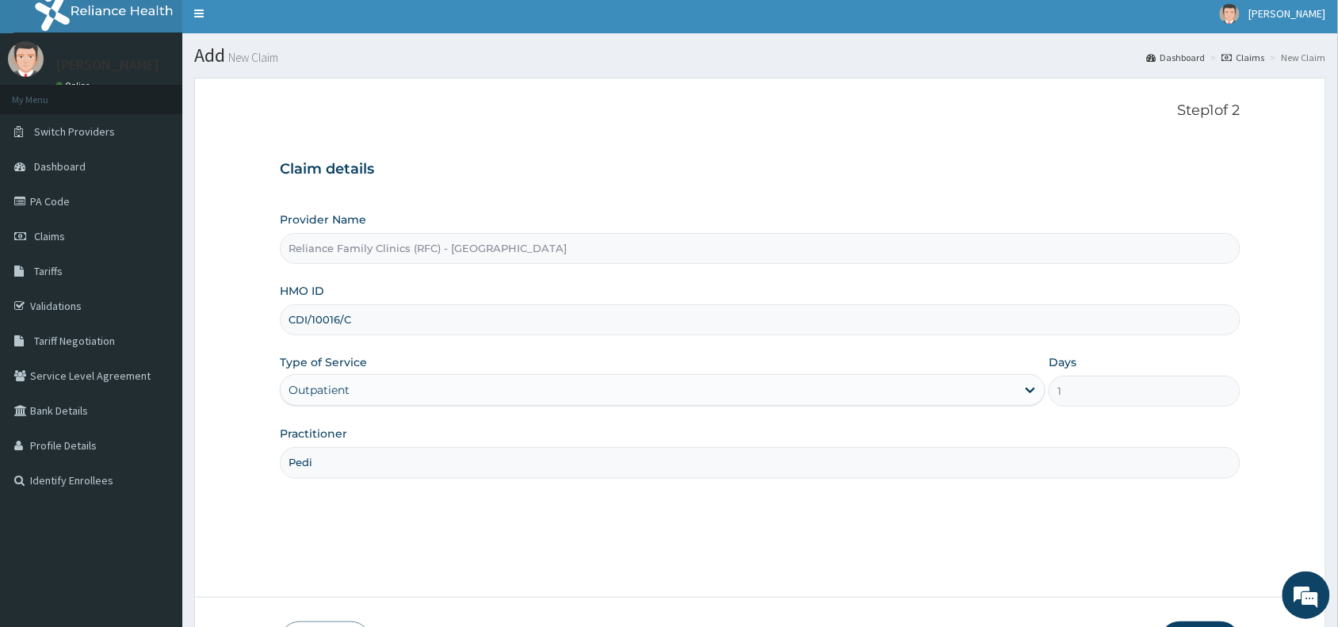
scroll to position [119, 0]
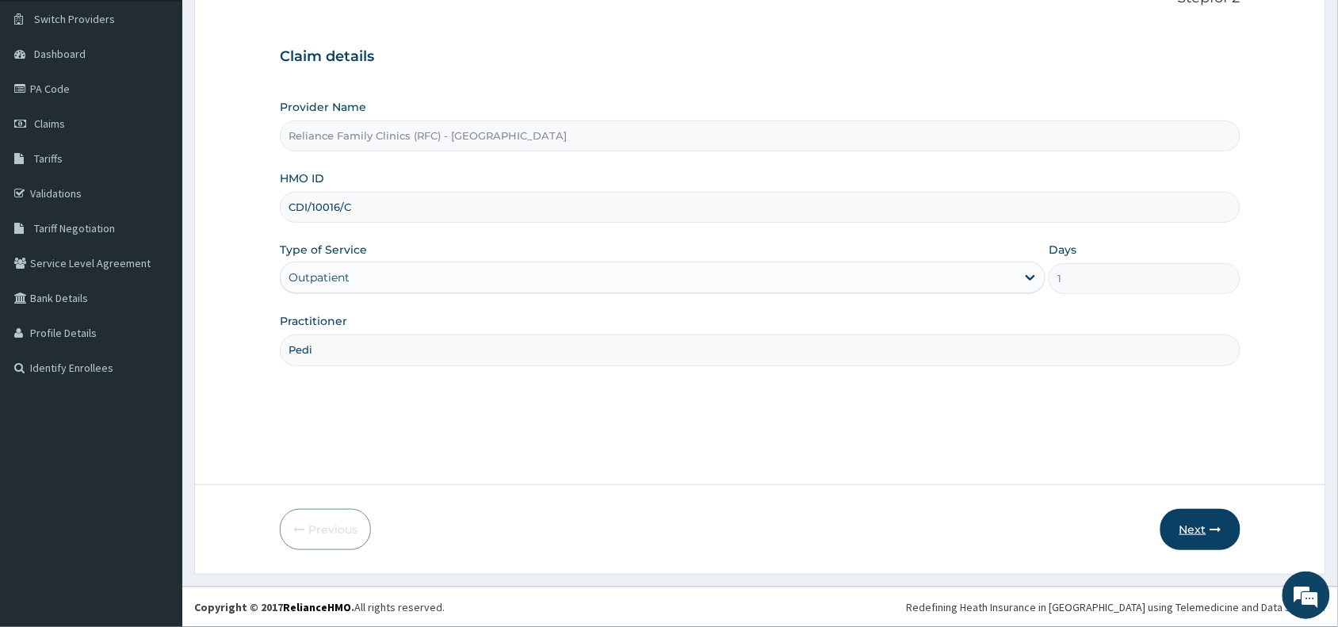
type input "Pedi"
click at [1181, 523] on button "Next" at bounding box center [1200, 529] width 80 height 41
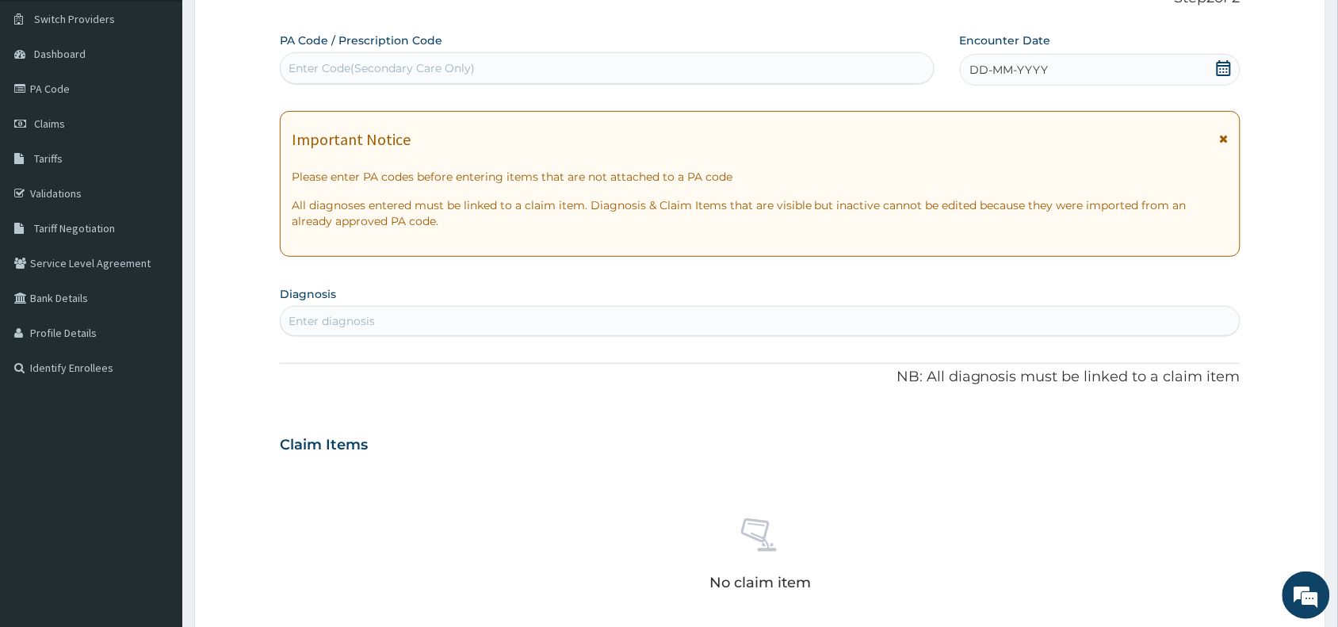
scroll to position [0, 0]
click at [404, 64] on div "Enter Code(Secondary Care Only)" at bounding box center [381, 68] width 186 height 16
paste input "PA/2D9B98"
type input "PA/2D9B98"
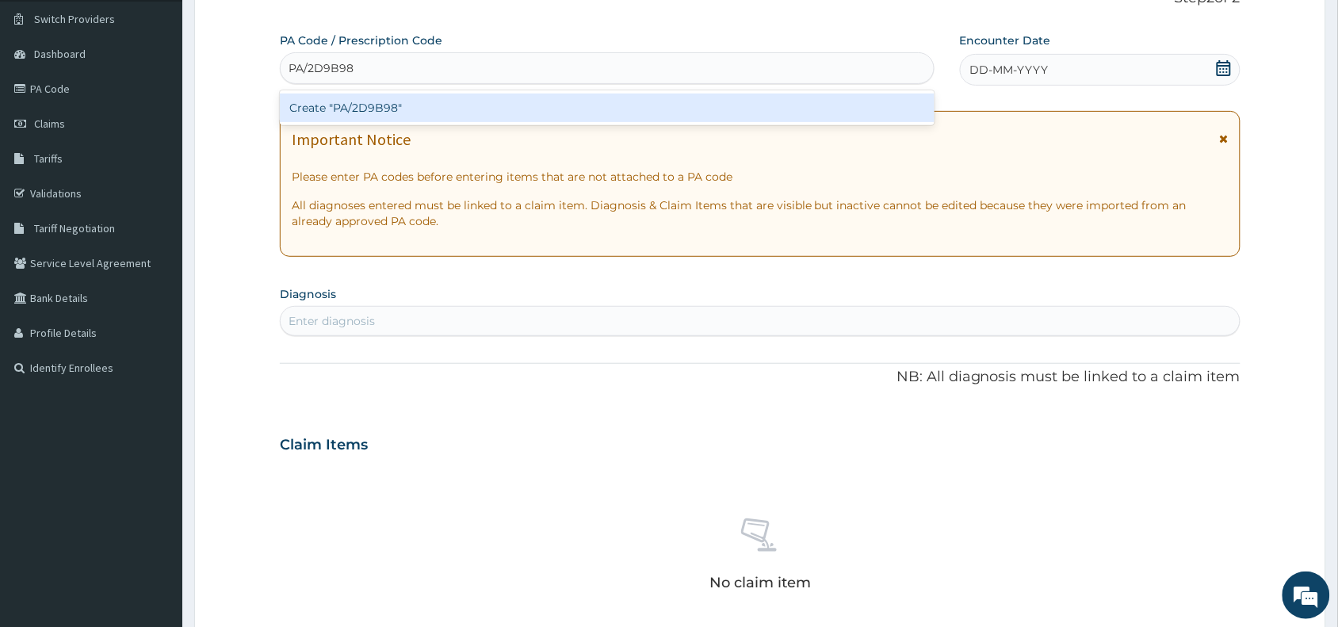
click at [389, 101] on div "Create "PA/2D9B98"" at bounding box center [607, 108] width 655 height 29
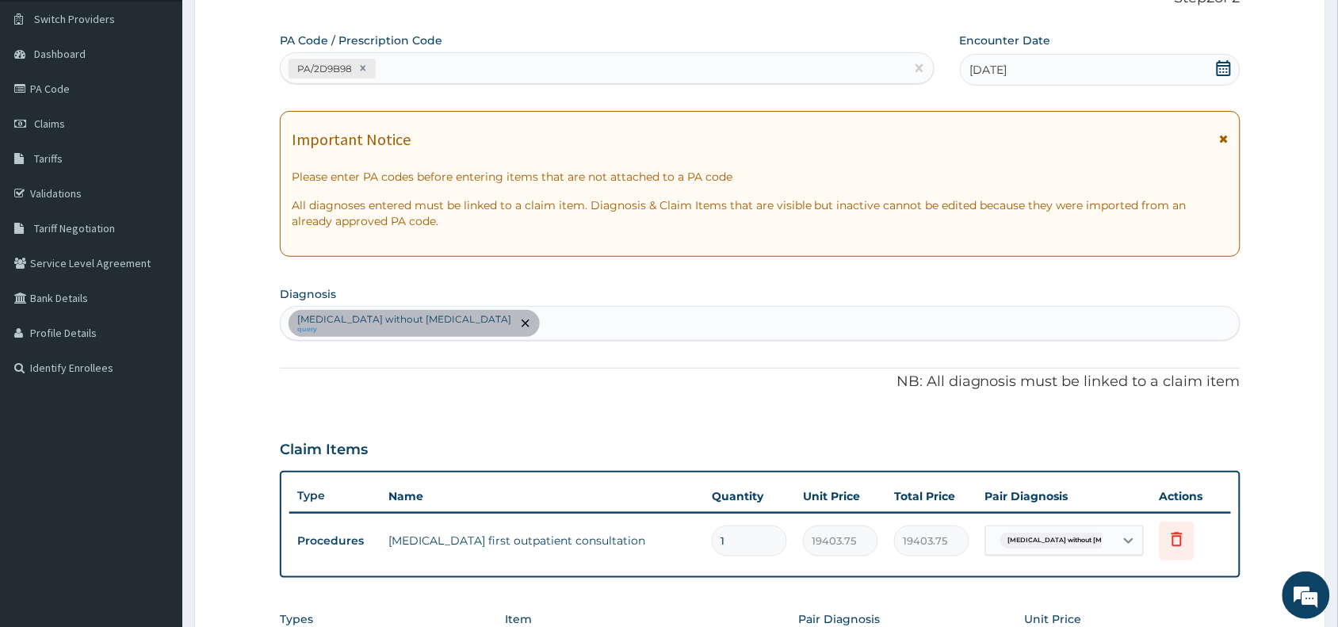
click at [484, 323] on div "Sepsis without septic shock query" at bounding box center [760, 323] width 959 height 33
type input "abdominal pain"
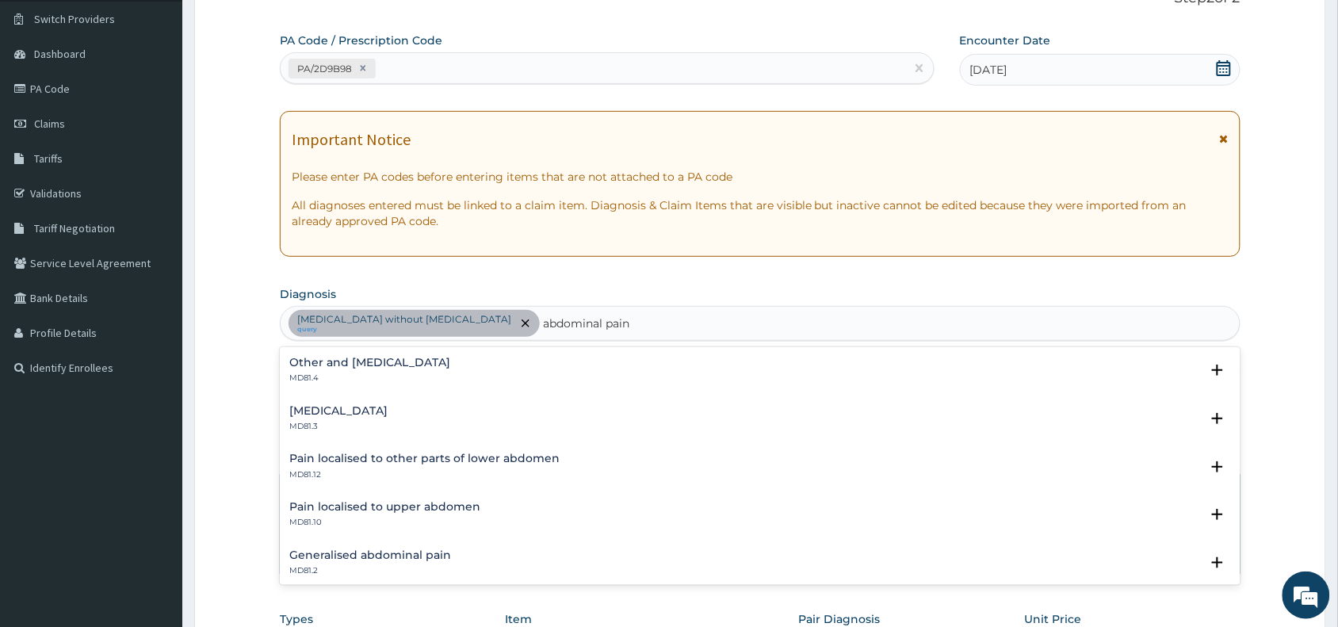
click at [339, 363] on h4 "Other and unspecified abdominal pain" at bounding box center [369, 363] width 161 height 12
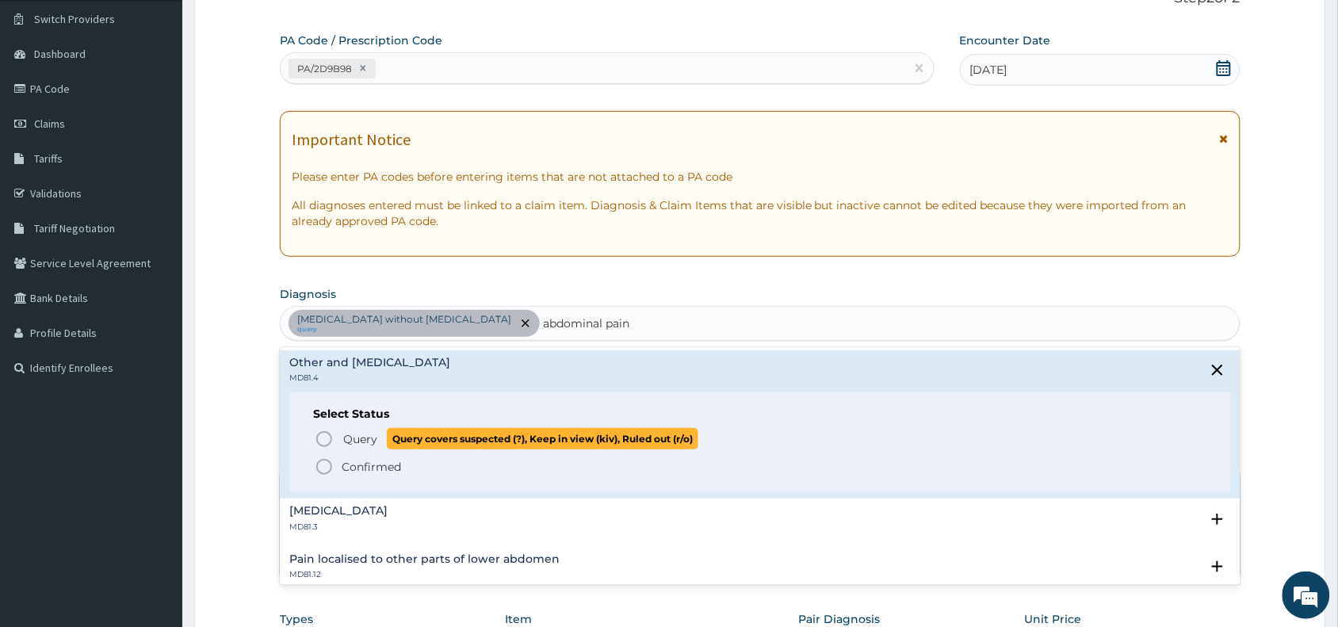
click at [322, 438] on icon "status option query" at bounding box center [324, 438] width 19 height 19
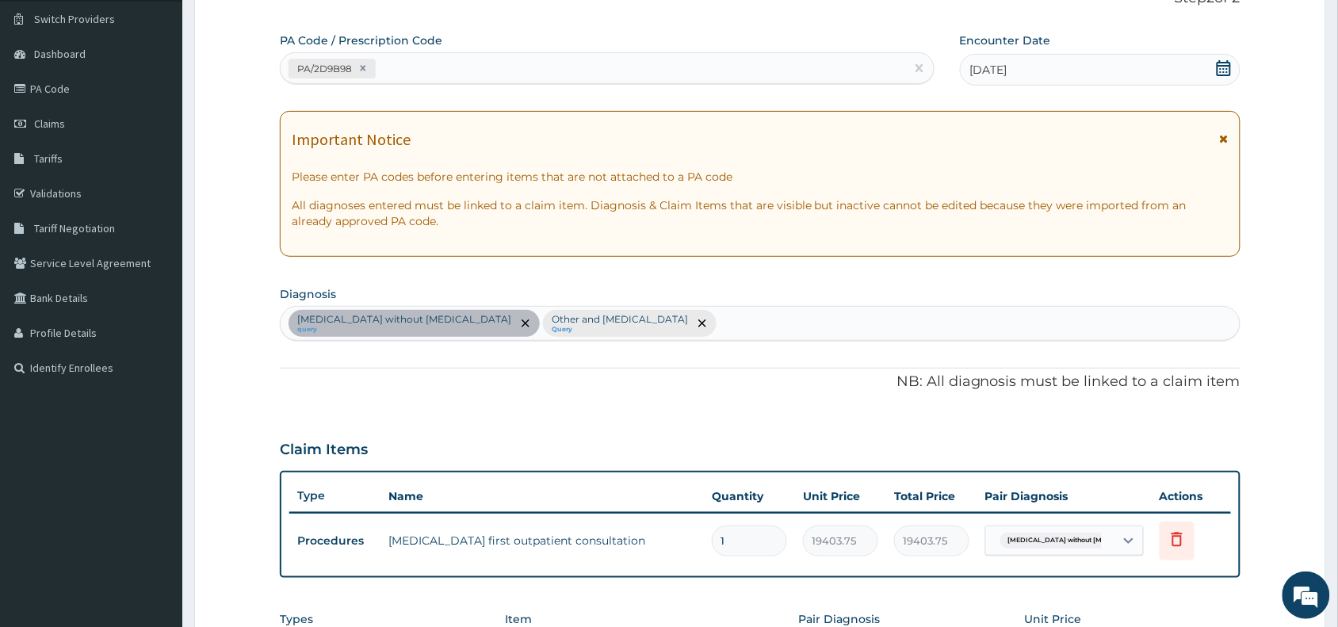
scroll to position [440, 0]
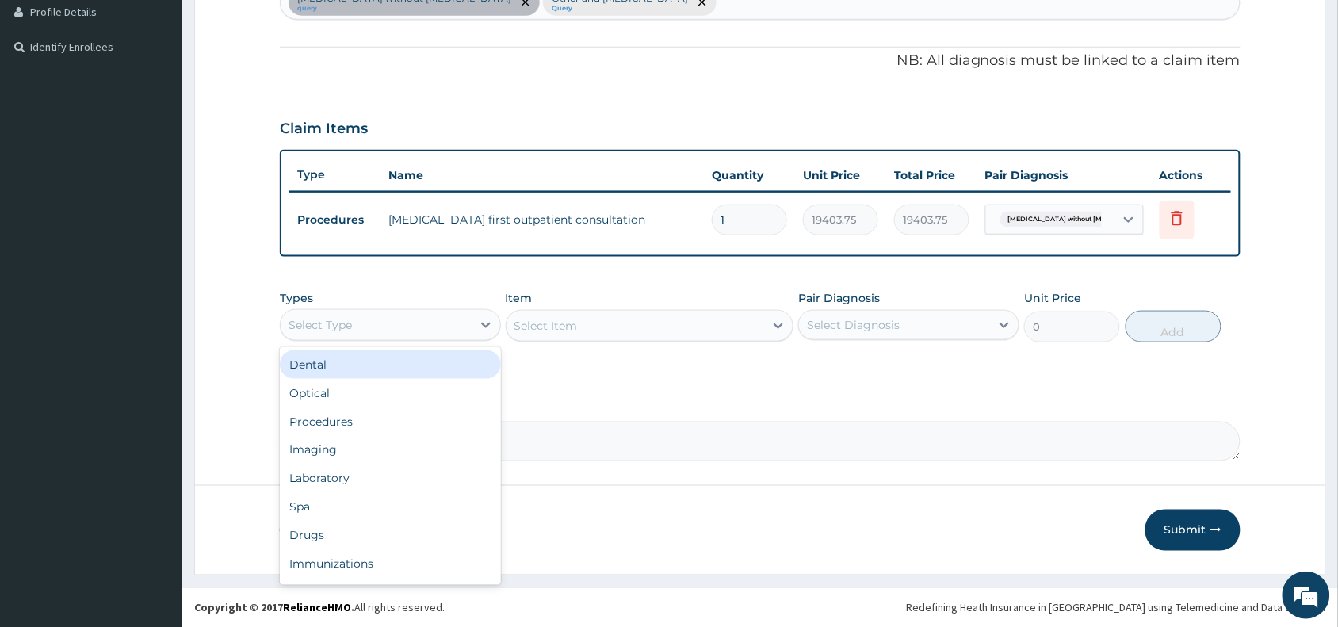
click at [363, 325] on div "Select Type" at bounding box center [376, 324] width 191 height 25
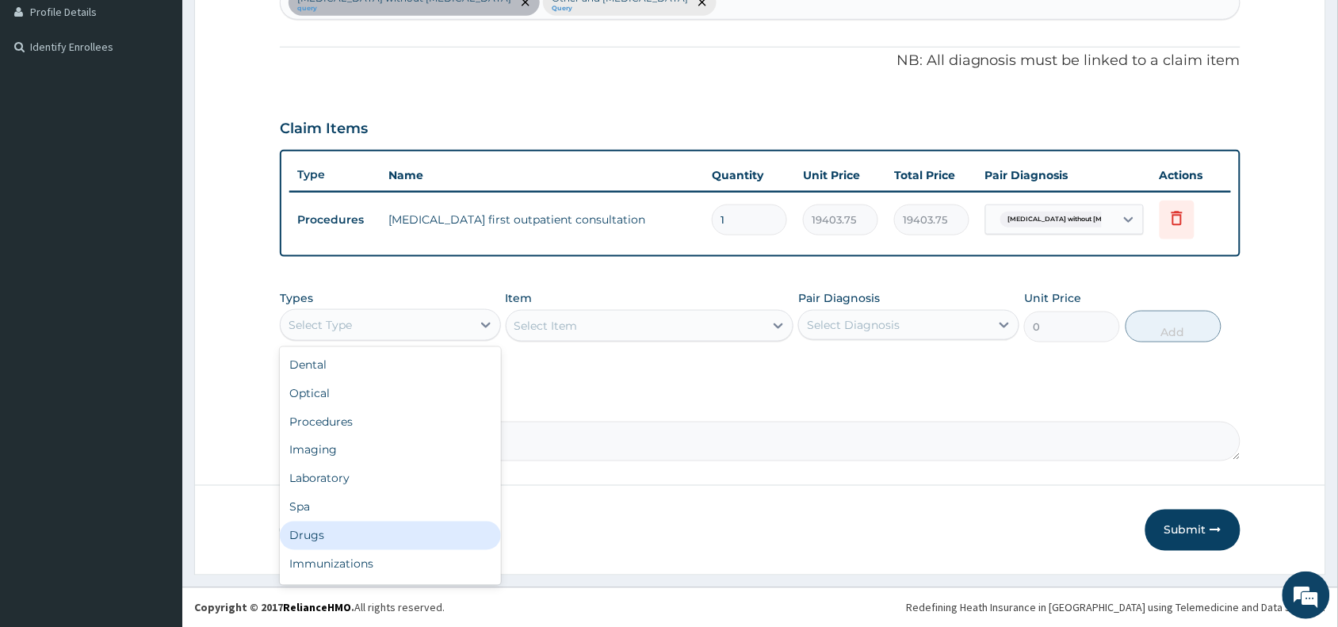
click at [321, 539] on div "Drugs" at bounding box center [390, 535] width 221 height 29
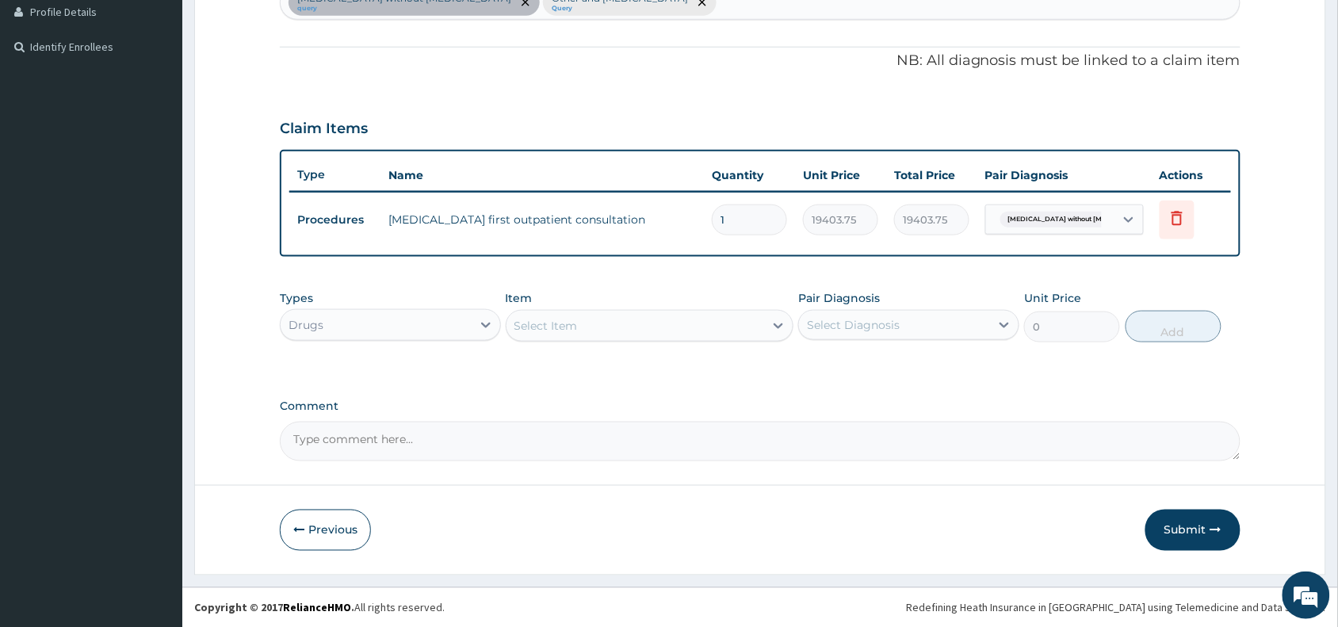
click at [548, 330] on div "Select Item" at bounding box center [545, 326] width 63 height 16
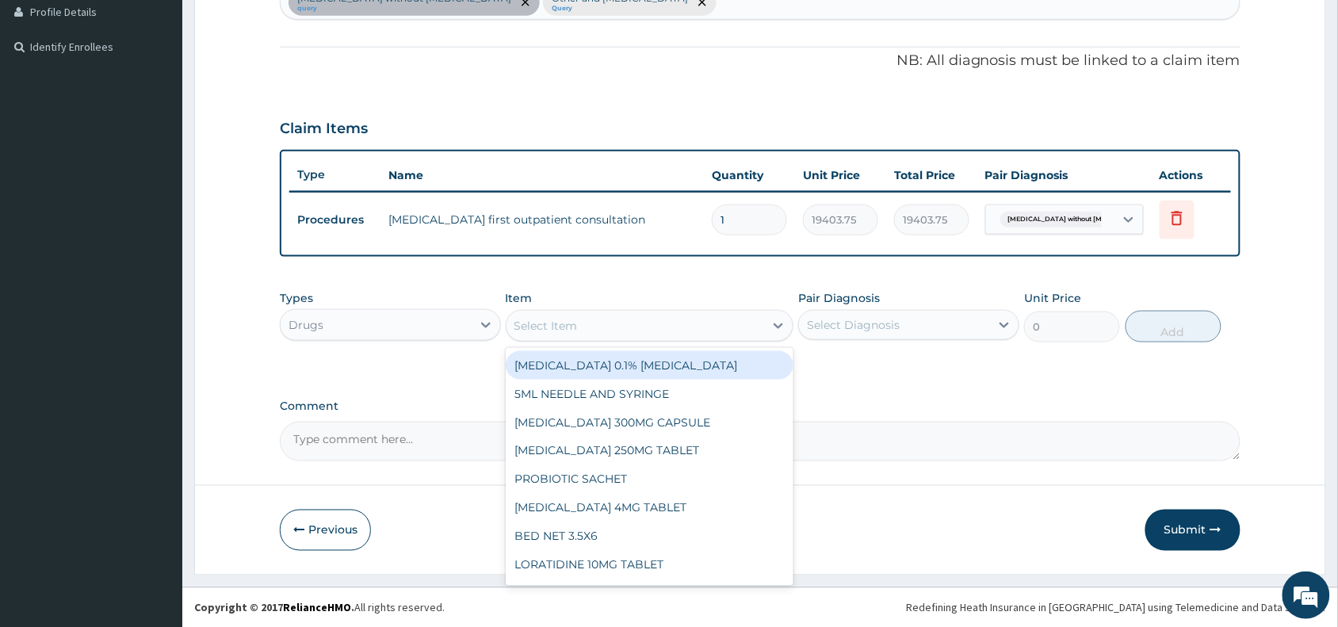
paste input "HYOSCINE"
type input "HYOSCINE"
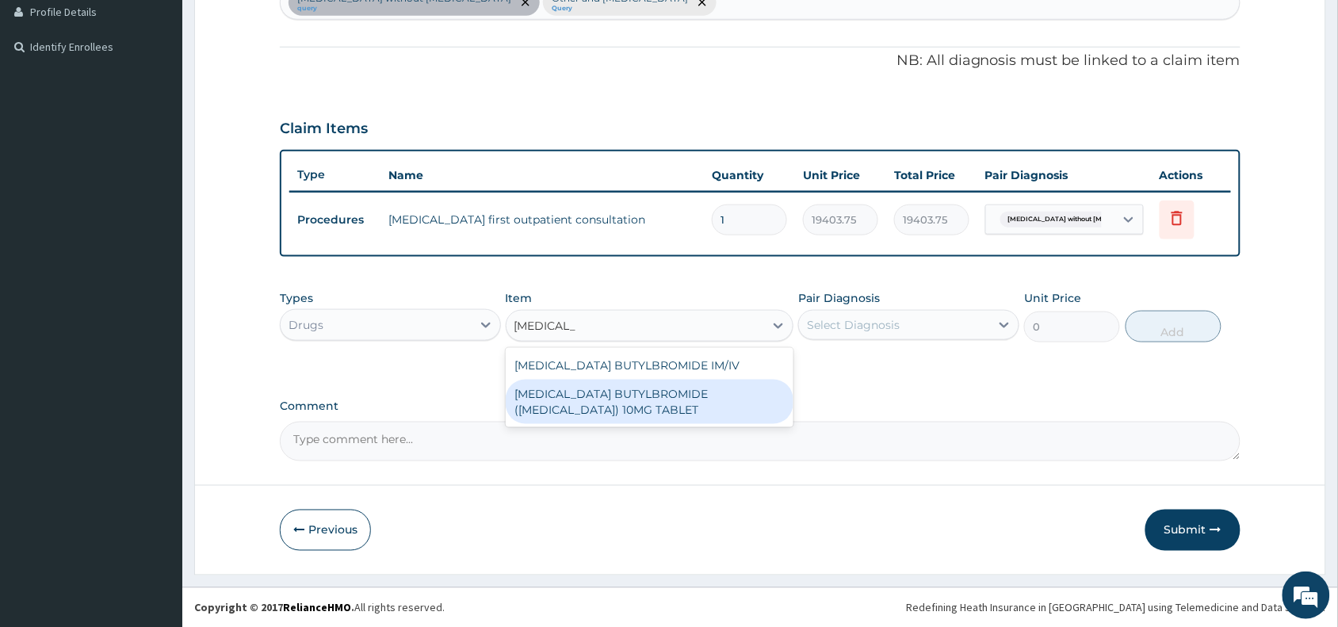
click at [647, 400] on div "HYOSCINE BUTYLBROMIDE (BUSCOPAN) 10MG TABLET" at bounding box center [650, 402] width 288 height 44
type input "69"
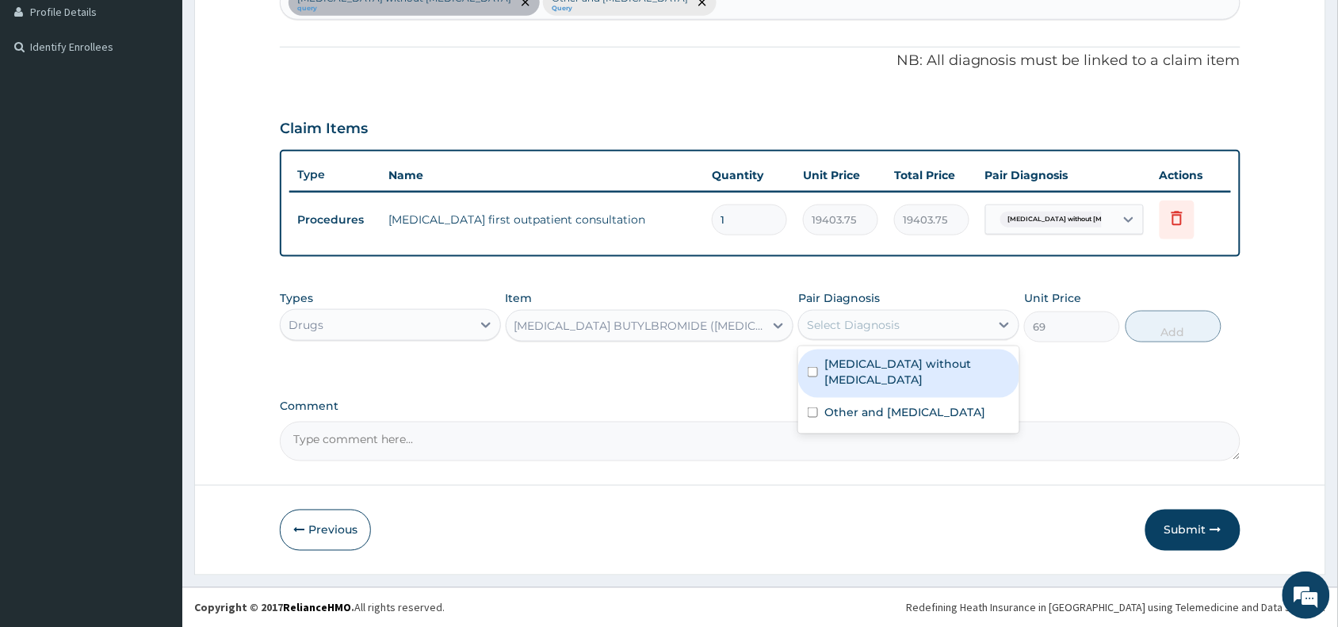
click at [856, 329] on div "Select Diagnosis" at bounding box center [853, 325] width 93 height 16
drag, startPoint x: 857, startPoint y: 361, endPoint x: 870, endPoint y: 428, distance: 67.9
click at [861, 381] on div "Sepsis without septic shock Other and unspecified abdominal pain" at bounding box center [908, 389] width 221 height 87
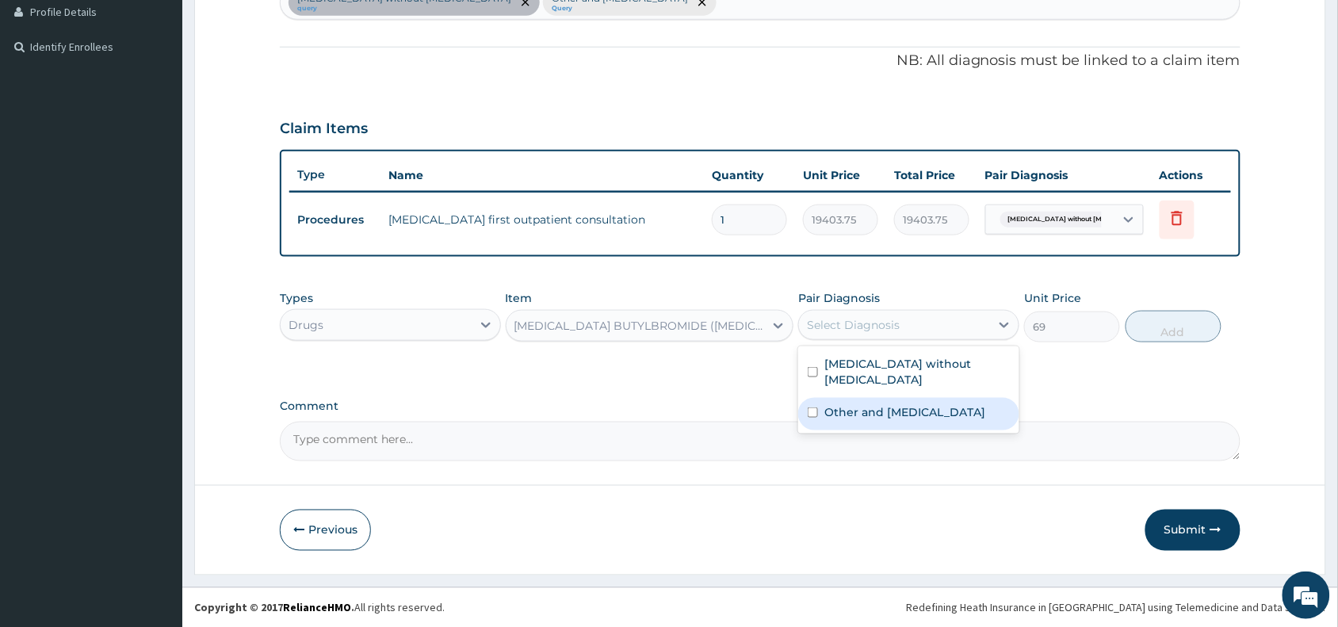
click at [872, 425] on div "Other and unspecified abdominal pain" at bounding box center [908, 414] width 221 height 32
checkbox input "true"
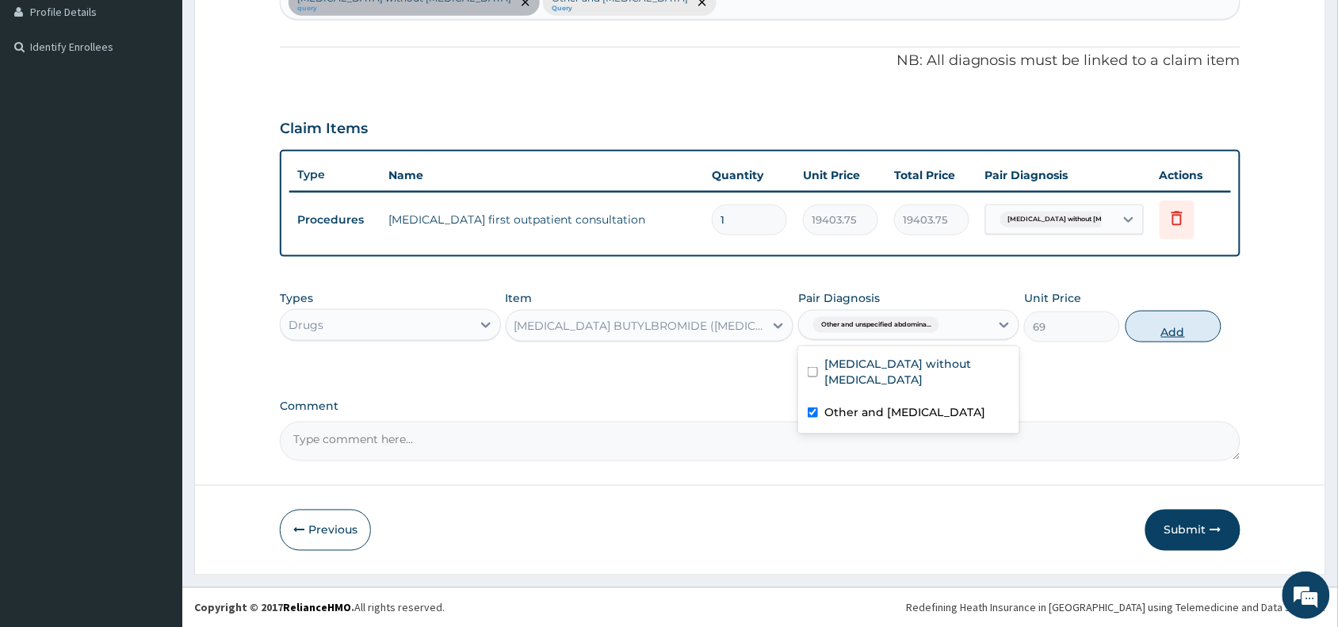
click at [1201, 315] on button "Add" at bounding box center [1173, 327] width 96 height 32
type input "0"
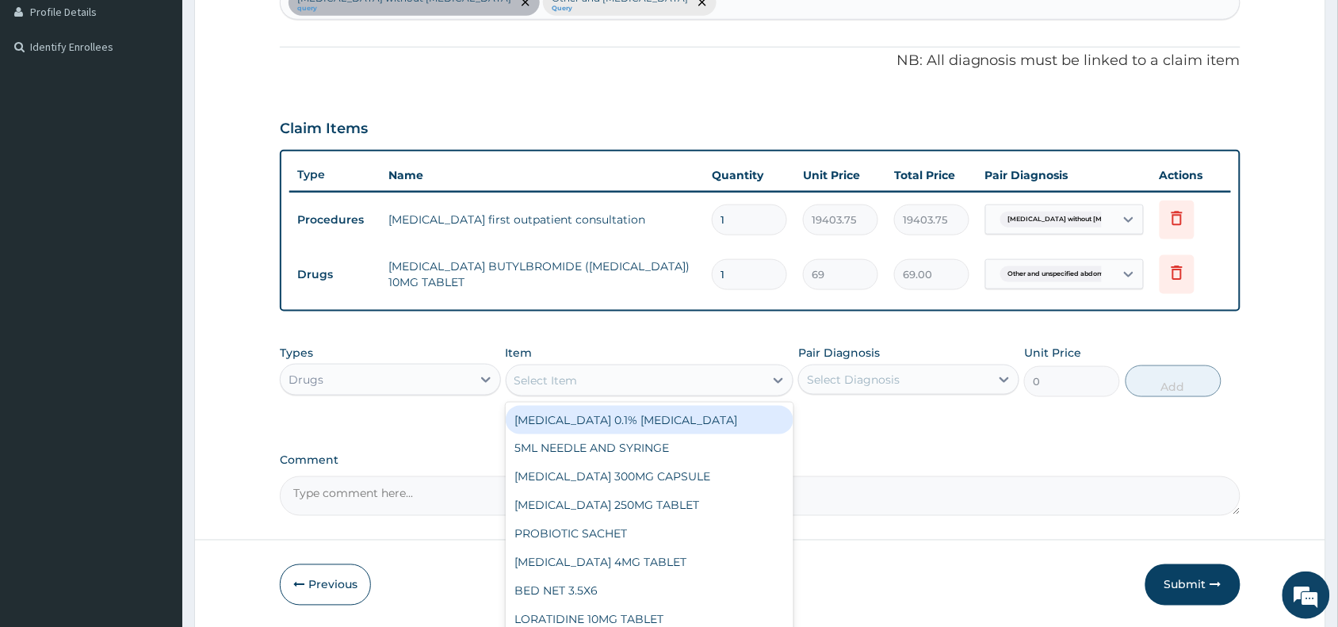
click at [555, 387] on div "Select Item" at bounding box center [635, 380] width 258 height 25
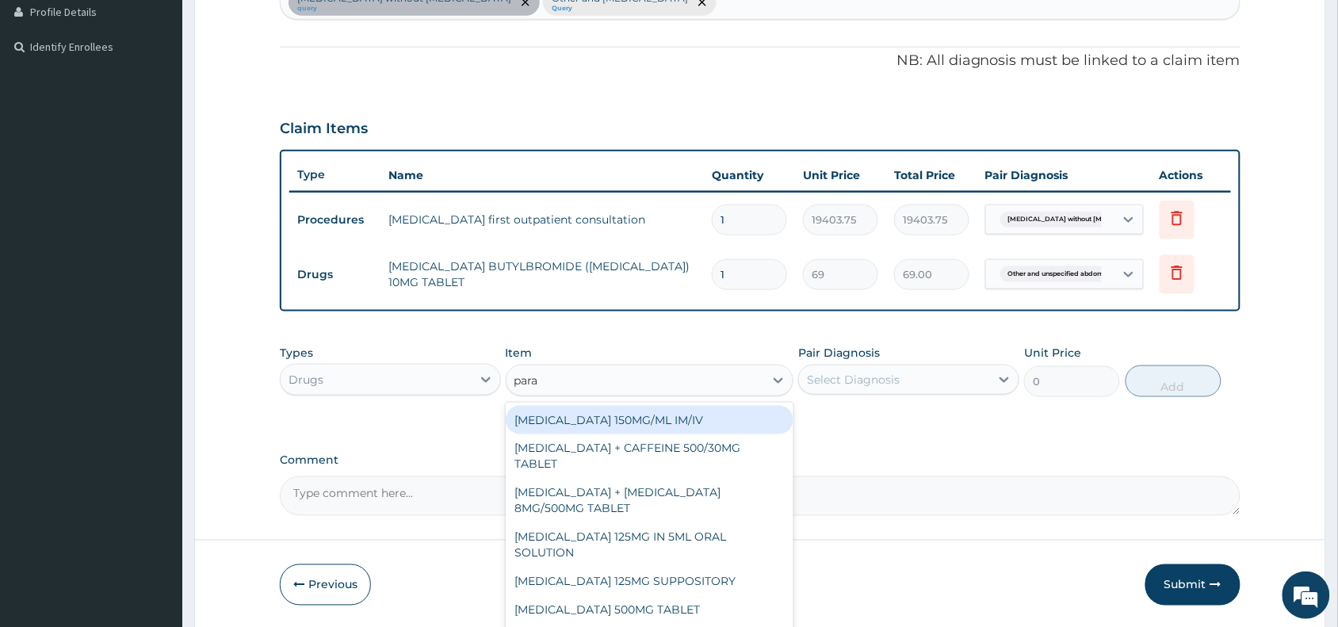
type input "para"
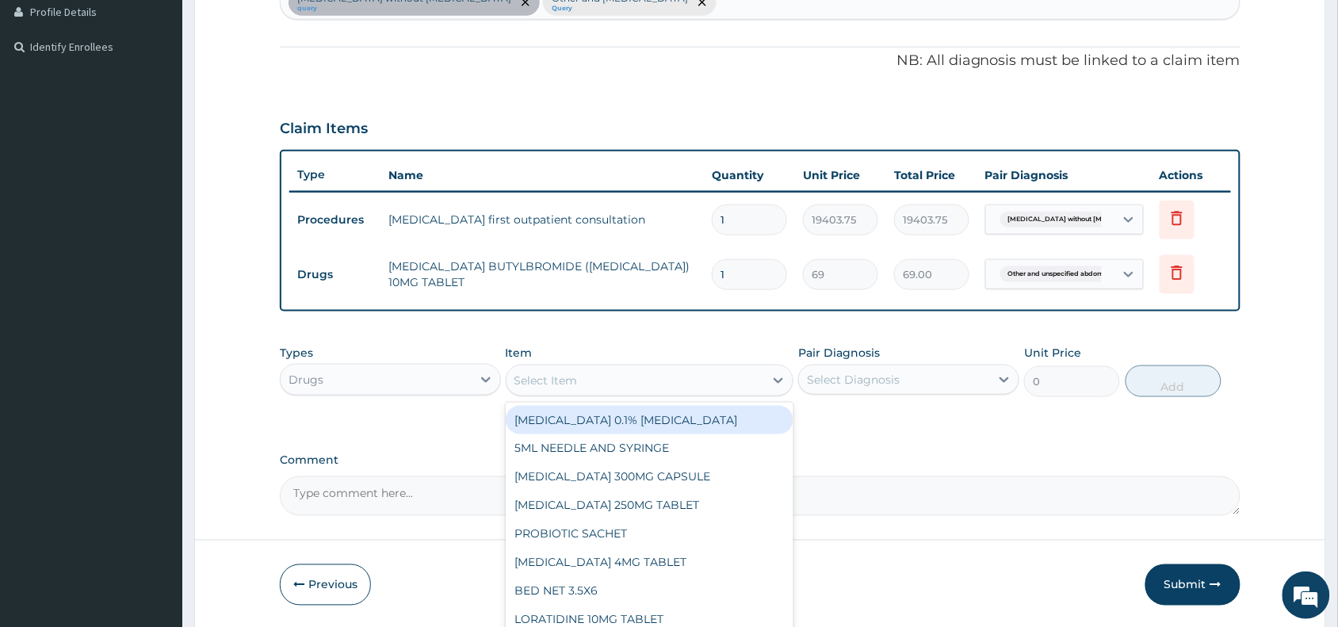
click at [547, 373] on div "Select Item" at bounding box center [545, 380] width 63 height 16
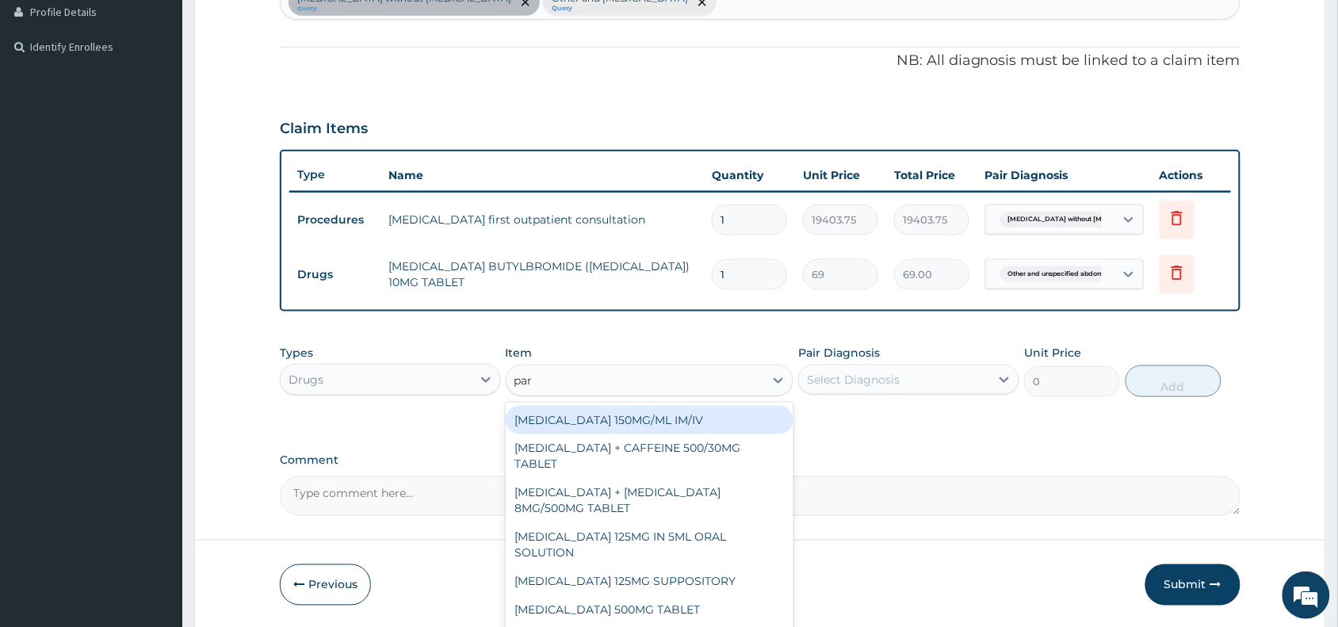
type input "para"
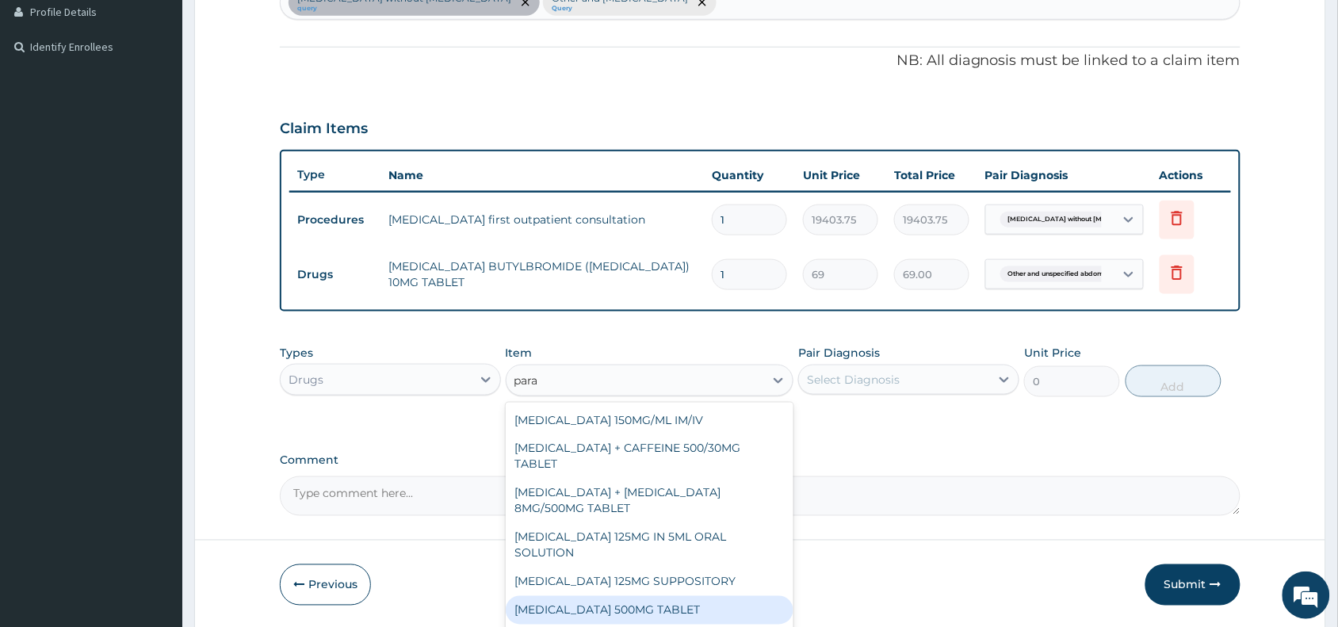
click at [660, 613] on div "PARACETAMOL 500MG TABLET" at bounding box center [650, 610] width 288 height 29
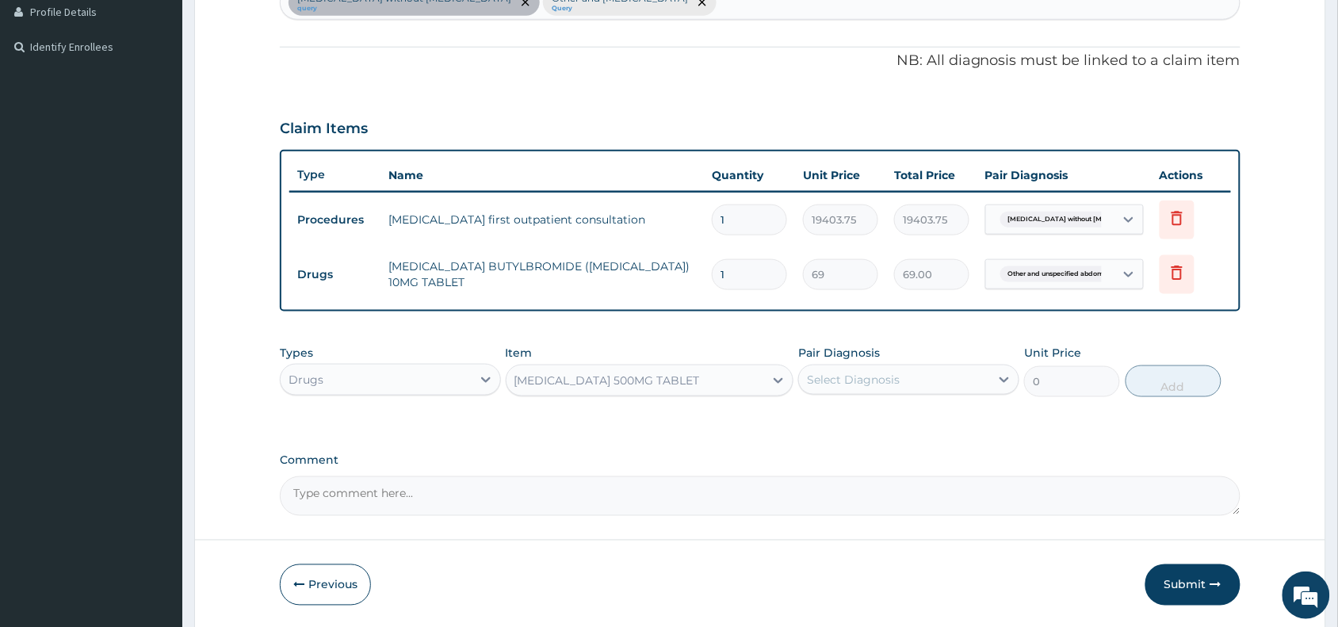
type input "30"
click at [862, 378] on div "Select Diagnosis" at bounding box center [853, 380] width 93 height 16
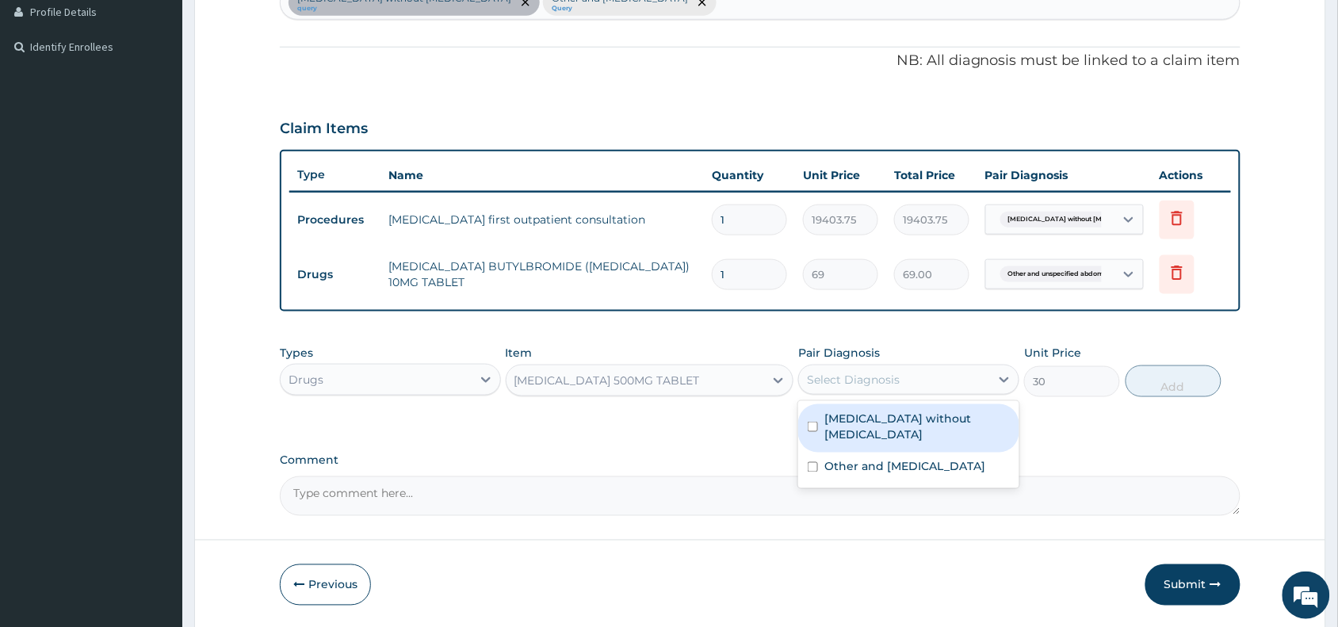
click at [868, 420] on label "Sepsis without septic shock" at bounding box center [916, 426] width 185 height 32
checkbox input "true"
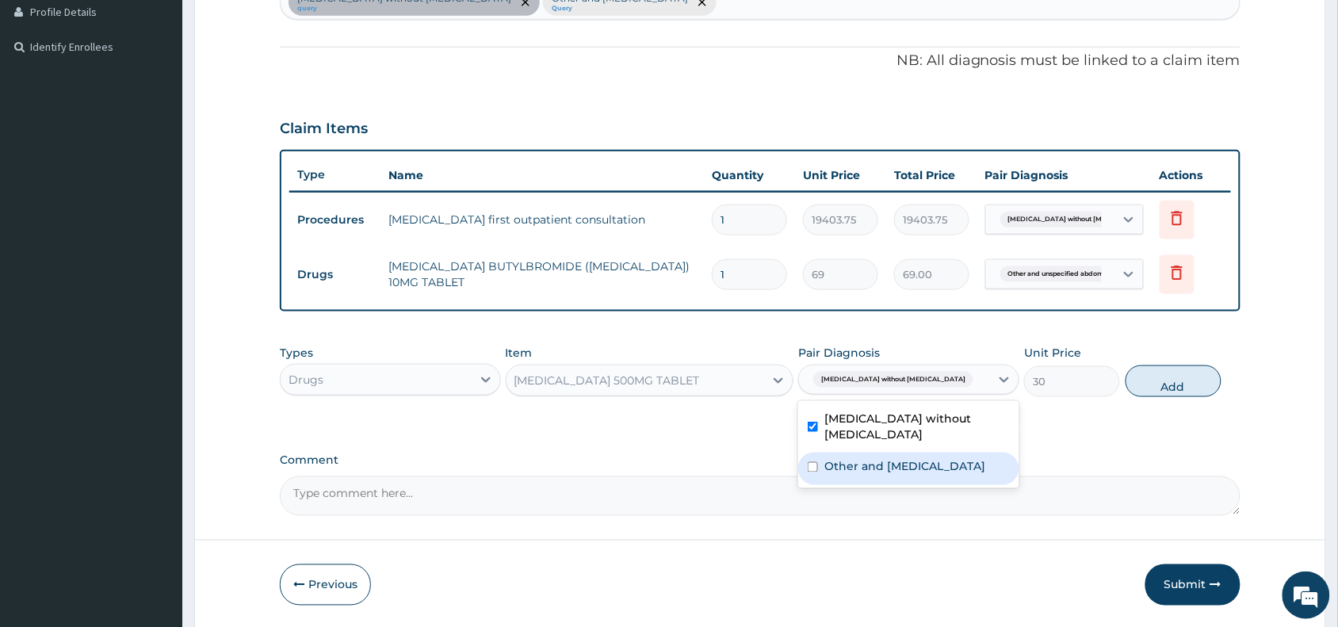
click at [868, 459] on label "Other and unspecified abdominal pain" at bounding box center [904, 467] width 161 height 16
checkbox input "true"
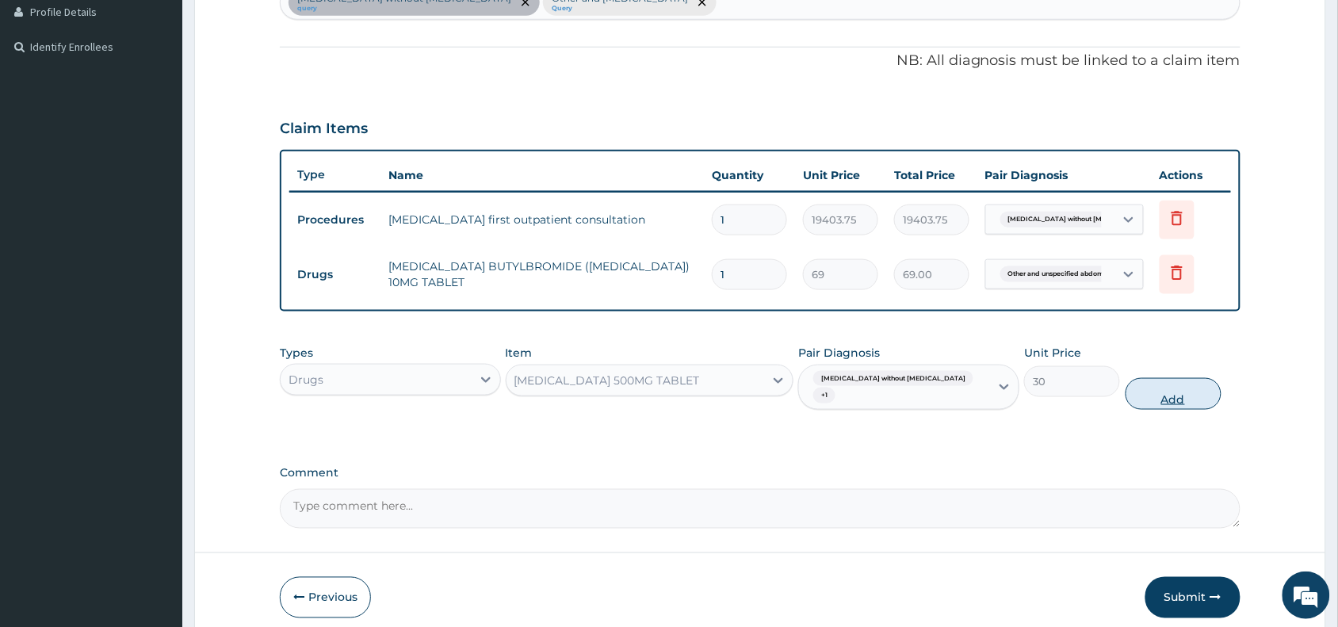
click at [1175, 378] on button "Add" at bounding box center [1173, 394] width 96 height 32
type input "0"
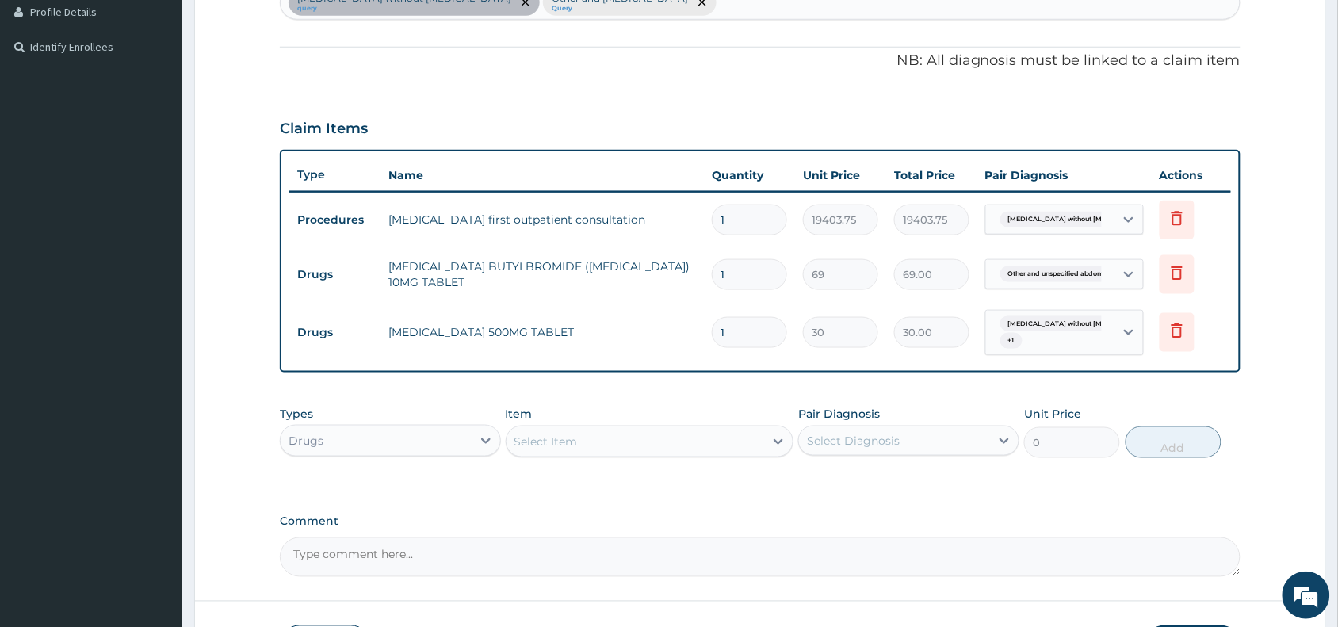
click at [734, 333] on input "1" at bounding box center [749, 332] width 75 height 31
type input "18"
type input "540.00"
type input "18"
click at [533, 437] on div "Select Item" at bounding box center [545, 441] width 63 height 16
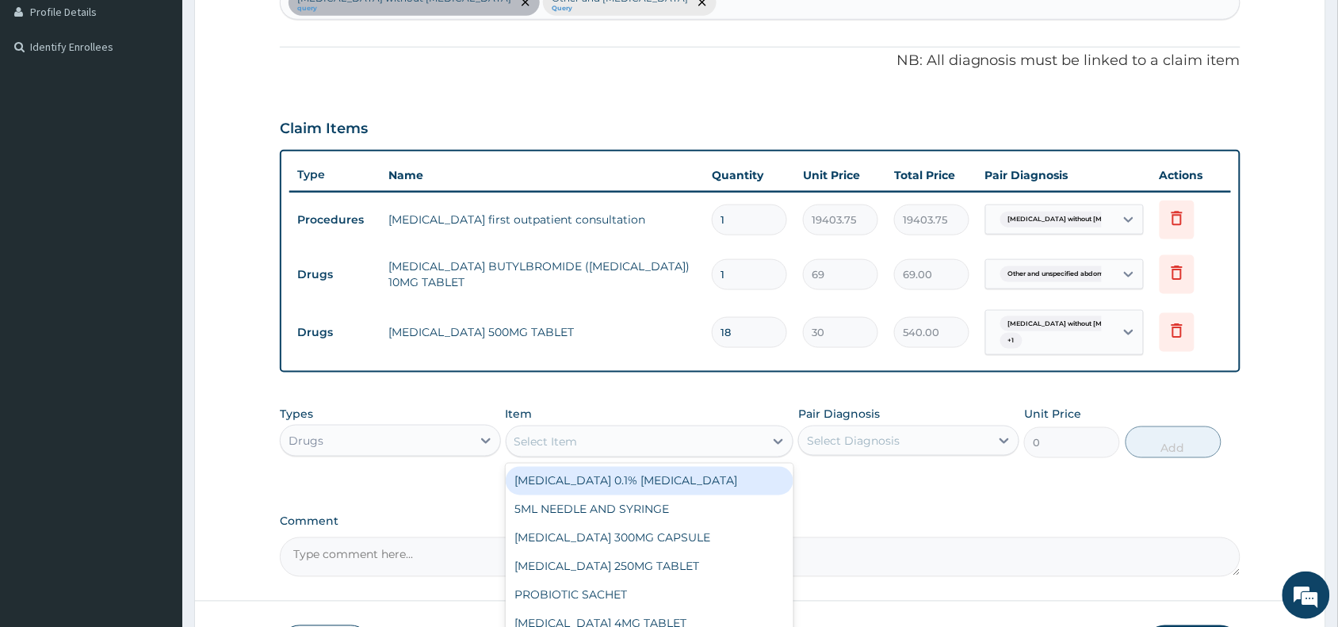
paste input "LACTULOSE"
type input "LACTULOSE"
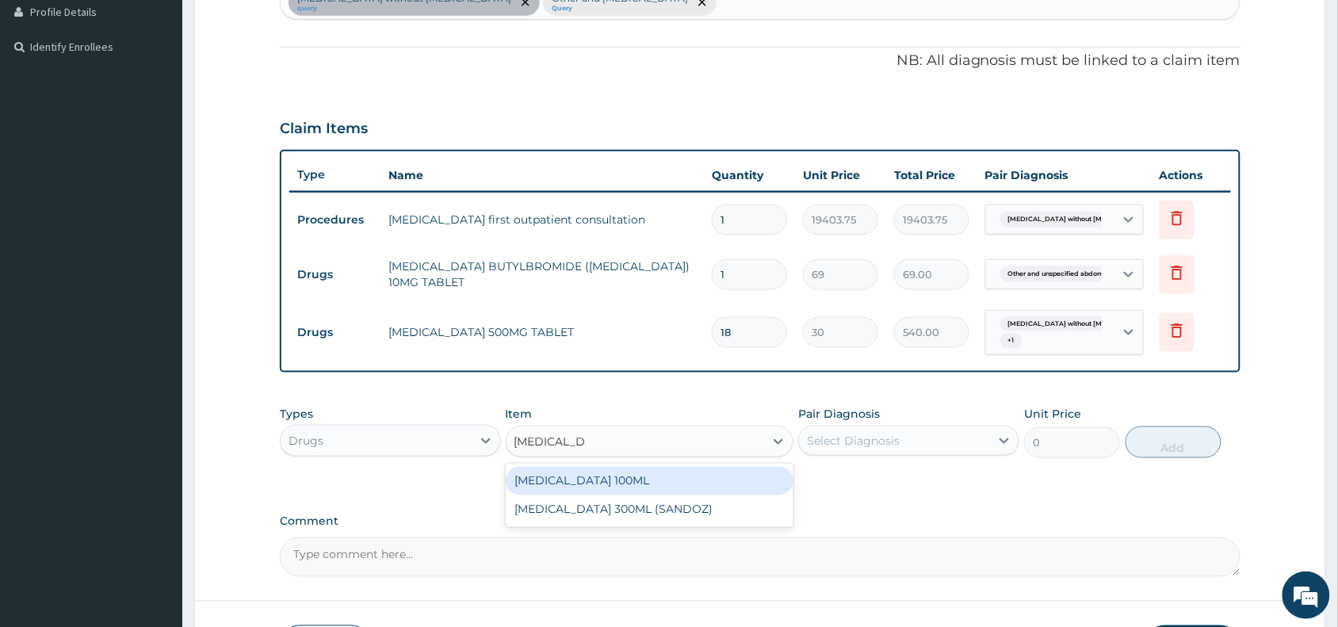
click at [638, 485] on div "[MEDICAL_DATA] 100ML" at bounding box center [650, 481] width 288 height 29
type input "2508"
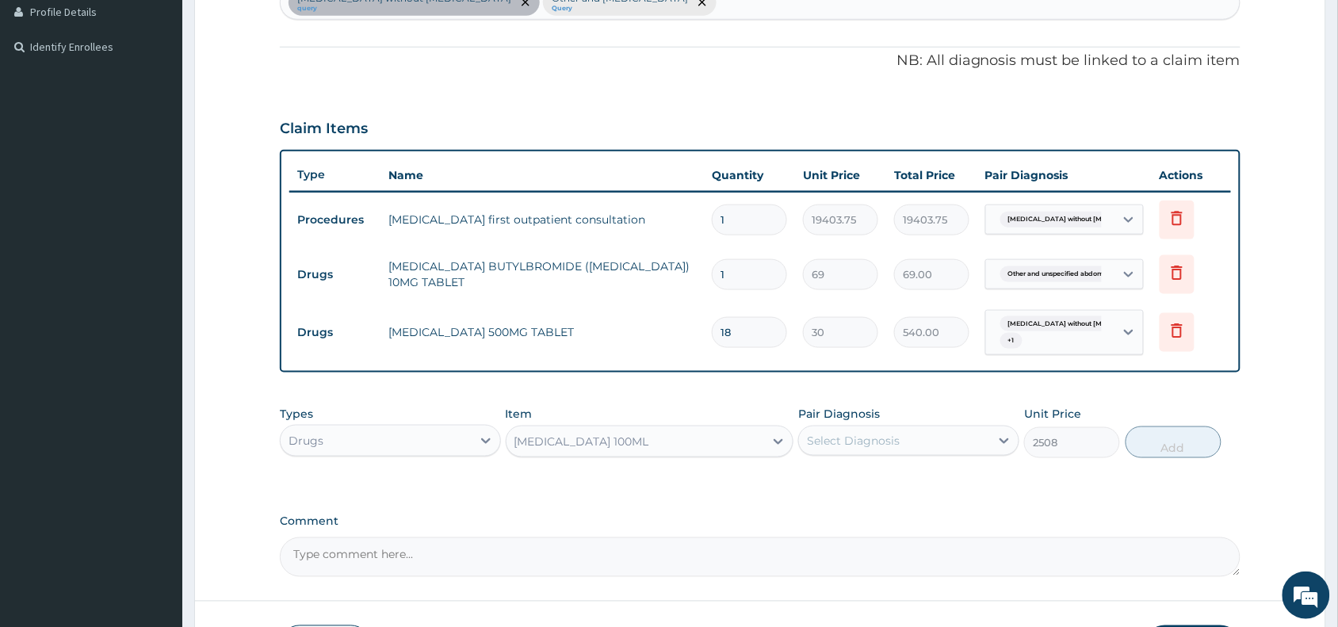
click at [882, 440] on div "Select Diagnosis" at bounding box center [853, 441] width 93 height 16
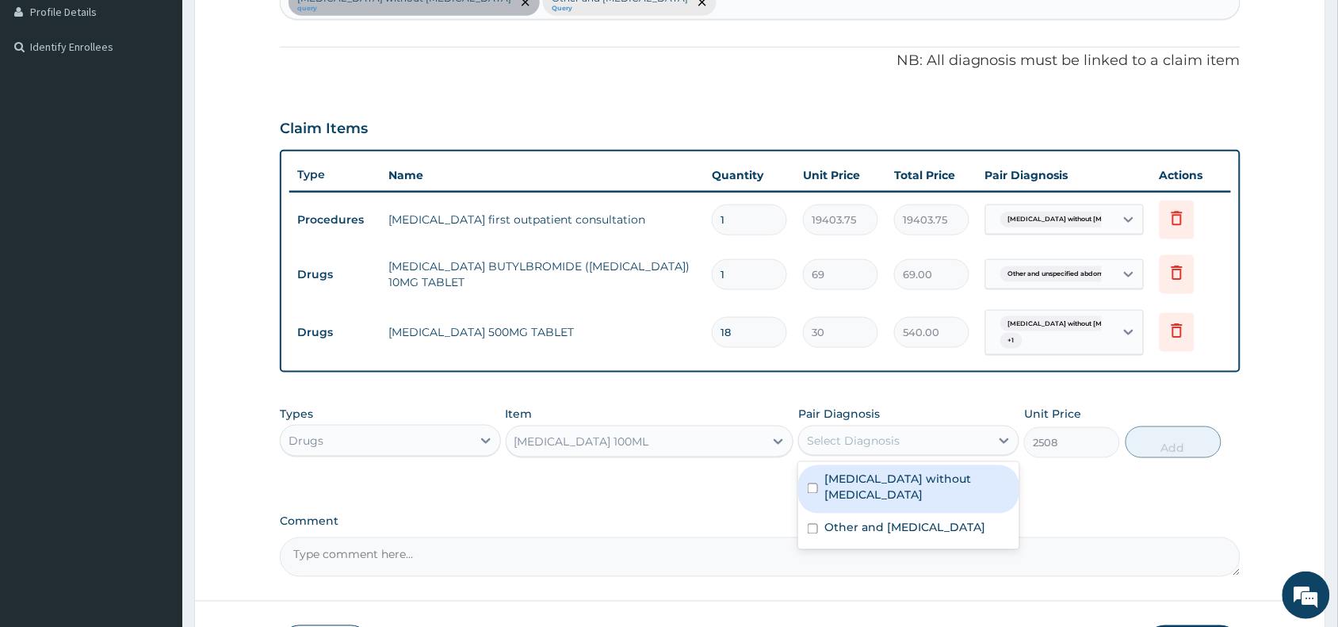
click at [908, 485] on label "[MEDICAL_DATA] without [MEDICAL_DATA]" at bounding box center [916, 487] width 185 height 32
checkbox input "true"
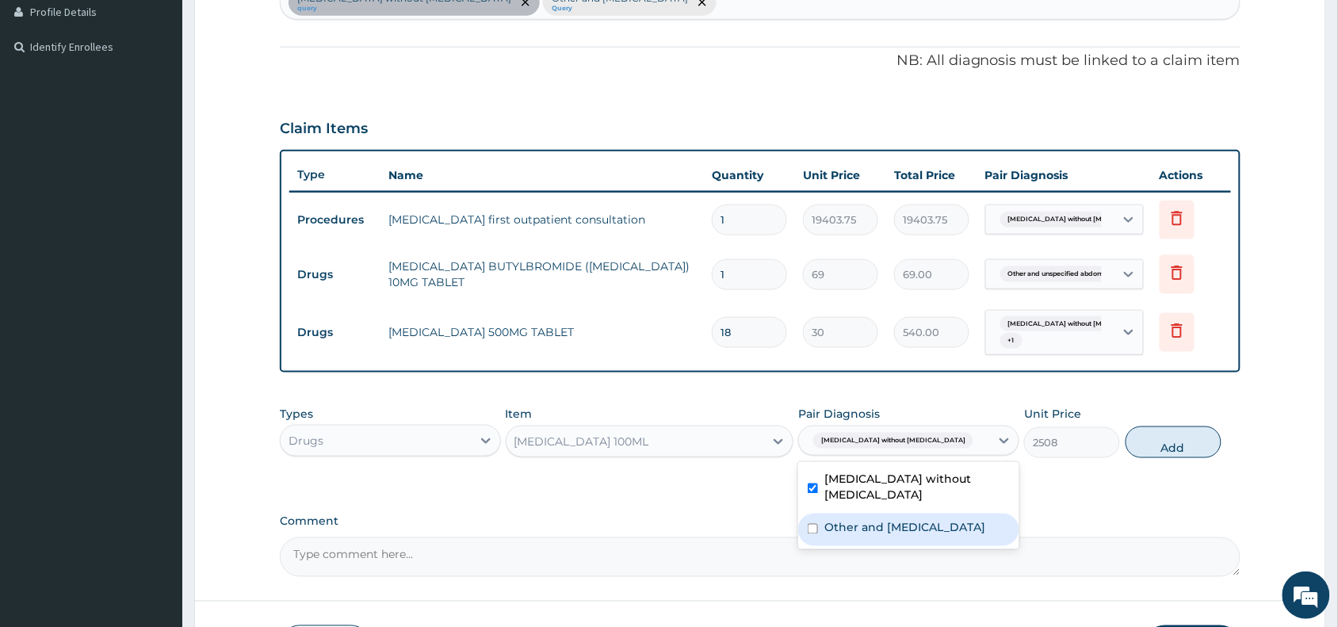
click at [915, 520] on label "Other and [MEDICAL_DATA]" at bounding box center [904, 528] width 161 height 16
checkbox input "true"
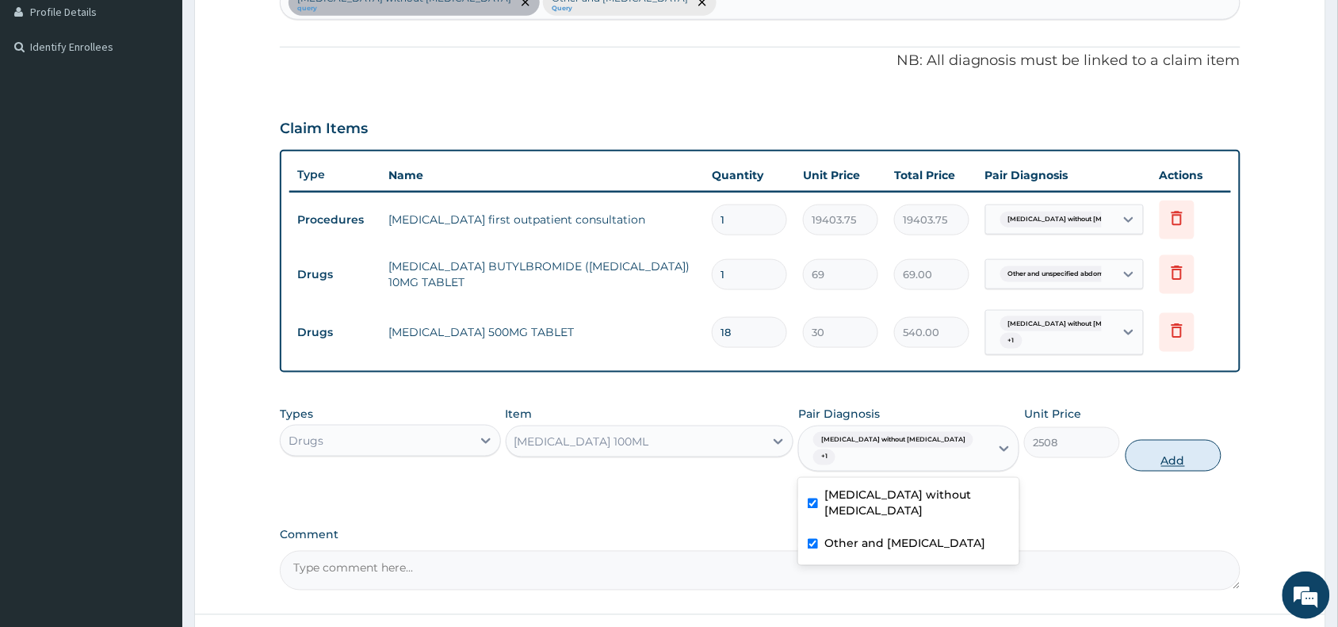
click at [1181, 440] on button "Add" at bounding box center [1173, 456] width 96 height 32
type input "0"
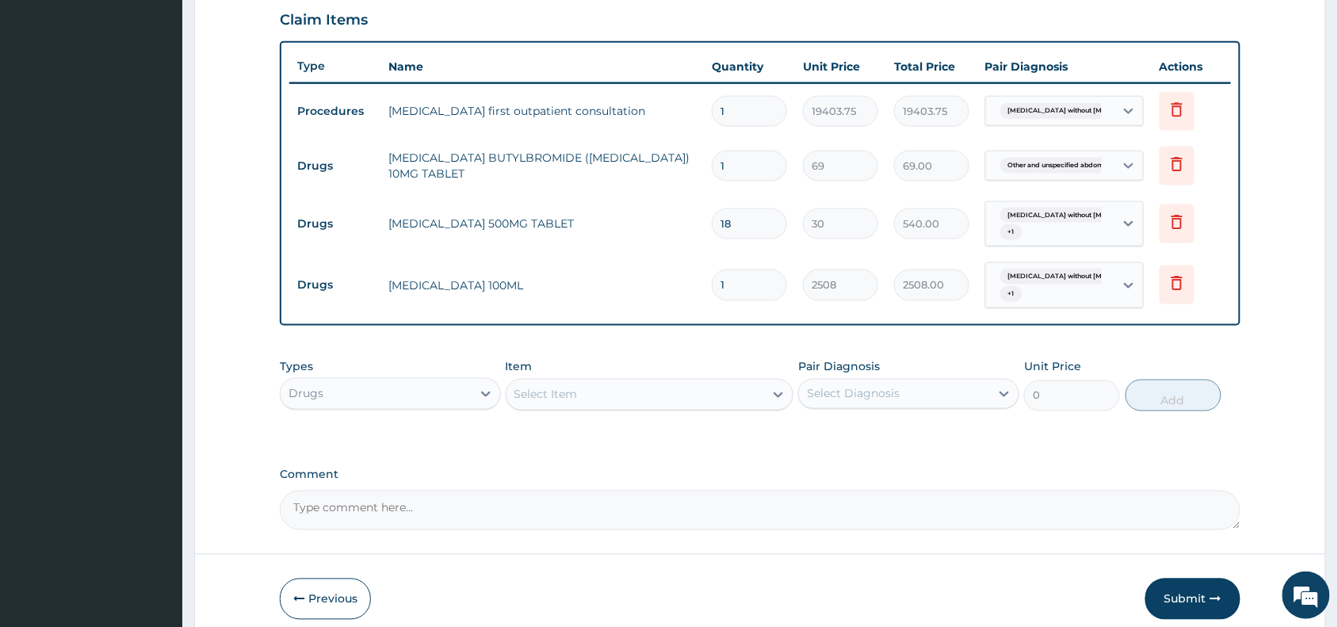
scroll to position [618, 0]
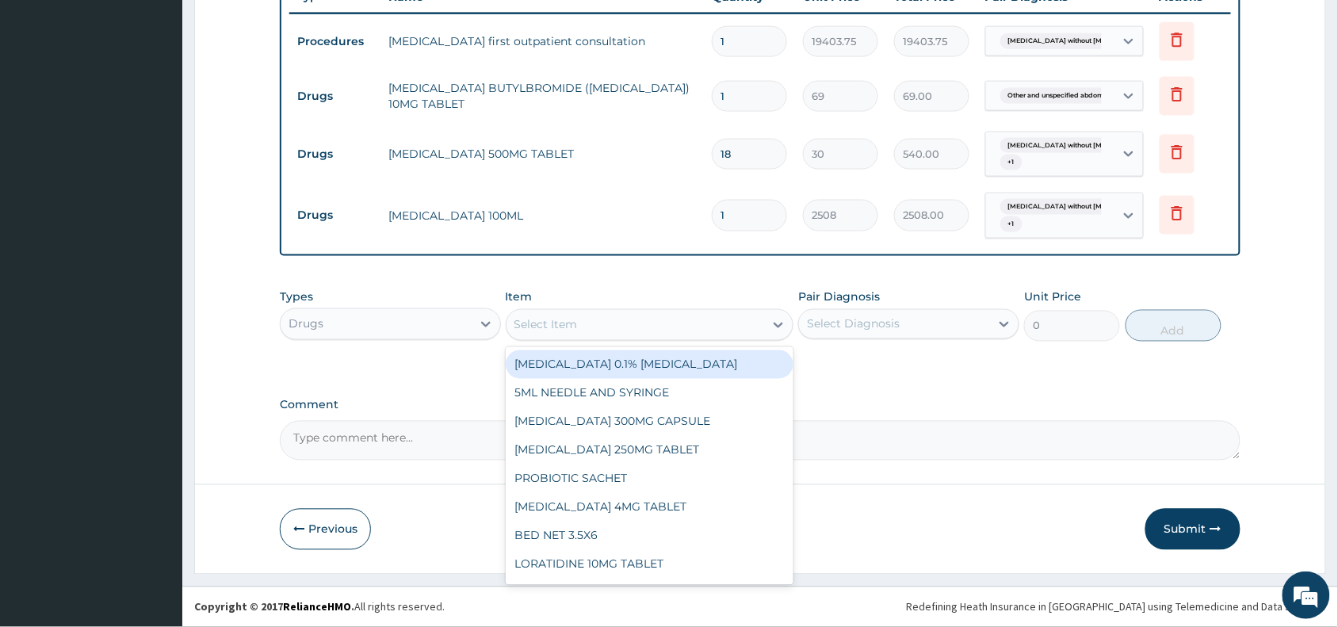
click at [536, 317] on div "Select Item" at bounding box center [545, 325] width 63 height 16
paste input "BISACODYL"
type input "BISACODYL"
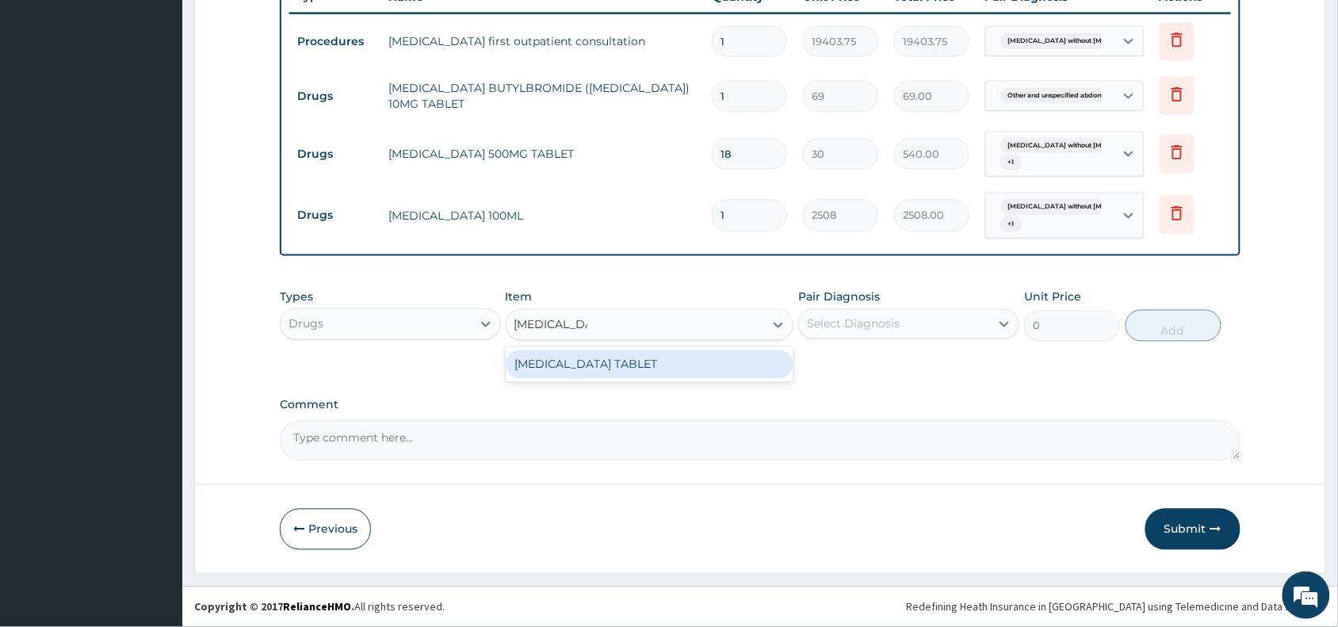
click at [613, 361] on div "[MEDICAL_DATA] TABLET" at bounding box center [650, 364] width 288 height 29
type input "50"
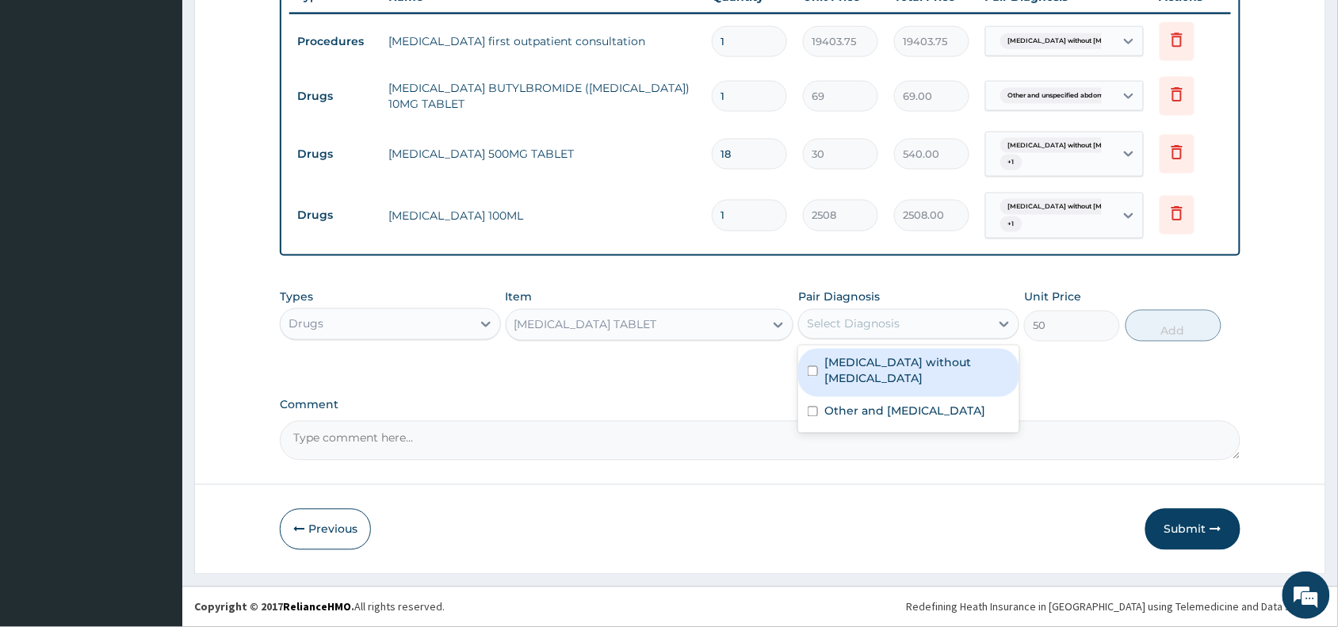
click at [826, 325] on div "Select Diagnosis" at bounding box center [853, 324] width 93 height 16
click at [878, 364] on label "[MEDICAL_DATA] without [MEDICAL_DATA]" at bounding box center [916, 371] width 185 height 32
checkbox input "true"
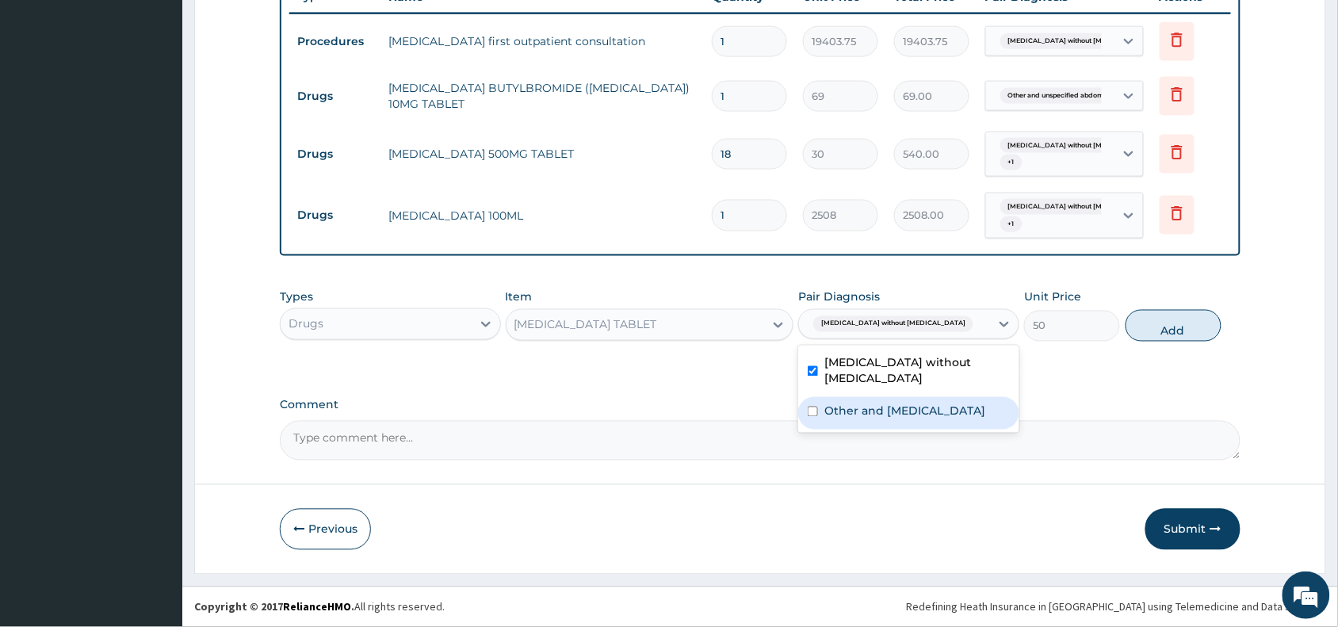
click at [880, 403] on label "Other and [MEDICAL_DATA]" at bounding box center [904, 411] width 161 height 16
checkbox input "true"
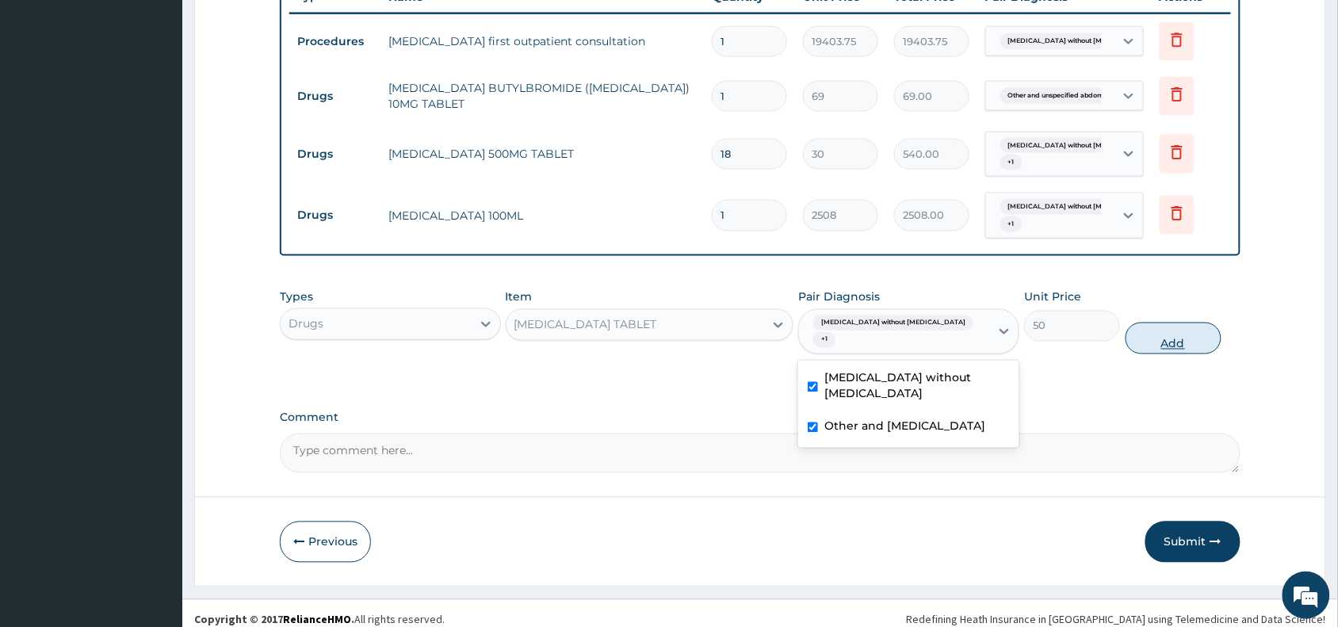
click at [1138, 330] on button "Add" at bounding box center [1173, 338] width 96 height 32
type input "0"
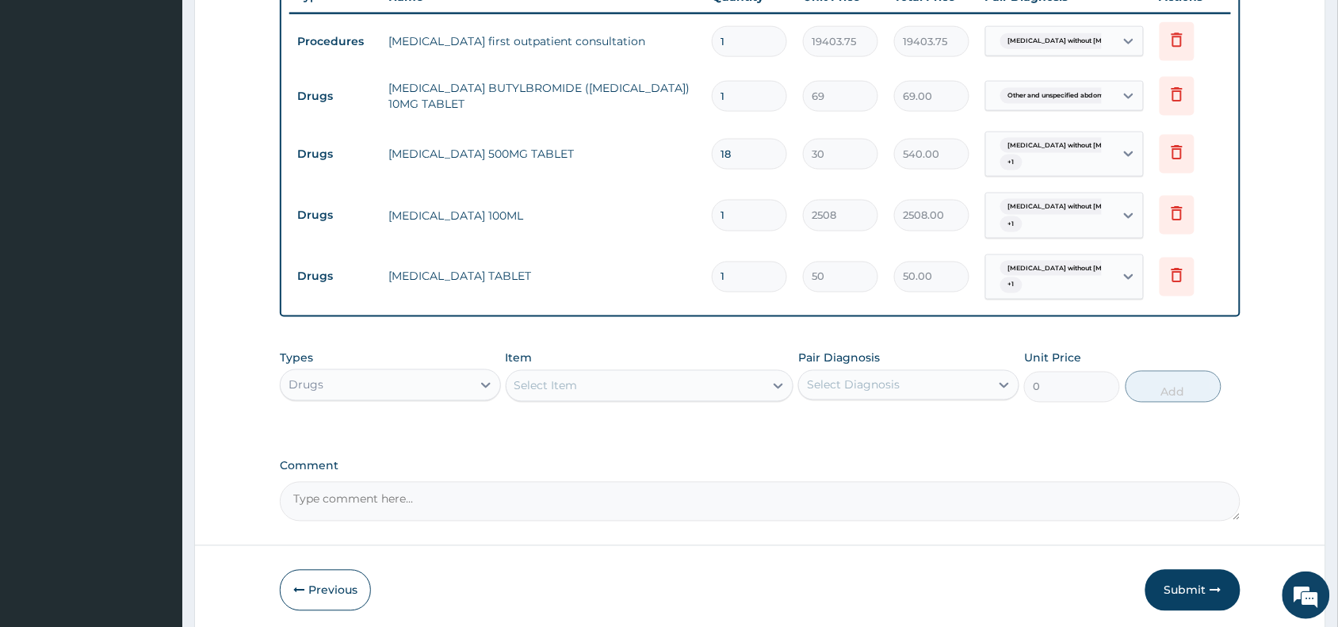
scroll to position [70, 0]
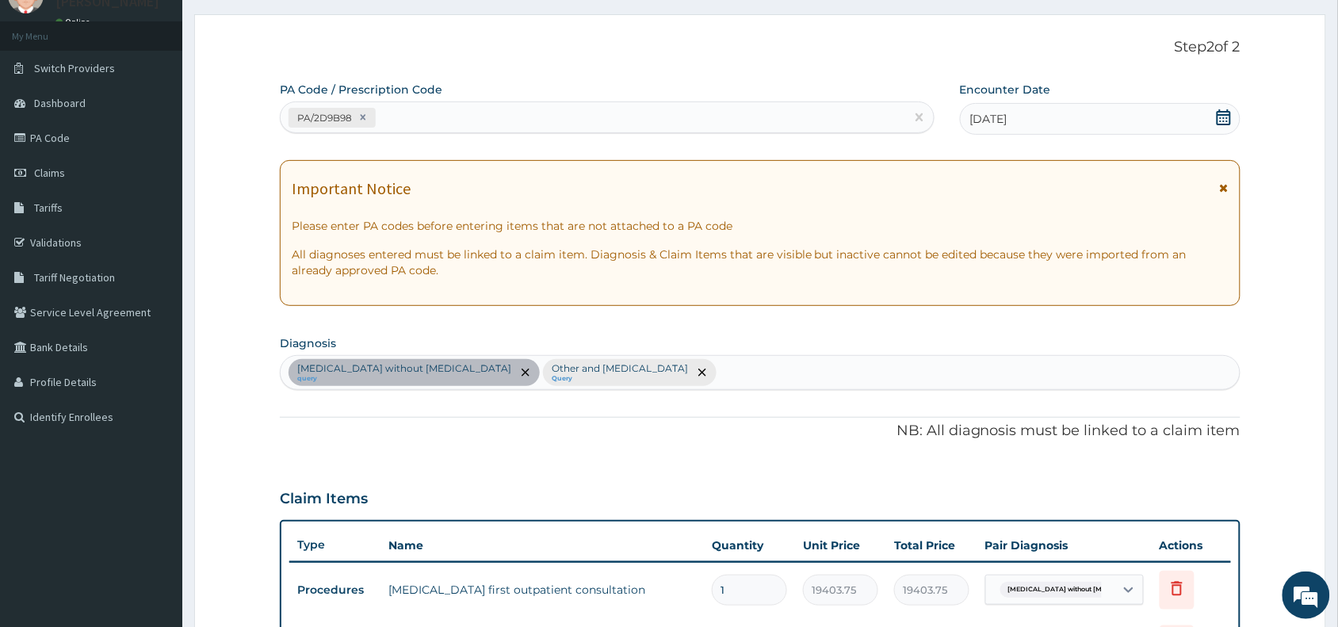
click at [717, 369] on div "Sepsis without septic shock query Other and unspecified abdominal pain Query" at bounding box center [760, 372] width 959 height 33
type input "uti"
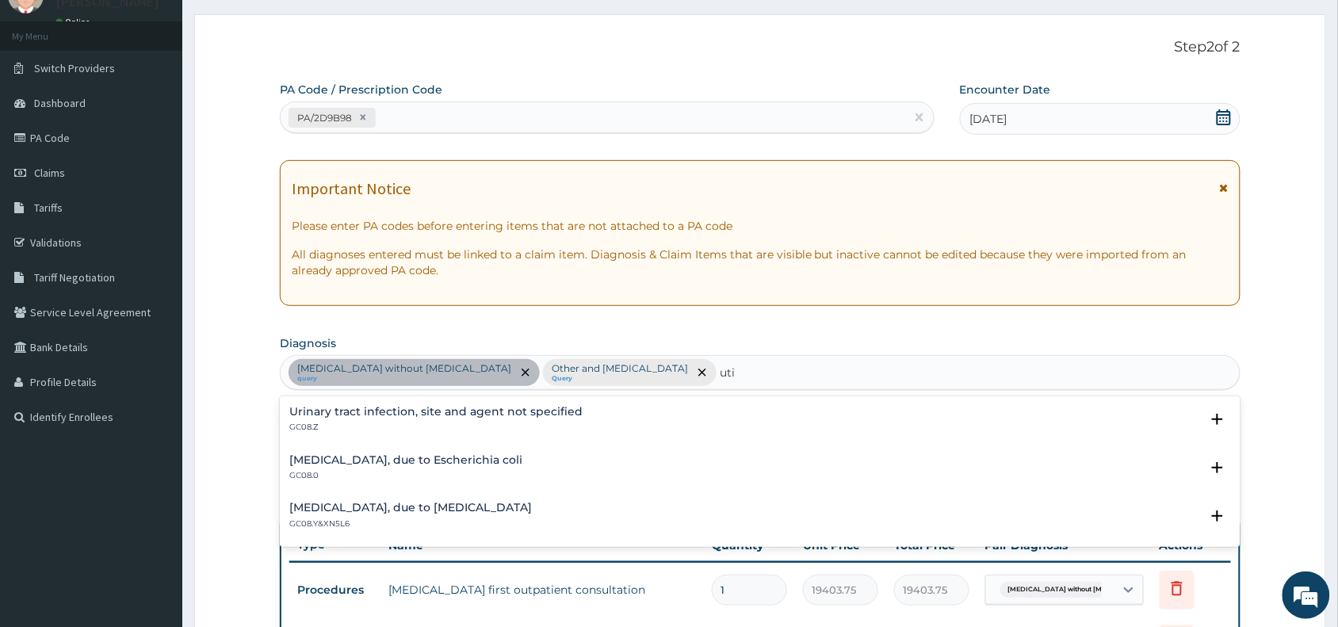
click at [342, 406] on h4 "Urinary tract infection, site and agent not specified" at bounding box center [435, 412] width 293 height 12
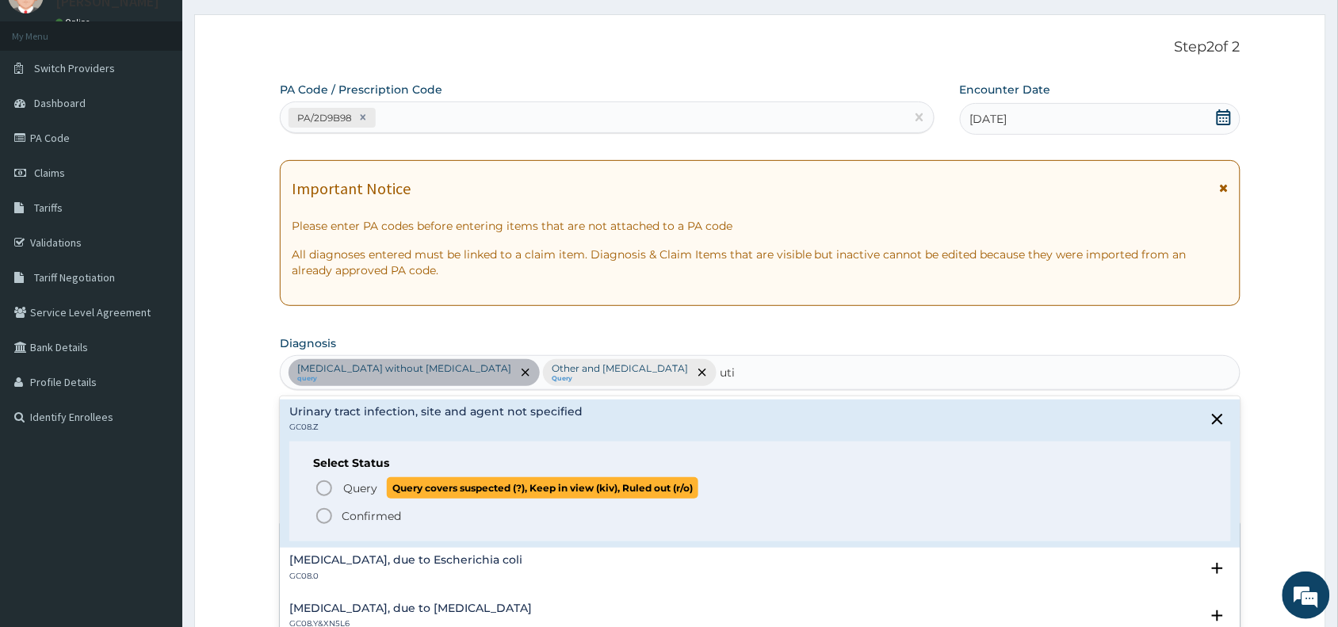
click at [321, 487] on icon "status option query" at bounding box center [324, 488] width 19 height 19
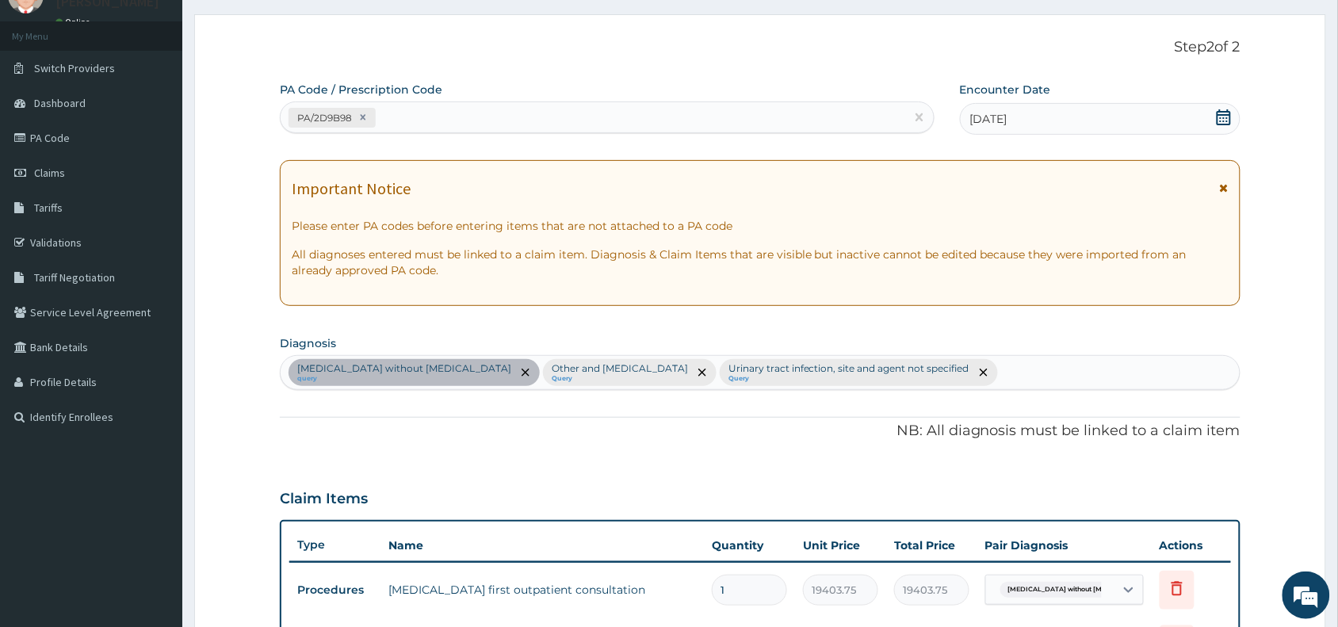
scroll to position [618, 0]
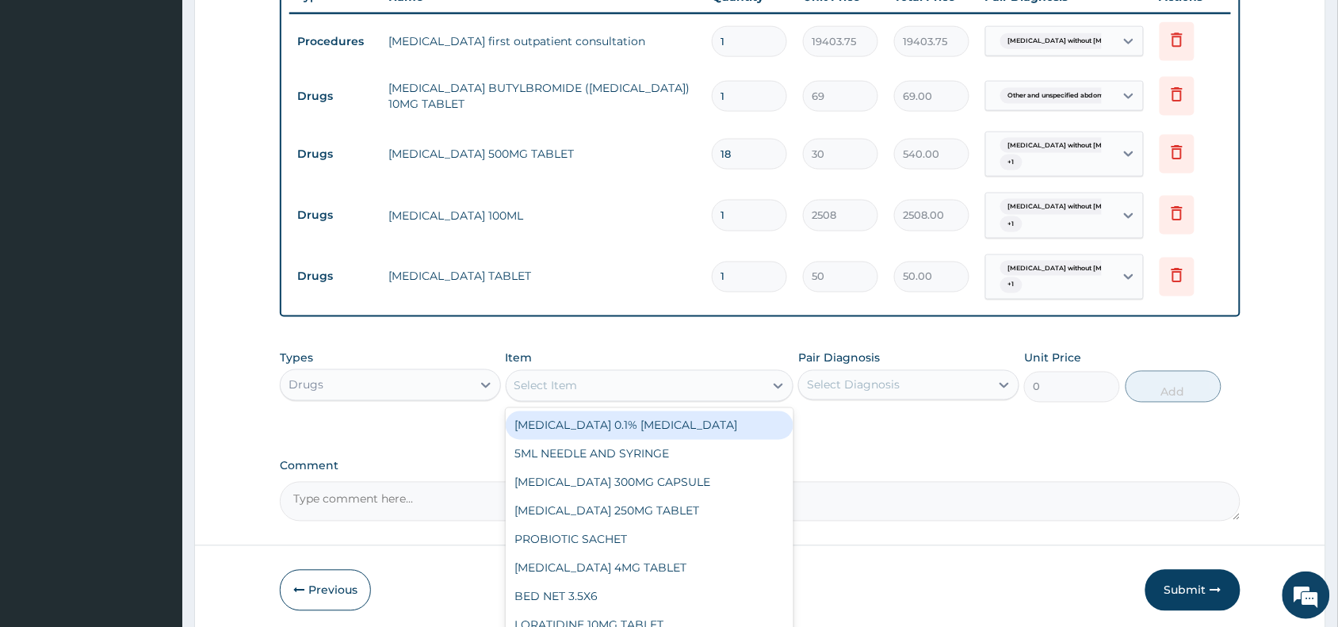
click at [532, 378] on div "Select Item" at bounding box center [545, 386] width 63 height 16
paste input "BISACODYL"
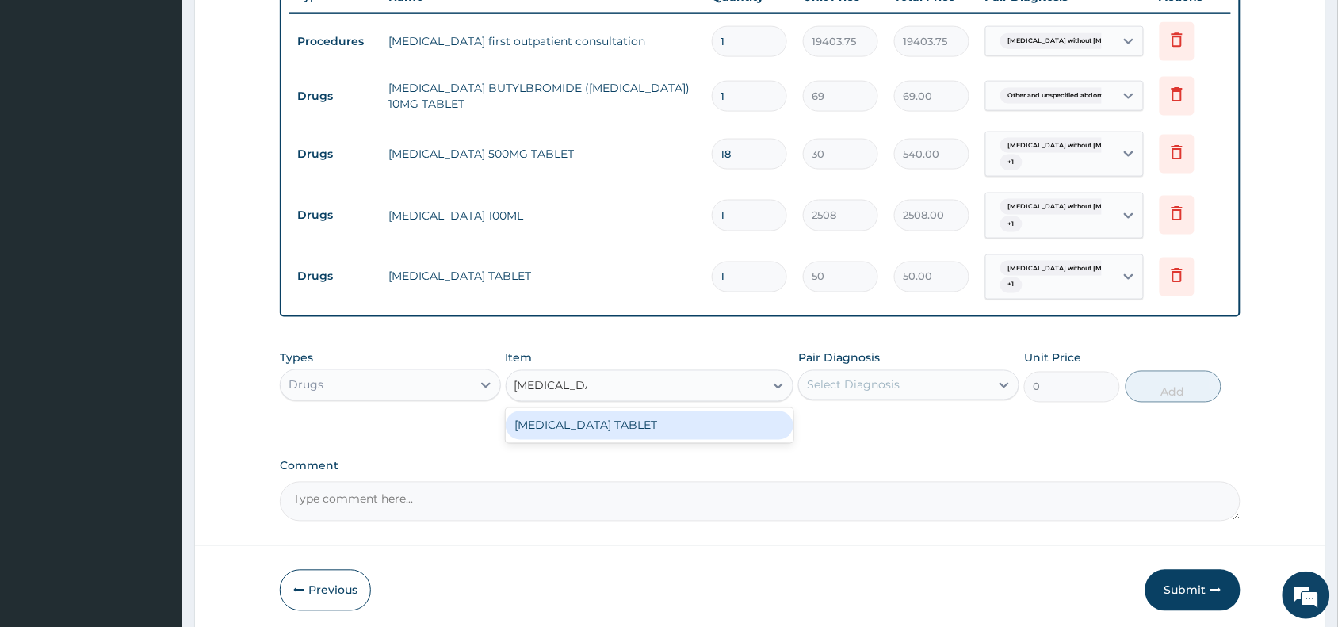
type input "BISACODYL"
click at [456, 437] on div "PA Code / Prescription Code PA/2D9B98 Encounter Date 14-10-2025 Important Notic…" at bounding box center [760, 27] width 960 height 988
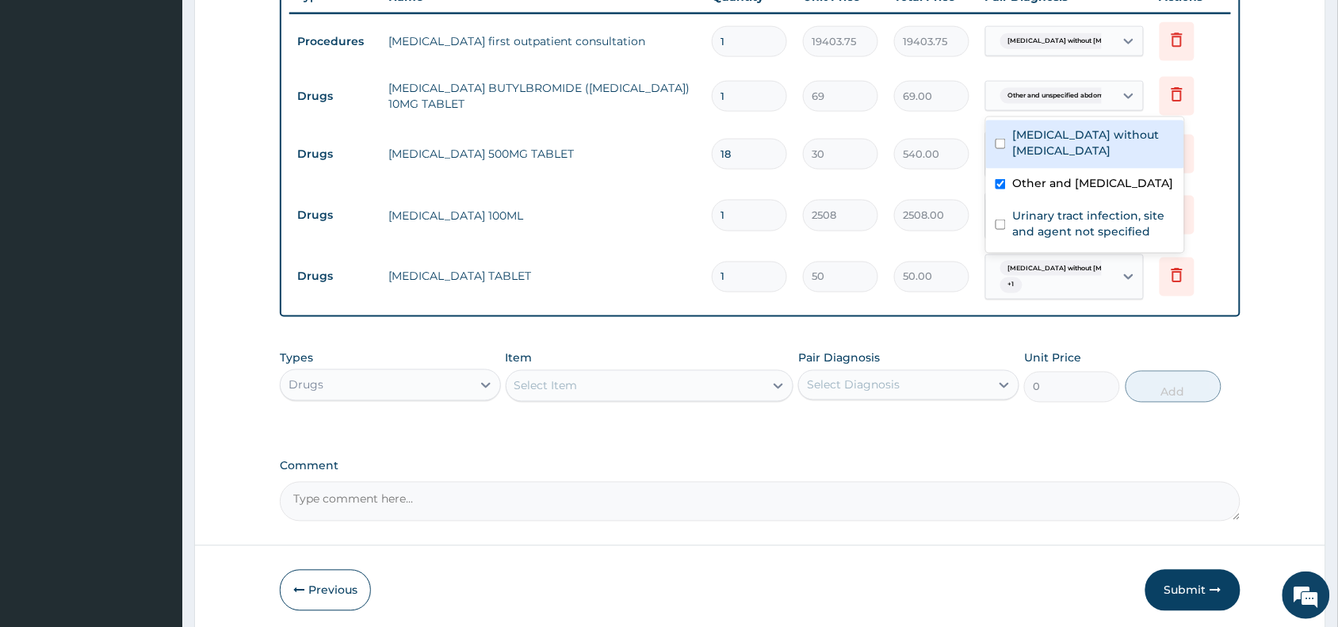
click at [1076, 94] on span "Other and unspecified abdomina..." at bounding box center [1063, 96] width 126 height 16
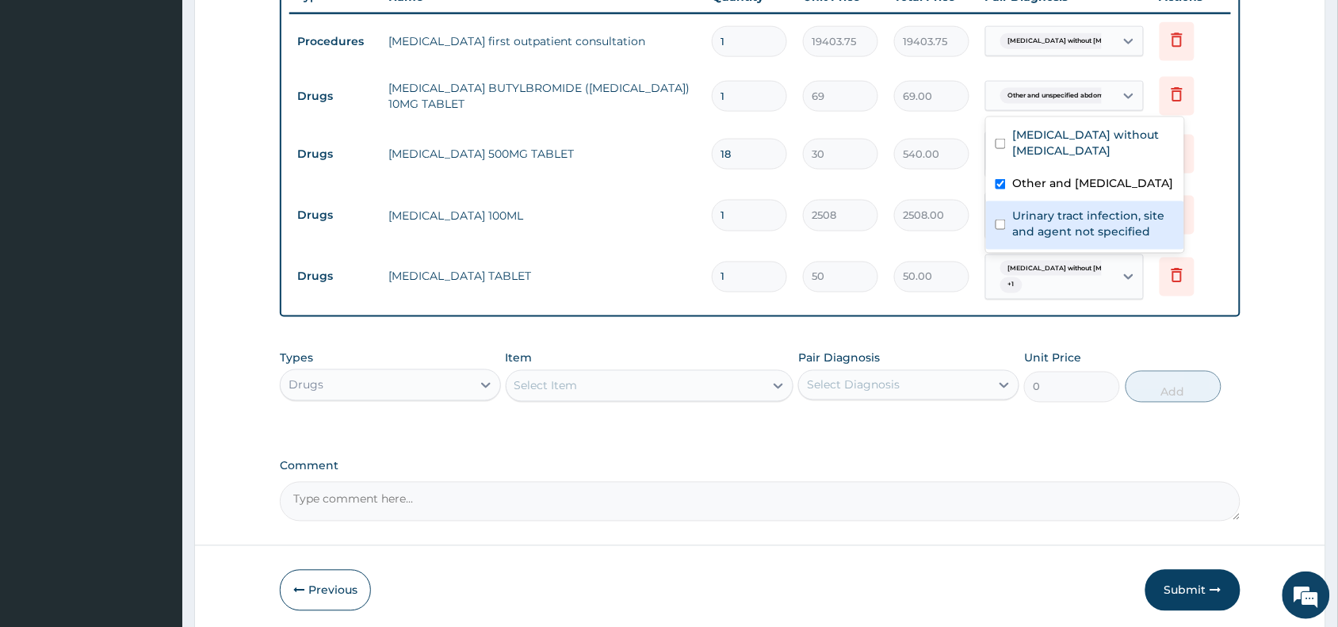
click at [1058, 235] on label "Urinary tract infection, site and agent not specified" at bounding box center [1093, 224] width 162 height 32
checkbox input "true"
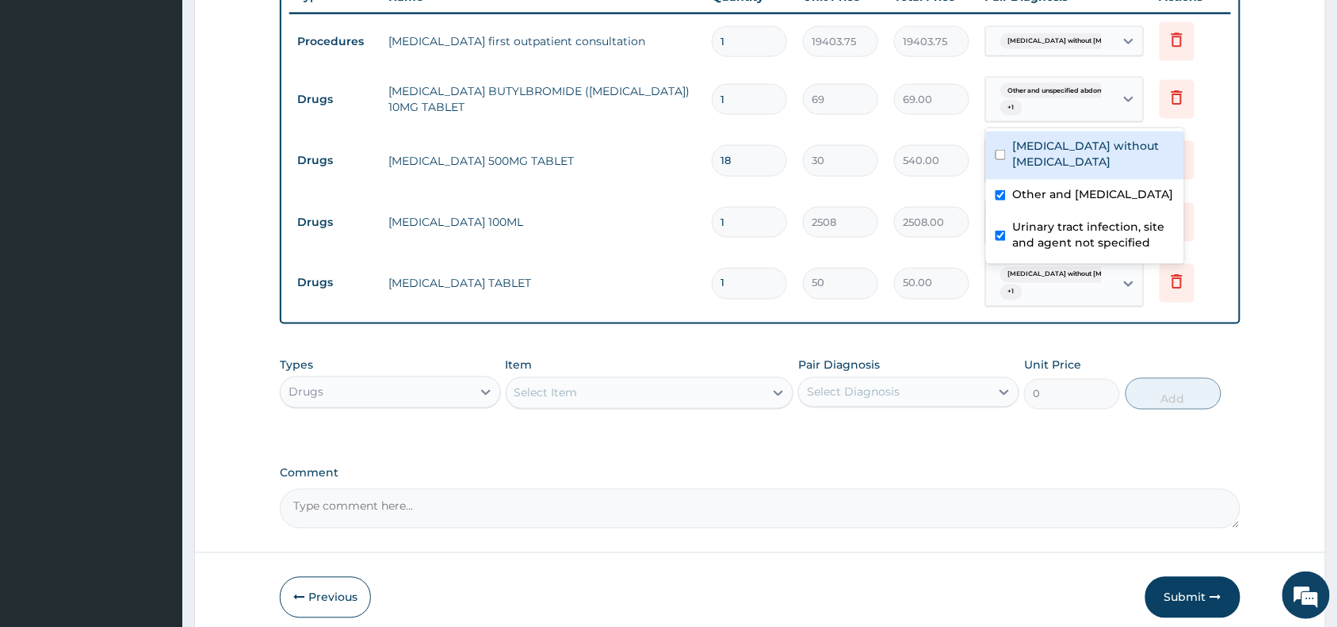
click at [1016, 147] on label "[MEDICAL_DATA] without [MEDICAL_DATA]" at bounding box center [1093, 154] width 162 height 32
checkbox input "true"
click at [948, 196] on tr "Drugs LACTULOSE 100ML 1 2508 2508.00 Sepsis without septic shock + 1 Delete" at bounding box center [759, 223] width 941 height 62
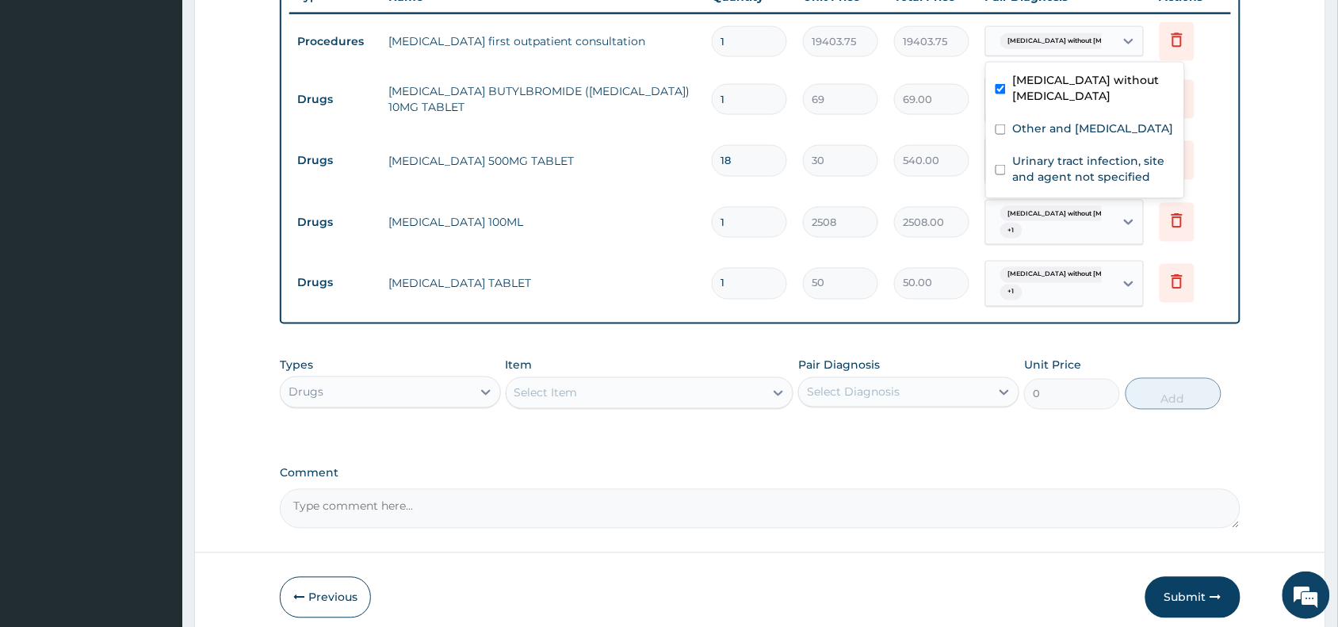
click at [1078, 37] on span "[MEDICAL_DATA] without [MEDICAL_DATA]" at bounding box center [1080, 41] width 160 height 16
click at [967, 128] on tr "Drugs HYOSCINE BUTYLBROMIDE (BUSCOPAN) 10MG TABLET 1 69 69.00 Other and unspeci…" at bounding box center [759, 100] width 941 height 62
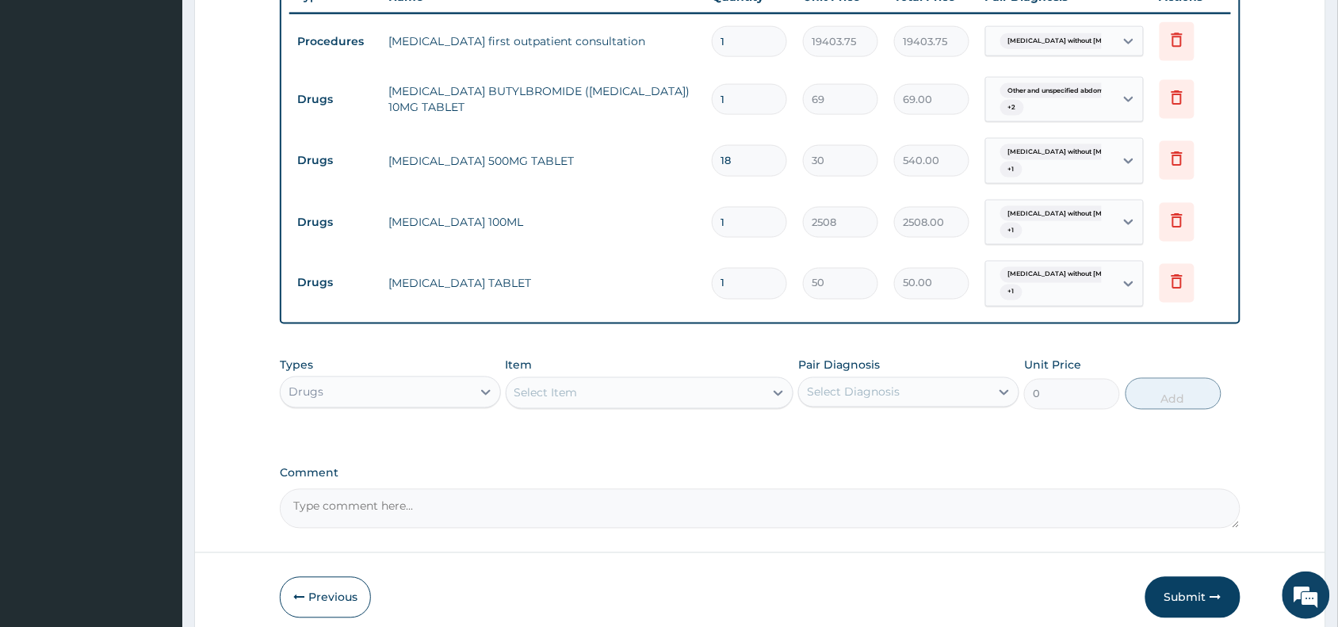
click at [1032, 162] on div "Sepsis without septic shock + 1" at bounding box center [1048, 161] width 108 height 38
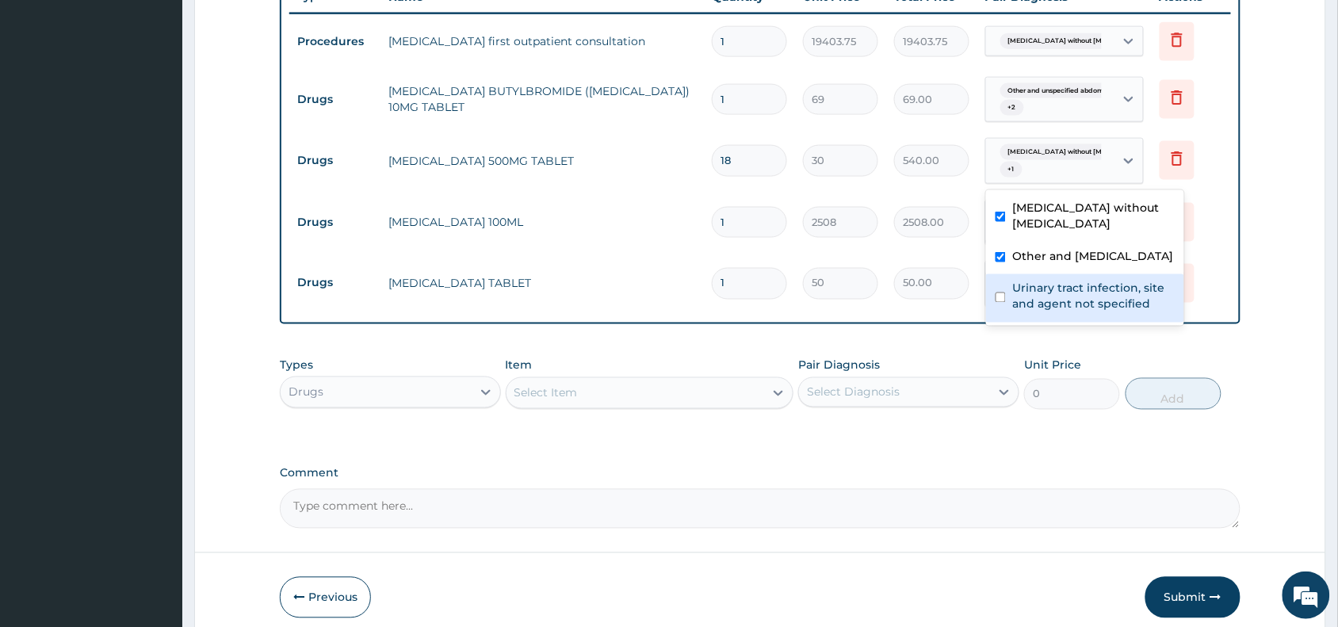
click at [999, 294] on input "checkbox" at bounding box center [1000, 297] width 10 height 10
checkbox input "true"
click at [971, 246] on tr "Drugs LACTULOSE 100ML 1 2508 2508.00 Sepsis without septic shock + 1 Delete" at bounding box center [759, 223] width 941 height 62
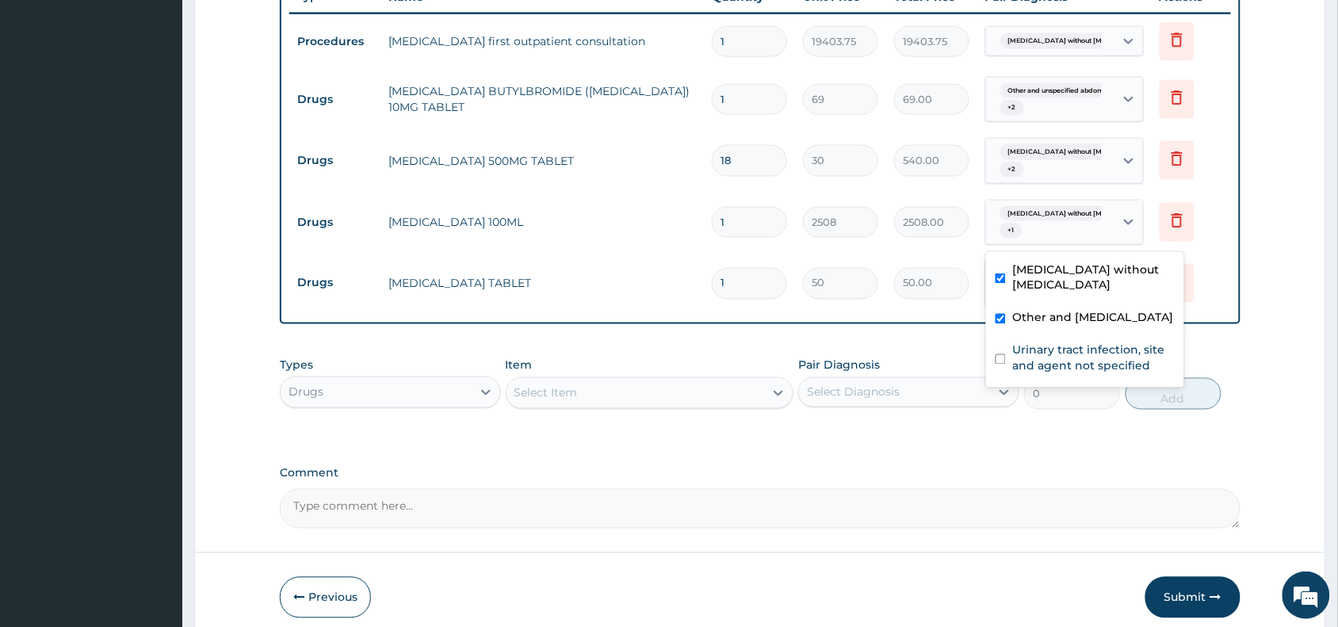
click at [1054, 219] on span "[MEDICAL_DATA] without [MEDICAL_DATA]" at bounding box center [1080, 214] width 160 height 16
click at [997, 361] on input "checkbox" at bounding box center [1000, 359] width 10 height 10
checkbox input "true"
click at [973, 252] on tr "Drugs LACTULOSE 100ML 1 2508 2508.00 option Urinary tract infection, site and a…" at bounding box center [759, 223] width 941 height 62
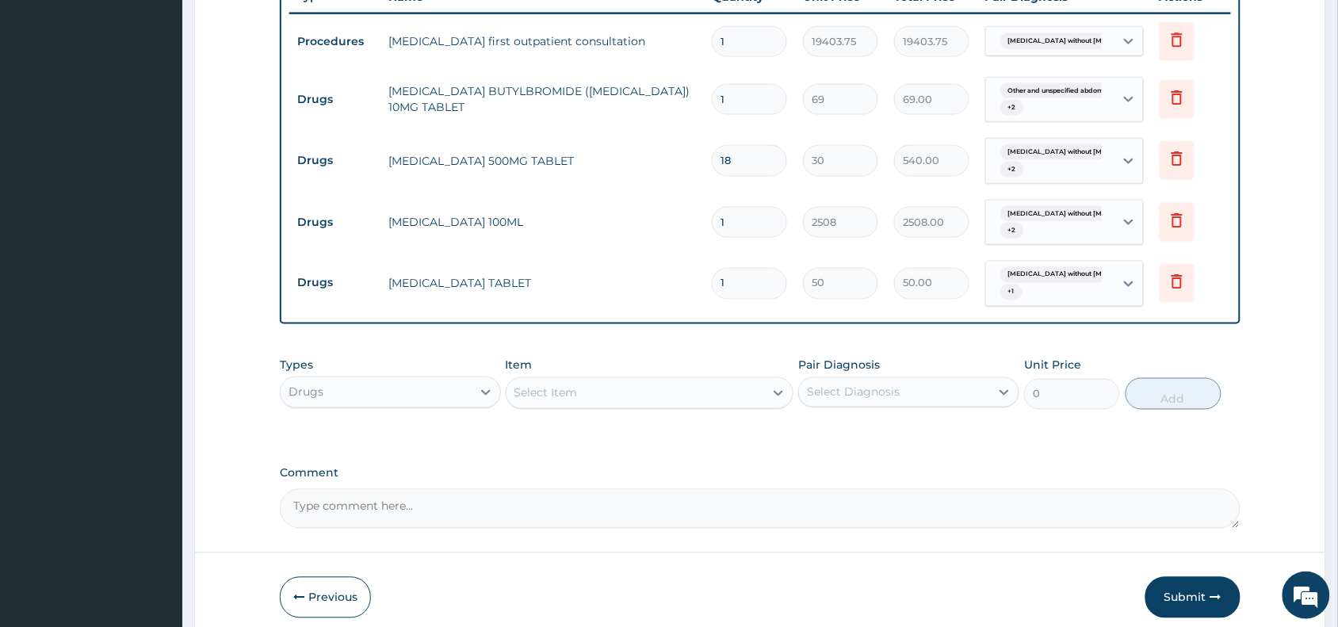
click at [1018, 282] on span "[MEDICAL_DATA] without [MEDICAL_DATA]" at bounding box center [1080, 275] width 160 height 16
click at [1047, 260] on td "Sepsis without septic shock + 1" at bounding box center [1064, 284] width 174 height 62
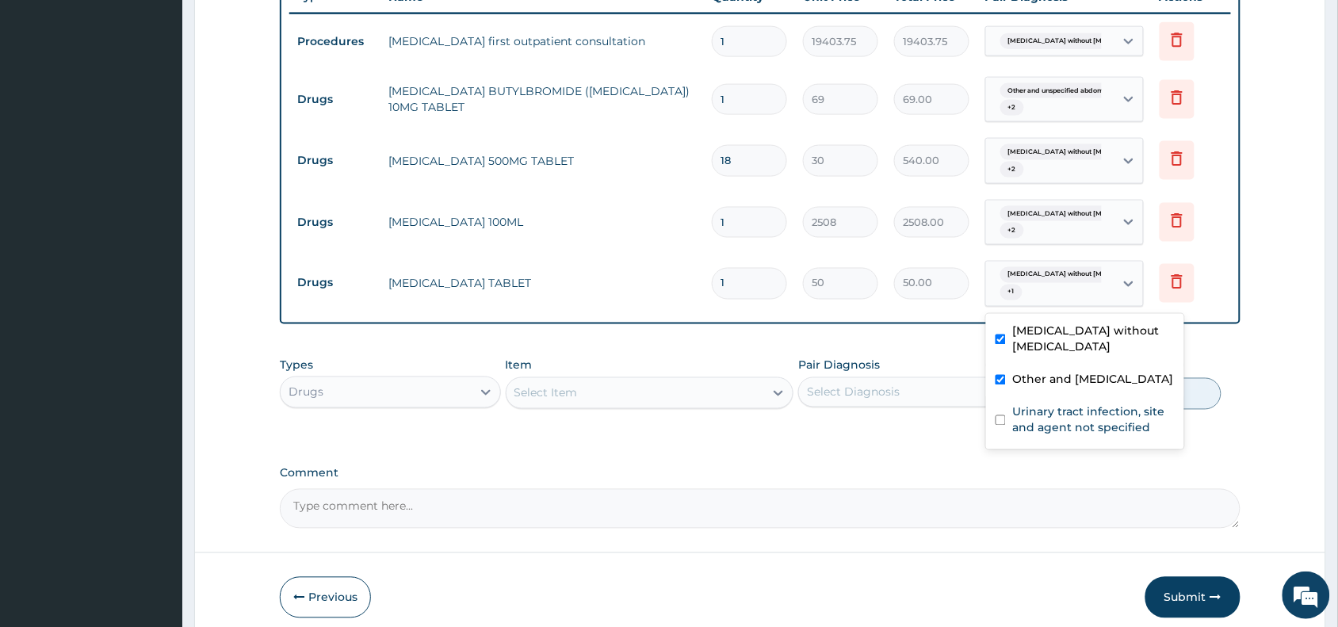
click at [1055, 279] on span "[MEDICAL_DATA] without [MEDICAL_DATA]" at bounding box center [1080, 275] width 160 height 16
click at [1001, 418] on input "checkbox" at bounding box center [1000, 420] width 10 height 10
checkbox input "true"
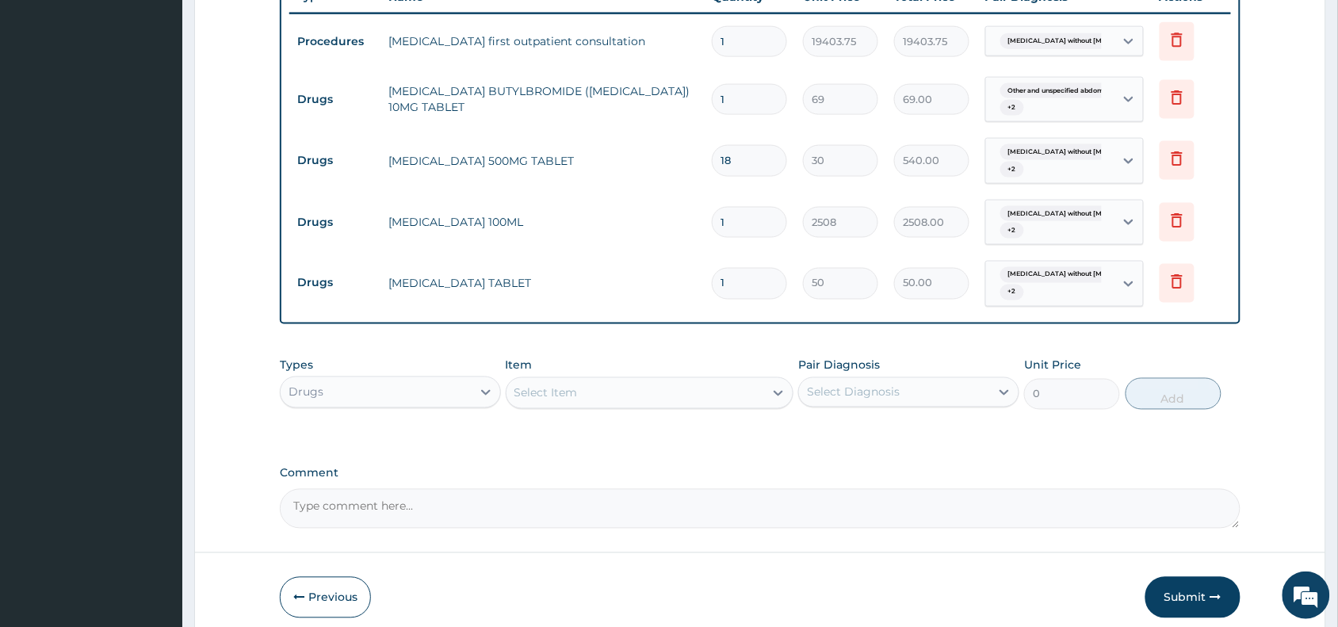
click at [959, 347] on div "PA Code / Prescription Code PA/2D9B98 Encounter Date 14-10-2025 Important Notic…" at bounding box center [760, 30] width 960 height 995
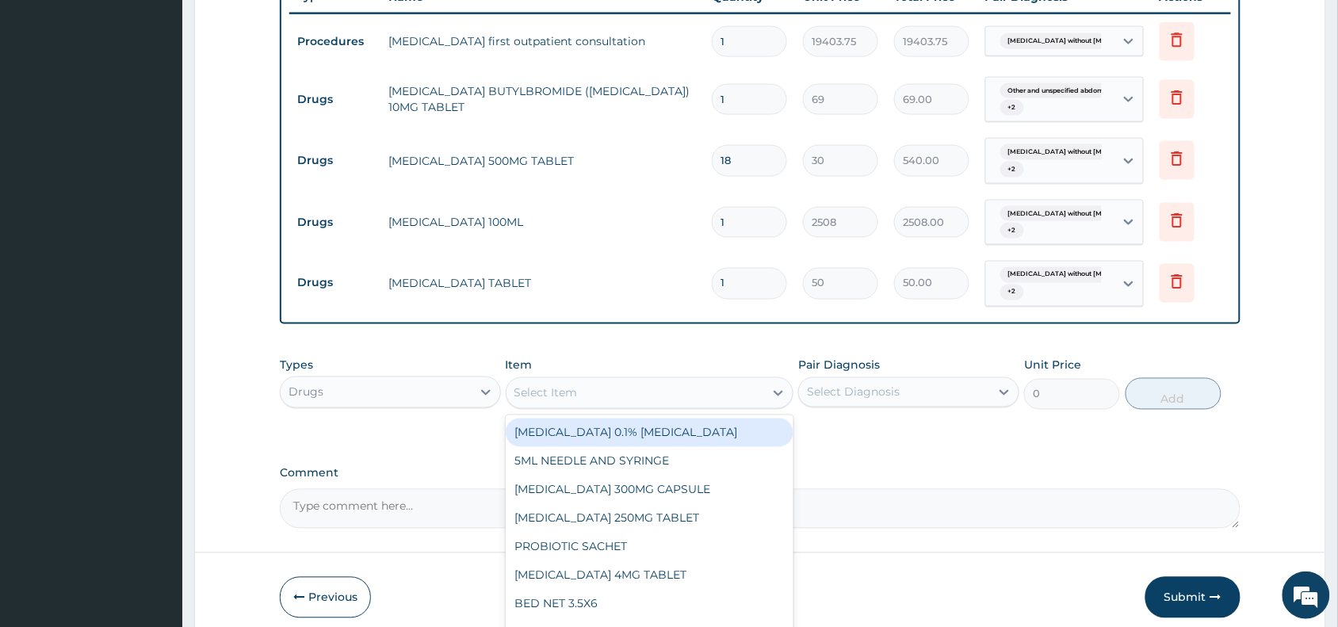
click at [540, 399] on div "Select Item" at bounding box center [545, 393] width 63 height 16
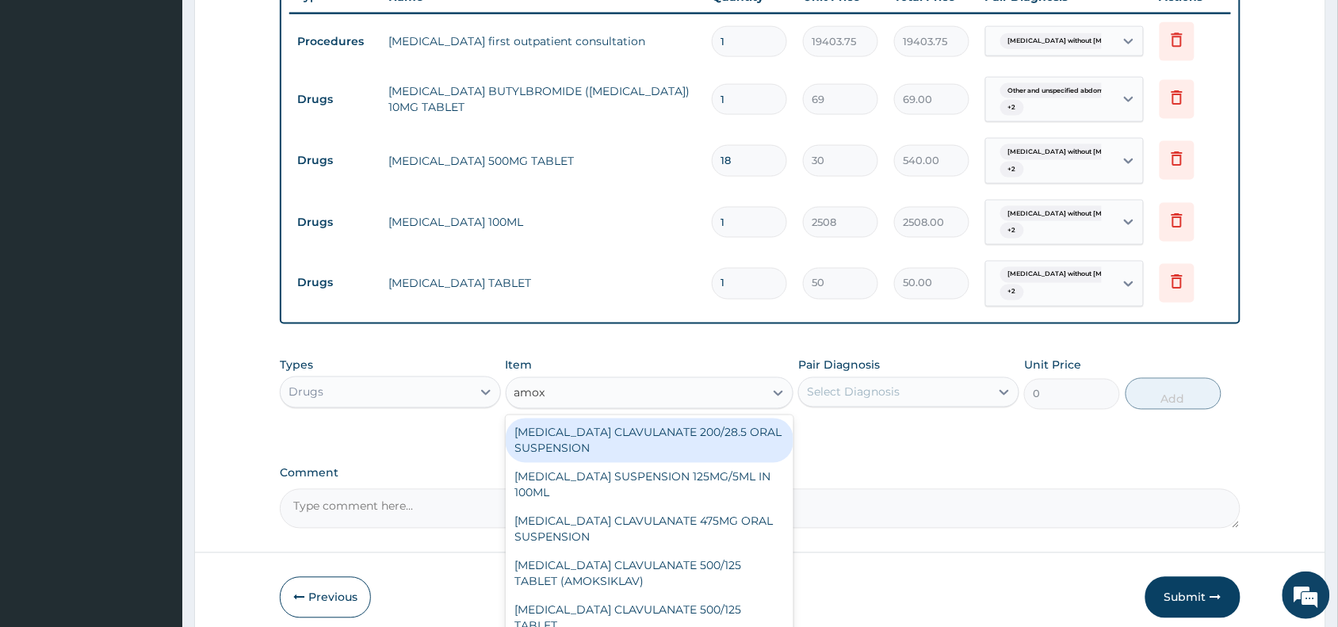
type input "amox"
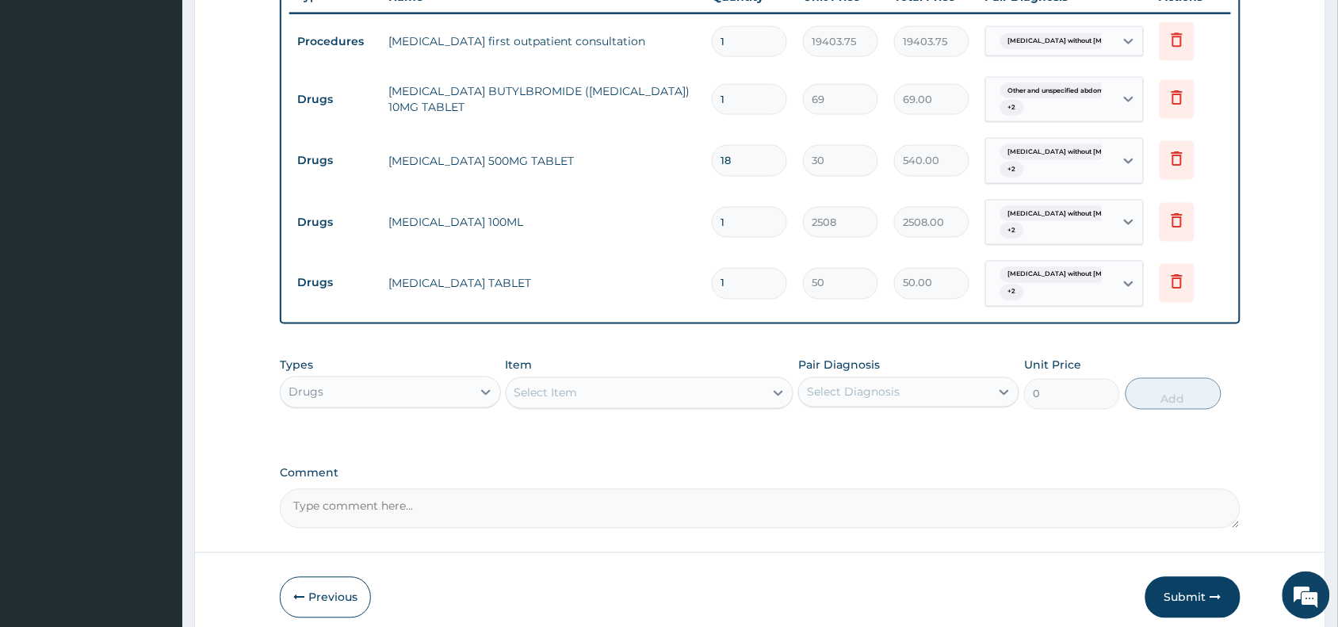
click at [738, 282] on input "1" at bounding box center [749, 283] width 75 height 31
type input "10"
type input "500.00"
type input "10"
click at [742, 107] on input "1" at bounding box center [749, 99] width 75 height 31
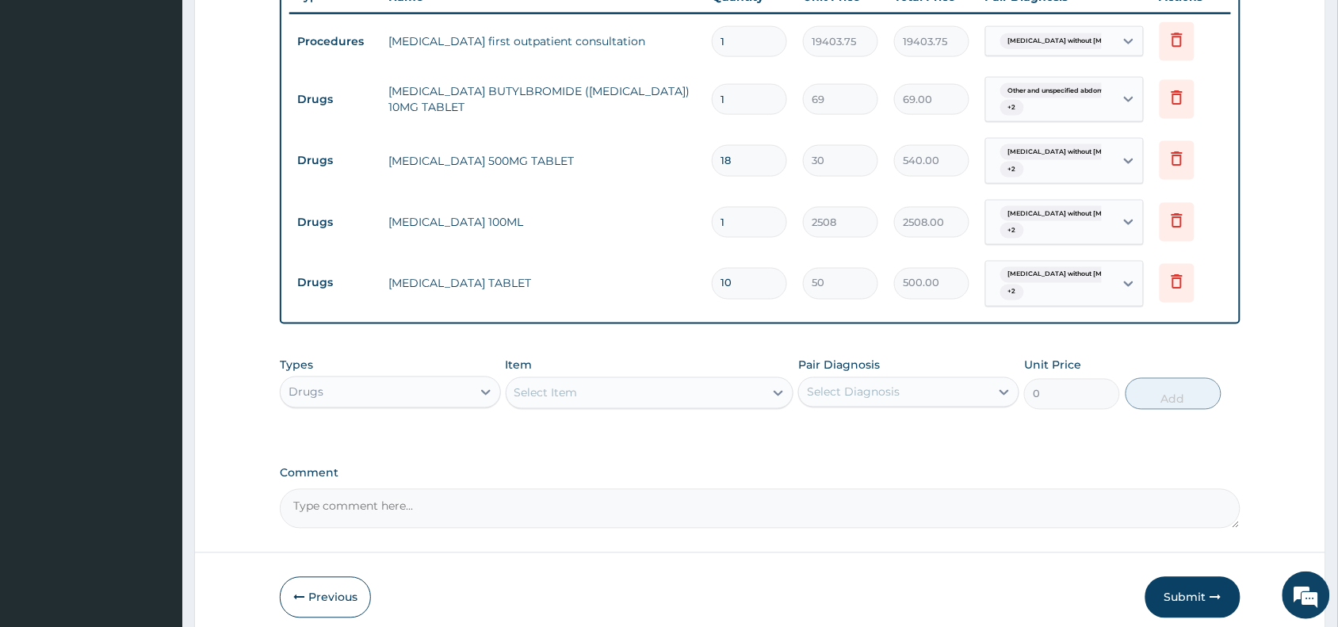
type input "10"
type input "690.00"
type input "10"
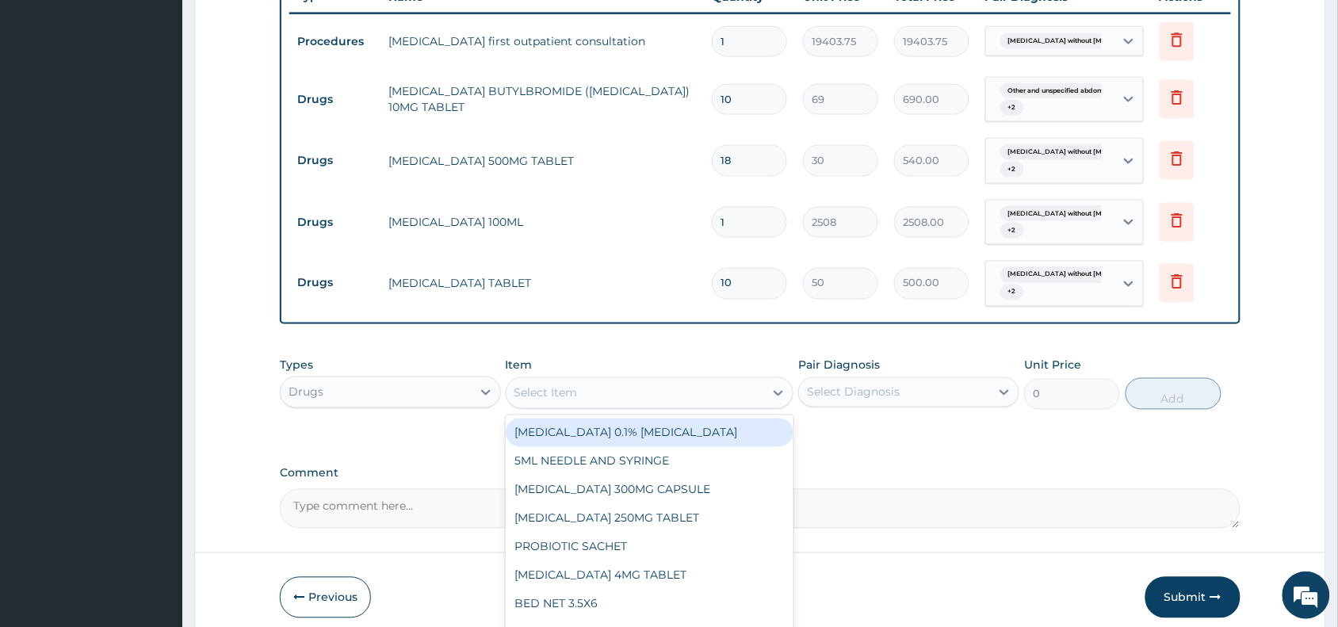
click at [567, 397] on div "Select Item" at bounding box center [545, 393] width 63 height 16
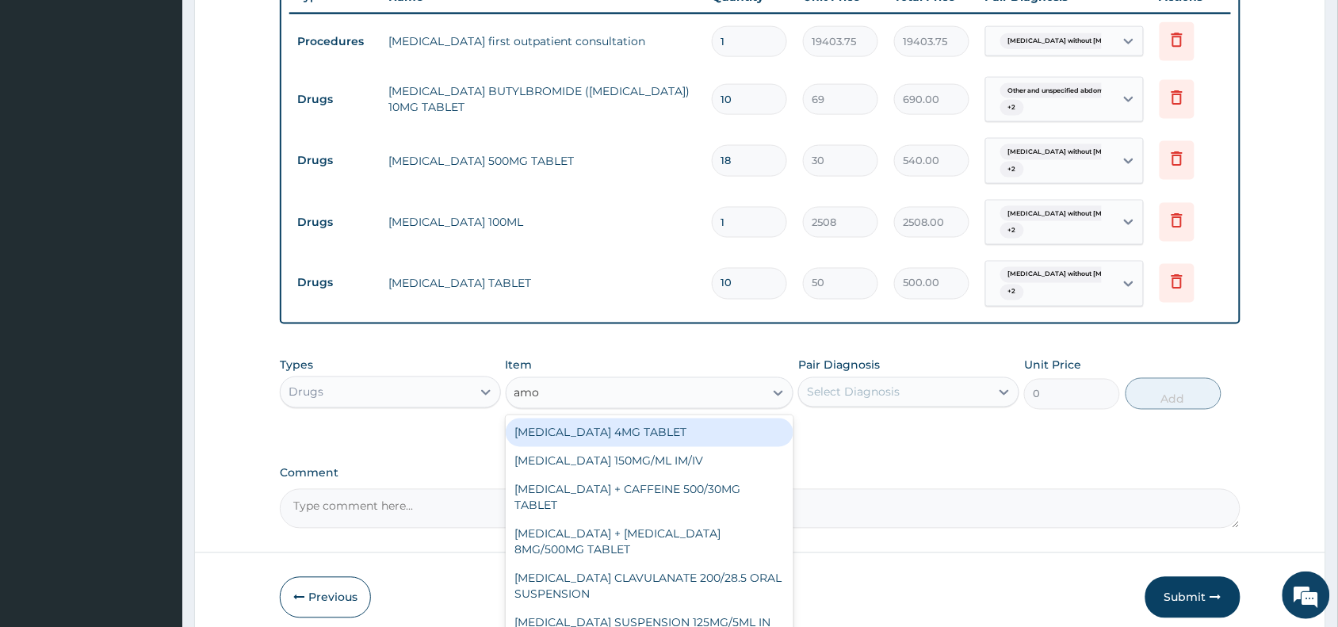
type input "amox"
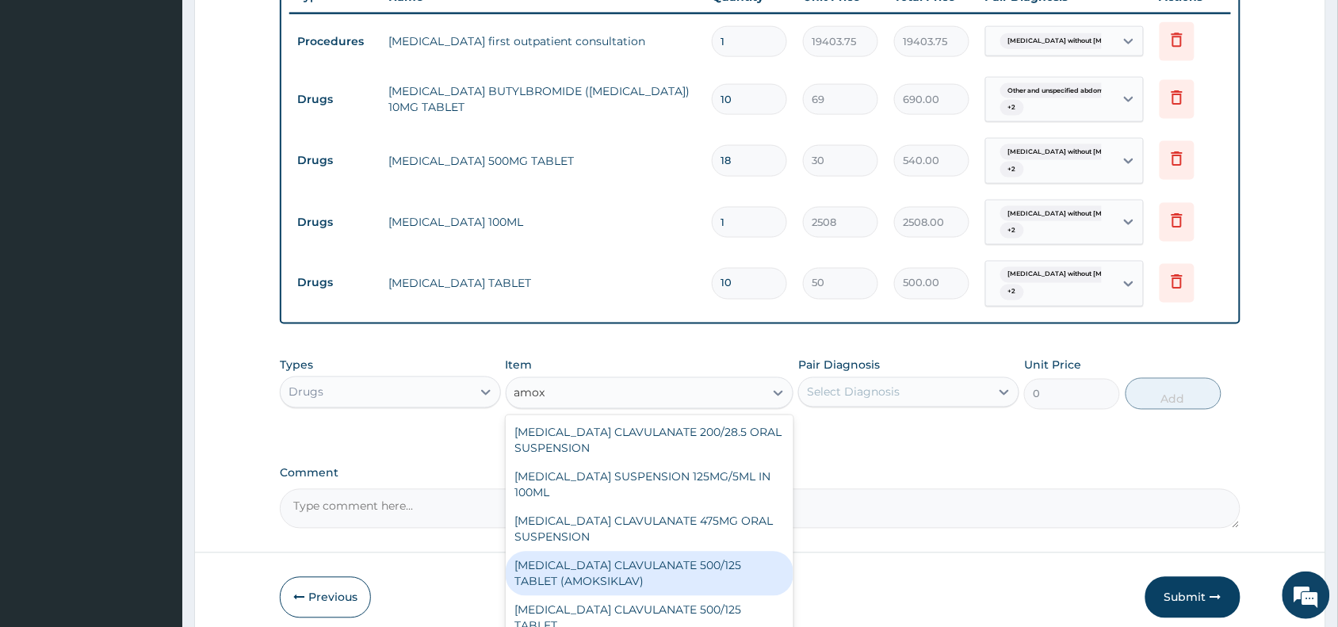
click at [667, 564] on div "[MEDICAL_DATA] CLAVULANATE 500/125 TABLET (AMOKSIKLAV)" at bounding box center [650, 573] width 288 height 44
type input "756"
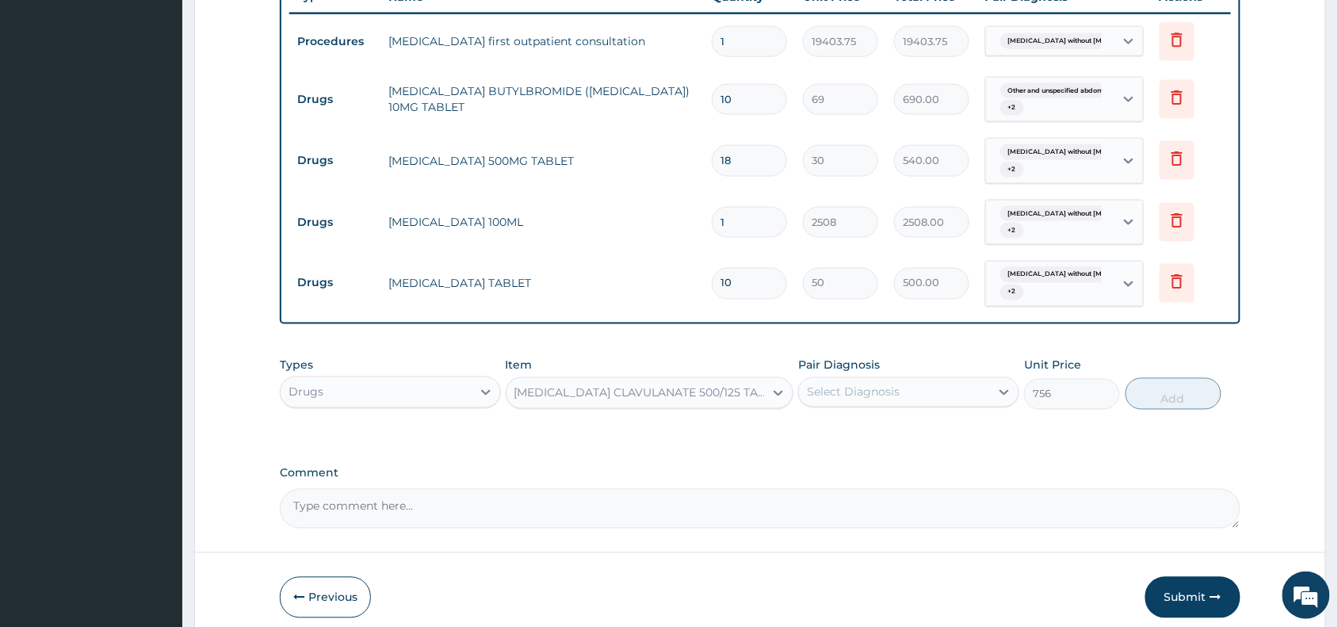
click at [868, 383] on div "Select Diagnosis" at bounding box center [894, 392] width 191 height 25
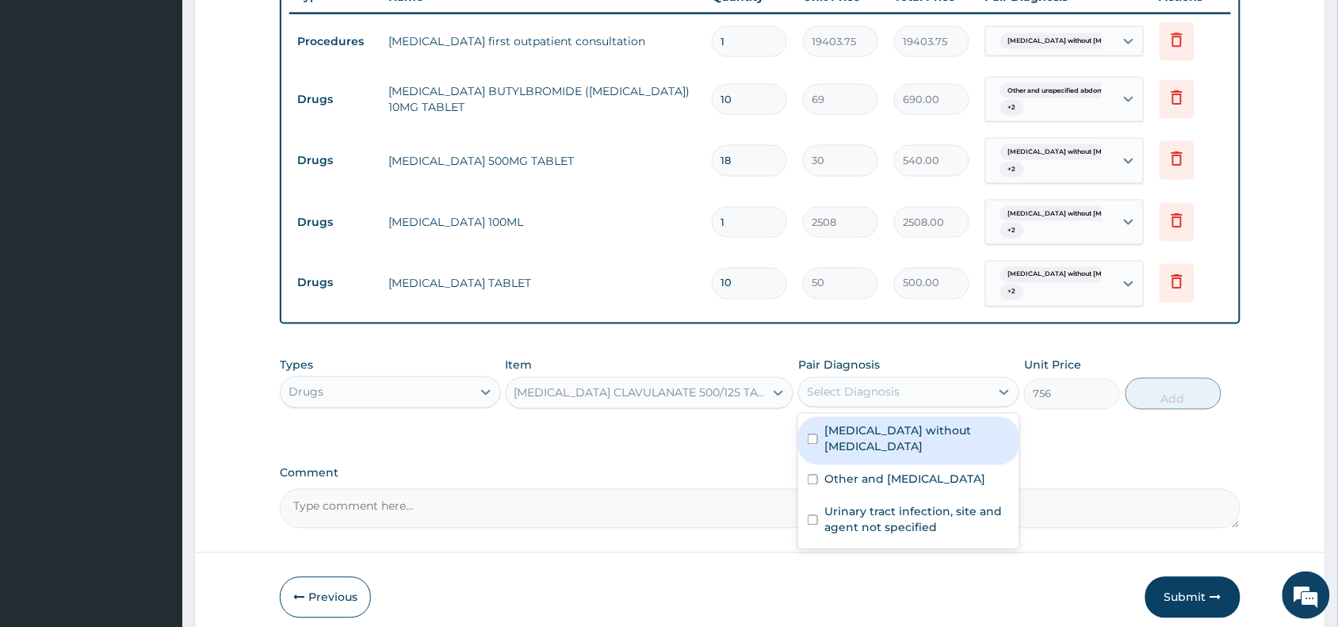
click at [876, 434] on label "[MEDICAL_DATA] without [MEDICAL_DATA]" at bounding box center [916, 439] width 185 height 32
checkbox input "true"
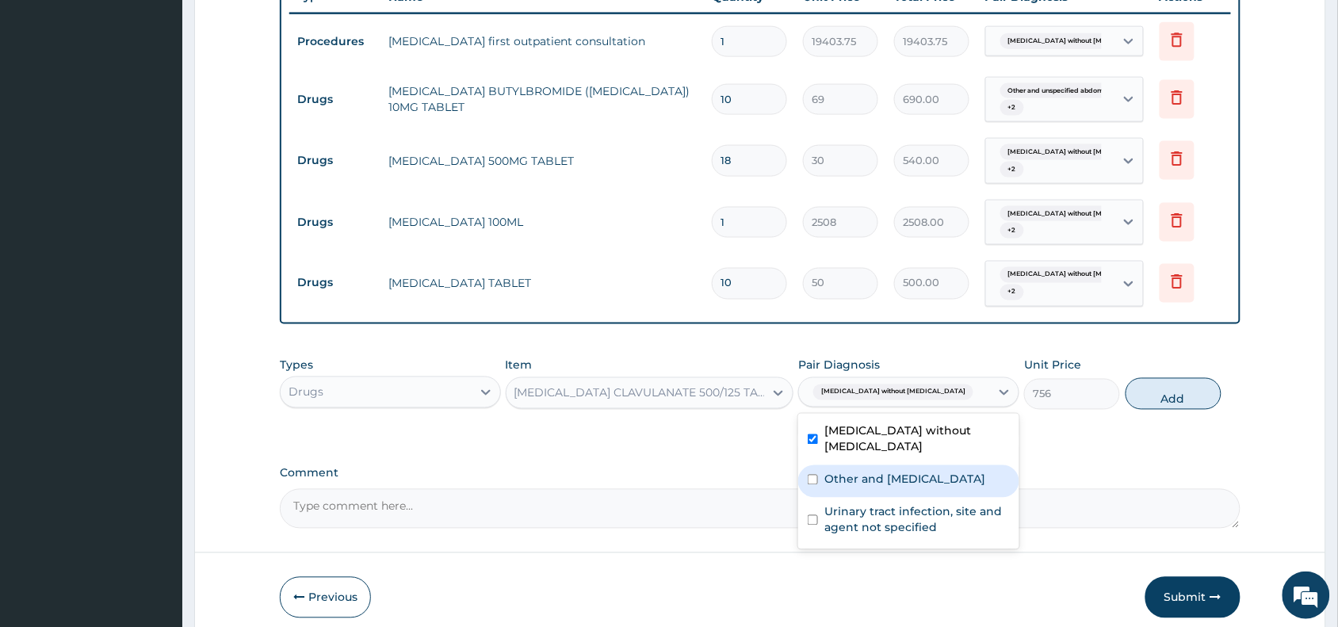
click at [861, 471] on label "Other and [MEDICAL_DATA]" at bounding box center [904, 479] width 161 height 16
checkbox input "true"
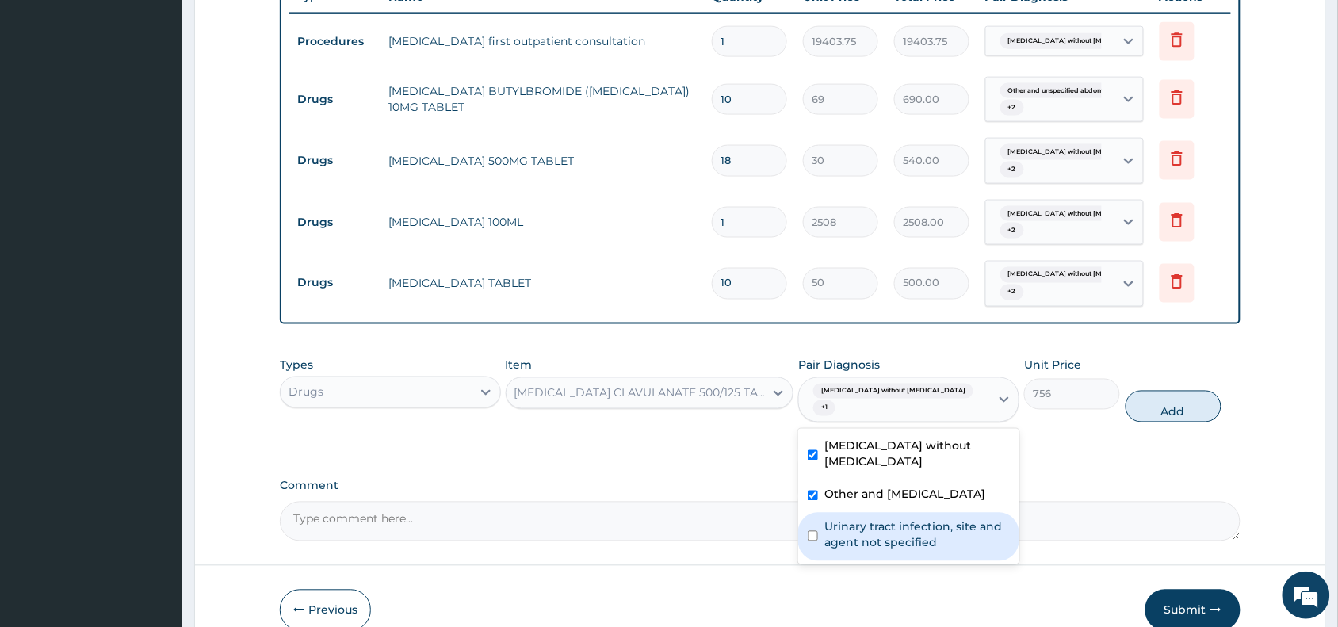
click at [862, 520] on label "Urinary tract infection, site and agent not specified" at bounding box center [916, 535] width 185 height 32
checkbox input "true"
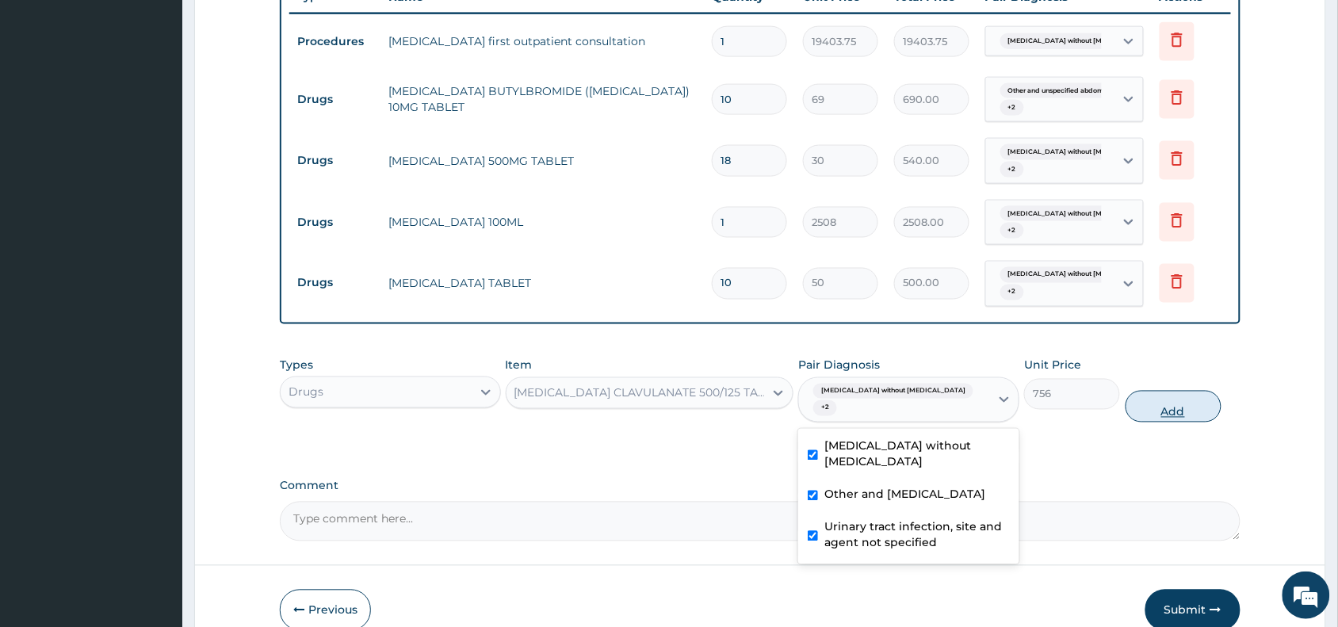
click at [1166, 397] on button "Add" at bounding box center [1173, 407] width 96 height 32
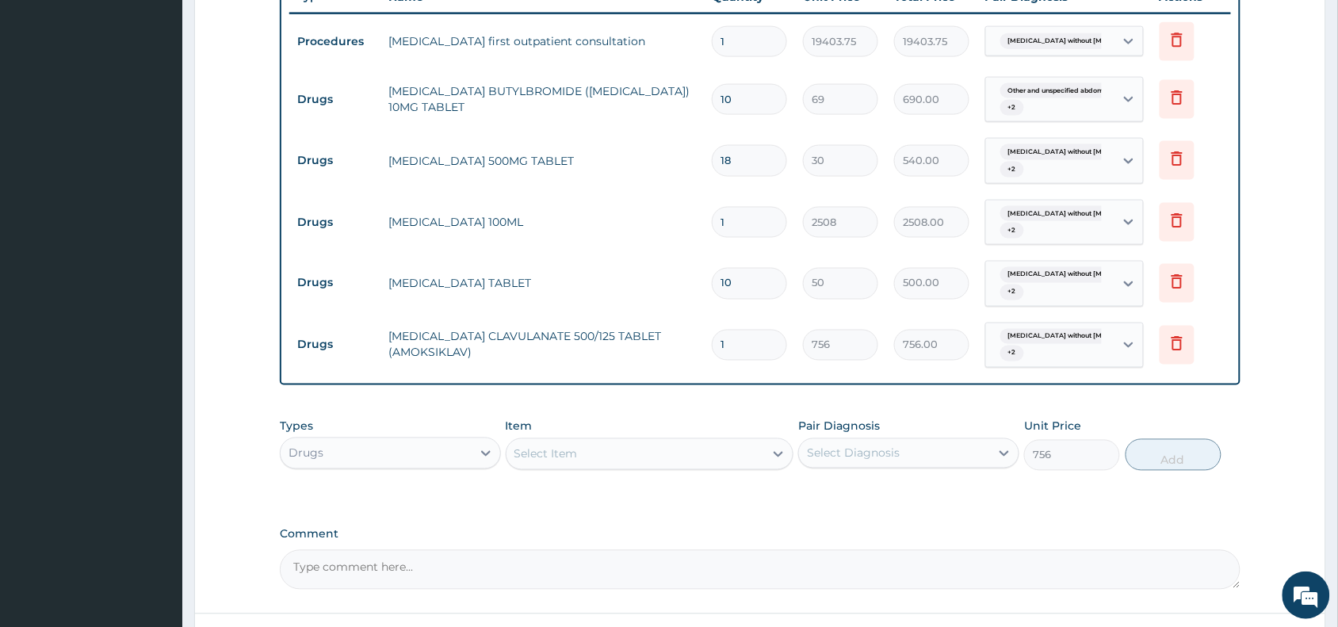
type input "0"
type input "10"
type input "7560.00"
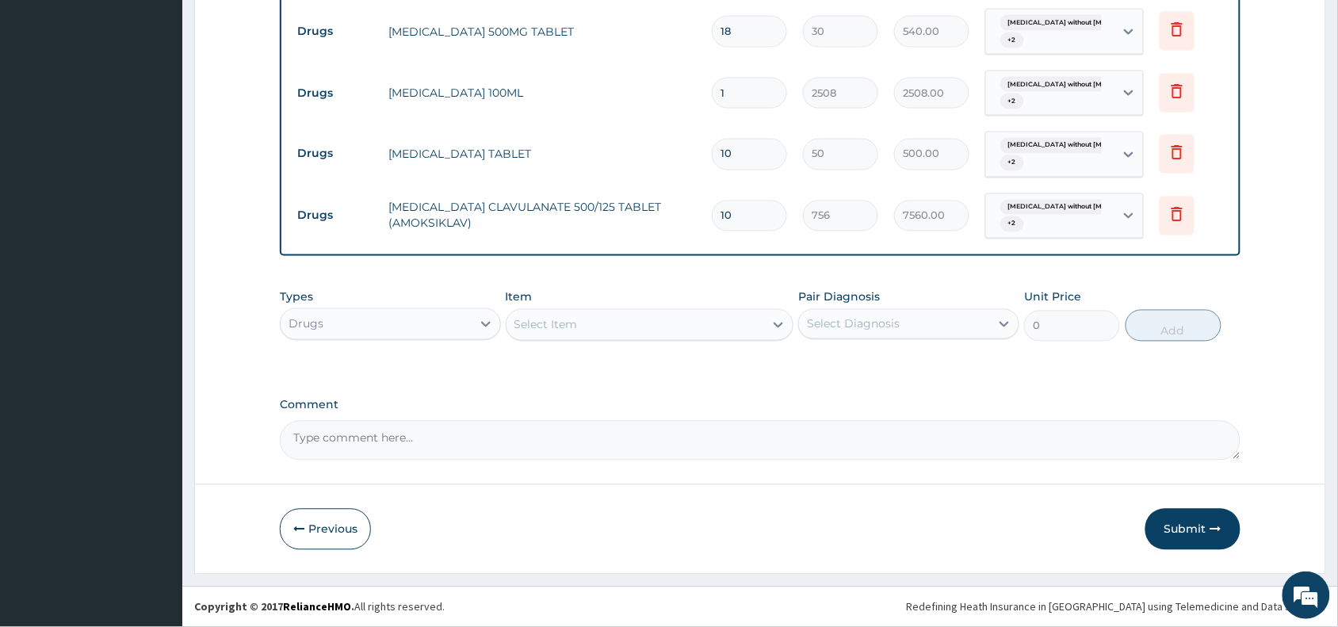
type input "10"
click at [738, 156] on input "10" at bounding box center [749, 154] width 75 height 31
type input "1"
type input "50.00"
type input "0.00"
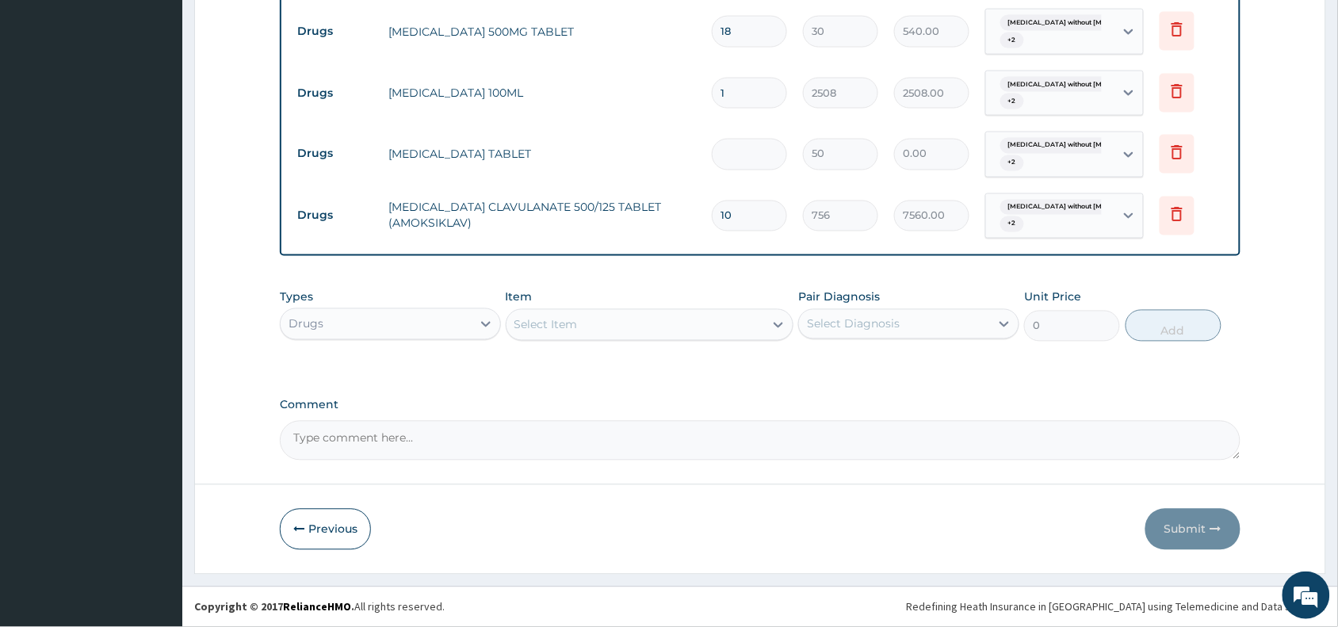
type input "6"
type input "300.00"
type input "6"
click at [1196, 525] on button "Submit" at bounding box center [1192, 529] width 95 height 41
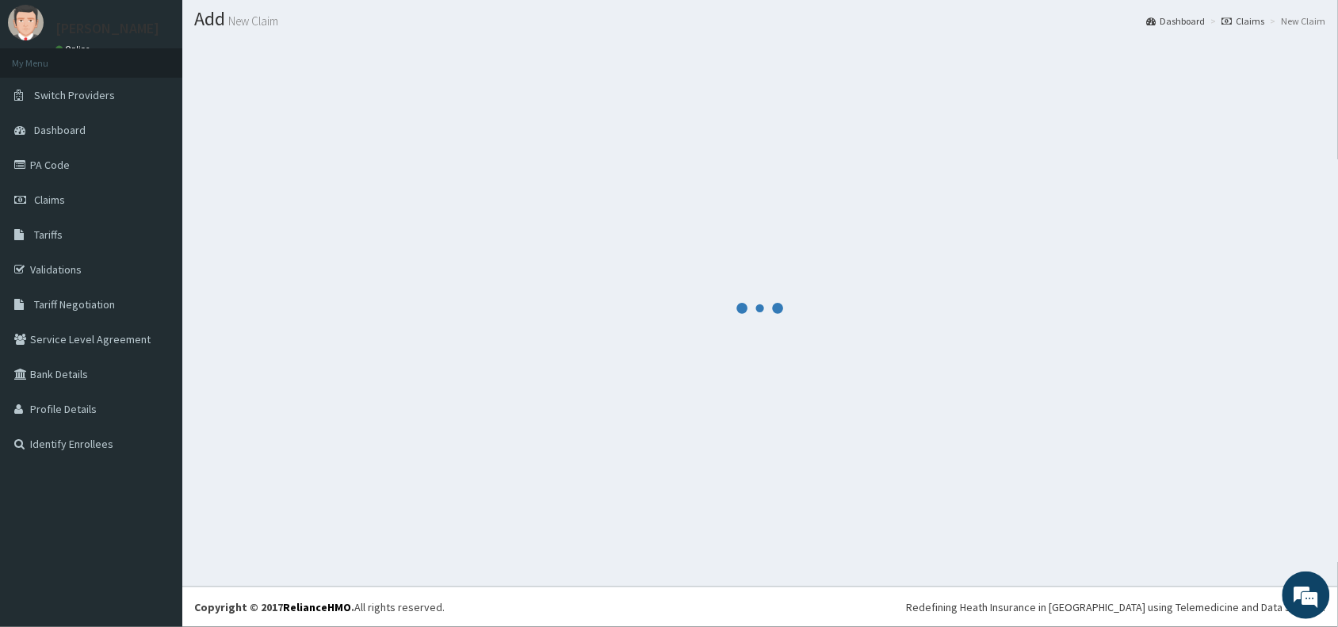
scroll to position [42, 0]
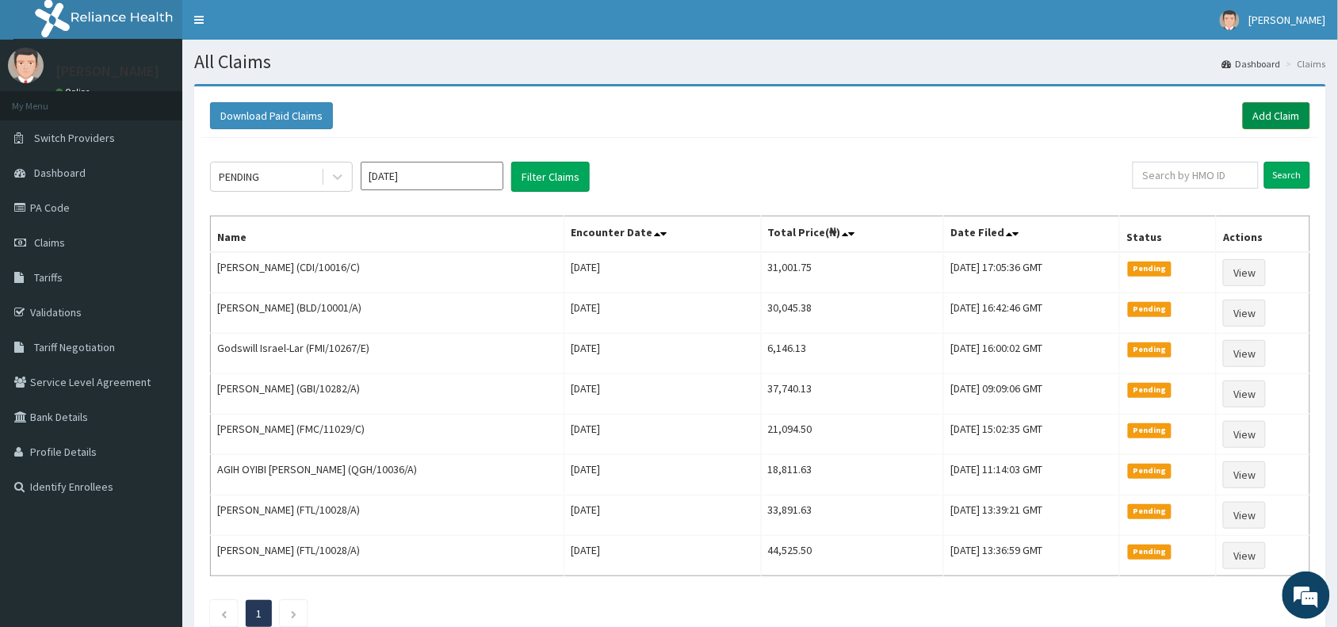
click at [1260, 119] on link "Add Claim" at bounding box center [1275, 115] width 67 height 27
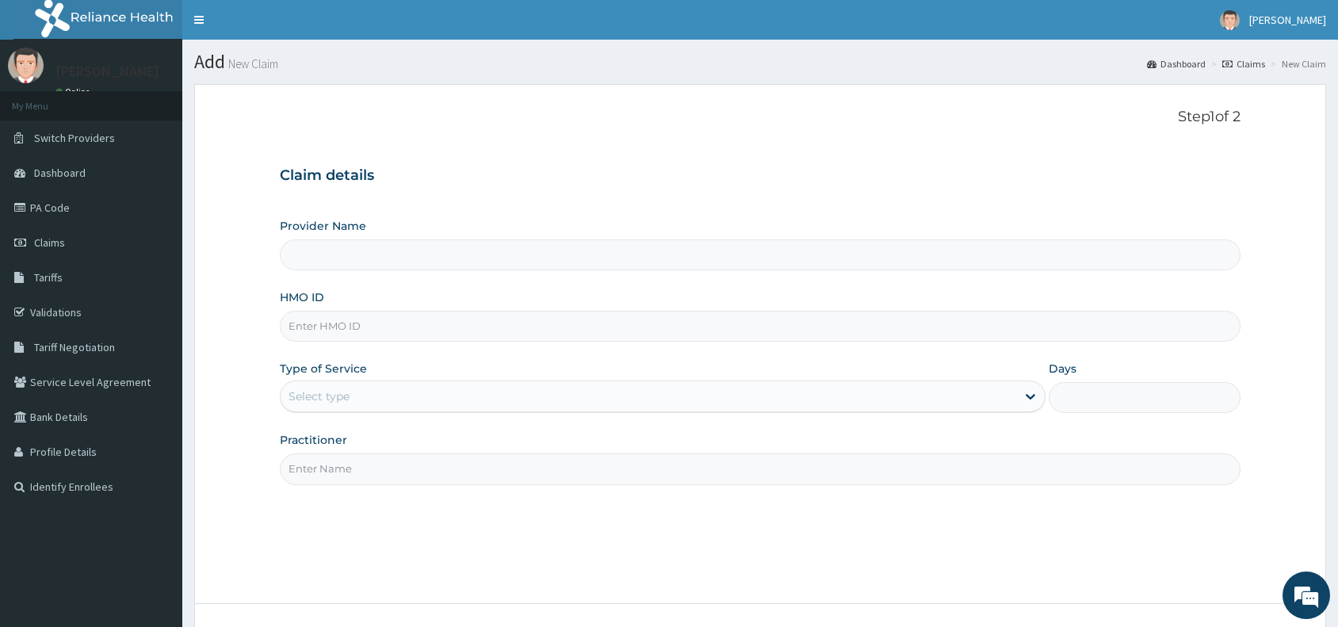
type input "Reliance Family Clinics (RFC) - [GEOGRAPHIC_DATA]"
click at [342, 334] on input "HMO ID" at bounding box center [760, 326] width 960 height 31
paste input "CDI/10016/E"
type input "CDI/10016/E"
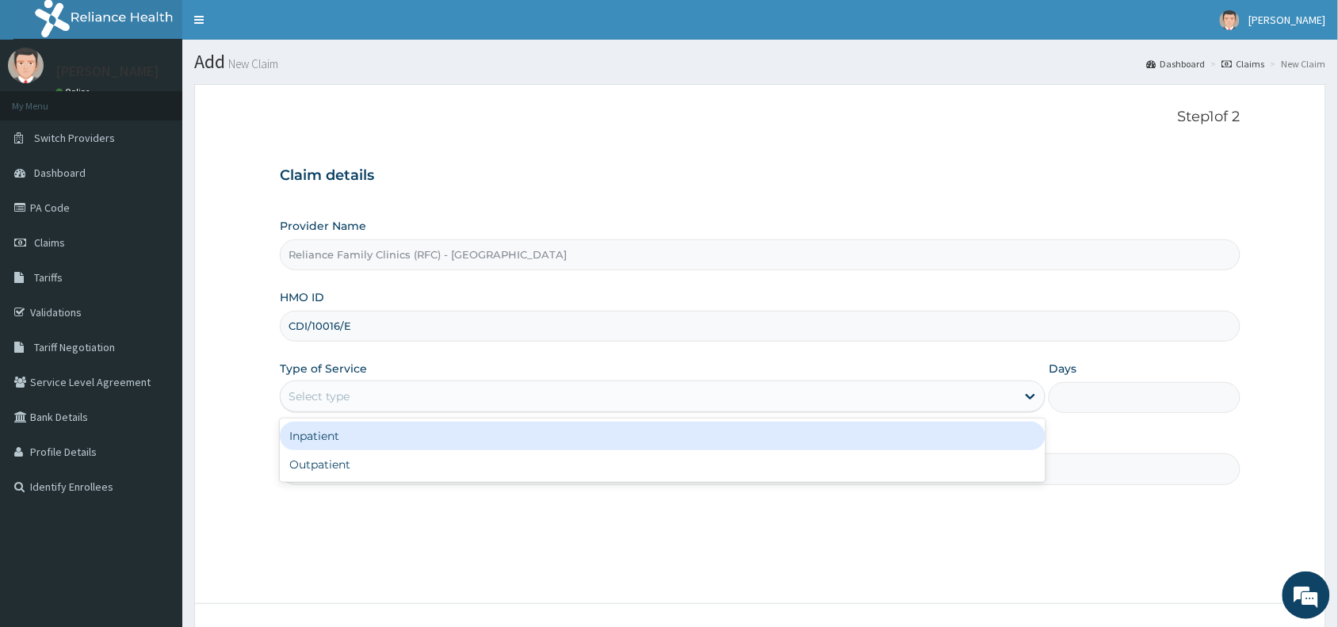
click at [323, 399] on div "Select type" at bounding box center [318, 396] width 61 height 16
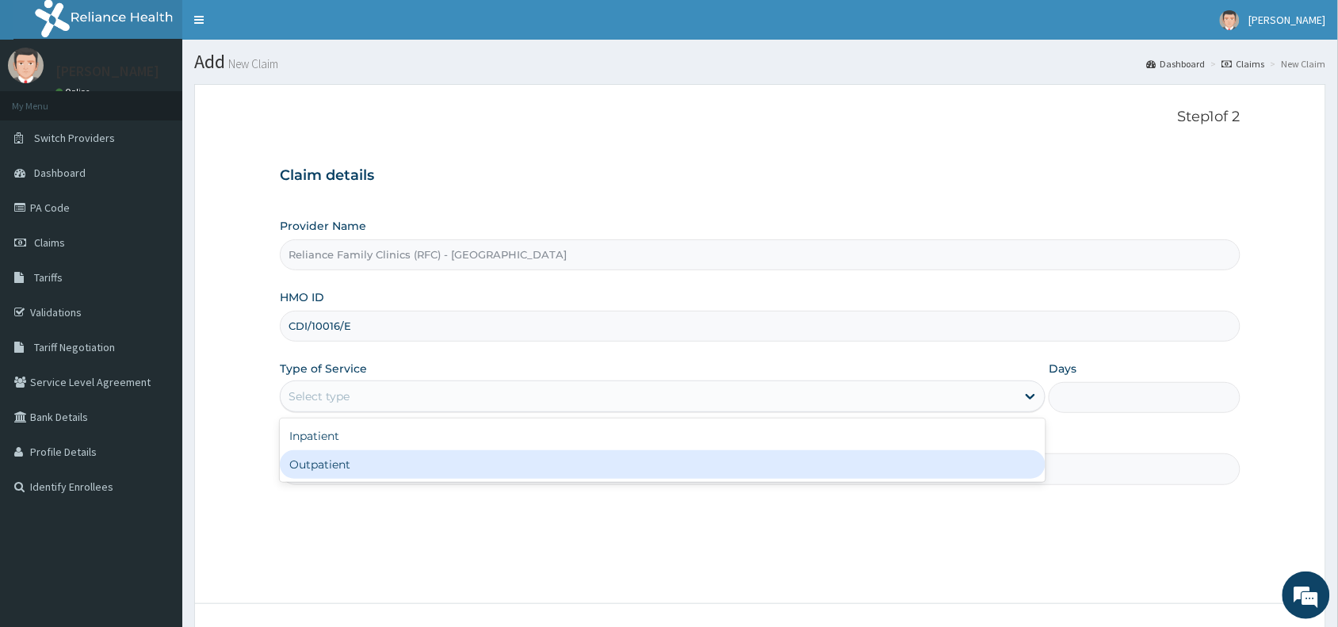
click at [303, 471] on div "Outpatient" at bounding box center [662, 464] width 765 height 29
type input "1"
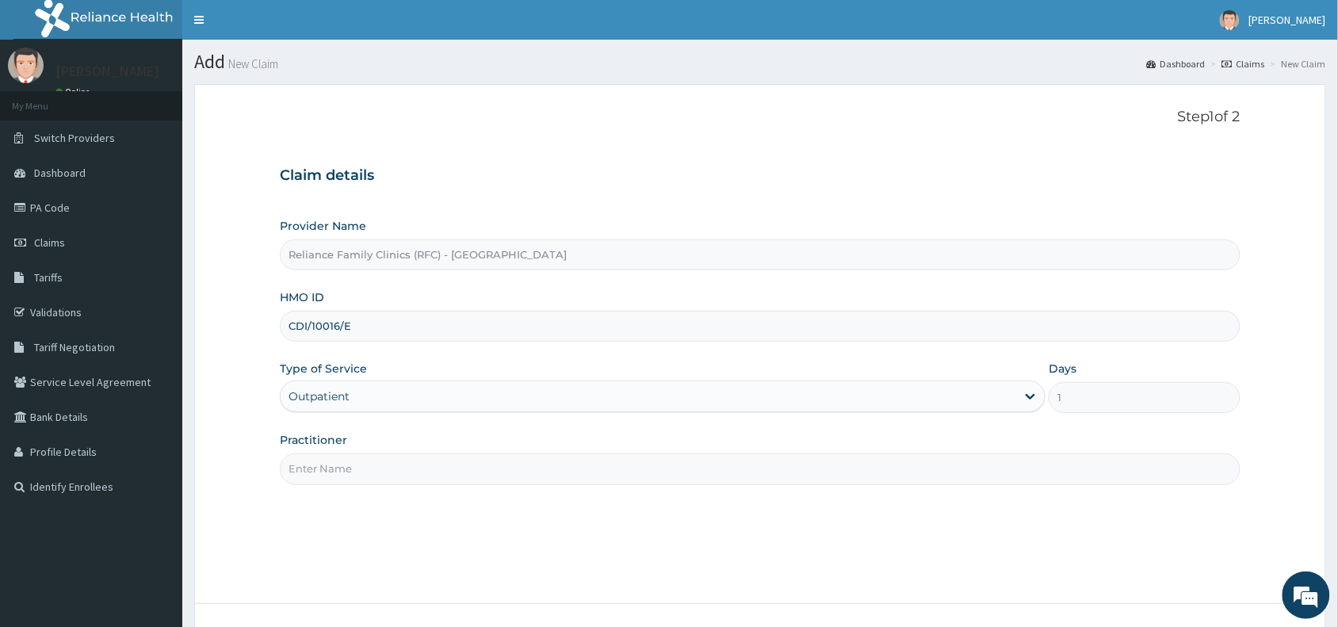
click at [317, 470] on input "Practitioner" at bounding box center [760, 468] width 960 height 31
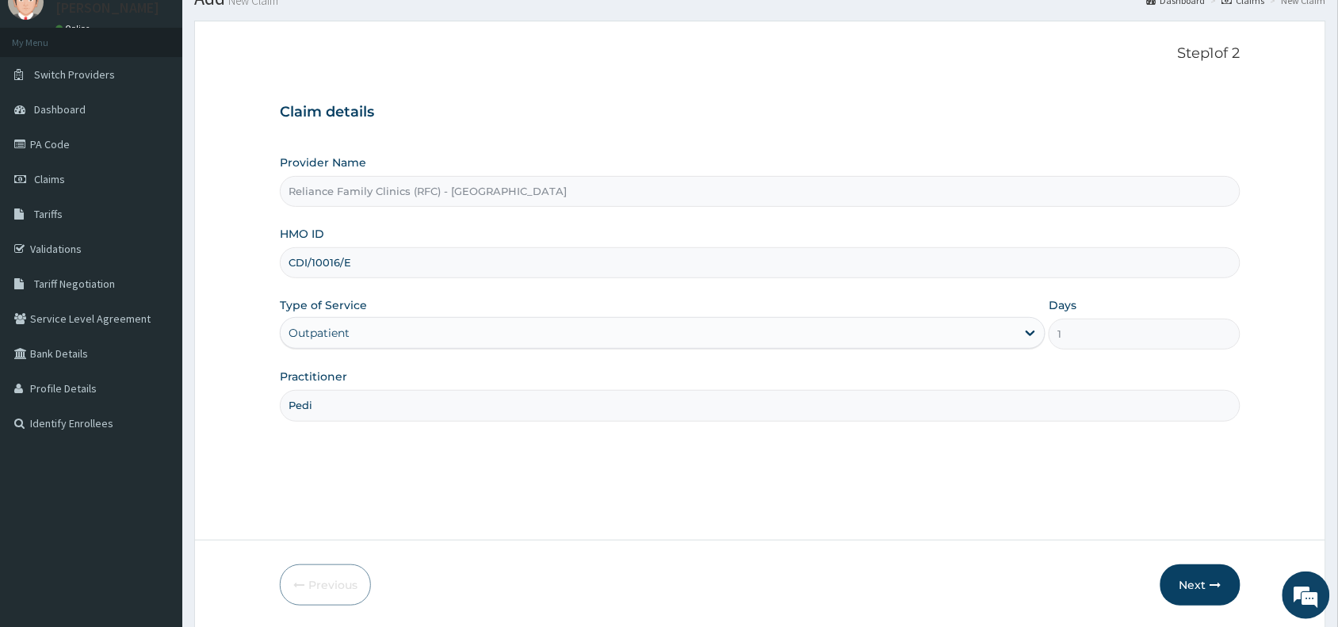
scroll to position [119, 0]
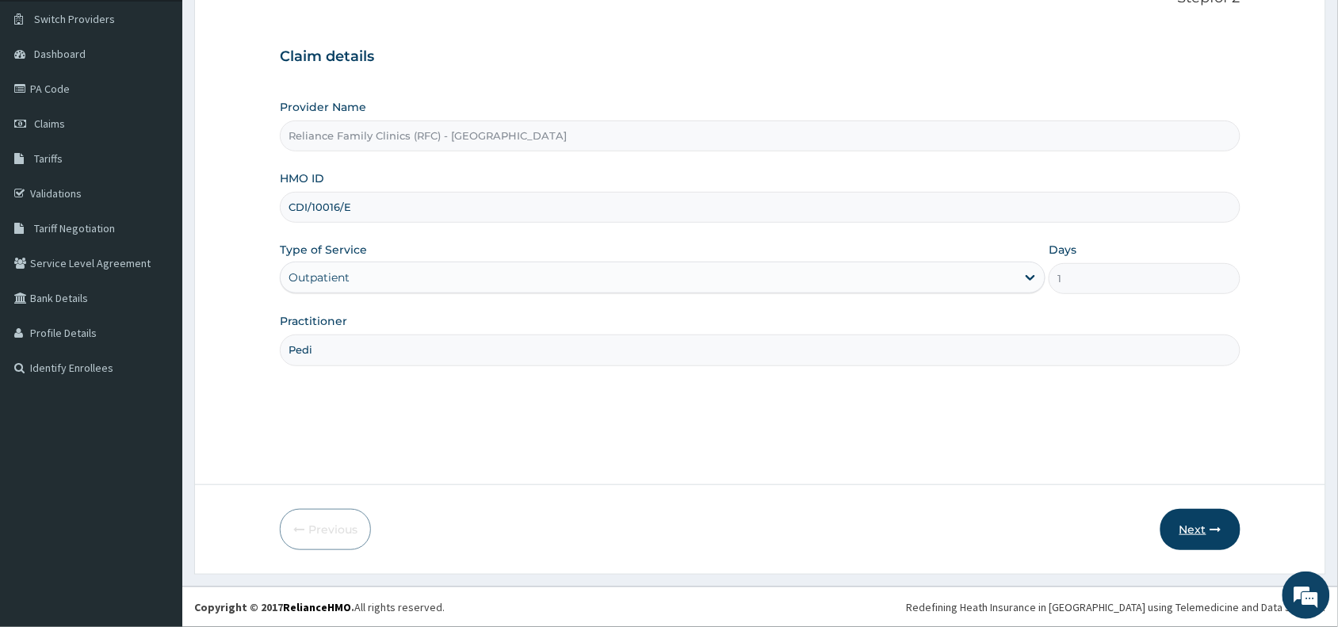
type input "Pedi"
click at [1187, 524] on button "Next" at bounding box center [1200, 529] width 80 height 41
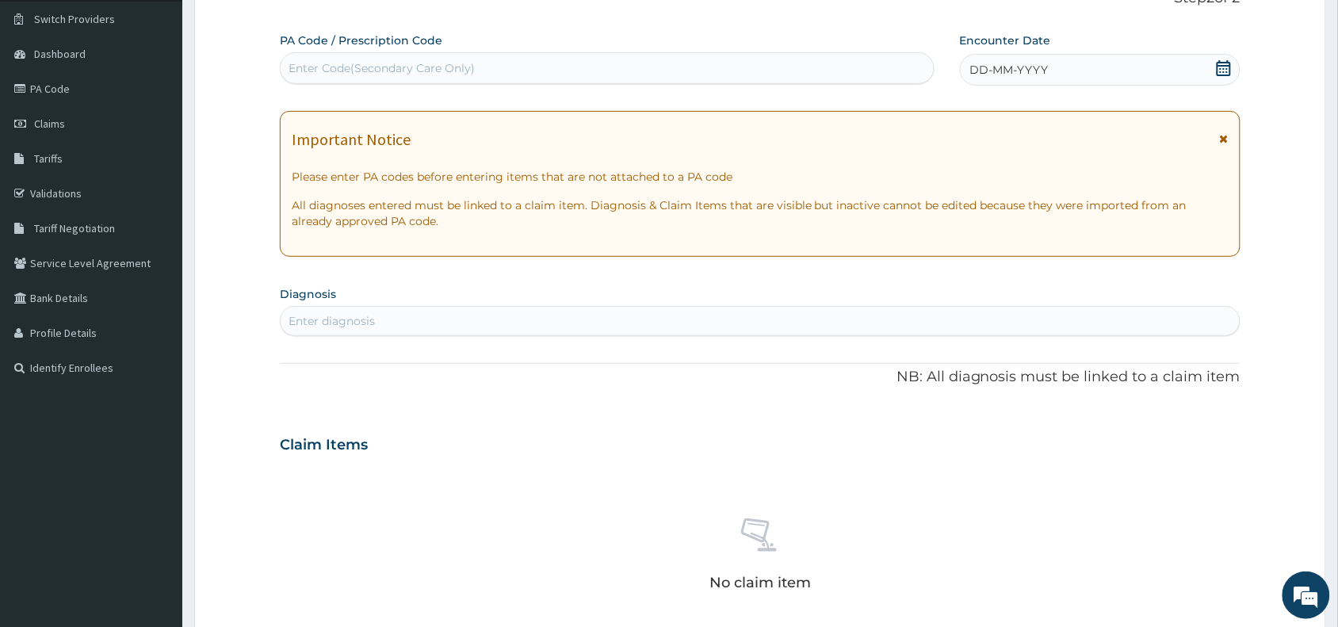
click at [400, 70] on div "Enter Code(Secondary Care Only)" at bounding box center [381, 68] width 186 height 16
paste input "PA/977A80"
type input "PA/977A80"
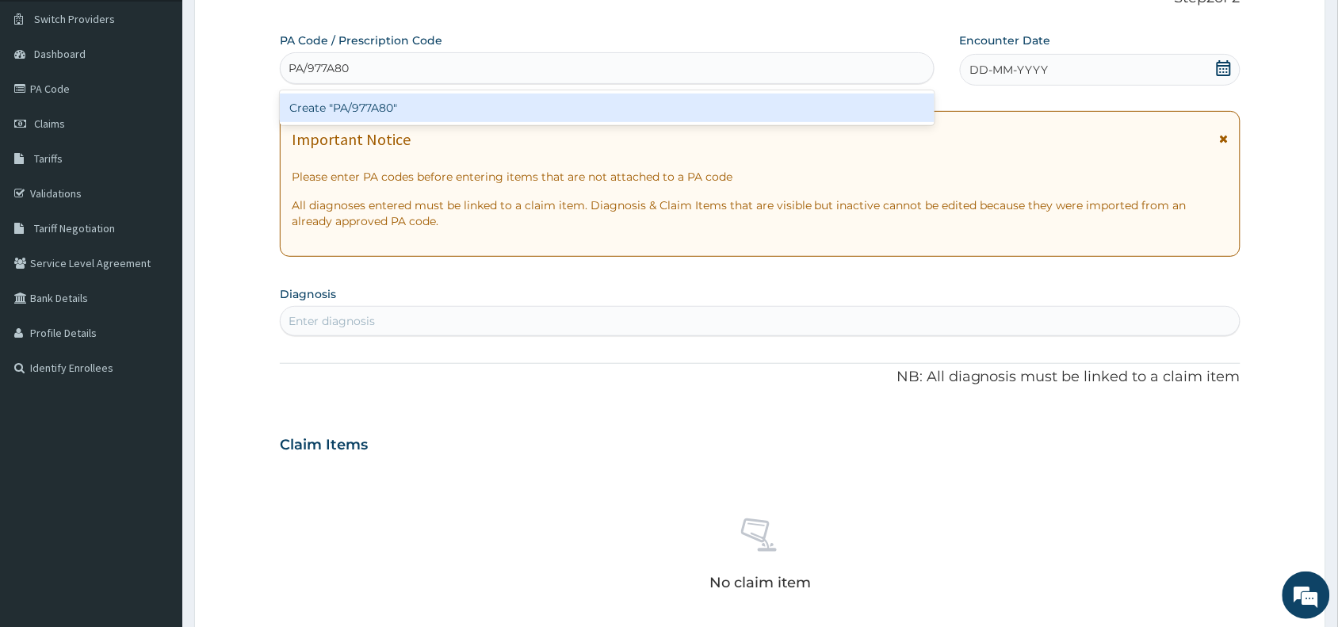
click at [362, 108] on div "Create "PA/977A80"" at bounding box center [607, 108] width 655 height 29
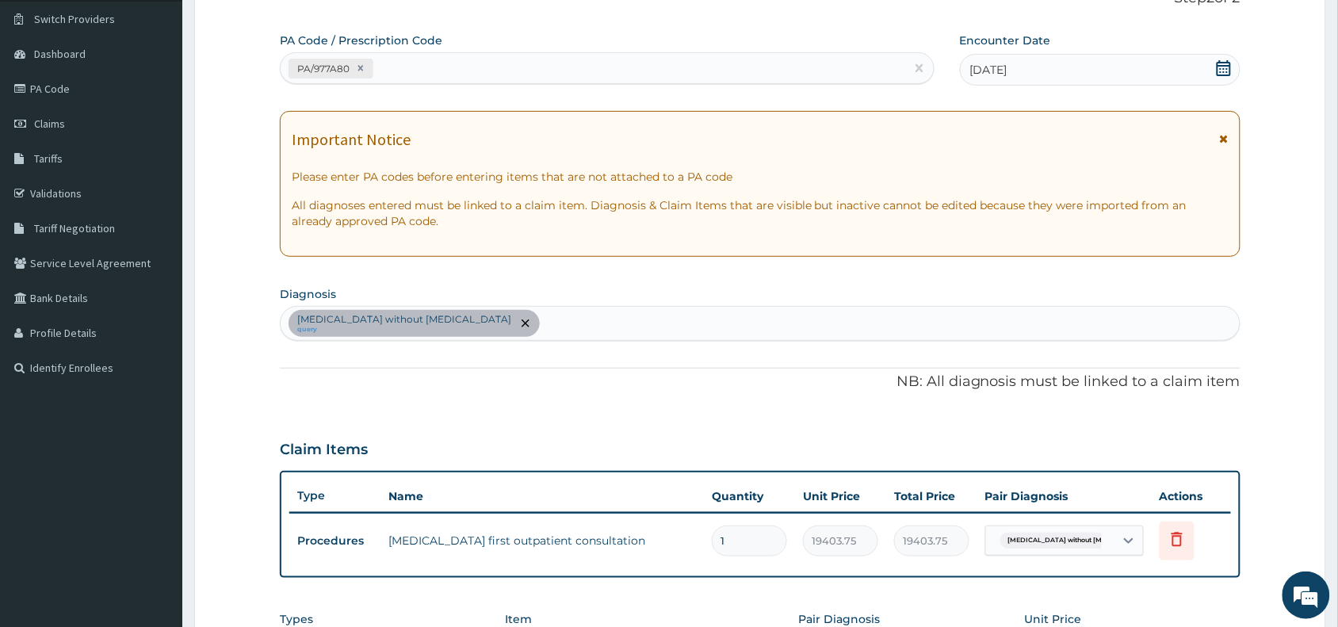
click at [489, 321] on div "Sepsis without septic shock query" at bounding box center [760, 323] width 959 height 33
type input "rigor"
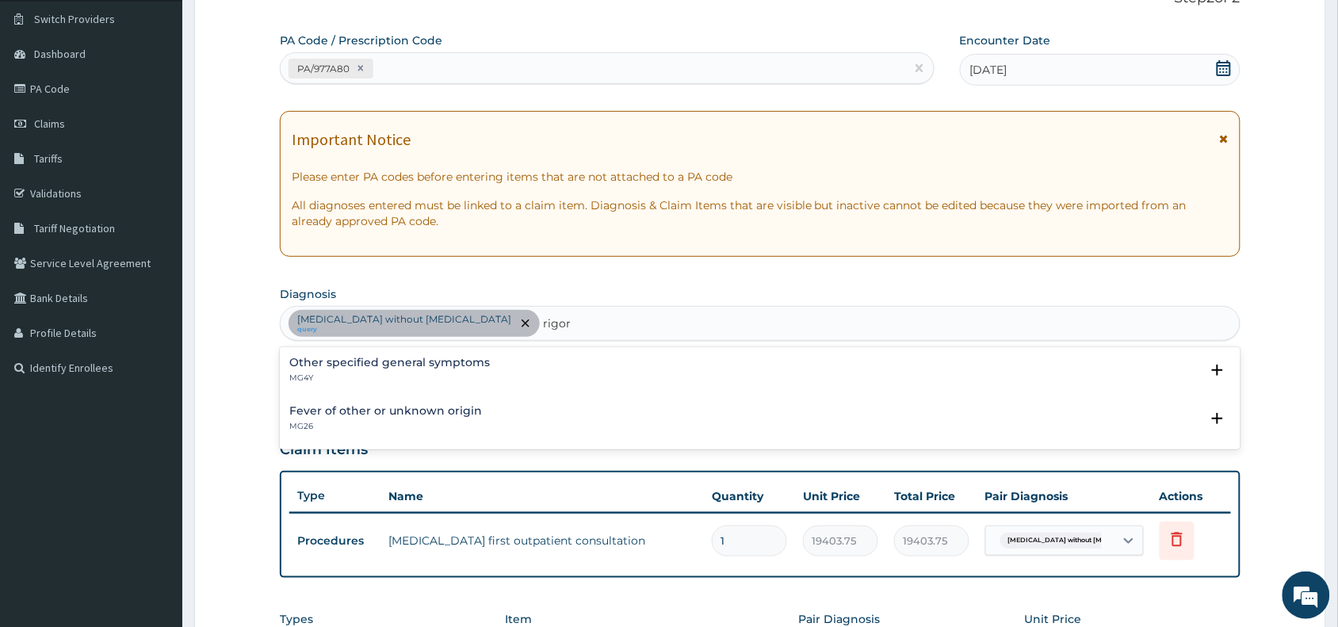
click at [329, 368] on h4 "Other specified general symptoms" at bounding box center [389, 363] width 200 height 12
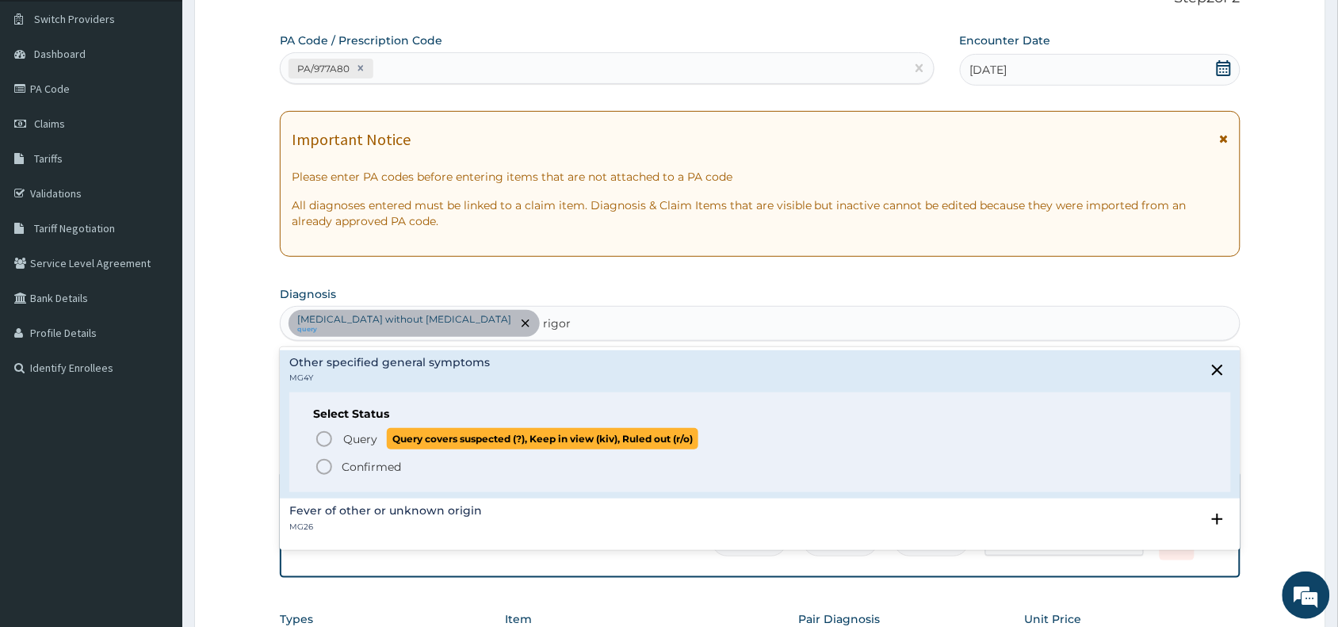
drag, startPoint x: 322, startPoint y: 445, endPoint x: 438, endPoint y: 378, distance: 133.5
click at [322, 442] on icon "status option query" at bounding box center [324, 438] width 19 height 19
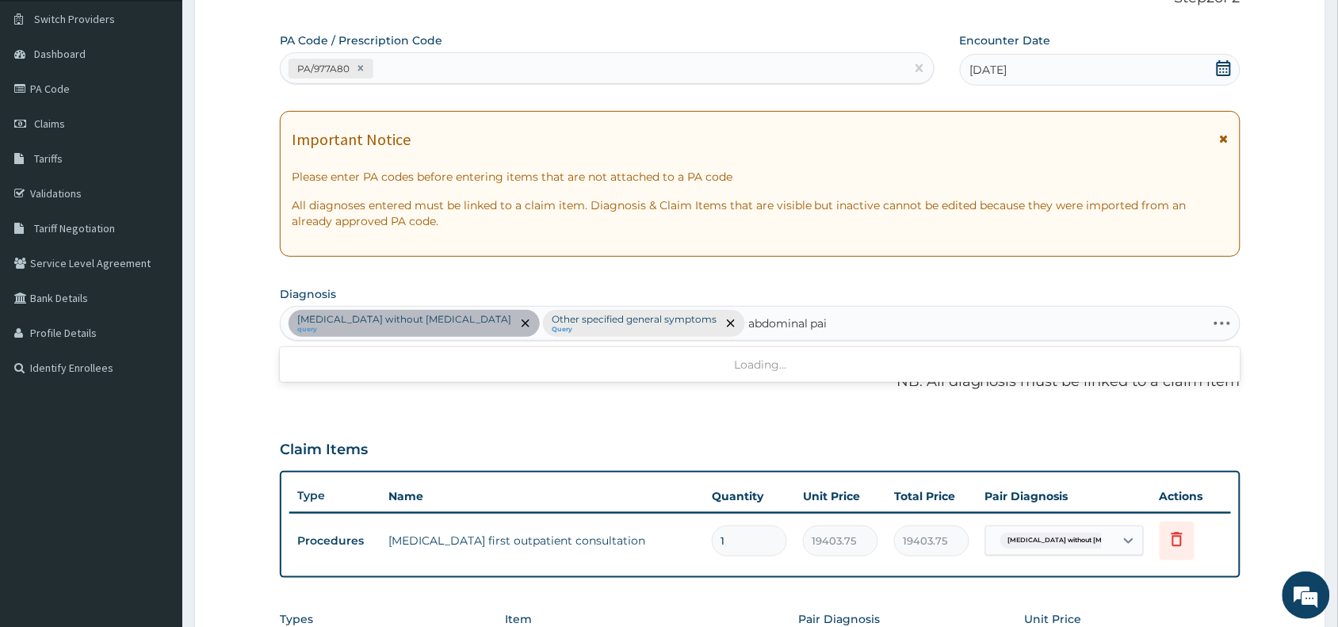
type input "abdominal pain"
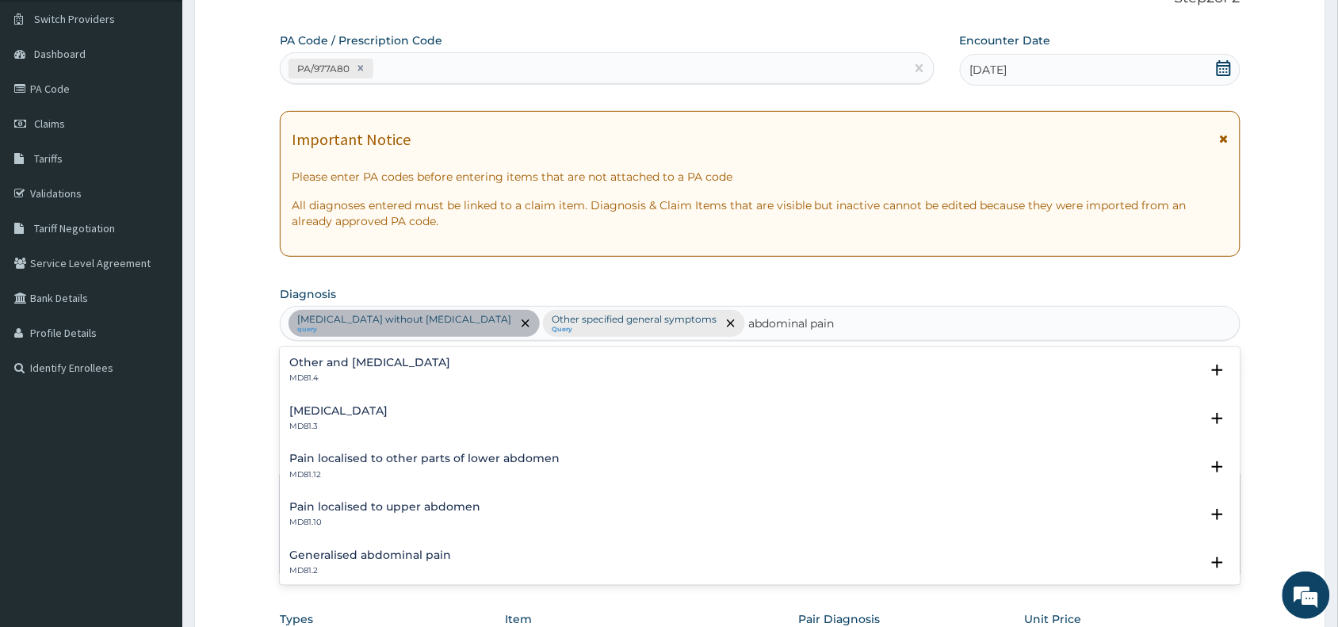
click at [368, 367] on h4 "Other and unspecified abdominal pain" at bounding box center [369, 363] width 161 height 12
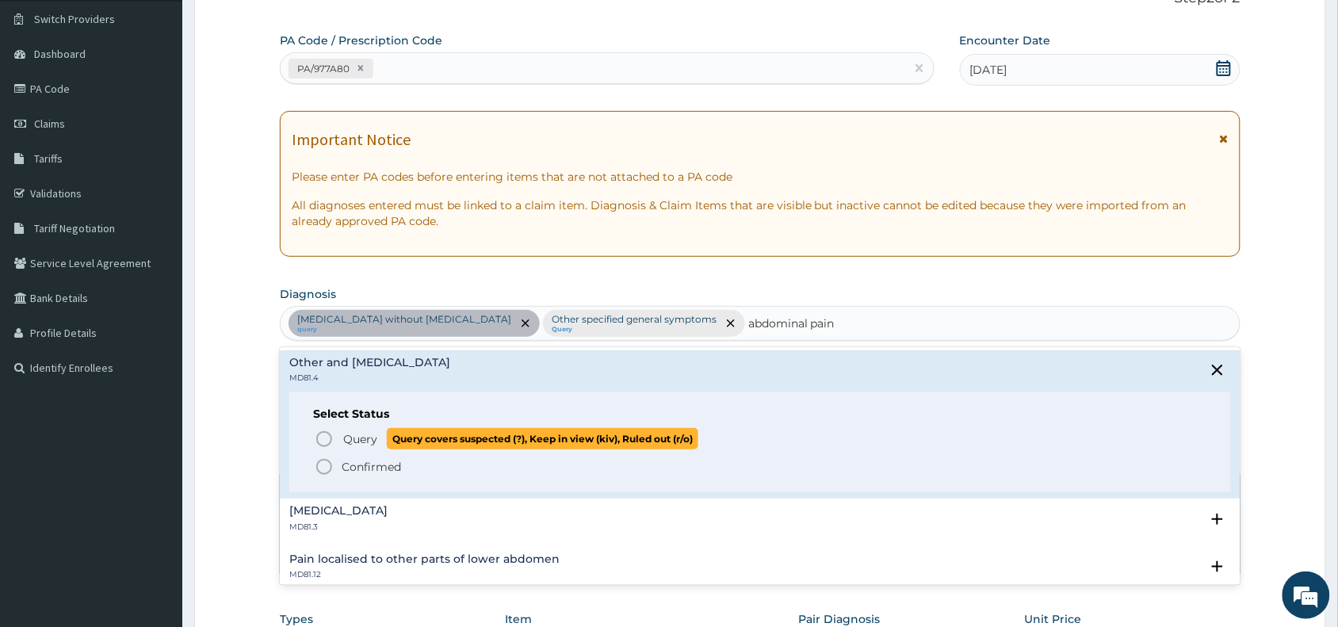
drag, startPoint x: 322, startPoint y: 440, endPoint x: 413, endPoint y: 394, distance: 102.1
click at [323, 433] on icon "status option query" at bounding box center [324, 438] width 19 height 19
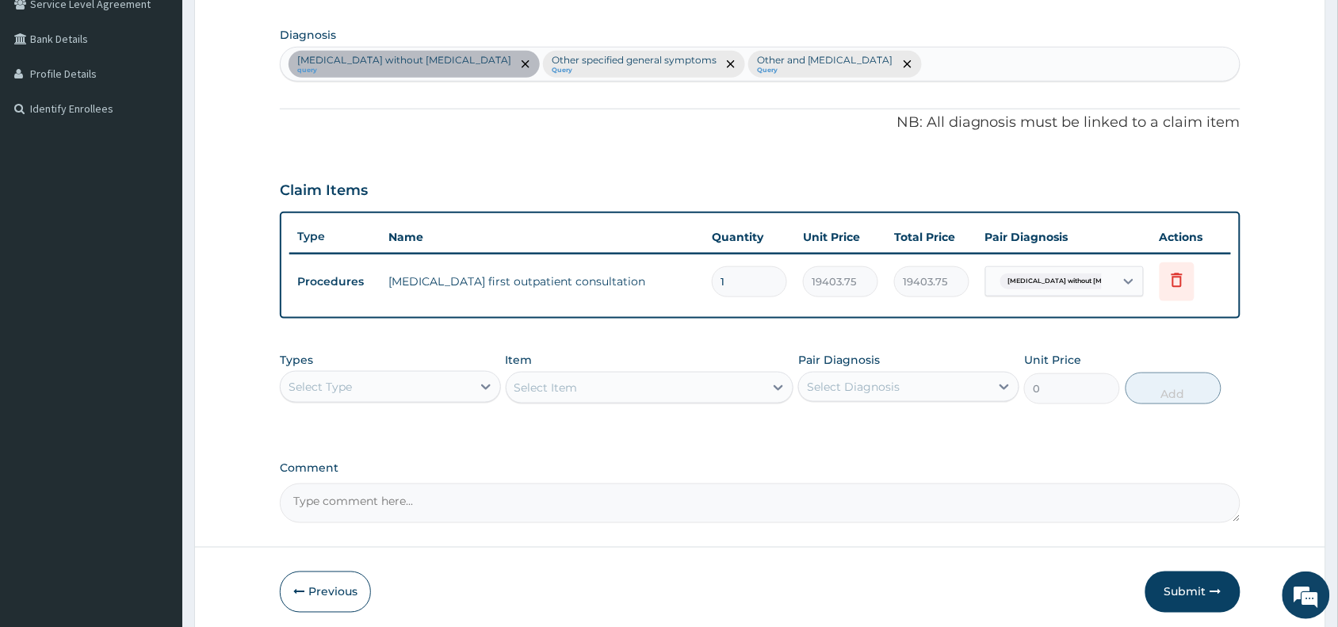
scroll to position [361, 0]
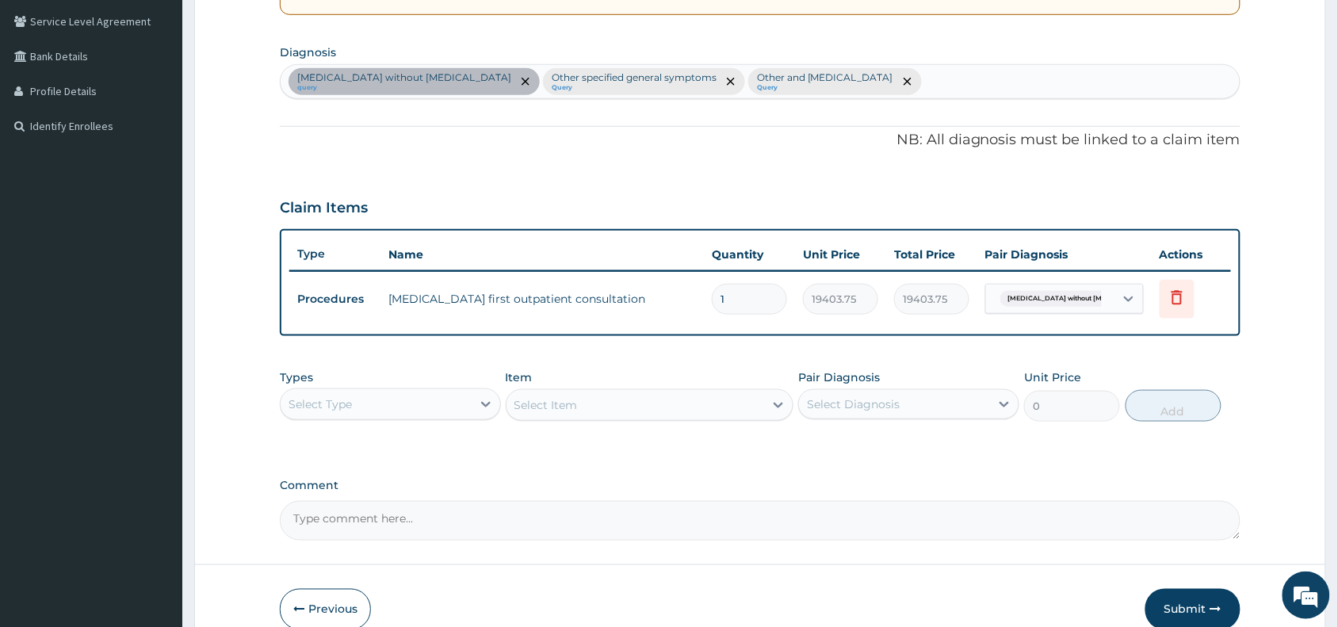
click at [918, 86] on div "Sepsis without septic shock query Other specified general symptoms Query Other …" at bounding box center [760, 81] width 959 height 33
type input "vomit"
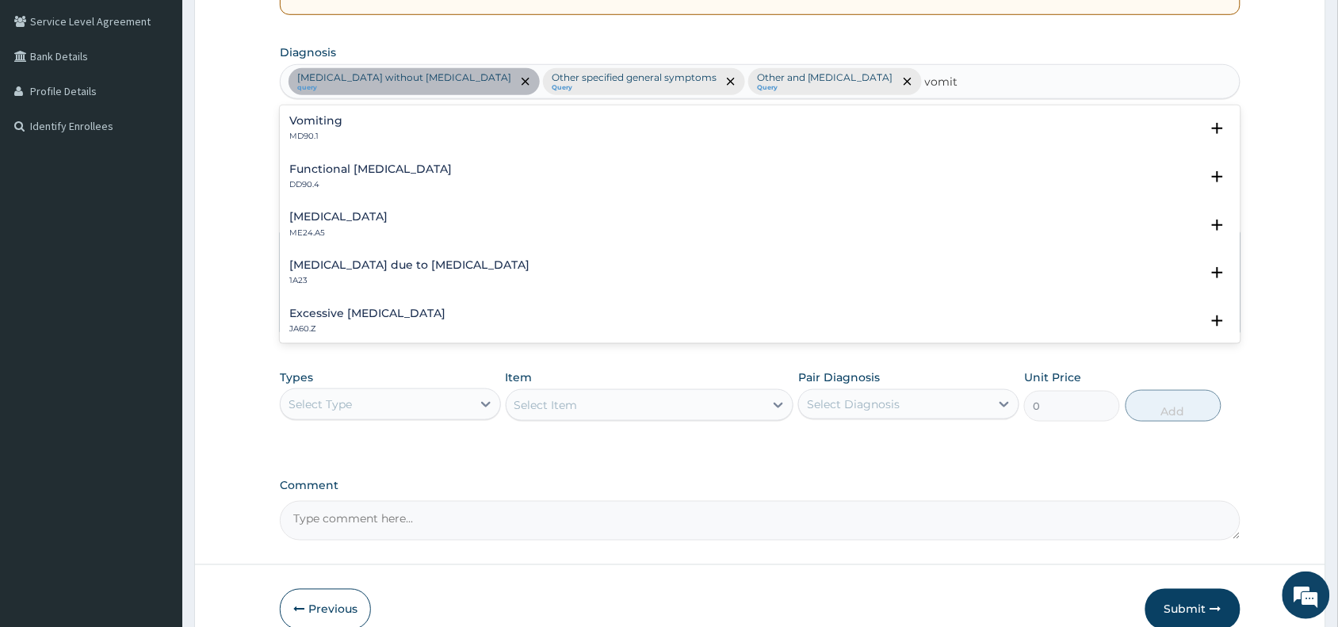
click at [326, 116] on h4 "Vomiting" at bounding box center [315, 121] width 53 height 12
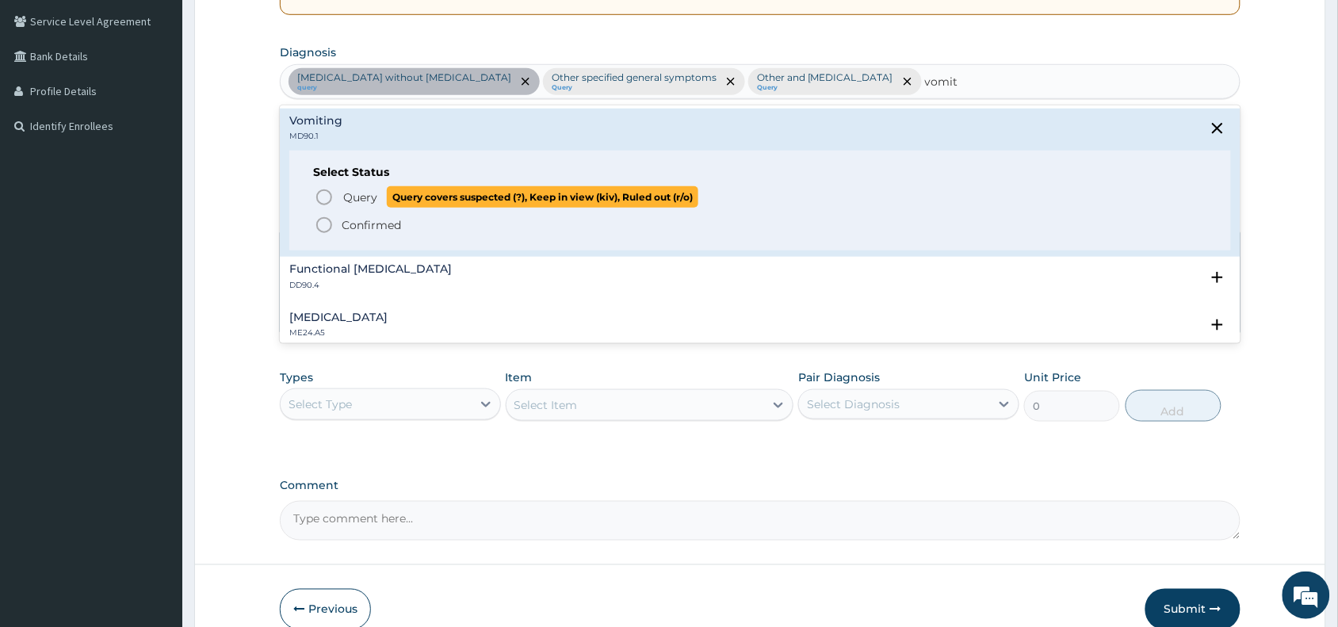
click at [326, 199] on icon "status option query" at bounding box center [324, 197] width 19 height 19
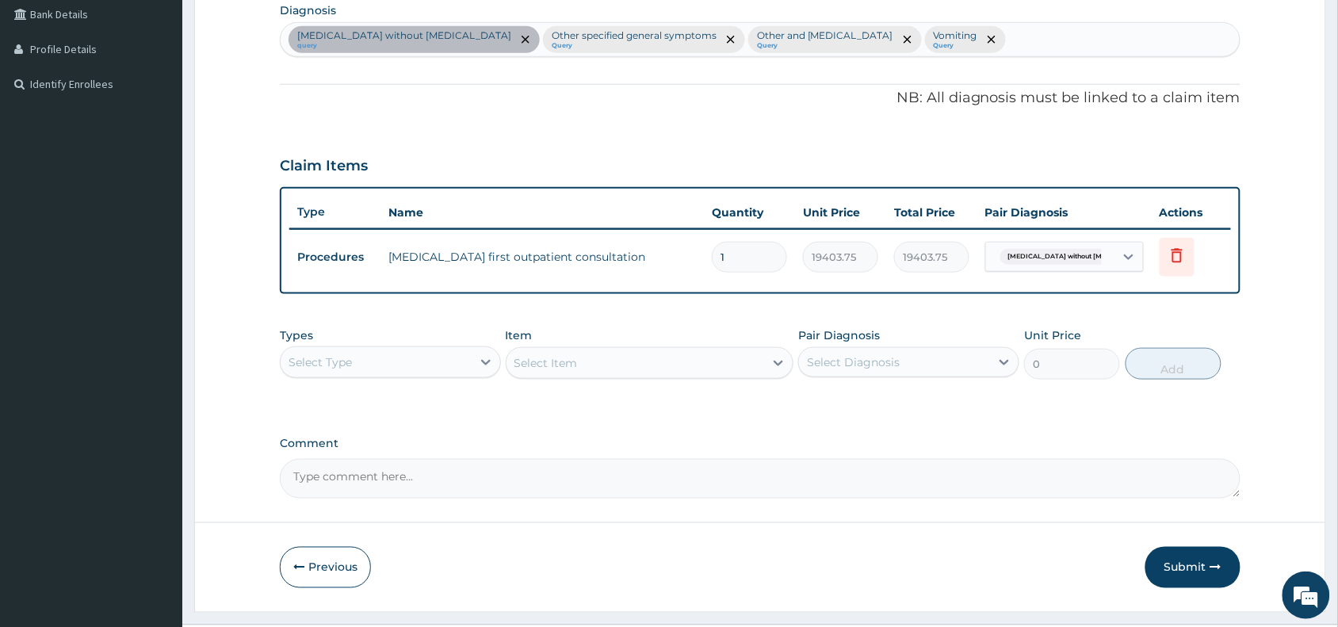
scroll to position [440, 0]
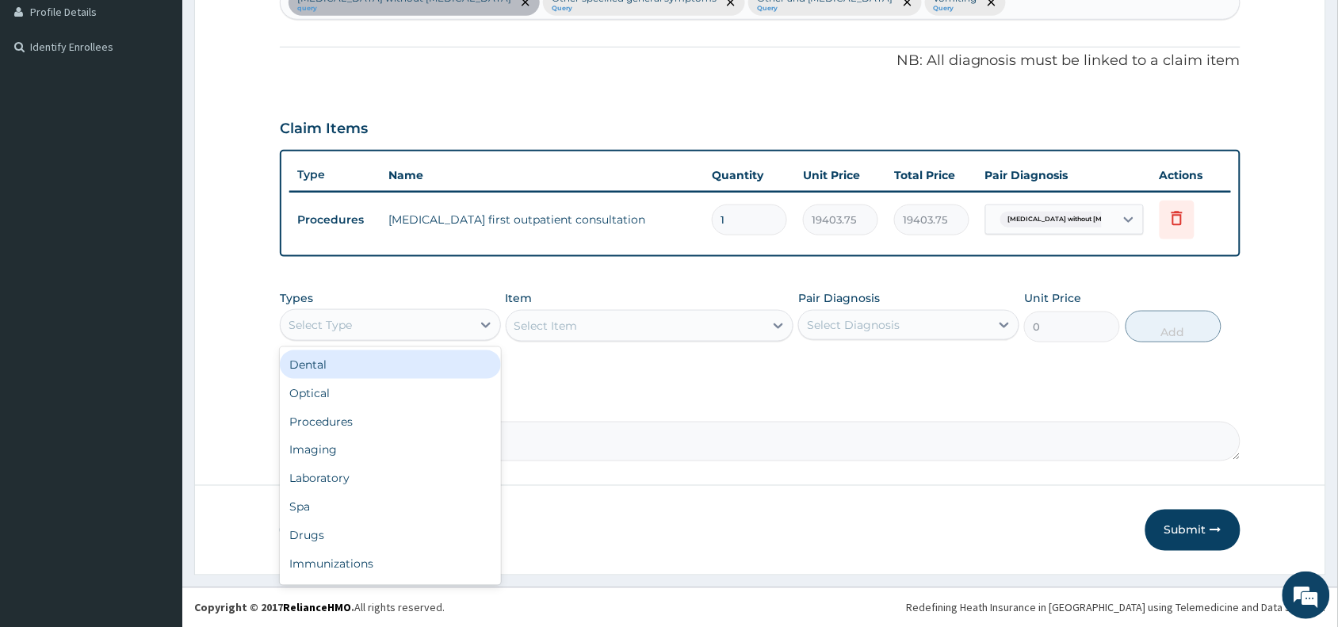
click at [330, 322] on div "Select Type" at bounding box center [319, 325] width 63 height 16
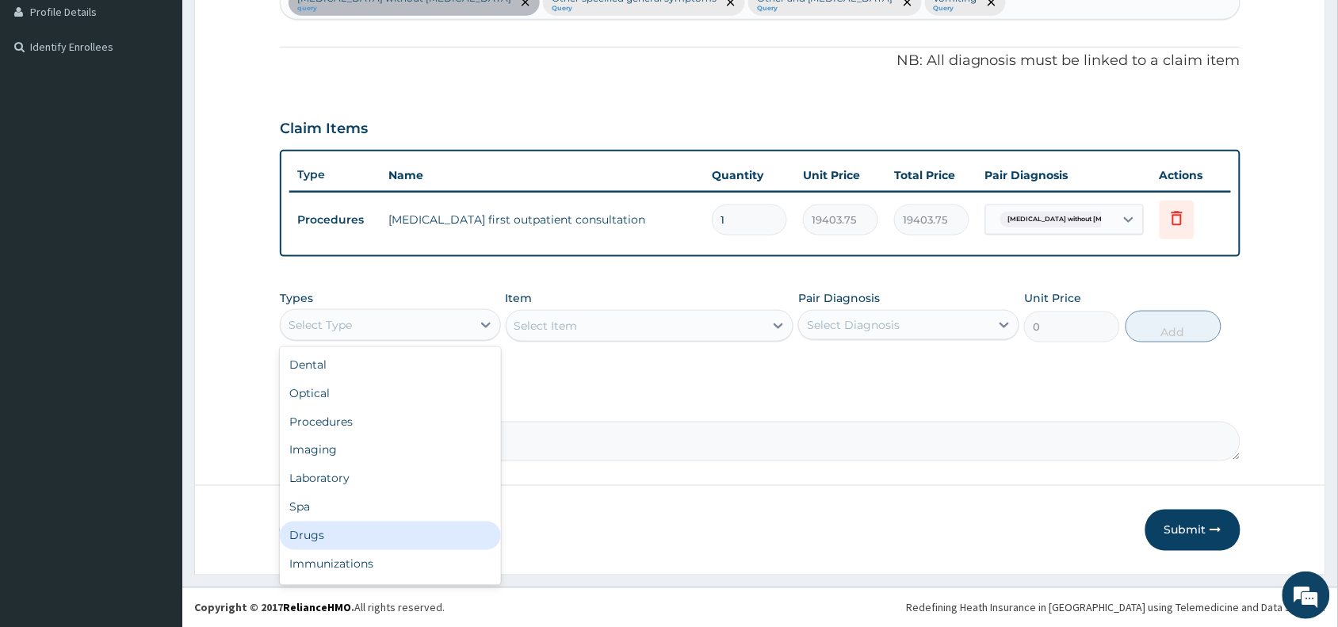
drag, startPoint x: 330, startPoint y: 532, endPoint x: 384, endPoint y: 479, distance: 75.1
click at [330, 532] on div "Drugs" at bounding box center [390, 535] width 221 height 29
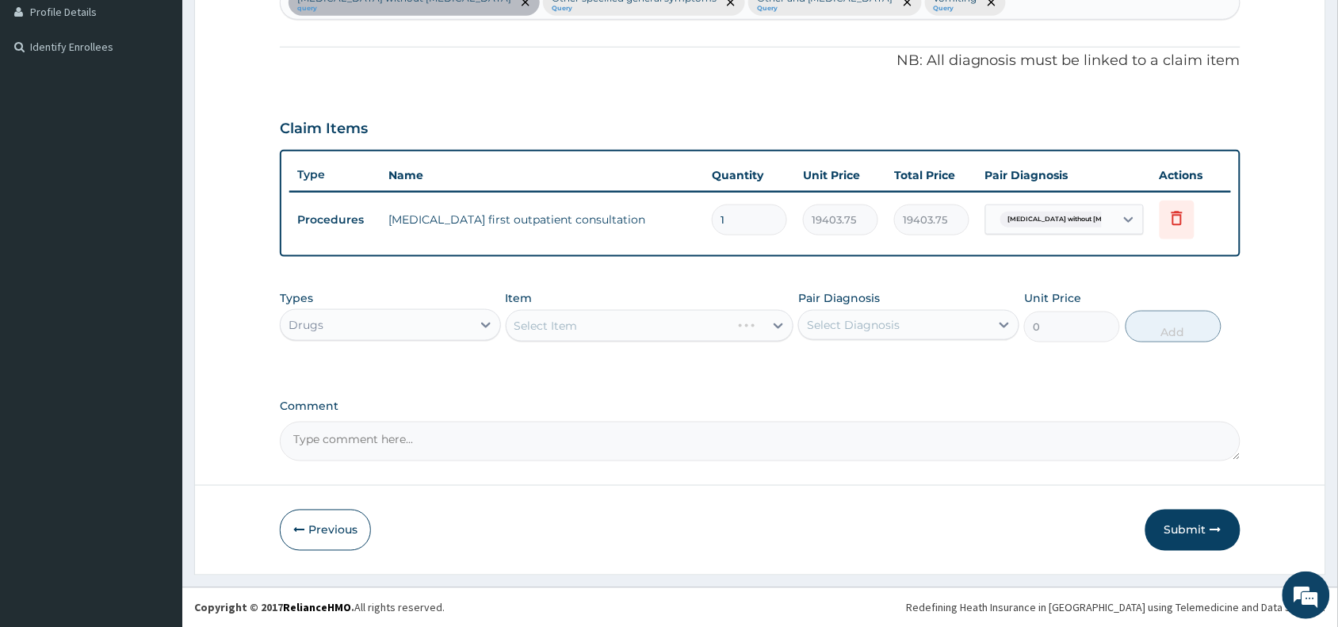
click at [548, 318] on div "Select Item" at bounding box center [650, 326] width 288 height 32
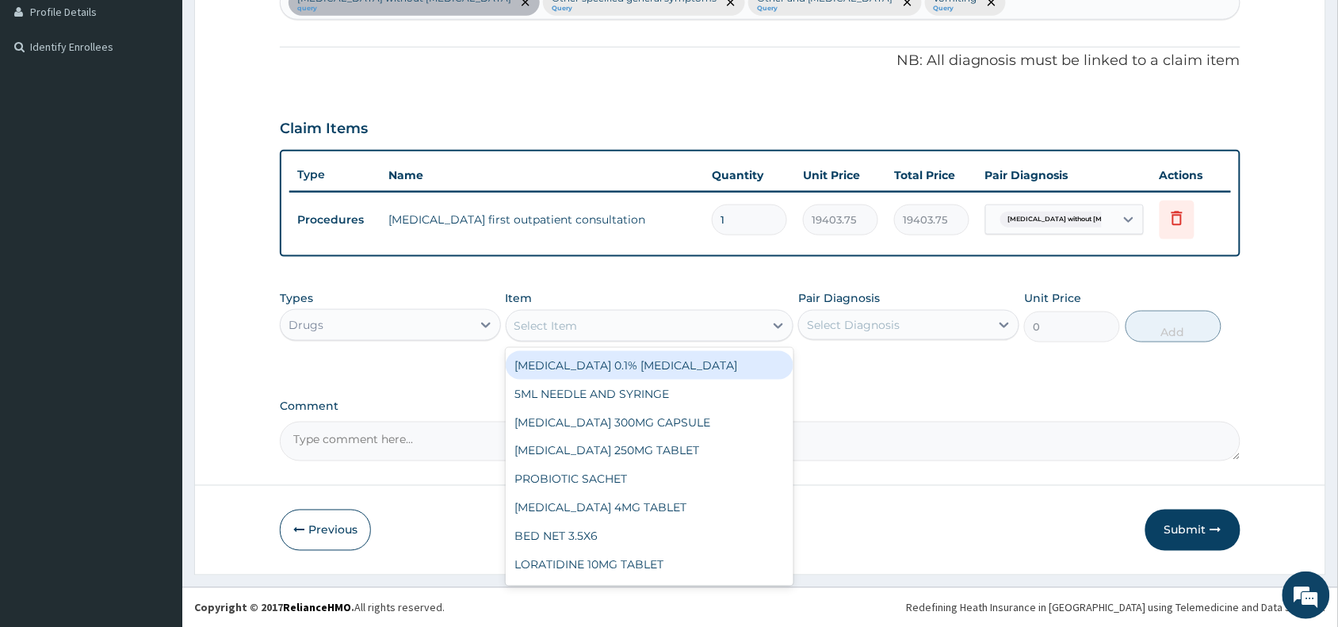
click at [545, 325] on div "Select Item" at bounding box center [545, 326] width 63 height 16
paste input "HYOSCINE"
type input "HYOSCINE"
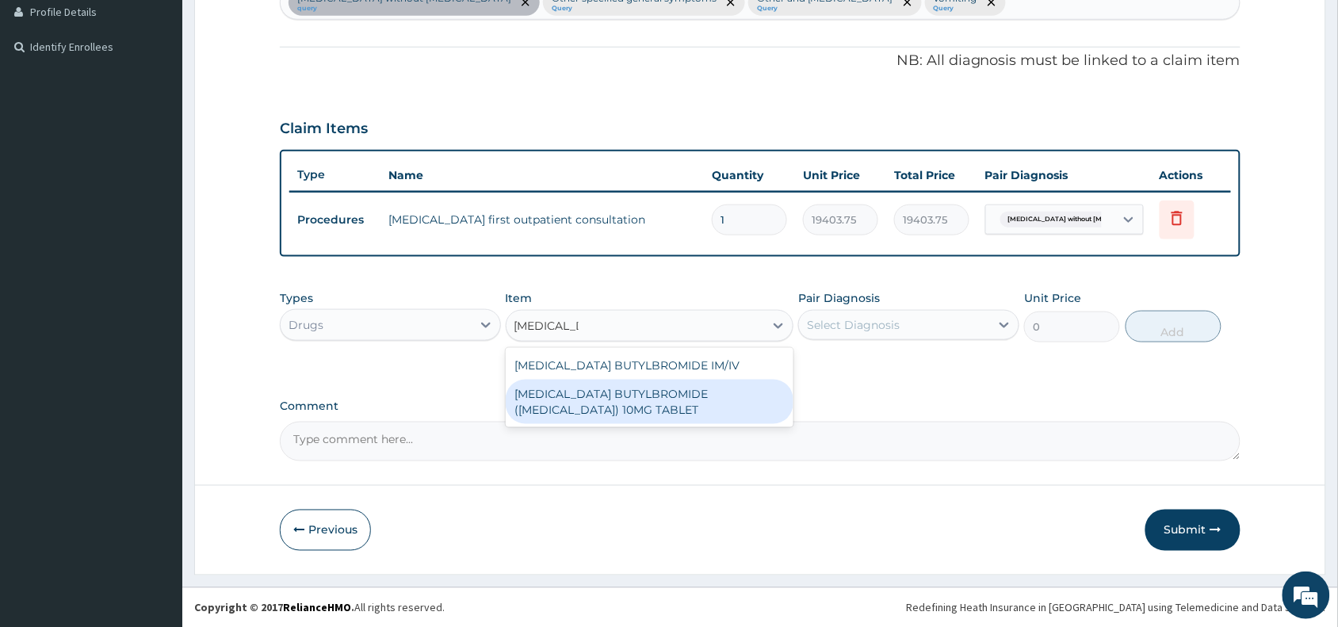
click at [593, 389] on div "HYOSCINE BUTYLBROMIDE (BUSCOPAN) 10MG TABLET" at bounding box center [650, 402] width 288 height 44
type input "69"
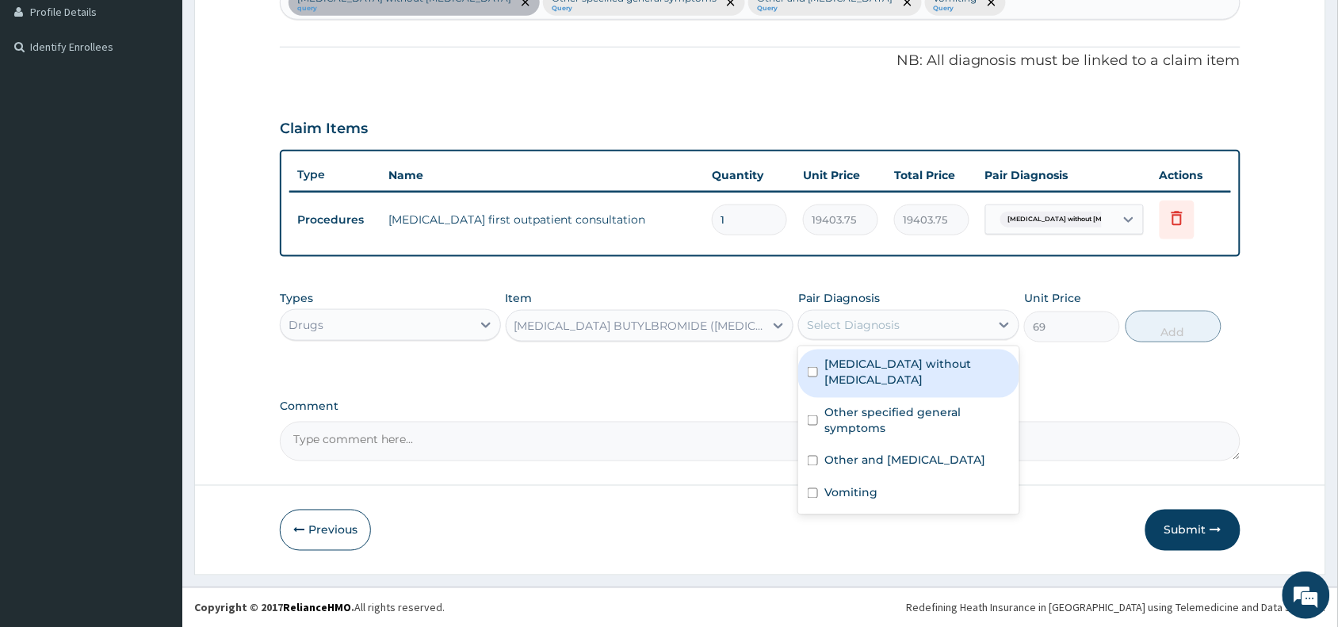
click at [830, 314] on div "Select Diagnosis" at bounding box center [894, 324] width 191 height 25
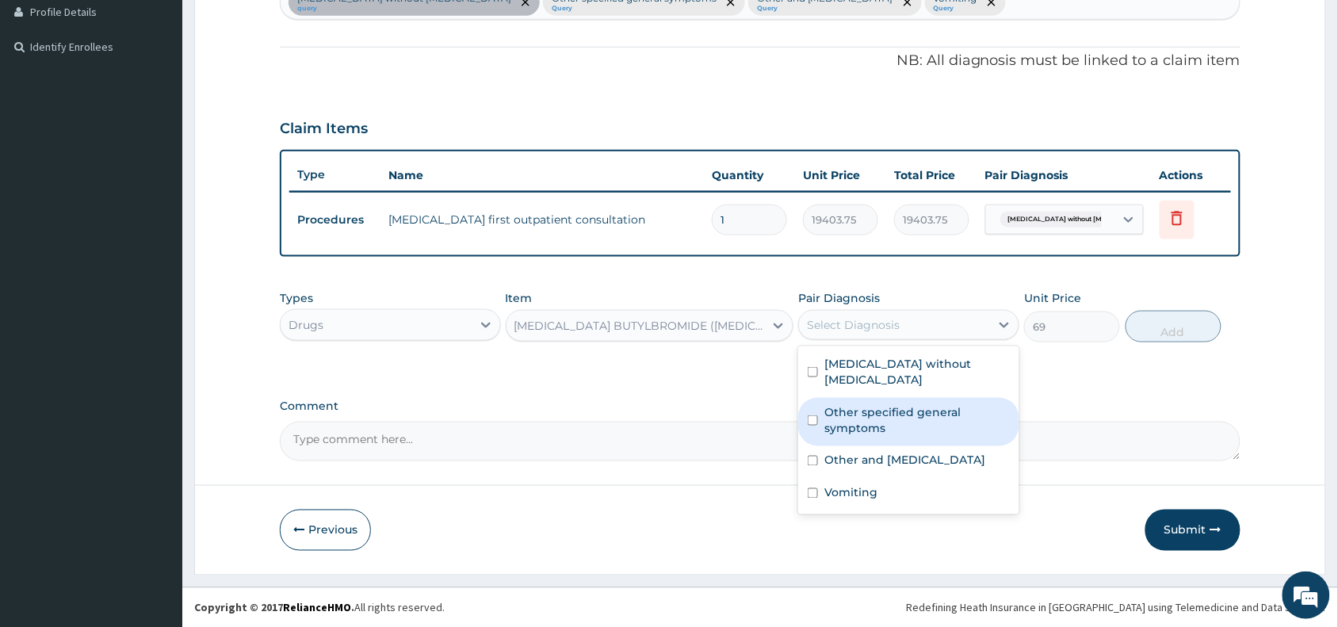
click at [845, 404] on label "Other specified general symptoms" at bounding box center [916, 420] width 185 height 32
checkbox input "true"
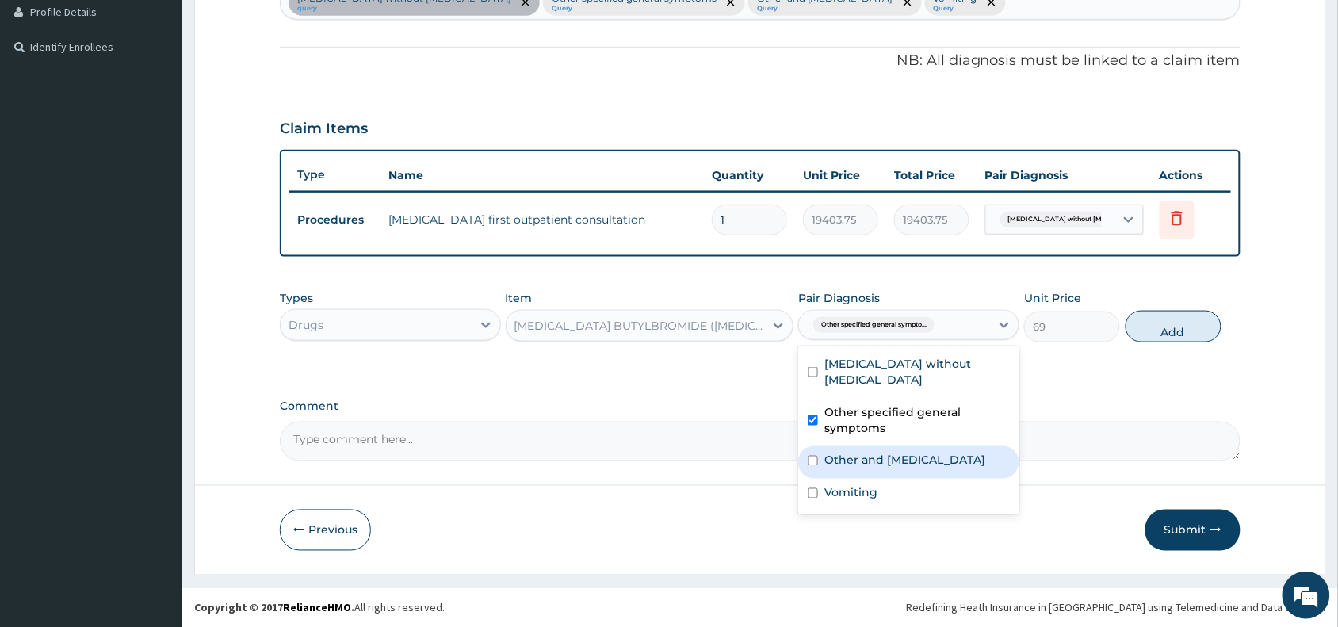
click at [862, 453] on label "Other and unspecified abdominal pain" at bounding box center [904, 460] width 161 height 16
checkbox input "true"
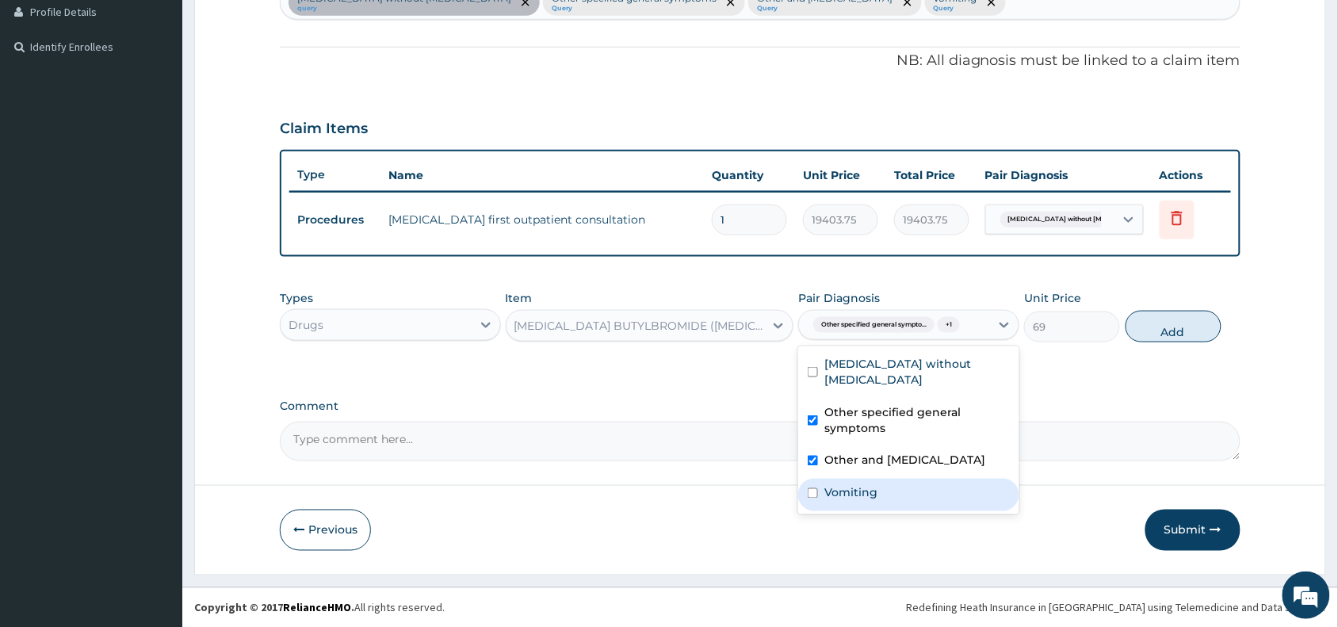
click at [858, 489] on label "Vomiting" at bounding box center [850, 493] width 53 height 16
checkbox input "true"
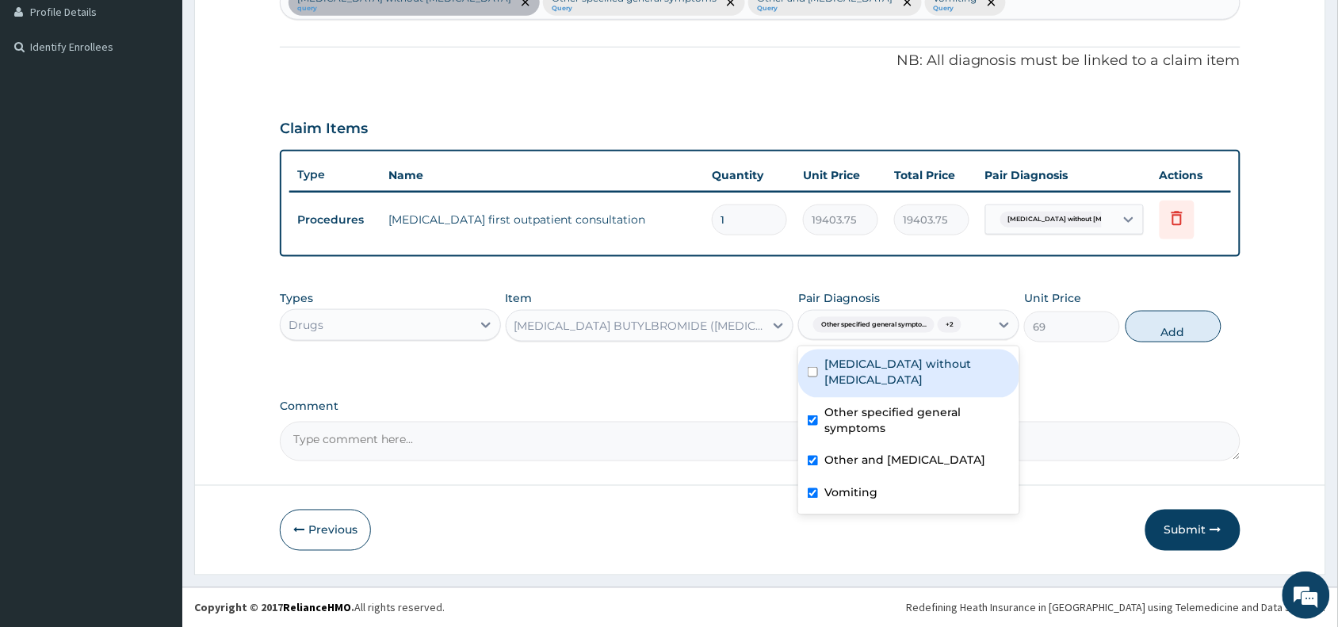
click at [944, 366] on label "Sepsis without septic shock" at bounding box center [916, 372] width 185 height 32
checkbox input "true"
click at [1163, 335] on button "Add" at bounding box center [1173, 327] width 96 height 32
type input "0"
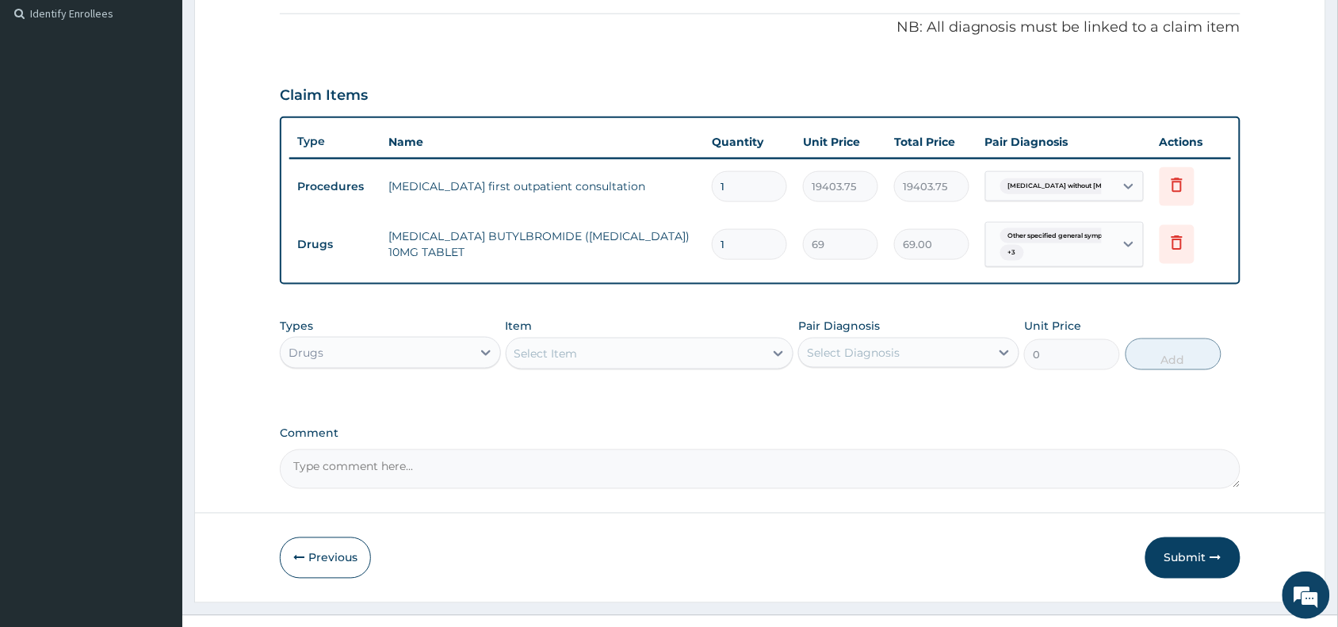
scroll to position [502, 0]
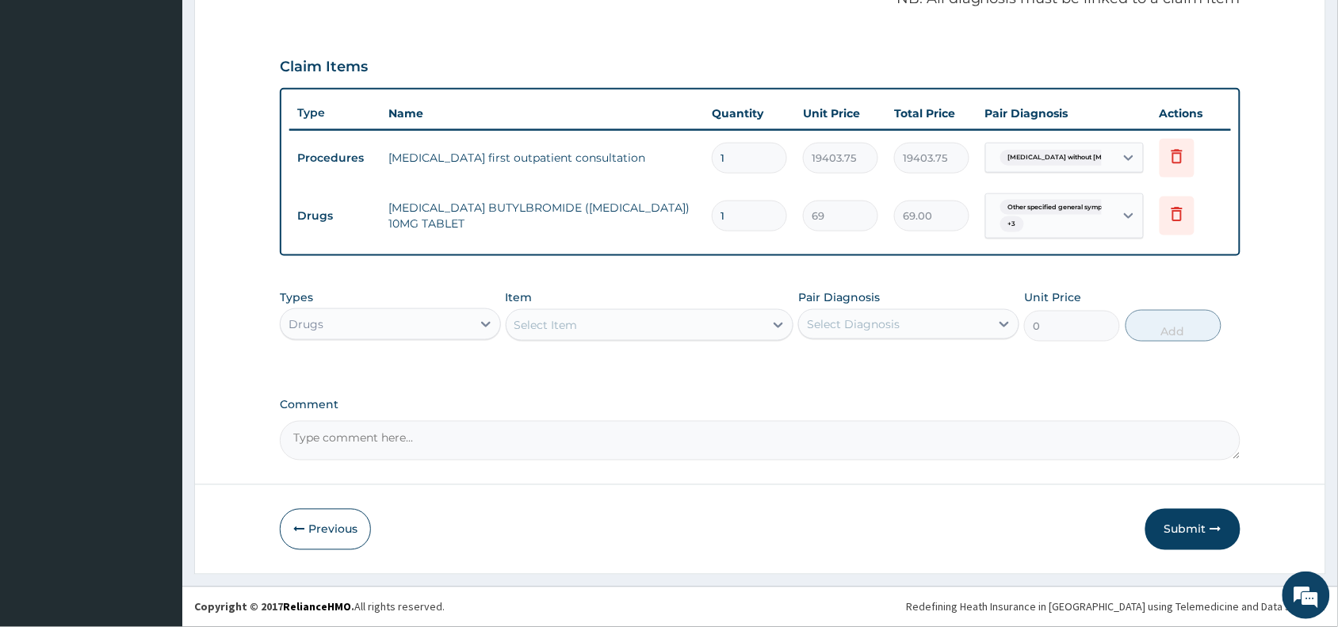
click at [548, 317] on div "Select Item" at bounding box center [545, 325] width 63 height 16
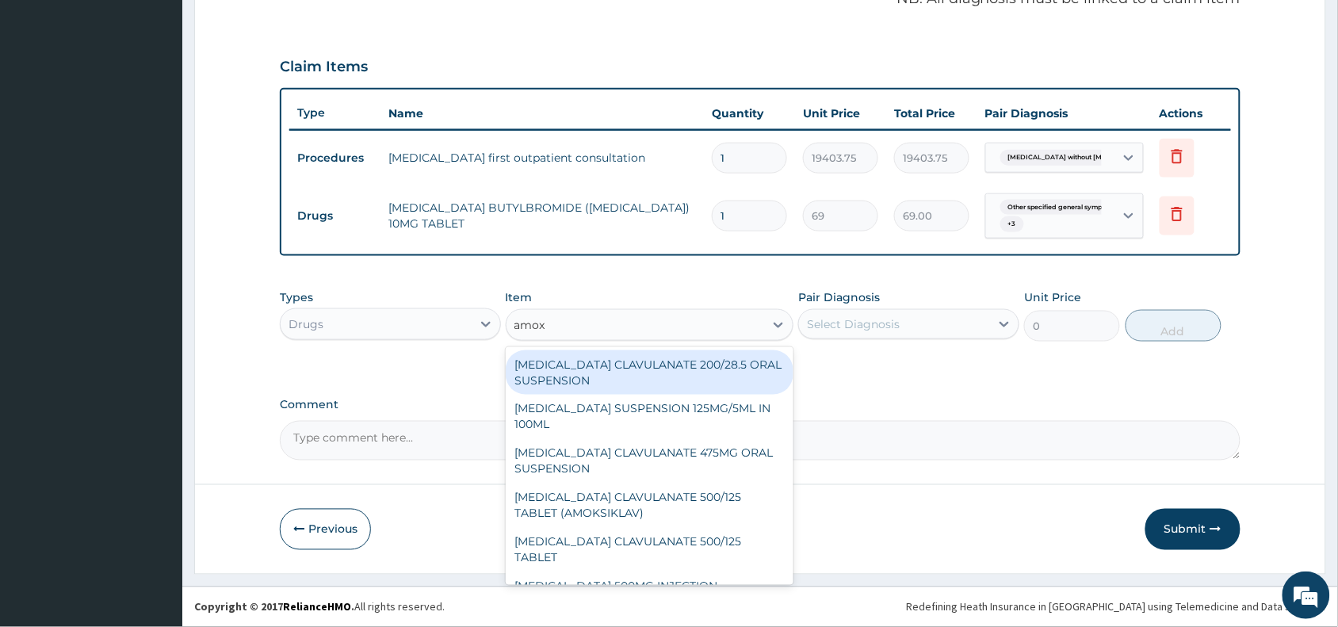
type input "amoxi"
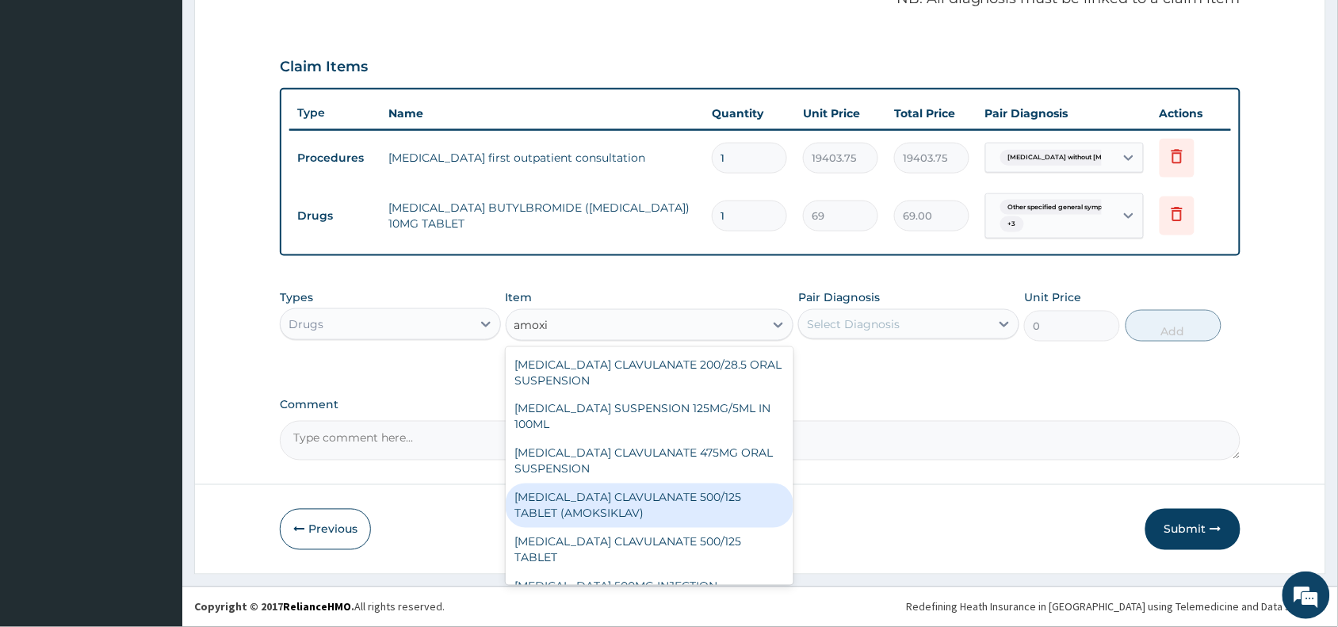
click at [647, 502] on div "AMOXICILLIN CLAVULANATE 500/125 TABLET (AMOKSIKLAV)" at bounding box center [650, 505] width 288 height 44
type input "756"
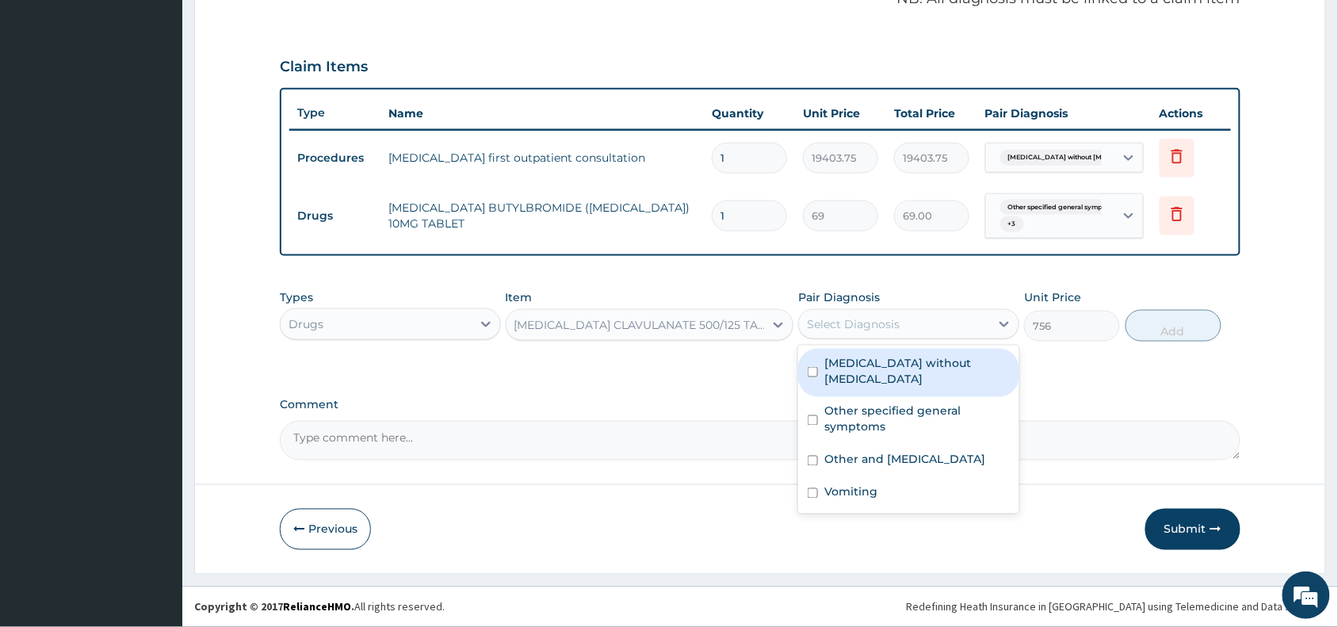
click at [849, 325] on div "Select Diagnosis" at bounding box center [853, 324] width 93 height 16
click at [861, 365] on label "Sepsis without septic shock" at bounding box center [916, 371] width 185 height 32
checkbox input "true"
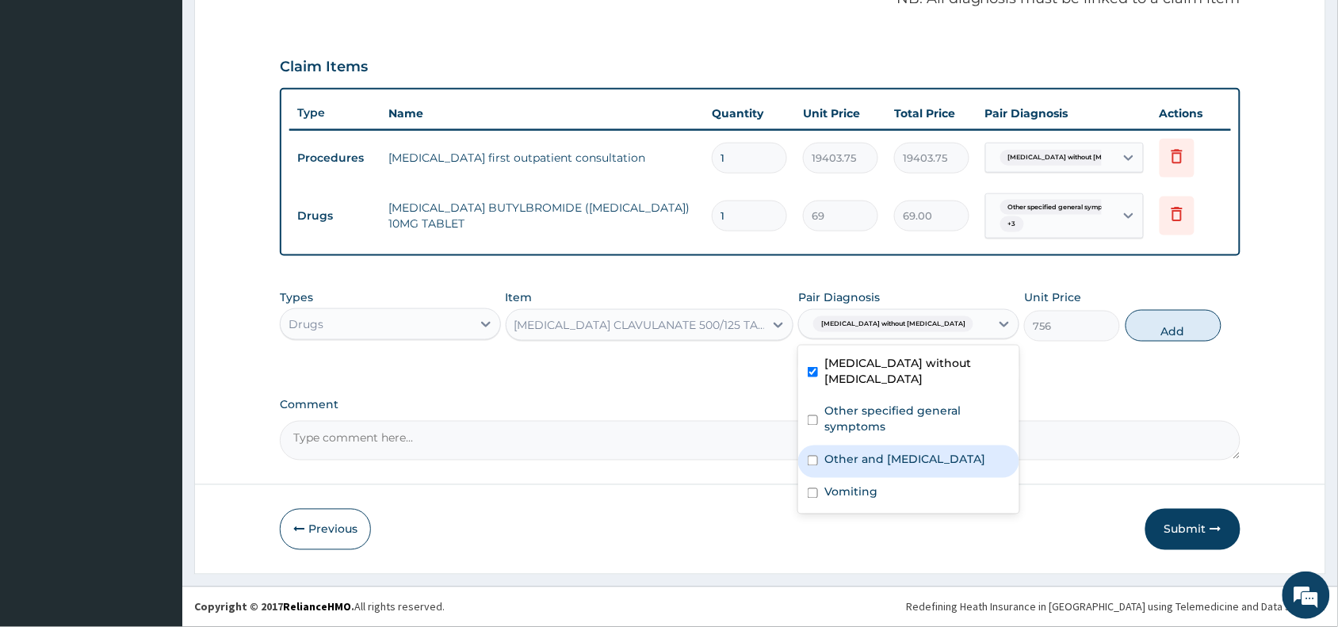
click at [864, 453] on label "Other and unspecified abdominal pain" at bounding box center [904, 460] width 161 height 16
checkbox input "true"
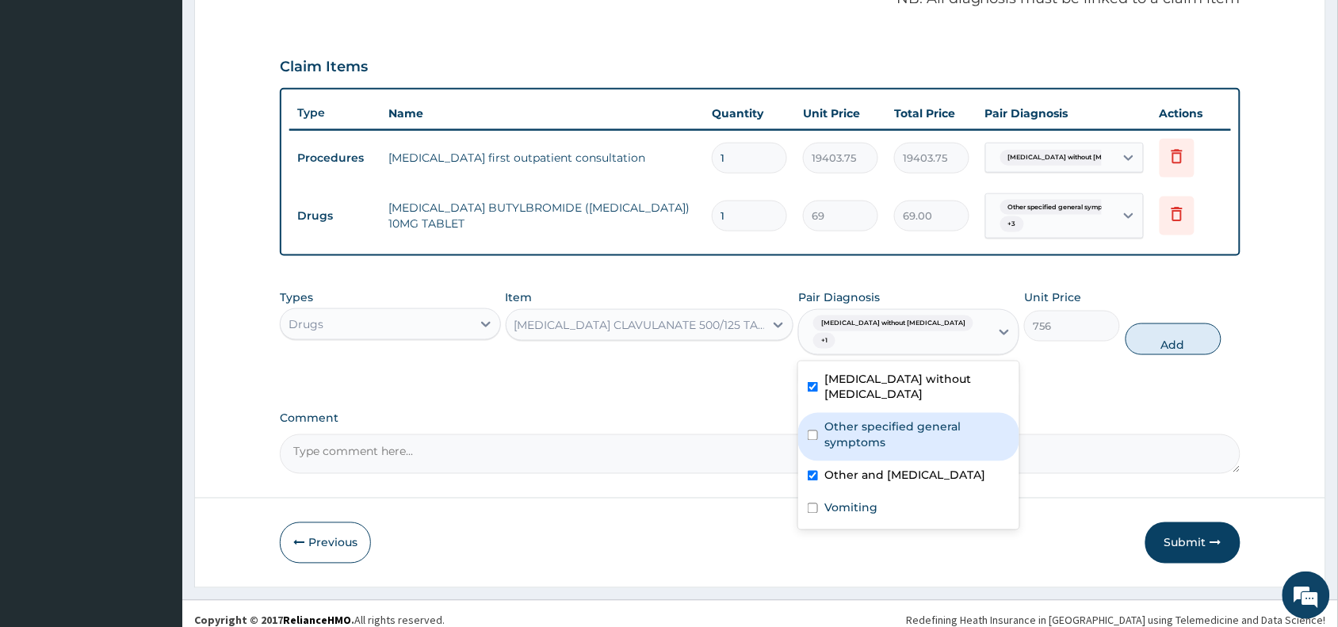
click at [860, 419] on label "Other specified general symptoms" at bounding box center [916, 435] width 185 height 32
checkbox input "true"
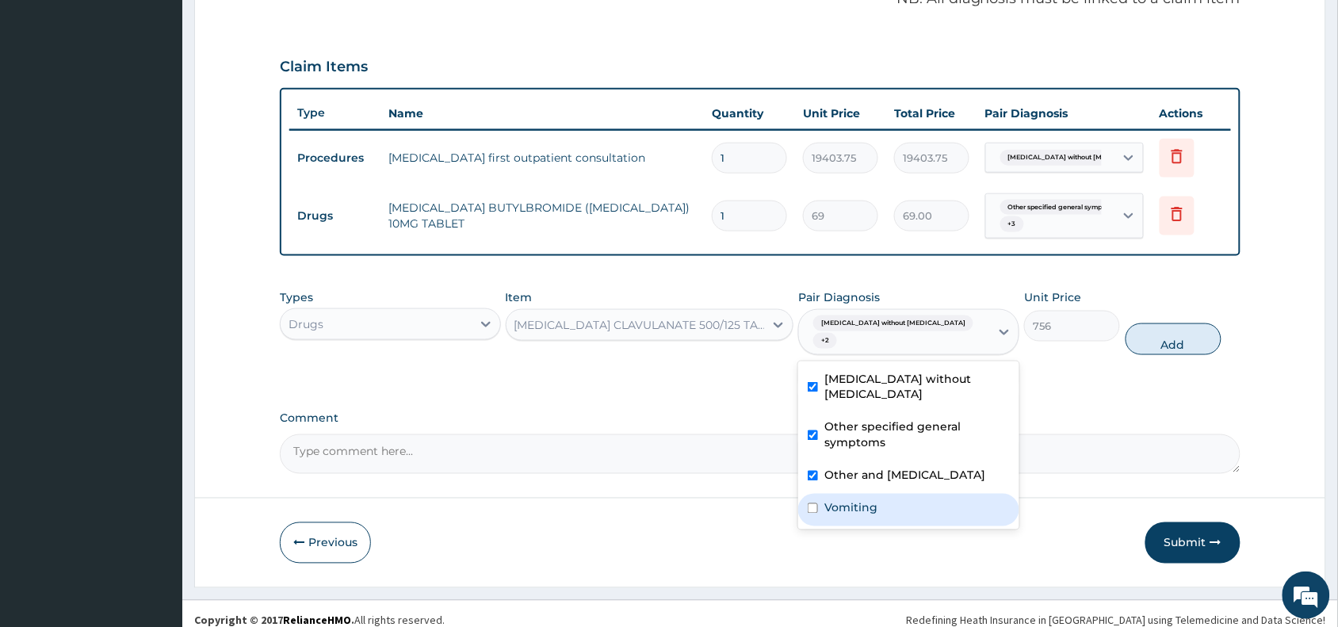
click at [876, 512] on div "Sepsis without septic shock Other specified general symptoms Other and unspecif…" at bounding box center [908, 445] width 221 height 168
click at [885, 494] on div "Vomiting" at bounding box center [908, 510] width 221 height 32
checkbox input "true"
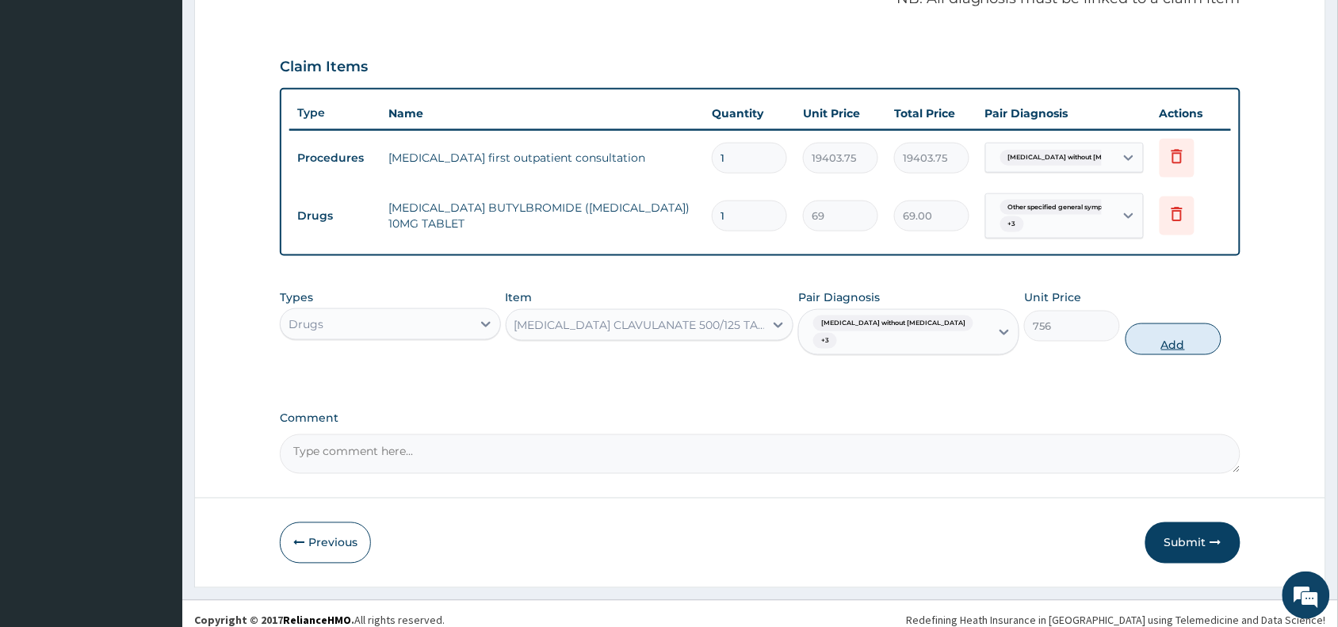
click at [1191, 323] on button "Add" at bounding box center [1173, 339] width 96 height 32
type input "0"
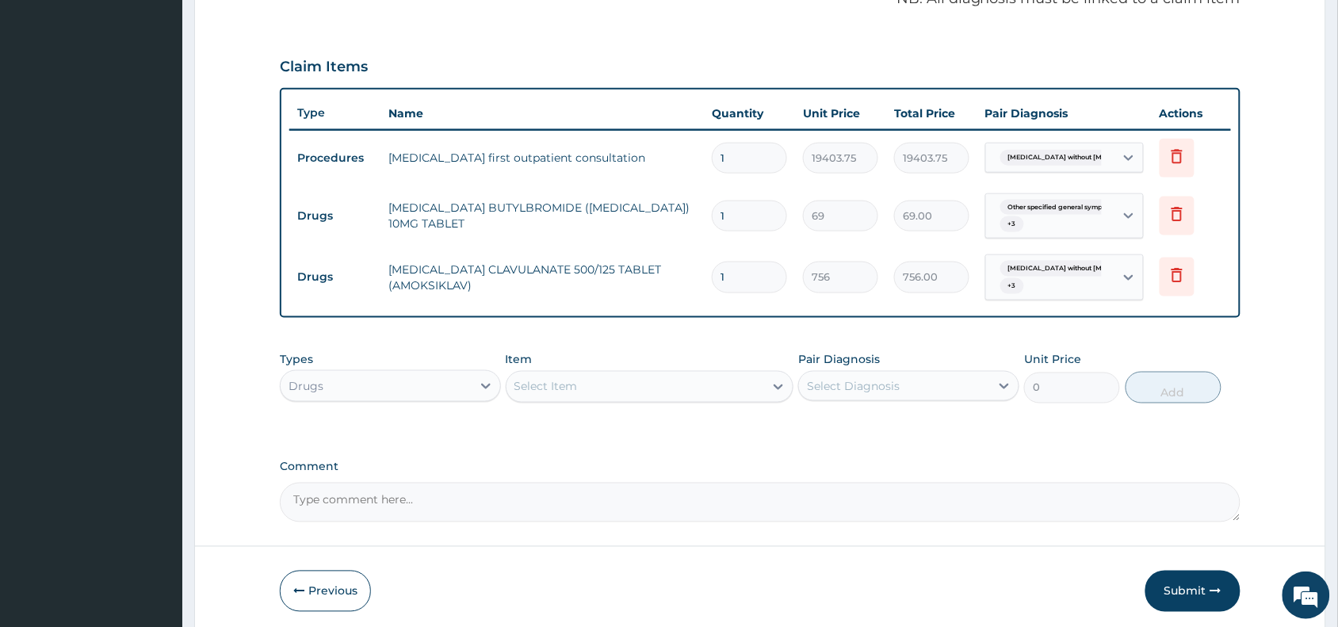
click at [563, 384] on div "Select Item" at bounding box center [545, 387] width 63 height 16
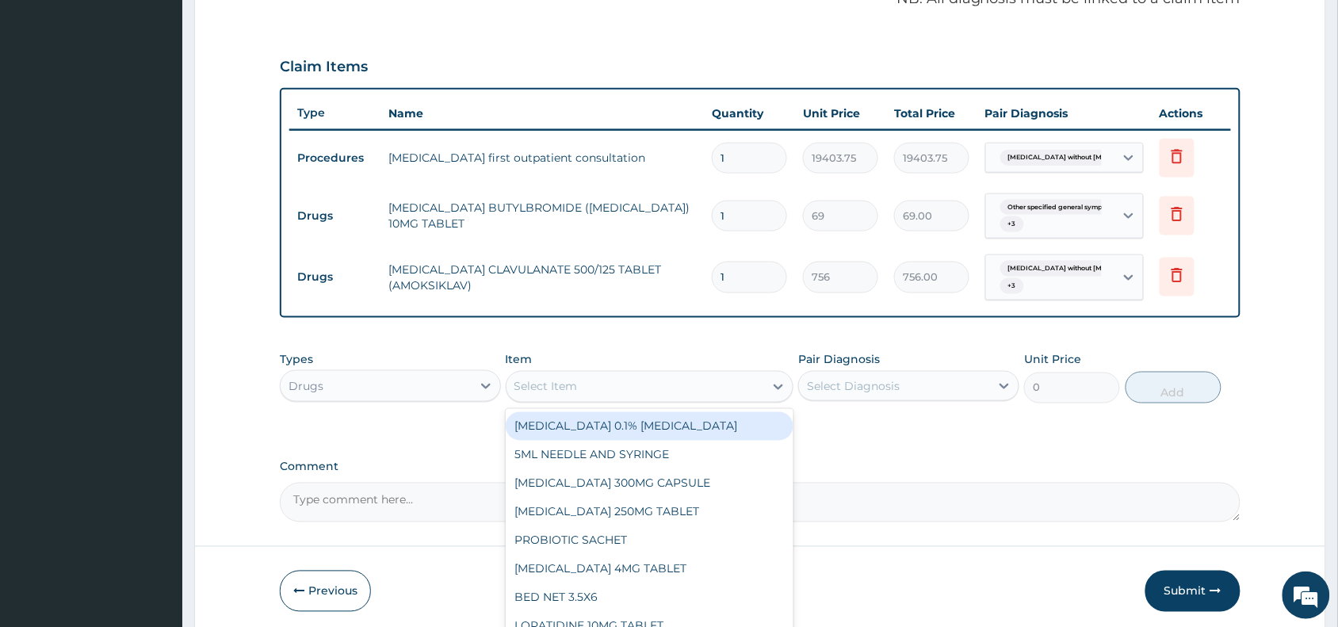
paste input "IBUPROFEN"
type input "IBUPROFEN"
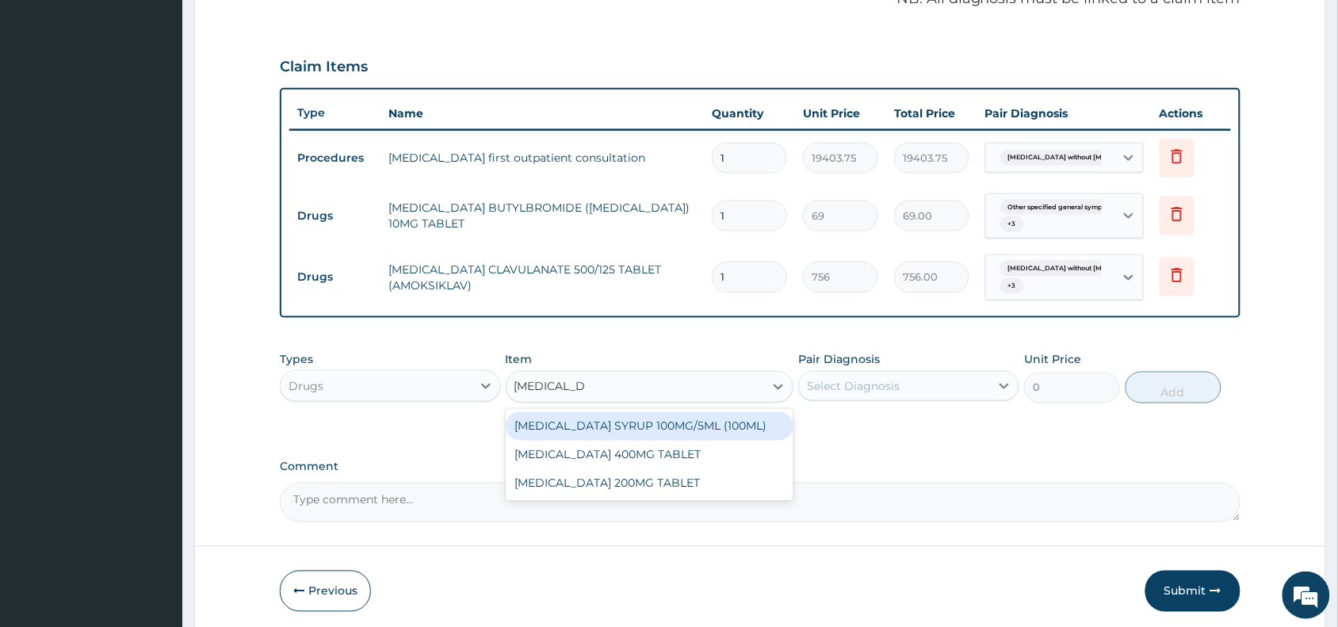
click at [610, 429] on div "IBUPROFEN SYRUP 100MG/5ML (100ML)" at bounding box center [650, 426] width 288 height 29
type input "1644.5"
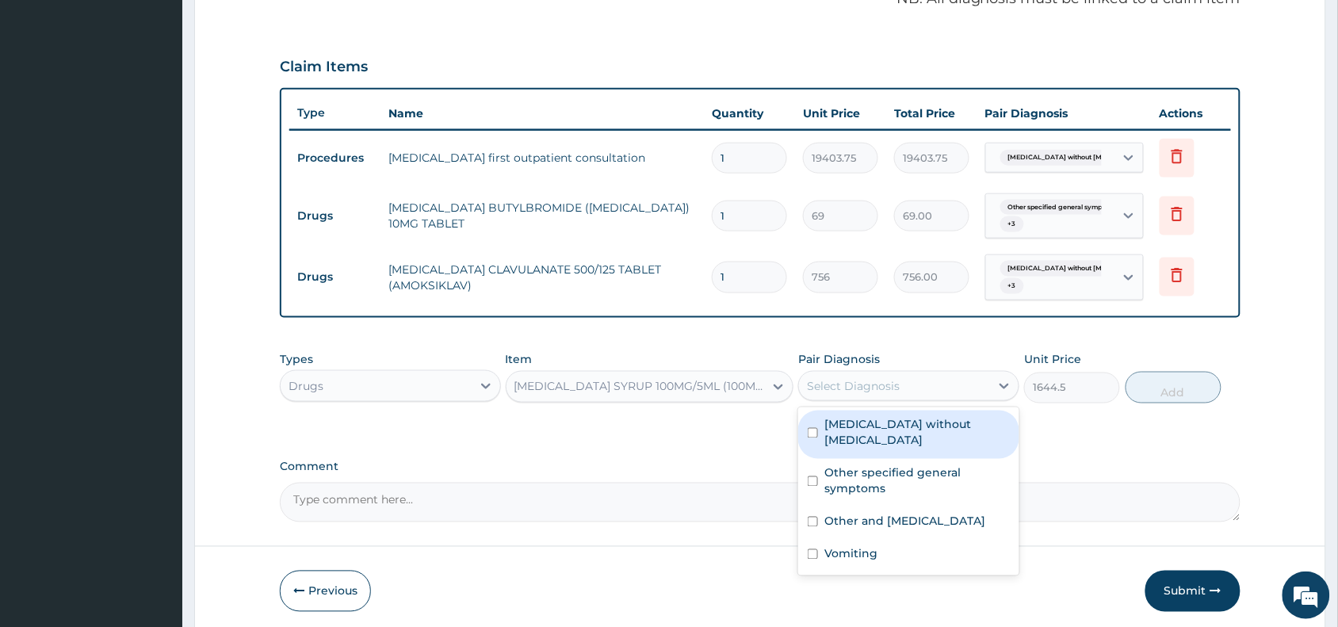
click at [832, 378] on div "Select Diagnosis" at bounding box center [853, 386] width 93 height 16
click at [865, 421] on label "Sepsis without septic shock" at bounding box center [916, 433] width 185 height 32
checkbox input "true"
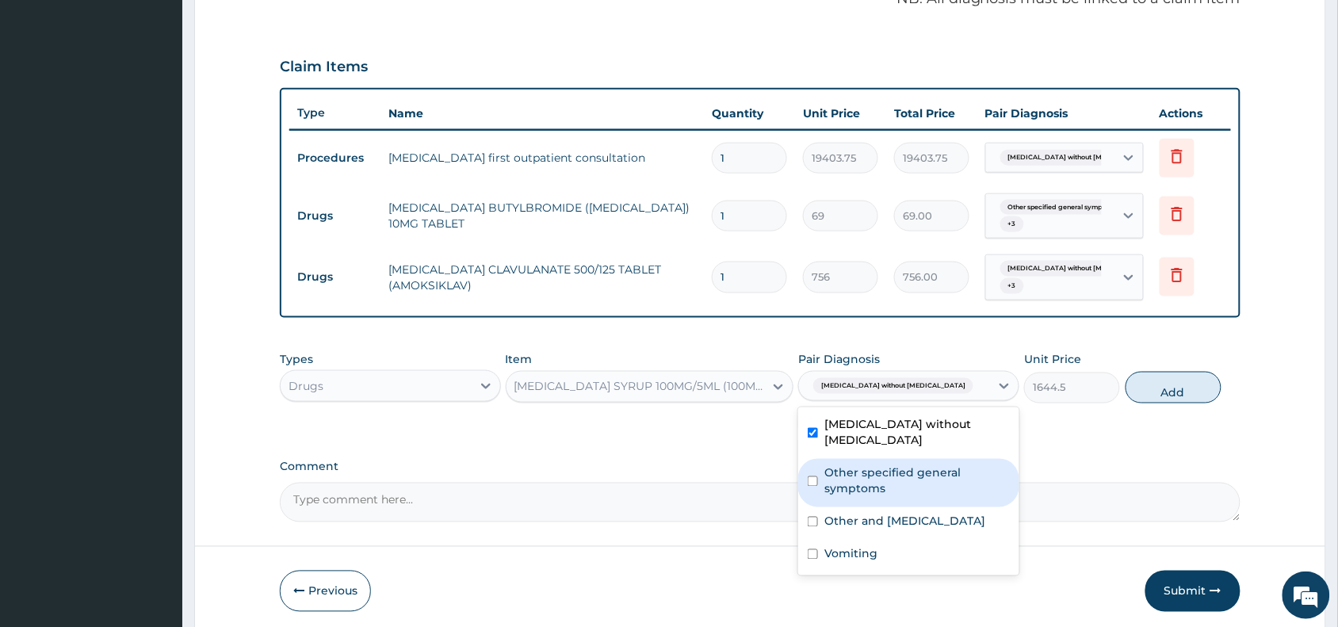
drag, startPoint x: 870, startPoint y: 446, endPoint x: 872, endPoint y: 469, distance: 23.0
click at [872, 459] on div "Other specified general symptoms" at bounding box center [908, 483] width 221 height 48
checkbox input "true"
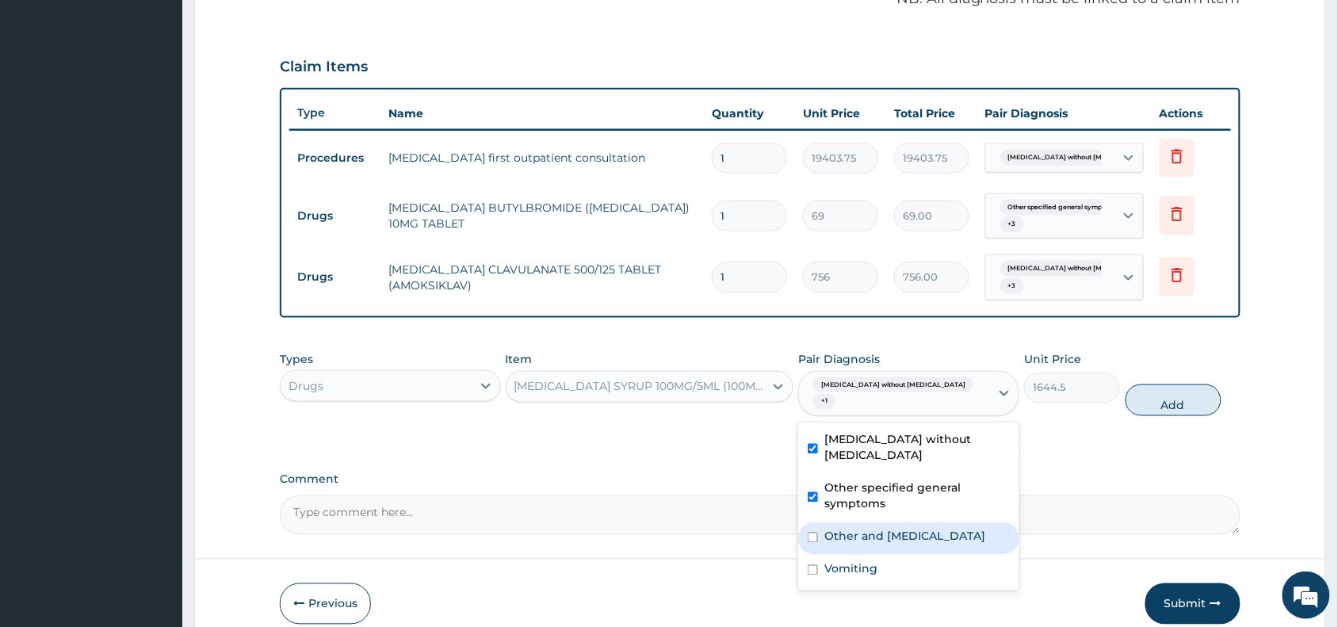
drag, startPoint x: 868, startPoint y: 509, endPoint x: 872, endPoint y: 540, distance: 31.9
click at [868, 529] on label "Other and unspecified abdominal pain" at bounding box center [904, 537] width 161 height 16
checkbox input "true"
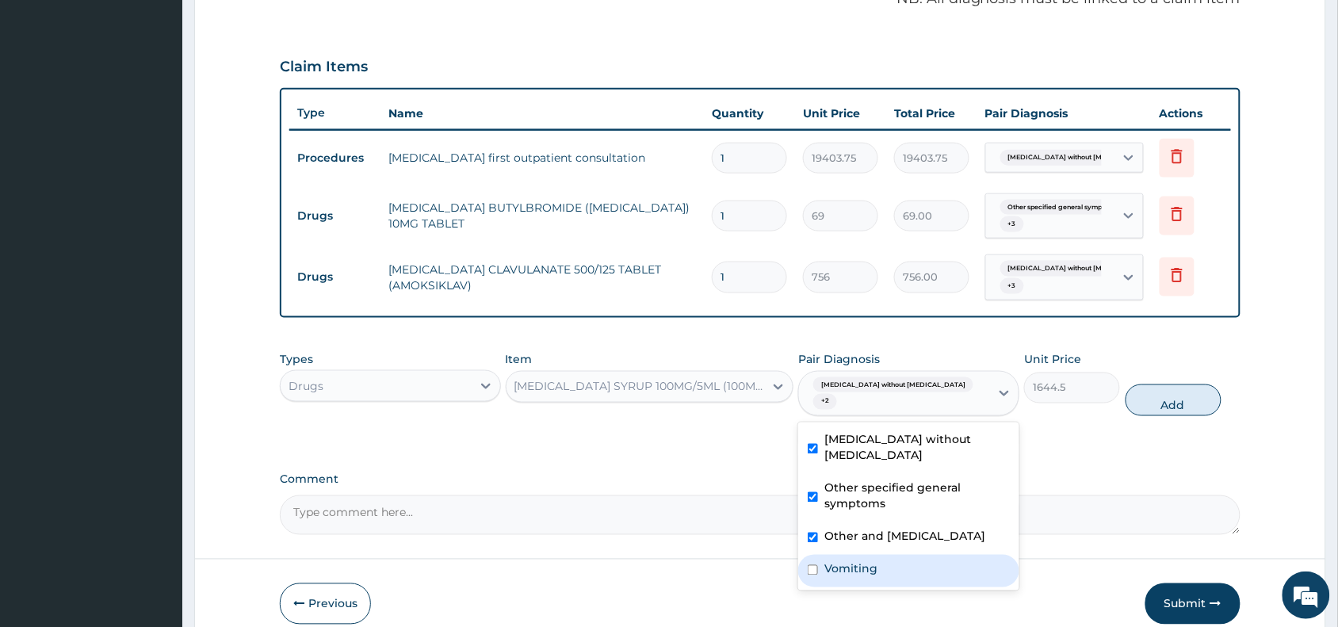
drag, startPoint x: 872, startPoint y: 548, endPoint x: 1023, endPoint y: 477, distance: 167.0
click at [872, 561] on label "Vomiting" at bounding box center [850, 569] width 53 height 16
checkbox input "true"
click at [1154, 392] on button "Add" at bounding box center [1173, 400] width 96 height 32
type input "0"
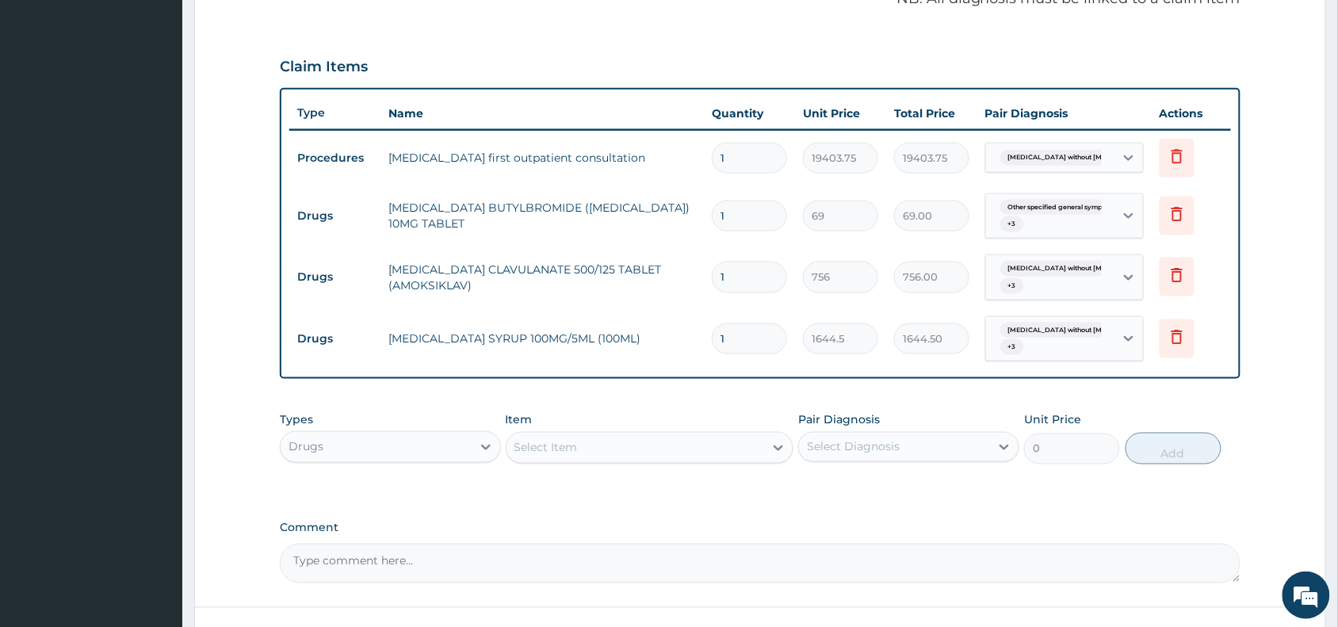
click at [541, 448] on div "Select Item" at bounding box center [545, 448] width 63 height 16
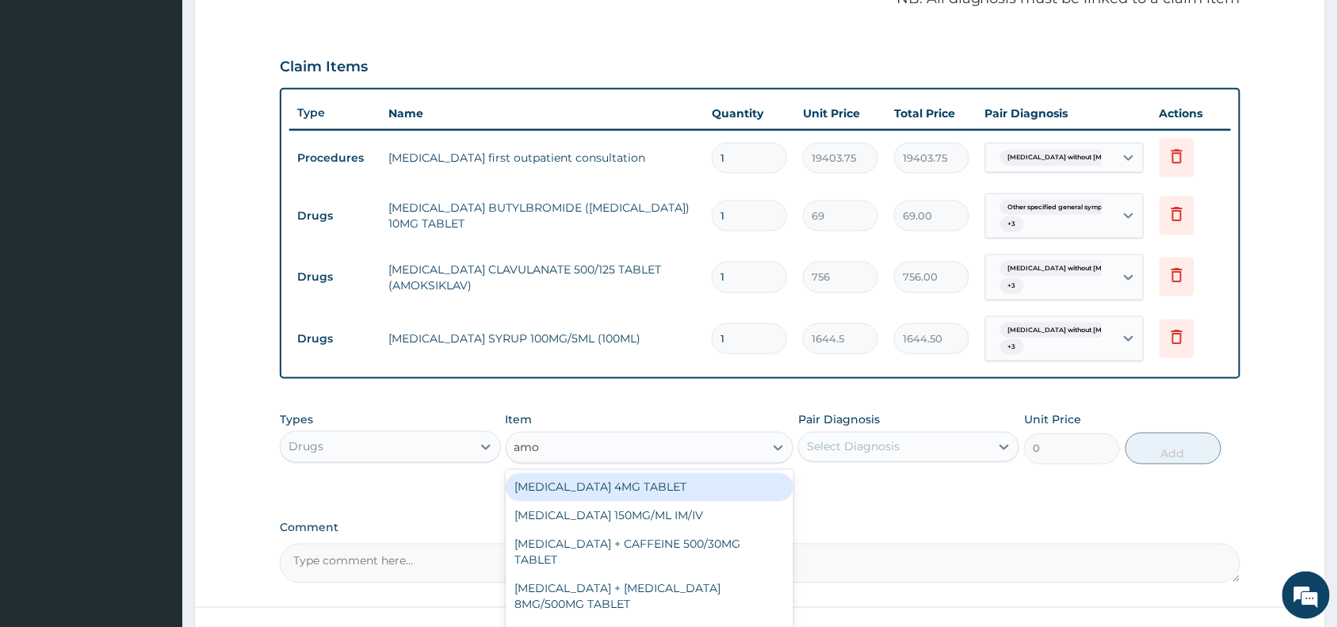
type input "amox"
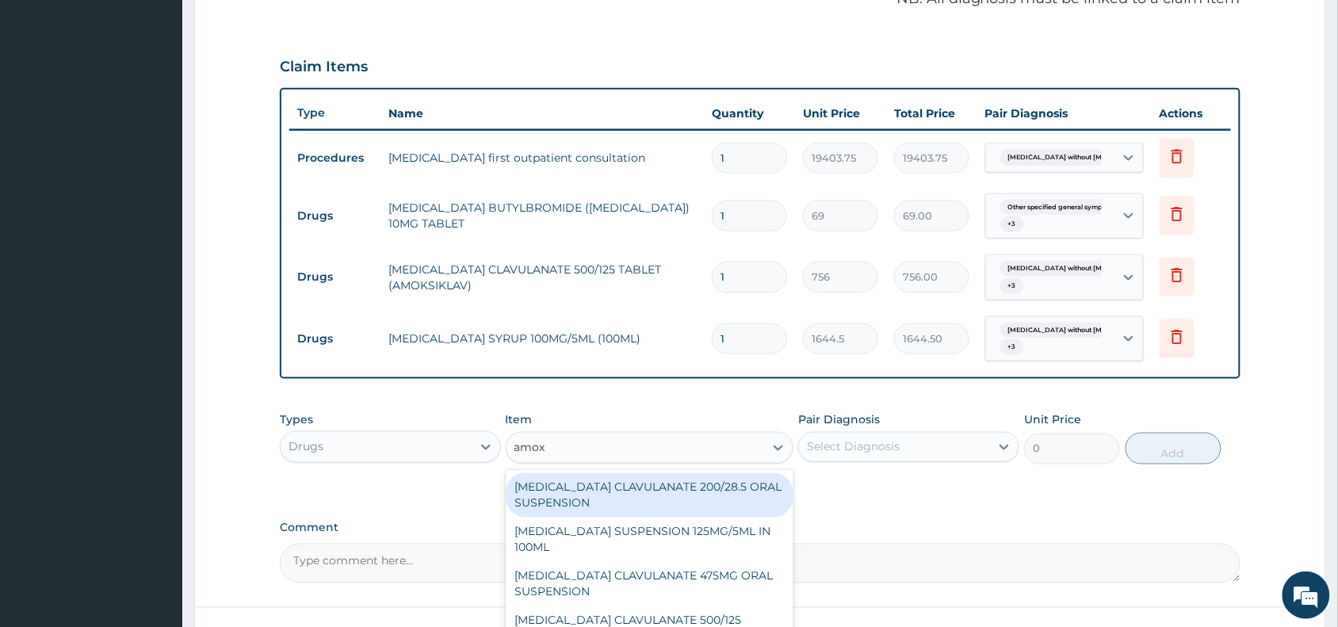
click at [613, 499] on div "AMOXICILLIN CLAVULANATE 200/28.5 ORAL SUSPENSION" at bounding box center [650, 495] width 288 height 44
type input "2932.5"
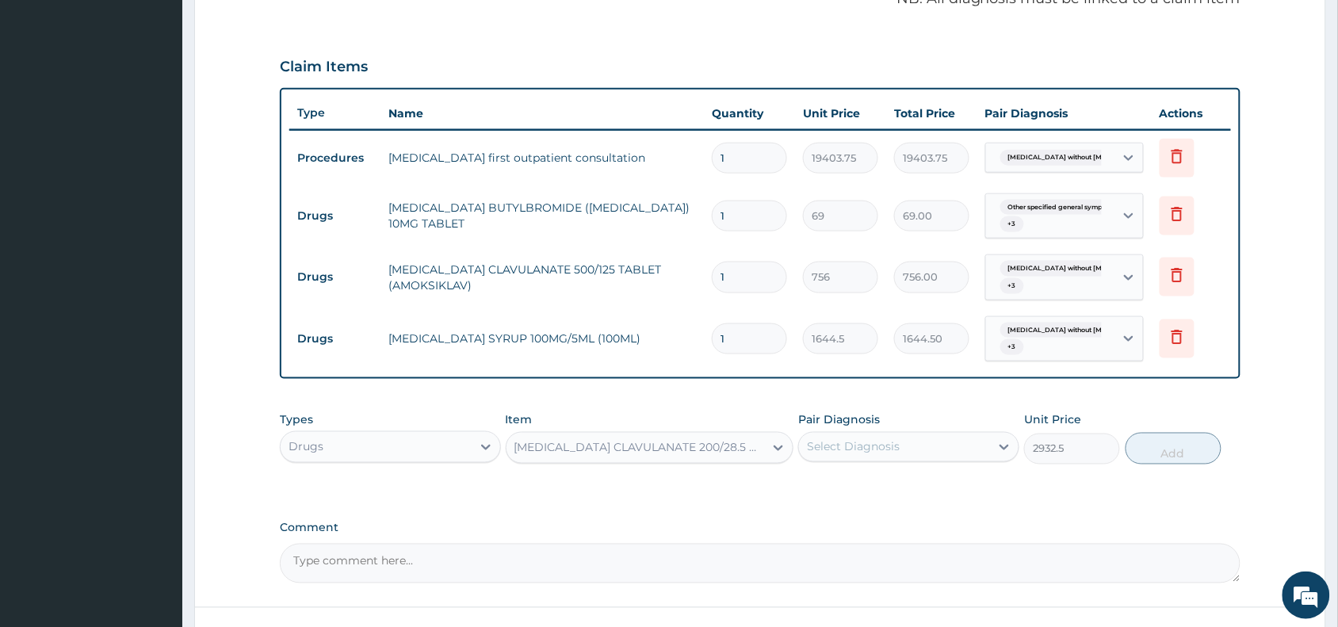
click at [886, 442] on div "Select Diagnosis" at bounding box center [853, 447] width 93 height 16
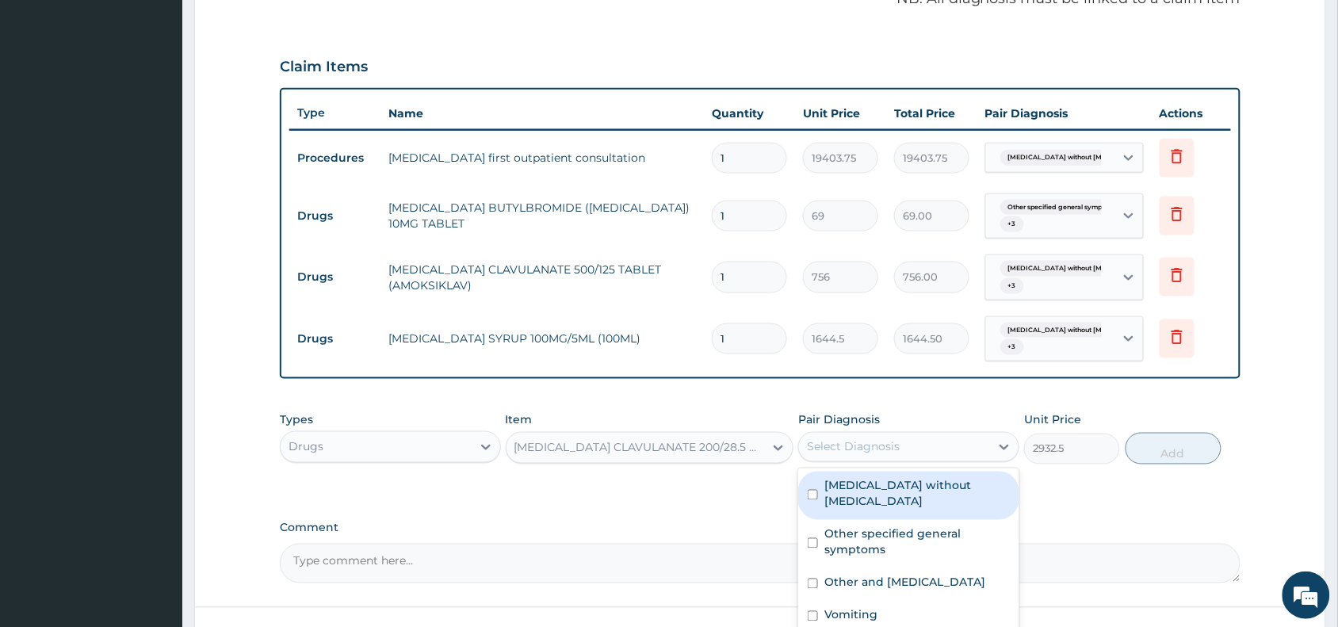
click at [872, 492] on label "Sepsis without septic shock" at bounding box center [916, 494] width 185 height 32
checkbox input "true"
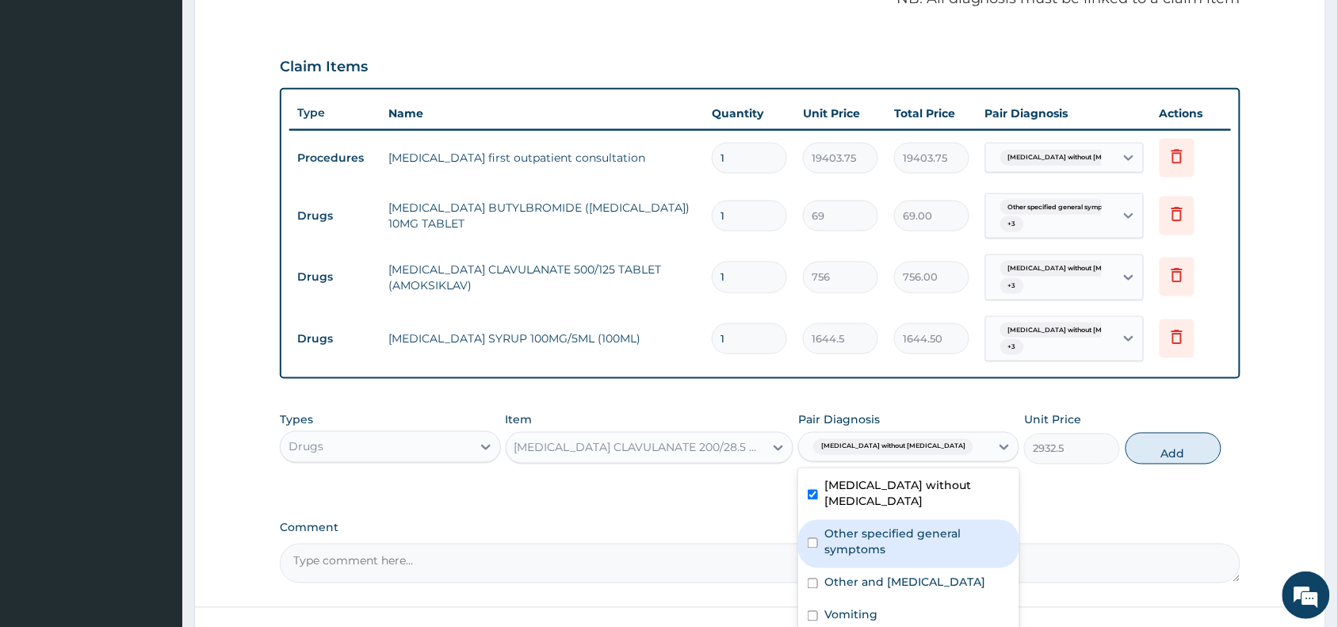
click at [877, 526] on label "Other specified general symptoms" at bounding box center [916, 542] width 185 height 32
checkbox input "true"
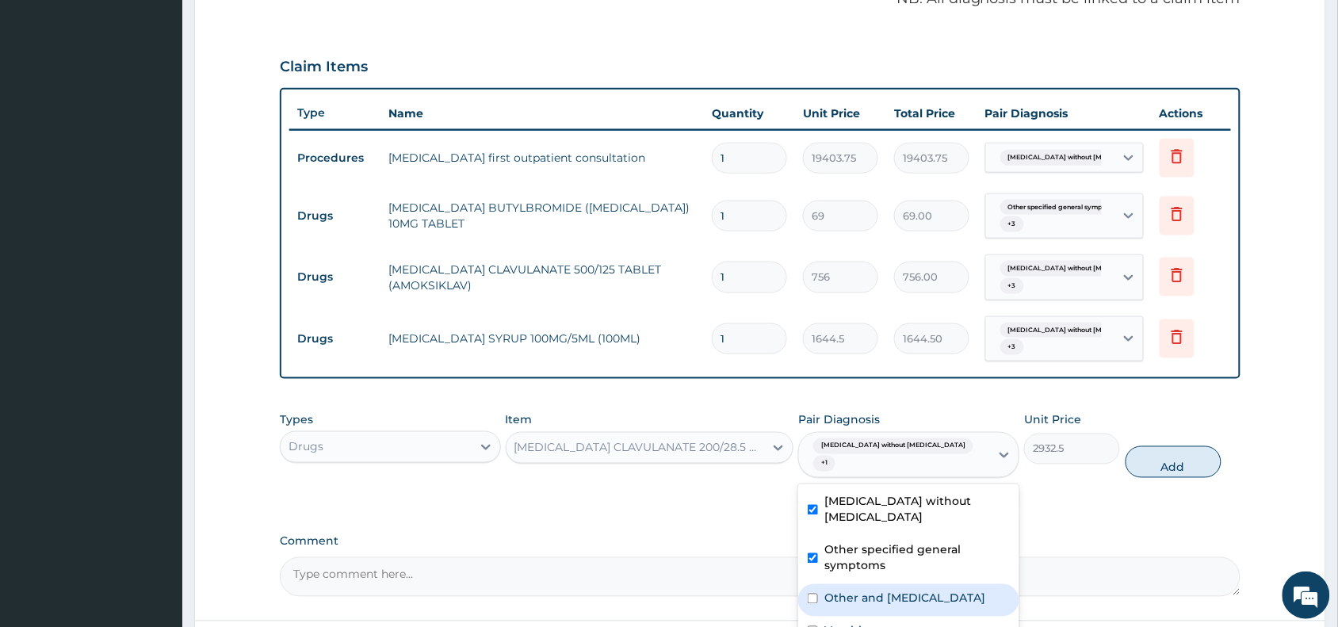
drag, startPoint x: 877, startPoint y: 572, endPoint x: 868, endPoint y: 618, distance: 46.9
click at [876, 590] on label "Other and unspecified abdominal pain" at bounding box center [904, 598] width 161 height 16
checkbox input "true"
drag, startPoint x: 872, startPoint y: 615, endPoint x: 906, endPoint y: 596, distance: 39.0
click at [878, 616] on div "Vomiting" at bounding box center [908, 632] width 221 height 32
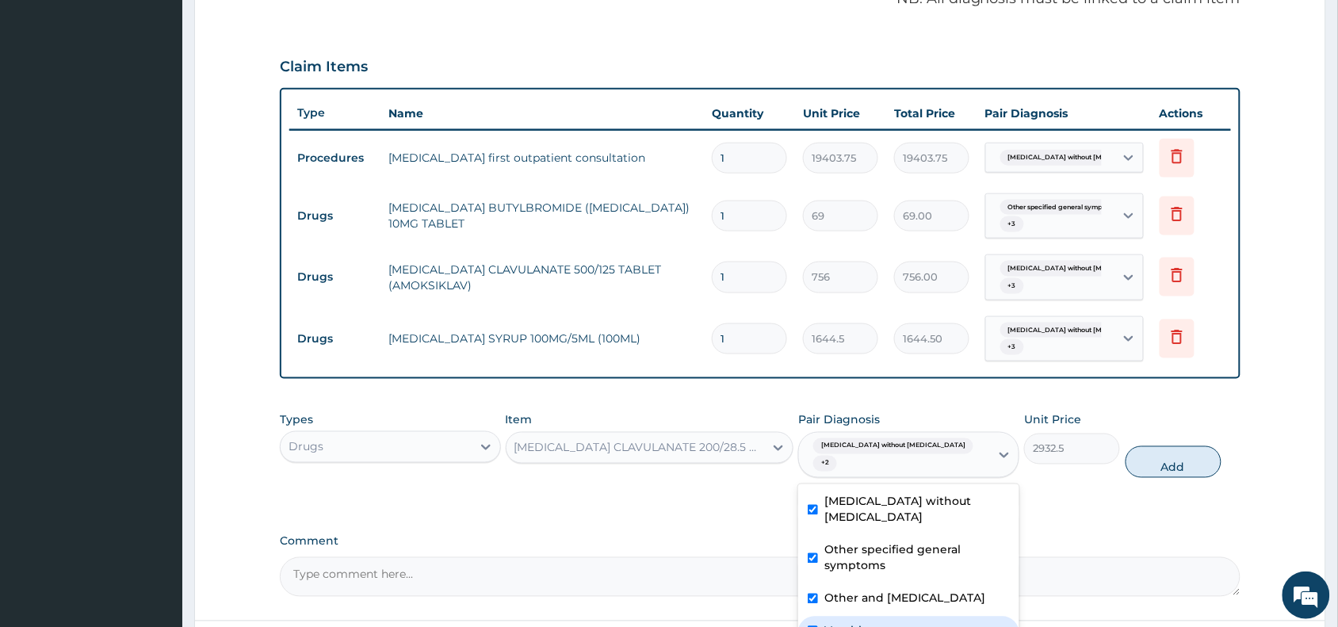
checkbox input "true"
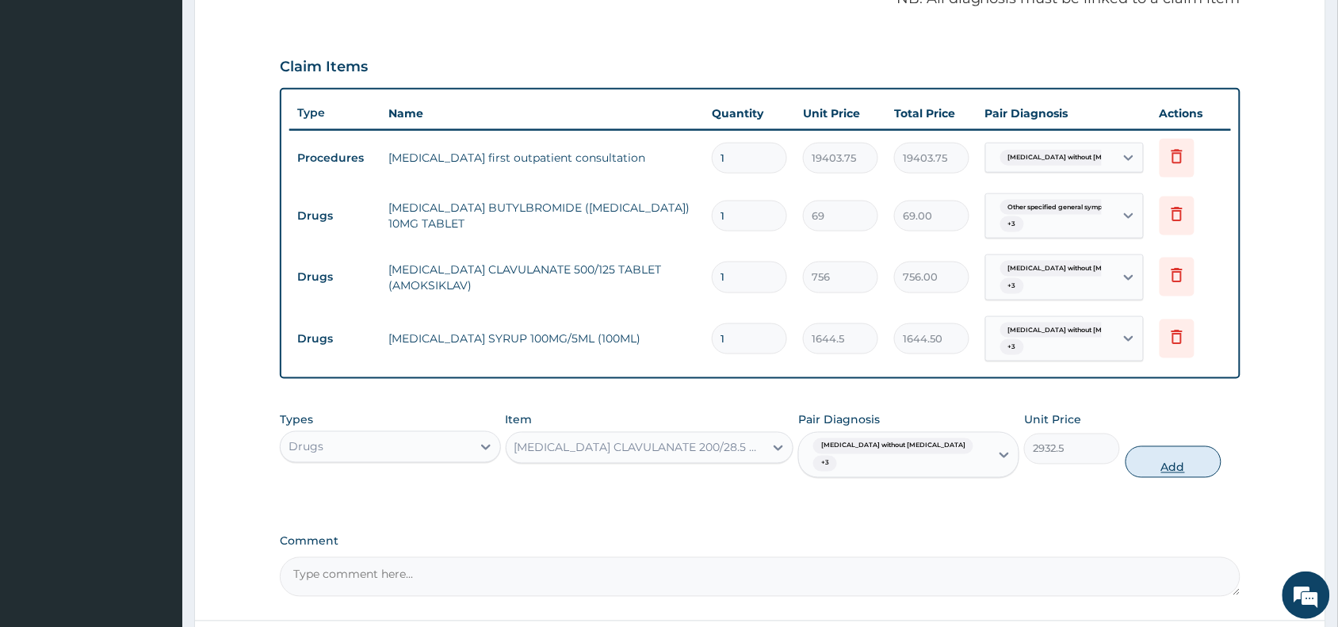
click at [1170, 448] on button "Add" at bounding box center [1173, 462] width 96 height 32
type input "0"
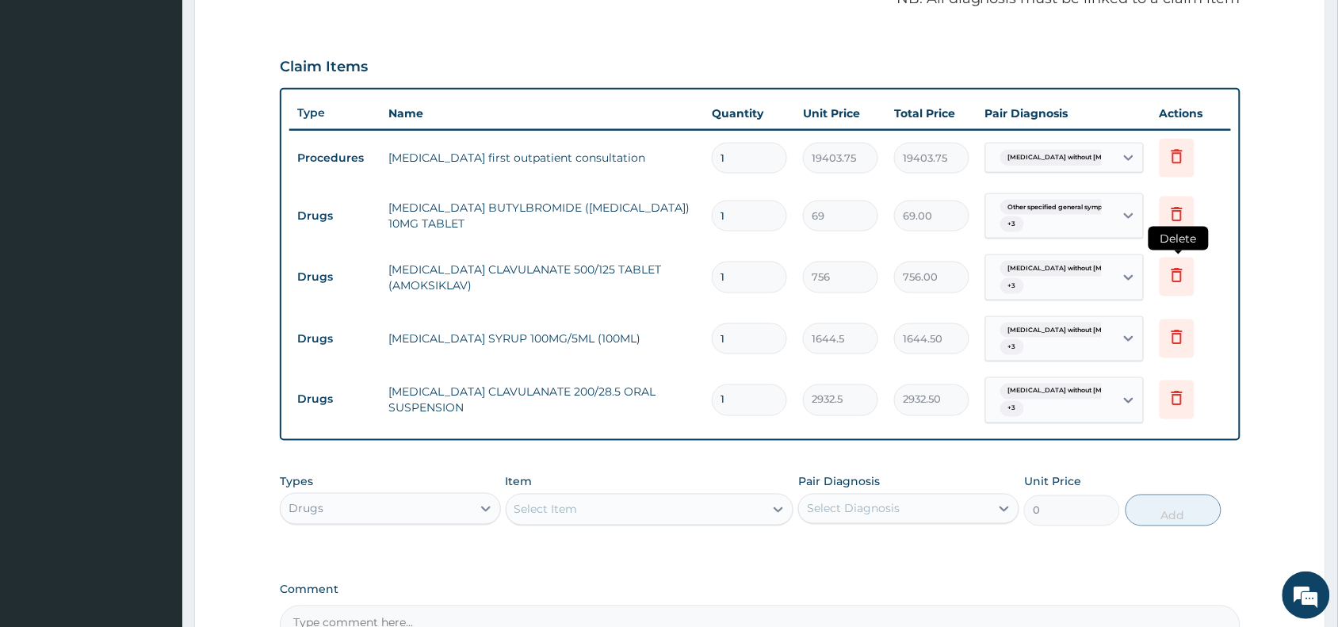
click at [1174, 278] on icon at bounding box center [1176, 276] width 11 height 14
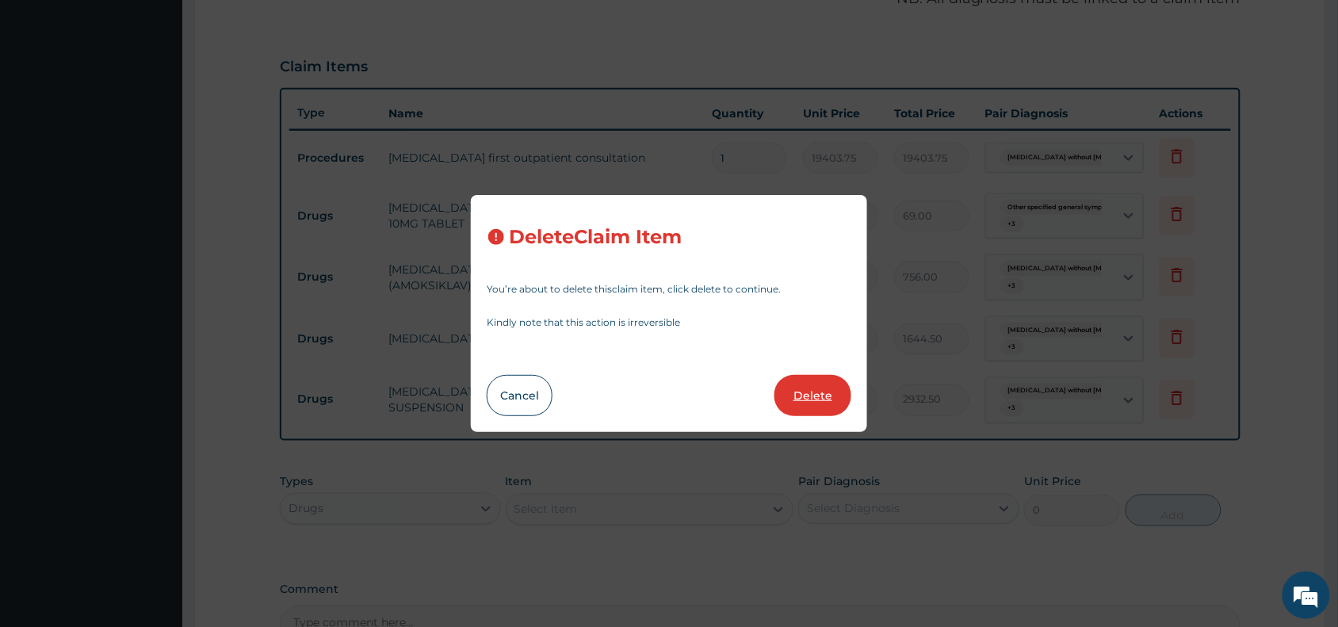
click at [824, 392] on button "Delete" at bounding box center [812, 395] width 77 height 41
type input "1644.5"
type input "1644.50"
type input "2932.5"
type input "2932.50"
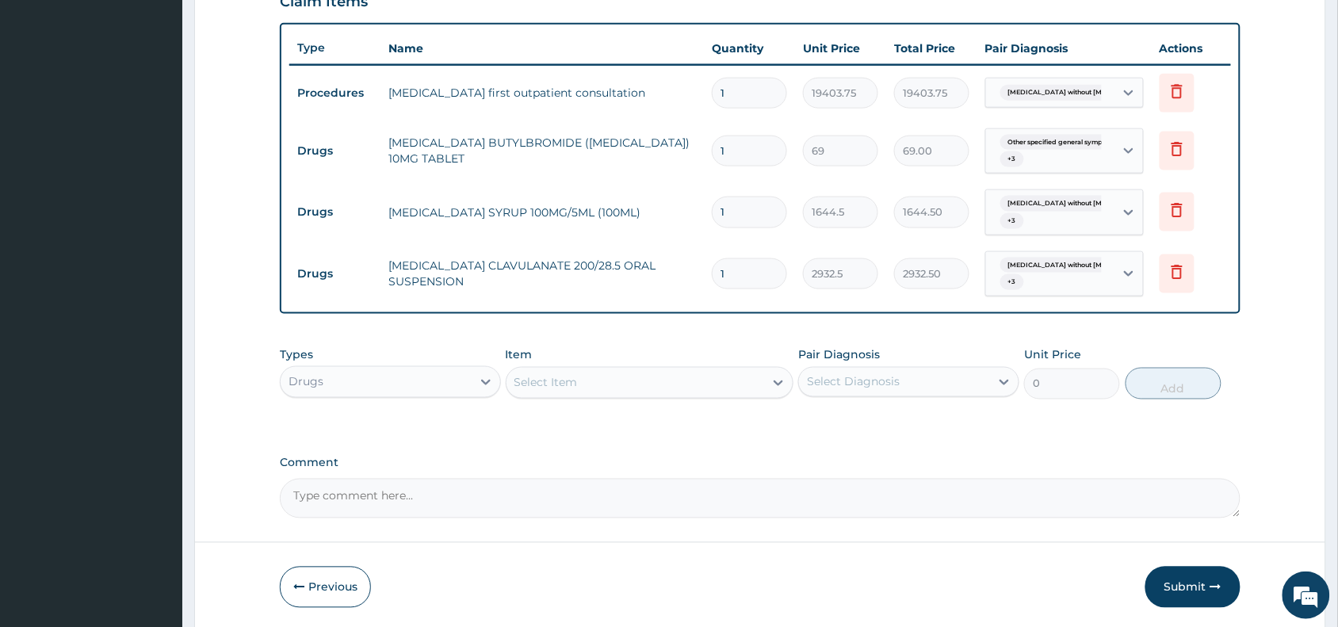
scroll to position [624, 0]
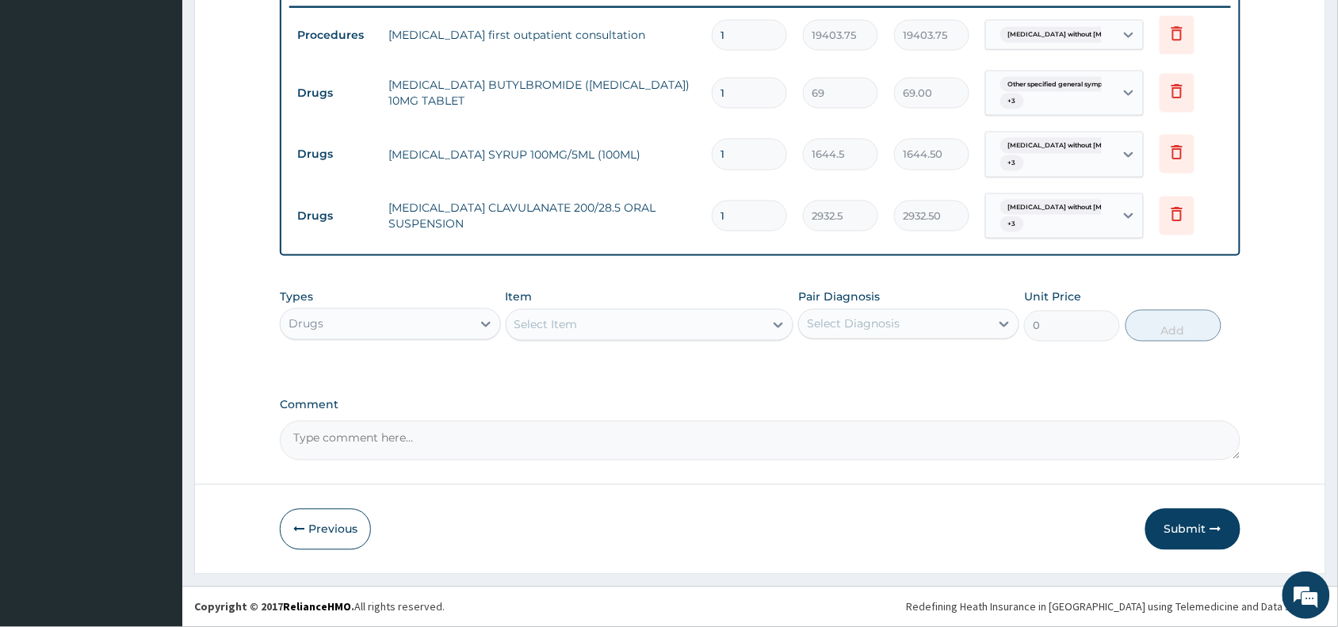
click at [742, 94] on input "1" at bounding box center [749, 93] width 75 height 31
type input "10"
type input "690.00"
type input "10"
click at [1193, 529] on button "Submit" at bounding box center [1192, 529] width 95 height 41
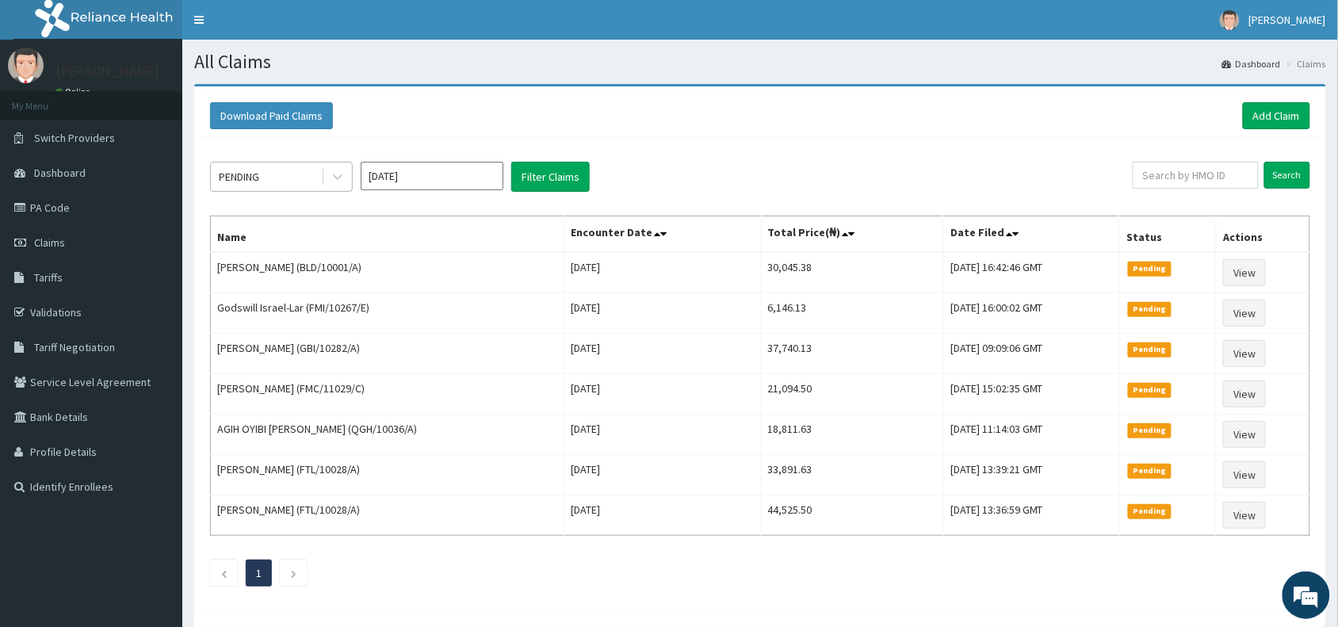
click at [285, 175] on div "PENDING" at bounding box center [266, 176] width 110 height 25
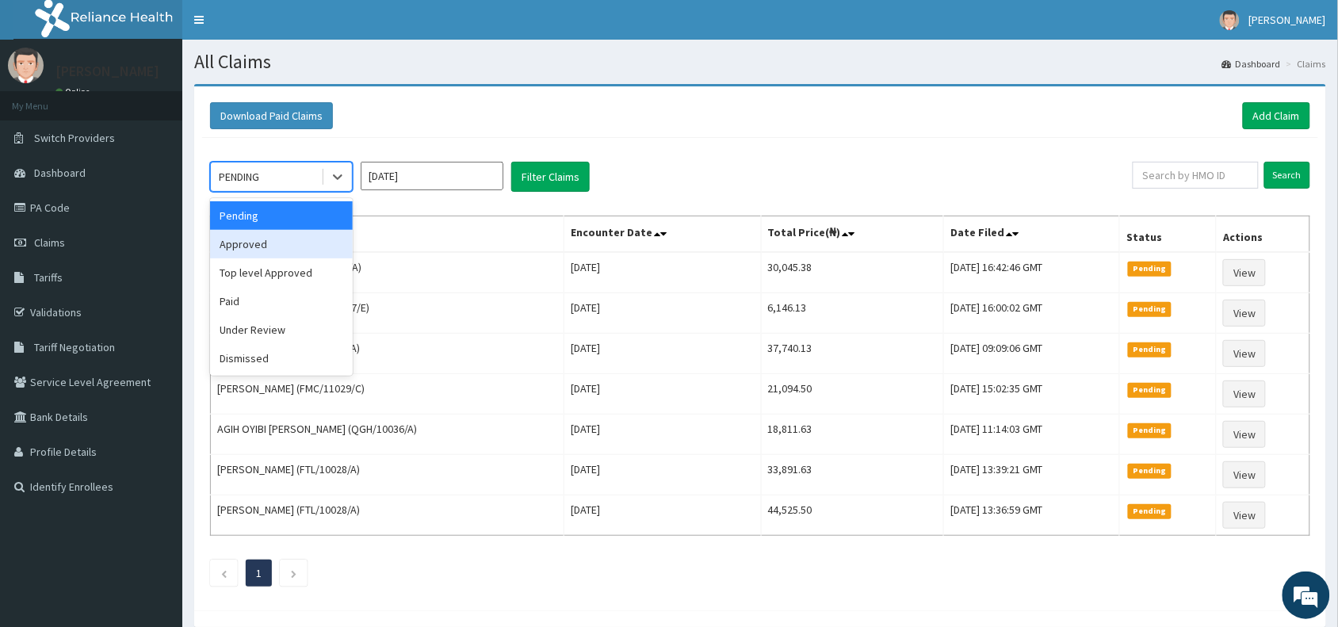
click at [278, 247] on div "Approved" at bounding box center [281, 244] width 143 height 29
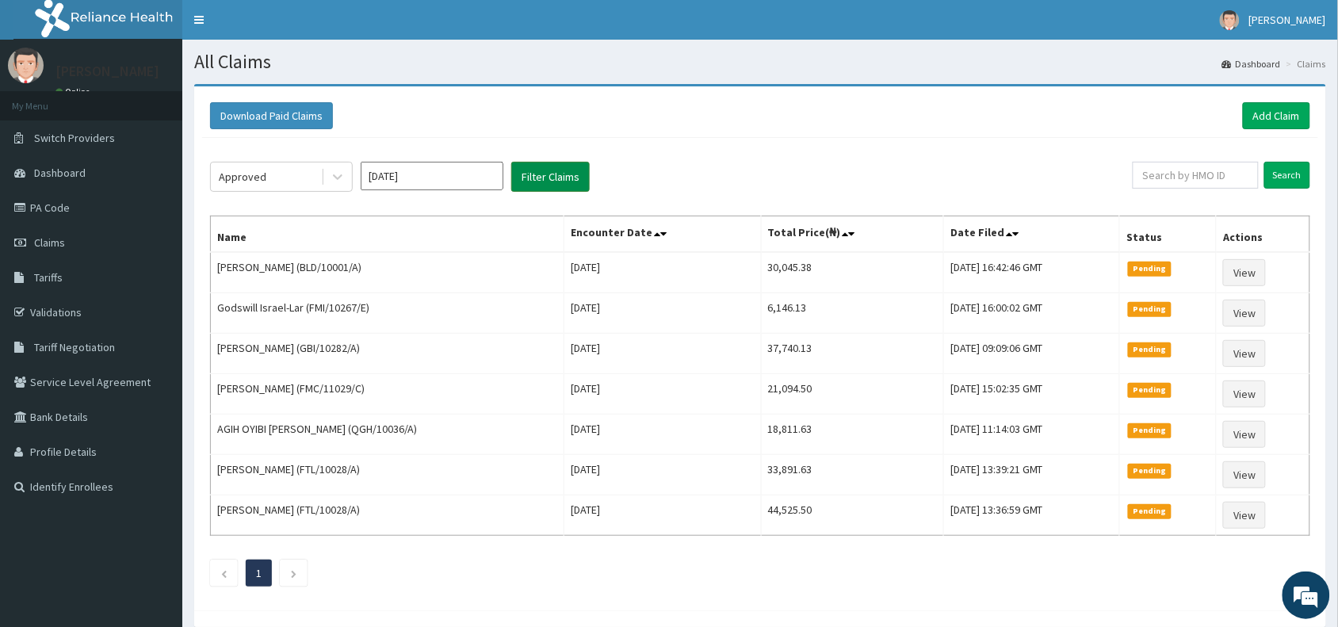
click at [544, 179] on button "Filter Claims" at bounding box center [550, 177] width 78 height 30
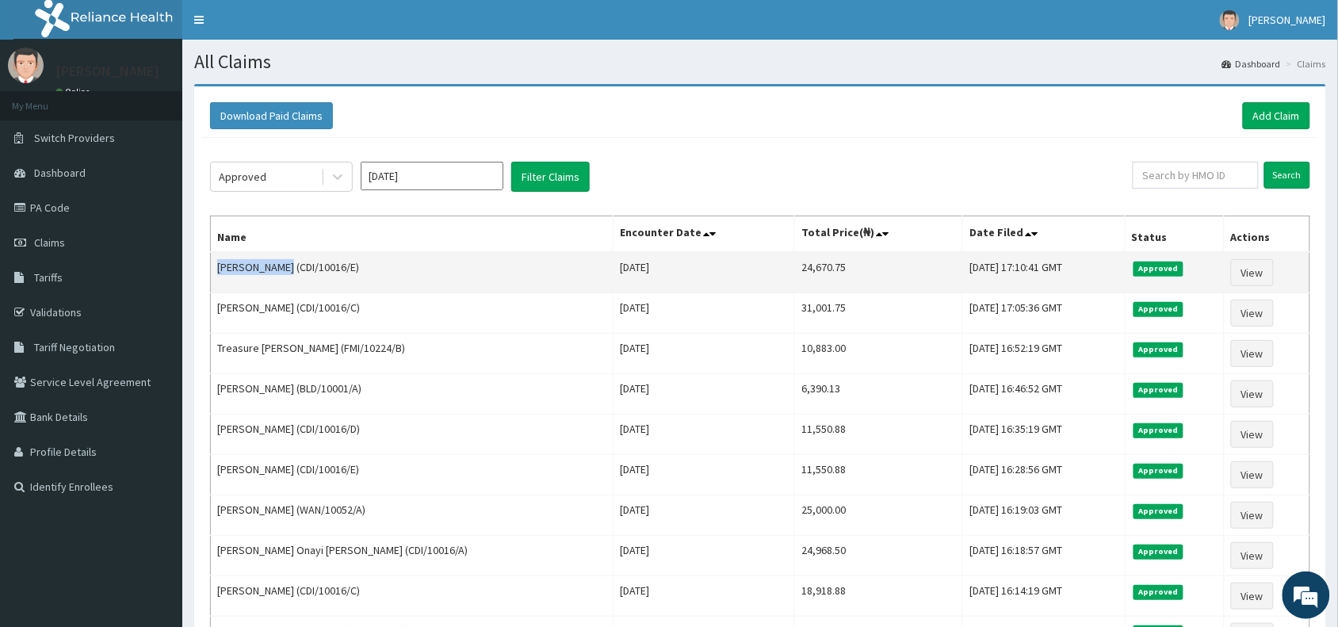
drag, startPoint x: 276, startPoint y: 266, endPoint x: 211, endPoint y: 267, distance: 65.0
click at [218, 268] on td "[PERSON_NAME] (CDI/10016/E)" at bounding box center [412, 272] width 403 height 41
copy td "Khalid Yusuf"
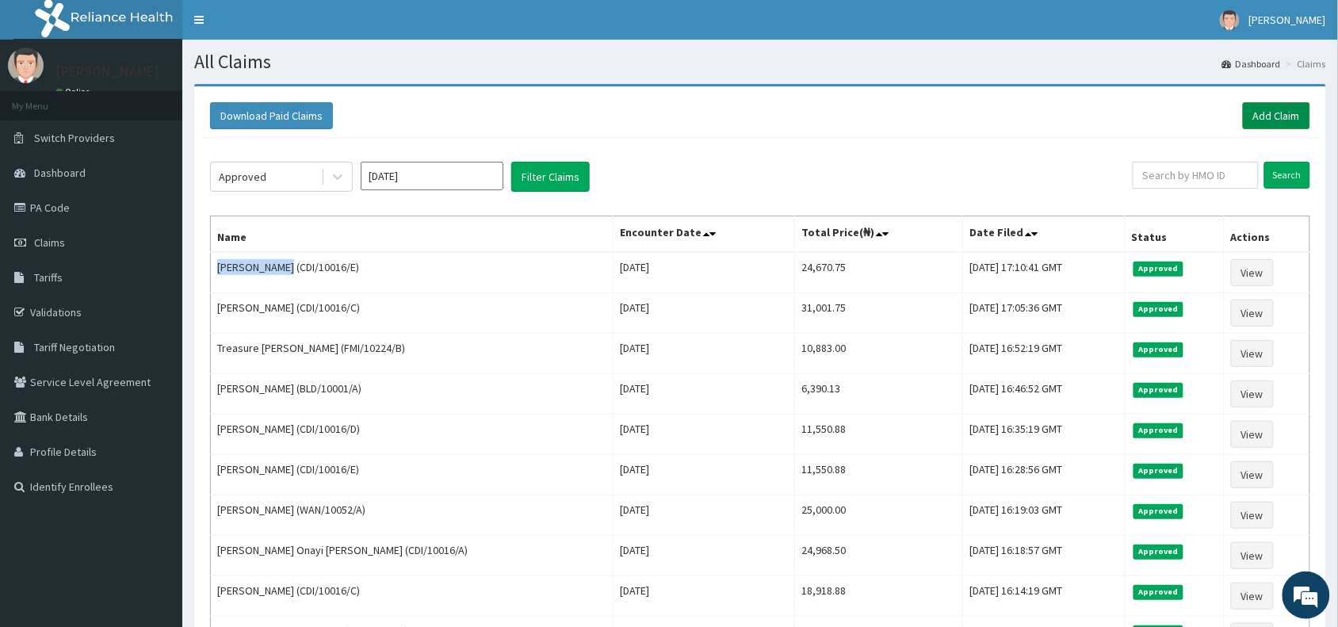
click at [1276, 109] on link "Add Claim" at bounding box center [1275, 115] width 67 height 27
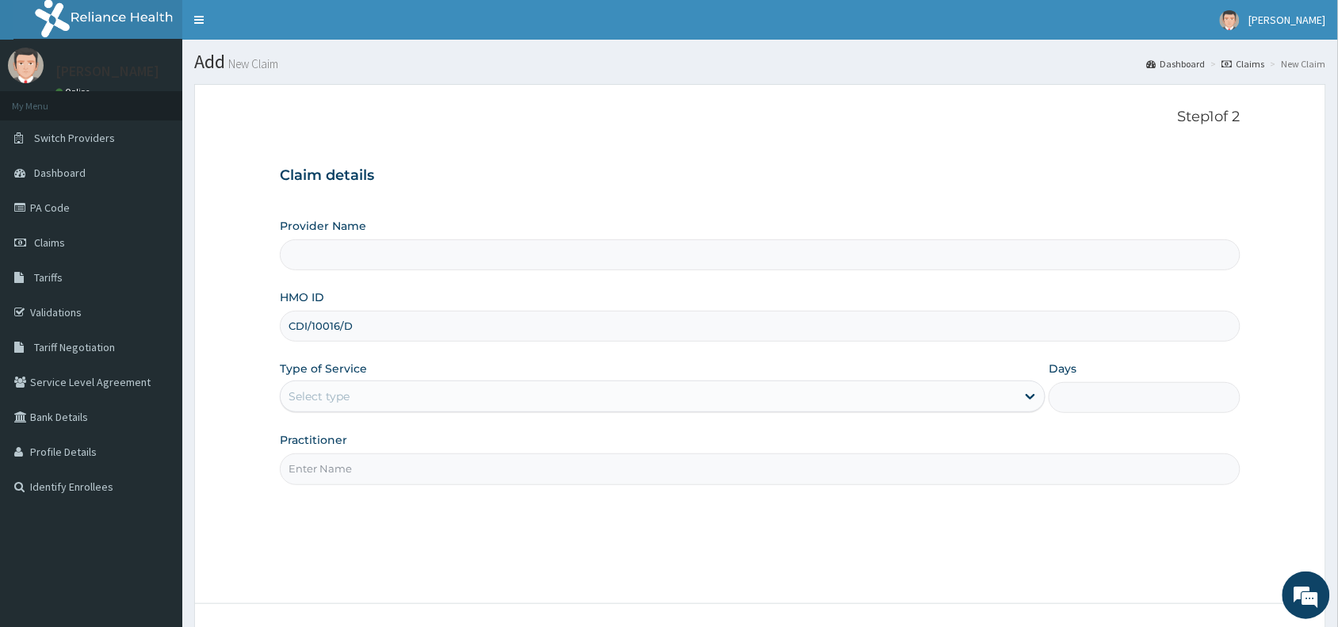
type input "CDI/10016/D"
type input "Reliance Family Clinics (RFC) - [GEOGRAPHIC_DATA]"
click at [307, 394] on div "Select type" at bounding box center [318, 396] width 61 height 16
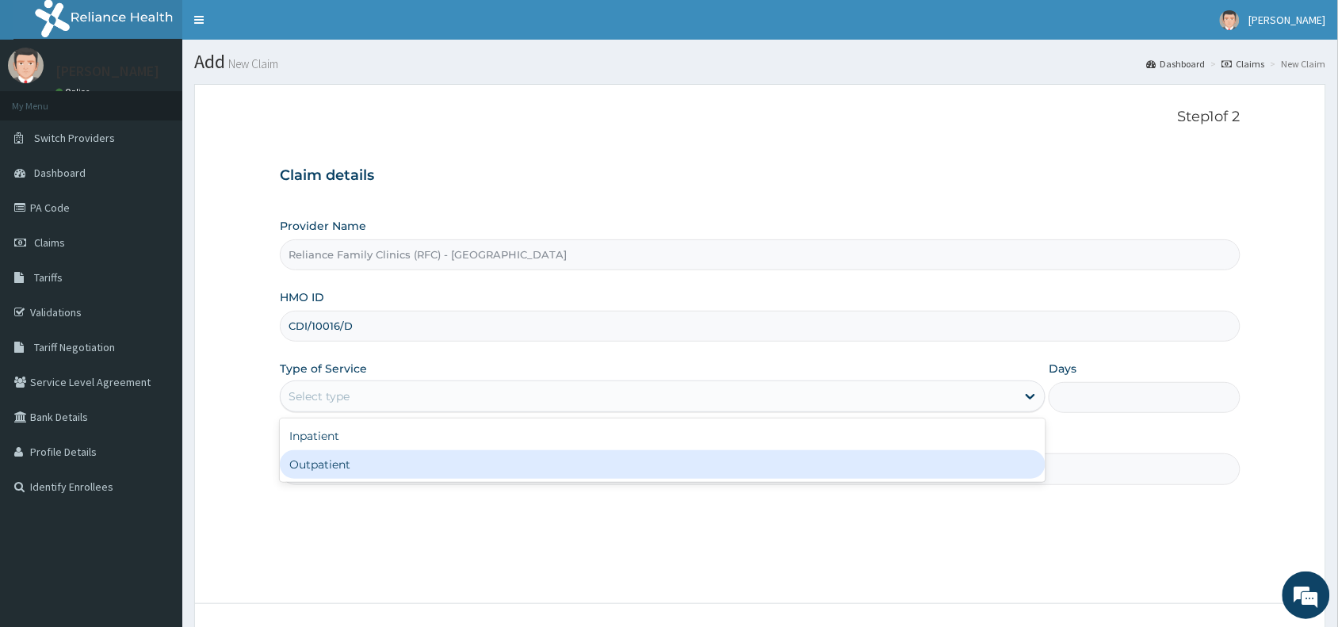
click at [322, 471] on div "Outpatient" at bounding box center [662, 464] width 765 height 29
type input "1"
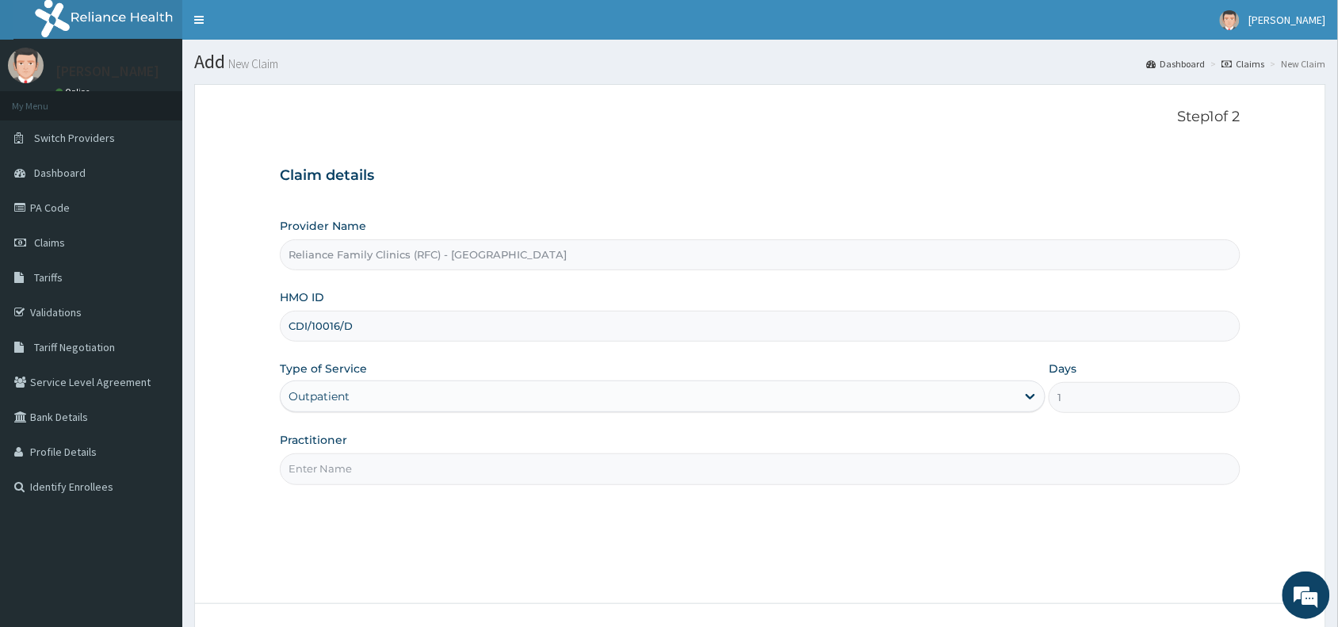
click at [322, 471] on input "Practitioner" at bounding box center [760, 468] width 960 height 31
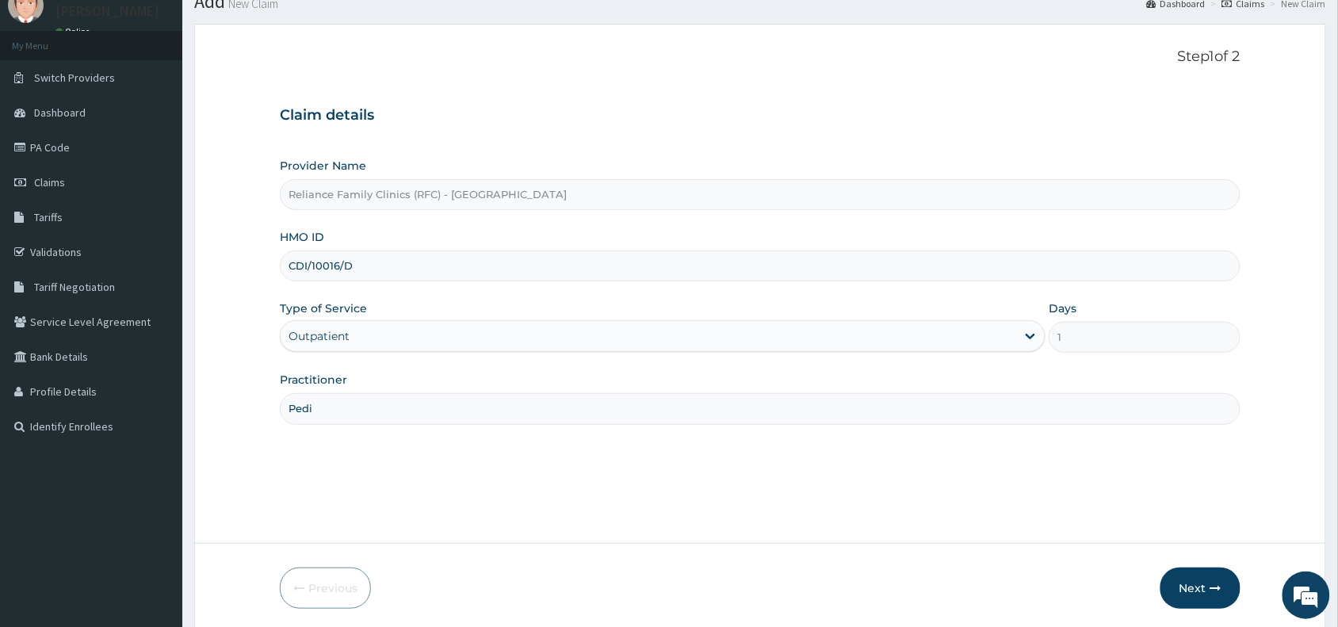
scroll to position [119, 0]
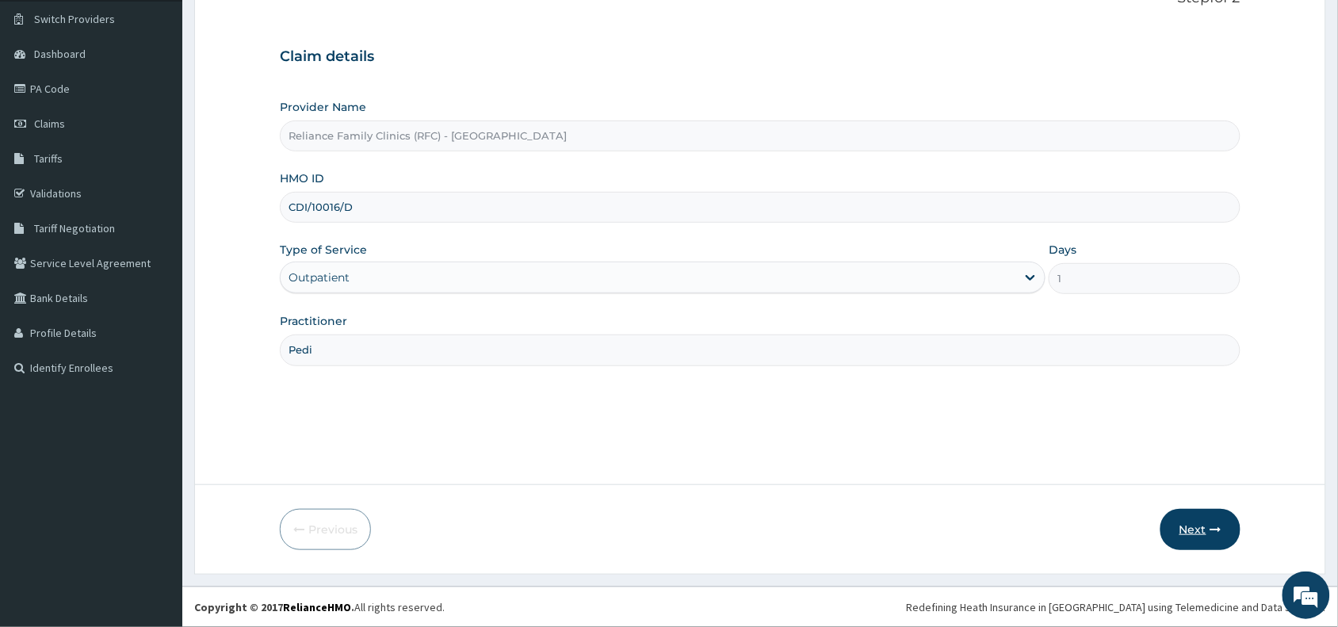
type input "Pedi"
click at [1185, 527] on button "Next" at bounding box center [1200, 529] width 80 height 41
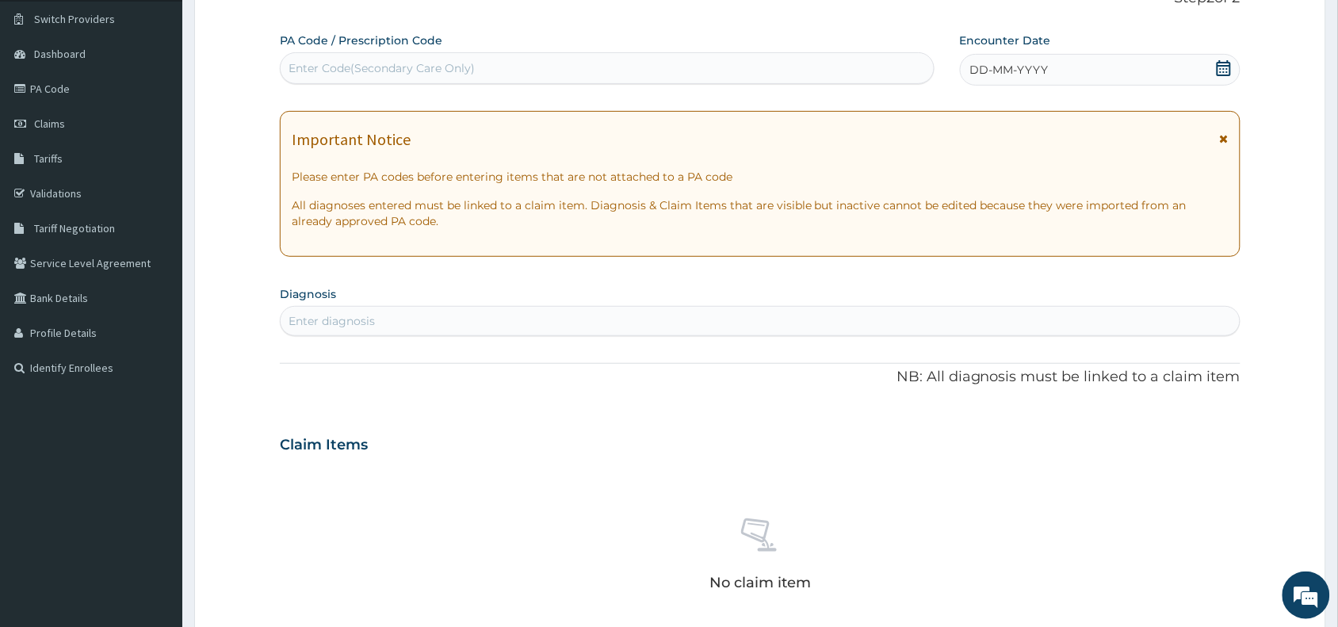
scroll to position [0, 0]
click at [382, 60] on div "Enter Code(Secondary Care Only)" at bounding box center [381, 68] width 186 height 16
paste input "PA/1CAC99"
type input "PA/1CAC99"
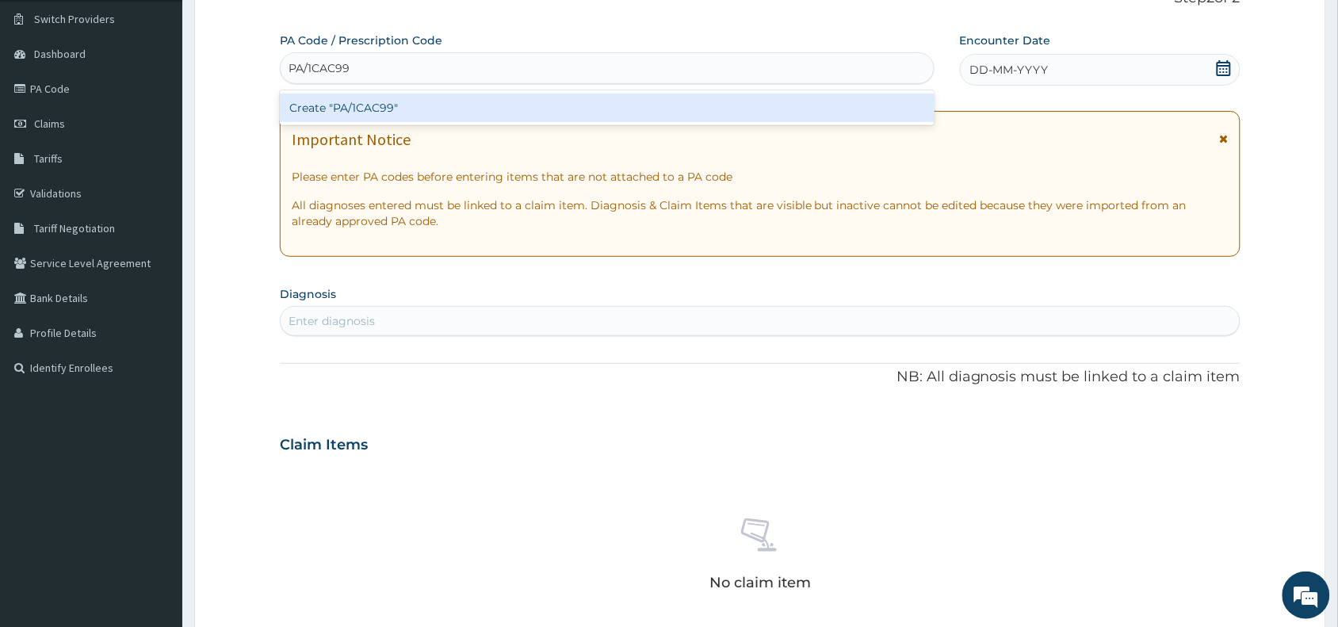
click at [426, 104] on div "Create "PA/1CAC99"" at bounding box center [607, 108] width 655 height 29
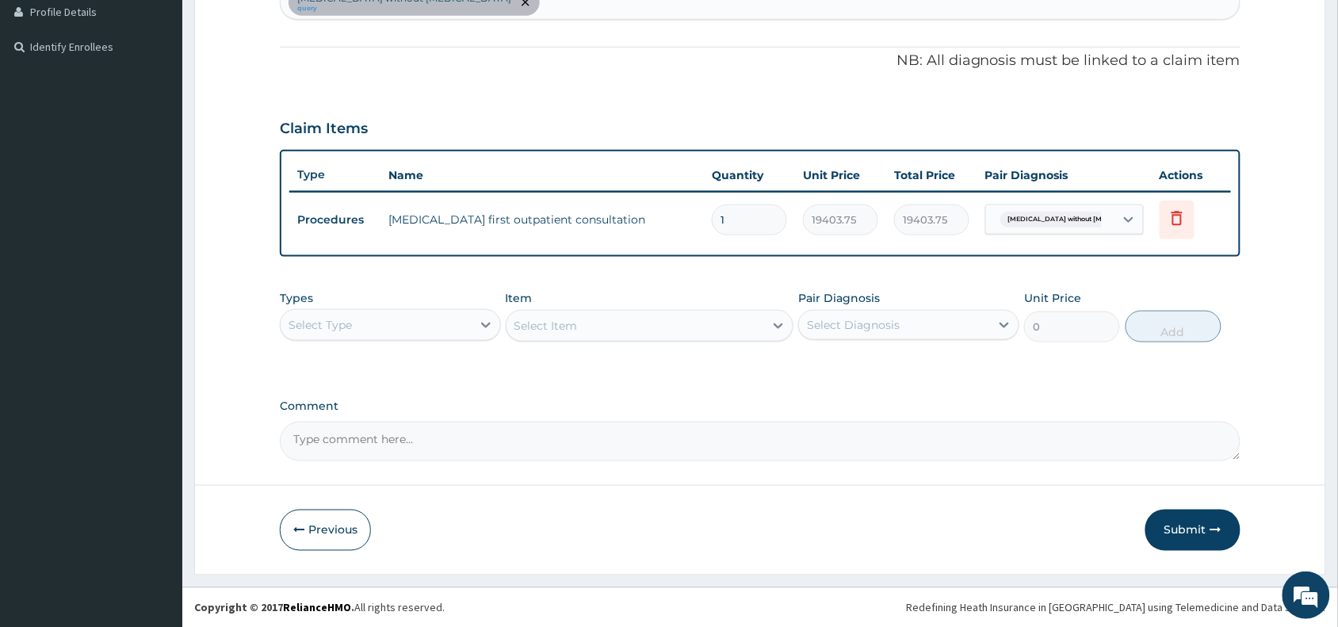
scroll to position [436, 0]
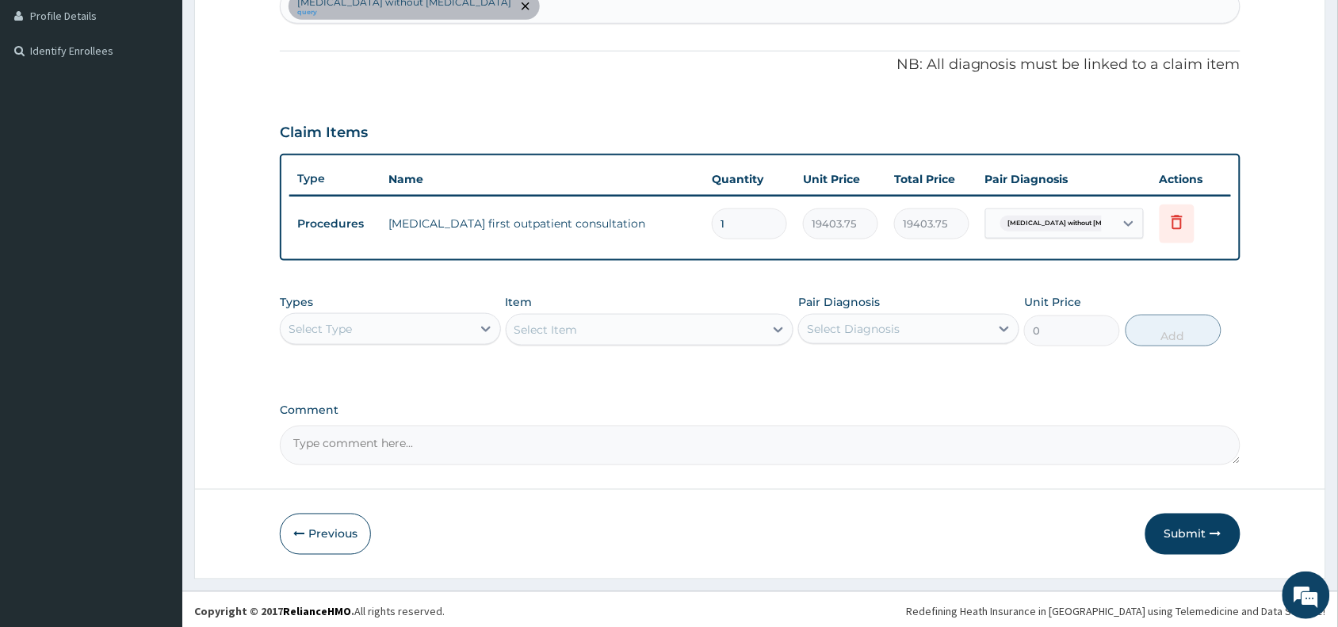
click at [500, 8] on div "Sepsis without septic shock query" at bounding box center [760, 6] width 959 height 33
click at [480, 9] on div "Sepsis without septic shock query" at bounding box center [760, 6] width 959 height 33
click at [429, 322] on div "Select Type" at bounding box center [376, 328] width 191 height 25
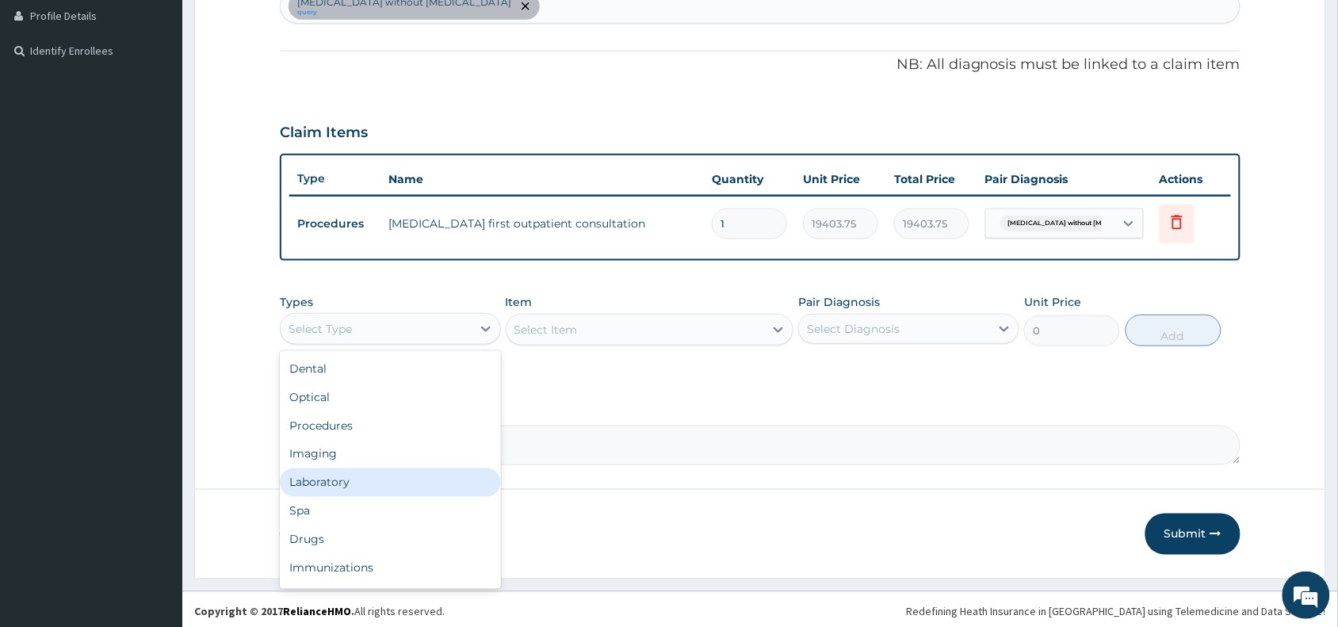
click at [330, 482] on div "Laboratory" at bounding box center [390, 482] width 221 height 29
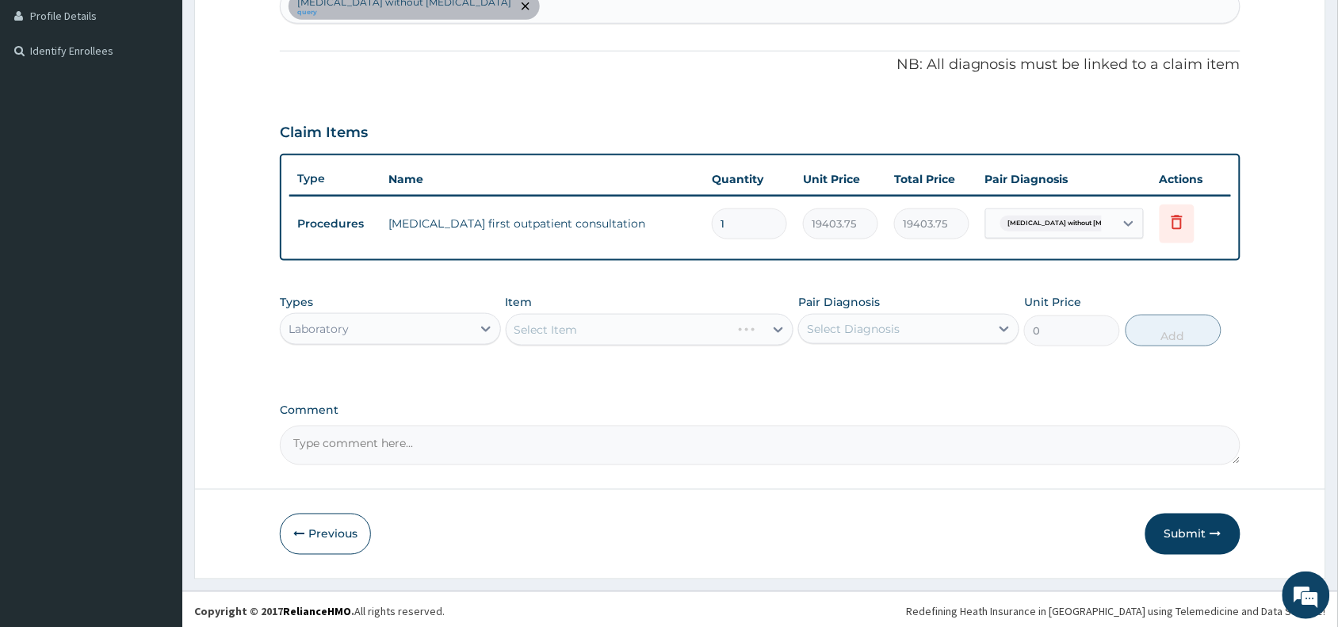
click at [548, 322] on div "Select Item" at bounding box center [650, 330] width 288 height 32
click at [375, 322] on div "Laboratory" at bounding box center [376, 328] width 191 height 25
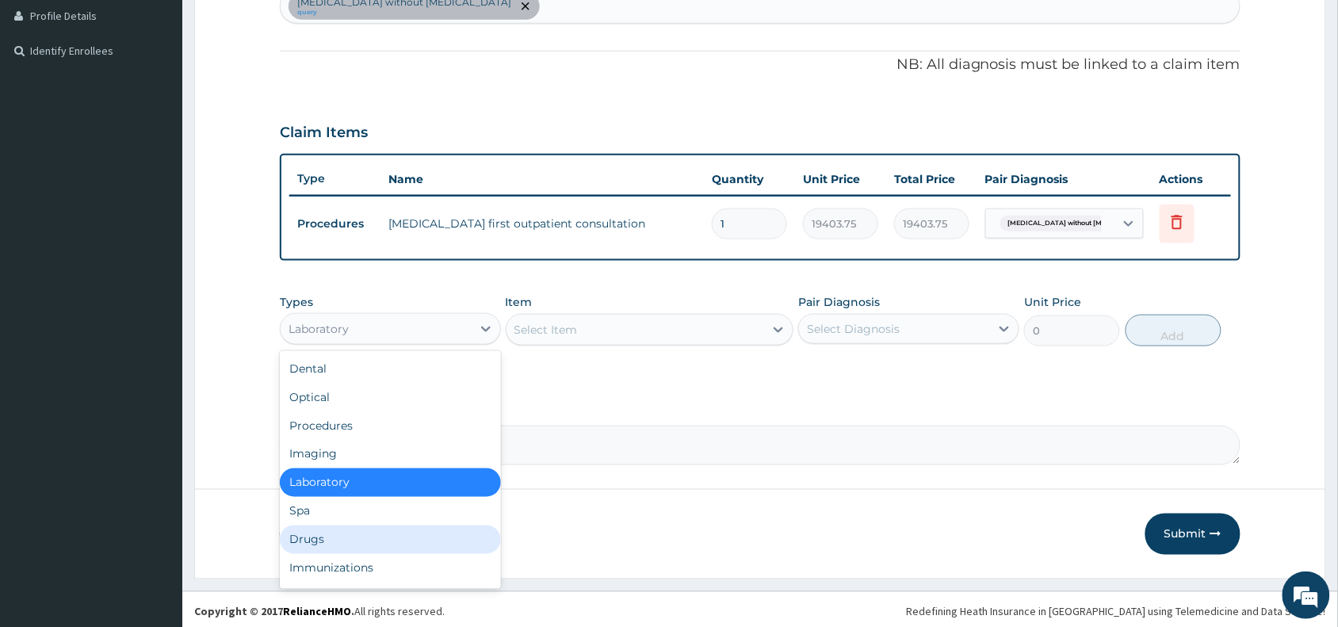
click at [326, 539] on div "Drugs" at bounding box center [390, 539] width 221 height 29
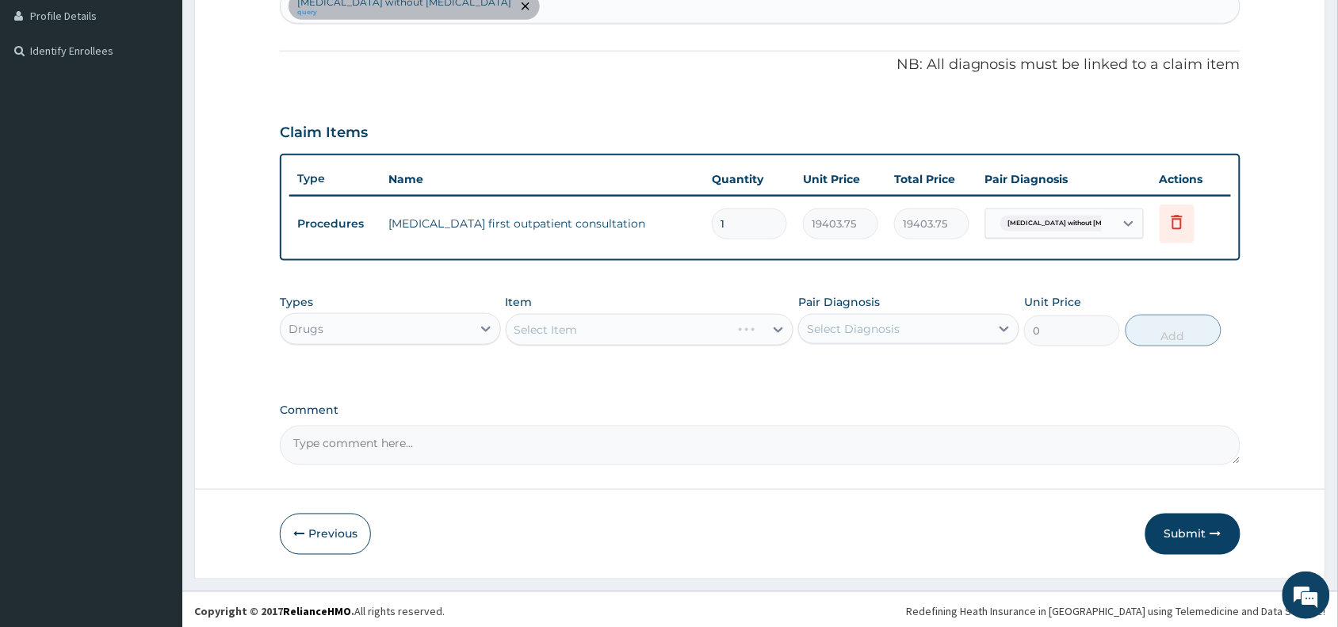
click at [581, 325] on div "Select Item" at bounding box center [650, 330] width 288 height 32
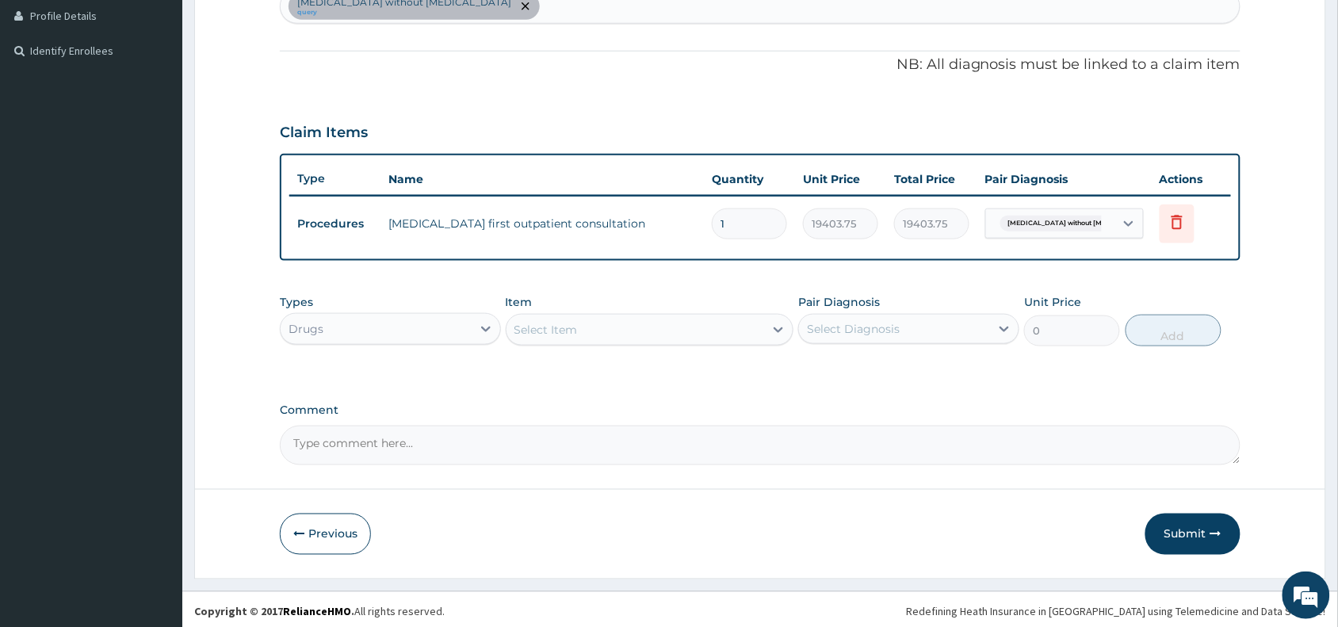
scroll to position [440, 0]
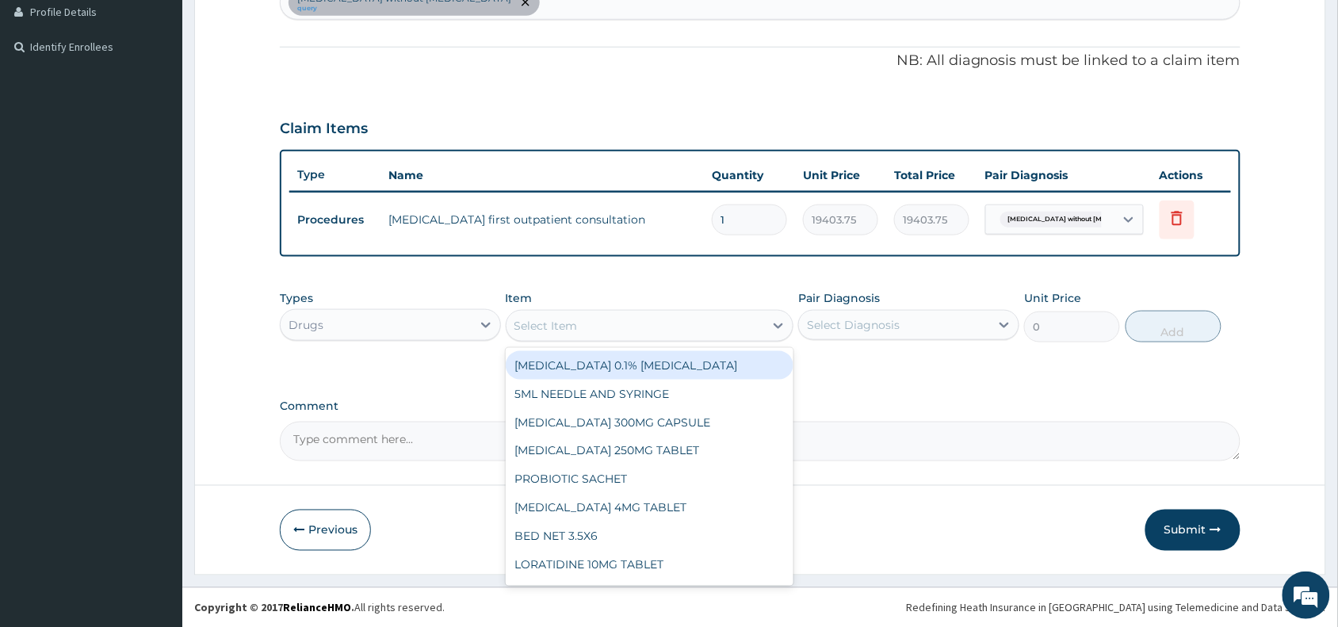
click at [676, 331] on div "Select Item" at bounding box center [635, 325] width 258 height 25
paste input "CEFUROXIME"
type input "CEFUROXIME"
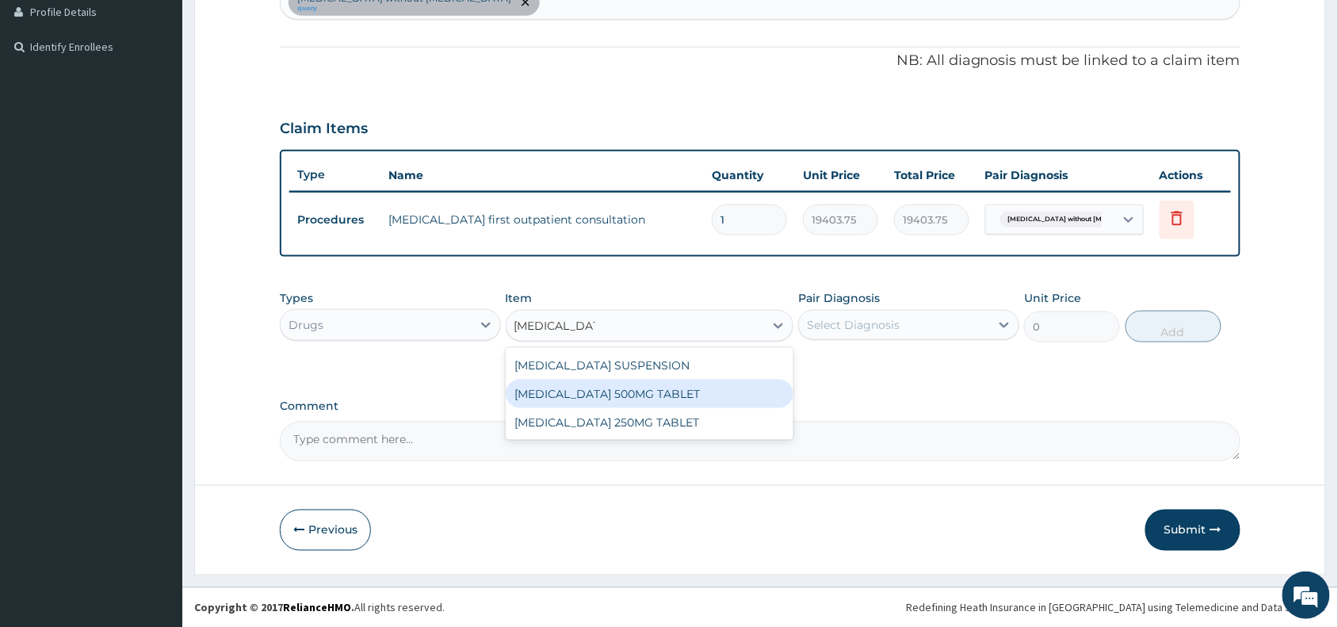
click at [638, 397] on div "CEFUROXIME 500MG TABLET" at bounding box center [650, 394] width 288 height 29
type input "448.5"
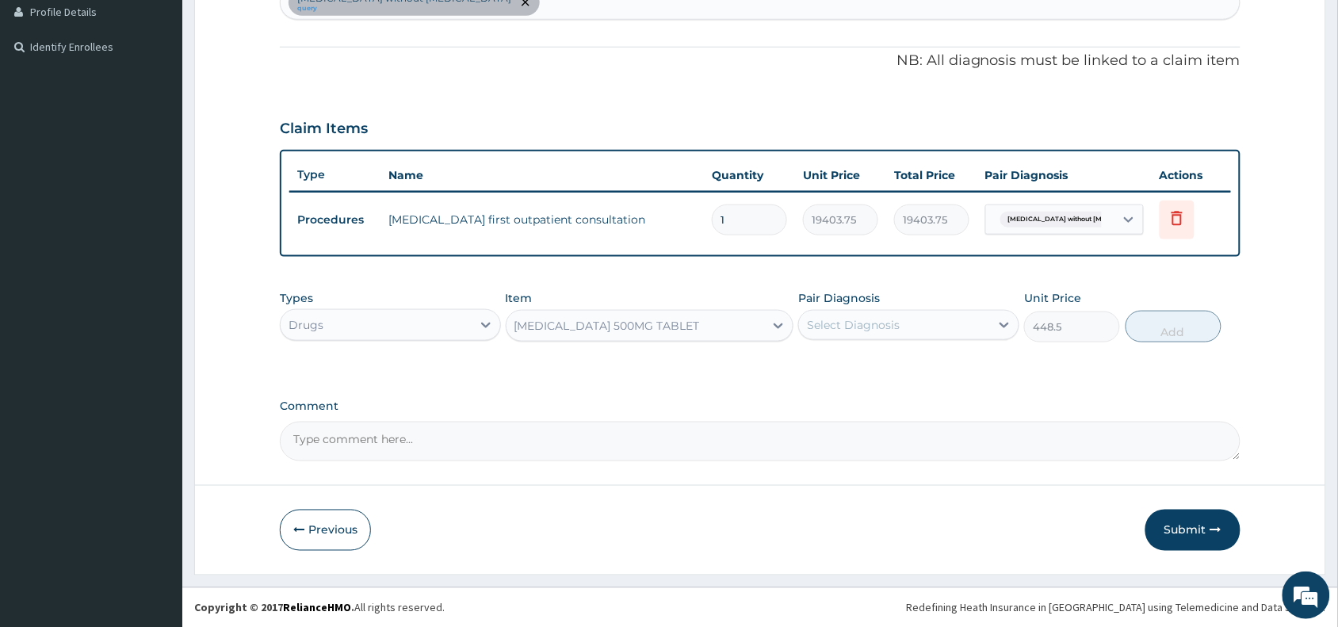
click at [861, 327] on div "Select Diagnosis" at bounding box center [853, 325] width 93 height 16
click at [872, 367] on label "Sepsis without septic shock" at bounding box center [916, 372] width 185 height 32
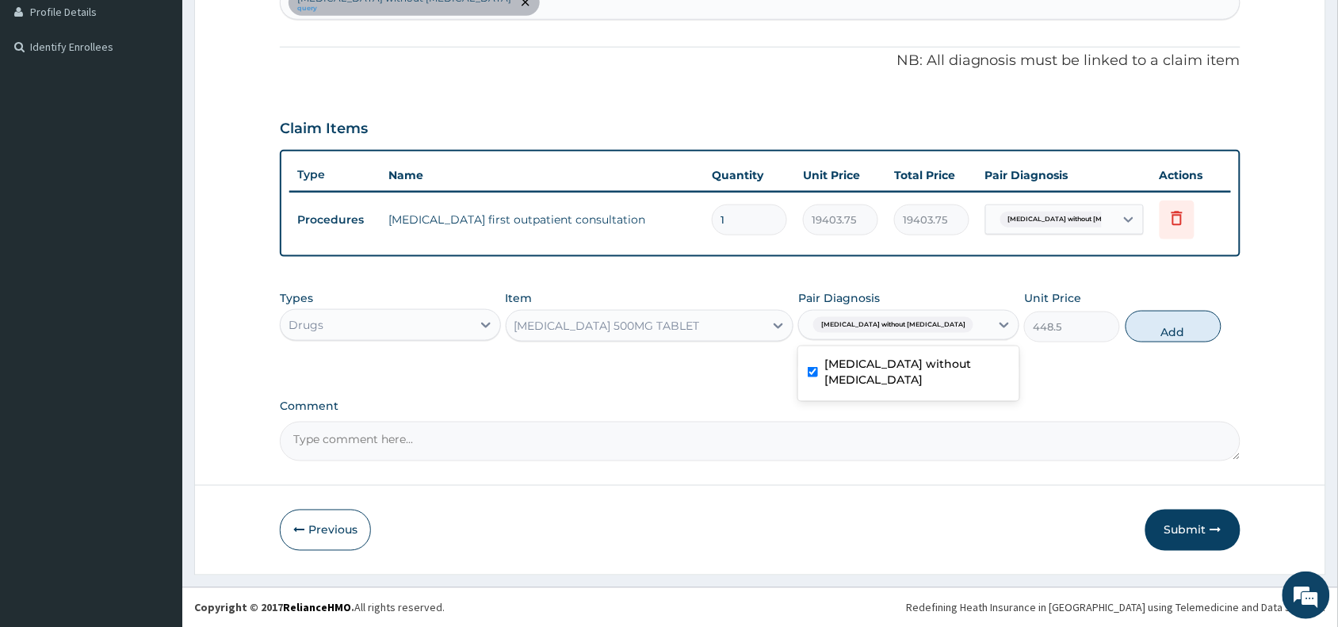
checkbox input "true"
click at [1174, 322] on button "Add" at bounding box center [1173, 327] width 96 height 32
type input "0"
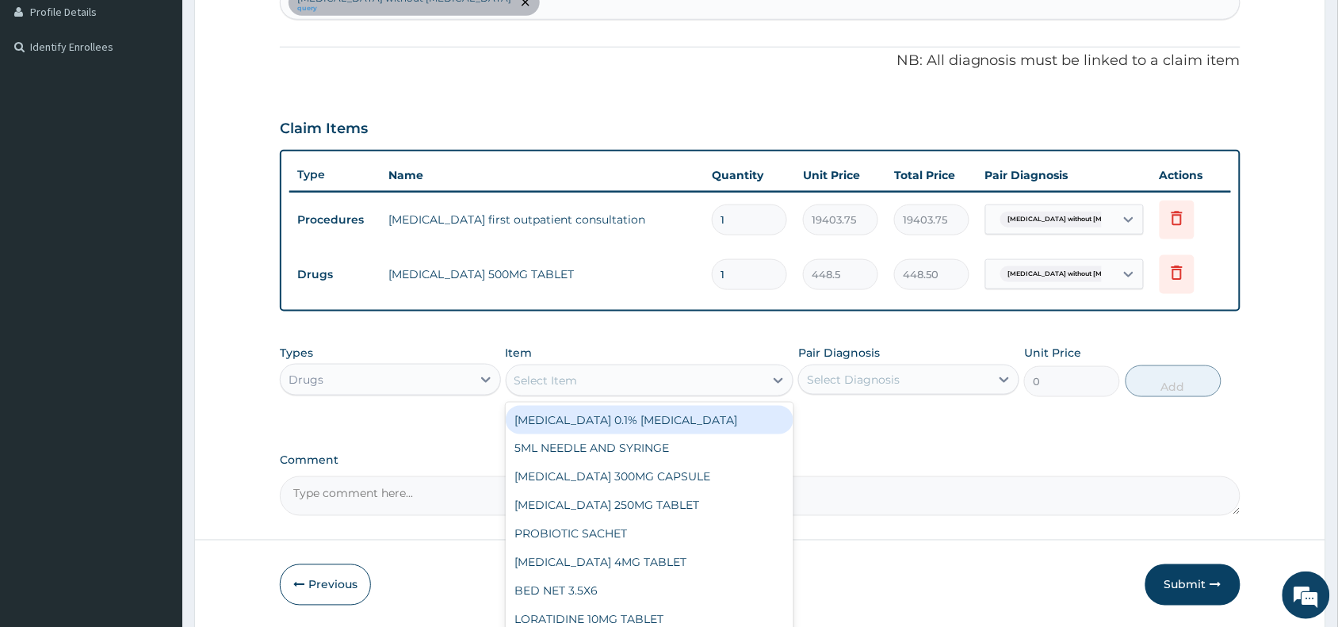
click at [567, 387] on div "Select Item" at bounding box center [635, 380] width 258 height 25
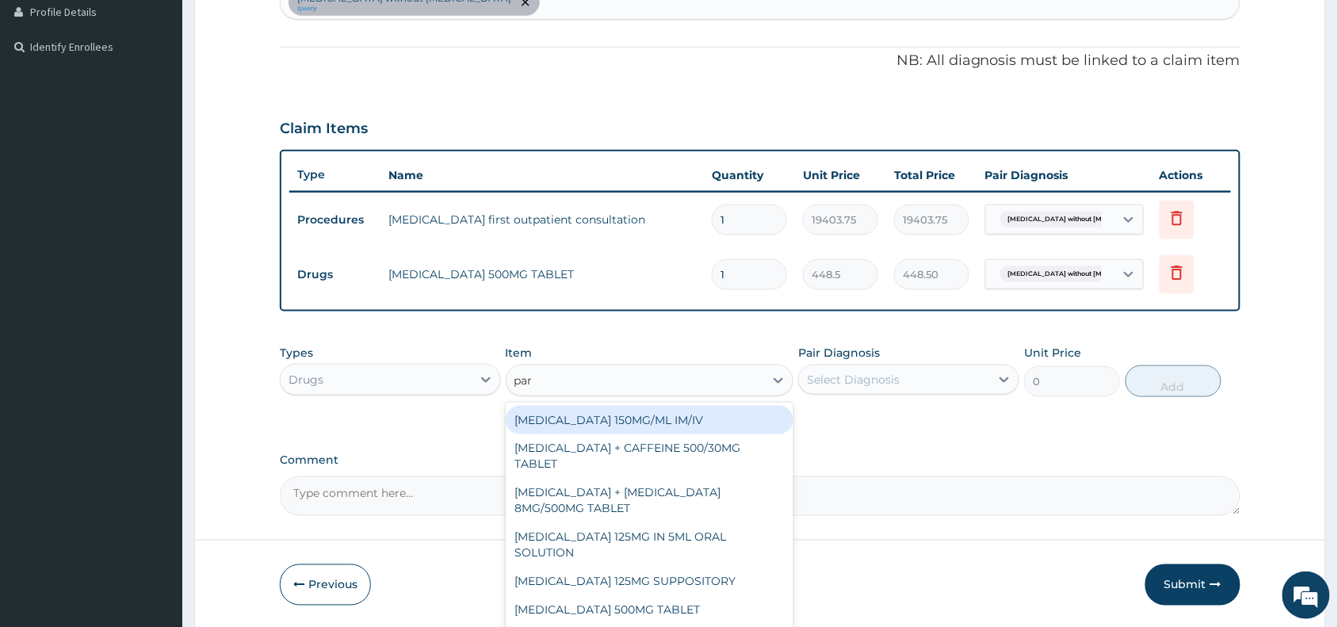
type input "para"
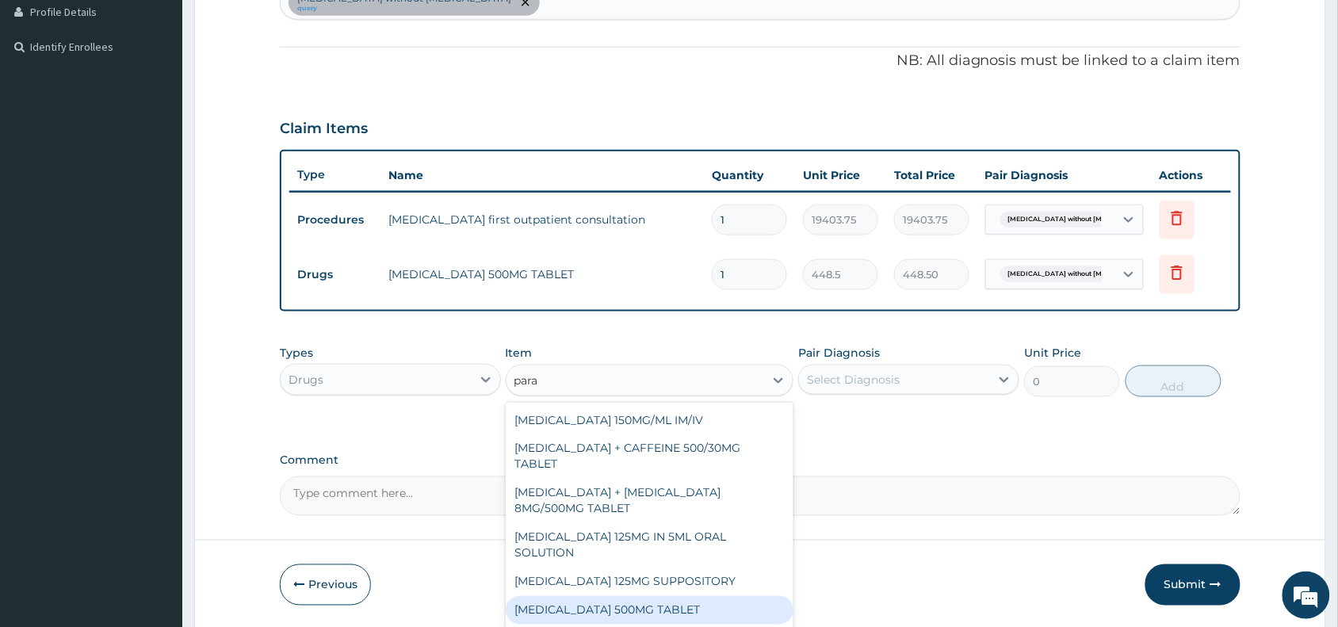
click at [666, 603] on div "PARACETAMOL 500MG TABLET" at bounding box center [650, 610] width 288 height 29
type input "30"
click at [666, 603] on div "Previous Submit" at bounding box center [760, 584] width 960 height 41
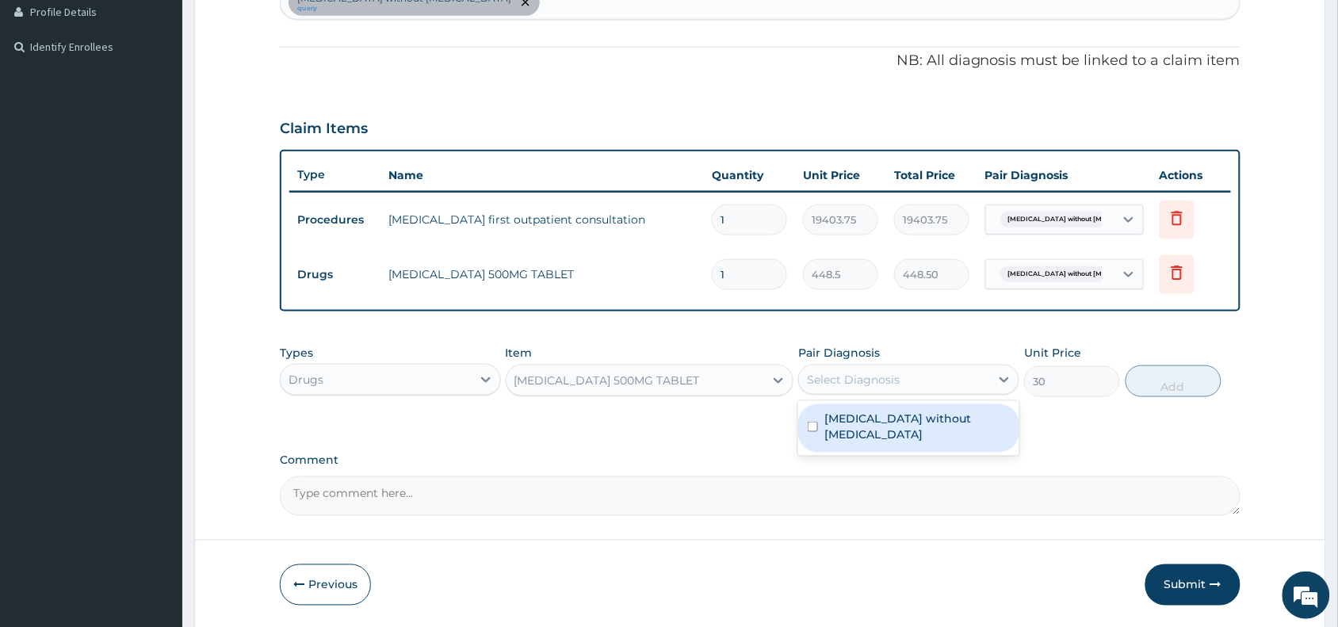
click at [945, 372] on div "Select Diagnosis" at bounding box center [894, 379] width 191 height 25
click at [956, 414] on label "Sepsis without septic shock" at bounding box center [916, 426] width 185 height 32
checkbox input "true"
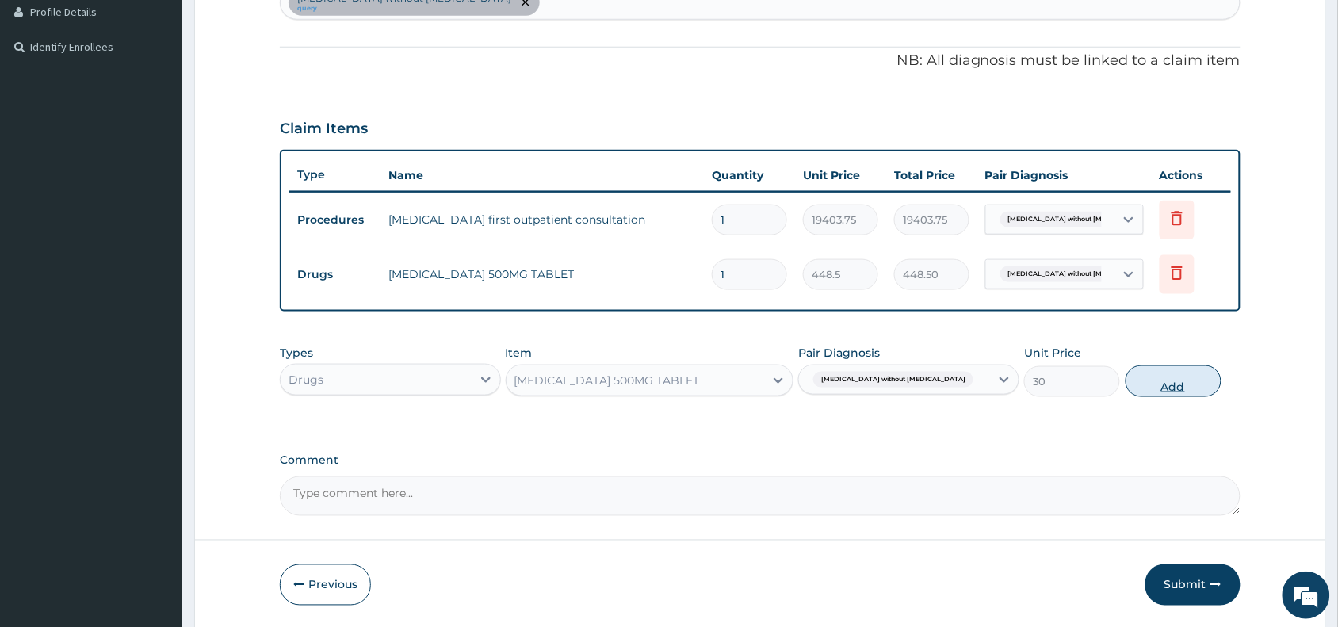
click at [1177, 381] on button "Add" at bounding box center [1173, 381] width 96 height 32
type input "0"
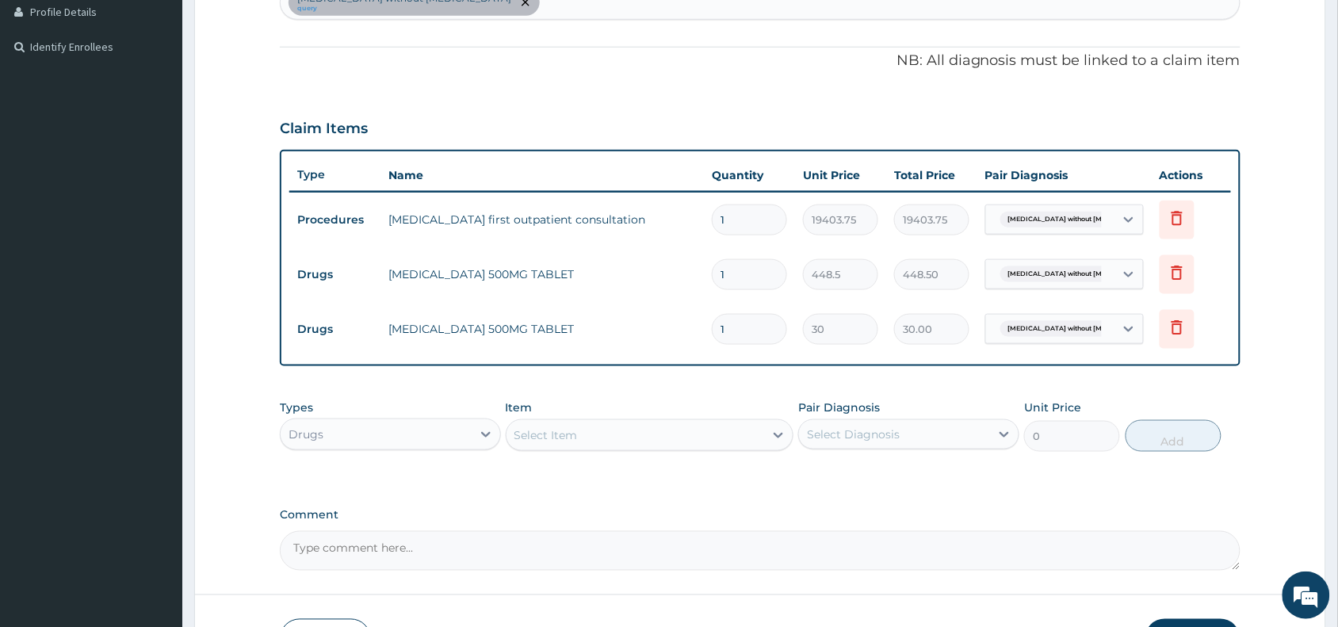
type input "18"
type input "540.00"
type input "18"
click at [742, 279] on input "1" at bounding box center [749, 274] width 75 height 31
type input "0.00"
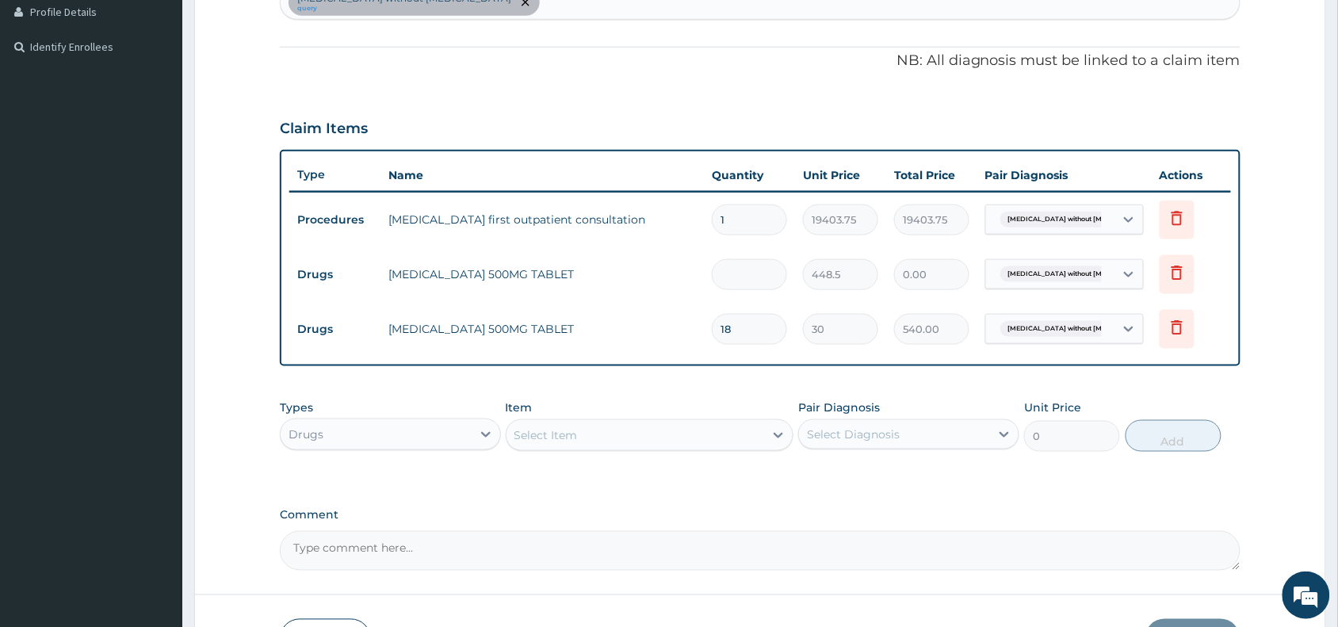
type input "7"
type input "3139.50"
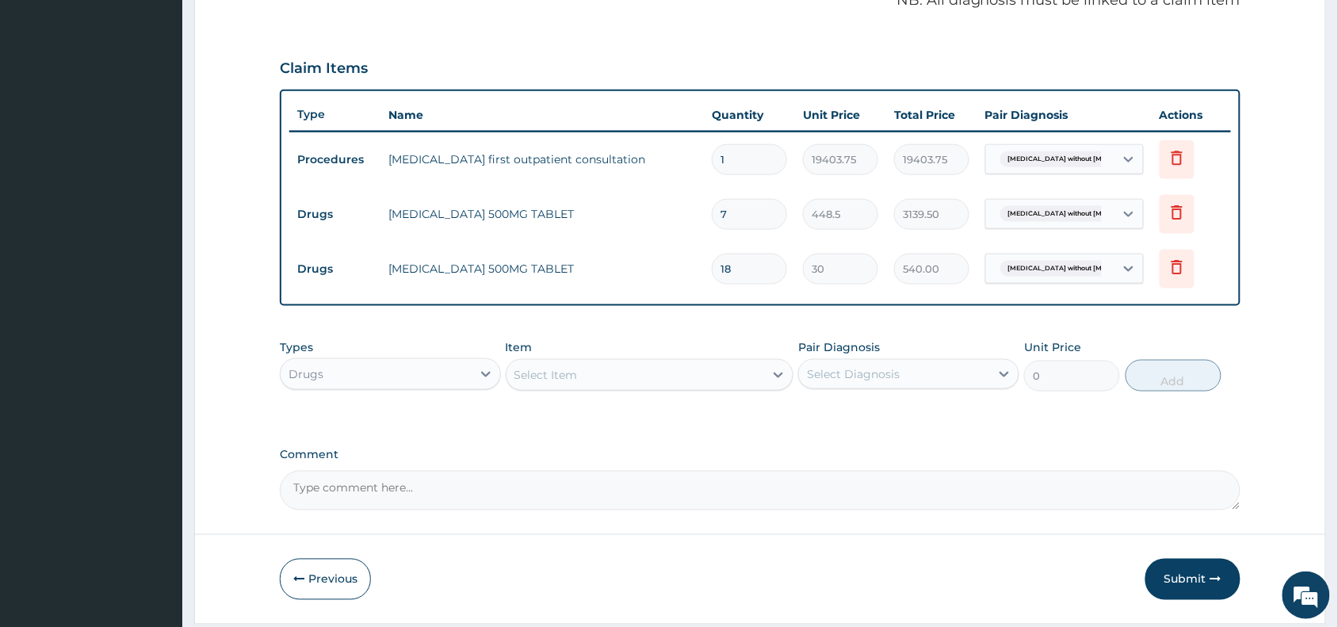
scroll to position [549, 0]
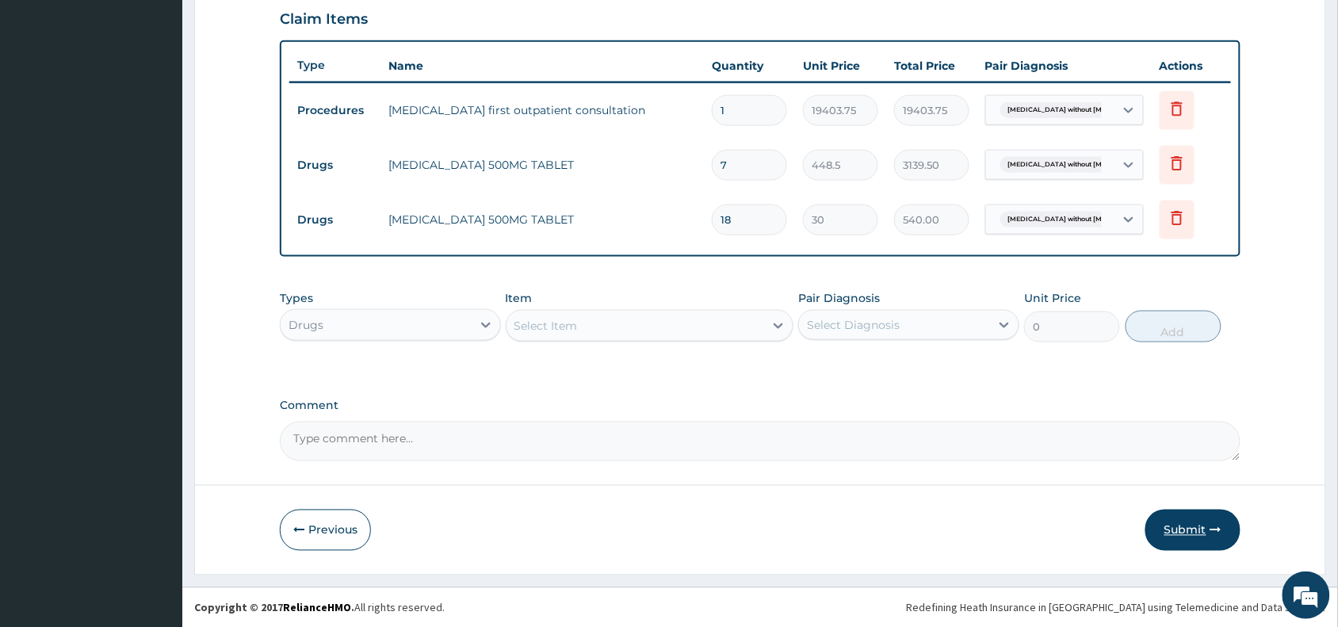
type input "7"
click at [1195, 521] on button "Submit" at bounding box center [1192, 529] width 95 height 41
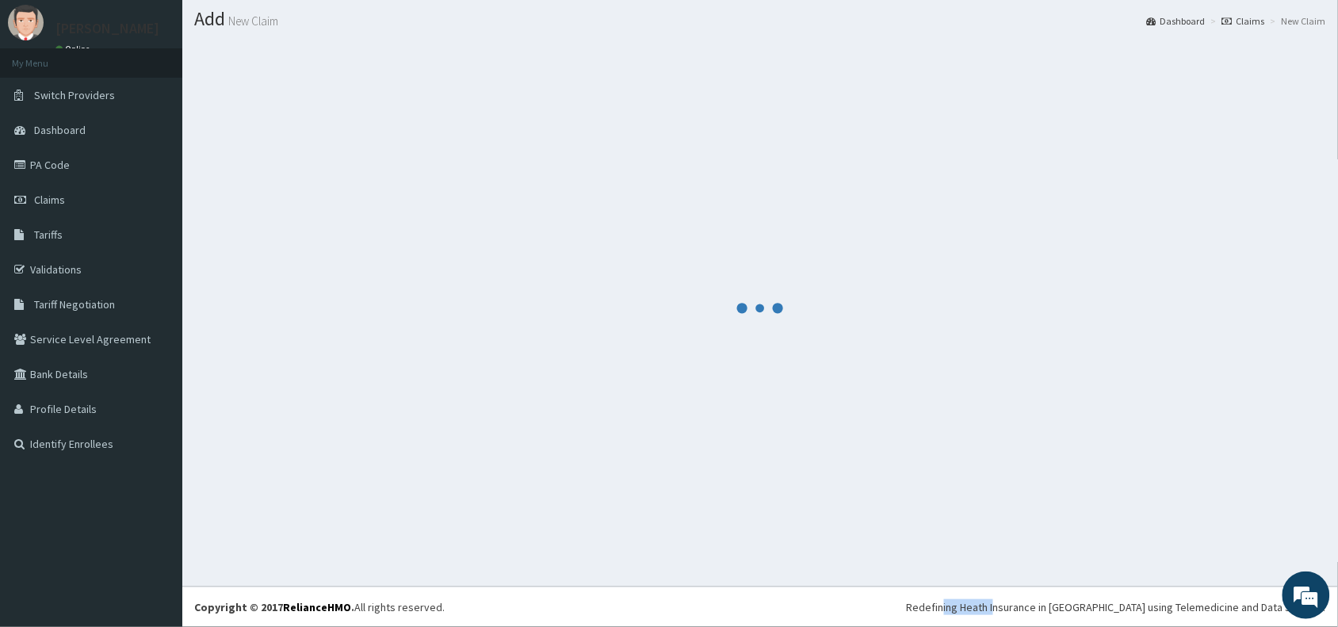
click at [1195, 521] on div at bounding box center [760, 307] width 1132 height 532
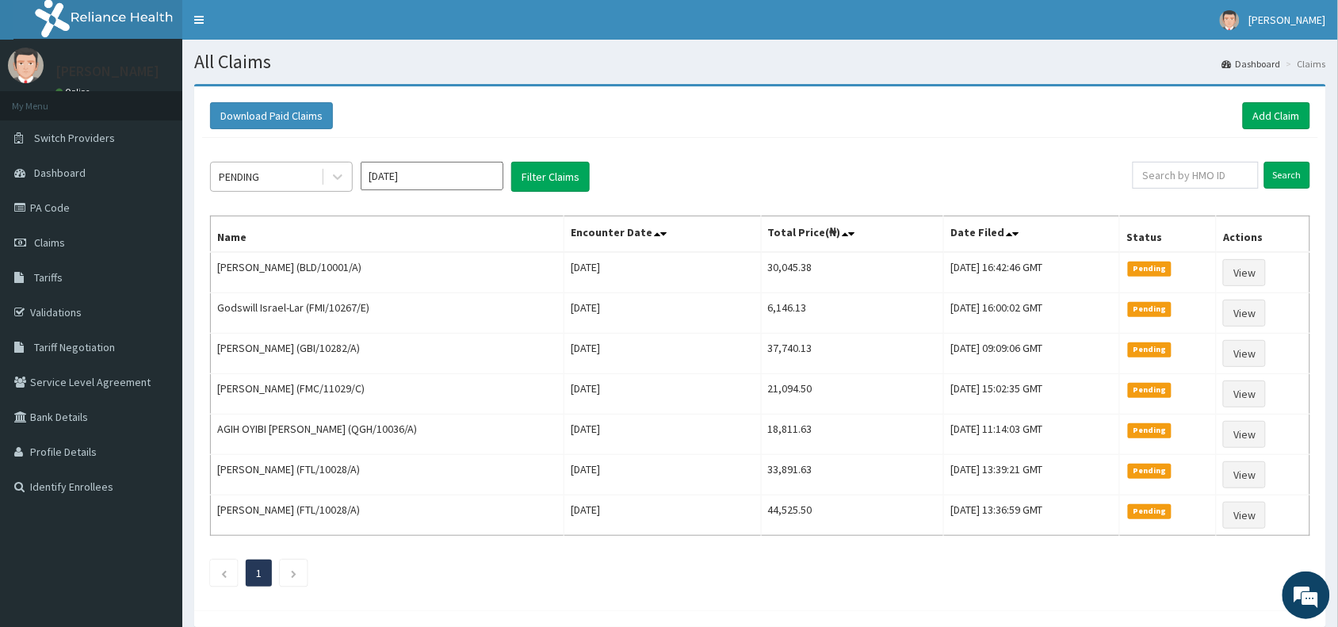
click at [258, 174] on div "PENDING" at bounding box center [239, 177] width 40 height 16
click at [273, 171] on div "PENDING" at bounding box center [266, 176] width 110 height 25
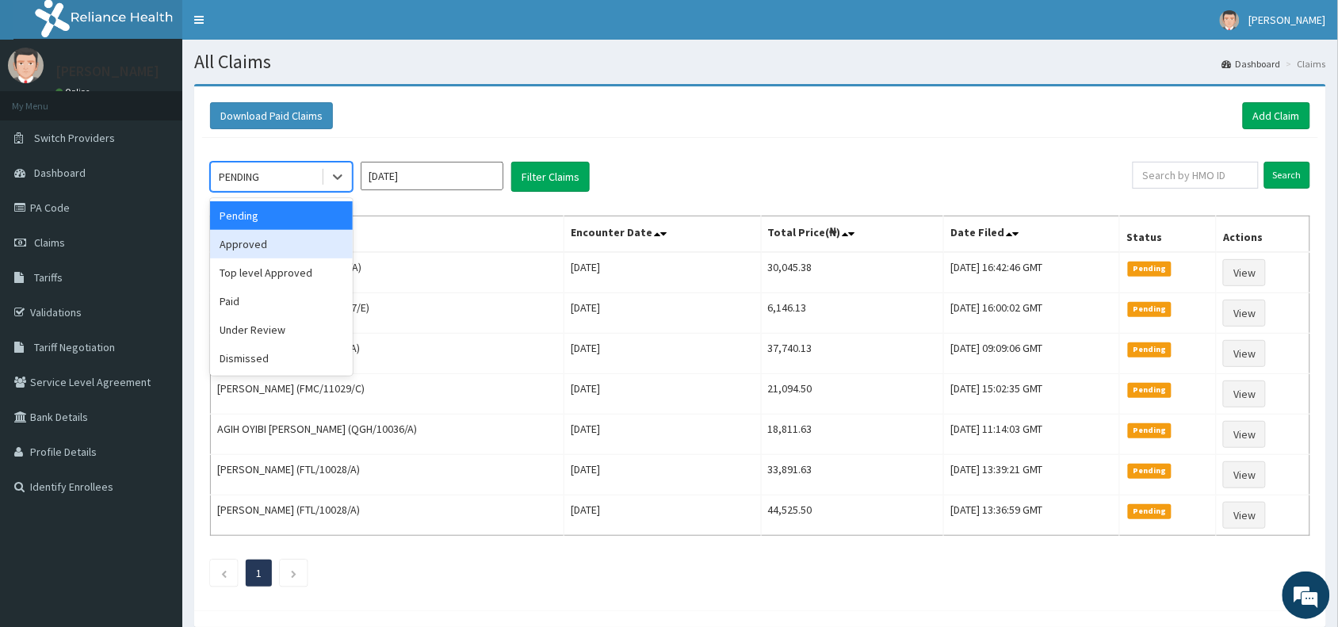
click at [273, 246] on div "Approved" at bounding box center [281, 244] width 143 height 29
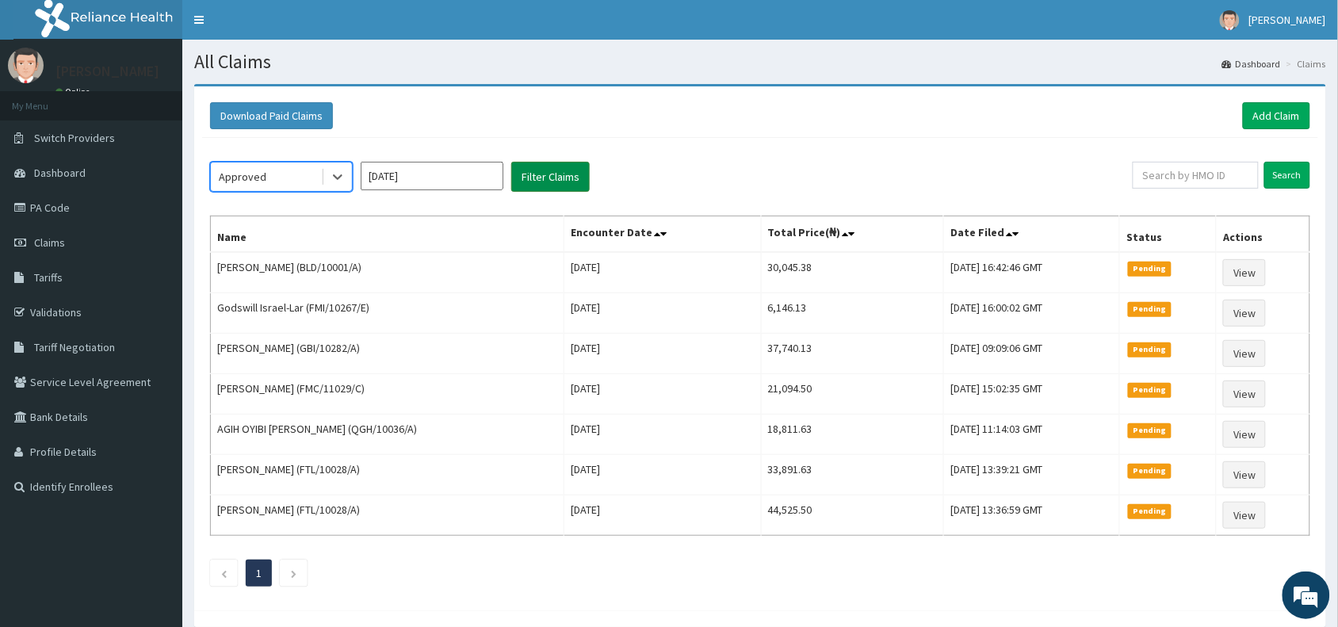
click at [540, 178] on button "Filter Claims" at bounding box center [550, 177] width 78 height 30
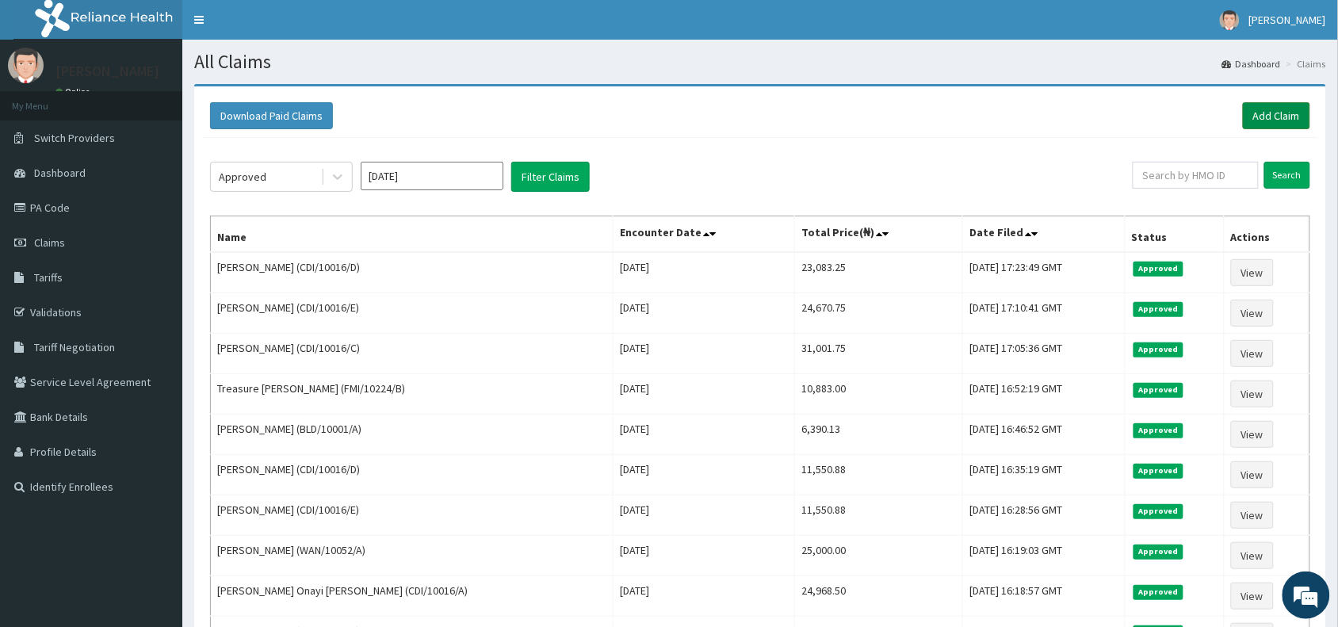
click at [1274, 116] on link "Add Claim" at bounding box center [1275, 115] width 67 height 27
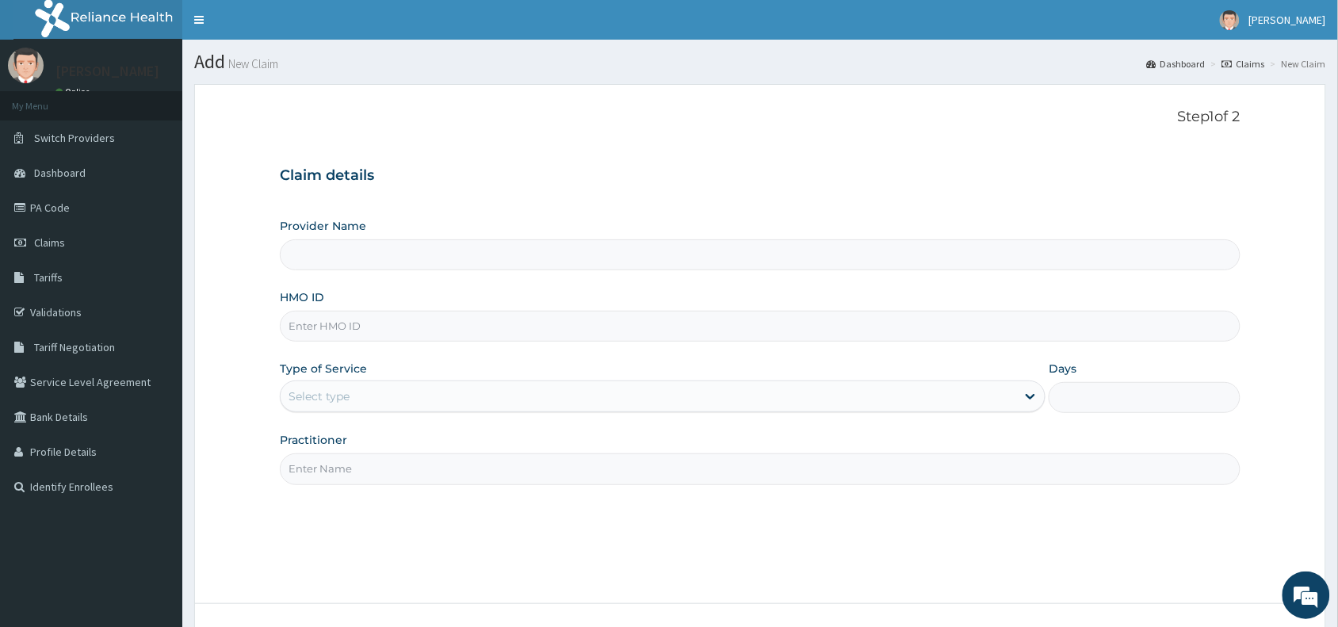
click at [311, 339] on input "HMO ID" at bounding box center [760, 326] width 960 height 31
paste input "MHP/10079/A"
type input "MHP/10079/A"
type input "Reliance Family Clinics (RFC) - Abuja"
type input "MHP/10079/A"
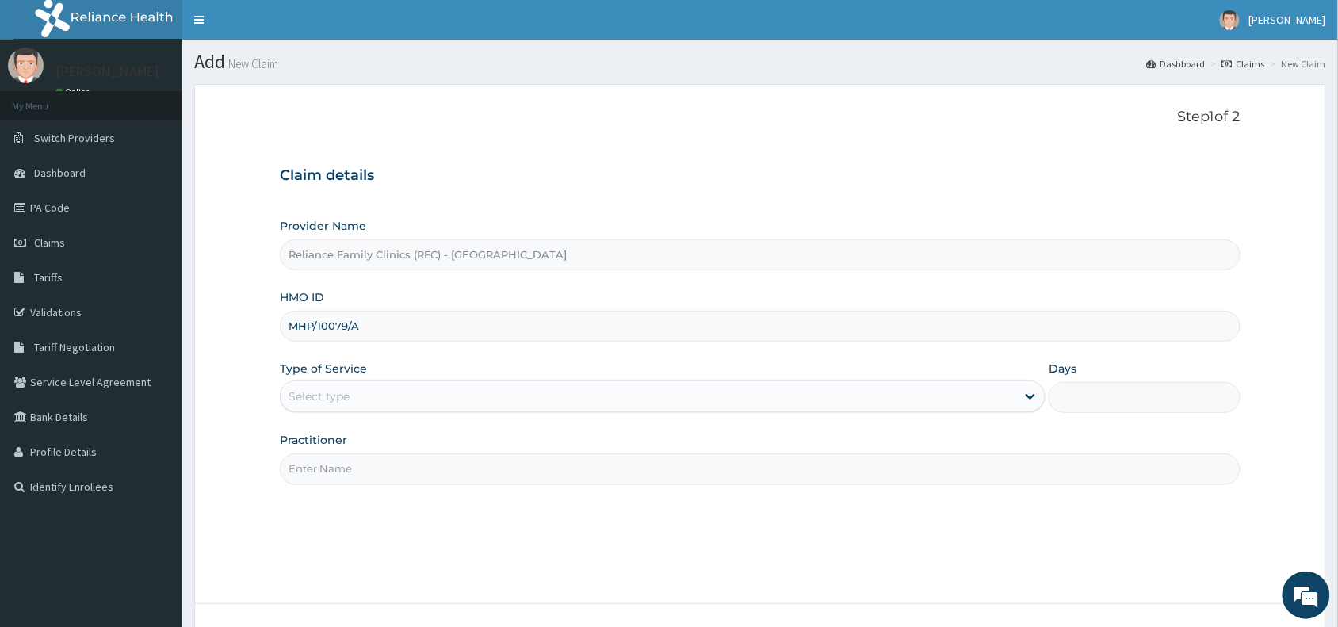
click at [335, 400] on div "Select type" at bounding box center [318, 396] width 61 height 16
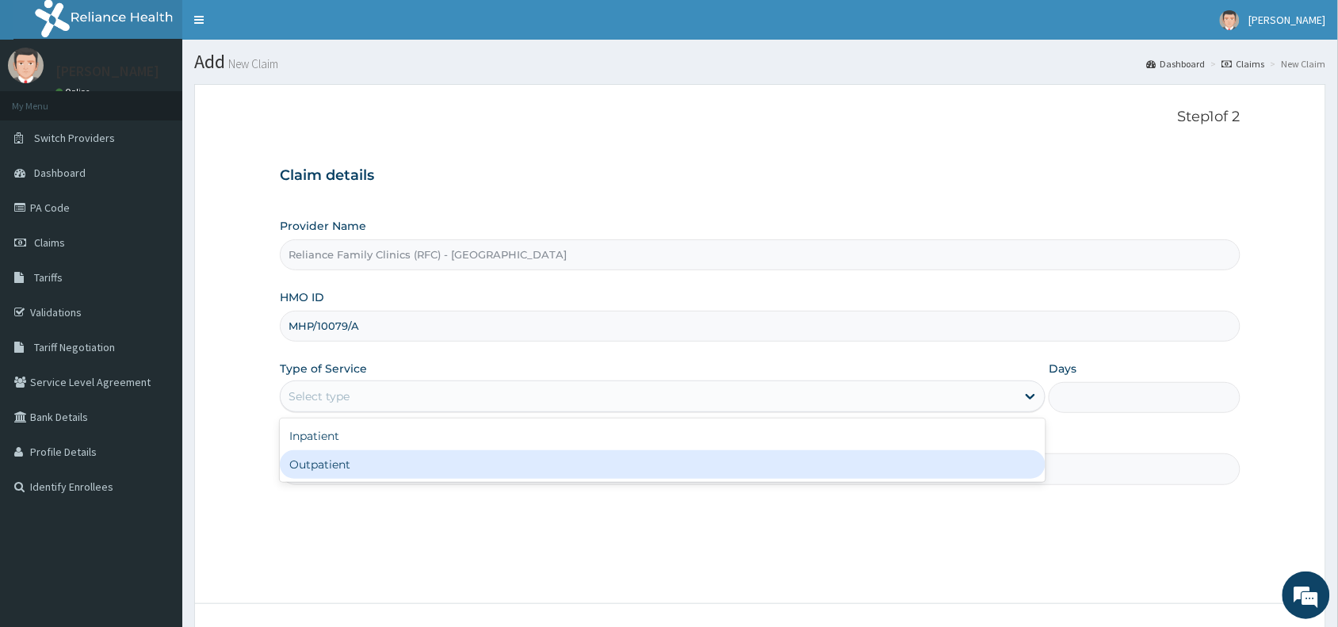
click at [319, 474] on div "Outpatient" at bounding box center [662, 464] width 765 height 29
type input "1"
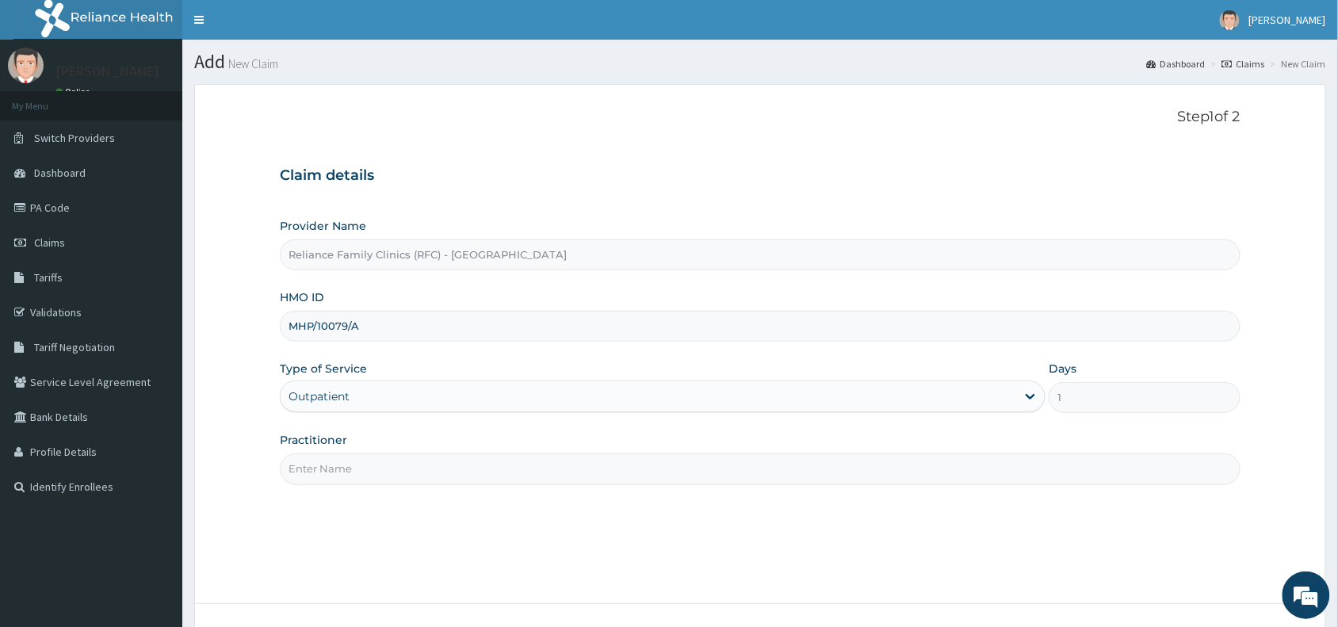
click at [321, 472] on input "Practitioner" at bounding box center [760, 468] width 960 height 31
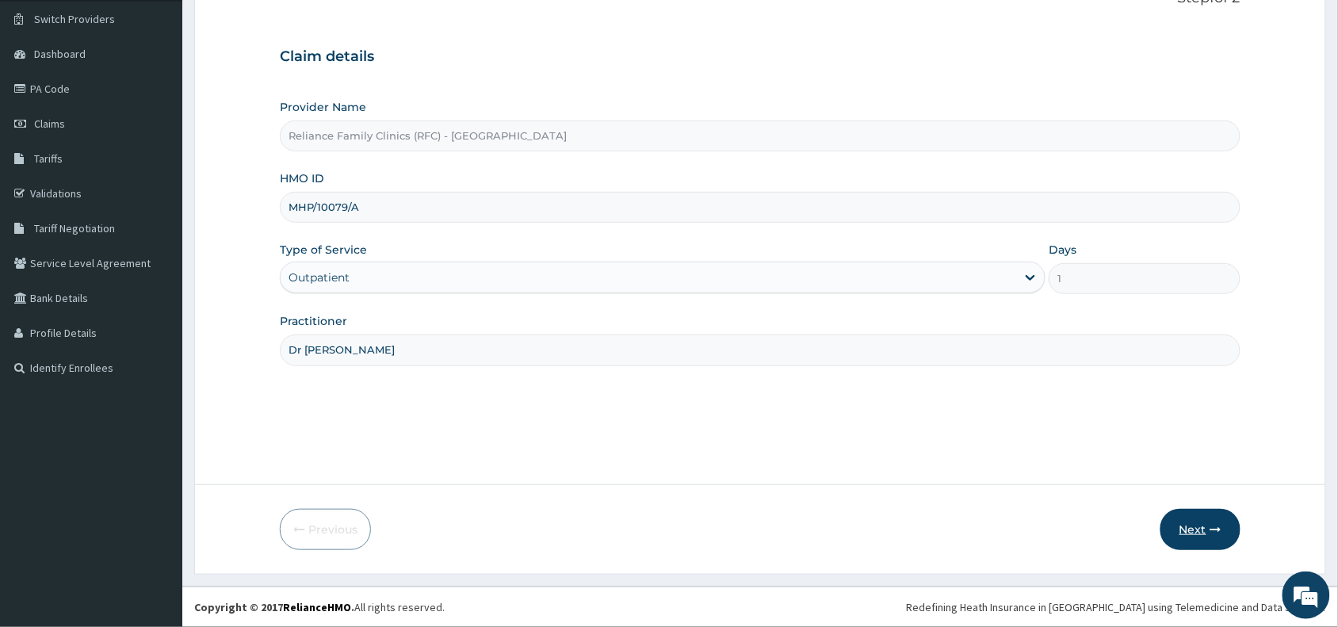
type input "Dr Wini"
click at [1199, 528] on button "Next" at bounding box center [1200, 529] width 80 height 41
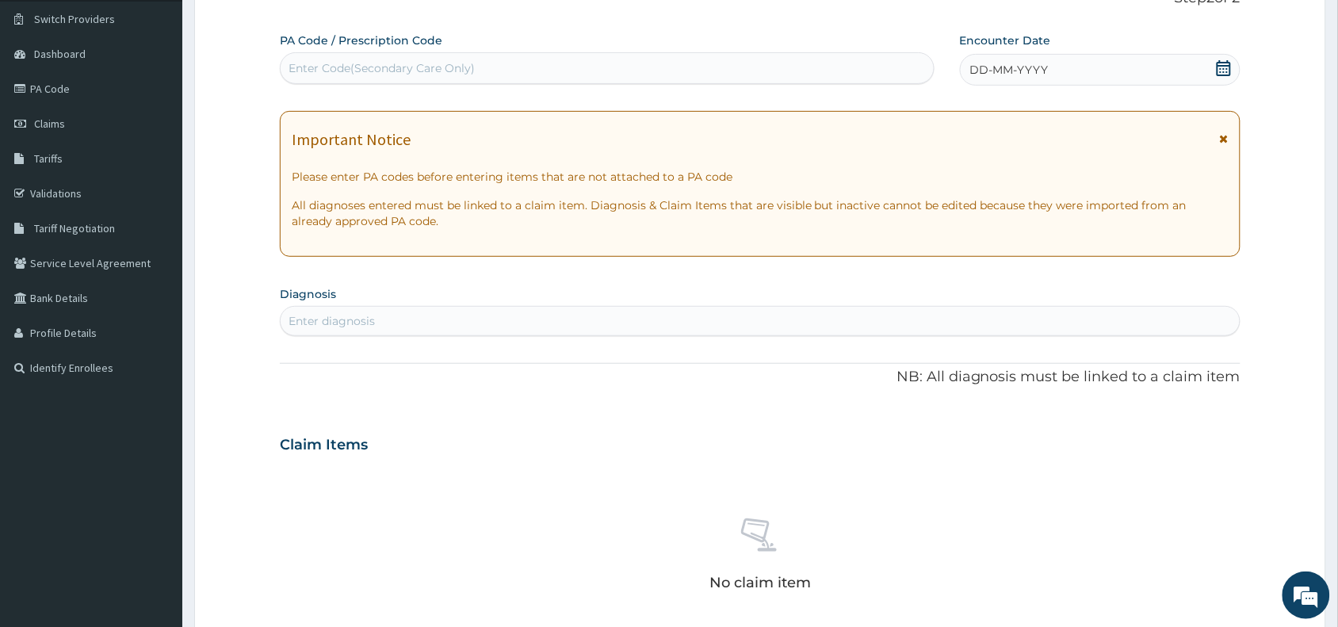
click at [1006, 65] on span "DD-MM-YYYY" at bounding box center [1009, 70] width 78 height 16
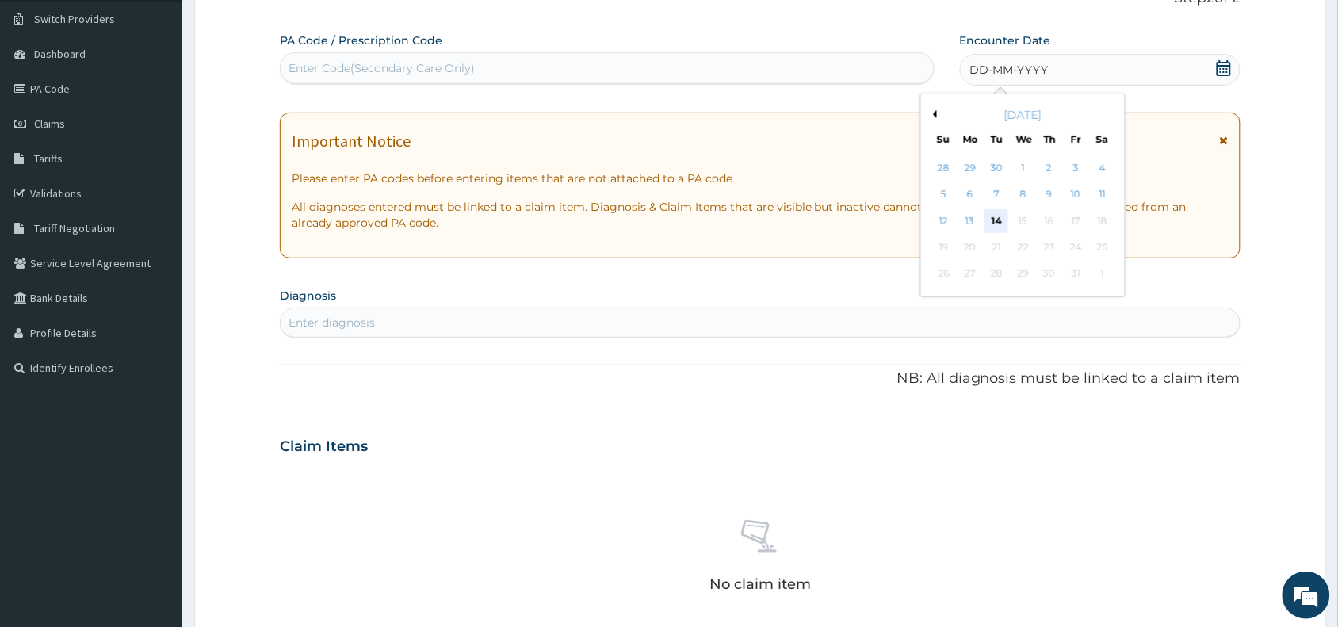
click at [1000, 223] on div "14" at bounding box center [996, 221] width 24 height 24
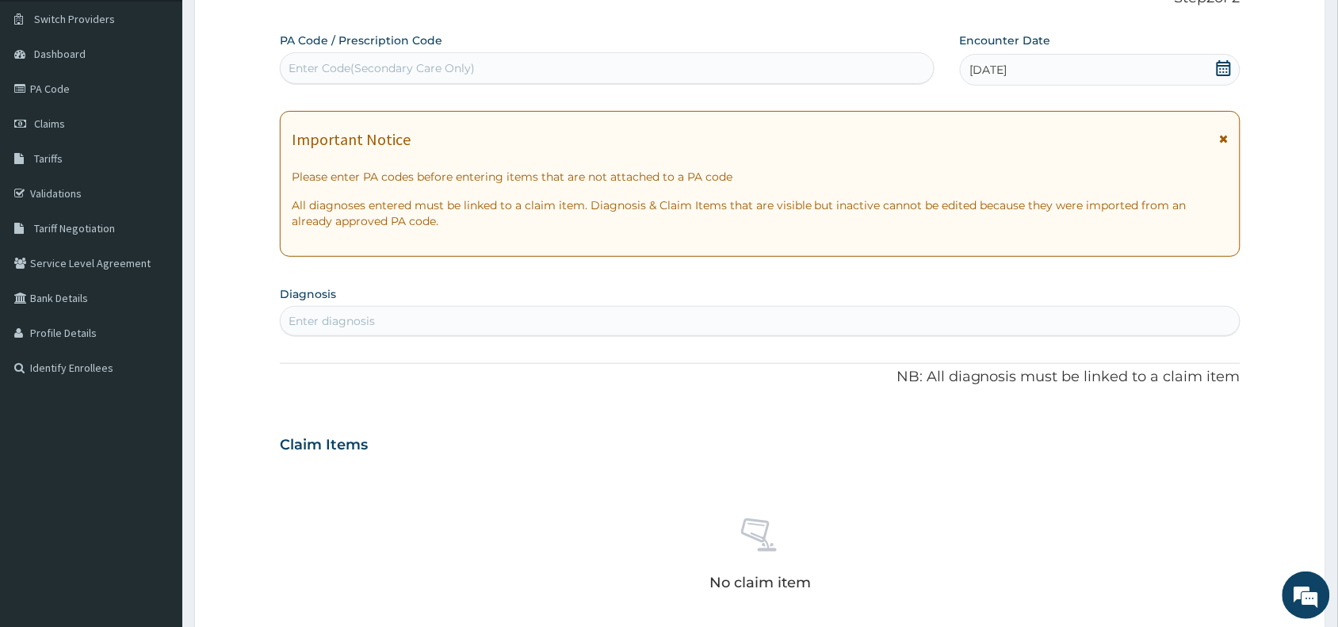
click at [380, 321] on div "Enter diagnosis" at bounding box center [760, 320] width 959 height 25
type input "heartburn"
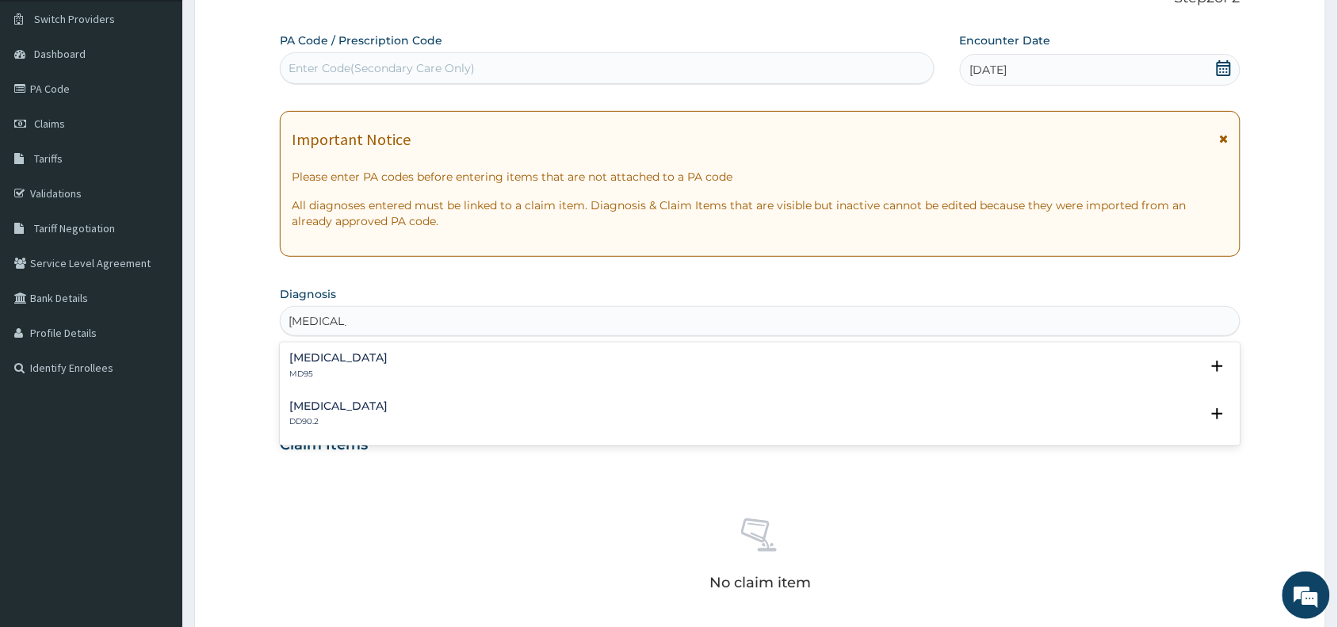
click at [329, 363] on h4 "Heartburn" at bounding box center [338, 358] width 98 height 12
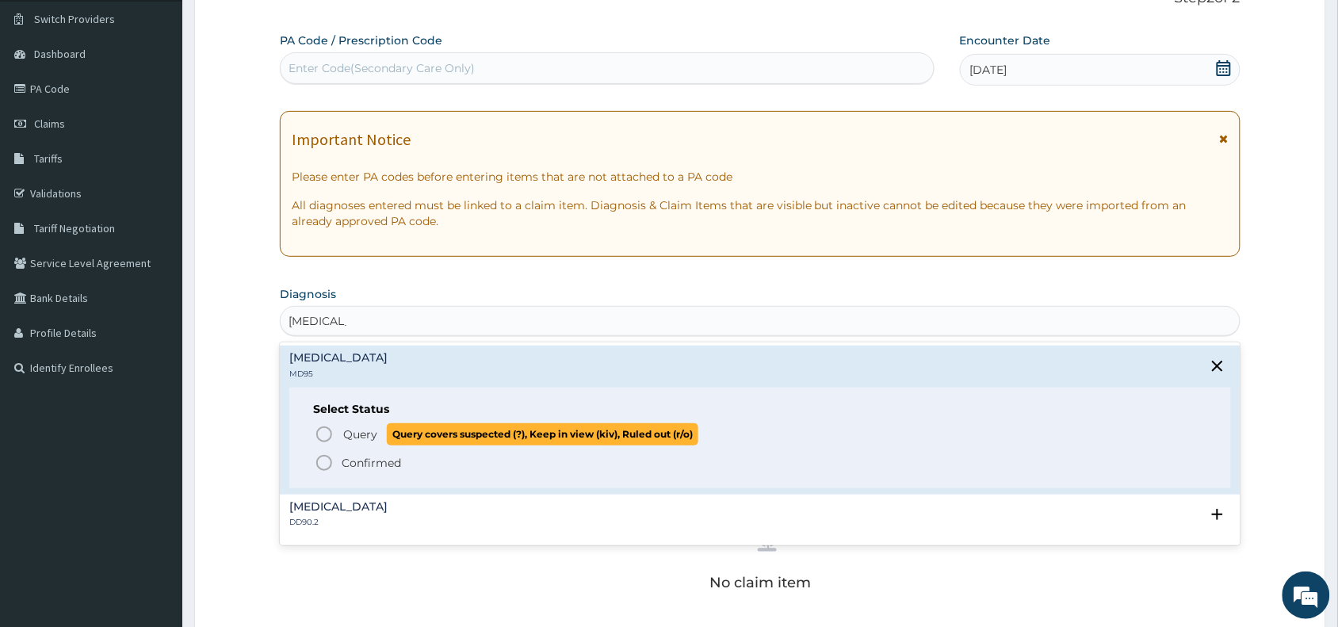
click at [319, 433] on icon "status option query" at bounding box center [324, 434] width 19 height 19
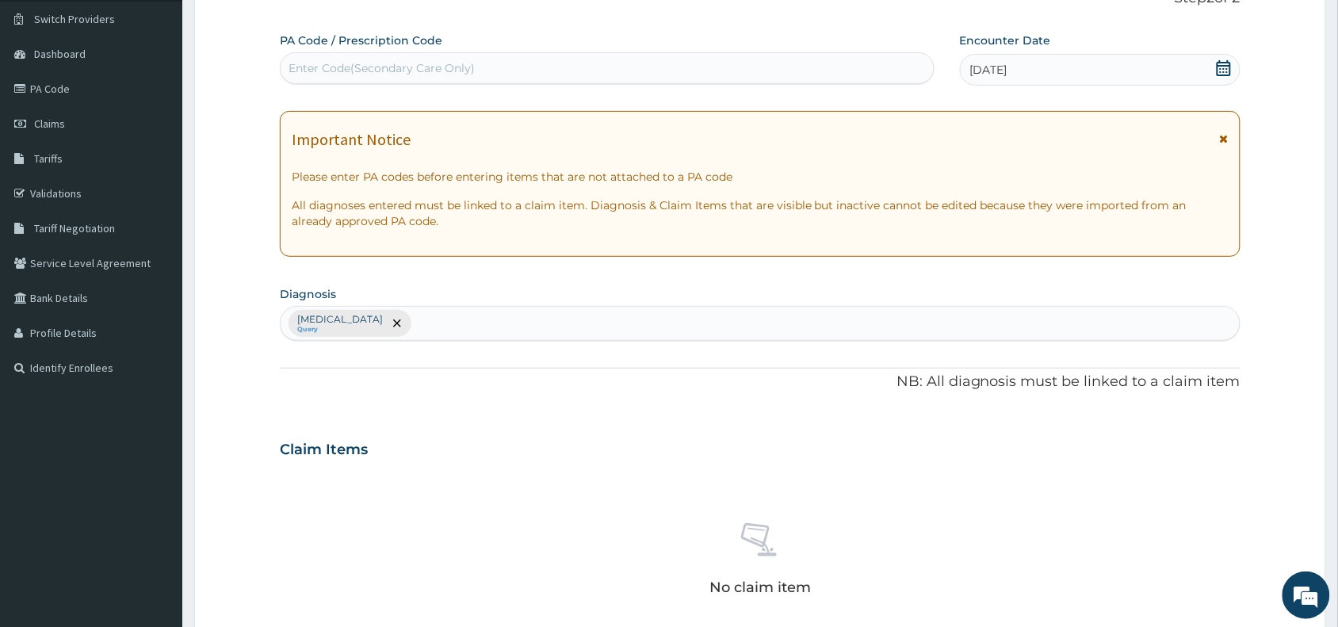
click at [456, 322] on div "Heartburn Query" at bounding box center [760, 323] width 959 height 33
type input "vomit"
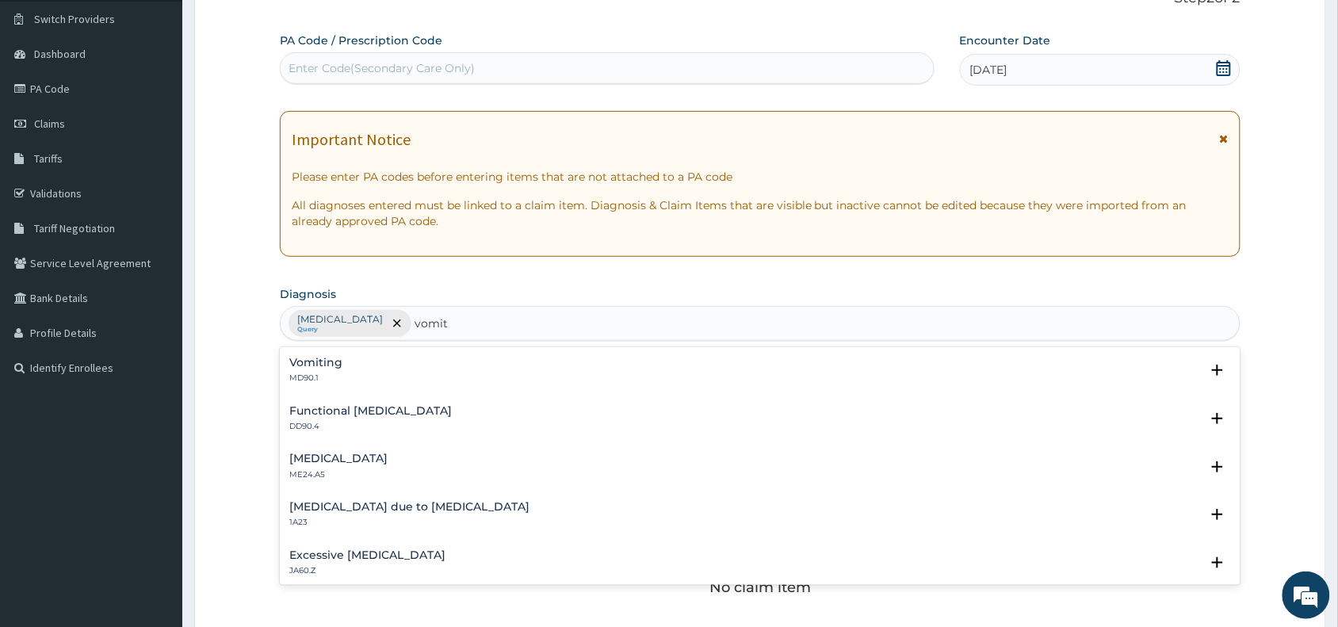
click at [322, 362] on h4 "Vomiting" at bounding box center [315, 363] width 53 height 12
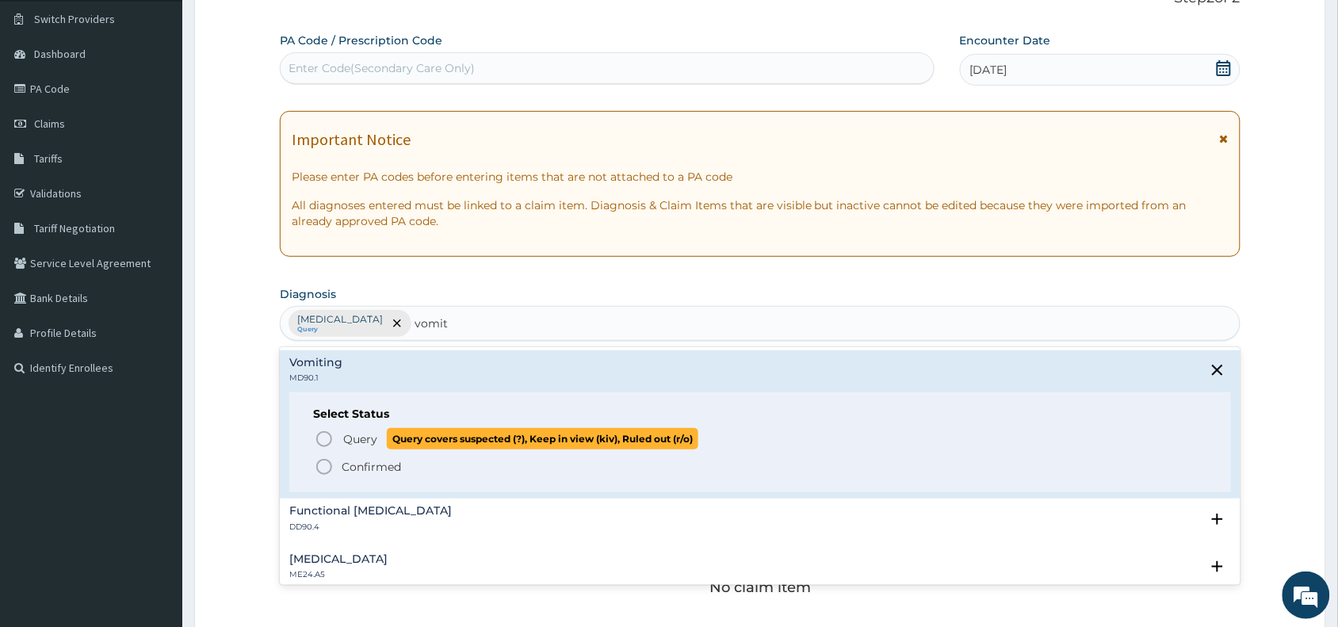
click at [326, 436] on icon "status option query" at bounding box center [324, 438] width 19 height 19
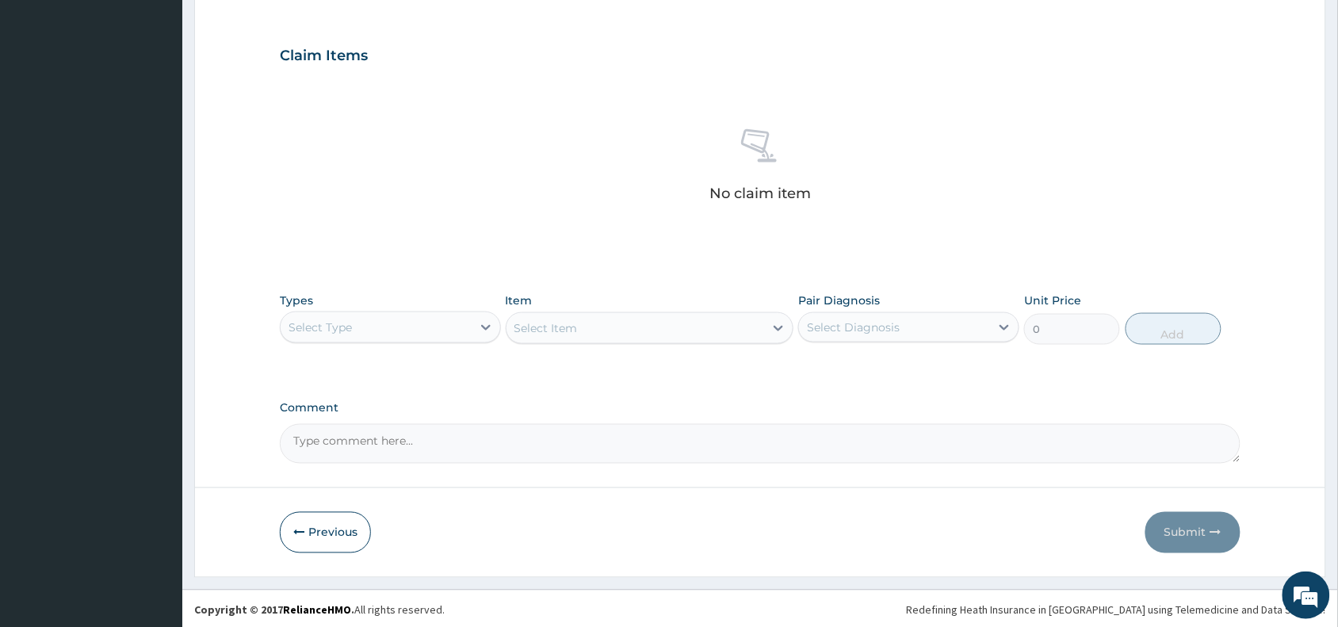
scroll to position [517, 0]
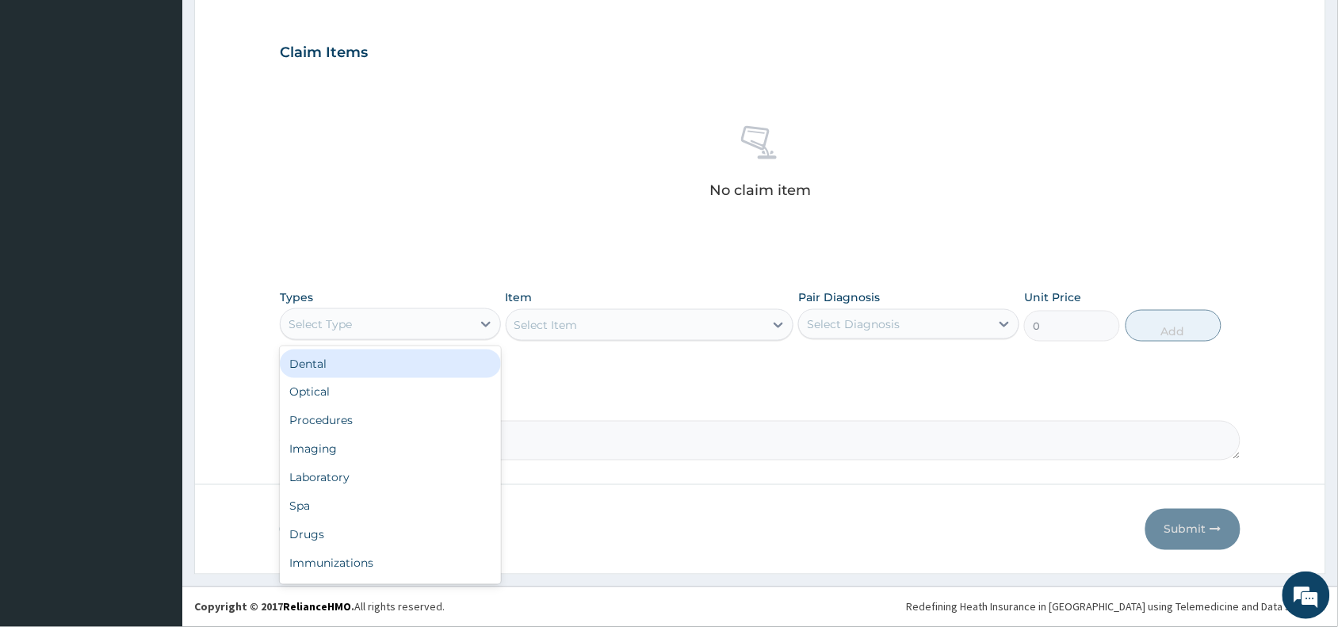
click at [397, 322] on div "Select Type" at bounding box center [376, 323] width 191 height 25
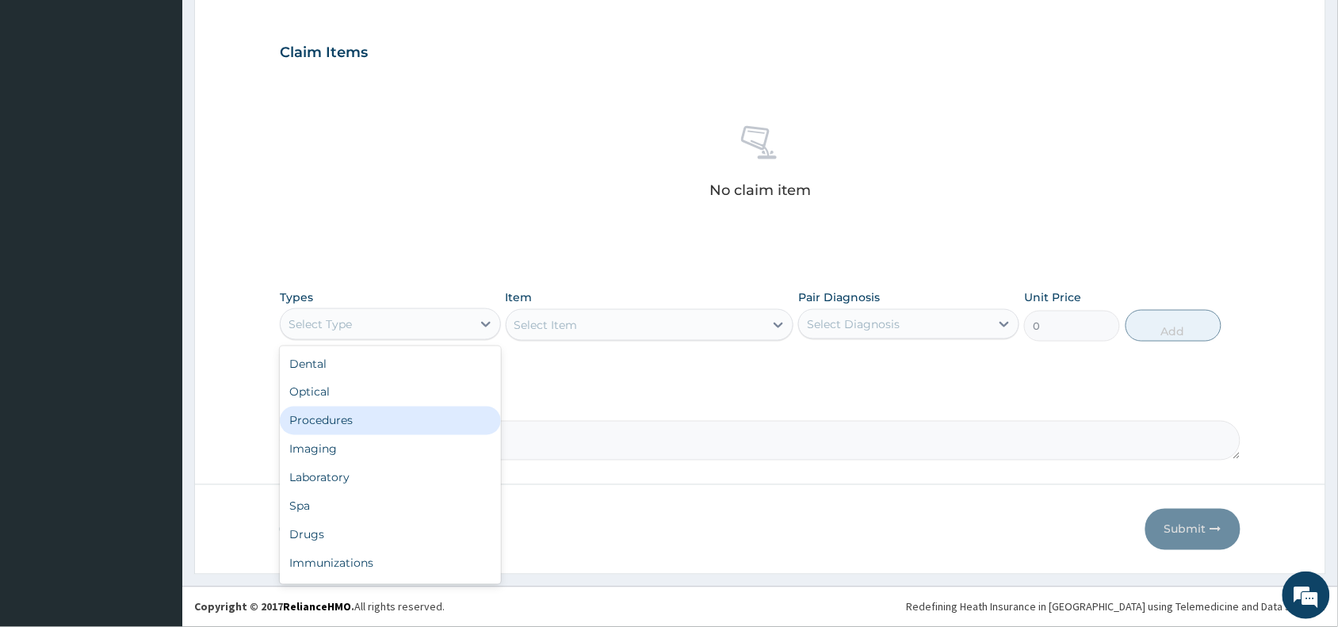
click at [396, 418] on div "Procedures" at bounding box center [390, 420] width 221 height 29
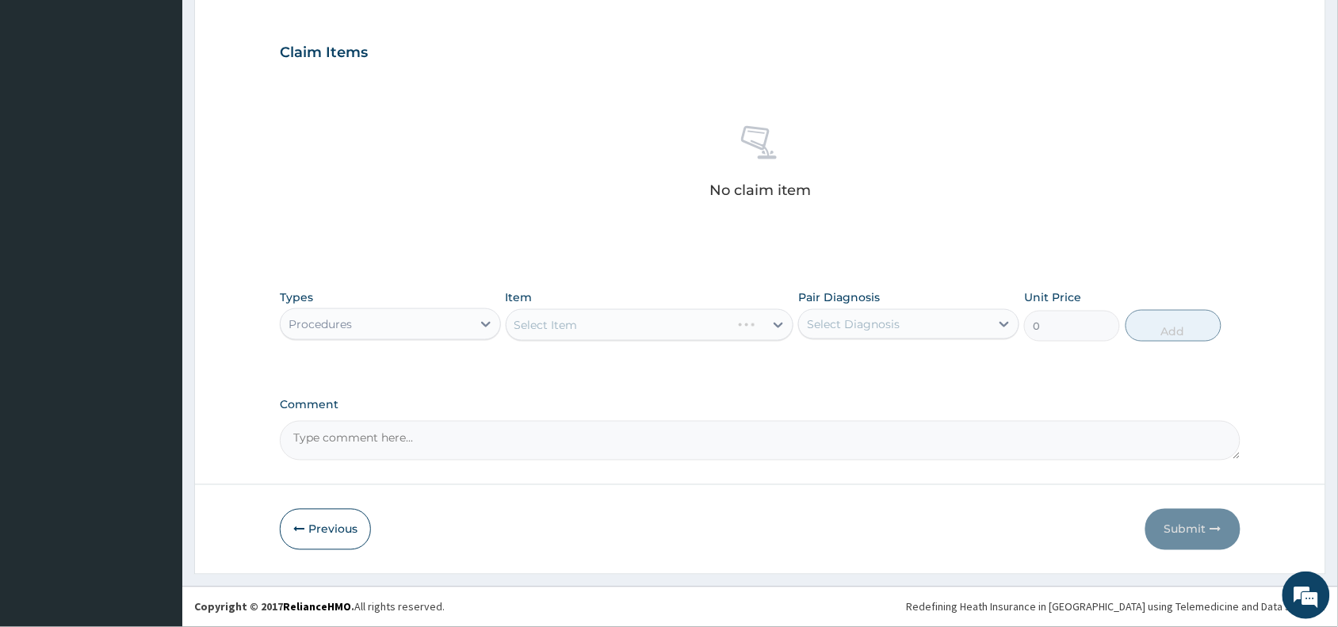
click at [638, 325] on div "Select Item" at bounding box center [650, 325] width 288 height 32
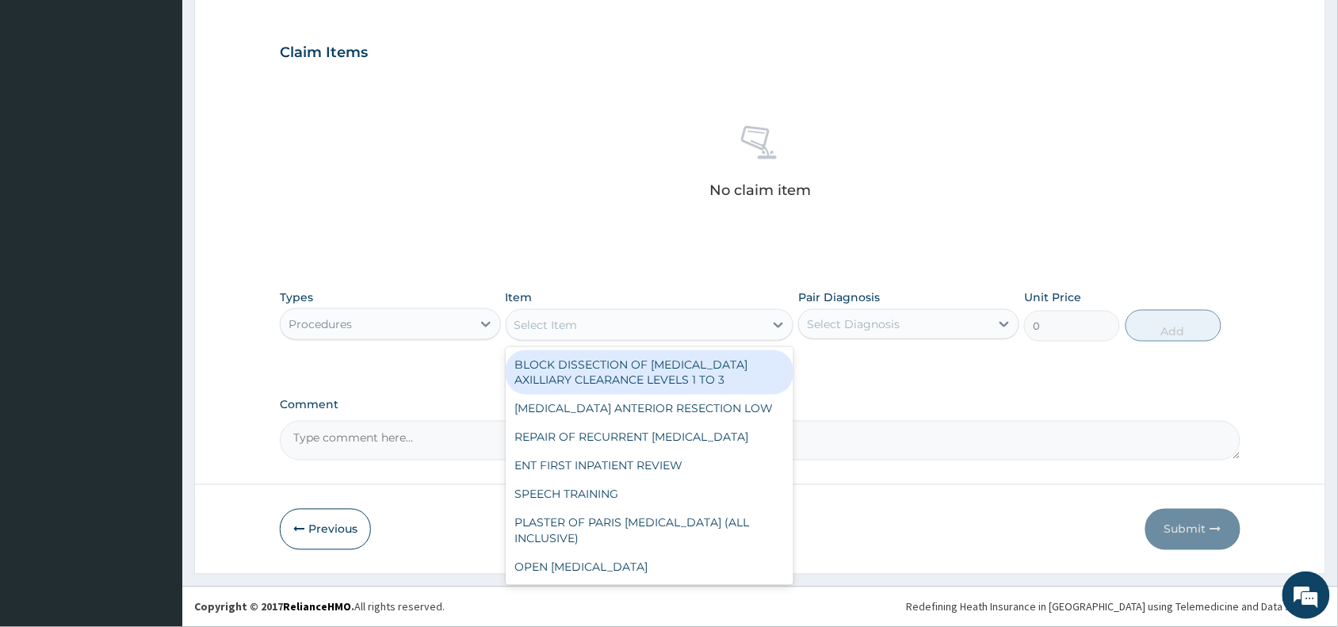
click at [638, 325] on div "Select Item" at bounding box center [635, 324] width 258 height 25
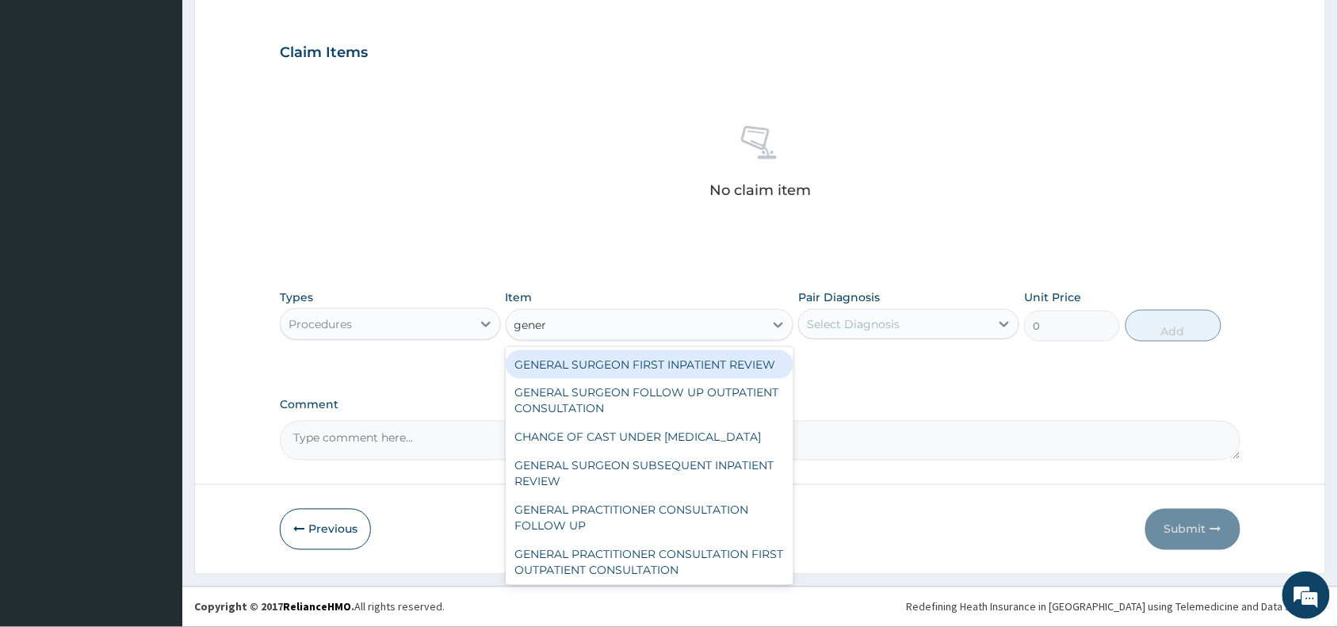
type input "genera"
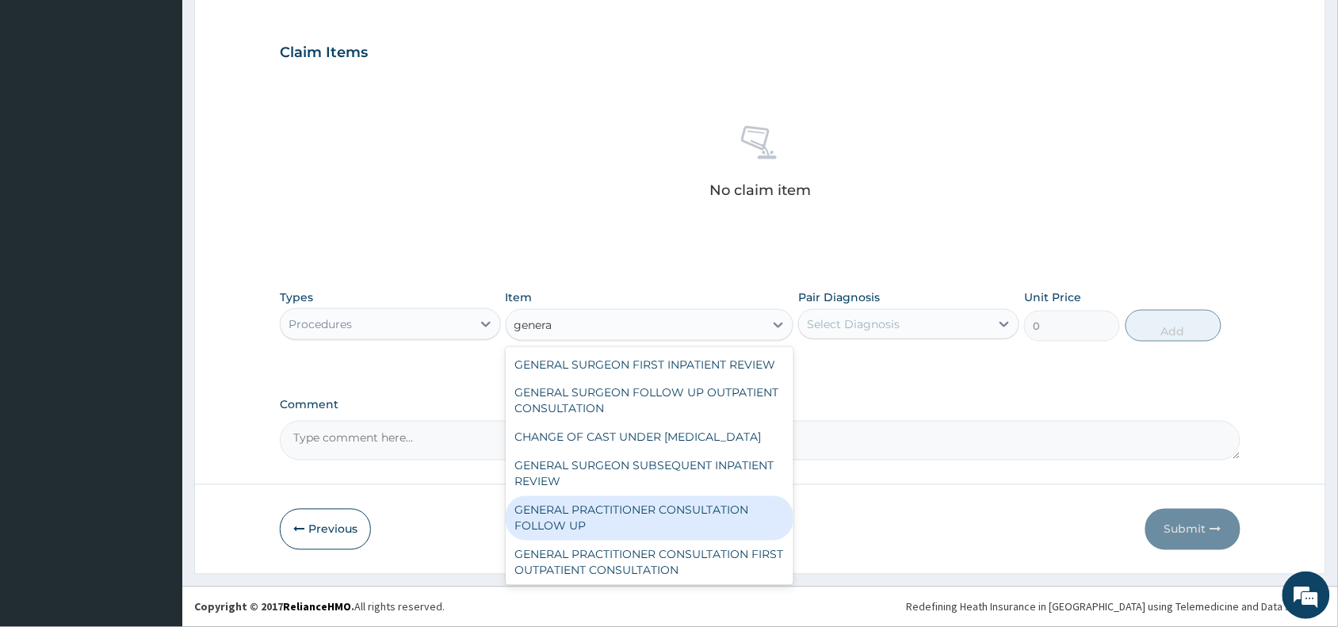
scroll to position [196, 0]
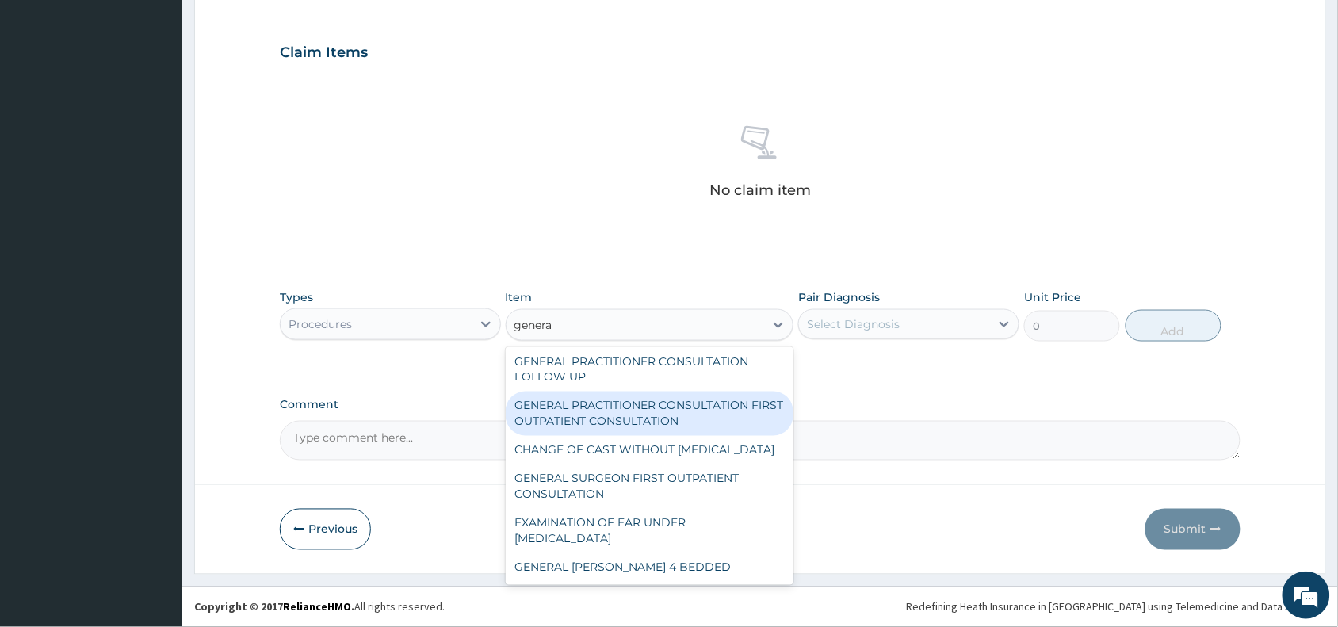
click at [623, 403] on div "GENERAL PRACTITIONER CONSULTATION FIRST OUTPATIENT CONSULTATION" at bounding box center [650, 413] width 288 height 44
type input "3370.125"
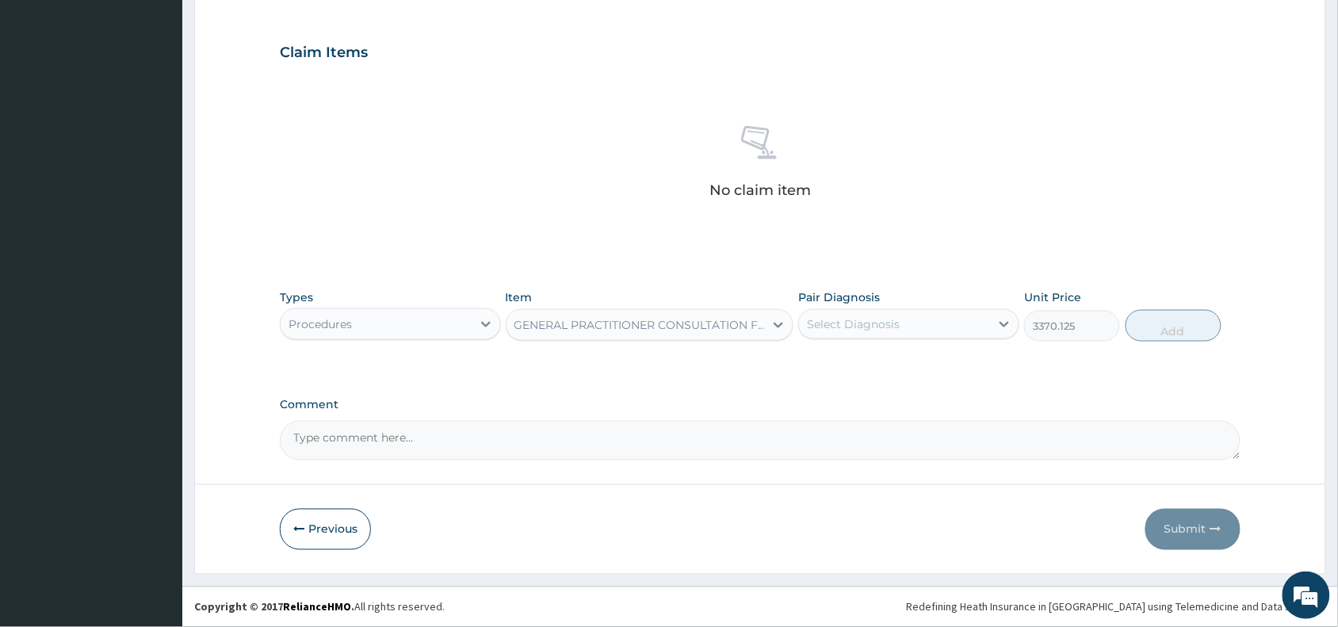
click at [870, 326] on div "Select Diagnosis" at bounding box center [853, 324] width 93 height 16
click at [888, 359] on div "Heartburn" at bounding box center [908, 365] width 221 height 32
checkbox input "true"
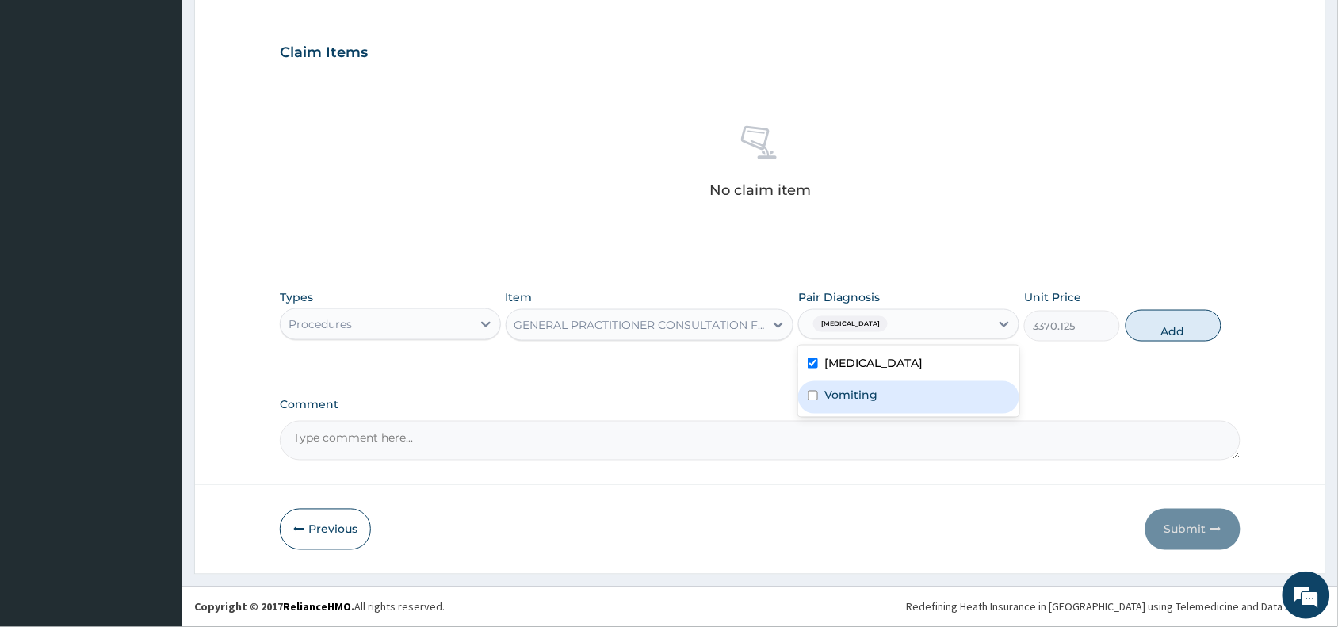
drag, startPoint x: 888, startPoint y: 391, endPoint x: 1138, endPoint y: 357, distance: 251.9
click at [891, 392] on div "Vomiting" at bounding box center [908, 397] width 221 height 32
checkbox input "true"
click at [1190, 334] on button "Add" at bounding box center [1173, 326] width 96 height 32
type input "0"
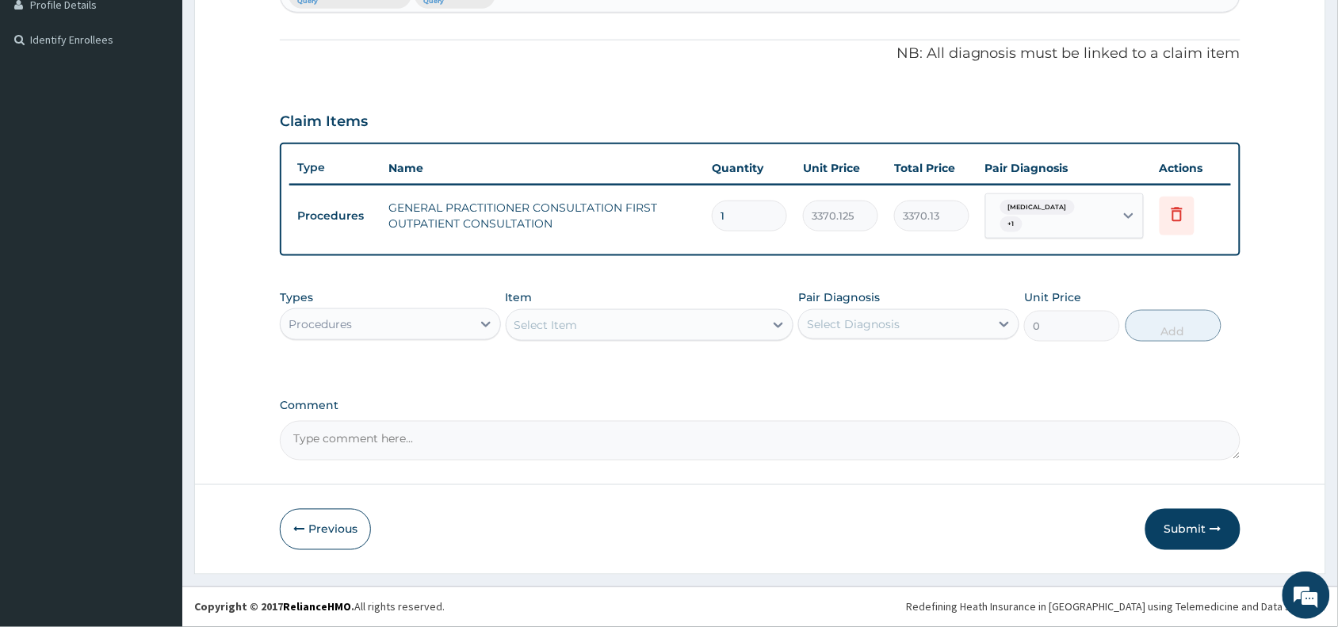
scroll to position [440, 0]
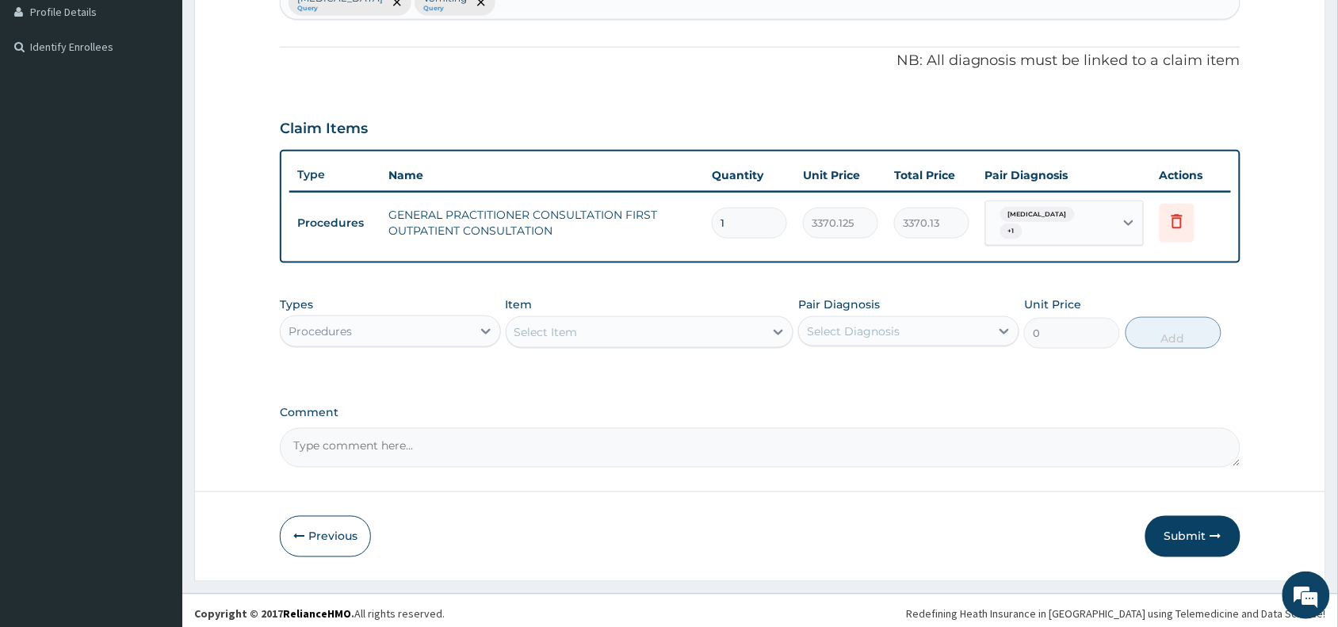
click at [434, 319] on div "Procedures" at bounding box center [376, 331] width 191 height 25
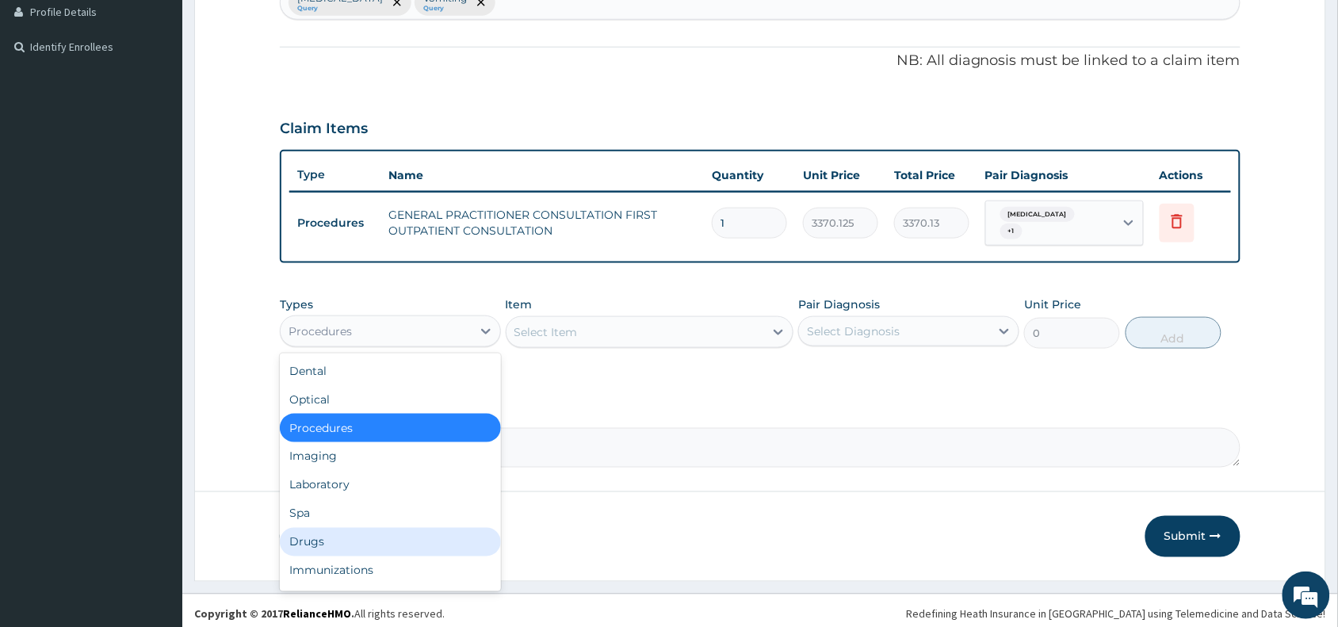
click at [329, 532] on div "Drugs" at bounding box center [390, 542] width 221 height 29
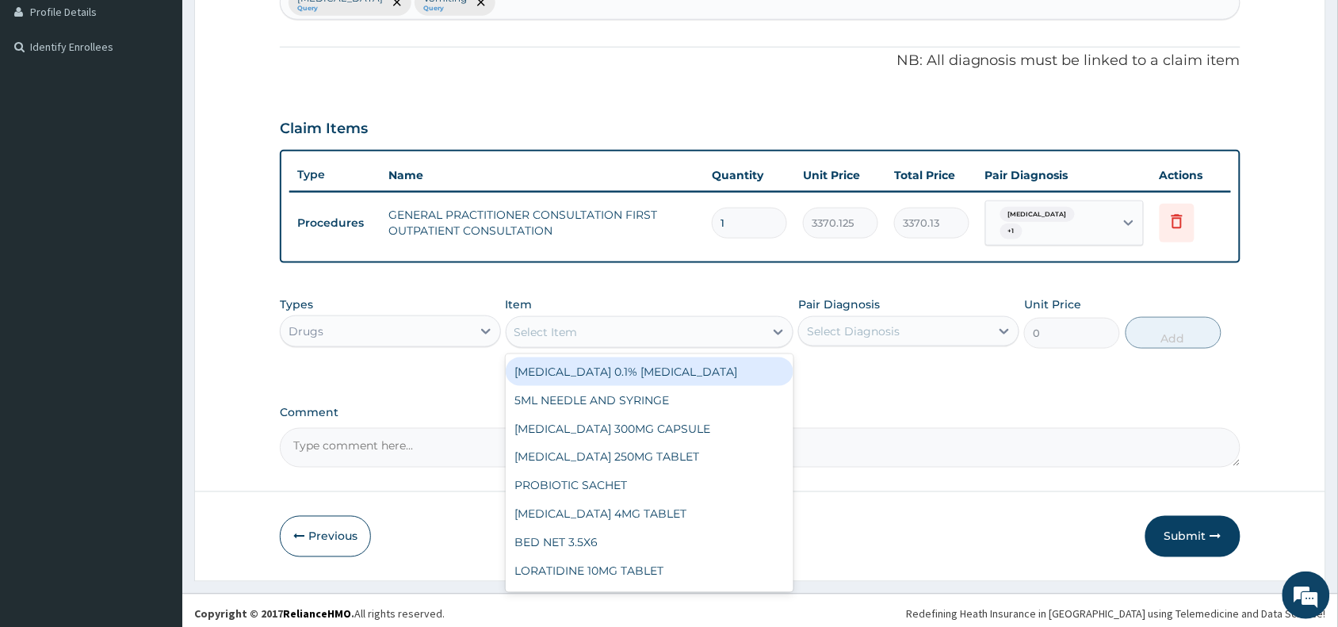
click at [577, 324] on div "Select Item" at bounding box center [545, 332] width 63 height 16
click at [533, 324] on div "Select Item" at bounding box center [545, 332] width 63 height 16
paste input "Ondasetron"
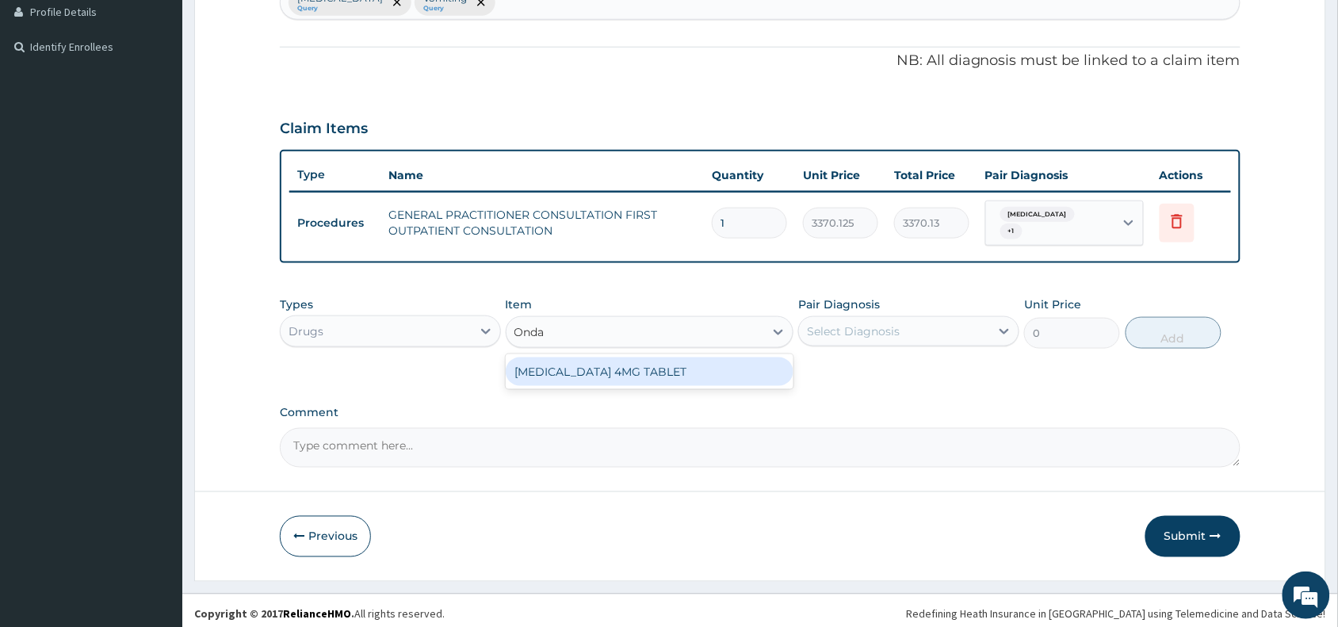
type input "Ond"
click at [624, 361] on div "ONDANSETRON 4MG TABLET" at bounding box center [650, 371] width 288 height 29
type input "204"
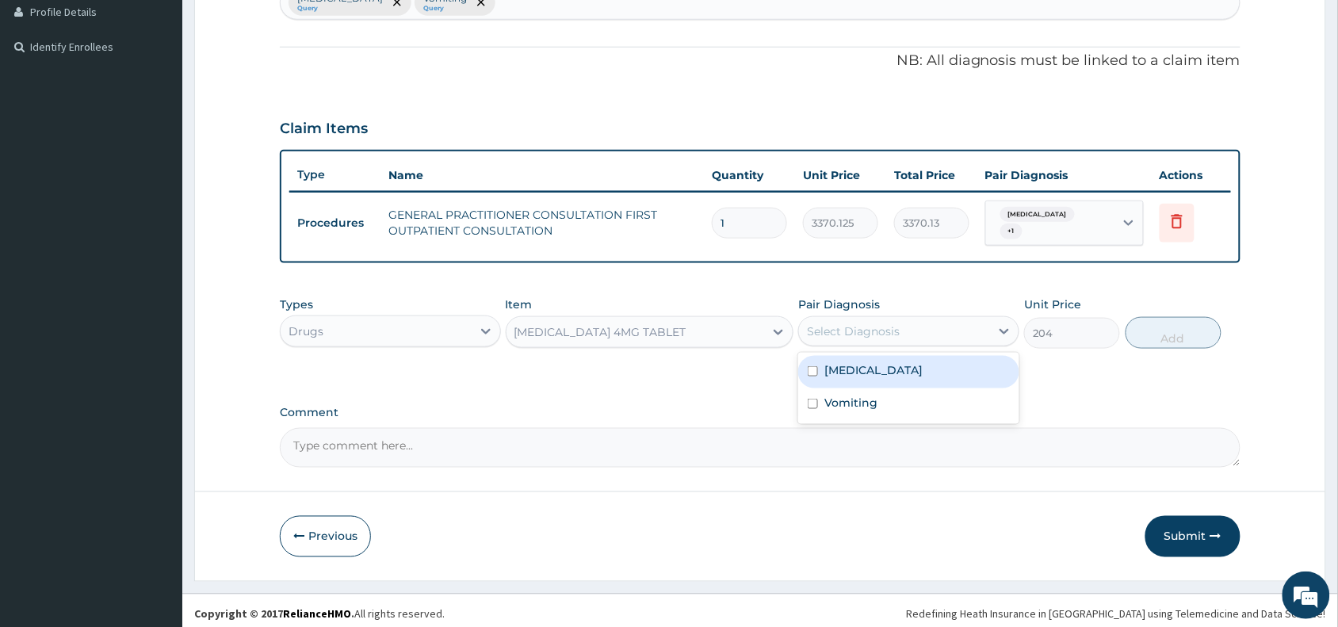
click at [833, 326] on div "Select Diagnosis" at bounding box center [853, 331] width 93 height 16
click at [848, 364] on label "Heartburn" at bounding box center [873, 370] width 98 height 16
checkbox input "true"
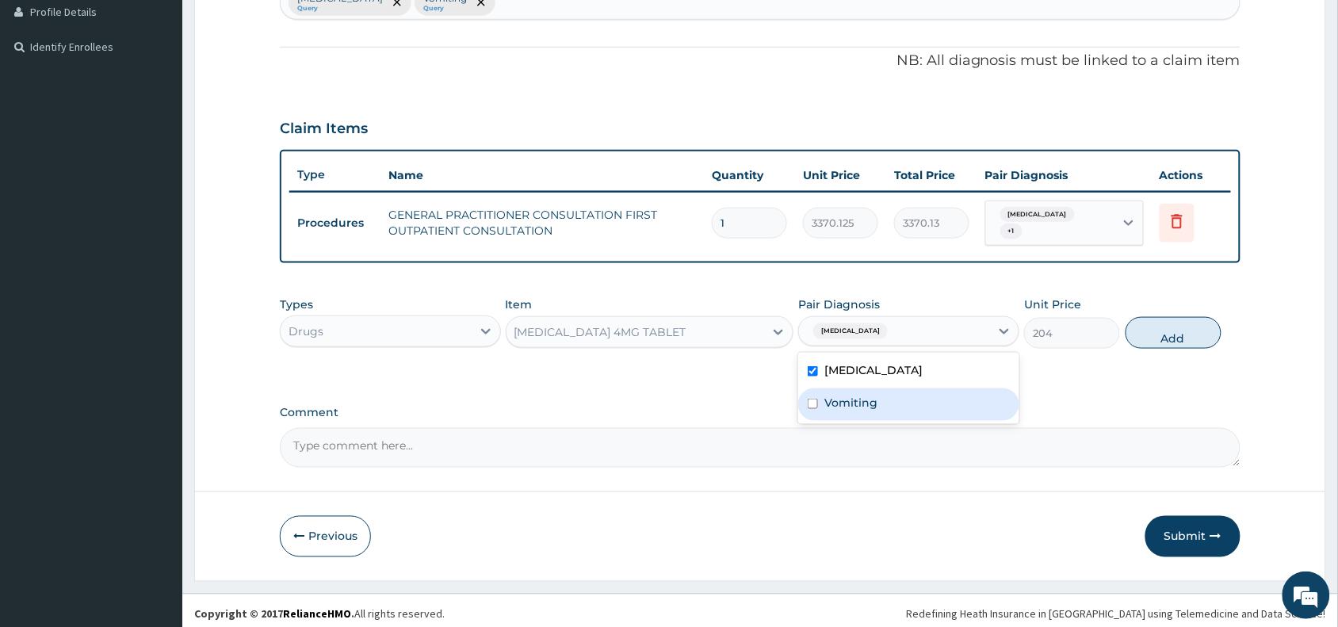
click at [848, 395] on label "Vomiting" at bounding box center [850, 403] width 53 height 16
checkbox input "true"
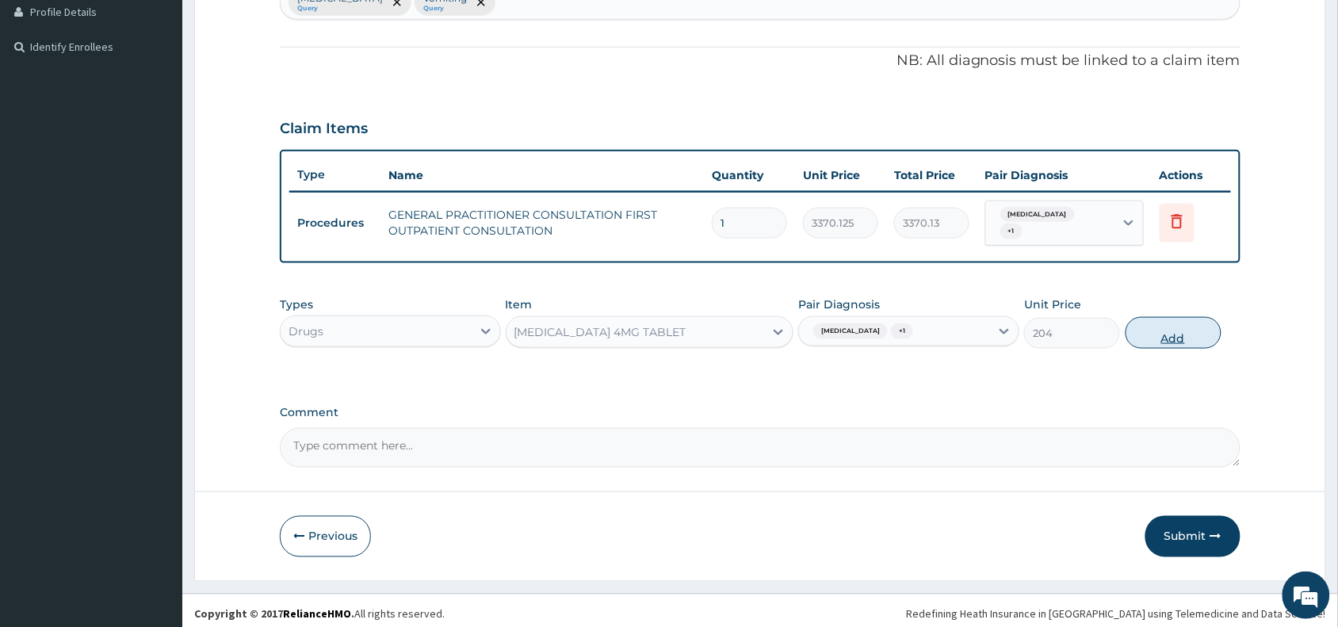
click at [1171, 330] on button "Add" at bounding box center [1173, 333] width 96 height 32
type input "0"
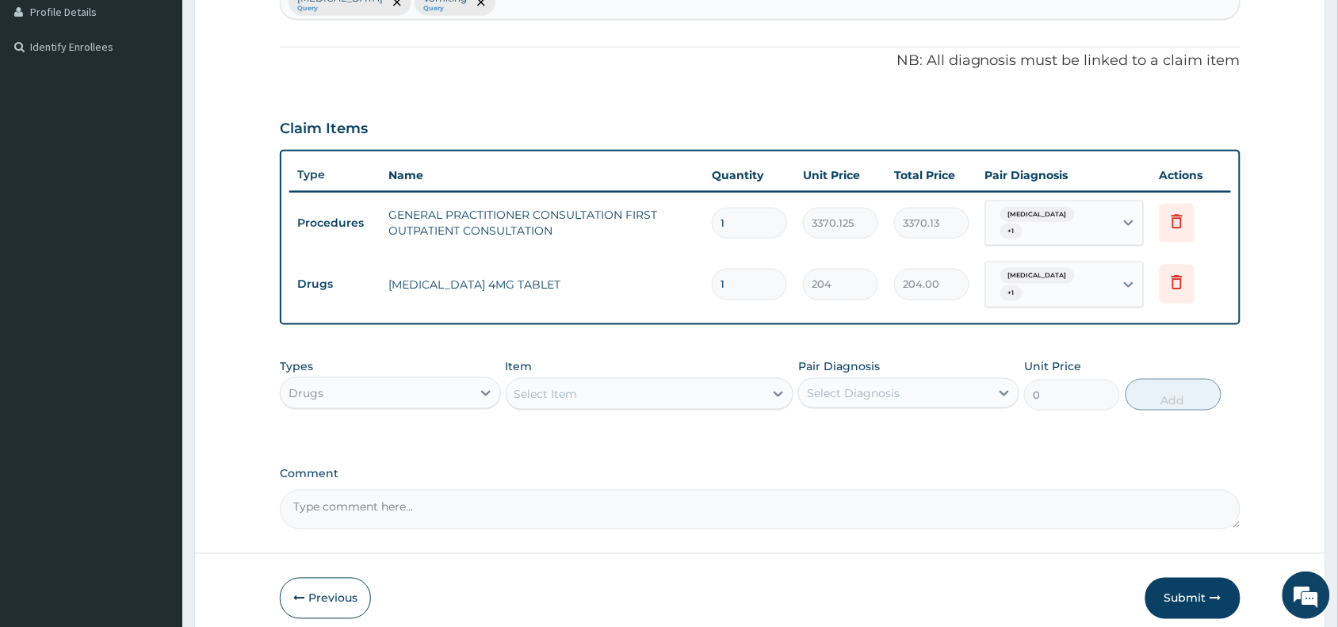
click at [551, 386] on div "Select Item" at bounding box center [545, 394] width 63 height 16
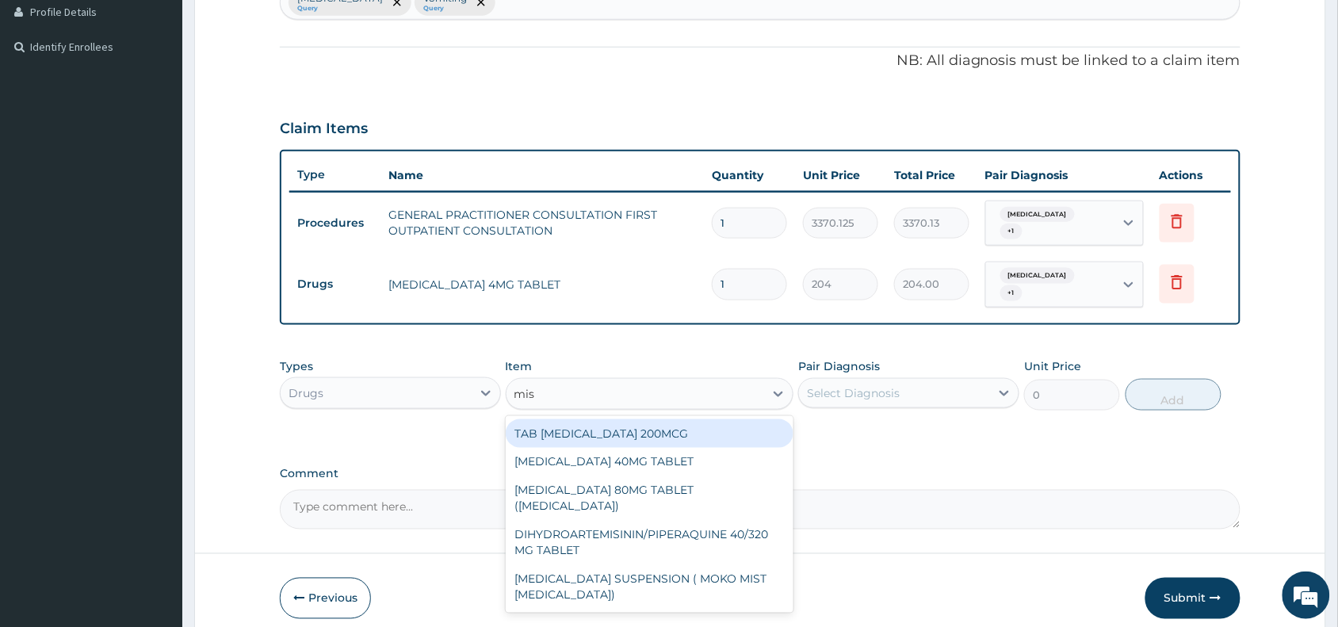
type input "mist"
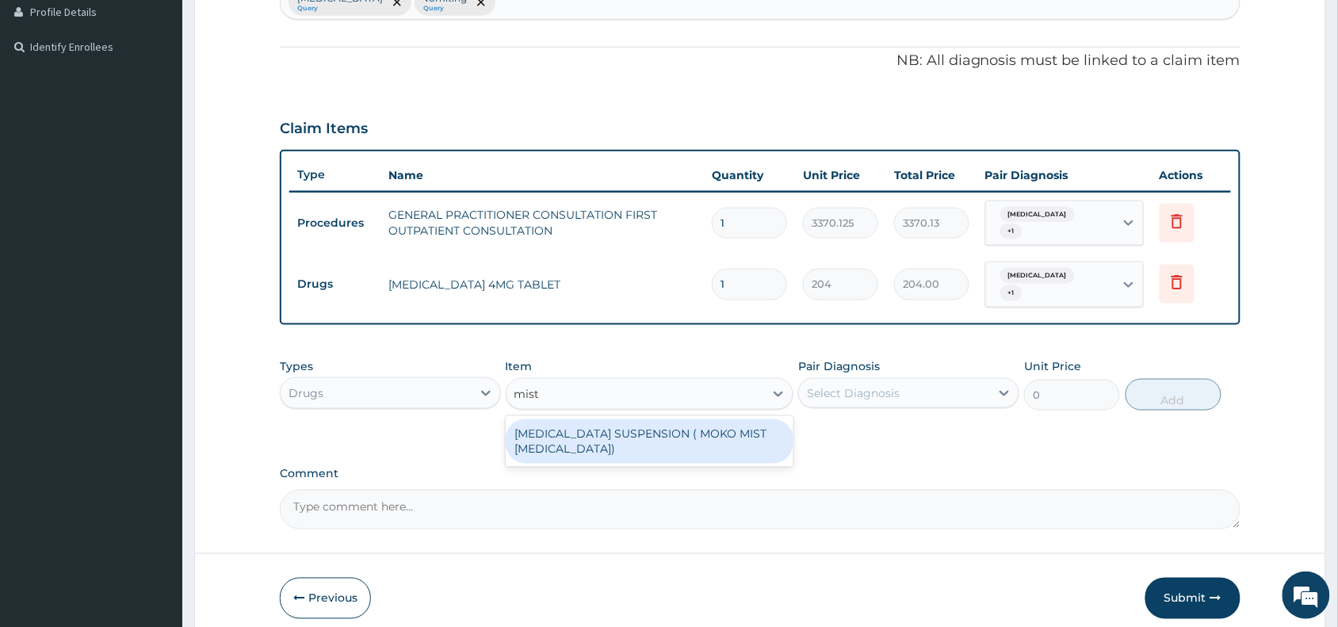
click at [631, 429] on div "ANTACID SUSPENSION ( MOKO MIST MAGNESIUM TRISILICATE)" at bounding box center [650, 441] width 288 height 44
type input "924"
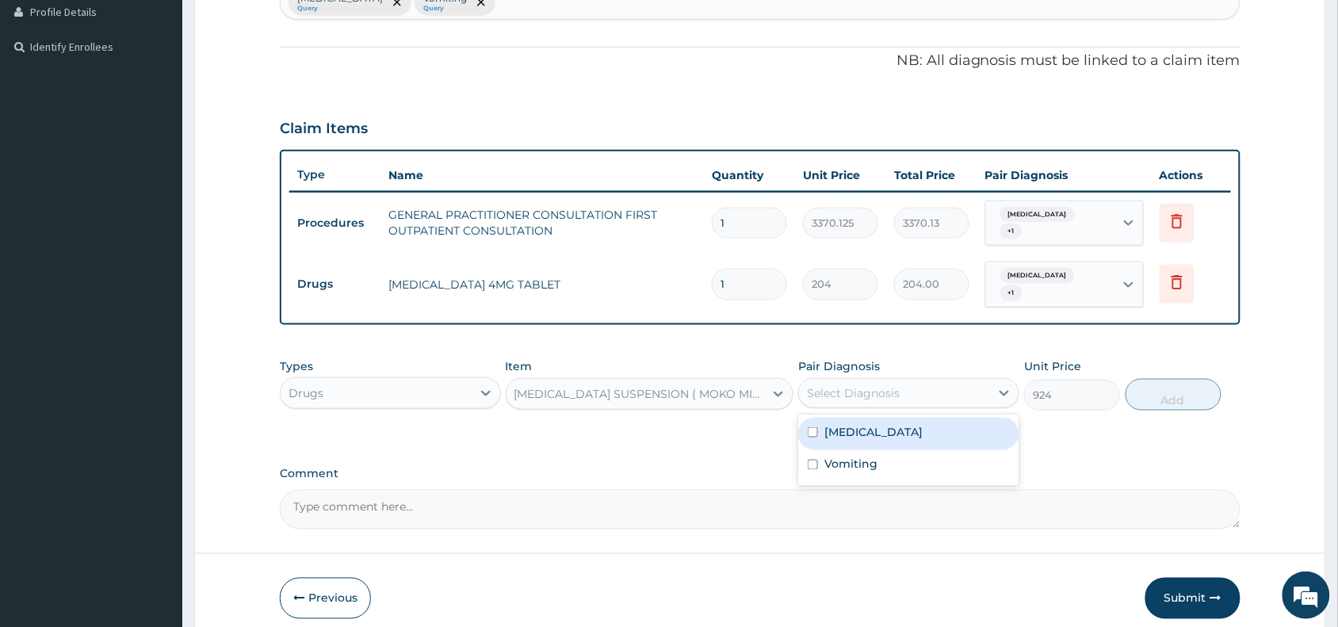
click at [898, 385] on div "Select Diagnosis" at bounding box center [853, 393] width 93 height 16
click at [898, 428] on div "Heartburn" at bounding box center [908, 434] width 221 height 32
checkbox input "true"
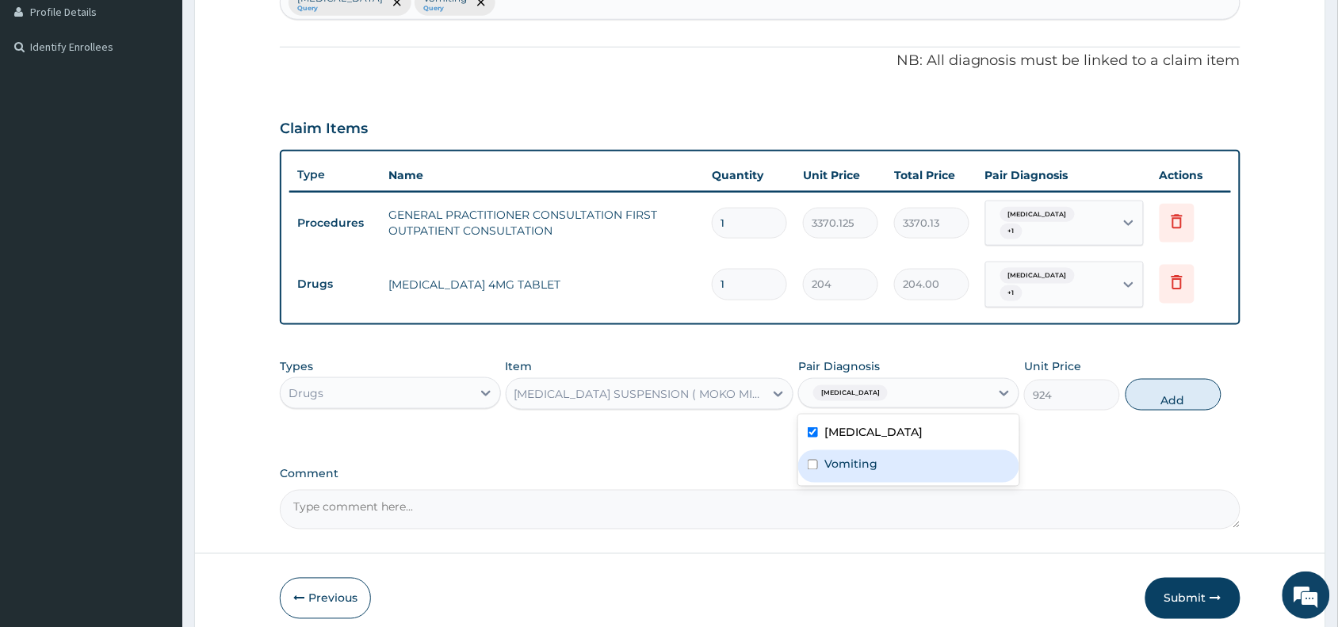
drag, startPoint x: 898, startPoint y: 448, endPoint x: 1129, endPoint y: 428, distance: 232.3
click at [900, 450] on div "Vomiting" at bounding box center [908, 466] width 221 height 32
checkbox input "true"
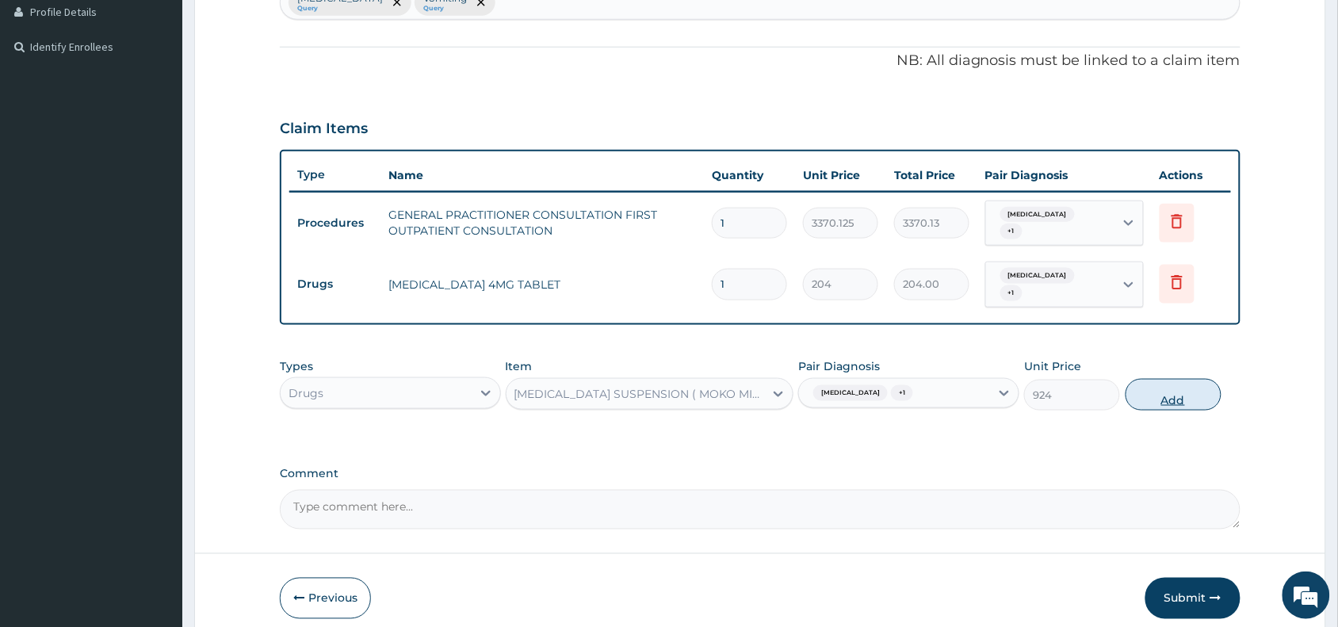
click at [1177, 381] on button "Add" at bounding box center [1173, 395] width 96 height 32
type input "0"
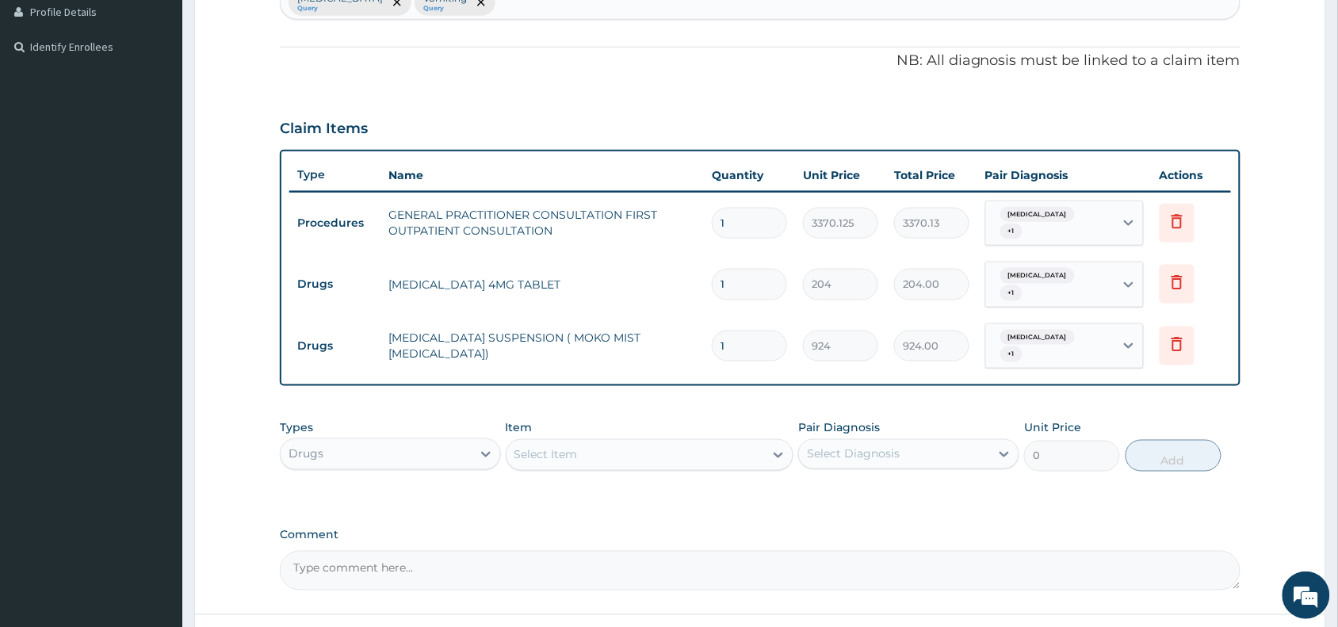
click at [742, 274] on input "1" at bounding box center [749, 284] width 75 height 31
type input "0.00"
type input "6"
type input "1224.00"
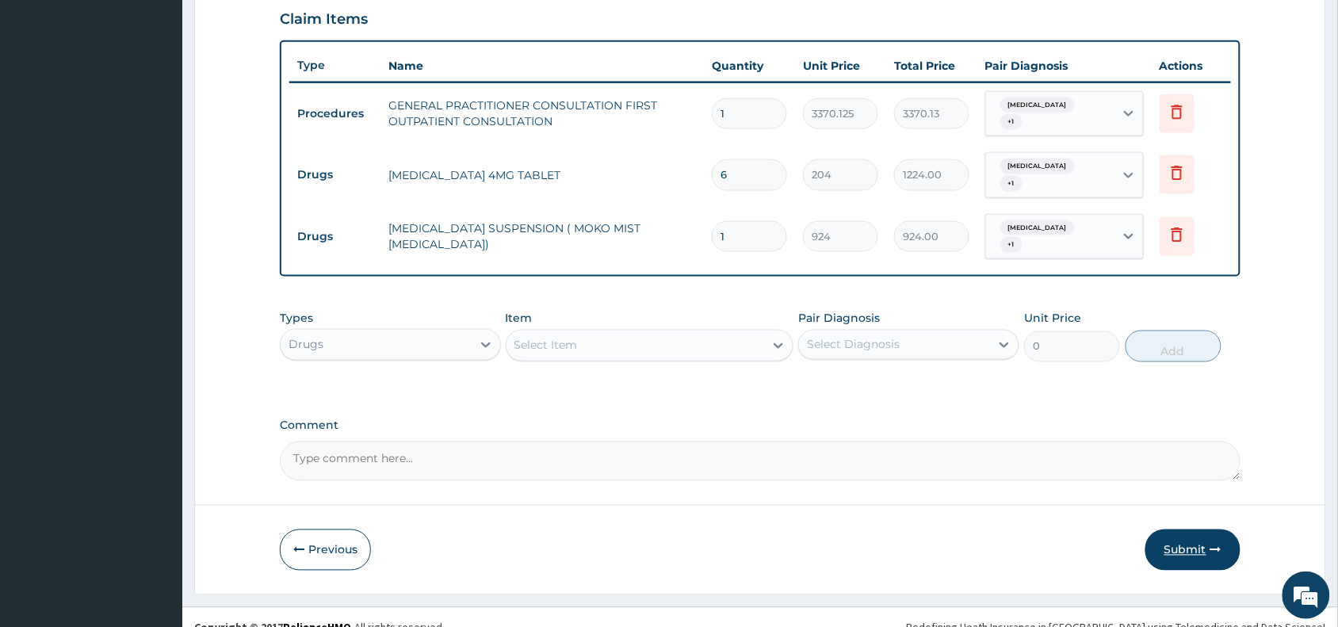
type input "6"
click at [1182, 529] on button "Submit" at bounding box center [1192, 549] width 95 height 41
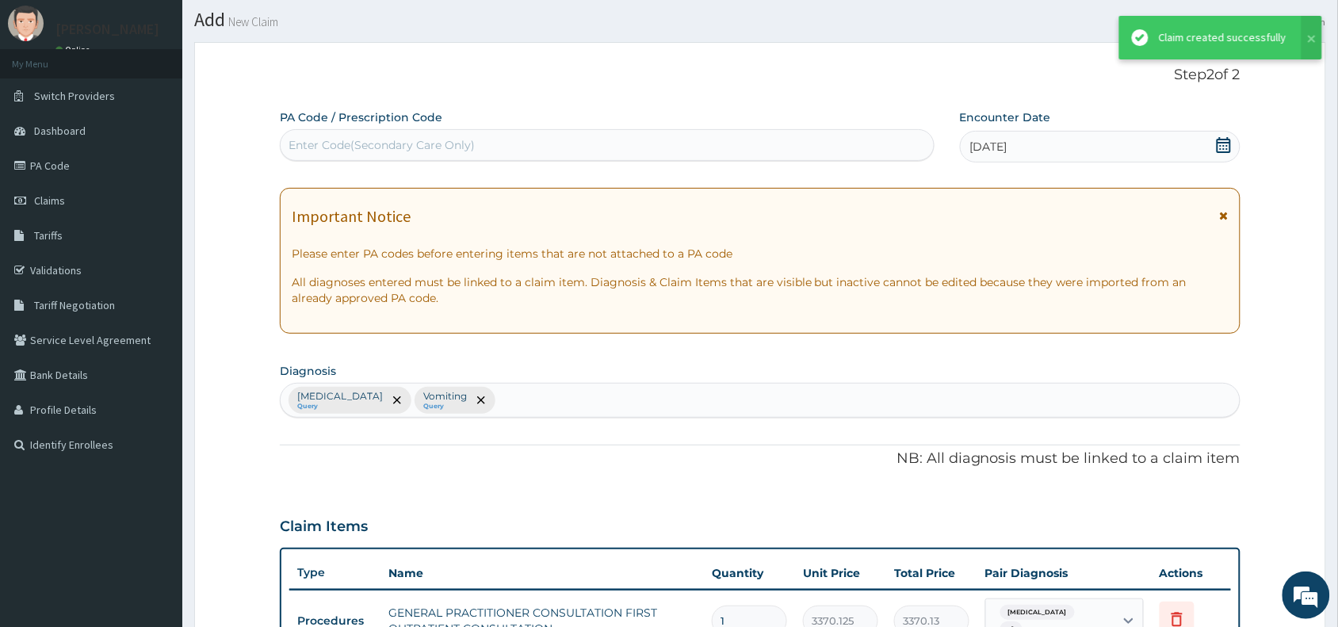
scroll to position [549, 0]
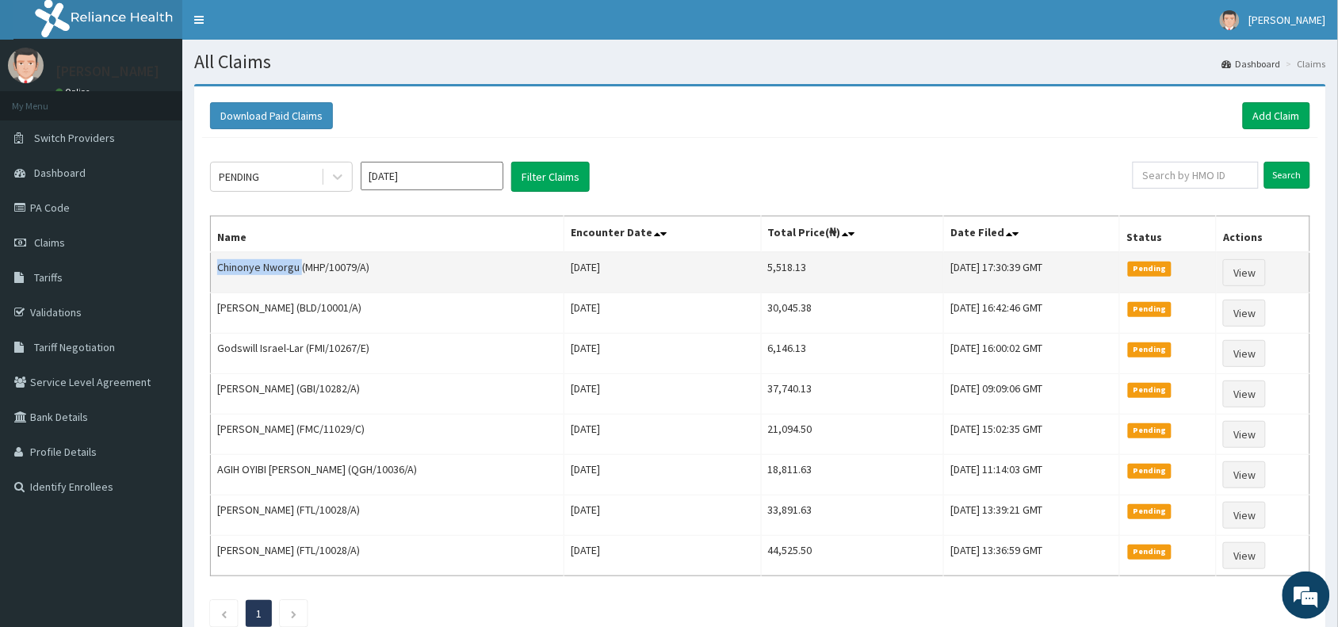
drag, startPoint x: 303, startPoint y: 266, endPoint x: 210, endPoint y: 273, distance: 93.0
click at [211, 273] on td "Chinonye Nworgu (MHP/10079/A)" at bounding box center [387, 272] width 353 height 41
copy td "Chinonye Nworgu"
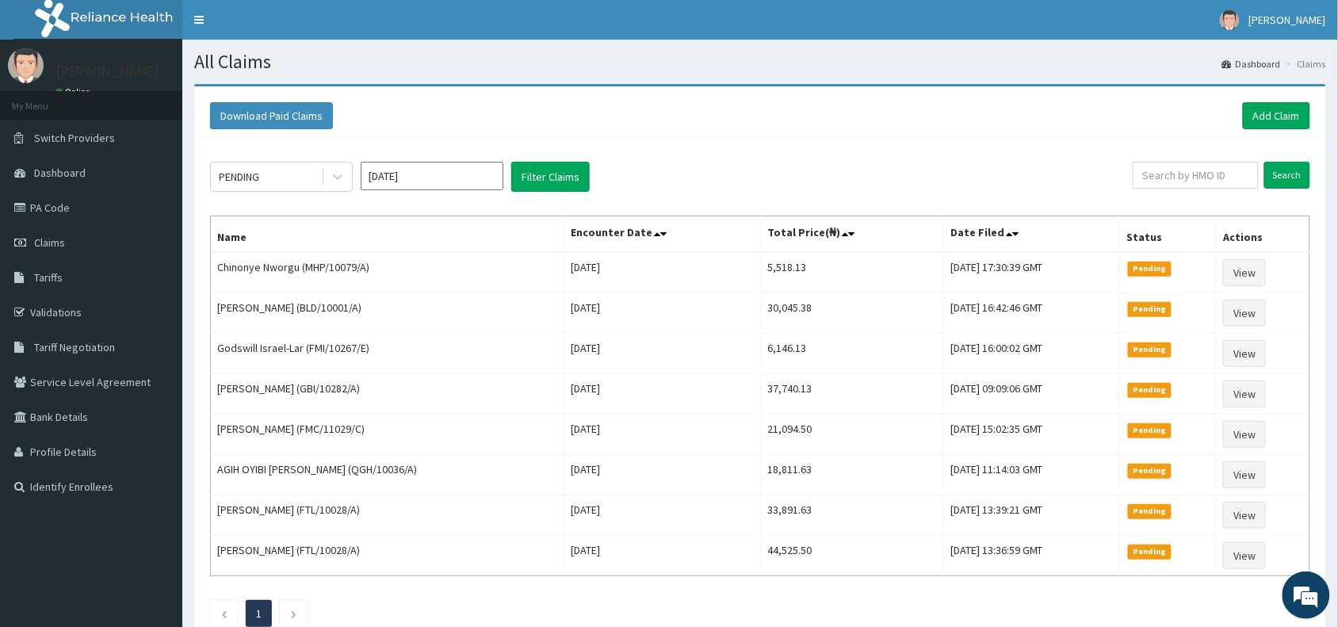
click at [857, 137] on div "Download Paid Claims Add Claim" at bounding box center [760, 116] width 1116 height 44
click at [648, 135] on div "Download Paid Claims Add Claim" at bounding box center [760, 116] width 1116 height 44
click at [1272, 117] on link "Add Claim" at bounding box center [1275, 115] width 67 height 27
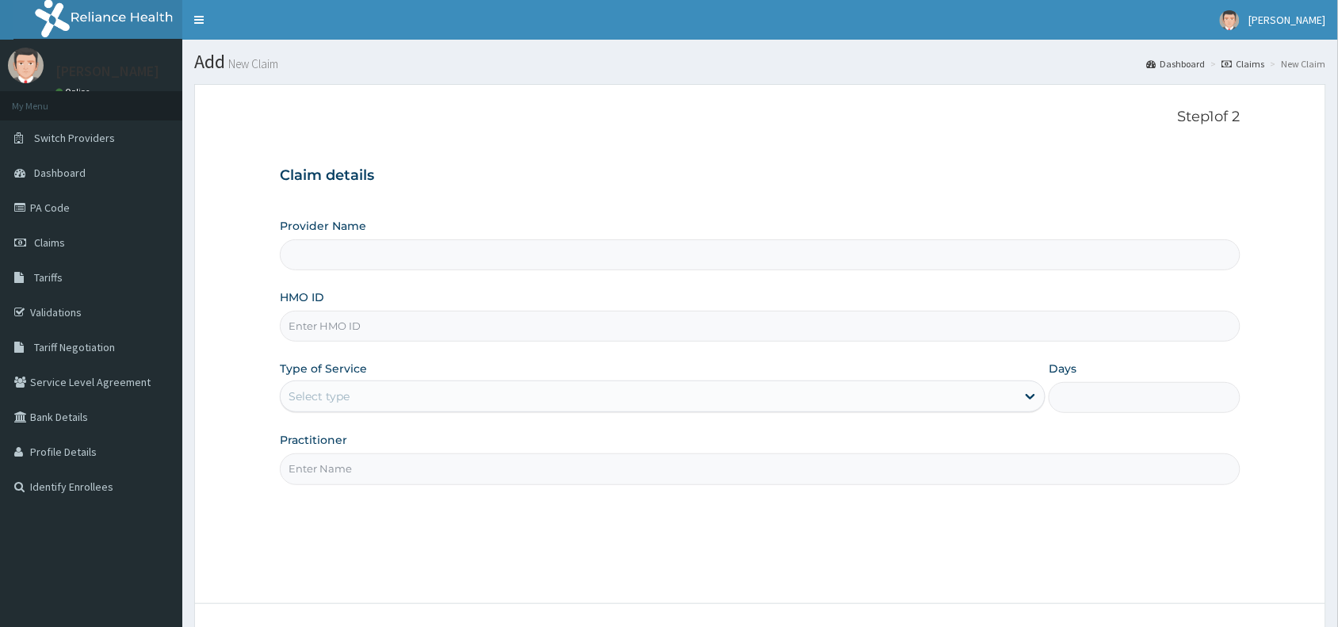
click at [330, 337] on input "HMO ID" at bounding box center [760, 326] width 960 height 31
paste input "FTC/10036/A"
type input "FTC/10036/A"
type input "Reliance Family Clinics (RFC) - [GEOGRAPHIC_DATA]"
type input "FTC/10036/A"
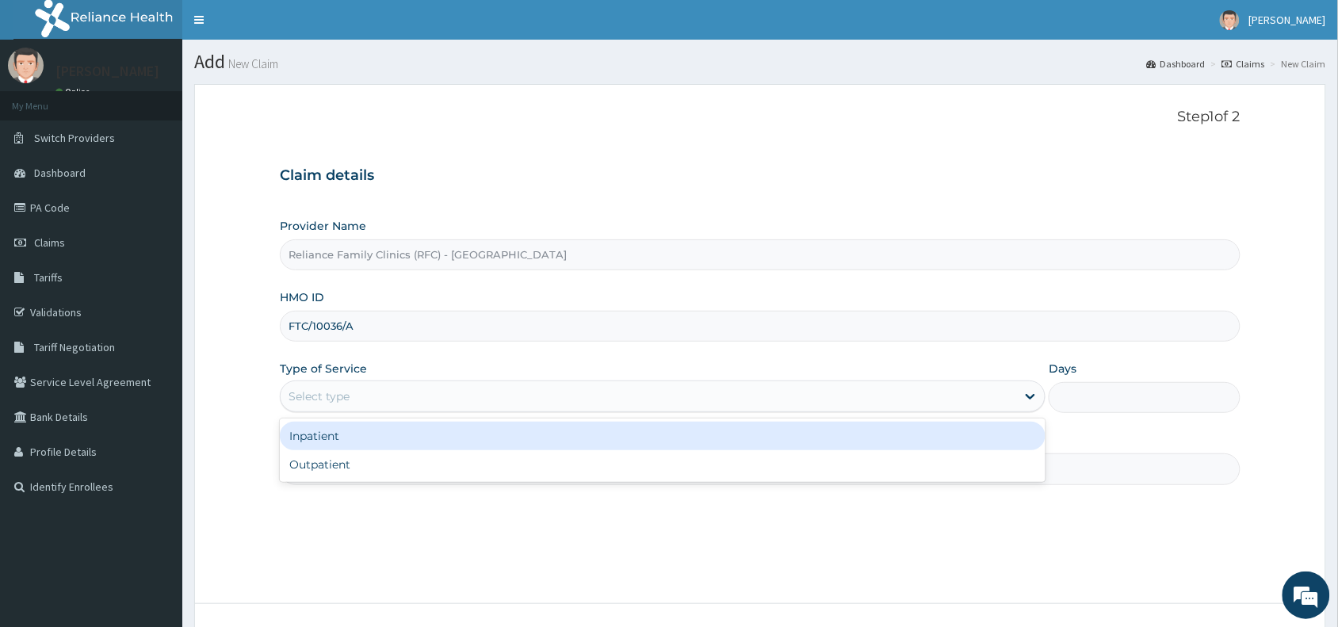
click at [315, 393] on div "Select type" at bounding box center [318, 396] width 61 height 16
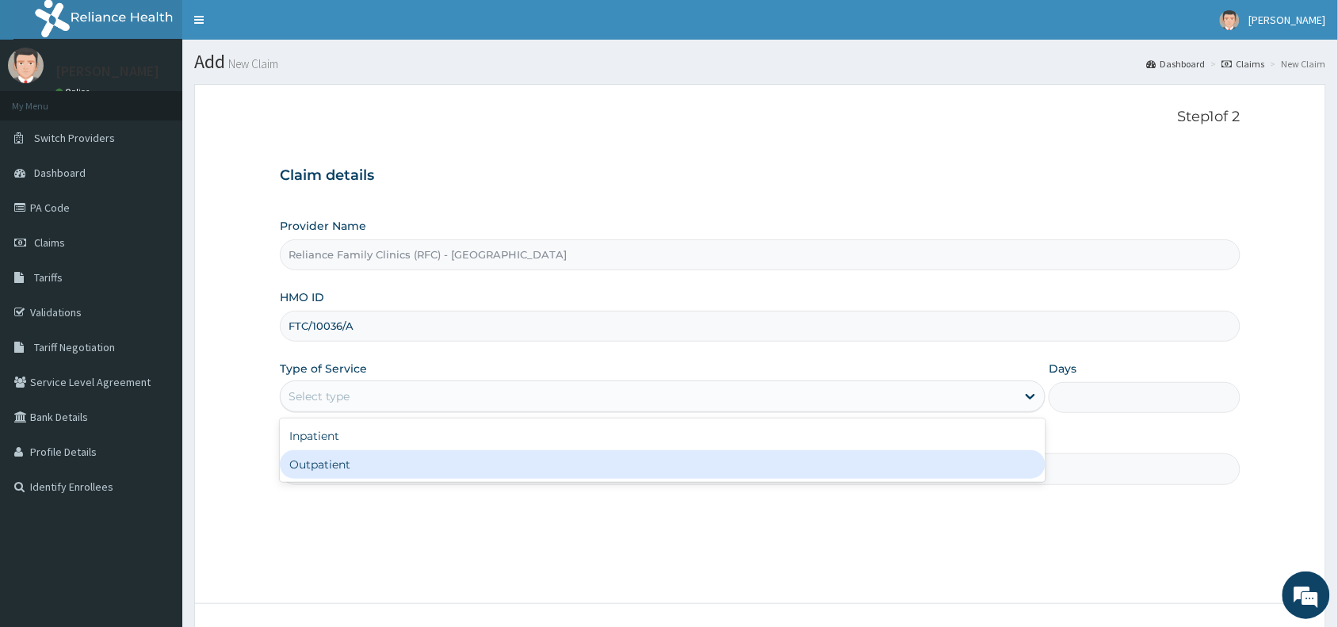
click at [314, 468] on div "Outpatient" at bounding box center [662, 464] width 765 height 29
type input "1"
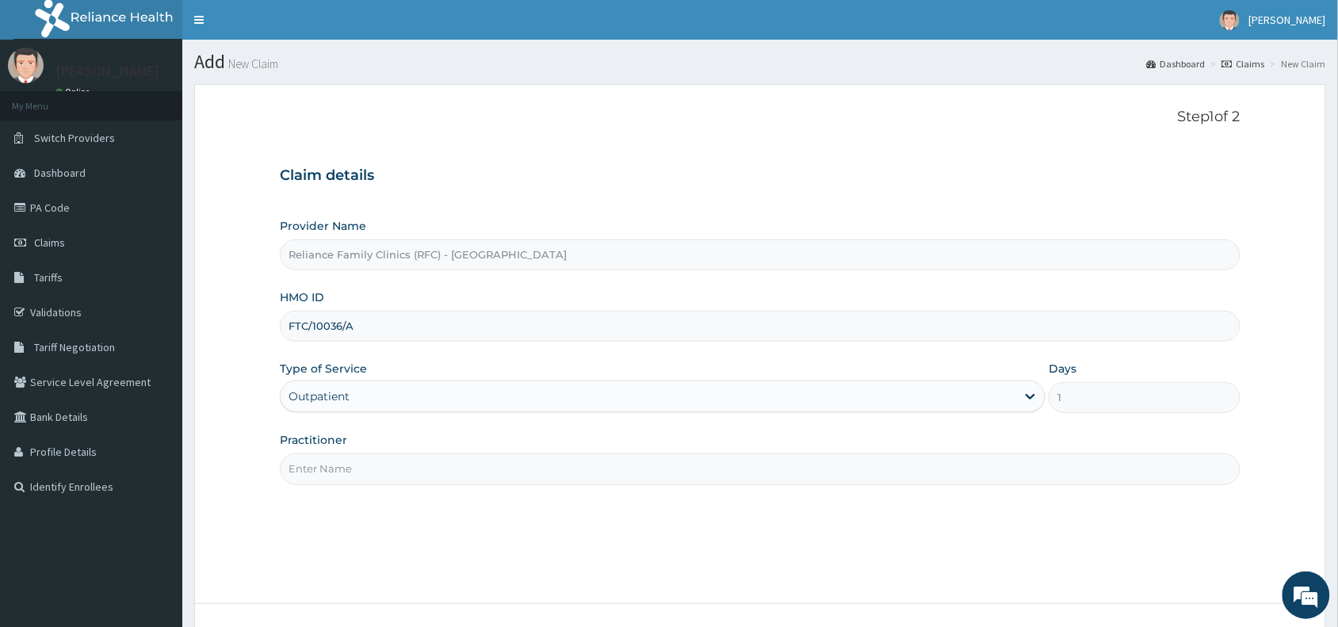
click at [334, 468] on input "Practitioner" at bounding box center [760, 468] width 960 height 31
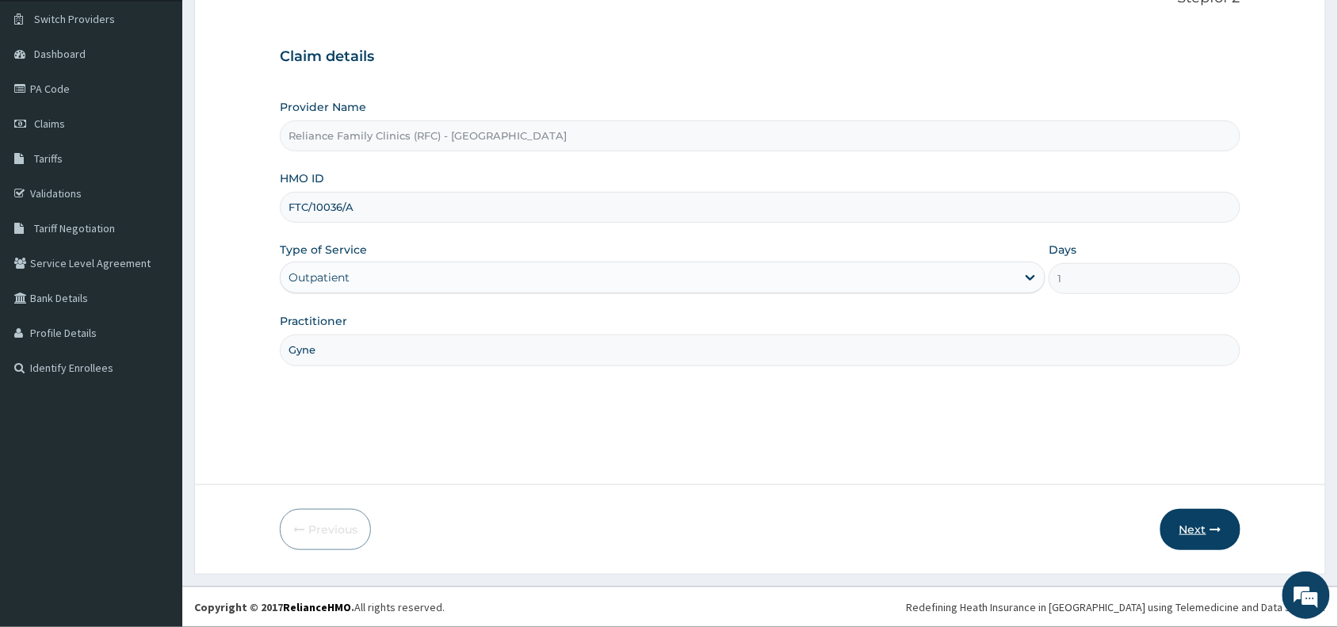
type input "Gyne"
click at [1205, 532] on button "Next" at bounding box center [1200, 529] width 80 height 41
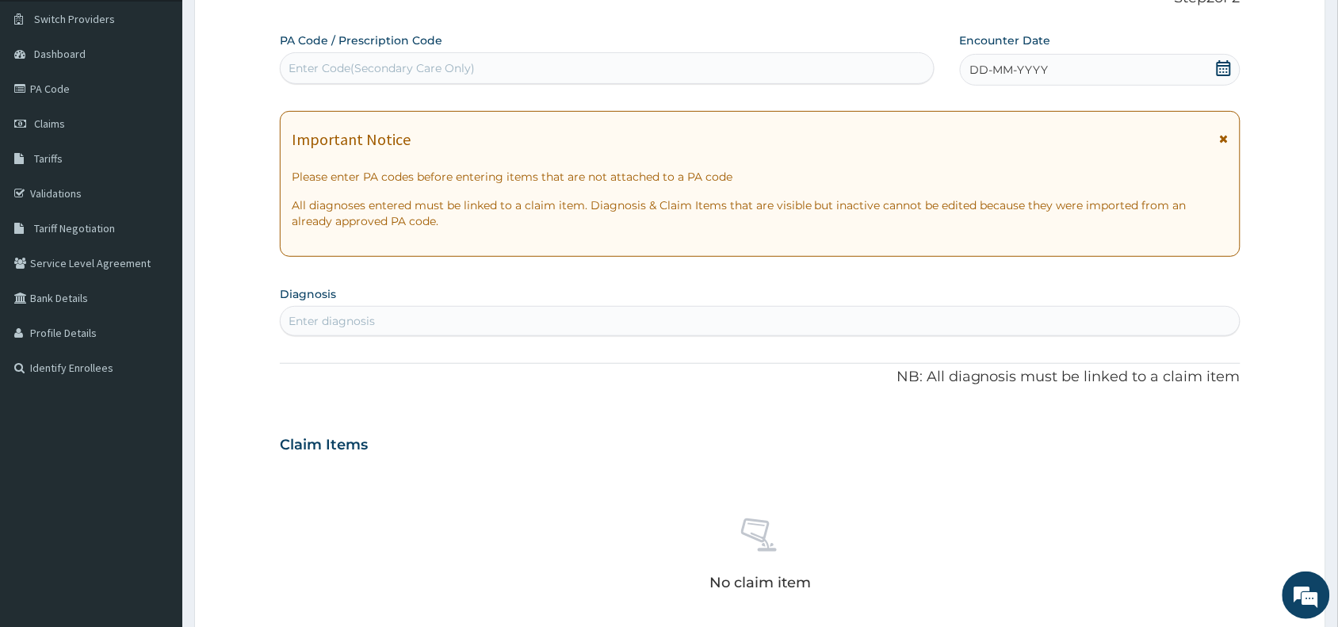
scroll to position [0, 0]
click at [327, 62] on div "Enter Code(Secondary Care Only)" at bounding box center [381, 68] width 186 height 16
paste input "PA/74ACD7"
type input "PA/74ACD7"
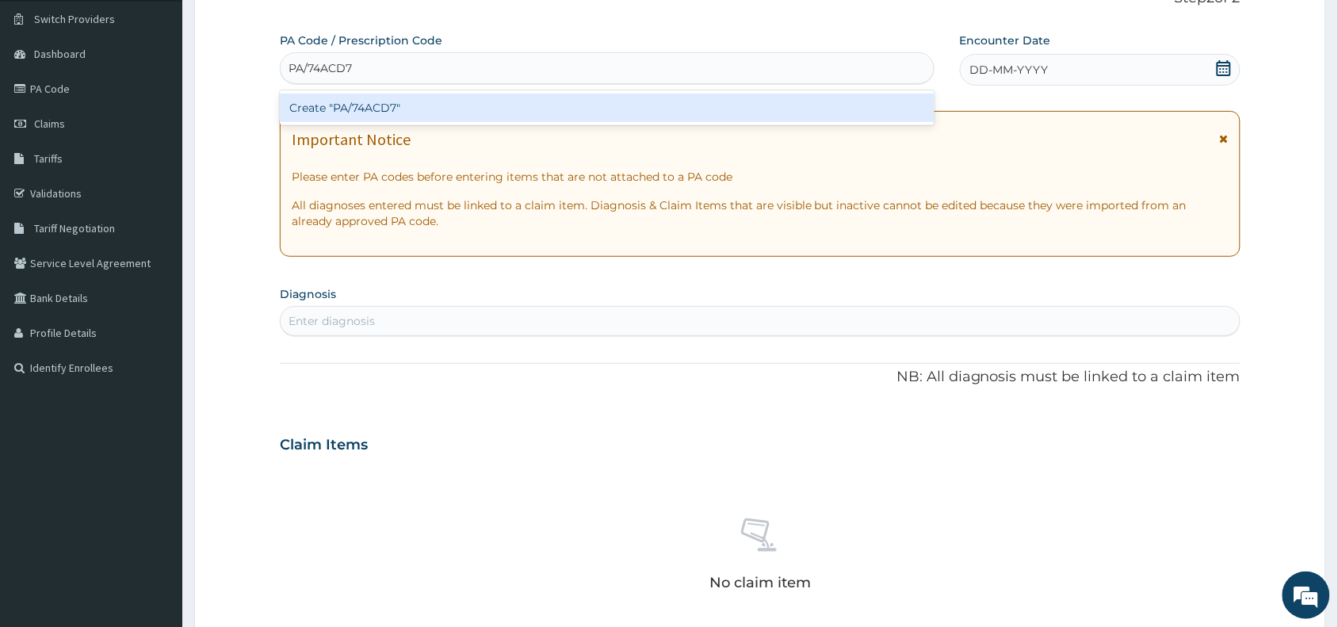
click at [362, 103] on div "Create "PA/74ACD7"" at bounding box center [607, 108] width 655 height 29
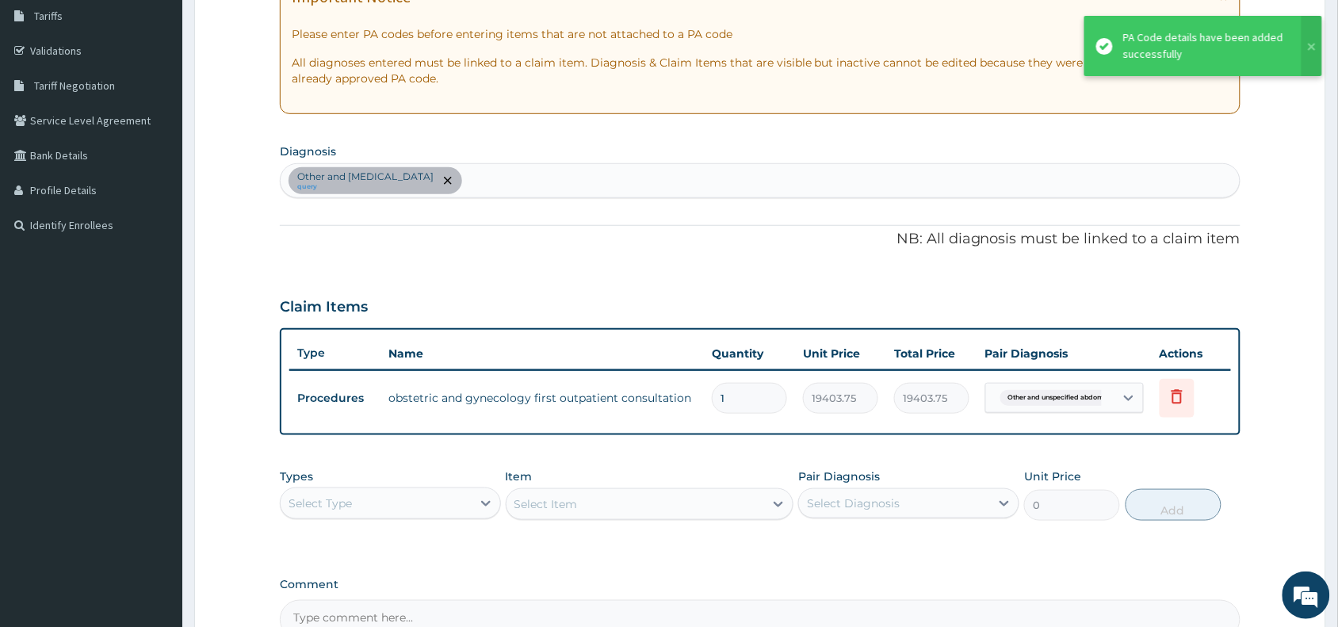
scroll to position [440, 0]
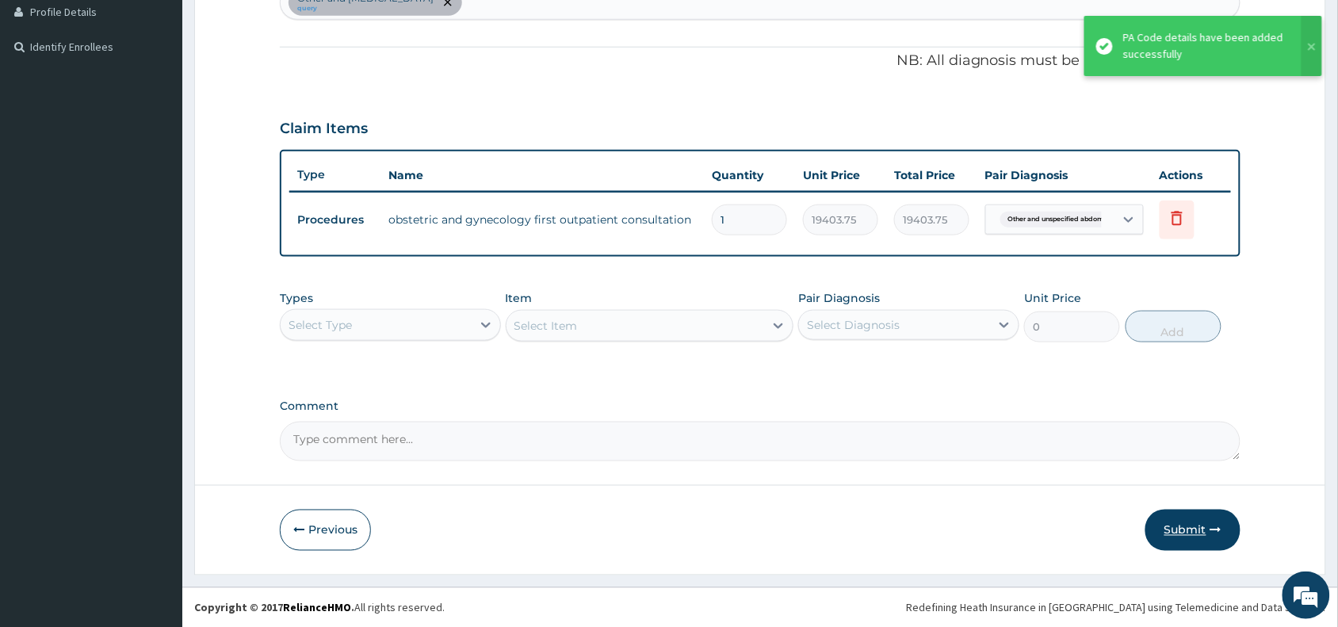
click at [1194, 527] on button "Submit" at bounding box center [1192, 529] width 95 height 41
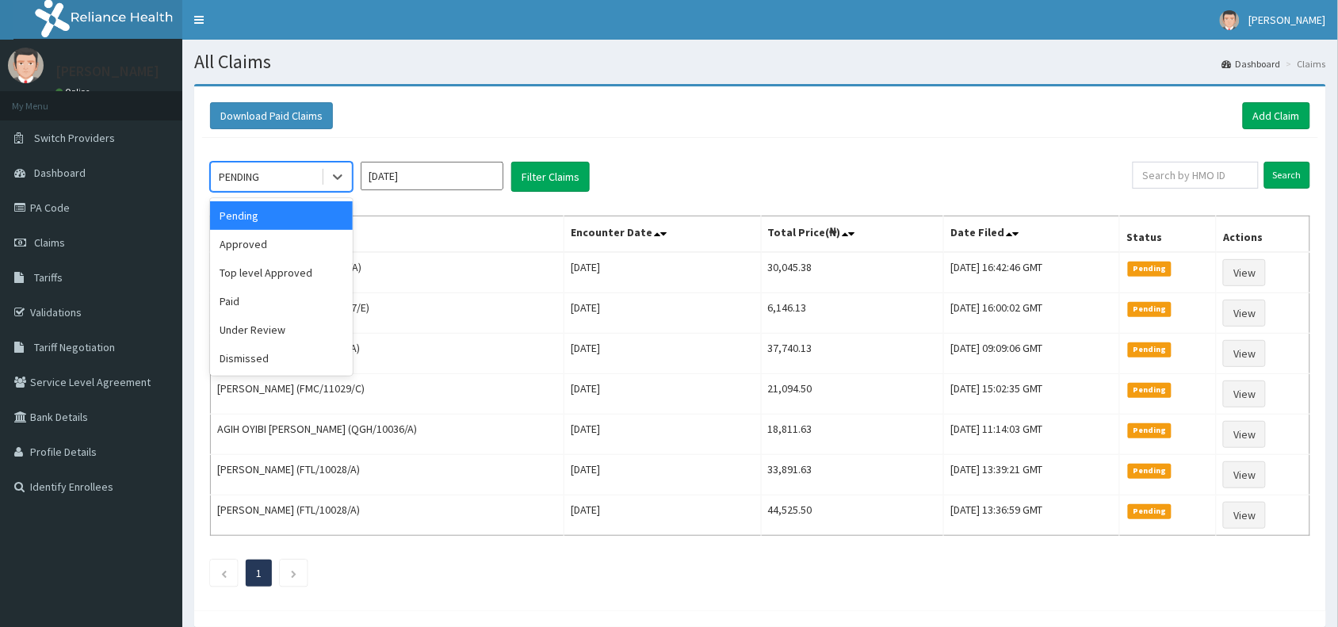
click at [274, 178] on div "PENDING" at bounding box center [266, 176] width 110 height 25
click at [254, 250] on div "Approved" at bounding box center [281, 244] width 143 height 29
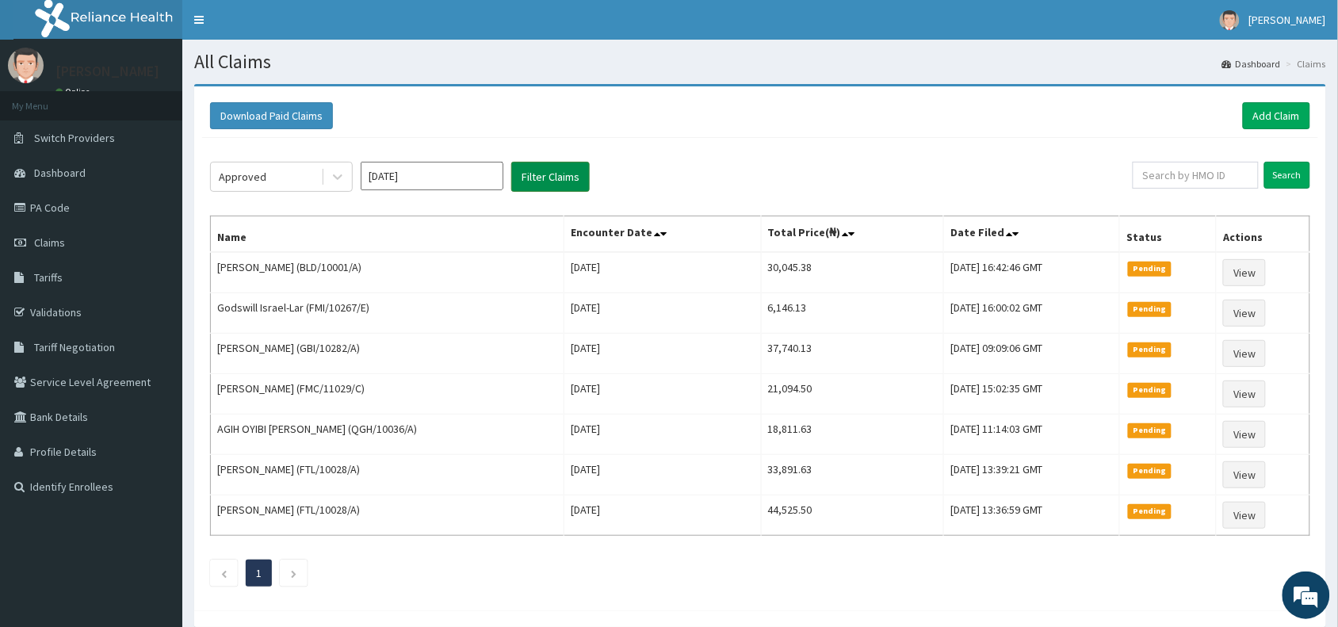
click at [553, 183] on button "Filter Claims" at bounding box center [550, 177] width 78 height 30
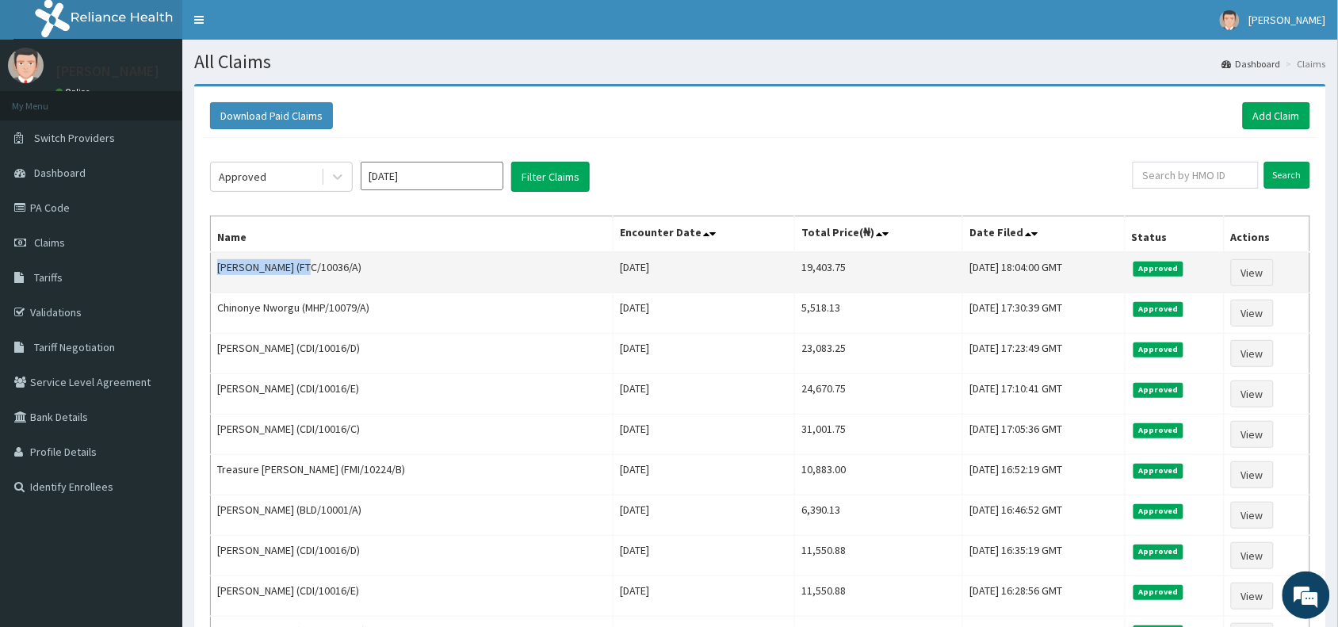
drag, startPoint x: 307, startPoint y: 270, endPoint x: 214, endPoint y: 274, distance: 93.6
click at [214, 274] on td "[PERSON_NAME] (FTC/10036/A)" at bounding box center [412, 272] width 403 height 41
copy td "[PERSON_NAME]"
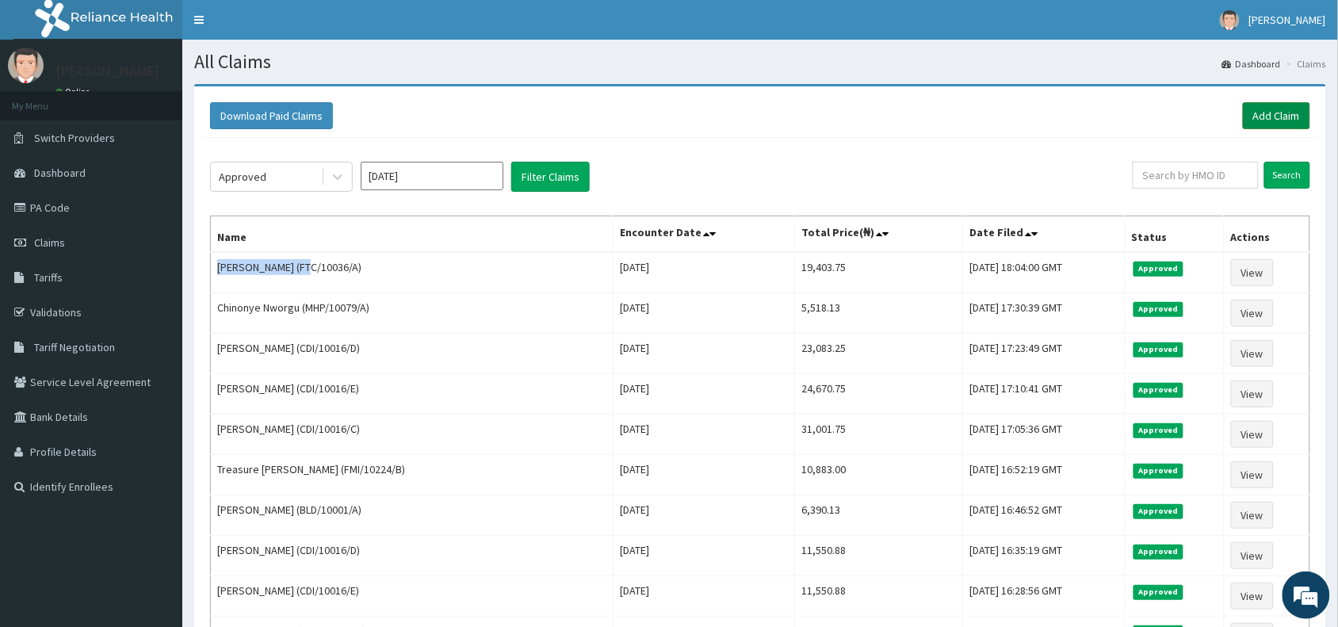
click at [1261, 120] on link "Add Claim" at bounding box center [1275, 115] width 67 height 27
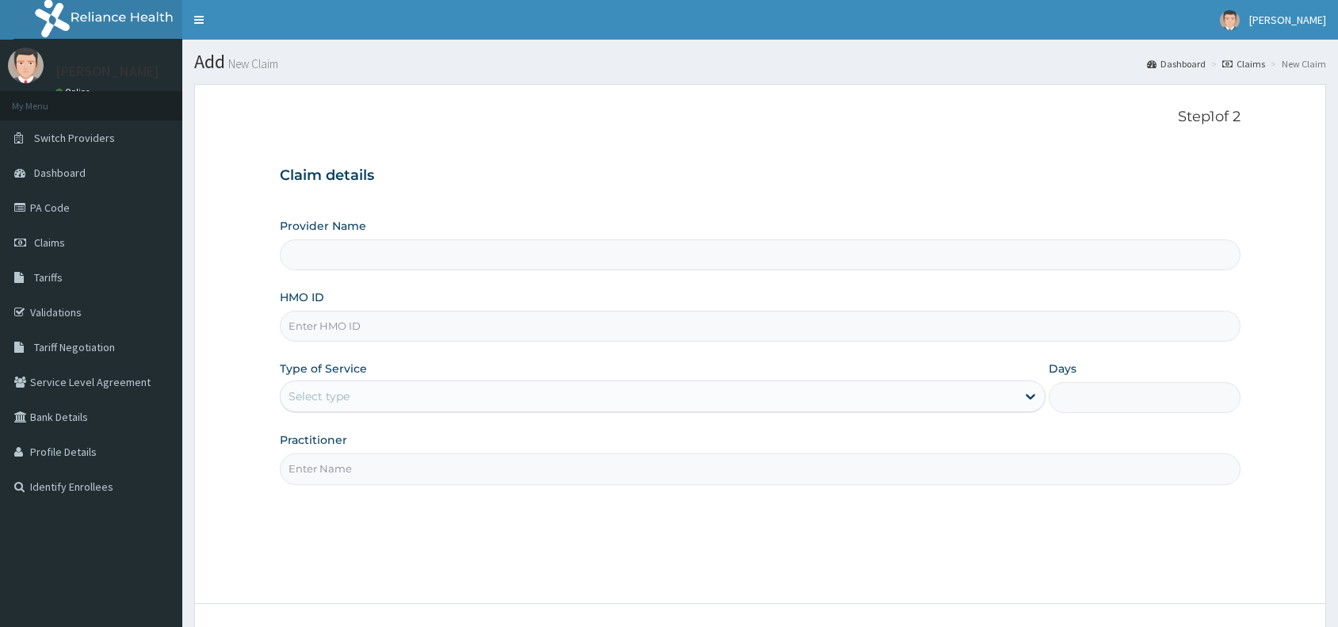
type input "Reliance Family Clinics (RFC) - [GEOGRAPHIC_DATA]"
click at [307, 334] on input "HMO ID" at bounding box center [760, 326] width 960 height 31
paste input "SUT/10093/A"
click at [307, 334] on input "SUT/10093/A" at bounding box center [760, 326] width 960 height 31
type input "SUT/10093/A"
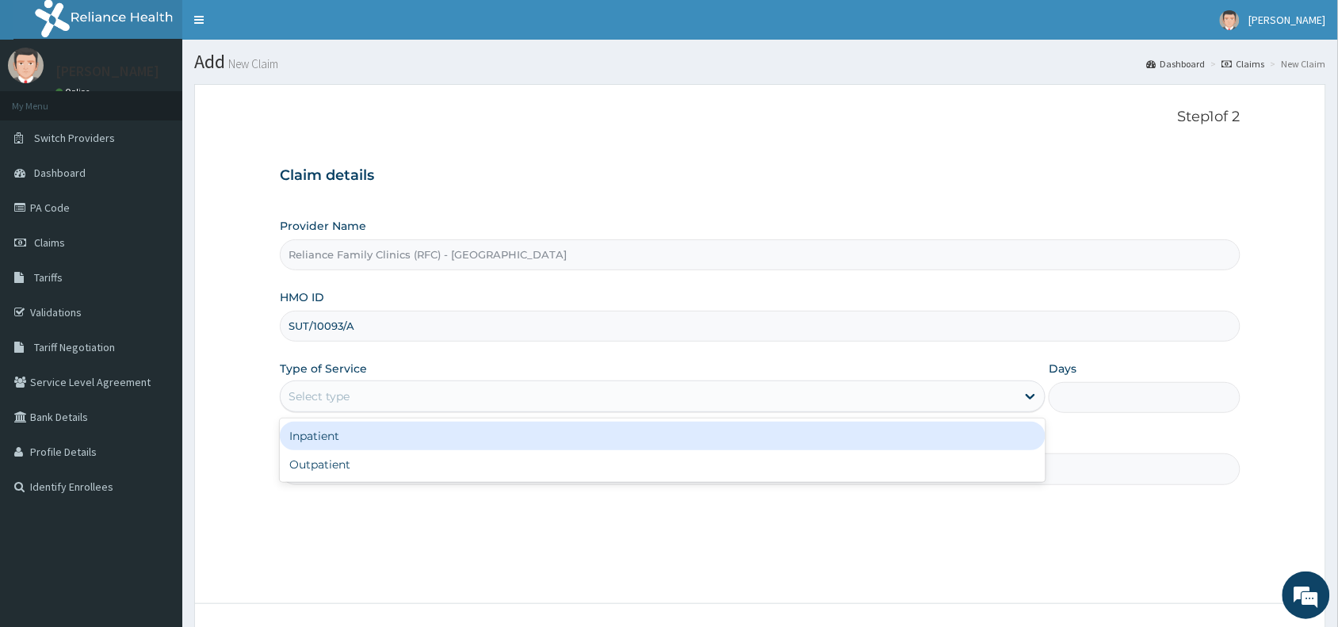
click at [322, 387] on div "Select type" at bounding box center [648, 396] width 735 height 25
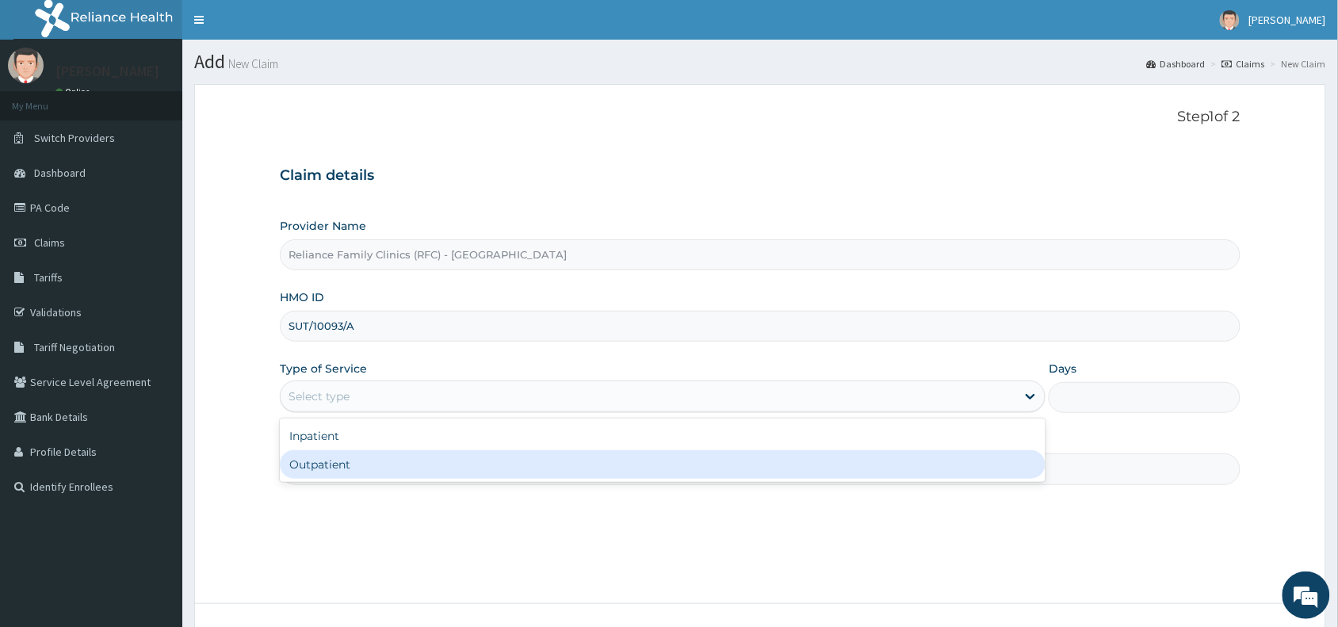
click at [300, 468] on div "Outpatient" at bounding box center [662, 464] width 765 height 29
type input "1"
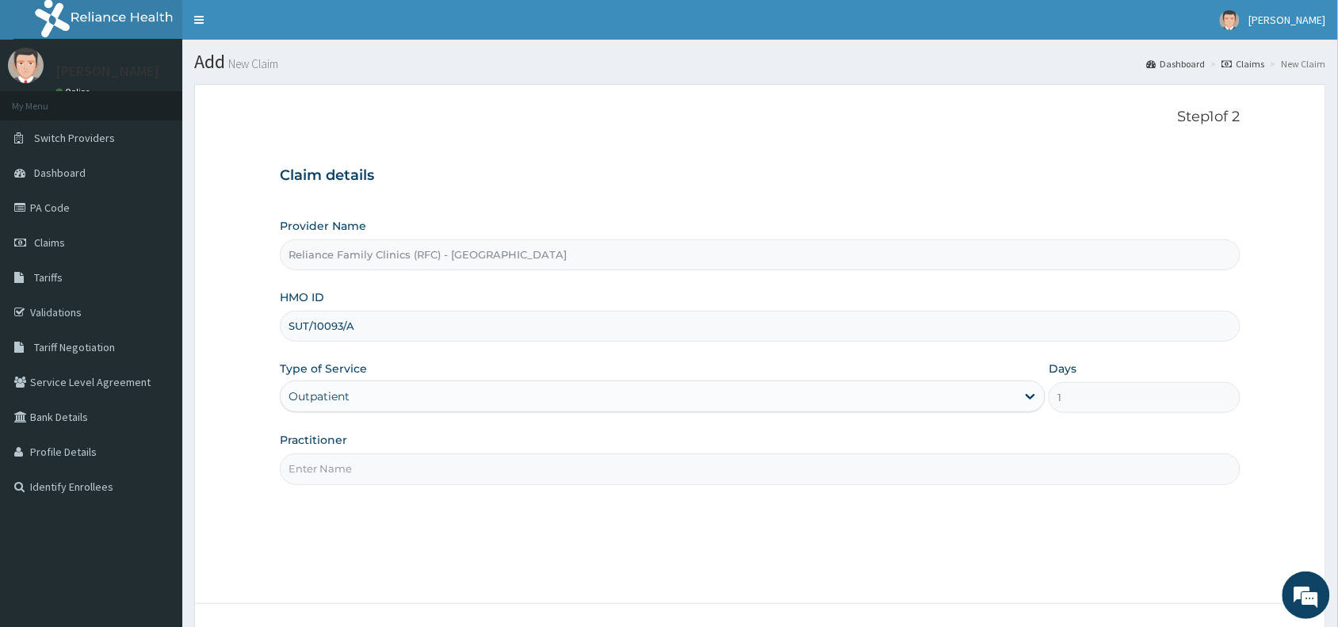
click at [329, 466] on input "Practitioner" at bounding box center [760, 468] width 960 height 31
type input "D"
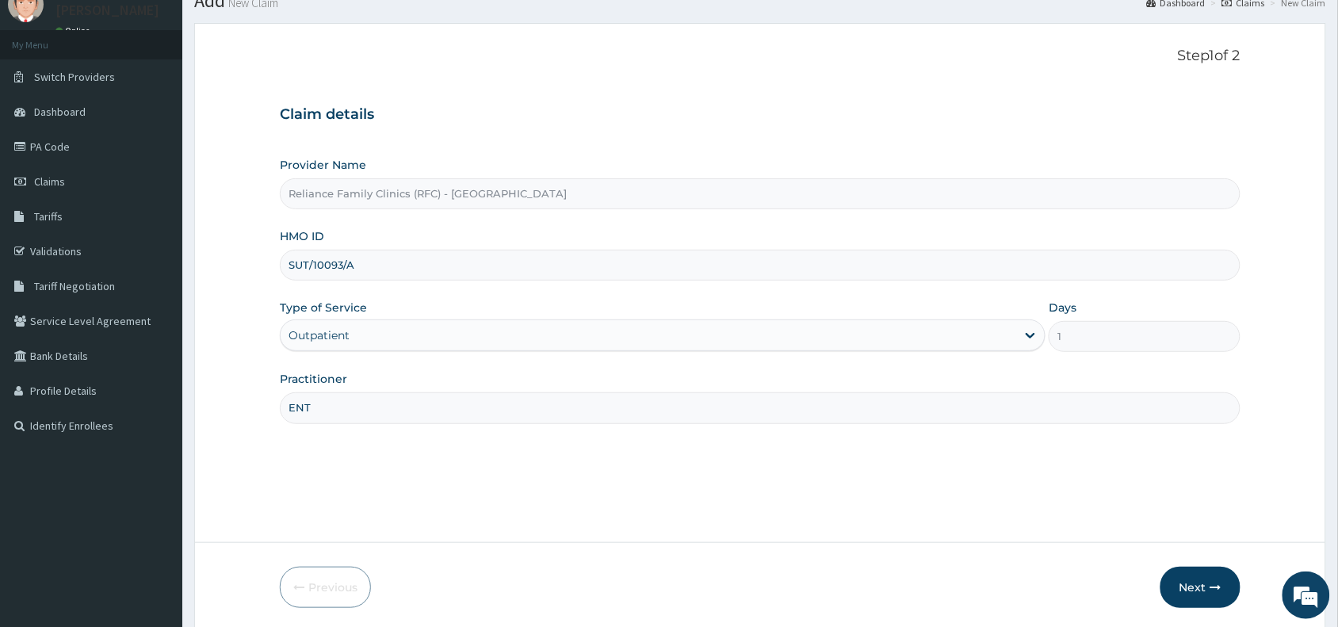
scroll to position [119, 0]
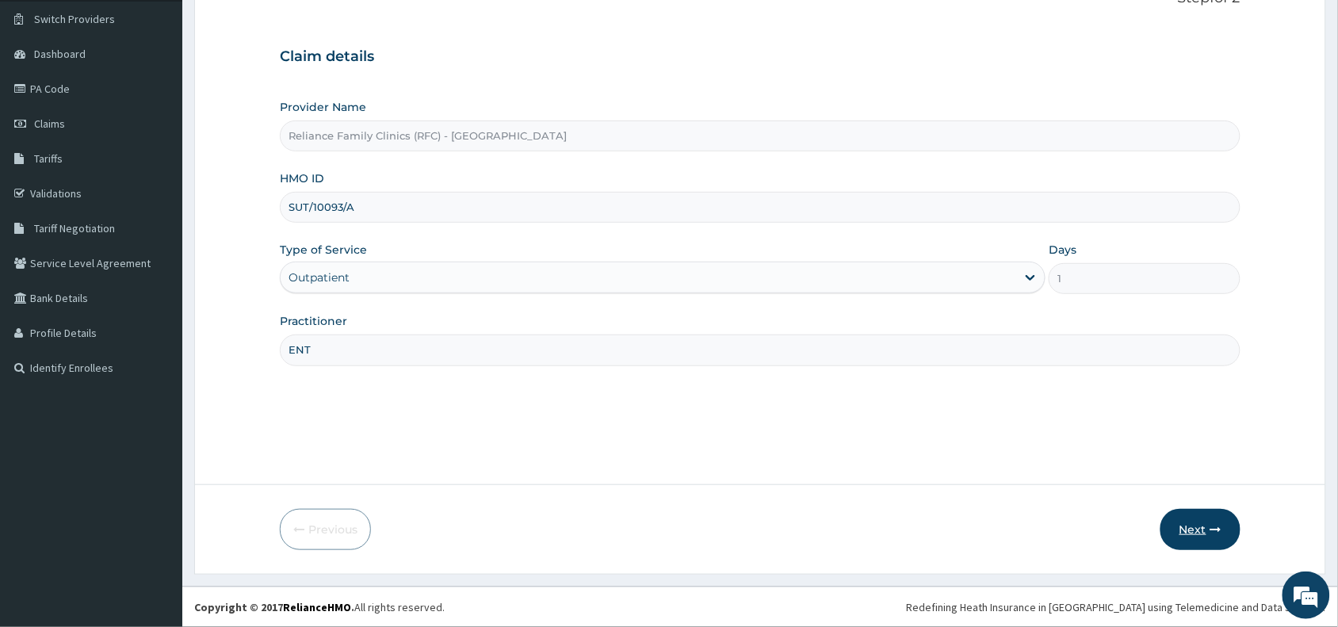
type input "ENT"
click at [1204, 529] on button "Next" at bounding box center [1200, 529] width 80 height 41
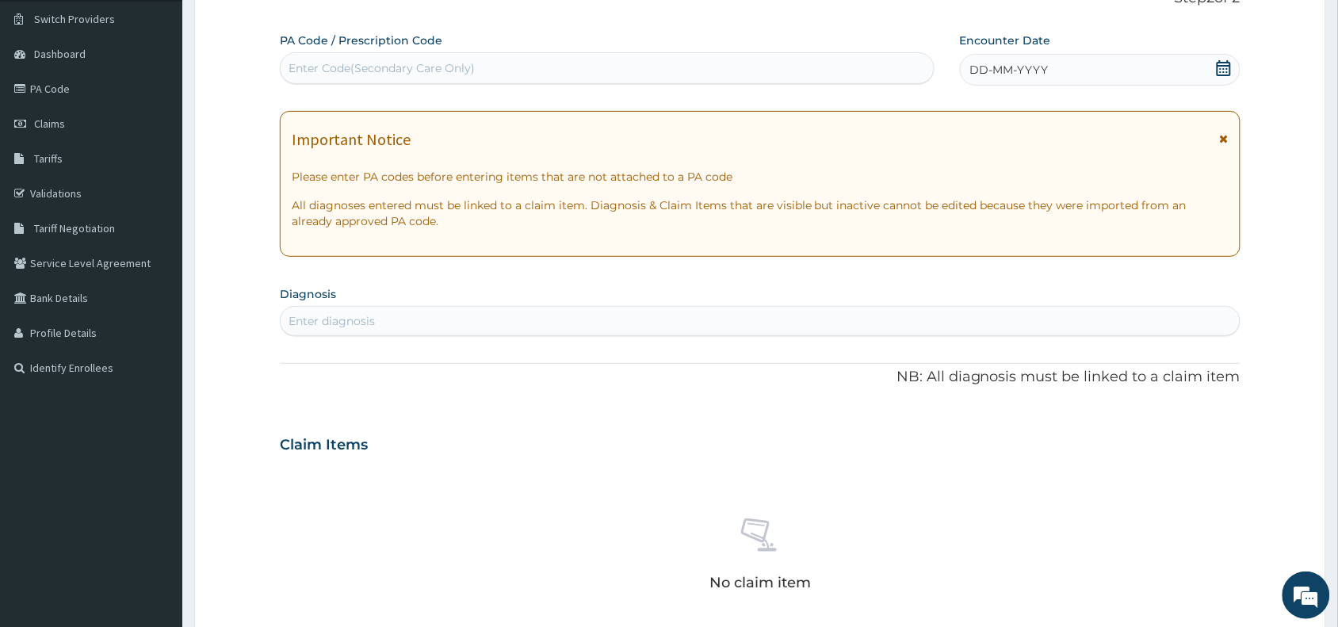
click at [383, 53] on div "Enter Code(Secondary Care Only)" at bounding box center [607, 68] width 655 height 32
paste input "PA/E38D2D"
type input "PA/E38D2D"
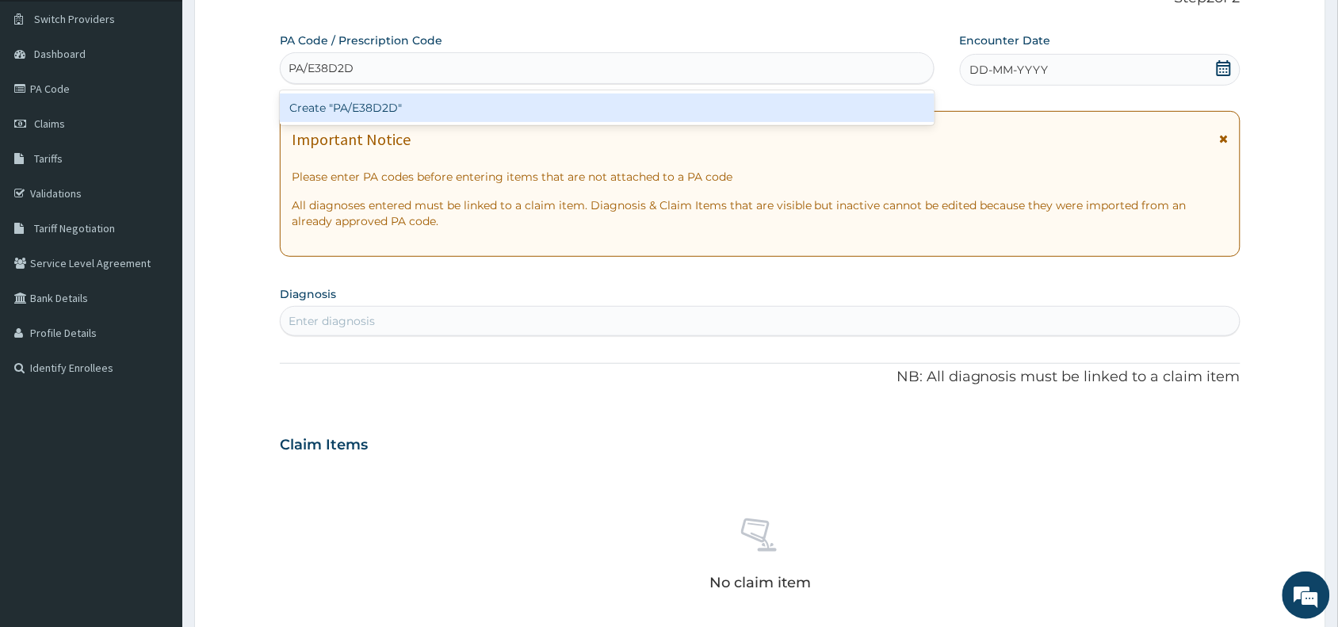
click at [410, 107] on div "Create "PA/E38D2D"" at bounding box center [607, 108] width 655 height 29
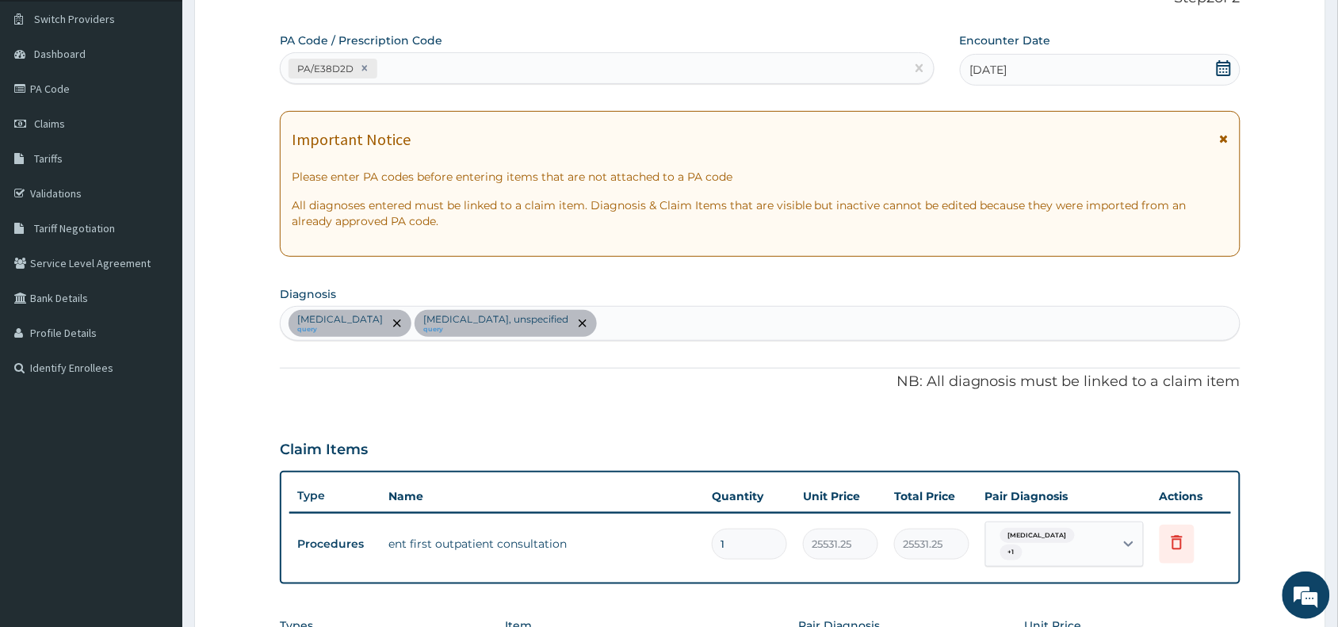
scroll to position [440, 0]
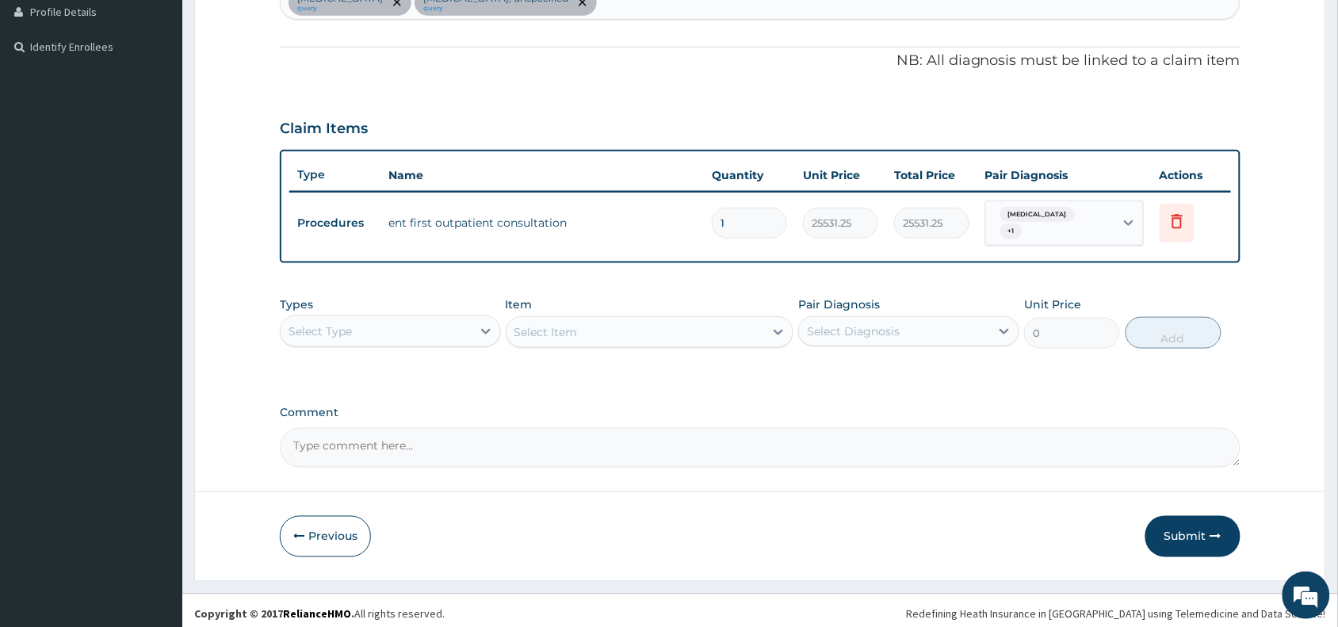
click at [420, 319] on div "Select Type" at bounding box center [376, 331] width 191 height 25
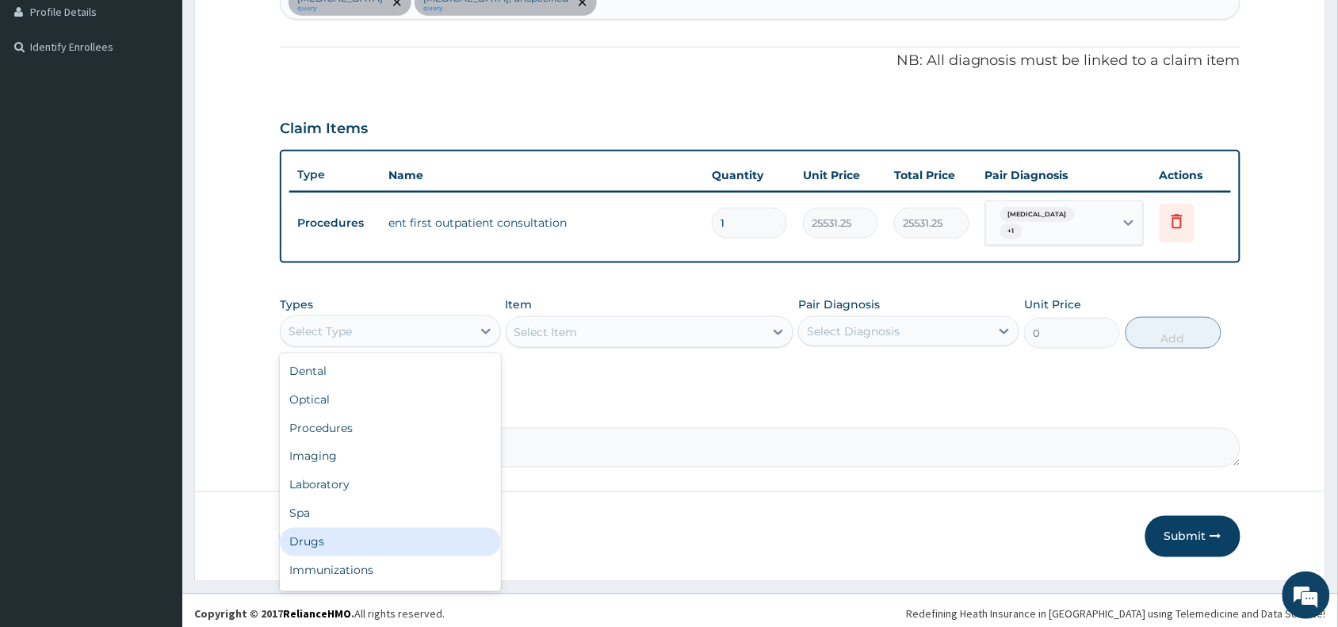
drag, startPoint x: 325, startPoint y: 539, endPoint x: 494, endPoint y: 450, distance: 190.7
click at [326, 537] on div "Drugs" at bounding box center [390, 542] width 221 height 29
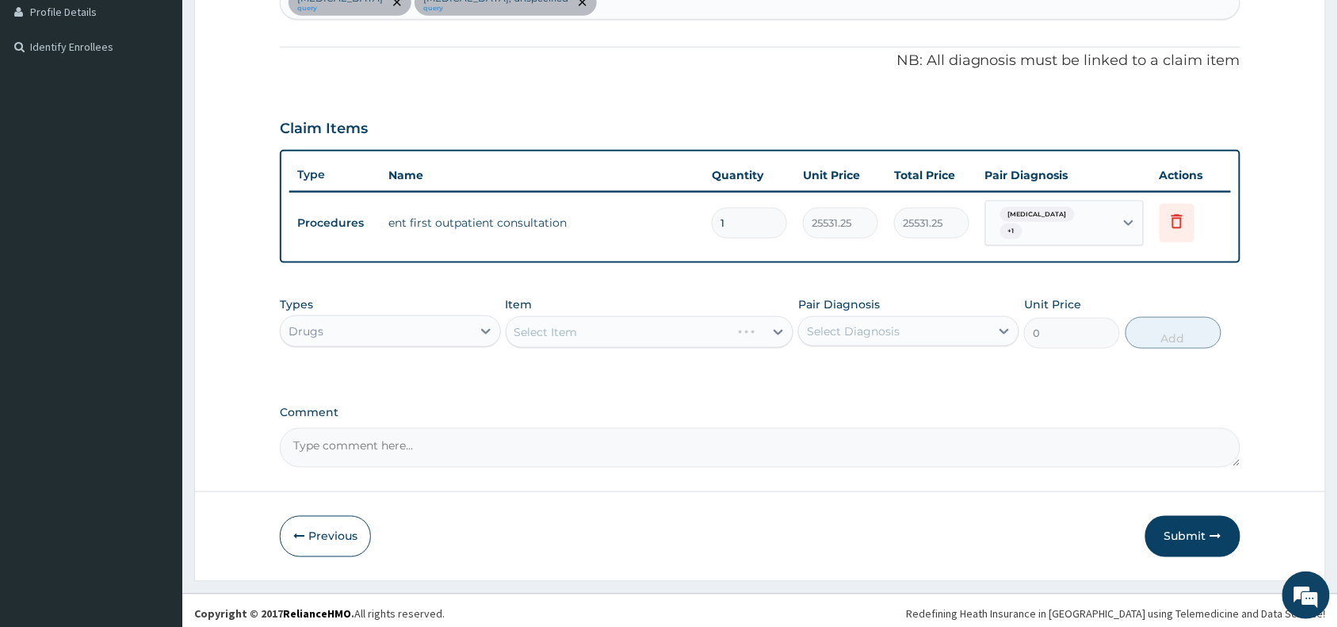
click at [596, 316] on div "Select Item" at bounding box center [650, 332] width 288 height 32
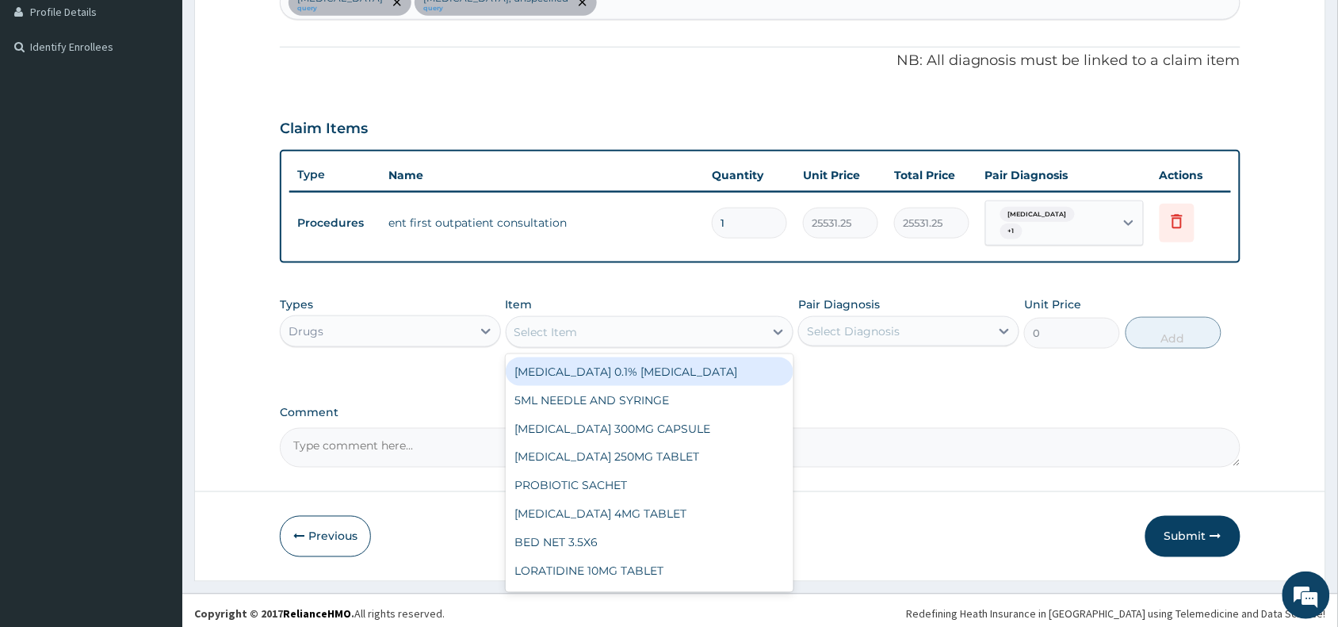
click at [594, 322] on div "Select Item" at bounding box center [635, 331] width 258 height 25
paste input "ibuprofen"
type input "ibuprofen"
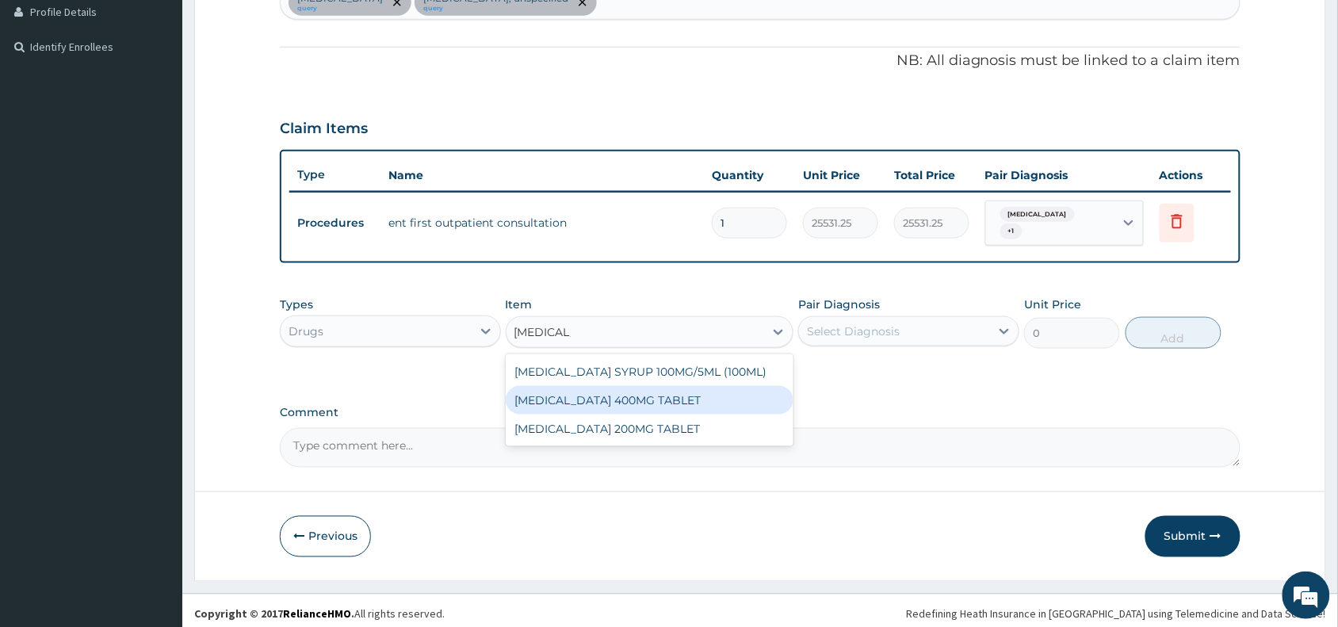
click at [628, 393] on div "IBUPROFEN 400MG TABLET" at bounding box center [650, 400] width 288 height 29
type input "156"
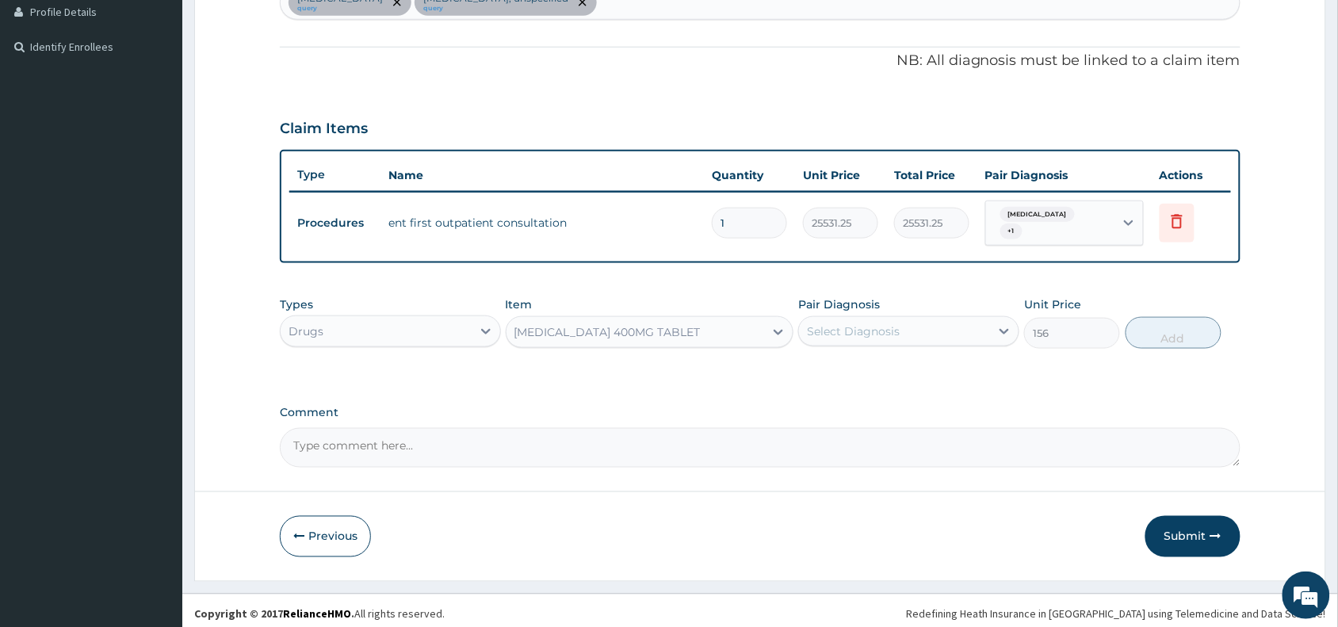
click at [887, 323] on div "Select Diagnosis" at bounding box center [853, 331] width 93 height 16
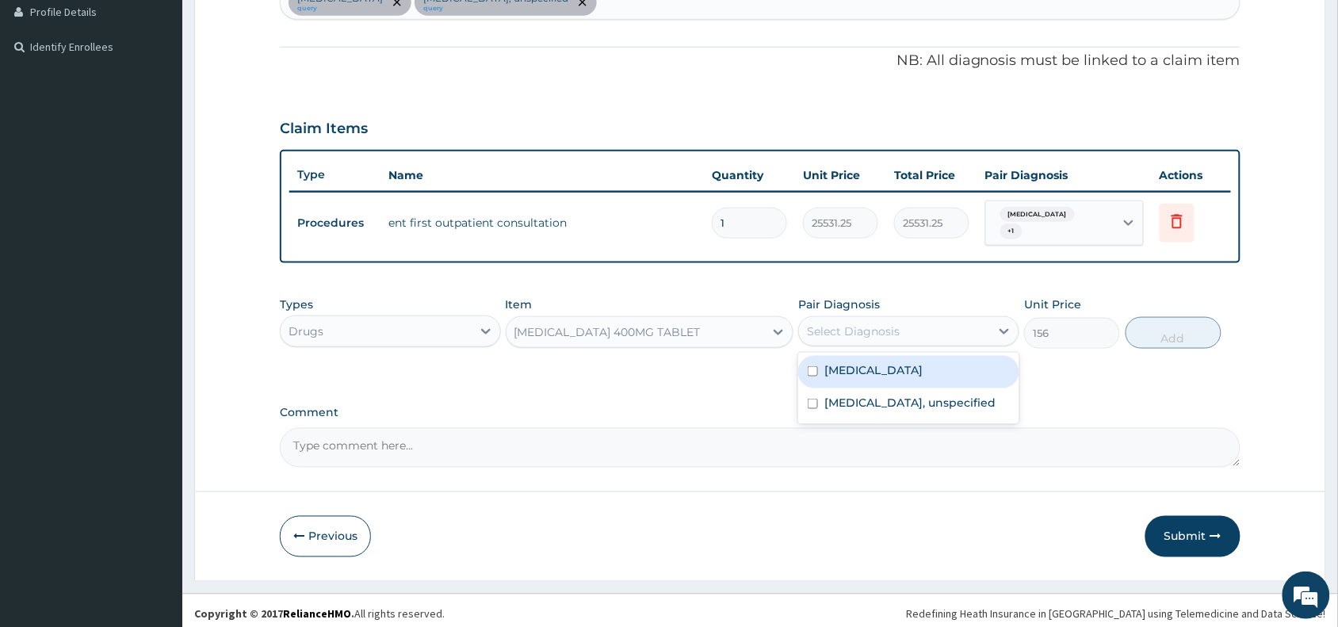
drag, startPoint x: 872, startPoint y: 368, endPoint x: 880, endPoint y: 388, distance: 21.6
click at [872, 368] on div "Otalgia" at bounding box center [908, 372] width 221 height 32
checkbox input "true"
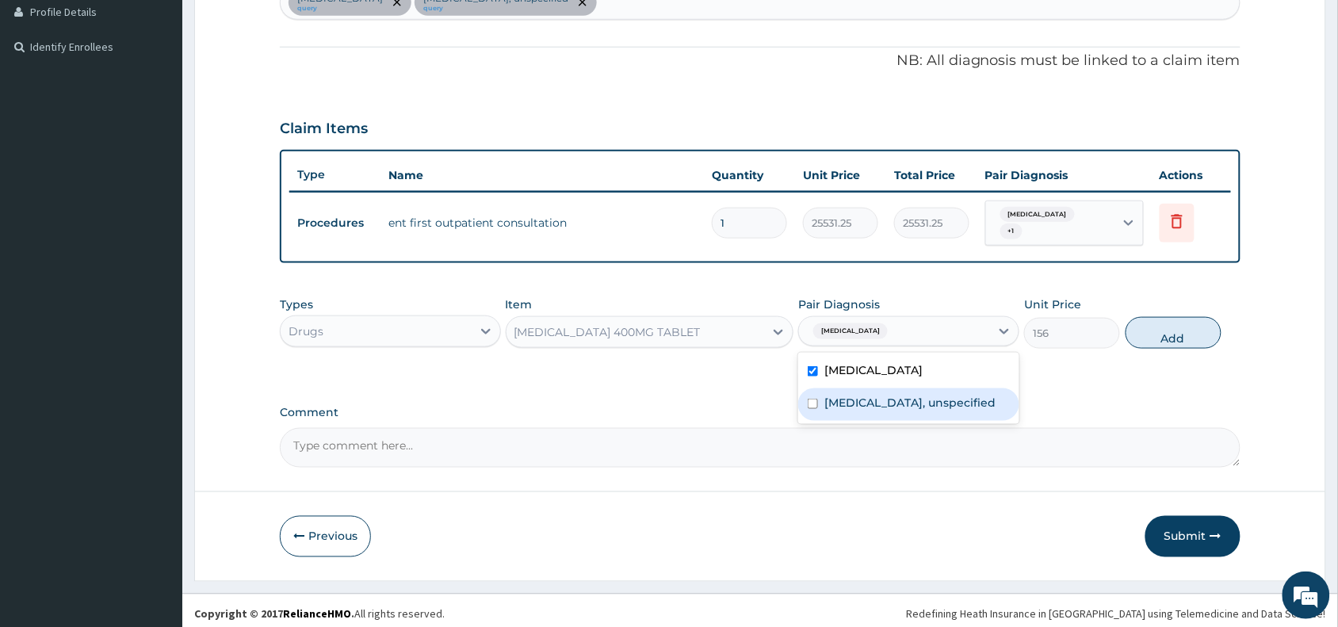
drag, startPoint x: 880, startPoint y: 393, endPoint x: 1043, endPoint y: 378, distance: 163.1
click at [881, 395] on label "Otitis externa, unspecified" at bounding box center [909, 403] width 171 height 16
checkbox input "true"
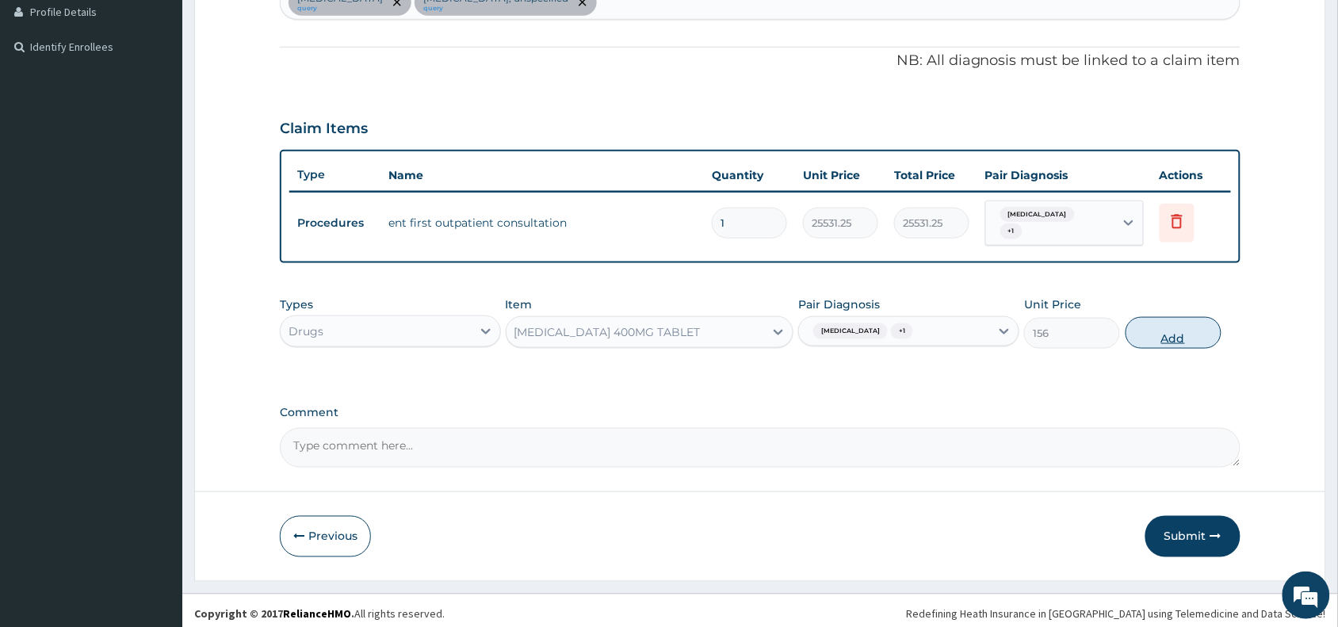
click at [1166, 325] on button "Add" at bounding box center [1173, 333] width 96 height 32
type input "0"
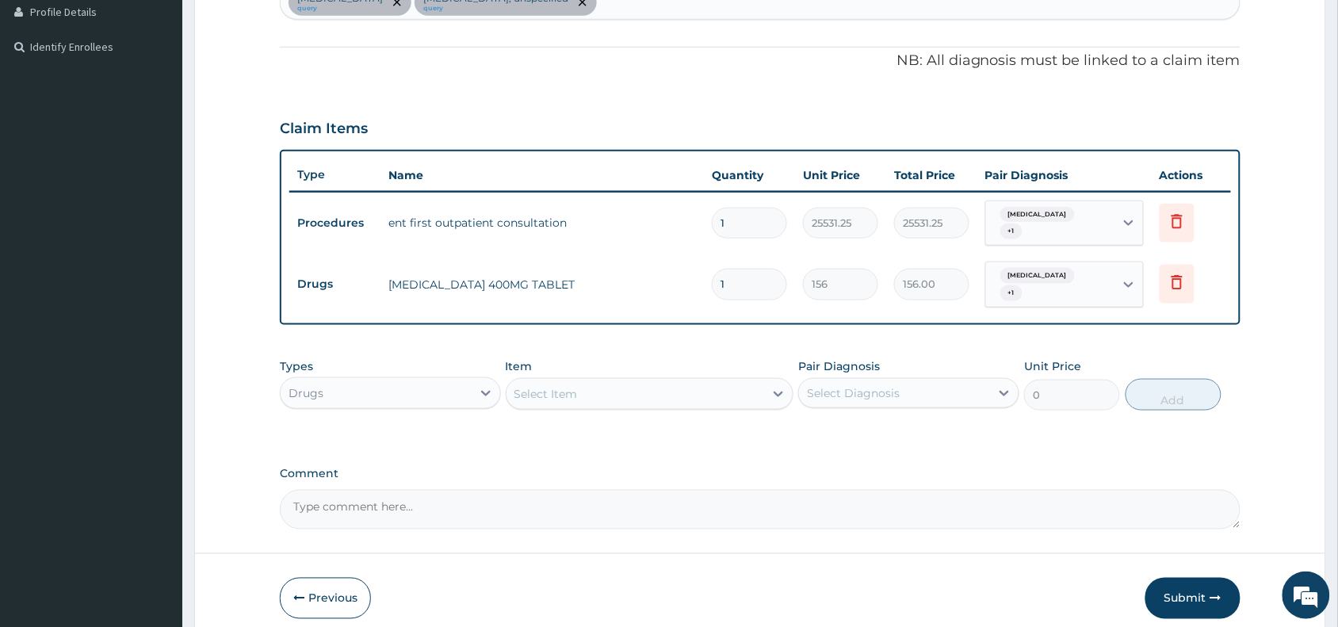
click at [531, 386] on div "Select Item" at bounding box center [545, 394] width 63 height 16
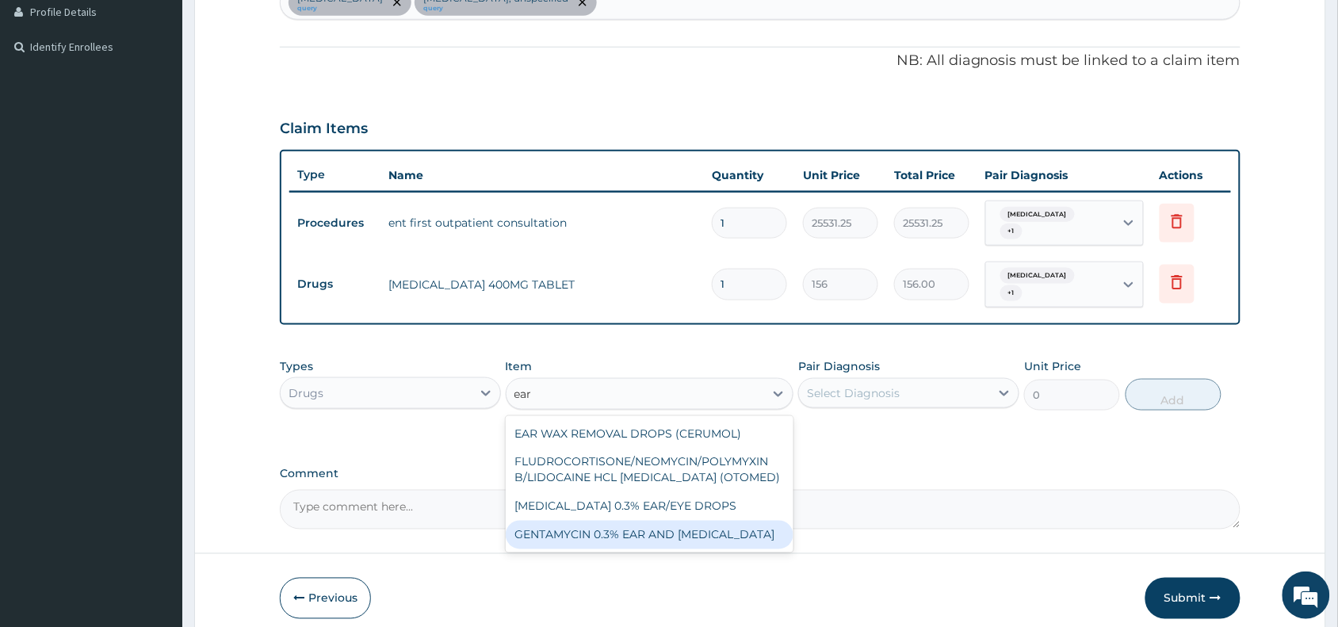
type input "ear"
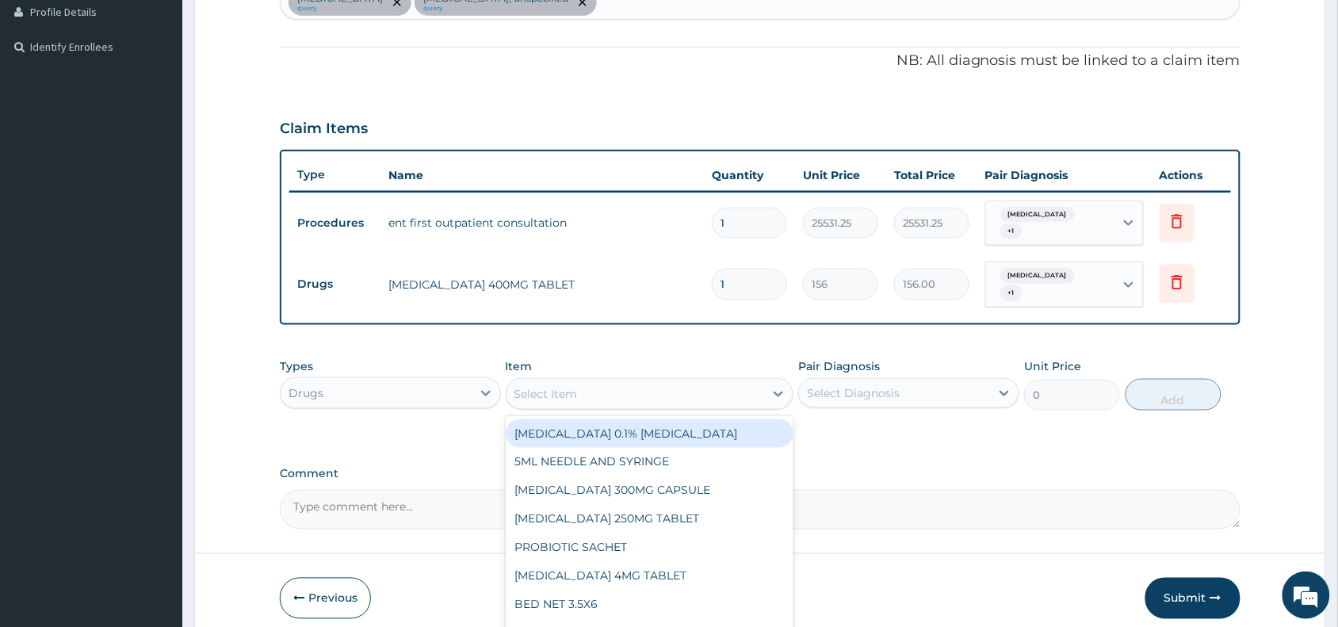
click at [552, 386] on div "Select Item" at bounding box center [545, 394] width 63 height 16
type input "ear"
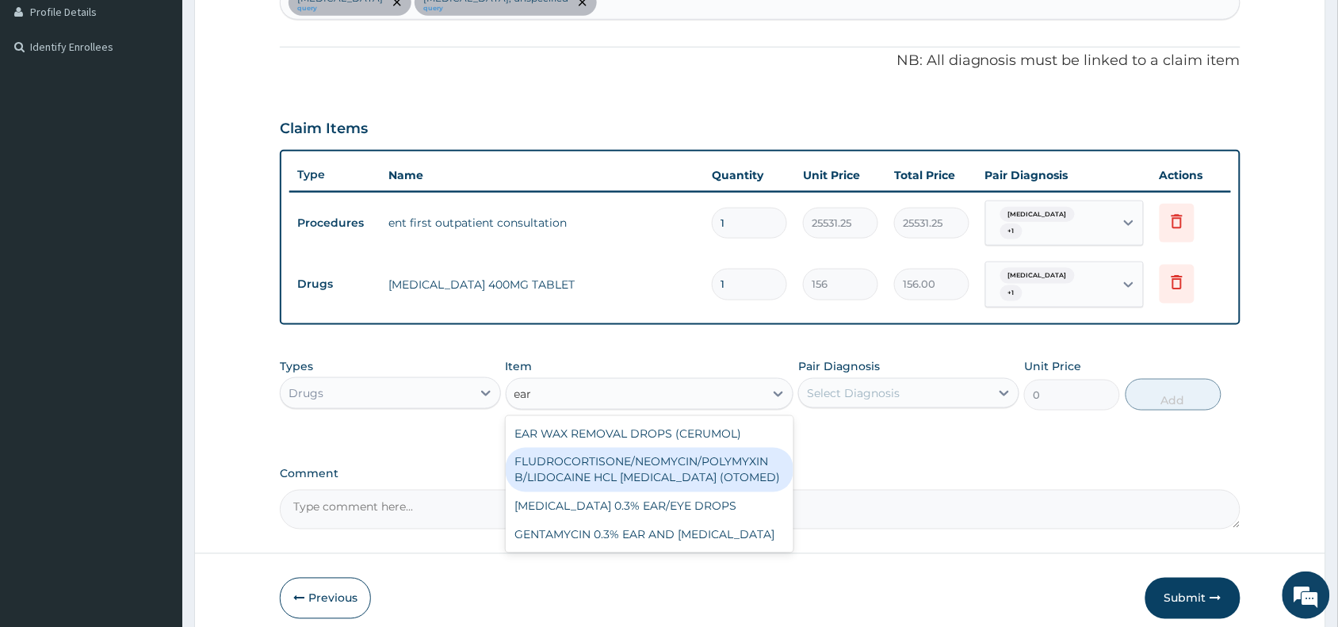
click at [664, 458] on div "FLUDROCORTISONE/NEOMYCIN/POLYMYXIN B/LIDOCAINE HCL EAR DROPS (OTOMED)" at bounding box center [650, 470] width 288 height 44
type input "1069.5"
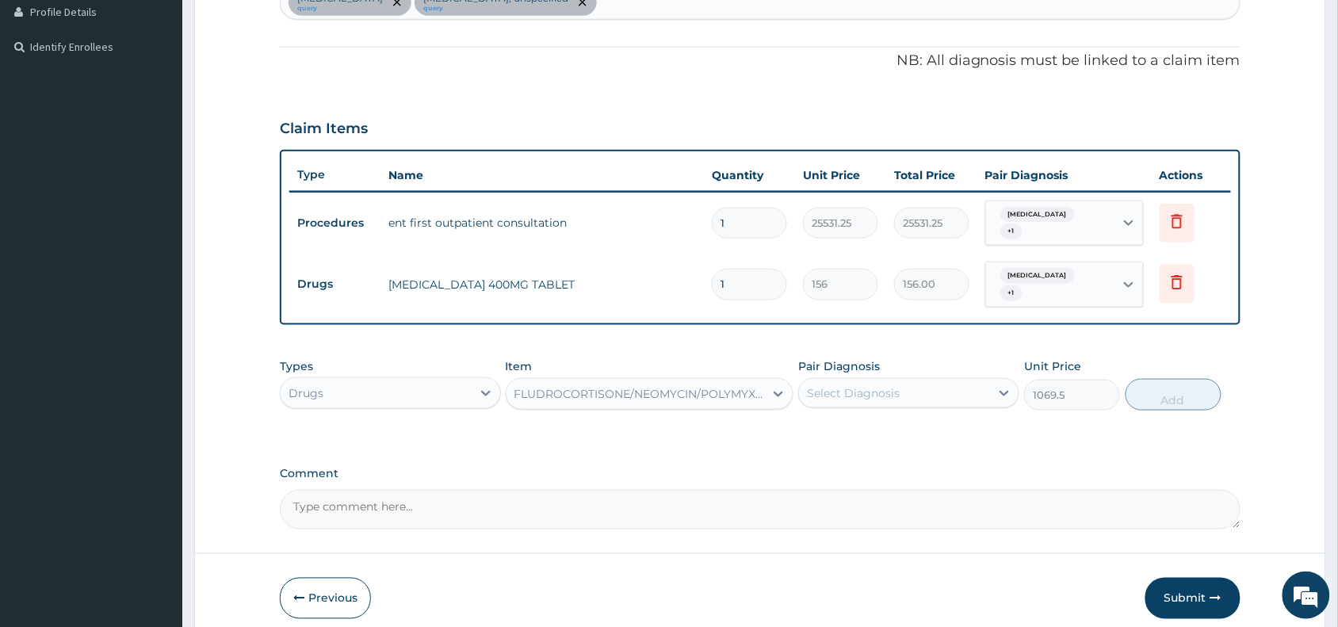
click at [874, 385] on div "Select Diagnosis" at bounding box center [853, 393] width 93 height 16
click at [877, 418] on div "Otalgia" at bounding box center [908, 434] width 221 height 32
checkbox input "true"
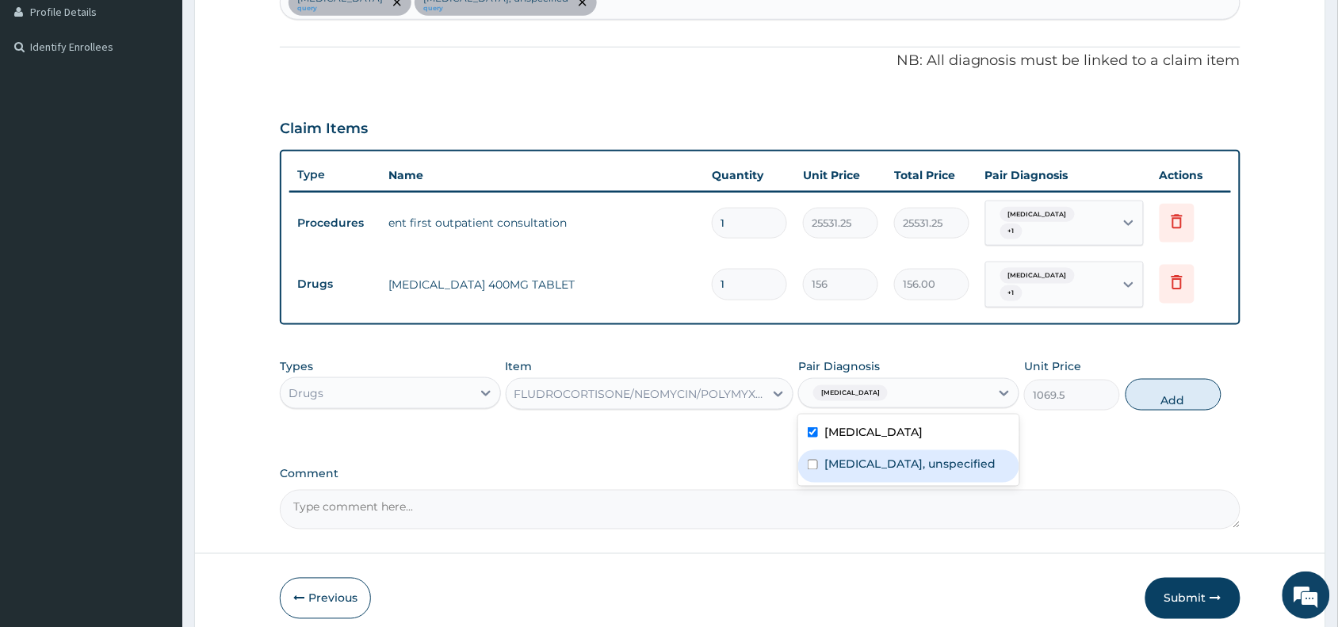
click at [877, 456] on label "Otitis externa, unspecified" at bounding box center [909, 464] width 171 height 16
checkbox input "true"
click at [1179, 379] on button "Add" at bounding box center [1173, 395] width 96 height 32
type input "0"
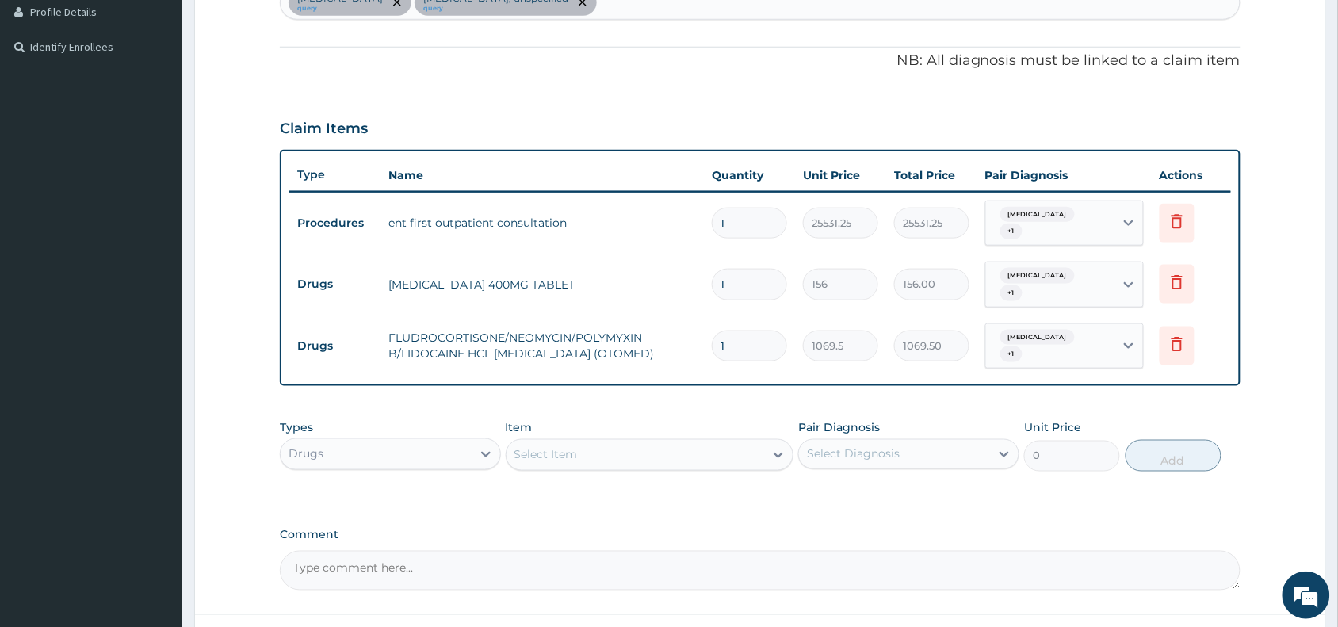
click at [737, 279] on input "1" at bounding box center [749, 284] width 75 height 31
type input "0.00"
type input "6"
type input "936.00"
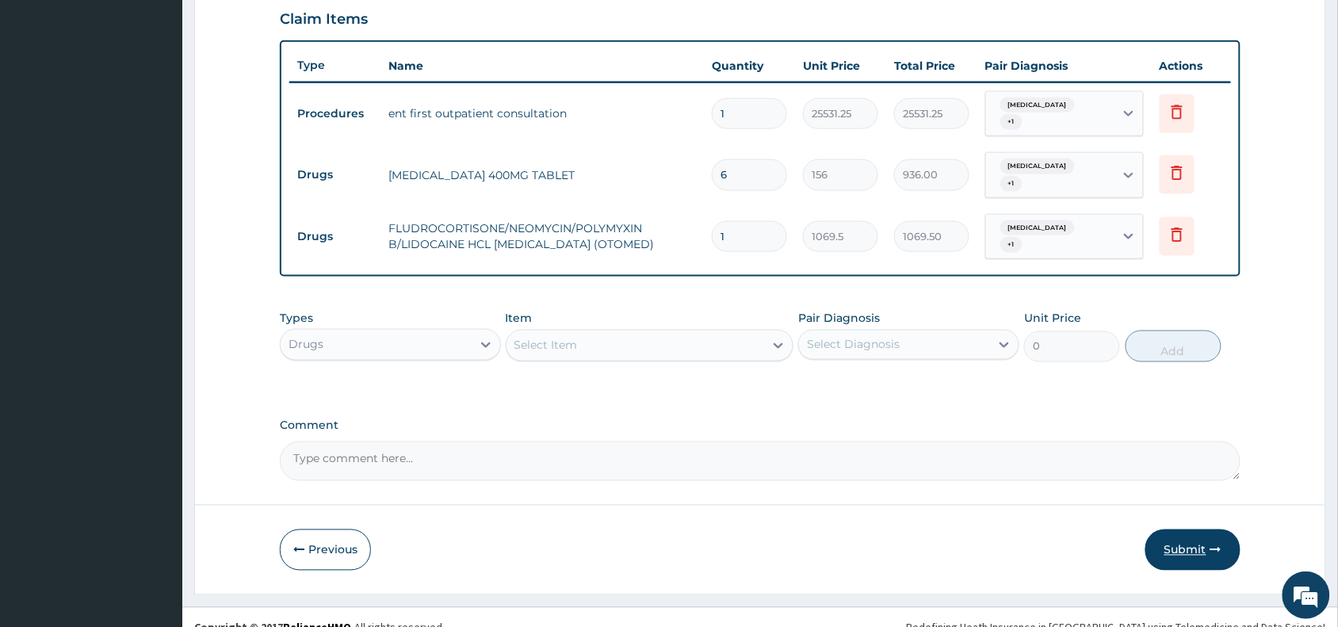
type input "6"
click at [1191, 531] on button "Submit" at bounding box center [1192, 549] width 95 height 41
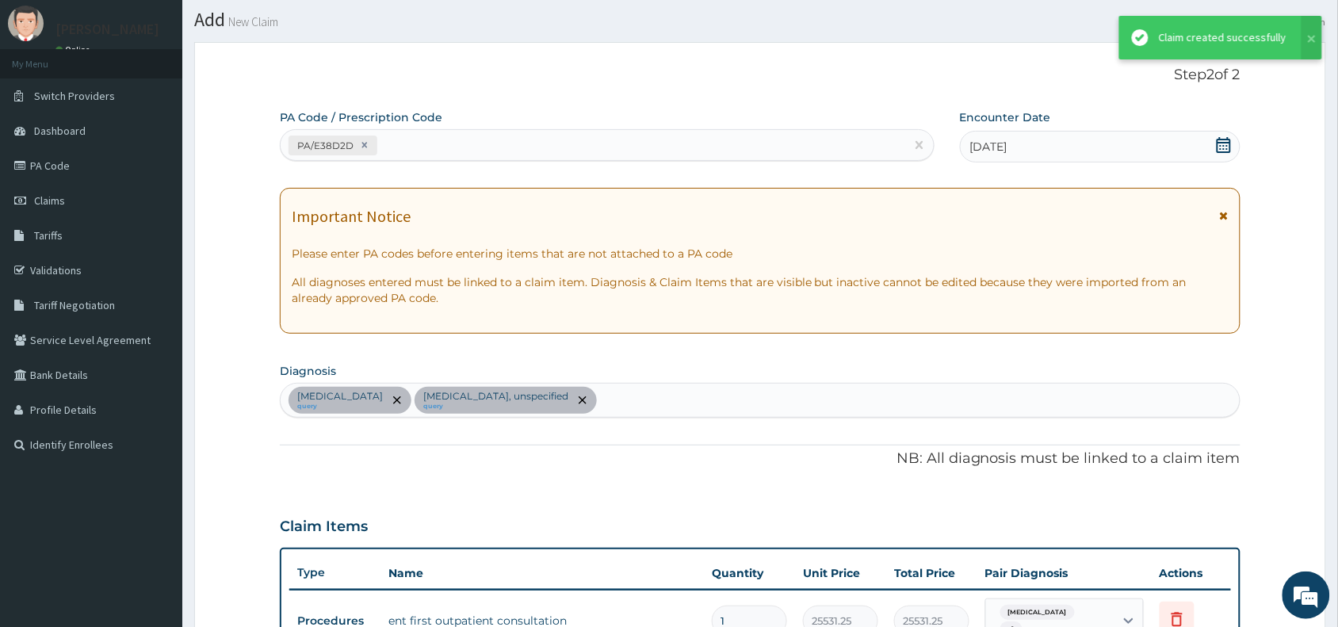
scroll to position [549, 0]
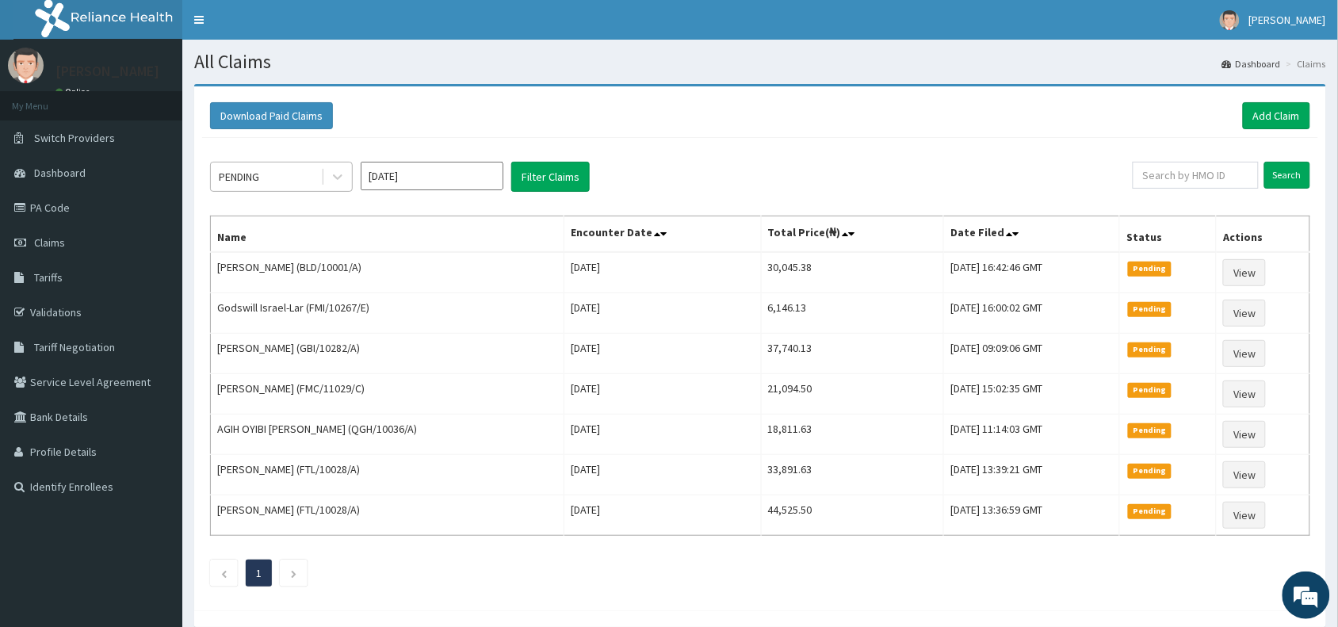
click at [259, 174] on div "PENDING" at bounding box center [239, 177] width 40 height 16
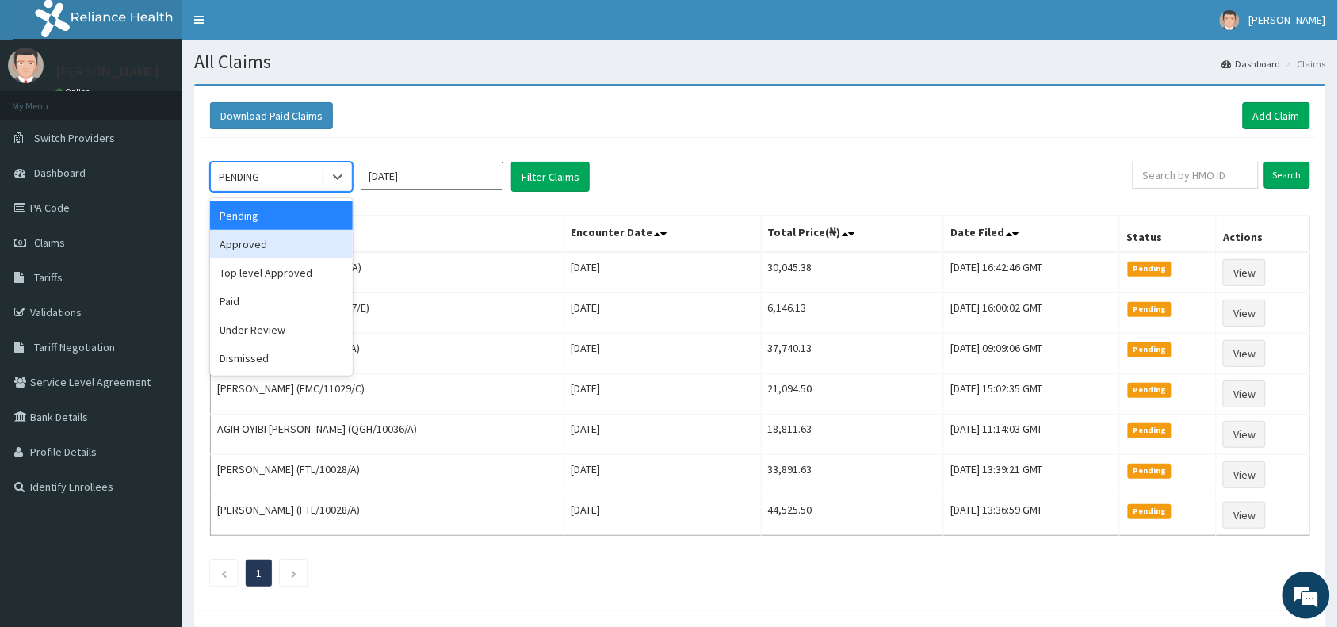
drag, startPoint x: 261, startPoint y: 243, endPoint x: 310, endPoint y: 242, distance: 48.4
click at [260, 243] on div "Approved" at bounding box center [281, 244] width 143 height 29
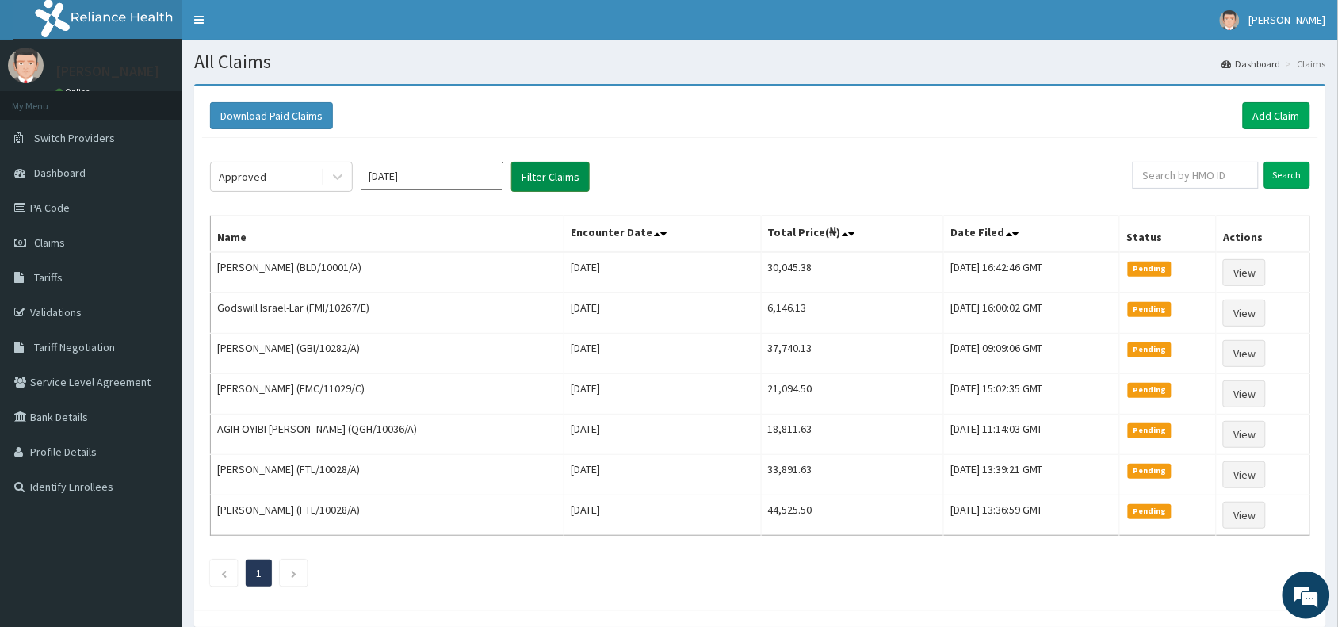
click at [540, 170] on button "Filter Claims" at bounding box center [550, 177] width 78 height 30
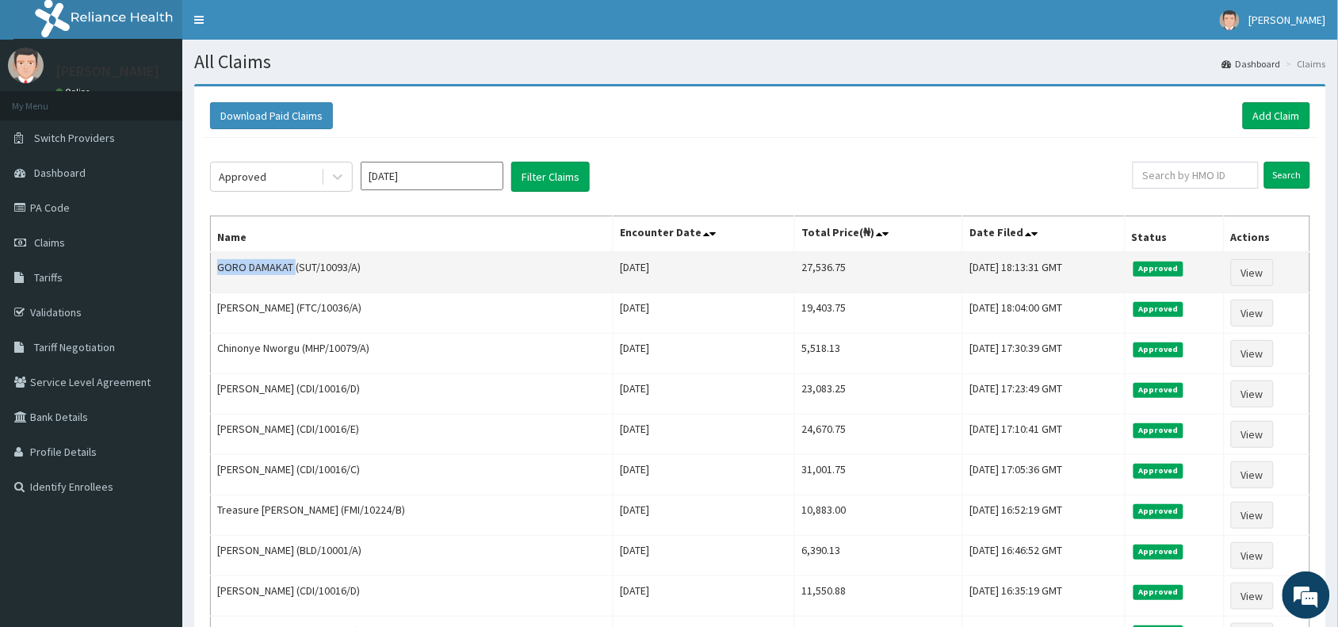
drag, startPoint x: 293, startPoint y: 270, endPoint x: 219, endPoint y: 277, distance: 74.0
click at [219, 277] on td "GORO DAMAKAT (SUT/10093/A)" at bounding box center [412, 272] width 403 height 41
copy td "GORO DAMAKAT"
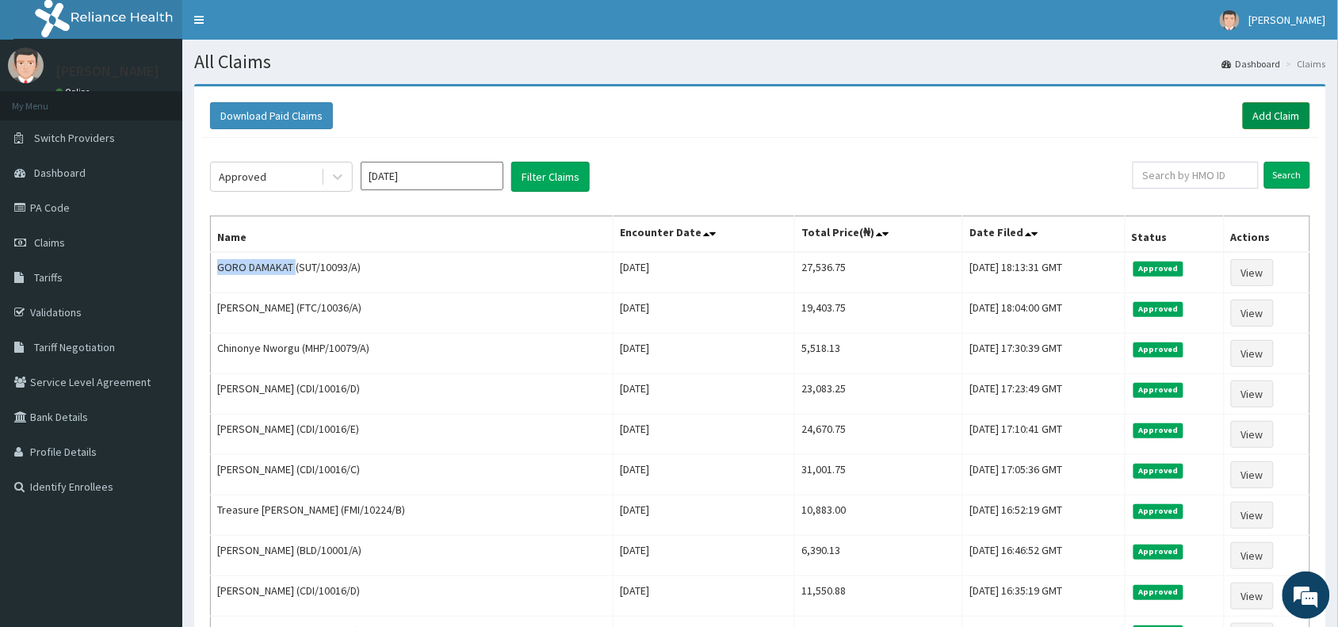
click at [1272, 119] on link "Add Claim" at bounding box center [1275, 115] width 67 height 27
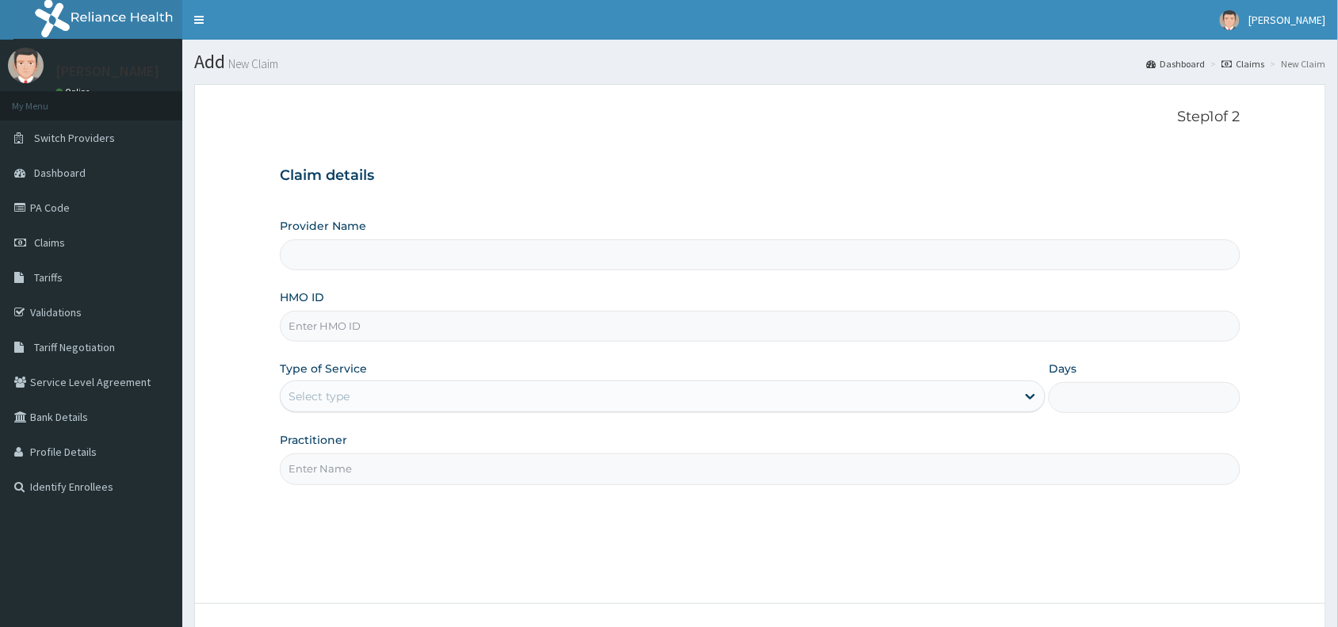
type input "Reliance Family Clinics (RFC) - [GEOGRAPHIC_DATA]"
click at [361, 319] on input "HMO ID" at bounding box center [760, 326] width 960 height 31
paste input "JEC/10041/A"
type input "JEC/10041/A"
click at [347, 389] on div "Select type" at bounding box center [318, 396] width 61 height 16
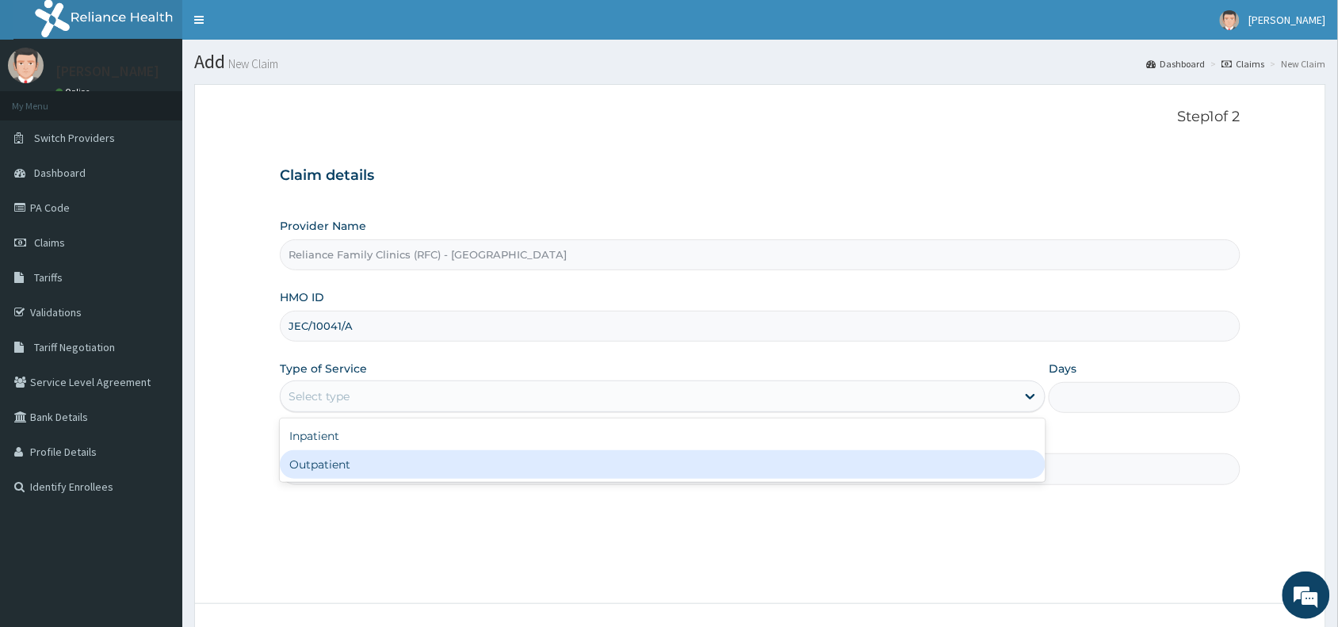
click at [319, 472] on div "Outpatient" at bounding box center [662, 464] width 765 height 29
type input "1"
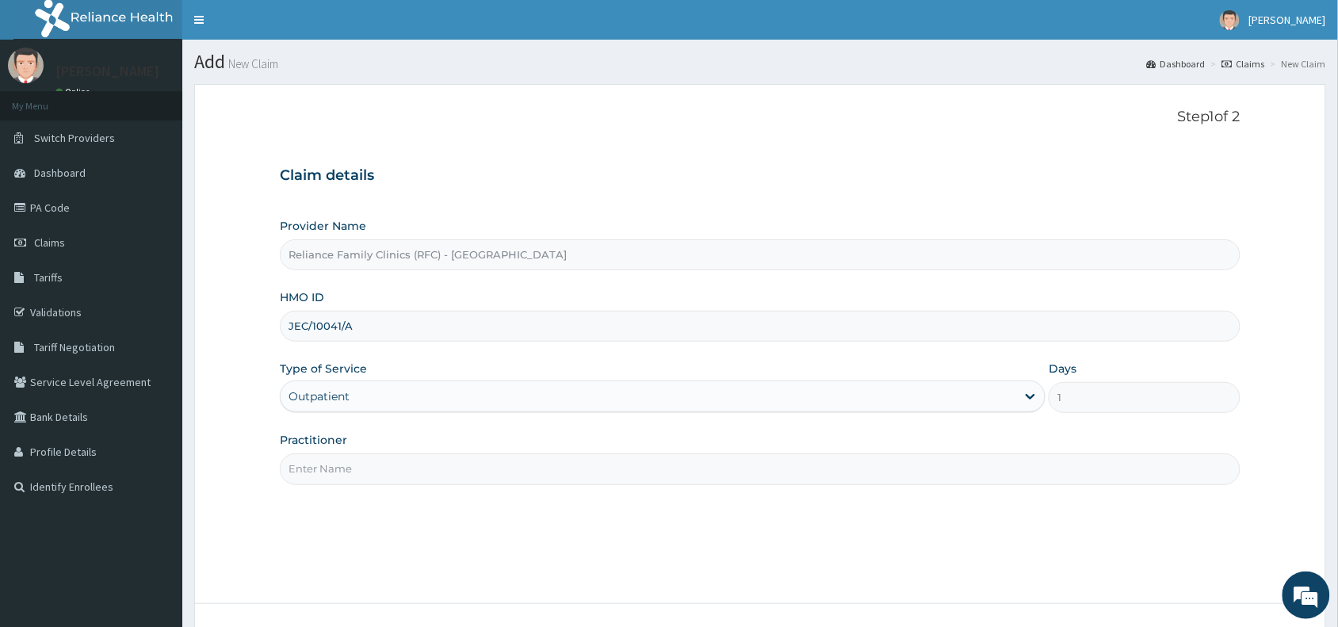
click at [319, 472] on input "Practitioner" at bounding box center [760, 468] width 960 height 31
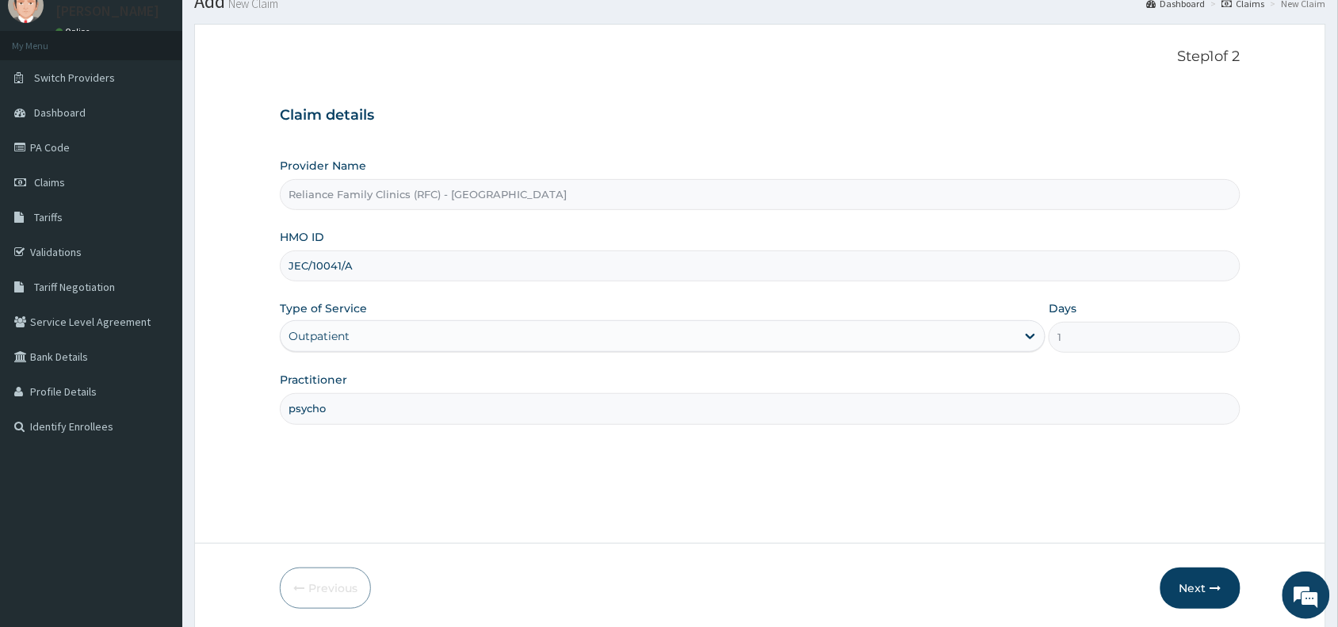
scroll to position [119, 0]
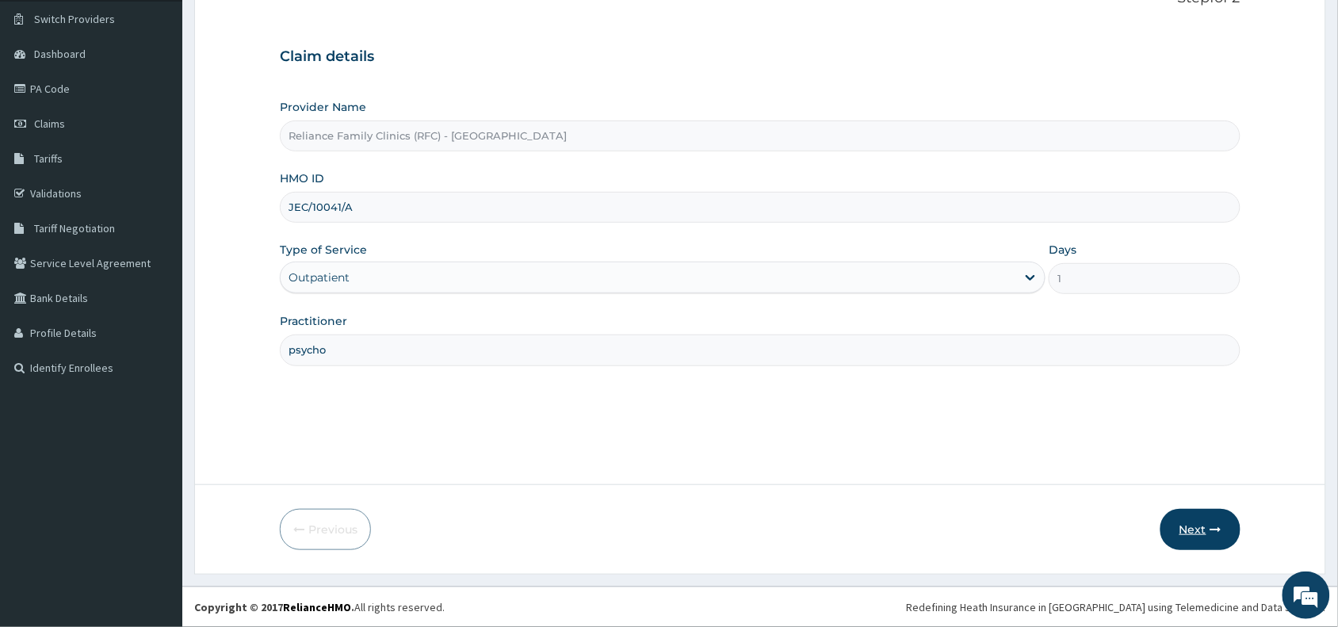
type input "psycho"
click at [1202, 531] on button "Next" at bounding box center [1200, 529] width 80 height 41
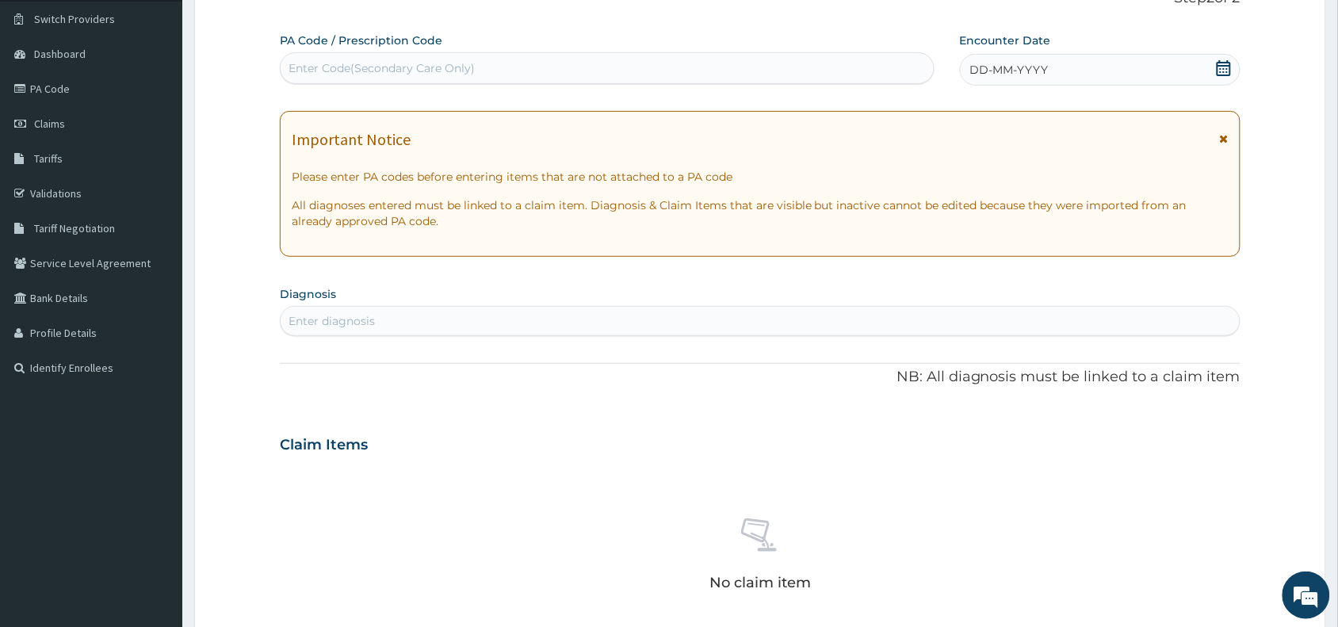
click at [376, 68] on div "Enter Code(Secondary Care Only)" at bounding box center [381, 68] width 186 height 16
paste input "PA/C54134"
type input "PA/C54134"
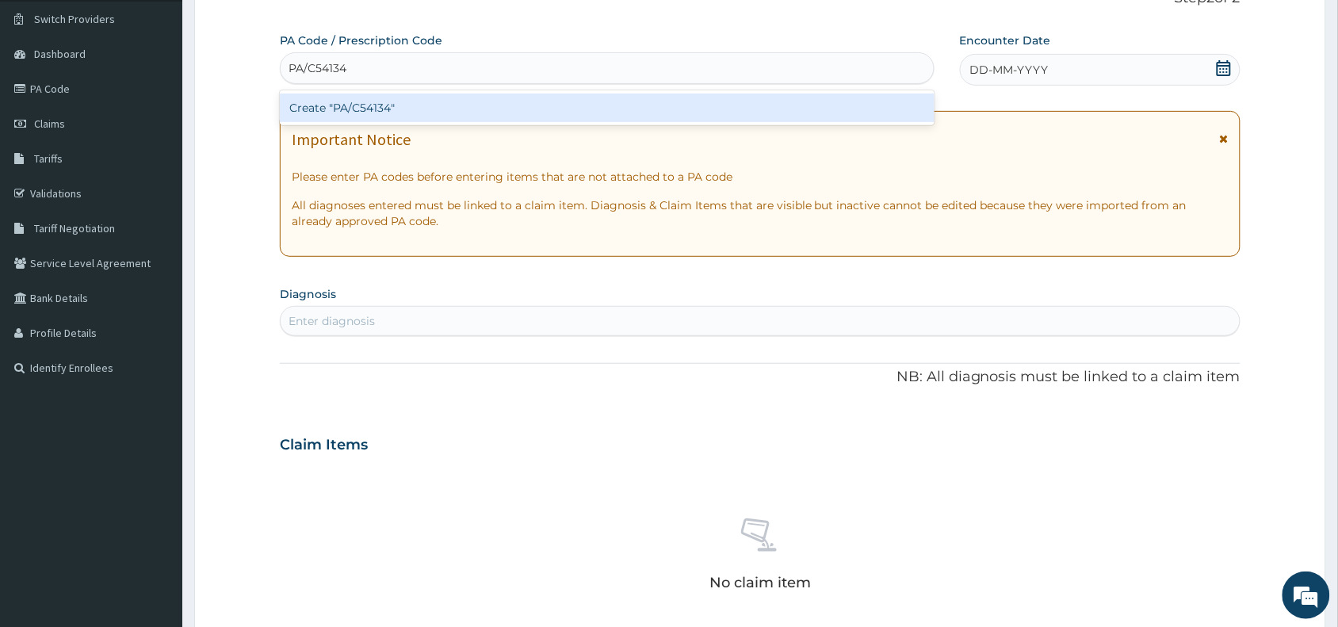
click at [394, 109] on div "Create "PA/C54134"" at bounding box center [607, 108] width 655 height 29
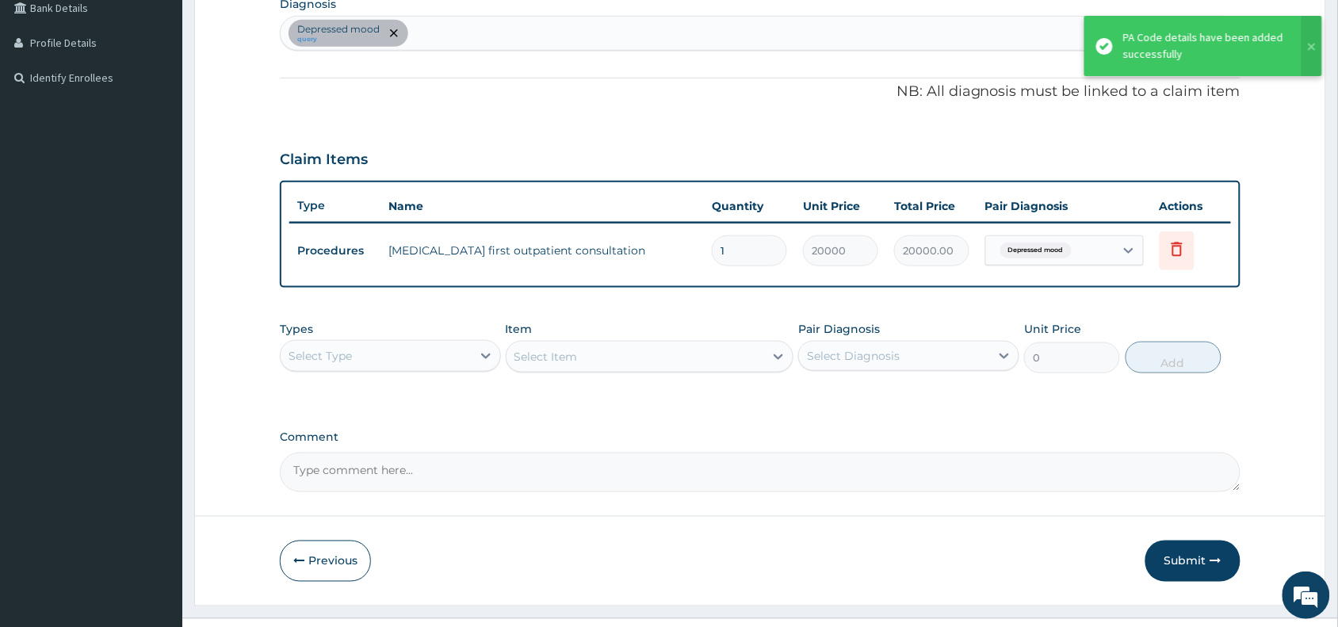
scroll to position [440, 0]
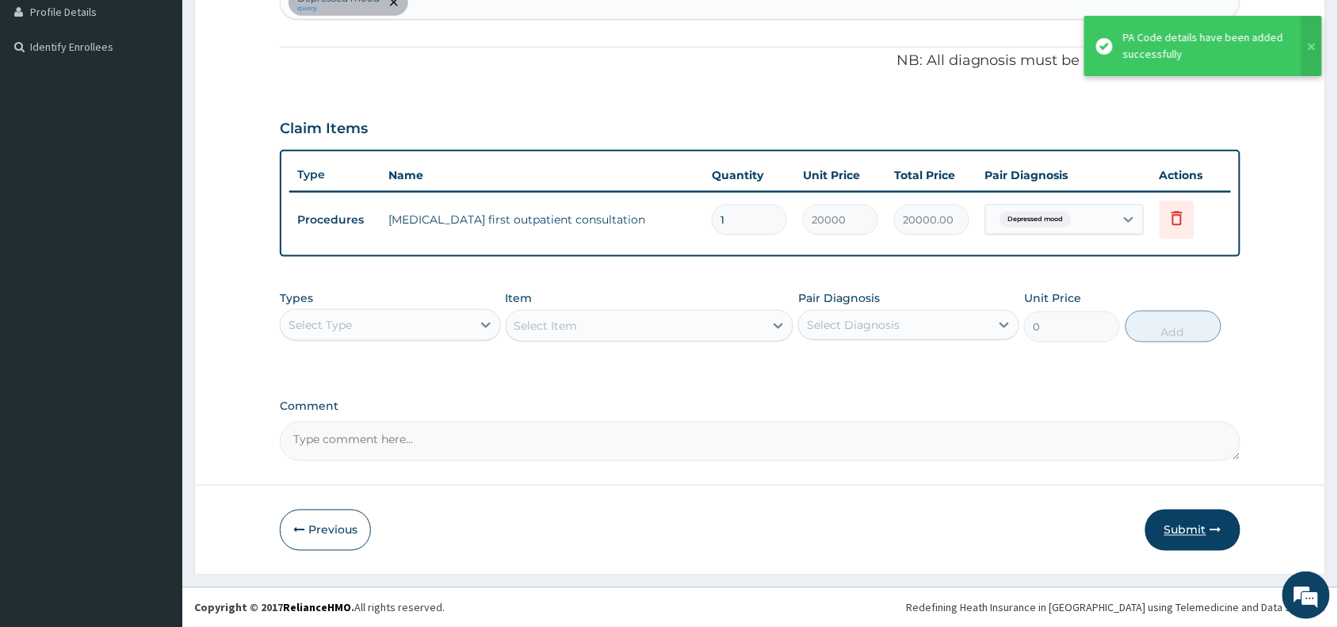
click at [1199, 529] on button "Submit" at bounding box center [1192, 529] width 95 height 41
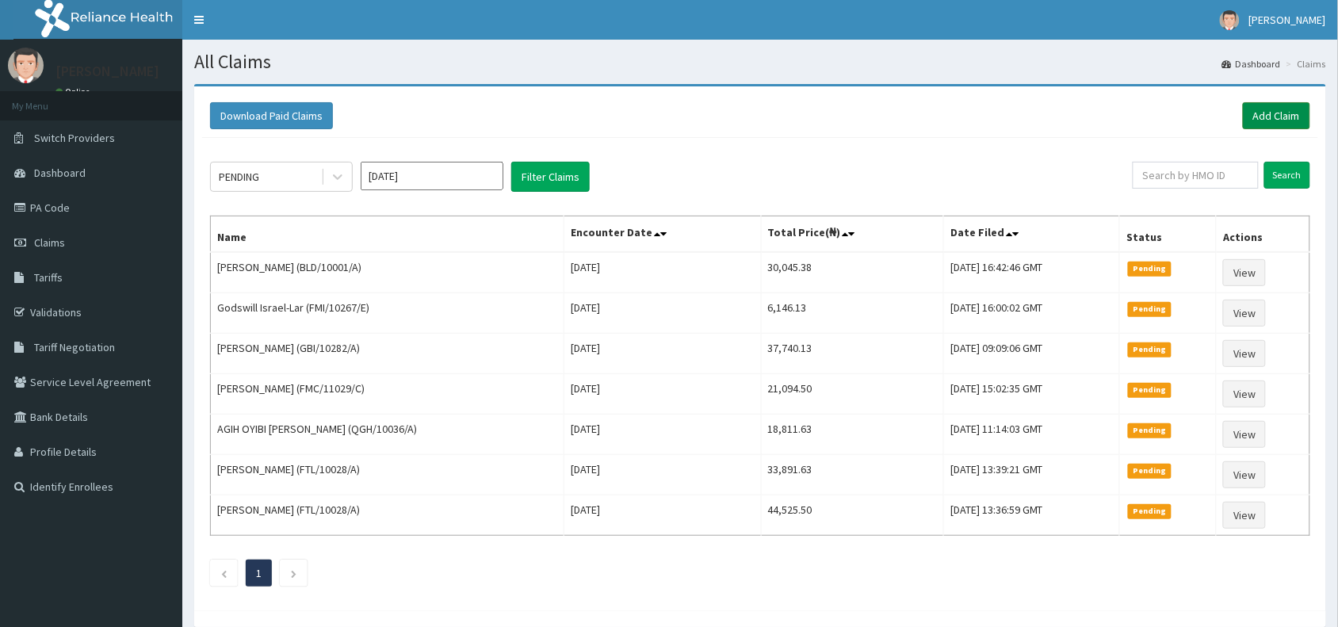
click at [1278, 112] on link "Add Claim" at bounding box center [1275, 115] width 67 height 27
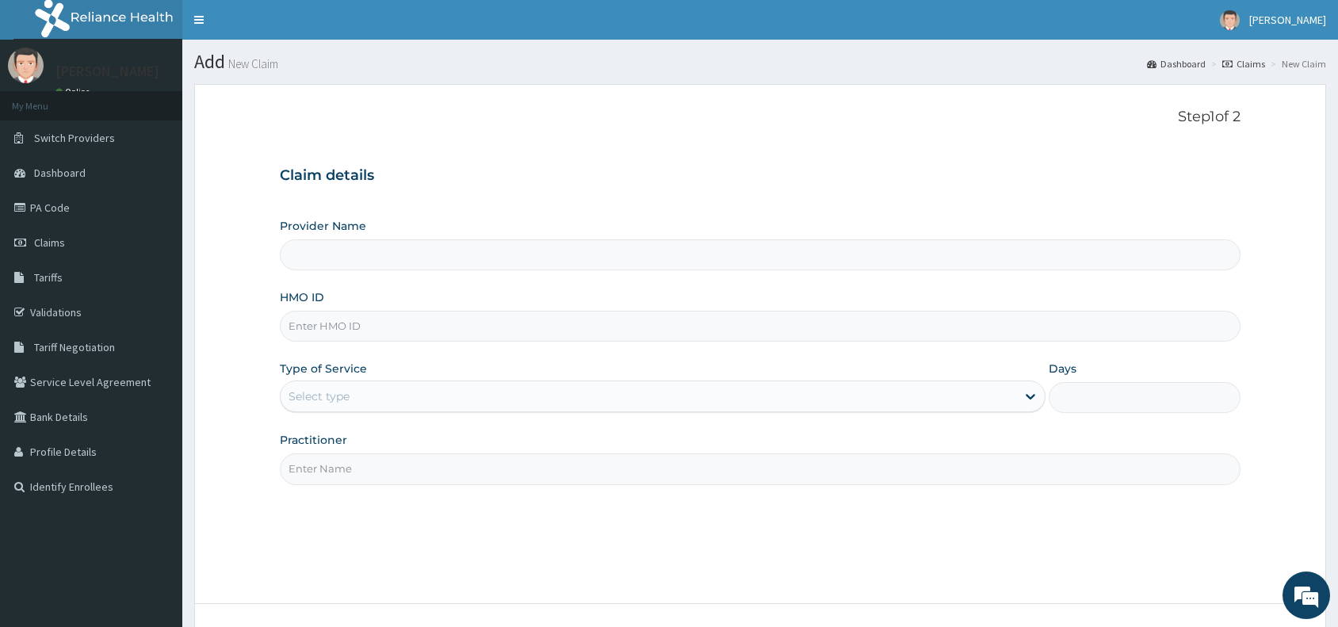
type input "Reliance Family Clinics (RFC) - [GEOGRAPHIC_DATA]"
click at [325, 322] on input "HMO ID" at bounding box center [760, 326] width 960 height 31
paste input "JEC/10040/A"
type input "JEC/10040/A"
click at [315, 393] on div "Select type" at bounding box center [318, 396] width 61 height 16
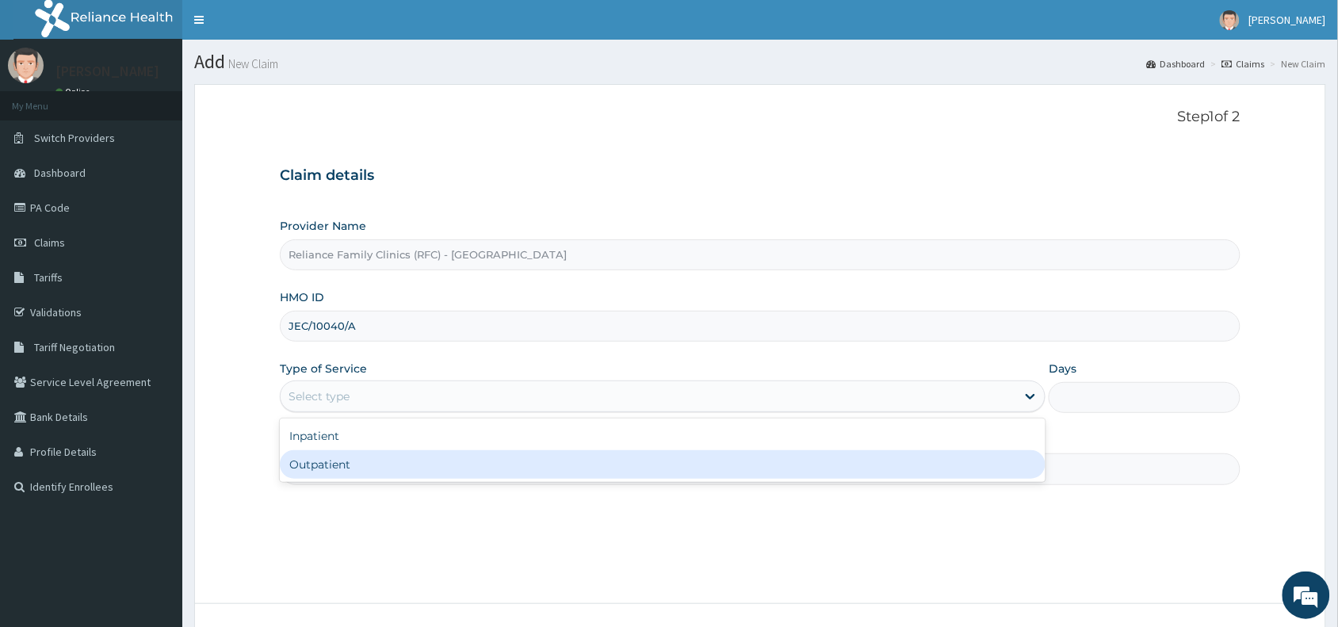
click at [311, 461] on div "Outpatient" at bounding box center [662, 464] width 765 height 29
type input "1"
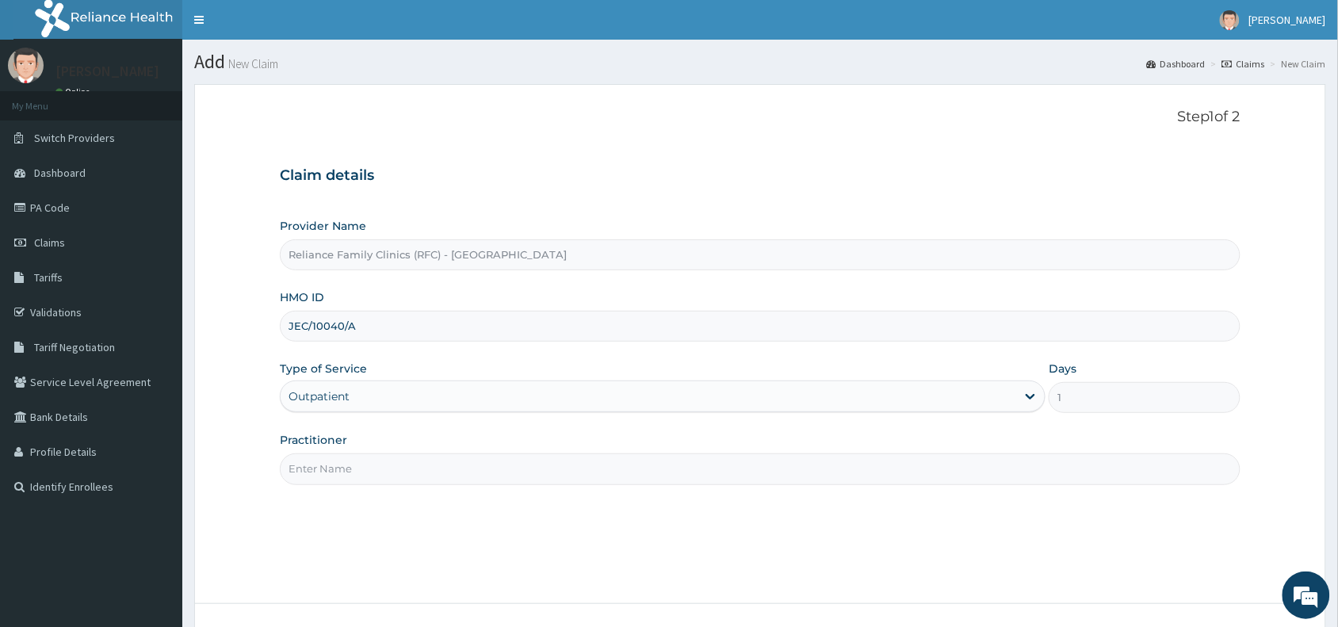
click at [315, 471] on input "Practitioner" at bounding box center [760, 468] width 960 height 31
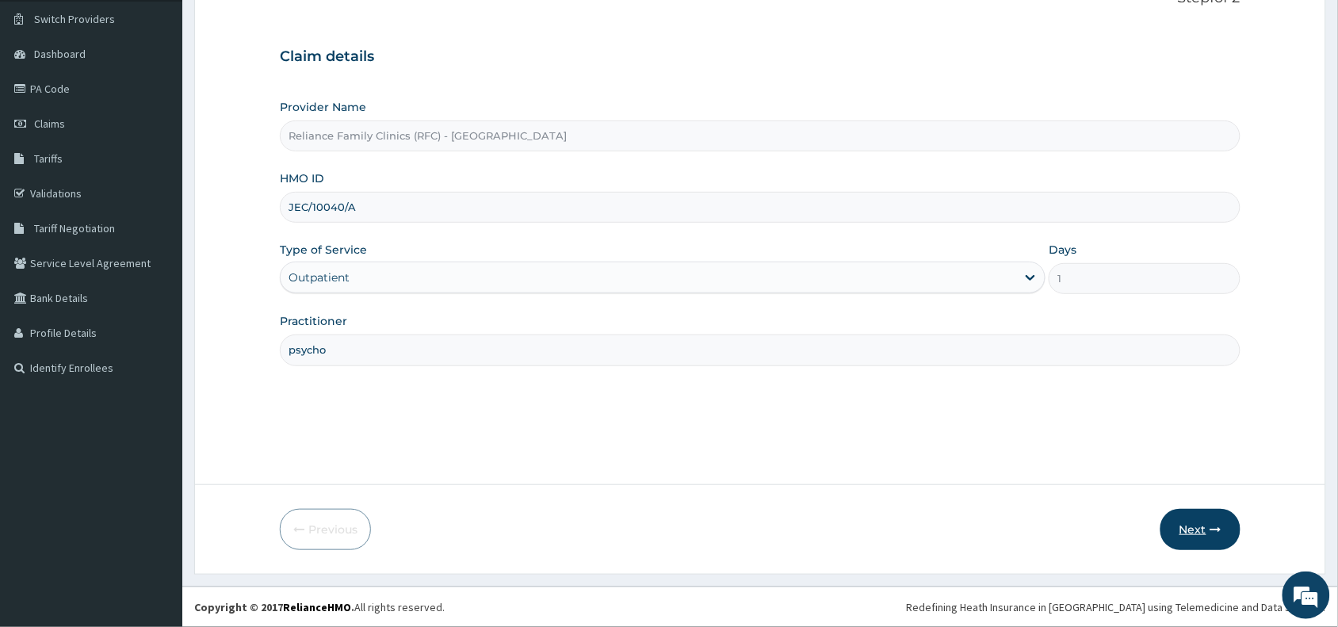
type input "psycho"
click at [1214, 525] on icon "button" at bounding box center [1215, 529] width 11 height 11
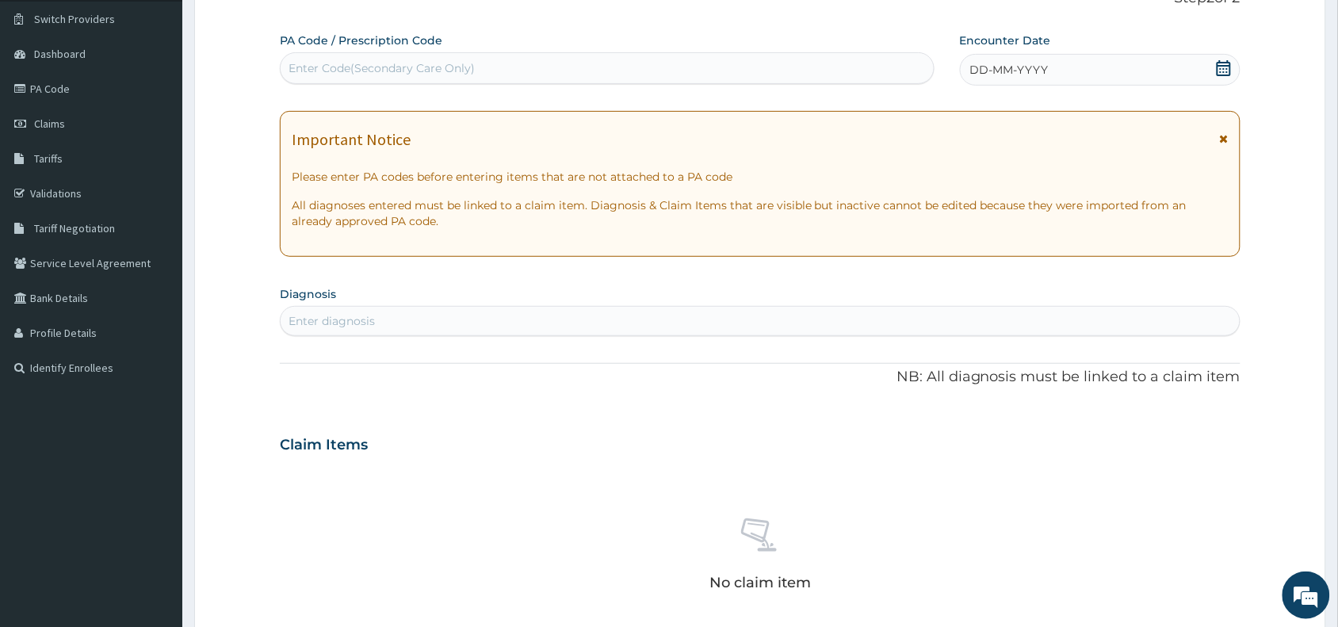
click at [366, 71] on div "Enter Code(Secondary Care Only)" at bounding box center [381, 68] width 186 height 16
paste input "PA/C5CE09"
type input "PA/C5CE09"
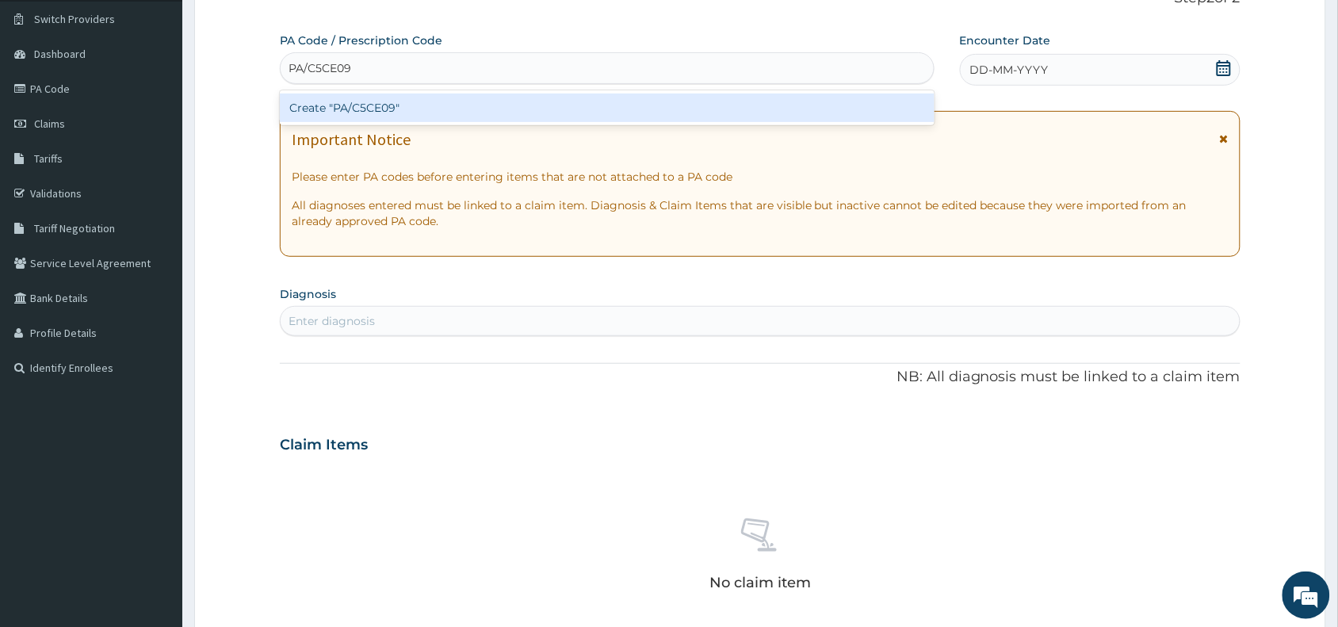
click at [406, 109] on div "Create "PA/C5CE09"" at bounding box center [607, 108] width 655 height 29
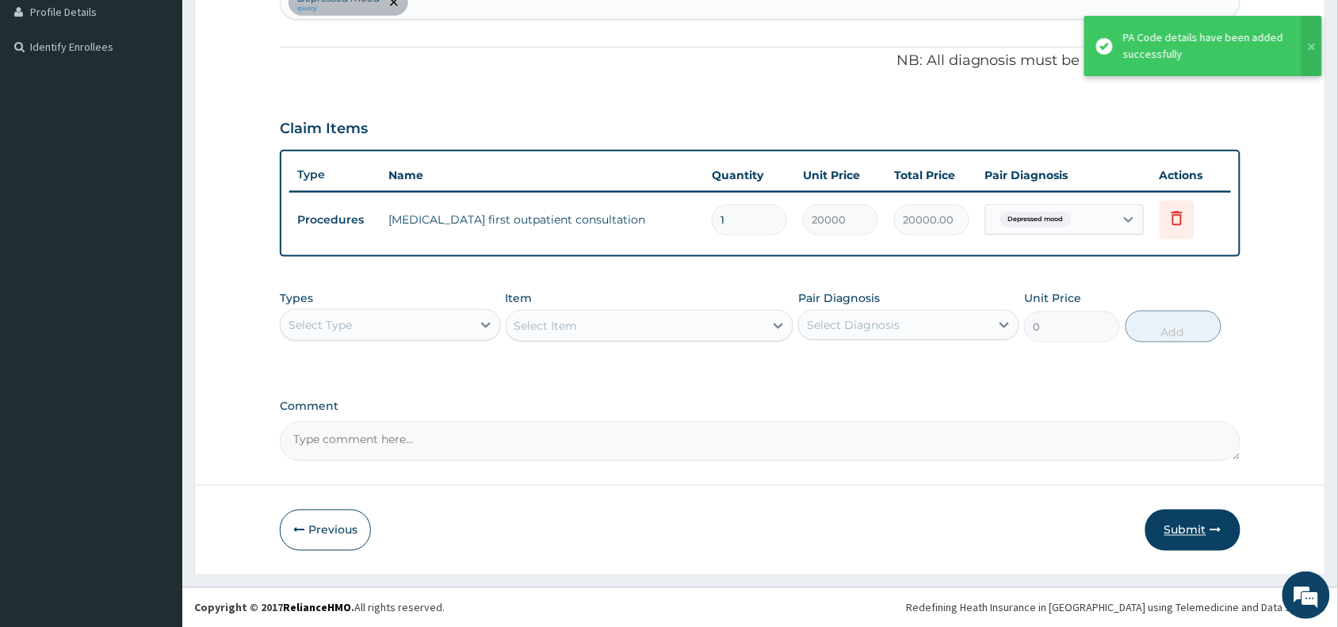
click at [1199, 525] on button "Submit" at bounding box center [1192, 529] width 95 height 41
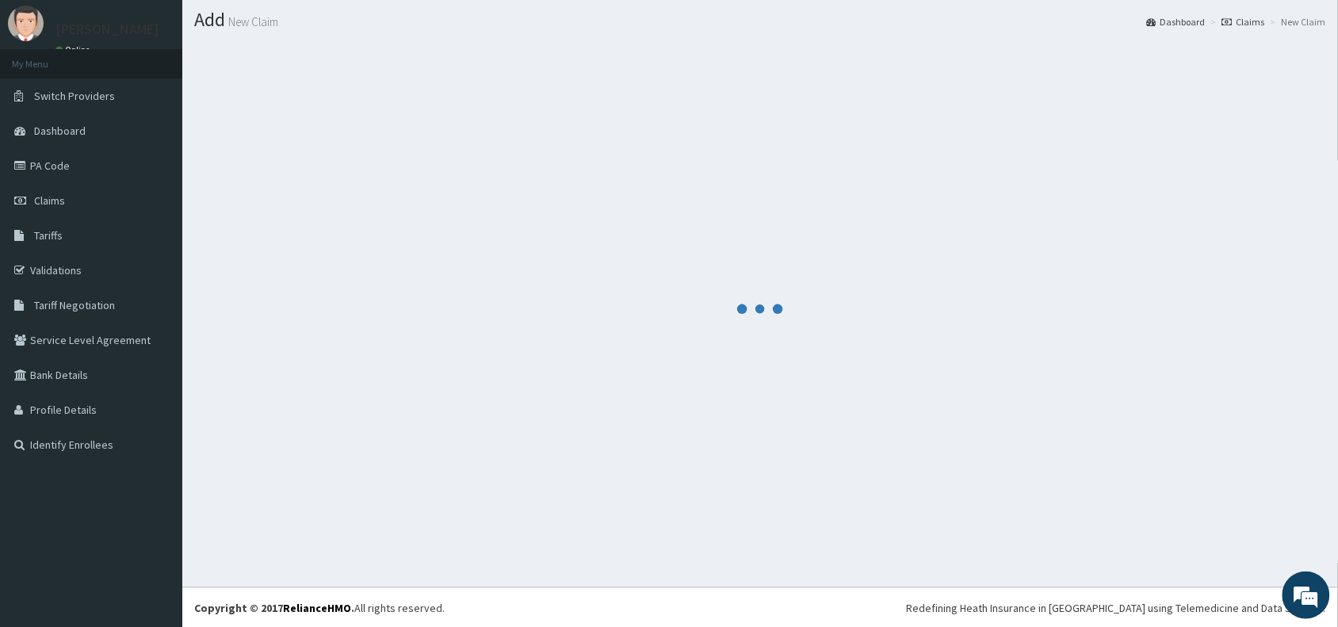
scroll to position [440, 0]
